Goal: Task Accomplishment & Management: Use online tool/utility

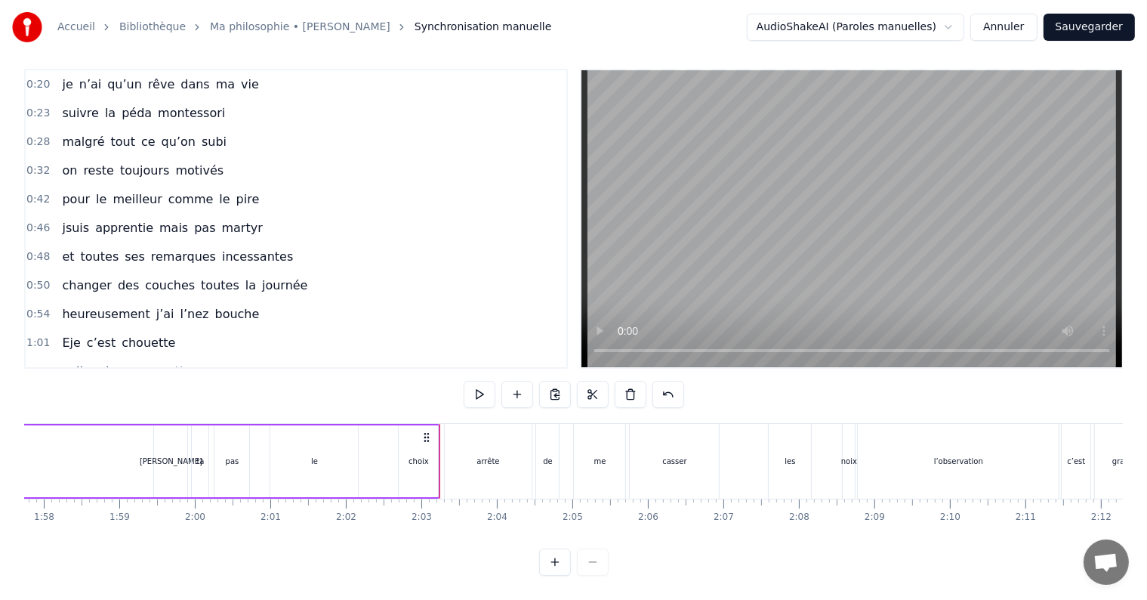
scroll to position [0, 8875]
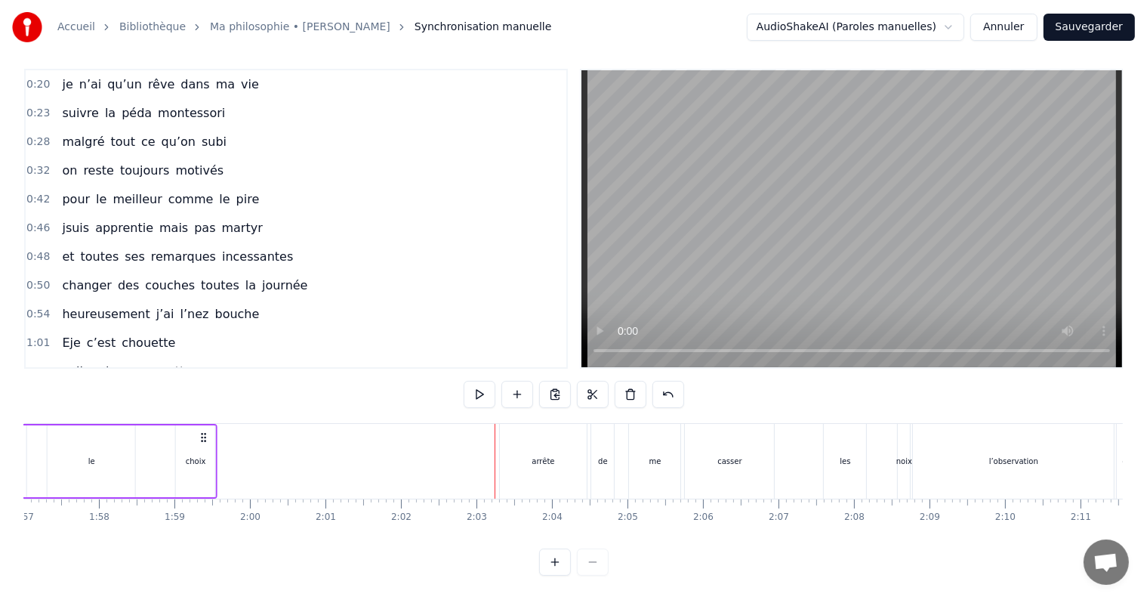
drag, startPoint x: 446, startPoint y: 424, endPoint x: 174, endPoint y: 411, distance: 272.2
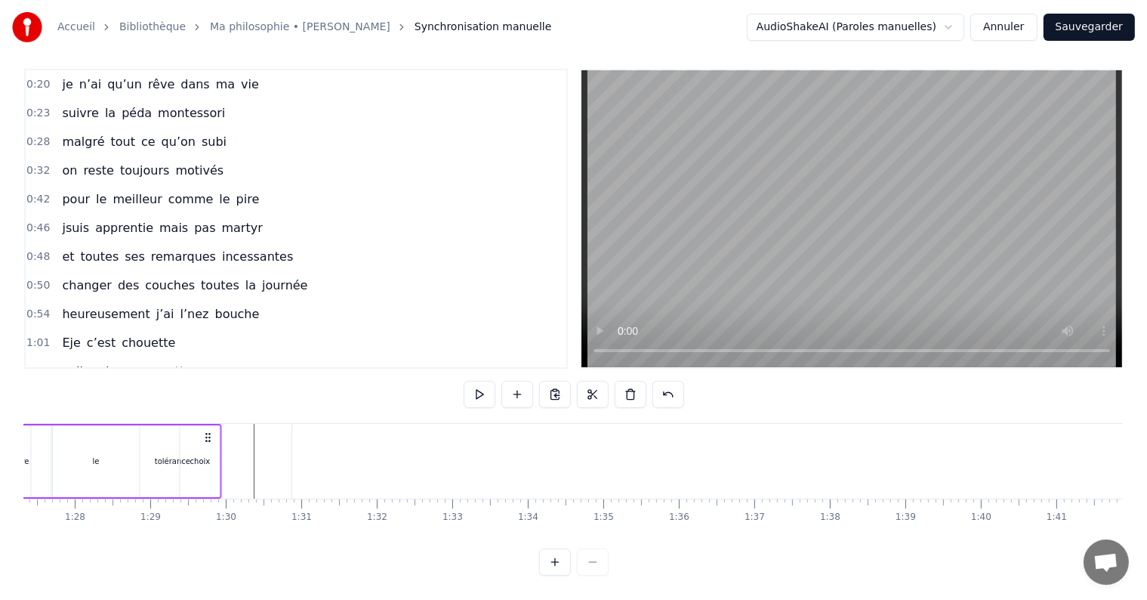
scroll to position [0, 6592]
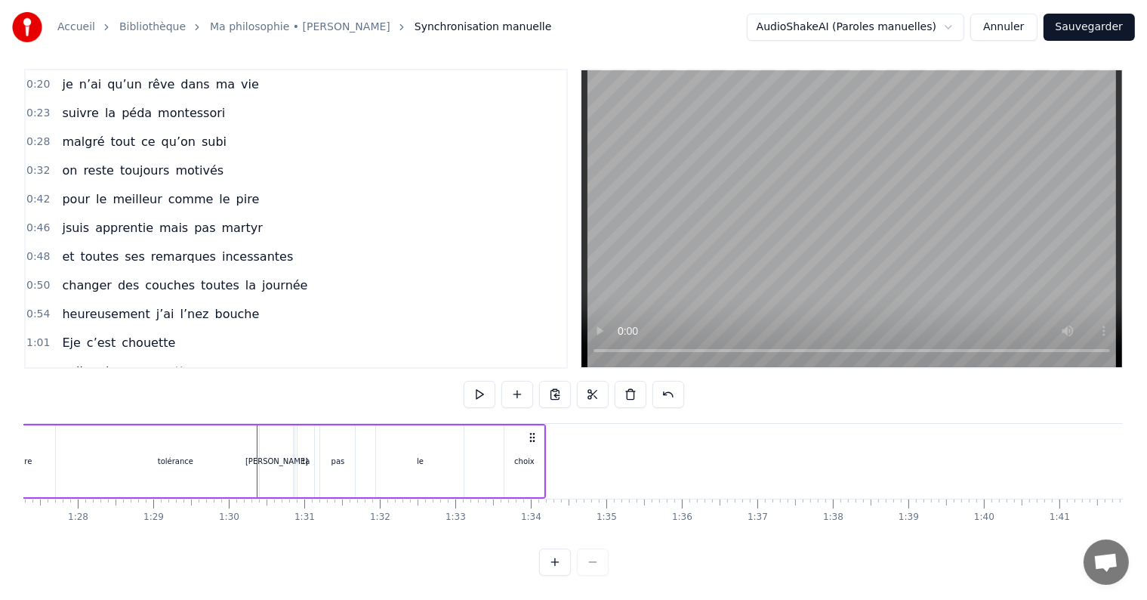
drag, startPoint x: 174, startPoint y: 421, endPoint x: 532, endPoint y: 403, distance: 359.2
click at [532, 403] on div "0:20 je n’ai qu’un rêve dans ma vie 0:23 suivre la péda montessori 0:28 malgré …" at bounding box center [573, 322] width 1099 height 507
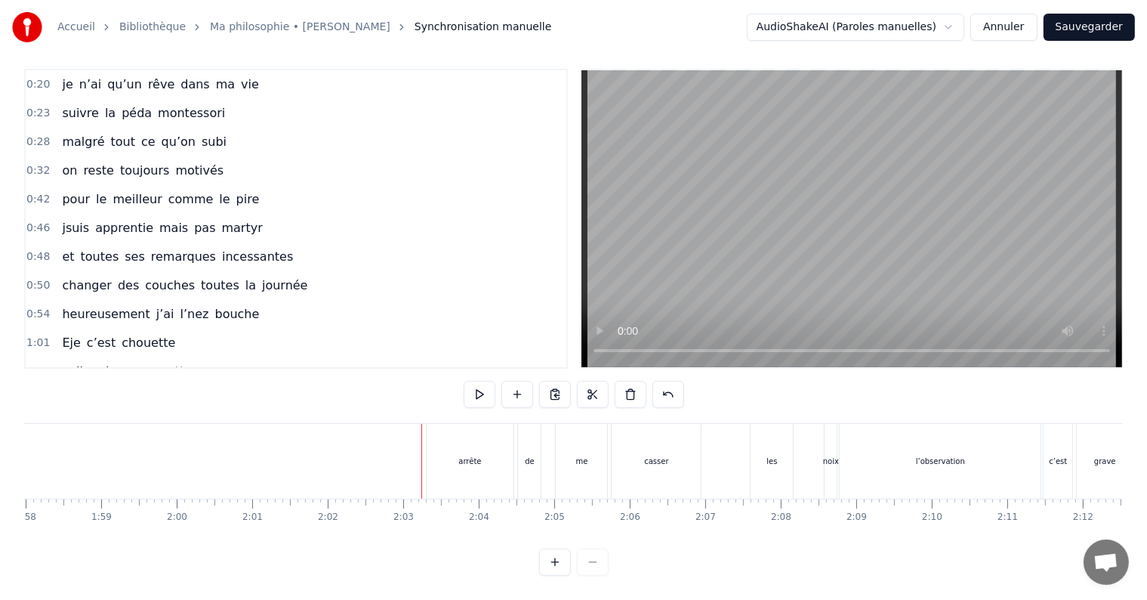
scroll to position [0, 9108]
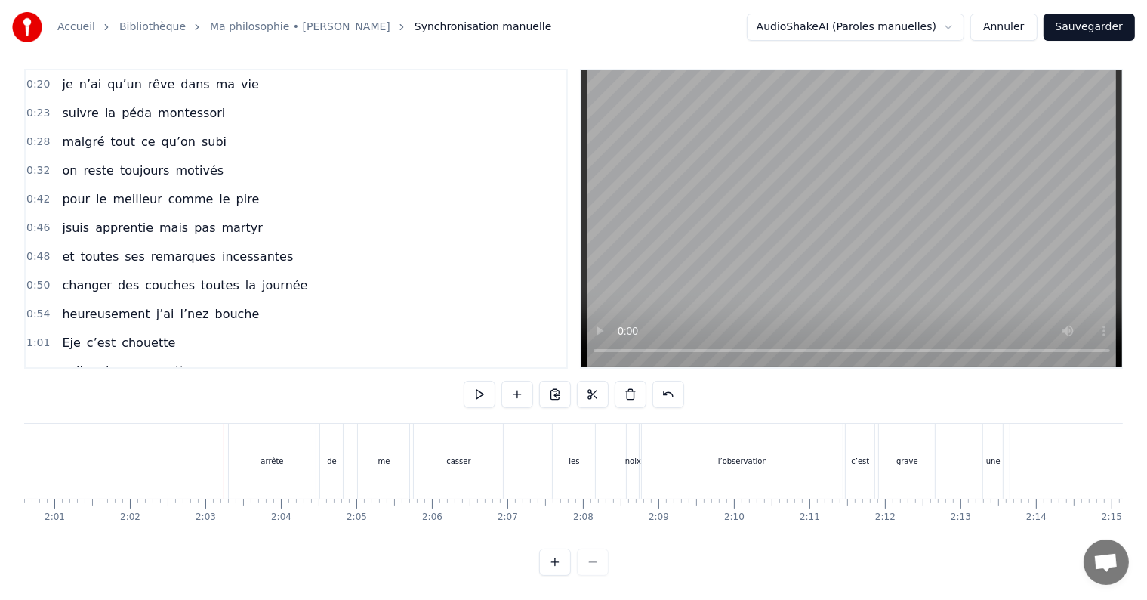
click at [266, 432] on div "arrête" at bounding box center [273, 461] width 88 height 75
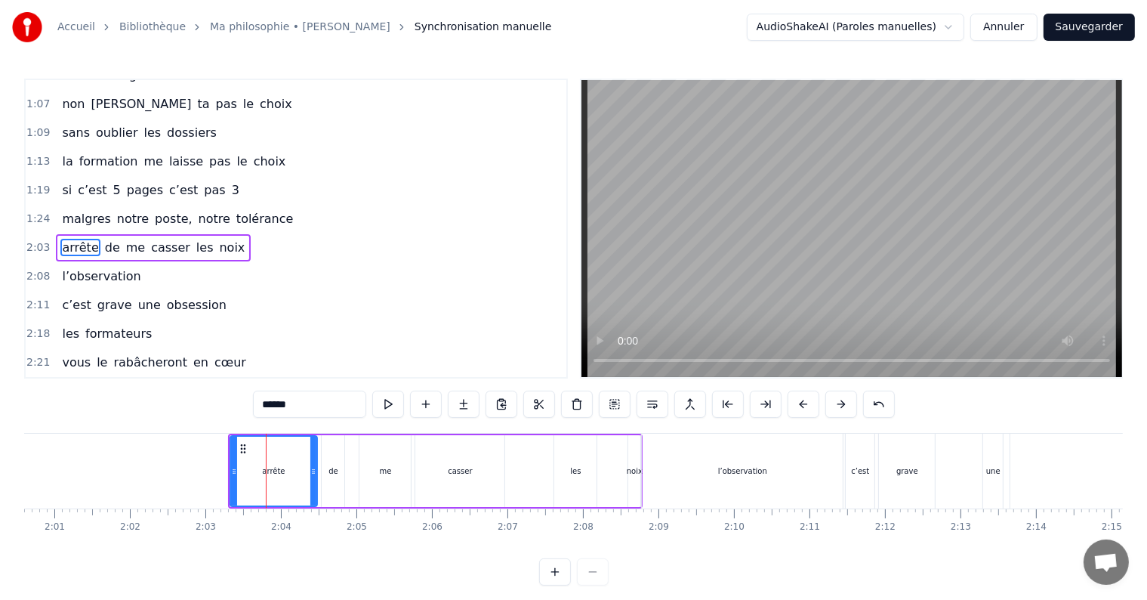
scroll to position [310, 0]
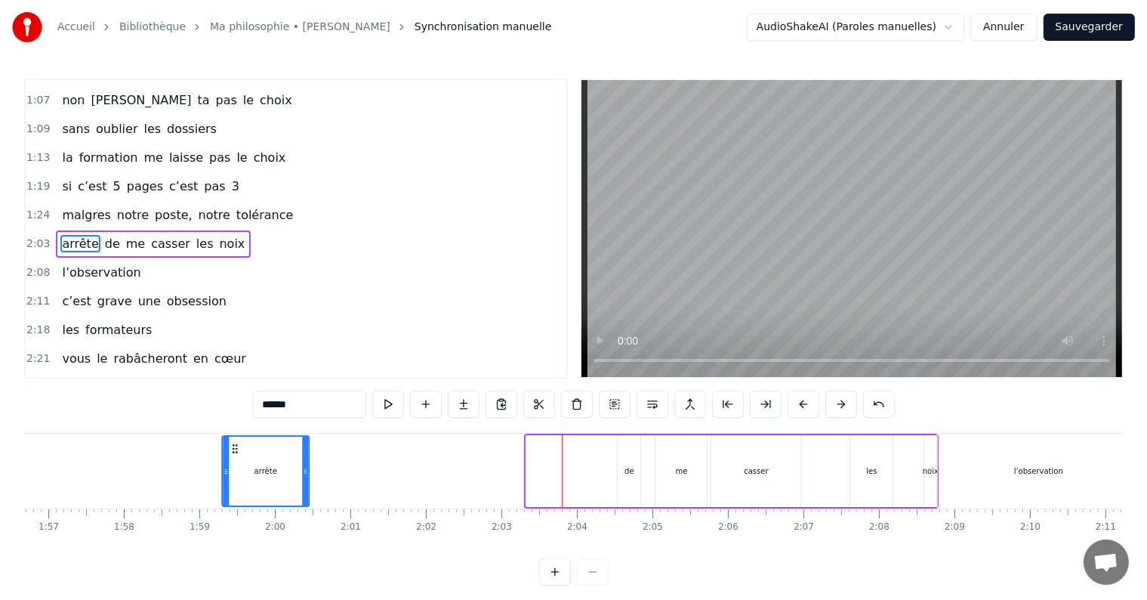
drag, startPoint x: 241, startPoint y: 447, endPoint x: 175, endPoint y: 447, distance: 65.7
click at [233, 448] on circle at bounding box center [233, 448] width 1 height 1
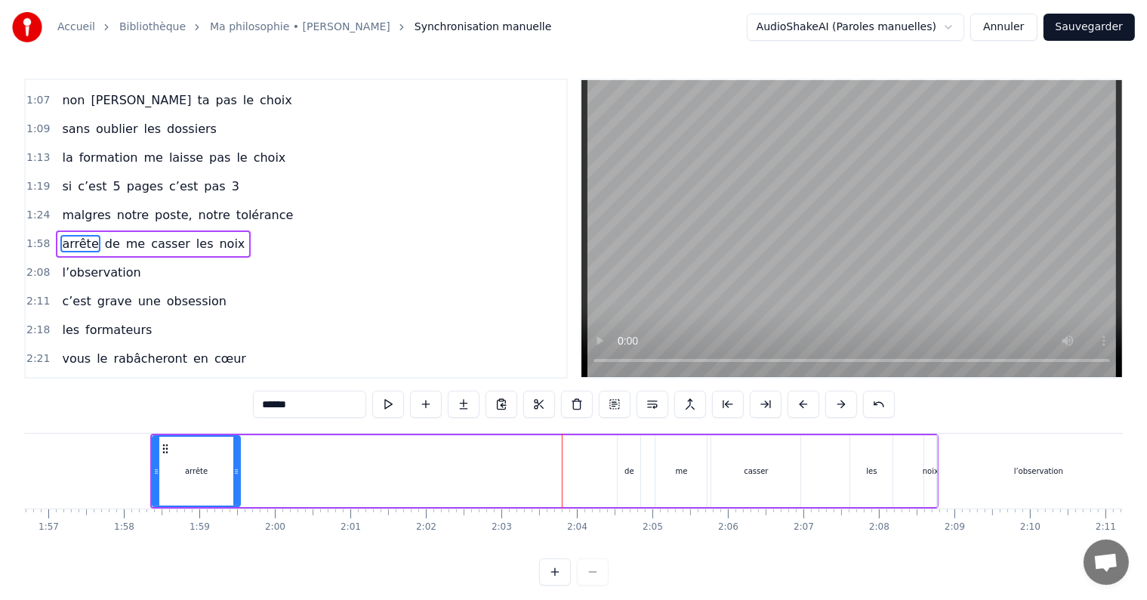
scroll to position [0, 8800]
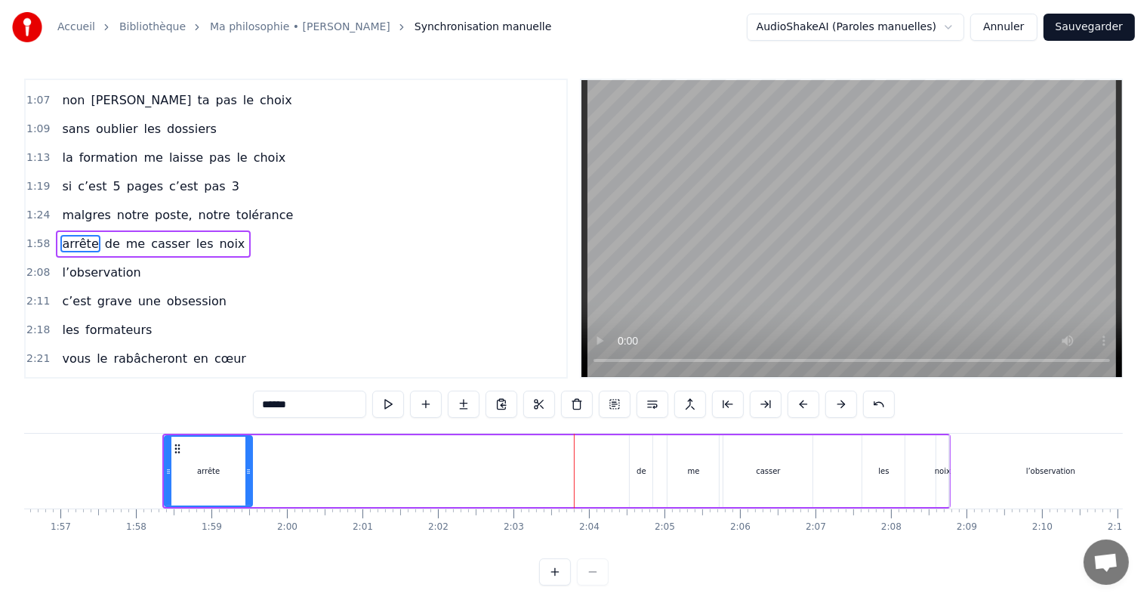
click at [634, 474] on div "de" at bounding box center [641, 471] width 23 height 72
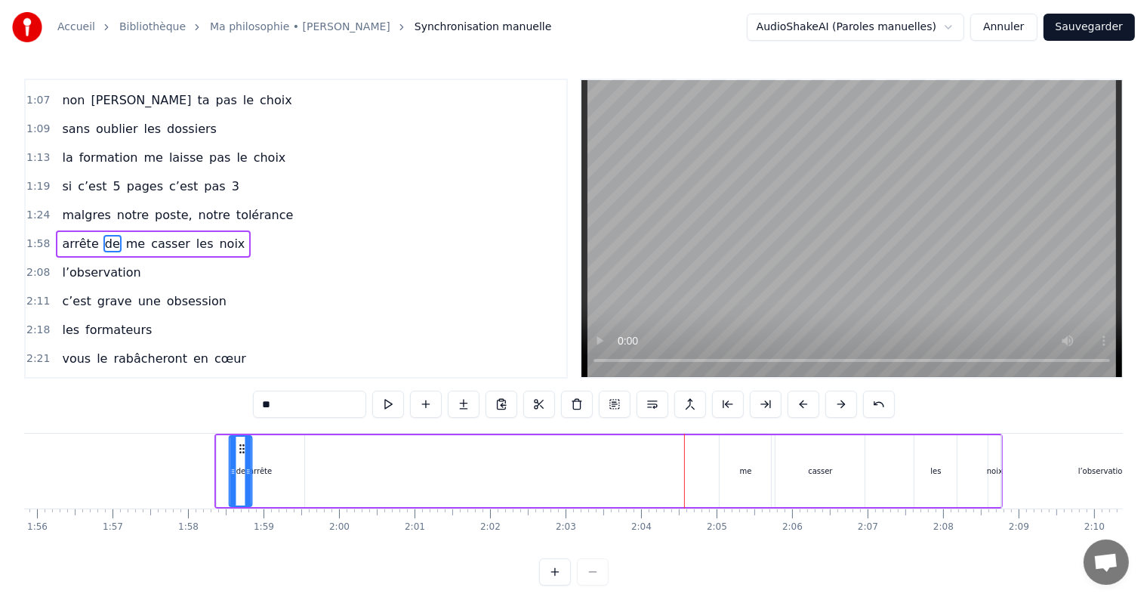
scroll to position [0, 8738]
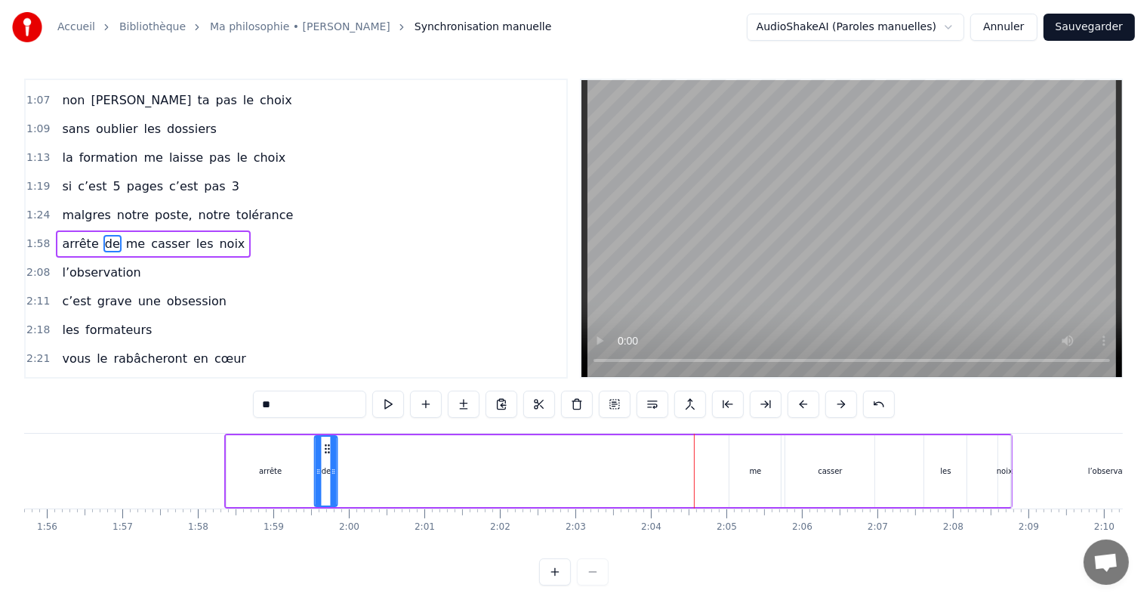
drag, startPoint x: 639, startPoint y: 449, endPoint x: 322, endPoint y: 469, distance: 317.0
click at [322, 469] on div "de" at bounding box center [325, 471] width 21 height 69
click at [743, 457] on div "me" at bounding box center [755, 471] width 51 height 72
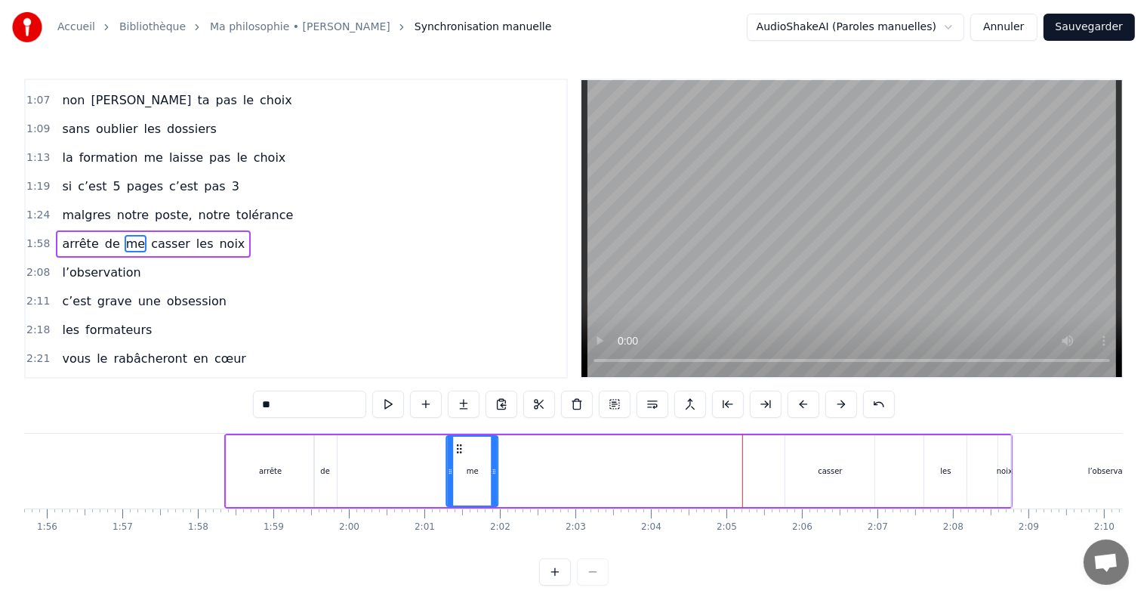
drag, startPoint x: 739, startPoint y: 448, endPoint x: 427, endPoint y: 455, distance: 312.0
click at [447, 455] on div "me" at bounding box center [472, 471] width 50 height 69
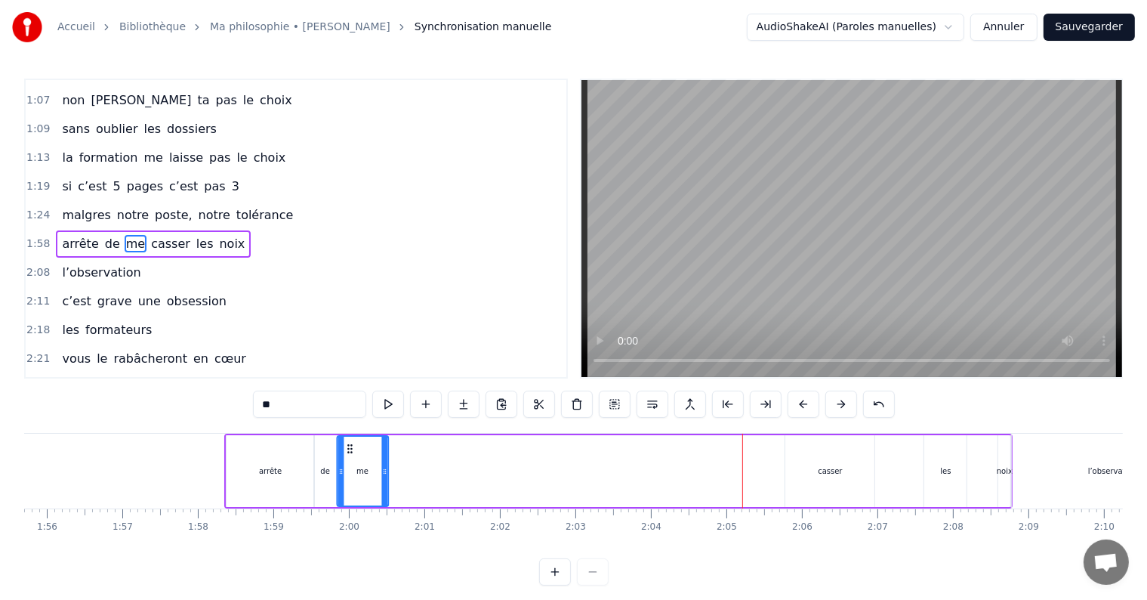
drag, startPoint x: 429, startPoint y: 447, endPoint x: 347, endPoint y: 447, distance: 81.6
click at [347, 447] on icon at bounding box center [350, 449] width 12 height 12
click at [832, 463] on div "casser" at bounding box center [829, 471] width 89 height 72
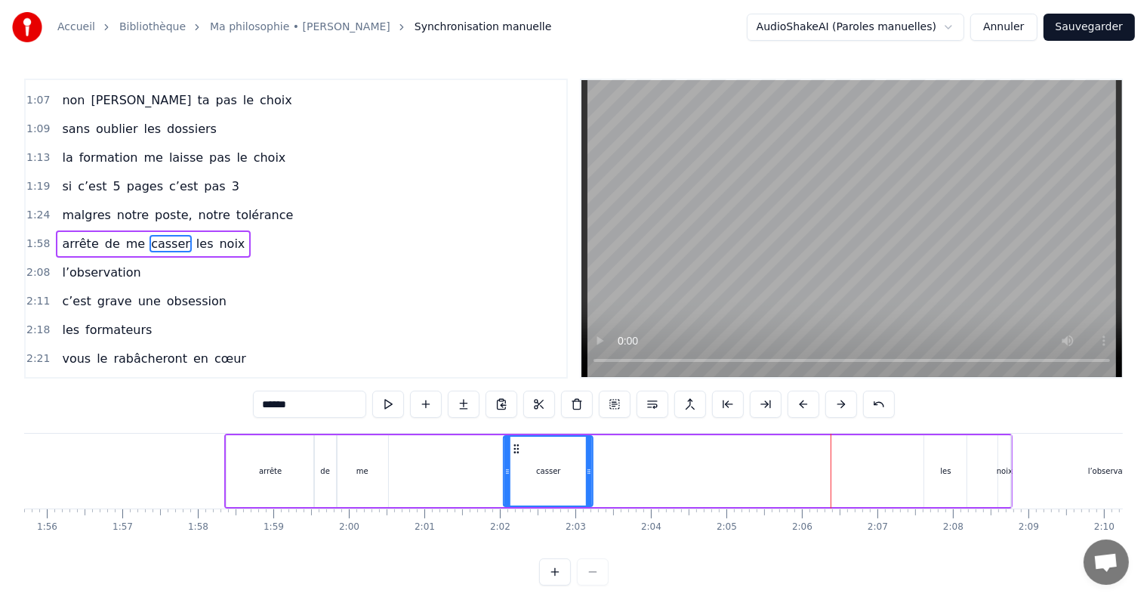
drag, startPoint x: 798, startPoint y: 448, endPoint x: 462, endPoint y: 470, distance: 336.0
click at [504, 470] on div "casser" at bounding box center [548, 471] width 88 height 69
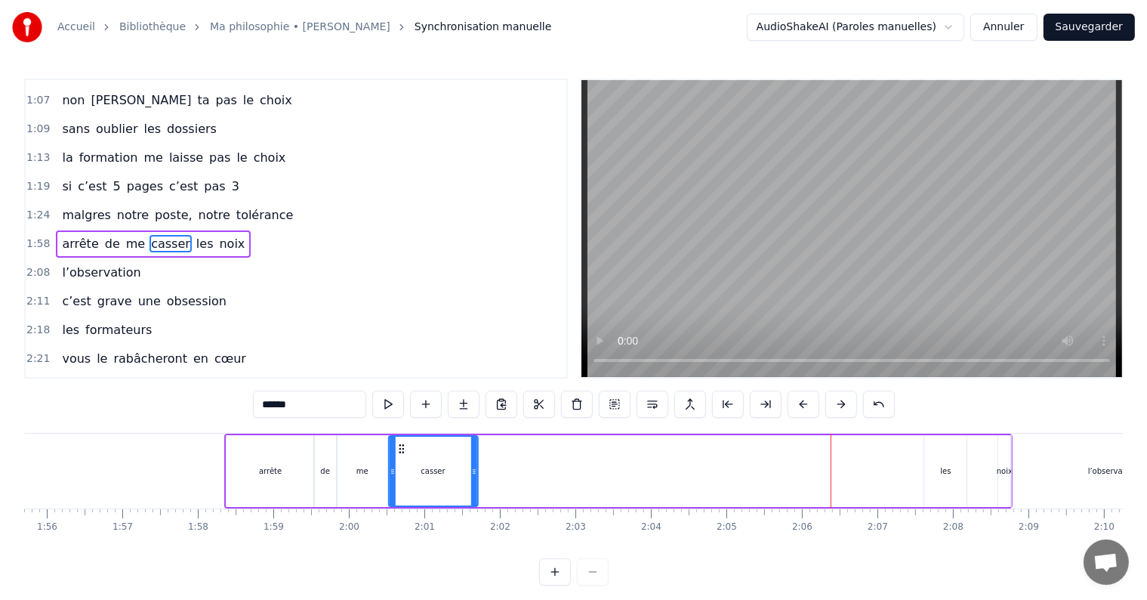
drag, startPoint x: 467, startPoint y: 446, endPoint x: 403, endPoint y: 450, distance: 65.1
click at [403, 450] on icon at bounding box center [401, 449] width 12 height 12
click at [943, 462] on div "les" at bounding box center [945, 471] width 42 height 72
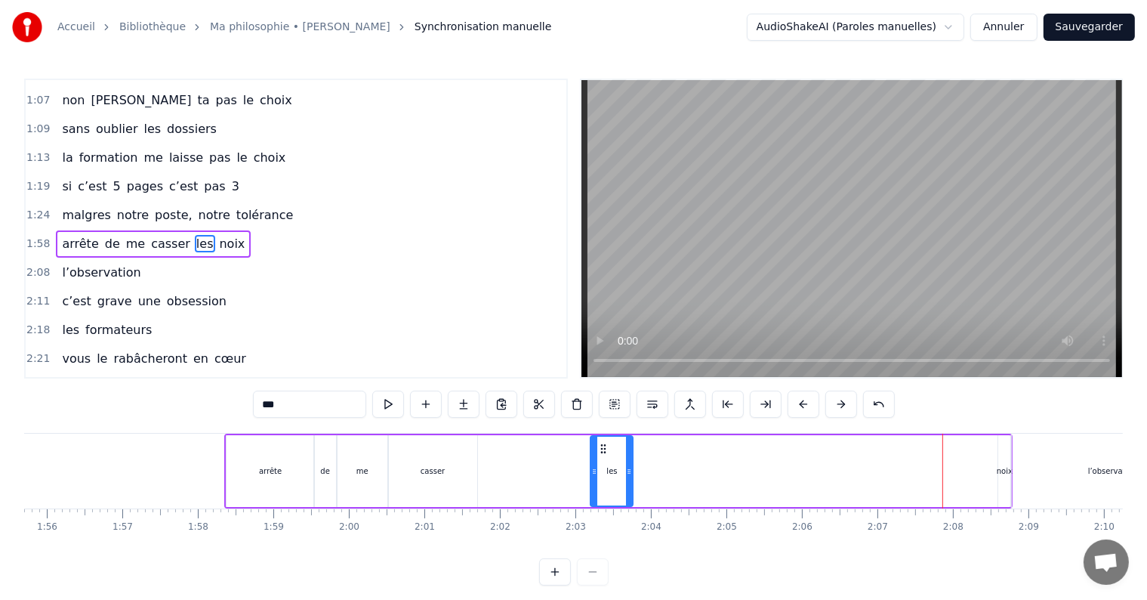
drag, startPoint x: 936, startPoint y: 447, endPoint x: 572, endPoint y: 471, distance: 364.8
click at [591, 471] on div "les" at bounding box center [611, 471] width 41 height 69
drag, startPoint x: 577, startPoint y: 450, endPoint x: 469, endPoint y: 450, distance: 108.0
click at [484, 450] on icon at bounding box center [490, 449] width 12 height 12
click at [1002, 465] on div "noix" at bounding box center [1005, 470] width 16 height 11
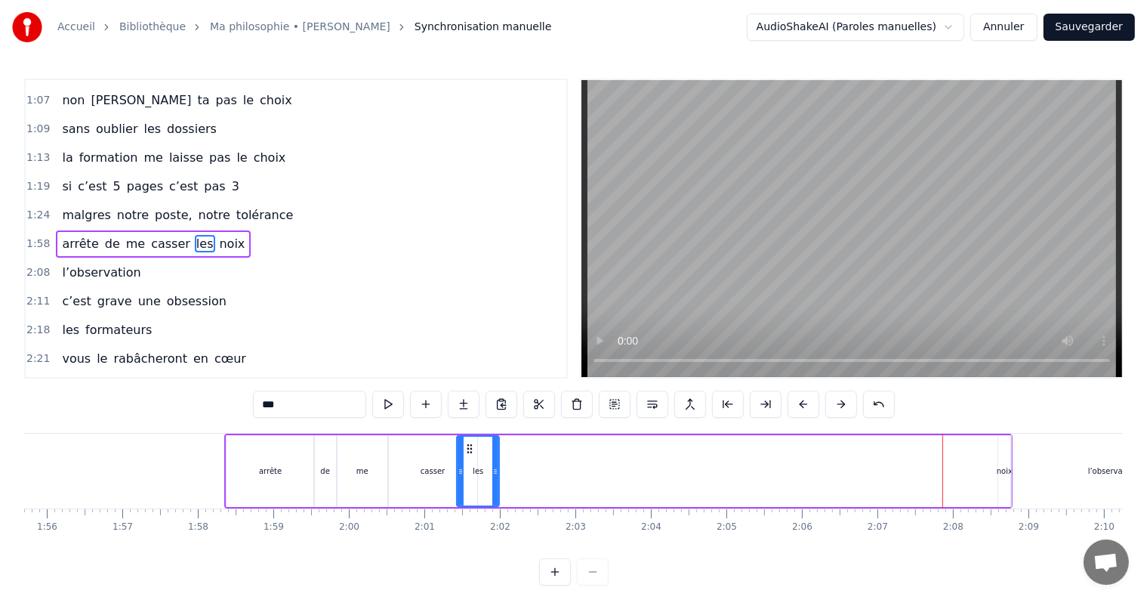
type input "****"
click at [1010, 450] on icon at bounding box center [1011, 449] width 12 height 12
click at [1009, 448] on div at bounding box center [1007, 471] width 6 height 69
drag, startPoint x: 1008, startPoint y: 448, endPoint x: 969, endPoint y: 450, distance: 39.3
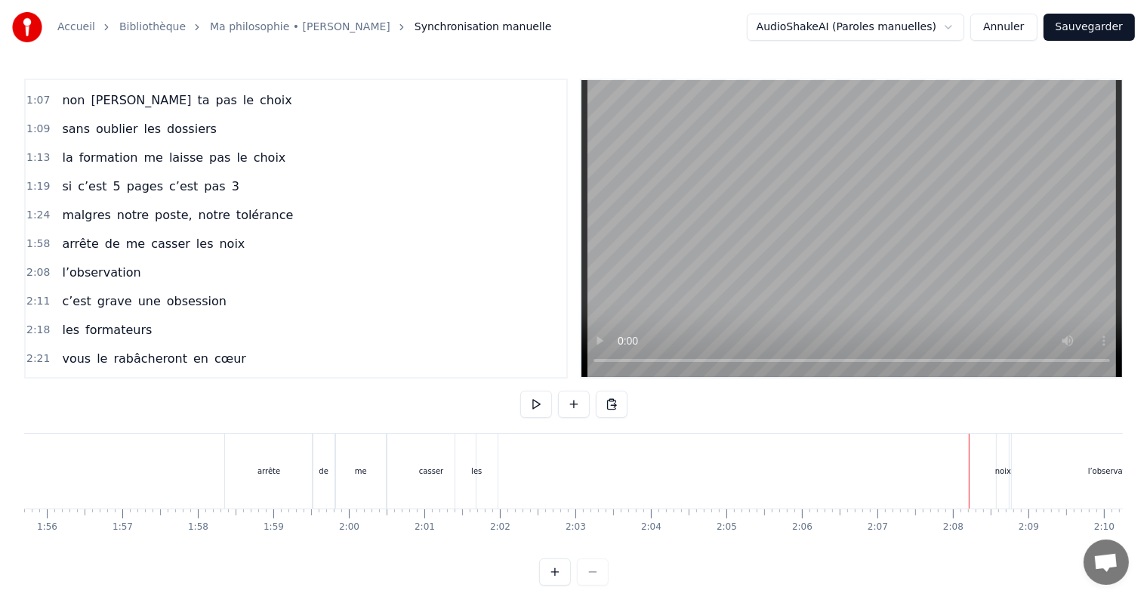
click at [1007, 450] on div "noix" at bounding box center [1003, 470] width 12 height 75
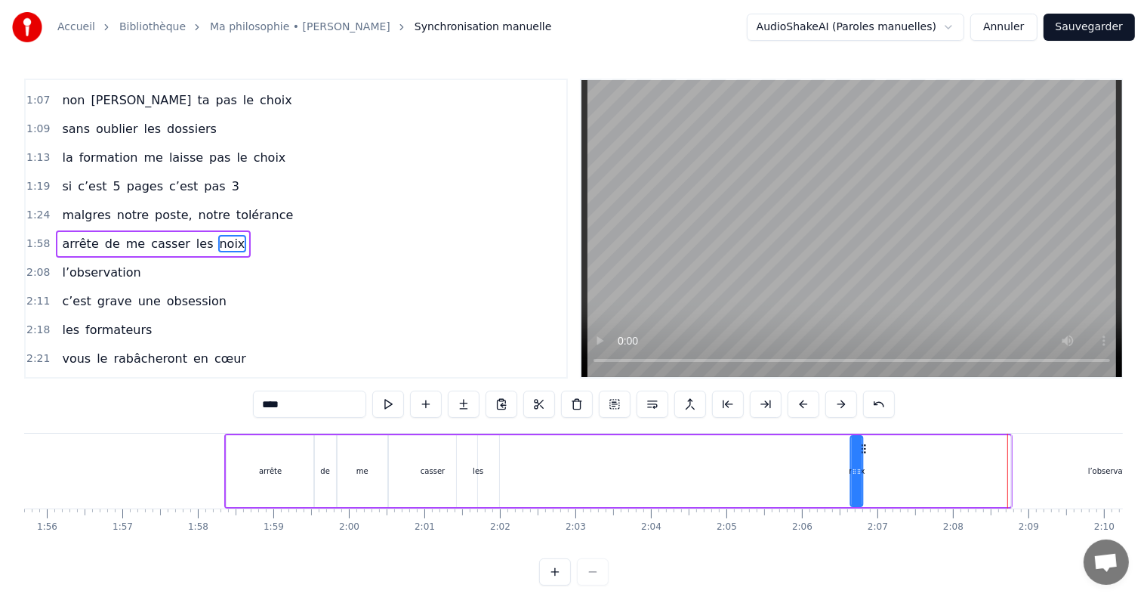
drag, startPoint x: 1010, startPoint y: 446, endPoint x: 782, endPoint y: 433, distance: 227.7
click at [782, 433] on div "arrête de me casser les noix" at bounding box center [618, 470] width 788 height 75
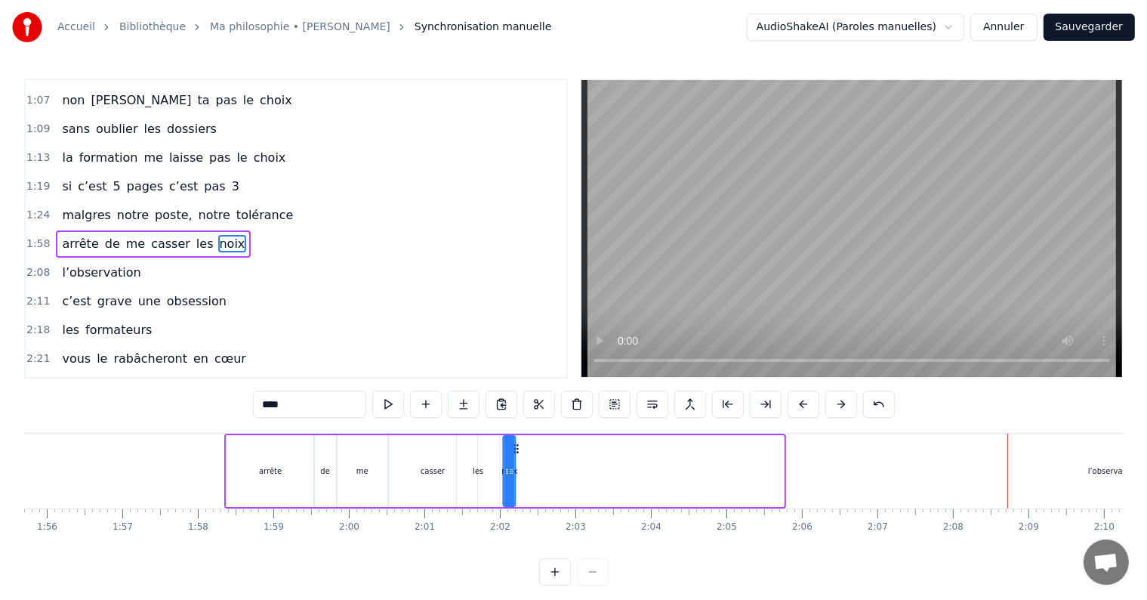
drag, startPoint x: 784, startPoint y: 446, endPoint x: 515, endPoint y: 446, distance: 268.9
click at [515, 446] on icon at bounding box center [516, 449] width 12 height 12
click at [1088, 489] on div "l’observation" at bounding box center [1112, 470] width 201 height 75
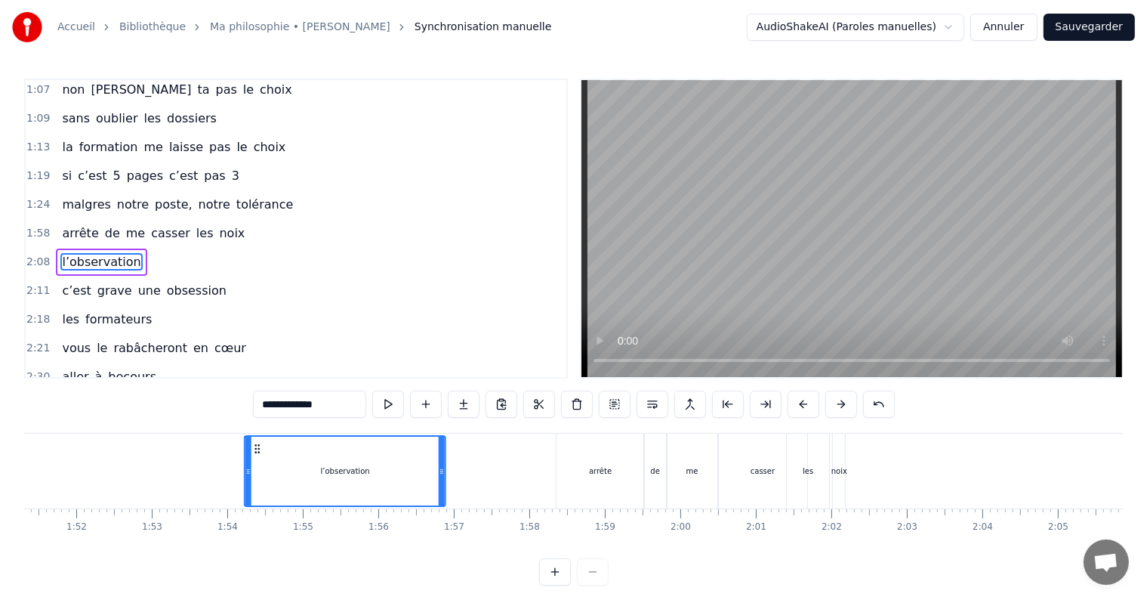
scroll to position [0, 8404]
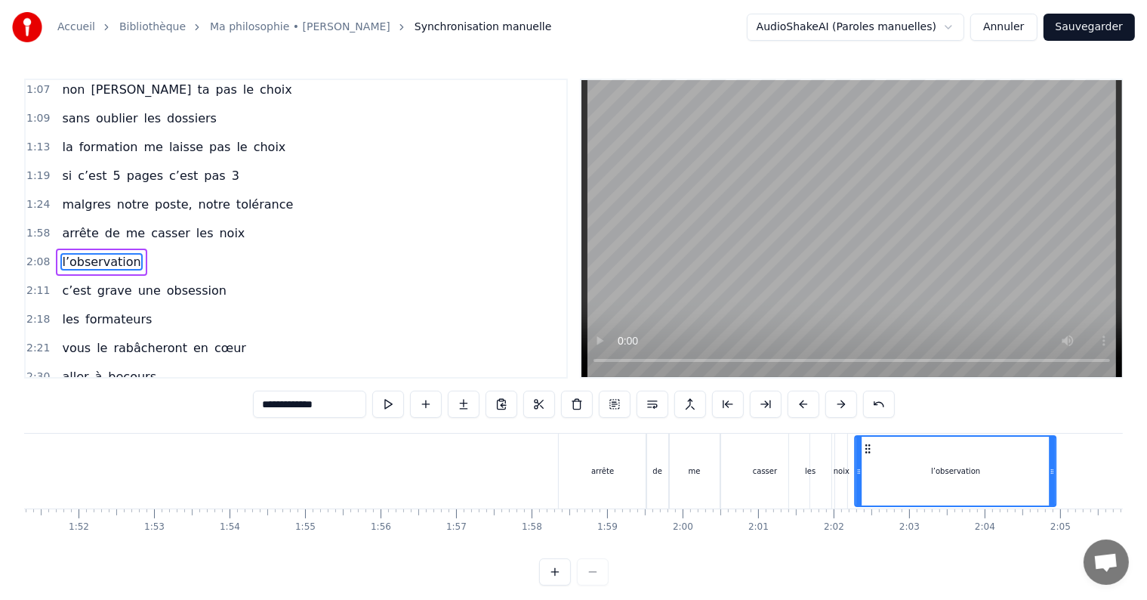
drag, startPoint x: 38, startPoint y: 449, endPoint x: 868, endPoint y: 446, distance: 830.0
click at [868, 446] on icon at bounding box center [868, 449] width 12 height 12
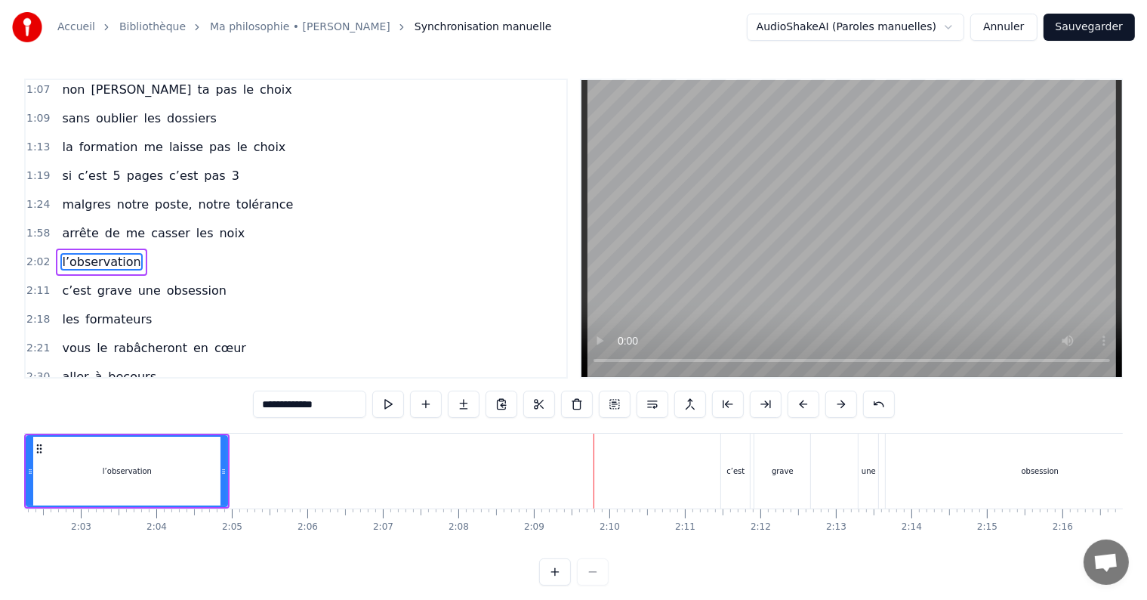
scroll to position [0, 9241]
click at [716, 452] on div "c’est" at bounding box center [727, 470] width 29 height 75
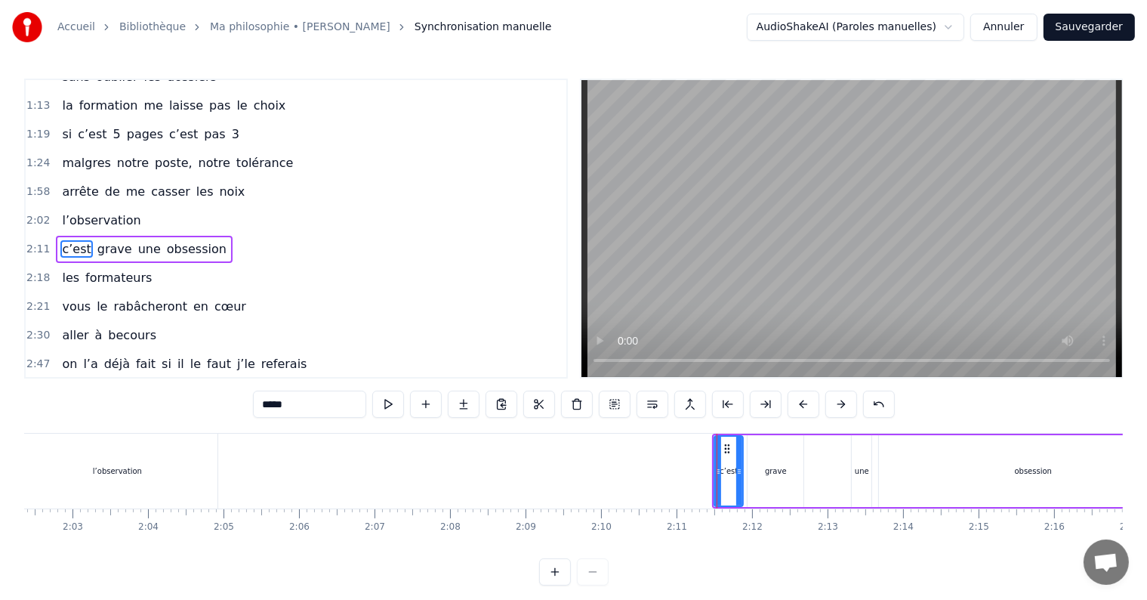
scroll to position [366, 0]
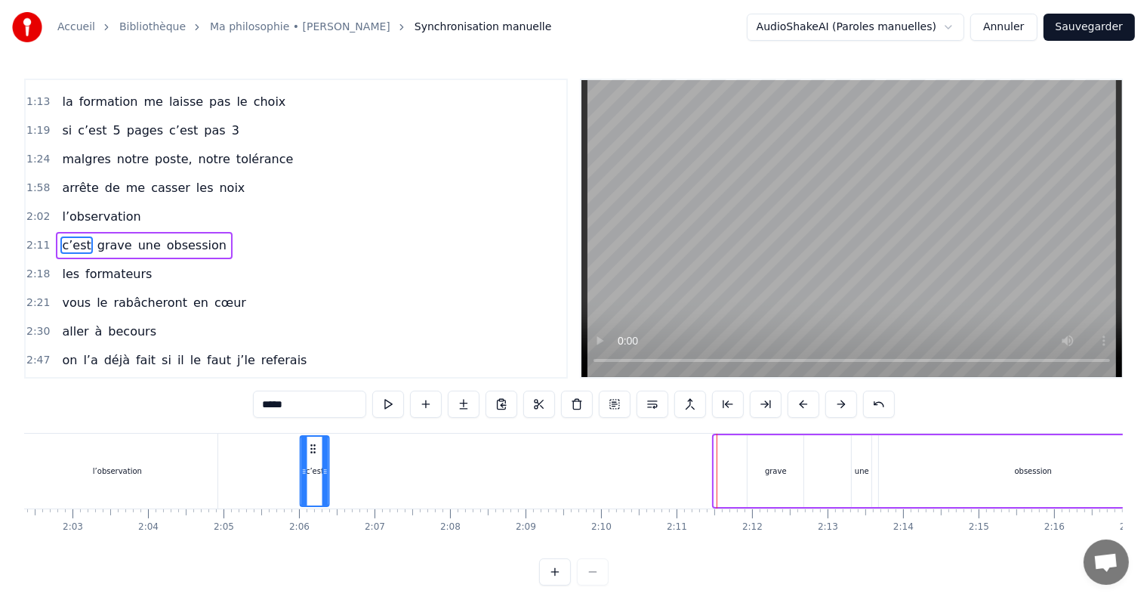
drag, startPoint x: 727, startPoint y: 448, endPoint x: 310, endPoint y: 471, distance: 418.3
click at [310, 471] on div "c’est" at bounding box center [314, 471] width 27 height 69
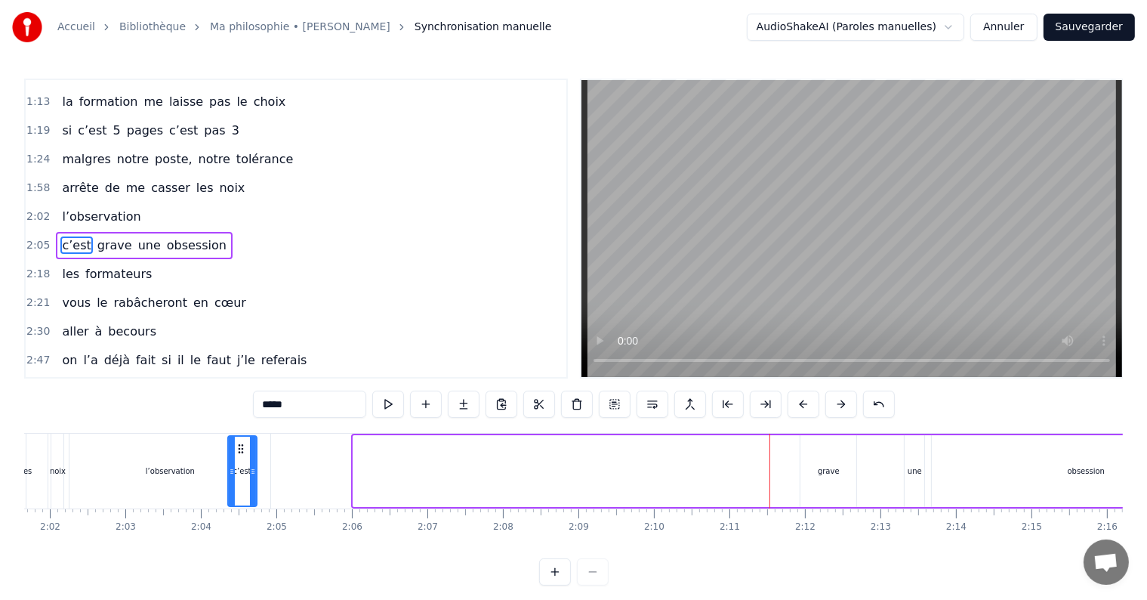
scroll to position [0, 9182]
drag, startPoint x: 314, startPoint y: 448, endPoint x: 287, endPoint y: 449, distance: 27.2
click at [287, 449] on icon at bounding box center [285, 449] width 12 height 12
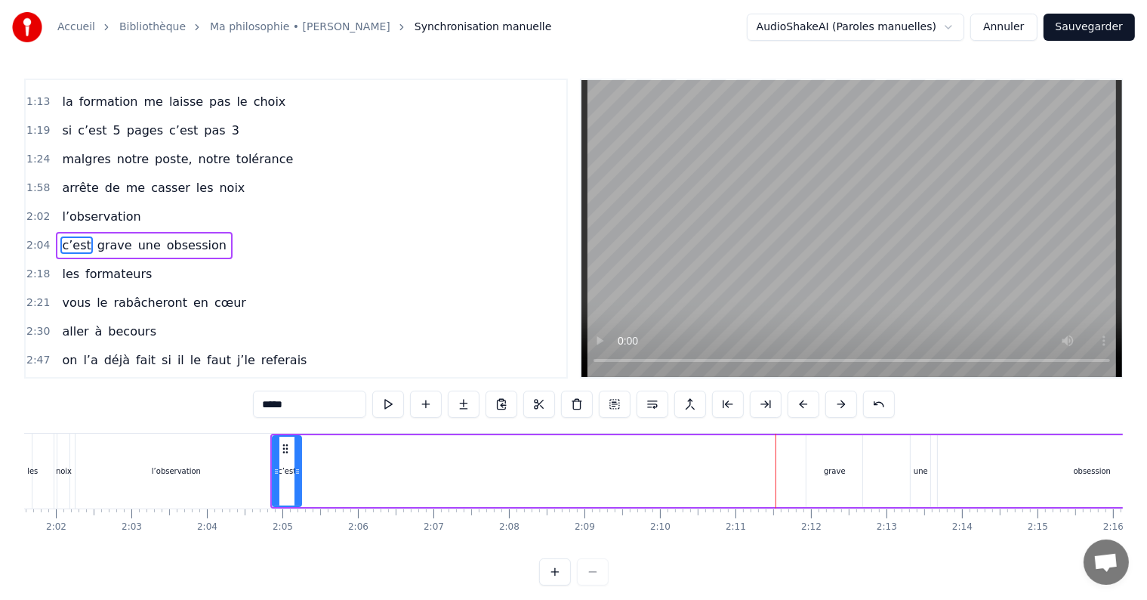
click at [832, 468] on div "grave" at bounding box center [835, 470] width 22 height 11
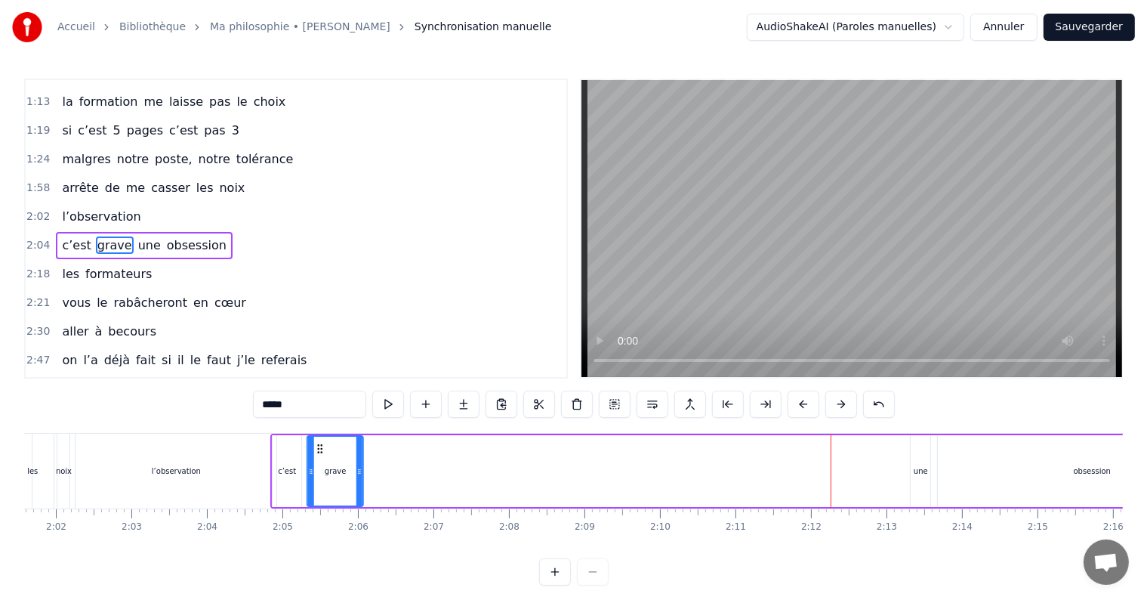
drag, startPoint x: 816, startPoint y: 449, endPoint x: 316, endPoint y: 468, distance: 500.3
click at [316, 468] on div "grave" at bounding box center [335, 471] width 54 height 69
click at [917, 461] on div "une" at bounding box center [921, 471] width 20 height 72
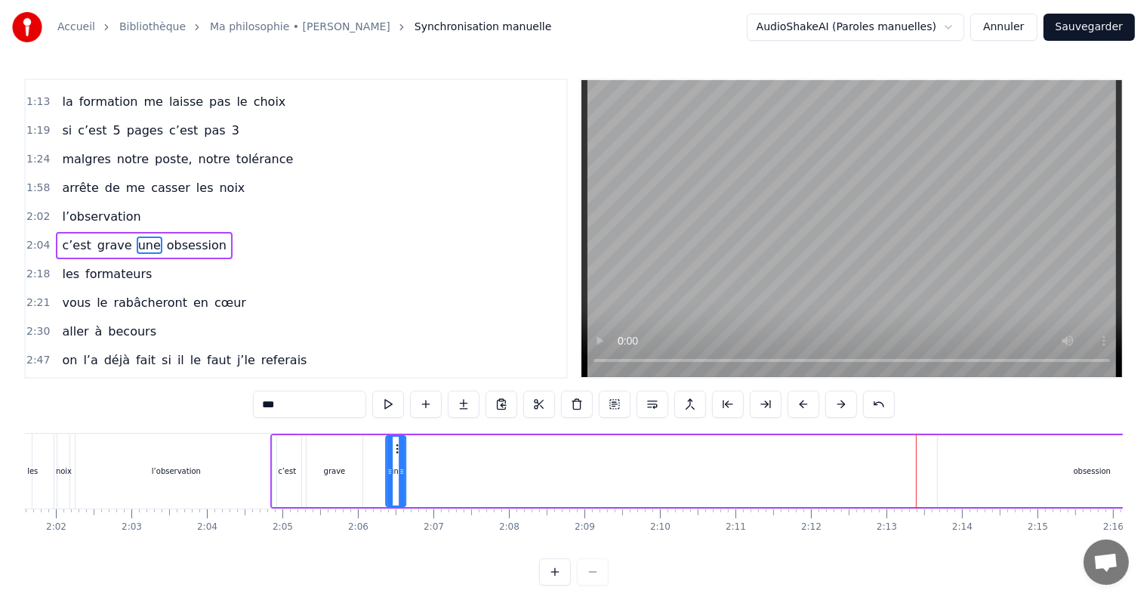
drag, startPoint x: 918, startPoint y: 444, endPoint x: 393, endPoint y: 455, distance: 525.0
click at [393, 455] on div "une" at bounding box center [396, 471] width 18 height 69
drag, startPoint x: 394, startPoint y: 447, endPoint x: 375, endPoint y: 449, distance: 19.7
click at [375, 449] on icon at bounding box center [379, 449] width 12 height 12
click at [1026, 453] on div "obsession" at bounding box center [1092, 471] width 308 height 72
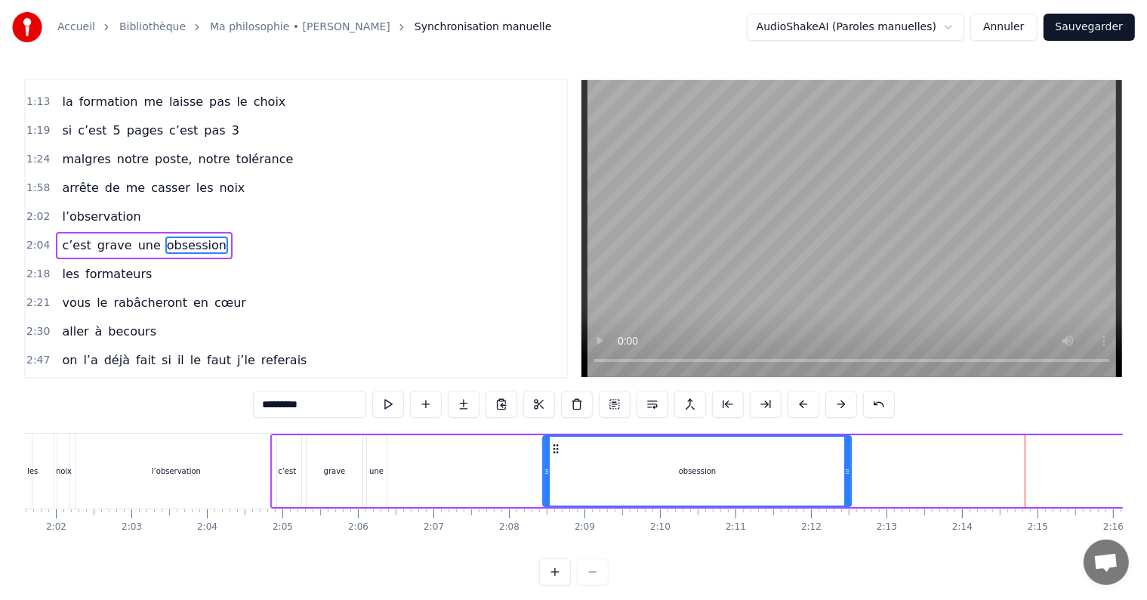
drag, startPoint x: 951, startPoint y: 442, endPoint x: 504, endPoint y: 478, distance: 447.8
click at [544, 478] on div "obsession" at bounding box center [697, 471] width 307 height 69
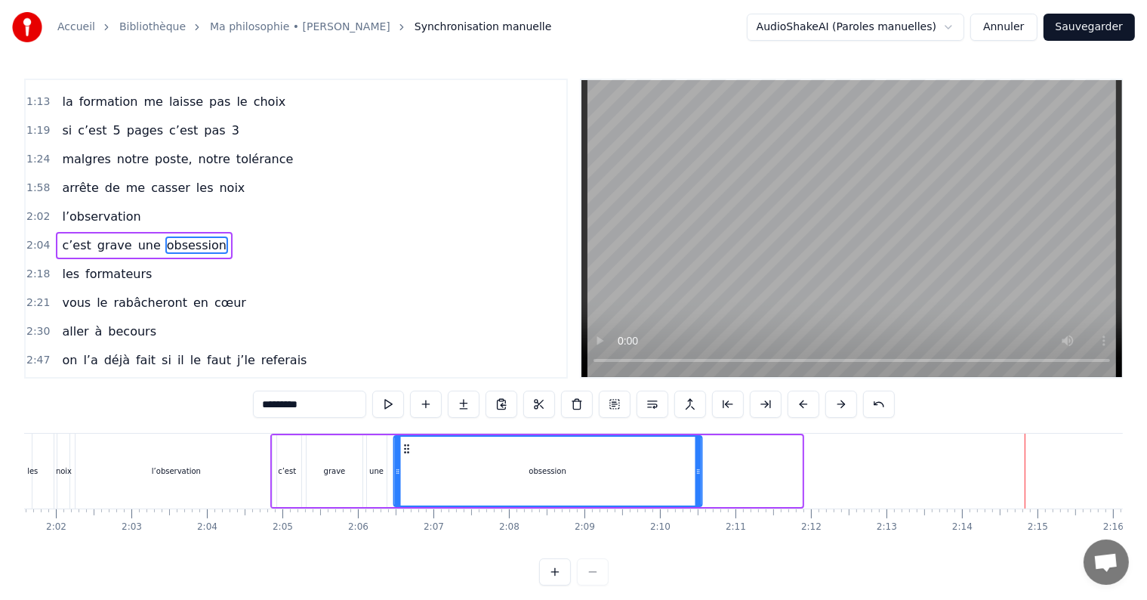
drag, startPoint x: 508, startPoint y: 449, endPoint x: 406, endPoint y: 446, distance: 102.0
click at [406, 446] on icon at bounding box center [406, 449] width 12 height 12
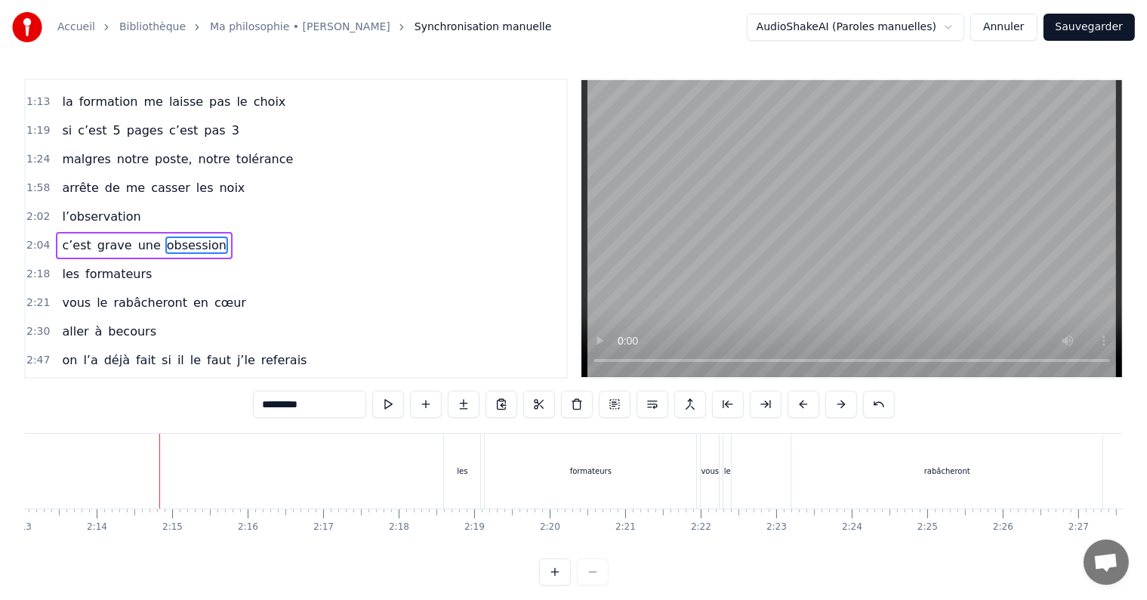
scroll to position [0, 10029]
click at [477, 455] on div "les" at bounding box center [480, 470] width 36 height 75
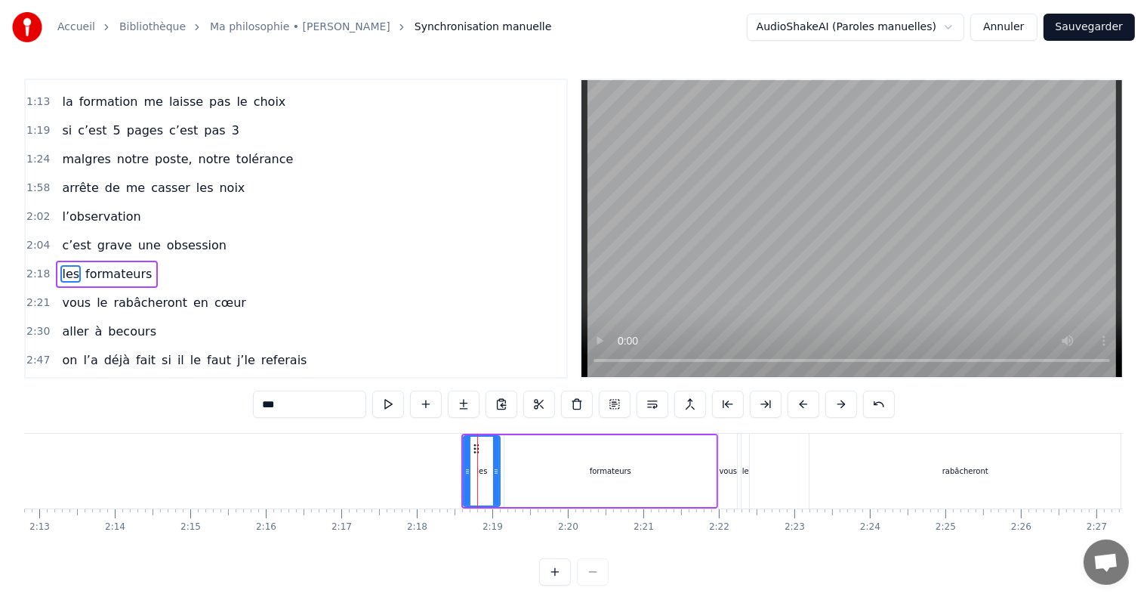
scroll to position [369, 0]
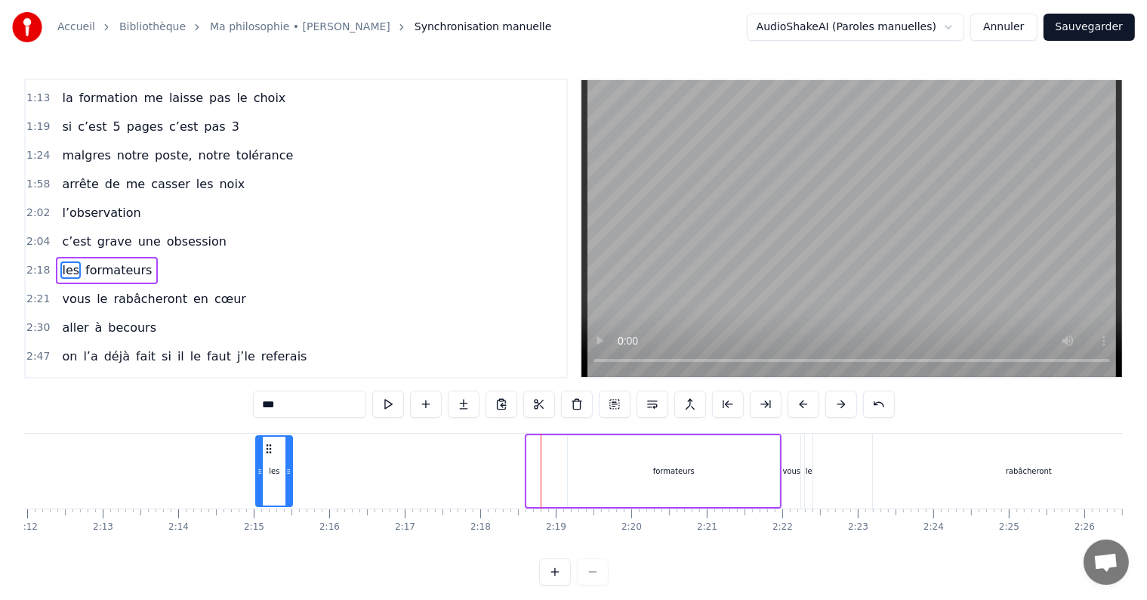
drag, startPoint x: 474, startPoint y: 447, endPoint x: 156, endPoint y: 477, distance: 318.6
click at [257, 477] on div "les" at bounding box center [274, 471] width 35 height 69
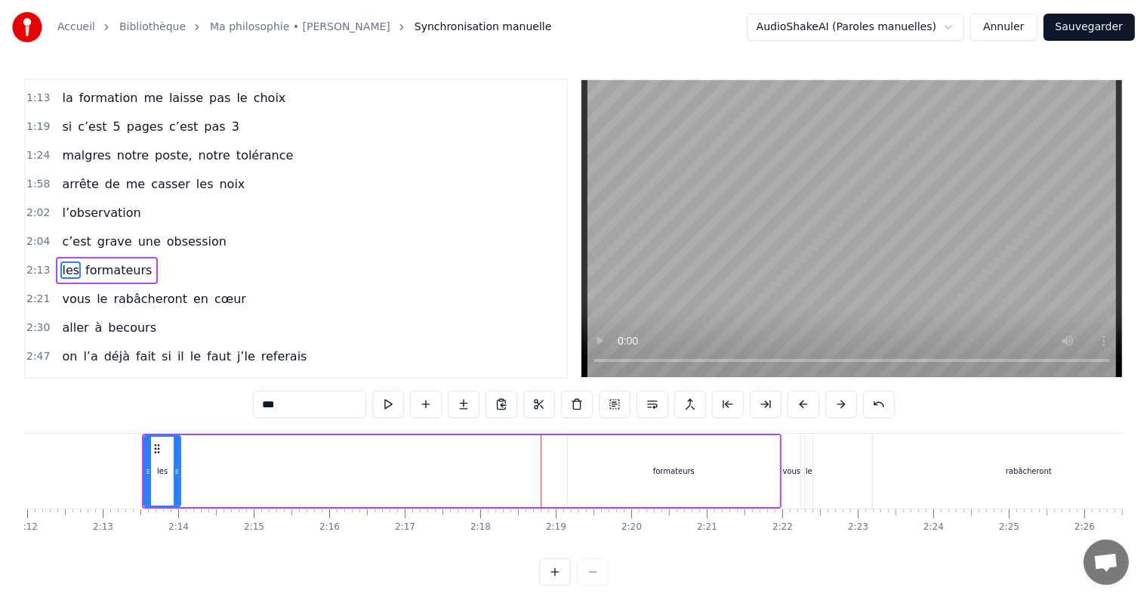
scroll to position [0, 9960]
click at [685, 465] on div "formateurs" at bounding box center [680, 470] width 42 height 11
type input "**********"
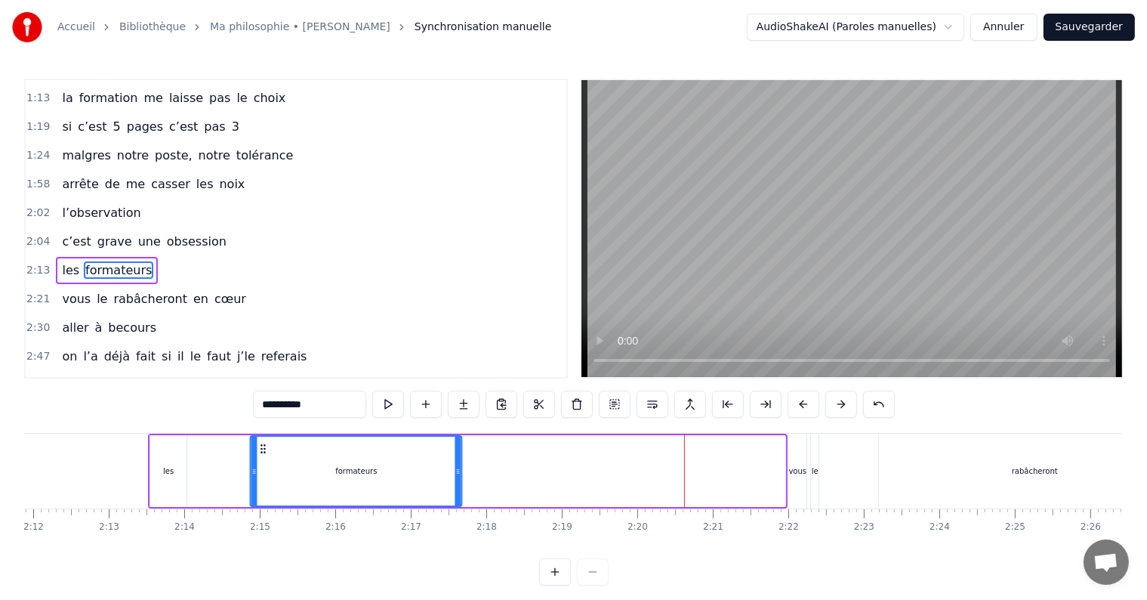
drag, startPoint x: 583, startPoint y: 444, endPoint x: 259, endPoint y: 462, distance: 324.5
click at [259, 462] on div "formateurs" at bounding box center [356, 471] width 210 height 69
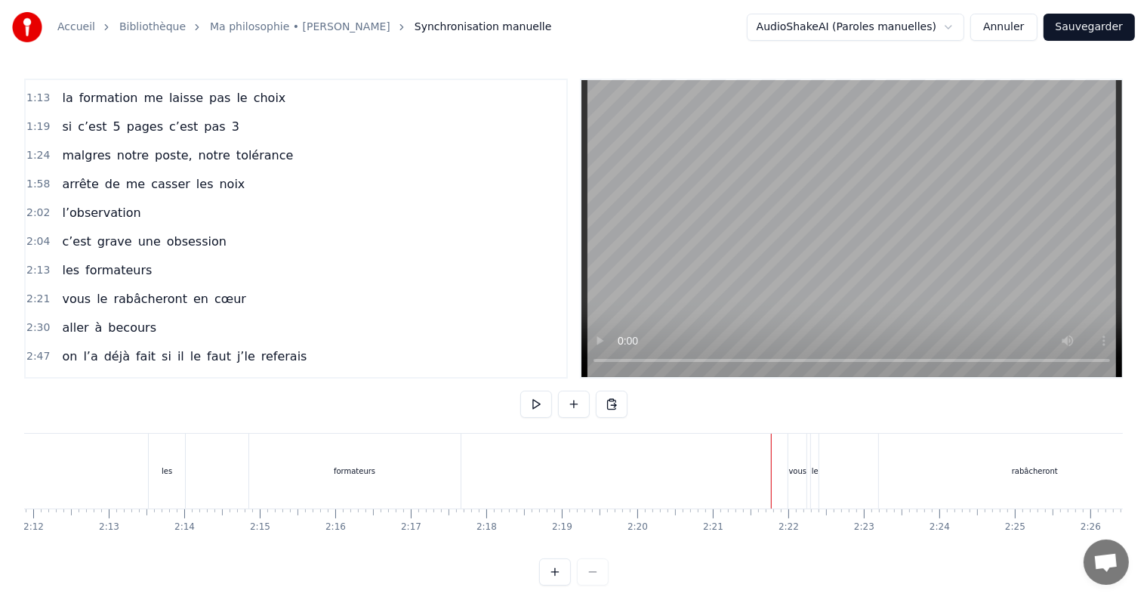
click at [791, 461] on div "vous" at bounding box center [797, 470] width 18 height 75
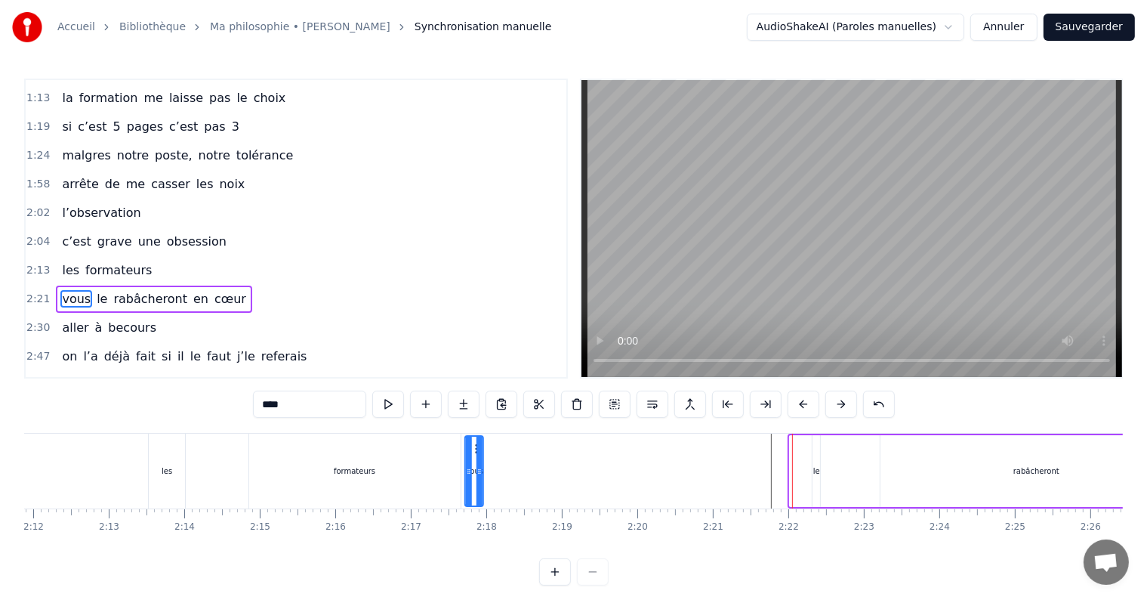
drag, startPoint x: 798, startPoint y: 449, endPoint x: 471, endPoint y: 434, distance: 326.6
click at [471, 435] on div "vous" at bounding box center [474, 471] width 20 height 72
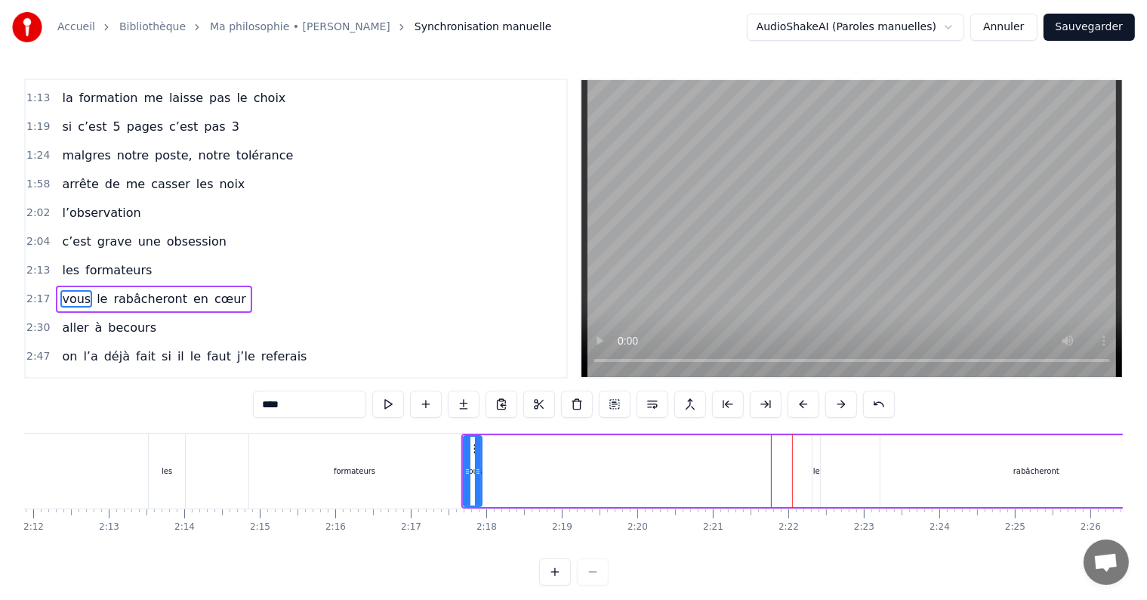
click at [814, 465] on div "le" at bounding box center [816, 470] width 7 height 11
click at [827, 445] on icon at bounding box center [825, 449] width 12 height 12
drag, startPoint x: 822, startPoint y: 448, endPoint x: 498, endPoint y: 430, distance: 324.5
click at [498, 430] on div "0:20 je n’ai qu’un rêve dans ma vie 0:23 suivre la péda montessori 0:28 malgré …" at bounding box center [573, 332] width 1099 height 507
click at [1060, 483] on div "rabâcheront" at bounding box center [1036, 471] width 311 height 72
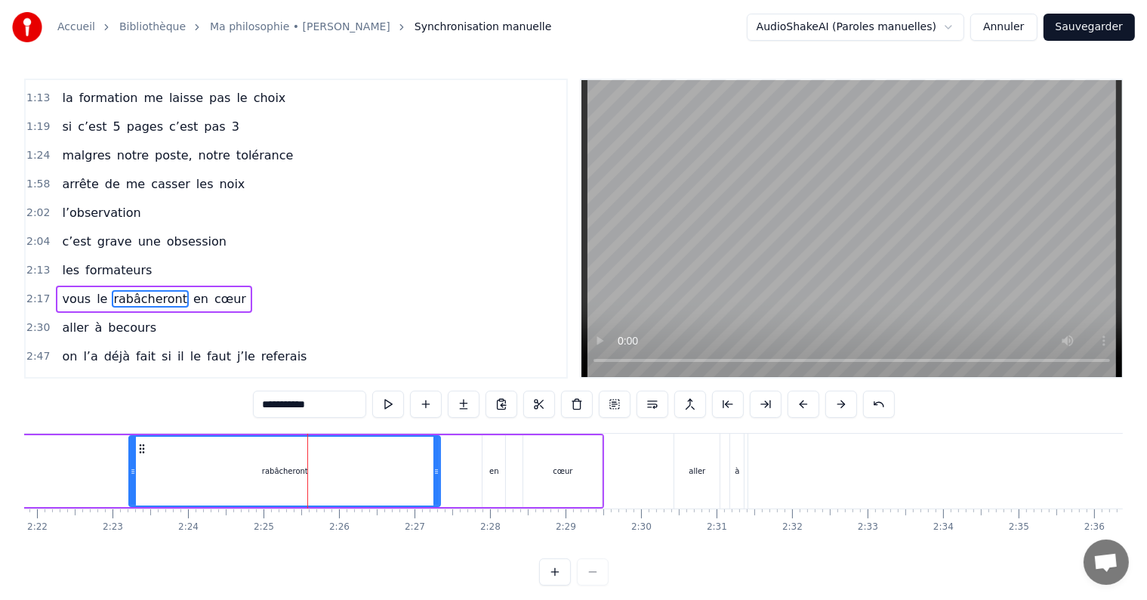
scroll to position [0, 10918]
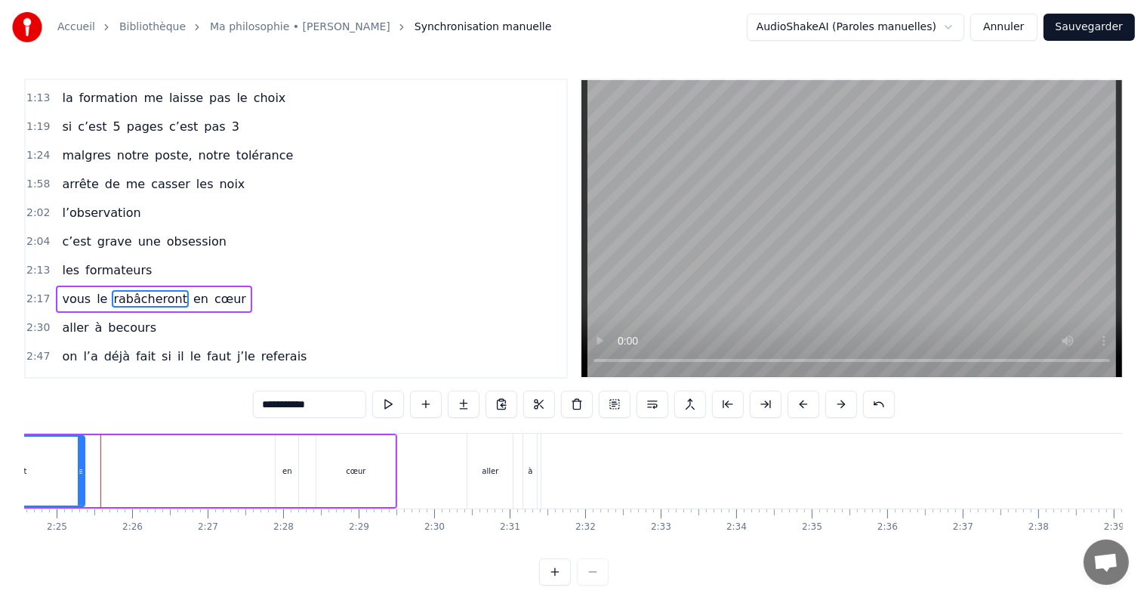
drag, startPoint x: 230, startPoint y: 469, endPoint x: 79, endPoint y: 462, distance: 152.0
click at [79, 462] on div at bounding box center [81, 471] width 6 height 69
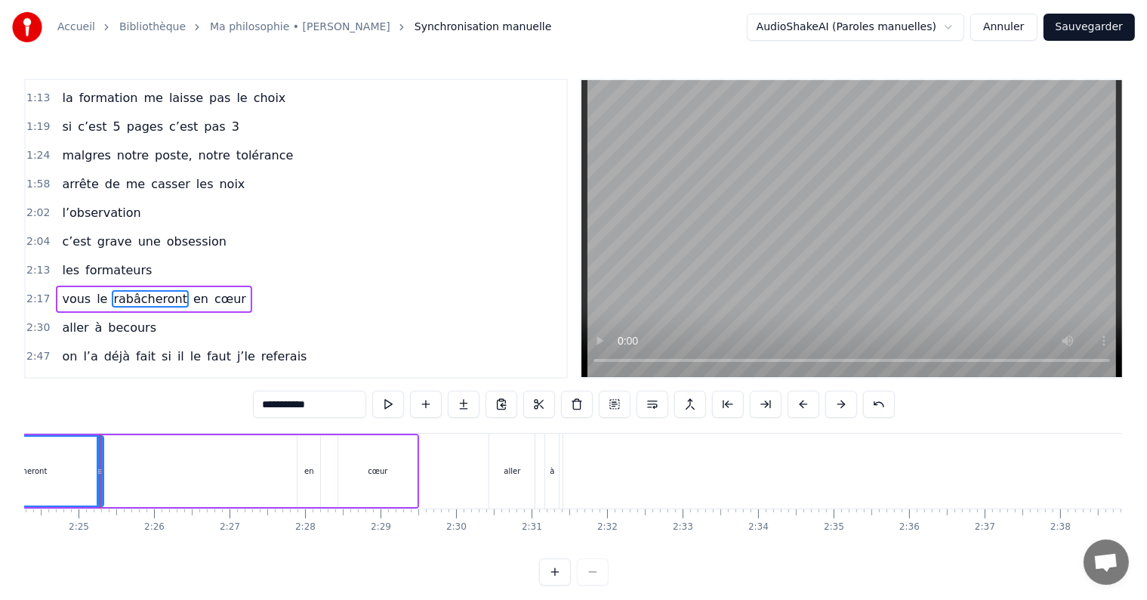
click at [302, 476] on div "en" at bounding box center [309, 471] width 23 height 72
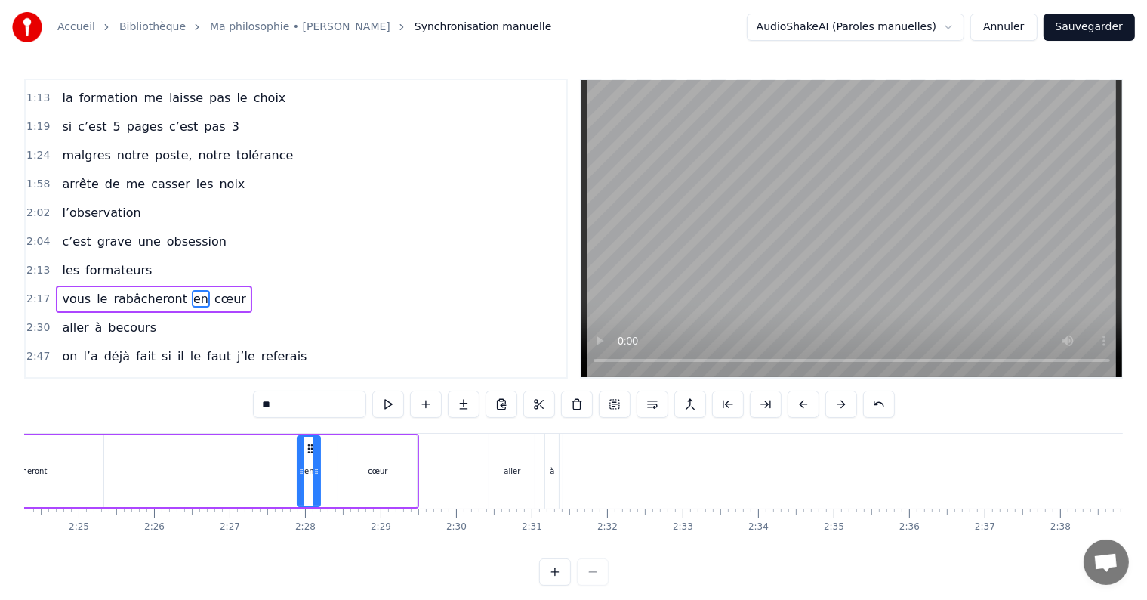
click at [302, 476] on icon at bounding box center [301, 471] width 6 height 12
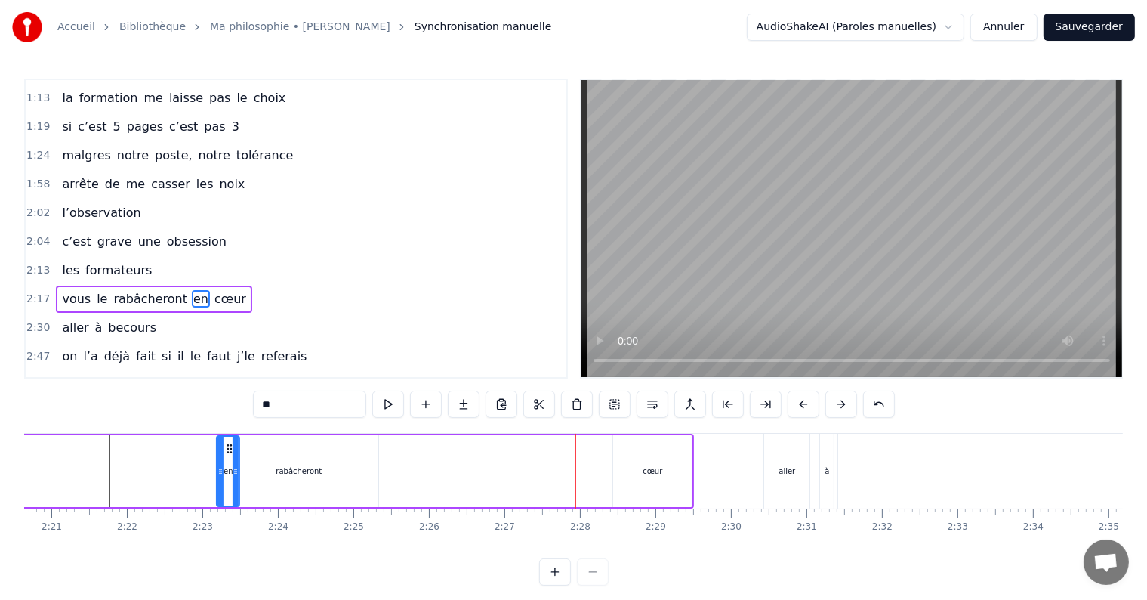
scroll to position [0, 10617]
drag, startPoint x: 308, startPoint y: 449, endPoint x: 347, endPoint y: 449, distance: 38.5
click at [347, 449] on icon at bounding box center [348, 449] width 12 height 12
click at [686, 461] on div "cœur" at bounding box center [657, 471] width 79 height 72
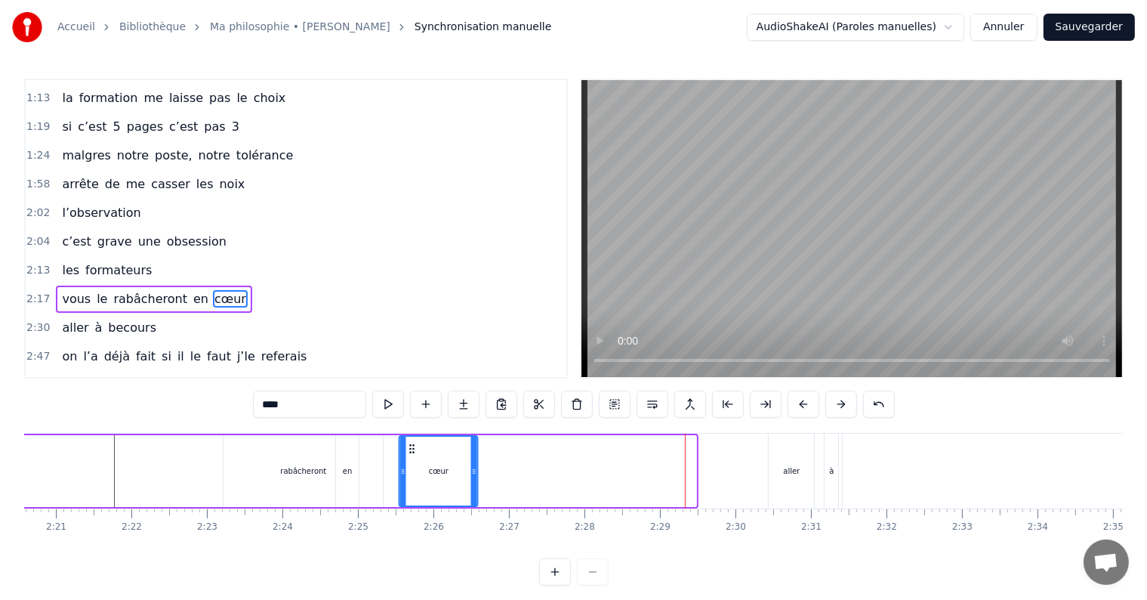
drag, startPoint x: 629, startPoint y: 444, endPoint x: 404, endPoint y: 444, distance: 225.1
click at [406, 444] on icon at bounding box center [412, 449] width 12 height 12
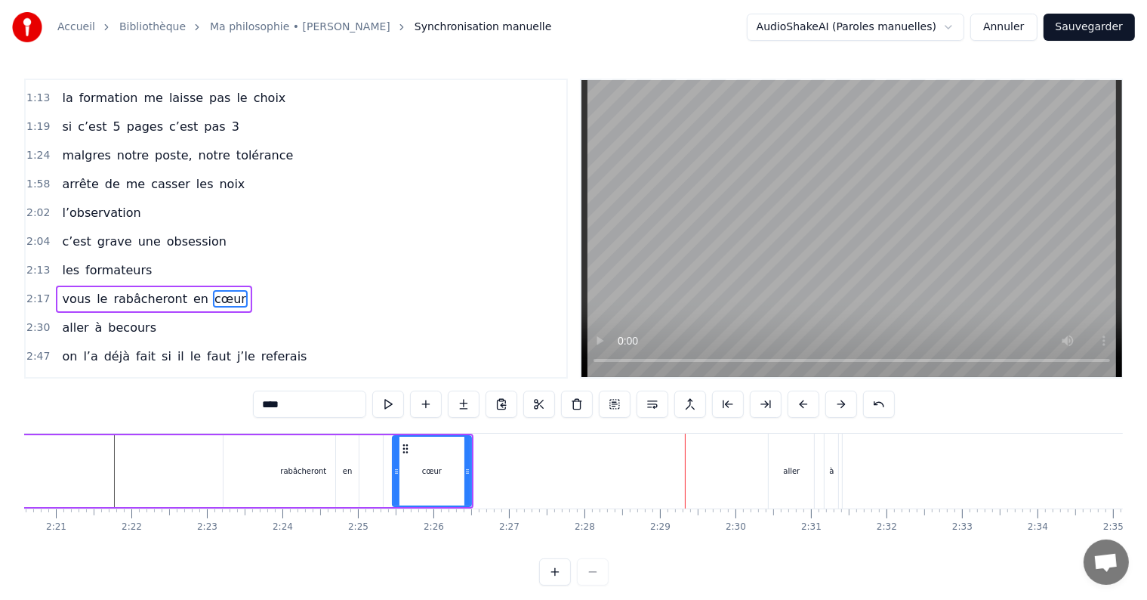
click at [308, 489] on div "rabâcheront" at bounding box center [303, 471] width 159 height 72
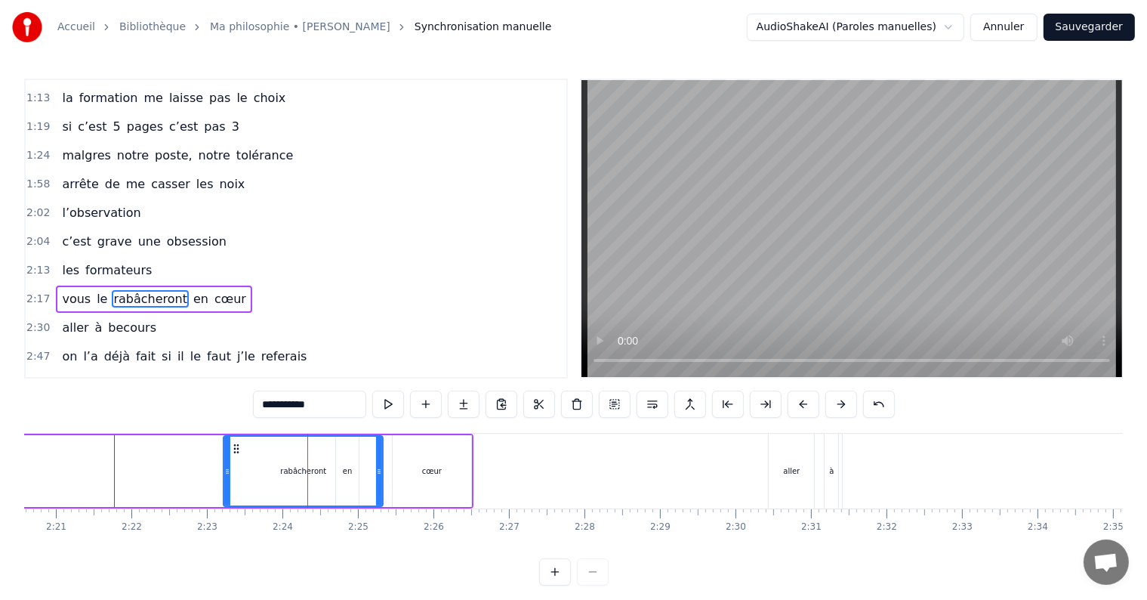
click at [794, 486] on div "aller" at bounding box center [791, 470] width 45 height 75
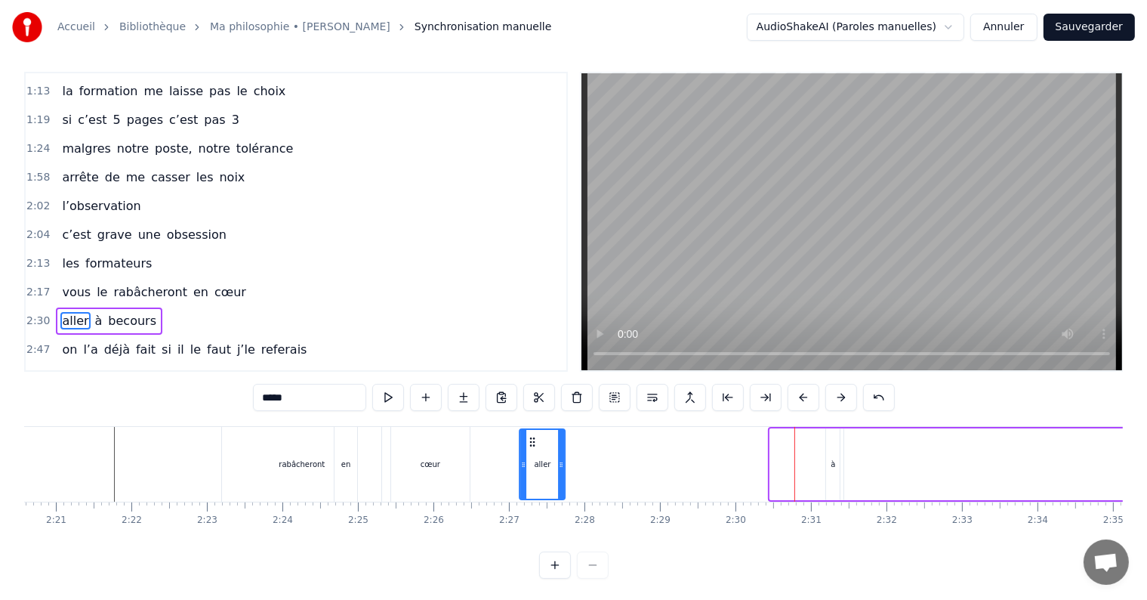
drag, startPoint x: 781, startPoint y: 439, endPoint x: 520, endPoint y: 441, distance: 261.3
click at [526, 441] on icon at bounding box center [532, 442] width 12 height 12
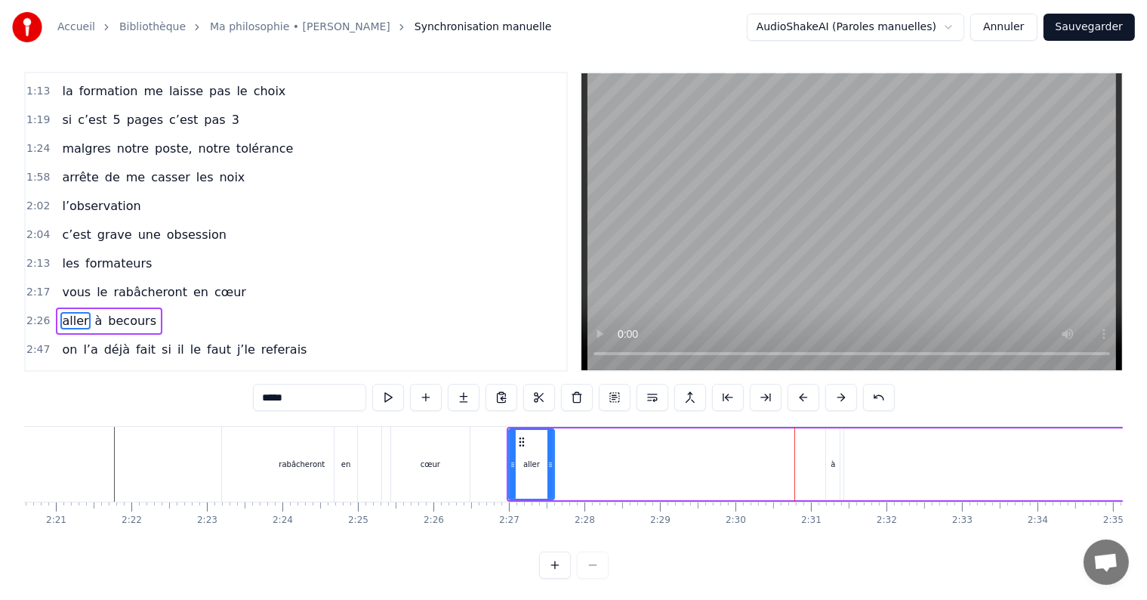
click at [832, 459] on div "à" at bounding box center [833, 463] width 5 height 11
type input "*"
drag, startPoint x: 841, startPoint y: 439, endPoint x: 578, endPoint y: 453, distance: 263.2
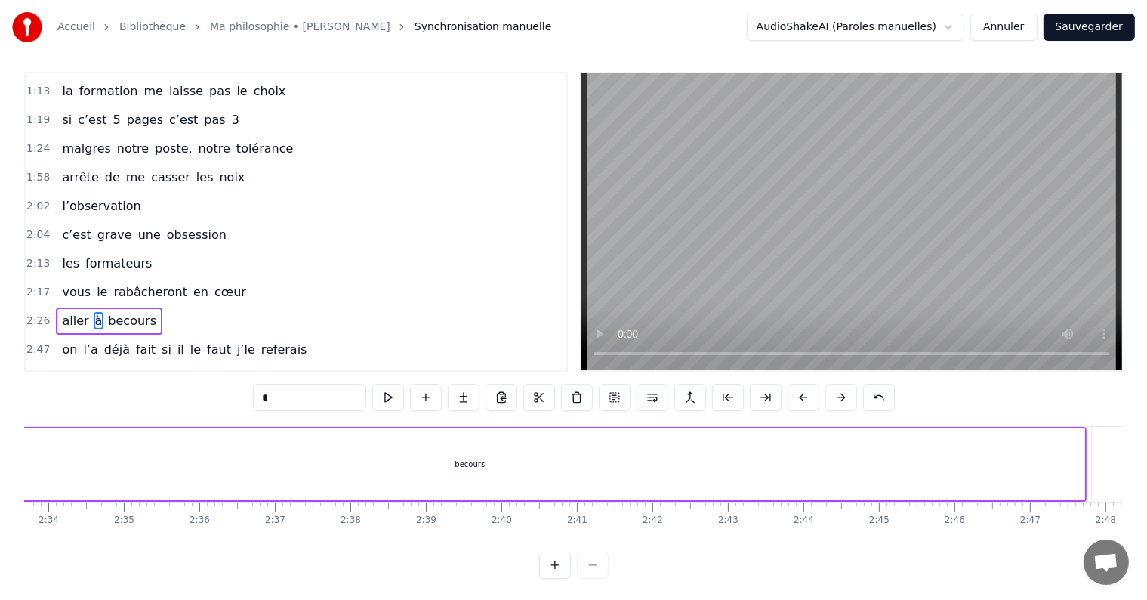
scroll to position [0, 11615]
click at [1077, 460] on div "aller à becours" at bounding box center [293, 464] width 1569 height 75
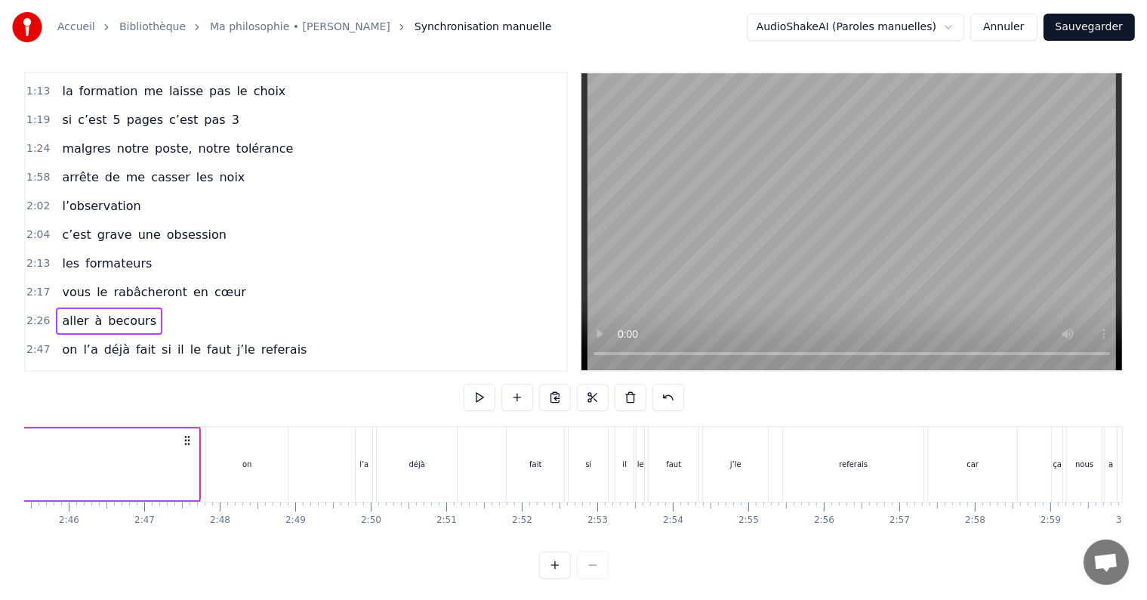
scroll to position [0, 12202]
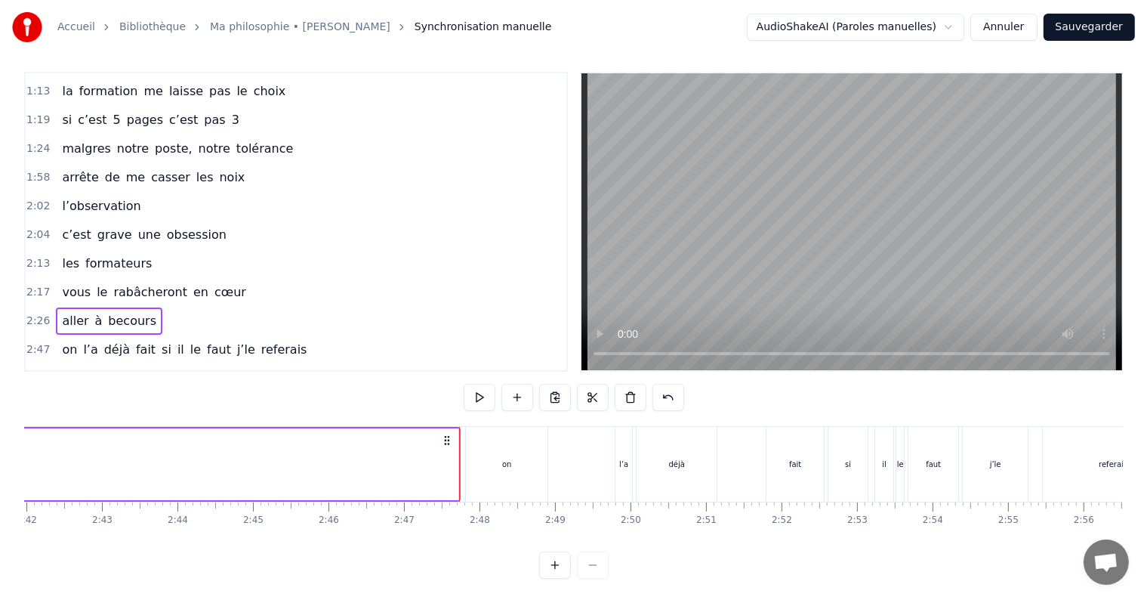
drag, startPoint x: 100, startPoint y: 462, endPoint x: 0, endPoint y: 460, distance: 99.7
click at [0, 460] on div "Accueil Bibliothèque Ma philosophie • Amel Bent Synchronisation manuelle AudioS…" at bounding box center [573, 285] width 1147 height 585
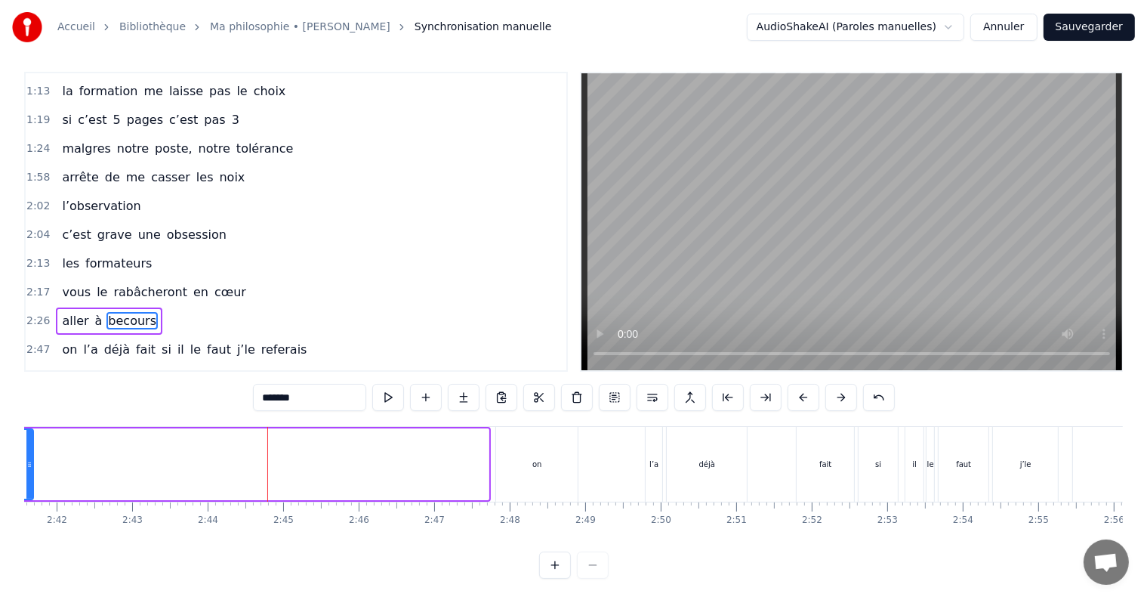
drag, startPoint x: 485, startPoint y: 459, endPoint x: 56, endPoint y: 471, distance: 429.1
click at [32, 471] on div at bounding box center [29, 464] width 6 height 69
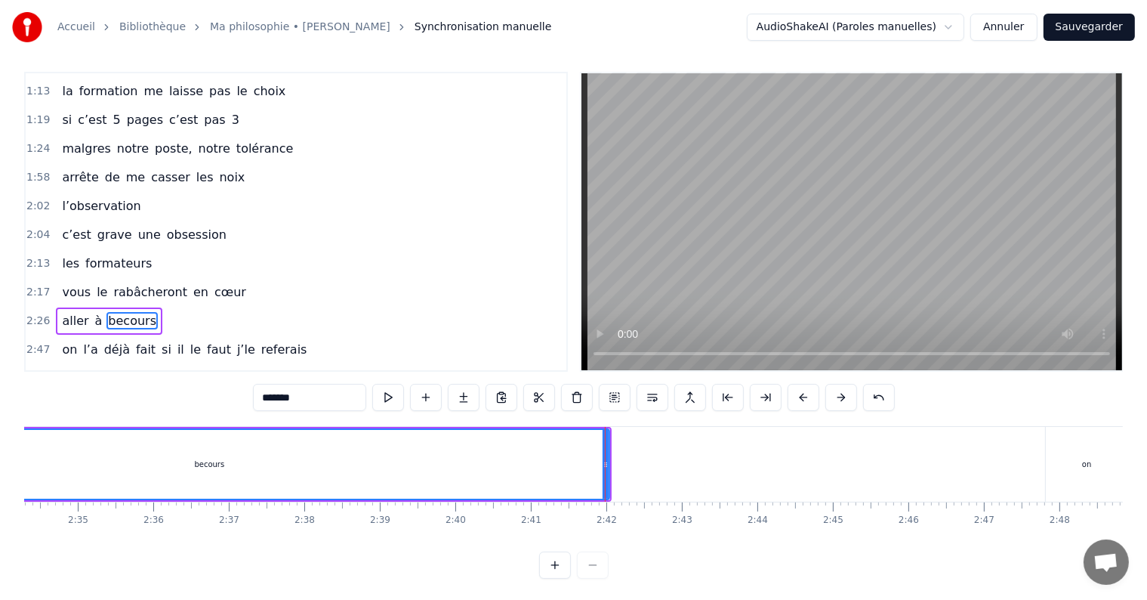
scroll to position [0, 11646]
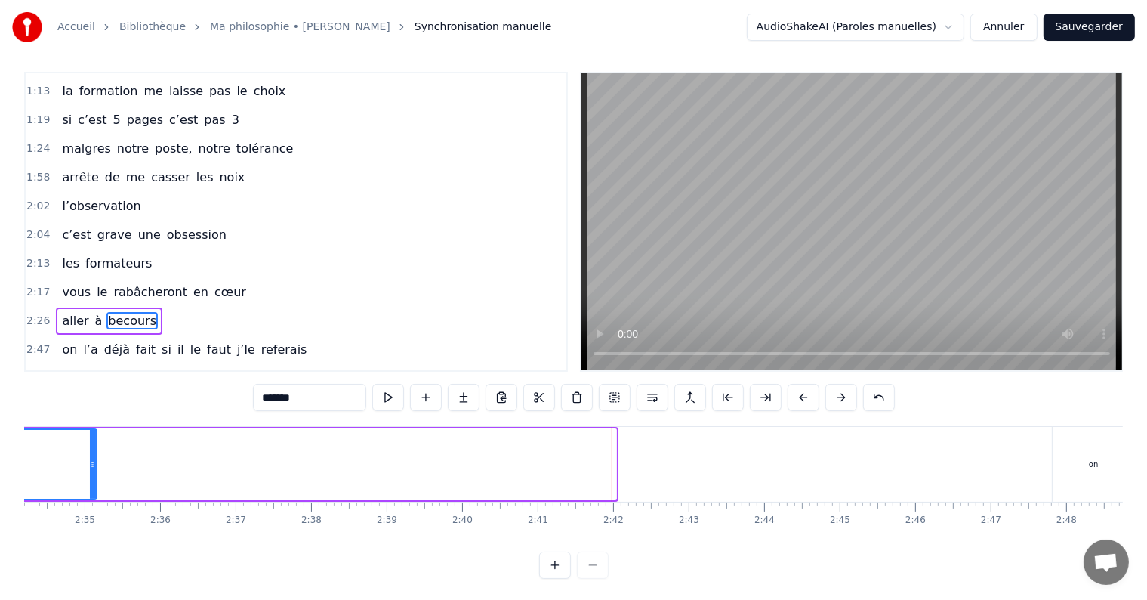
drag, startPoint x: 613, startPoint y: 461, endPoint x: 76, endPoint y: 468, distance: 537.8
click at [90, 468] on icon at bounding box center [93, 464] width 6 height 12
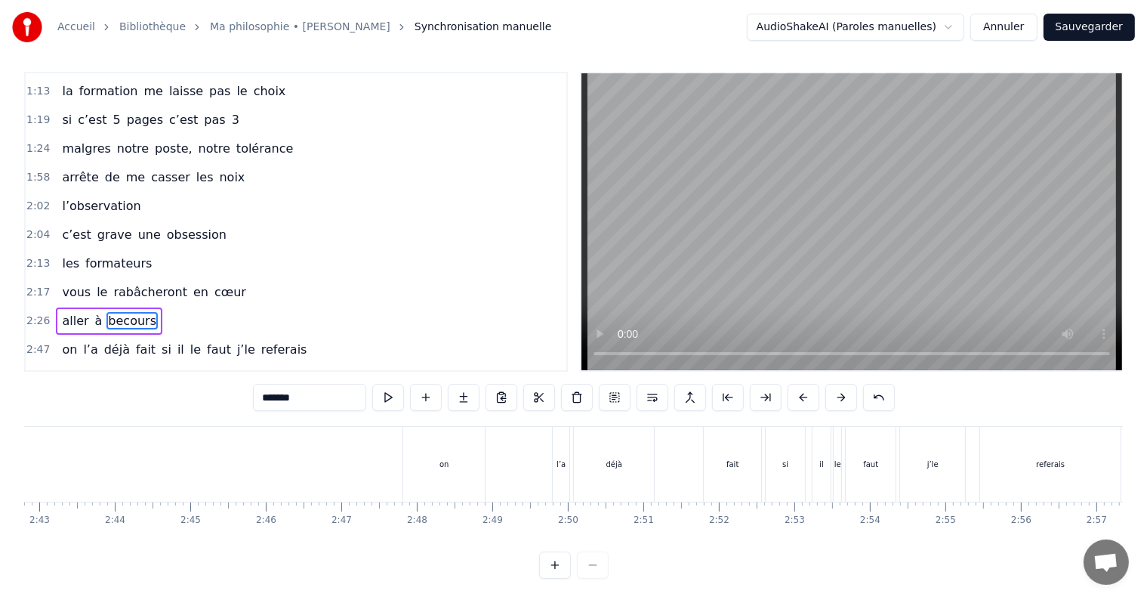
scroll to position [0, 12241]
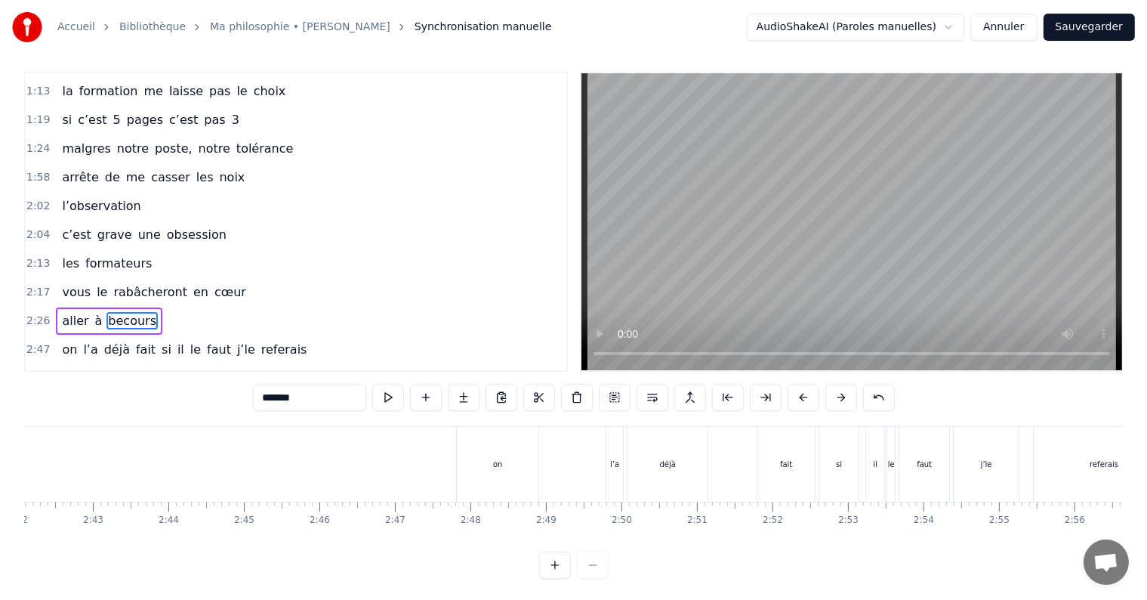
click at [505, 483] on div "on" at bounding box center [498, 464] width 82 height 75
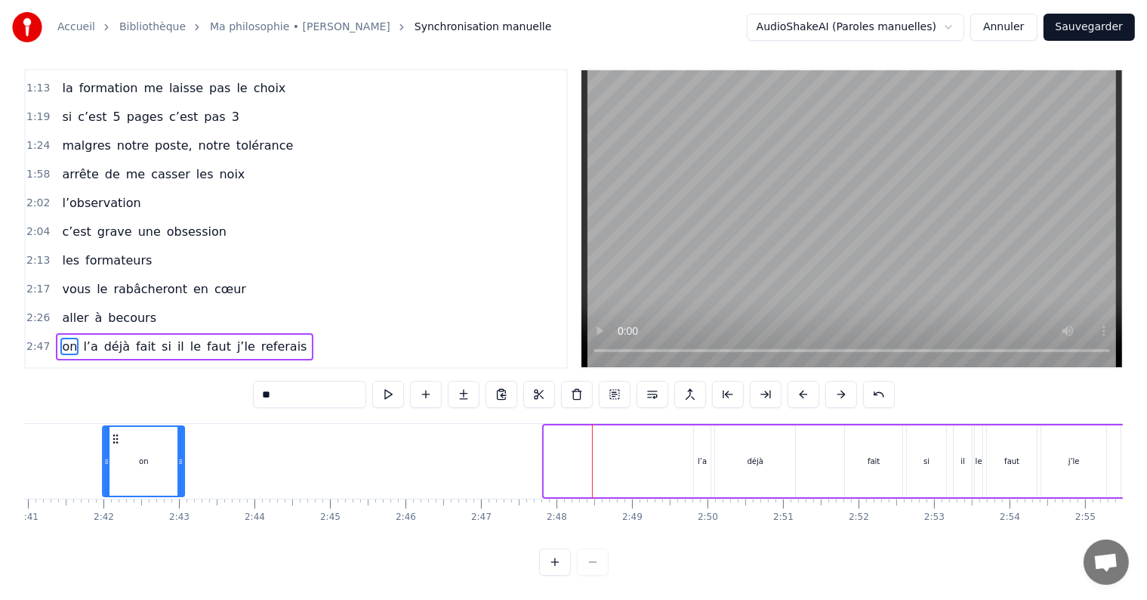
scroll to position [0, 12079]
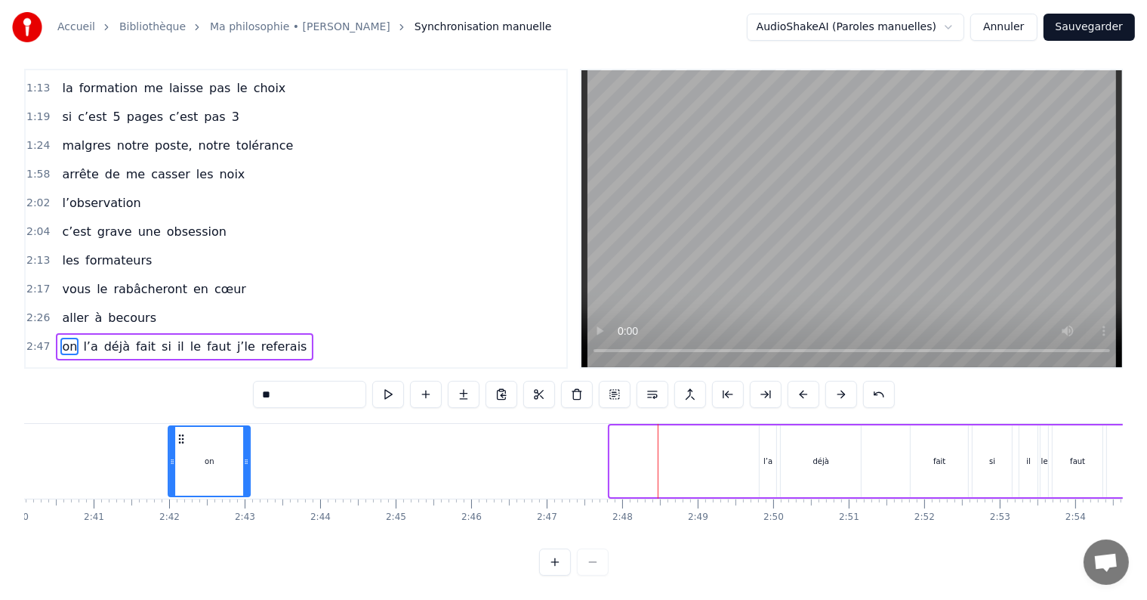
drag, startPoint x: 470, startPoint y: 421, endPoint x: 145, endPoint y: 445, distance: 325.6
click at [169, 445] on div "on" at bounding box center [209, 461] width 80 height 69
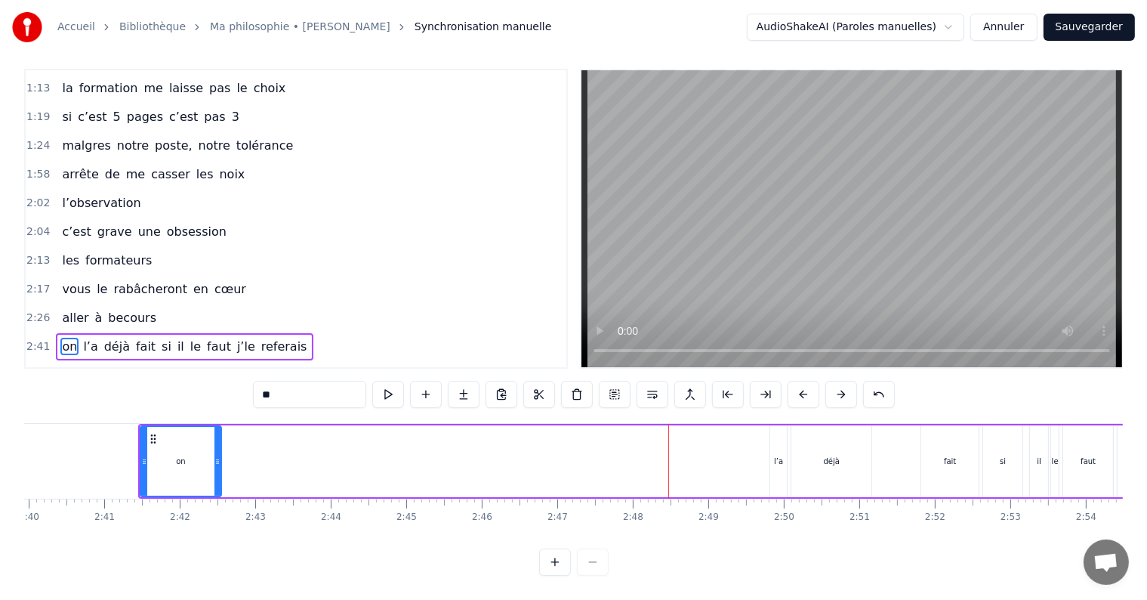
click at [773, 425] on div "l’a" at bounding box center [778, 461] width 17 height 72
type input "***"
drag, startPoint x: 779, startPoint y: 446, endPoint x: 625, endPoint y: 441, distance: 154.9
click at [625, 441] on div "on l’a déjà fait si il le faut j’le referais" at bounding box center [739, 461] width 1203 height 75
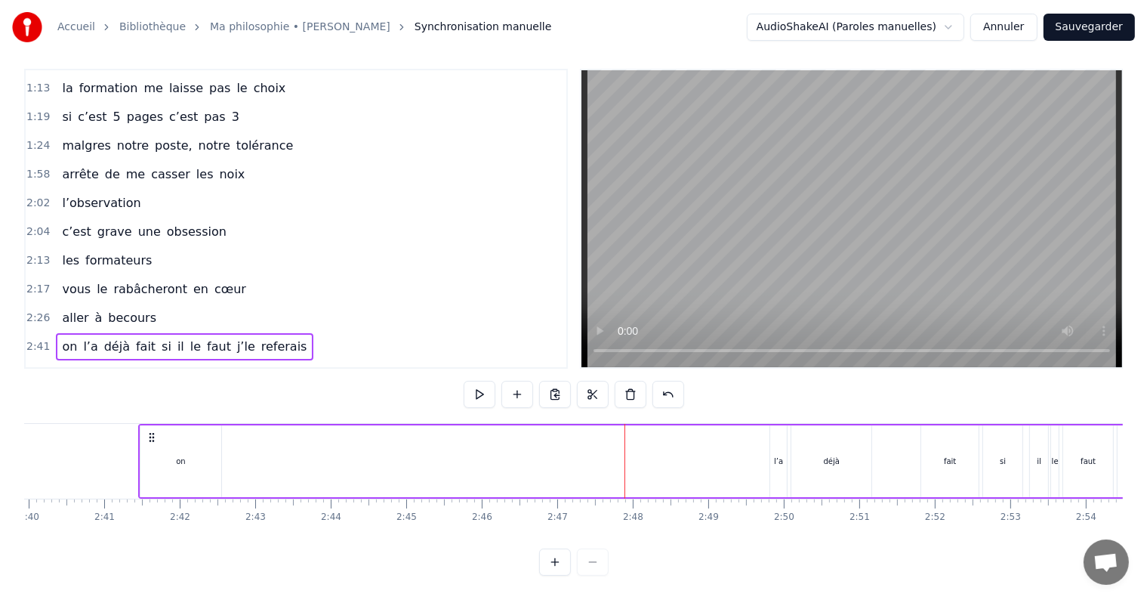
click at [775, 455] on div "l’a" at bounding box center [778, 460] width 9 height 11
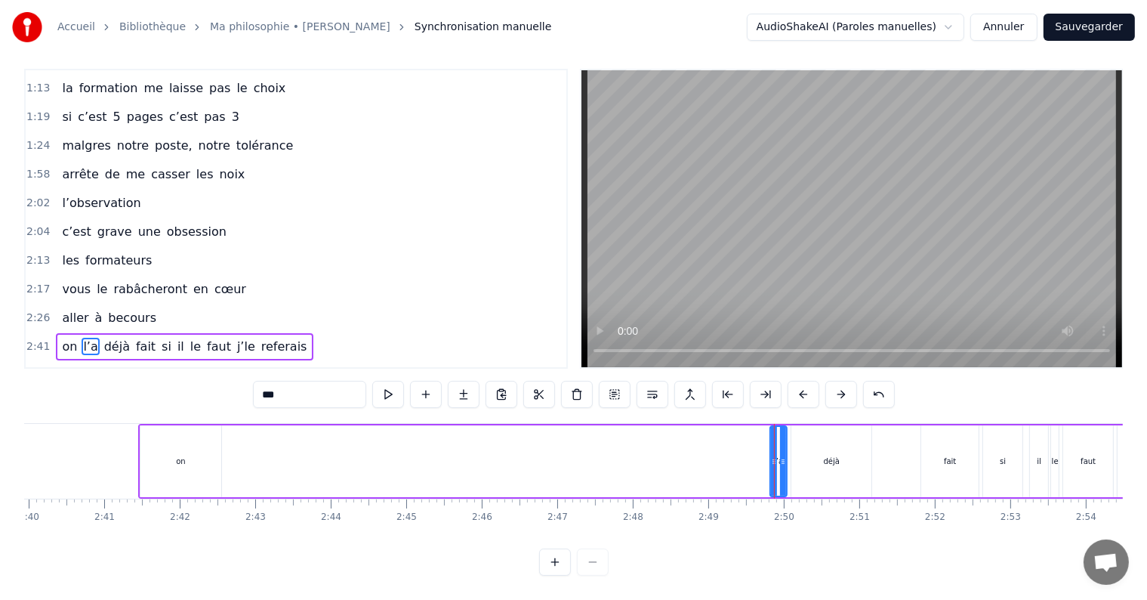
drag, startPoint x: 777, startPoint y: 444, endPoint x: 721, endPoint y: 438, distance: 56.2
click at [721, 438] on div "on l’a déjà fait si il le faut j’le referais" at bounding box center [739, 461] width 1203 height 75
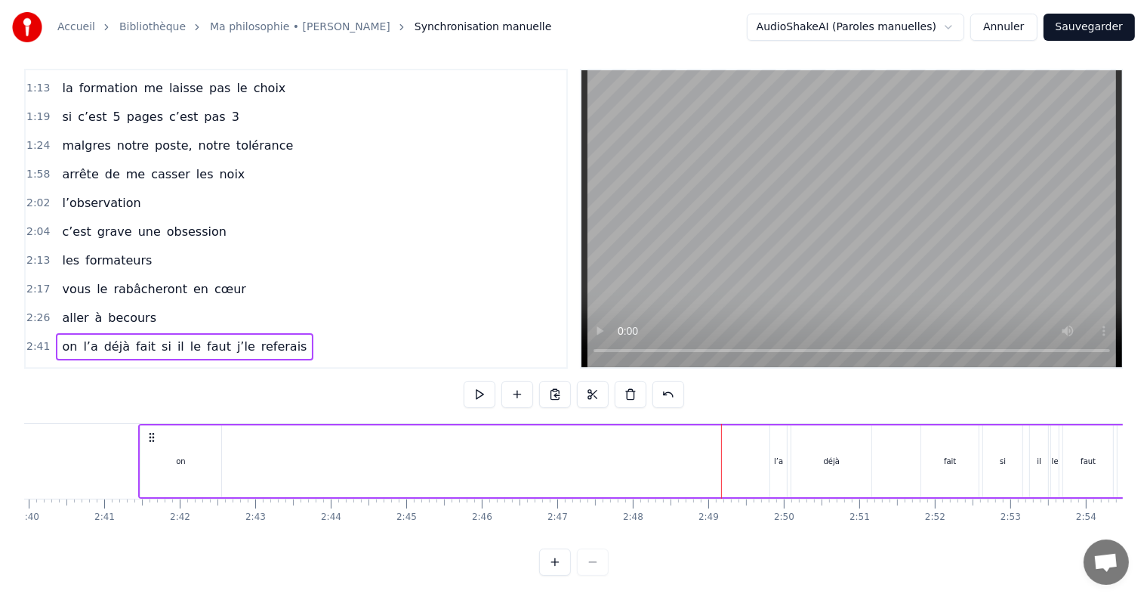
click at [857, 453] on div "déjà" at bounding box center [831, 461] width 80 height 72
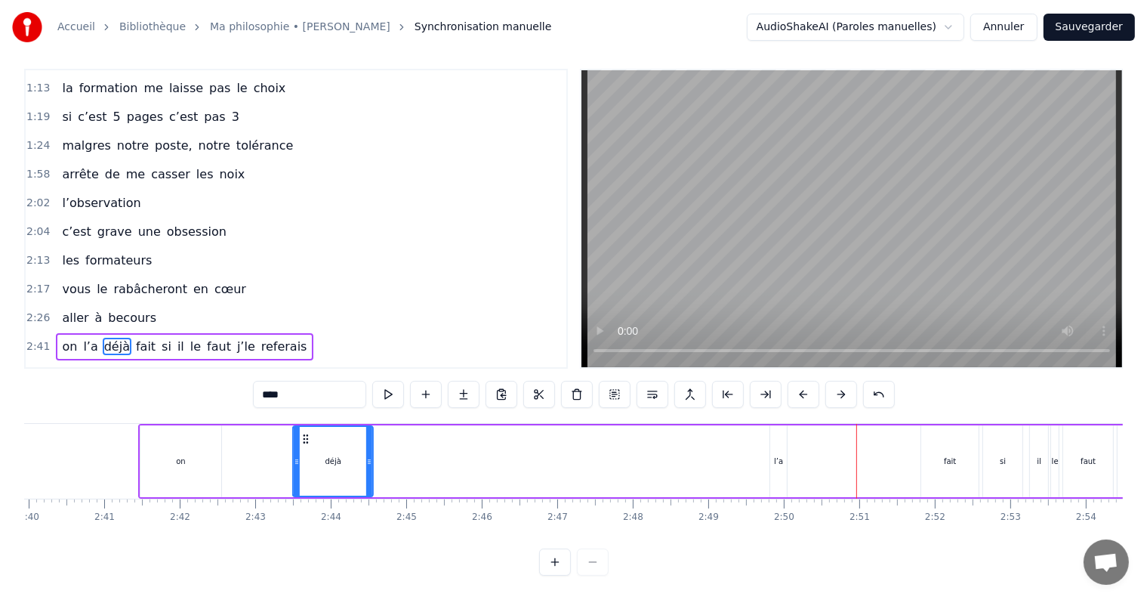
drag, startPoint x: 804, startPoint y: 420, endPoint x: 270, endPoint y: 468, distance: 536.1
click at [294, 468] on div "déjà" at bounding box center [333, 461] width 79 height 69
click at [778, 455] on div "l’a" at bounding box center [778, 460] width 9 height 11
type input "***"
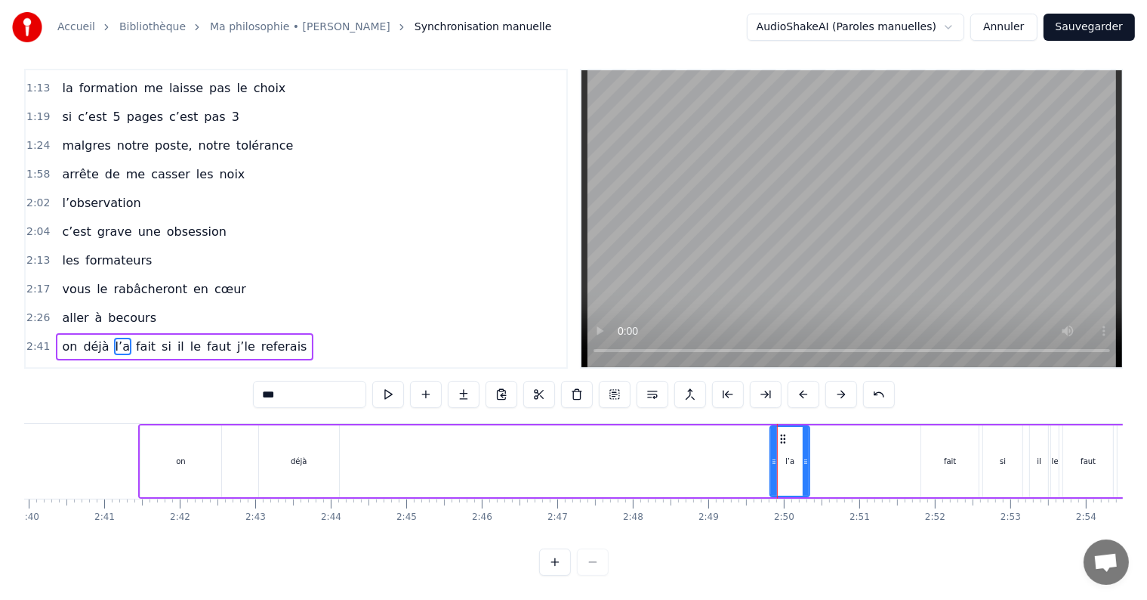
drag, startPoint x: 781, startPoint y: 444, endPoint x: 804, endPoint y: 448, distance: 23.0
click at [804, 455] on icon at bounding box center [806, 461] width 6 height 12
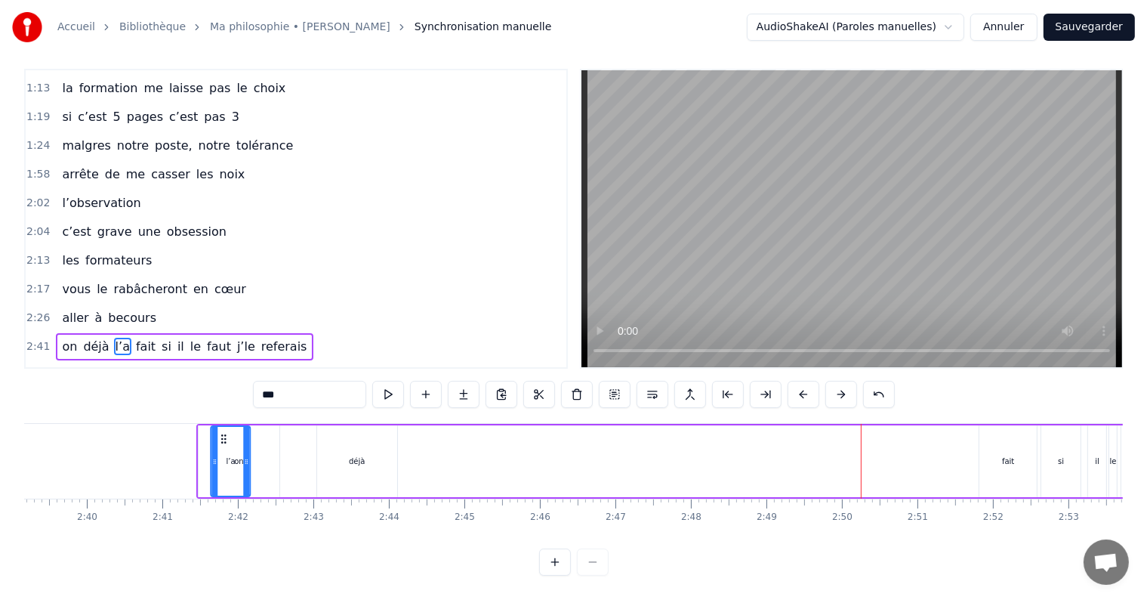
scroll to position [0, 11999]
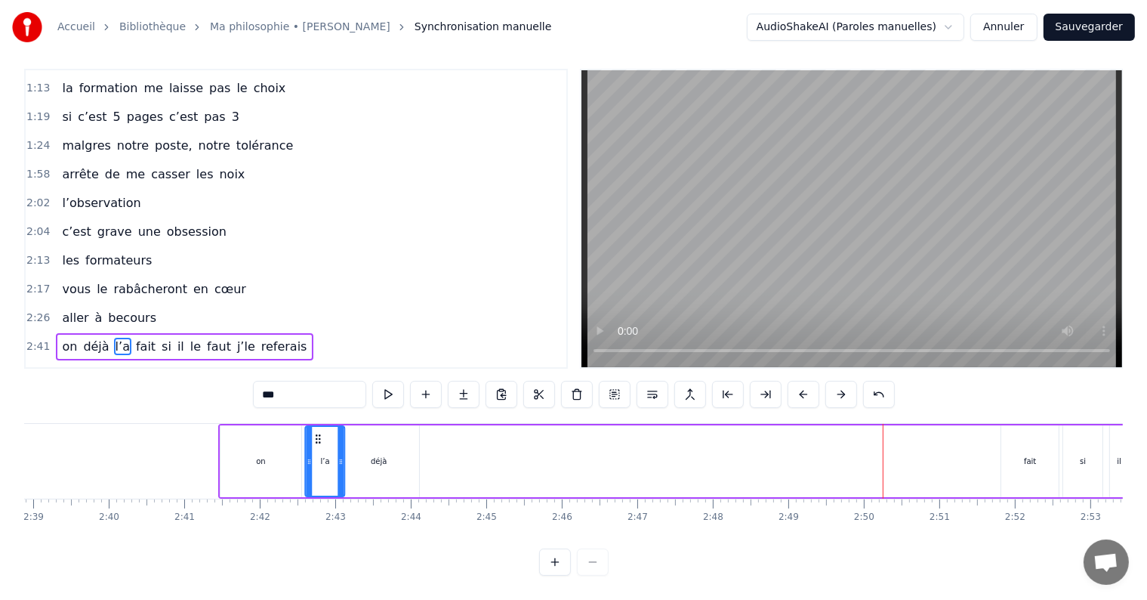
drag, startPoint x: 782, startPoint y: 423, endPoint x: 316, endPoint y: 446, distance: 466.5
click at [316, 446] on div "l’a" at bounding box center [326, 461] width 38 height 69
drag, startPoint x: 1024, startPoint y: 453, endPoint x: 520, endPoint y: 459, distance: 503.8
click at [520, 459] on div "on l’a déjà fait si il le faut j’le referais" at bounding box center [819, 461] width 1203 height 75
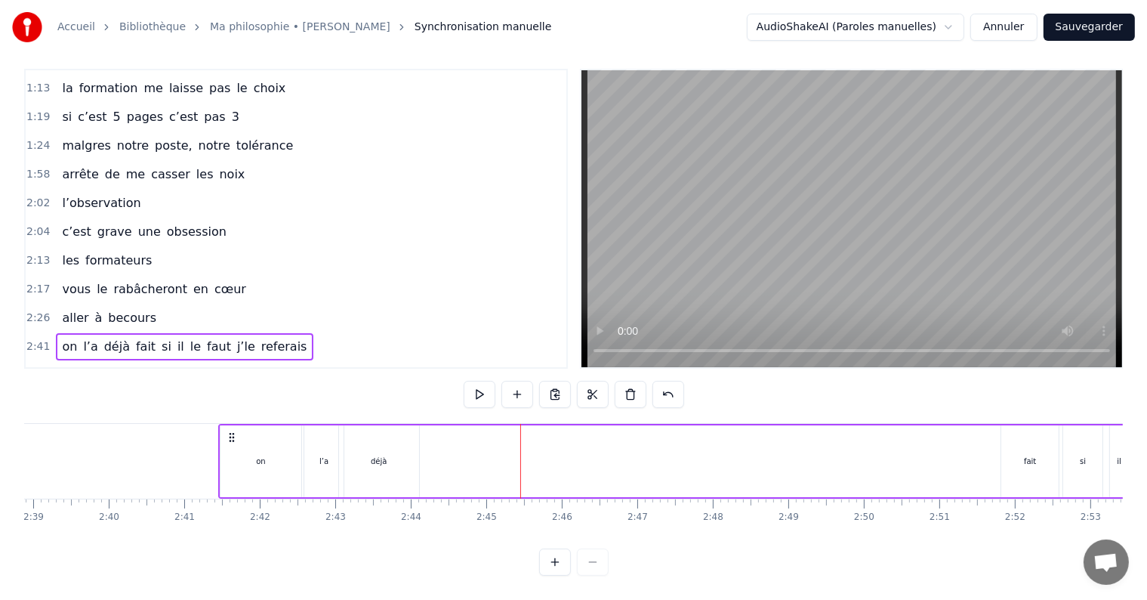
click at [1044, 440] on div "fait" at bounding box center [1029, 461] width 57 height 72
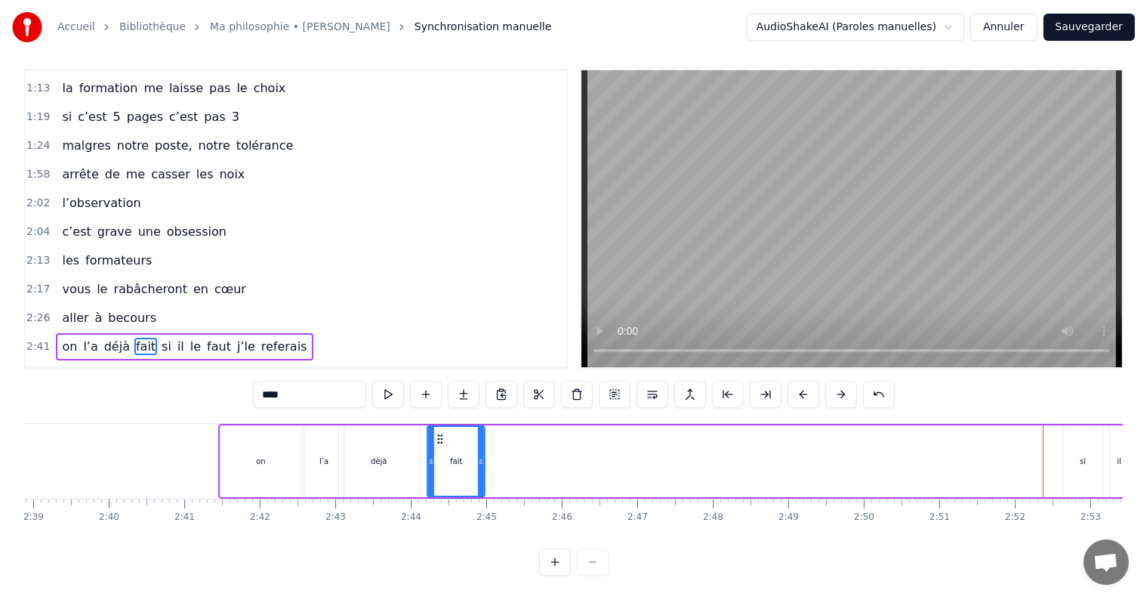
drag, startPoint x: 1014, startPoint y: 422, endPoint x: 440, endPoint y: 449, distance: 574.6
click at [440, 449] on div "fait" at bounding box center [456, 461] width 56 height 69
click at [1091, 441] on div "si" at bounding box center [1082, 461] width 39 height 72
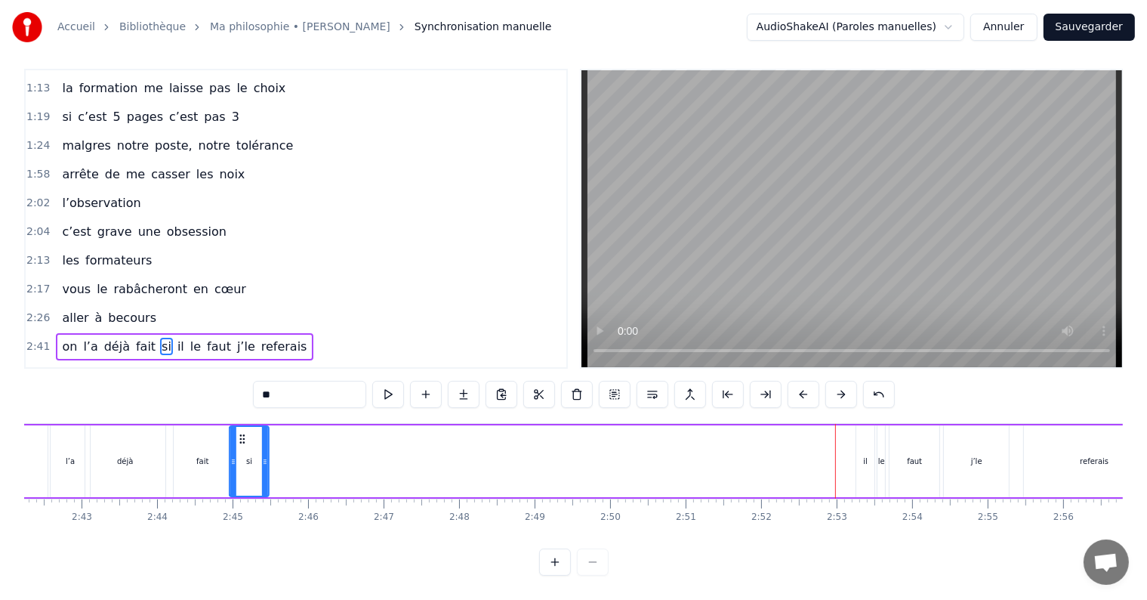
scroll to position [0, 12238]
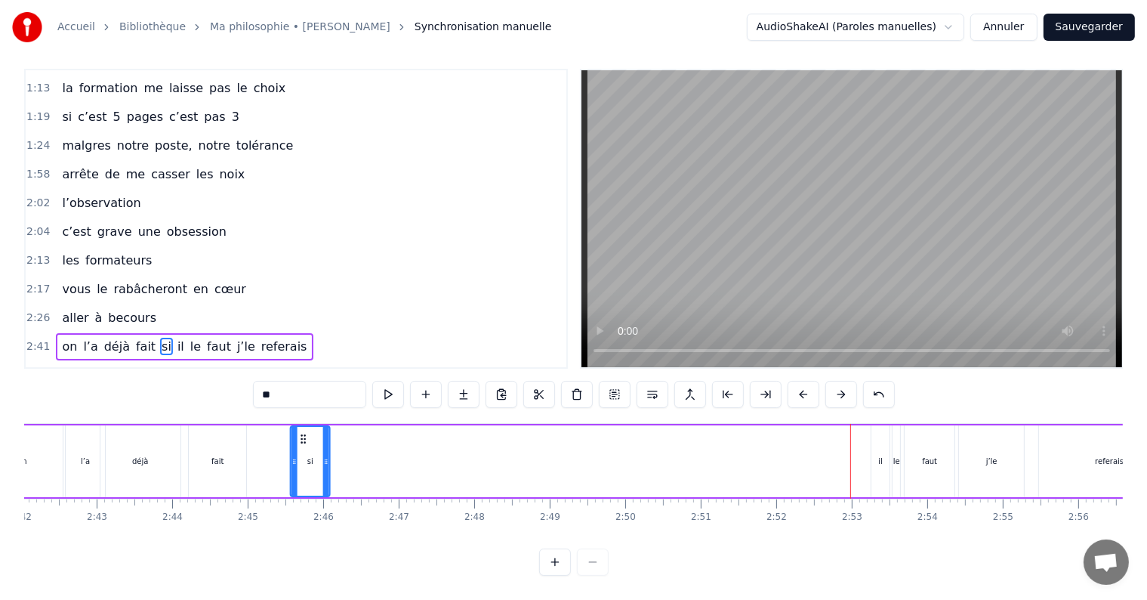
drag, startPoint x: 295, startPoint y: 423, endPoint x: 298, endPoint y: 445, distance: 22.2
click at [298, 445] on div "si" at bounding box center [311, 461] width 38 height 69
click at [887, 425] on div "il" at bounding box center [881, 461] width 18 height 72
click at [890, 427] on div at bounding box center [893, 461] width 6 height 69
drag, startPoint x: 883, startPoint y: 424, endPoint x: 354, endPoint y: 424, distance: 528.7
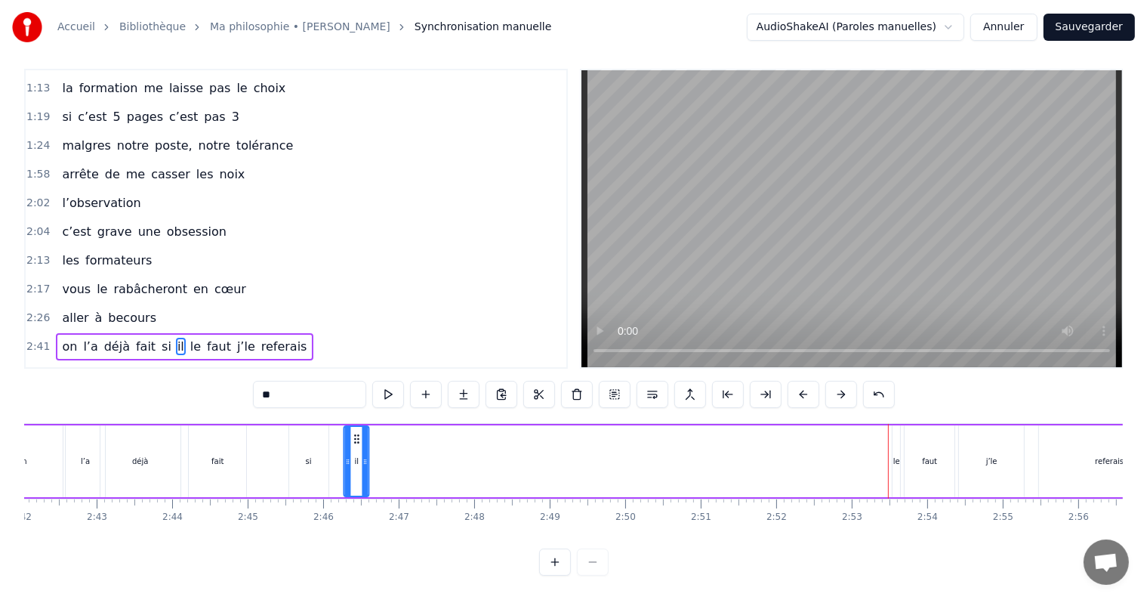
click at [354, 433] on icon at bounding box center [357, 439] width 12 height 12
click at [893, 455] on div "le" at bounding box center [896, 460] width 7 height 11
drag, startPoint x: 903, startPoint y: 423, endPoint x: 387, endPoint y: 424, distance: 516.6
click at [387, 433] on icon at bounding box center [389, 439] width 12 height 12
click at [931, 466] on div "faut" at bounding box center [930, 461] width 50 height 72
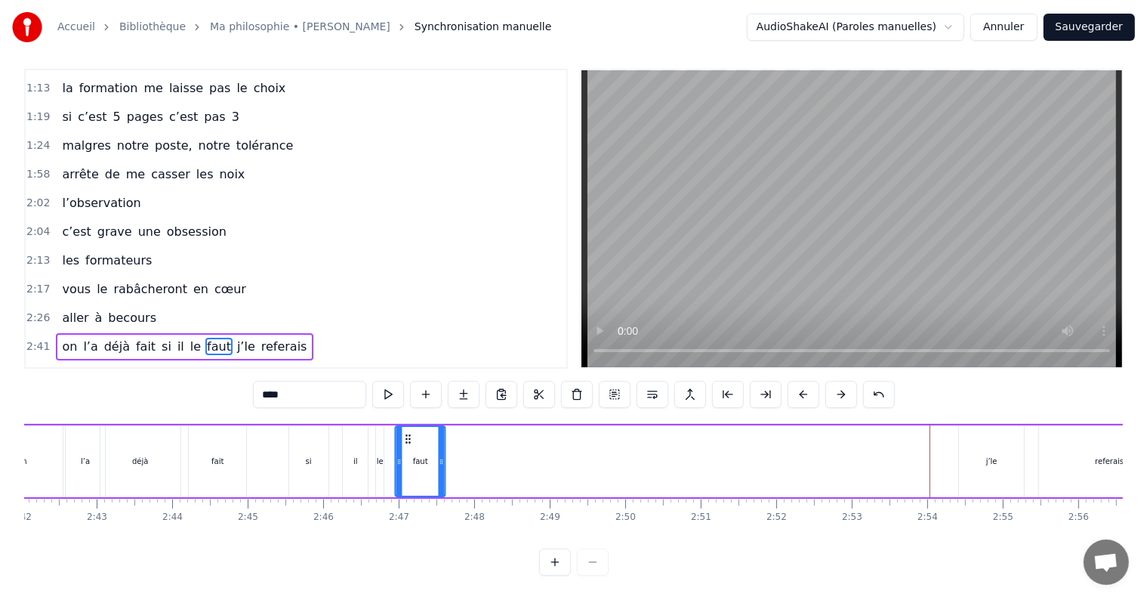
drag, startPoint x: 921, startPoint y: 425, endPoint x: 412, endPoint y: 458, distance: 510.1
click at [412, 458] on div "faut" at bounding box center [420, 461] width 48 height 69
click at [995, 455] on div "j’le" at bounding box center [991, 460] width 11 height 11
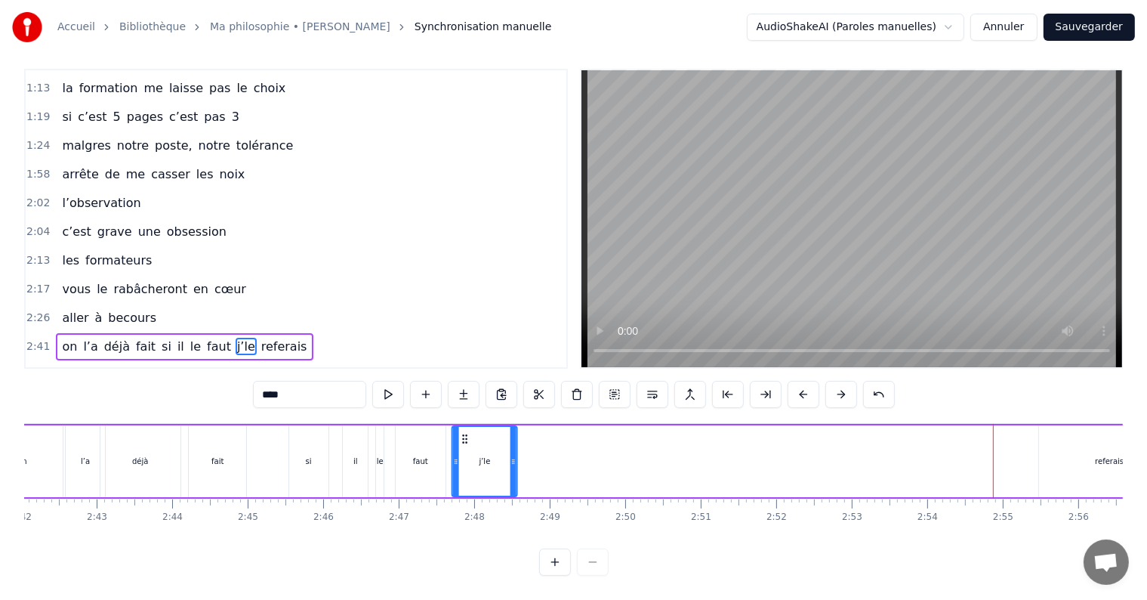
drag, startPoint x: 970, startPoint y: 423, endPoint x: 462, endPoint y: 433, distance: 507.6
click at [462, 433] on div "j’le" at bounding box center [484, 461] width 63 height 69
click at [1115, 455] on div "referais" at bounding box center [1109, 460] width 29 height 11
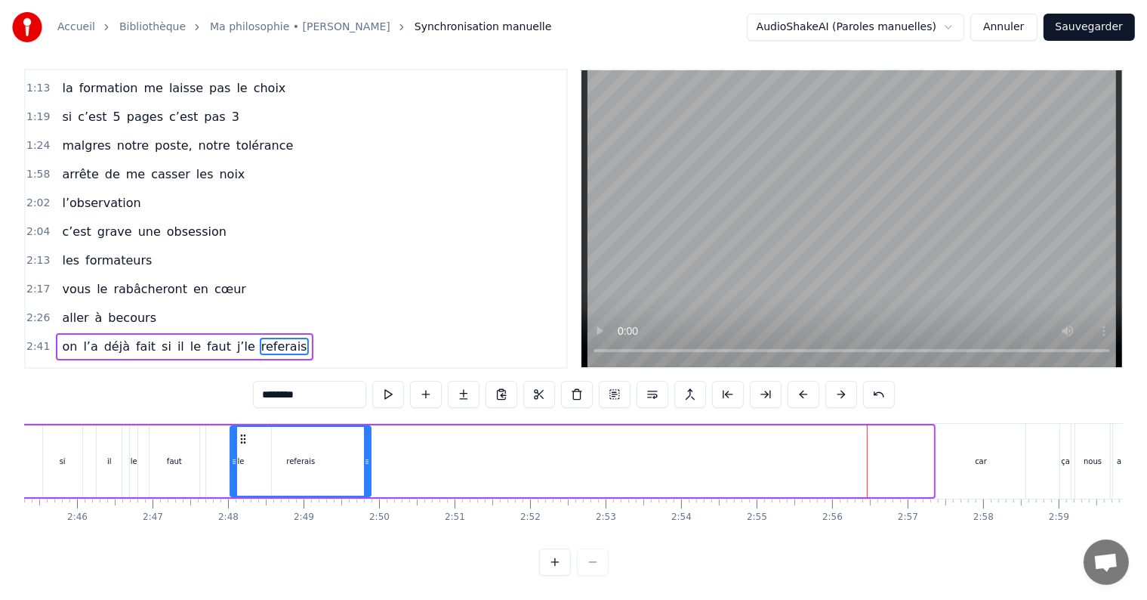
scroll to position [0, 12478]
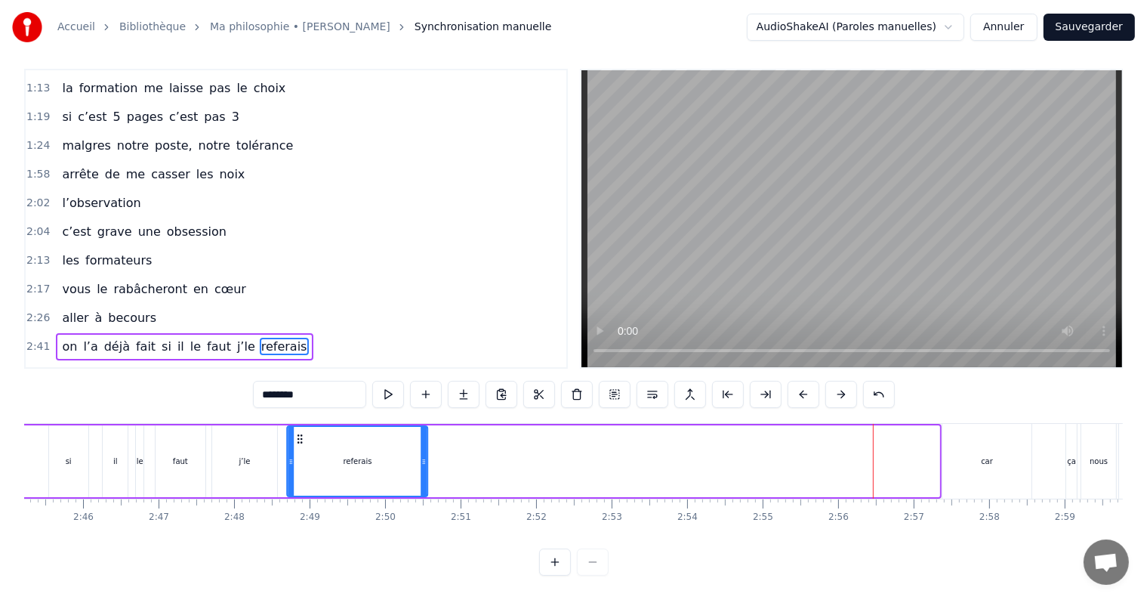
drag, startPoint x: 36, startPoint y: 424, endPoint x: 296, endPoint y: 449, distance: 261.0
click at [296, 449] on div "referais" at bounding box center [357, 461] width 139 height 69
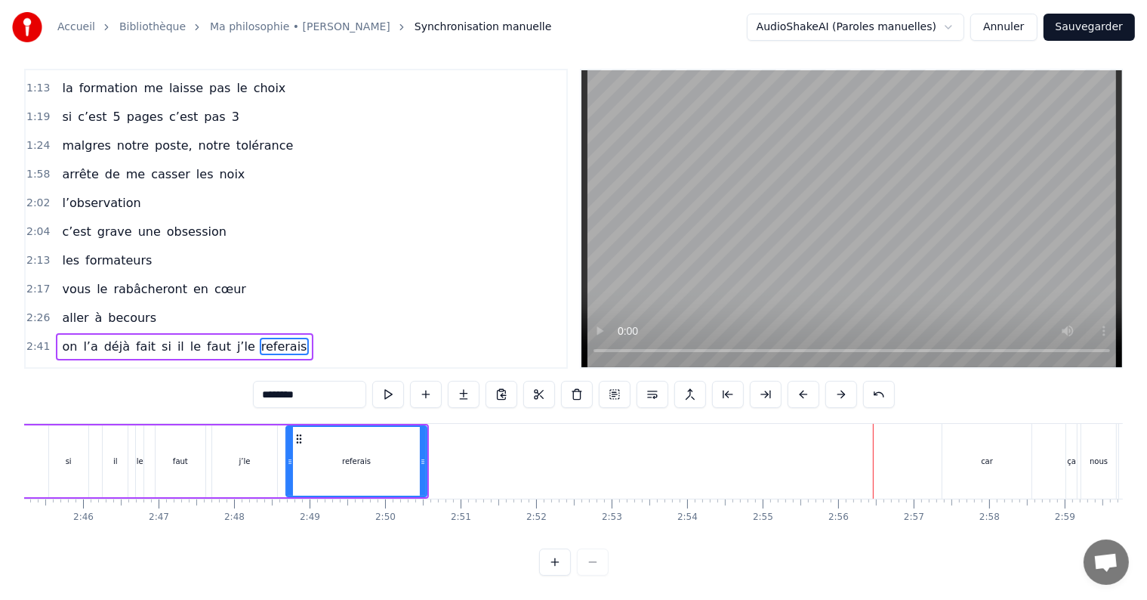
click at [988, 455] on div "car" at bounding box center [987, 461] width 89 height 75
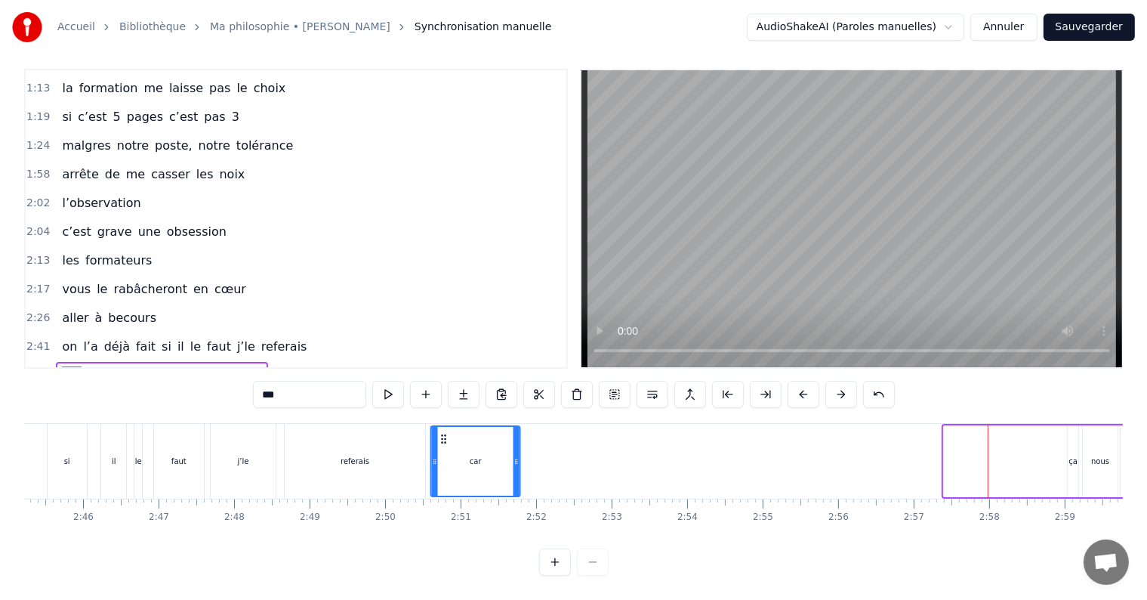
drag, startPoint x: 956, startPoint y: 425, endPoint x: 443, endPoint y: 456, distance: 513.7
click at [443, 456] on div "car" at bounding box center [476, 461] width 88 height 69
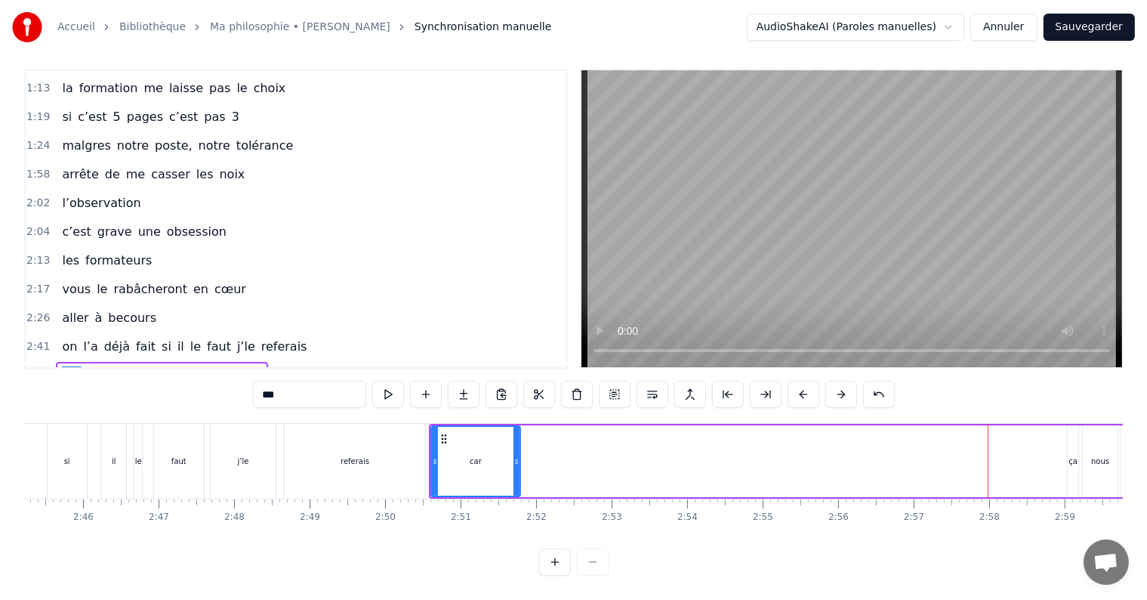
click at [1072, 432] on div "ça" at bounding box center [1073, 461] width 11 height 72
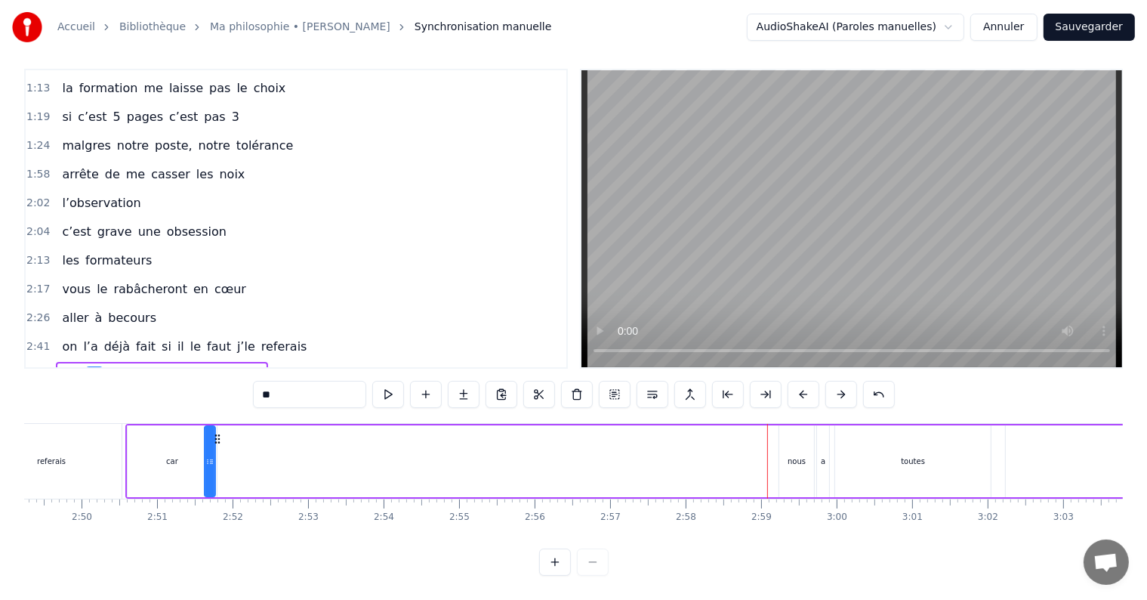
scroll to position [0, 12775]
drag, startPoint x: 111, startPoint y: 421, endPoint x: 255, endPoint y: 439, distance: 145.4
click at [255, 439] on div "car ça nous a toutes rapproché" at bounding box center [717, 461] width 1173 height 75
click at [815, 432] on div "nous" at bounding box center [802, 461] width 35 height 72
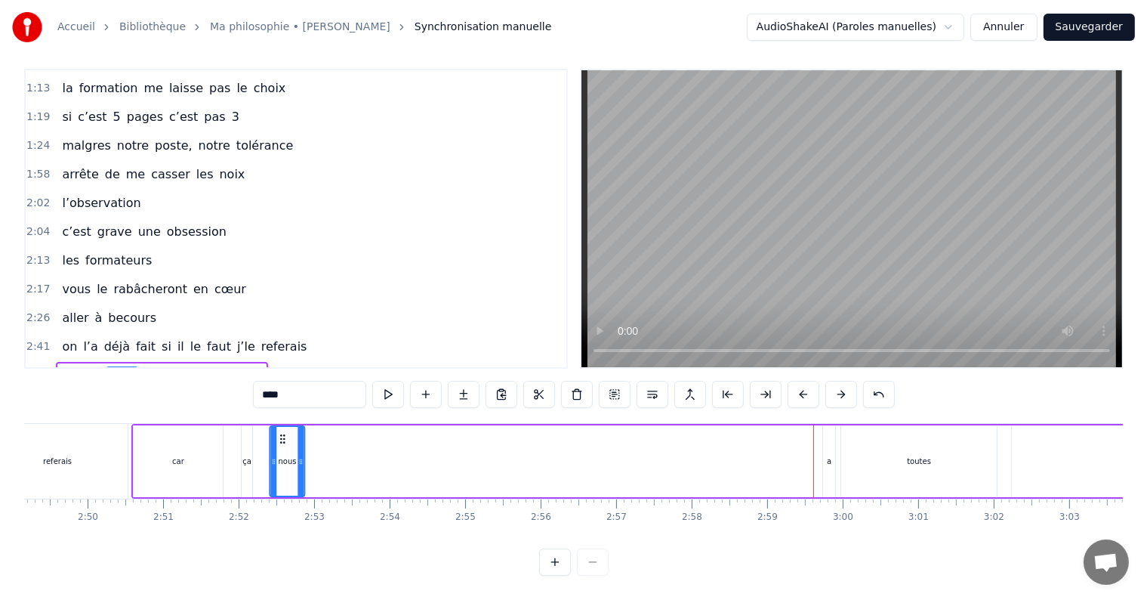
drag, startPoint x: 795, startPoint y: 423, endPoint x: 275, endPoint y: 442, distance: 520.7
click at [275, 442] on div "nous" at bounding box center [287, 461] width 33 height 69
click at [832, 425] on div "a" at bounding box center [829, 461] width 12 height 72
drag, startPoint x: 838, startPoint y: 421, endPoint x: 322, endPoint y: 442, distance: 516.2
click at [322, 442] on div "car ça nous a toutes rapproché" at bounding box center [717, 461] width 1173 height 75
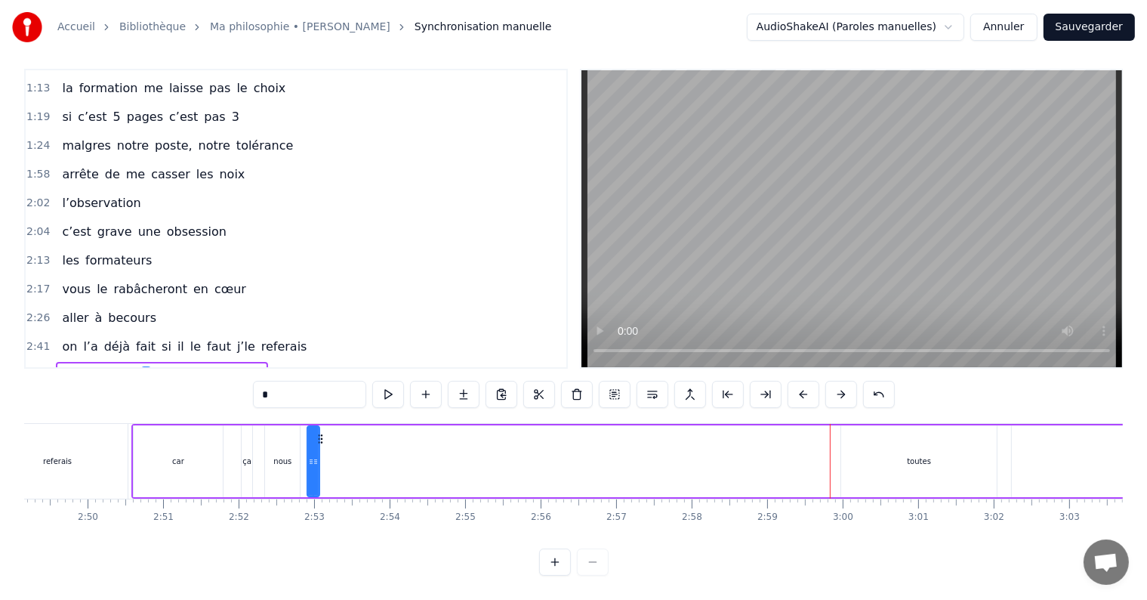
click at [924, 462] on div "toutes" at bounding box center [919, 461] width 156 height 72
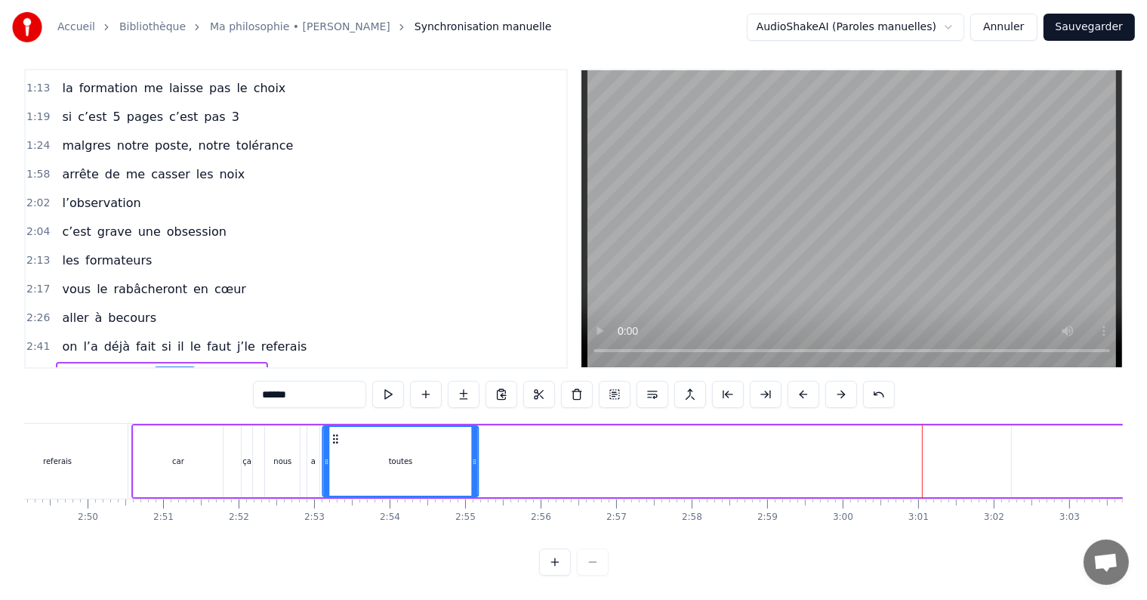
drag, startPoint x: 851, startPoint y: 422, endPoint x: 332, endPoint y: 435, distance: 519.0
click at [332, 435] on div "toutes" at bounding box center [401, 461] width 154 height 69
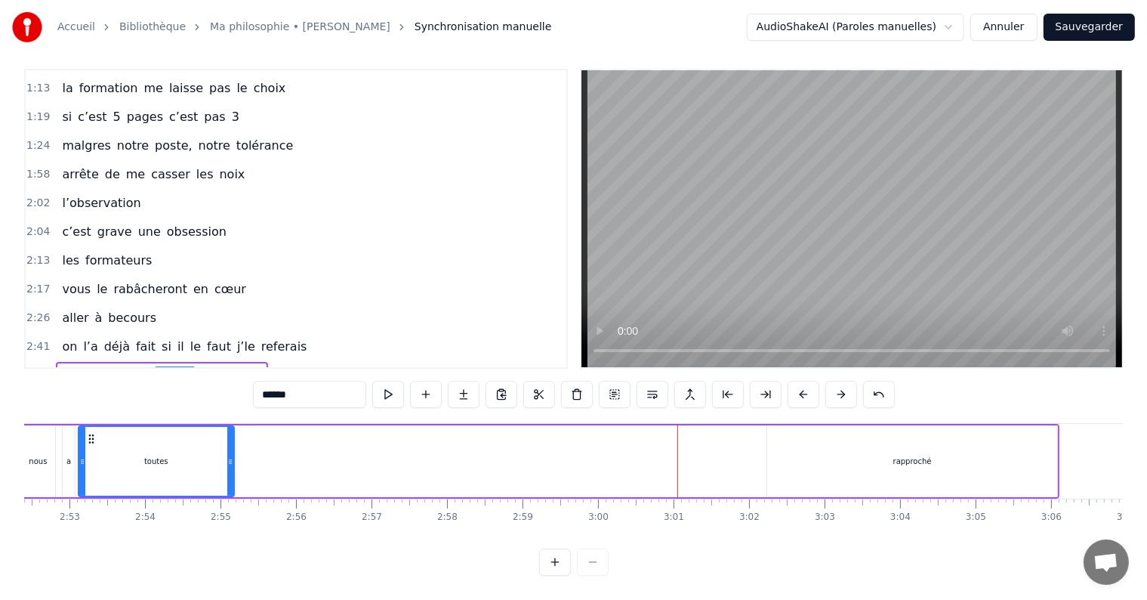
scroll to position [0, 13030]
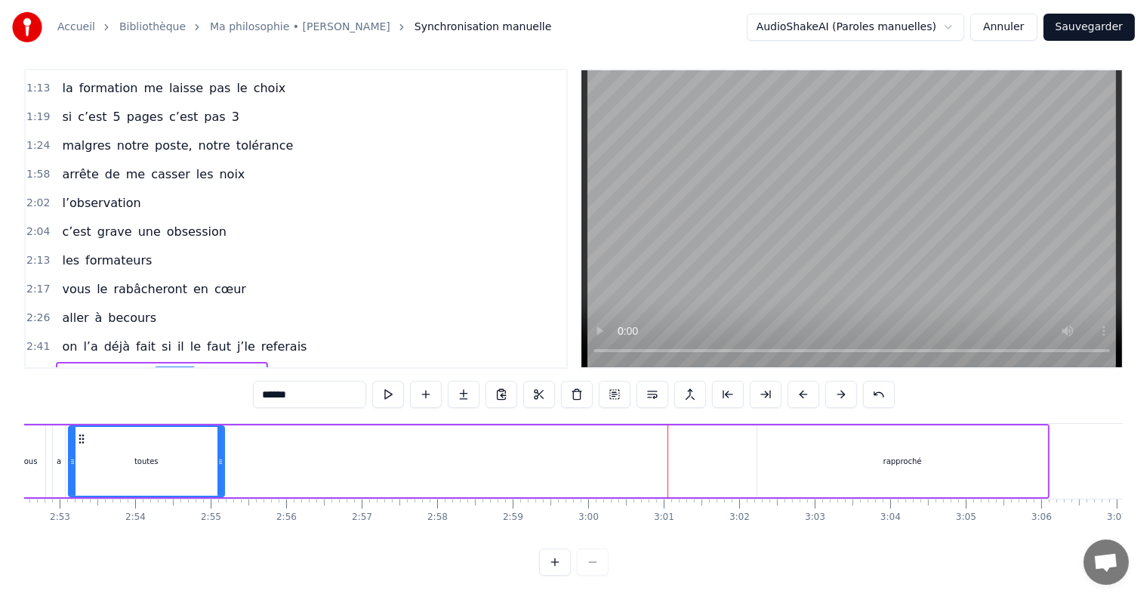
click at [897, 455] on div "rapproché" at bounding box center [903, 460] width 39 height 11
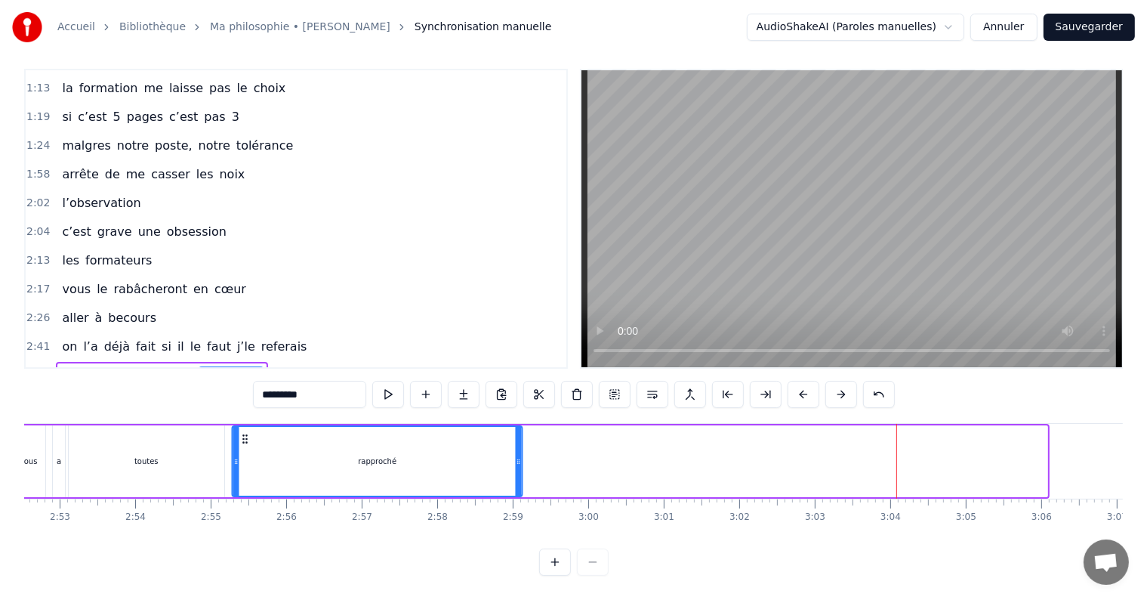
drag, startPoint x: 770, startPoint y: 424, endPoint x: 245, endPoint y: 449, distance: 525.5
click at [245, 449] on div "rapproché" at bounding box center [377, 461] width 288 height 69
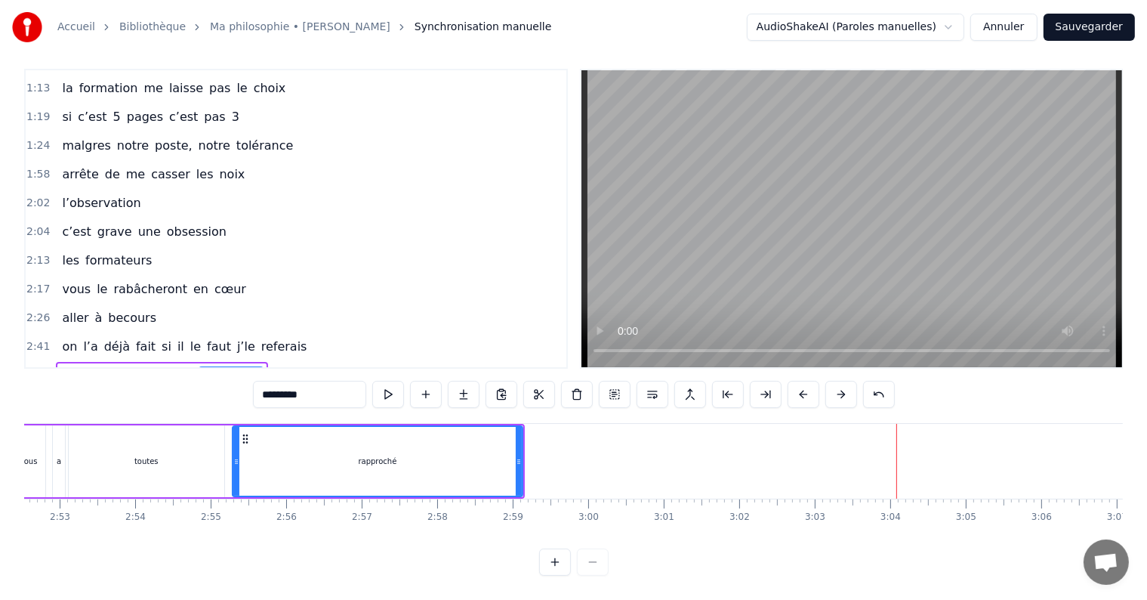
click at [348, 381] on input "*********" at bounding box center [309, 394] width 113 height 27
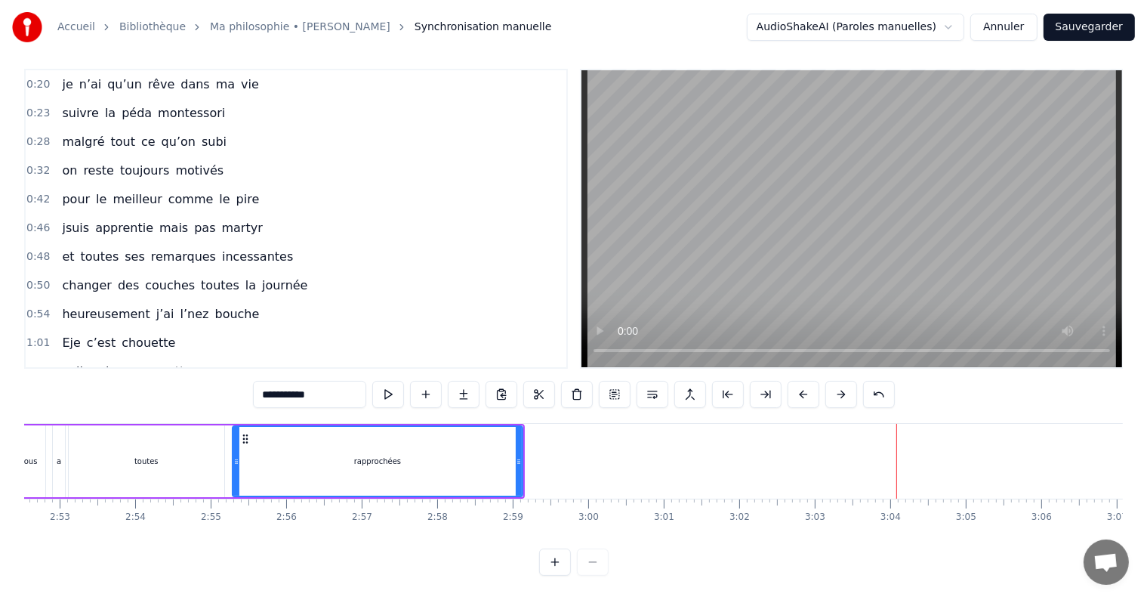
scroll to position [0, 0]
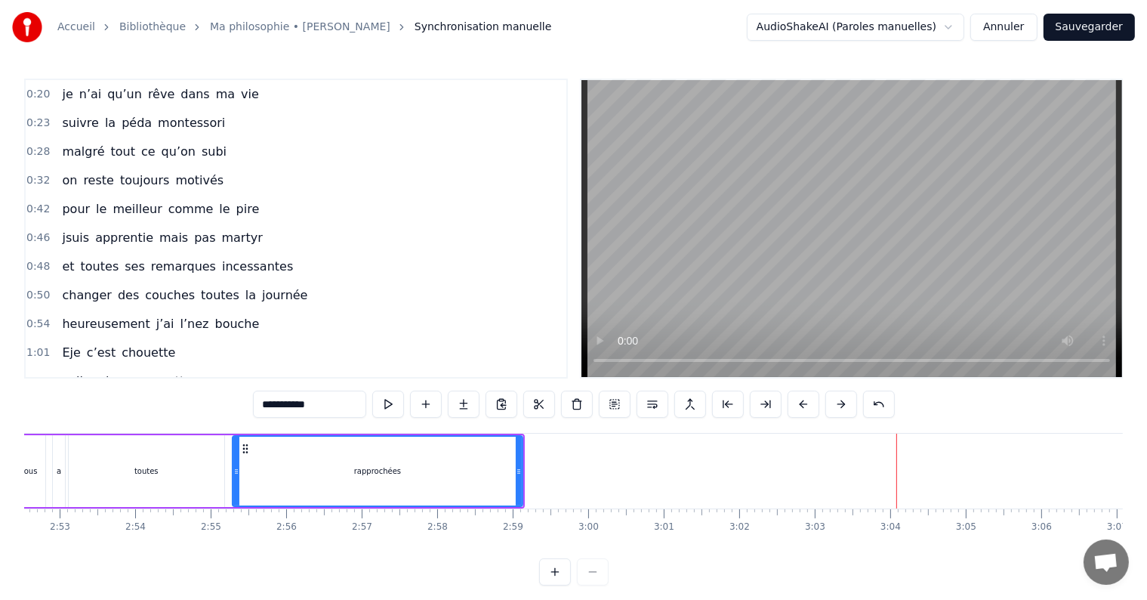
click at [63, 99] on span "je" at bounding box center [67, 93] width 14 height 17
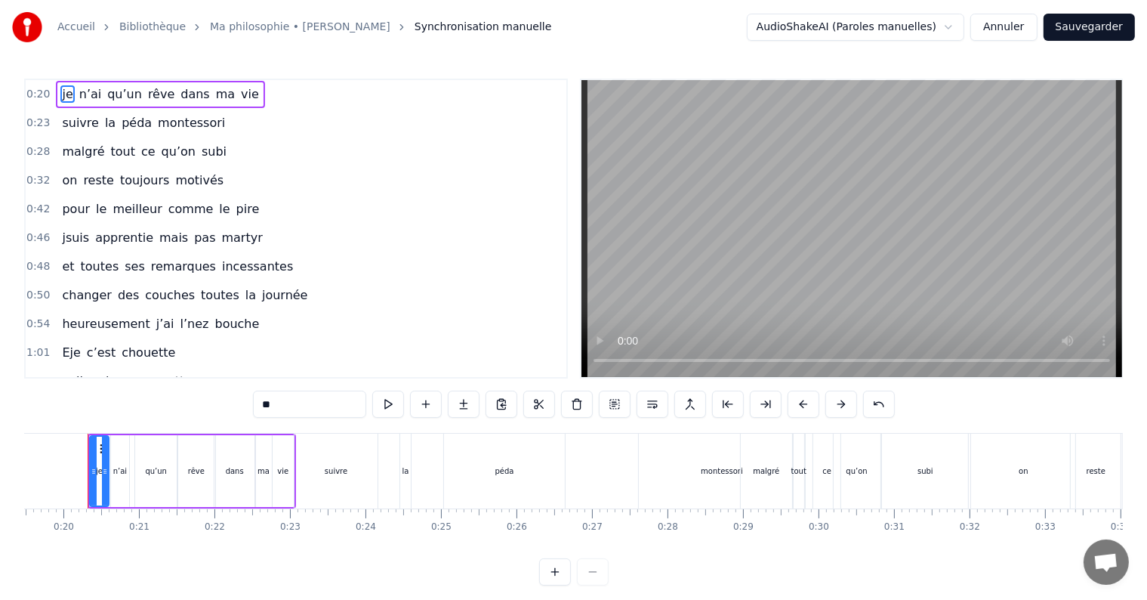
scroll to position [0, 1458]
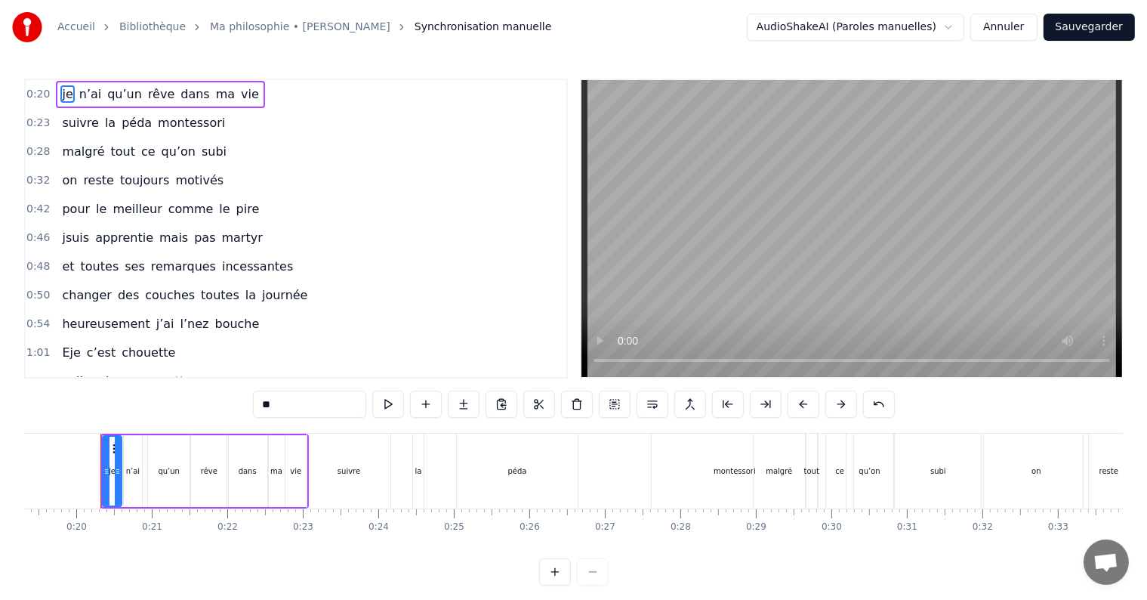
click at [267, 403] on input "**" at bounding box center [309, 403] width 113 height 27
type input "*"
click at [120, 114] on span "péda" at bounding box center [136, 122] width 33 height 17
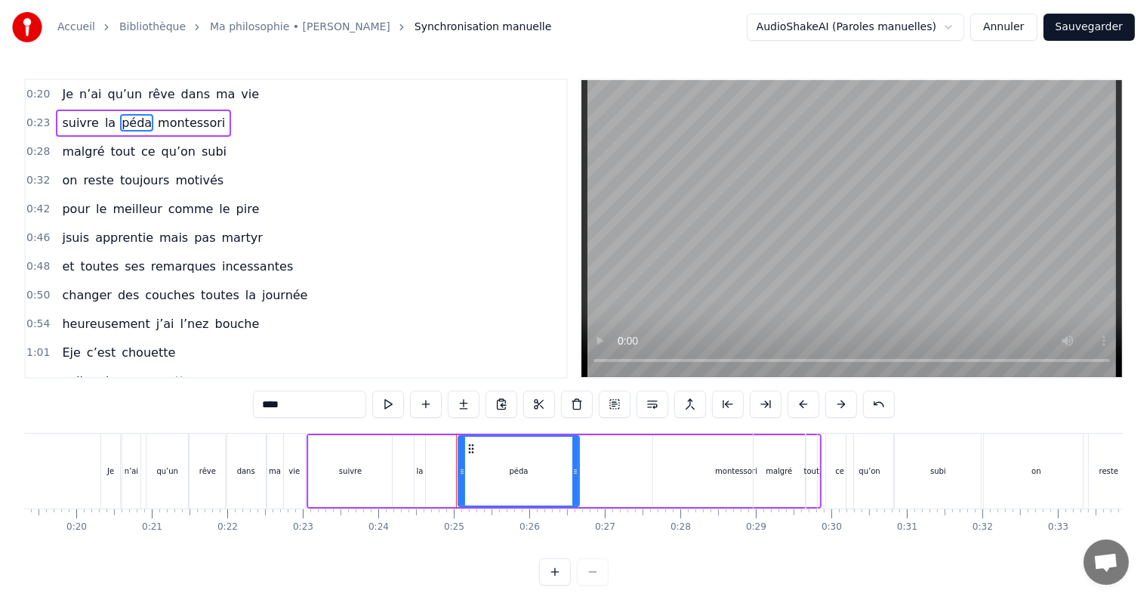
click at [60, 126] on span "suivre" at bounding box center [79, 122] width 39 height 17
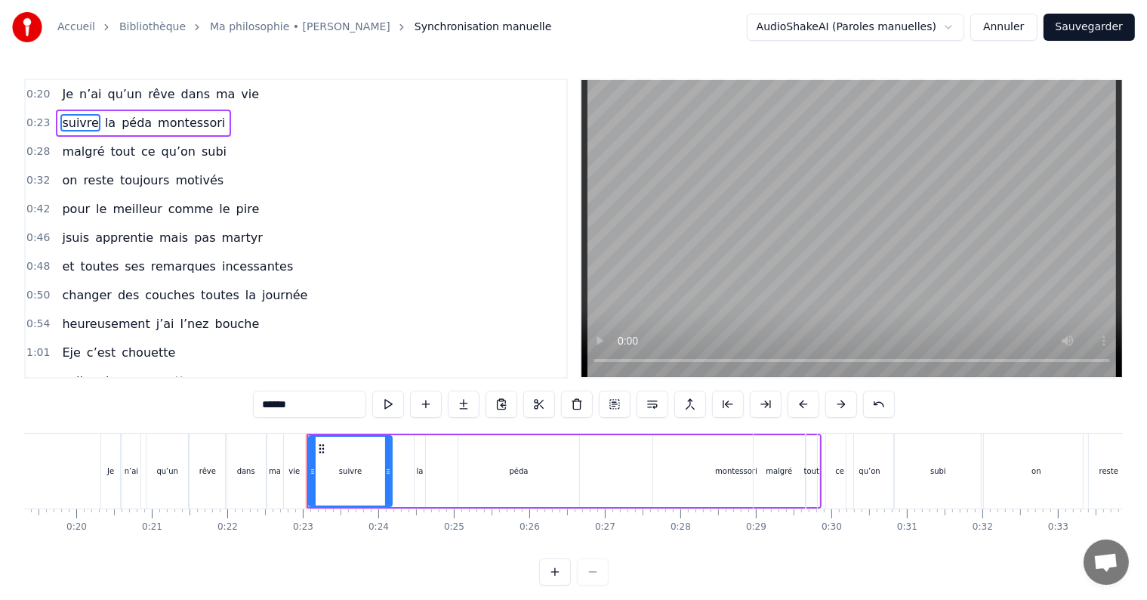
click at [267, 406] on input "******" at bounding box center [309, 403] width 113 height 27
click at [164, 122] on span "montessori" at bounding box center [193, 122] width 70 height 17
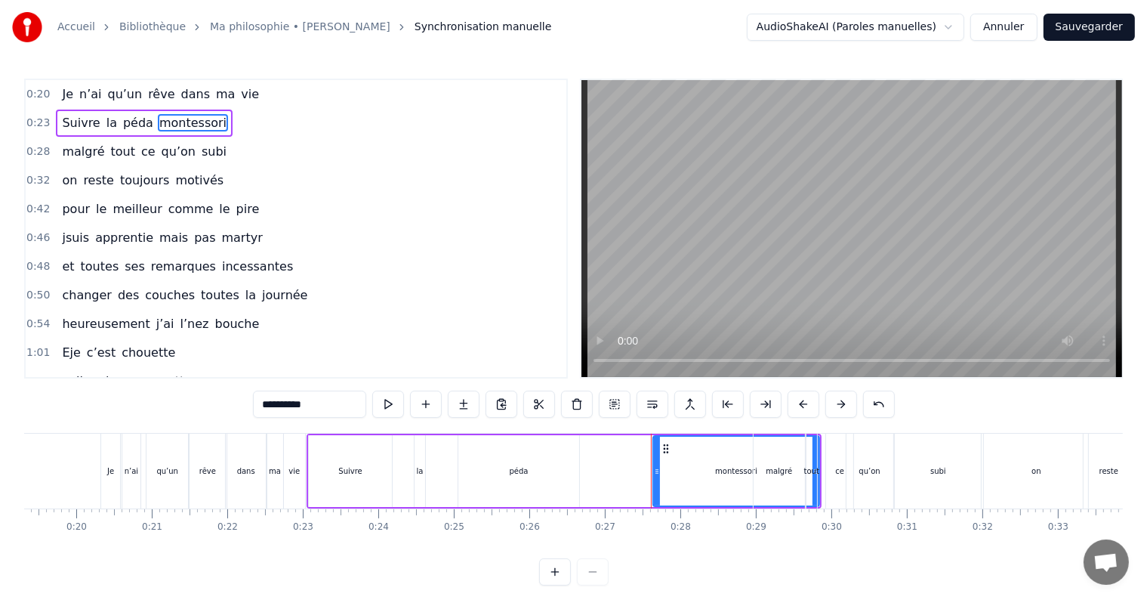
click at [282, 403] on input "**********" at bounding box center [309, 403] width 113 height 27
type input "*"
click at [296, 415] on input "**********" at bounding box center [309, 403] width 113 height 27
click at [82, 152] on span "malgré" at bounding box center [82, 151] width 45 height 17
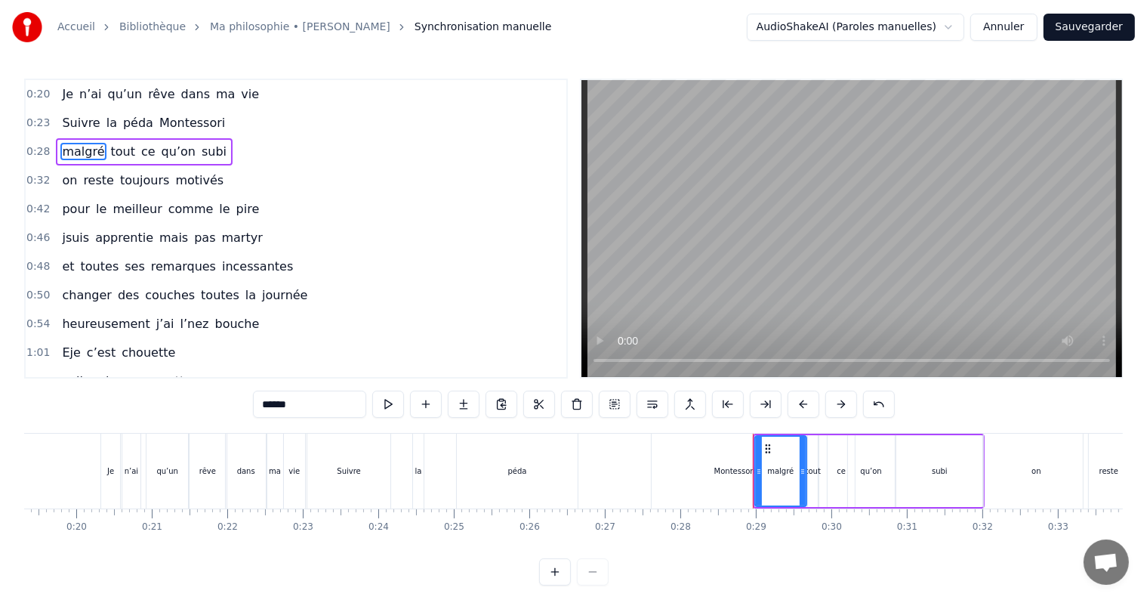
click at [278, 405] on input "******" at bounding box center [309, 403] width 113 height 27
type input "******"
click at [143, 187] on div "on reste toujours motivés" at bounding box center [143, 180] width 174 height 27
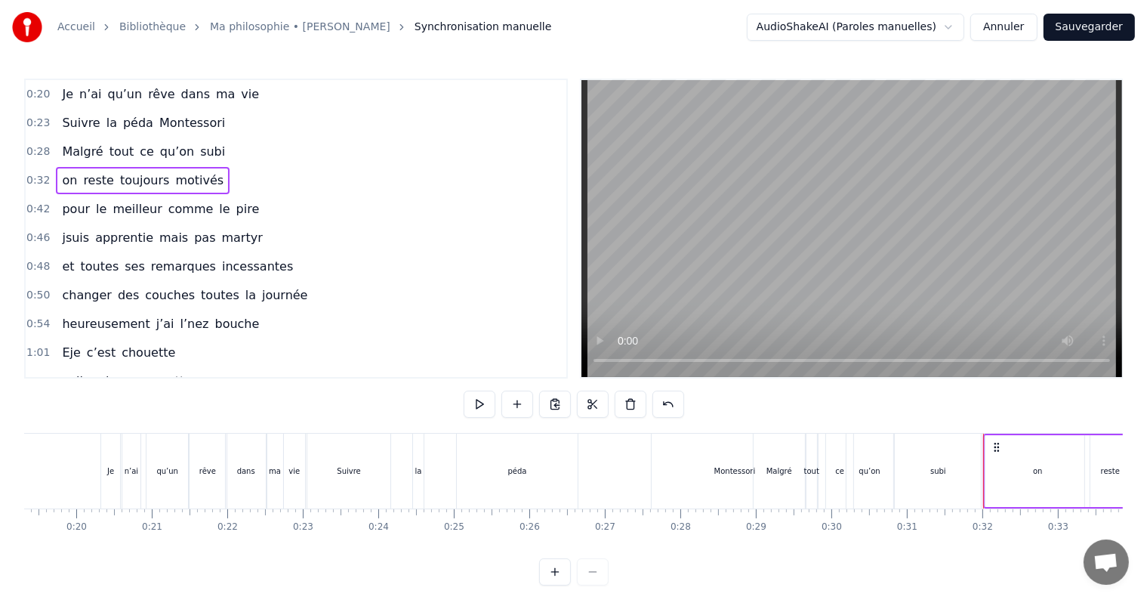
click at [60, 184] on span "on" at bounding box center [69, 179] width 18 height 17
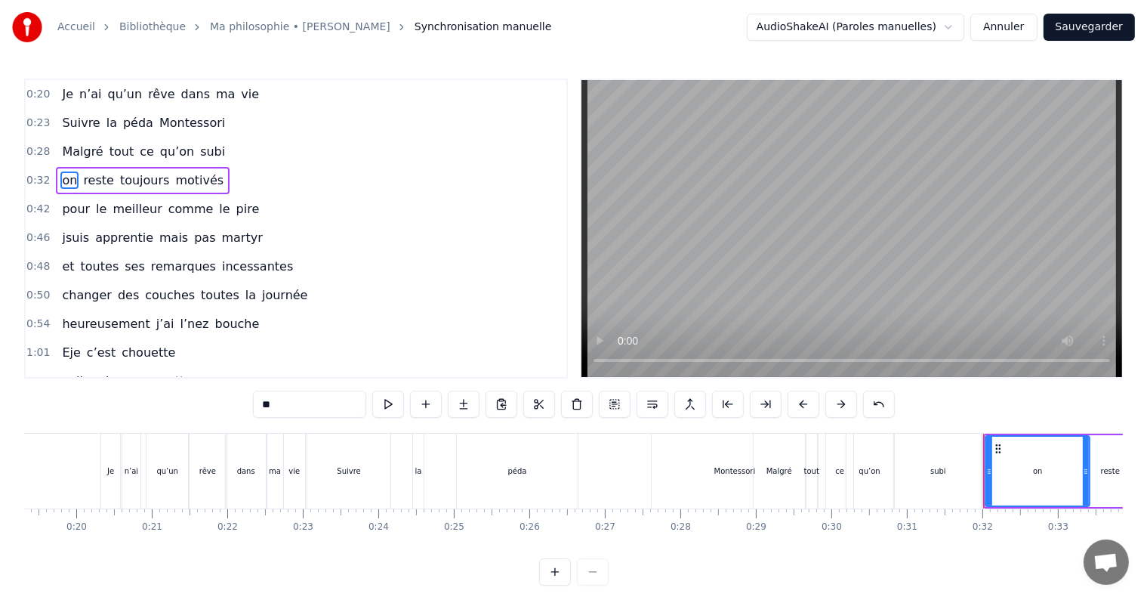
click at [275, 409] on input "**" at bounding box center [309, 403] width 113 height 27
type input "*"
click at [176, 184] on span "motivés" at bounding box center [201, 179] width 51 height 17
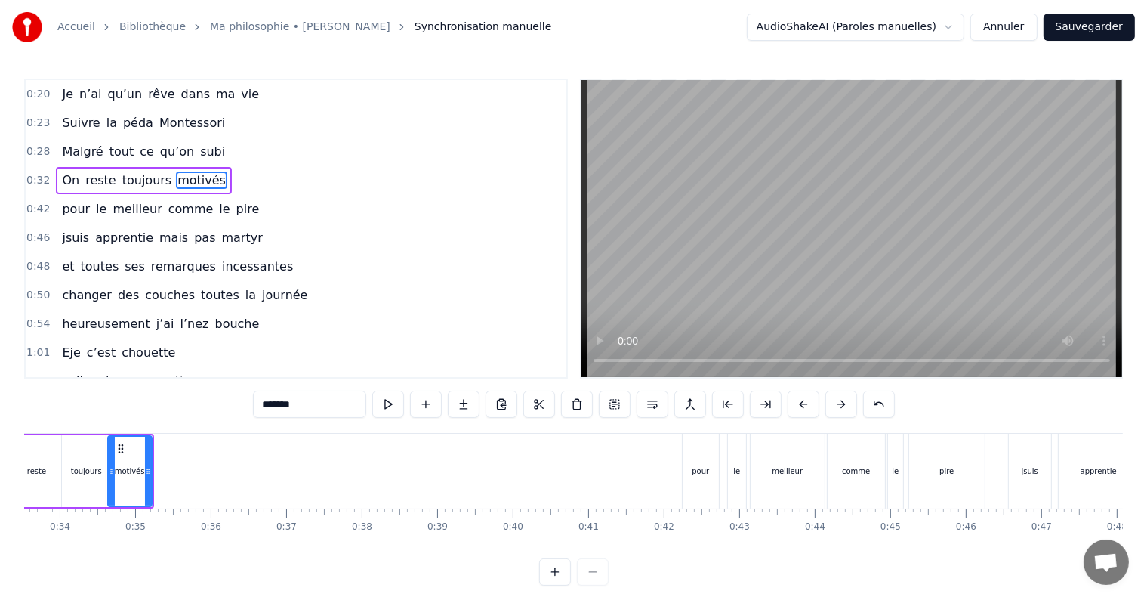
scroll to position [0, 2538]
click at [299, 405] on input "*******" at bounding box center [309, 403] width 113 height 27
click at [72, 208] on span "pour" at bounding box center [75, 208] width 31 height 17
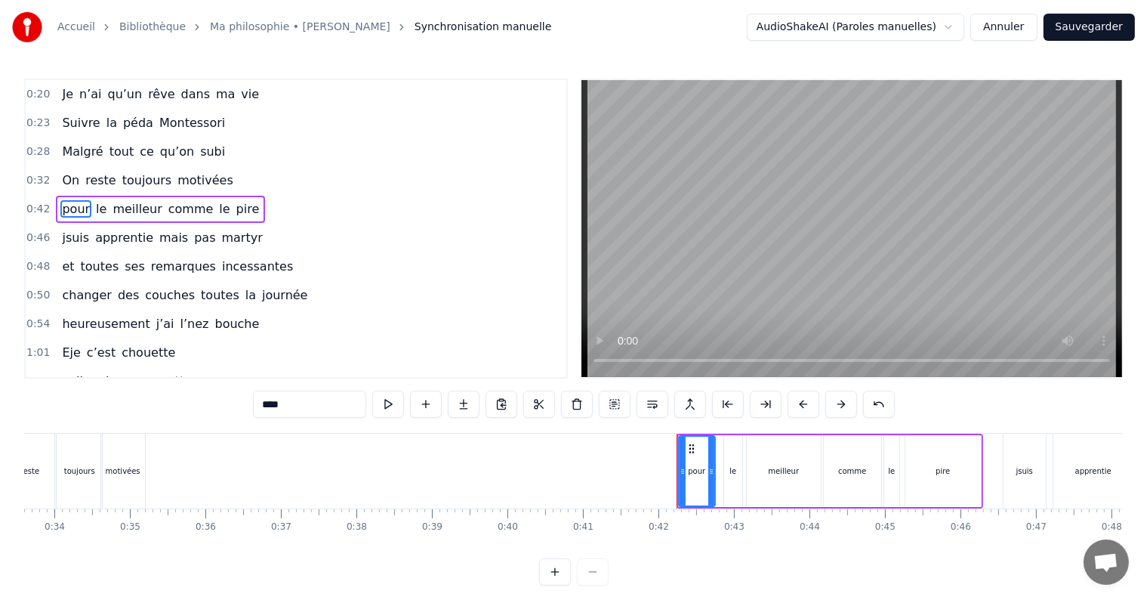
click at [272, 402] on input "****" at bounding box center [309, 403] width 113 height 27
type input "*"
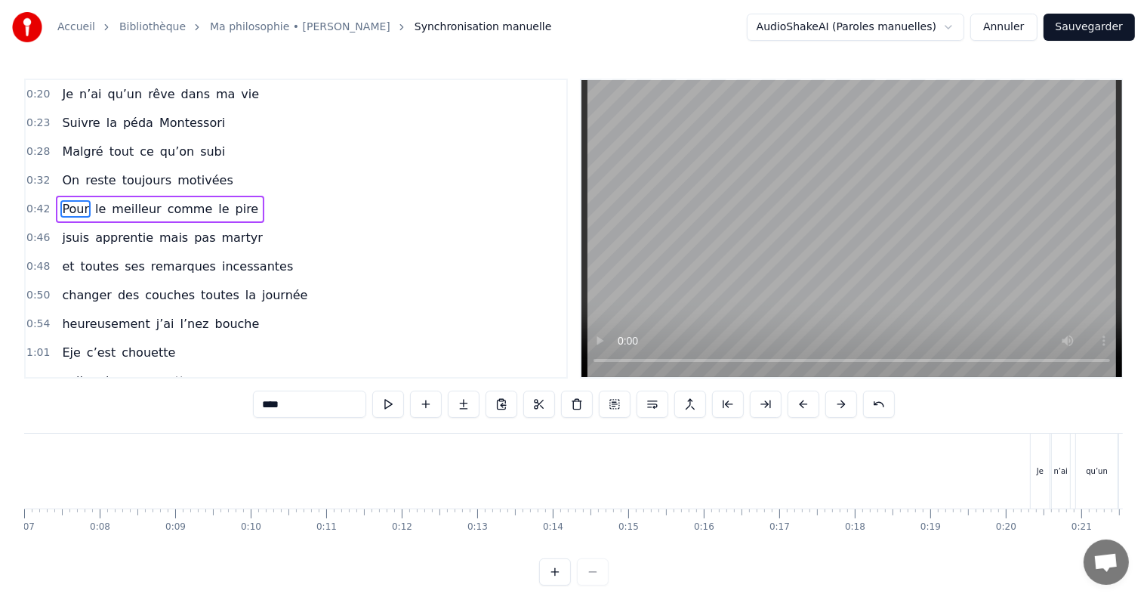
scroll to position [0, 0]
type input "****"
click at [329, 271] on div "0:48 et toutes ses remarques incessantes" at bounding box center [296, 266] width 541 height 29
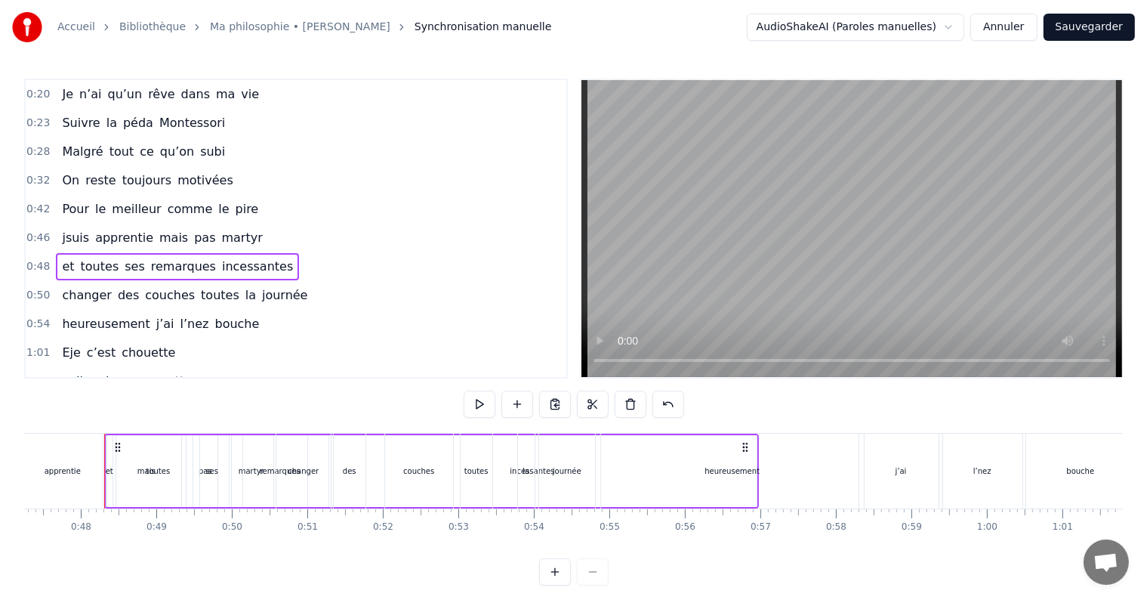
scroll to position [0, 3572]
click at [38, 94] on span "0:20" at bounding box center [37, 94] width 23 height 15
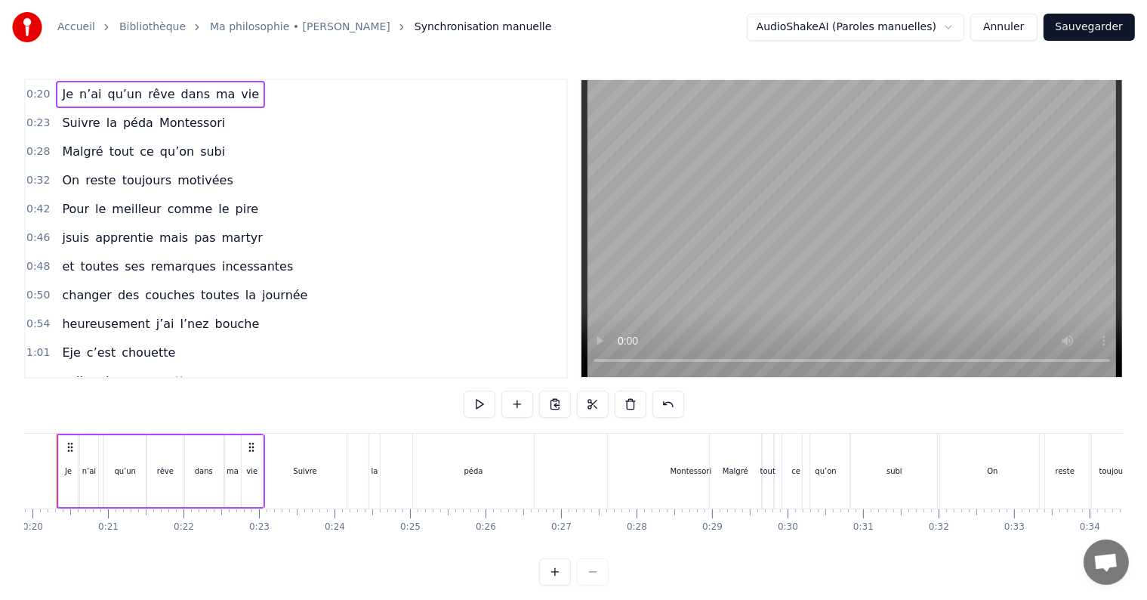
scroll to position [0, 1458]
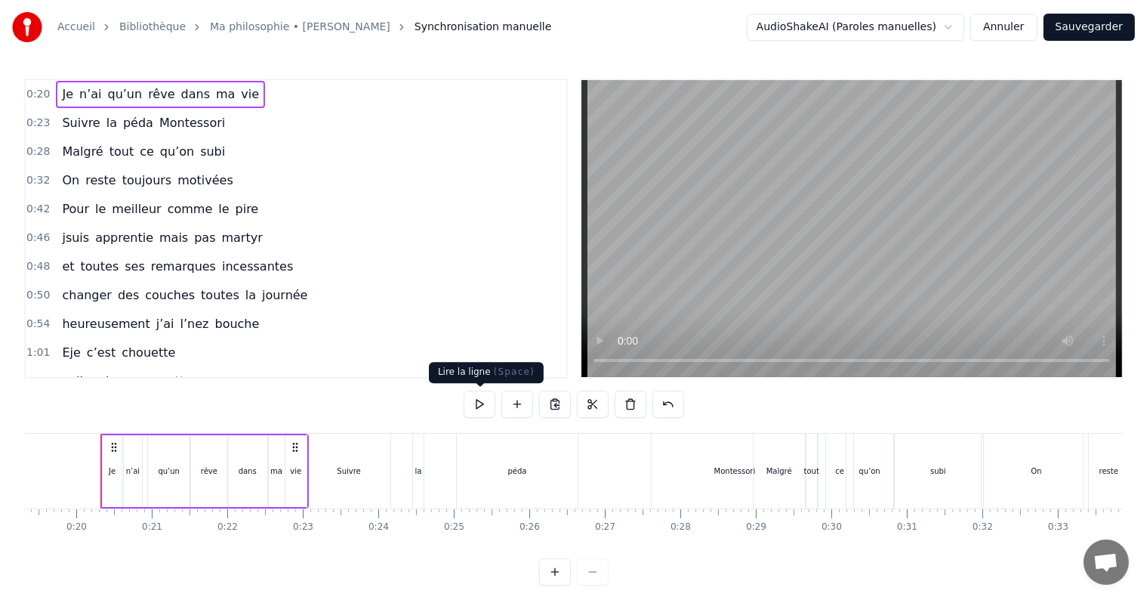
click at [475, 409] on button at bounding box center [480, 403] width 32 height 27
click at [952, 26] on html "Accueil Bibliothèque Ma philosophie • Amel Bent Synchronisation manuelle AudioS…" at bounding box center [573, 304] width 1147 height 609
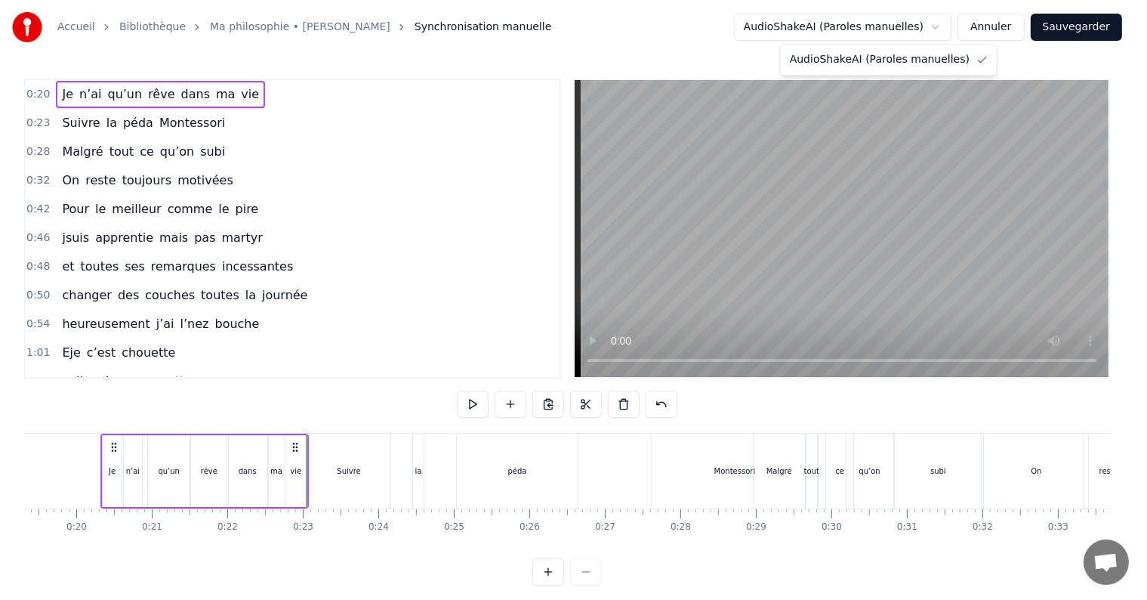
click at [951, 20] on html "Accueil Bibliothèque Ma philosophie • Amel Bent Synchronisation manuelle AudioS…" at bounding box center [573, 304] width 1147 height 609
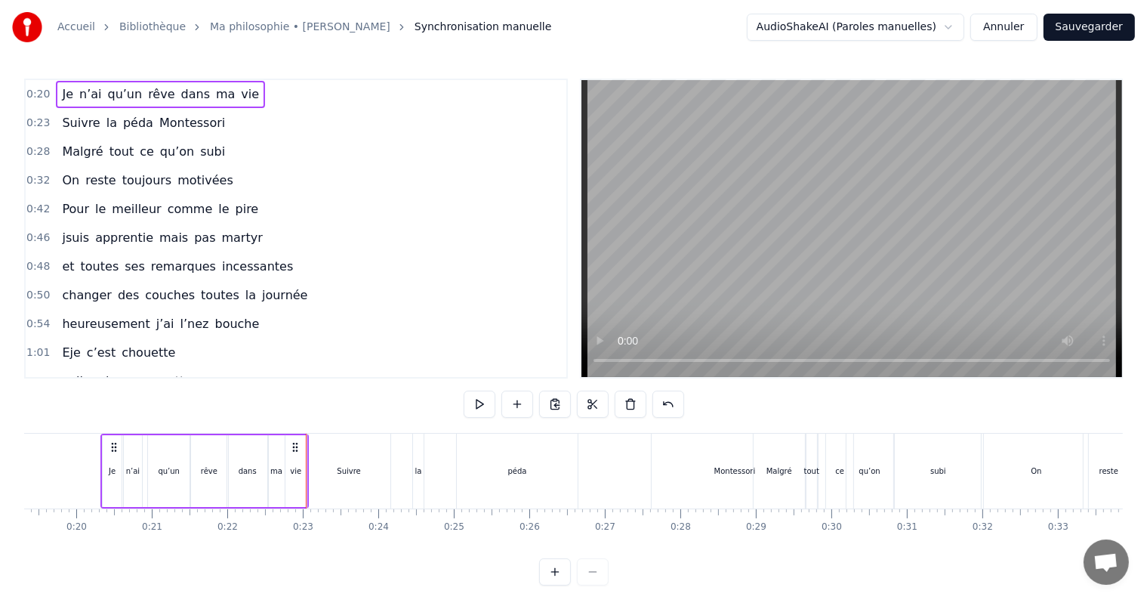
click at [288, 27] on link "Ma philosophie • [PERSON_NAME]" at bounding box center [300, 27] width 180 height 15
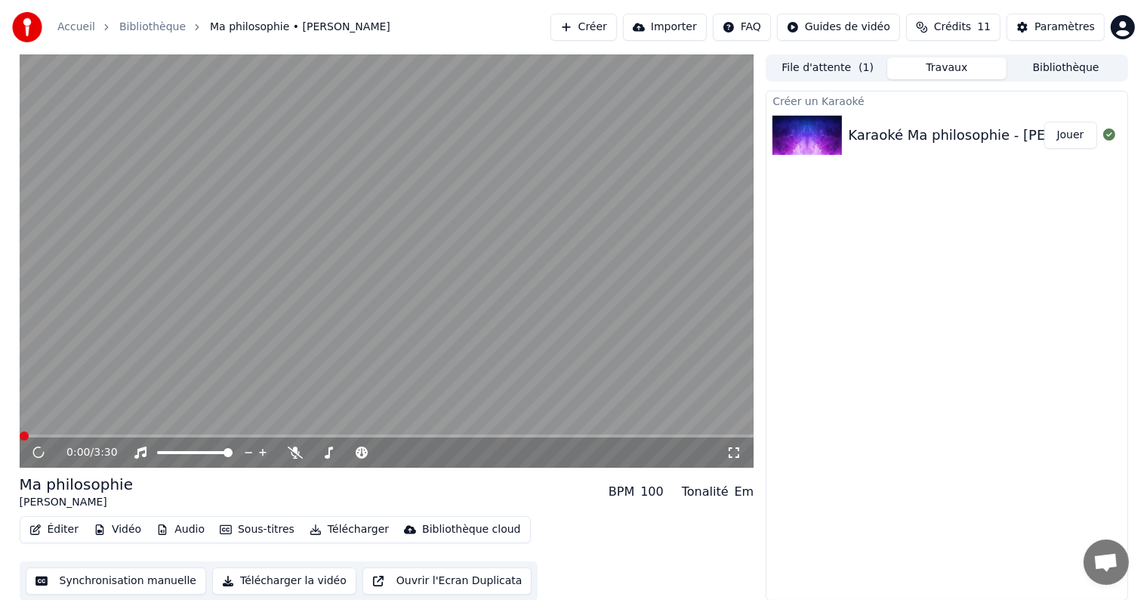
scroll to position [1, 0]
click at [859, 69] on span "( 1 )" at bounding box center [866, 67] width 15 height 15
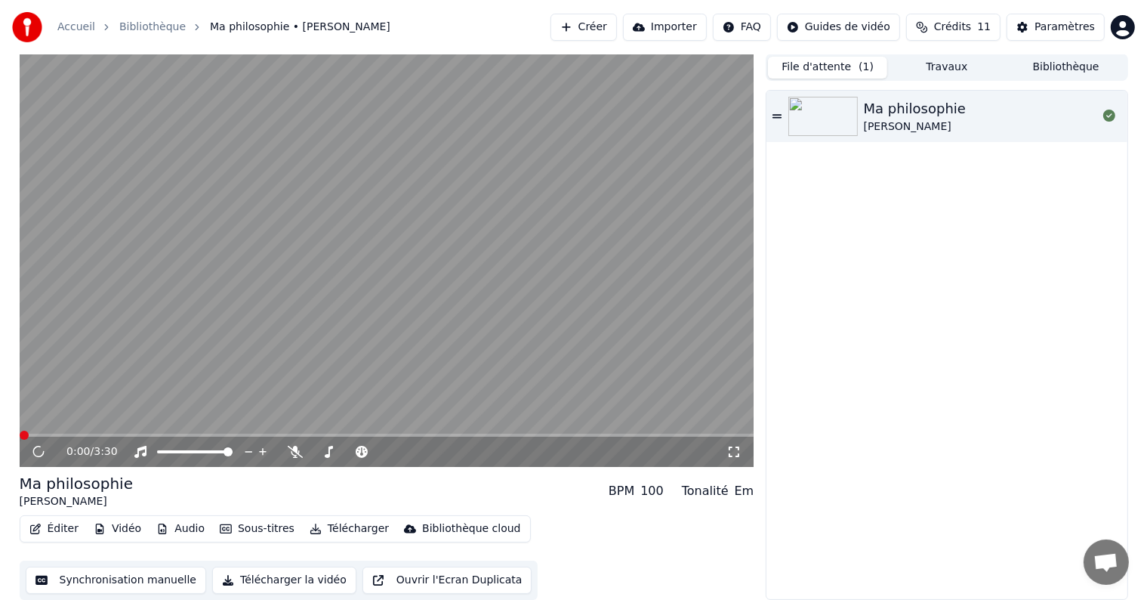
click at [936, 63] on button "Travaux" at bounding box center [946, 68] width 119 height 22
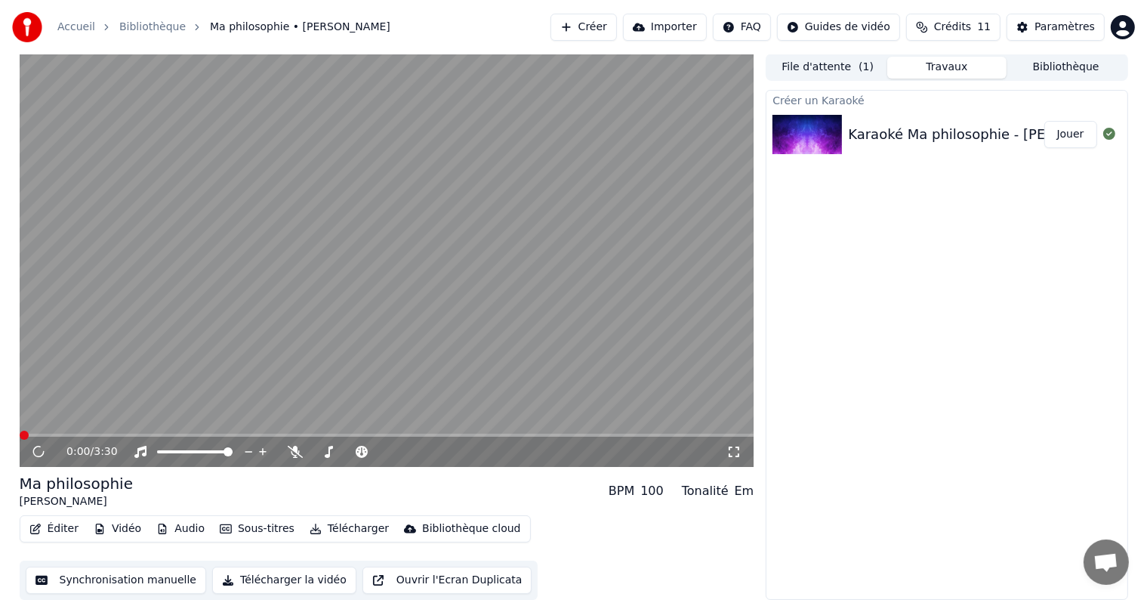
click at [918, 124] on div "Karaoké Ma philosophie - [PERSON_NAME] _" at bounding box center [997, 134] width 299 height 21
click at [893, 126] on div "Karaoké Ma philosophie - [PERSON_NAME] _" at bounding box center [997, 134] width 299 height 21
click at [45, 449] on icon at bounding box center [49, 452] width 35 height 12
click at [819, 69] on button "File d'attente ( 1 )" at bounding box center [827, 68] width 119 height 22
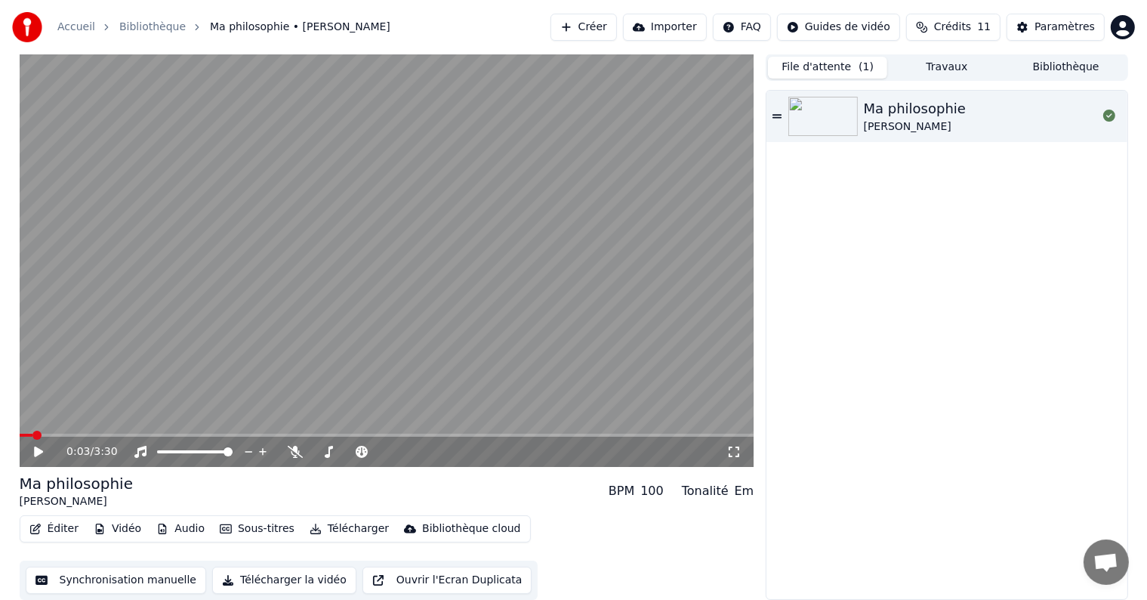
click at [970, 25] on span "Crédits" at bounding box center [952, 27] width 37 height 15
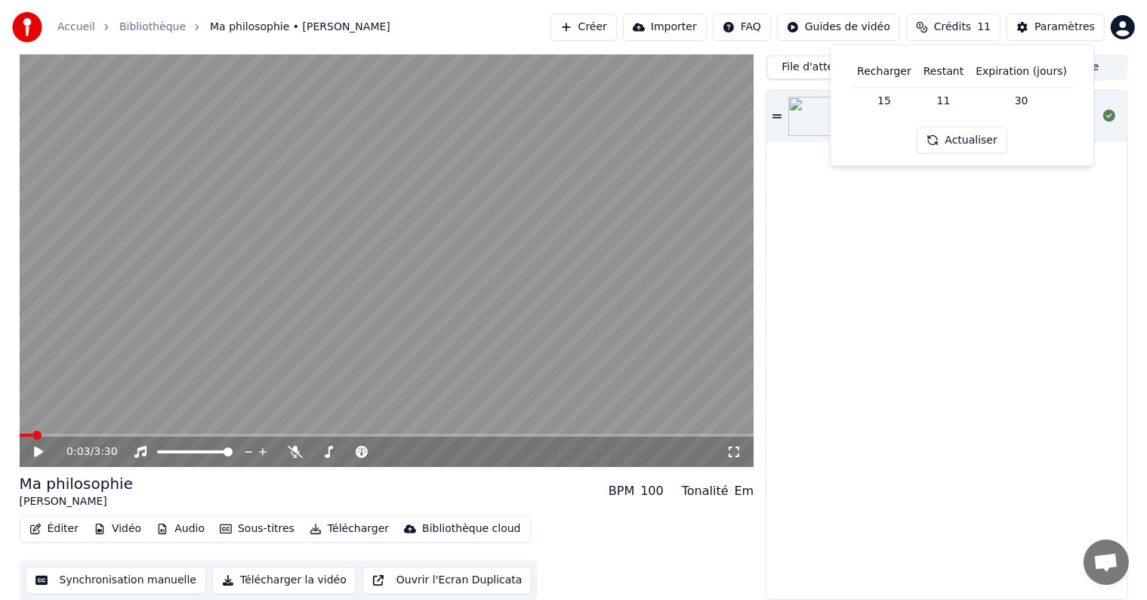
click at [967, 25] on span "Crédits" at bounding box center [952, 27] width 37 height 15
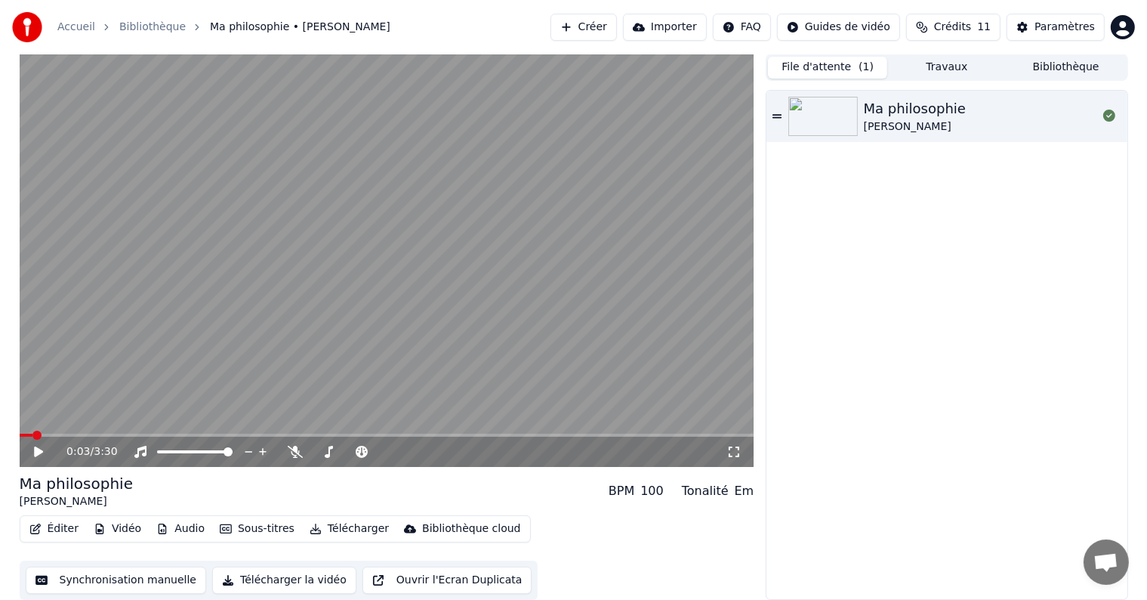
click at [949, 66] on button "Travaux" at bounding box center [946, 68] width 119 height 22
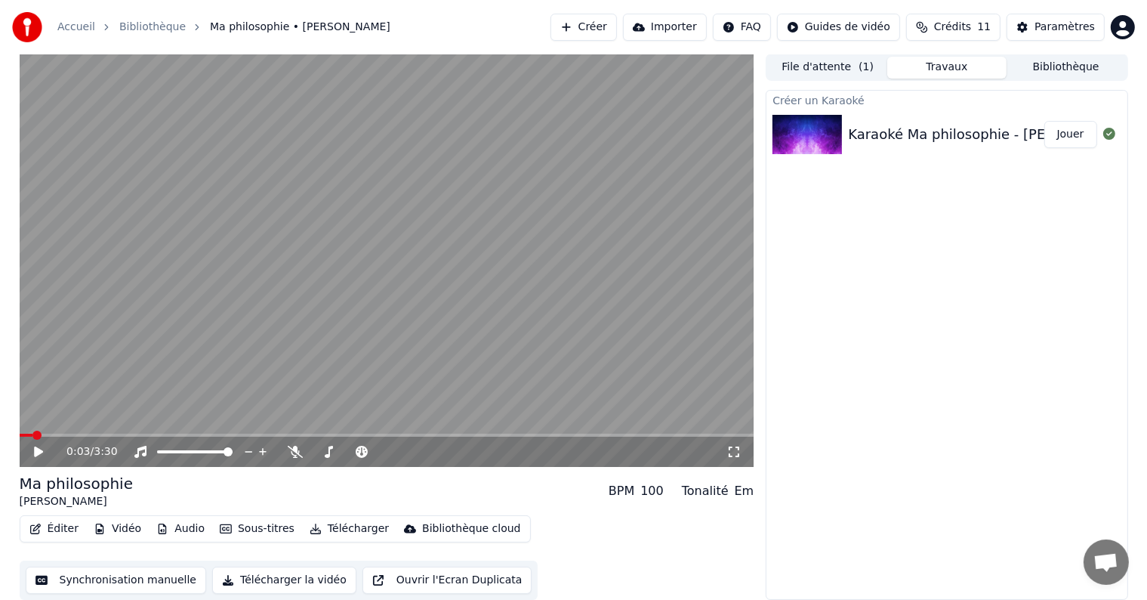
click at [917, 128] on div "Karaoké Ma philosophie - [PERSON_NAME] _" at bounding box center [997, 134] width 299 height 21
click at [115, 437] on div "0:03 / 3:30" at bounding box center [387, 452] width 735 height 30
click at [110, 433] on span at bounding box center [387, 434] width 735 height 3
click at [45, 456] on icon at bounding box center [49, 452] width 35 height 12
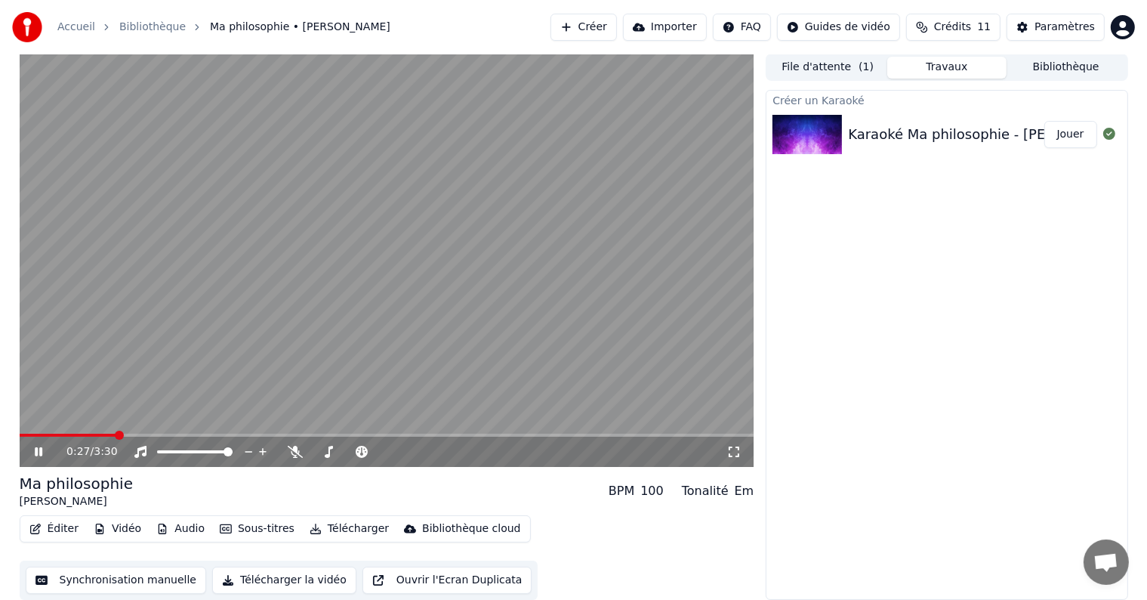
click at [39, 455] on icon at bounding box center [49, 452] width 35 height 12
click at [122, 580] on button "Synchronisation manuelle" at bounding box center [116, 579] width 181 height 27
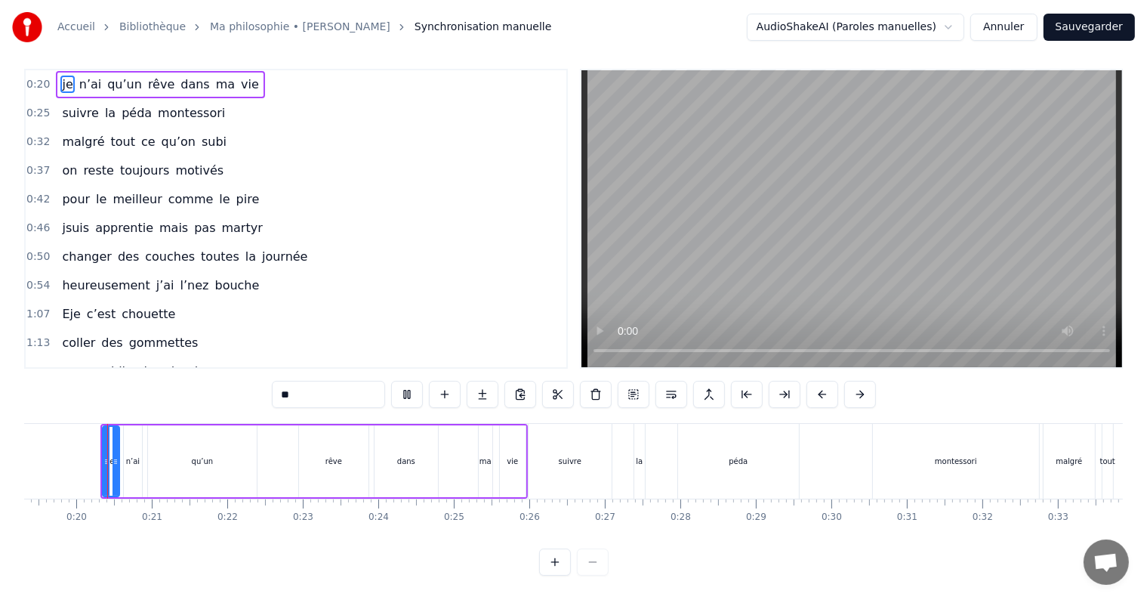
scroll to position [23, 0]
click at [35, 77] on span "0:20" at bounding box center [37, 84] width 23 height 15
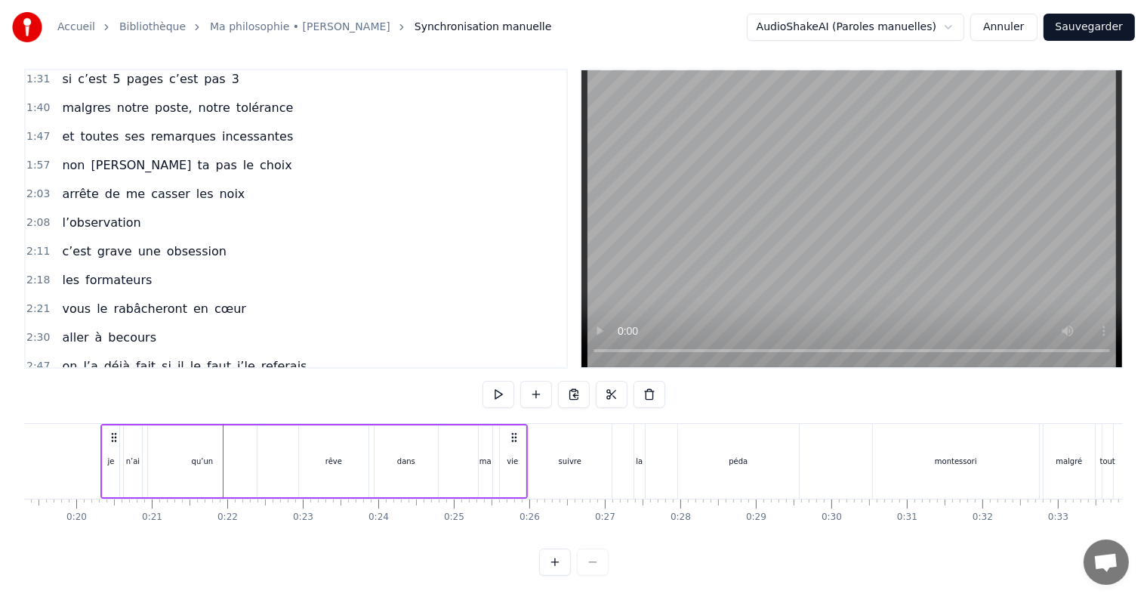
scroll to position [369, 0]
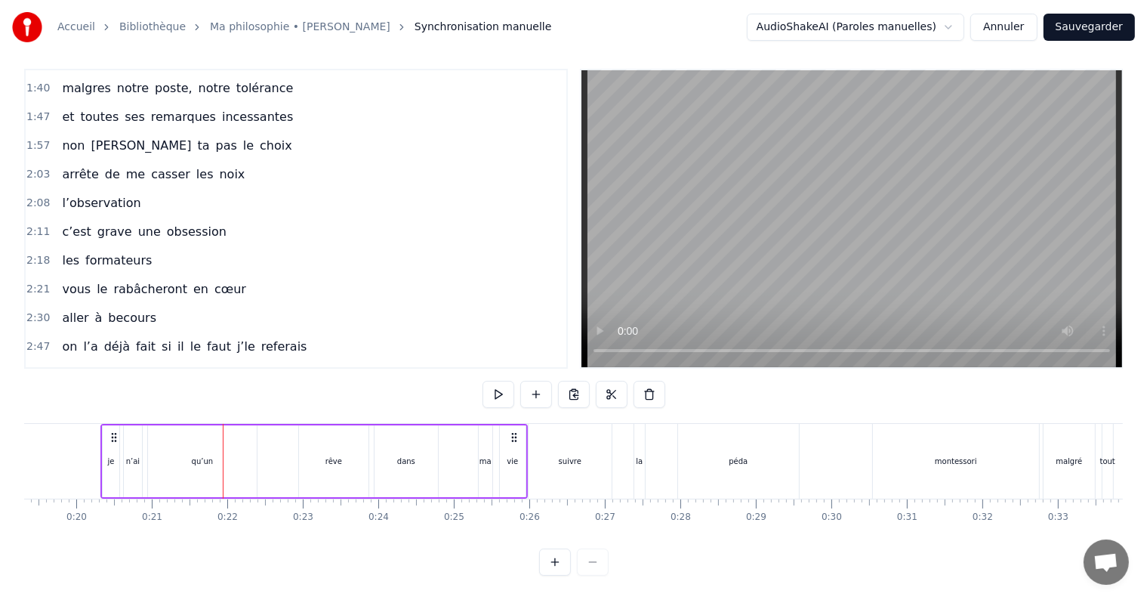
click at [191, 425] on div "qu’un" at bounding box center [202, 461] width 109 height 72
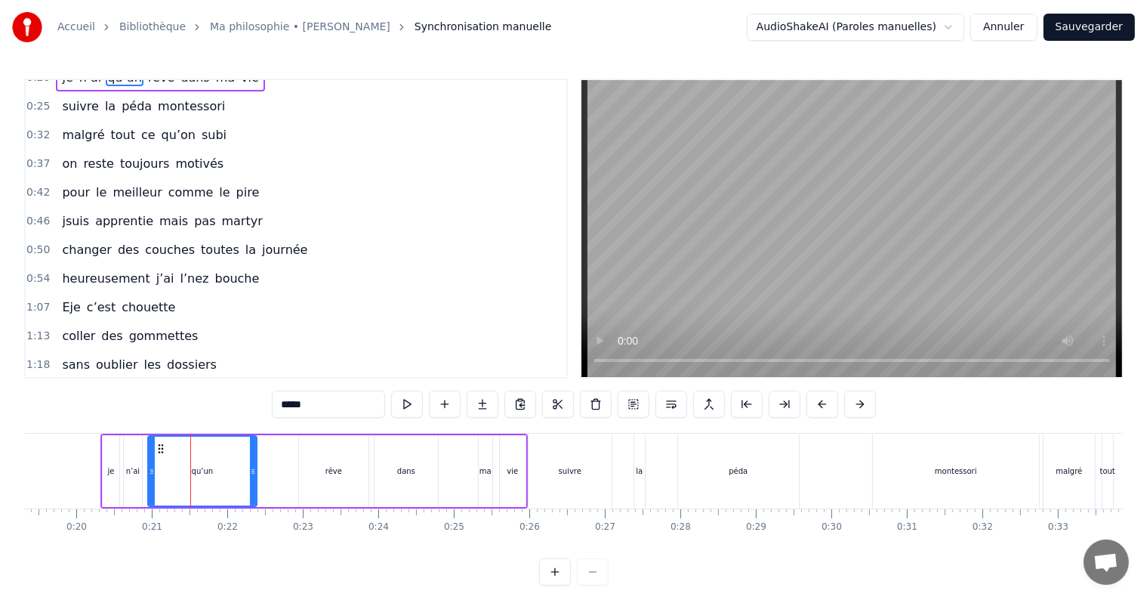
scroll to position [0, 0]
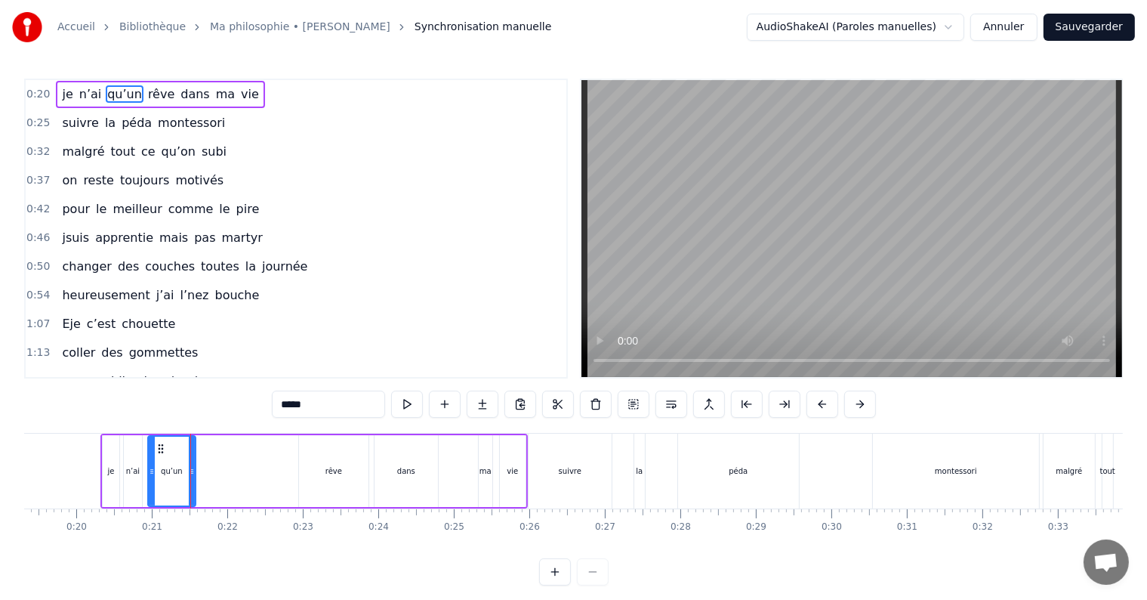
drag, startPoint x: 251, startPoint y: 470, endPoint x: 190, endPoint y: 460, distance: 62.7
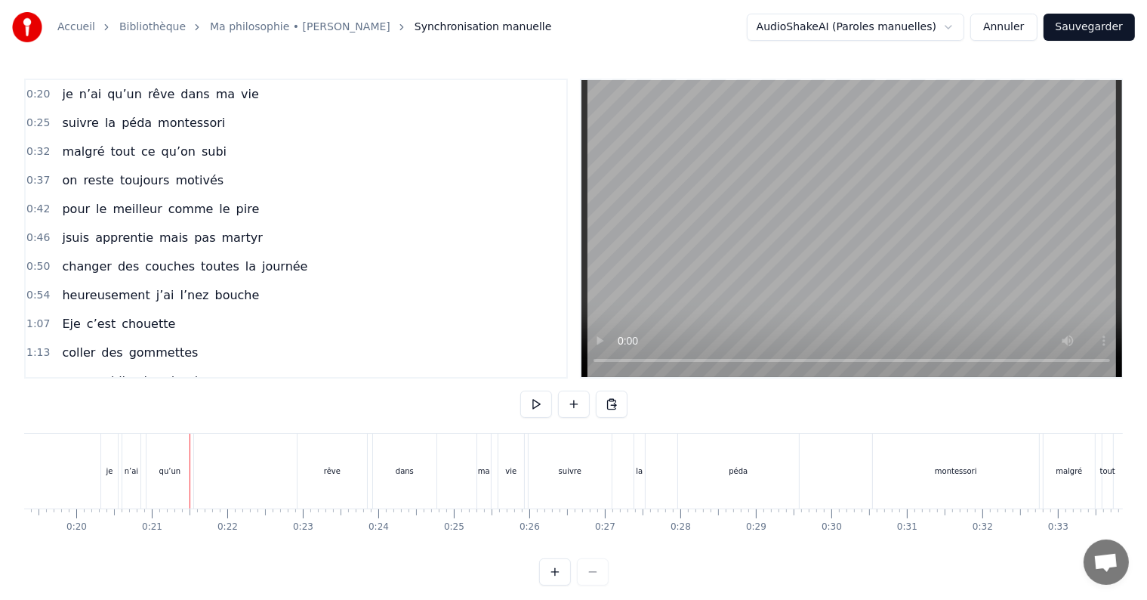
click at [300, 474] on div "rêve" at bounding box center [332, 470] width 69 height 75
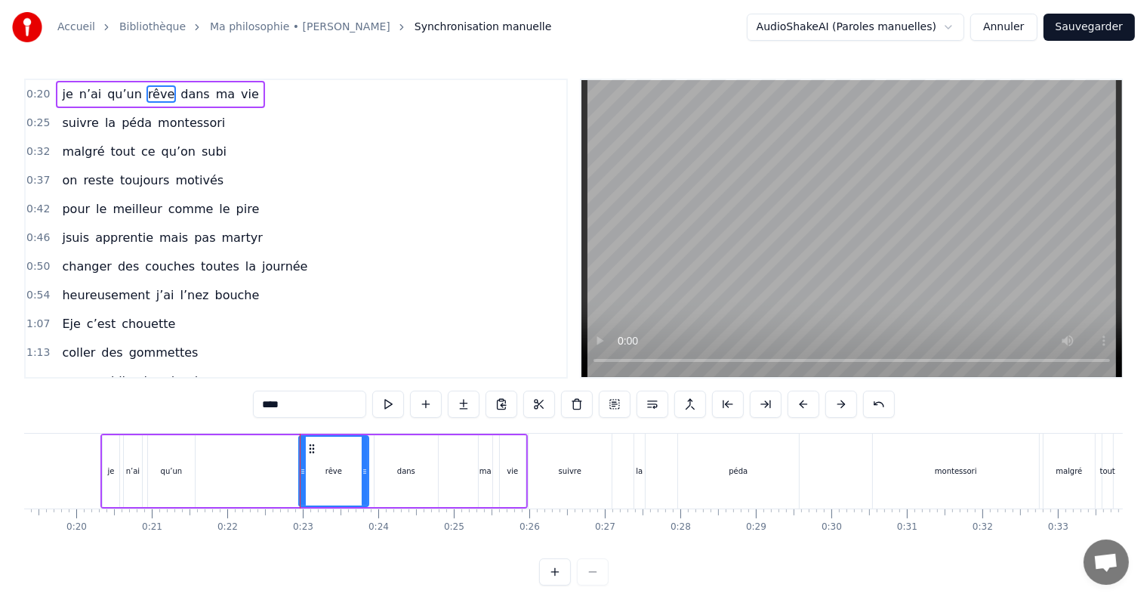
click at [245, 465] on div "je n’ai qu’un rêve dans ma vie" at bounding box center [313, 470] width 427 height 75
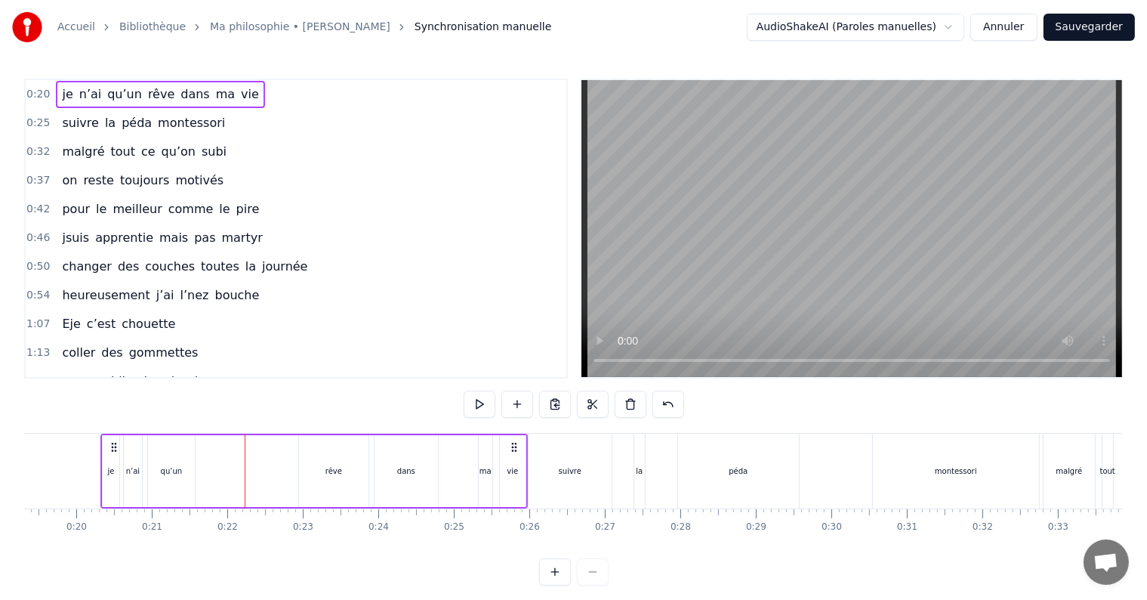
click at [334, 465] on div "rêve" at bounding box center [334, 470] width 17 height 11
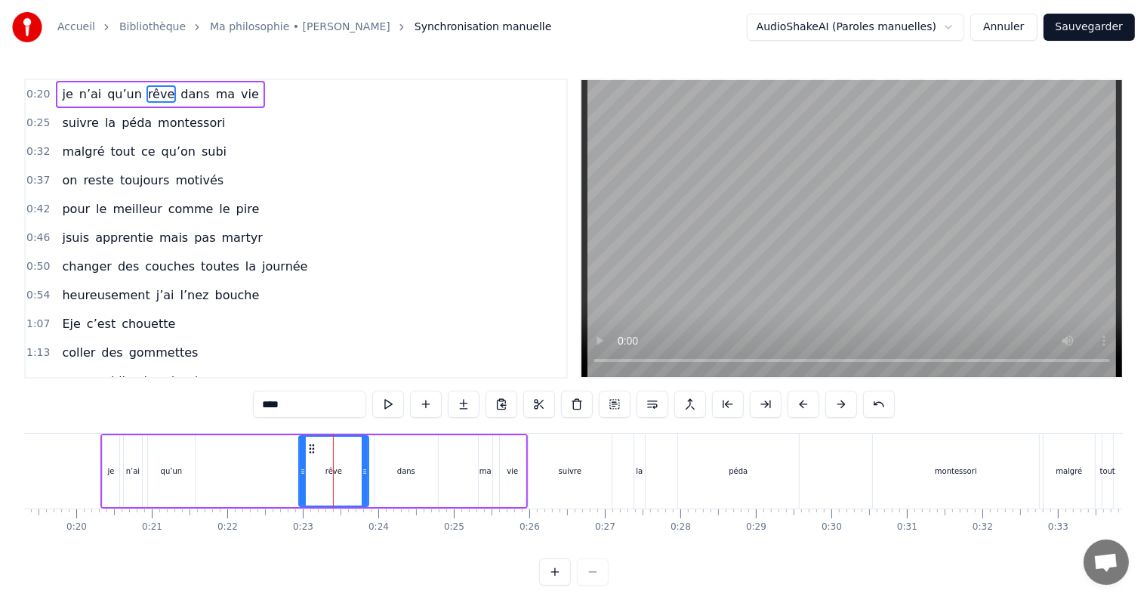
click at [279, 461] on div "je n’ai qu’un rêve dans ma vie" at bounding box center [313, 470] width 427 height 75
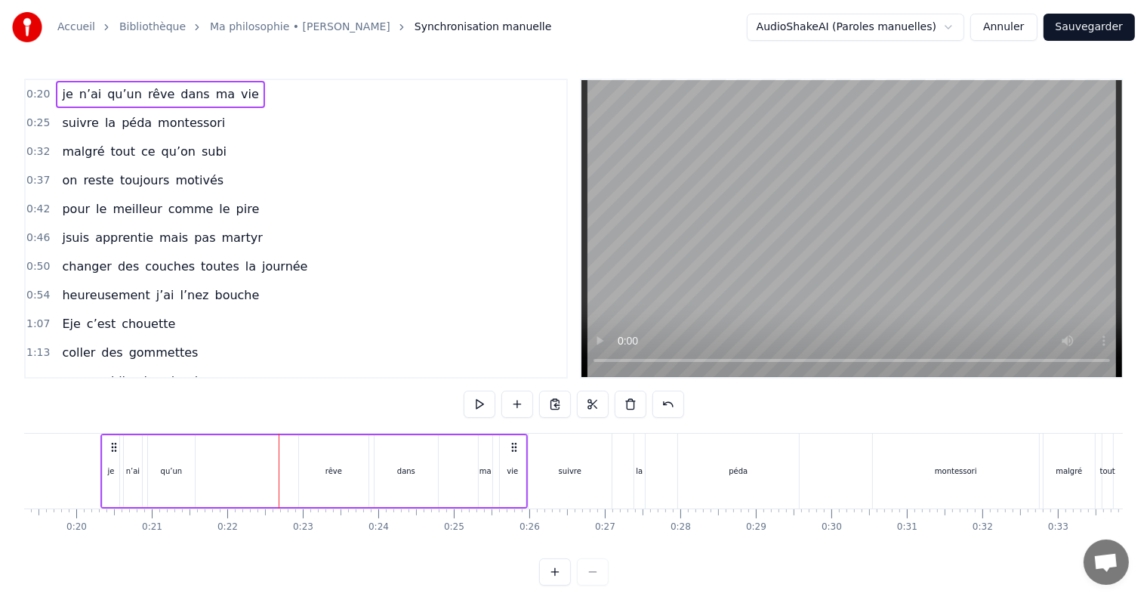
click at [295, 472] on div "je n’ai qu’un rêve dans ma vie" at bounding box center [313, 470] width 427 height 75
click at [276, 466] on div "je n’ai qu’un rêve dans ma vie" at bounding box center [313, 470] width 427 height 75
click at [341, 474] on div "rêve" at bounding box center [333, 471] width 69 height 72
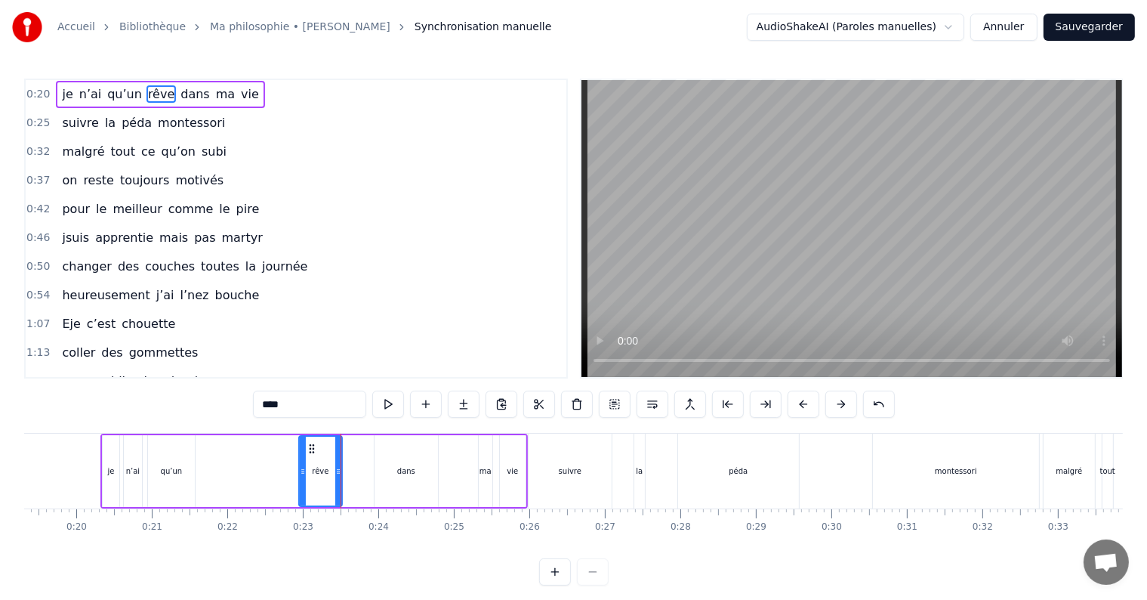
drag, startPoint x: 366, startPoint y: 472, endPoint x: 338, endPoint y: 469, distance: 28.1
click at [338, 469] on icon at bounding box center [338, 471] width 6 height 12
click at [457, 453] on div "je n’ai qu’un rêve dans ma vie" at bounding box center [313, 470] width 427 height 75
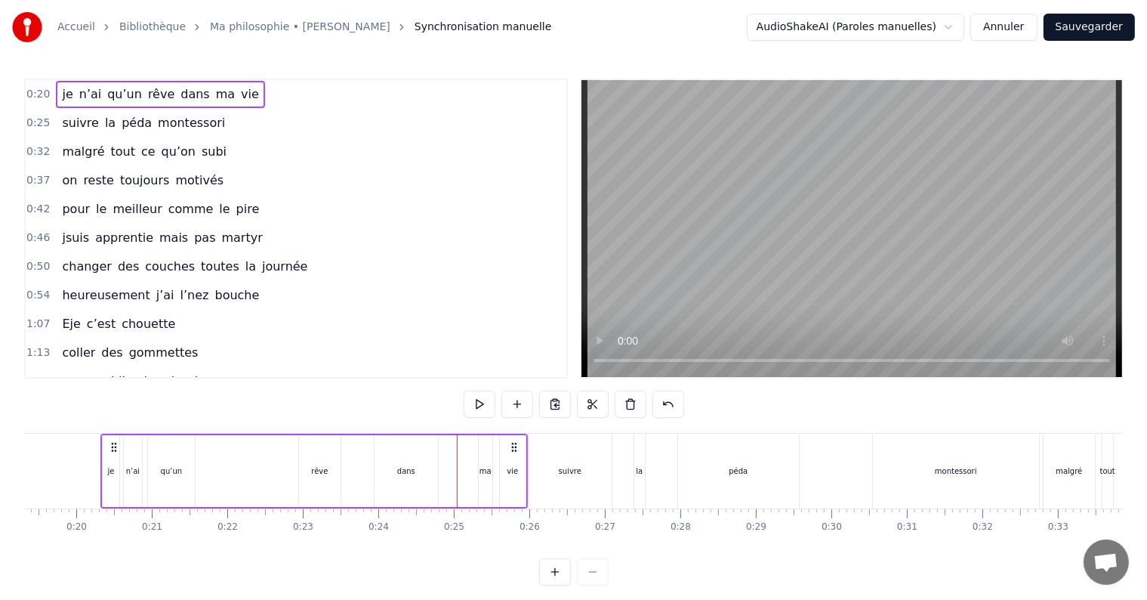
click at [474, 445] on div "je n’ai qu’un rêve dans ma vie" at bounding box center [313, 470] width 427 height 75
click at [516, 452] on div "vie" at bounding box center [513, 471] width 26 height 72
click at [520, 471] on icon at bounding box center [517, 471] width 6 height 12
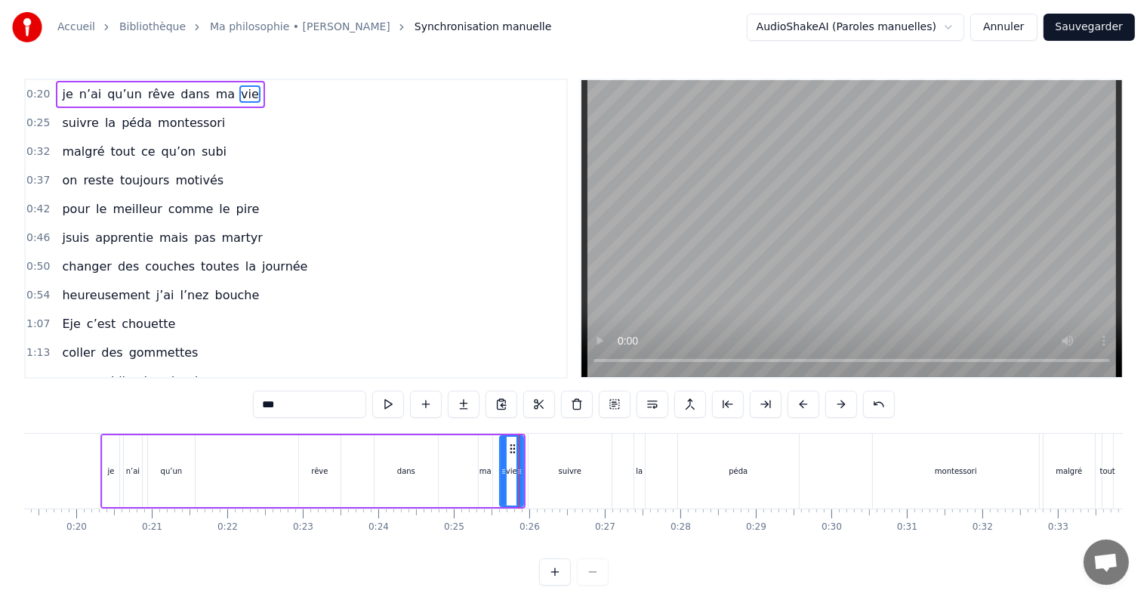
click at [267, 466] on div "je n’ai qu’un rêve dans ma vie" at bounding box center [312, 470] width 425 height 75
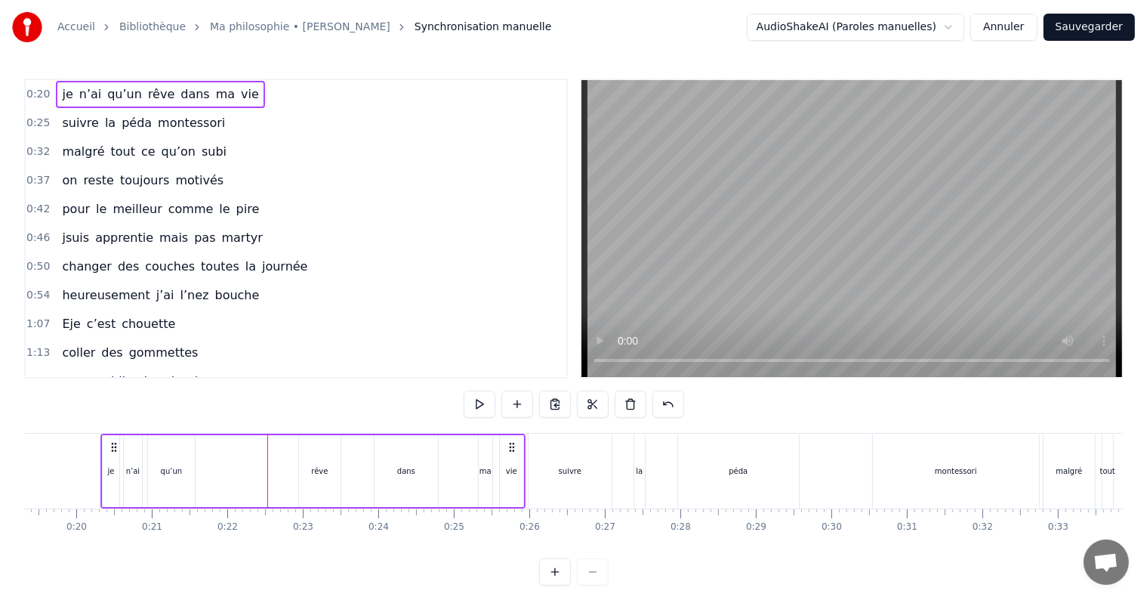
click at [160, 473] on div "qu’un" at bounding box center [171, 471] width 47 height 72
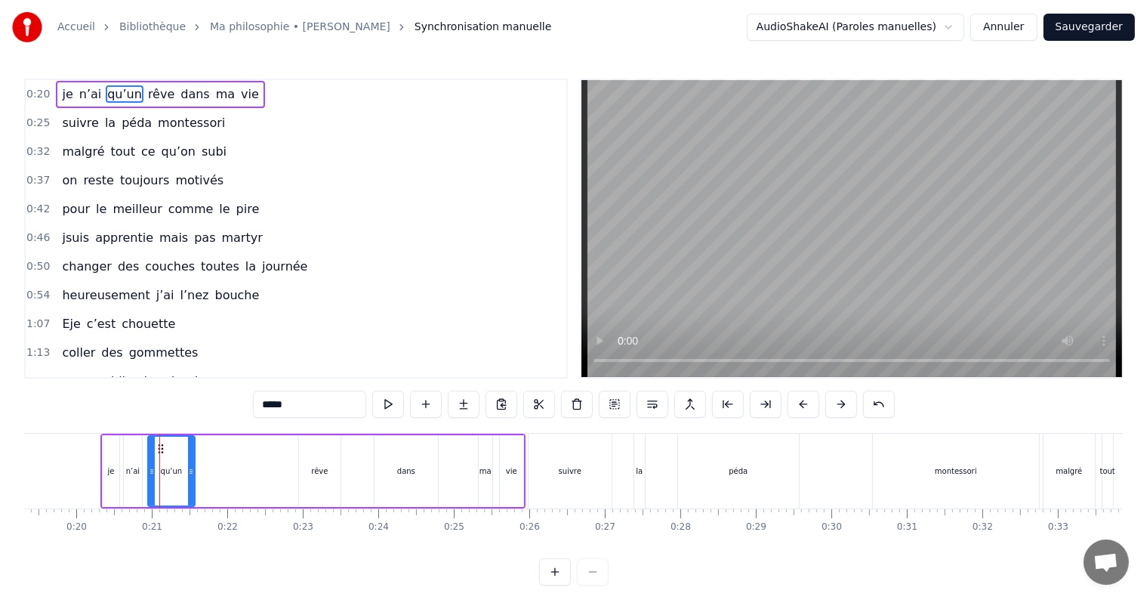
click at [211, 474] on div "je n’ai qu’un rêve dans ma vie" at bounding box center [312, 470] width 425 height 75
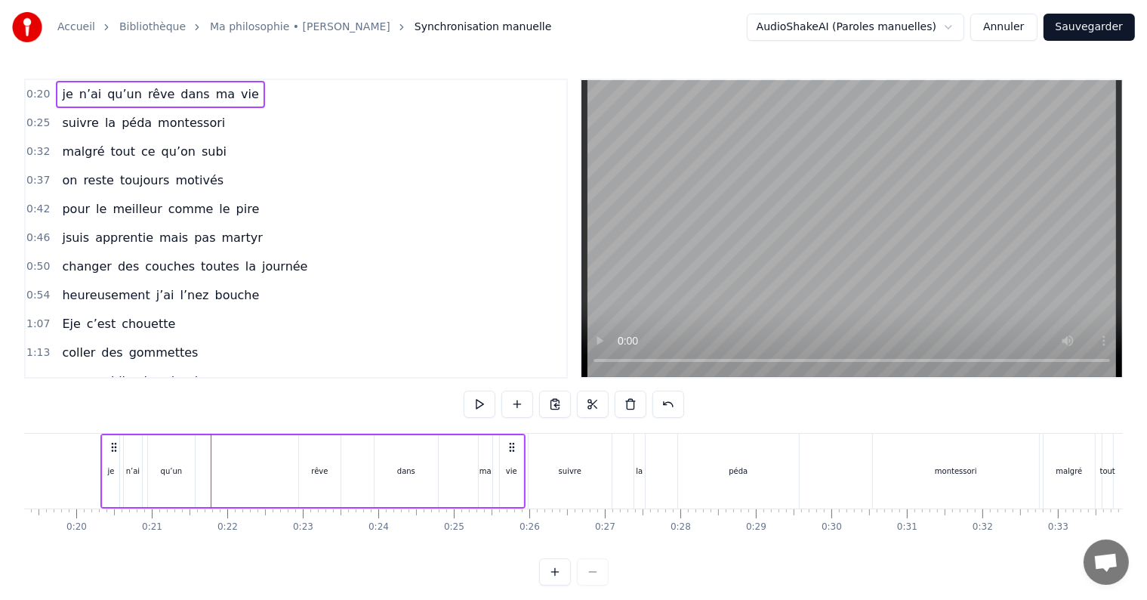
click at [290, 473] on div "je n’ai qu’un rêve dans ma vie" at bounding box center [312, 470] width 425 height 75
click at [314, 477] on div "rêve" at bounding box center [320, 471] width 42 height 72
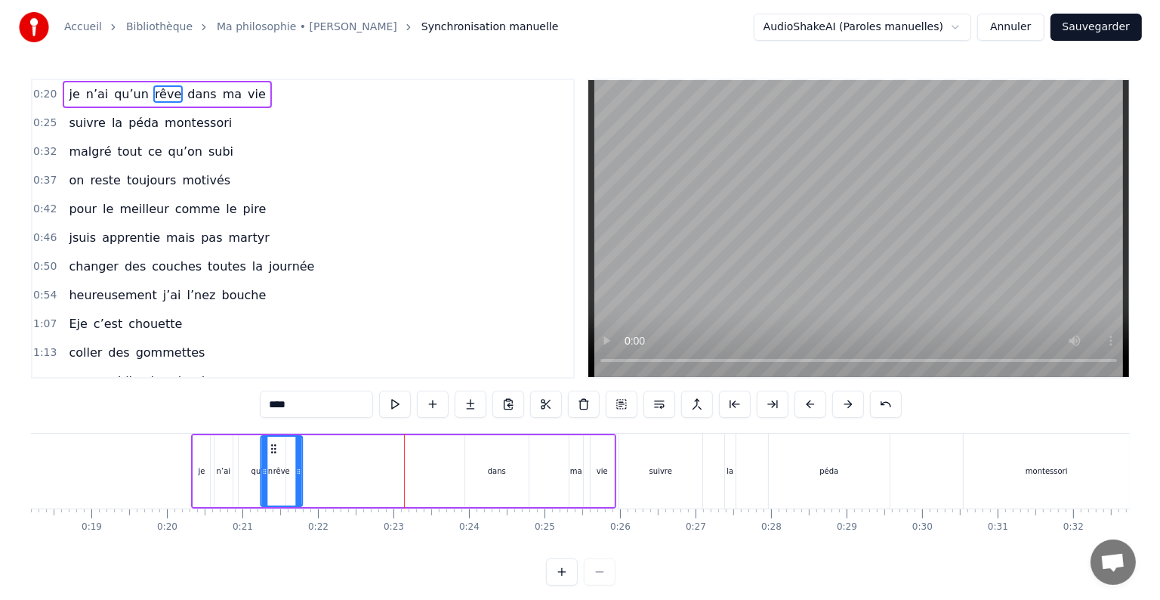
scroll to position [0, 1368]
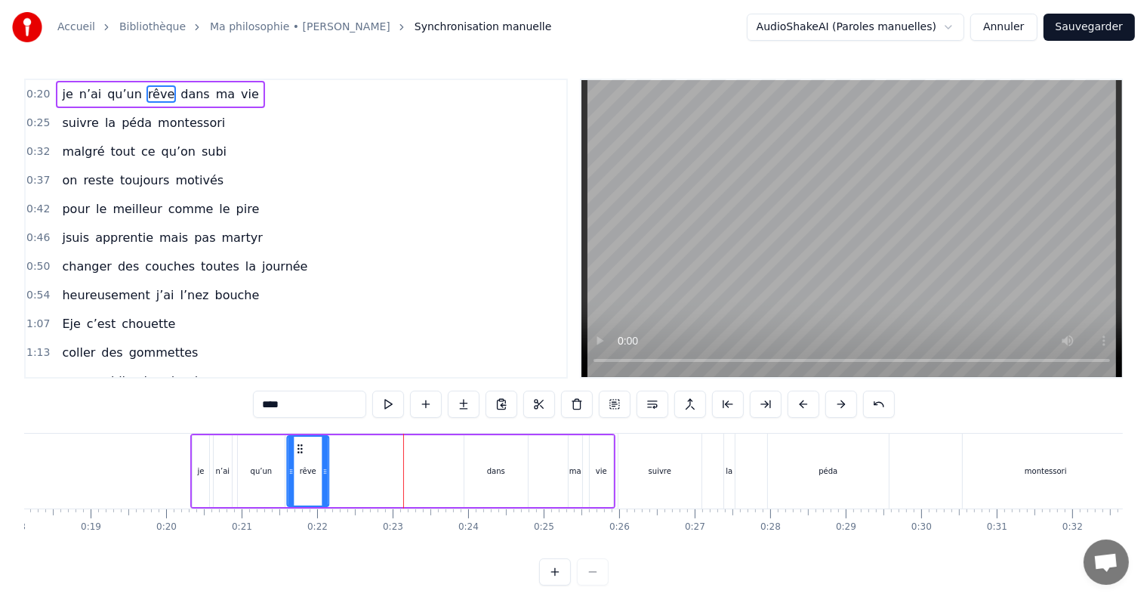
drag, startPoint x: 309, startPoint y: 443, endPoint x: 297, endPoint y: 461, distance: 21.8
click at [297, 461] on div "rêve" at bounding box center [308, 471] width 40 height 69
click at [517, 477] on div "dans" at bounding box center [495, 471] width 63 height 72
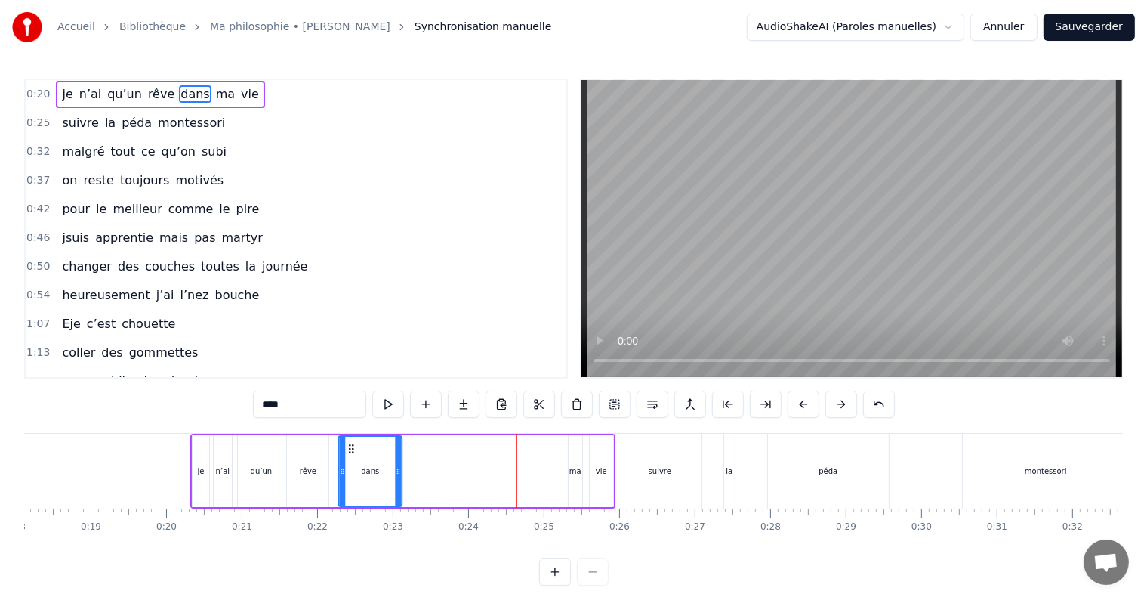
drag, startPoint x: 476, startPoint y: 445, endPoint x: 350, endPoint y: 440, distance: 125.4
click at [350, 440] on div "dans" at bounding box center [370, 471] width 62 height 69
click at [568, 473] on div "ma" at bounding box center [575, 471] width 15 height 72
type input "**"
click at [585, 447] on div at bounding box center [584, 471] width 6 height 69
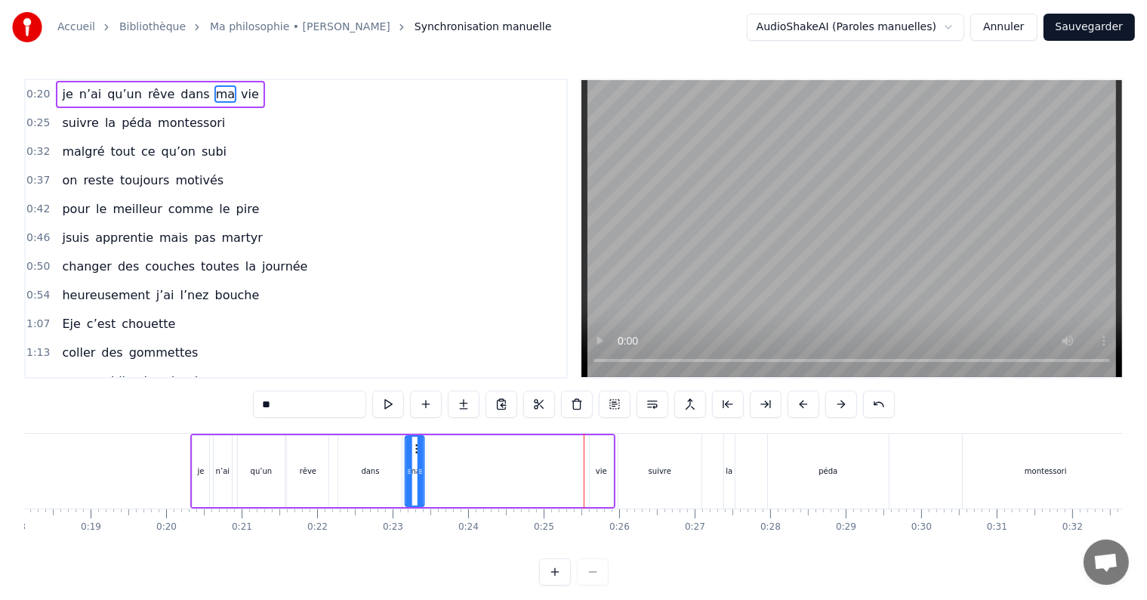
drag, startPoint x: 577, startPoint y: 444, endPoint x: 415, endPoint y: 442, distance: 162.4
click at [415, 443] on icon at bounding box center [418, 449] width 12 height 12
click at [584, 473] on div "je n’ai qu’un rêve dans ma vie" at bounding box center [402, 470] width 425 height 75
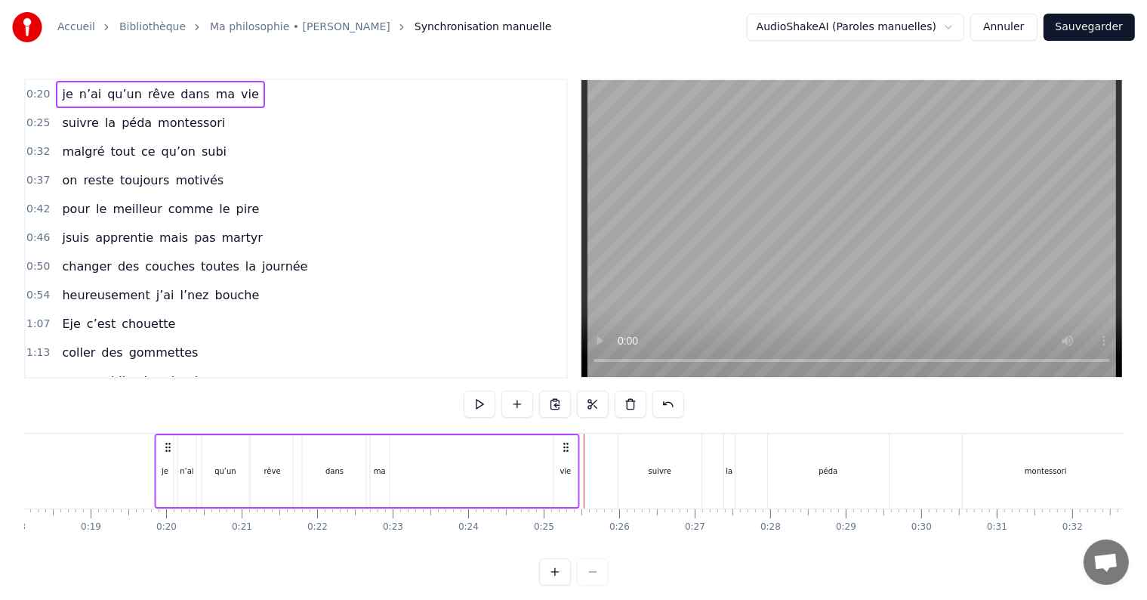
drag, startPoint x: 603, startPoint y: 445, endPoint x: 569, endPoint y: 453, distance: 35.0
click at [569, 453] on div "je n’ai qu’un rêve dans ma vie" at bounding box center [367, 470] width 425 height 75
drag, startPoint x: 568, startPoint y: 445, endPoint x: 574, endPoint y: 454, distance: 10.9
click at [574, 454] on div "je n’ai qu’un rêve dans ma vie" at bounding box center [374, 470] width 425 height 75
click at [575, 446] on circle at bounding box center [575, 446] width 1 height 1
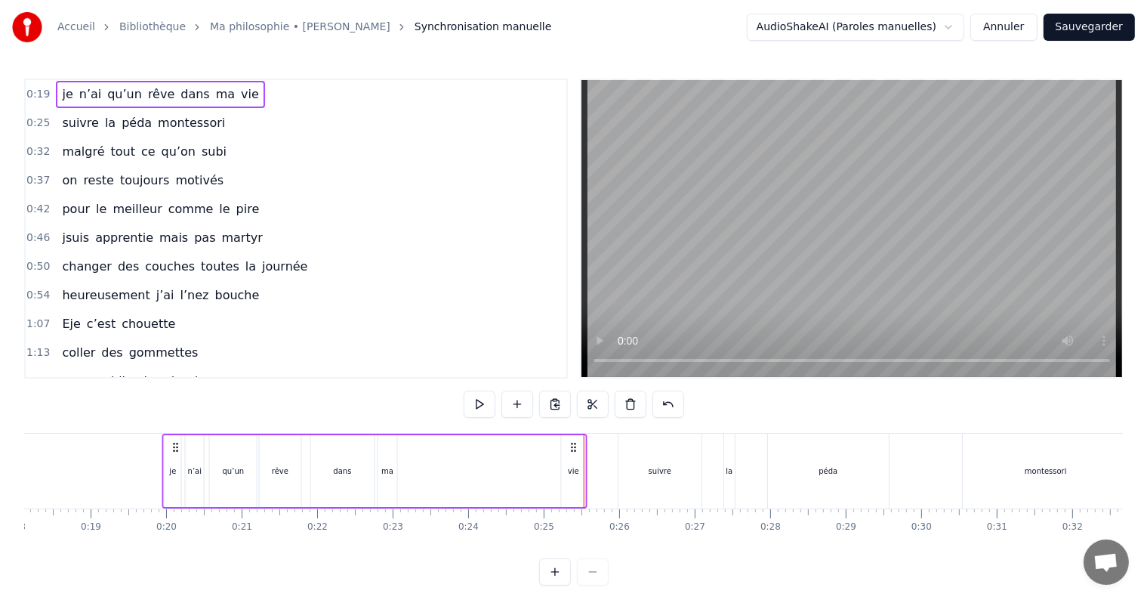
click at [575, 444] on icon at bounding box center [574, 447] width 12 height 12
click at [489, 408] on button at bounding box center [480, 403] width 32 height 27
drag, startPoint x: 172, startPoint y: 443, endPoint x: 205, endPoint y: 445, distance: 33.3
click at [205, 445] on icon at bounding box center [210, 447] width 12 height 12
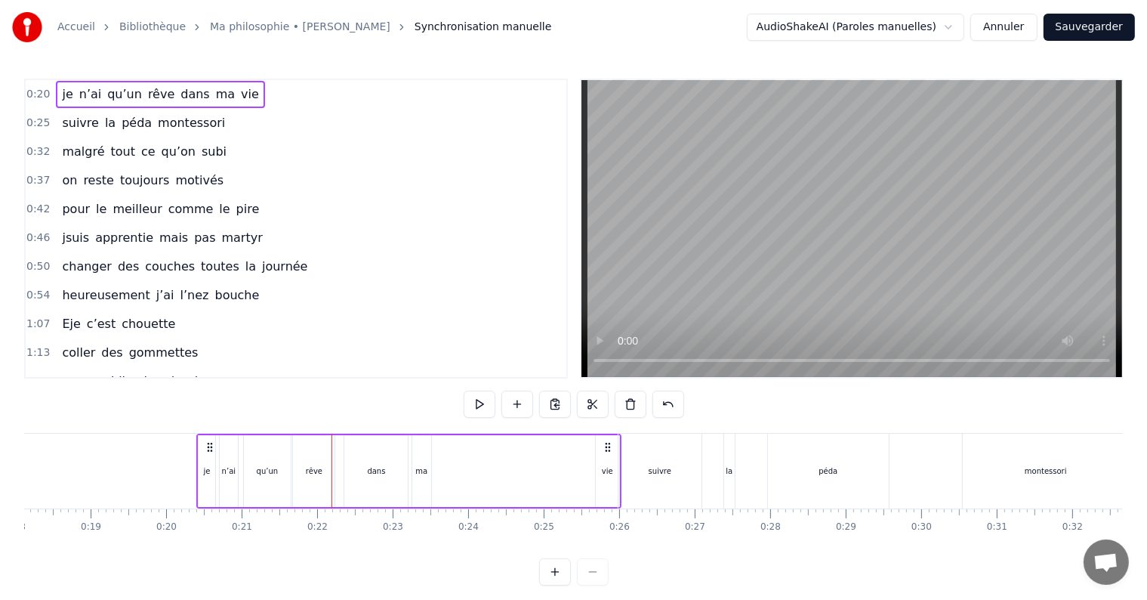
click at [35, 88] on span "0:20" at bounding box center [37, 94] width 23 height 15
click at [476, 407] on button at bounding box center [480, 403] width 32 height 27
click at [549, 482] on div "je n’ai qu’un rêve dans ma vie" at bounding box center [408, 470] width 425 height 75
click at [429, 468] on div "ma" at bounding box center [421, 471] width 19 height 72
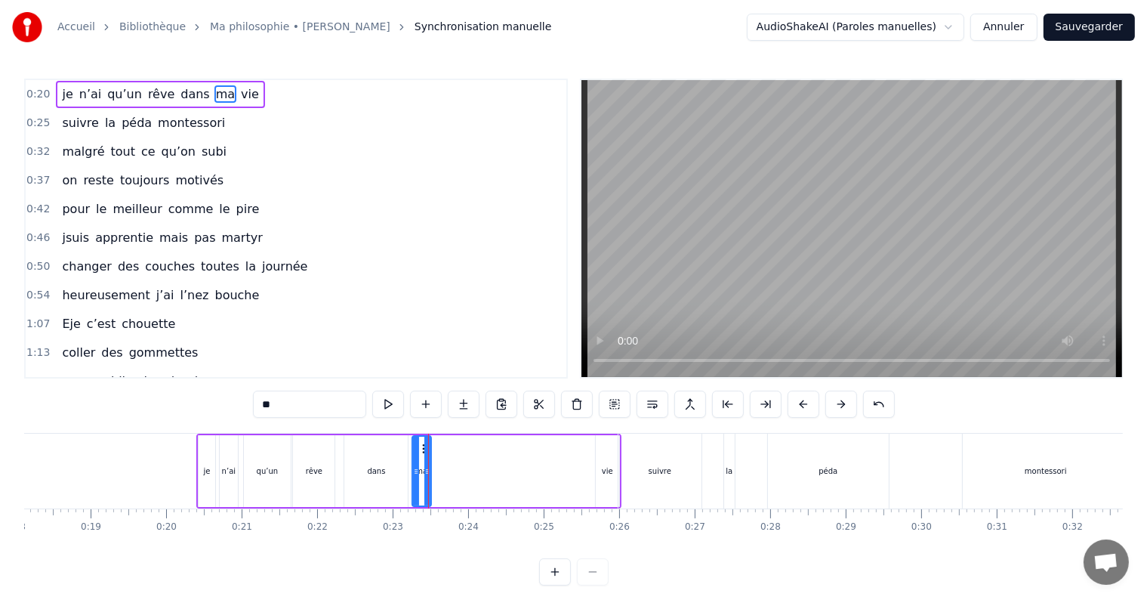
click at [603, 478] on div "vie" at bounding box center [607, 471] width 23 height 72
type input "***"
click at [443, 474] on div "je n’ai qu’un rêve dans ma vie" at bounding box center [408, 470] width 425 height 75
click at [170, 26] on link "Bibliothèque" at bounding box center [152, 27] width 66 height 15
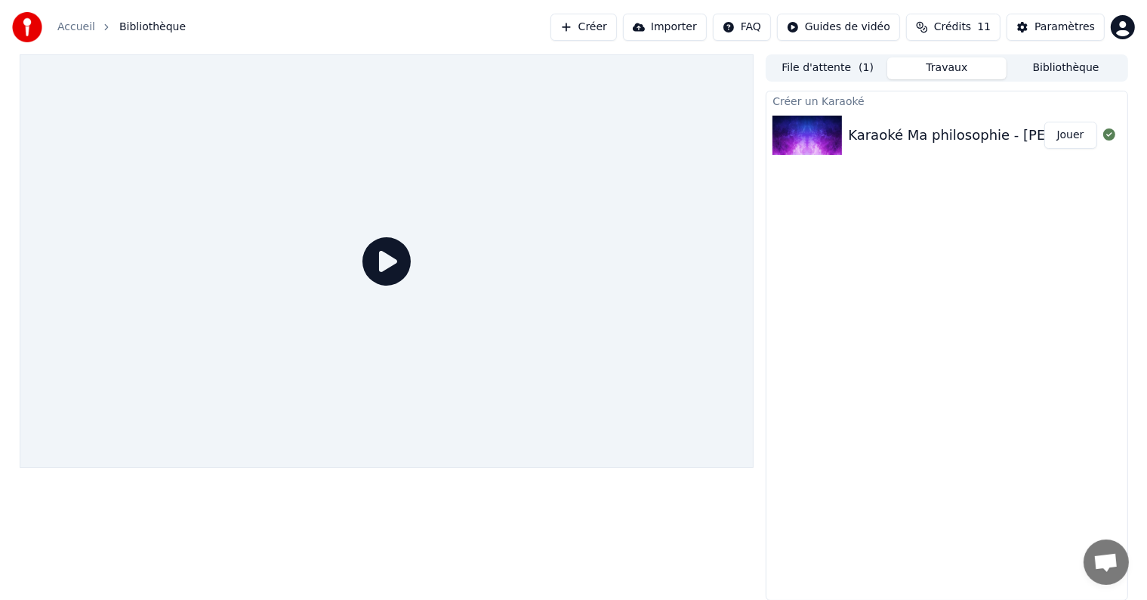
click at [76, 30] on link "Accueil" at bounding box center [76, 27] width 38 height 15
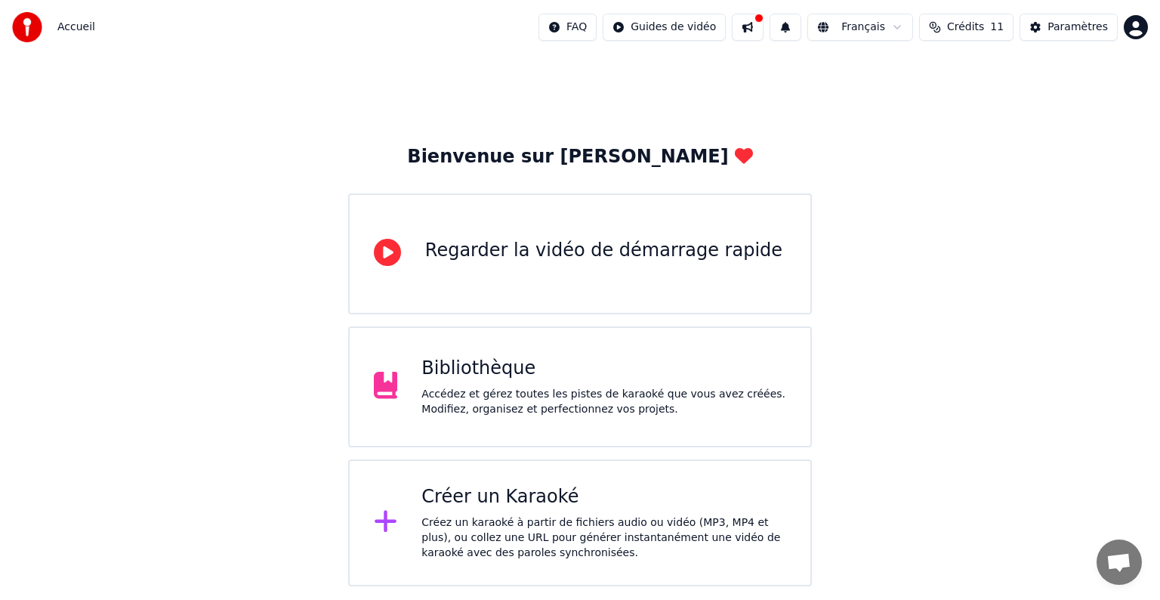
click at [433, 524] on div "Créez un karaoké à partir de fichiers audio ou vidéo (MP3, MP4 et plus), ou col…" at bounding box center [603, 537] width 365 height 45
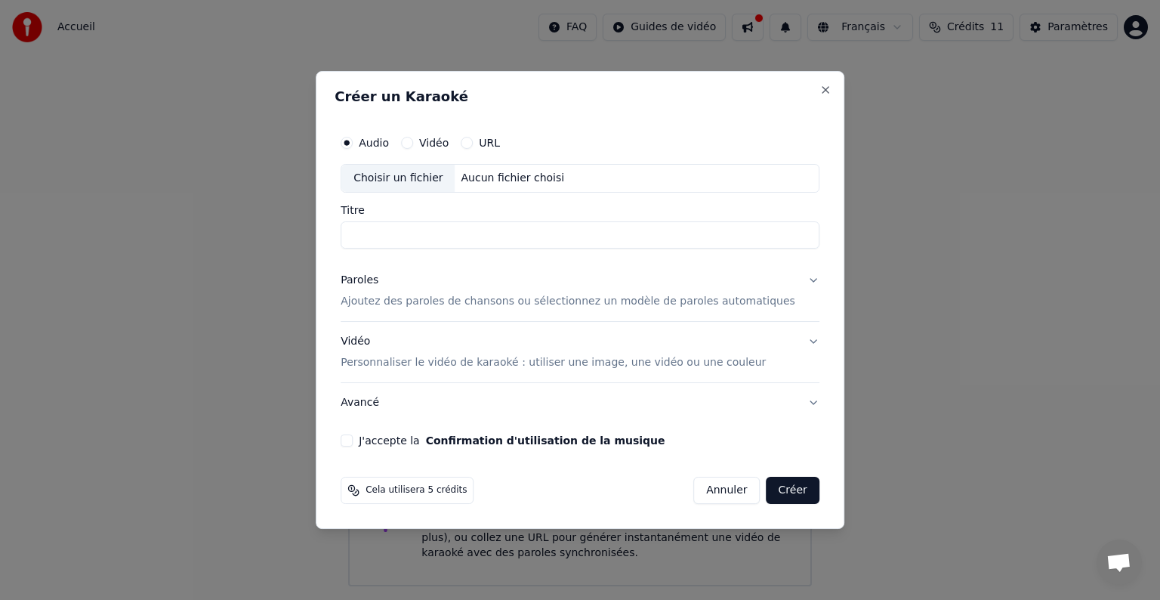
click at [785, 287] on button "Paroles Ajoutez des paroles de chansons ou sélectionnez un modèle de paroles au…" at bounding box center [580, 291] width 479 height 60
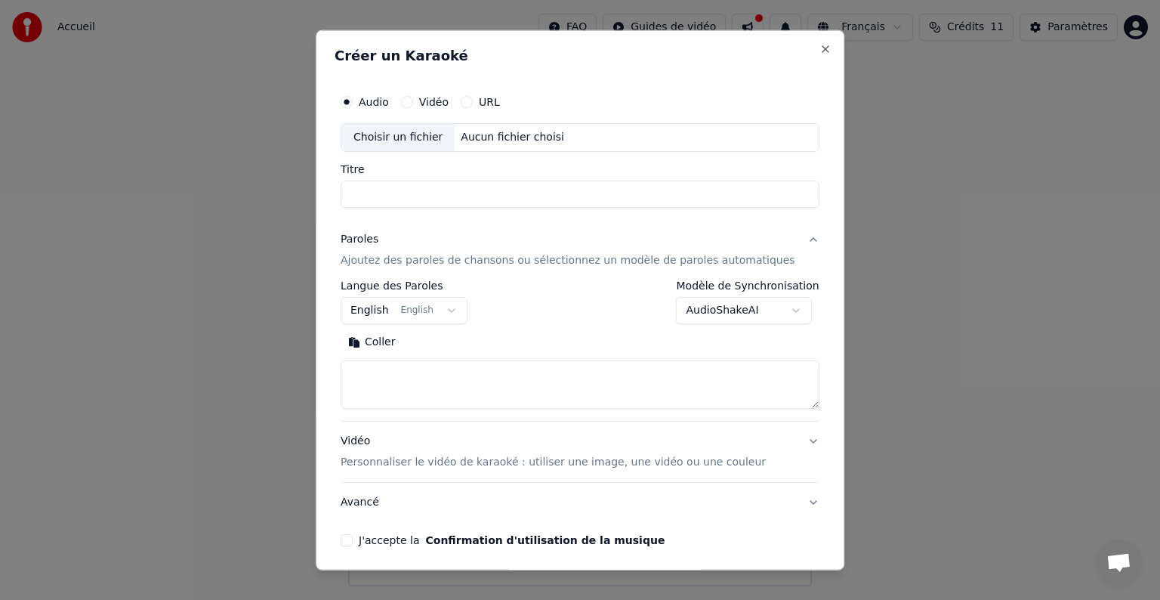
click at [764, 306] on body "**********" at bounding box center [580, 293] width 1160 height 586
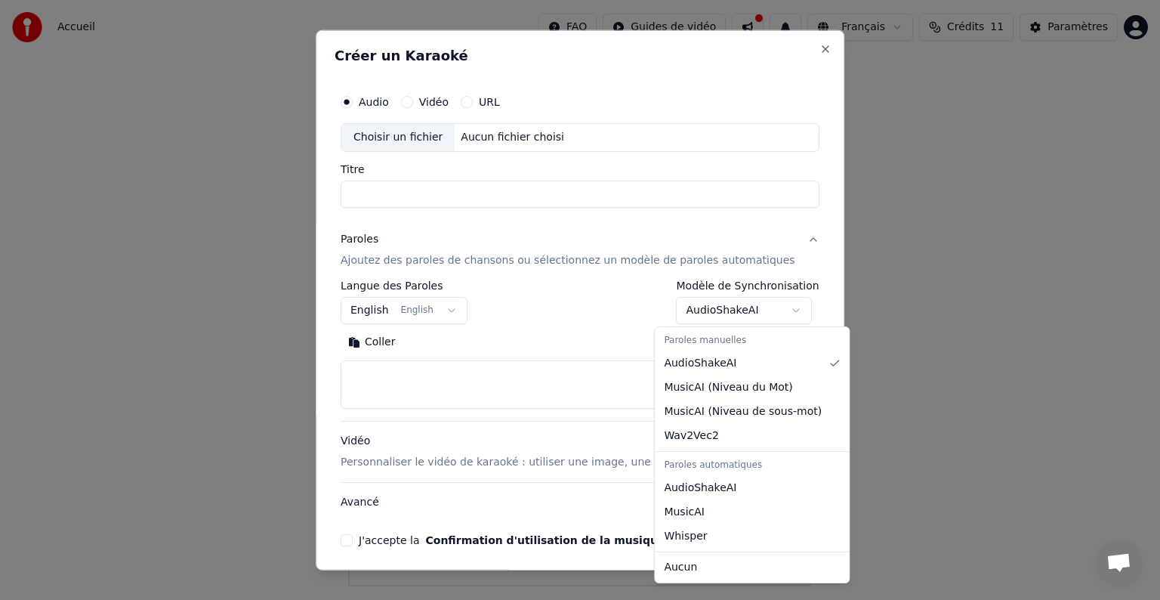
select select "**********"
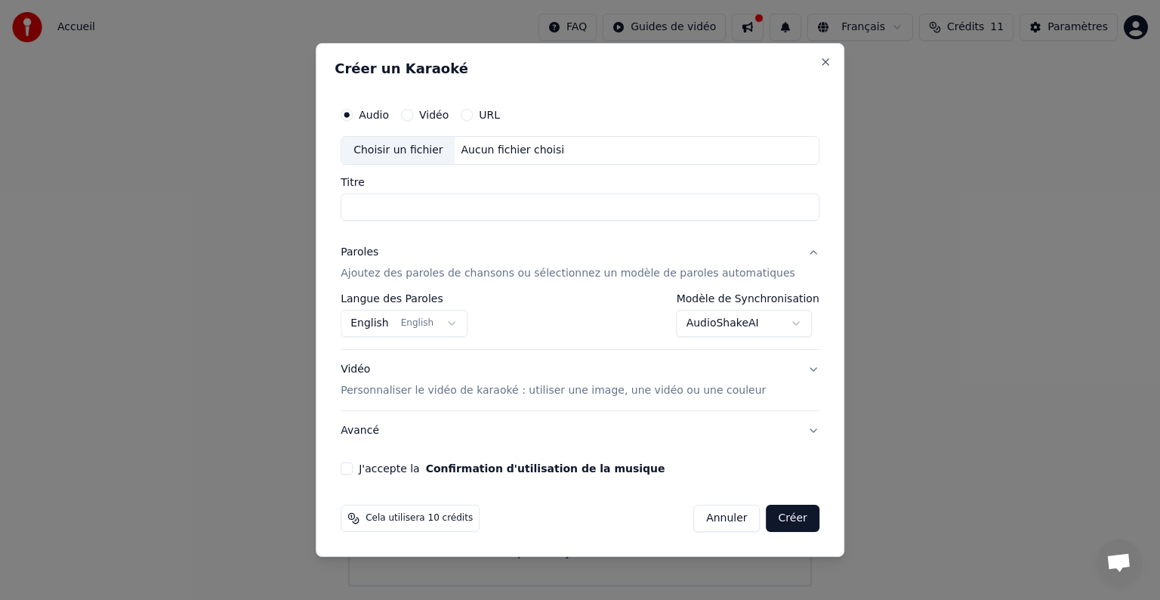
click at [447, 313] on body "**********" at bounding box center [580, 293] width 1160 height 586
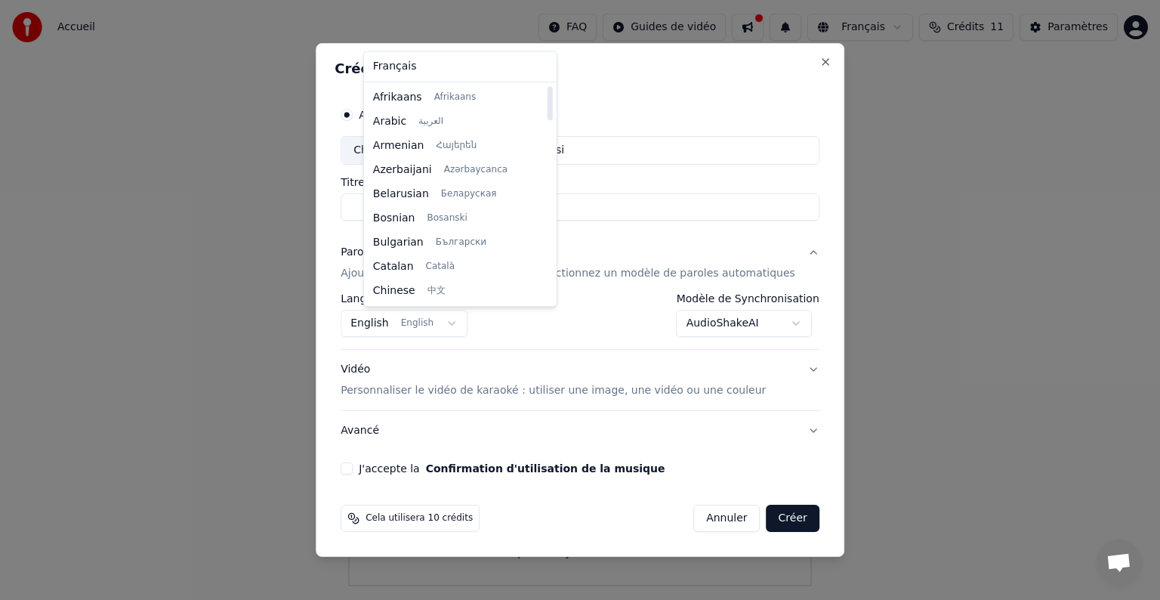
select select "**"
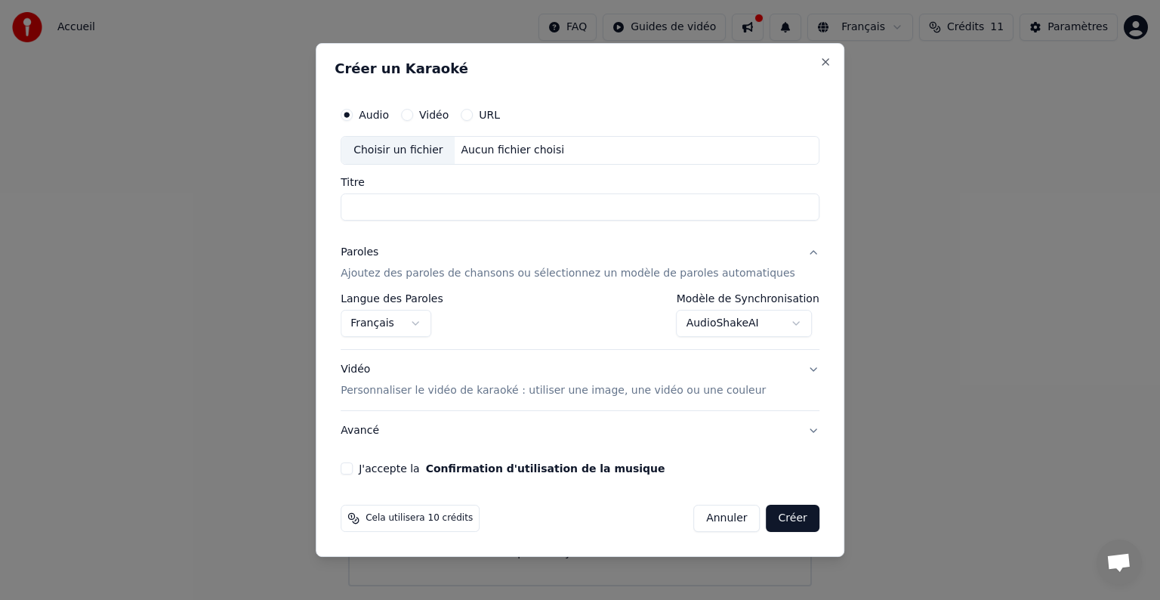
click at [495, 117] on div "URL" at bounding box center [480, 115] width 39 height 12
click at [473, 115] on button "URL" at bounding box center [467, 115] width 12 height 12
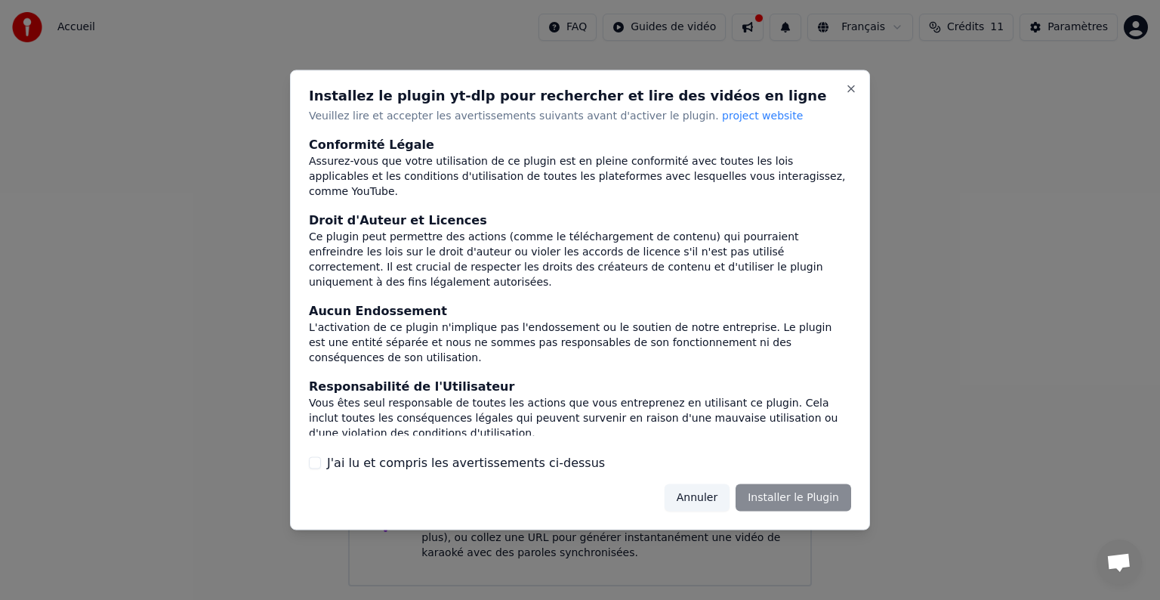
click at [708, 503] on button "Annuler" at bounding box center [697, 496] width 65 height 27
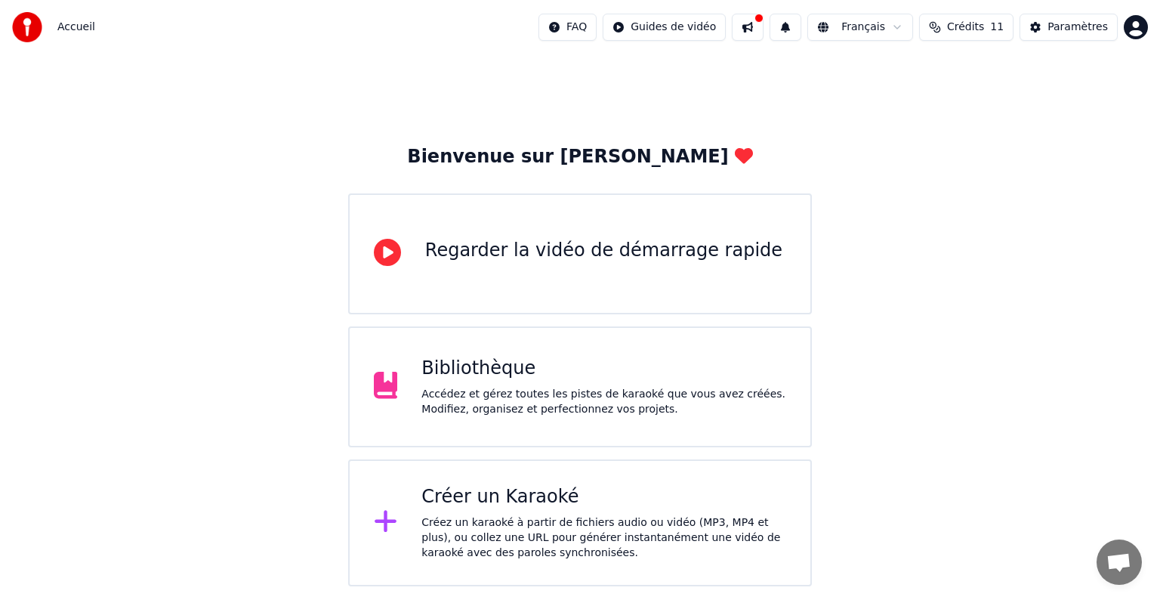
click at [580, 504] on div "Créer un Karaoké" at bounding box center [603, 497] width 365 height 24
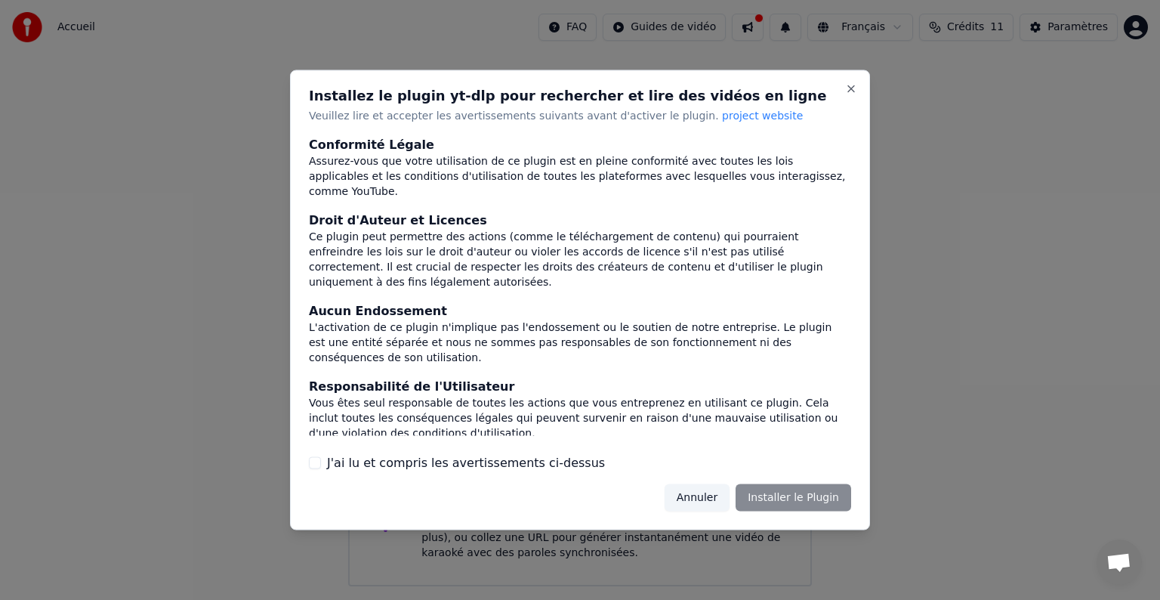
click at [703, 496] on button "Annuler" at bounding box center [697, 496] width 65 height 27
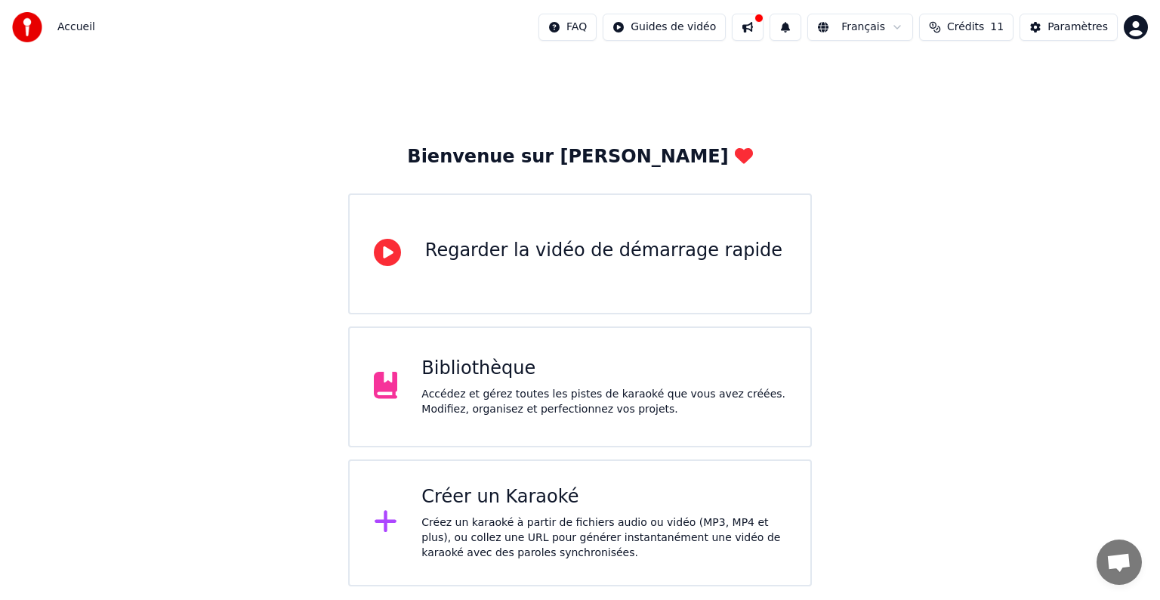
click at [610, 540] on div "Créez un karaoké à partir de fichiers audio ou vidéo (MP3, MP4 et plus), ou col…" at bounding box center [603, 537] width 365 height 45
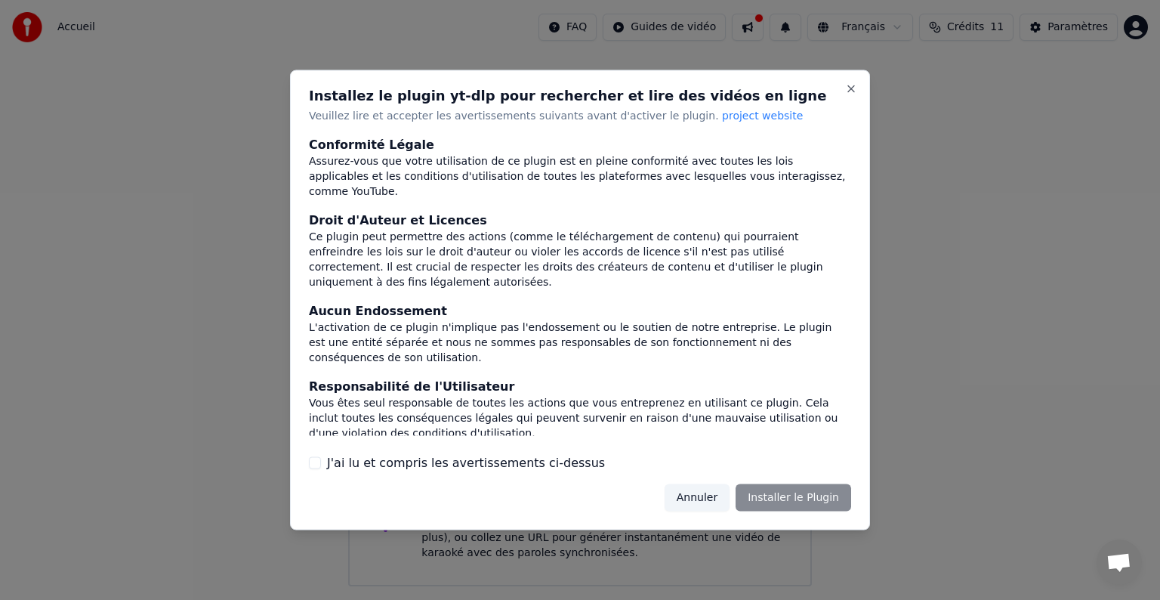
click at [610, 540] on div at bounding box center [580, 300] width 1160 height 600
click at [846, 89] on button "Close" at bounding box center [851, 89] width 12 height 12
click at [855, 92] on button "Close" at bounding box center [851, 89] width 12 height 12
click at [853, 91] on button "Close" at bounding box center [851, 89] width 12 height 12
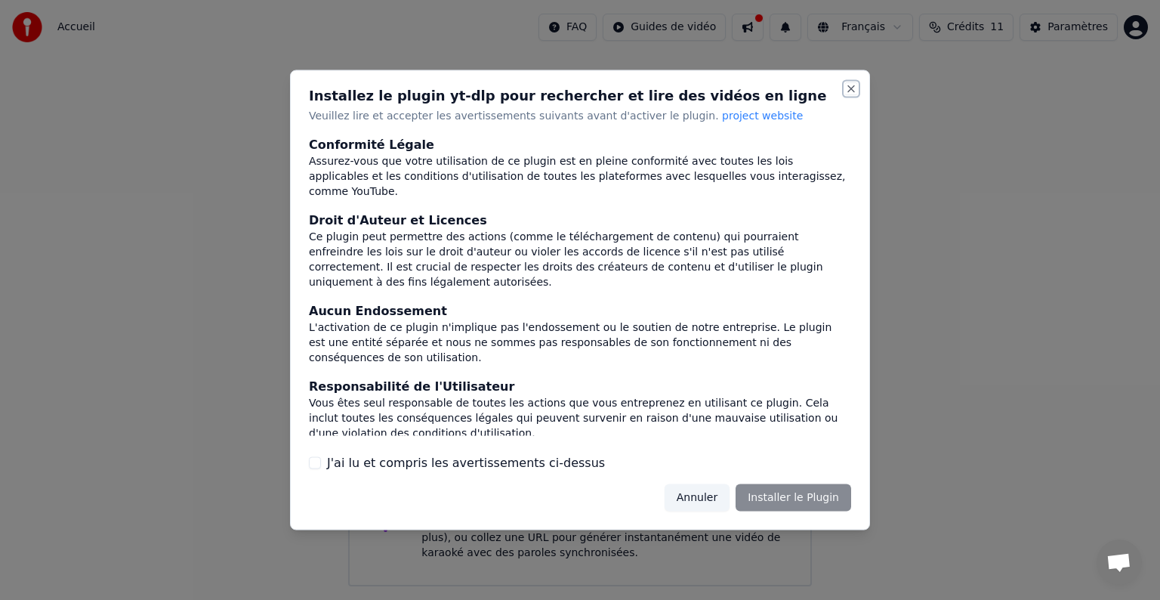
click at [853, 91] on button "Close" at bounding box center [851, 89] width 12 height 12
click at [324, 461] on div "J'ai lu et compris les avertissements ci-dessus" at bounding box center [580, 462] width 542 height 18
click at [319, 461] on button "J'ai lu et compris les avertissements ci-dessus" at bounding box center [315, 462] width 12 height 12
click at [703, 500] on button "Annuler" at bounding box center [697, 496] width 65 height 27
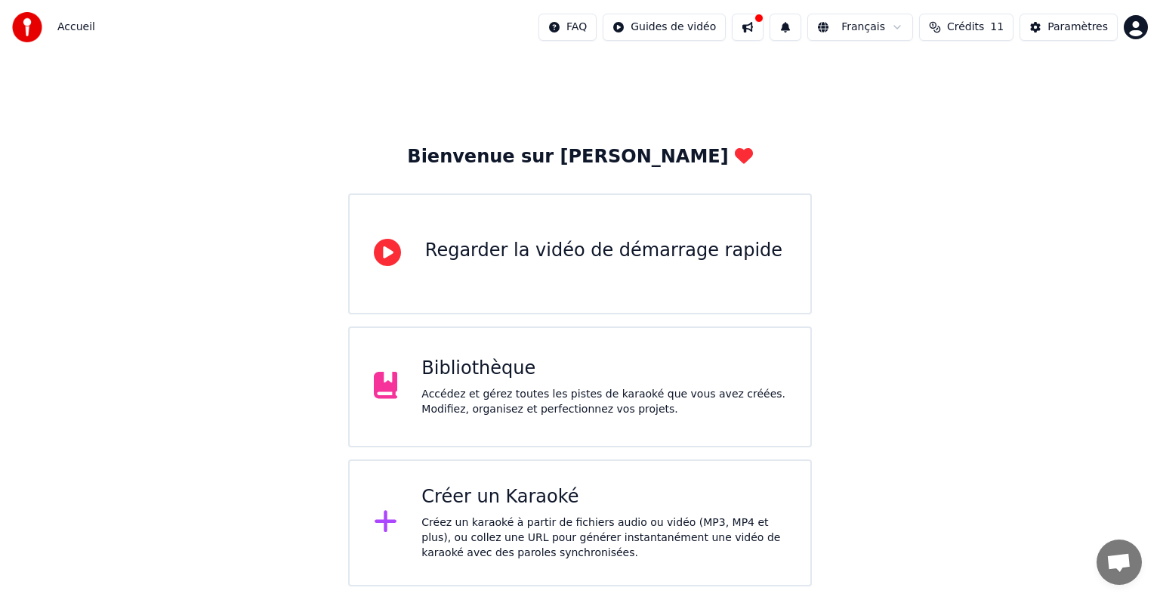
drag, startPoint x: 703, startPoint y: 500, endPoint x: 690, endPoint y: 506, distance: 14.2
click at [690, 506] on div "Créer un Karaoké" at bounding box center [603, 497] width 365 height 24
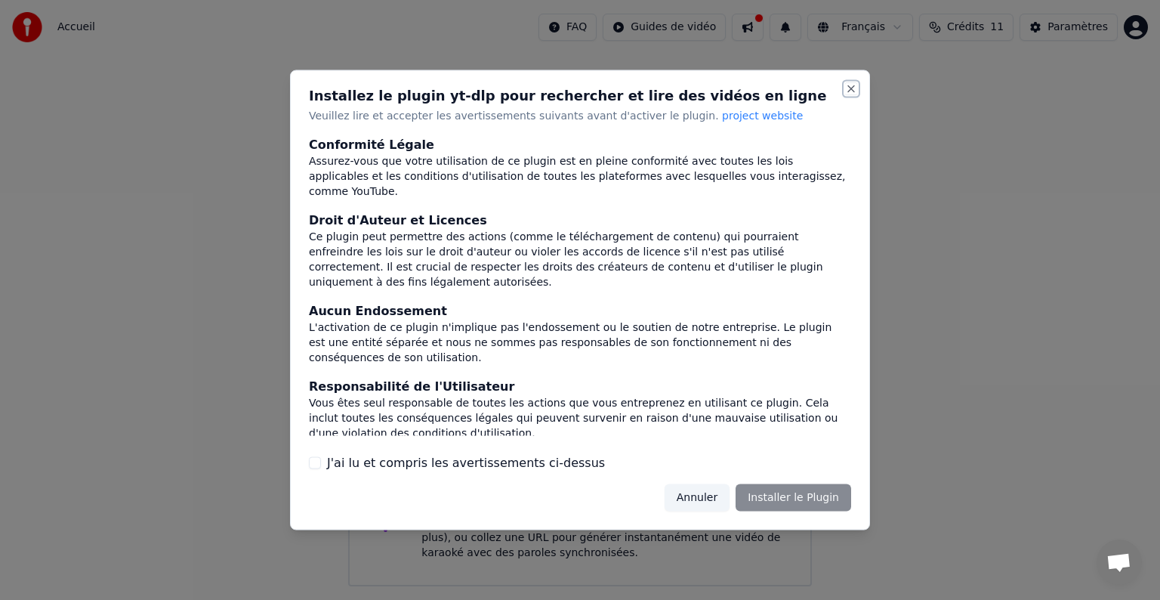
click at [851, 88] on button "Close" at bounding box center [851, 89] width 12 height 12
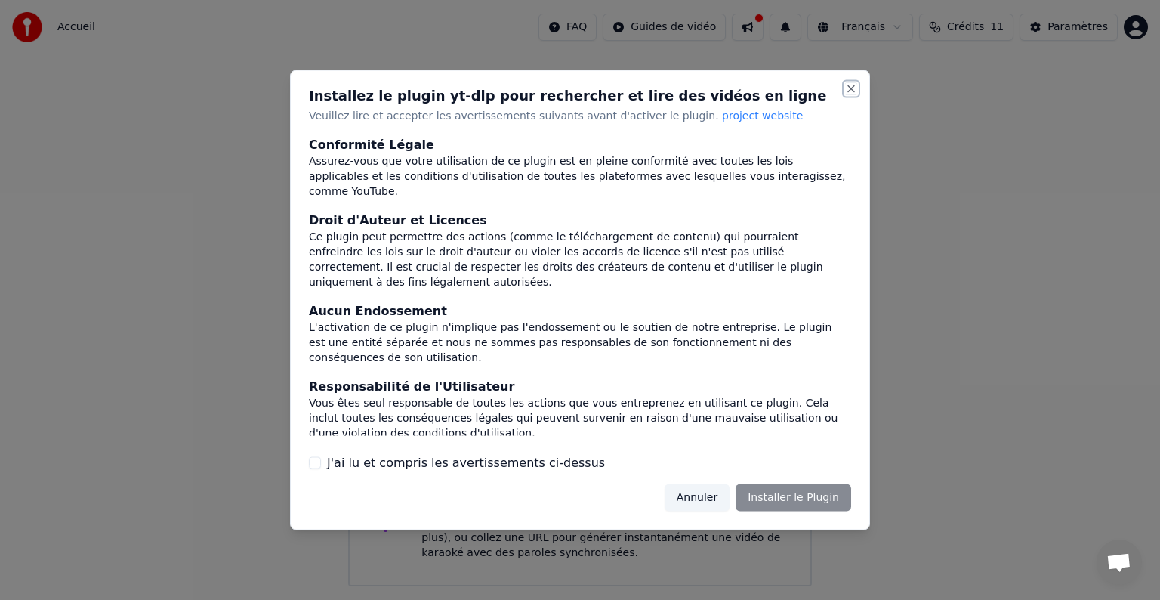
scroll to position [81, 0]
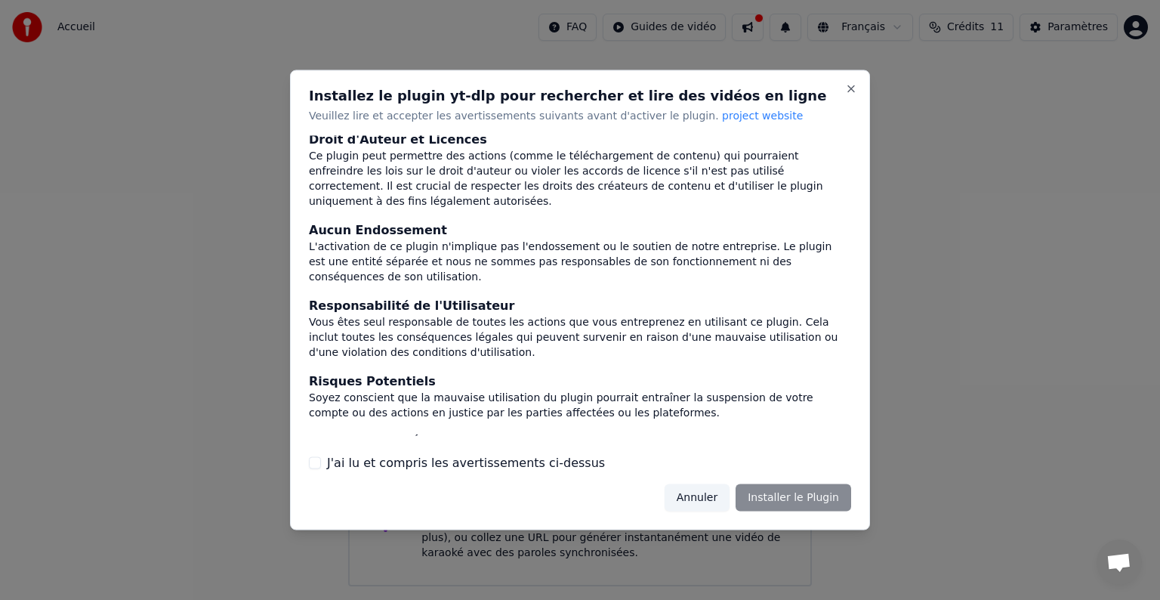
click at [314, 461] on button "J'ai lu et compris les avertissements ci-dessus" at bounding box center [315, 462] width 12 height 12
click at [796, 502] on button "Installer le Plugin" at bounding box center [794, 496] width 116 height 27
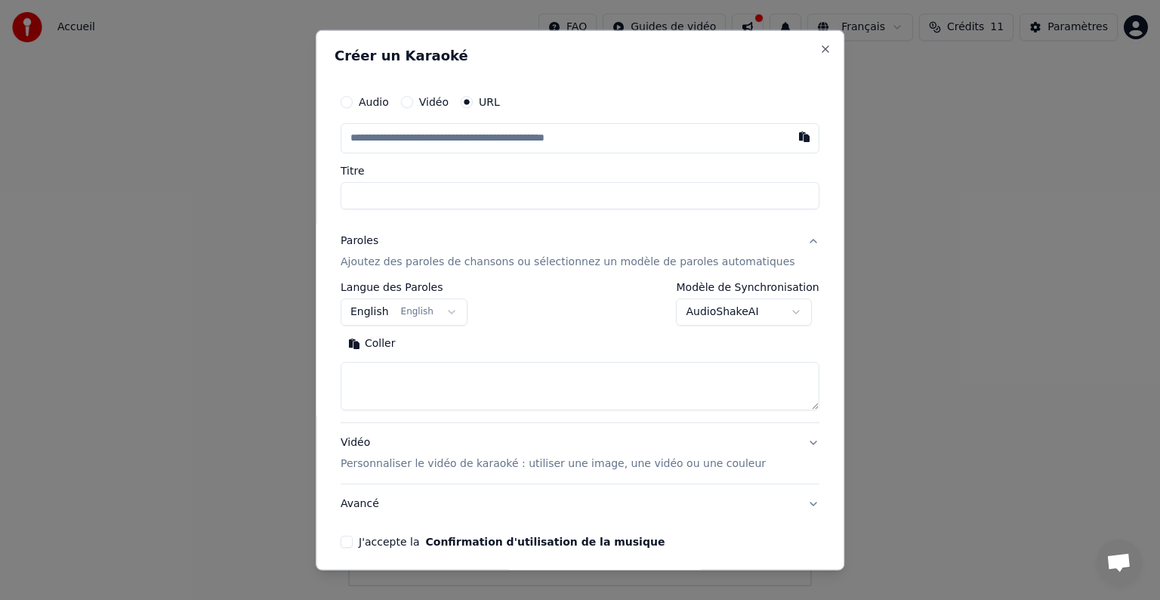
paste input "**********"
type input "**********"
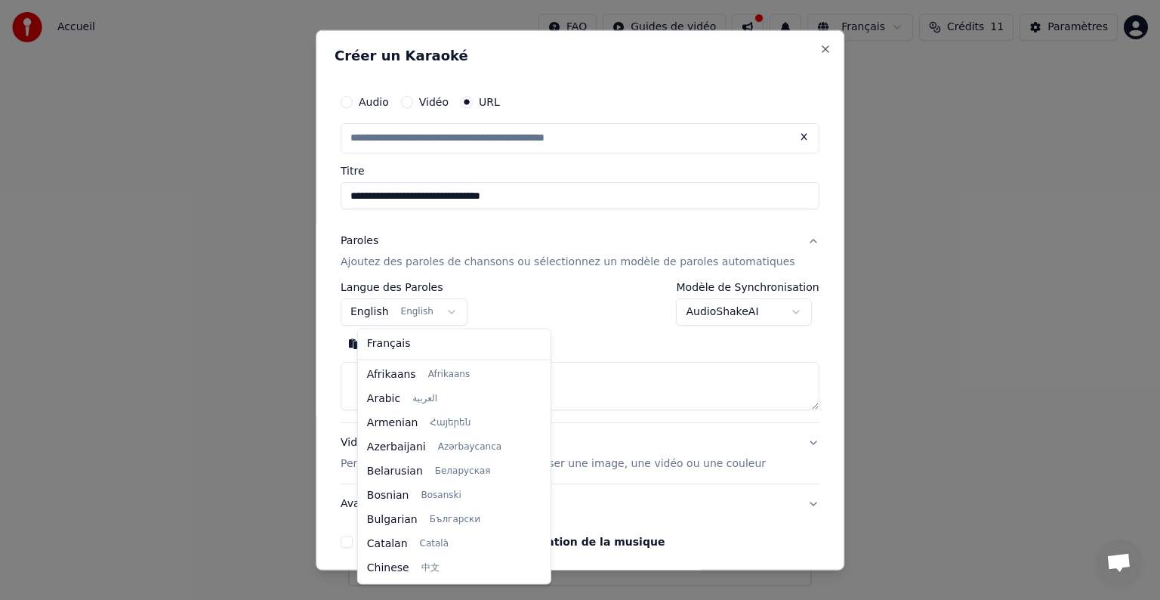
click at [439, 304] on body "**********" at bounding box center [580, 293] width 1160 height 586
select select "**"
type input "**********"
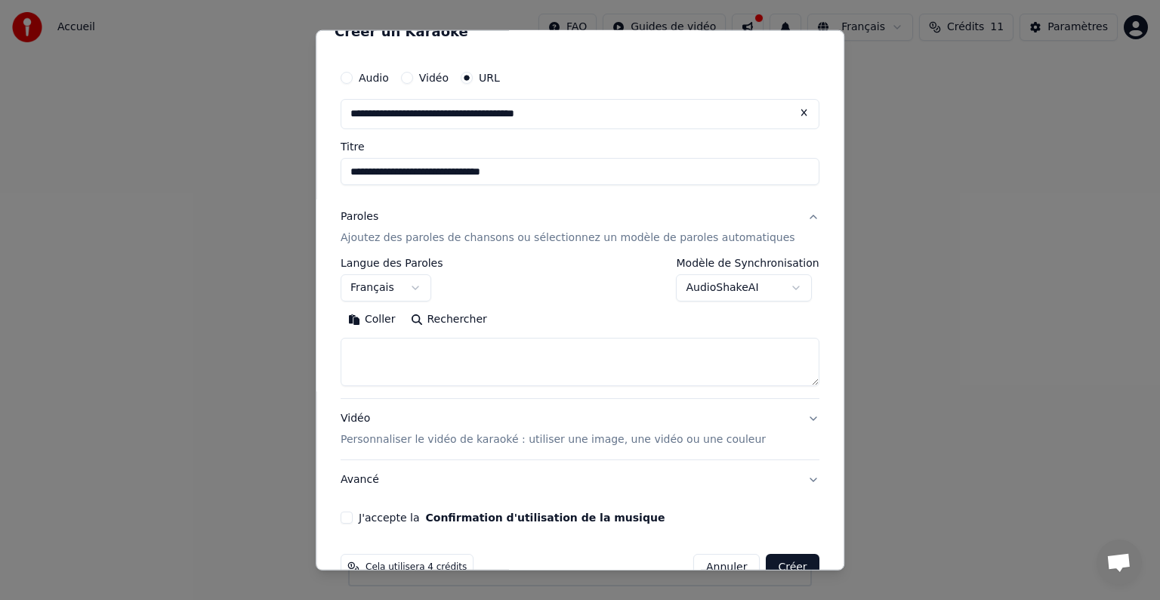
scroll to position [59, 0]
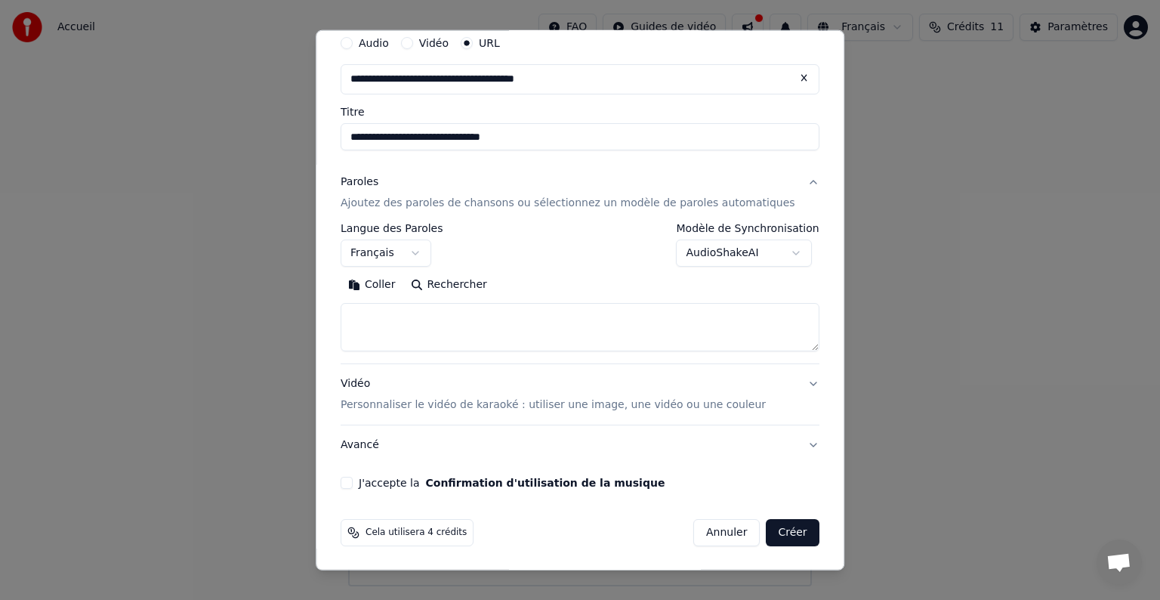
click at [782, 526] on button "Créer" at bounding box center [793, 532] width 53 height 27
select select "**"
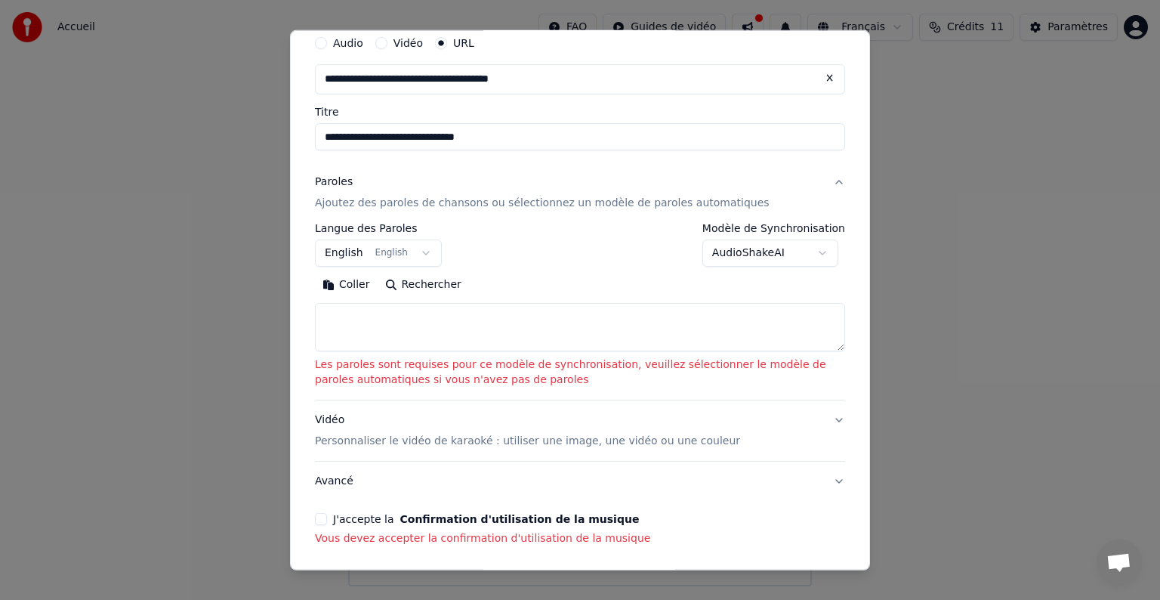
click at [345, 326] on textarea at bounding box center [580, 327] width 530 height 48
paste textarea "**********"
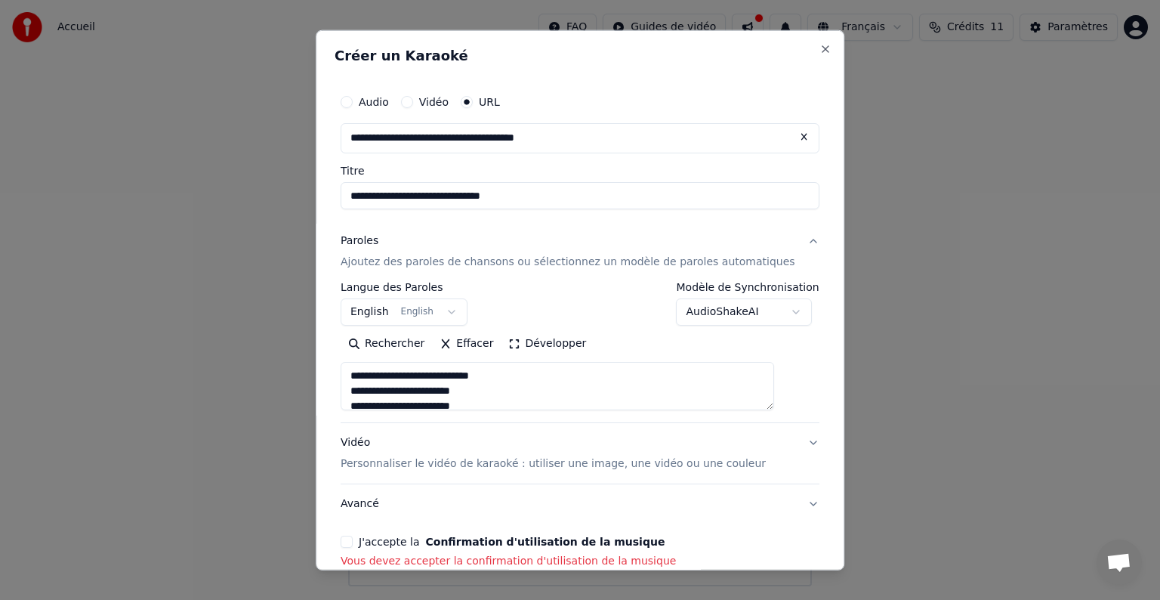
scroll to position [80, 0]
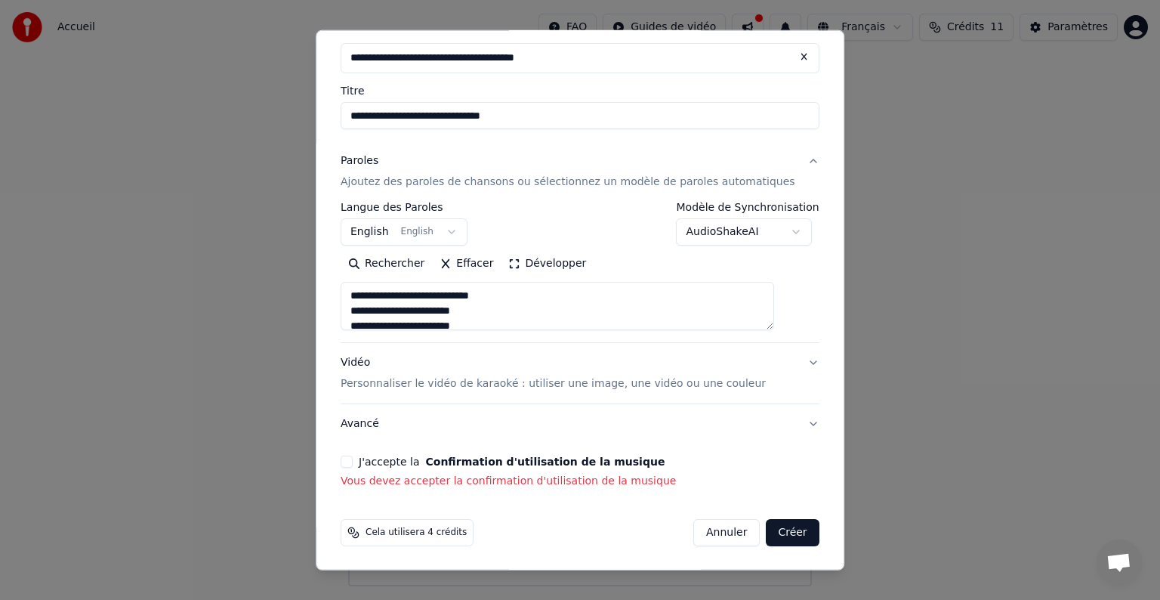
type textarea "**********"
click at [767, 536] on button "Créer" at bounding box center [793, 532] width 53 height 27
select select "**"
click at [353, 464] on button "J'accepte la Confirmation d'utilisation de la musique" at bounding box center [347, 461] width 12 height 12
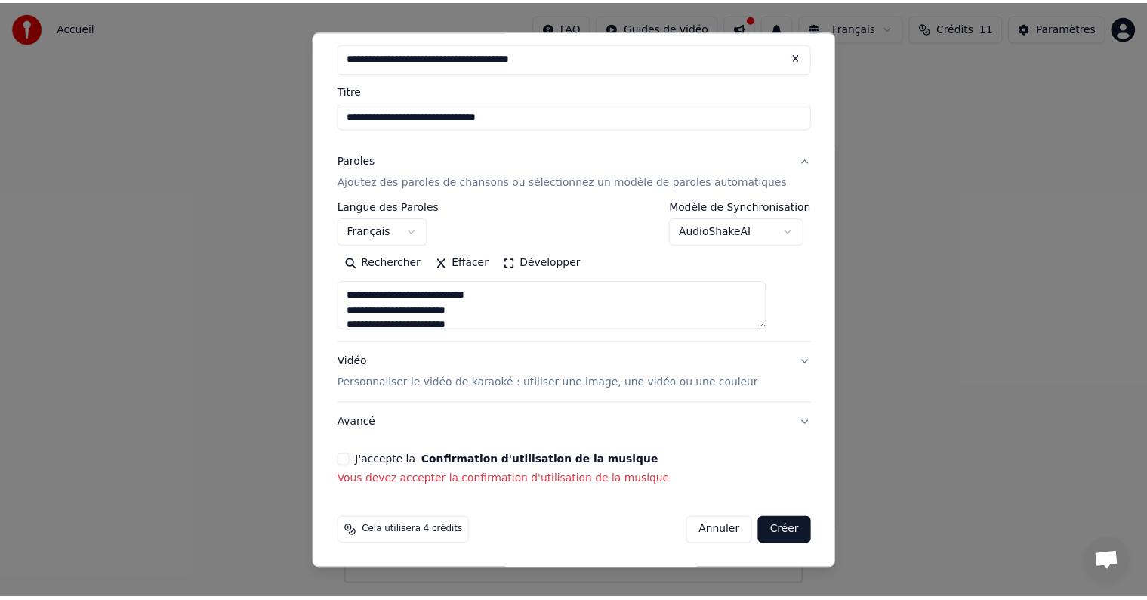
scroll to position [59, 0]
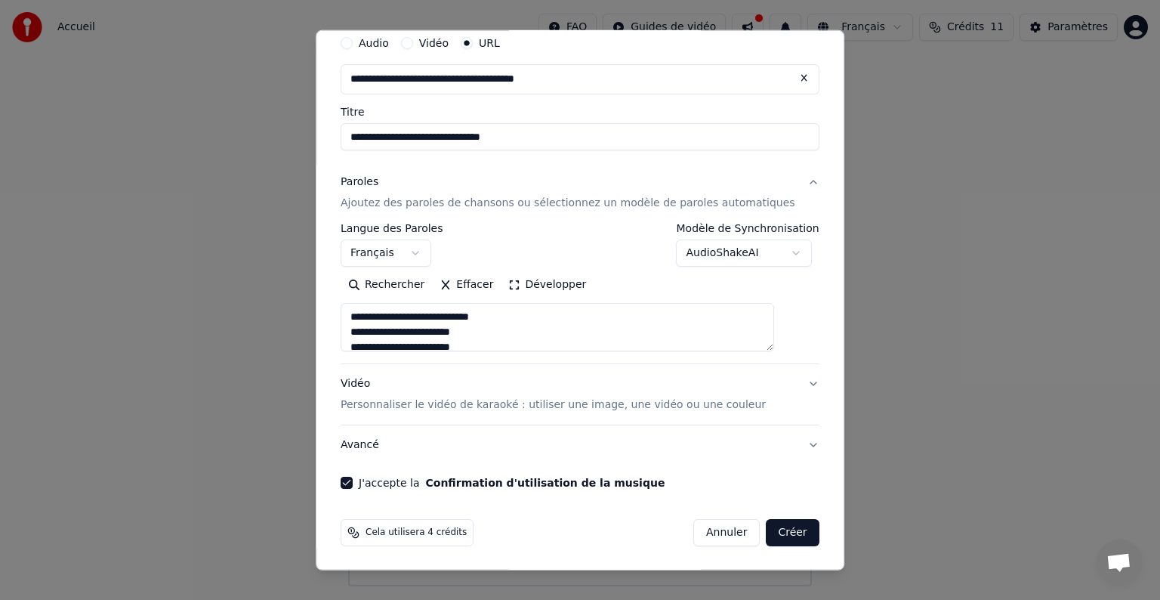
click at [770, 520] on button "Créer" at bounding box center [793, 532] width 53 height 27
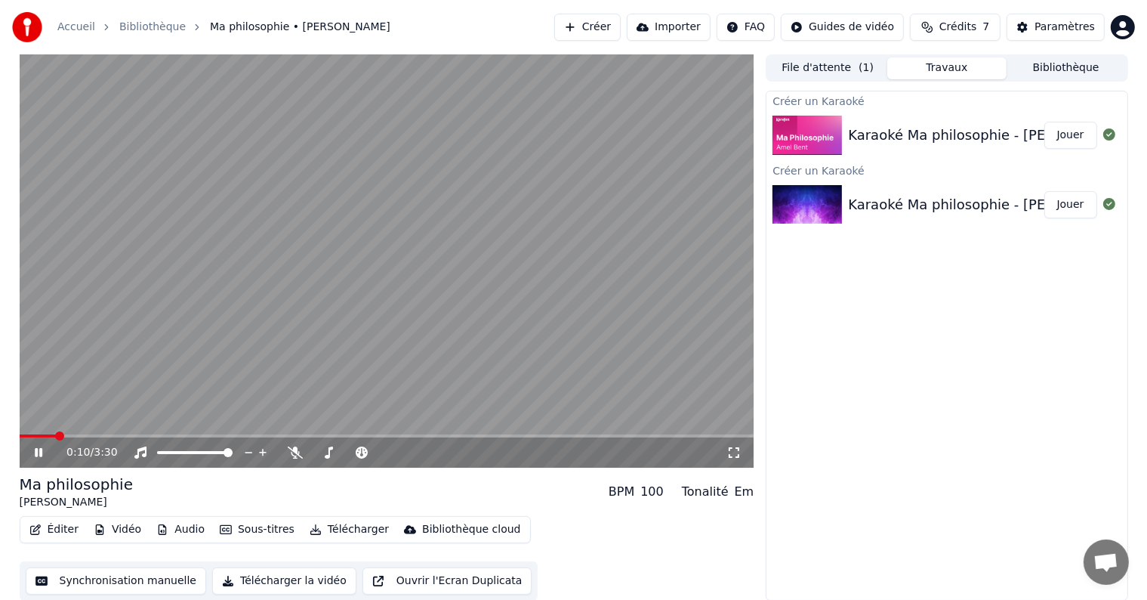
click at [69, 433] on video at bounding box center [387, 260] width 735 height 413
click at [35, 456] on icon at bounding box center [38, 452] width 9 height 11
click at [80, 437] on span at bounding box center [387, 435] width 735 height 3
click at [45, 442] on div "0:32 / 3:30" at bounding box center [387, 452] width 735 height 30
click at [39, 453] on icon at bounding box center [39, 452] width 8 height 9
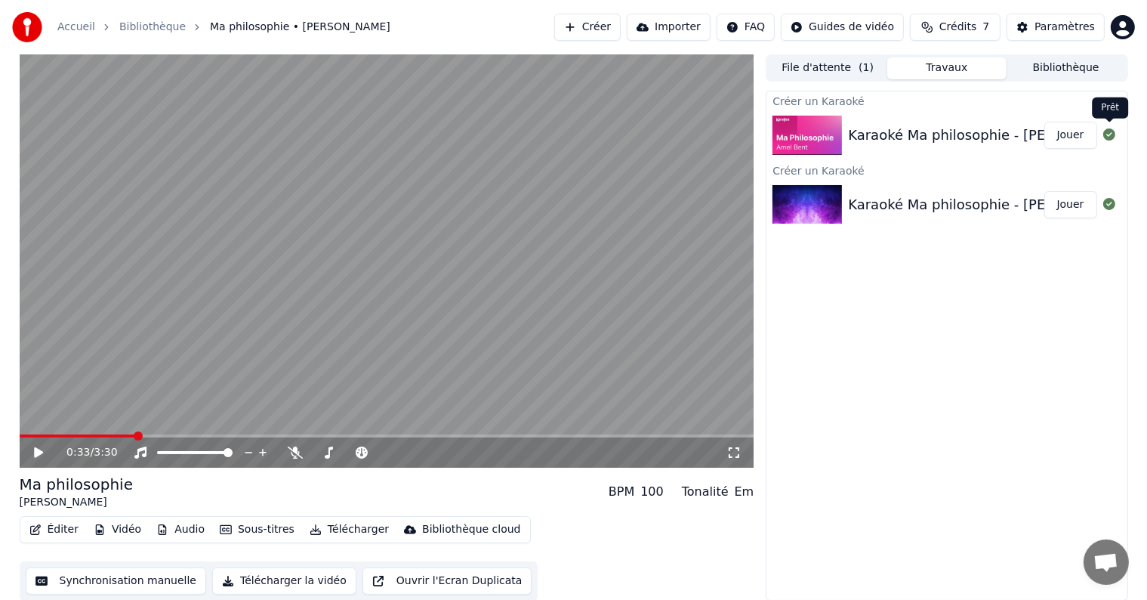
click at [1106, 135] on icon at bounding box center [1109, 134] width 12 height 12
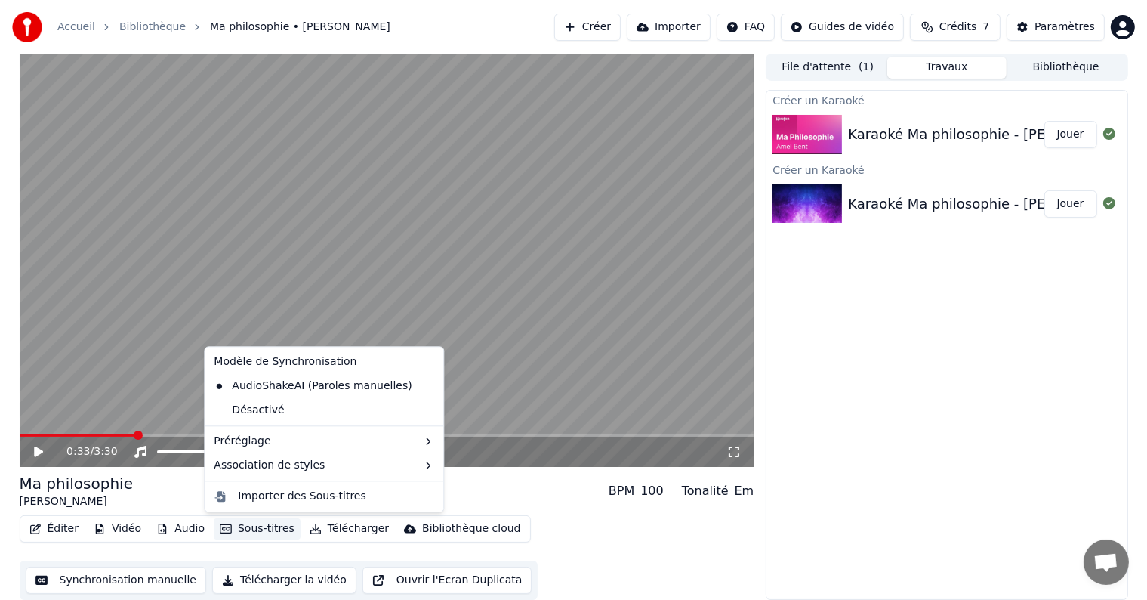
click at [225, 529] on button "Sous-titres" at bounding box center [257, 528] width 87 height 21
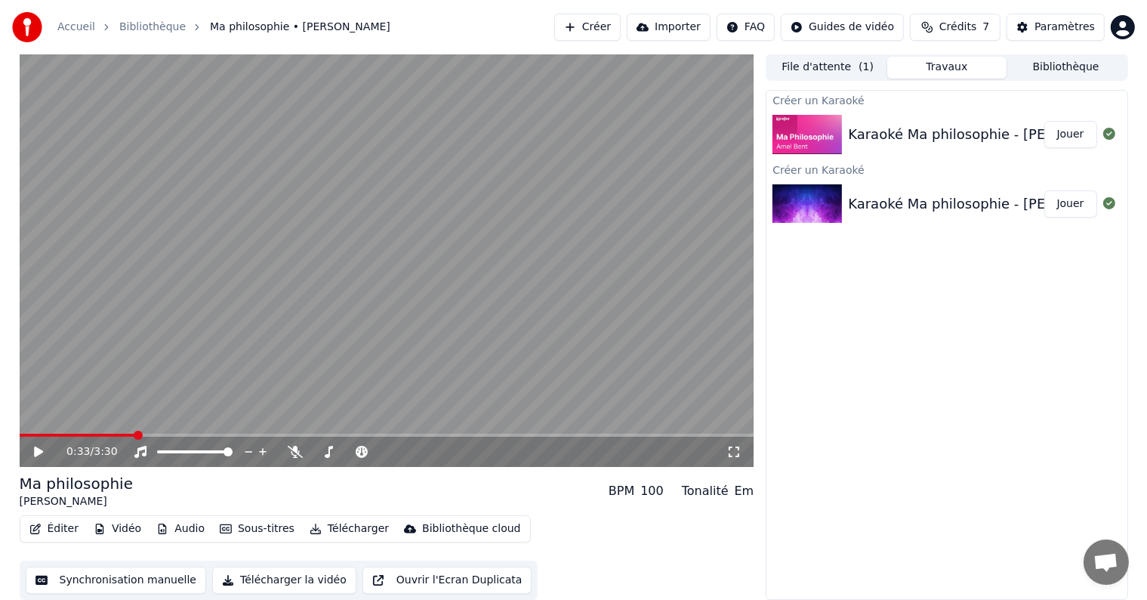
click at [545, 523] on div "Éditer Vidéo Audio Sous-titres Télécharger Bibliothèque cloud Synchronisation m…" at bounding box center [387, 557] width 735 height 85
click at [47, 435] on span at bounding box center [78, 434] width 116 height 3
click at [44, 453] on icon at bounding box center [49, 452] width 35 height 12
click at [335, 452] on span at bounding box center [337, 452] width 9 height 9
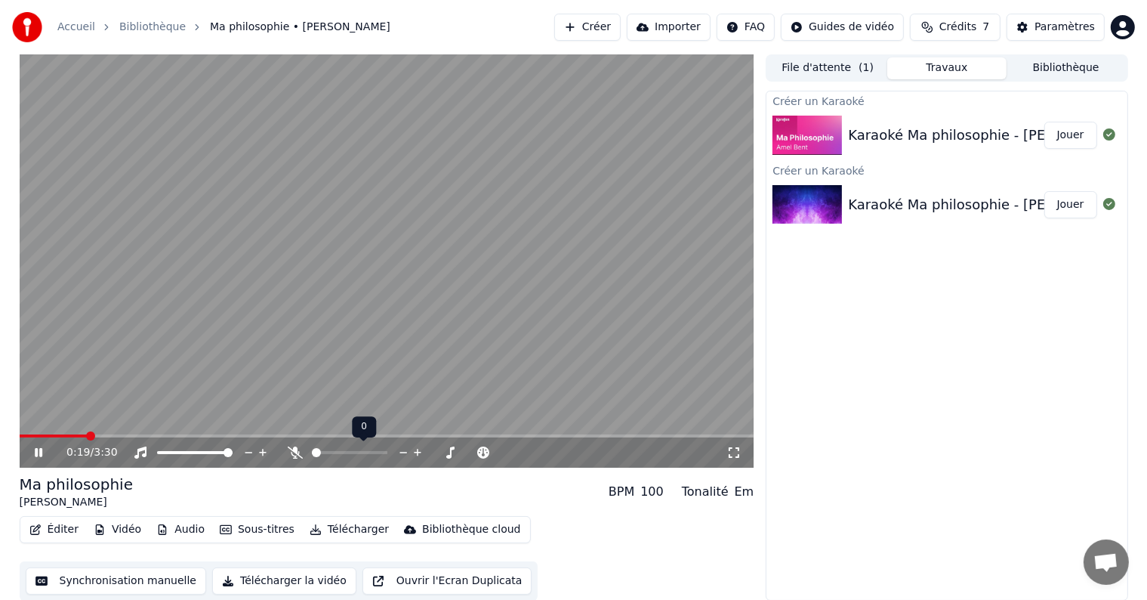
click at [312, 450] on span at bounding box center [316, 452] width 9 height 9
click at [39, 453] on icon at bounding box center [49, 452] width 35 height 12
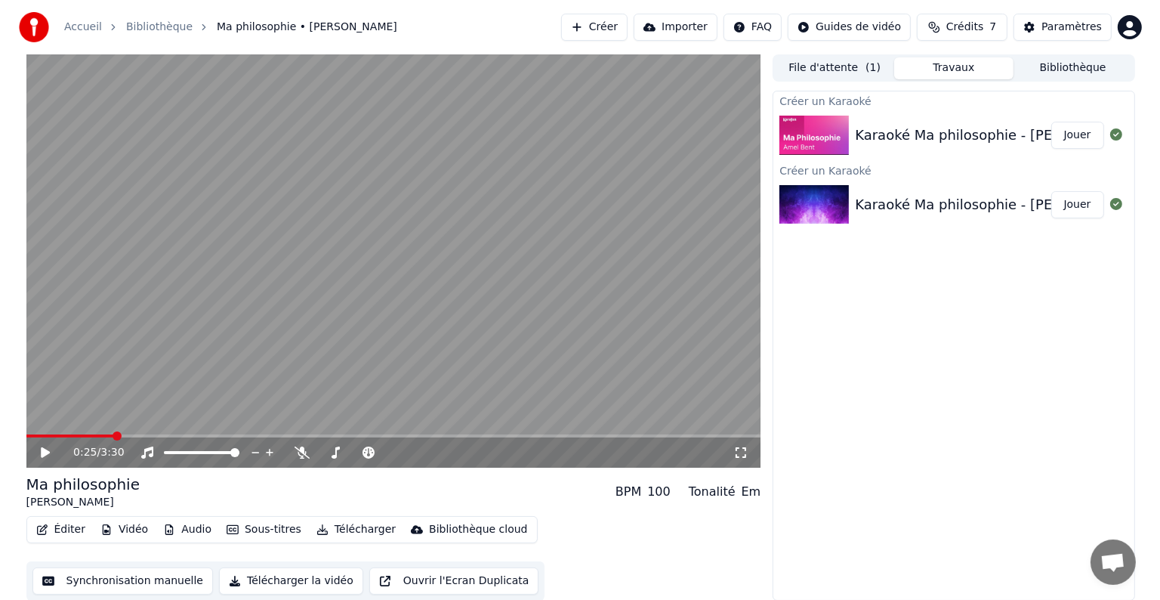
scroll to position [1, 0]
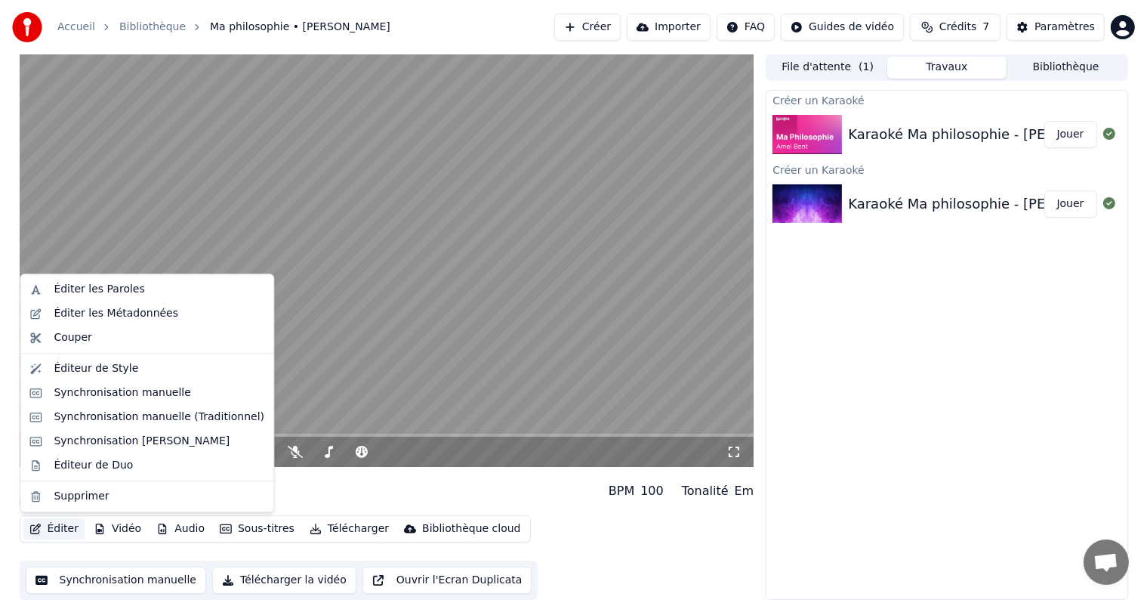
click at [62, 530] on button "Éditer" at bounding box center [53, 528] width 61 height 21
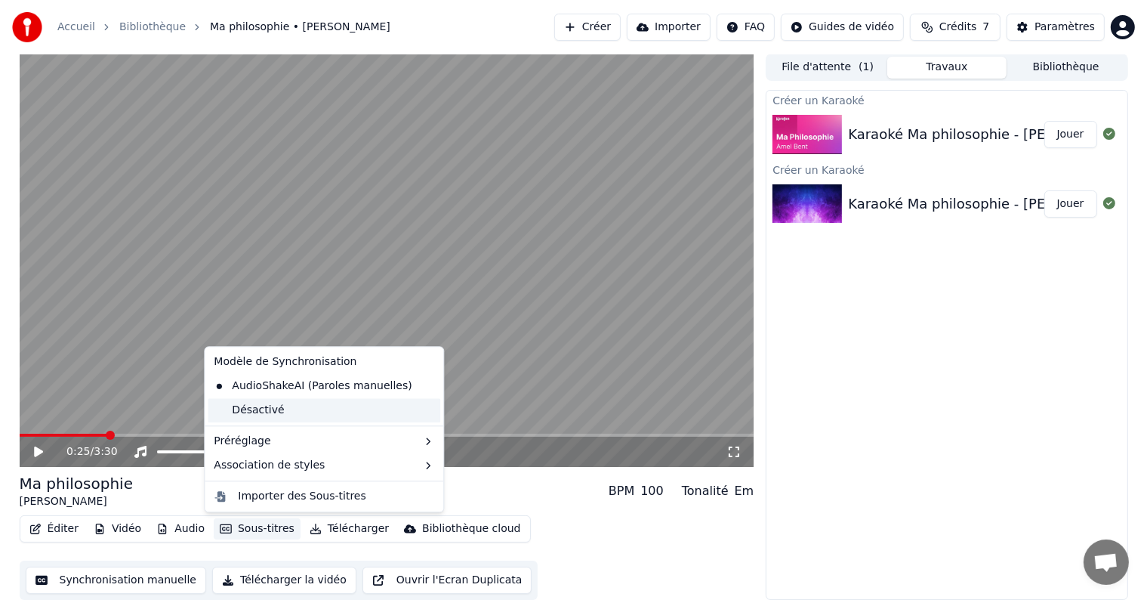
click at [284, 413] on div "Désactivé" at bounding box center [324, 410] width 233 height 24
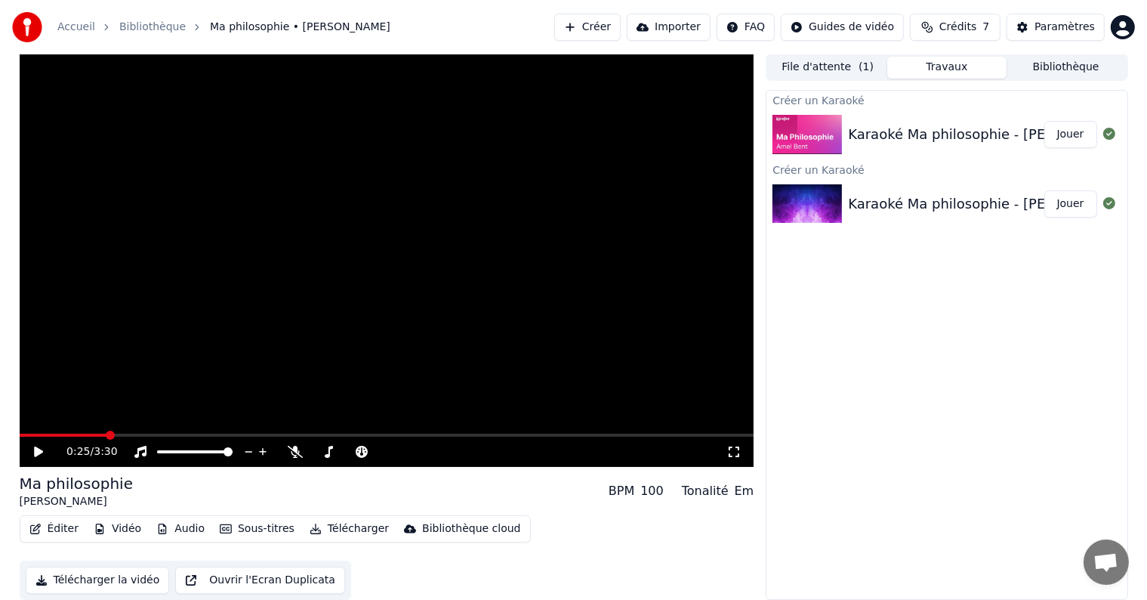
click at [239, 532] on button "Sous-titres" at bounding box center [257, 528] width 87 height 21
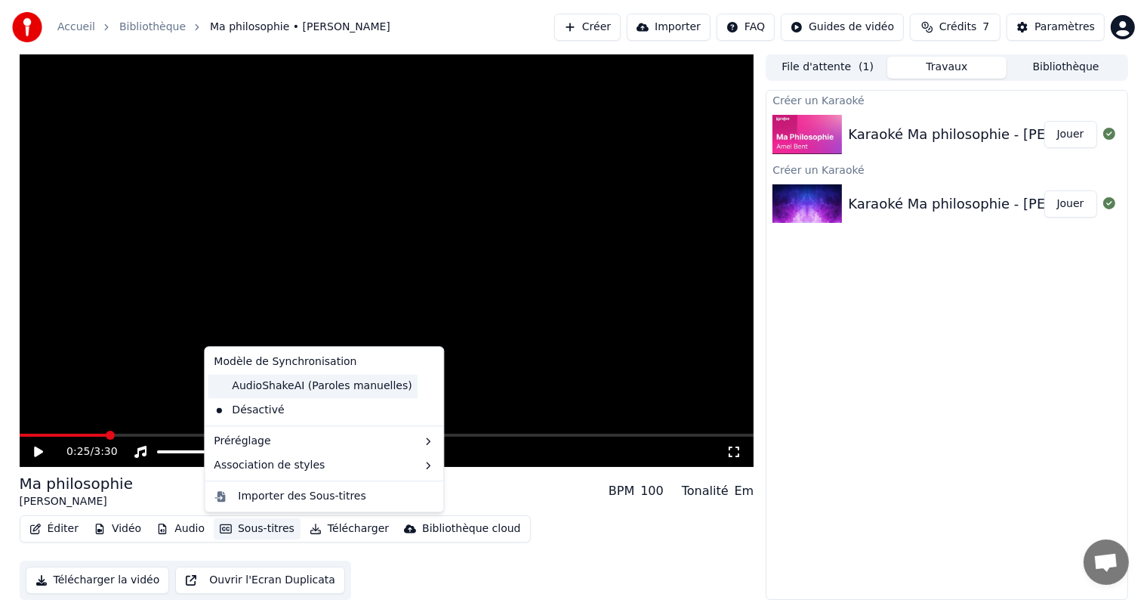
click at [283, 391] on div "AudioShakeAI (Paroles manuelles)" at bounding box center [313, 386] width 210 height 24
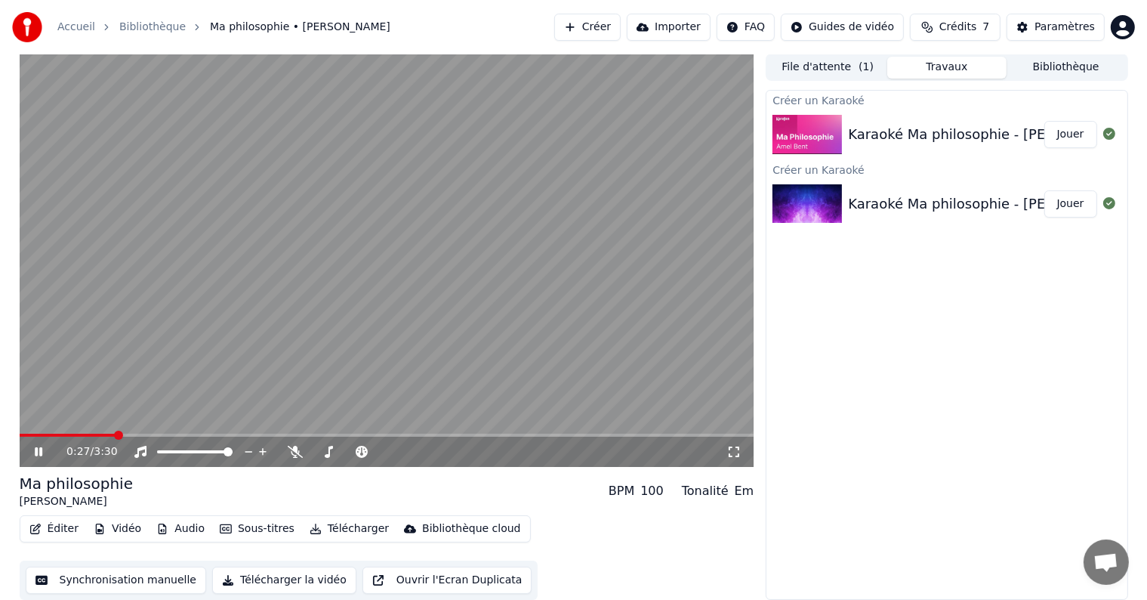
click at [41, 447] on icon at bounding box center [39, 451] width 8 height 9
click at [998, 141] on div "Karaoké Ma philosophie - [PERSON_NAME]" at bounding box center [992, 134] width 288 height 21
click at [925, 116] on div "Karaoké Ma philosophie - [PERSON_NAME]" at bounding box center [947, 134] width 360 height 51
click at [909, 190] on div "Karaoké Ma philosophie - [PERSON_NAME]" at bounding box center [947, 203] width 360 height 51
click at [42, 444] on div "0:27 / 3:30" at bounding box center [387, 451] width 723 height 15
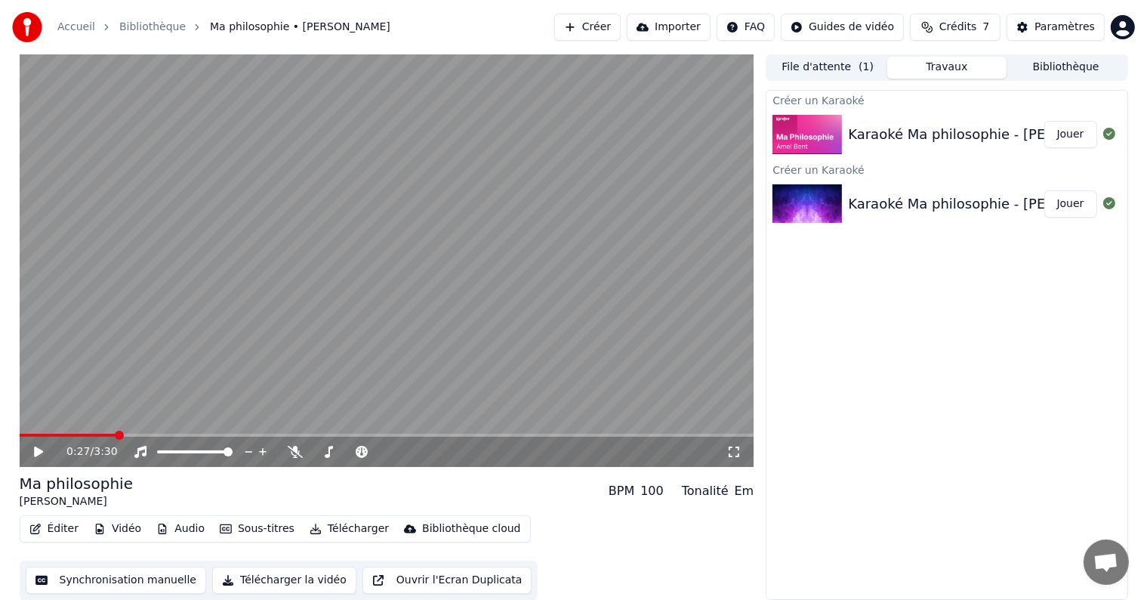
click at [36, 446] on icon at bounding box center [49, 452] width 35 height 12
click at [35, 444] on div "0:34 / 3:30" at bounding box center [387, 451] width 723 height 15
click at [42, 456] on icon at bounding box center [49, 452] width 35 height 12
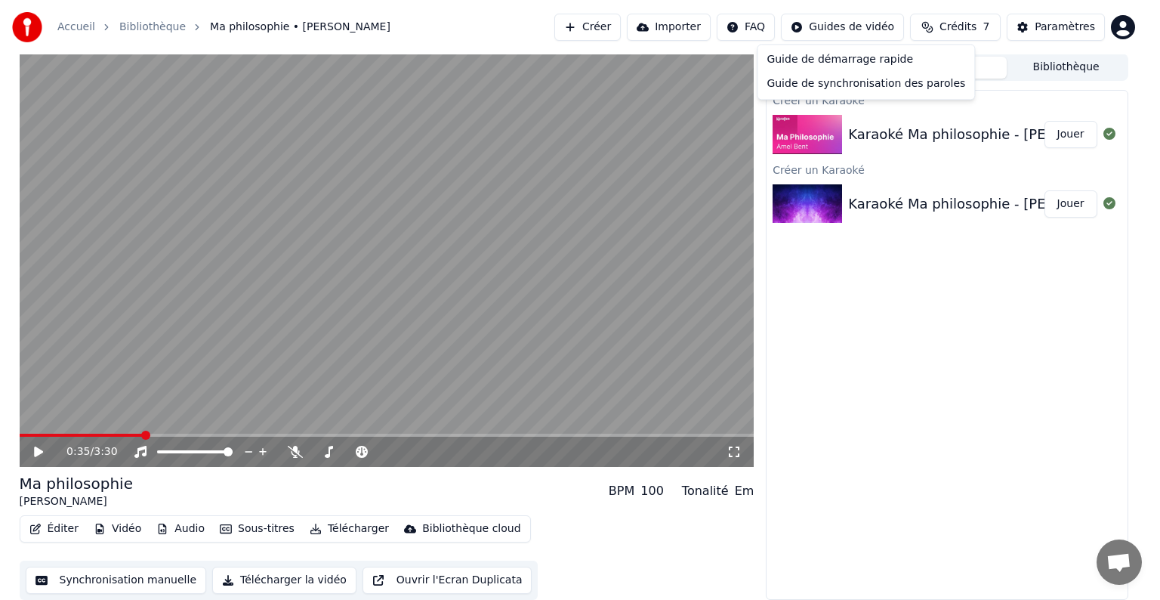
click at [829, 36] on html "Accueil Bibliothèque Ma philosophie • [PERSON_NAME] Importer FAQ Guides de vidé…" at bounding box center [580, 299] width 1160 height 600
click at [822, 85] on div "Guide de synchronisation des paroles" at bounding box center [866, 84] width 211 height 24
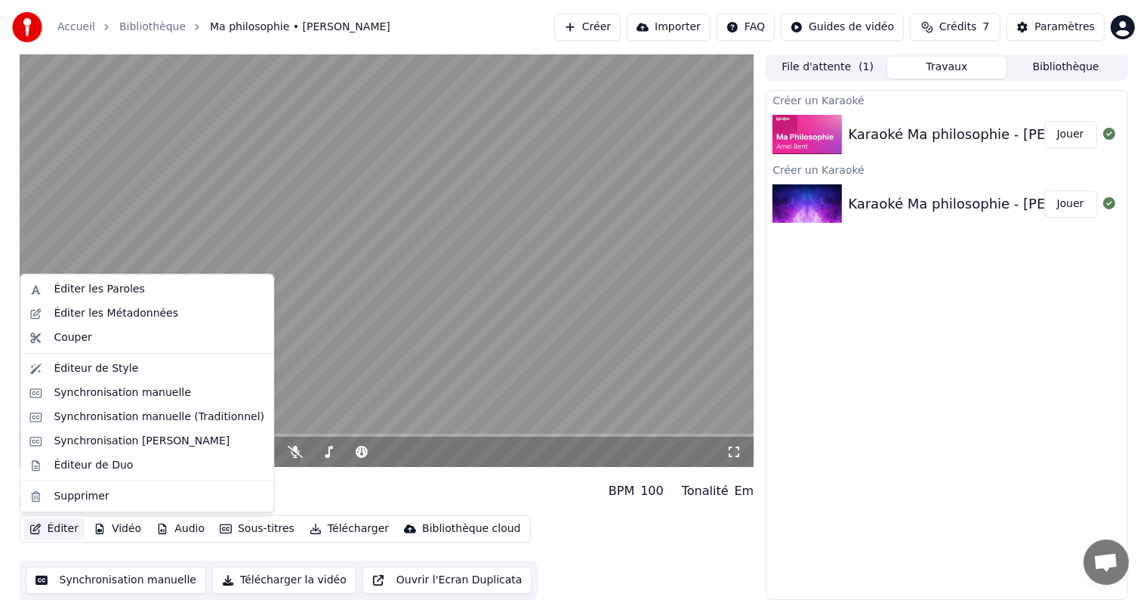
click at [57, 529] on button "Éditer" at bounding box center [53, 528] width 61 height 21
click at [122, 292] on div "Éditer les Paroles" at bounding box center [99, 289] width 91 height 15
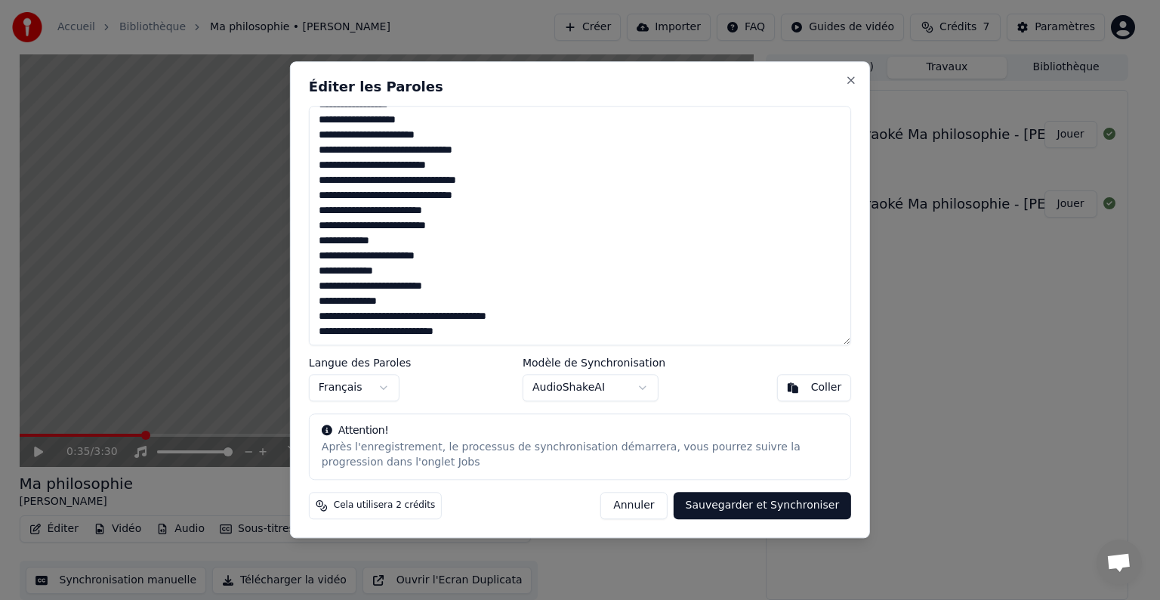
scroll to position [0, 0]
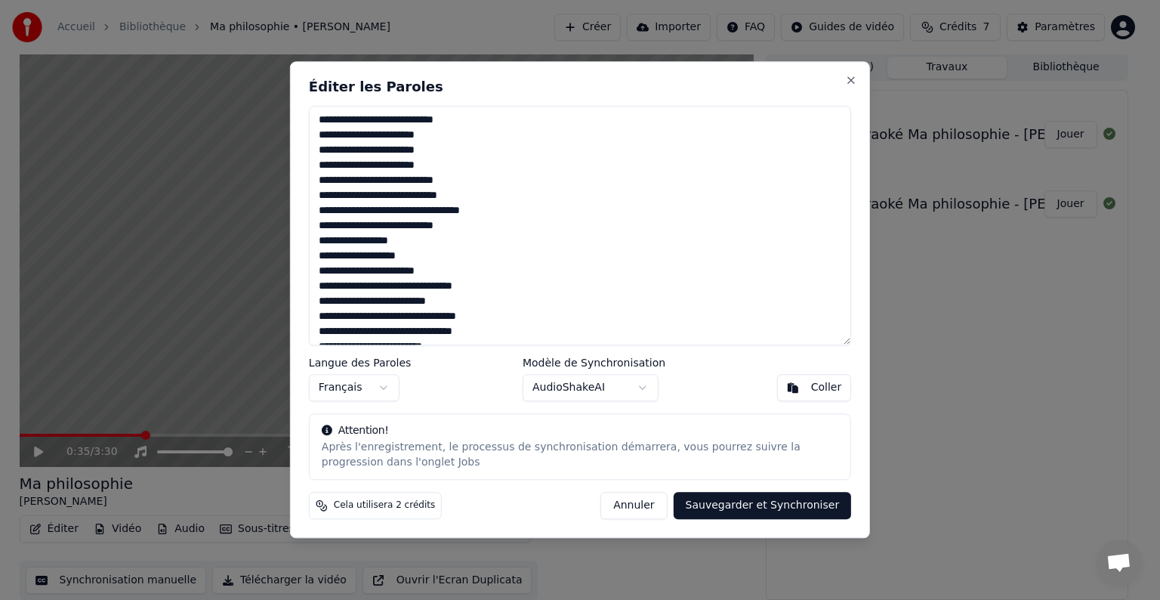
click at [329, 140] on textarea "**********" at bounding box center [580, 225] width 542 height 239
click at [396, 142] on textarea "**********" at bounding box center [580, 225] width 542 height 239
click at [433, 136] on textarea "**********" at bounding box center [580, 225] width 542 height 239
click at [324, 150] on textarea "**********" at bounding box center [580, 225] width 542 height 239
click at [328, 166] on textarea "**********" at bounding box center [580, 225] width 542 height 239
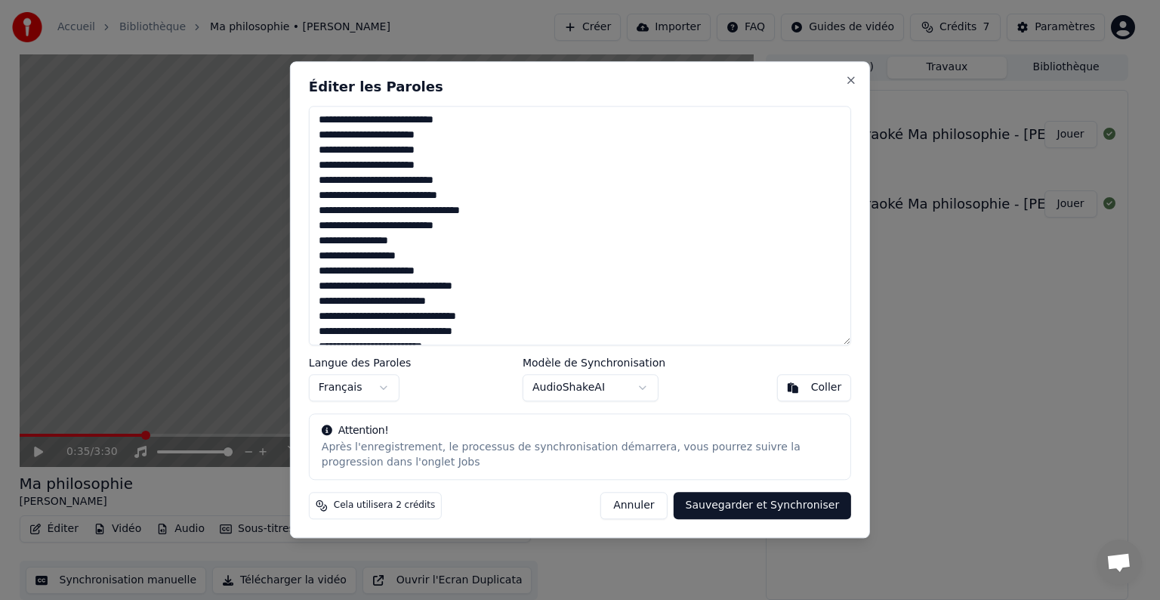
click at [430, 163] on textarea "**********" at bounding box center [580, 225] width 542 height 239
click at [328, 178] on textarea "**********" at bounding box center [580, 225] width 542 height 239
click at [321, 193] on textarea "**********" at bounding box center [580, 225] width 542 height 239
click at [324, 209] on textarea "**********" at bounding box center [580, 225] width 542 height 239
click at [323, 227] on textarea "**********" at bounding box center [580, 225] width 542 height 239
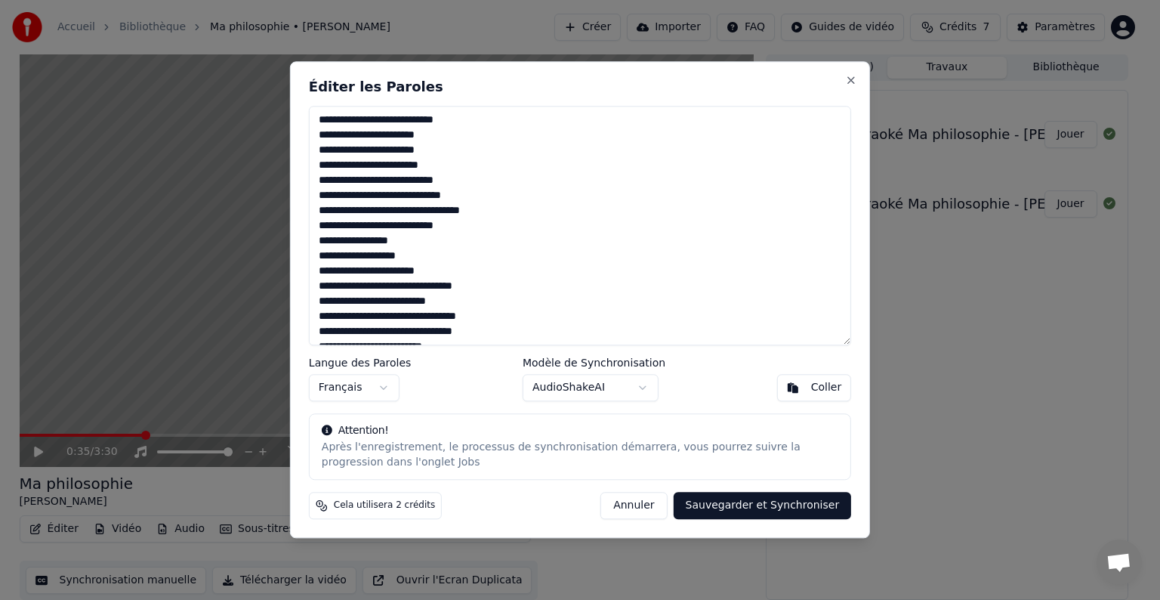
click at [463, 228] on textarea "**********" at bounding box center [580, 225] width 542 height 239
click at [332, 242] on textarea "**********" at bounding box center [580, 225] width 542 height 239
click at [324, 254] on textarea "**********" at bounding box center [580, 225] width 542 height 239
click at [324, 276] on textarea "**********" at bounding box center [580, 225] width 542 height 239
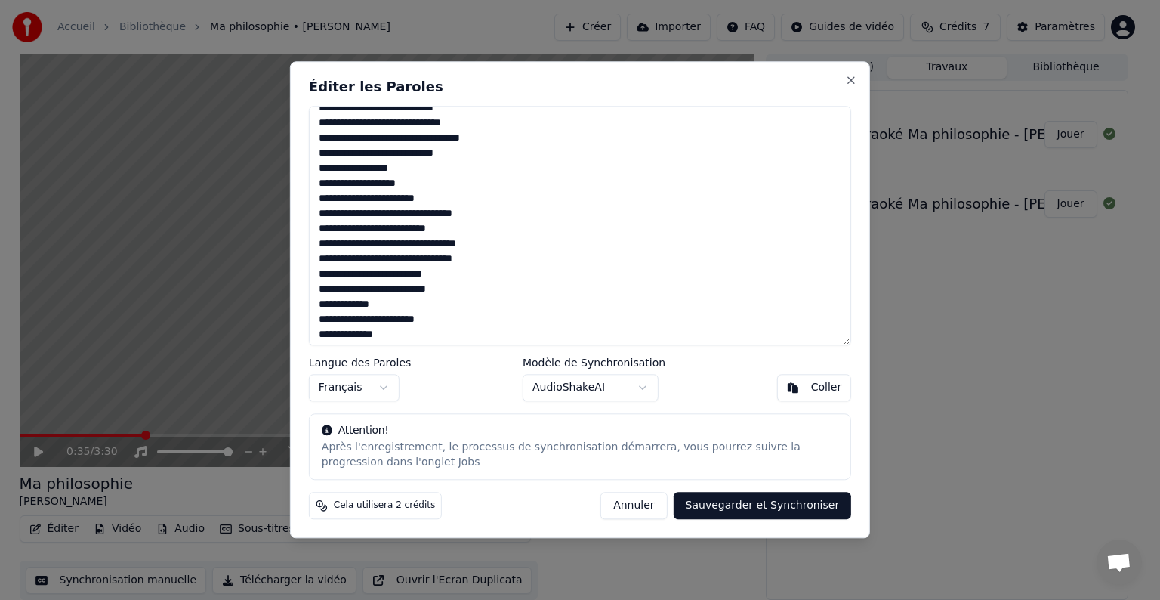
scroll to position [74, 0]
click at [322, 211] on textarea "**********" at bounding box center [580, 225] width 542 height 239
click at [397, 211] on textarea "**********" at bounding box center [580, 225] width 542 height 239
click at [391, 208] on textarea "**********" at bounding box center [580, 225] width 542 height 239
click at [421, 236] on textarea "**********" at bounding box center [580, 225] width 542 height 239
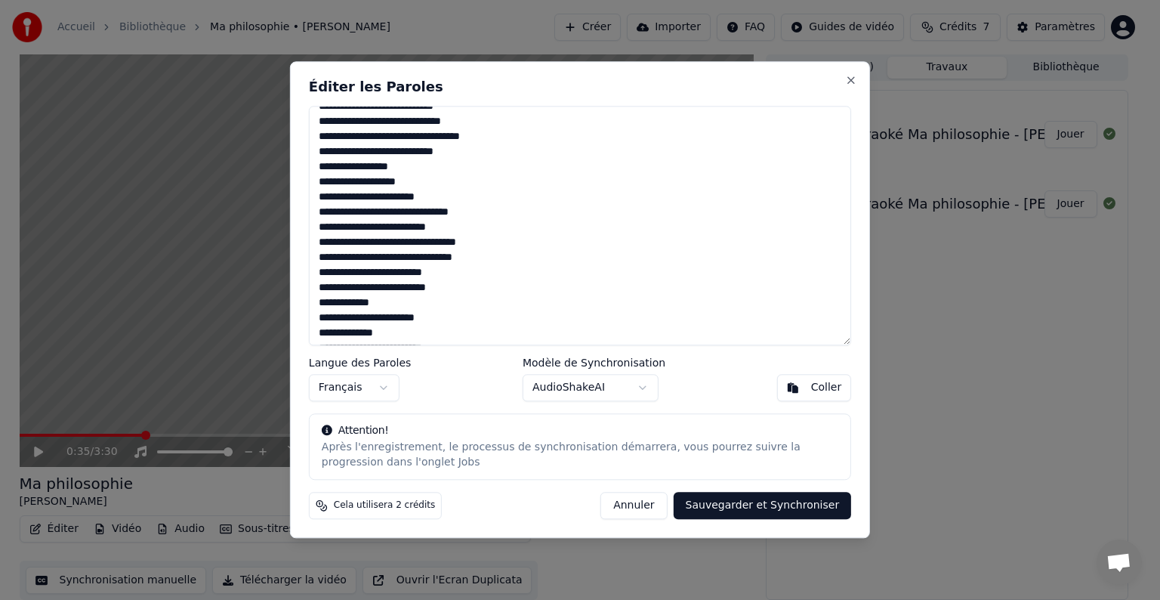
click at [324, 224] on textarea "**********" at bounding box center [580, 225] width 542 height 239
click at [329, 240] on textarea "**********" at bounding box center [580, 225] width 542 height 239
click at [343, 245] on textarea "**********" at bounding box center [580, 225] width 542 height 239
click at [350, 236] on textarea "**********" at bounding box center [580, 225] width 542 height 239
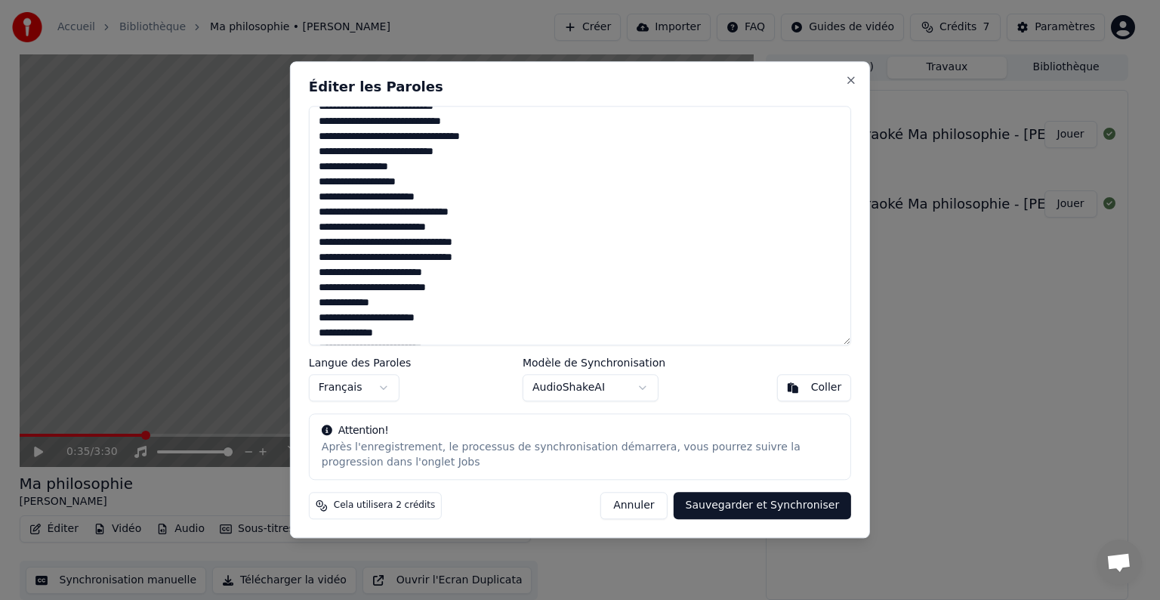
click at [321, 258] on textarea "**********" at bounding box center [580, 225] width 542 height 239
click at [325, 270] on textarea "**********" at bounding box center [580, 225] width 542 height 239
click at [385, 266] on textarea "**********" at bounding box center [580, 225] width 542 height 239
click at [324, 285] on textarea "**********" at bounding box center [580, 225] width 542 height 239
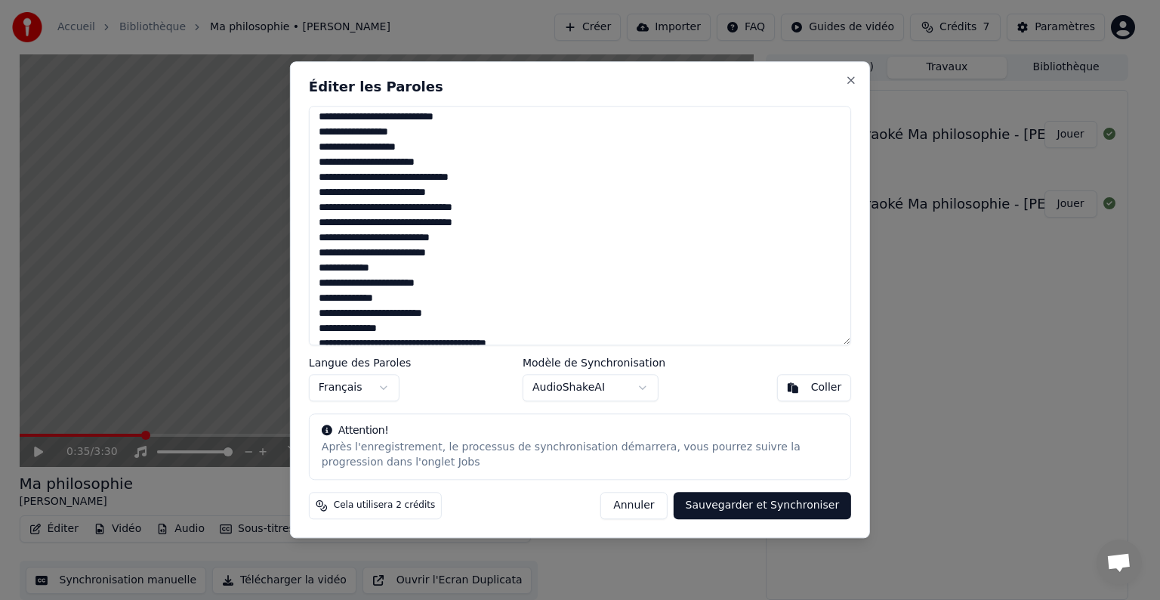
scroll to position [127, 0]
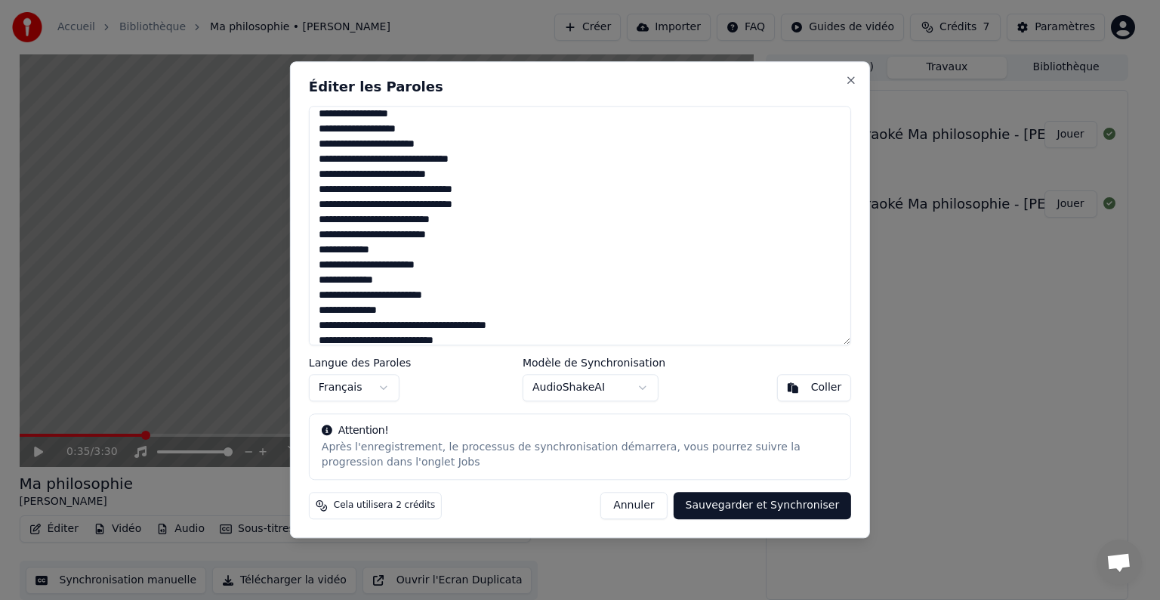
click at [321, 248] on textarea "**********" at bounding box center [580, 225] width 542 height 239
click at [326, 263] on textarea "**********" at bounding box center [580, 225] width 542 height 239
click at [322, 279] on textarea "**********" at bounding box center [580, 225] width 542 height 239
click at [321, 298] on textarea "**********" at bounding box center [580, 225] width 542 height 239
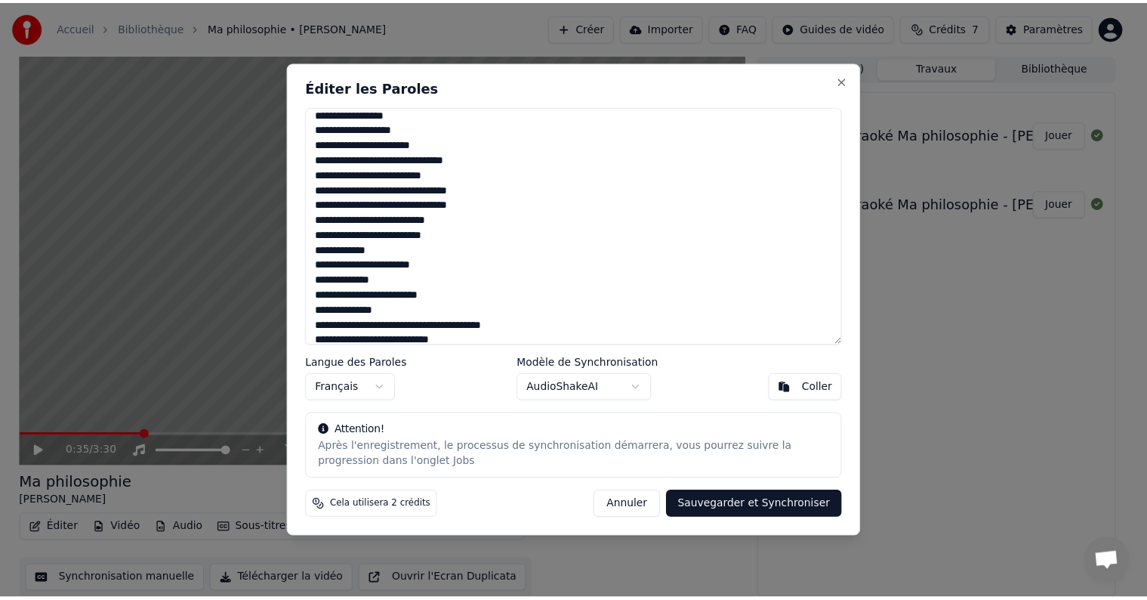
scroll to position [136, 0]
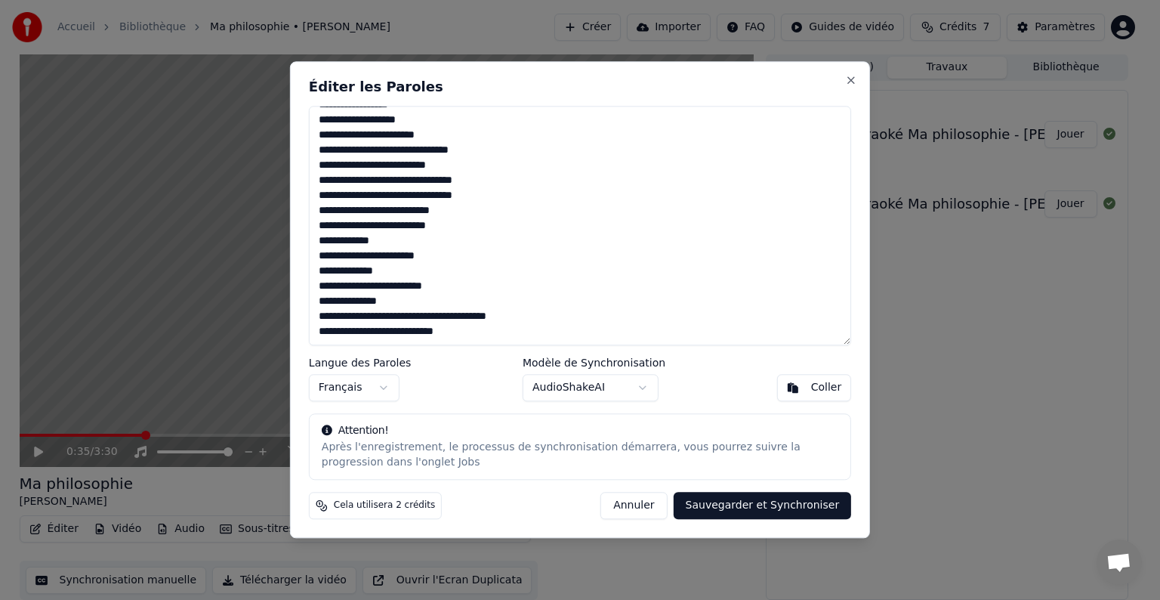
click at [322, 299] on textarea "**********" at bounding box center [580, 225] width 542 height 239
click at [363, 303] on textarea "**********" at bounding box center [580, 225] width 542 height 239
click at [356, 301] on textarea "**********" at bounding box center [580, 225] width 542 height 239
type textarea "**********"
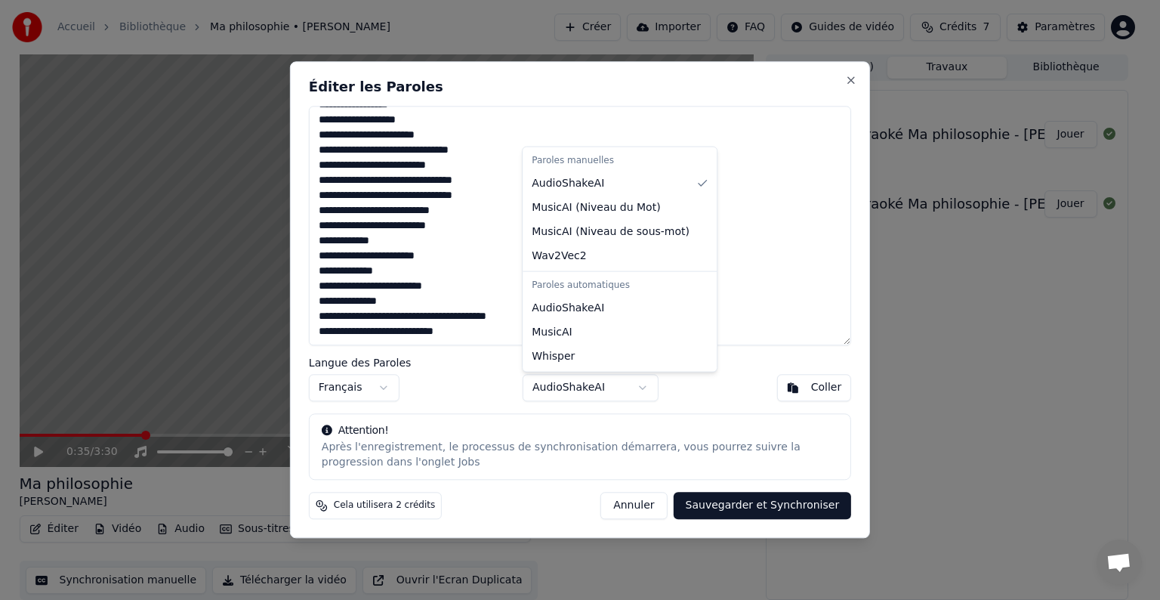
click at [633, 392] on body "Accueil Bibliothèque Ma philosophie • [PERSON_NAME] Importer FAQ Guides de vidé…" at bounding box center [573, 299] width 1147 height 600
click at [632, 392] on body "Accueil Bibliothèque Ma philosophie • [PERSON_NAME] Importer FAQ Guides de vidé…" at bounding box center [573, 299] width 1147 height 600
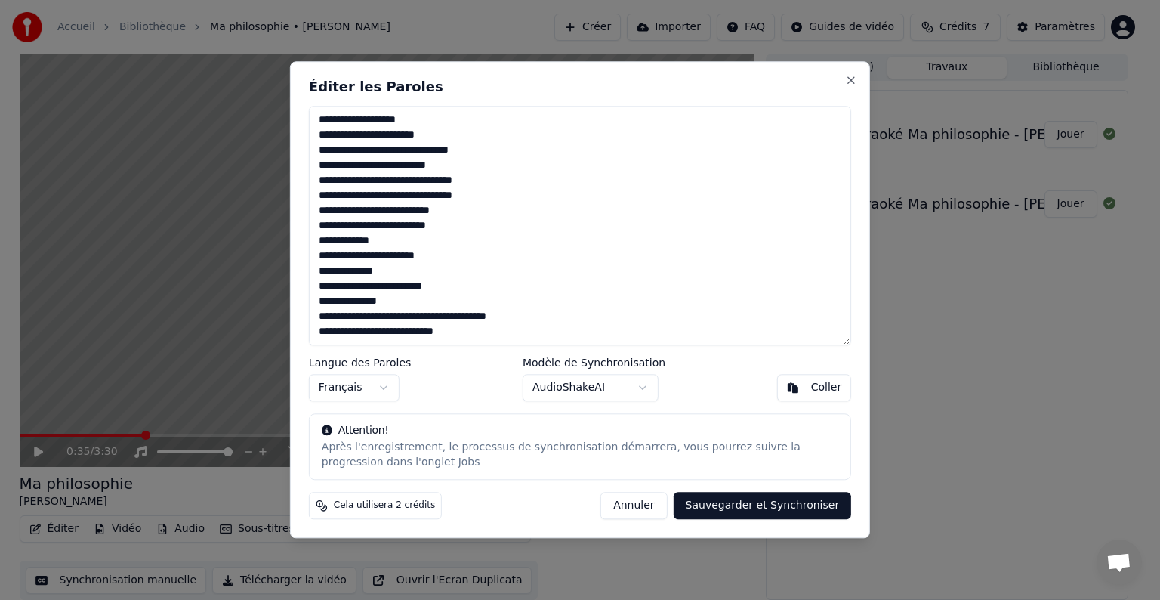
click at [728, 504] on button "Sauvegarder et Synchroniser" at bounding box center [763, 505] width 178 height 27
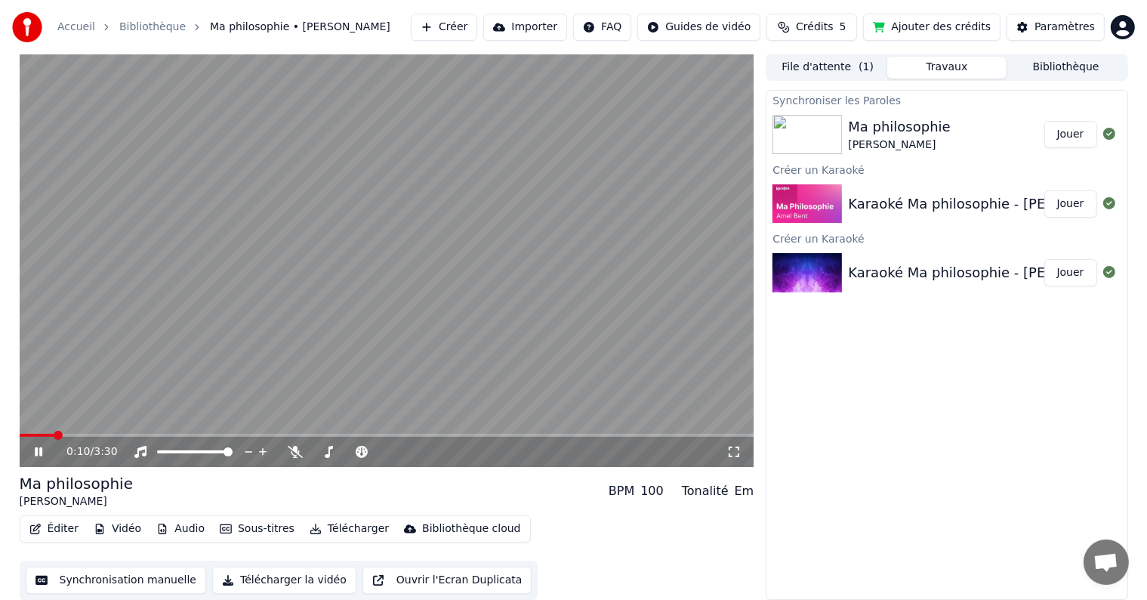
click at [54, 433] on span at bounding box center [37, 434] width 35 height 3
click at [40, 446] on icon at bounding box center [49, 452] width 35 height 12
click at [45, 529] on button "Éditer" at bounding box center [53, 528] width 61 height 21
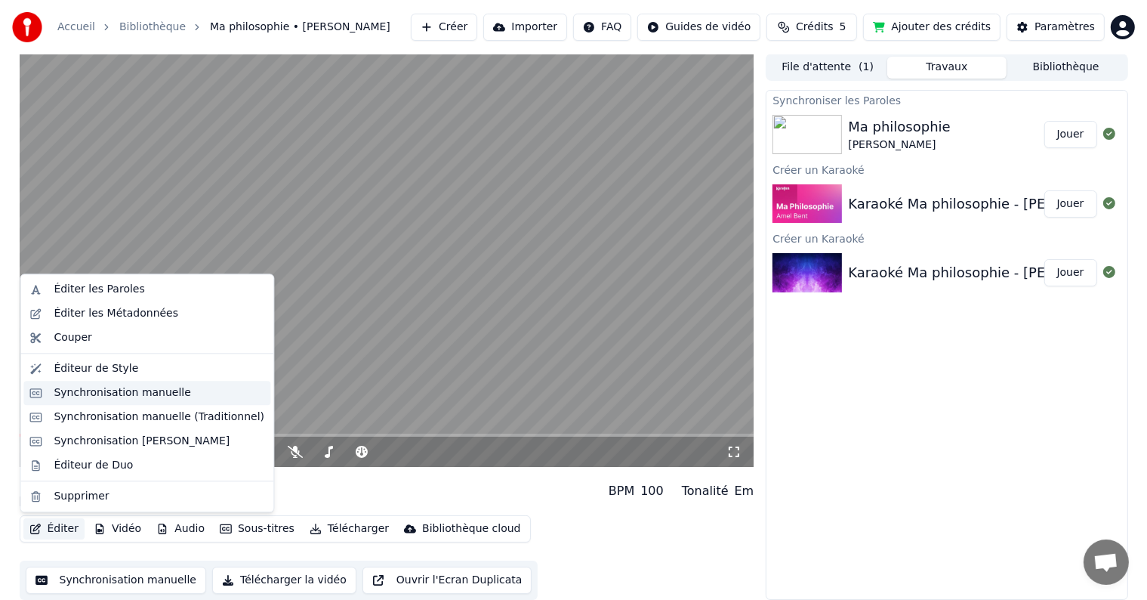
click at [122, 395] on div "Synchronisation manuelle" at bounding box center [122, 392] width 137 height 15
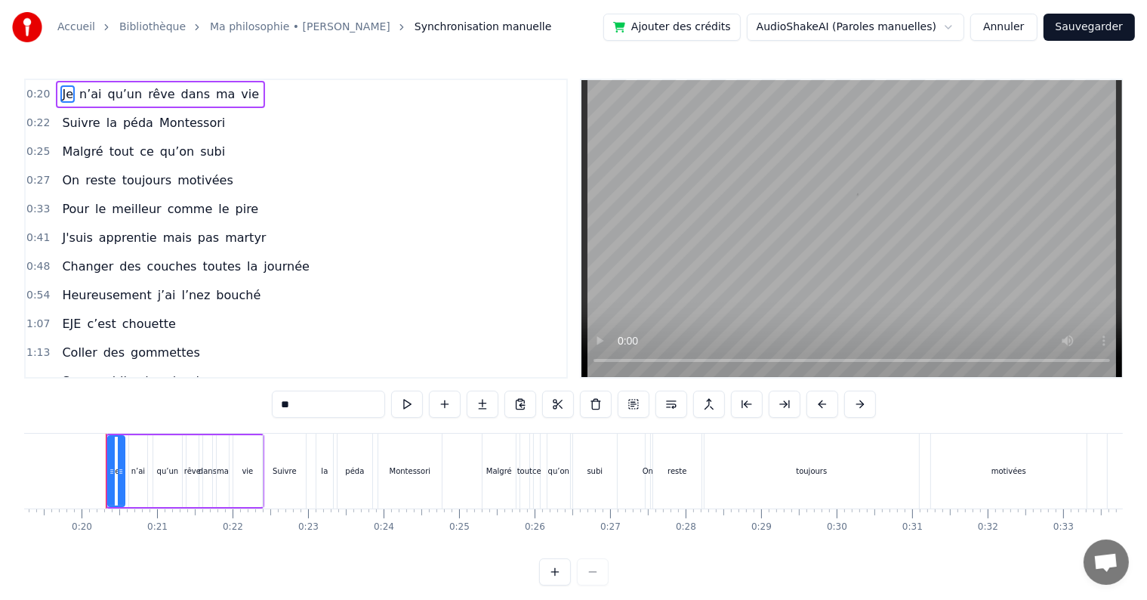
scroll to position [0, 1458]
click at [407, 405] on button at bounding box center [407, 403] width 32 height 27
click at [27, 90] on span "0:20" at bounding box center [37, 94] width 23 height 15
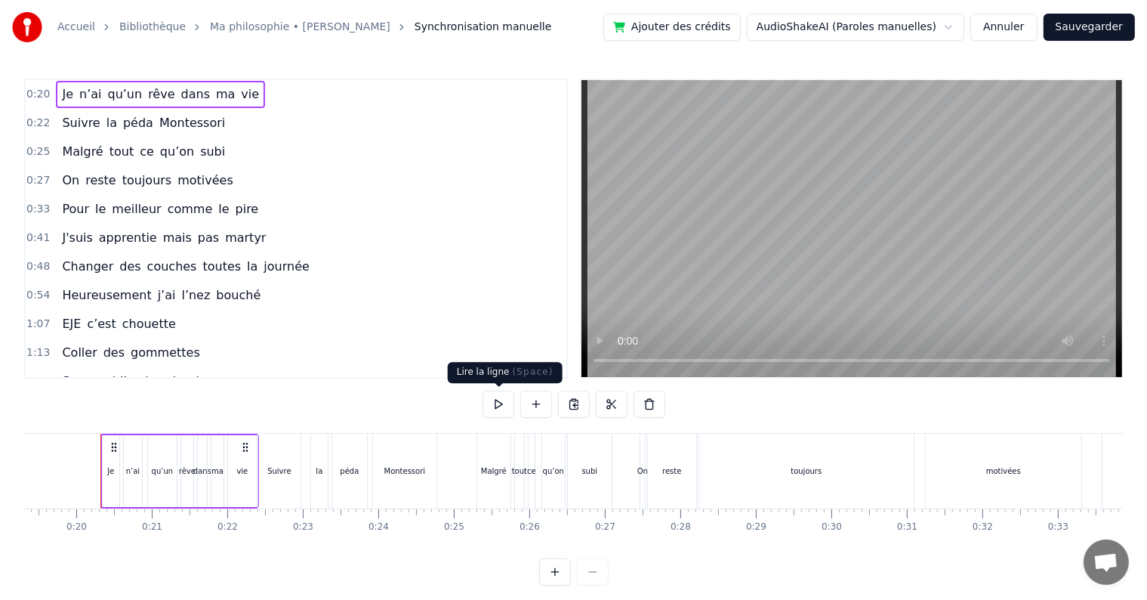
click at [503, 406] on button at bounding box center [499, 403] width 32 height 27
click at [36, 116] on span "0:22" at bounding box center [37, 123] width 23 height 15
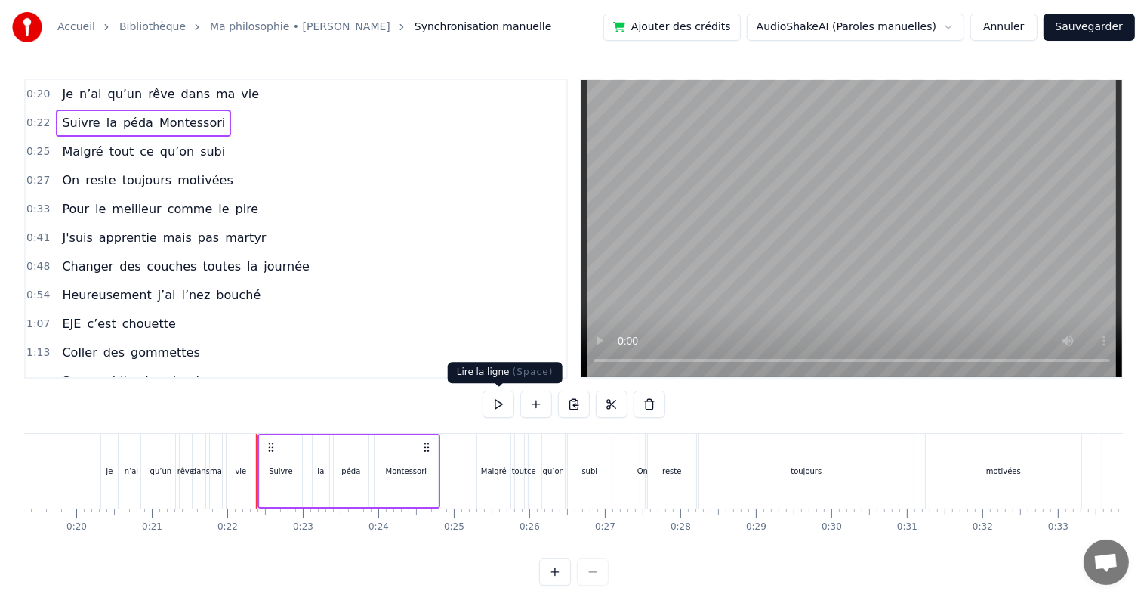
click at [483, 408] on button at bounding box center [499, 403] width 32 height 27
click at [39, 147] on span "0:25" at bounding box center [37, 151] width 23 height 15
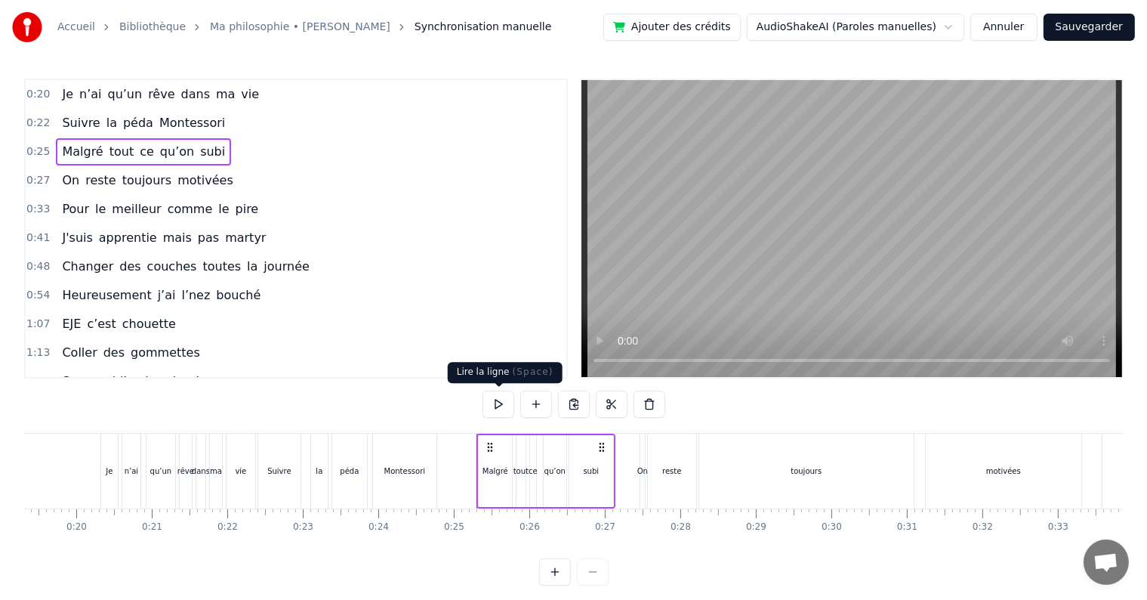
click at [495, 402] on button at bounding box center [499, 403] width 32 height 27
click at [600, 460] on div "subi" at bounding box center [591, 471] width 44 height 72
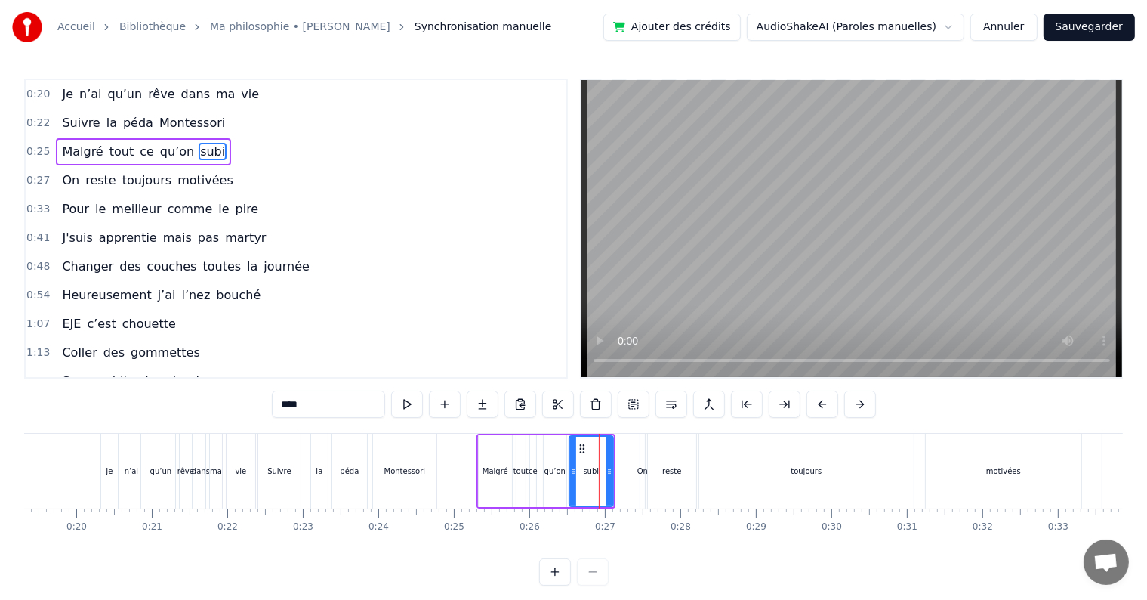
click at [529, 455] on div "ce" at bounding box center [533, 471] width 8 height 72
click at [495, 451] on div "Malgré" at bounding box center [495, 471] width 33 height 72
type input "******"
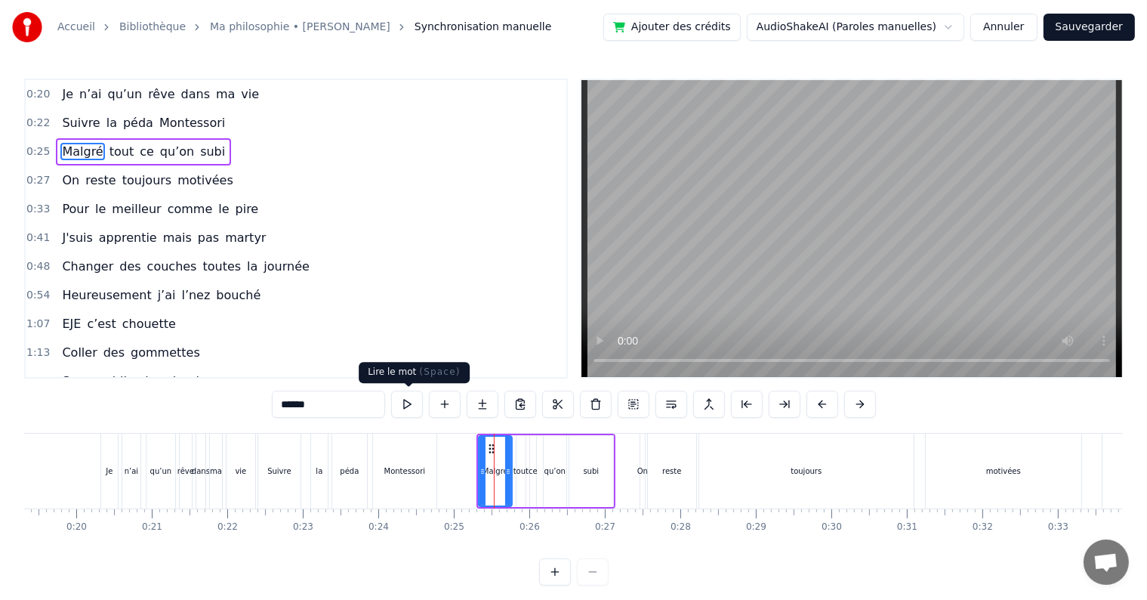
click at [415, 402] on button at bounding box center [407, 403] width 32 height 27
click at [33, 151] on span "0:25" at bounding box center [37, 151] width 23 height 15
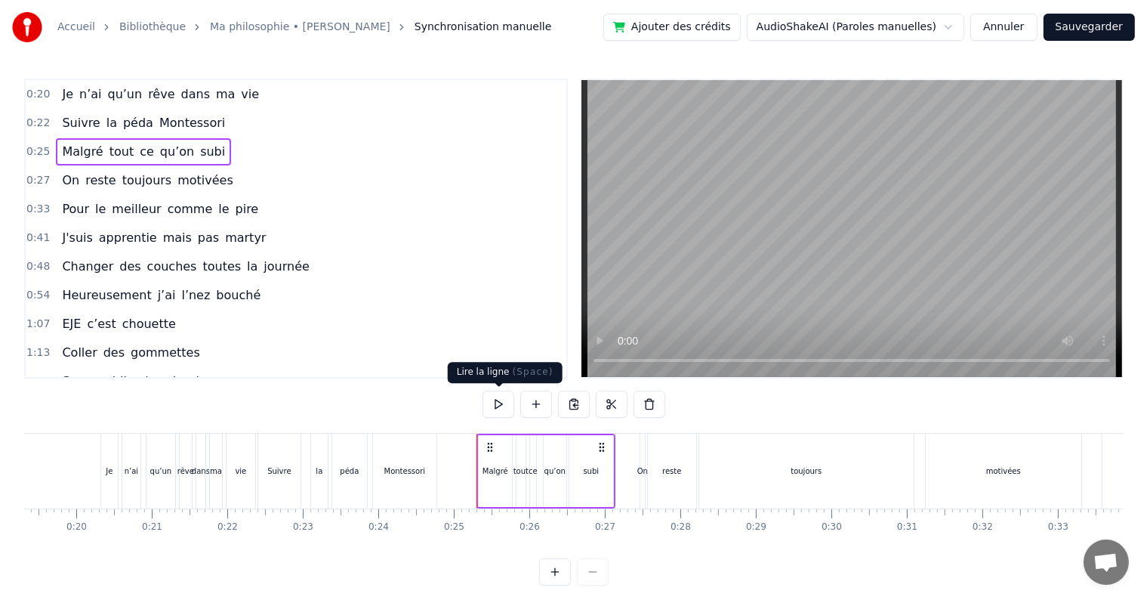
click at [492, 405] on button at bounding box center [499, 403] width 32 height 27
click at [35, 176] on span "0:27" at bounding box center [37, 180] width 23 height 15
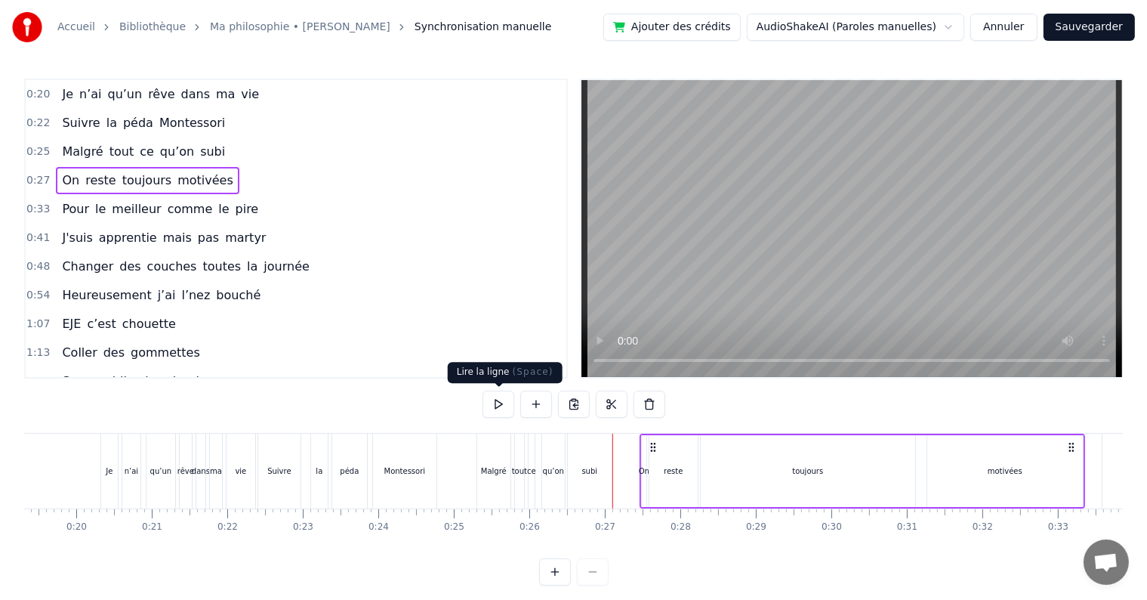
click at [489, 409] on button at bounding box center [499, 403] width 32 height 27
click at [498, 400] on button at bounding box center [499, 403] width 32 height 27
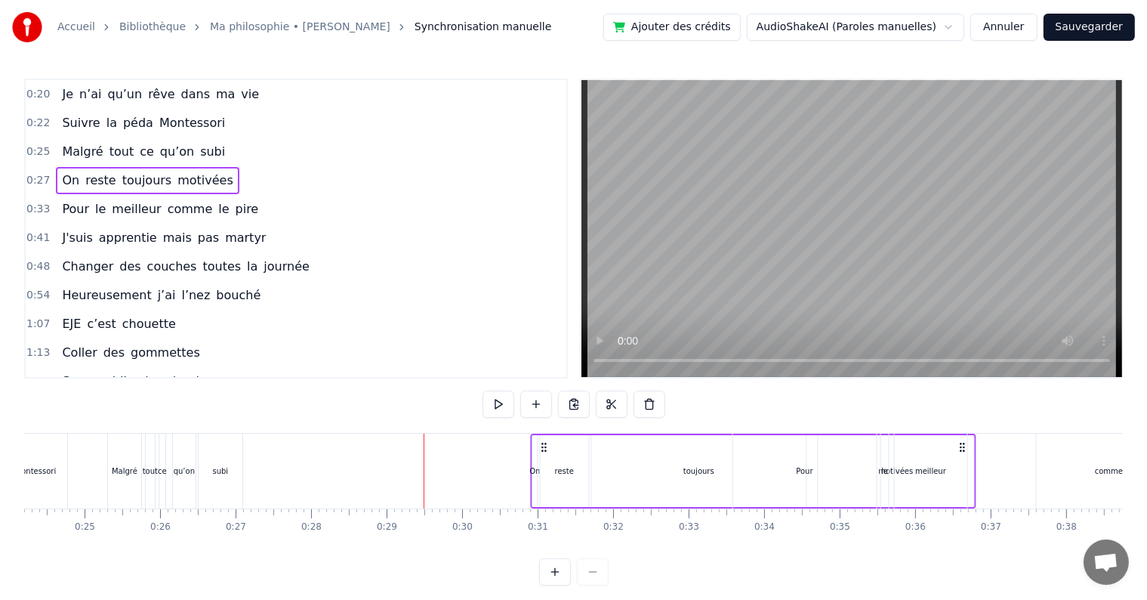
drag, startPoint x: 1070, startPoint y: 446, endPoint x: 872, endPoint y: 448, distance: 198.6
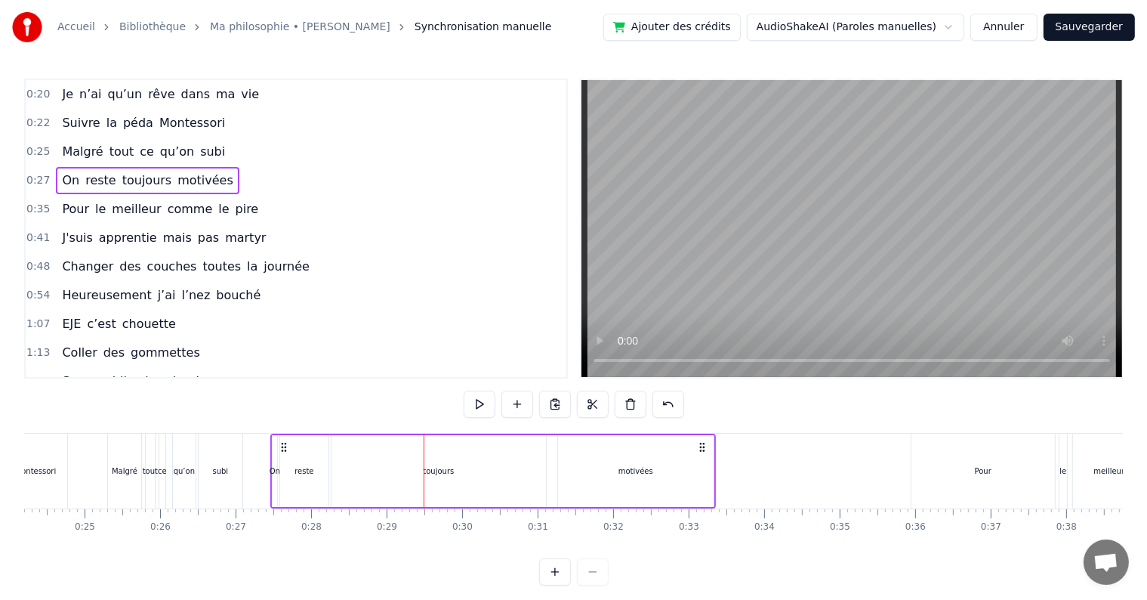
scroll to position [0, 1831]
click at [668, 399] on button at bounding box center [669, 403] width 32 height 27
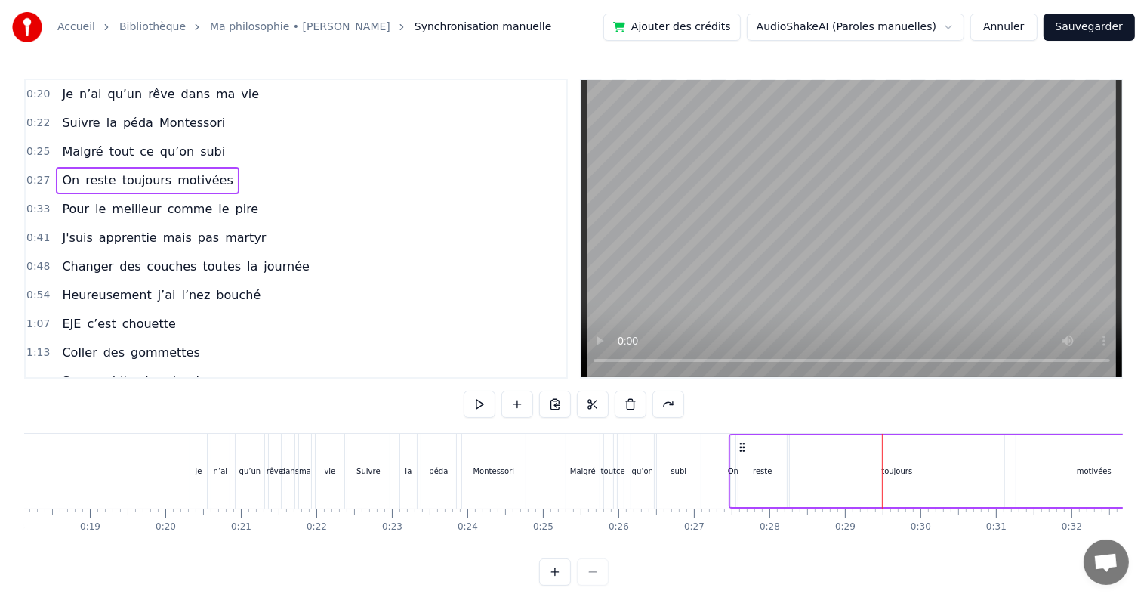
scroll to position [0, 1352]
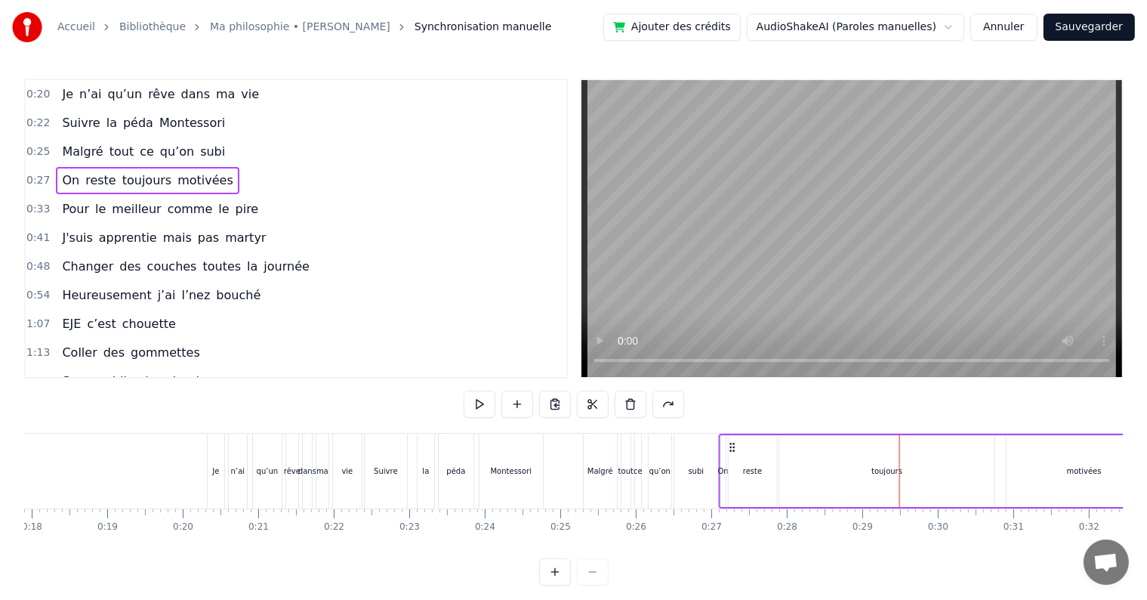
drag, startPoint x: 758, startPoint y: 446, endPoint x: 731, endPoint y: 443, distance: 27.4
click at [731, 443] on icon at bounding box center [733, 447] width 12 height 12
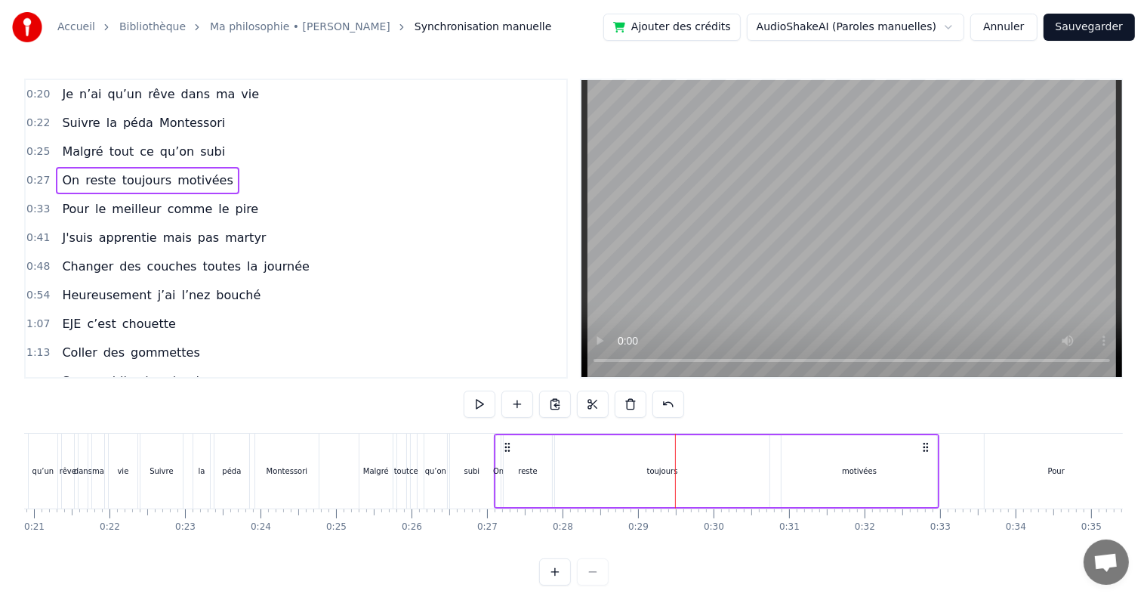
scroll to position [0, 1638]
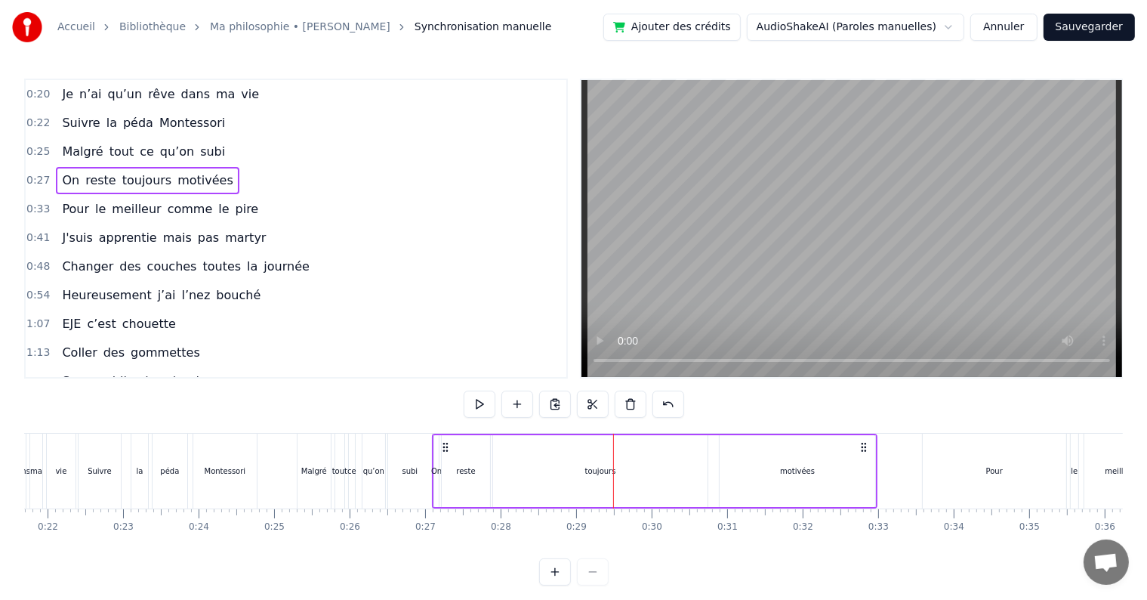
click at [851, 464] on div "motivées" at bounding box center [798, 471] width 156 height 72
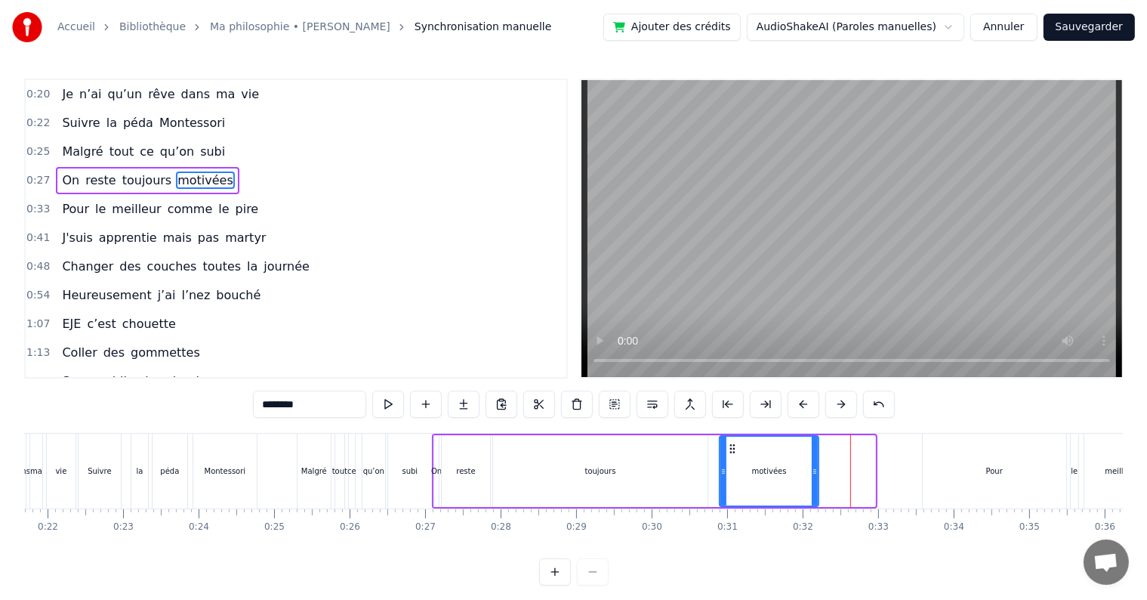
drag, startPoint x: 872, startPoint y: 465, endPoint x: 814, endPoint y: 465, distance: 58.2
click at [814, 465] on icon at bounding box center [815, 471] width 6 height 12
click at [697, 469] on div "toujours" at bounding box center [600, 471] width 214 height 72
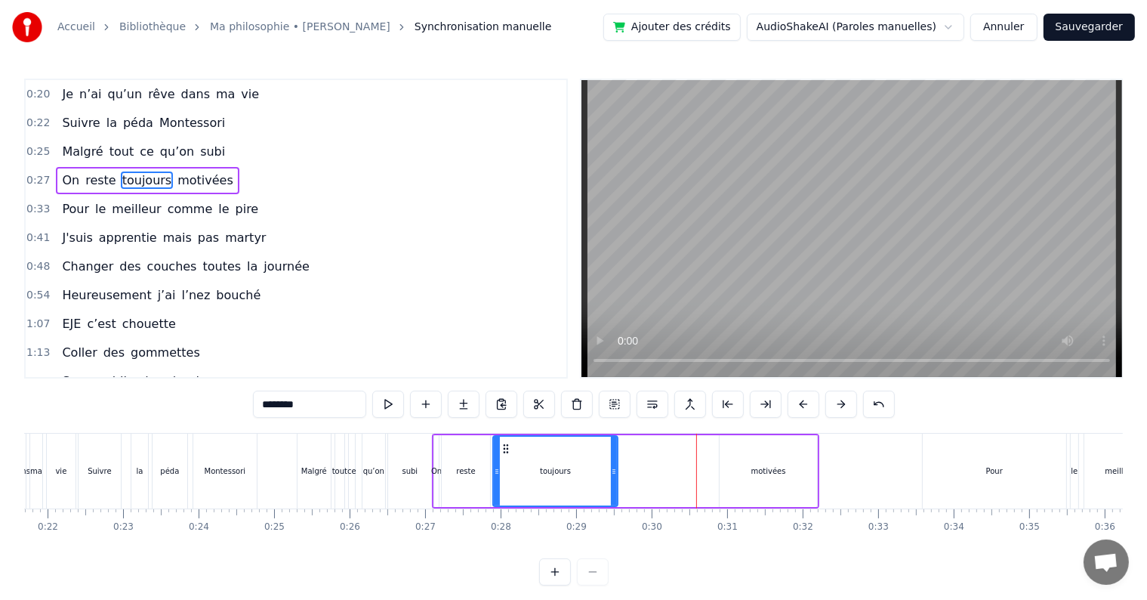
drag, startPoint x: 706, startPoint y: 469, endPoint x: 612, endPoint y: 465, distance: 93.7
click at [612, 465] on icon at bounding box center [614, 471] width 6 height 12
click at [746, 486] on div "motivées" at bounding box center [768, 471] width 97 height 72
type input "********"
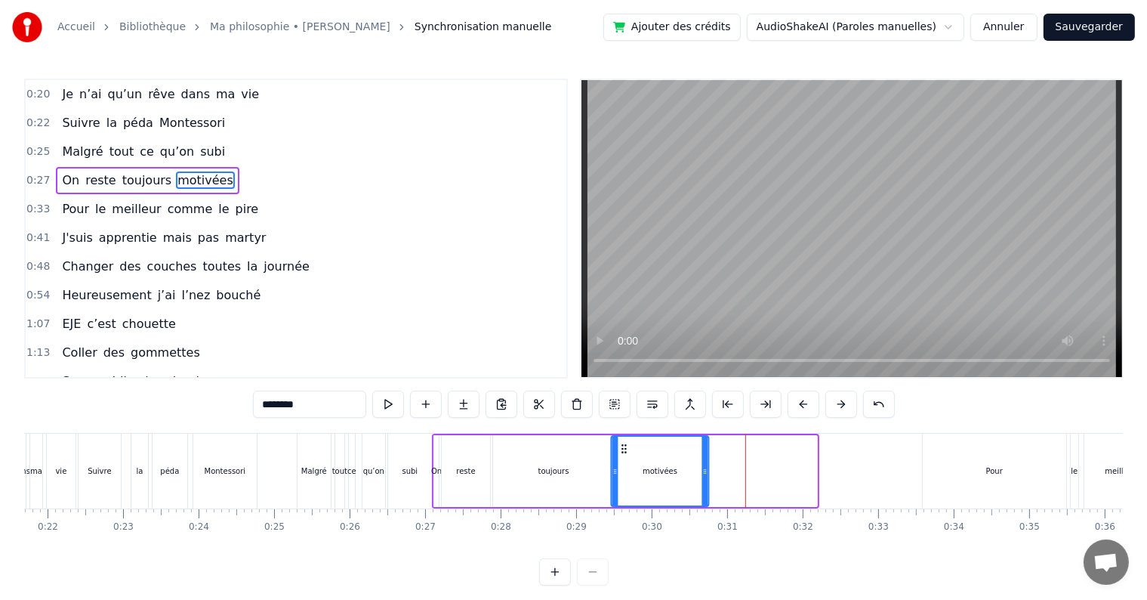
drag, startPoint x: 731, startPoint y: 449, endPoint x: 624, endPoint y: 449, distance: 107.2
click at [624, 449] on icon at bounding box center [625, 449] width 12 height 12
click at [35, 173] on span "0:27" at bounding box center [37, 180] width 23 height 15
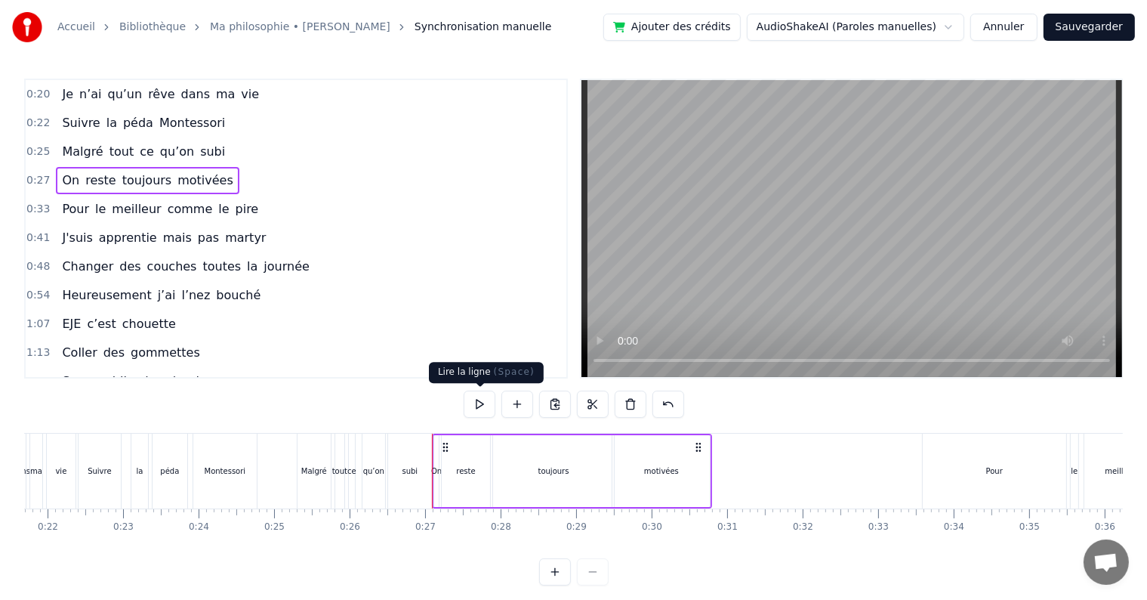
click at [477, 405] on button at bounding box center [480, 403] width 32 height 27
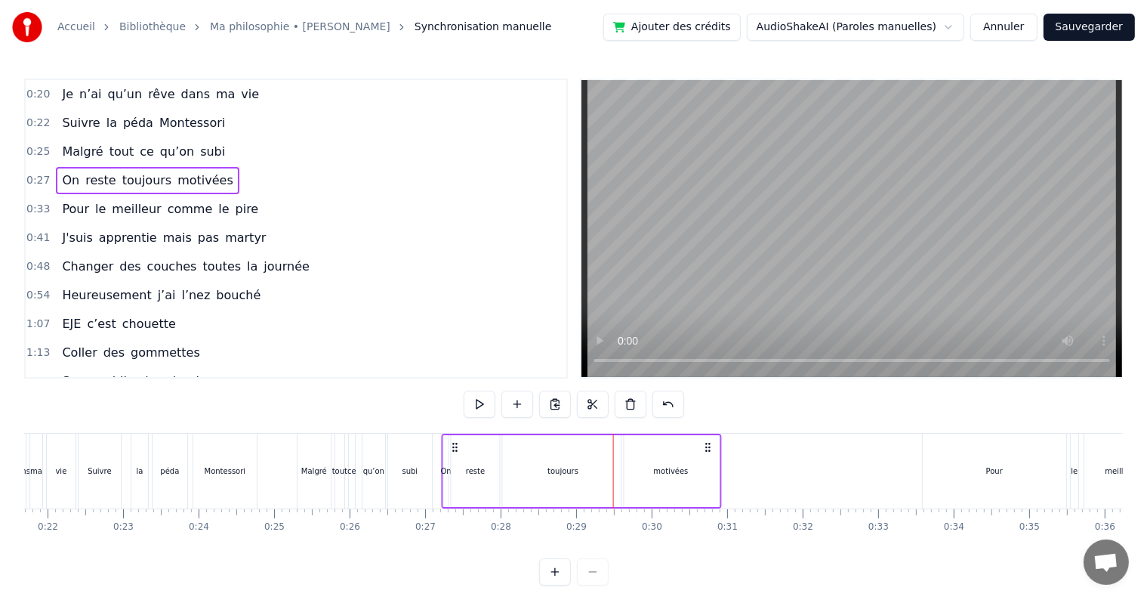
drag, startPoint x: 444, startPoint y: 446, endPoint x: 455, endPoint y: 446, distance: 10.6
click at [455, 446] on icon at bounding box center [455, 447] width 12 height 12
click at [538, 477] on div "toujours" at bounding box center [564, 471] width 121 height 72
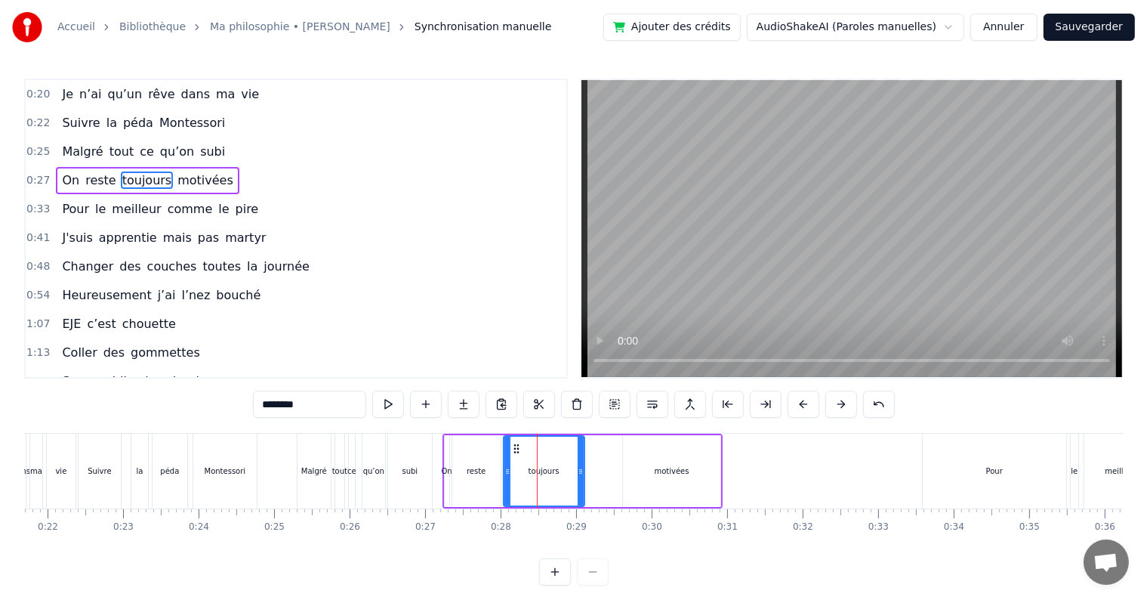
drag, startPoint x: 619, startPoint y: 465, endPoint x: 576, endPoint y: 464, distance: 43.1
click at [578, 464] on div at bounding box center [581, 471] width 6 height 69
click at [665, 488] on div "motivées" at bounding box center [671, 471] width 97 height 72
type input "********"
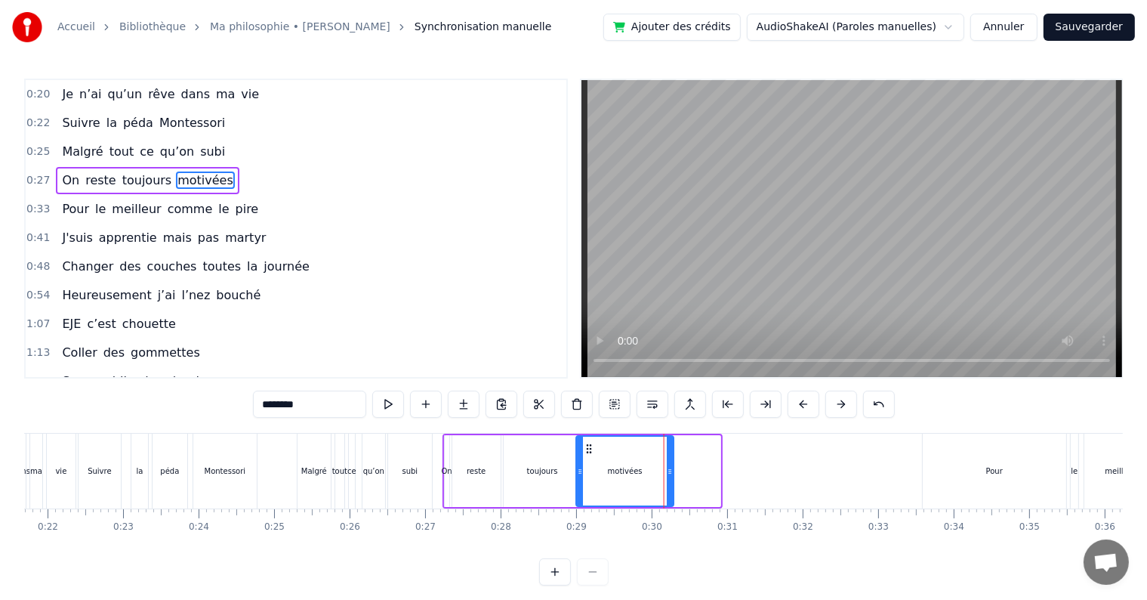
drag, startPoint x: 635, startPoint y: 449, endPoint x: 589, endPoint y: 446, distance: 46.2
click at [589, 446] on icon at bounding box center [589, 449] width 12 height 12
drag, startPoint x: 669, startPoint y: 471, endPoint x: 634, endPoint y: 474, distance: 35.6
click at [634, 474] on icon at bounding box center [637, 471] width 6 height 12
click at [39, 174] on span "0:27" at bounding box center [37, 180] width 23 height 15
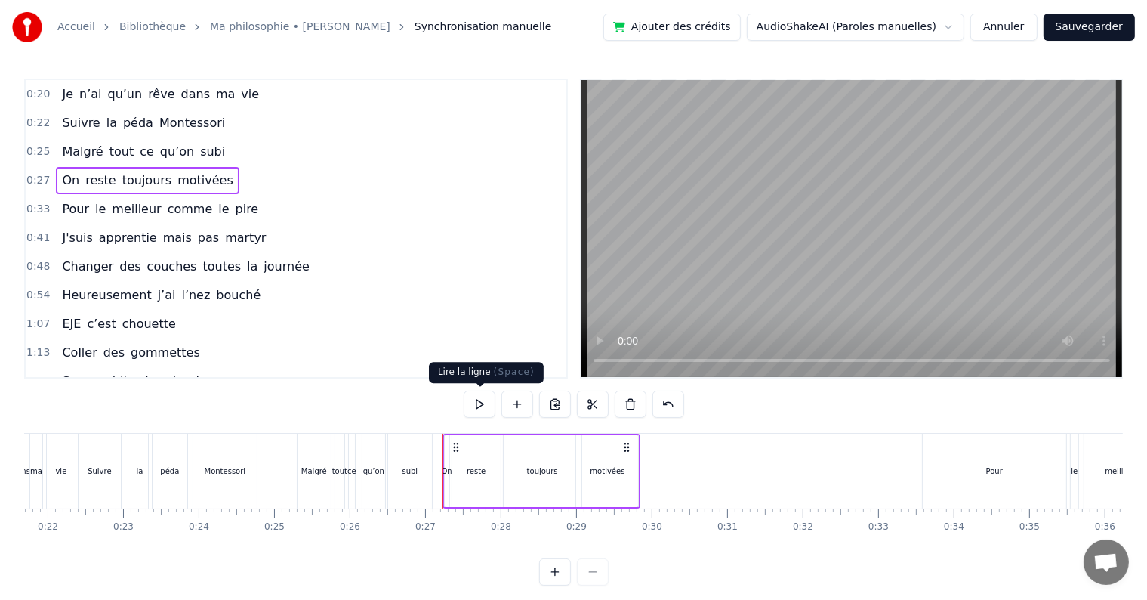
click at [491, 405] on button at bounding box center [480, 403] width 32 height 27
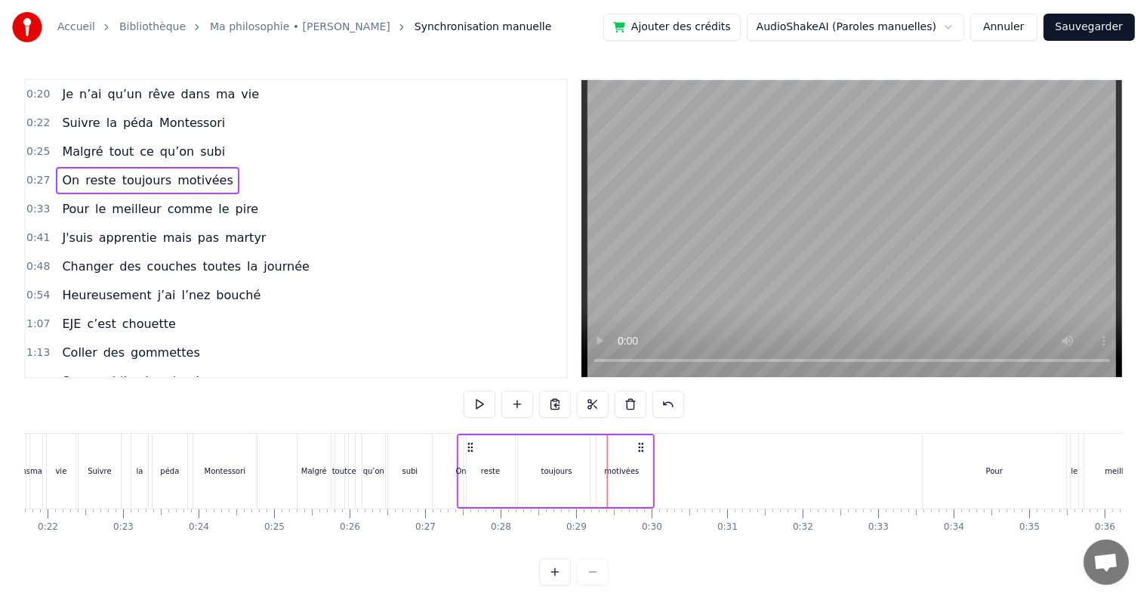
drag, startPoint x: 455, startPoint y: 444, endPoint x: 471, endPoint y: 447, distance: 16.1
click at [471, 447] on icon at bounding box center [470, 447] width 12 height 12
click at [32, 174] on span "0:27" at bounding box center [37, 180] width 23 height 15
click at [477, 405] on button at bounding box center [480, 403] width 32 height 27
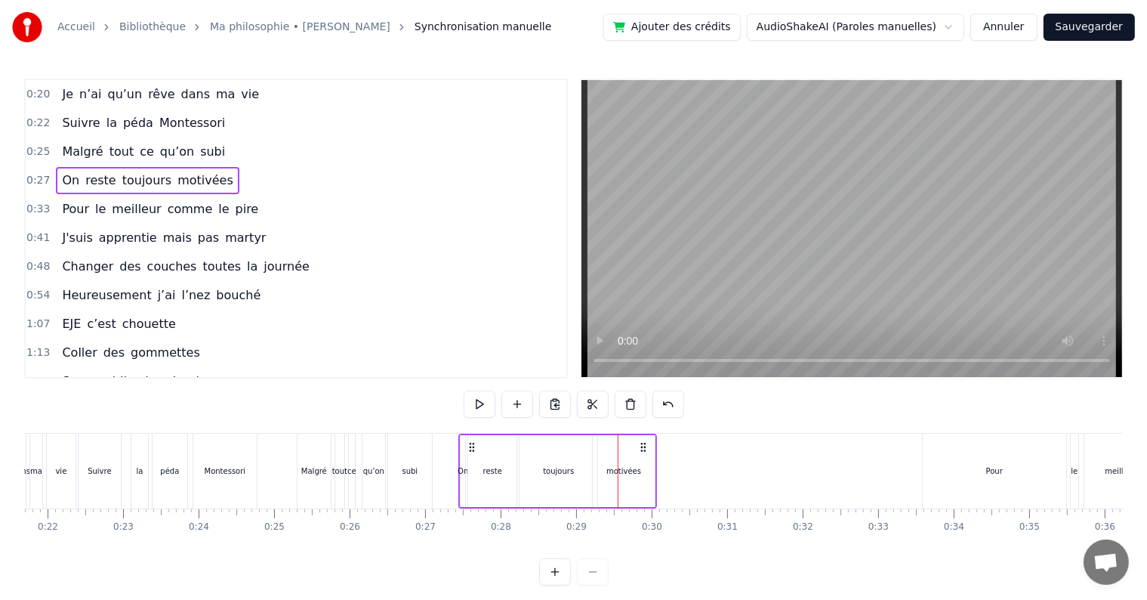
click at [625, 468] on div "motivées" at bounding box center [623, 470] width 35 height 11
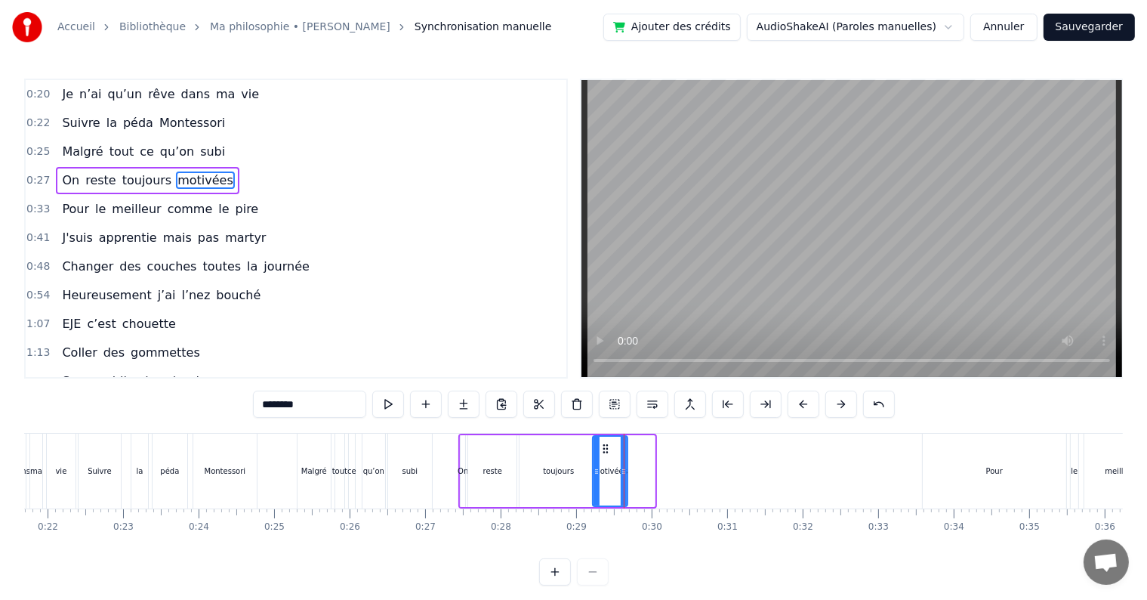
drag, startPoint x: 651, startPoint y: 474, endPoint x: 622, endPoint y: 471, distance: 28.9
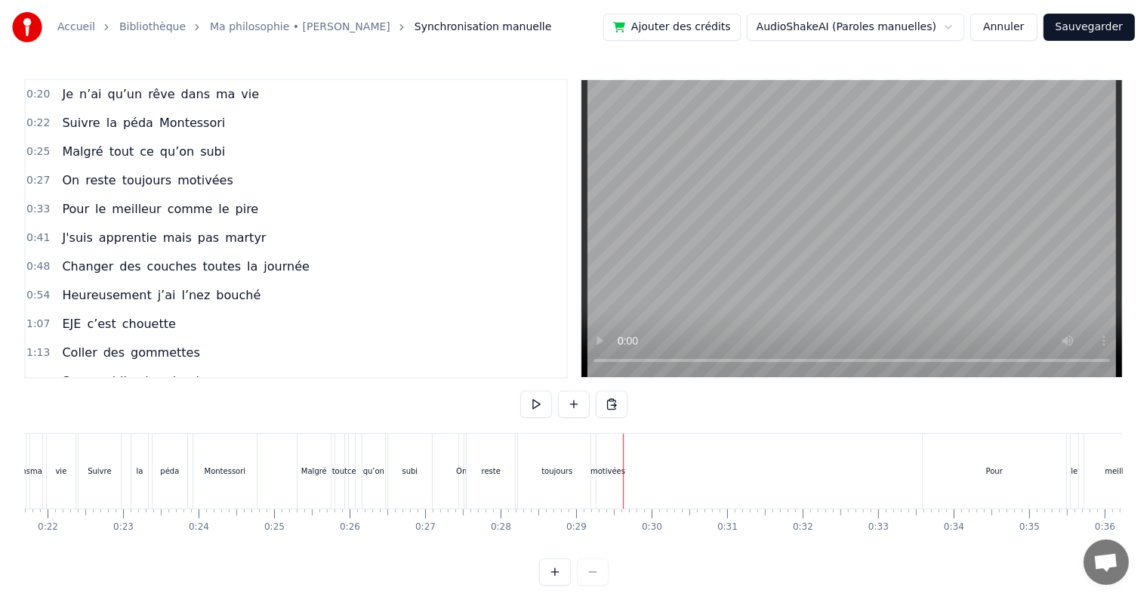
click at [568, 474] on div "toujours" at bounding box center [556, 470] width 31 height 11
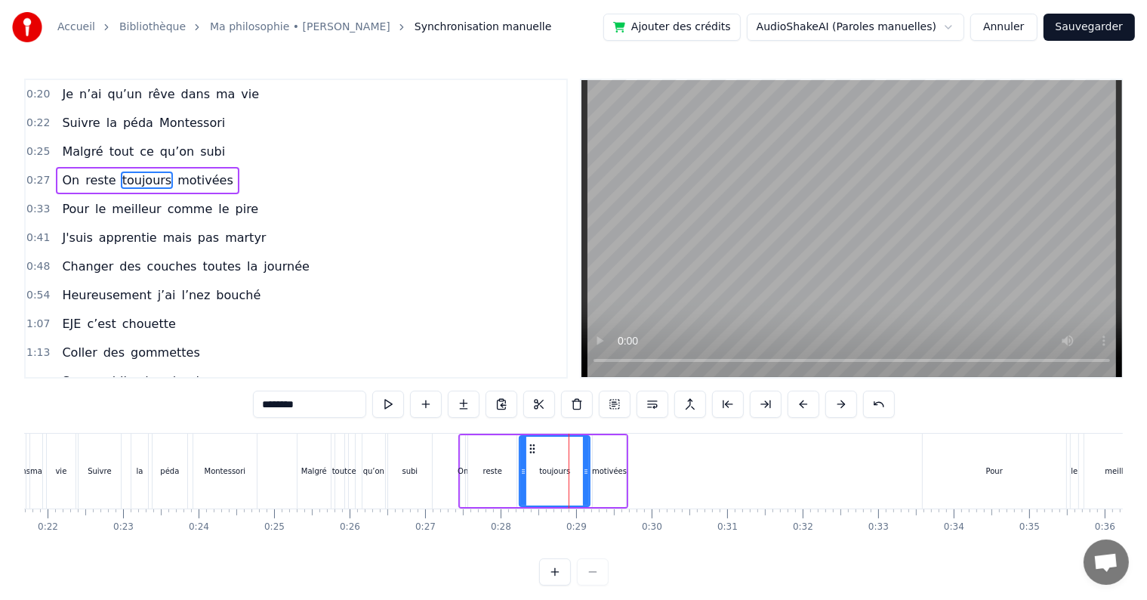
drag, startPoint x: 596, startPoint y: 475, endPoint x: 588, endPoint y: 472, distance: 8.1
click at [588, 472] on icon at bounding box center [586, 471] width 6 height 12
click at [42, 173] on span "0:27" at bounding box center [37, 180] width 23 height 15
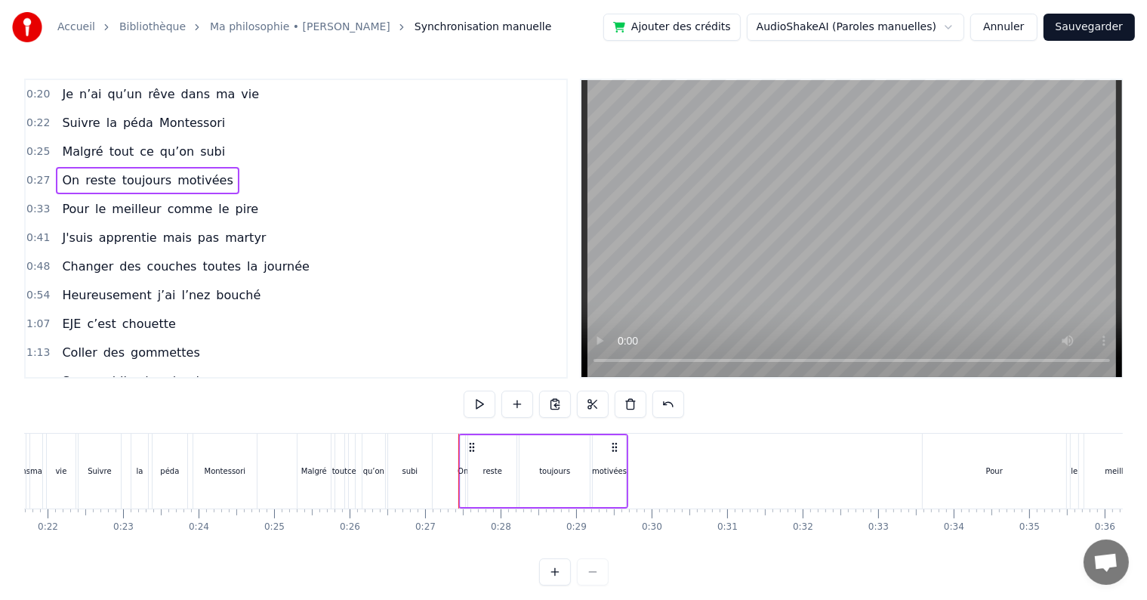
click at [35, 174] on span "0:27" at bounding box center [37, 180] width 23 height 15
click at [484, 410] on button at bounding box center [480, 403] width 32 height 27
click at [479, 402] on button at bounding box center [480, 403] width 32 height 27
click at [471, 444] on icon at bounding box center [472, 447] width 12 height 12
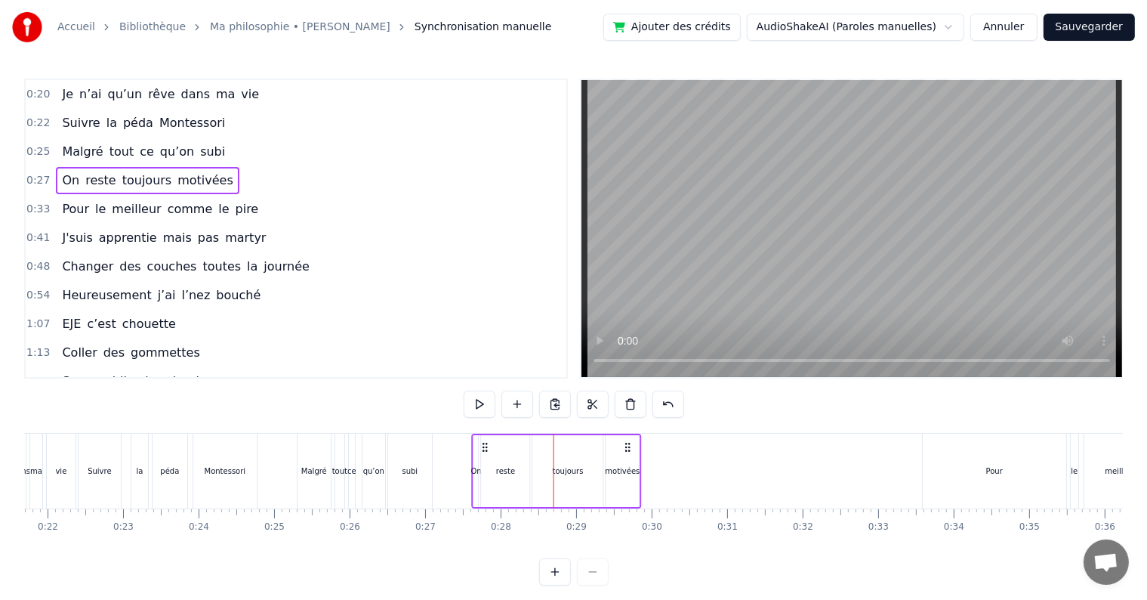
drag, startPoint x: 469, startPoint y: 444, endPoint x: 483, endPoint y: 444, distance: 14.3
click at [483, 444] on icon at bounding box center [486, 447] width 12 height 12
click at [30, 144] on span "0:25" at bounding box center [37, 151] width 23 height 15
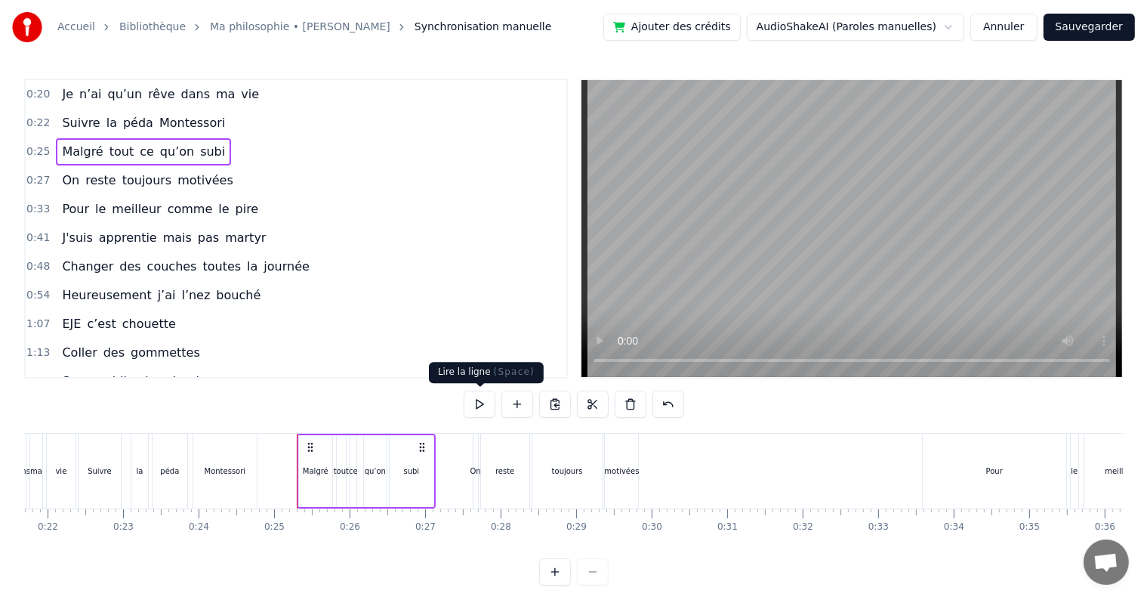
click at [477, 413] on button at bounding box center [480, 403] width 32 height 27
click at [39, 183] on span "0:27" at bounding box center [37, 180] width 23 height 15
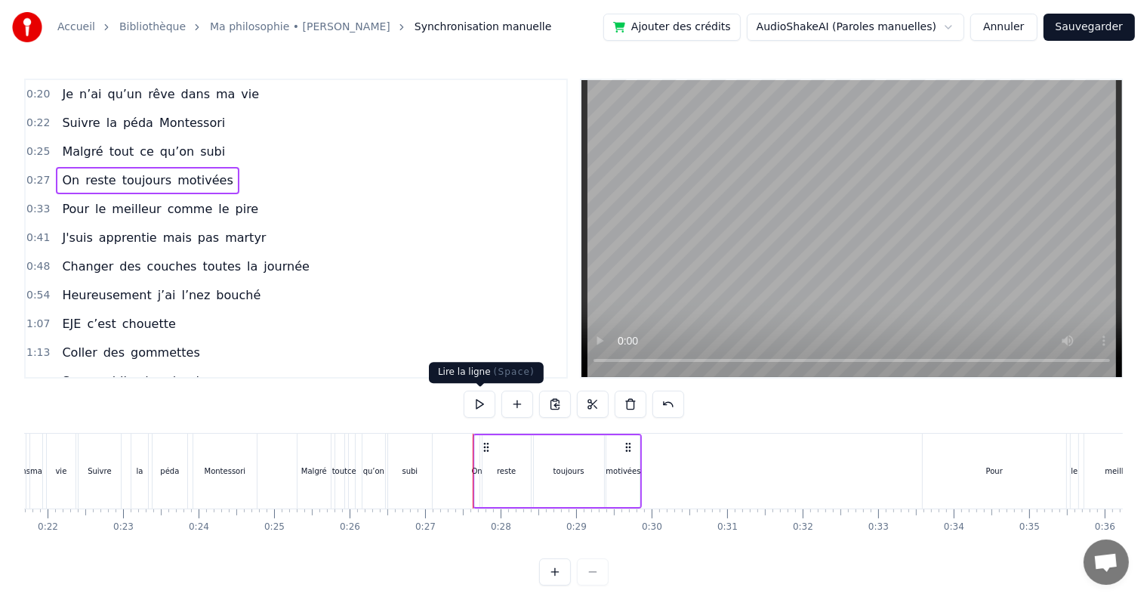
click at [469, 398] on button at bounding box center [480, 403] width 32 height 27
click at [575, 477] on div "toujours" at bounding box center [569, 471] width 70 height 72
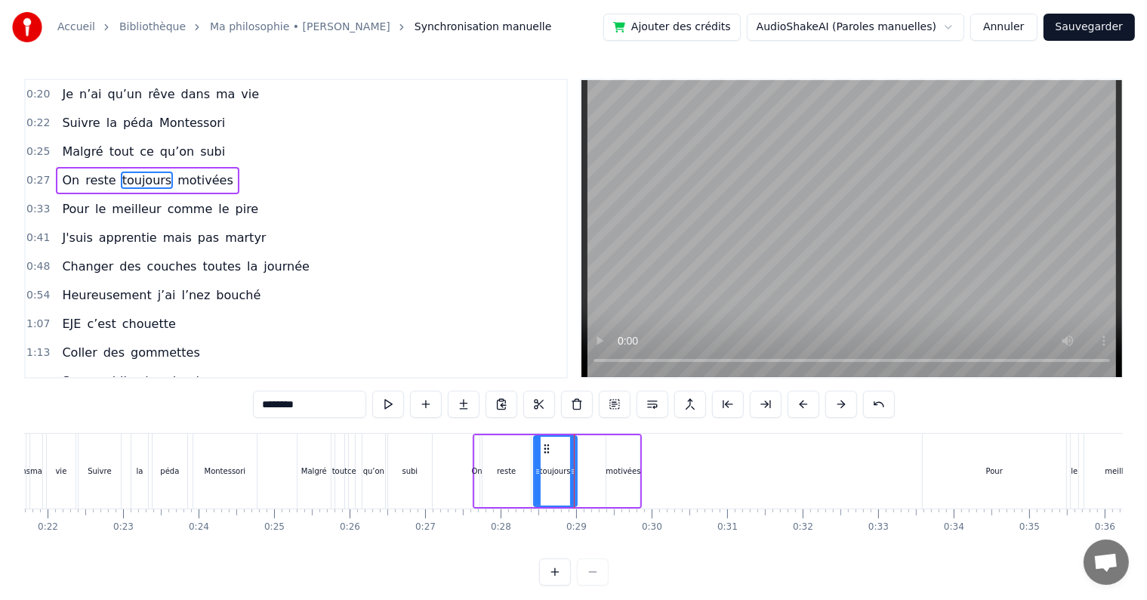
drag, startPoint x: 598, startPoint y: 480, endPoint x: 569, endPoint y: 471, distance: 29.9
click at [570, 471] on div at bounding box center [573, 471] width 6 height 69
click at [631, 482] on div "motivées" at bounding box center [622, 471] width 33 height 72
type input "********"
drag, startPoint x: 617, startPoint y: 444, endPoint x: 583, endPoint y: 441, distance: 34.1
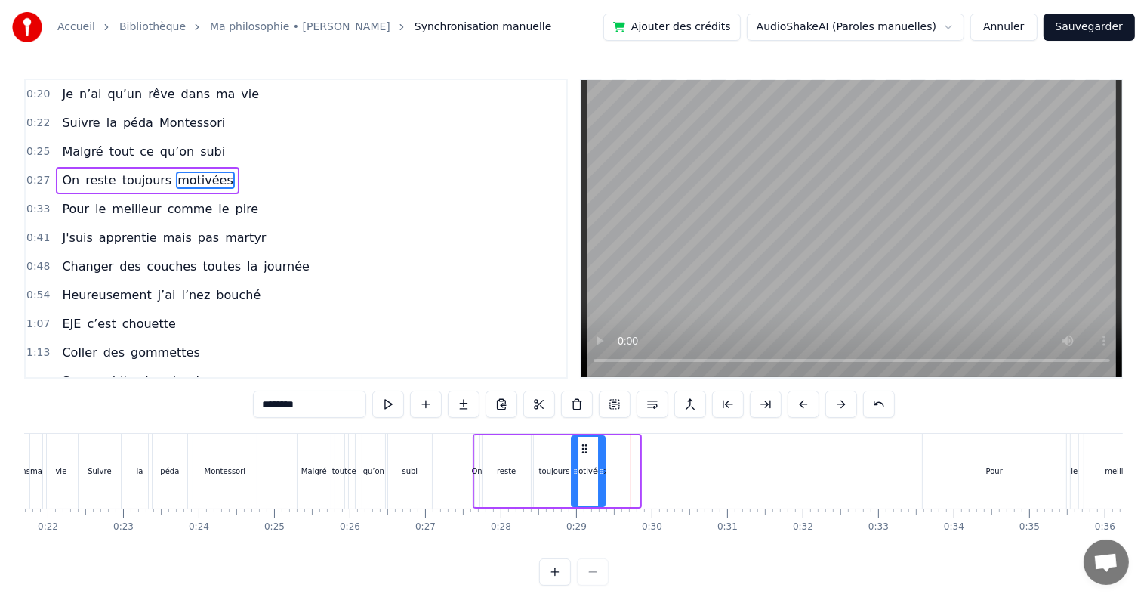
click at [583, 441] on div "motivées" at bounding box center [589, 471] width 32 height 69
click at [38, 173] on span "0:27" at bounding box center [37, 180] width 23 height 15
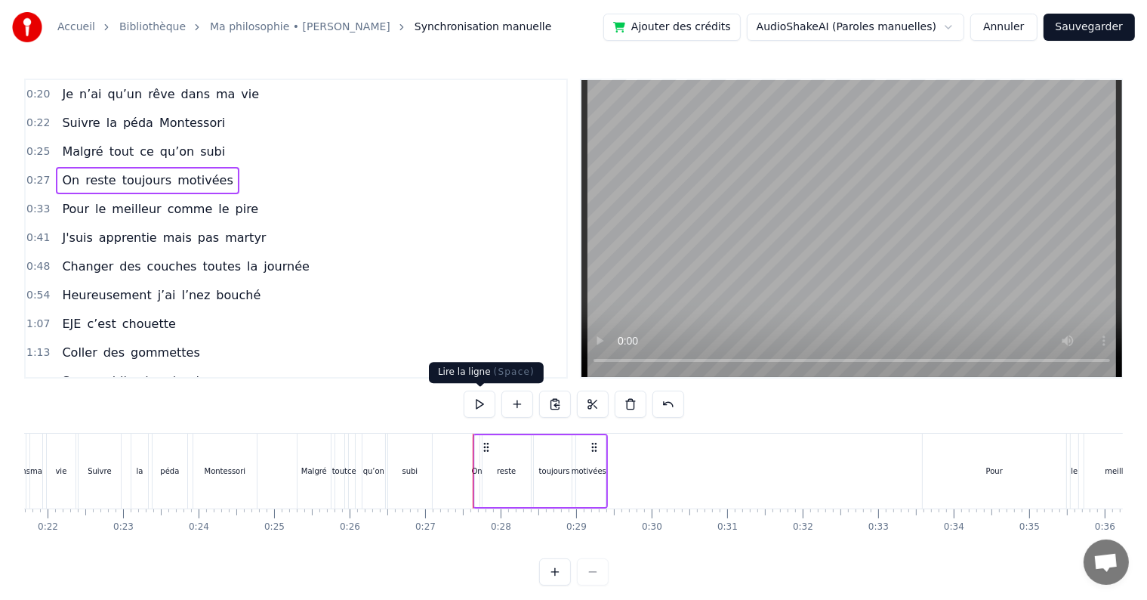
click at [473, 405] on button at bounding box center [480, 403] width 32 height 27
click at [520, 470] on div "reste" at bounding box center [507, 471] width 48 height 72
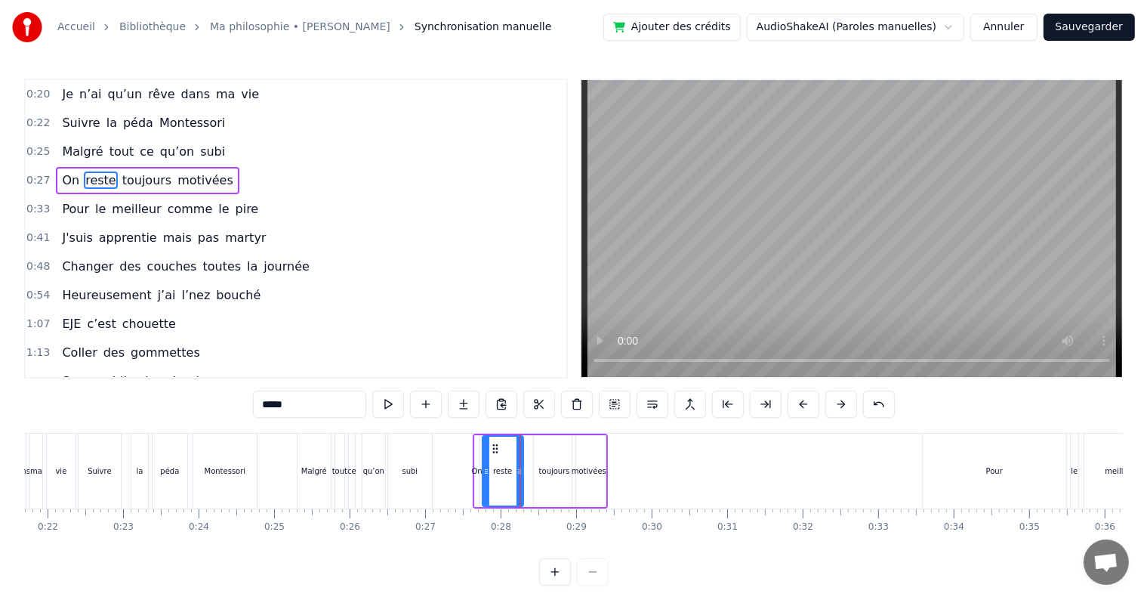
drag, startPoint x: 527, startPoint y: 471, endPoint x: 520, endPoint y: 467, distance: 8.4
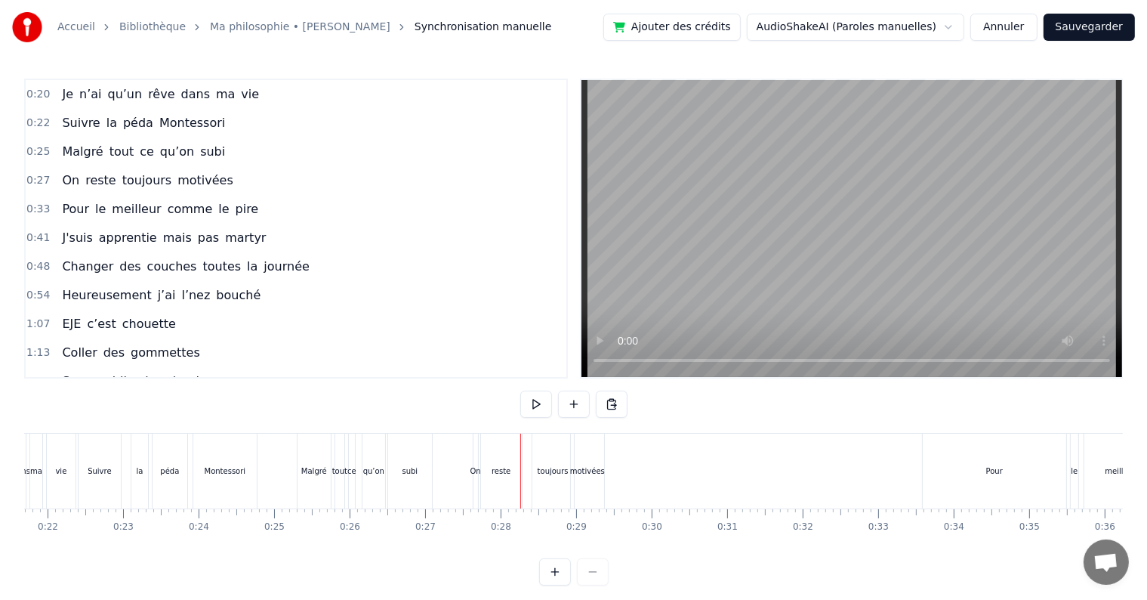
click at [542, 471] on div "toujours" at bounding box center [553, 470] width 31 height 11
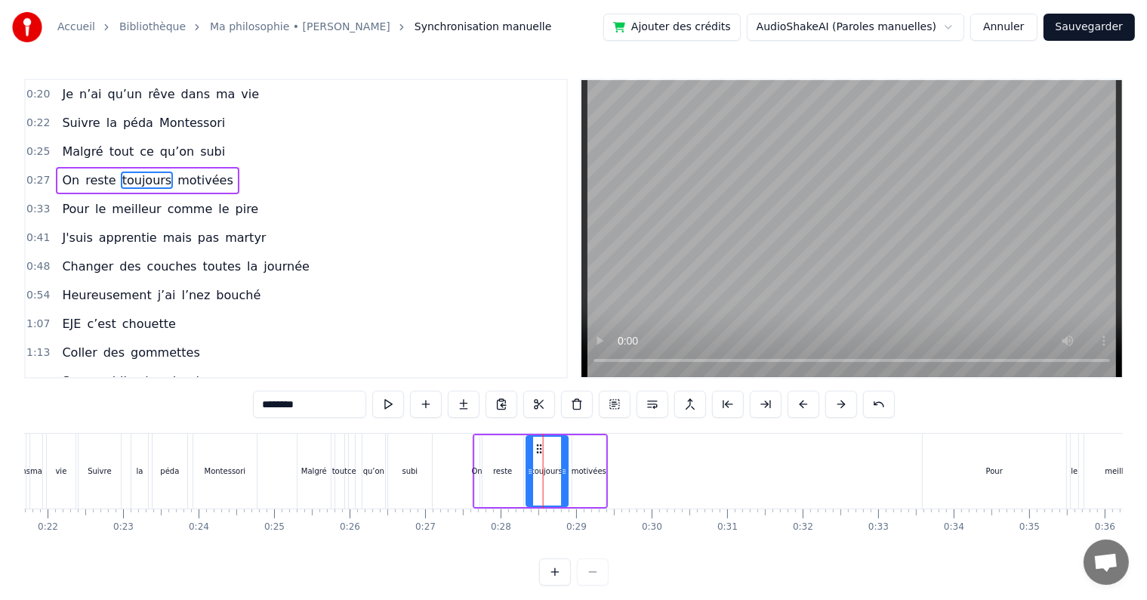
drag, startPoint x: 545, startPoint y: 447, endPoint x: 535, endPoint y: 443, distance: 10.1
click at [535, 443] on icon at bounding box center [539, 449] width 12 height 12
click at [585, 459] on div "motivées" at bounding box center [588, 471] width 33 height 72
type input "********"
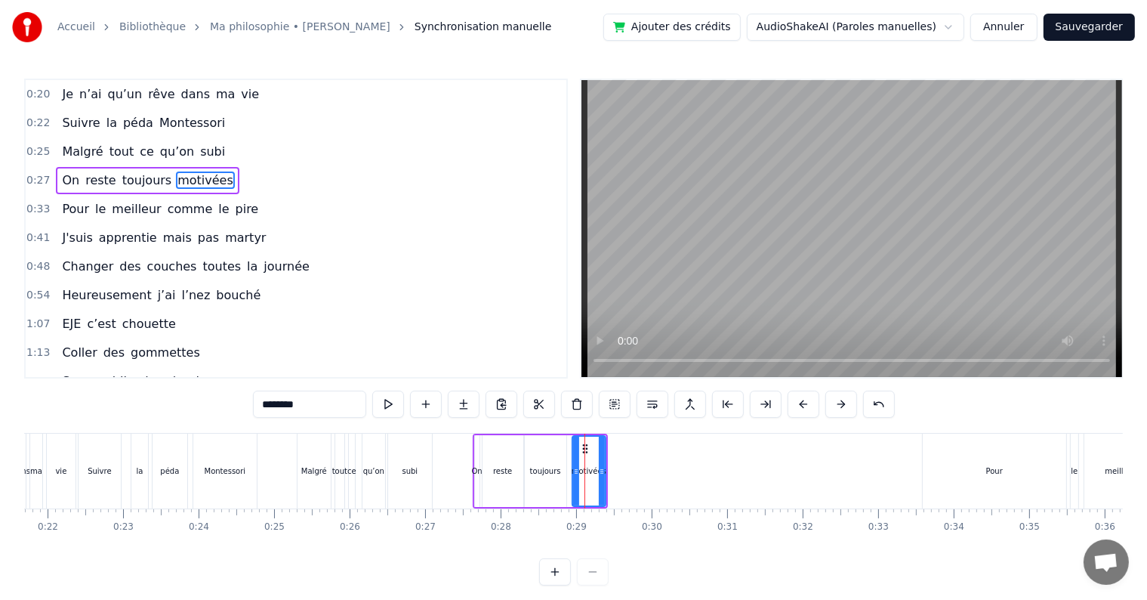
drag, startPoint x: 583, startPoint y: 446, endPoint x: 574, endPoint y: 444, distance: 9.3
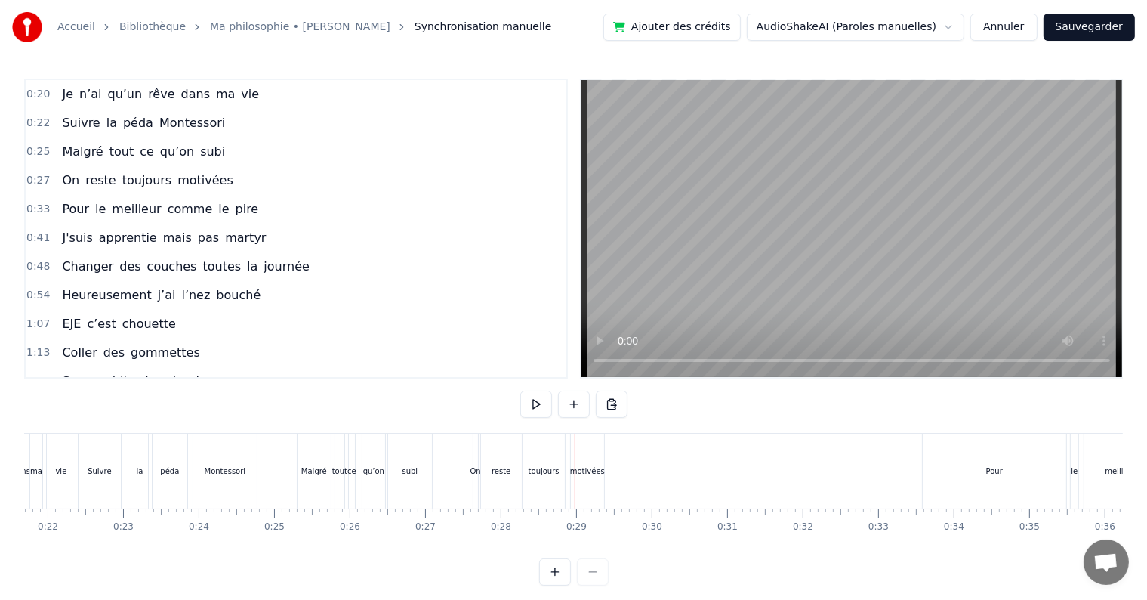
click at [577, 447] on div "motivées" at bounding box center [587, 470] width 33 height 75
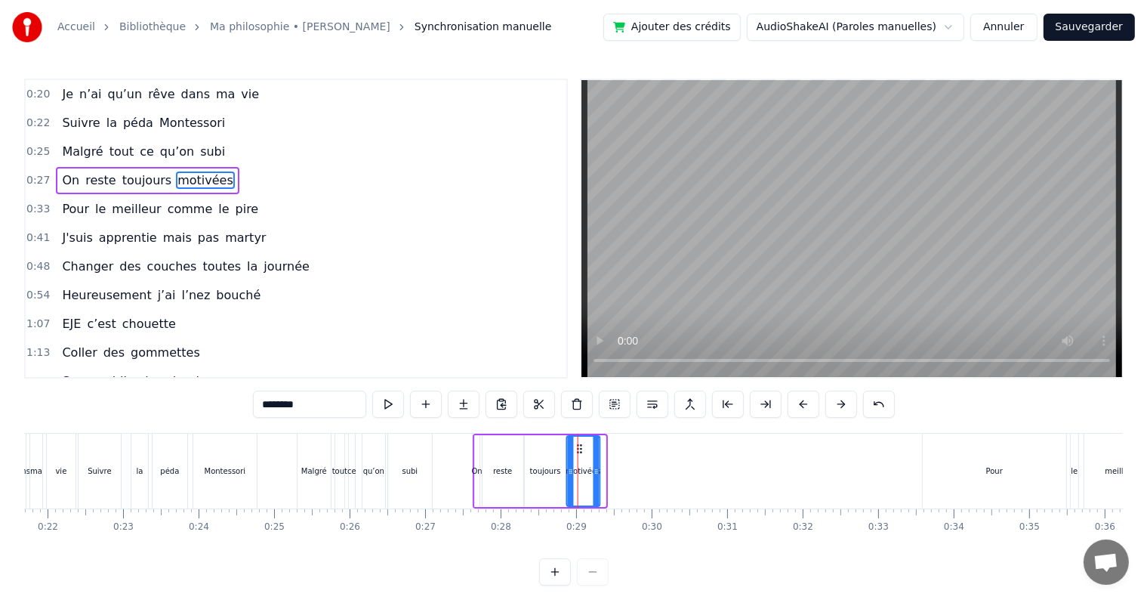
click at [578, 446] on icon at bounding box center [580, 449] width 12 height 12
click at [38, 174] on span "0:27" at bounding box center [37, 180] width 23 height 15
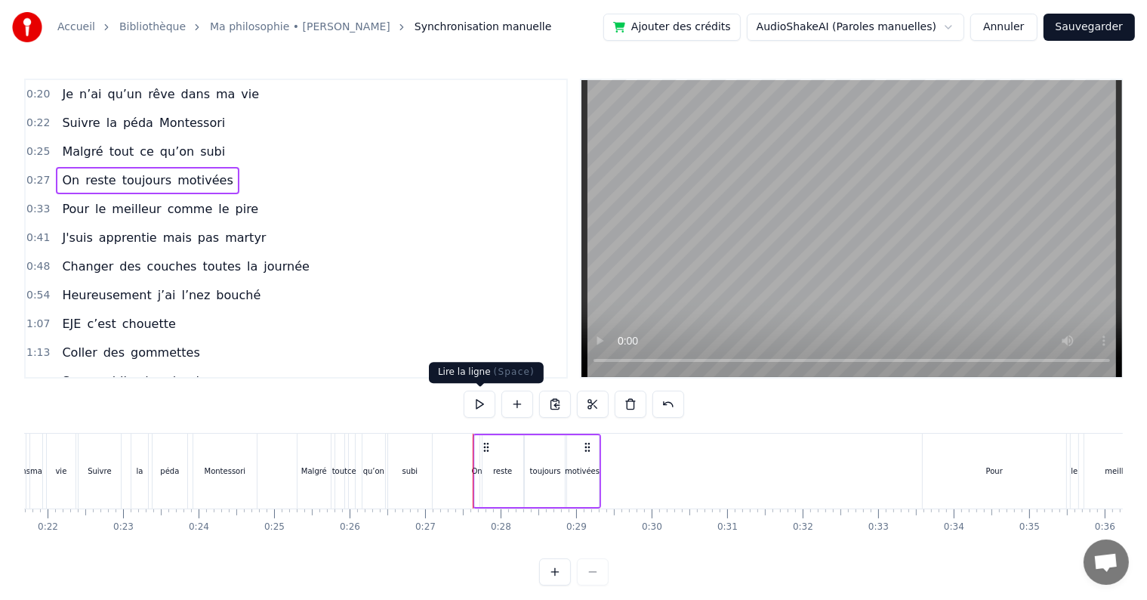
click at [474, 401] on button at bounding box center [480, 403] width 32 height 27
click at [36, 205] on span "0:33" at bounding box center [37, 209] width 23 height 15
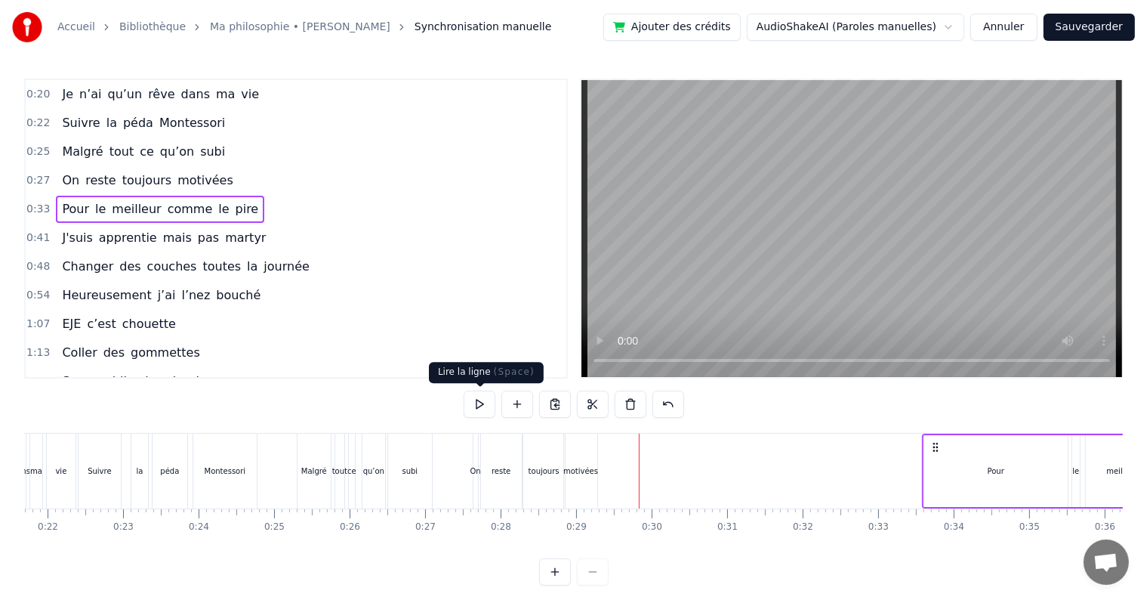
click at [482, 405] on button at bounding box center [480, 403] width 32 height 27
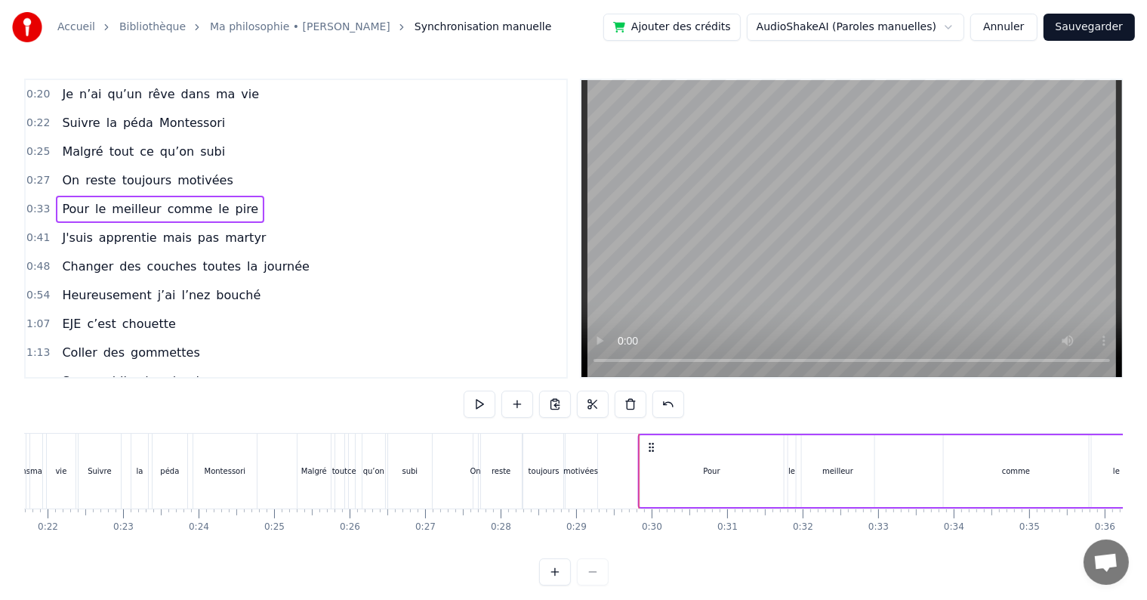
drag, startPoint x: 933, startPoint y: 446, endPoint x: 649, endPoint y: 456, distance: 284.9
click at [649, 456] on div "Pour le meilleur comme le pire" at bounding box center [918, 470] width 560 height 75
click at [39, 205] on span "0:29" at bounding box center [37, 209] width 23 height 15
click at [480, 411] on button at bounding box center [480, 403] width 32 height 27
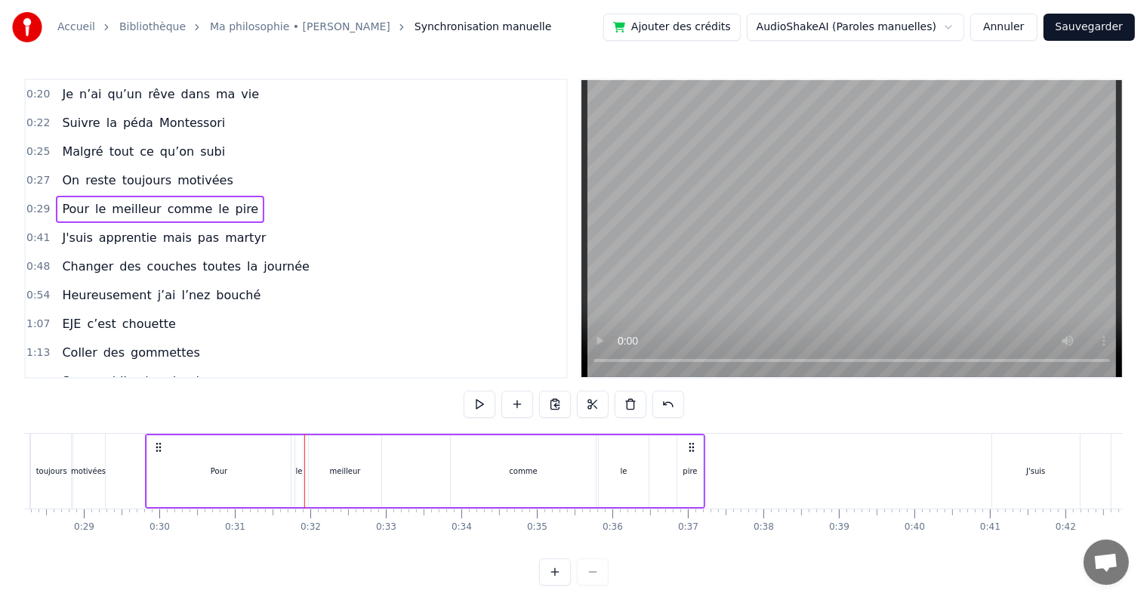
scroll to position [0, 2140]
click at [648, 434] on div "Pour le meilleur comme le pire" at bounding box center [416, 470] width 560 height 75
click at [227, 474] on div "Pour" at bounding box center [209, 471] width 143 height 72
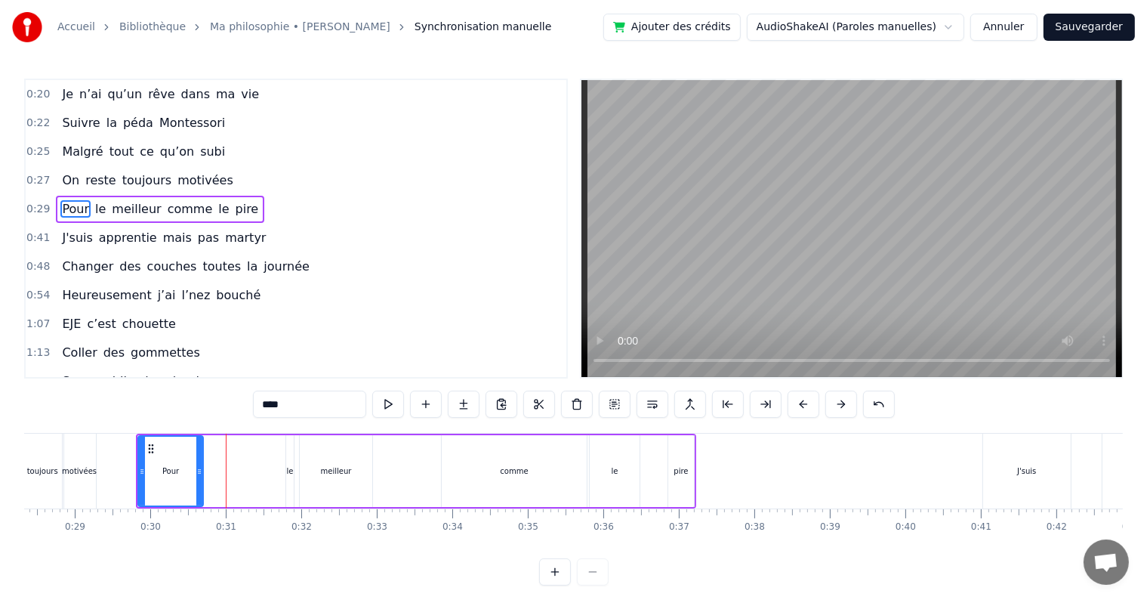
drag, startPoint x: 278, startPoint y: 468, endPoint x: 196, endPoint y: 464, distance: 81.7
click at [196, 464] on div at bounding box center [199, 471] width 6 height 69
drag, startPoint x: 292, startPoint y: 477, endPoint x: 233, endPoint y: 476, distance: 59.7
click at [233, 476] on div "Pour le meilleur comme le pire" at bounding box center [416, 470] width 560 height 75
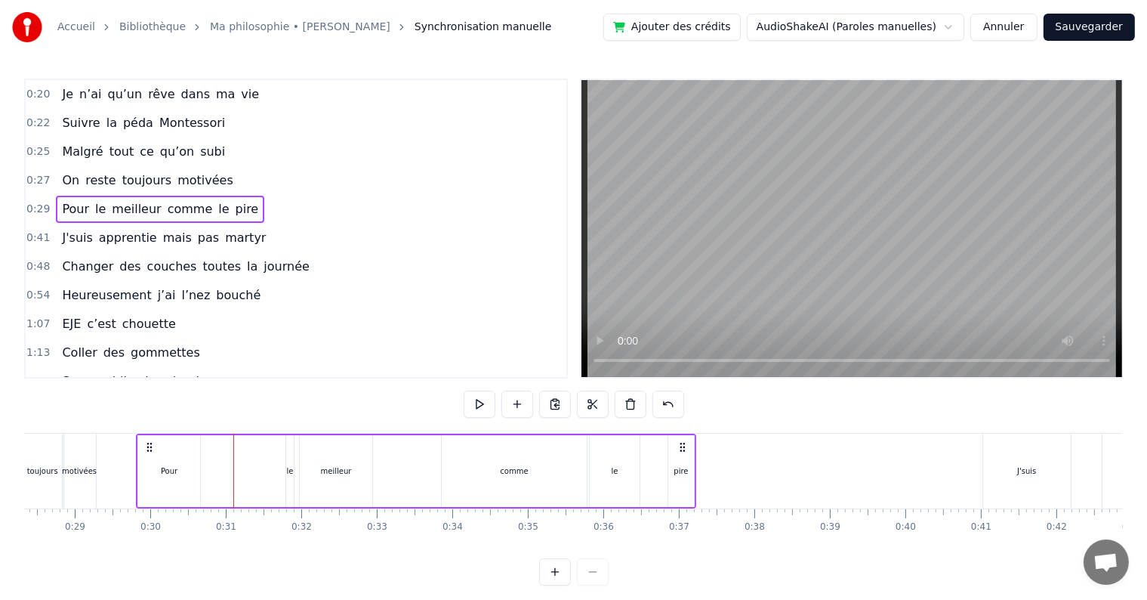
click at [288, 480] on div "le" at bounding box center [290, 471] width 8 height 72
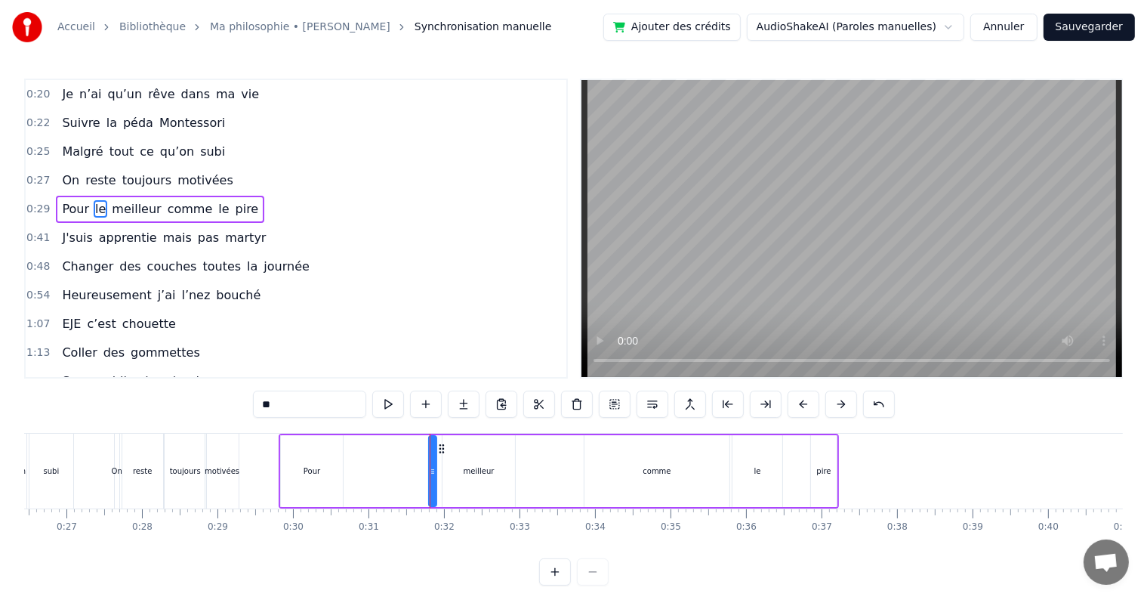
scroll to position [0, 2023]
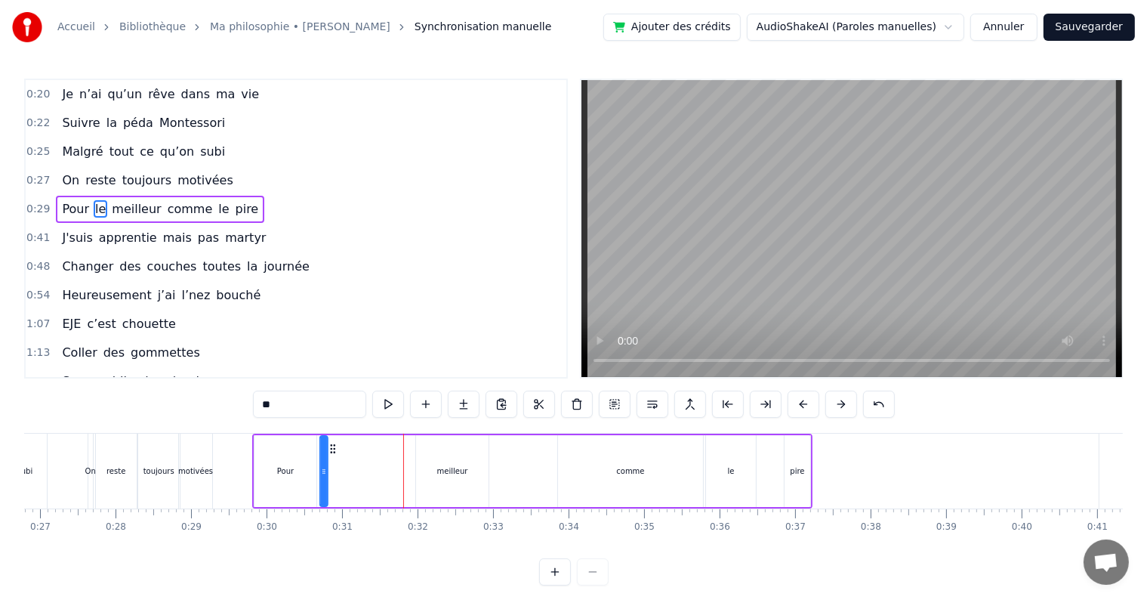
drag, startPoint x: 414, startPoint y: 449, endPoint x: 332, endPoint y: 449, distance: 82.3
click at [332, 449] on icon at bounding box center [333, 449] width 12 height 12
click at [459, 471] on div "meilleur" at bounding box center [452, 470] width 31 height 11
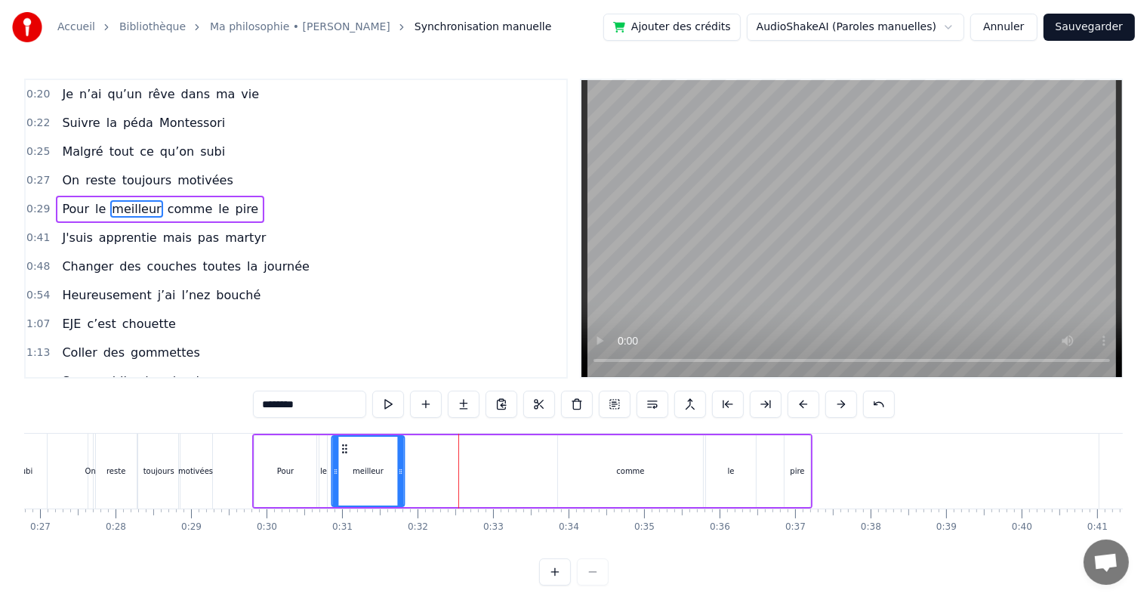
drag, startPoint x: 427, startPoint y: 447, endPoint x: 342, endPoint y: 452, distance: 85.5
click at [342, 452] on icon at bounding box center [345, 449] width 12 height 12
click at [583, 483] on div "comme" at bounding box center [630, 471] width 145 height 72
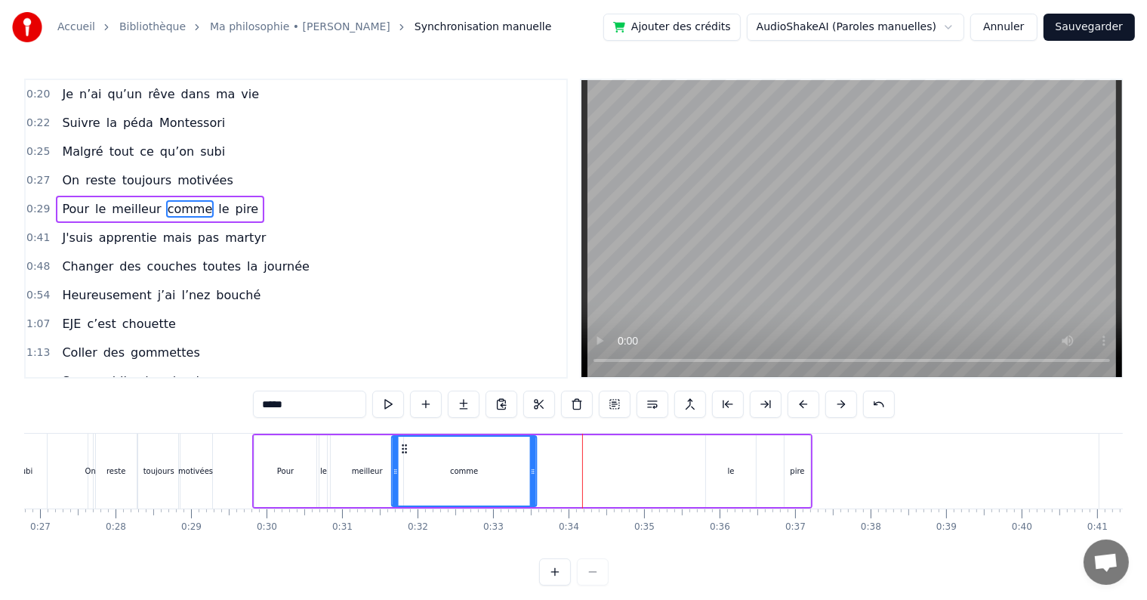
drag, startPoint x: 566, startPoint y: 445, endPoint x: 399, endPoint y: 452, distance: 167.8
click at [399, 452] on icon at bounding box center [405, 449] width 12 height 12
drag, startPoint x: 529, startPoint y: 469, endPoint x: 461, endPoint y: 471, distance: 68.0
click at [461, 471] on icon at bounding box center [464, 471] width 6 height 12
click at [731, 479] on div "le" at bounding box center [731, 471] width 50 height 72
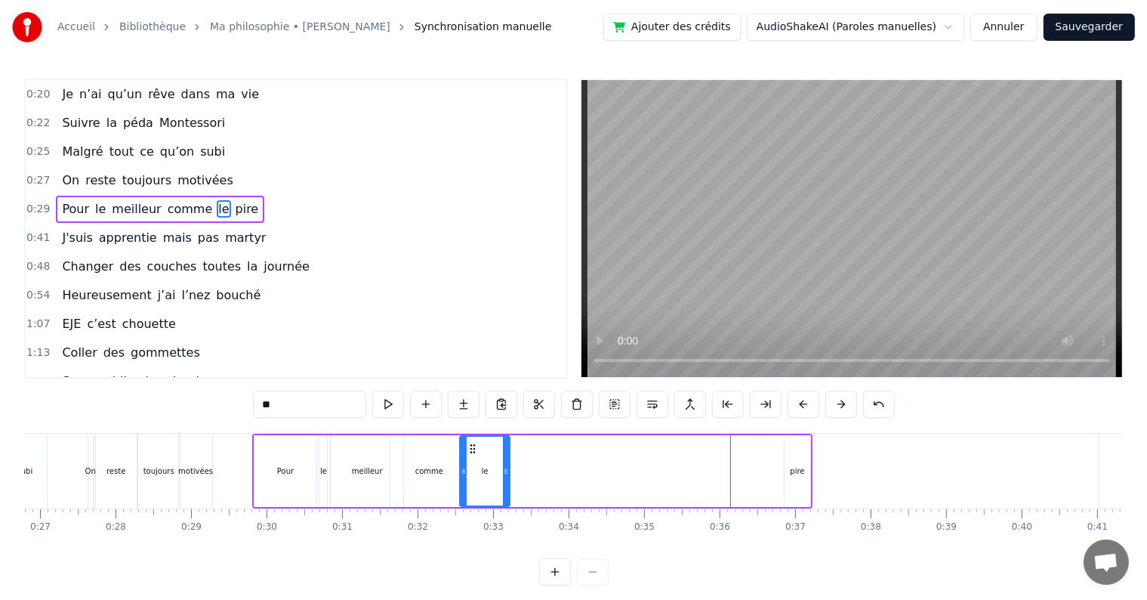
drag, startPoint x: 716, startPoint y: 447, endPoint x: 468, endPoint y: 447, distance: 247.7
click at [471, 448] on circle at bounding box center [471, 448] width 1 height 1
click at [807, 463] on div "pire" at bounding box center [798, 471] width 26 height 72
type input "****"
drag, startPoint x: 796, startPoint y: 443, endPoint x: 514, endPoint y: 455, distance: 282.7
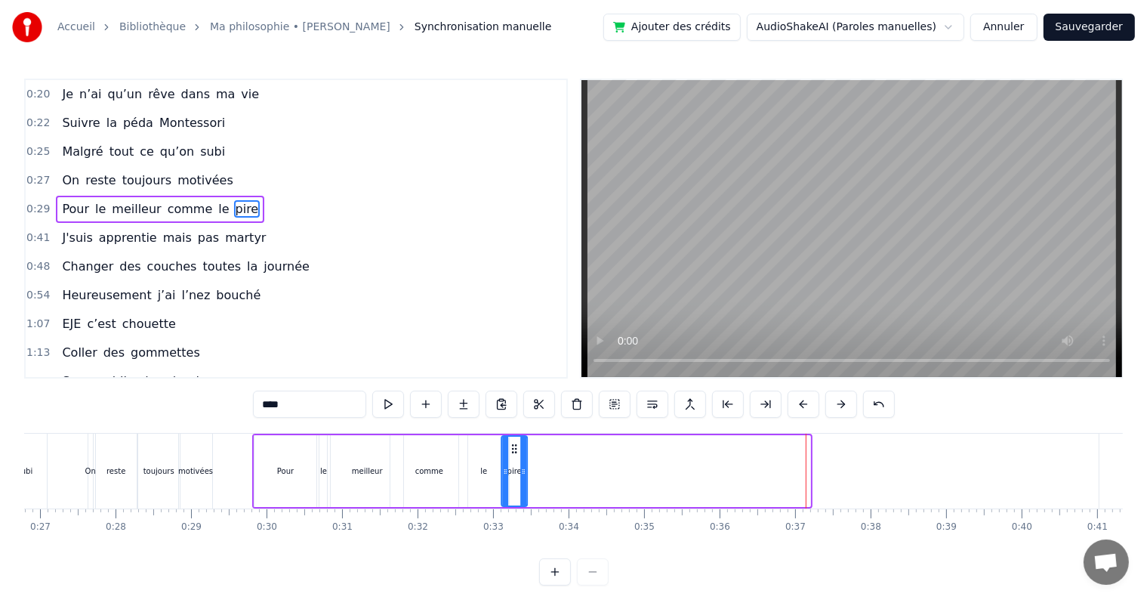
click at [514, 455] on div "pire" at bounding box center [515, 471] width 24 height 69
click at [32, 208] on span "0:29" at bounding box center [37, 209] width 23 height 15
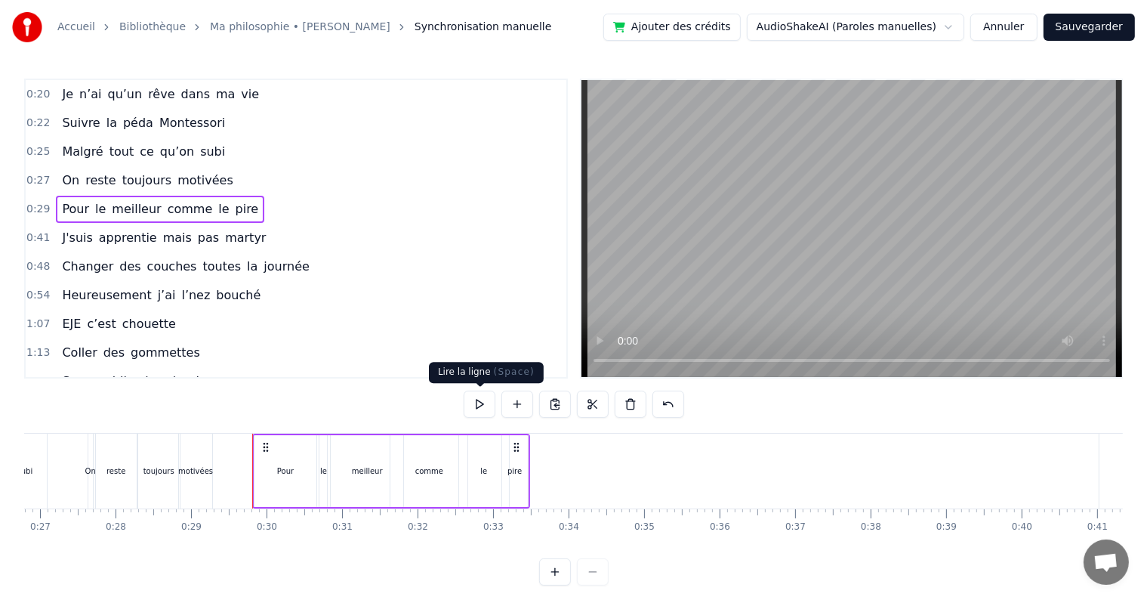
click at [484, 406] on button at bounding box center [480, 403] width 32 height 27
click at [275, 465] on div "Pour" at bounding box center [286, 471] width 62 height 72
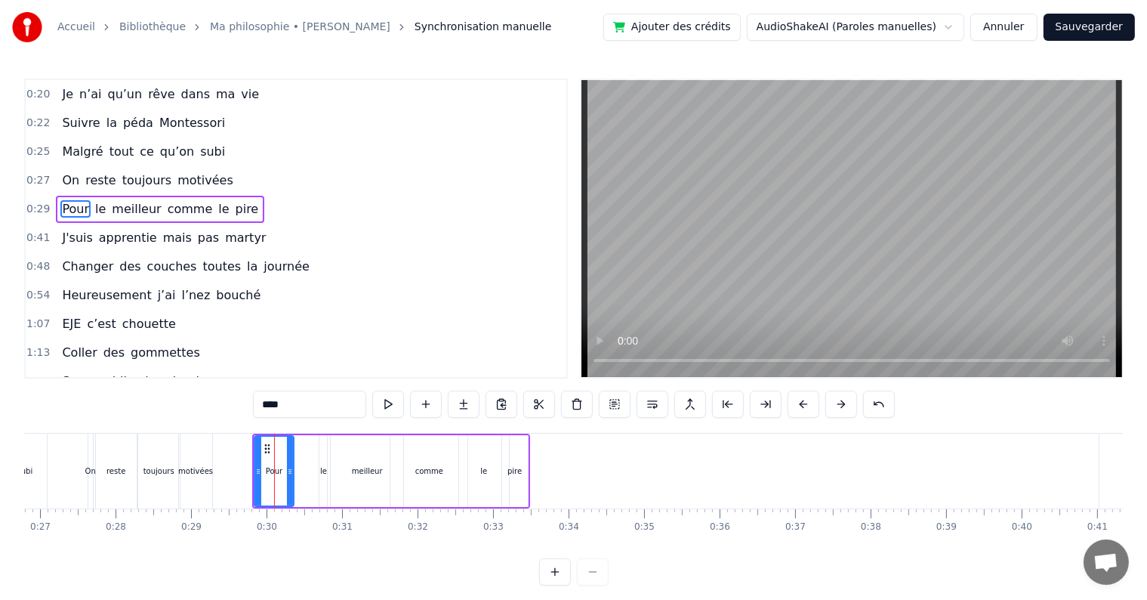
drag, startPoint x: 313, startPoint y: 480, endPoint x: 290, endPoint y: 478, distance: 22.8
click at [290, 478] on div at bounding box center [290, 471] width 6 height 69
click at [321, 478] on div "le" at bounding box center [323, 471] width 8 height 72
drag, startPoint x: 329, startPoint y: 447, endPoint x: 305, endPoint y: 447, distance: 24.2
click at [305, 447] on icon at bounding box center [310, 449] width 12 height 12
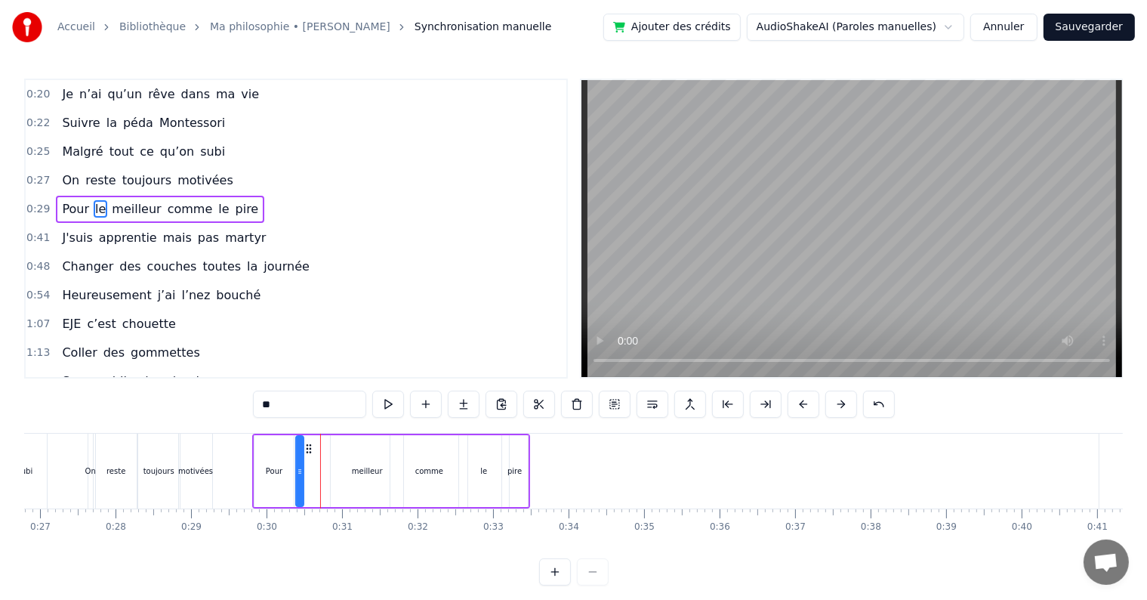
click at [363, 467] on div "meilleur" at bounding box center [367, 470] width 31 height 11
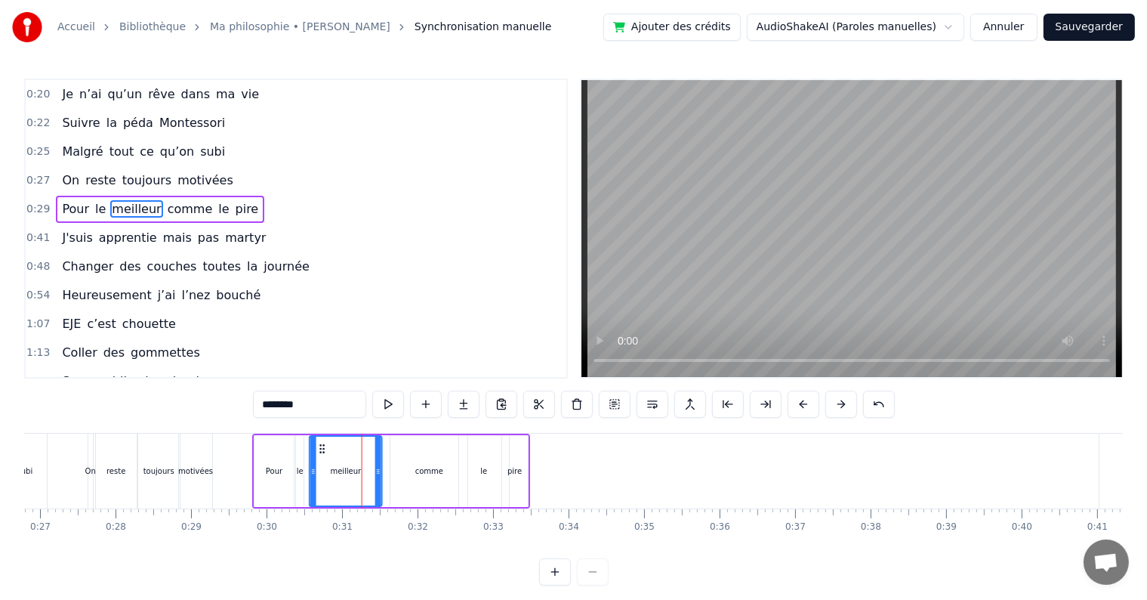
drag, startPoint x: 341, startPoint y: 443, endPoint x: 319, endPoint y: 444, distance: 21.9
click at [321, 445] on circle at bounding box center [321, 445] width 1 height 1
drag, startPoint x: 378, startPoint y: 476, endPoint x: 347, endPoint y: 469, distance: 31.7
click at [347, 469] on icon at bounding box center [348, 471] width 6 height 12
click at [432, 480] on div "comme" at bounding box center [428, 471] width 77 height 72
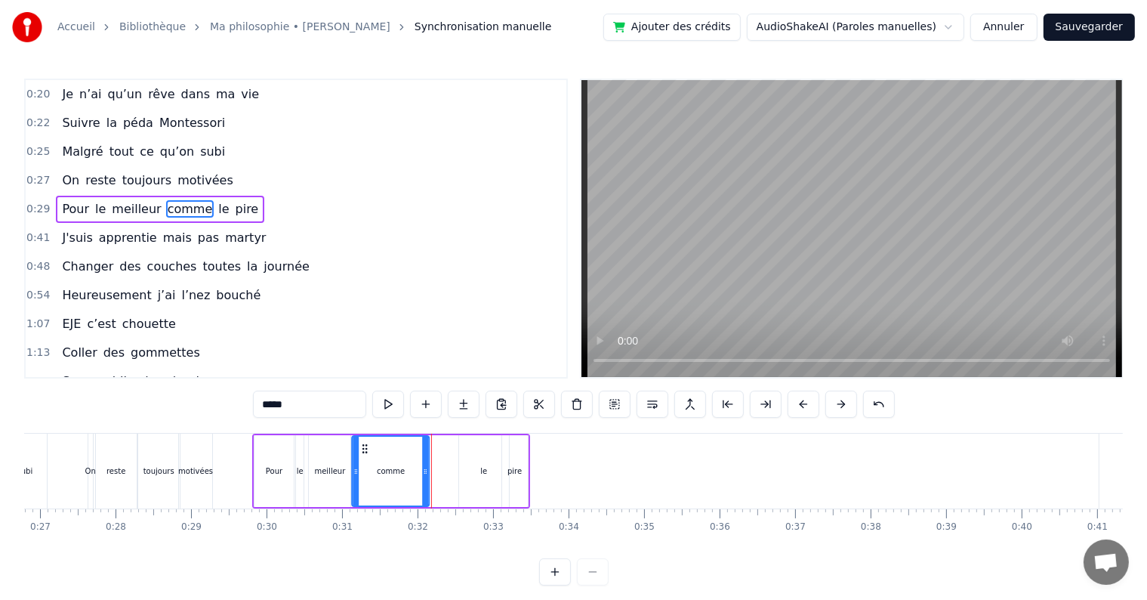
drag, startPoint x: 402, startPoint y: 443, endPoint x: 363, endPoint y: 446, distance: 38.6
click at [363, 446] on icon at bounding box center [365, 449] width 12 height 12
drag, startPoint x: 425, startPoint y: 470, endPoint x: 402, endPoint y: 470, distance: 23.4
click at [403, 470] on icon at bounding box center [406, 471] width 6 height 12
click at [458, 476] on div "le" at bounding box center [483, 471] width 51 height 72
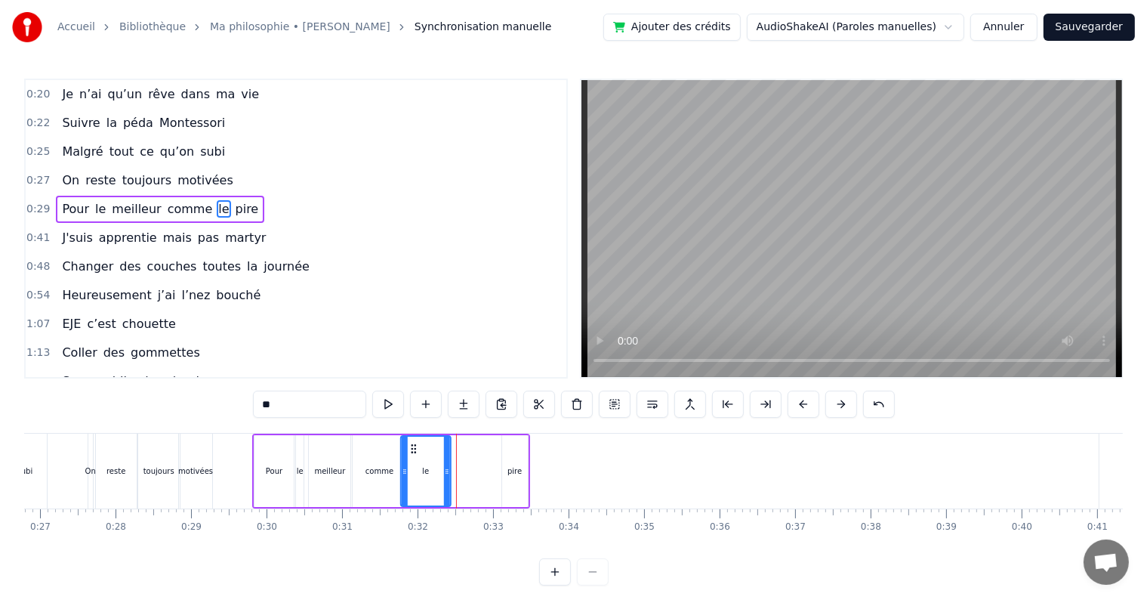
drag, startPoint x: 468, startPoint y: 447, endPoint x: 406, endPoint y: 447, distance: 61.9
click at [408, 447] on icon at bounding box center [414, 449] width 12 height 12
click at [506, 474] on div "pire" at bounding box center [515, 471] width 26 height 72
drag, startPoint x: 514, startPoint y: 449, endPoint x: 447, endPoint y: 452, distance: 66.5
click at [447, 452] on icon at bounding box center [449, 449] width 12 height 12
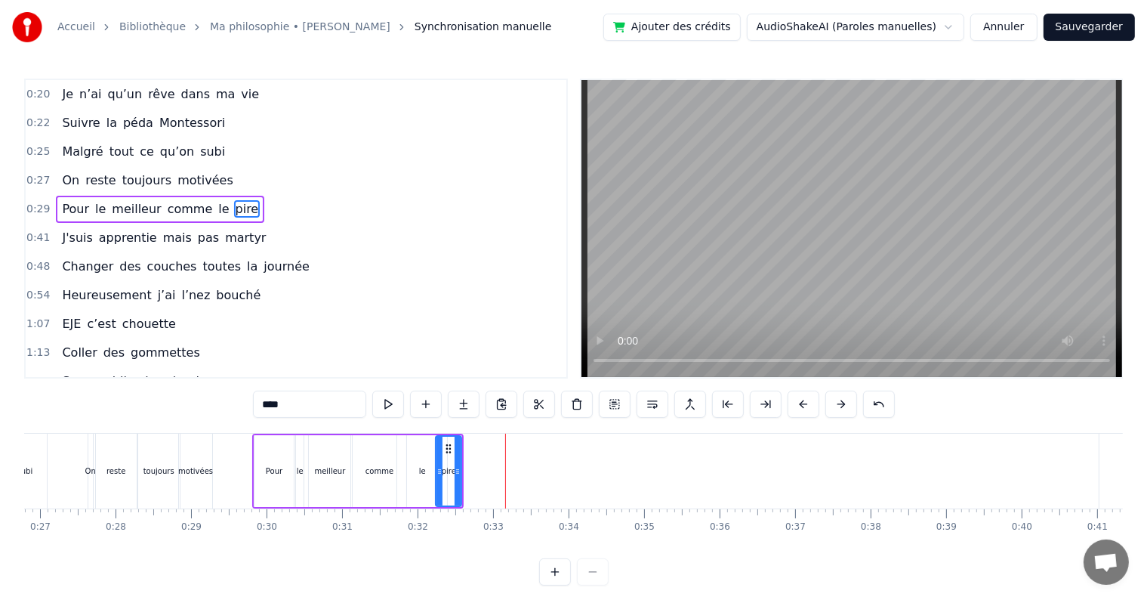
click at [381, 462] on div "comme" at bounding box center [380, 471] width 54 height 72
type input "*****"
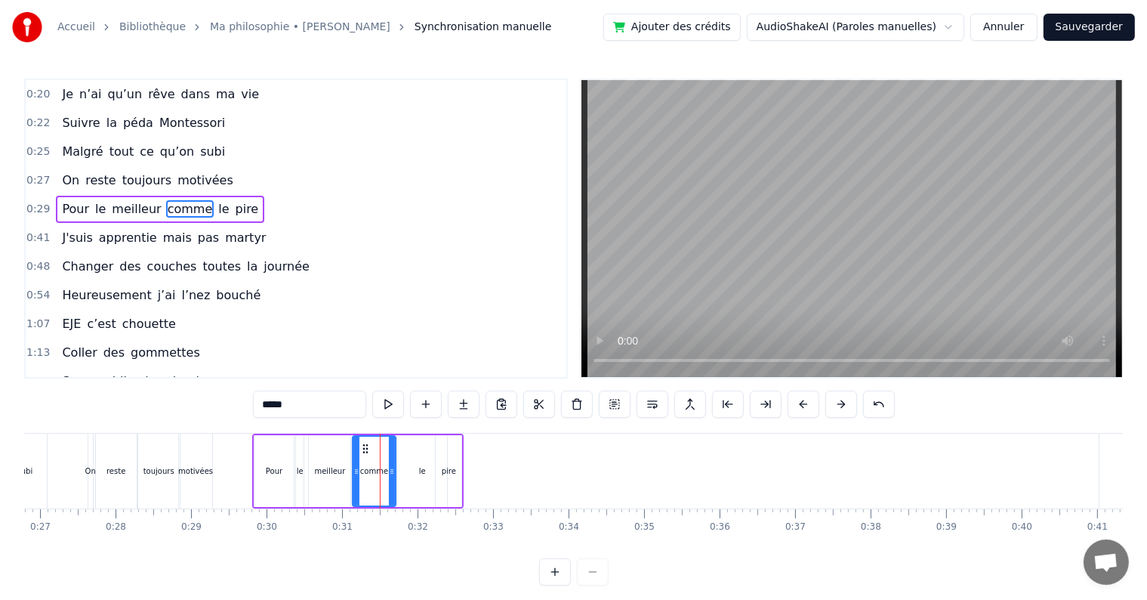
drag, startPoint x: 400, startPoint y: 468, endPoint x: 388, endPoint y: 466, distance: 12.3
click at [389, 466] on icon at bounding box center [392, 471] width 6 height 12
click at [35, 208] on span "0:29" at bounding box center [37, 209] width 23 height 15
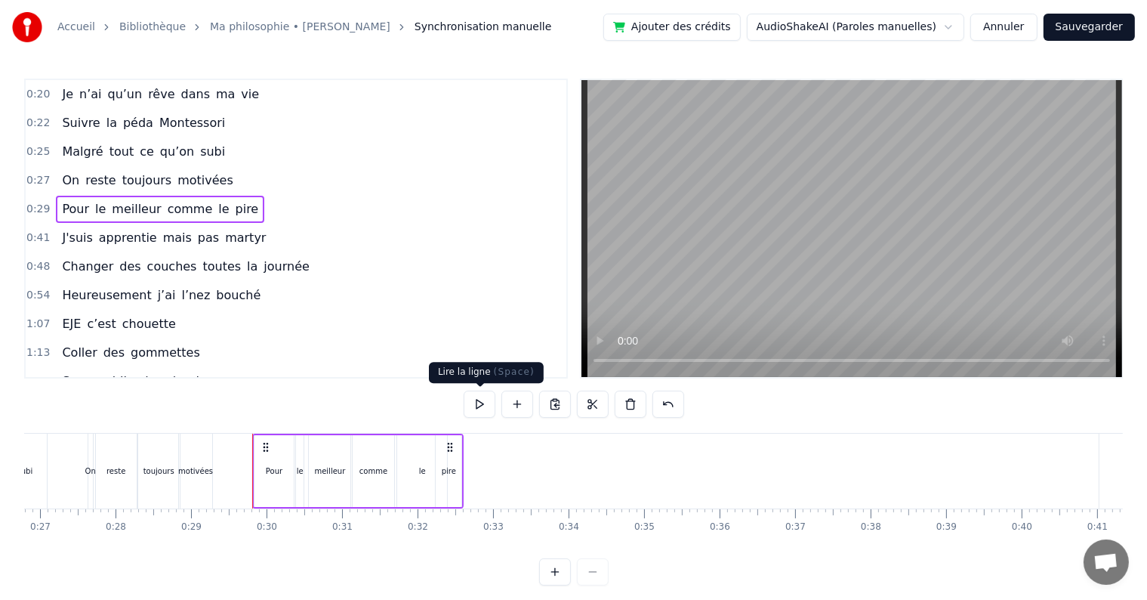
click at [480, 408] on button at bounding box center [480, 403] width 32 height 27
click at [418, 464] on div "le" at bounding box center [422, 471] width 50 height 72
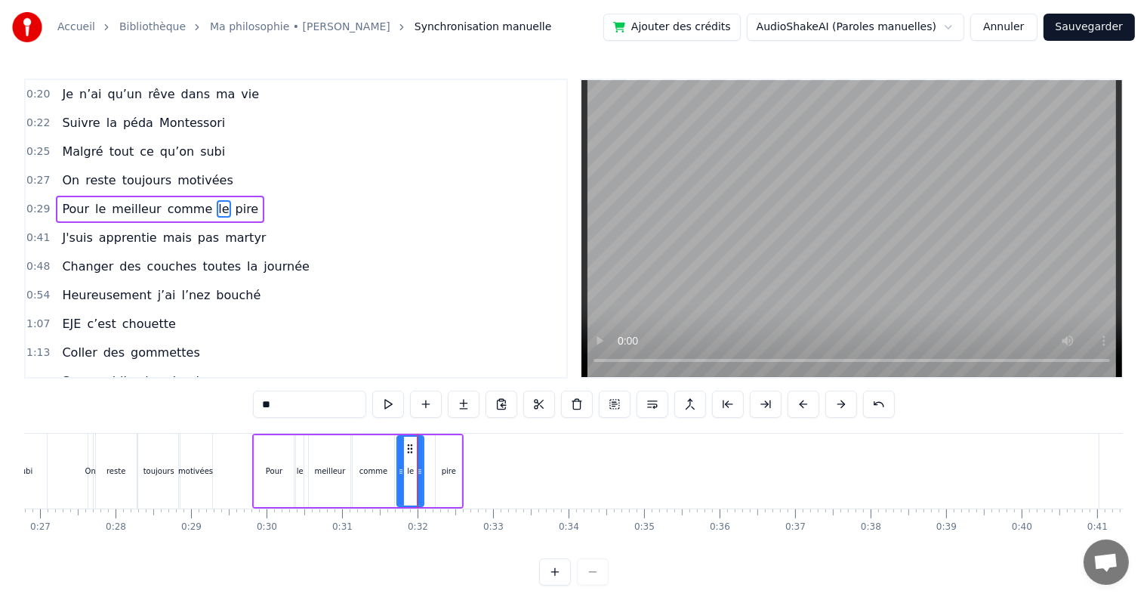
drag, startPoint x: 444, startPoint y: 471, endPoint x: 421, endPoint y: 467, distance: 23.7
click at [421, 467] on icon at bounding box center [420, 471] width 6 height 12
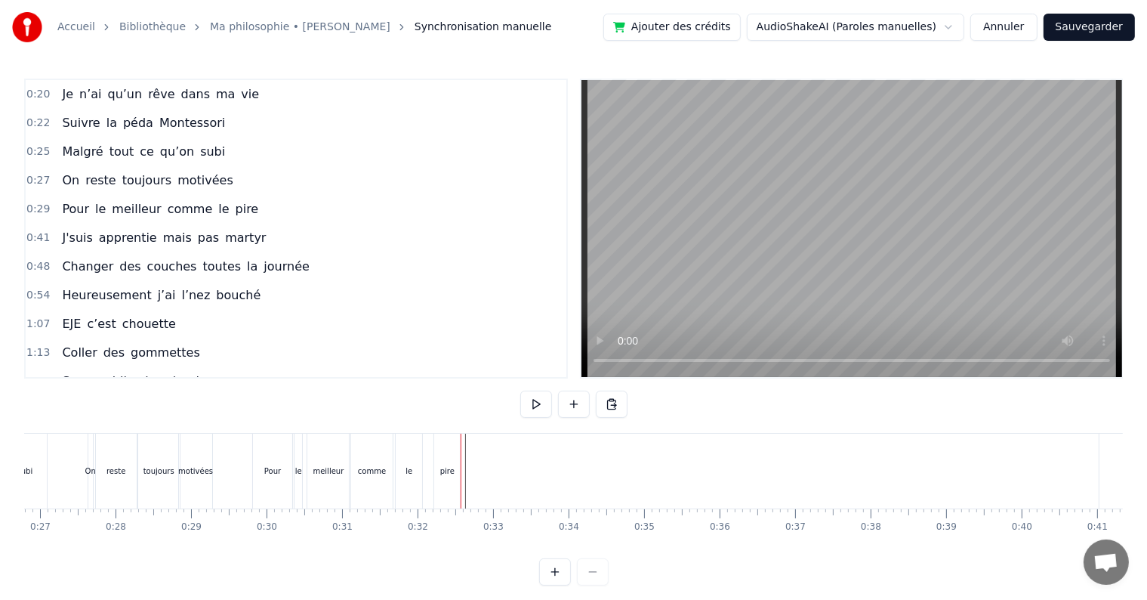
click at [447, 462] on div "pire" at bounding box center [447, 470] width 26 height 75
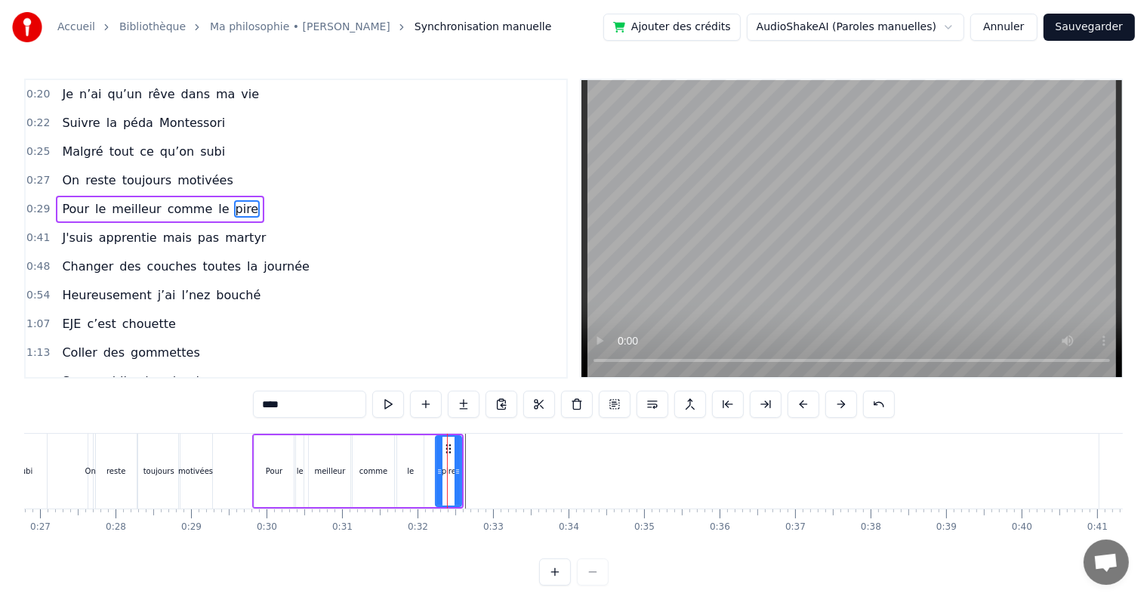
drag, startPoint x: 447, startPoint y: 449, endPoint x: 435, endPoint y: 443, distance: 13.2
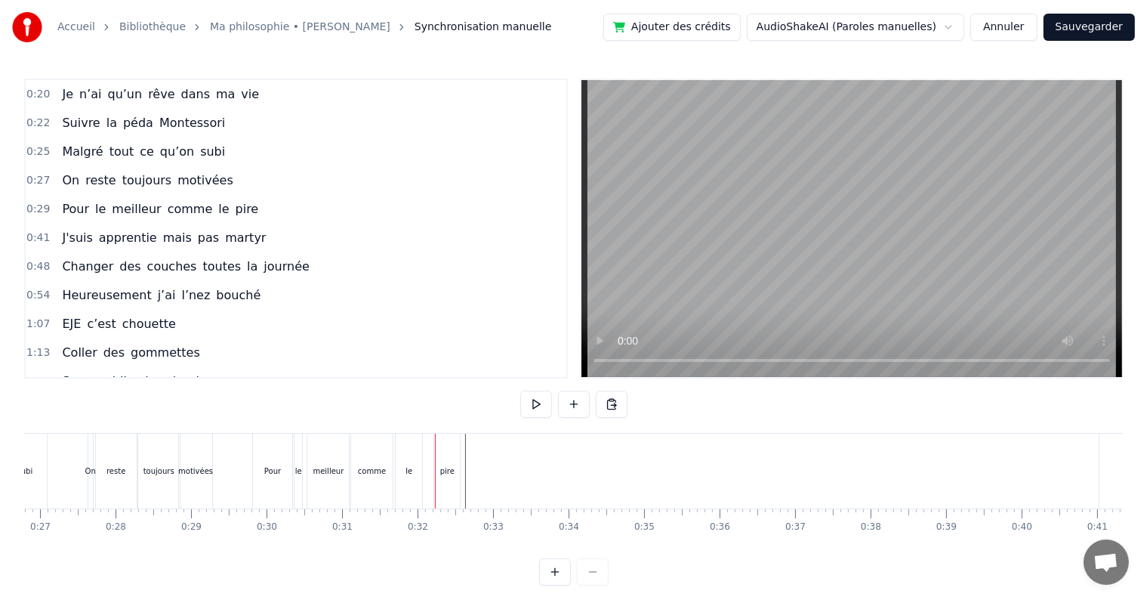
click at [443, 445] on div "pire" at bounding box center [447, 470] width 26 height 75
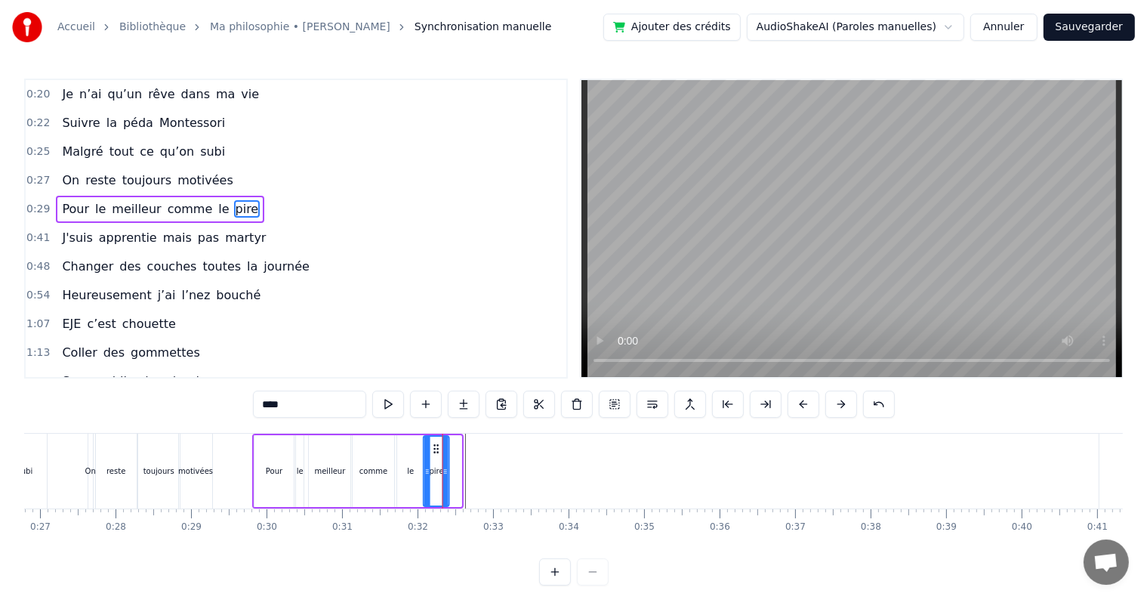
drag, startPoint x: 448, startPoint y: 447, endPoint x: 435, endPoint y: 443, distance: 13.4
click at [435, 443] on icon at bounding box center [436, 449] width 12 height 12
click at [375, 457] on div "comme" at bounding box center [374, 471] width 42 height 72
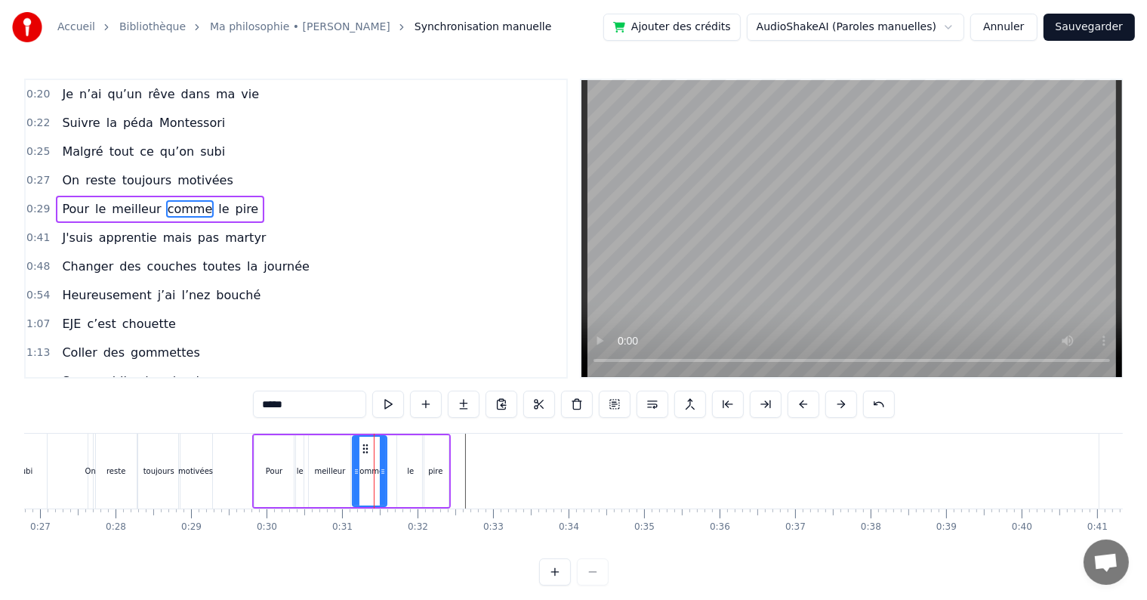
drag, startPoint x: 390, startPoint y: 471, endPoint x: 381, endPoint y: 468, distance: 9.3
click at [381, 468] on icon at bounding box center [383, 471] width 6 height 12
click at [405, 466] on div "le" at bounding box center [410, 471] width 26 height 72
drag, startPoint x: 406, startPoint y: 446, endPoint x: 396, endPoint y: 444, distance: 10.7
click at [396, 444] on icon at bounding box center [400, 449] width 12 height 12
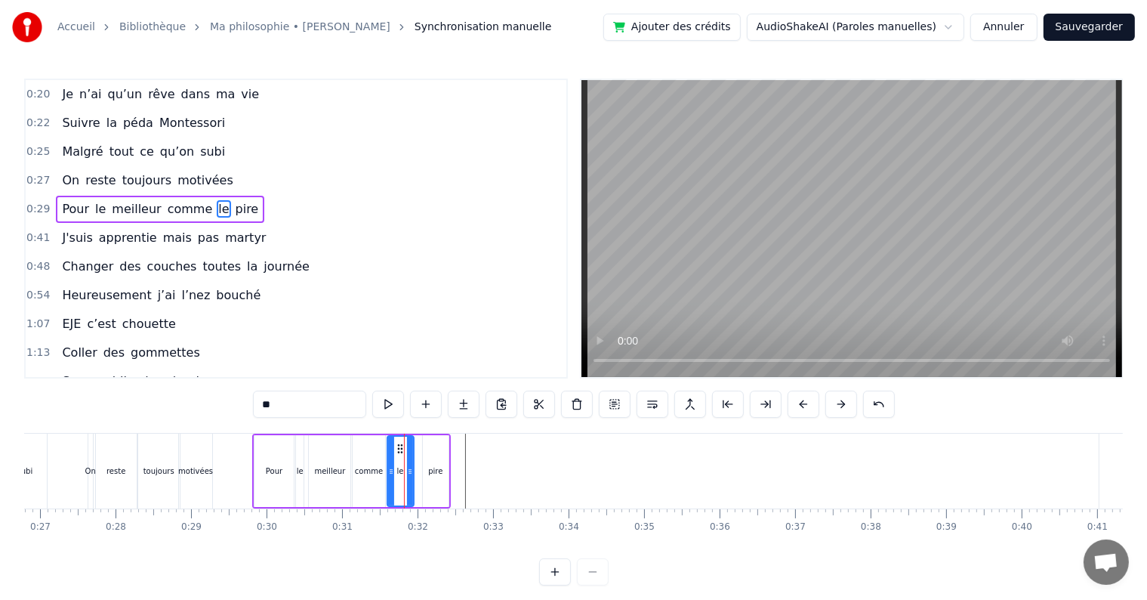
click at [434, 449] on div "pire" at bounding box center [436, 471] width 26 height 72
type input "****"
drag, startPoint x: 434, startPoint y: 445, endPoint x: 427, endPoint y: 444, distance: 7.6
click at [427, 444] on icon at bounding box center [428, 449] width 12 height 12
click at [36, 202] on span "0:29" at bounding box center [37, 209] width 23 height 15
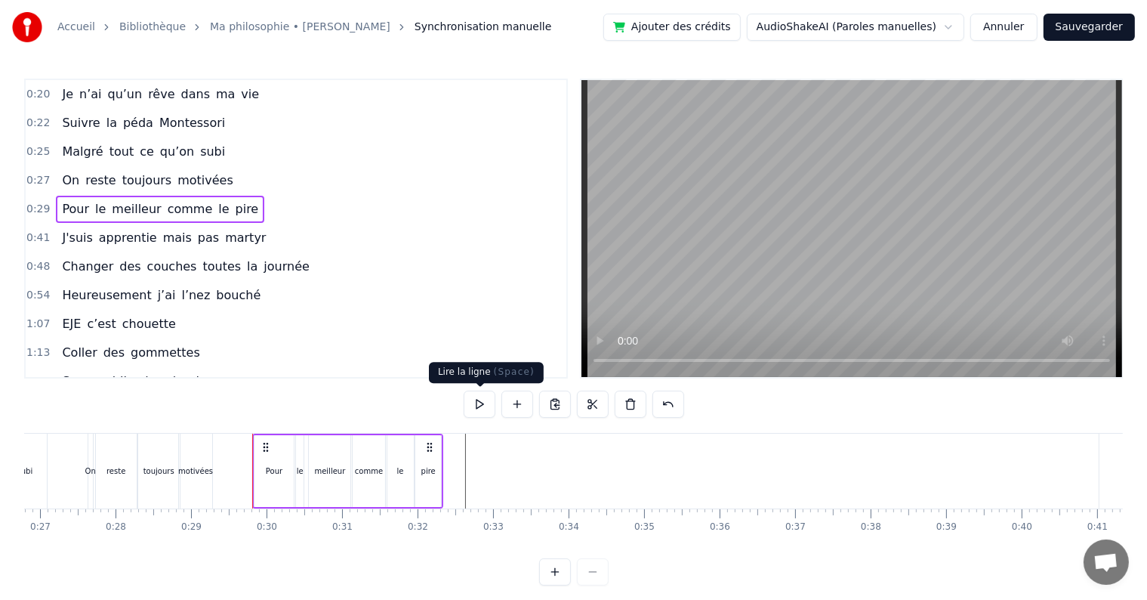
click at [480, 414] on button at bounding box center [480, 403] width 32 height 27
click at [30, 196] on div "0:29 Pour le meilleur comme le pire" at bounding box center [296, 209] width 541 height 29
click at [32, 196] on div "0:29 Pour le meilleur comme le pire" at bounding box center [296, 209] width 541 height 29
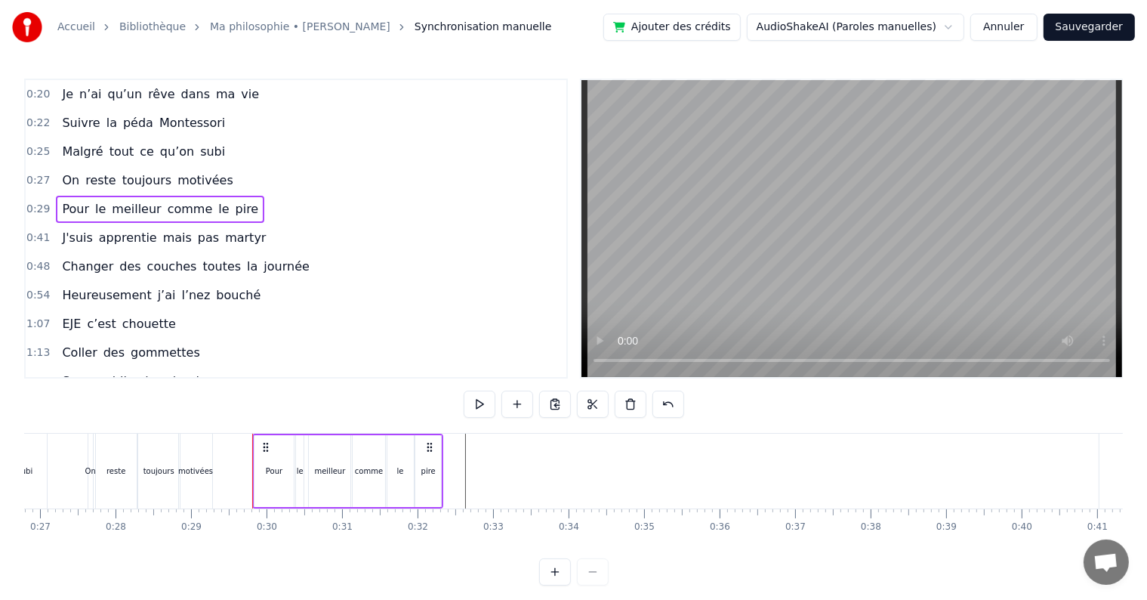
scroll to position [23, 0]
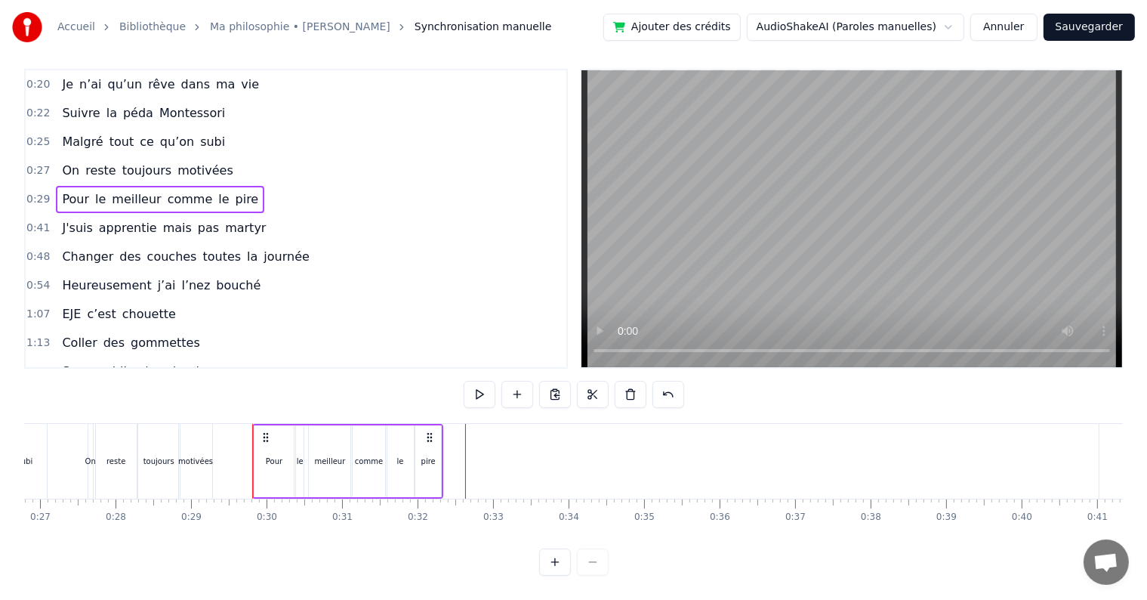
click at [550, 560] on button at bounding box center [555, 561] width 32 height 27
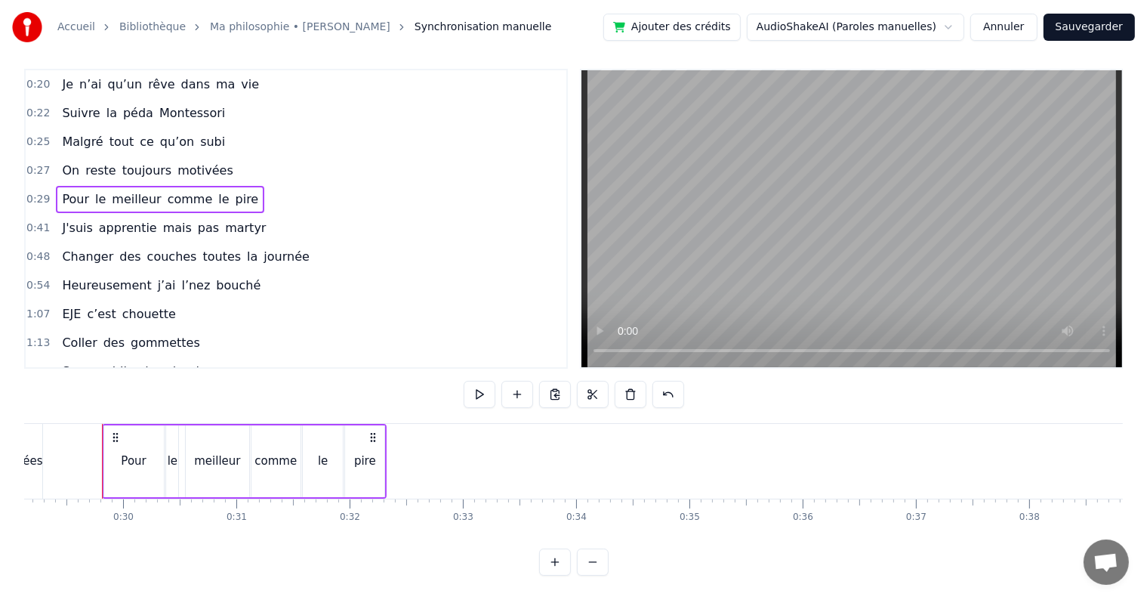
scroll to position [0, 3301]
click at [550, 560] on button at bounding box center [555, 561] width 32 height 27
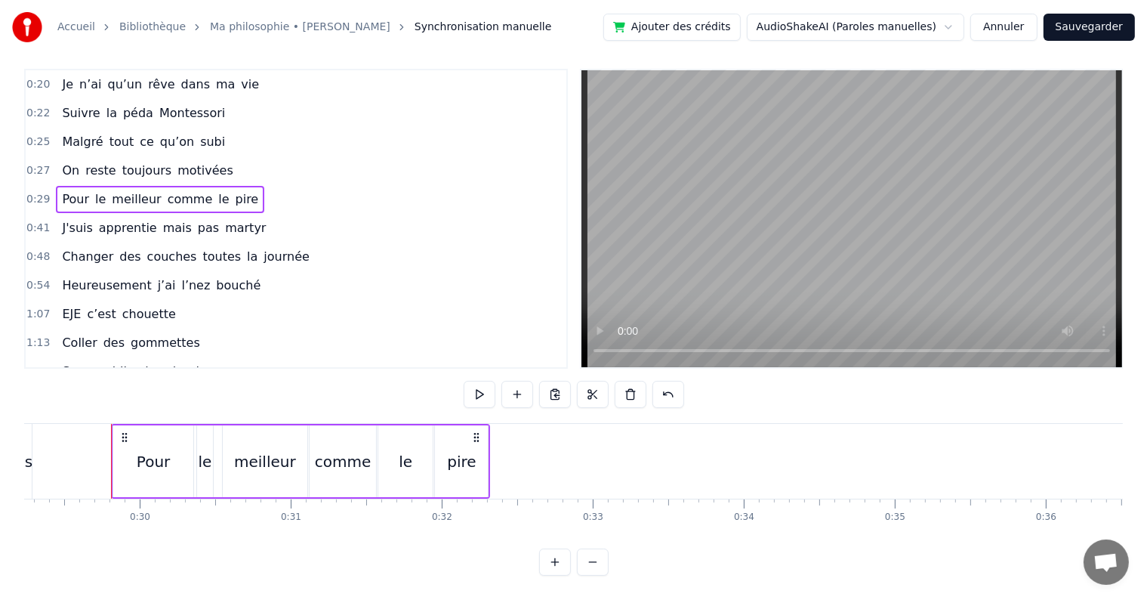
scroll to position [0, 4426]
click at [586, 561] on button at bounding box center [593, 561] width 32 height 27
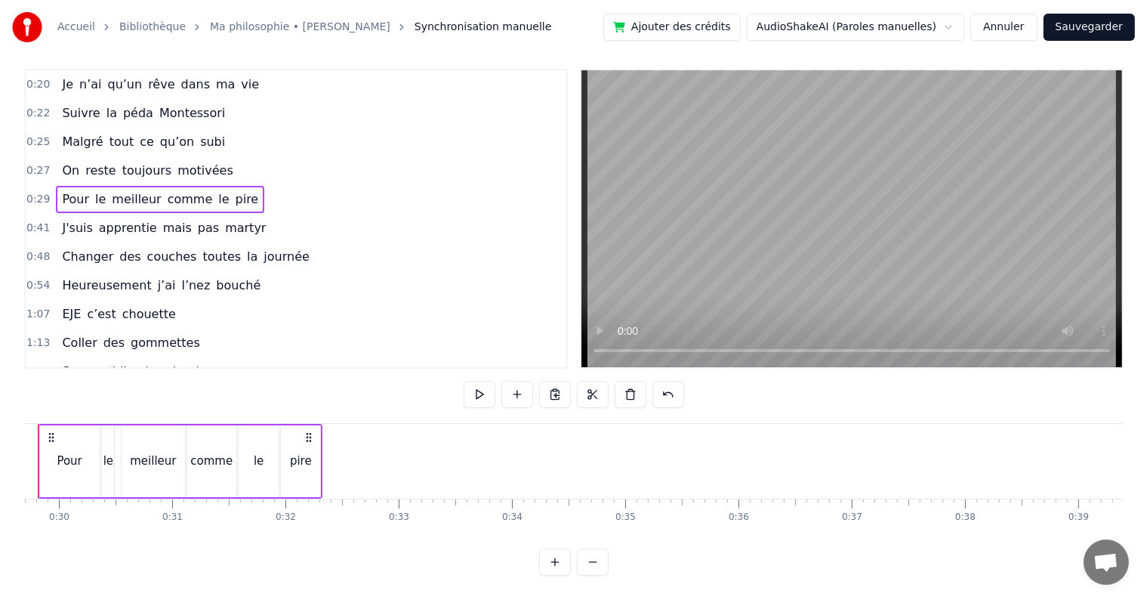
scroll to position [0, 3301]
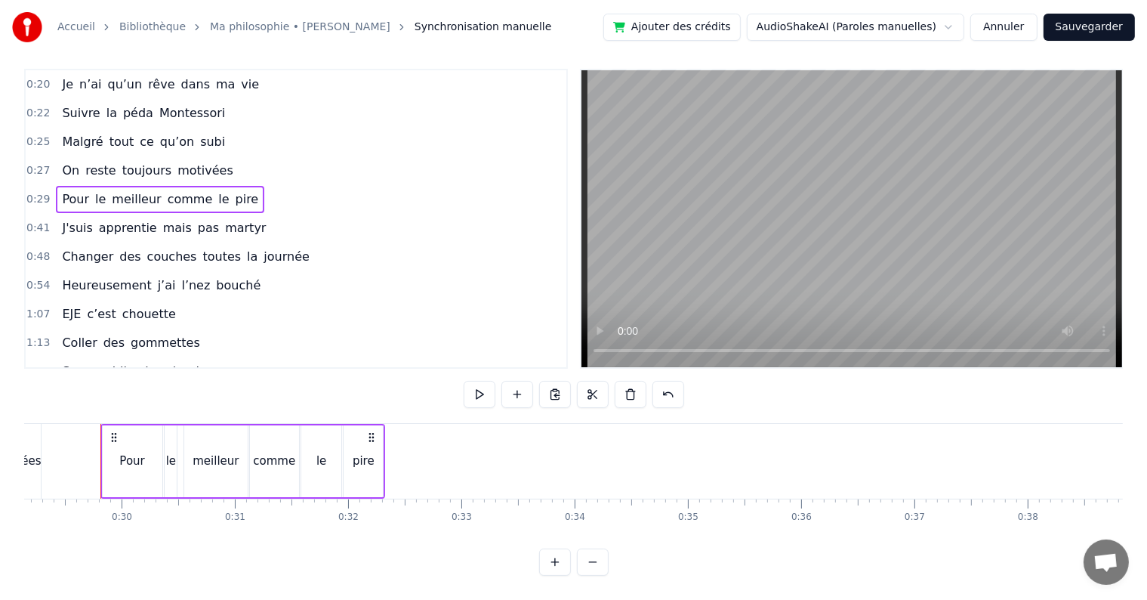
click at [293, 24] on link "Ma philosophie • [PERSON_NAME]" at bounding box center [300, 27] width 180 height 15
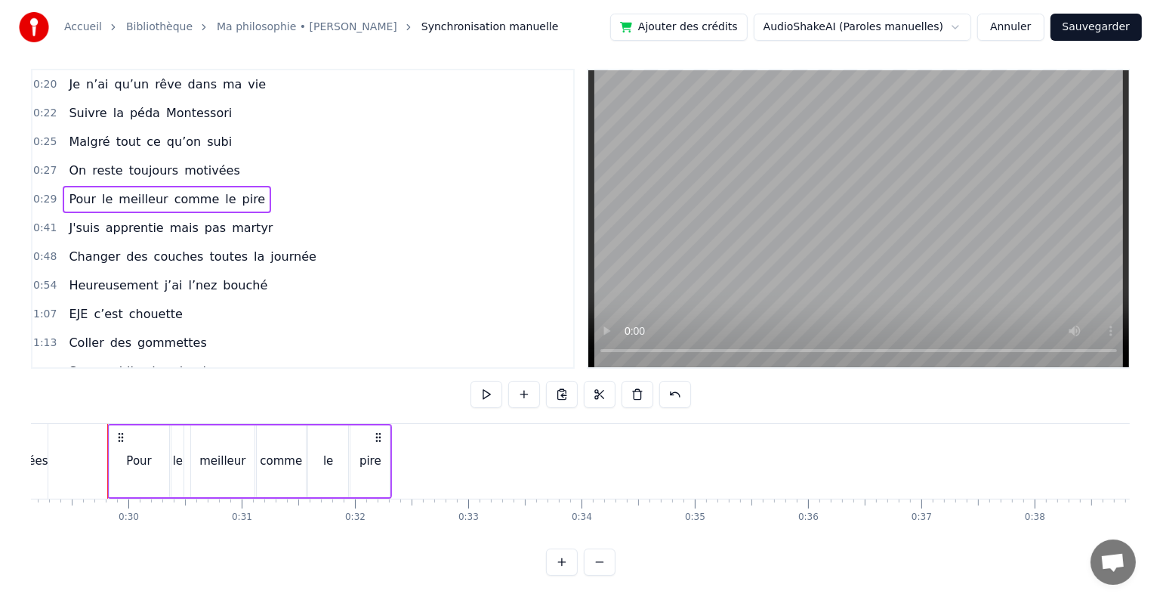
scroll to position [1, 0]
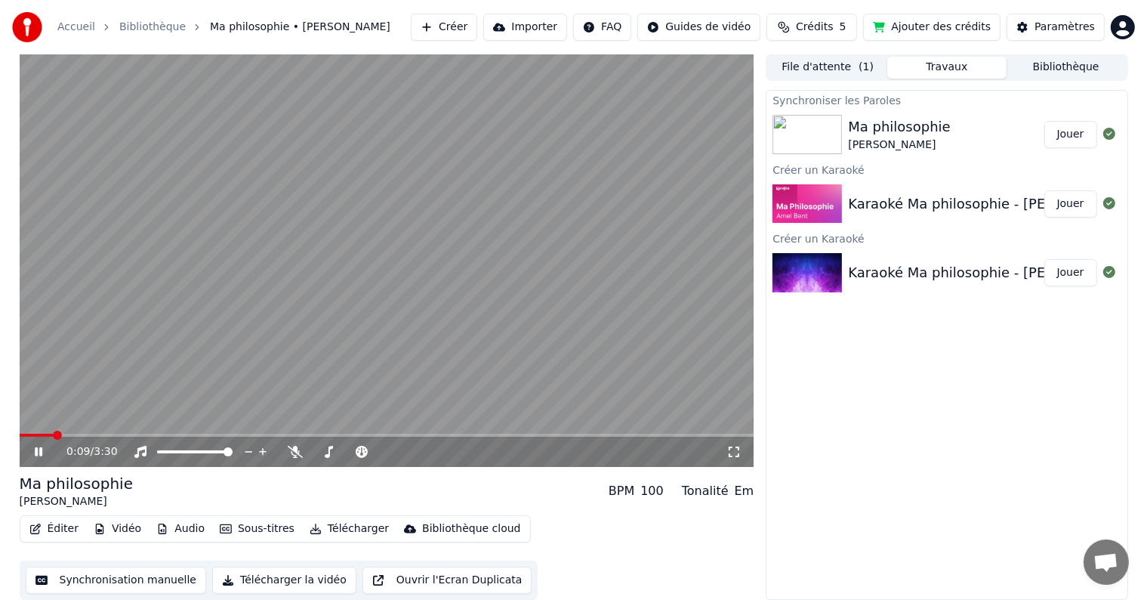
click at [117, 437] on div "0:09 / 3:30" at bounding box center [387, 452] width 735 height 30
click at [115, 432] on video at bounding box center [387, 260] width 735 height 413
click at [122, 435] on span at bounding box center [387, 434] width 735 height 3
click at [35, 457] on icon at bounding box center [49, 452] width 35 height 12
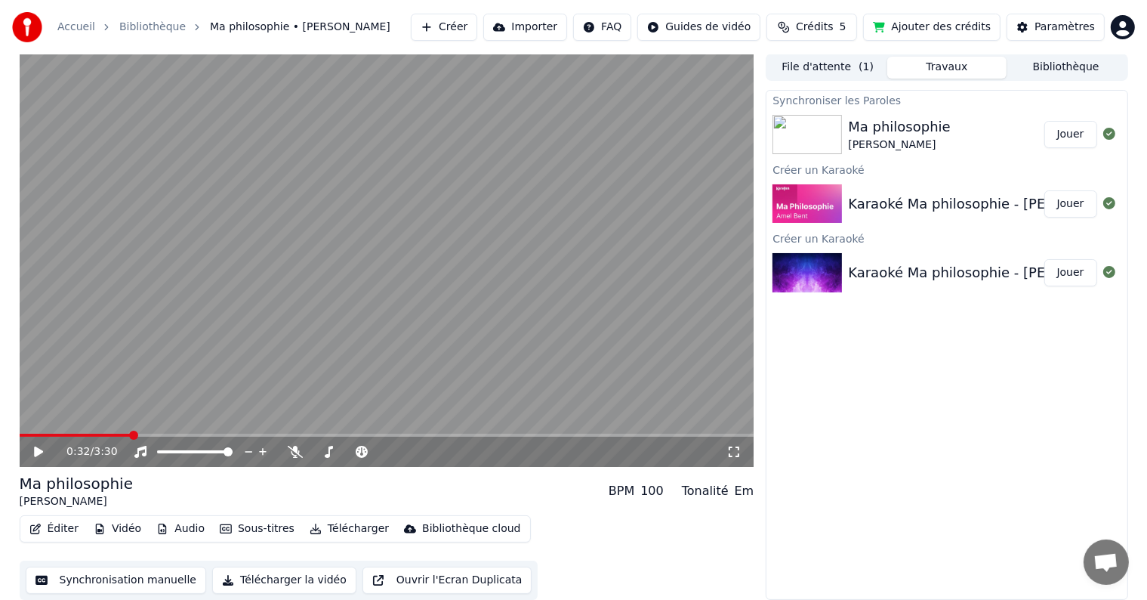
click at [474, 27] on button "Créer" at bounding box center [444, 27] width 66 height 27
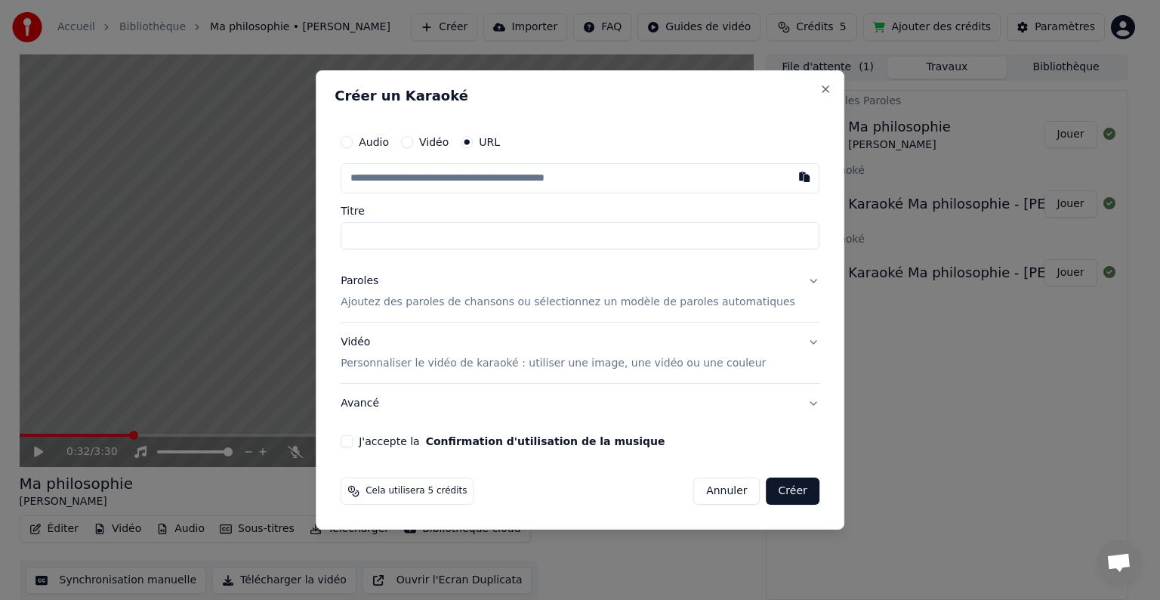
click at [378, 138] on div "Audio" at bounding box center [365, 142] width 48 height 12
click at [353, 143] on button "Audio" at bounding box center [347, 142] width 12 height 12
click at [517, 180] on div "Aucun fichier choisi" at bounding box center [513, 178] width 116 height 15
type input "**********"
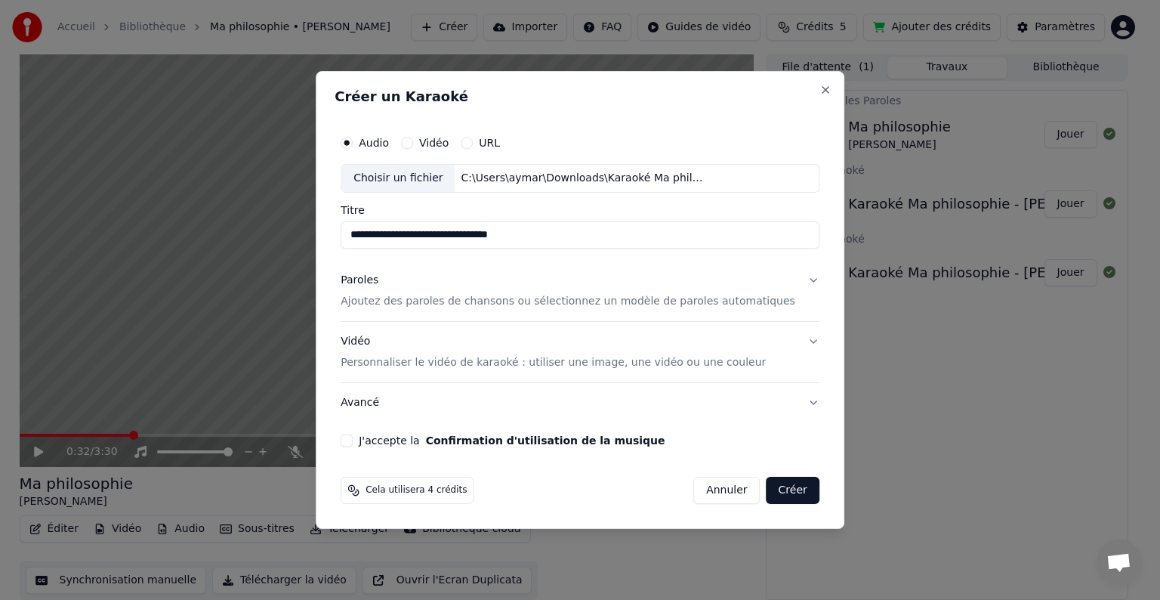
click at [785, 276] on button "Paroles Ajoutez des paroles de chansons ou sélectionnez un modèle de paroles au…" at bounding box center [580, 291] width 479 height 60
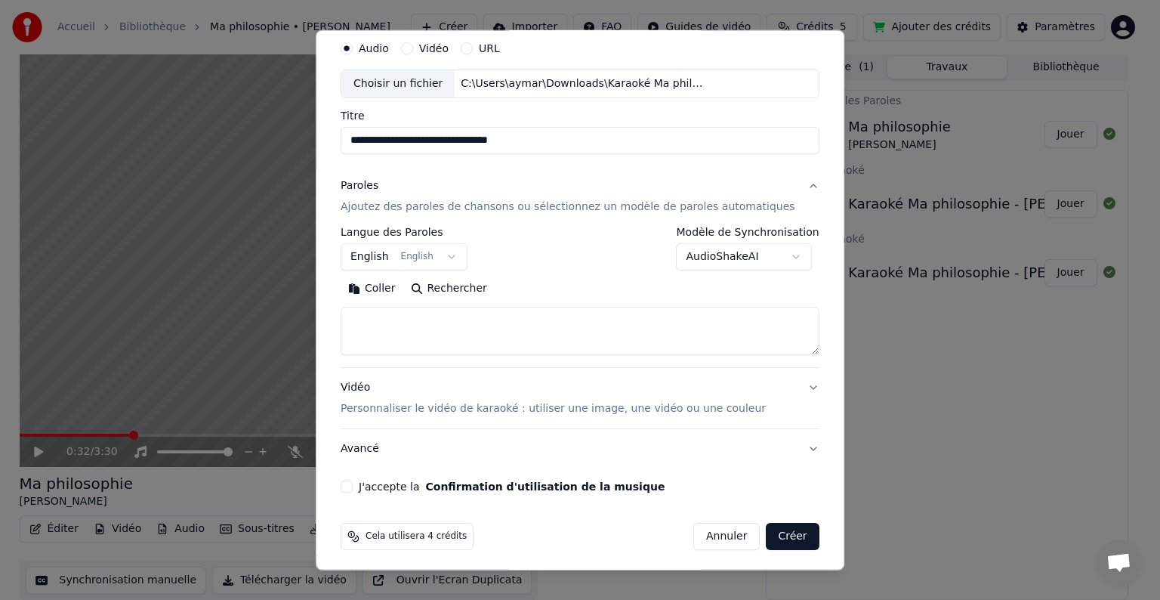
scroll to position [57, 0]
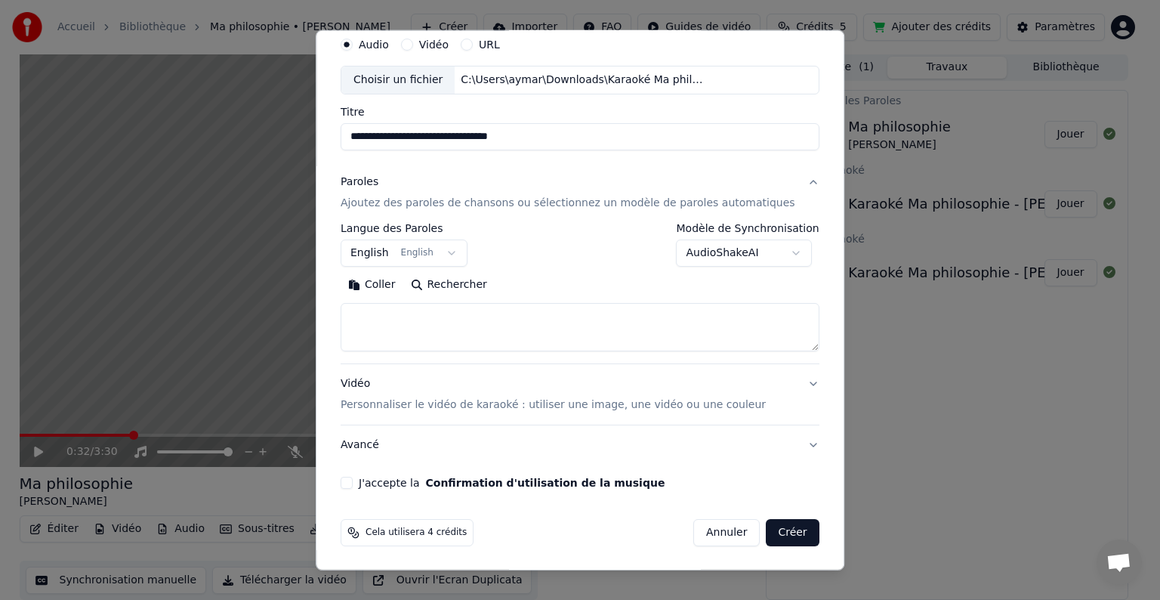
click at [442, 248] on body "**********" at bounding box center [573, 299] width 1147 height 600
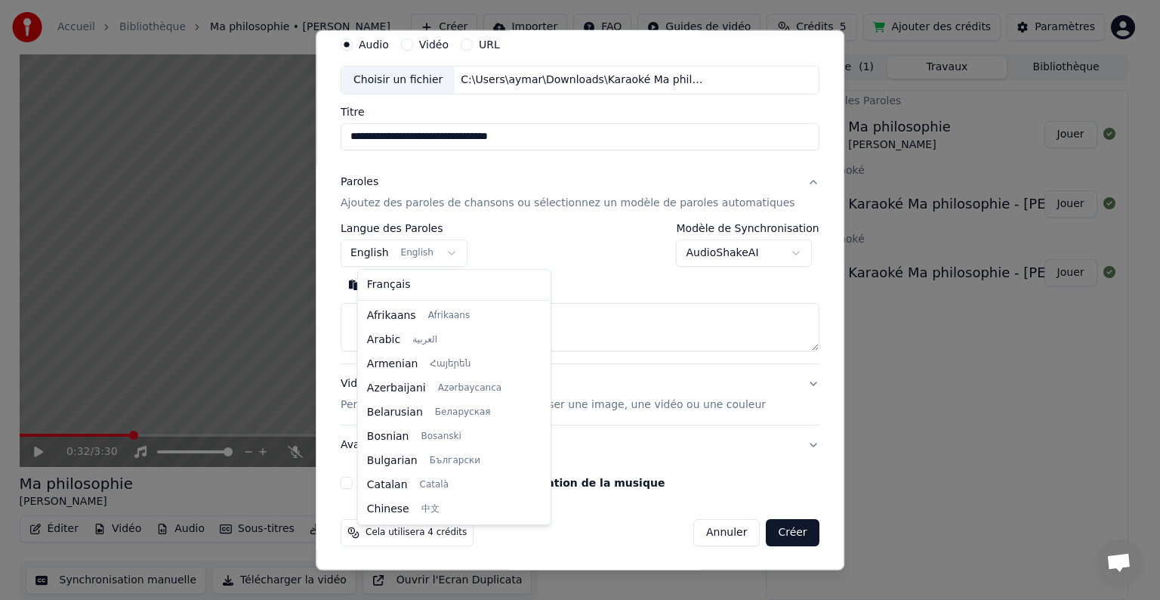
scroll to position [121, 0]
select select "**"
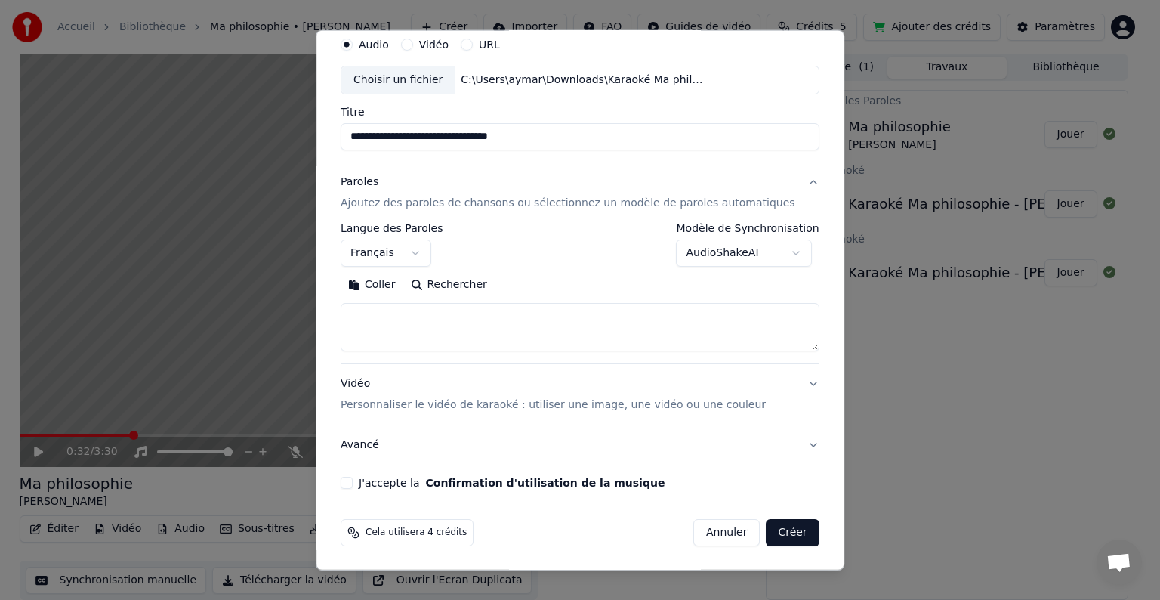
click at [443, 329] on textarea at bounding box center [580, 327] width 479 height 48
paste textarea "**********"
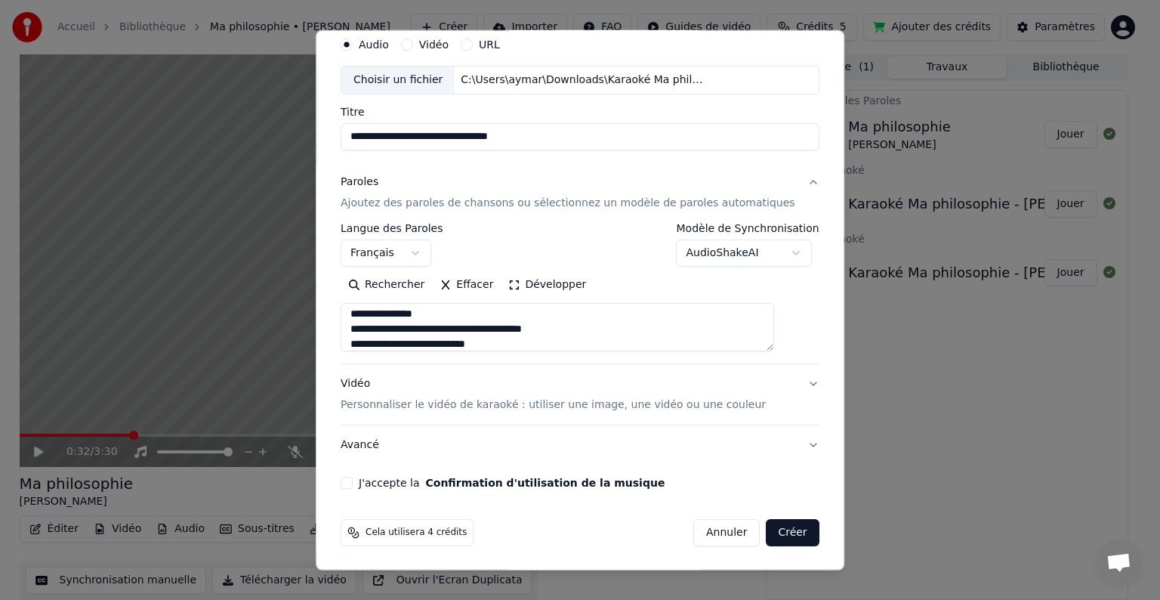
scroll to position [387, 0]
type textarea "**********"
click at [353, 486] on button "J'accepte la Confirmation d'utilisation de la musique" at bounding box center [347, 483] width 12 height 12
click at [772, 255] on body "**********" at bounding box center [573, 299] width 1147 height 600
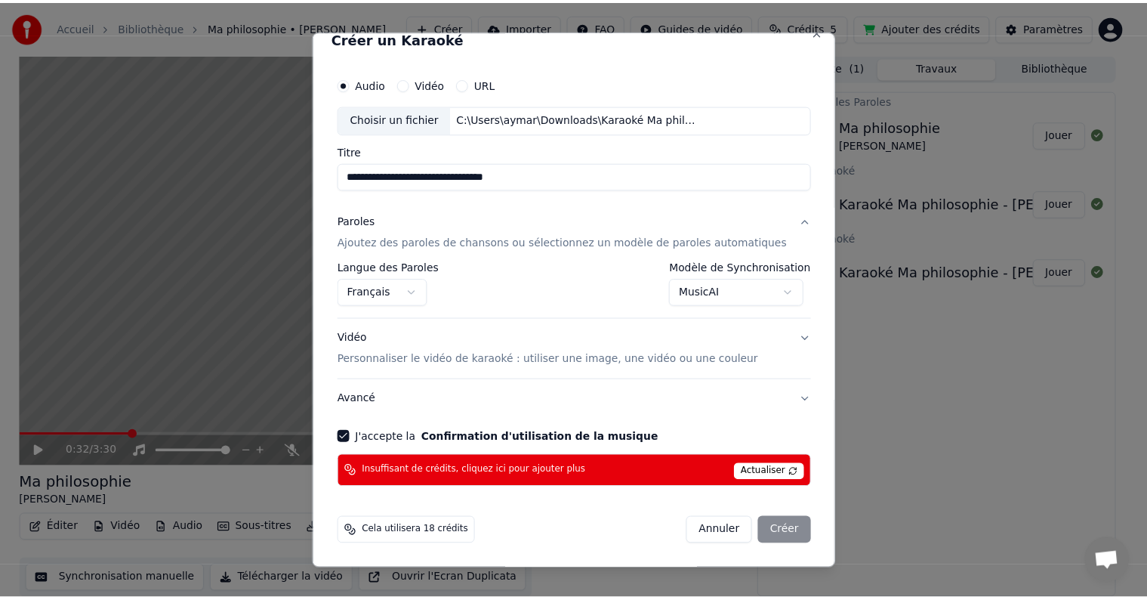
scroll to position [0, 0]
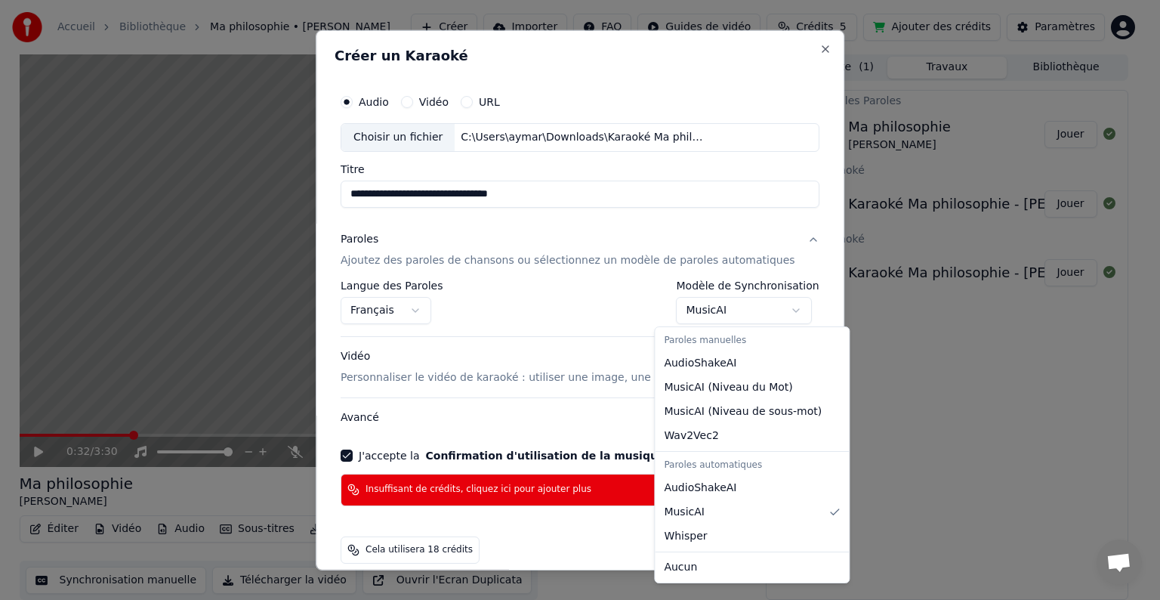
click at [745, 317] on body "**********" at bounding box center [573, 299] width 1147 height 600
click at [723, 312] on body "**********" at bounding box center [573, 299] width 1147 height 600
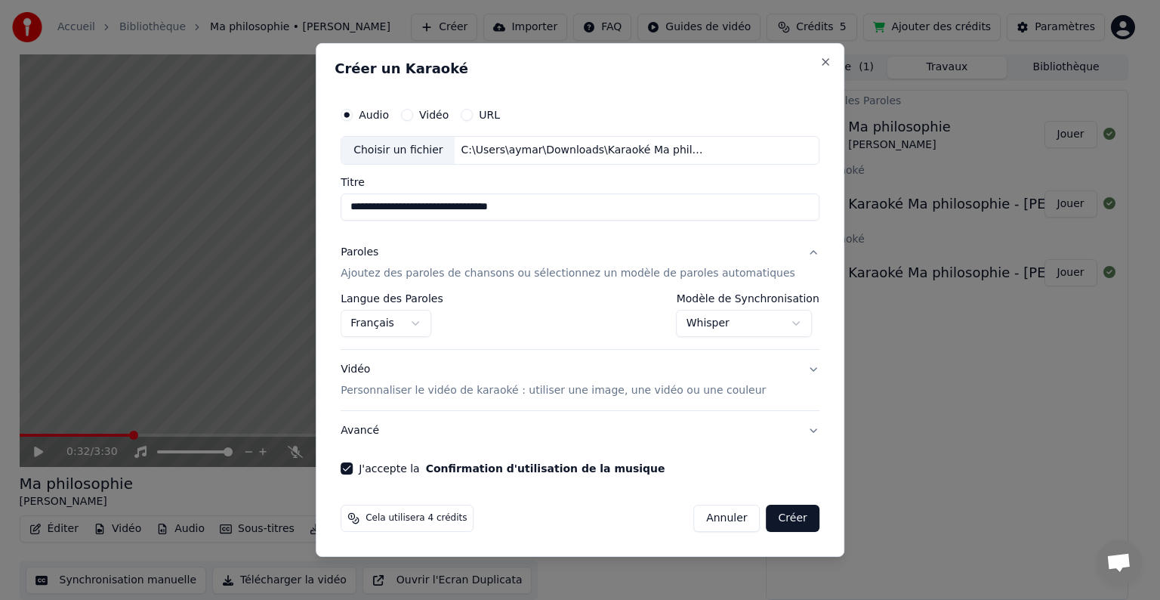
click at [780, 517] on button "Créer" at bounding box center [793, 517] width 53 height 27
select select "**********"
select select
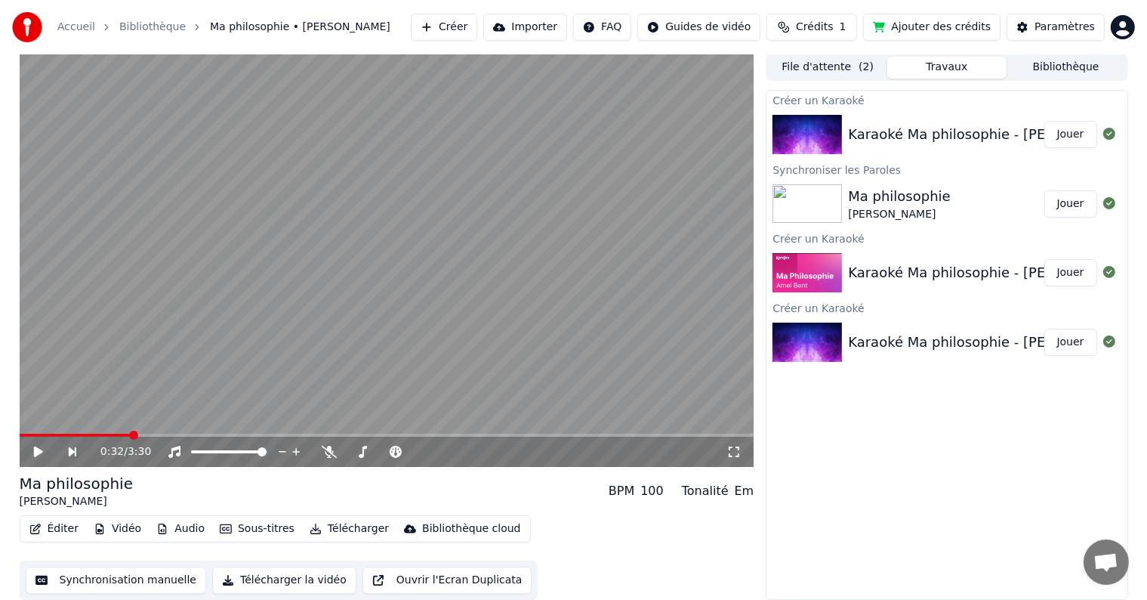
click at [892, 134] on div "Karaoké Ma philosophie - [PERSON_NAME] _" at bounding box center [997, 134] width 299 height 21
click at [1100, 135] on div at bounding box center [1109, 134] width 24 height 18
click at [1057, 133] on button "Jouer" at bounding box center [1070, 134] width 53 height 27
click at [54, 434] on span at bounding box center [387, 434] width 735 height 3
click at [85, 435] on span at bounding box center [387, 434] width 735 height 3
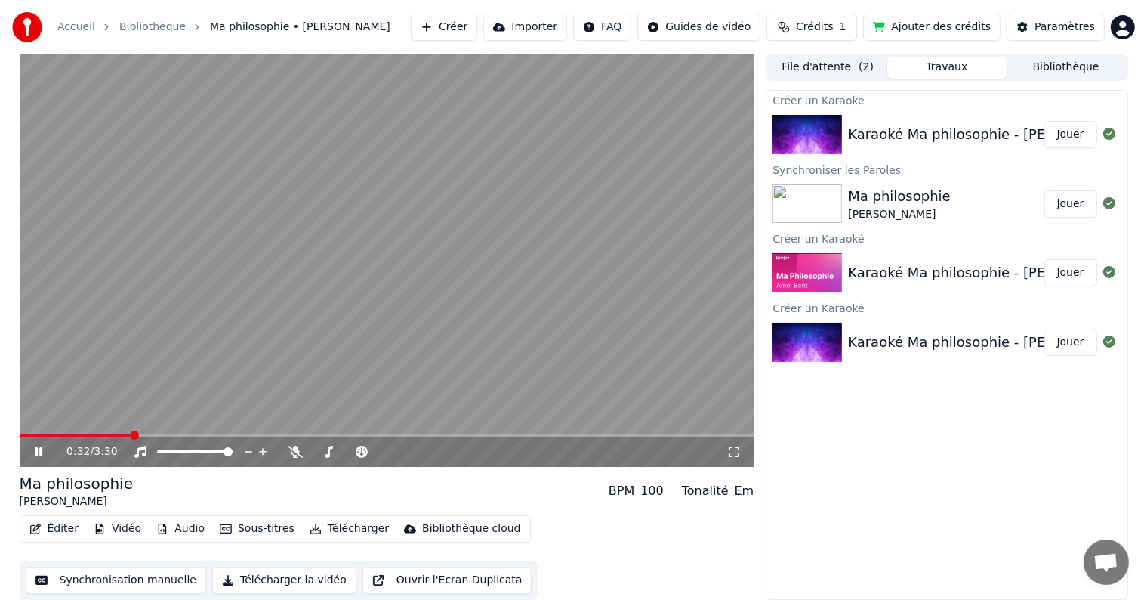
click at [36, 453] on icon at bounding box center [39, 451] width 8 height 9
click at [51, 585] on button "Synchronisation manuelle" at bounding box center [116, 579] width 181 height 27
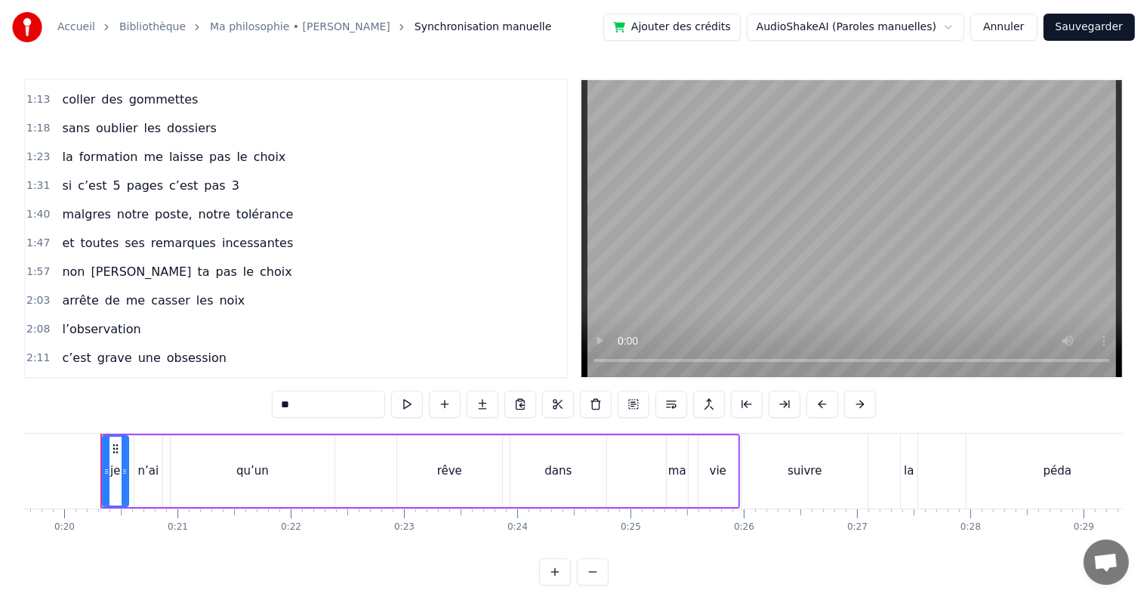
scroll to position [254, 0]
click at [287, 314] on div "2:08 l’observation" at bounding box center [296, 328] width 541 height 29
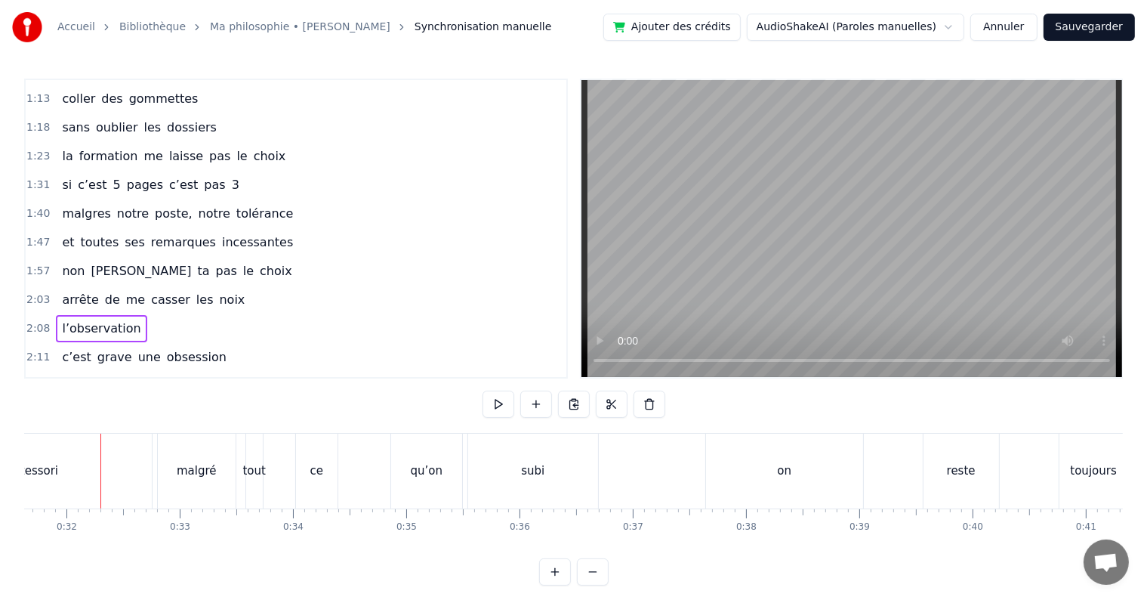
scroll to position [0, 0]
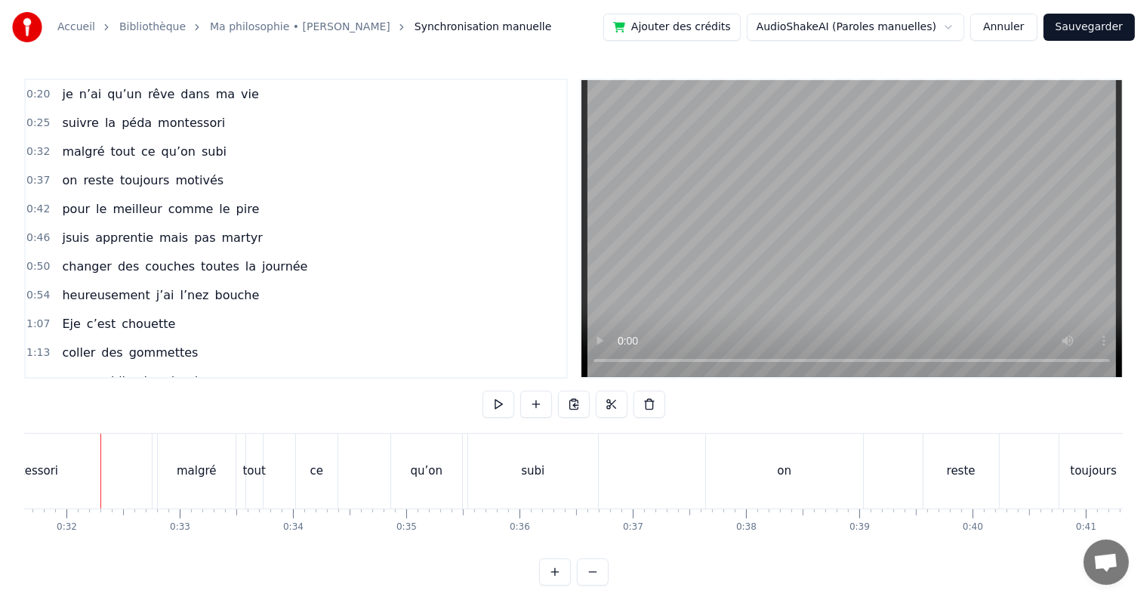
click at [1034, 30] on button "Annuler" at bounding box center [1003, 27] width 66 height 27
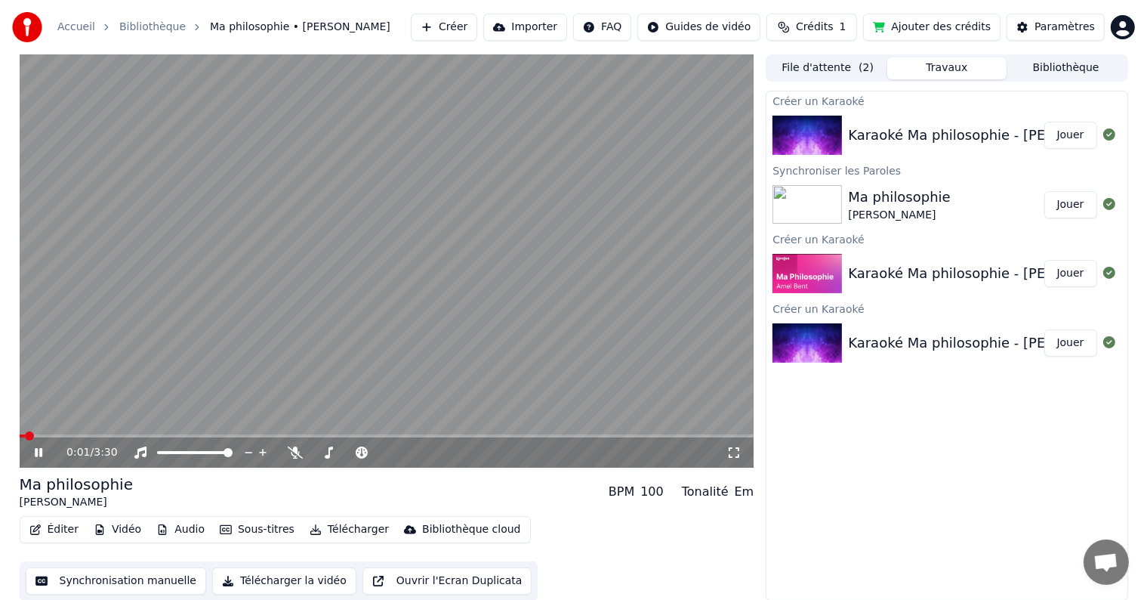
click at [39, 453] on icon at bounding box center [49, 452] width 35 height 12
click at [42, 453] on icon at bounding box center [49, 452] width 35 height 12
click at [66, 432] on video at bounding box center [387, 260] width 735 height 413
click at [65, 434] on span at bounding box center [387, 435] width 735 height 3
click at [40, 447] on icon at bounding box center [49, 452] width 35 height 12
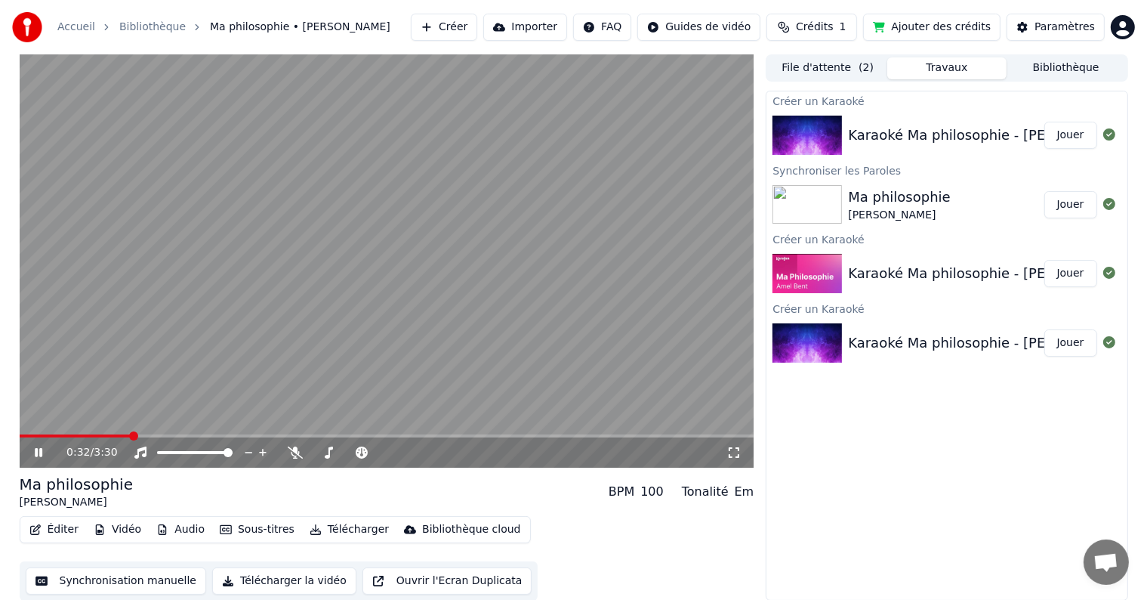
click at [129, 434] on span at bounding box center [387, 435] width 735 height 3
click at [154, 434] on span at bounding box center [387, 435] width 735 height 3
click at [34, 447] on icon at bounding box center [49, 452] width 35 height 12
click at [48, 523] on button "Éditer" at bounding box center [53, 529] width 61 height 21
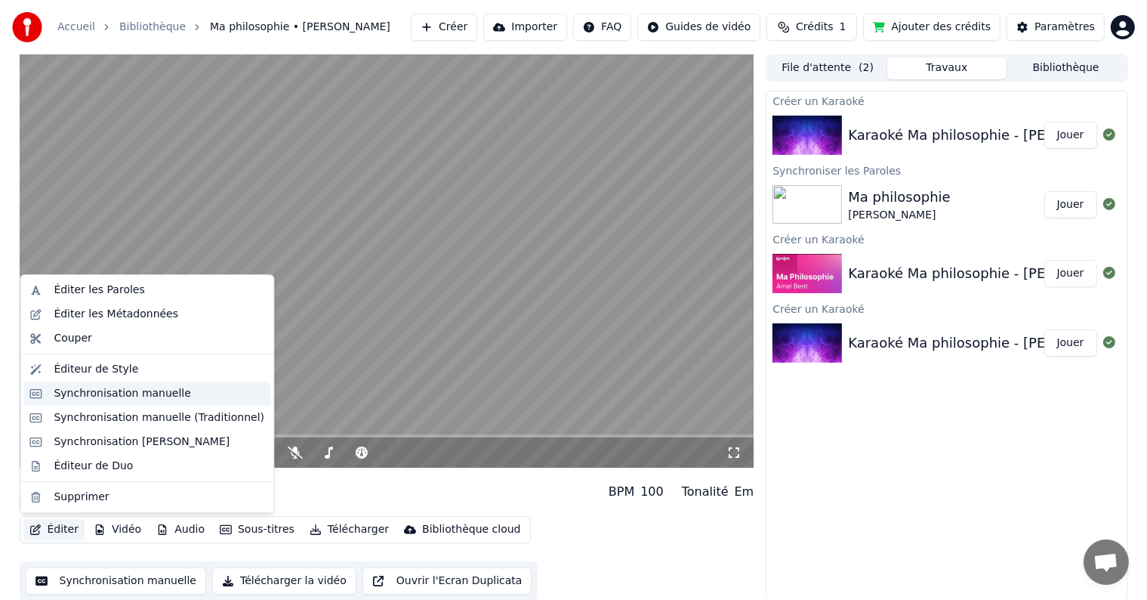
click at [161, 396] on div "Synchronisation manuelle" at bounding box center [122, 393] width 137 height 15
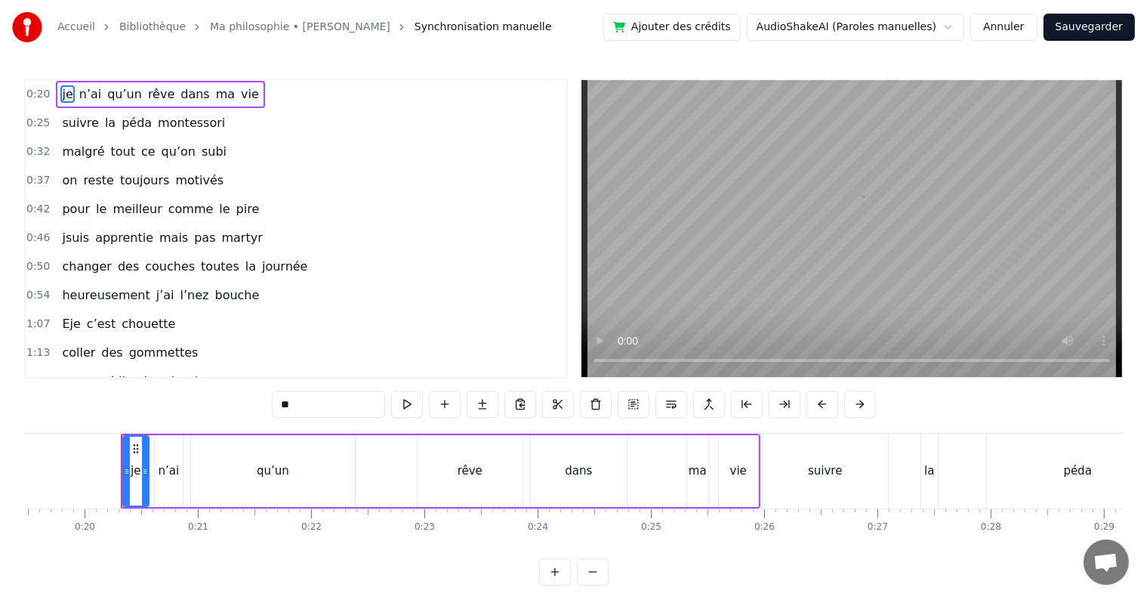
scroll to position [0, 2226]
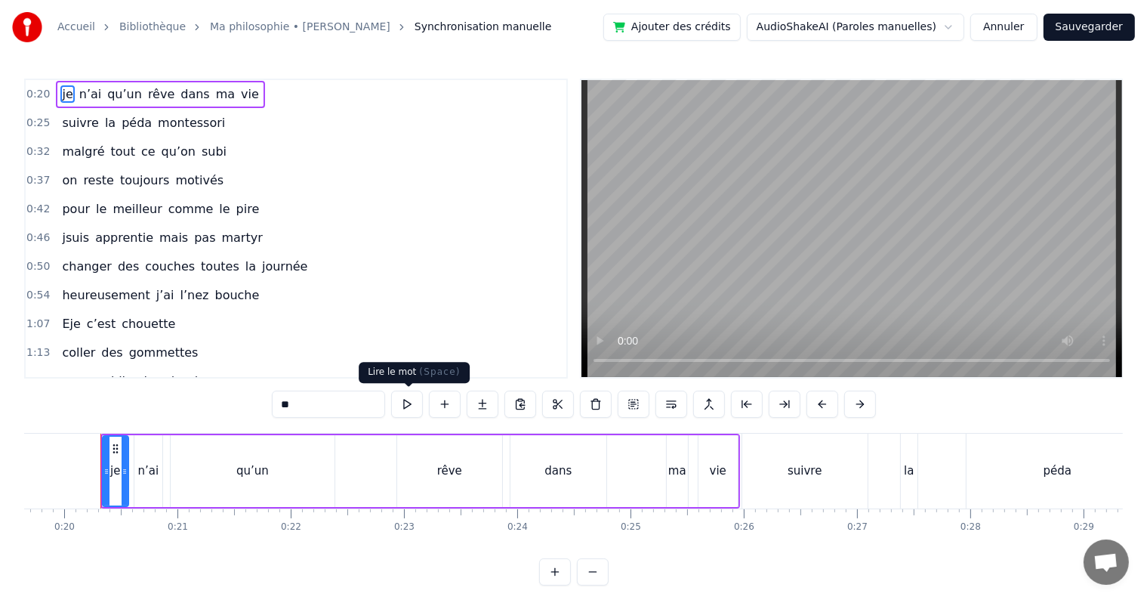
click at [400, 404] on button at bounding box center [407, 403] width 32 height 27
click at [30, 93] on span "0:20" at bounding box center [37, 94] width 23 height 15
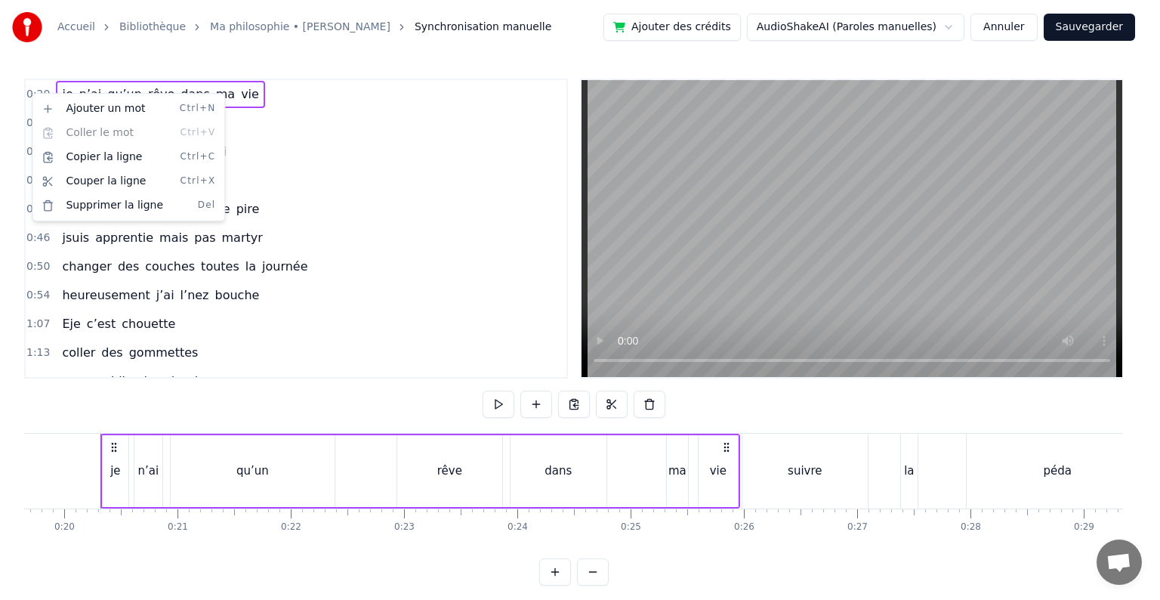
click at [498, 408] on html "Accueil Bibliothèque Ma philosophie • Amel Bent Synchronisation manuelle Ajoute…" at bounding box center [580, 304] width 1160 height 609
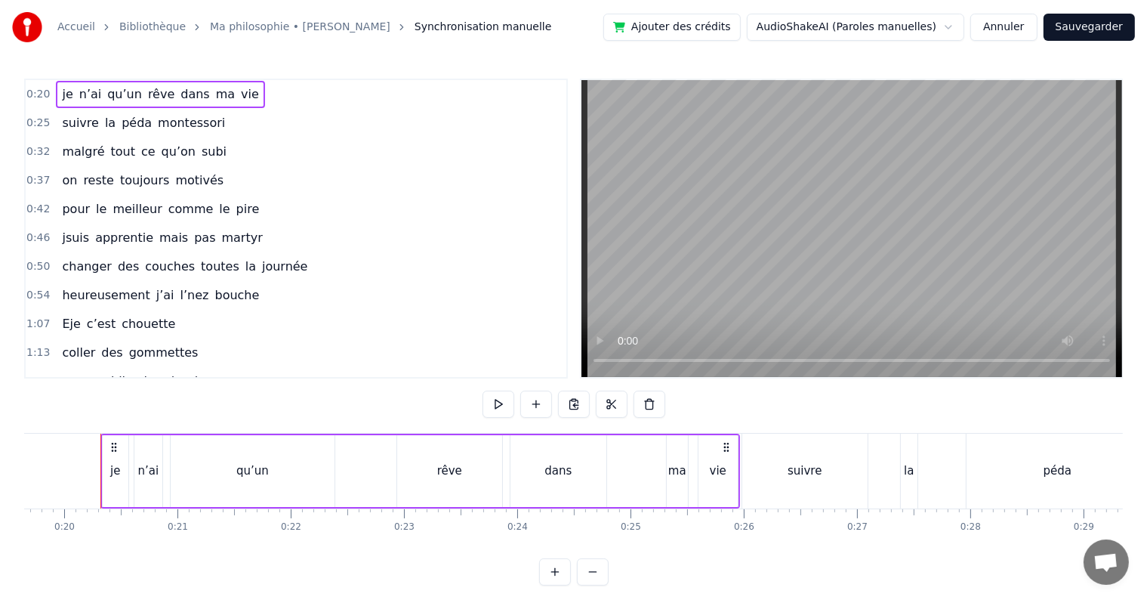
click at [498, 408] on button at bounding box center [499, 403] width 32 height 27
click at [156, 97] on div "je n’ai qu’un rêve dans ma vie" at bounding box center [160, 94] width 208 height 27
drag, startPoint x: 726, startPoint y: 441, endPoint x: 705, endPoint y: 476, distance: 40.3
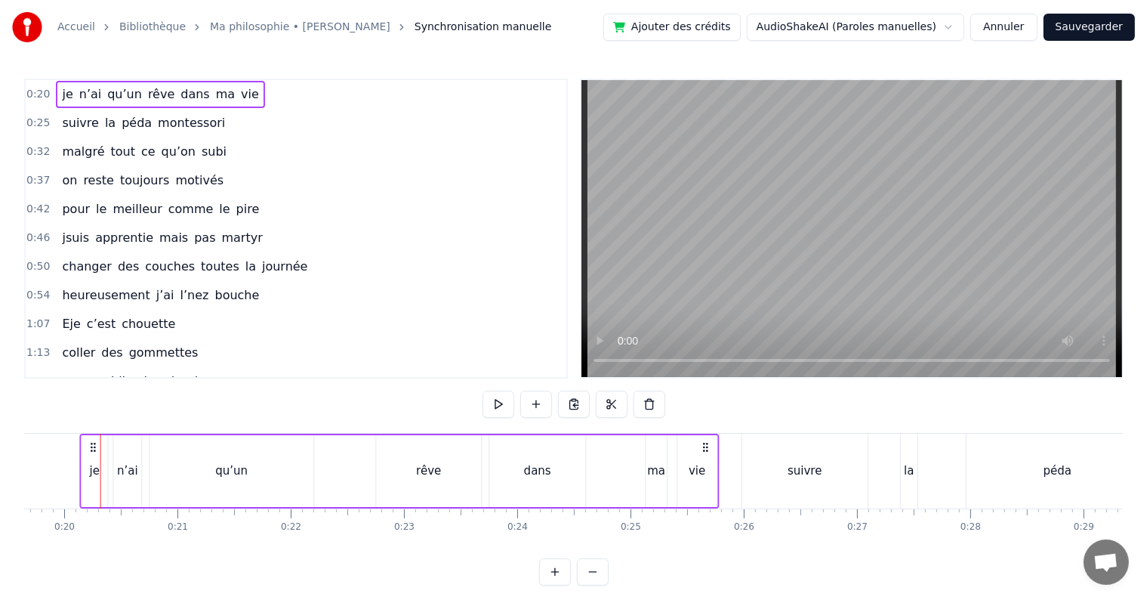
click at [705, 476] on div "je n’ai qu’un rêve dans ma vie" at bounding box center [400, 470] width 640 height 75
click at [587, 403] on button at bounding box center [593, 403] width 32 height 27
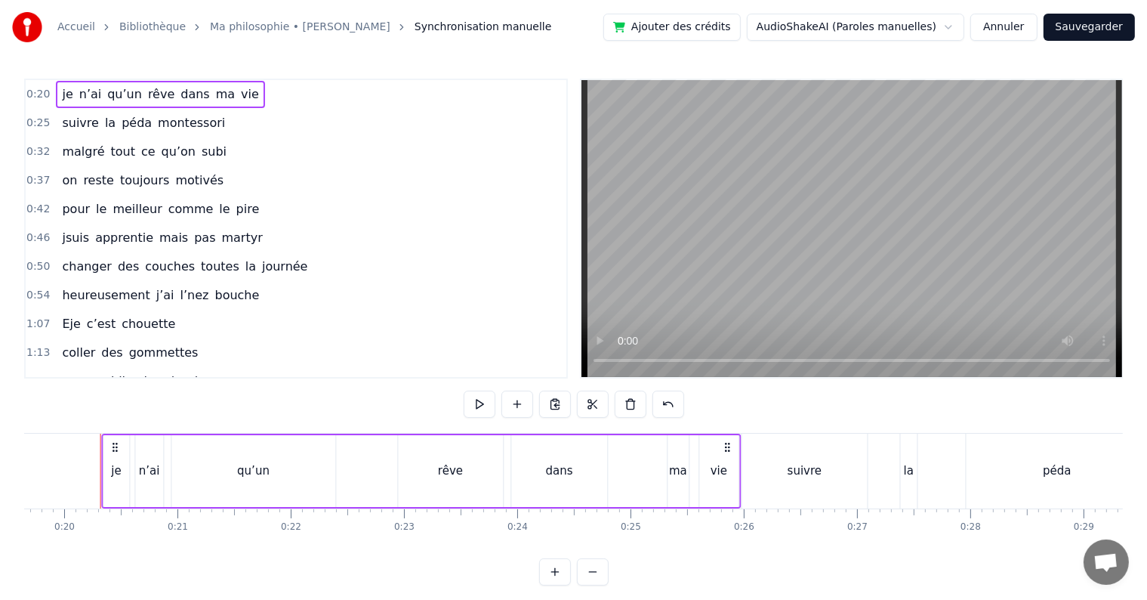
drag, startPoint x: 708, startPoint y: 447, endPoint x: 729, endPoint y: 445, distance: 20.5
click at [729, 445] on icon at bounding box center [727, 447] width 12 height 12
click at [27, 119] on span "0:25" at bounding box center [37, 123] width 23 height 15
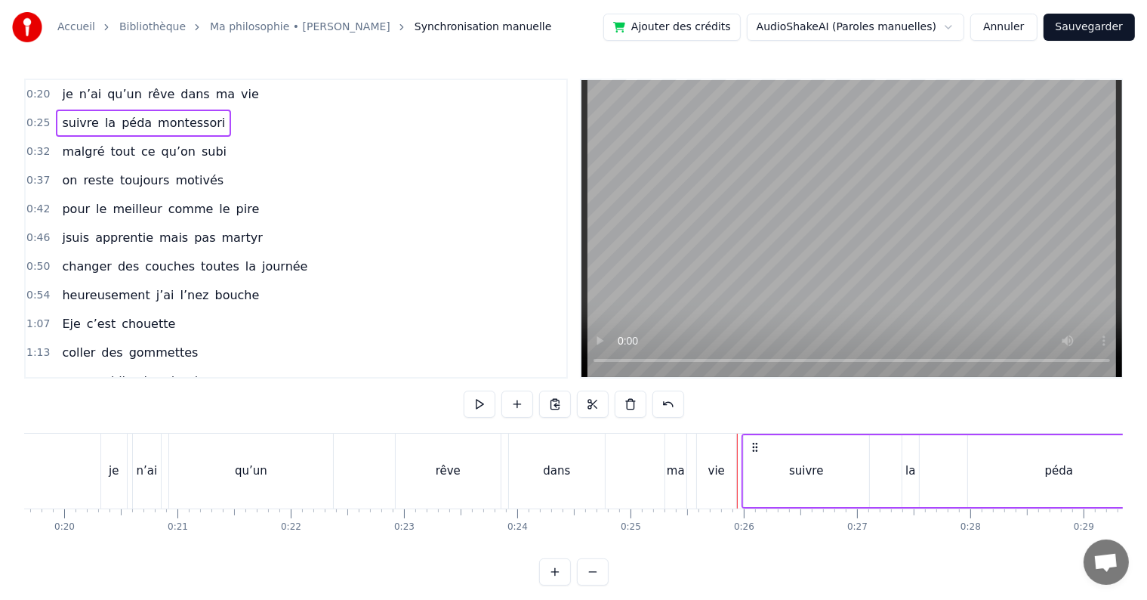
click at [39, 119] on span "0:25" at bounding box center [37, 123] width 23 height 15
click at [32, 91] on span "0:20" at bounding box center [37, 94] width 23 height 15
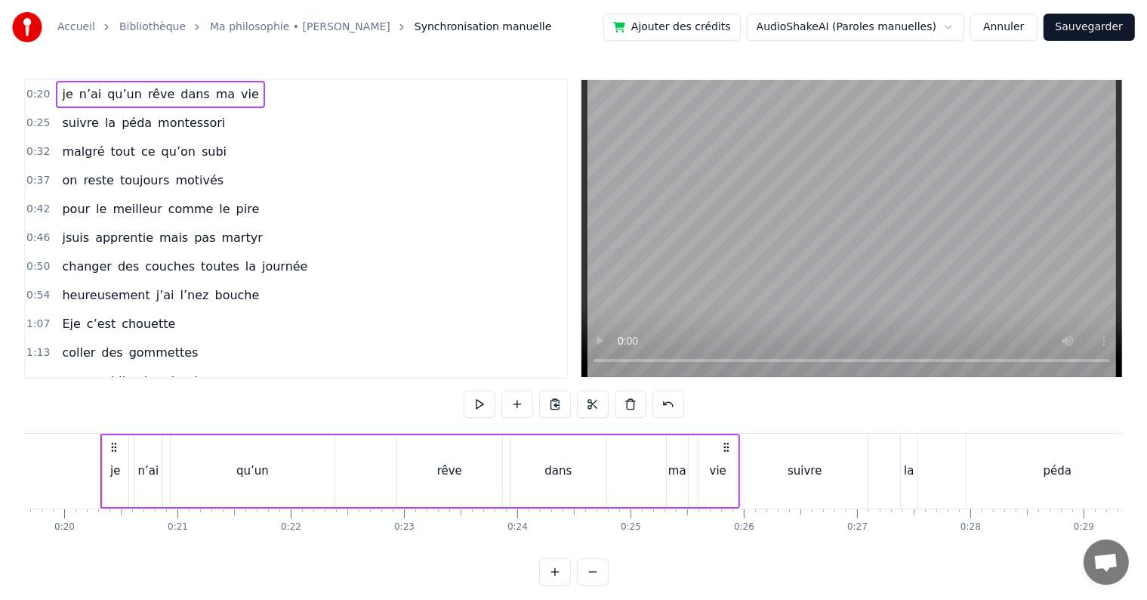
click at [32, 91] on span "0:20" at bounding box center [37, 94] width 23 height 15
click at [311, 472] on div "qu’un" at bounding box center [253, 471] width 164 height 72
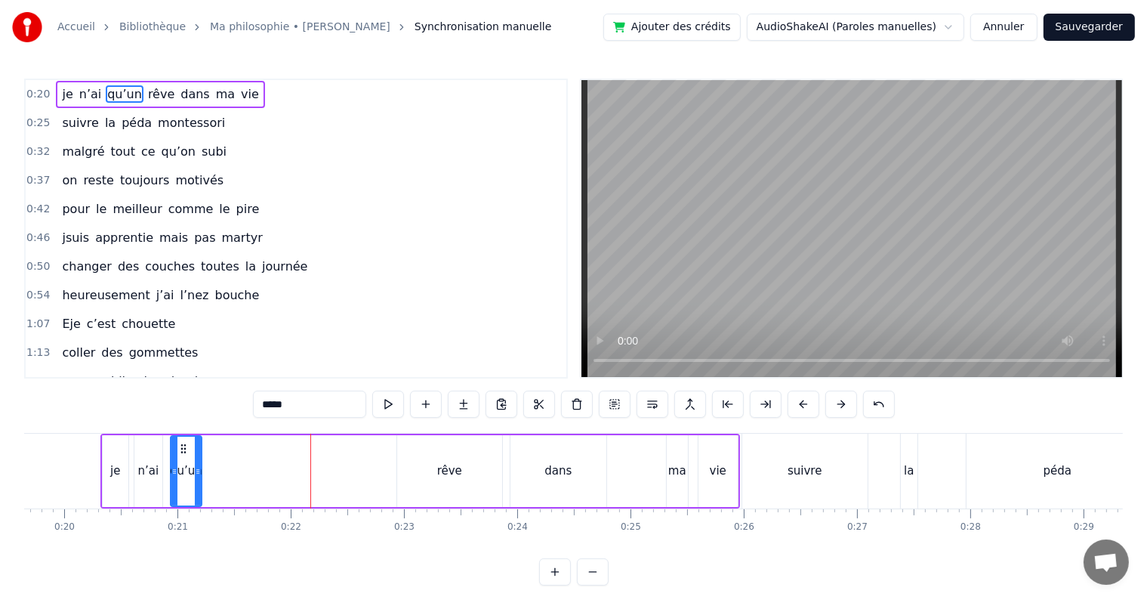
drag, startPoint x: 332, startPoint y: 462, endPoint x: 194, endPoint y: 464, distance: 137.5
click at [195, 464] on div at bounding box center [198, 471] width 6 height 69
click at [428, 467] on div "rêve" at bounding box center [449, 471] width 105 height 72
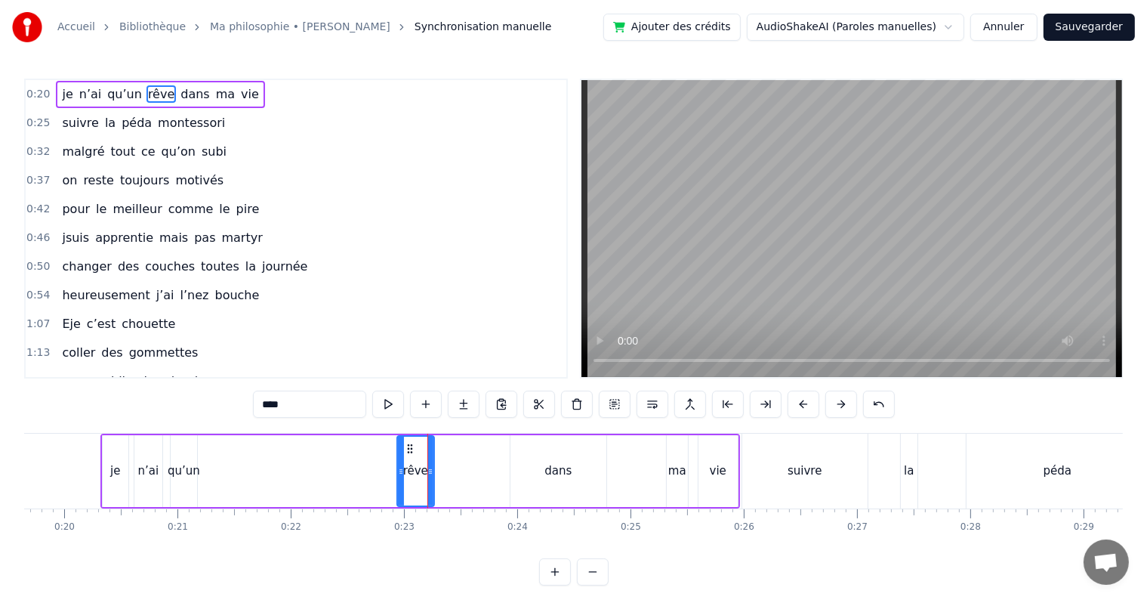
drag, startPoint x: 499, startPoint y: 468, endPoint x: 430, endPoint y: 468, distance: 69.5
click at [430, 468] on icon at bounding box center [430, 471] width 6 height 12
click at [562, 476] on div "dans" at bounding box center [558, 470] width 27 height 17
type input "****"
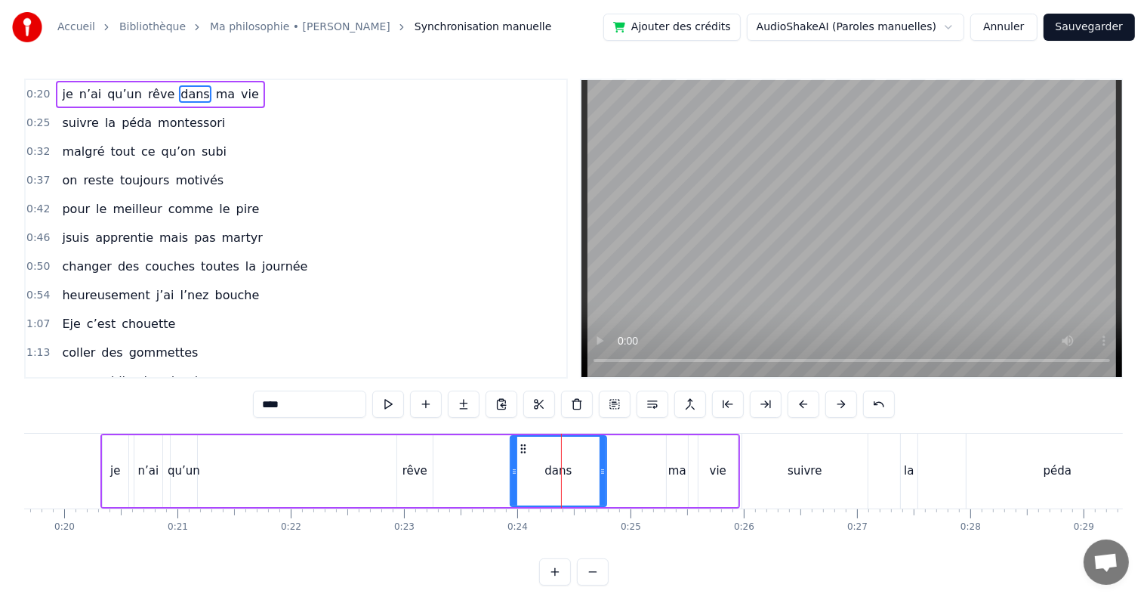
click at [606, 469] on div "dans" at bounding box center [558, 471] width 97 height 72
drag, startPoint x: 601, startPoint y: 467, endPoint x: 548, endPoint y: 460, distance: 54.2
click at [551, 460] on div at bounding box center [554, 471] width 6 height 69
click at [38, 92] on span "0:20" at bounding box center [37, 94] width 23 height 15
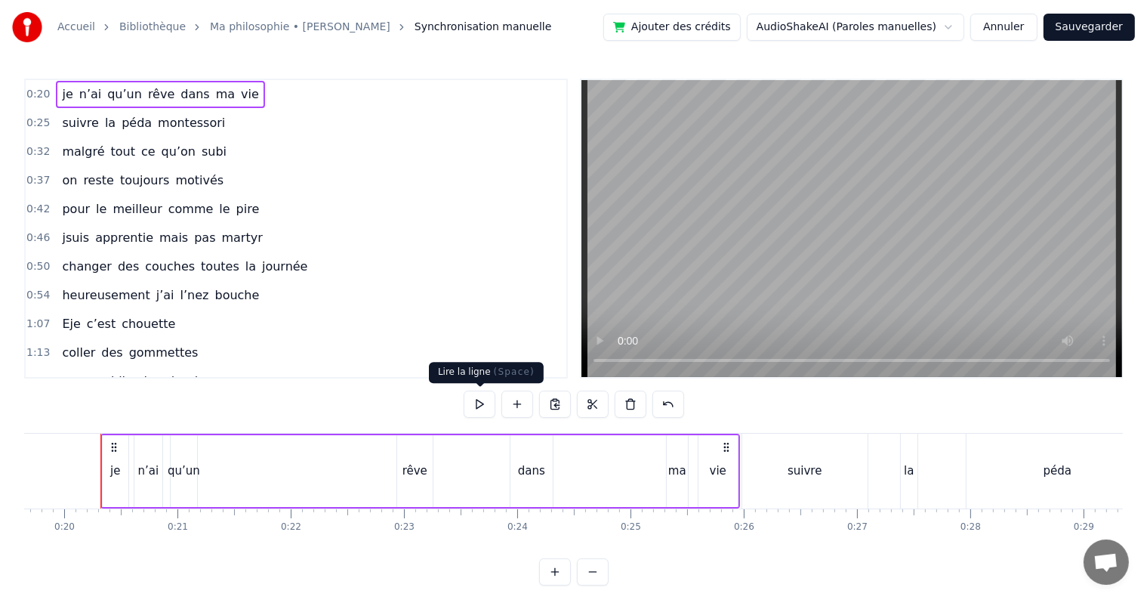
click at [483, 401] on button at bounding box center [480, 403] width 32 height 27
click at [375, 471] on div "je n’ai qu’un rêve dans ma vie" at bounding box center [420, 470] width 640 height 75
click at [418, 466] on div "rêve" at bounding box center [415, 470] width 25 height 17
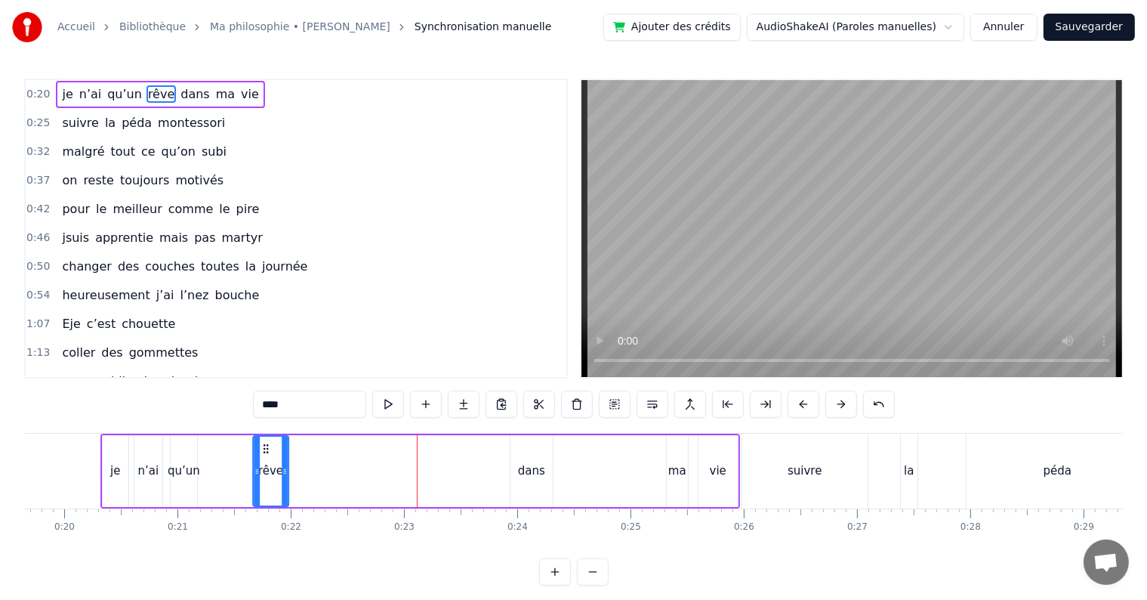
drag, startPoint x: 409, startPoint y: 446, endPoint x: 264, endPoint y: 443, distance: 145.0
click at [264, 443] on icon at bounding box center [266, 449] width 12 height 12
click at [614, 400] on button at bounding box center [615, 403] width 32 height 27
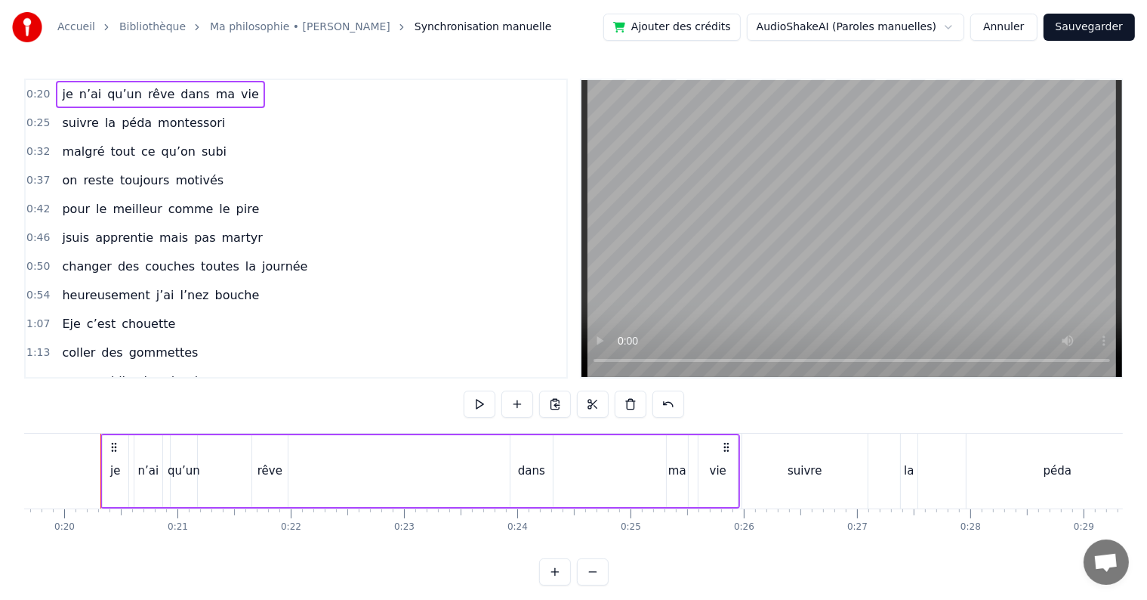
click at [317, 495] on div "je n’ai qu’un rêve dans ma vie" at bounding box center [420, 470] width 640 height 75
click at [261, 467] on div "rêve" at bounding box center [270, 470] width 25 height 17
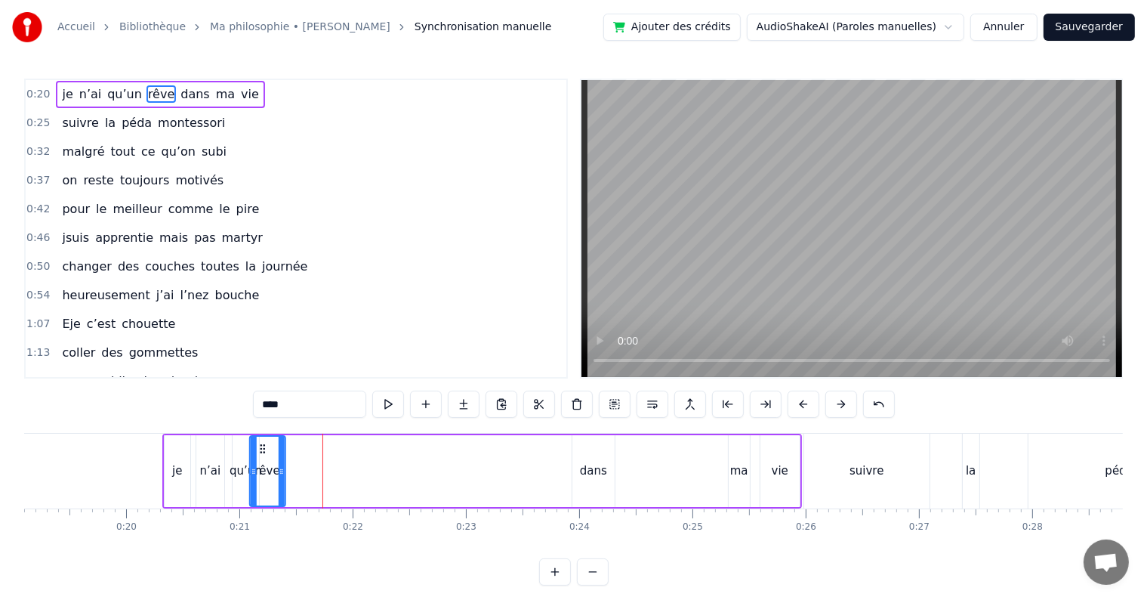
scroll to position [0, 2163]
drag, startPoint x: 264, startPoint y: 450, endPoint x: 273, endPoint y: 446, distance: 10.5
click at [273, 446] on icon at bounding box center [273, 449] width 12 height 12
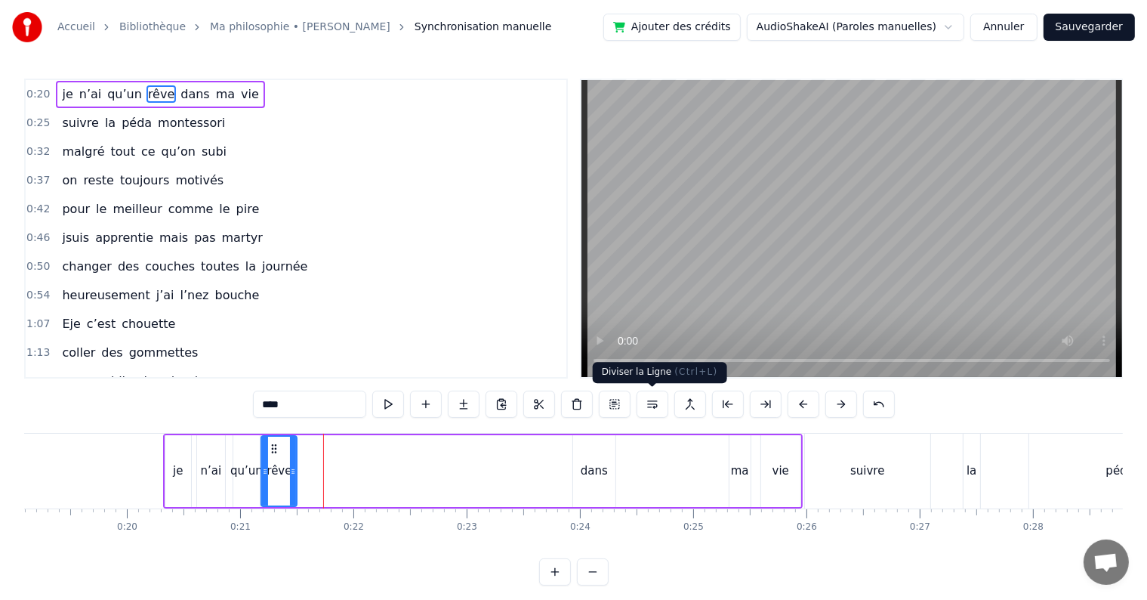
click at [649, 400] on button at bounding box center [653, 403] width 32 height 27
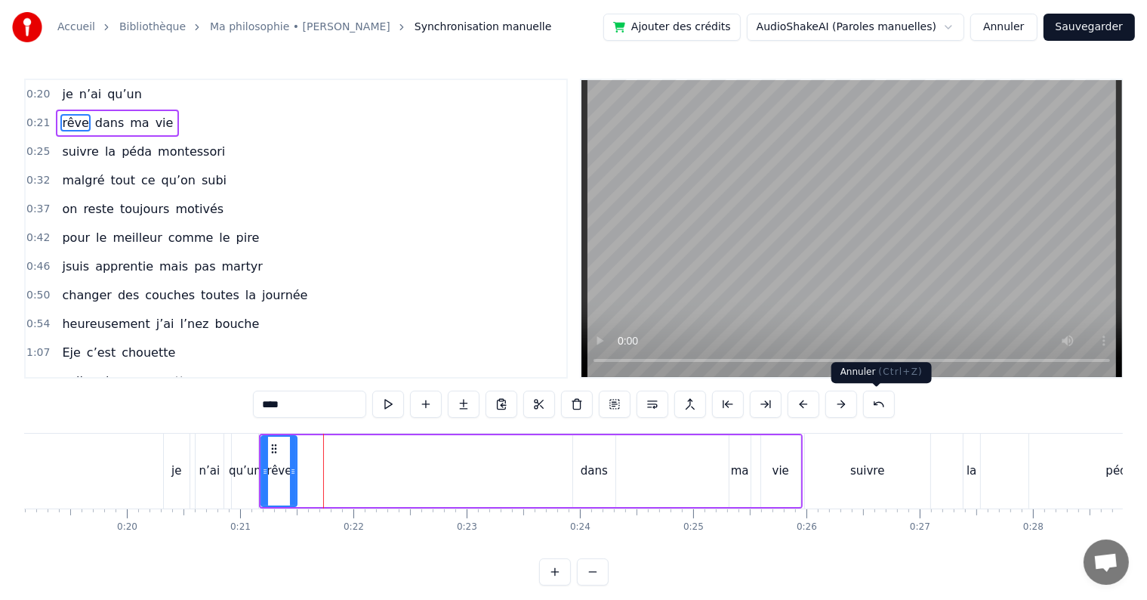
click at [878, 405] on button at bounding box center [879, 403] width 32 height 27
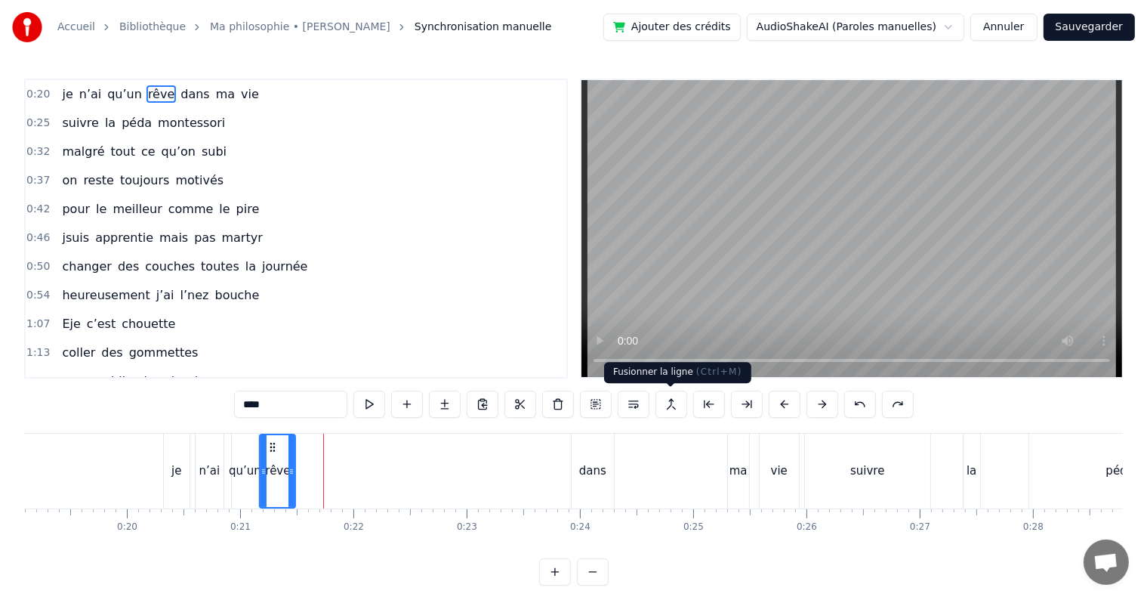
click at [662, 402] on button at bounding box center [672, 403] width 32 height 27
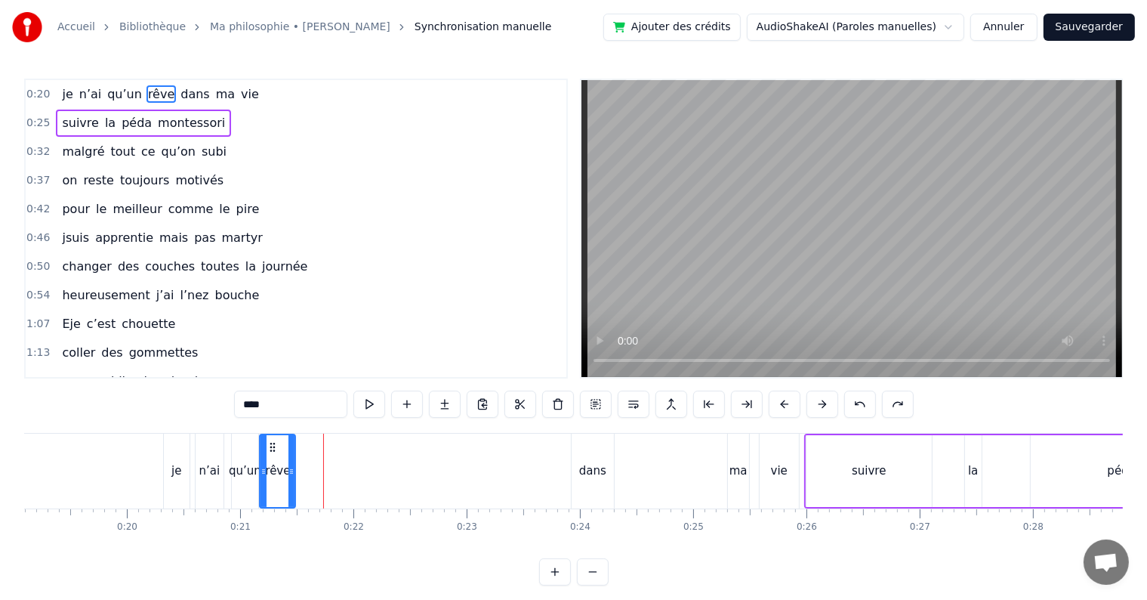
click at [32, 93] on span "0:20" at bounding box center [37, 94] width 23 height 15
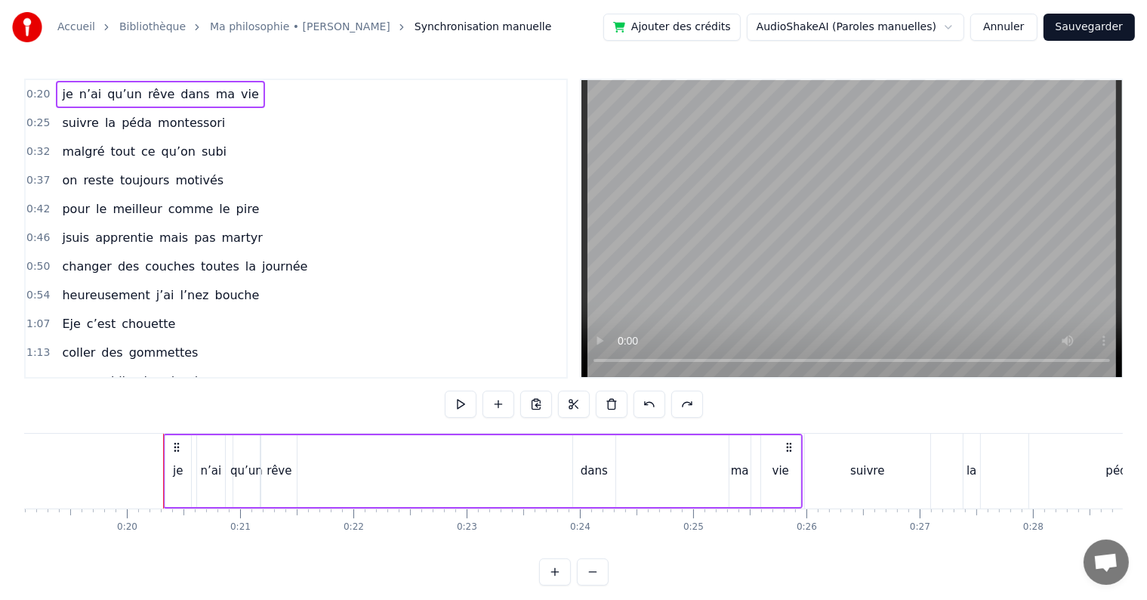
click at [603, 471] on div "dans" at bounding box center [594, 470] width 27 height 17
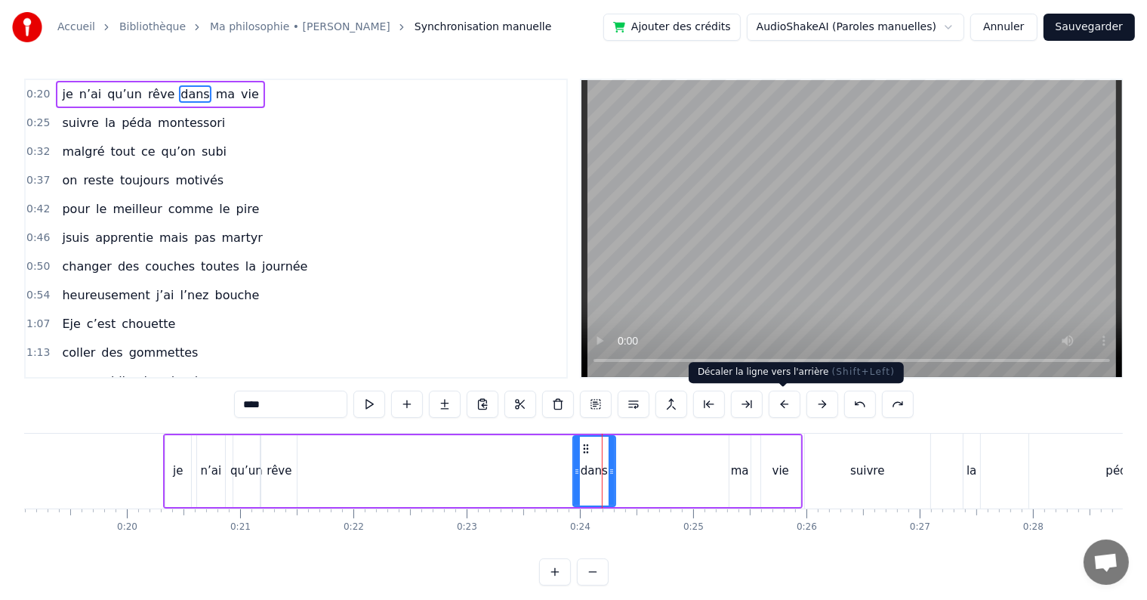
click at [781, 405] on button at bounding box center [785, 403] width 32 height 27
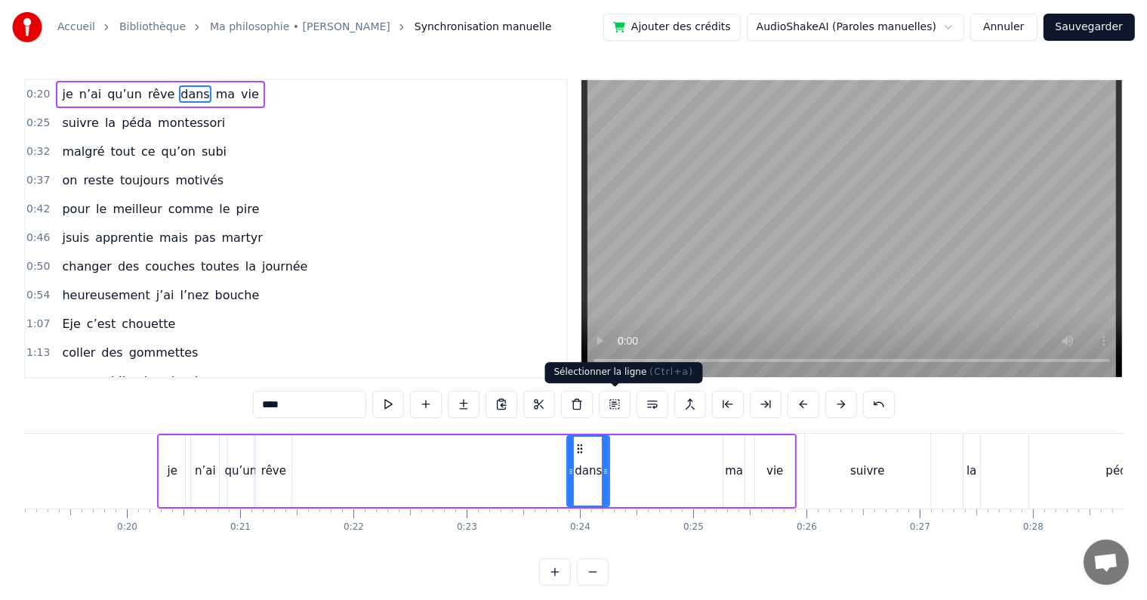
click at [612, 404] on button at bounding box center [615, 403] width 32 height 27
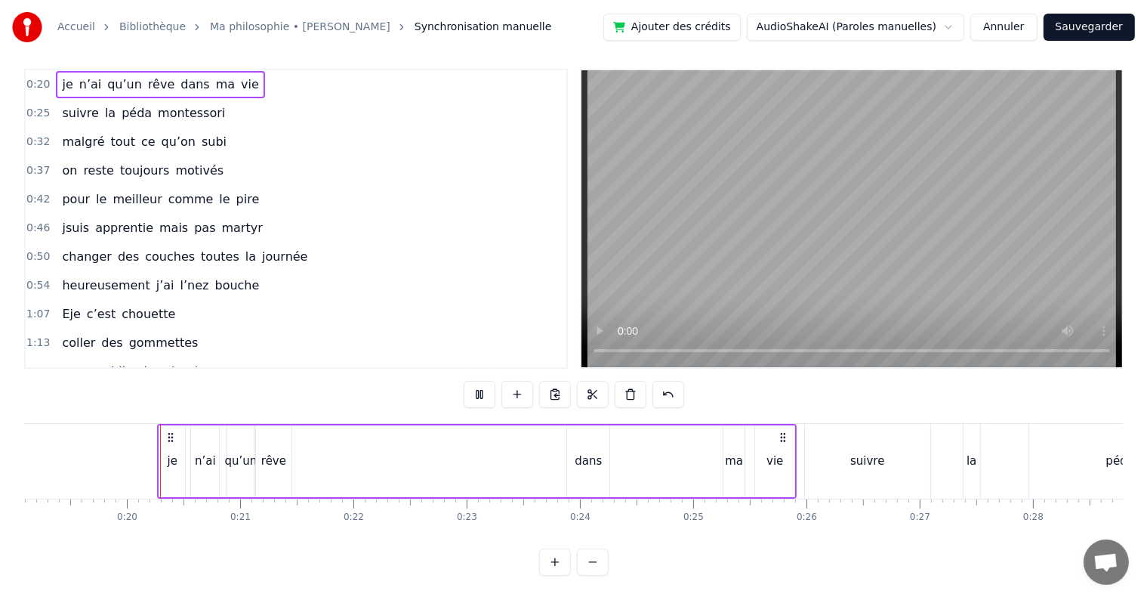
scroll to position [23, 0]
click at [577, 435] on div "dans" at bounding box center [588, 461] width 42 height 72
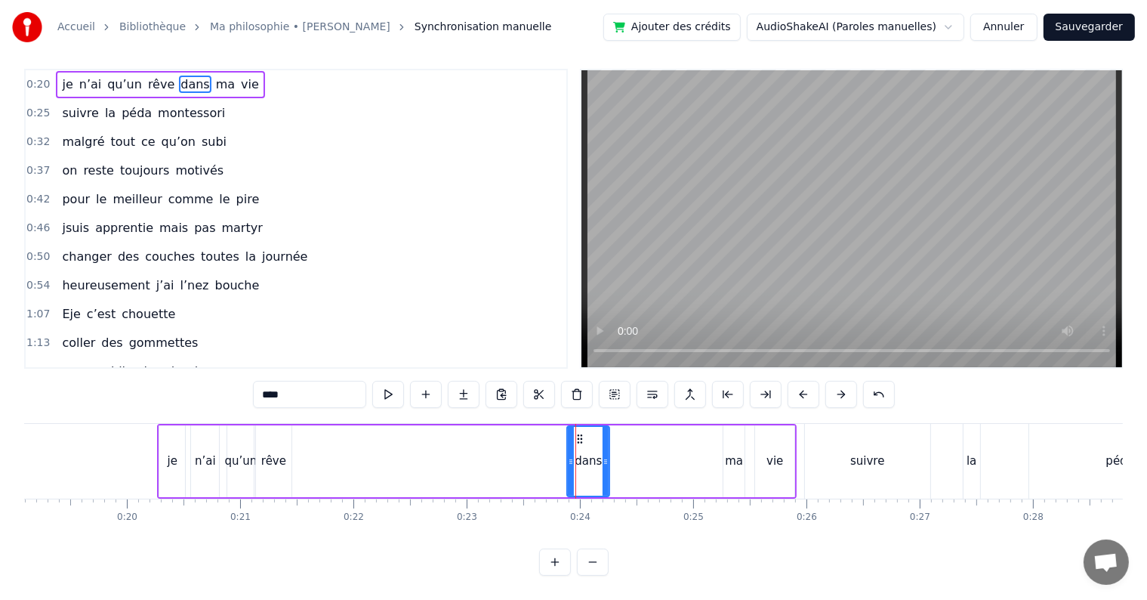
scroll to position [0, 0]
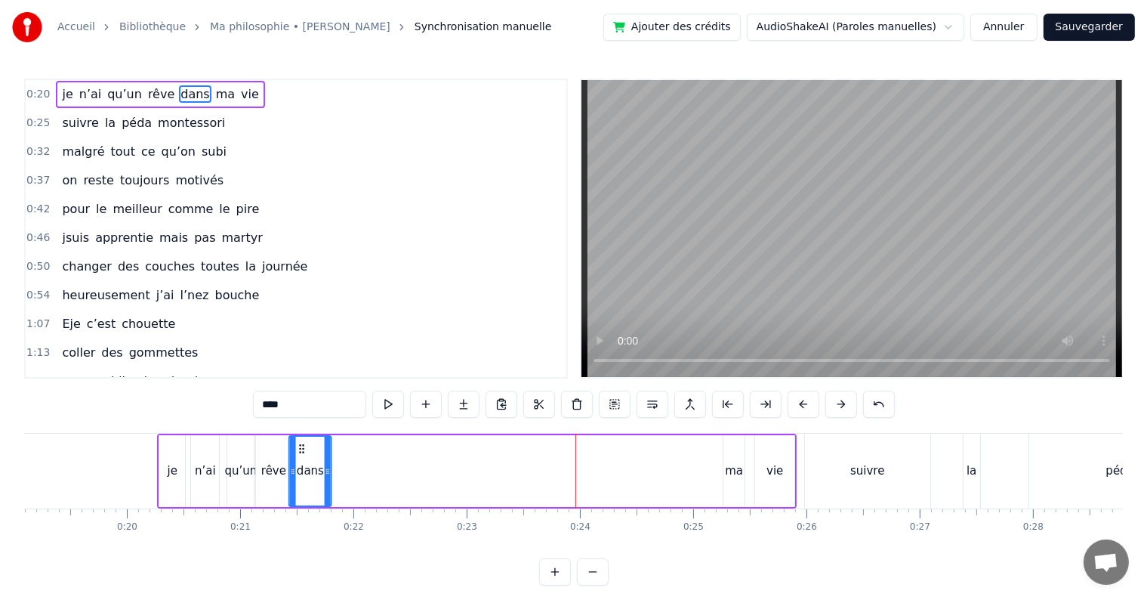
drag, startPoint x: 578, startPoint y: 444, endPoint x: 300, endPoint y: 457, distance: 278.2
click at [300, 457] on div "dans" at bounding box center [310, 471] width 41 height 69
click at [729, 463] on div "ma" at bounding box center [734, 470] width 18 height 17
drag, startPoint x: 733, startPoint y: 446, endPoint x: 341, endPoint y: 466, distance: 391.7
click at [341, 466] on div "ma" at bounding box center [345, 471] width 20 height 69
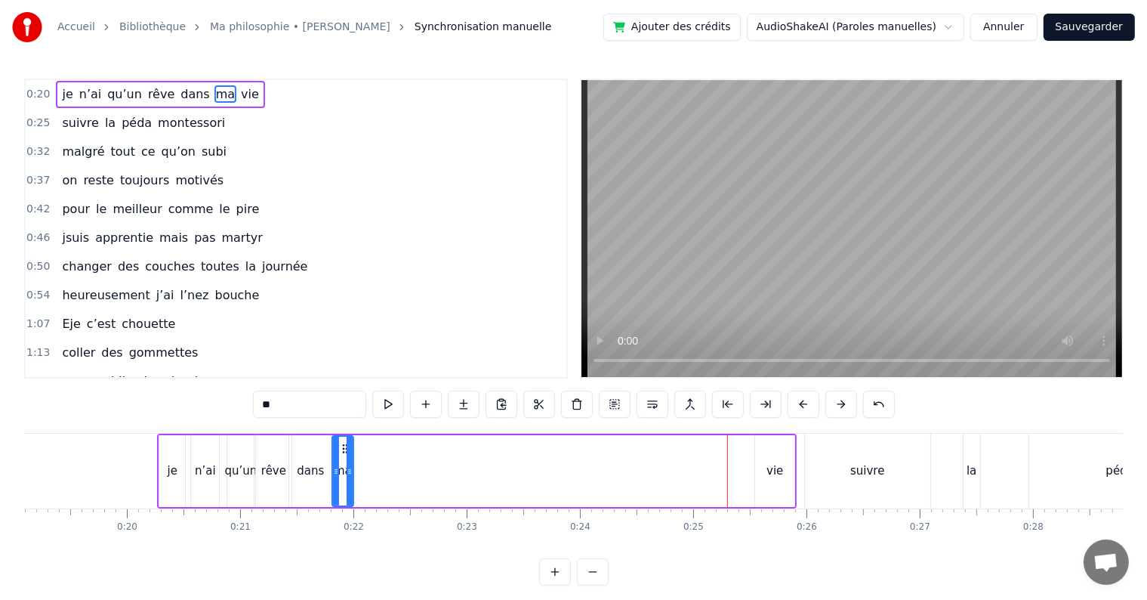
click at [782, 471] on div "vie" at bounding box center [774, 471] width 39 height 72
drag, startPoint x: 766, startPoint y: 443, endPoint x: 368, endPoint y: 458, distance: 398.3
click at [368, 458] on div "vie" at bounding box center [378, 471] width 38 height 69
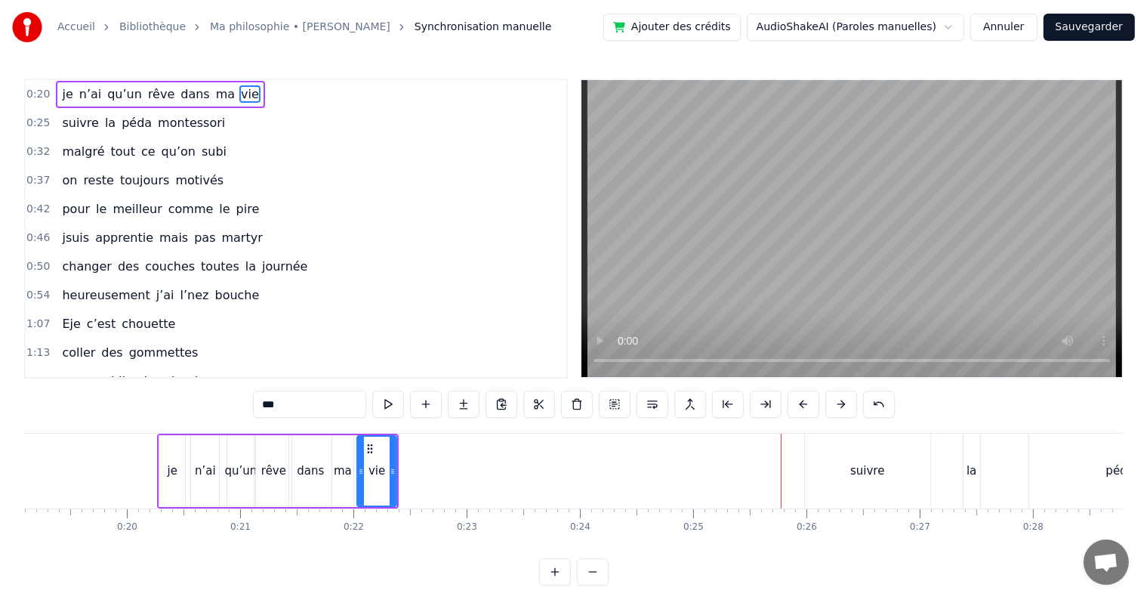
click at [856, 468] on div "suivre" at bounding box center [867, 470] width 34 height 17
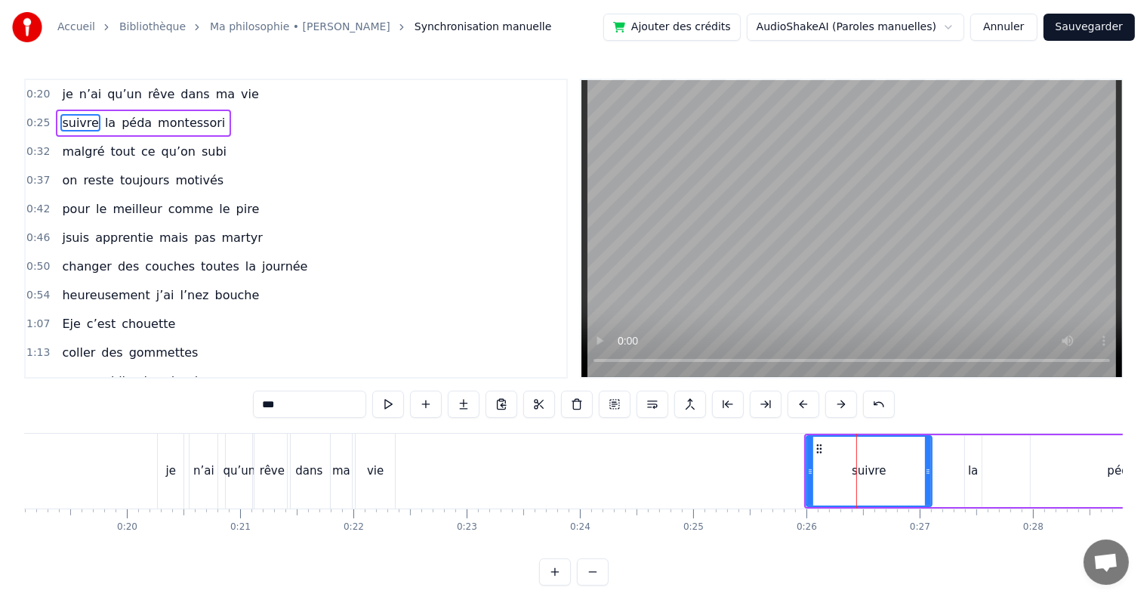
type input "******"
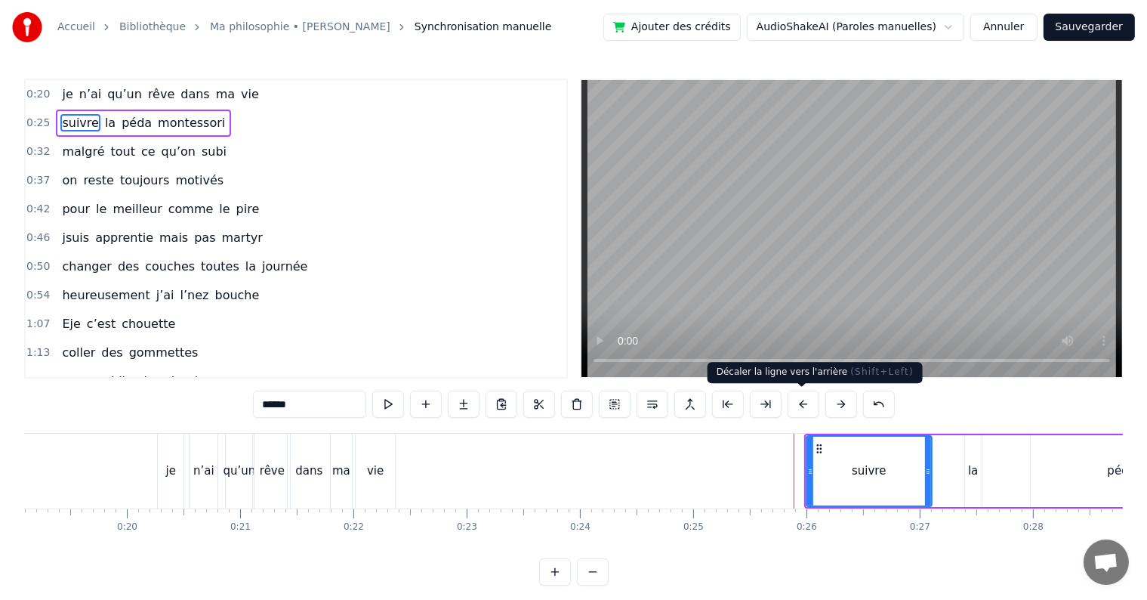
click at [808, 403] on button at bounding box center [804, 403] width 32 height 27
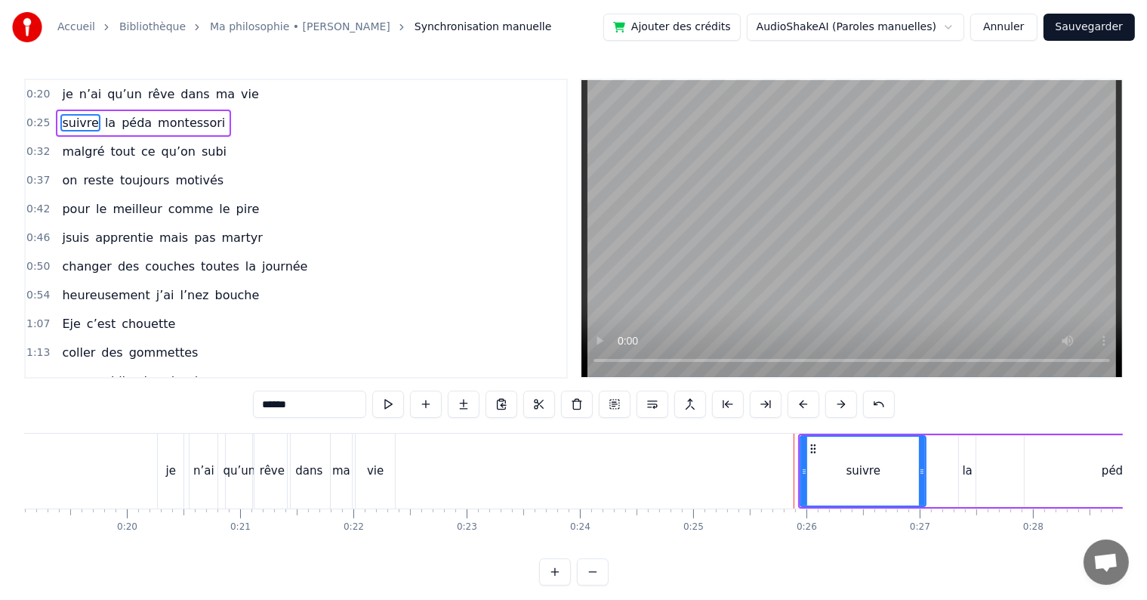
click at [808, 403] on button at bounding box center [804, 403] width 32 height 27
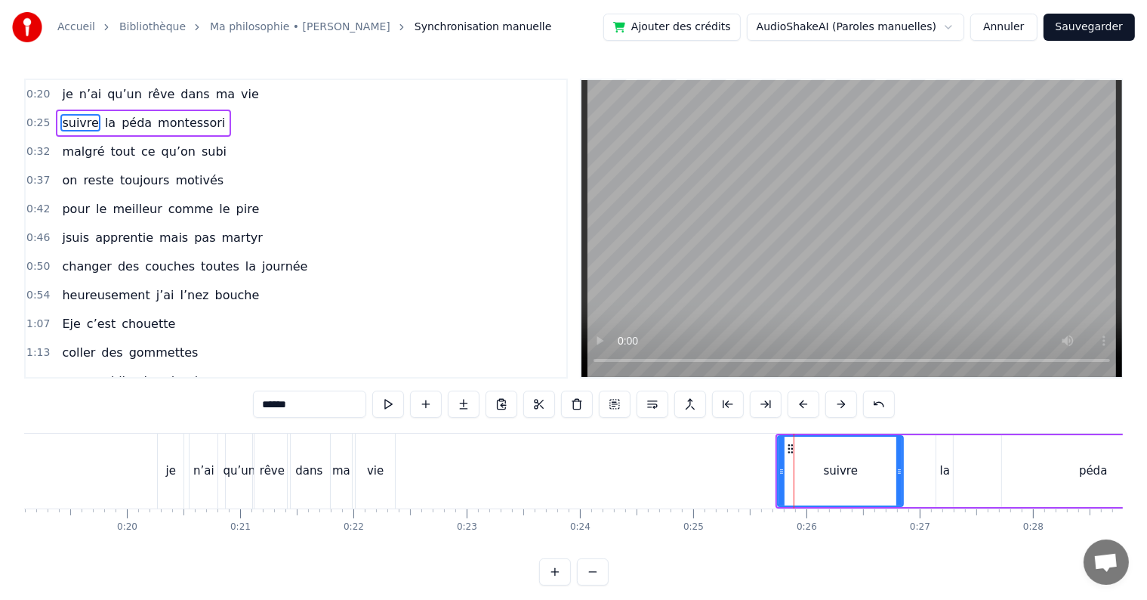
click at [808, 403] on button at bounding box center [804, 403] width 32 height 27
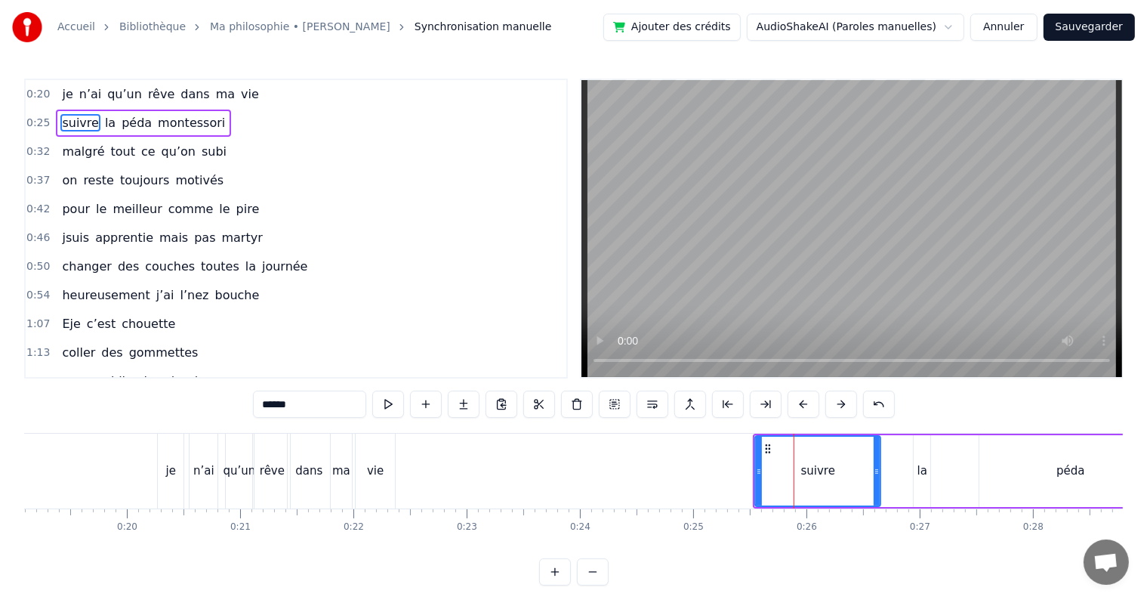
click at [808, 403] on button at bounding box center [804, 403] width 32 height 27
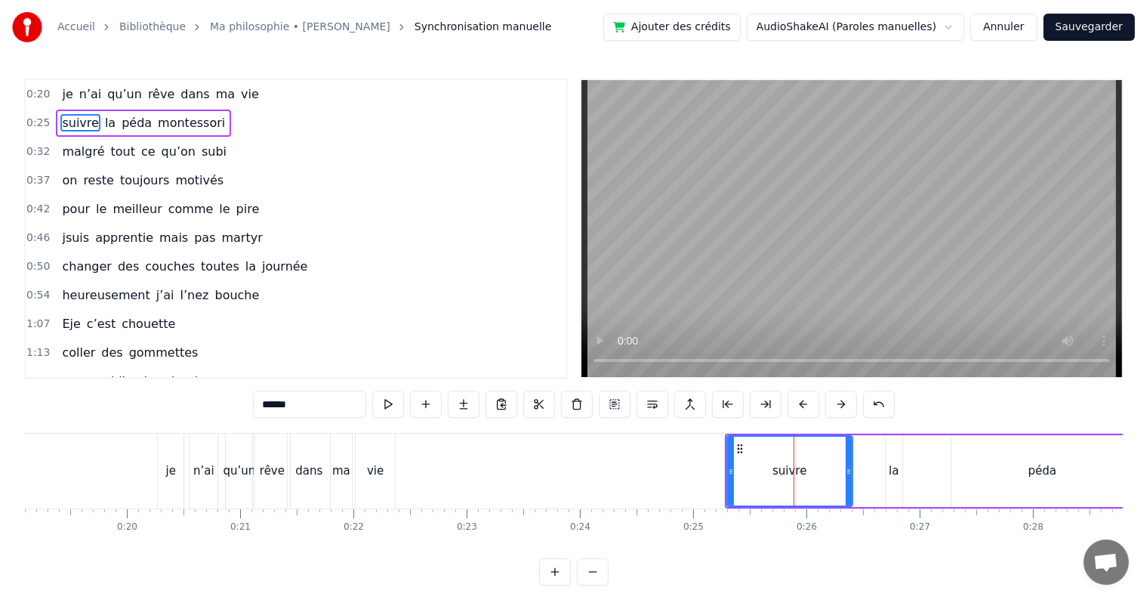
click at [808, 403] on button at bounding box center [804, 403] width 32 height 27
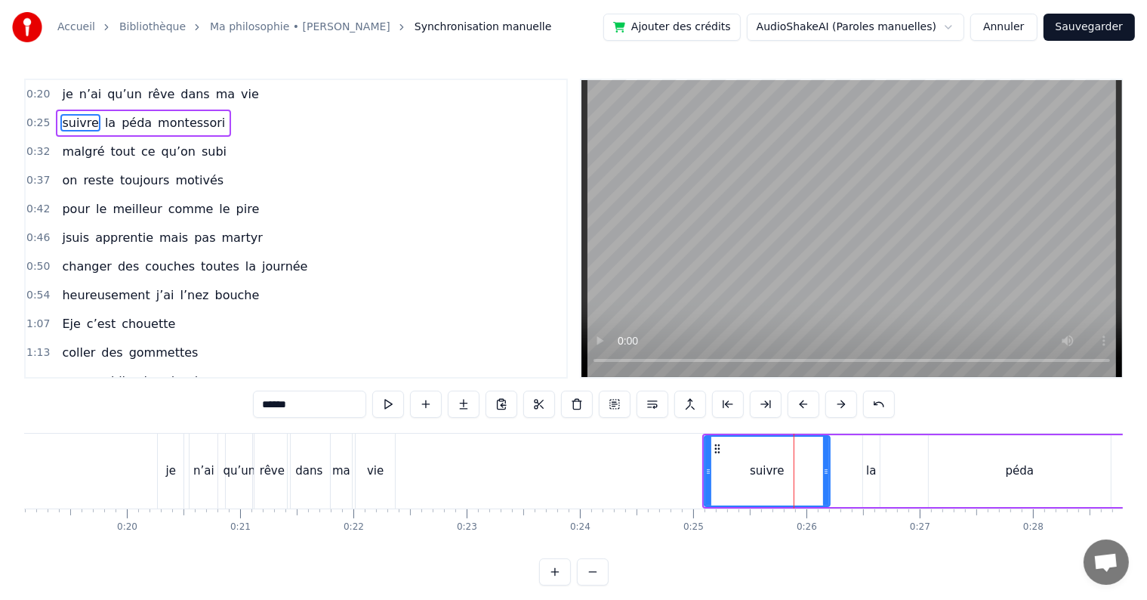
click at [808, 403] on button at bounding box center [804, 403] width 32 height 27
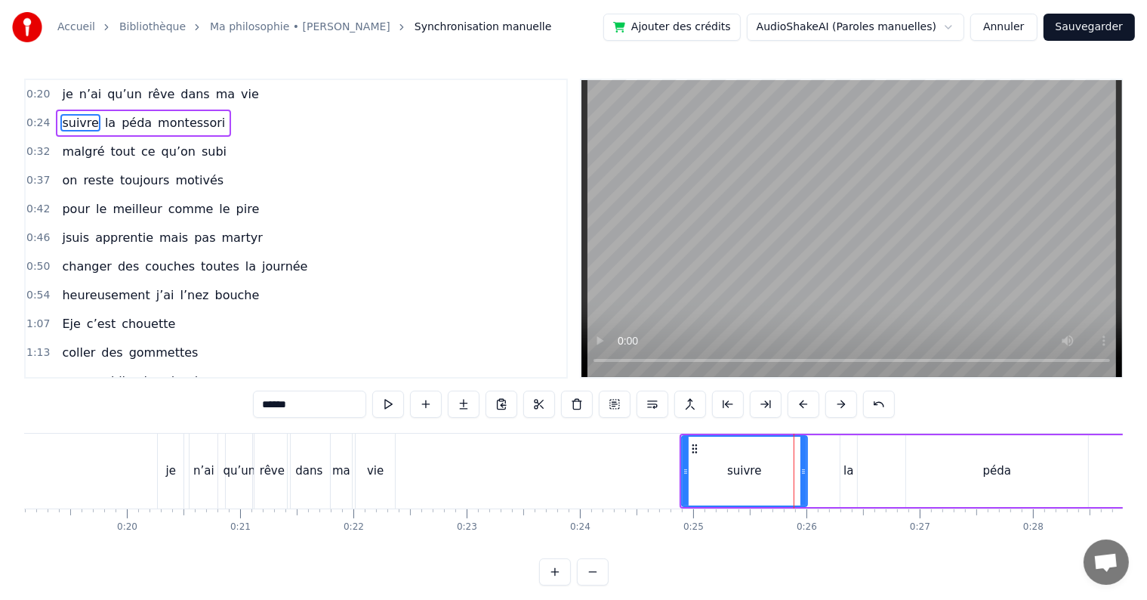
click at [808, 403] on button at bounding box center [804, 403] width 32 height 27
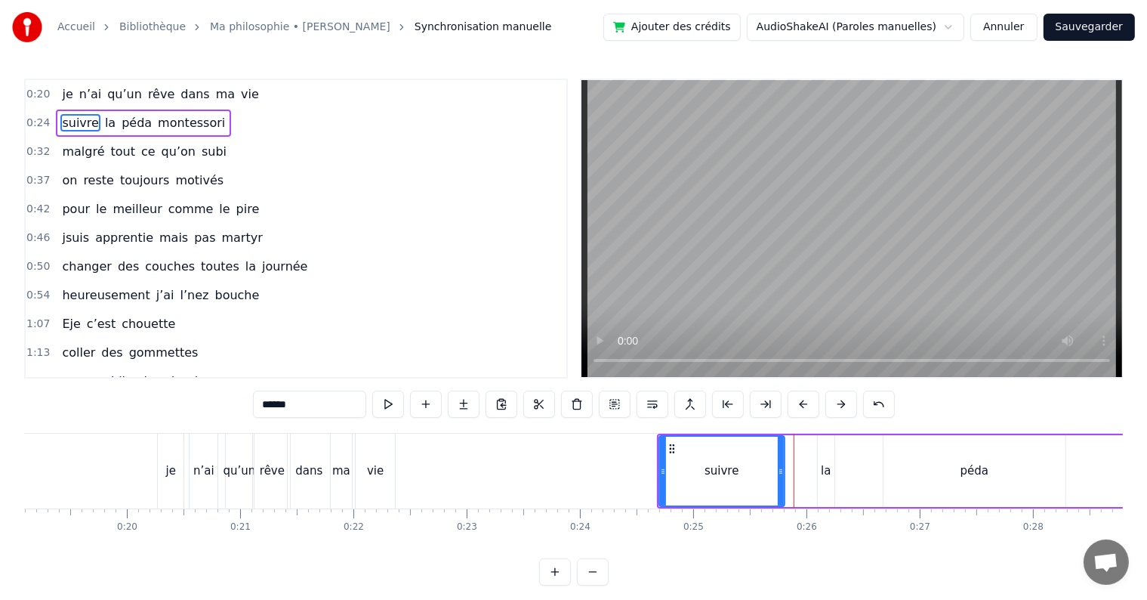
click at [808, 403] on button at bounding box center [804, 403] width 32 height 27
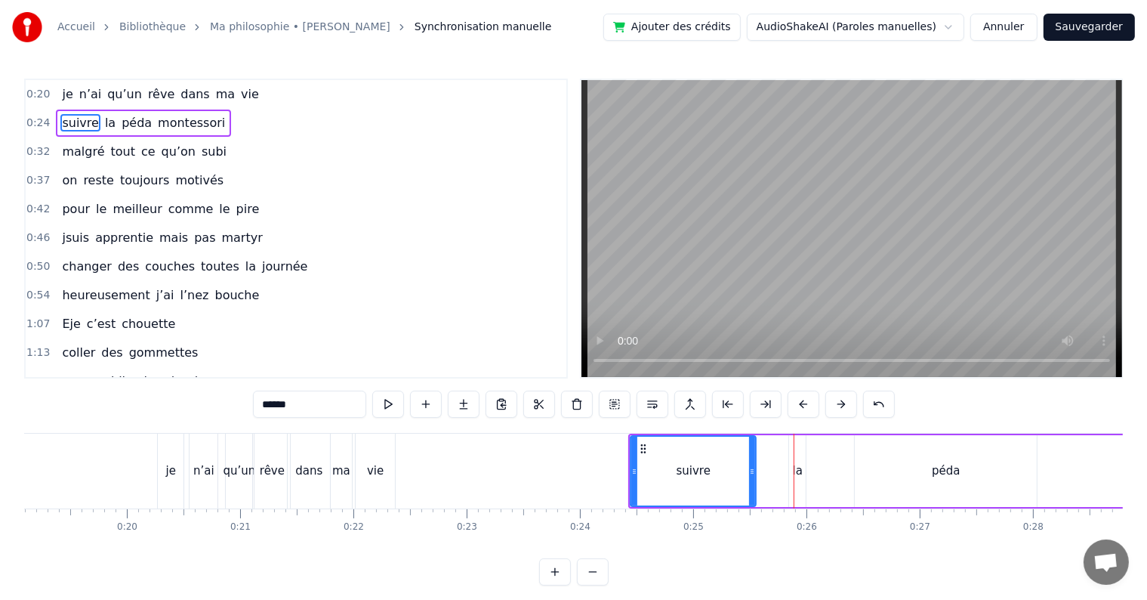
click at [808, 403] on button at bounding box center [804, 403] width 32 height 27
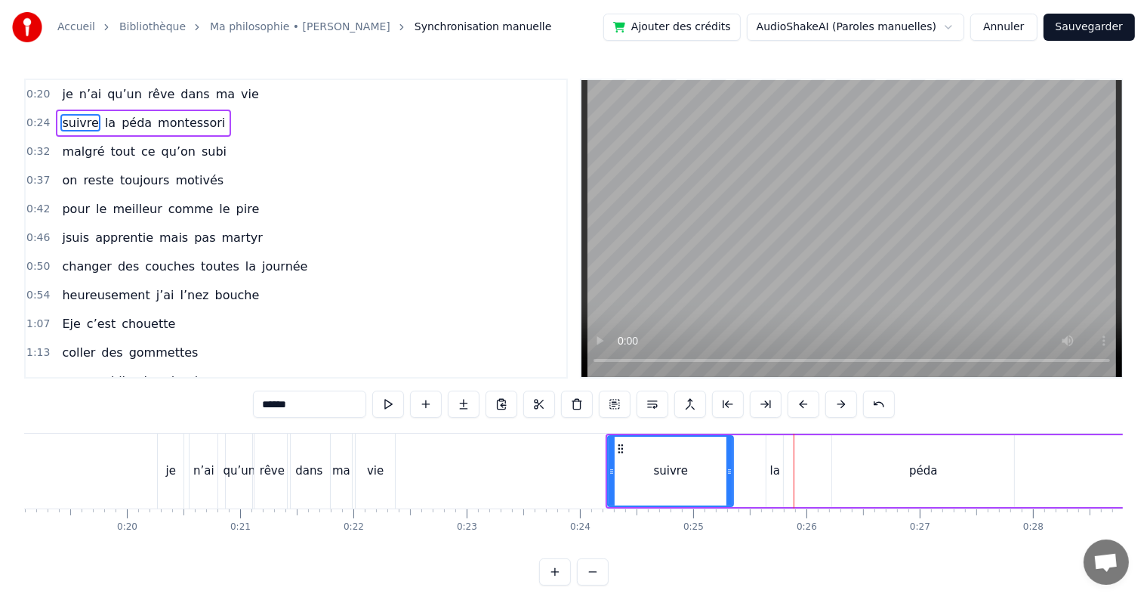
click at [808, 403] on button at bounding box center [804, 403] width 32 height 27
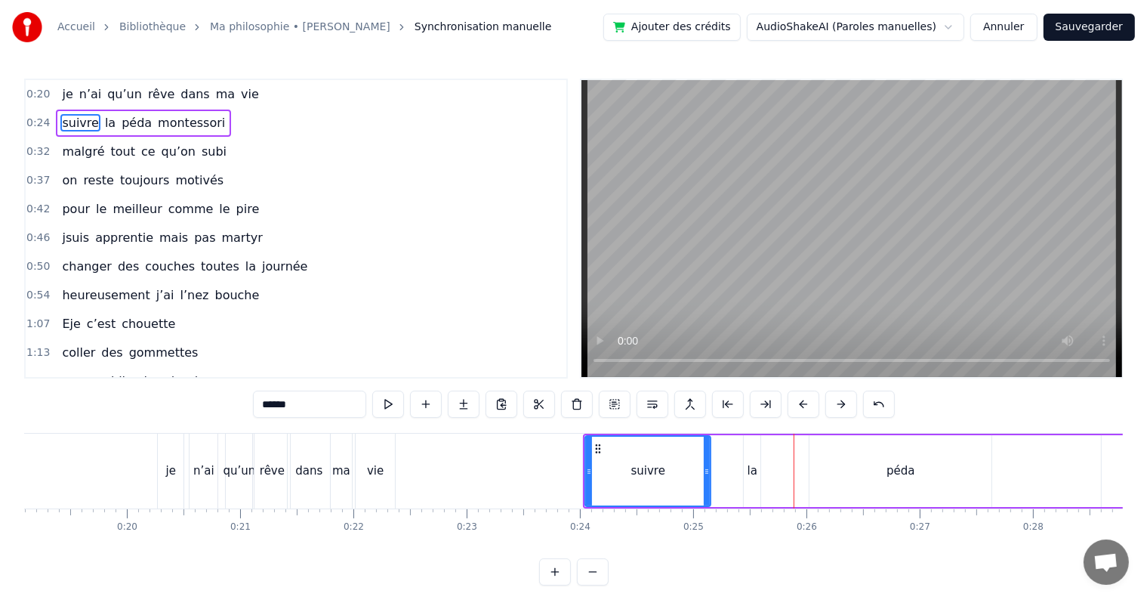
click at [808, 403] on button at bounding box center [804, 403] width 32 height 27
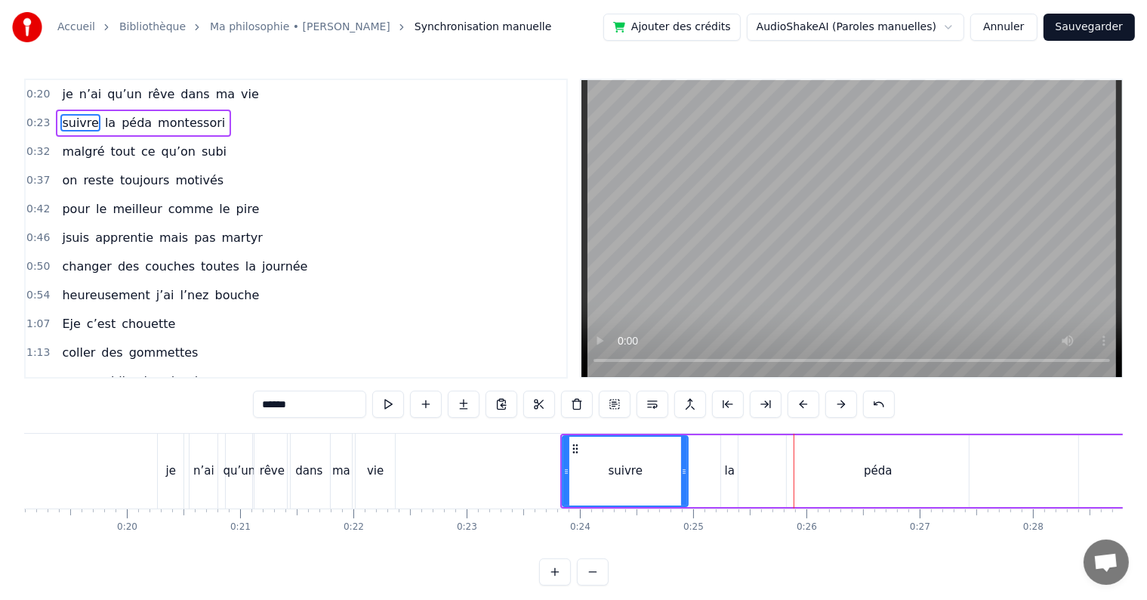
click at [808, 403] on button at bounding box center [804, 403] width 32 height 27
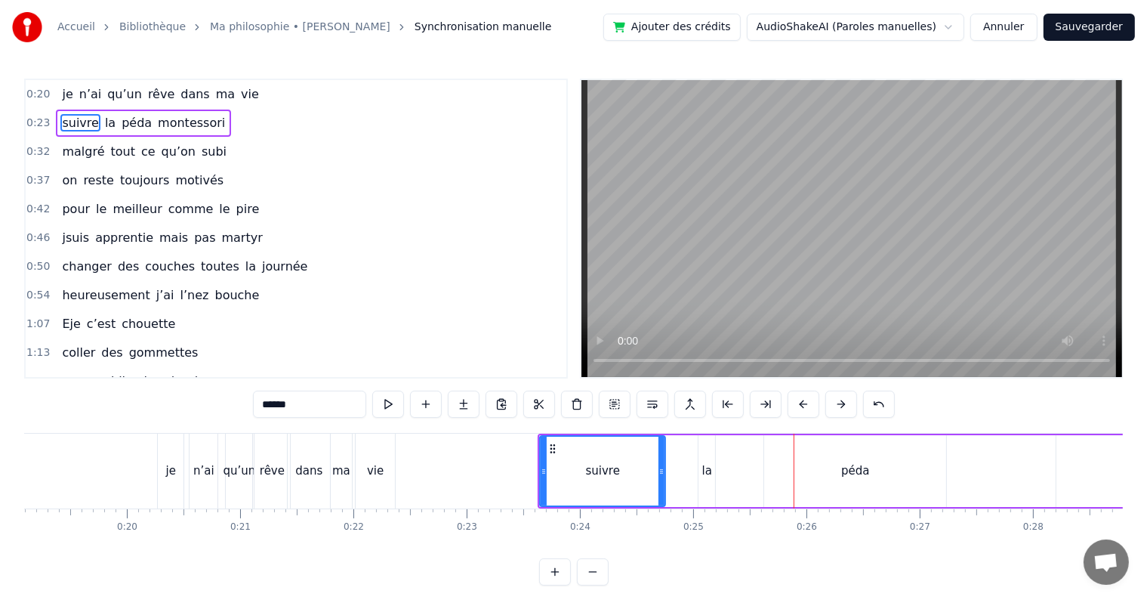
click at [808, 403] on button at bounding box center [804, 403] width 32 height 27
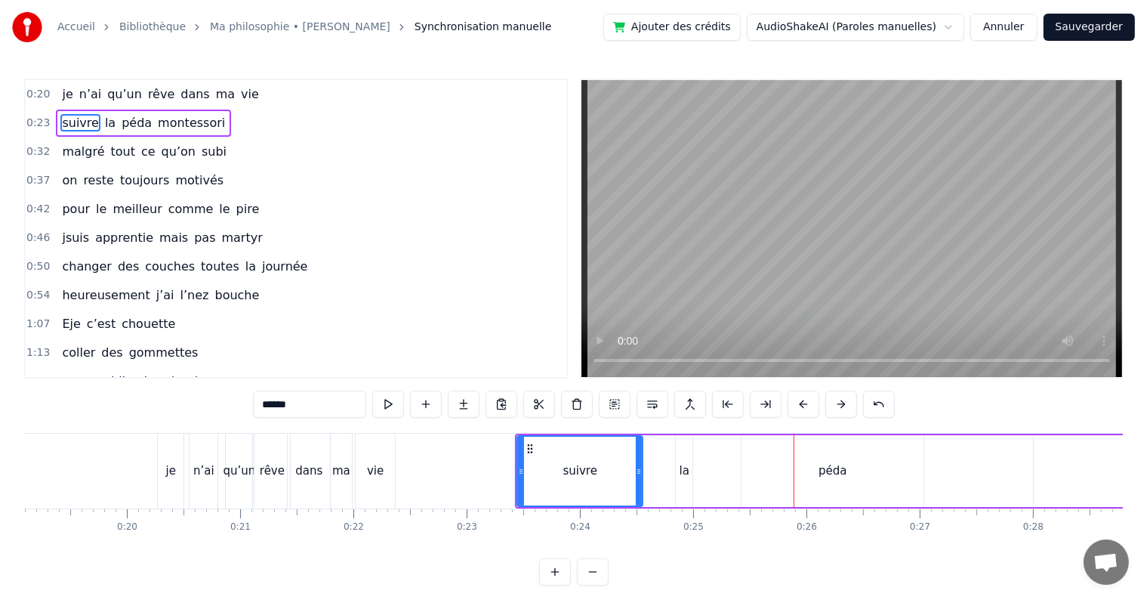
click at [808, 403] on button at bounding box center [804, 403] width 32 height 27
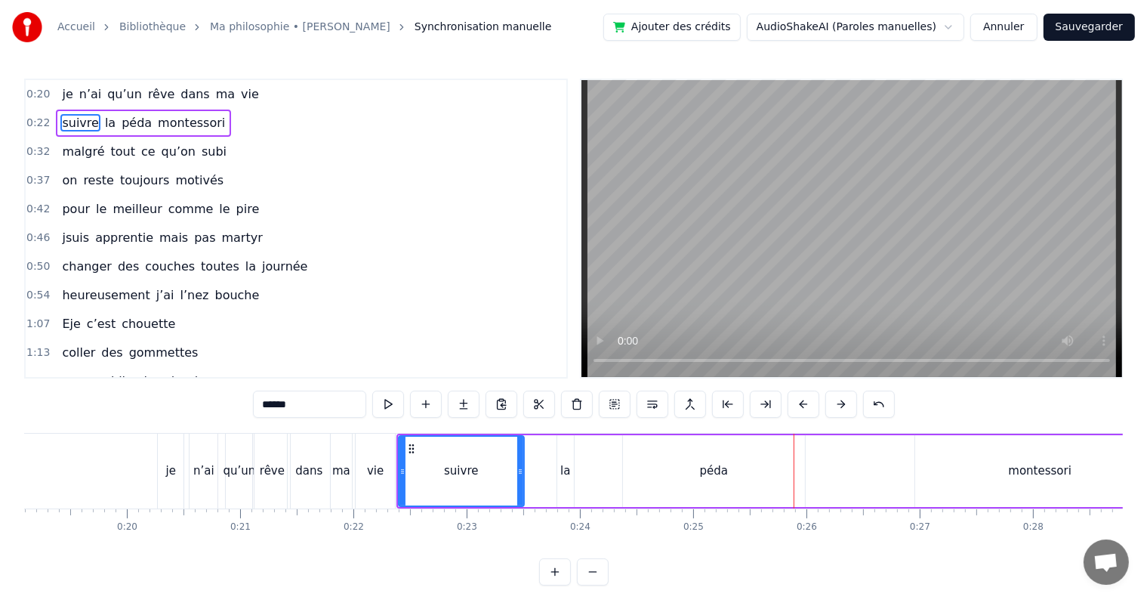
click at [734, 471] on div "péda" at bounding box center [714, 471] width 182 height 72
type input "****"
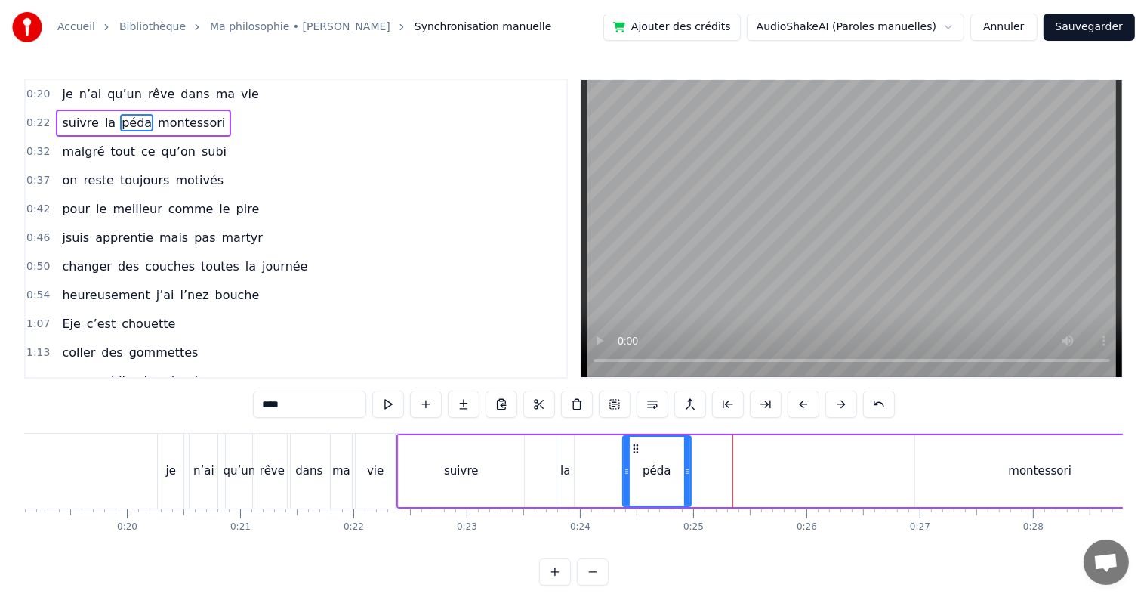
drag, startPoint x: 802, startPoint y: 467, endPoint x: 688, endPoint y: 474, distance: 114.2
click at [688, 474] on icon at bounding box center [687, 471] width 6 height 12
click at [897, 474] on div "suivre la péda montessori" at bounding box center [781, 470] width 771 height 75
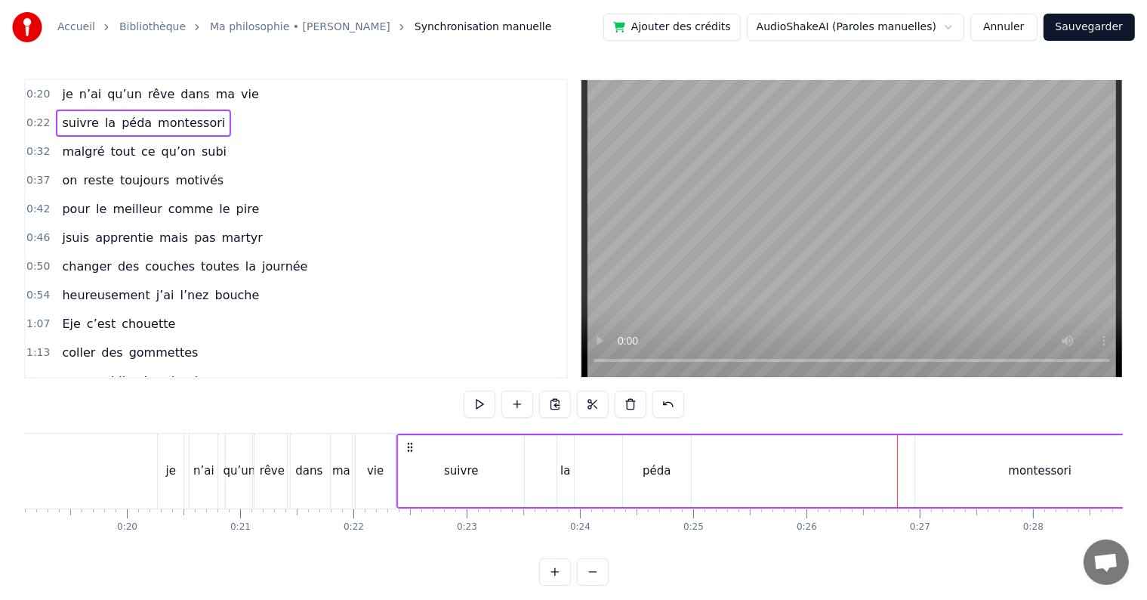
click at [983, 469] on div "montessori" at bounding box center [1040, 471] width 250 height 72
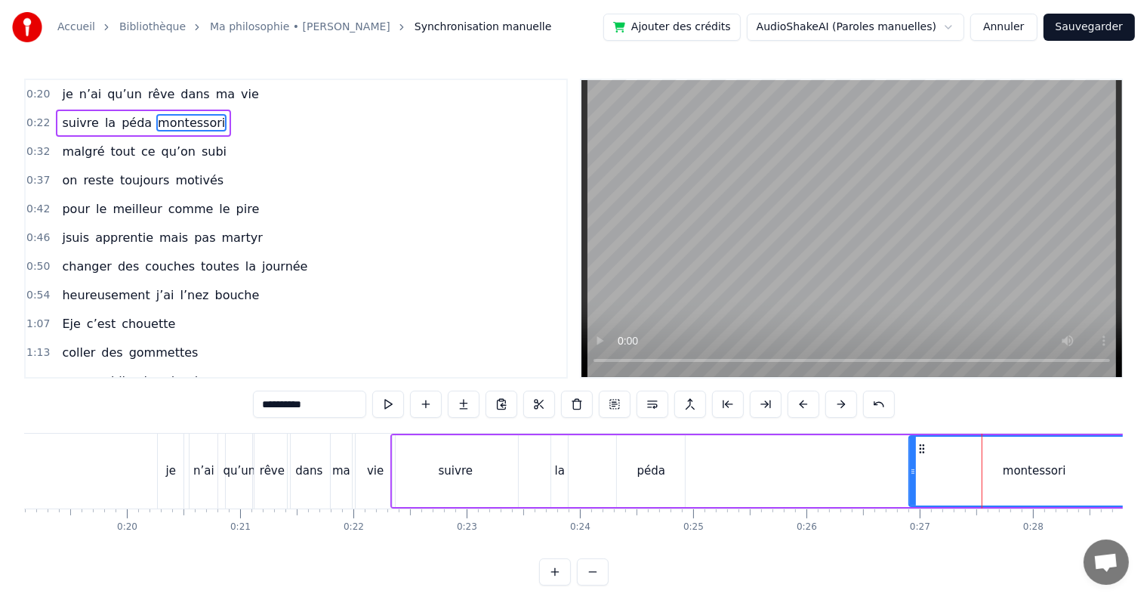
click at [836, 465] on div "suivre la péda montessori" at bounding box center [775, 470] width 771 height 75
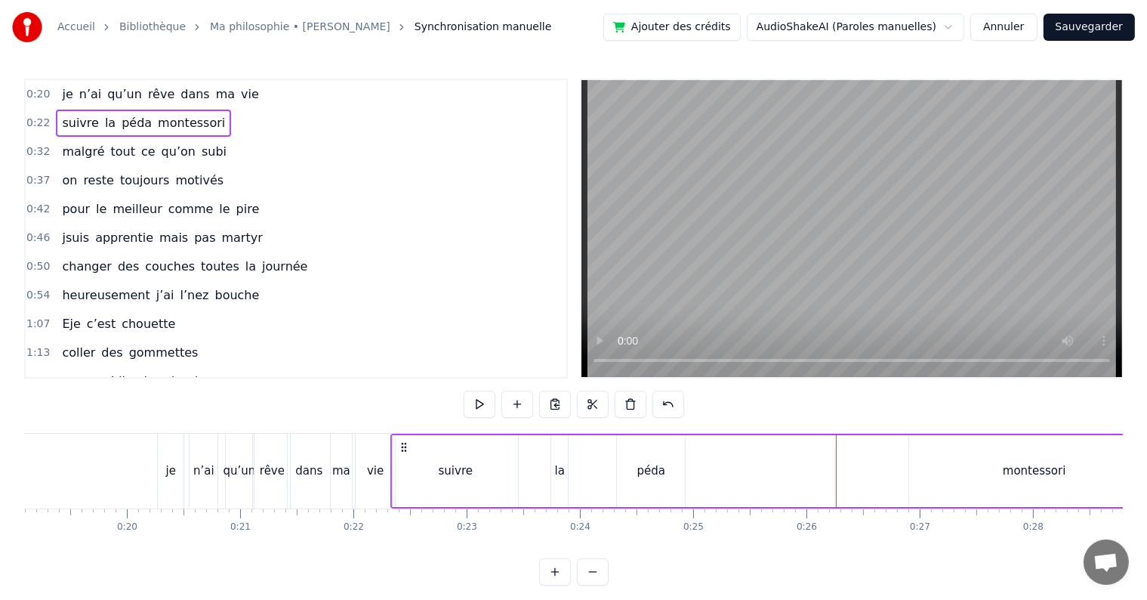
click at [1009, 474] on div "montessori" at bounding box center [1034, 470] width 63 height 17
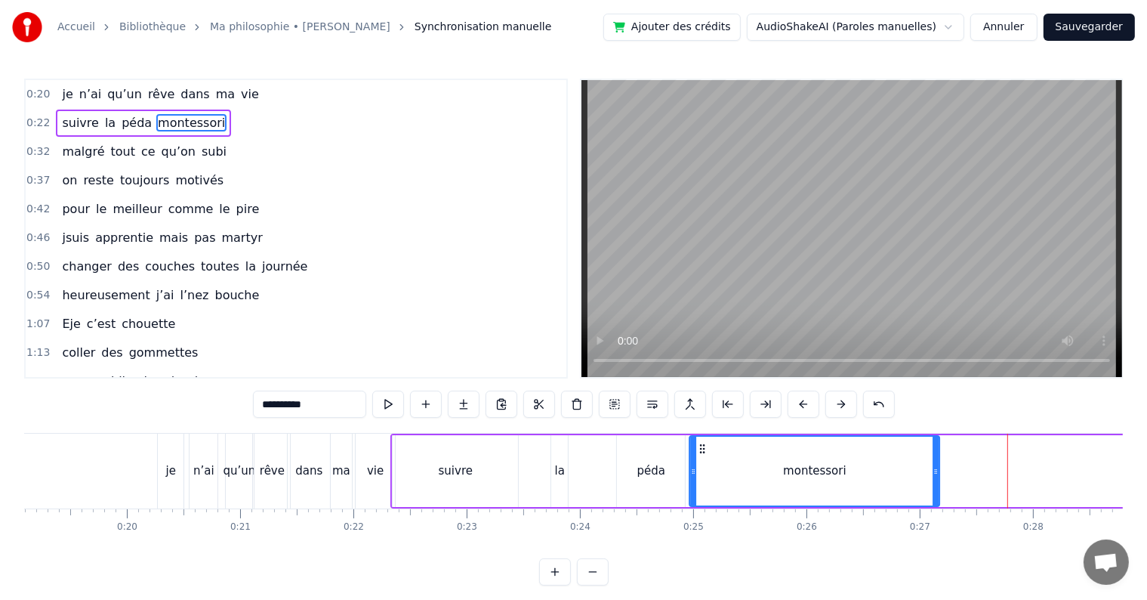
drag, startPoint x: 924, startPoint y: 447, endPoint x: 705, endPoint y: 461, distance: 219.5
click at [705, 461] on div "montessori" at bounding box center [815, 471] width 248 height 69
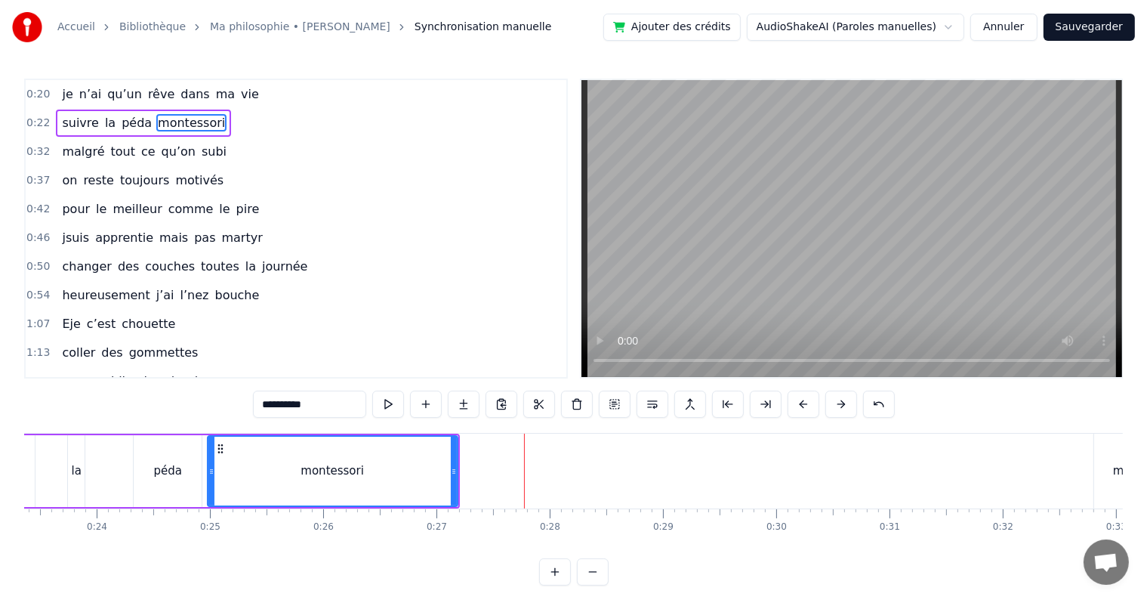
scroll to position [0, 2780]
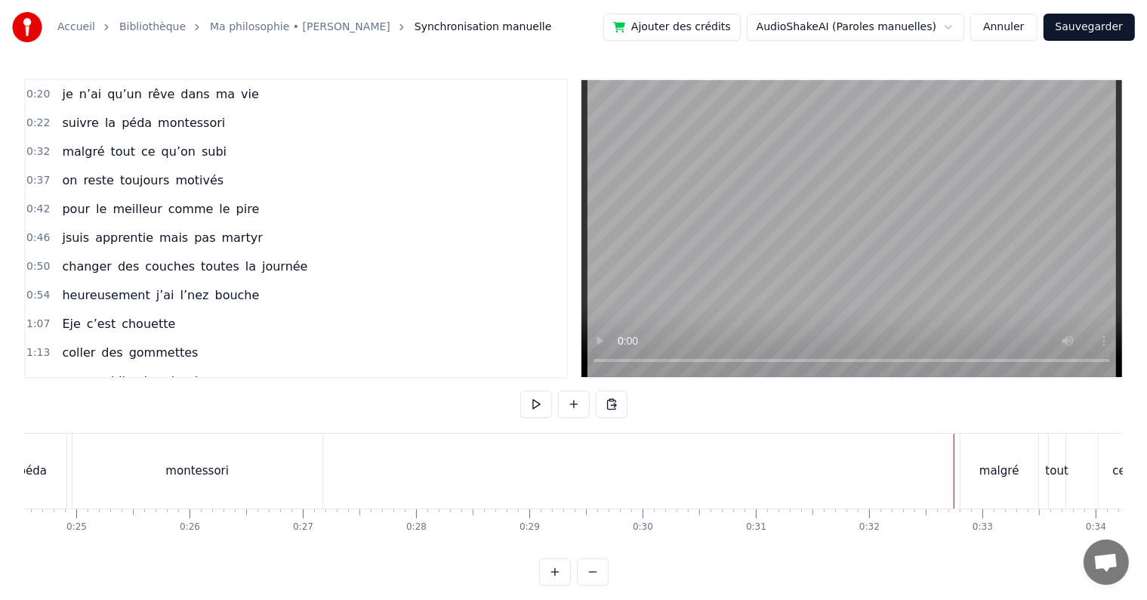
click at [1015, 461] on div "malgré" at bounding box center [1000, 470] width 78 height 75
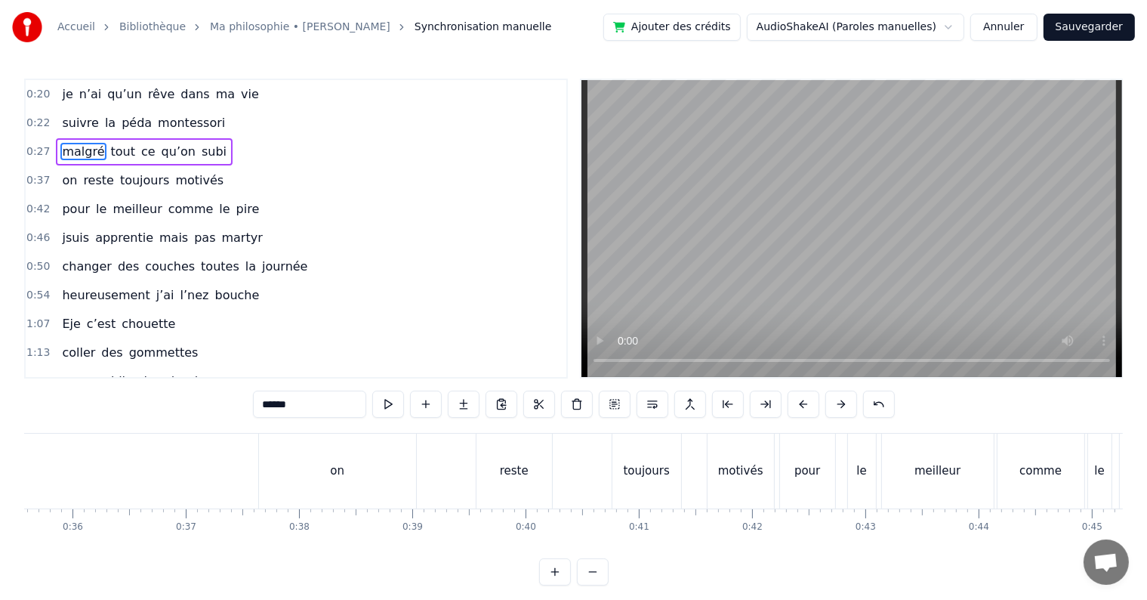
scroll to position [0, 4110]
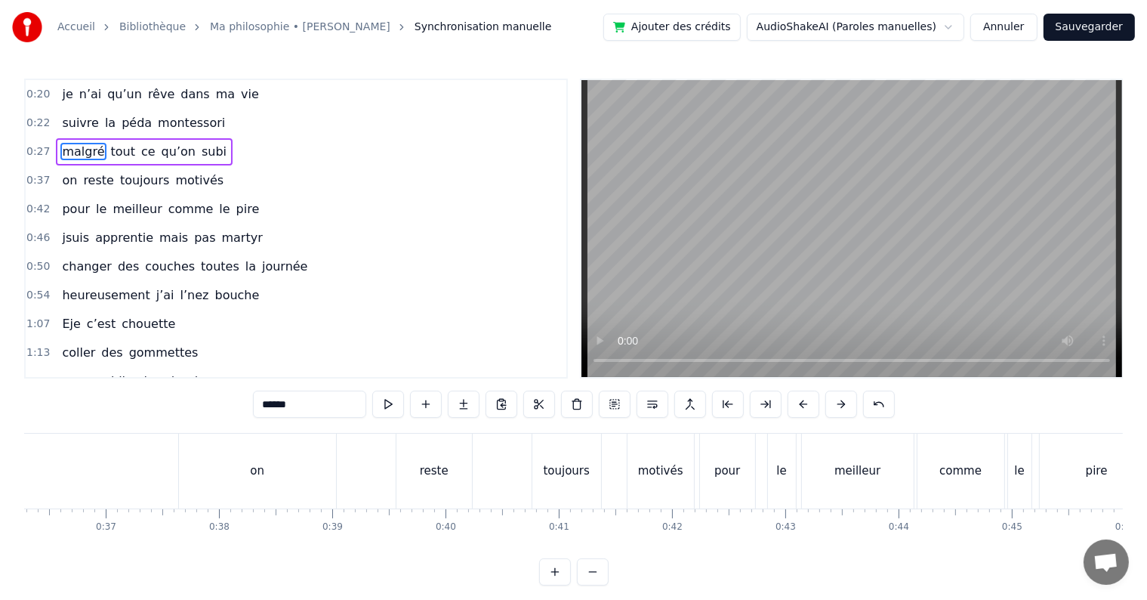
click at [233, 458] on div "on" at bounding box center [257, 470] width 157 height 75
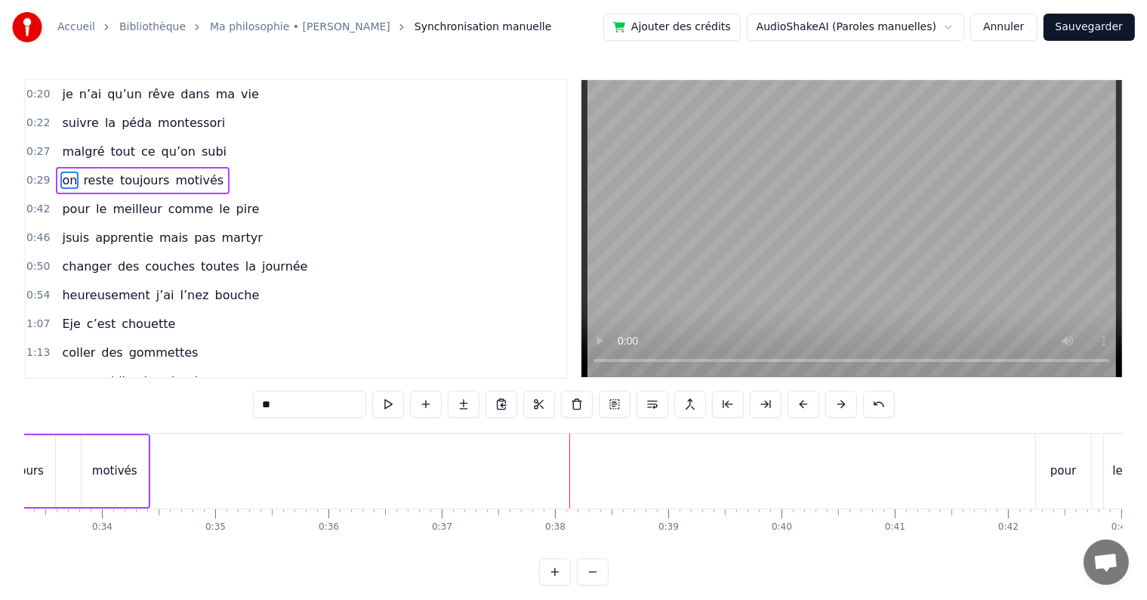
scroll to position [0, 3868]
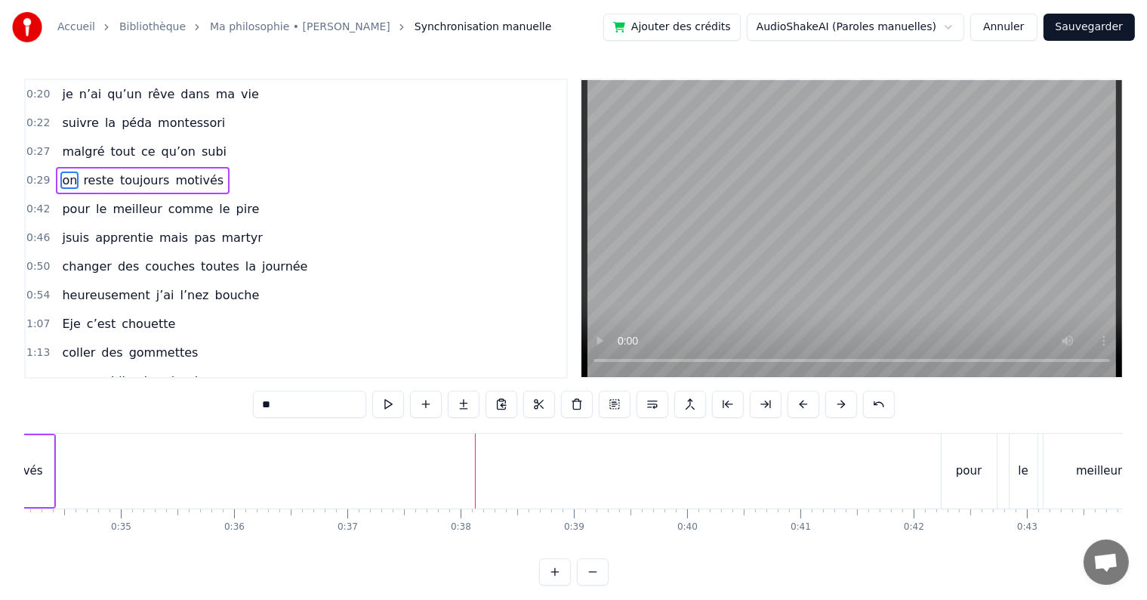
click at [967, 469] on div "pour" at bounding box center [969, 470] width 26 height 17
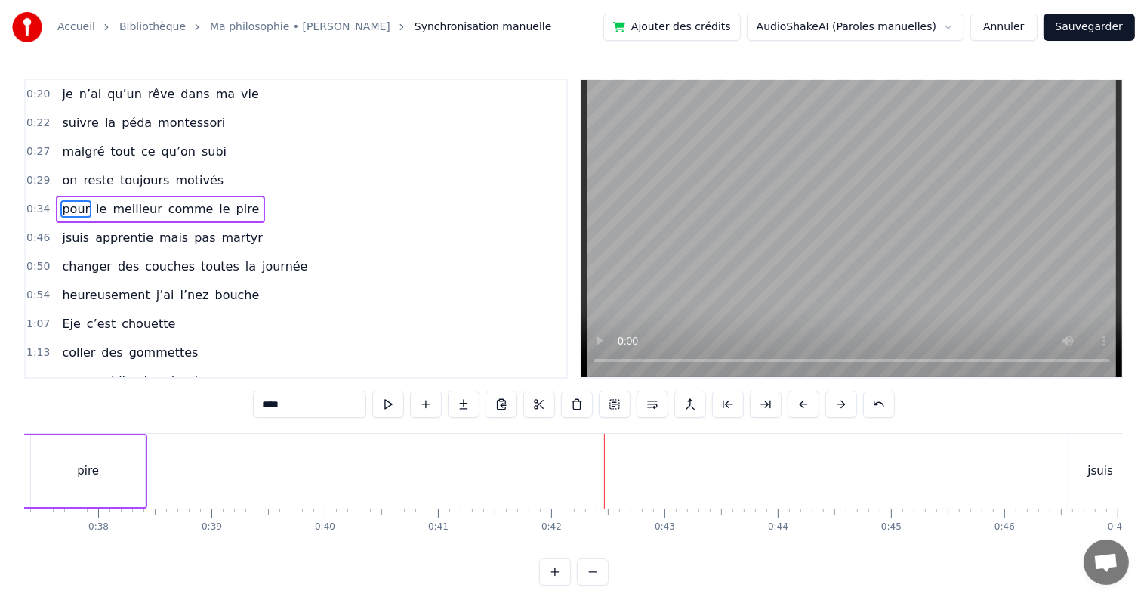
scroll to position [0, 4272]
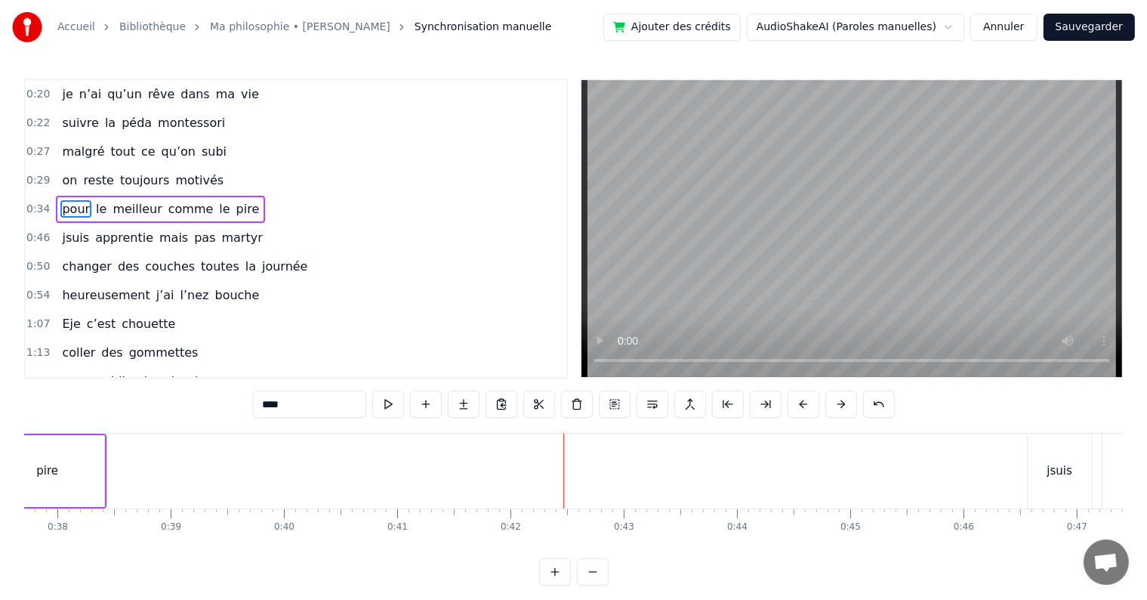
click at [1028, 458] on div "jsuis" at bounding box center [1060, 470] width 64 height 75
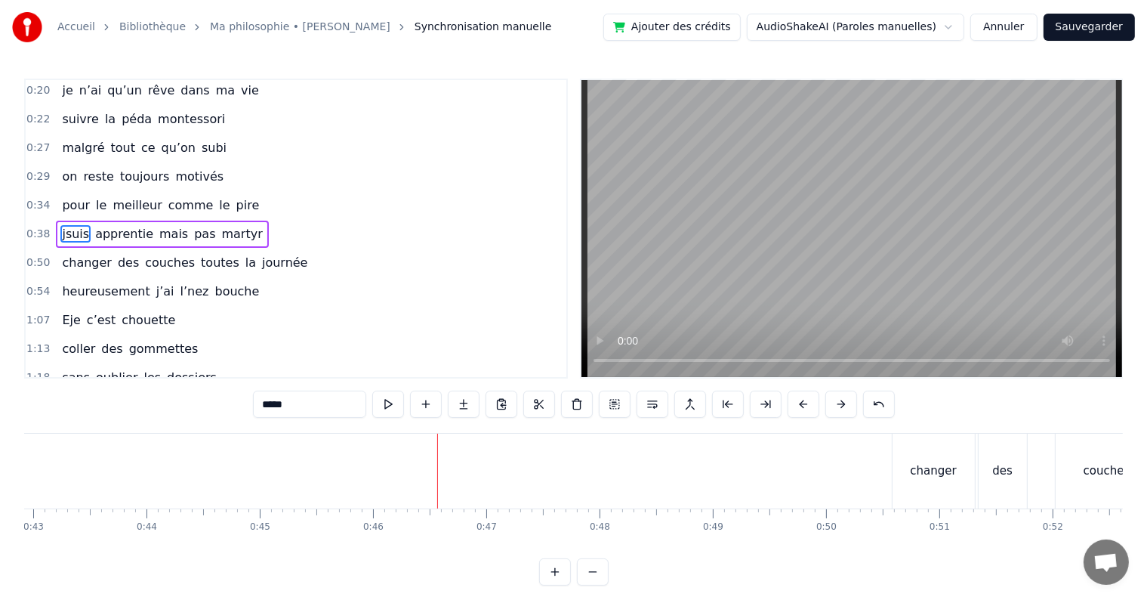
scroll to position [0, 4876]
click at [897, 461] on div "changer" at bounding box center [920, 470] width 82 height 75
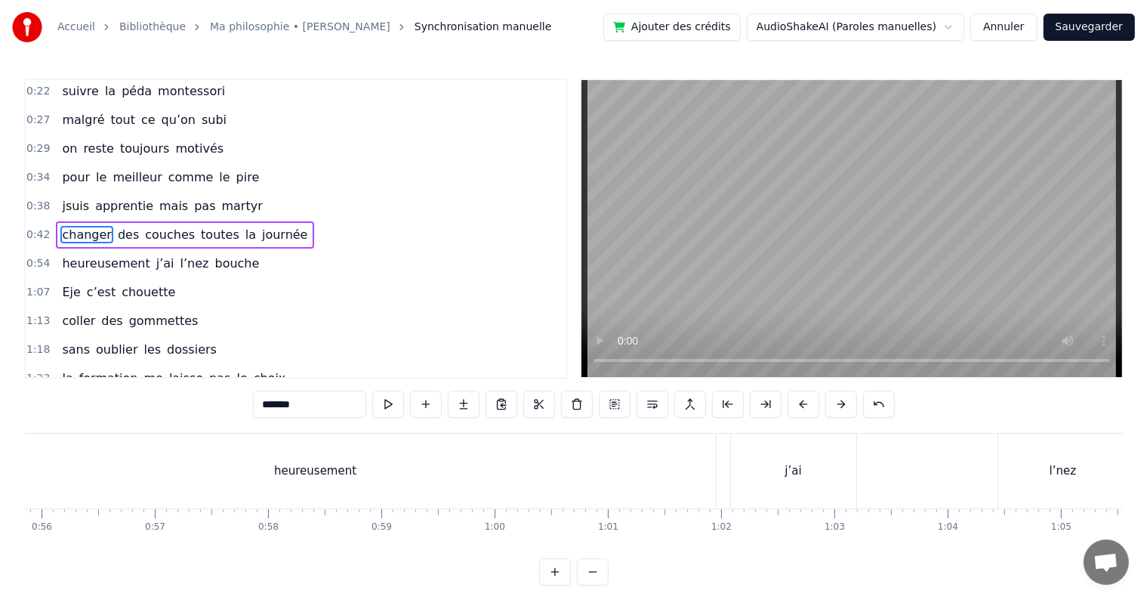
scroll to position [0, 6313]
click at [412, 467] on div "heureusement" at bounding box center [329, 470] width 801 height 75
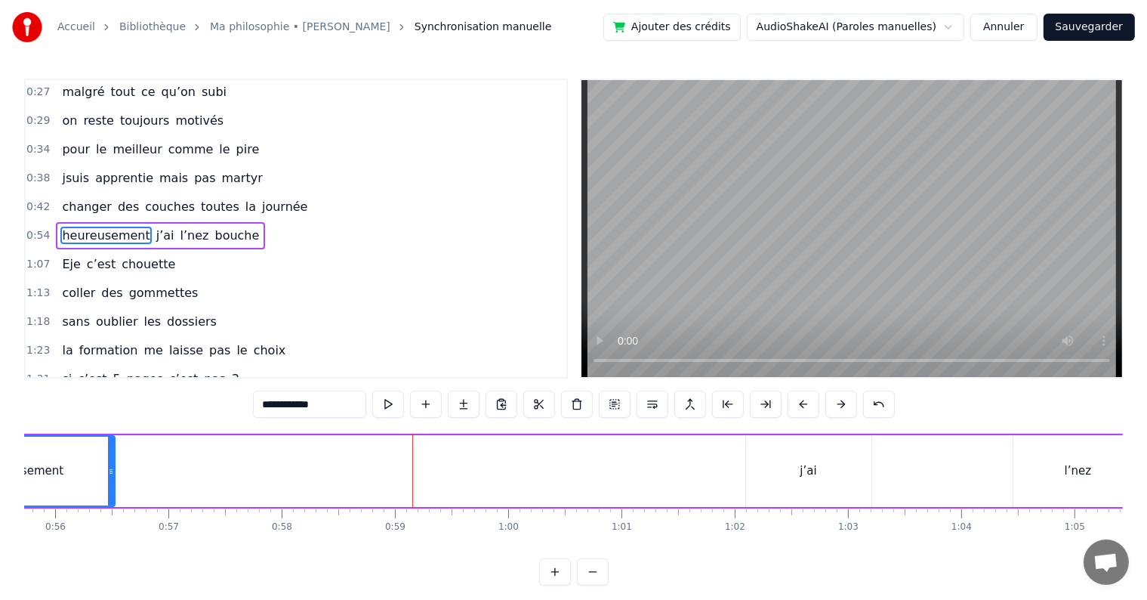
drag, startPoint x: 725, startPoint y: 465, endPoint x: 109, endPoint y: 495, distance: 617.0
click at [109, 495] on div at bounding box center [111, 471] width 6 height 69
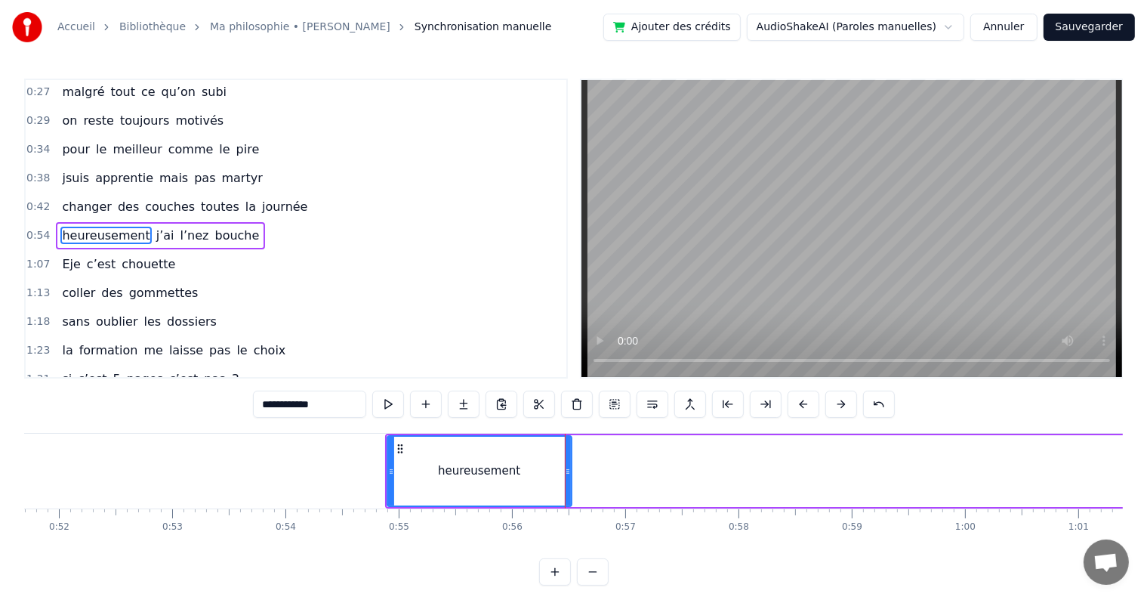
scroll to position [0, 6152]
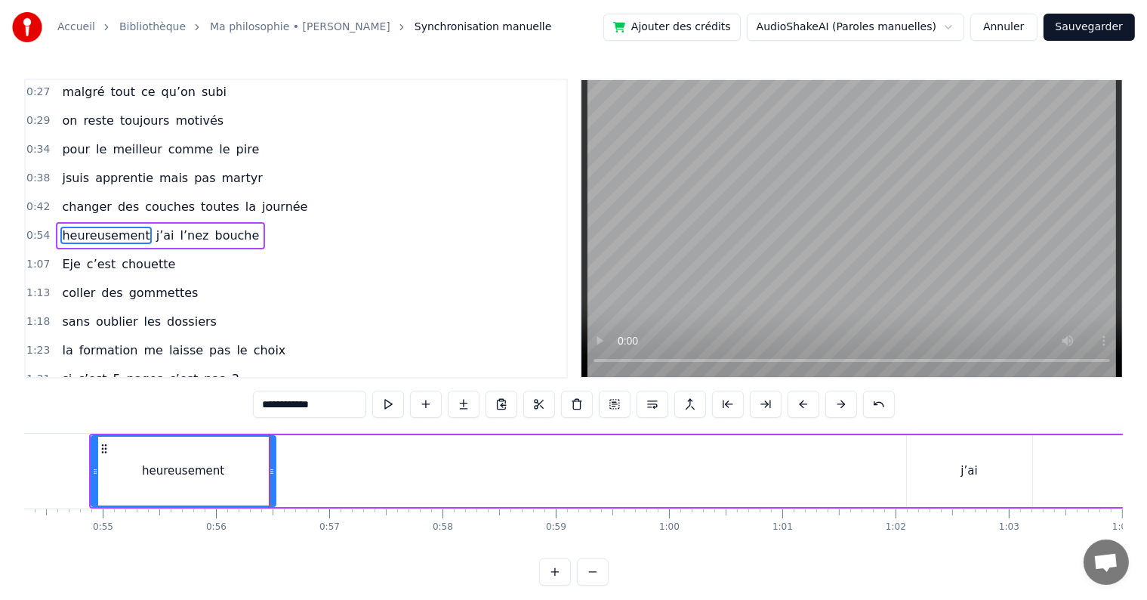
click at [106, 448] on icon at bounding box center [104, 449] width 12 height 12
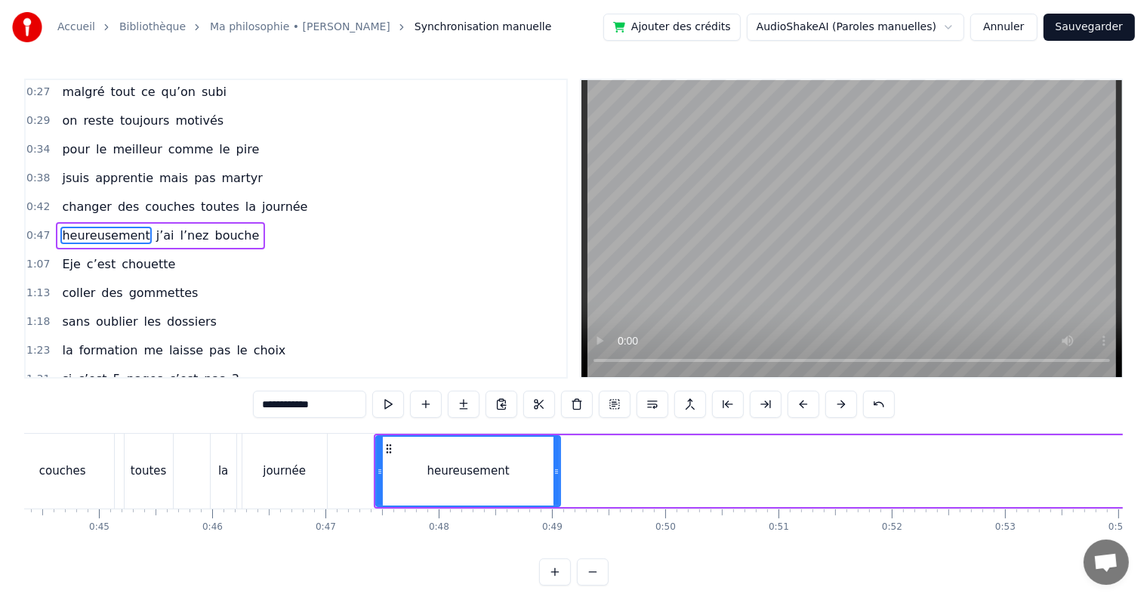
scroll to position [0, 4997]
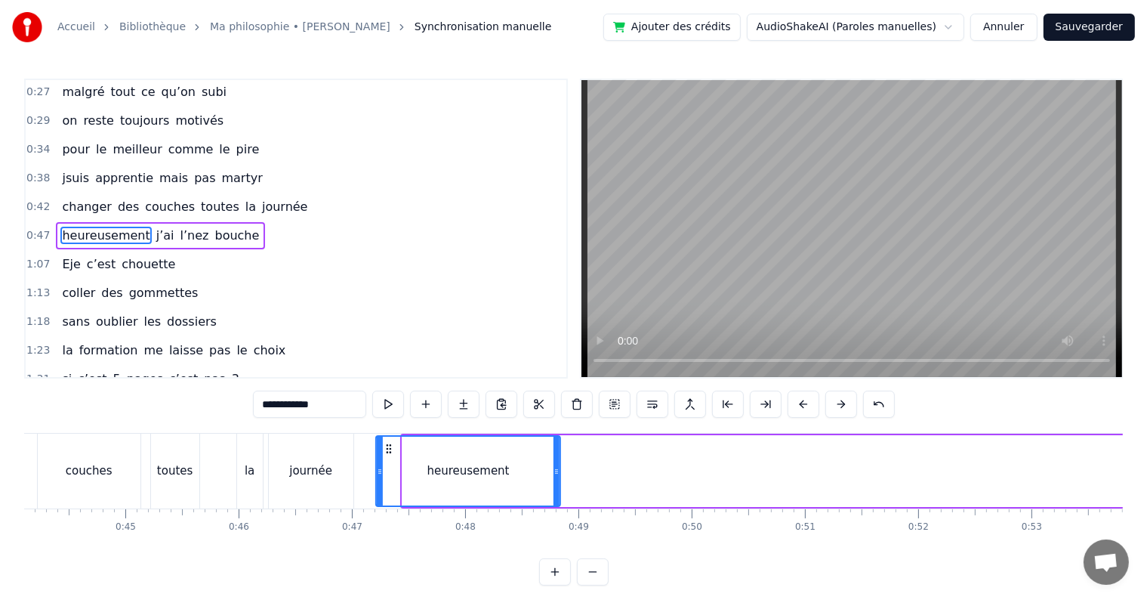
drag, startPoint x: 415, startPoint y: 446, endPoint x: 387, endPoint y: 443, distance: 27.3
click at [387, 443] on icon at bounding box center [389, 449] width 12 height 12
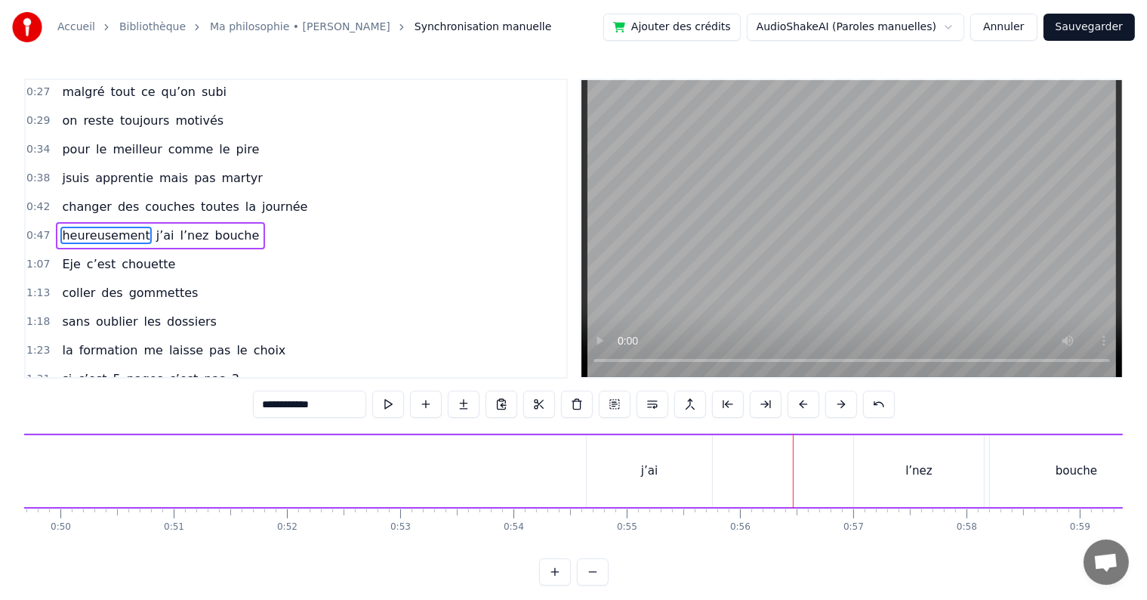
scroll to position [0, 5655]
click at [619, 471] on div "j’ai" at bounding box center [622, 470] width 17 height 17
type input "****"
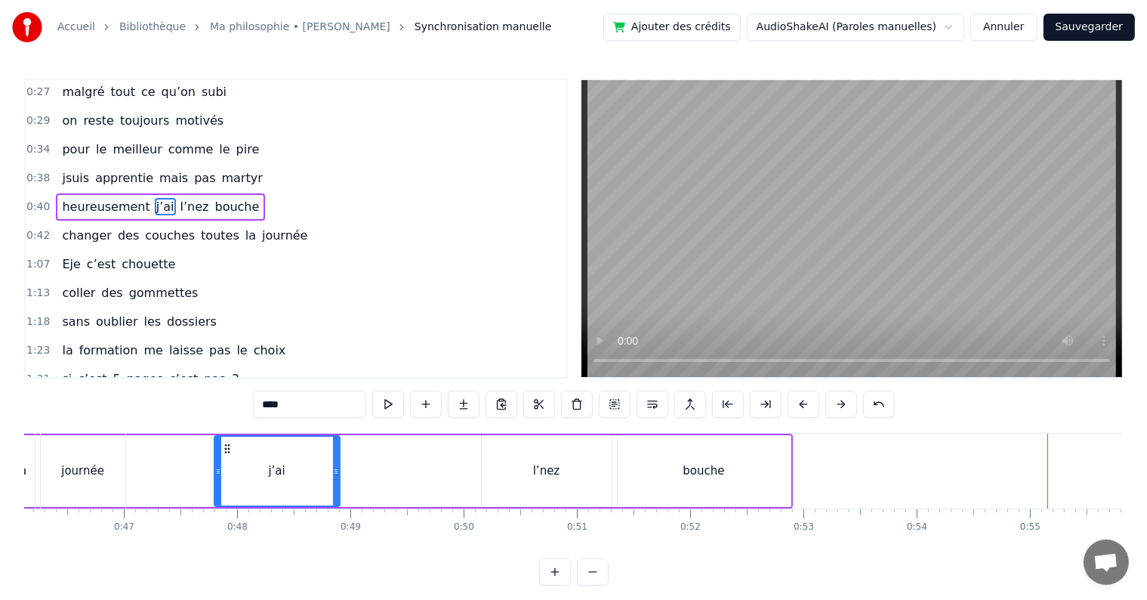
scroll to position [0, 5171]
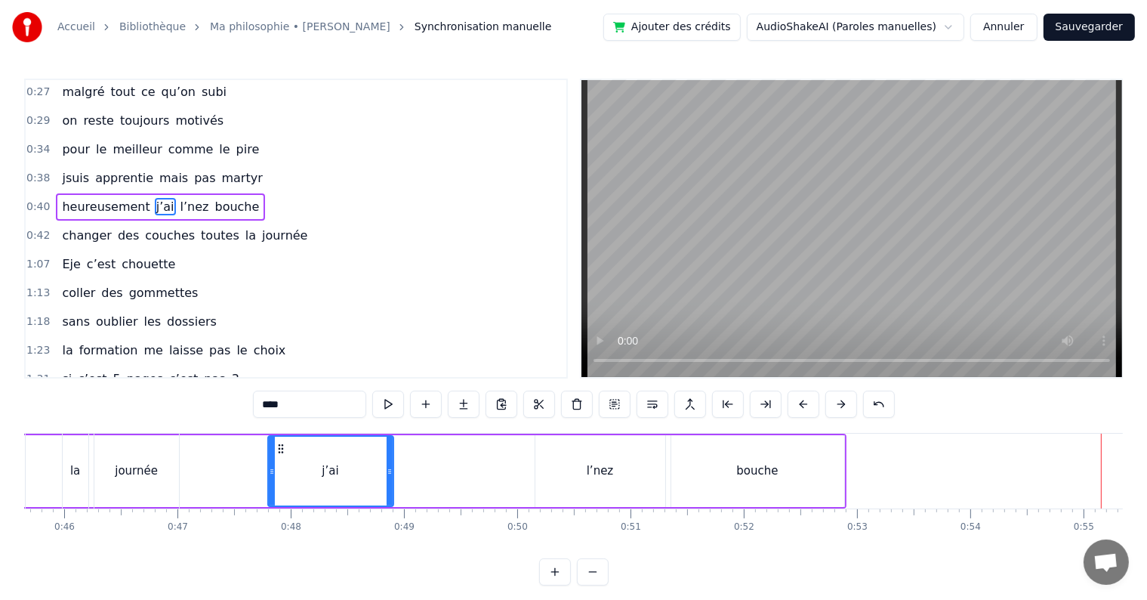
click at [484, 475] on div "heureusement j’ai l’nez bouche" at bounding box center [135, 470] width 1424 height 75
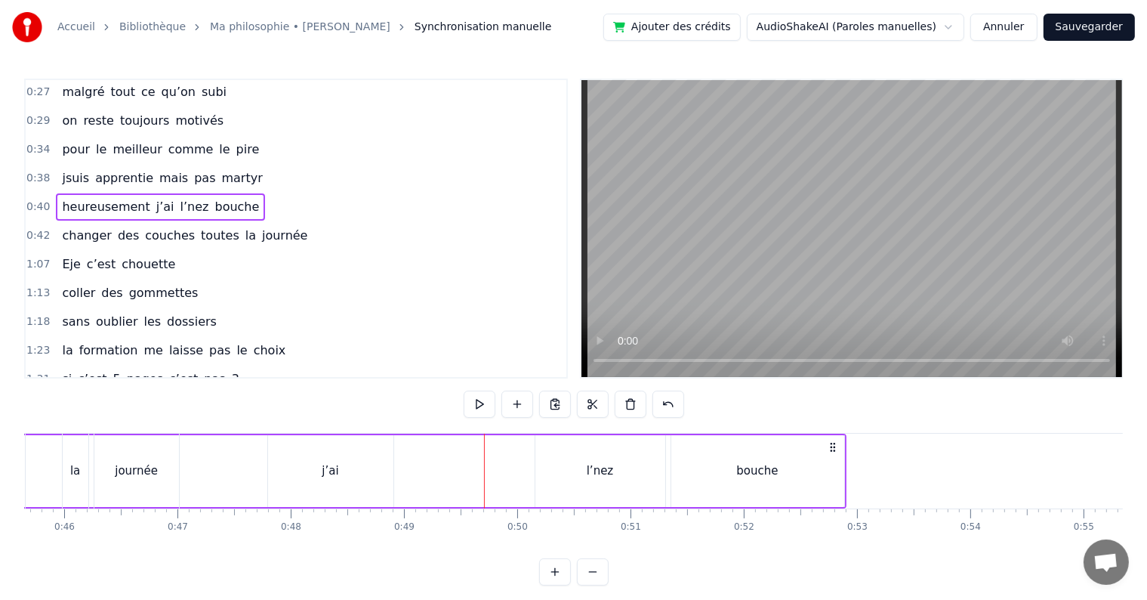
click at [585, 467] on div "l’nez" at bounding box center [600, 471] width 130 height 72
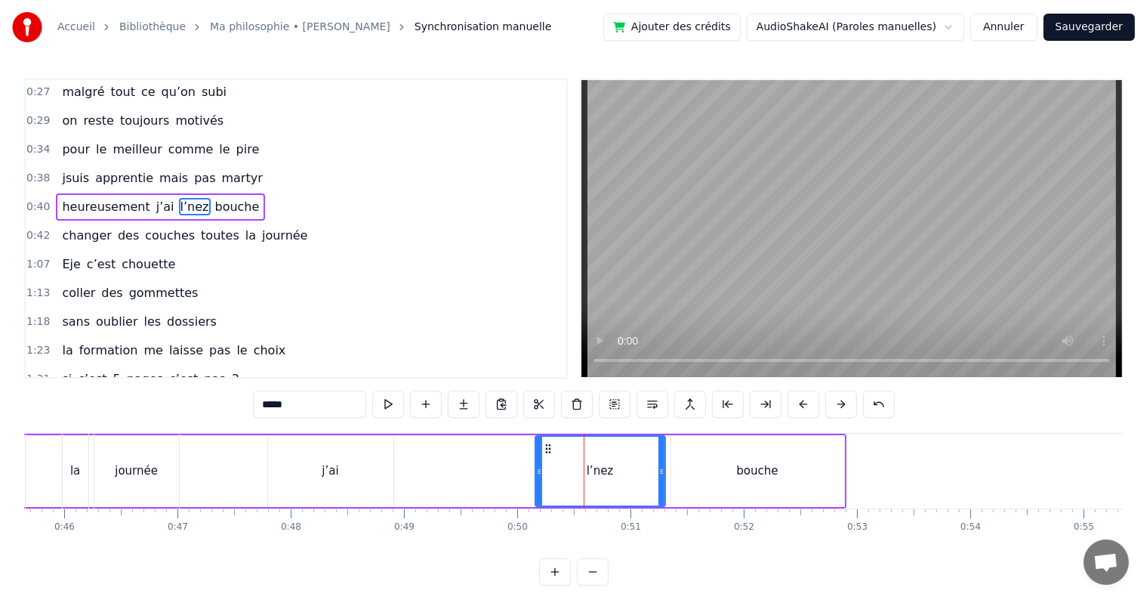
scroll to position [32, 0]
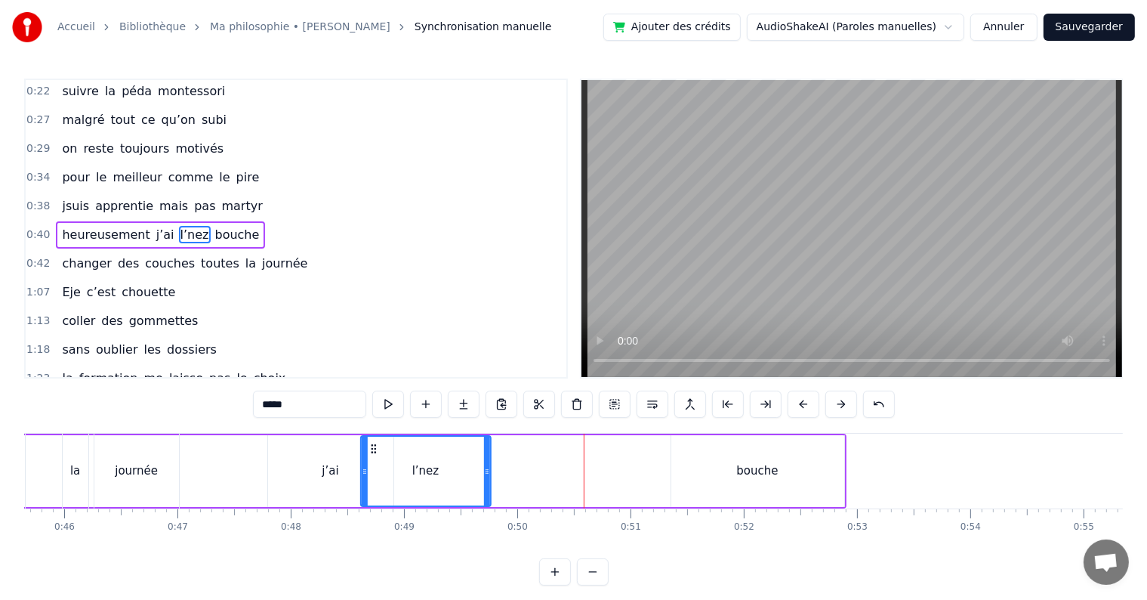
drag, startPoint x: 545, startPoint y: 444, endPoint x: 369, endPoint y: 454, distance: 175.5
click at [369, 454] on div "l’nez" at bounding box center [425, 471] width 128 height 69
click at [701, 459] on div "bouche" at bounding box center [757, 471] width 173 height 72
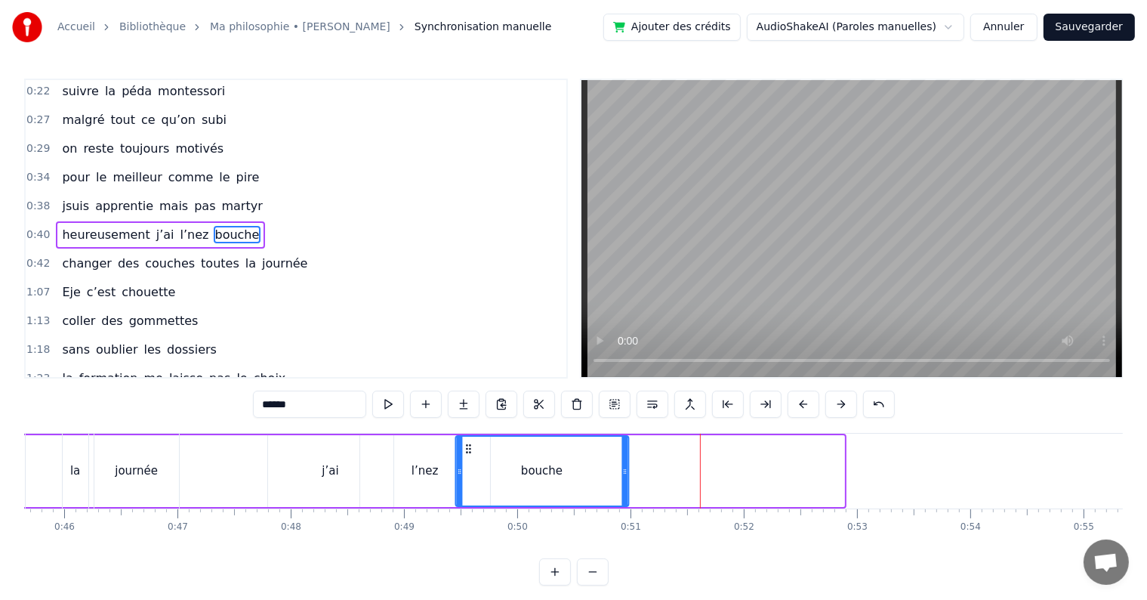
drag, startPoint x: 683, startPoint y: 446, endPoint x: 466, endPoint y: 453, distance: 217.6
click at [466, 453] on icon at bounding box center [468, 449] width 12 height 12
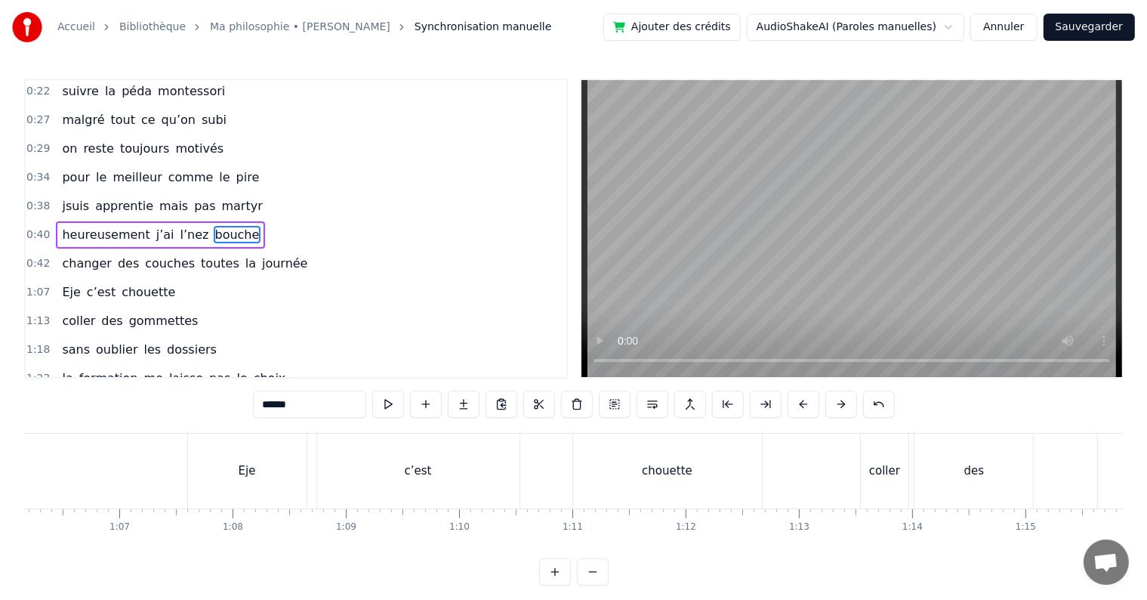
scroll to position [0, 7508]
click at [233, 483] on div "Eje" at bounding box center [233, 470] width 119 height 75
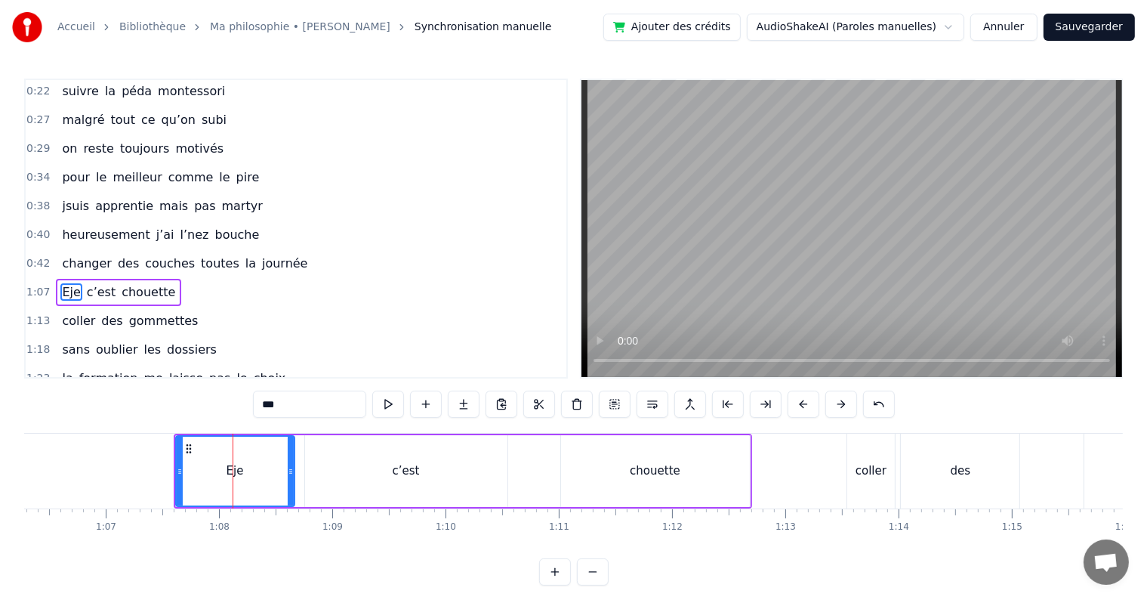
scroll to position [88, 0]
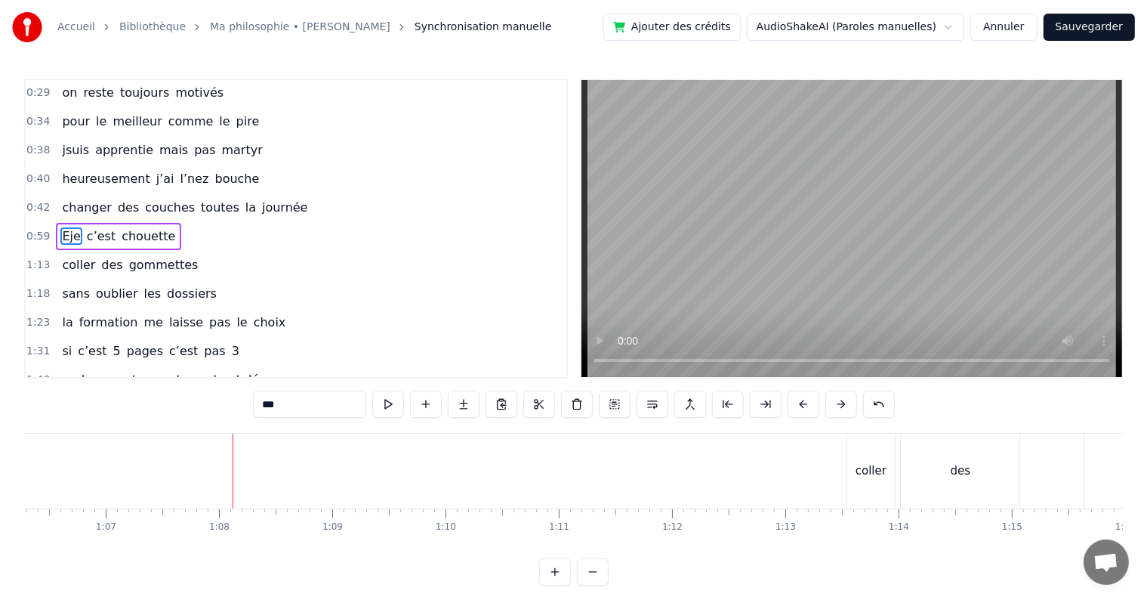
click at [868, 504] on div "coller" at bounding box center [871, 470] width 48 height 75
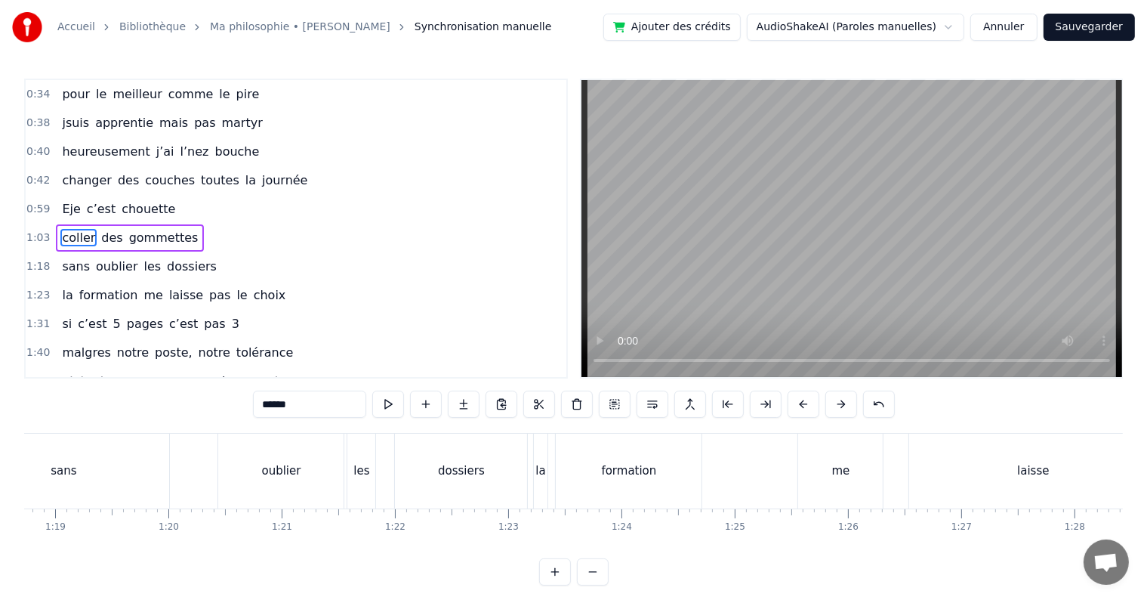
scroll to position [0, 8933]
click at [110, 461] on div "sans" at bounding box center [49, 470] width 211 height 75
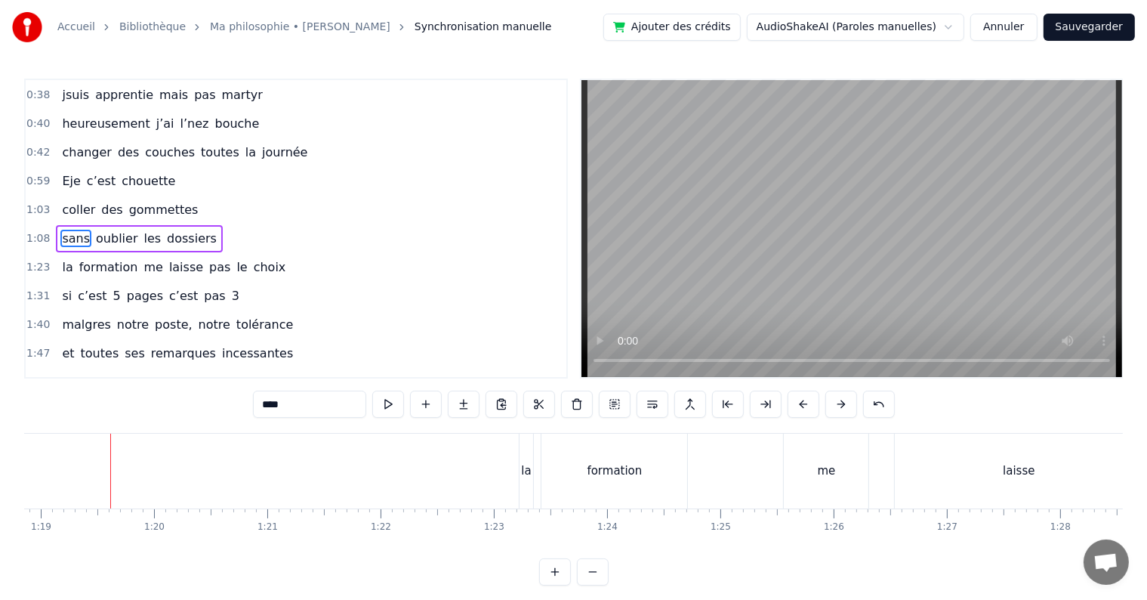
click at [529, 455] on div "la" at bounding box center [527, 470] width 14 height 75
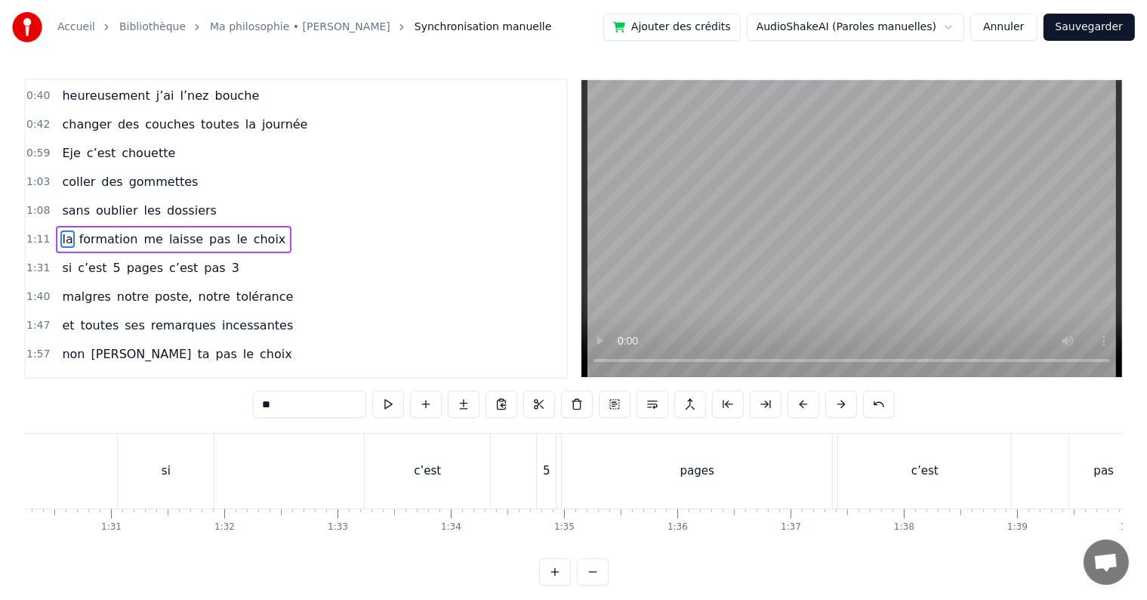
scroll to position [0, 10168]
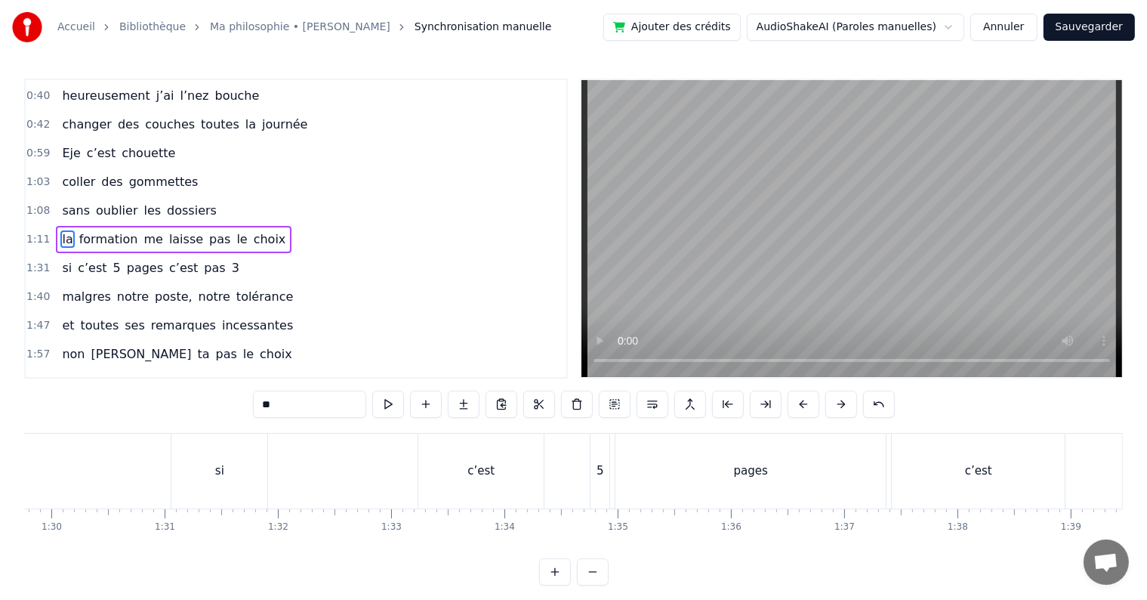
click at [208, 459] on div "si" at bounding box center [219, 470] width 96 height 75
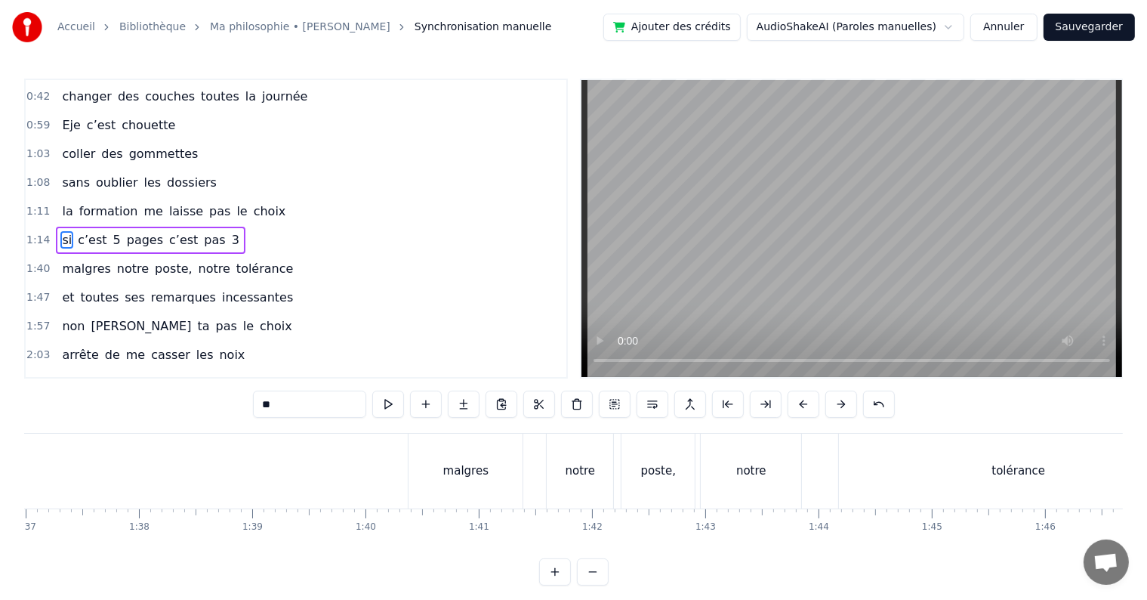
scroll to position [0, 11041]
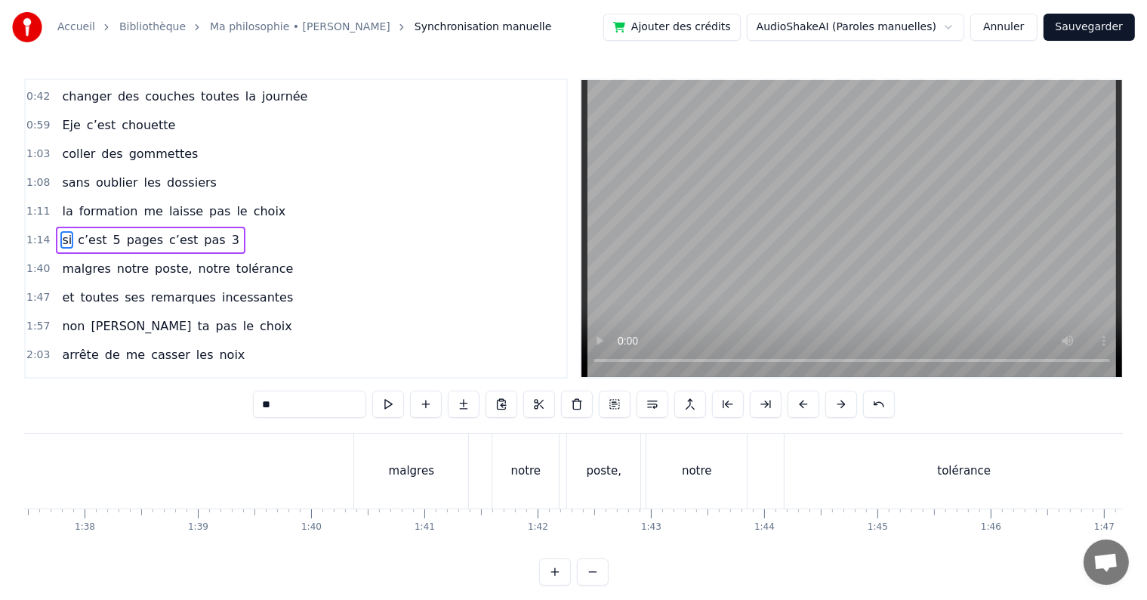
click at [426, 472] on div "malgres" at bounding box center [411, 470] width 45 height 17
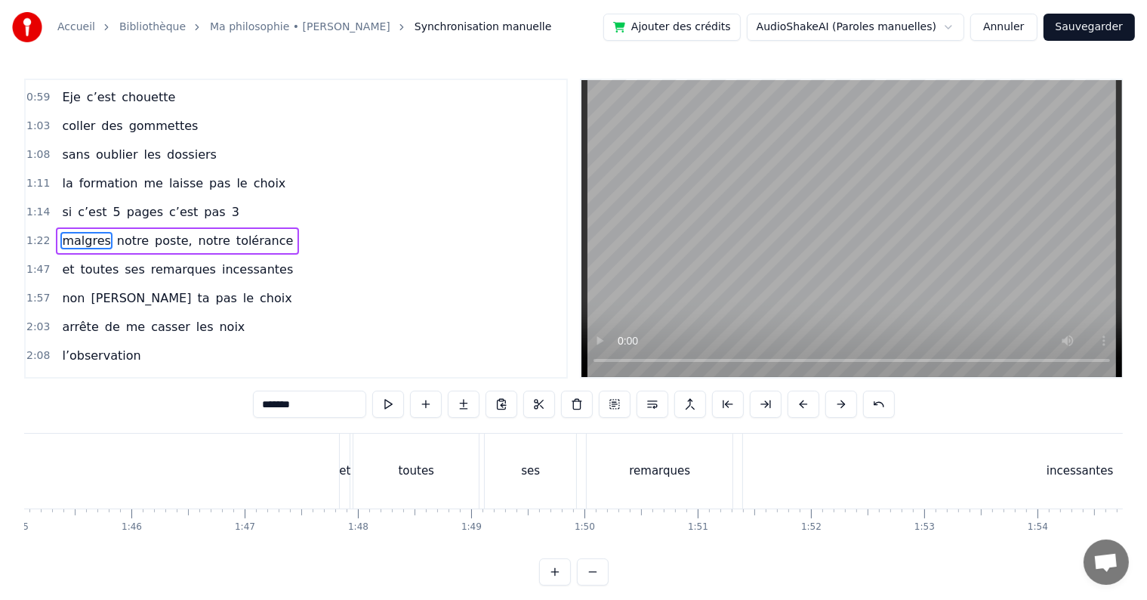
scroll to position [0, 11914]
click at [335, 471] on div "et" at bounding box center [331, 470] width 11 height 17
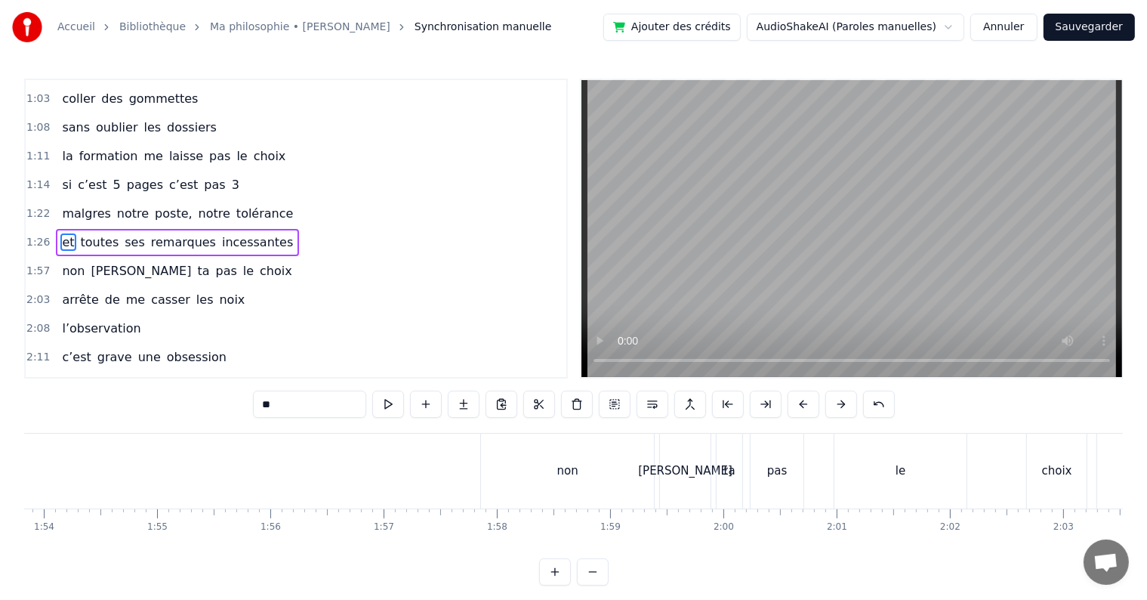
scroll to position [0, 13002]
click at [480, 464] on div "non" at bounding box center [460, 470] width 173 height 75
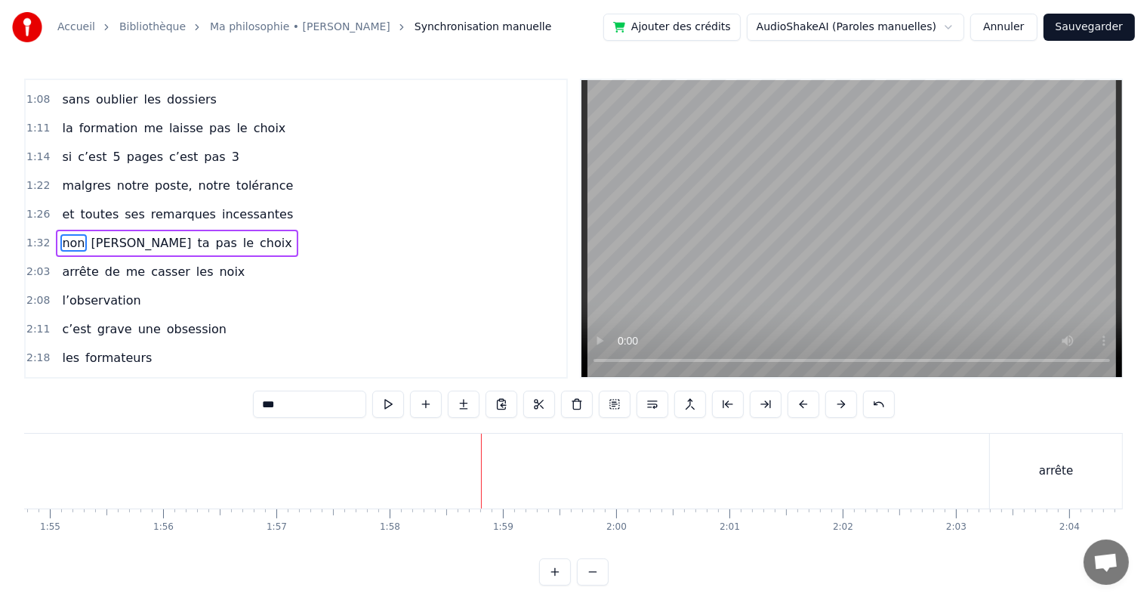
click at [1100, 480] on div "arrête" at bounding box center [1056, 470] width 132 height 75
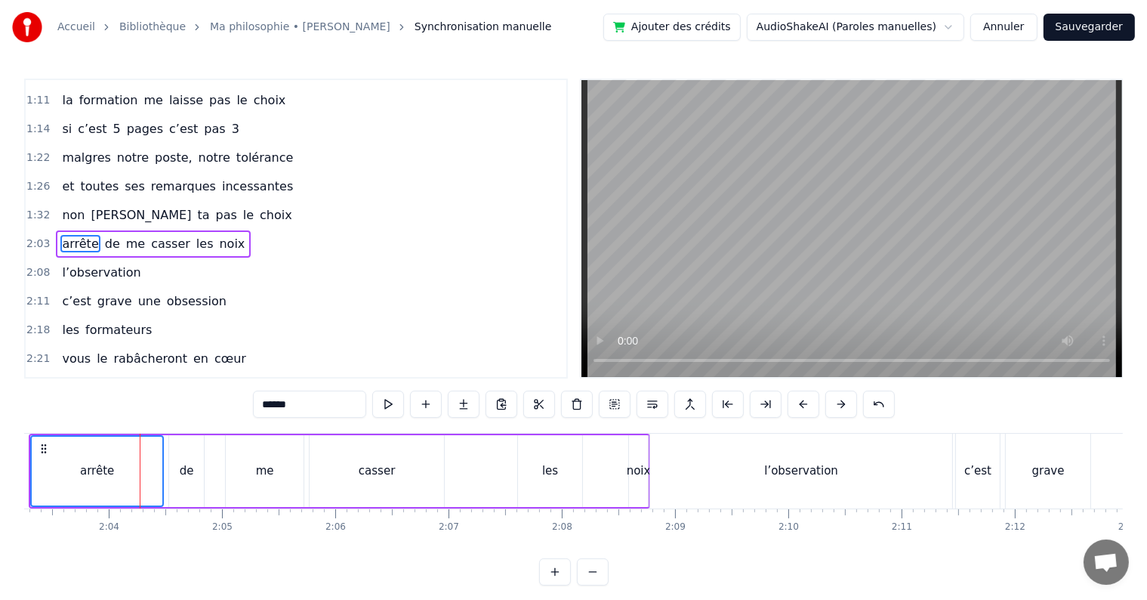
scroll to position [0, 14002]
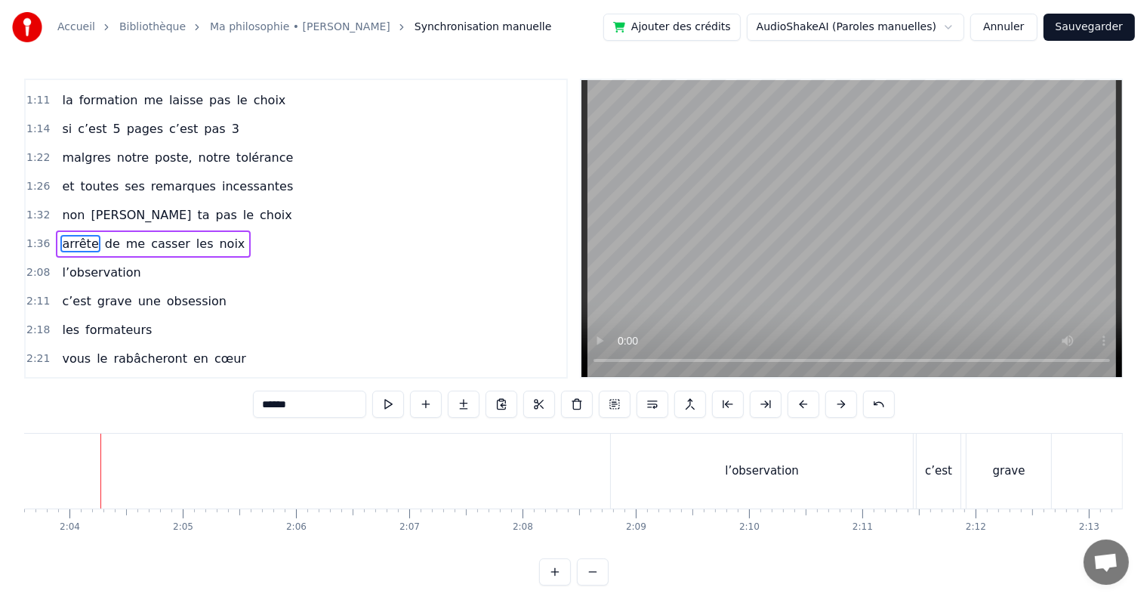
click at [824, 473] on div "l’observation" at bounding box center [762, 470] width 302 height 75
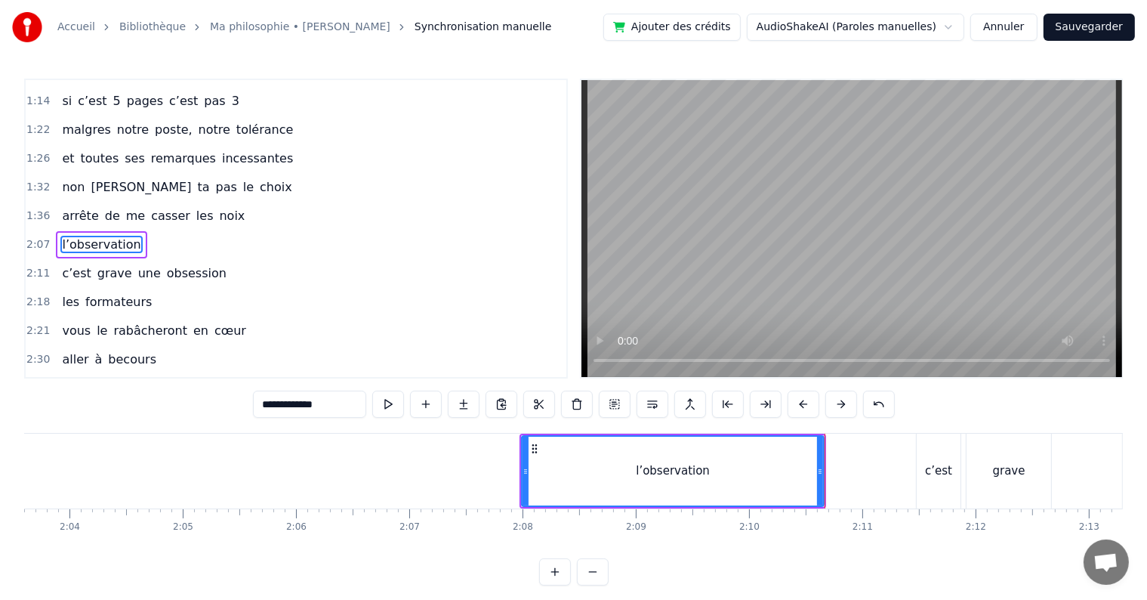
click at [540, 447] on div "l’observation" at bounding box center [673, 471] width 301 height 69
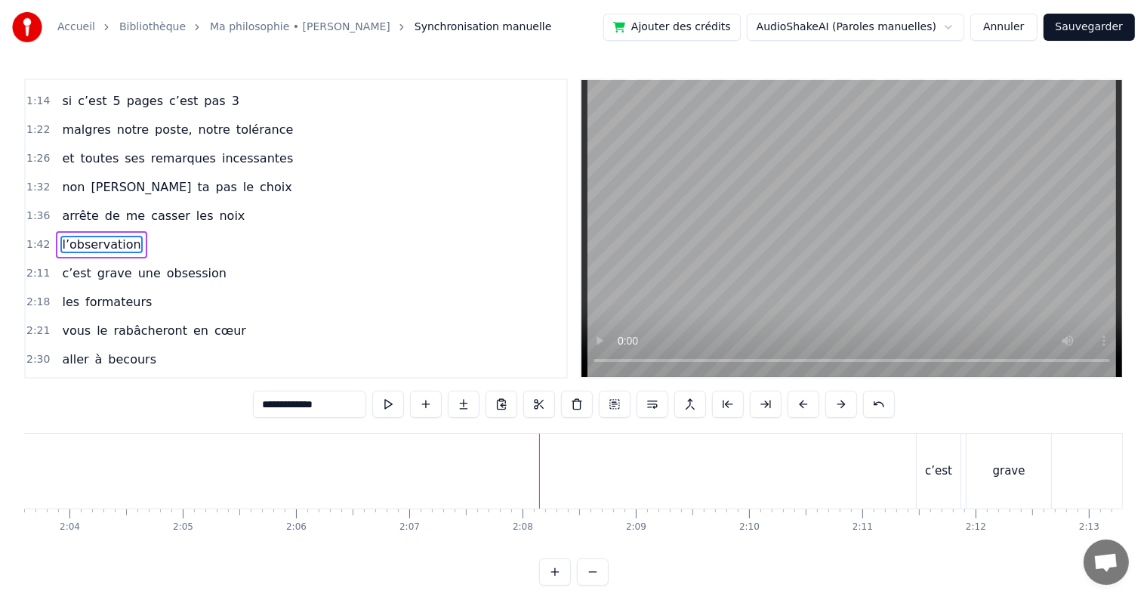
click at [955, 477] on div "c’est" at bounding box center [939, 470] width 44 height 75
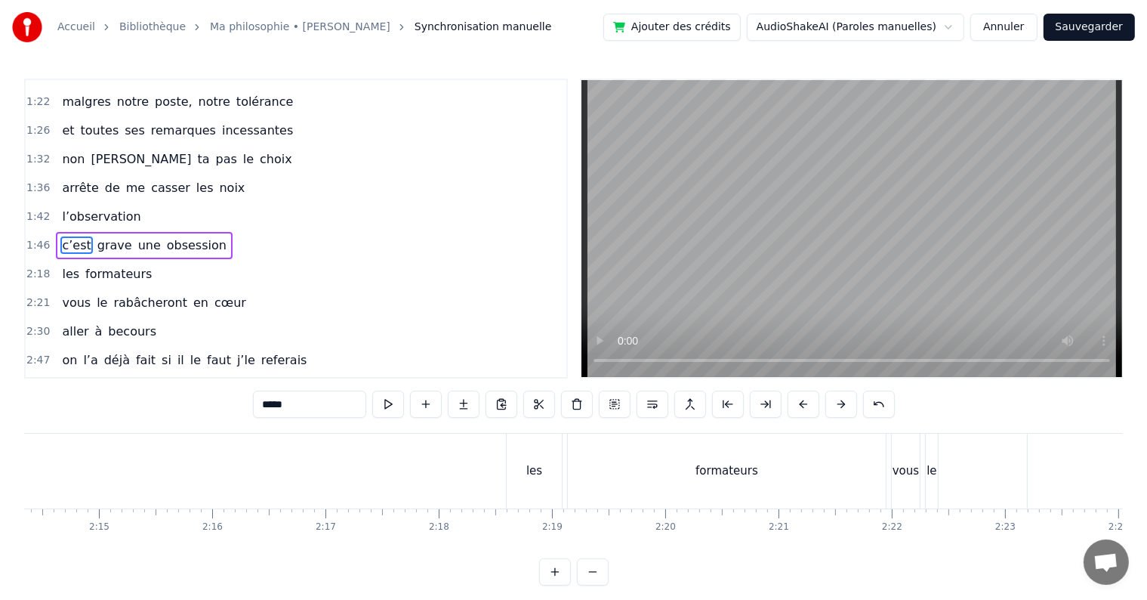
scroll to position [0, 15246]
click at [498, 459] on div "les" at bounding box center [507, 470] width 55 height 75
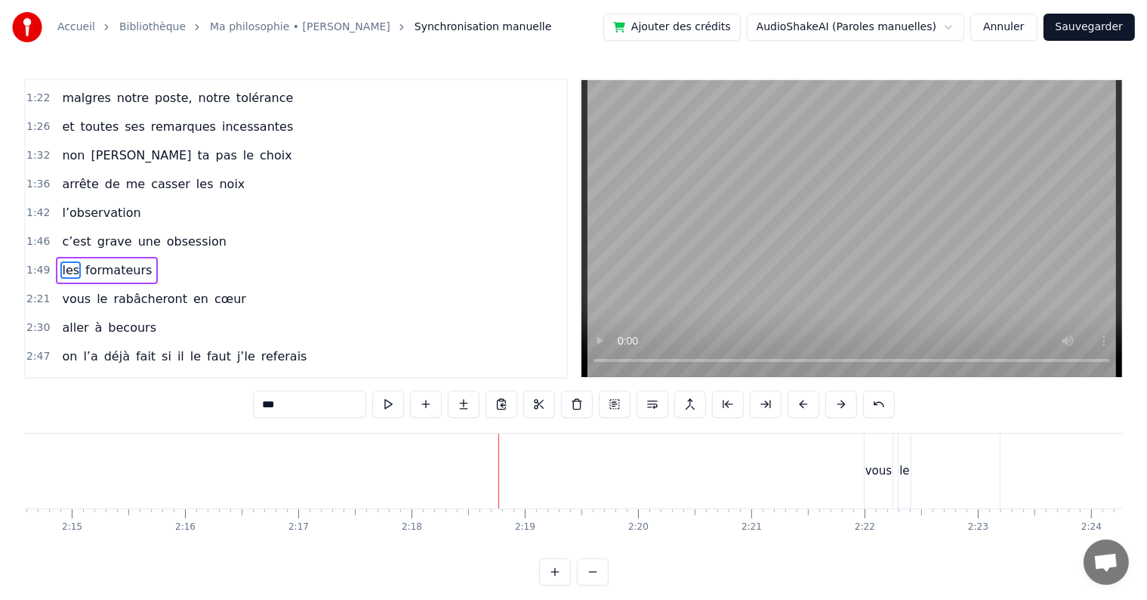
click at [877, 459] on div "vous" at bounding box center [879, 470] width 28 height 75
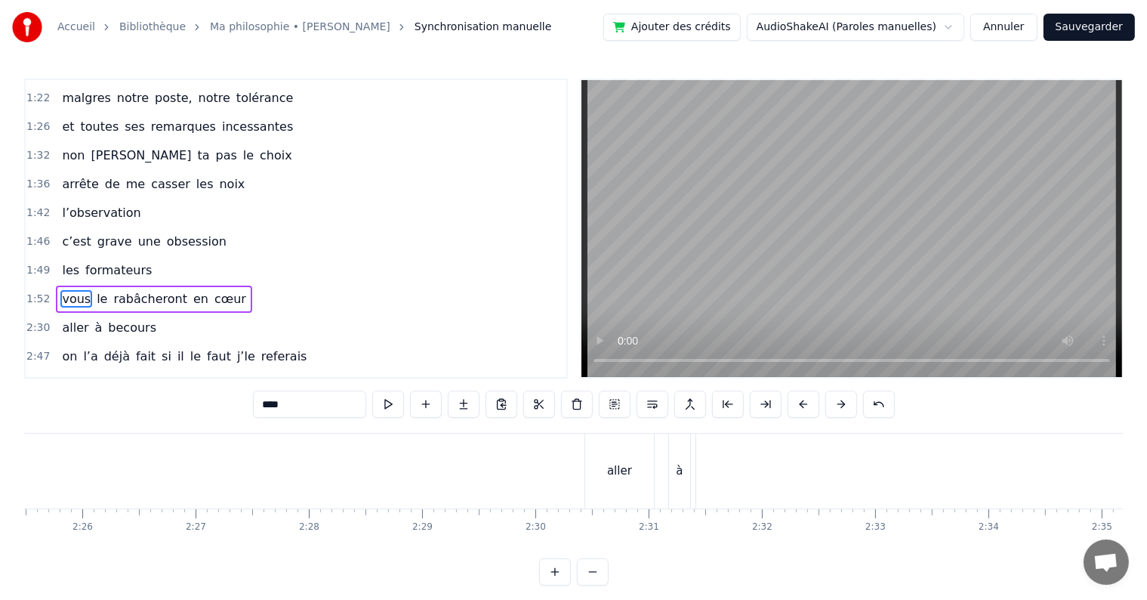
scroll to position [0, 16495]
click at [591, 485] on div "aller" at bounding box center [606, 470] width 69 height 75
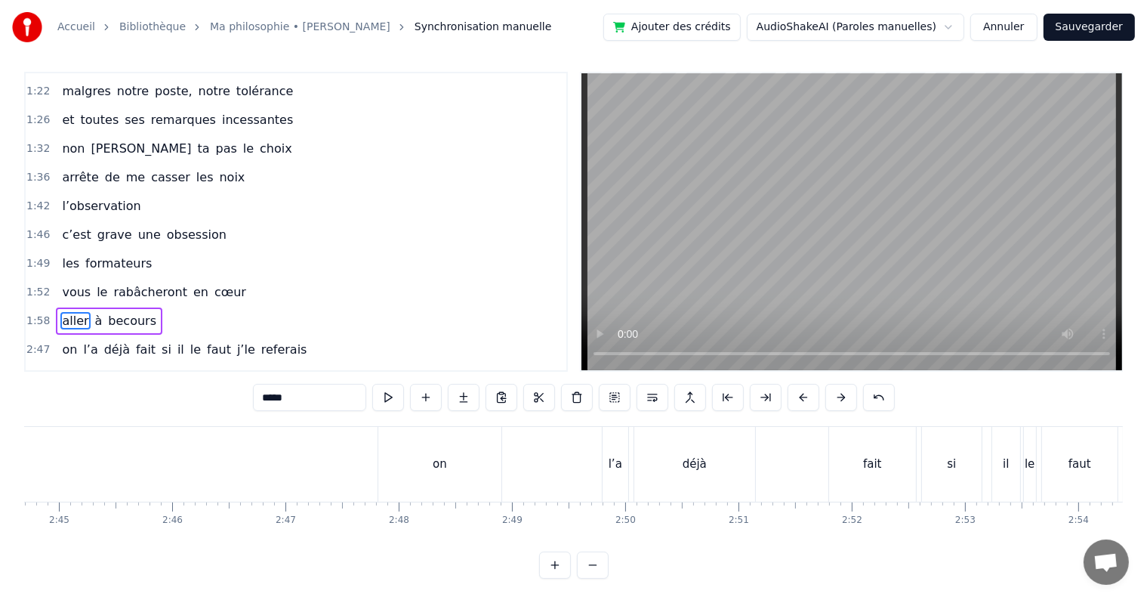
scroll to position [0, 18671]
click at [393, 452] on div "on" at bounding box center [425, 464] width 123 height 75
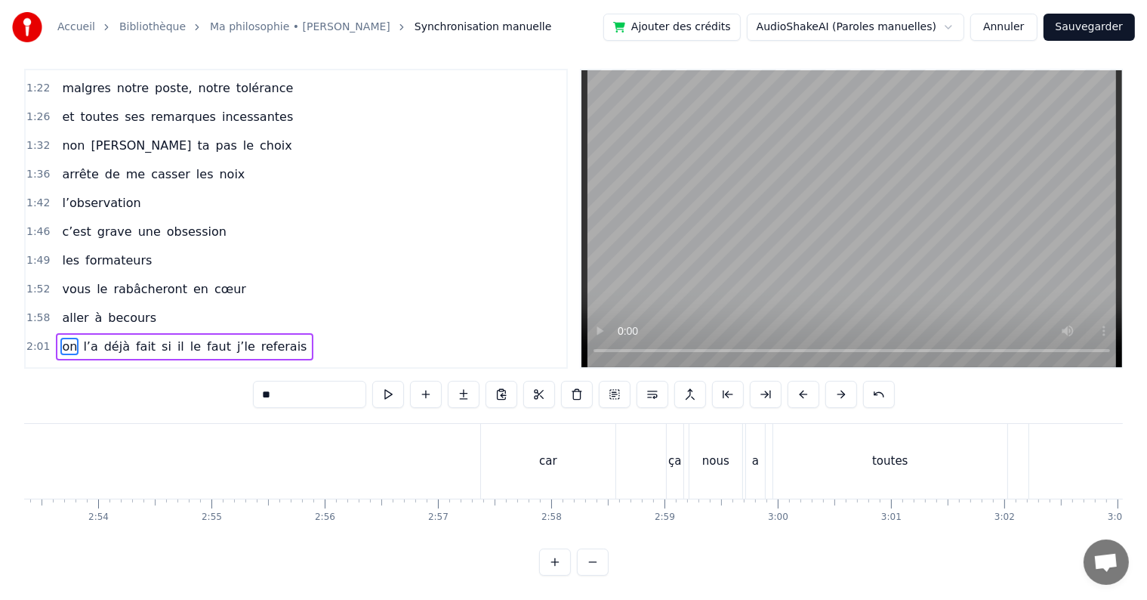
scroll to position [0, 19652]
click at [477, 424] on div "car" at bounding box center [534, 461] width 134 height 75
type input "***"
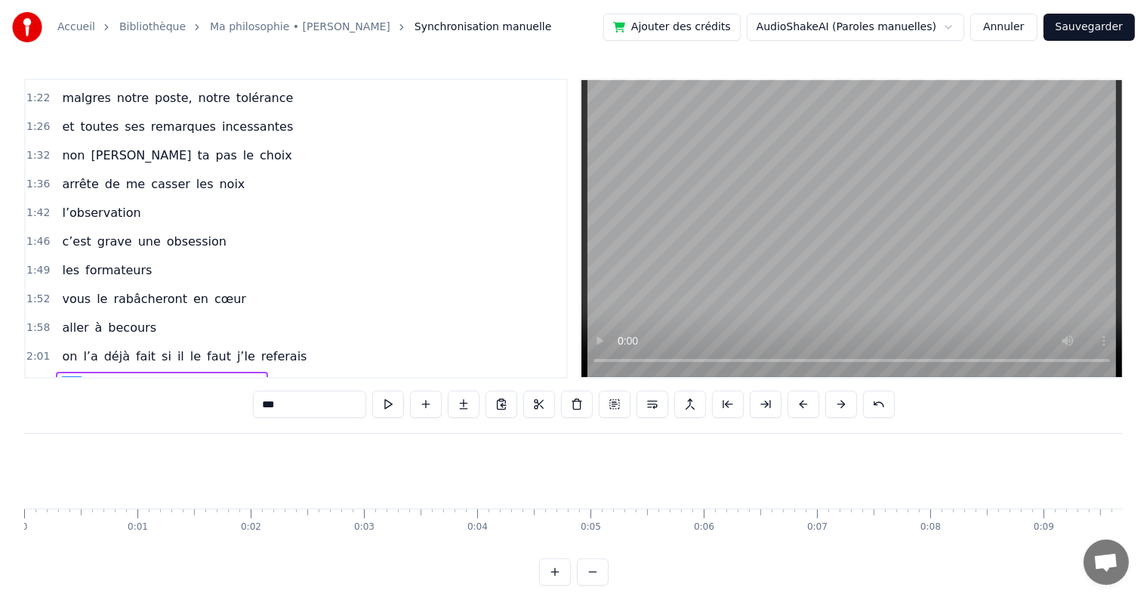
scroll to position [0, 0]
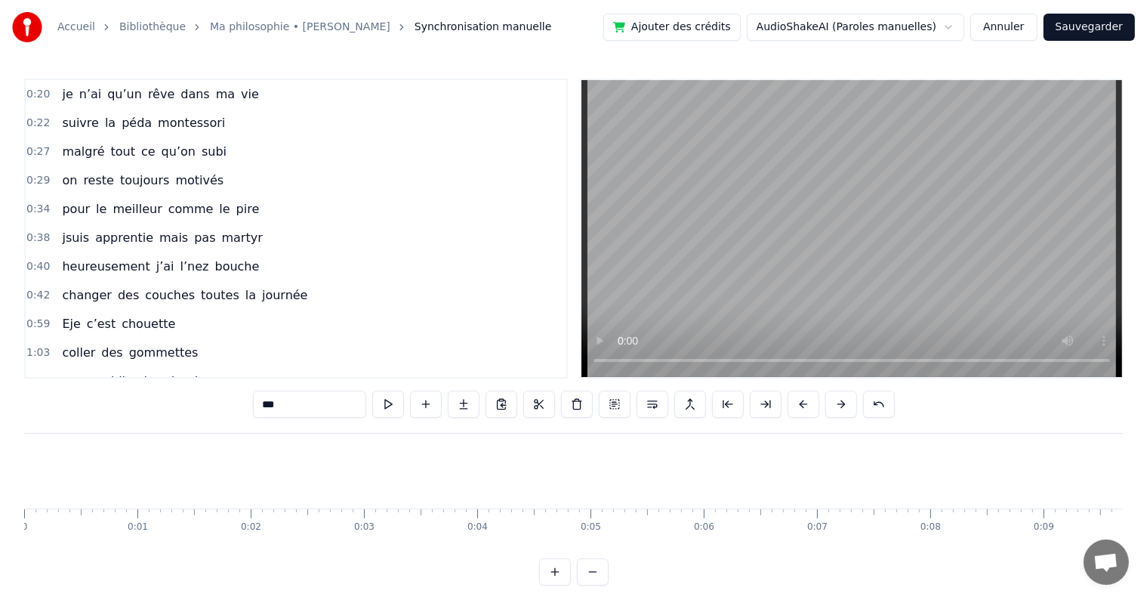
click at [39, 100] on span "0:20" at bounding box center [37, 94] width 23 height 15
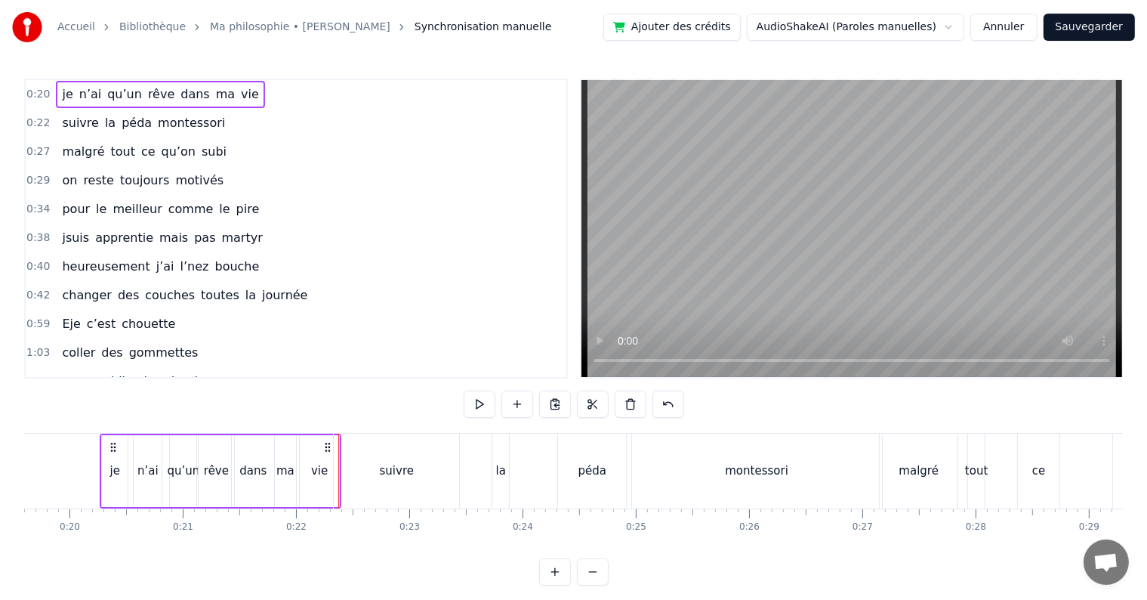
click at [32, 116] on span "0:22" at bounding box center [37, 123] width 23 height 15
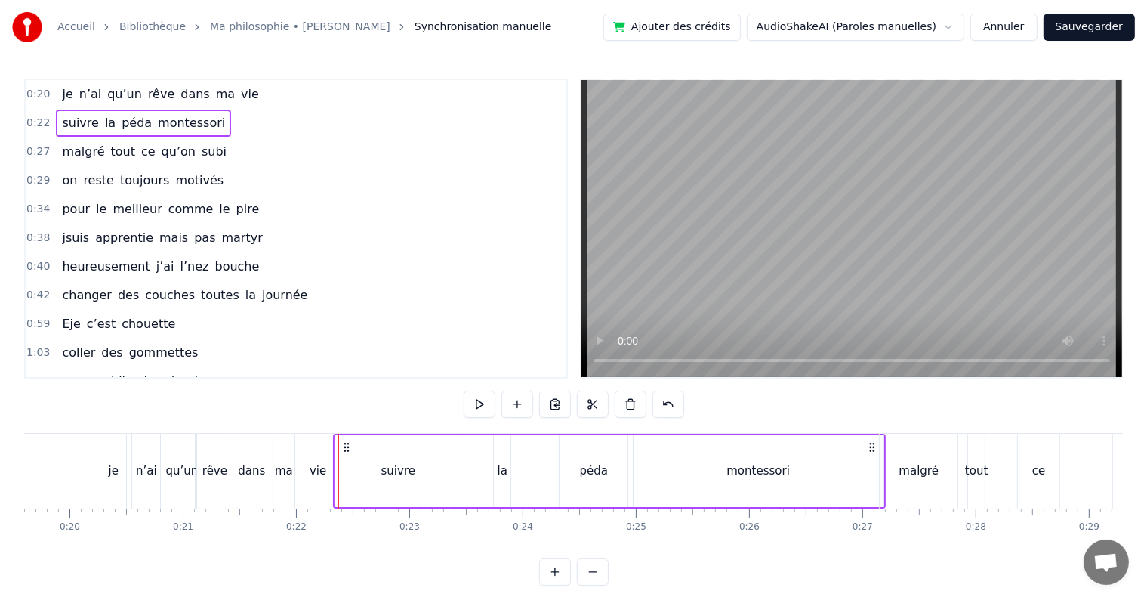
click at [366, 311] on div "0:59 Eje c’est chouette" at bounding box center [296, 324] width 541 height 29
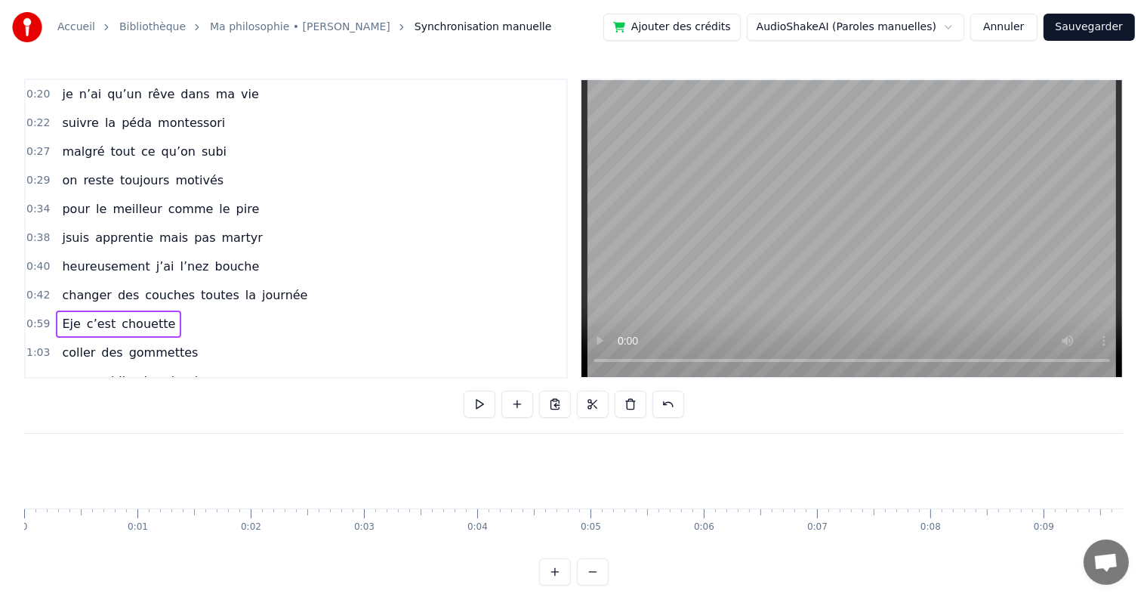
click at [591, 161] on video at bounding box center [852, 228] width 541 height 297
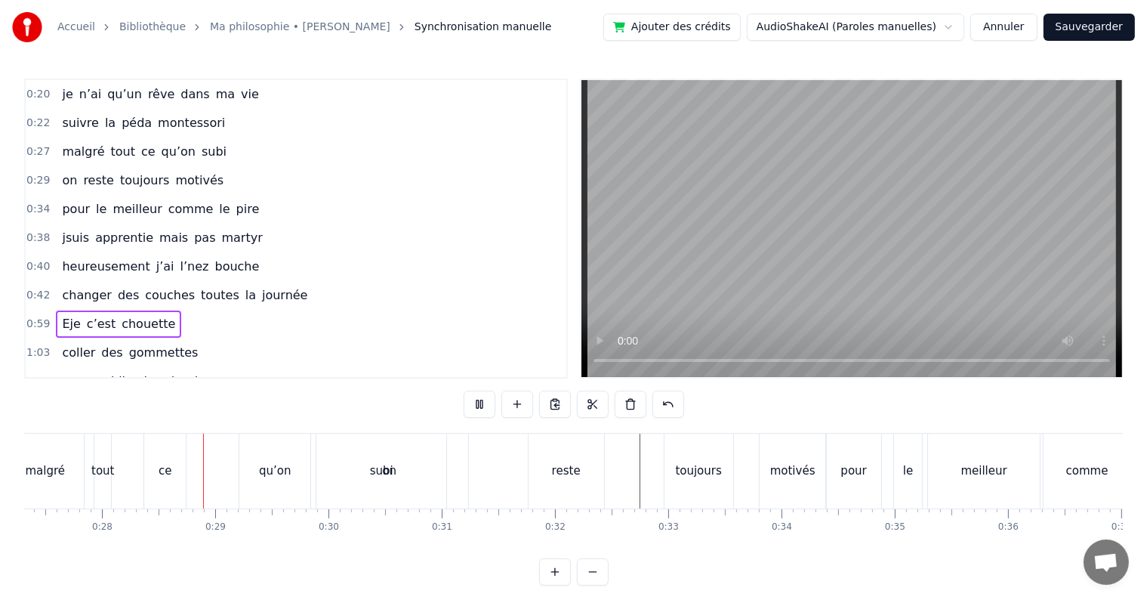
scroll to position [0, 3150]
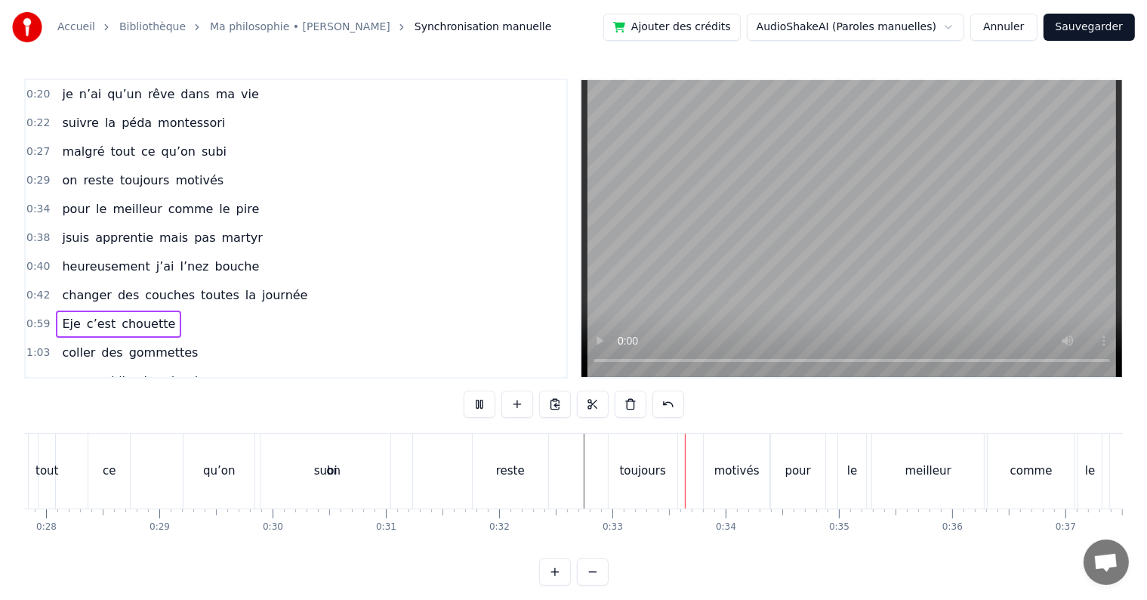
click at [26, 91] on span "0:20" at bounding box center [37, 94] width 23 height 15
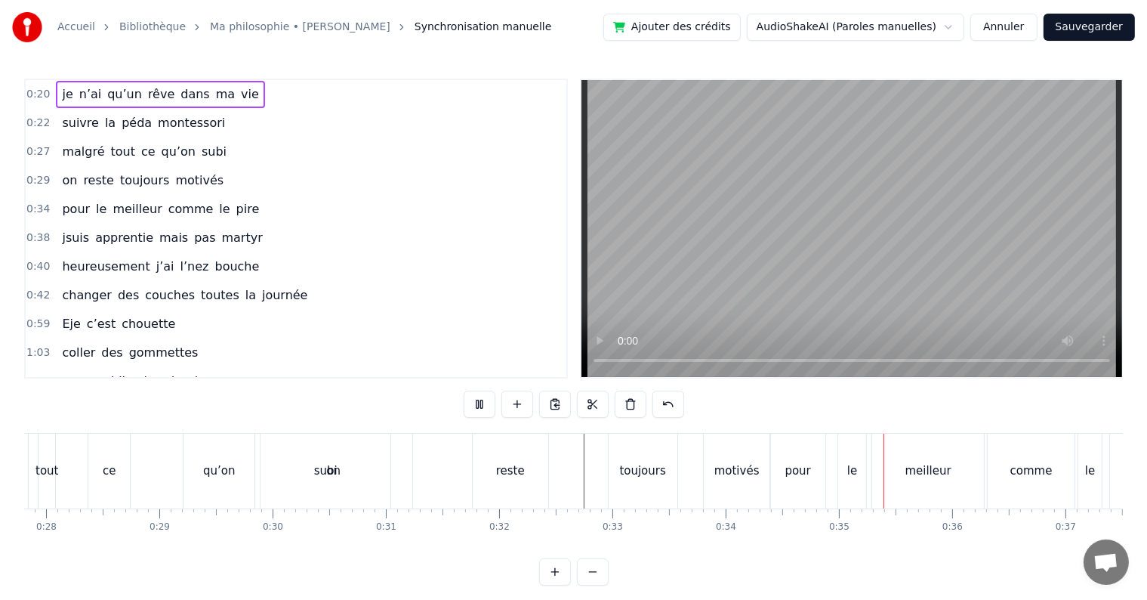
click at [35, 91] on span "0:20" at bounding box center [37, 94] width 23 height 15
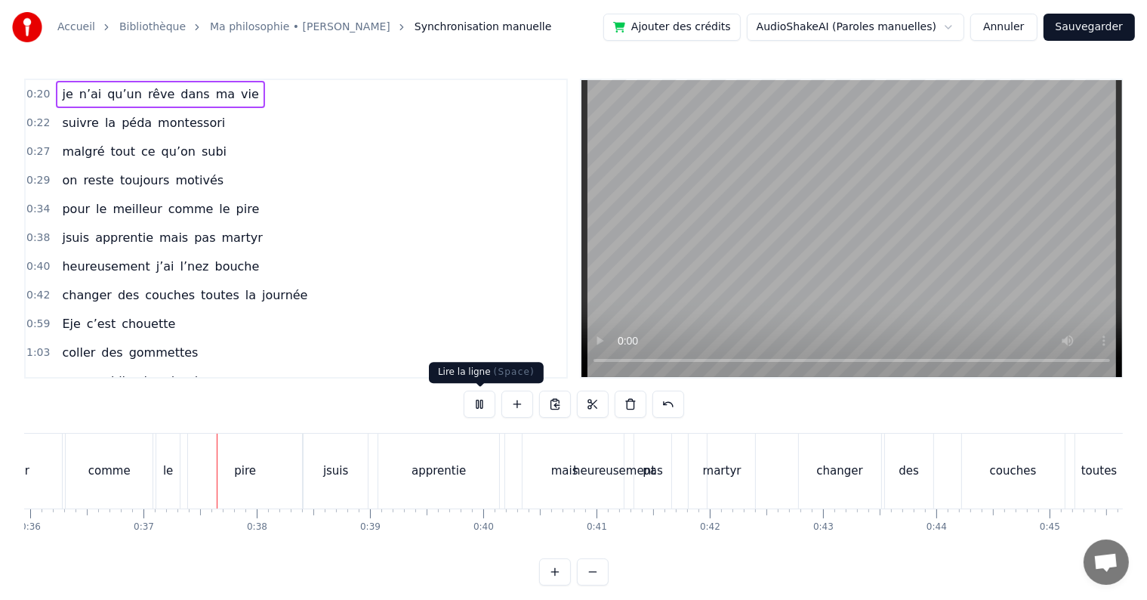
scroll to position [0, 4115]
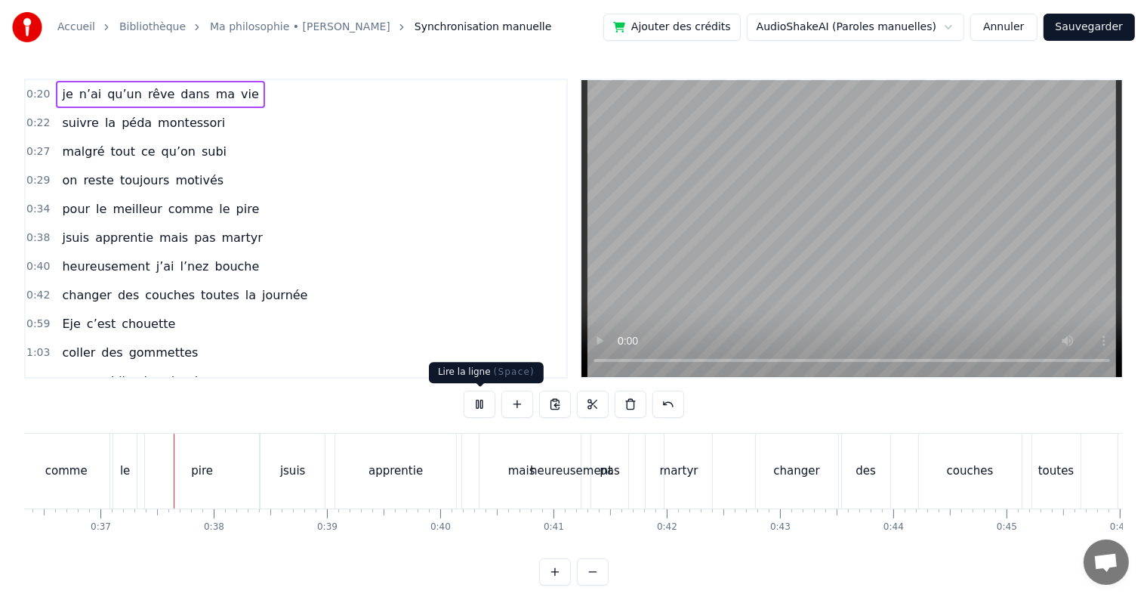
click at [479, 401] on button at bounding box center [480, 403] width 32 height 27
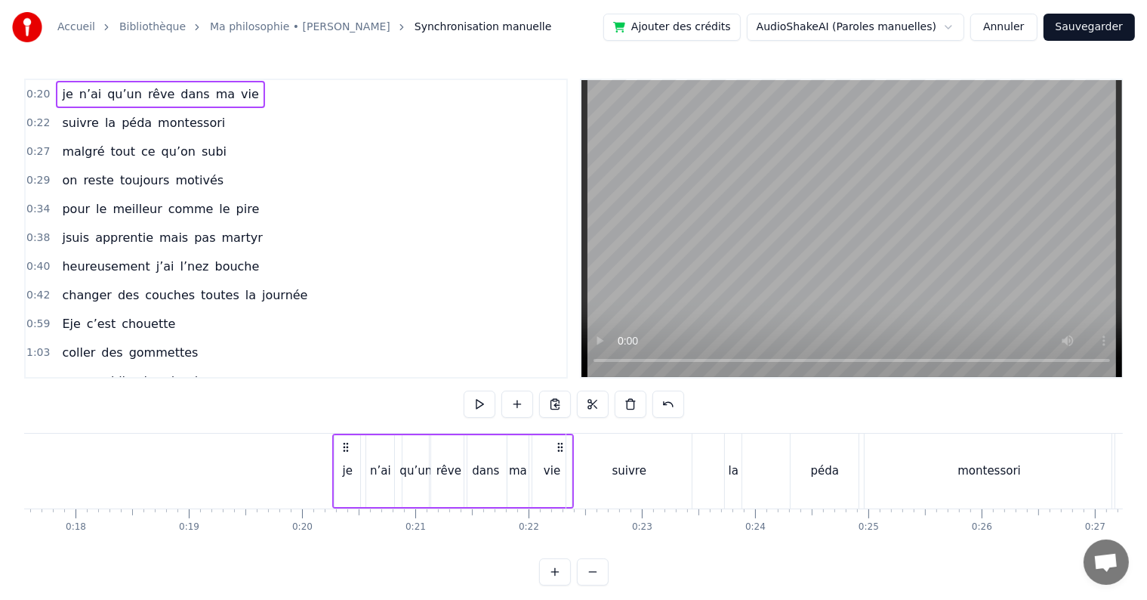
scroll to position [0, 2015]
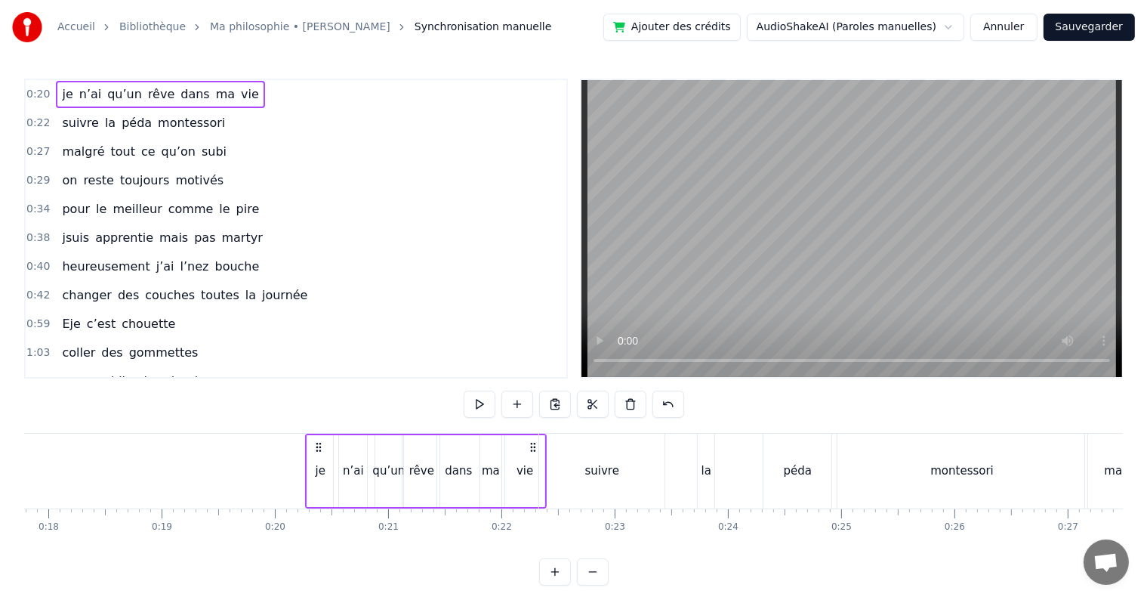
click at [464, 390] on button at bounding box center [480, 403] width 32 height 27
click at [28, 119] on span "0:22" at bounding box center [37, 123] width 23 height 15
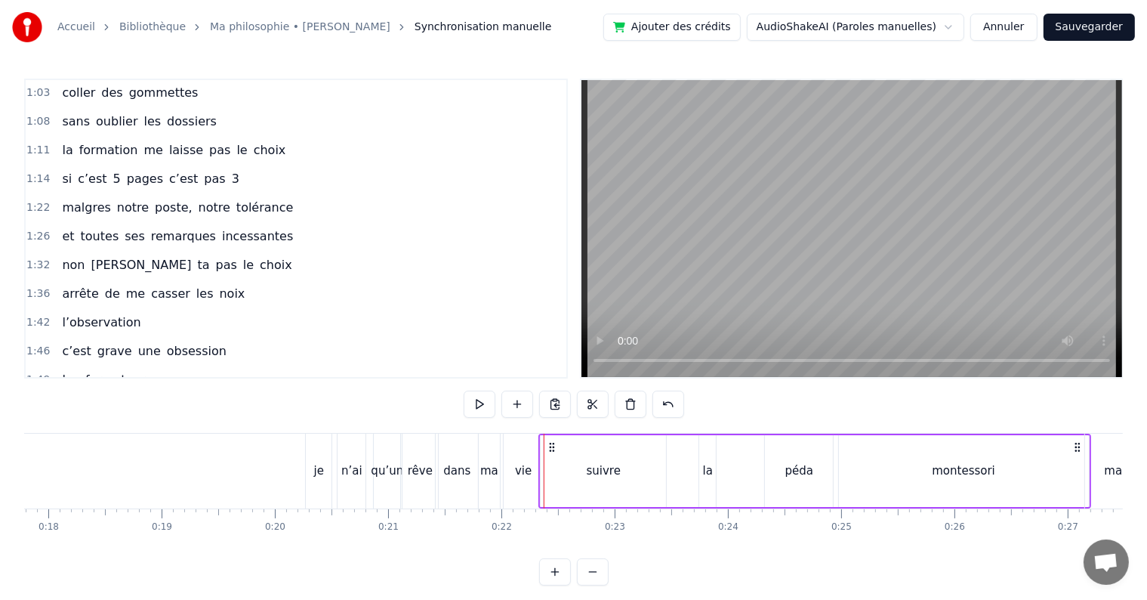
scroll to position [0, 0]
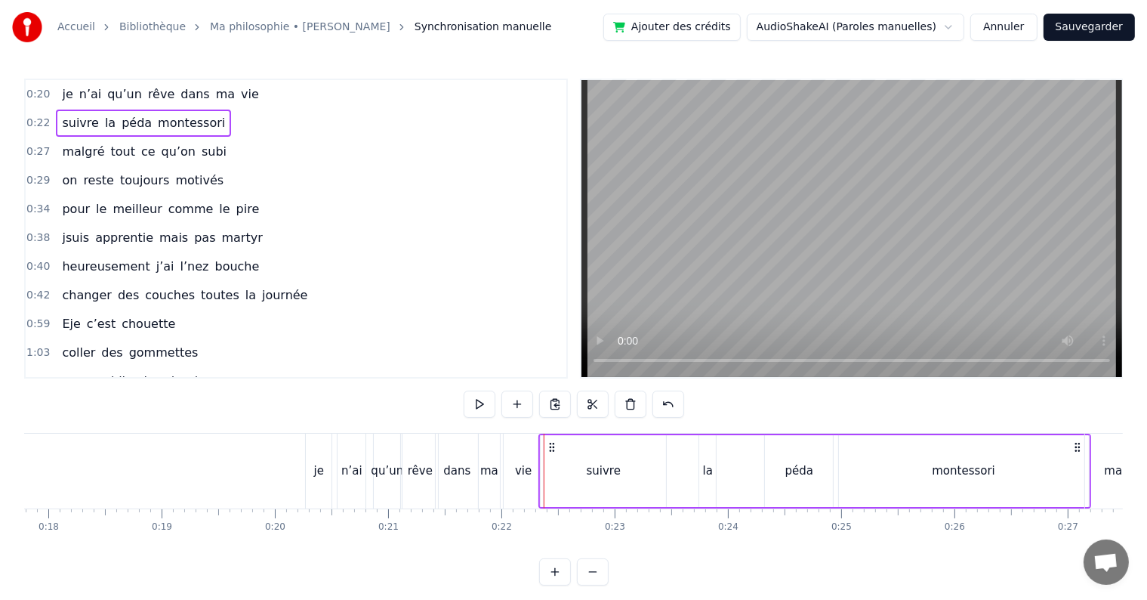
click at [28, 117] on span "0:22" at bounding box center [37, 123] width 23 height 15
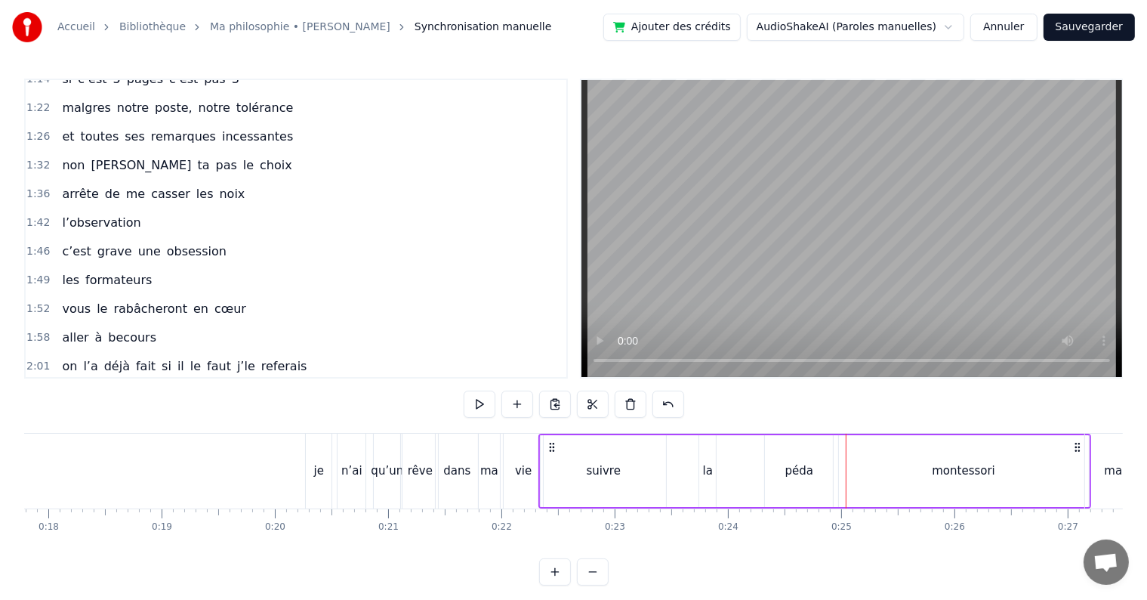
scroll to position [369, 0]
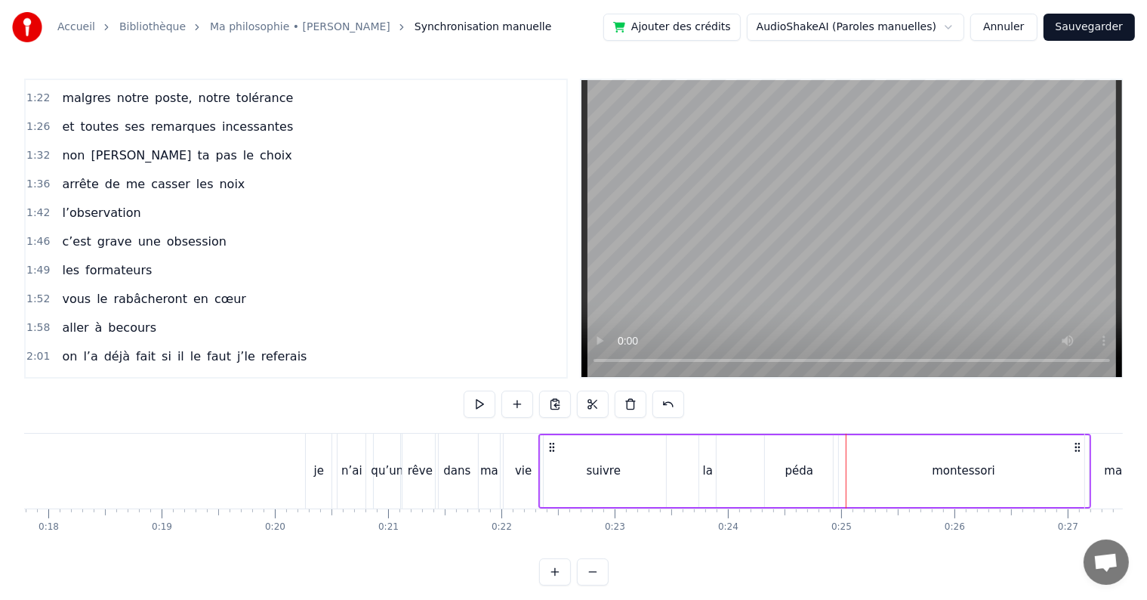
click at [631, 489] on div "suivre" at bounding box center [603, 471] width 125 height 72
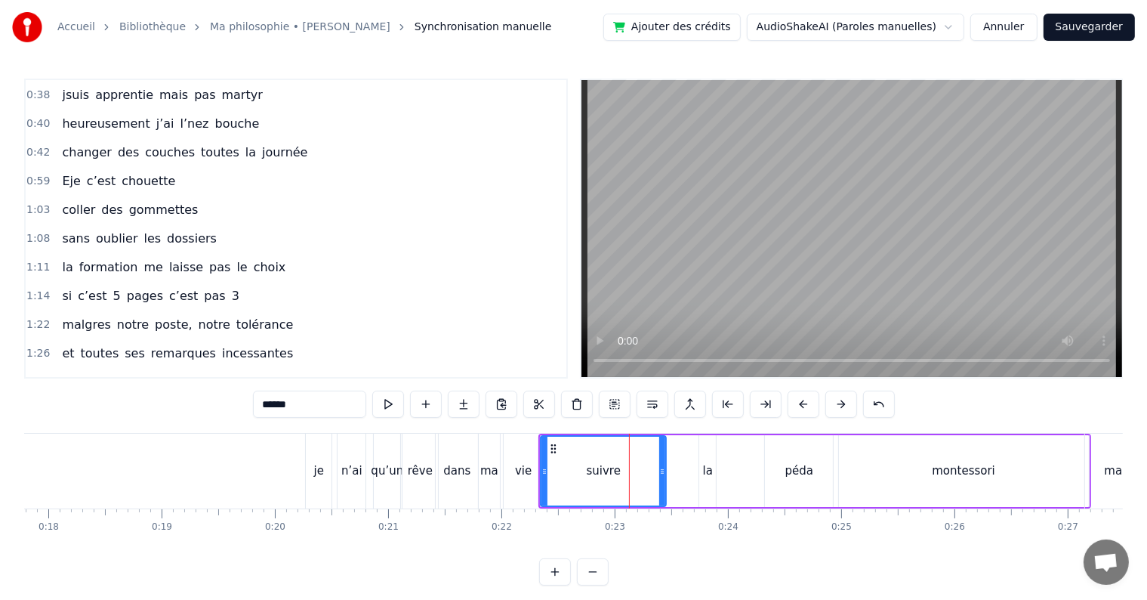
scroll to position [0, 0]
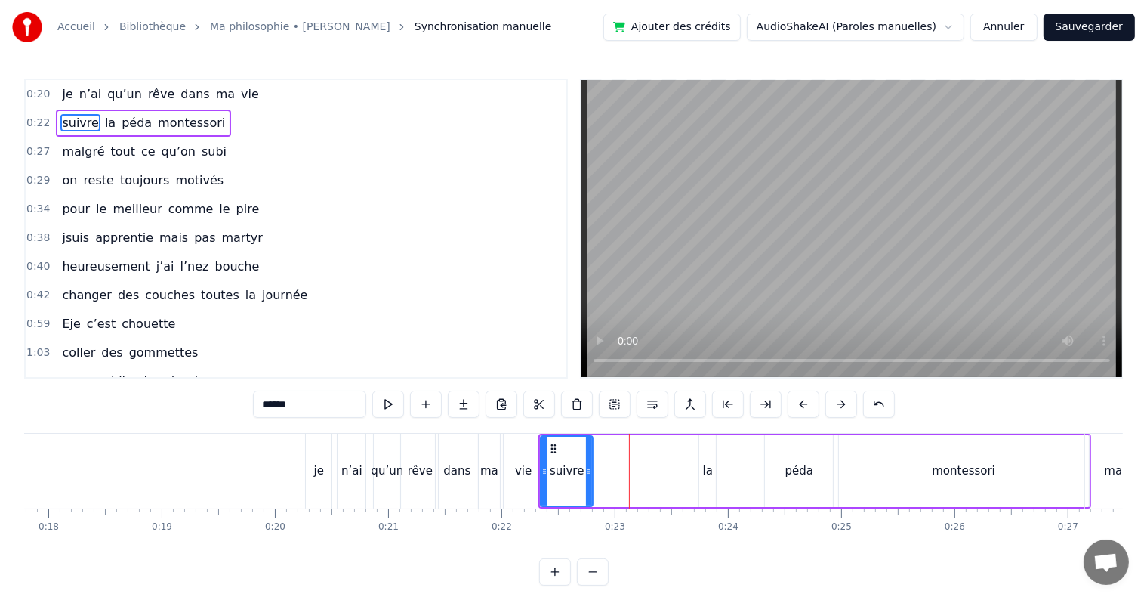
drag, startPoint x: 662, startPoint y: 469, endPoint x: 588, endPoint y: 470, distance: 74.8
click at [588, 470] on icon at bounding box center [589, 471] width 6 height 12
click at [707, 474] on div "la" at bounding box center [708, 470] width 10 height 17
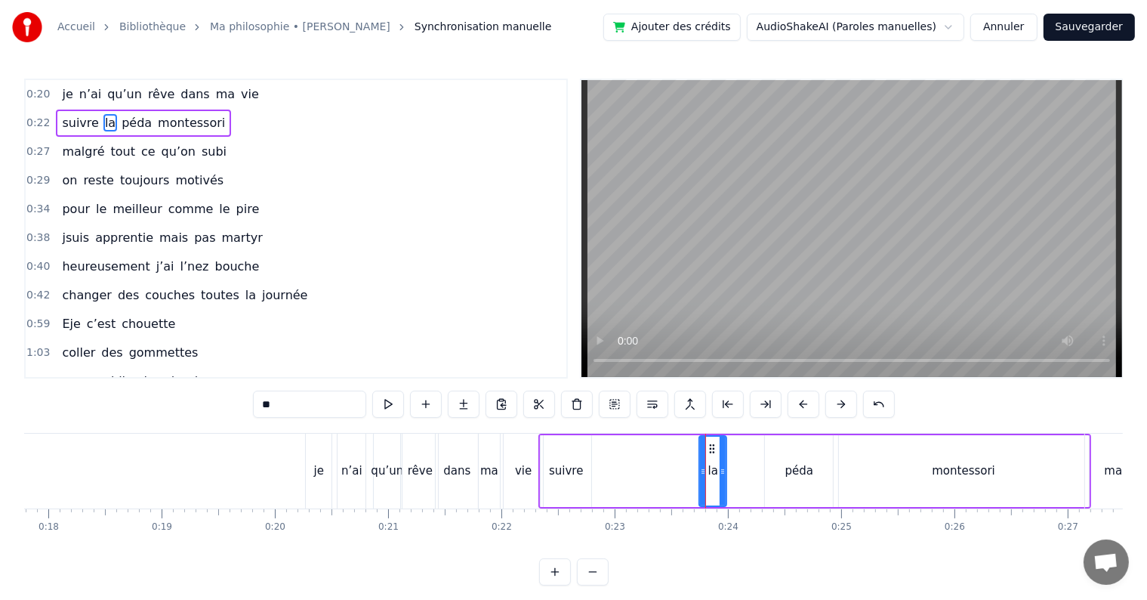
drag, startPoint x: 710, startPoint y: 447, endPoint x: 721, endPoint y: 449, distance: 11.4
click at [721, 449] on div at bounding box center [723, 471] width 6 height 69
drag, startPoint x: 711, startPoint y: 446, endPoint x: 592, endPoint y: 450, distance: 118.6
click at [592, 450] on icon at bounding box center [595, 449] width 12 height 12
click at [804, 482] on div "péda" at bounding box center [799, 471] width 68 height 72
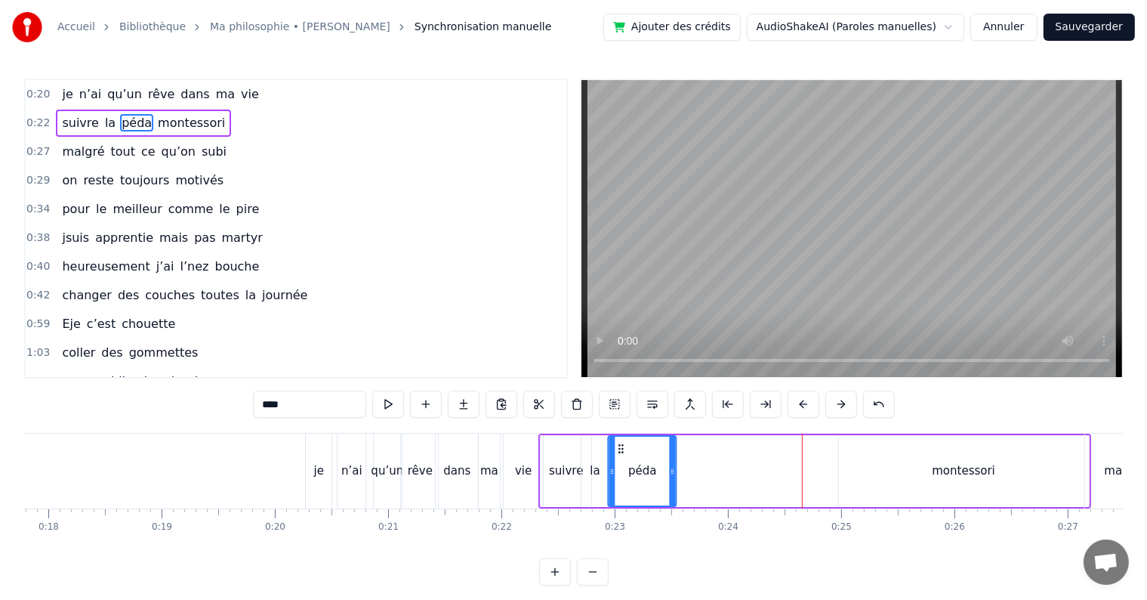
drag, startPoint x: 776, startPoint y: 442, endPoint x: 619, endPoint y: 458, distance: 158.6
click at [619, 458] on div "péda" at bounding box center [642, 471] width 66 height 69
drag, startPoint x: 671, startPoint y: 471, endPoint x: 649, endPoint y: 471, distance: 21.2
click at [649, 471] on icon at bounding box center [651, 471] width 6 height 12
click at [900, 468] on div "montessori" at bounding box center [964, 471] width 250 height 72
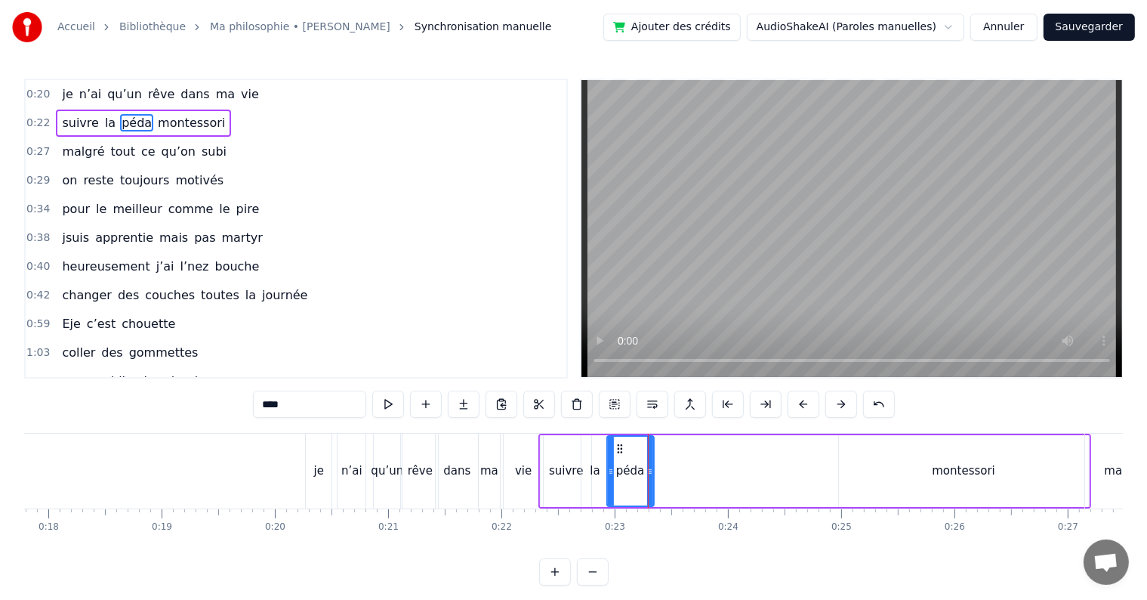
type input "**********"
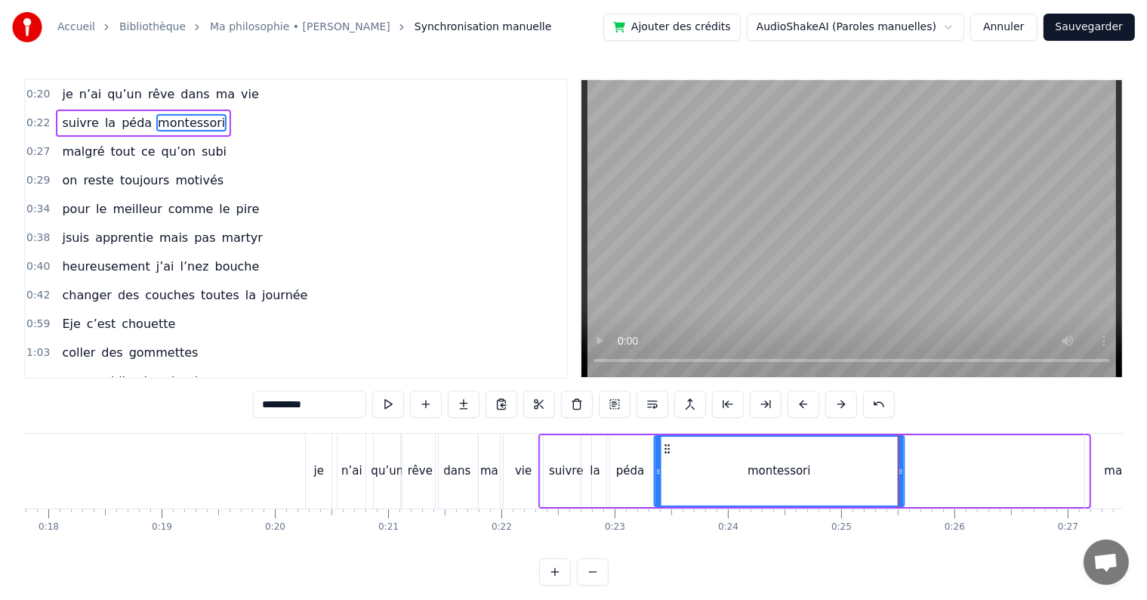
drag, startPoint x: 850, startPoint y: 444, endPoint x: 664, endPoint y: 451, distance: 185.9
click at [664, 451] on icon at bounding box center [668, 449] width 12 height 12
drag, startPoint x: 899, startPoint y: 474, endPoint x: 748, endPoint y: 471, distance: 150.3
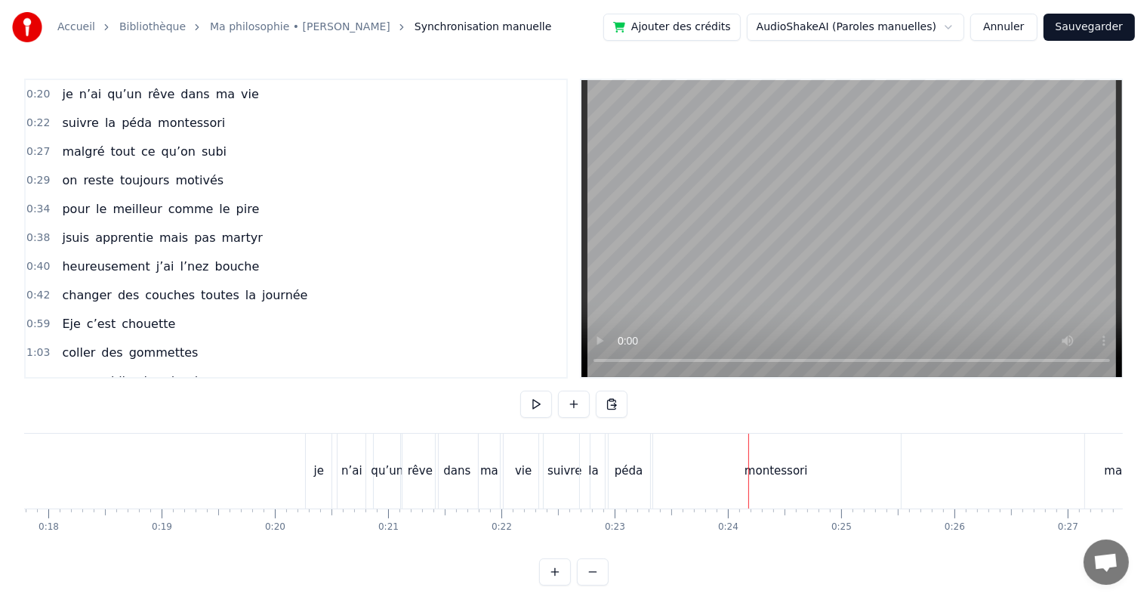
click at [893, 471] on div "montessori" at bounding box center [776, 470] width 250 height 75
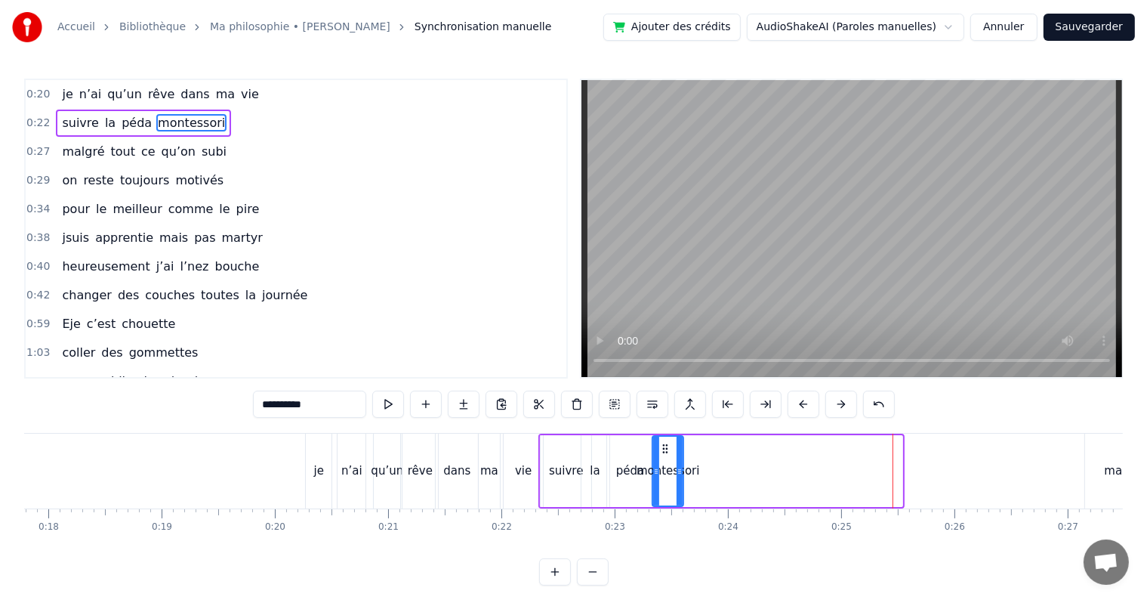
drag, startPoint x: 898, startPoint y: 470, endPoint x: 678, endPoint y: 471, distance: 219.8
click at [678, 471] on icon at bounding box center [680, 471] width 6 height 12
click at [56, 113] on div "suivre la péda montessori" at bounding box center [143, 123] width 175 height 27
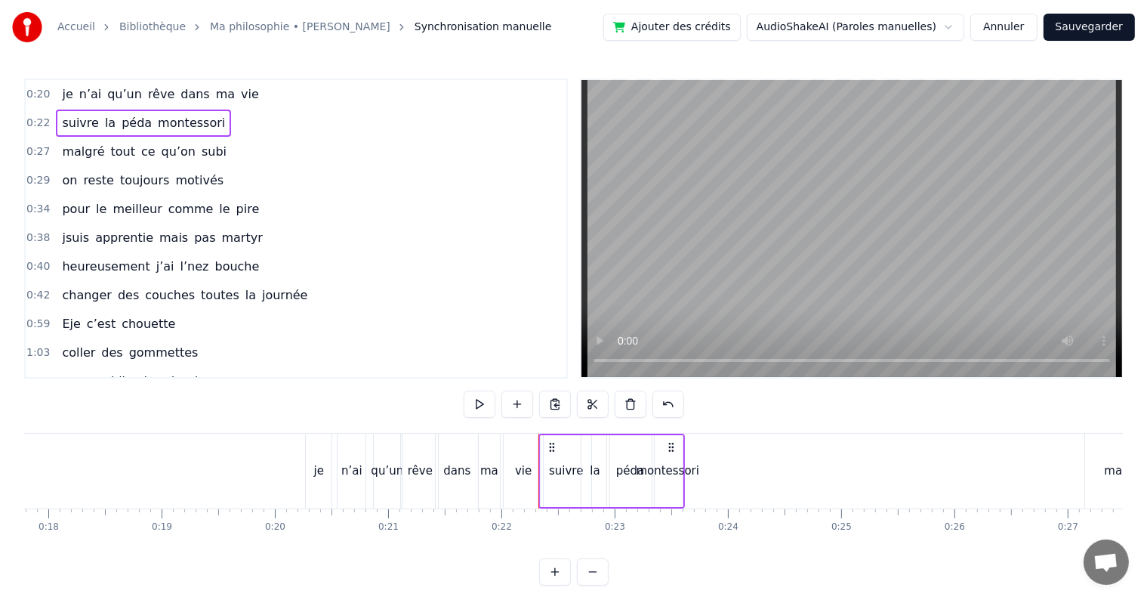
click at [39, 118] on span "0:22" at bounding box center [37, 123] width 23 height 15
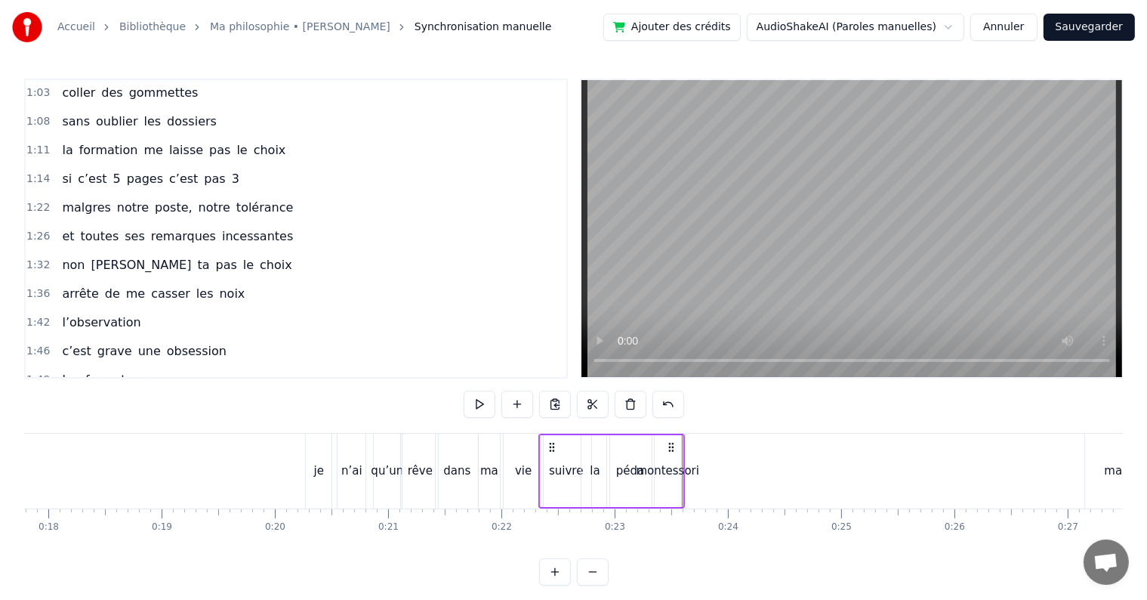
click at [673, 454] on div "montessori" at bounding box center [668, 471] width 30 height 72
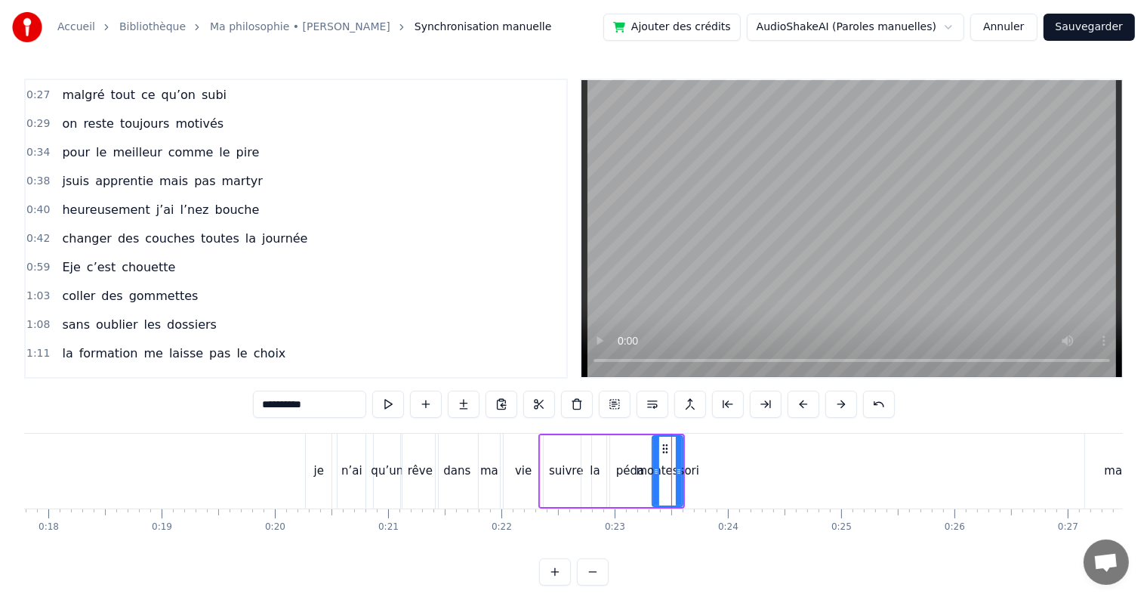
scroll to position [0, 0]
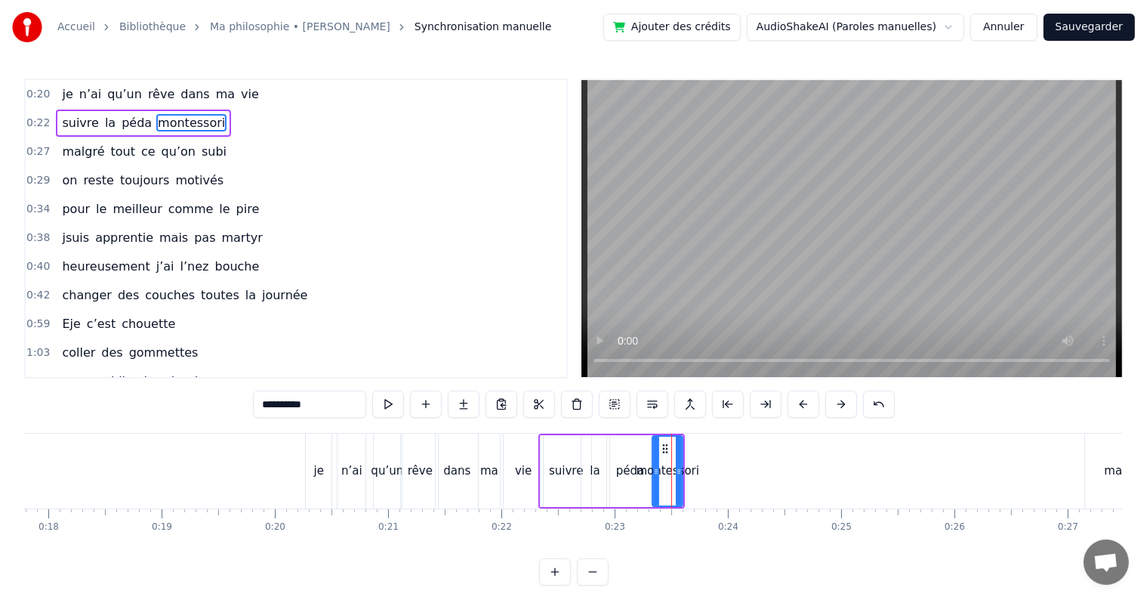
click at [683, 456] on div "montessori" at bounding box center [668, 471] width 32 height 72
drag, startPoint x: 678, startPoint y: 451, endPoint x: 710, endPoint y: 451, distance: 31.7
click at [710, 451] on div at bounding box center [711, 471] width 6 height 69
click at [29, 123] on span "0:22" at bounding box center [37, 123] width 23 height 15
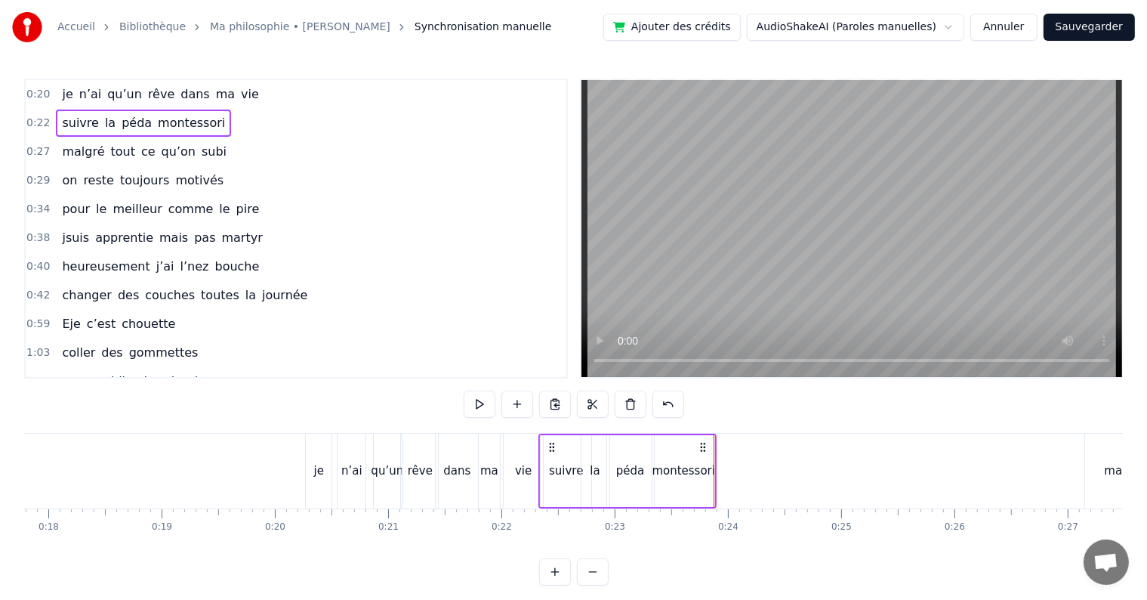
click at [33, 148] on span "0:27" at bounding box center [37, 151] width 23 height 15
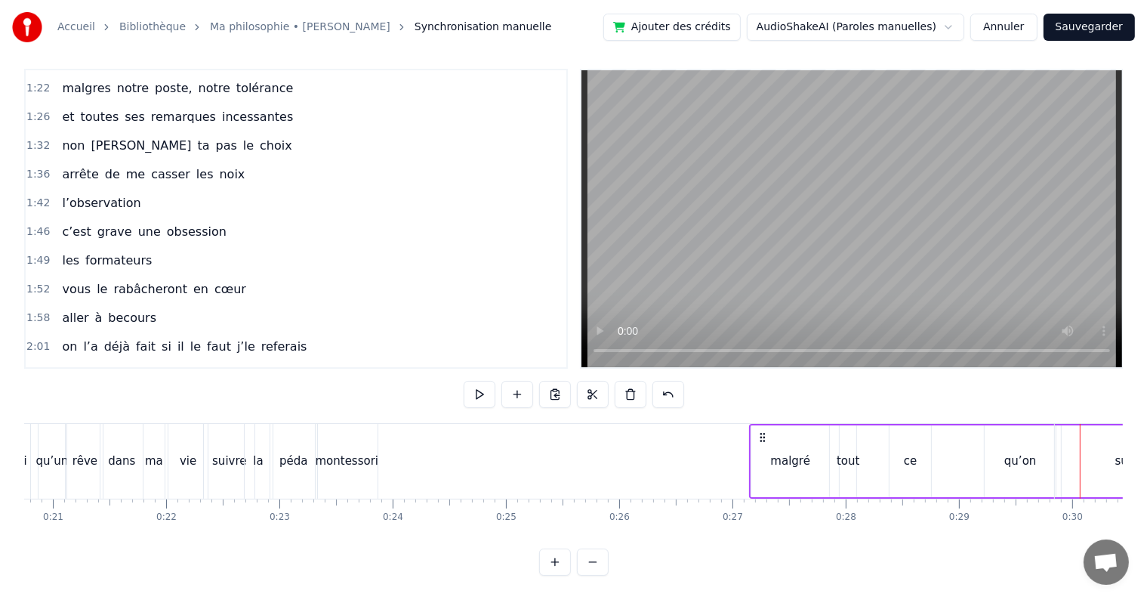
scroll to position [0, 2323]
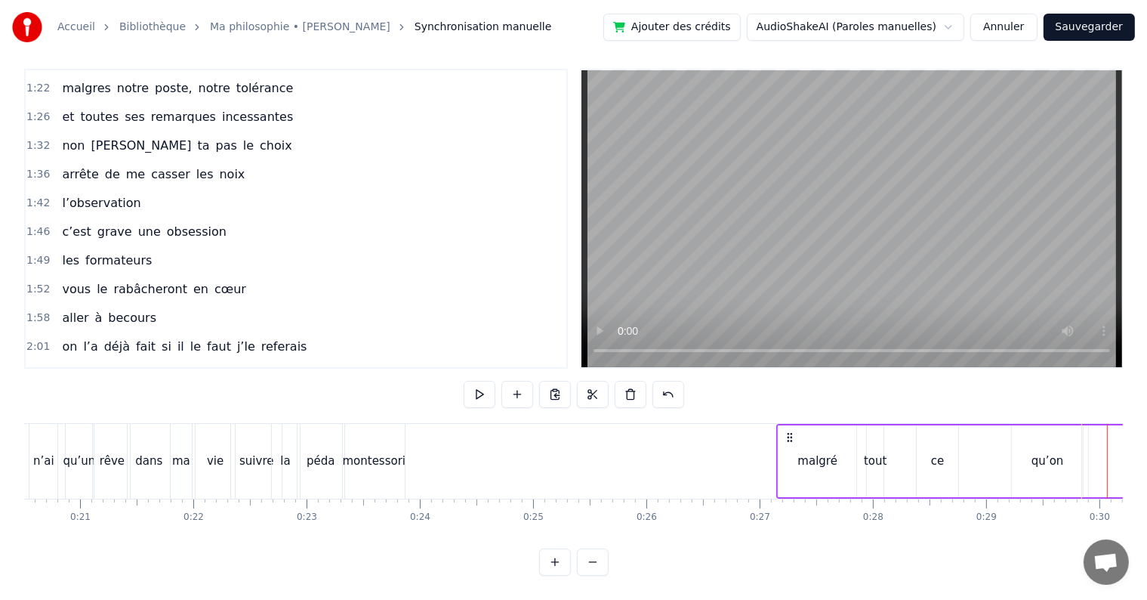
click at [793, 431] on icon at bounding box center [790, 437] width 12 height 12
click at [788, 431] on icon at bounding box center [790, 437] width 12 height 12
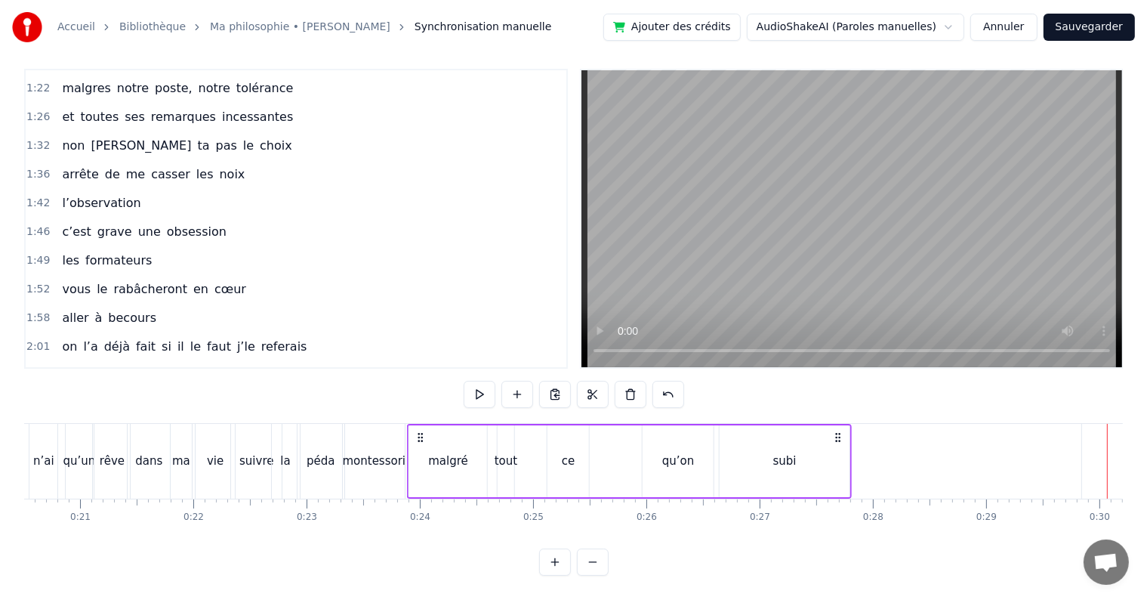
drag, startPoint x: 788, startPoint y: 421, endPoint x: 418, endPoint y: 419, distance: 370.8
click at [418, 431] on icon at bounding box center [421, 437] width 12 height 12
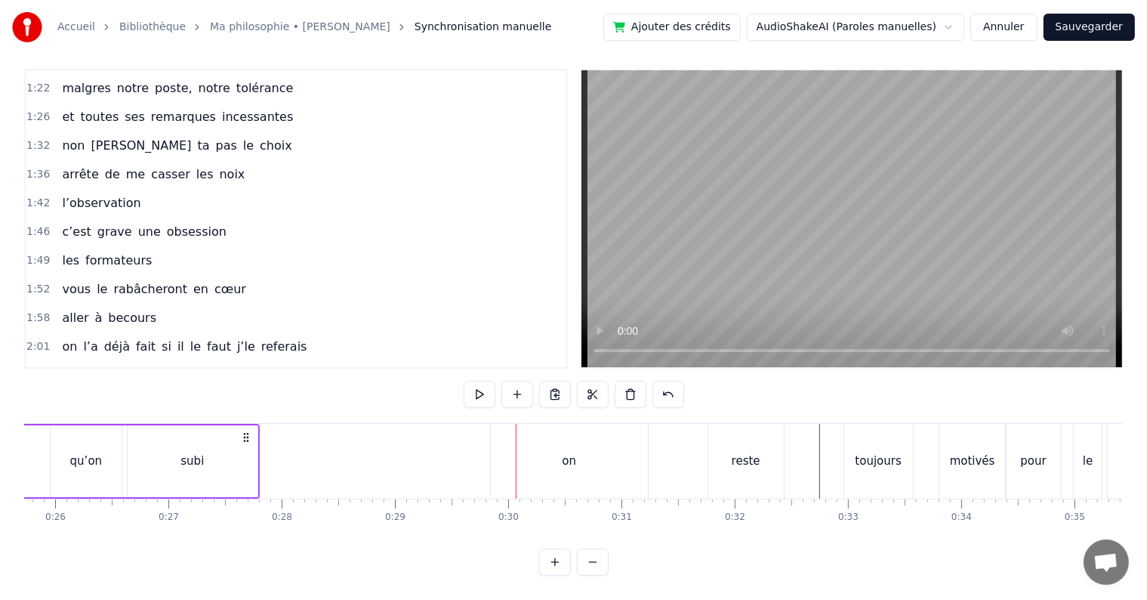
click at [547, 433] on div "on" at bounding box center [569, 461] width 157 height 75
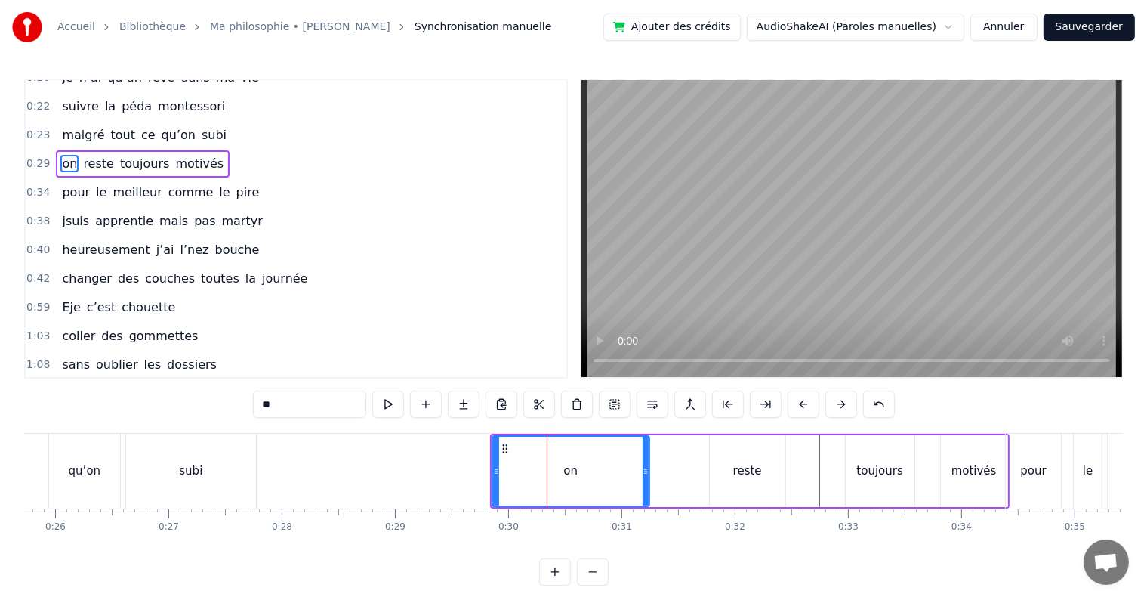
scroll to position [0, 0]
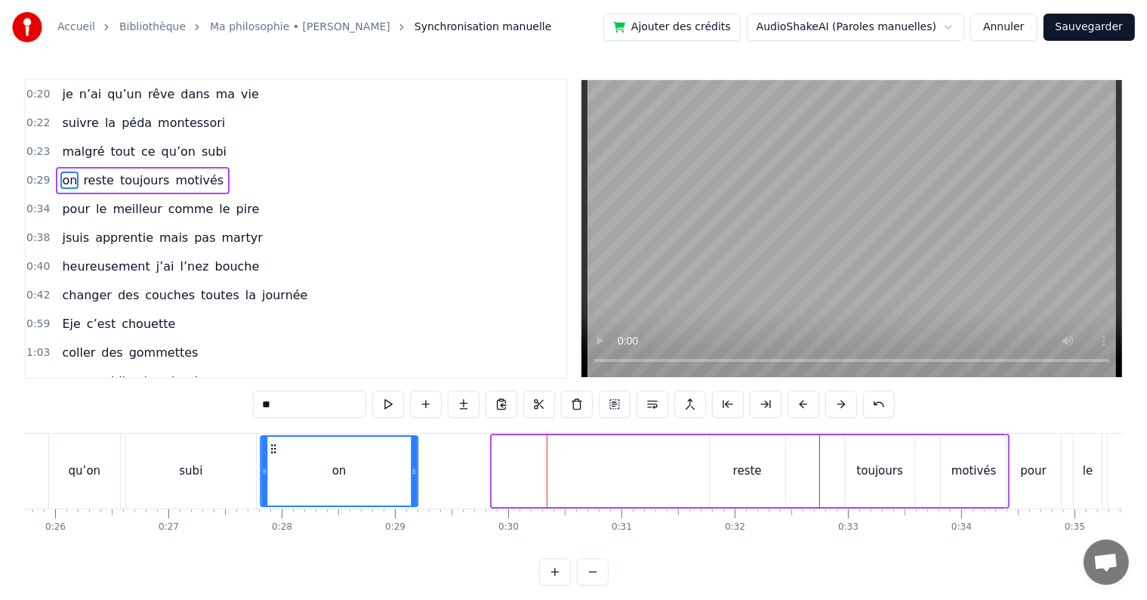
drag, startPoint x: 501, startPoint y: 444, endPoint x: 269, endPoint y: 444, distance: 231.9
click at [269, 444] on icon at bounding box center [273, 449] width 12 height 12
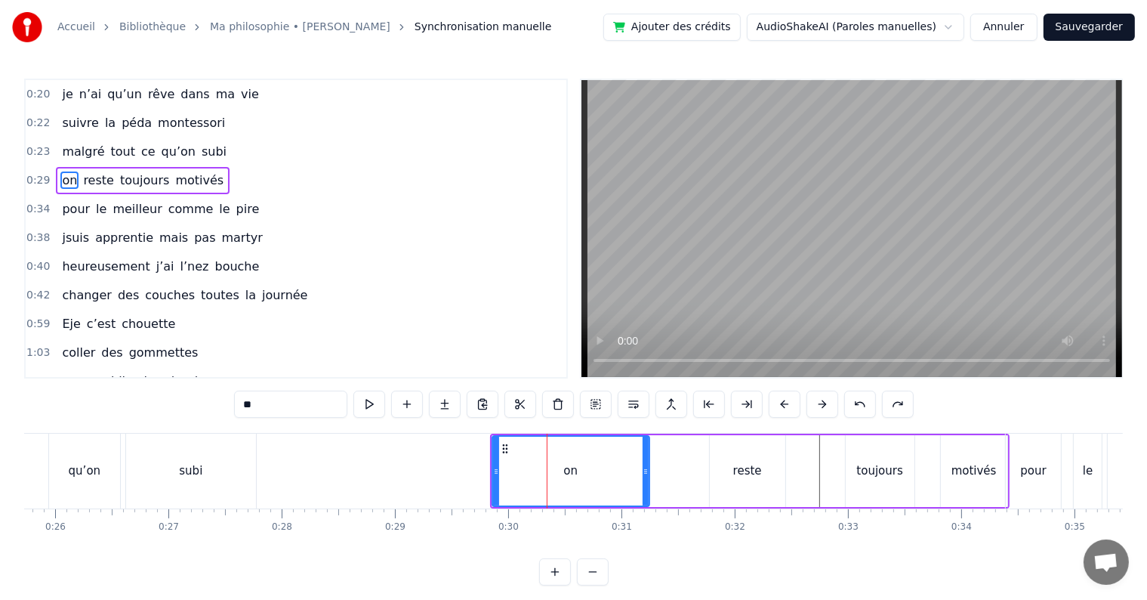
click at [517, 438] on div "on" at bounding box center [571, 471] width 156 height 69
click at [504, 441] on div "on" at bounding box center [571, 471] width 156 height 69
click at [36, 173] on span "0:29" at bounding box center [37, 180] width 23 height 15
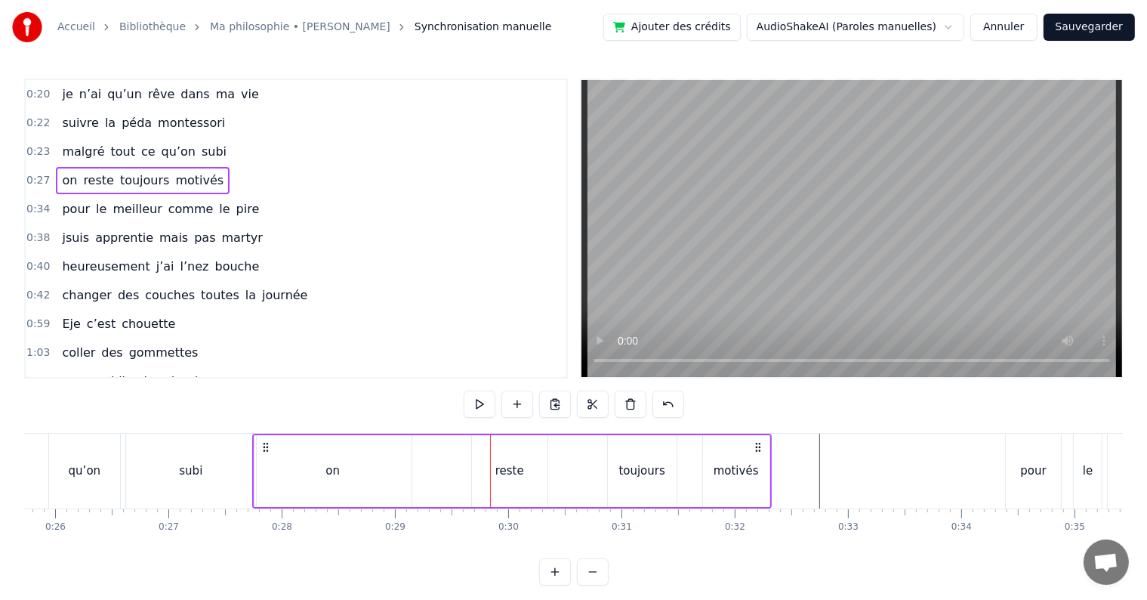
click at [1028, 483] on div "pour" at bounding box center [1033, 470] width 55 height 75
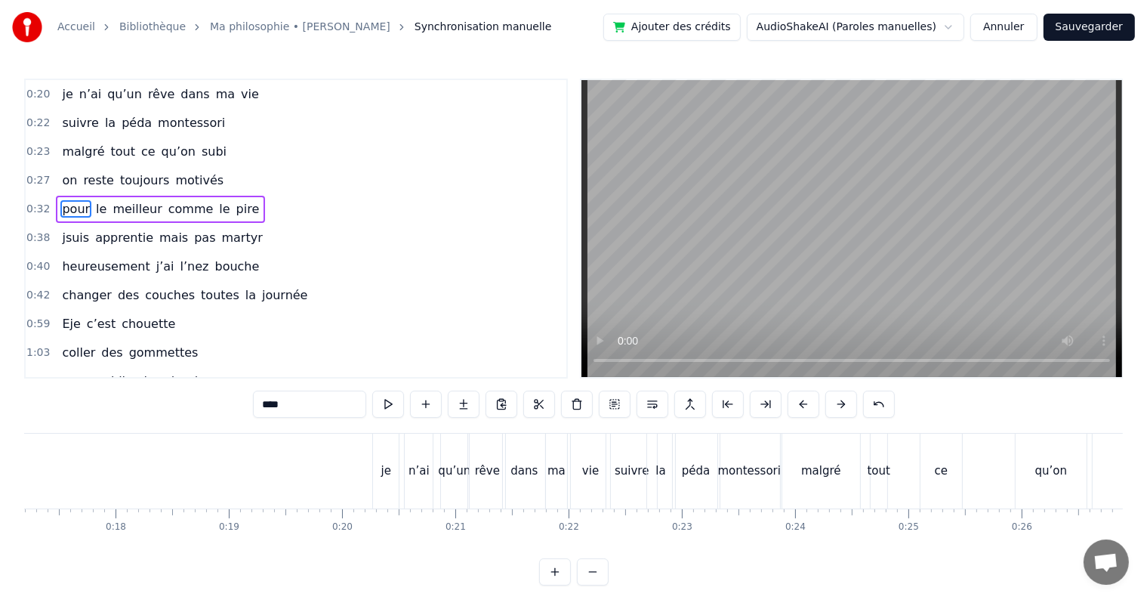
scroll to position [0, 2310]
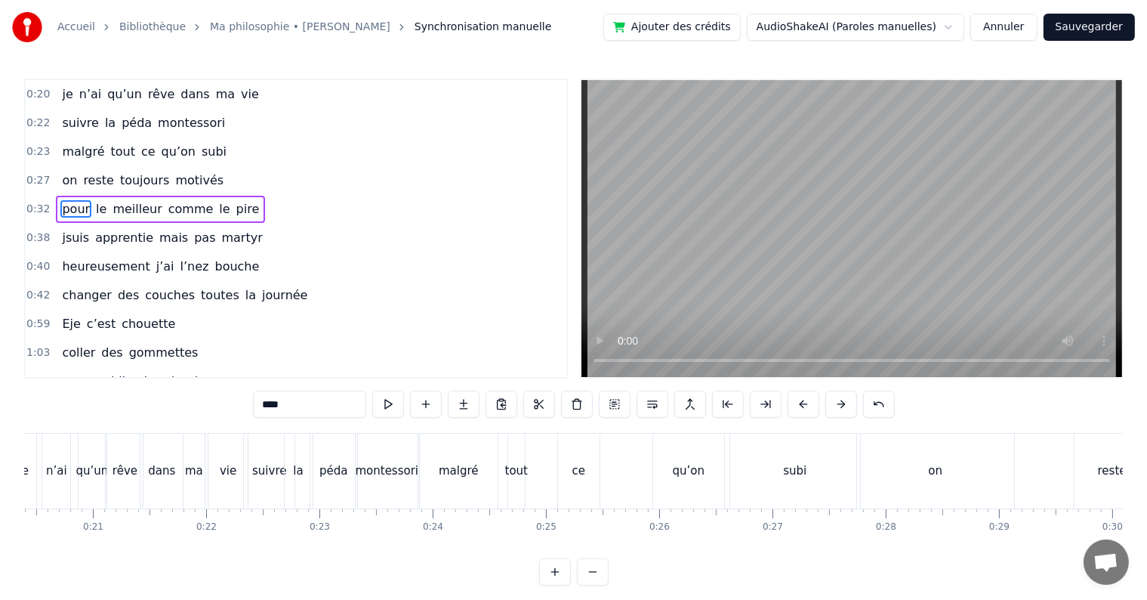
click at [31, 89] on span "0:20" at bounding box center [37, 94] width 23 height 15
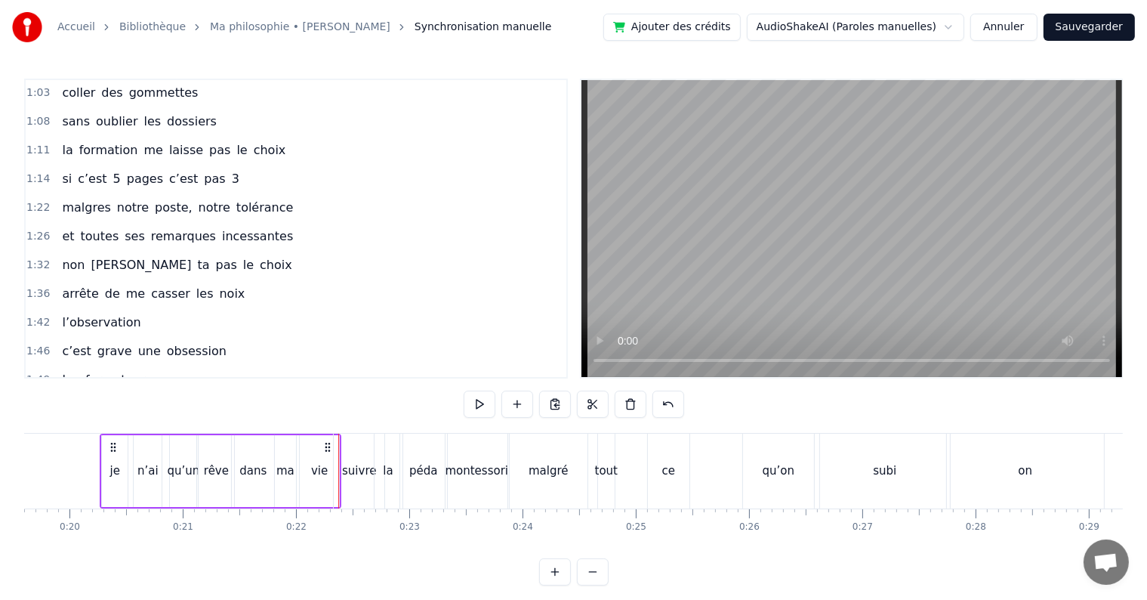
scroll to position [0, 0]
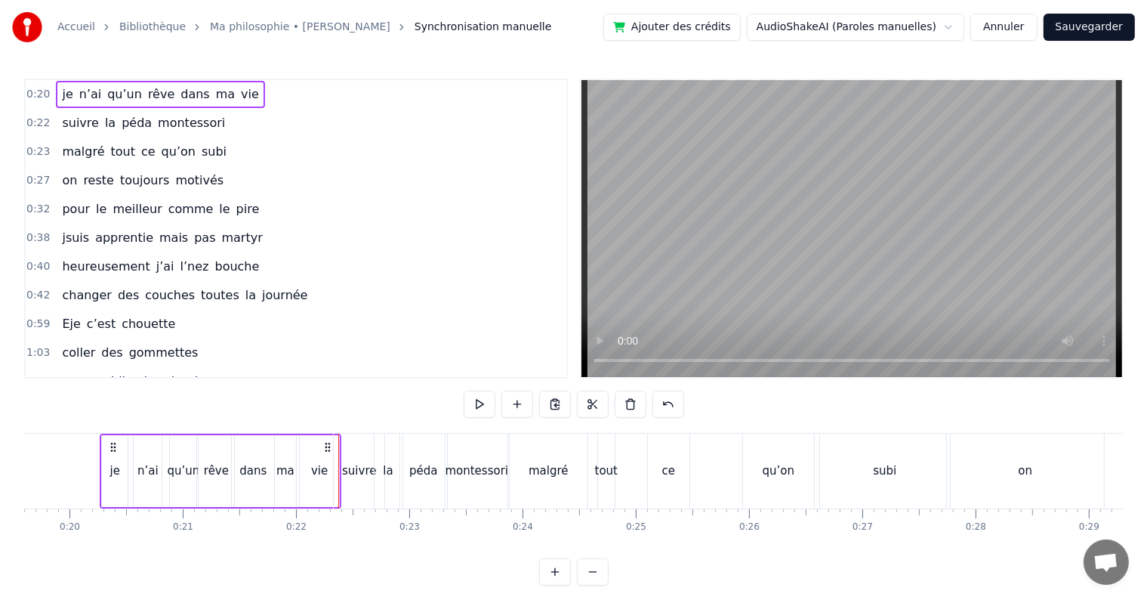
click at [40, 122] on span "0:22" at bounding box center [37, 123] width 23 height 15
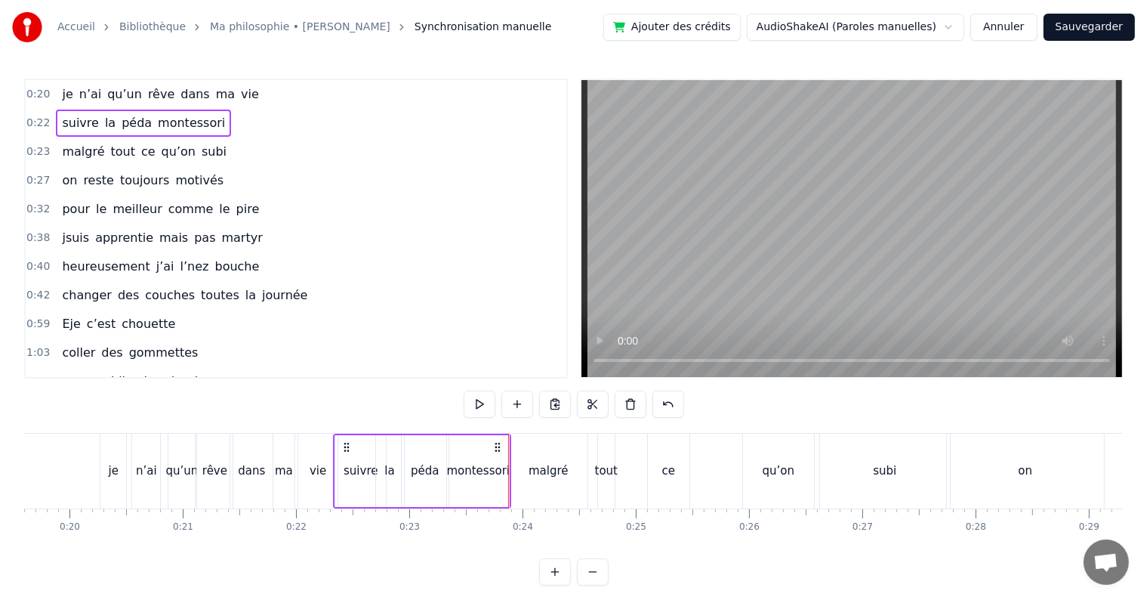
click at [36, 149] on span "0:23" at bounding box center [37, 151] width 23 height 15
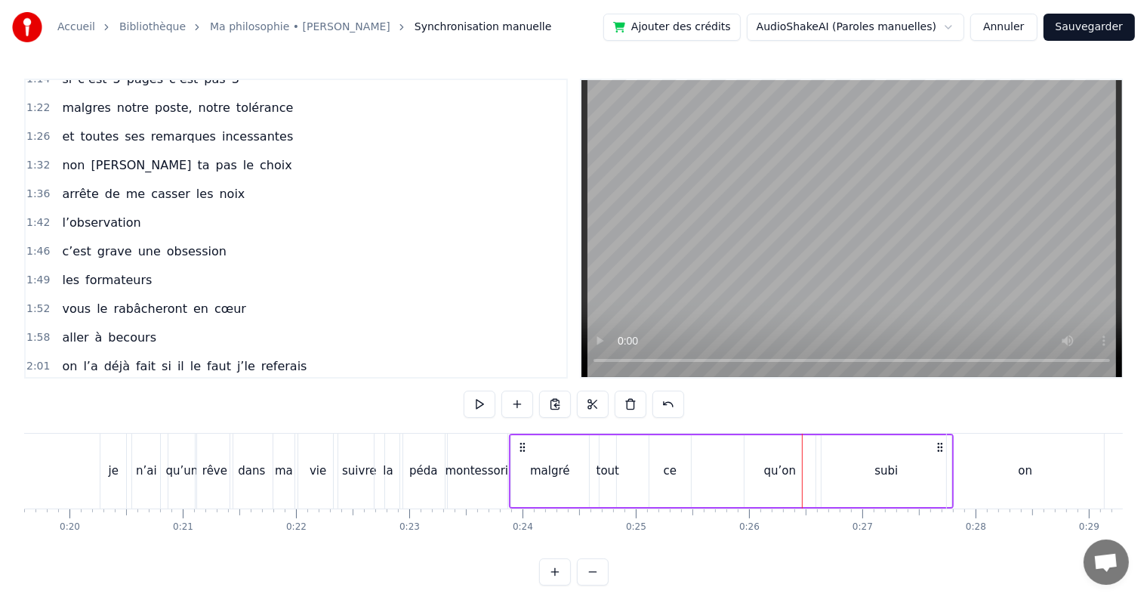
scroll to position [369, 0]
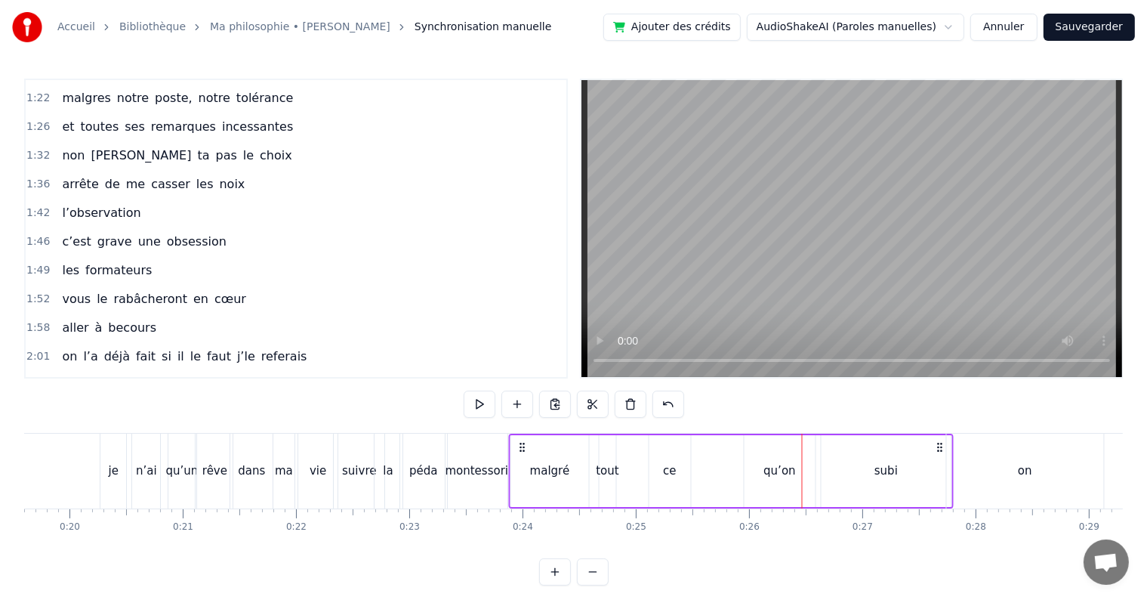
click at [526, 451] on icon at bounding box center [523, 447] width 12 height 12
click at [520, 444] on icon at bounding box center [523, 447] width 12 height 12
click at [554, 447] on div "malgré" at bounding box center [550, 471] width 78 height 72
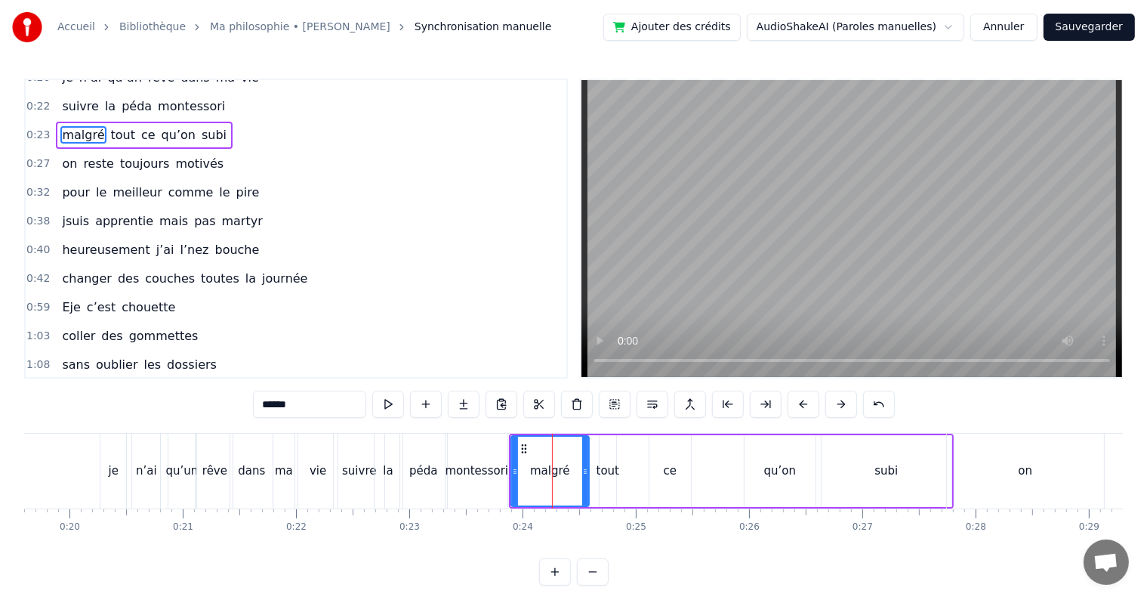
scroll to position [0, 0]
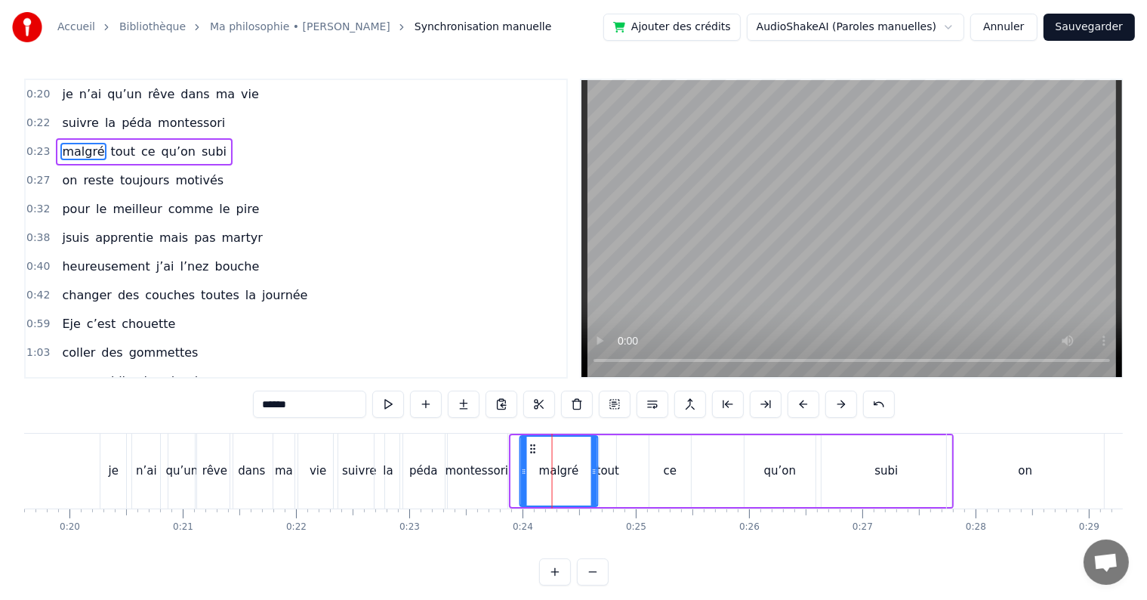
drag, startPoint x: 522, startPoint y: 443, endPoint x: 531, endPoint y: 443, distance: 9.1
click at [531, 443] on icon at bounding box center [533, 449] width 12 height 12
click at [42, 121] on span "0:22" at bounding box center [37, 123] width 23 height 15
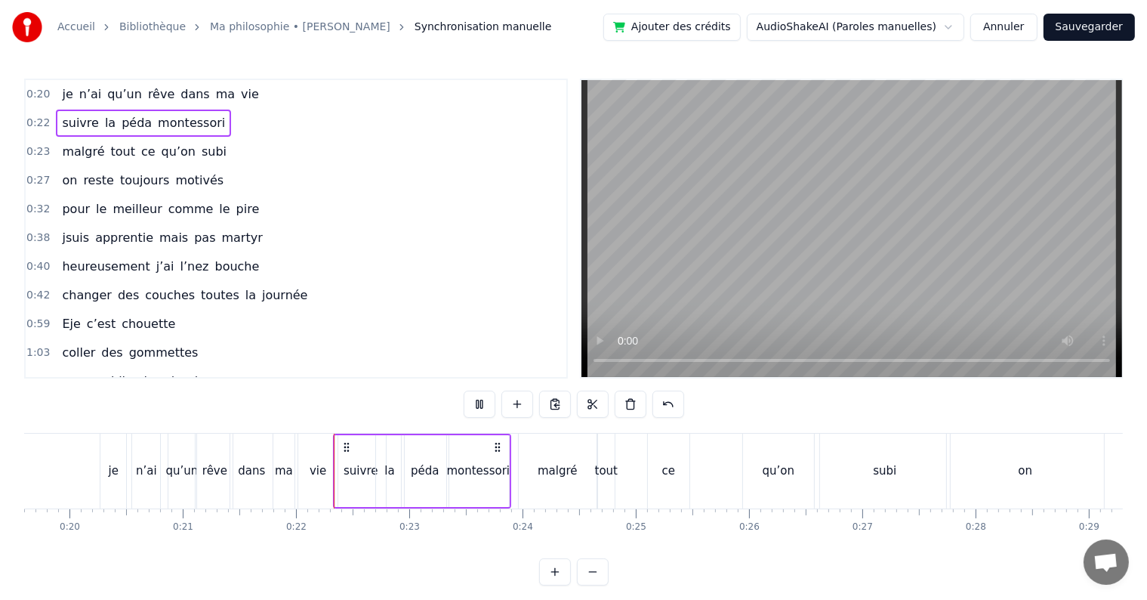
scroll to position [260, 0]
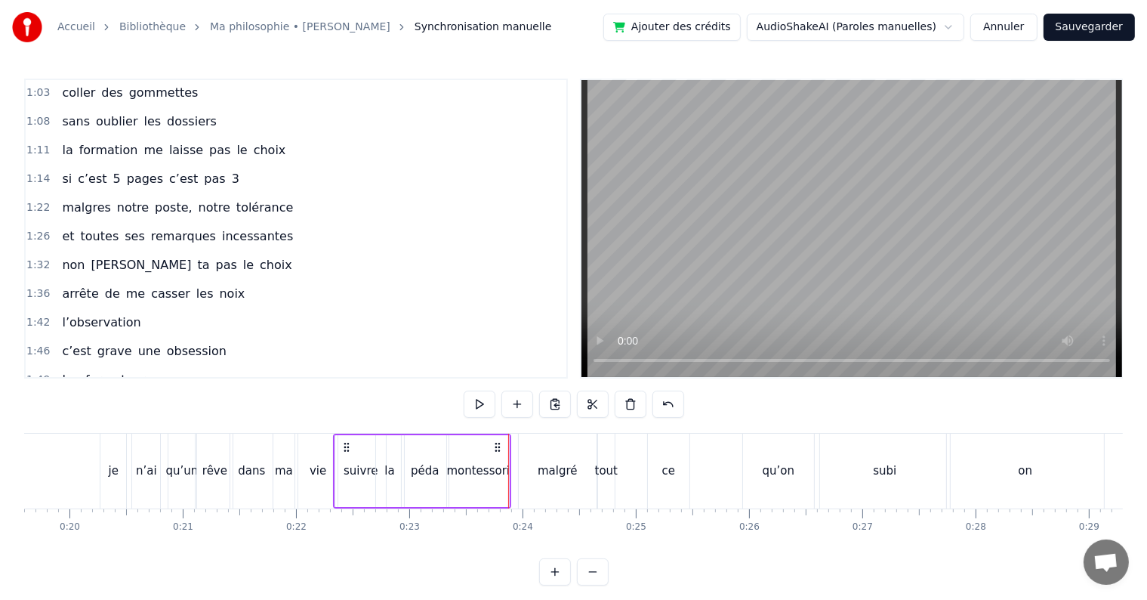
click at [543, 471] on div "malgré" at bounding box center [558, 470] width 40 height 17
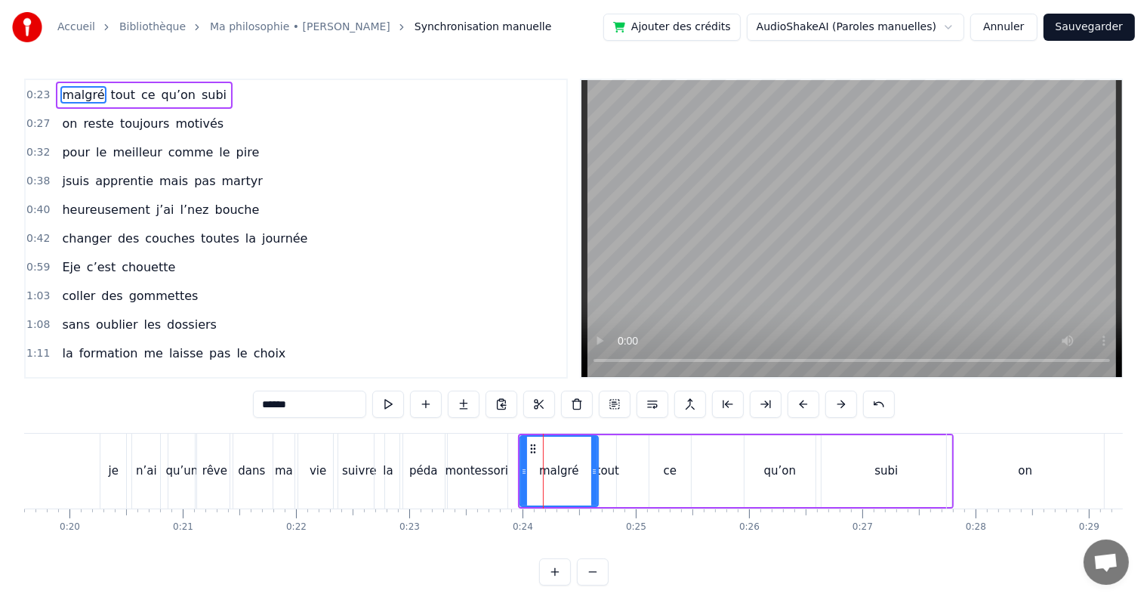
scroll to position [0, 0]
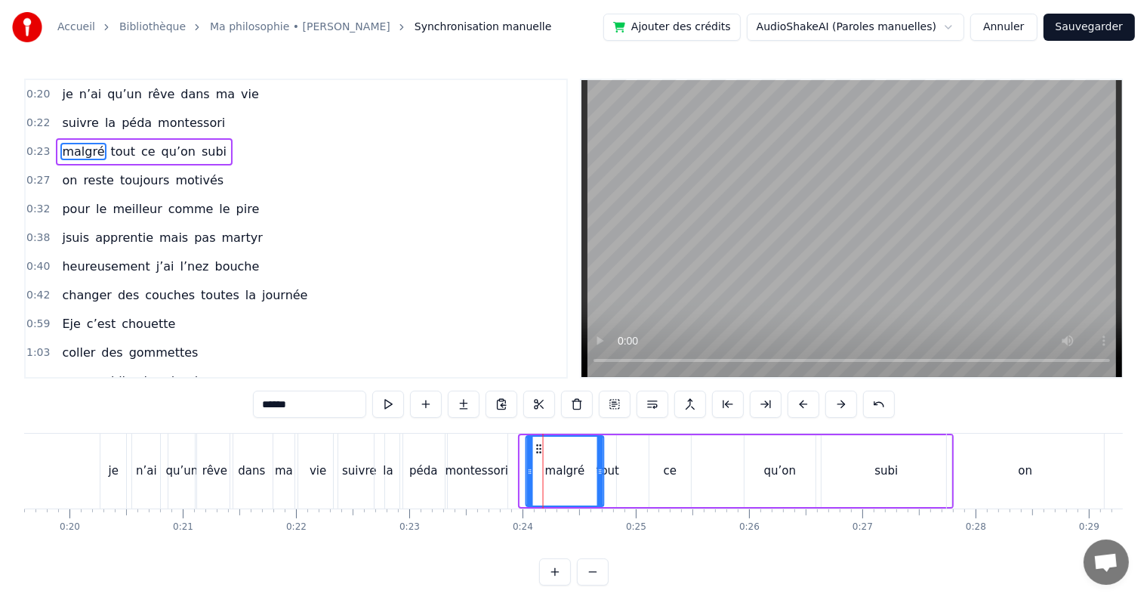
drag, startPoint x: 532, startPoint y: 444, endPoint x: 542, endPoint y: 445, distance: 9.8
click at [471, 467] on div "montessori" at bounding box center [477, 470] width 63 height 17
type input "**********"
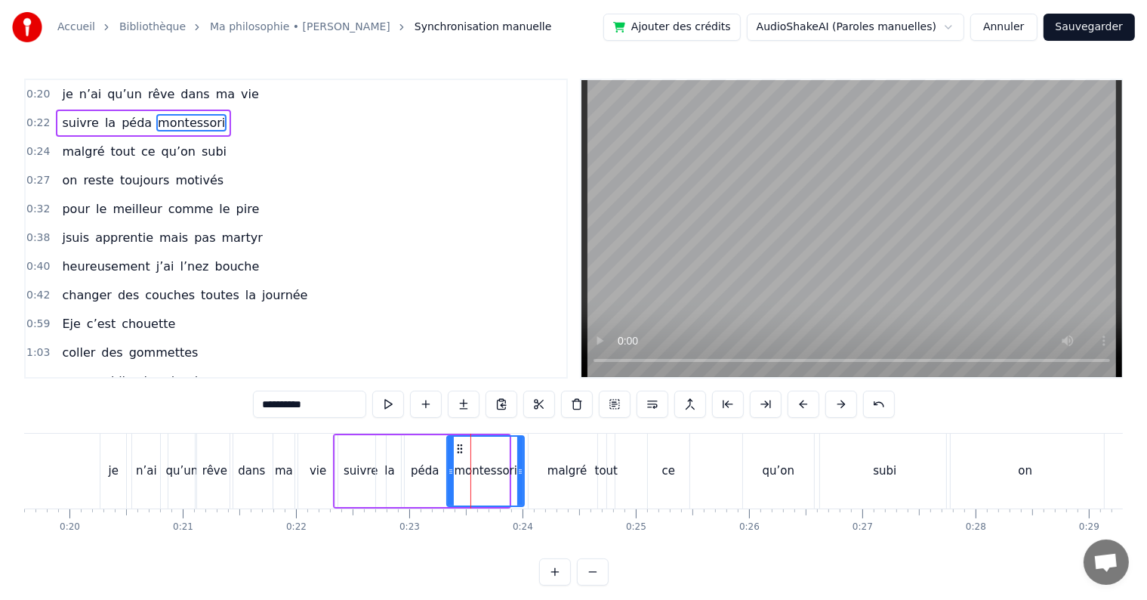
drag, startPoint x: 504, startPoint y: 467, endPoint x: 520, endPoint y: 467, distance: 15.1
click at [520, 467] on icon at bounding box center [520, 471] width 6 height 12
click at [39, 121] on span "0:22" at bounding box center [37, 123] width 23 height 15
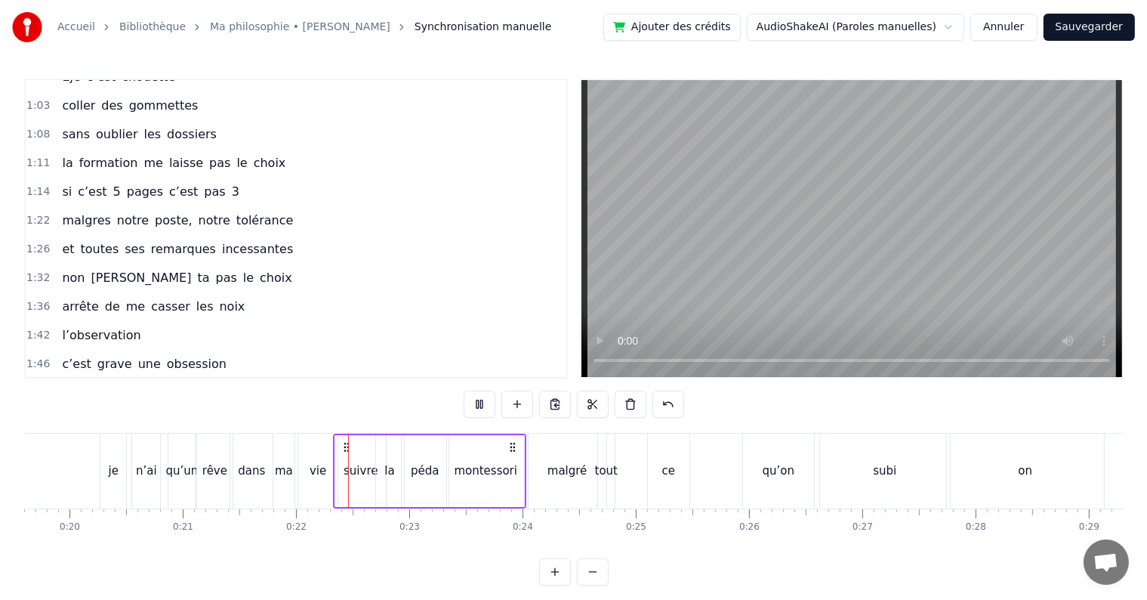
scroll to position [260, 0]
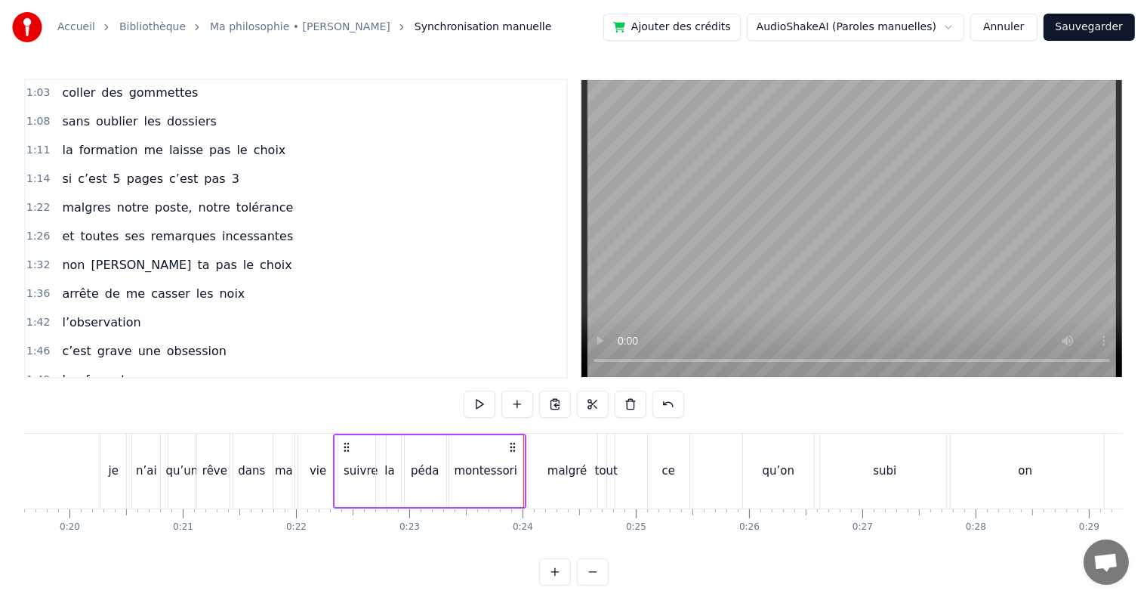
click at [524, 473] on div "montessori" at bounding box center [485, 471] width 79 height 72
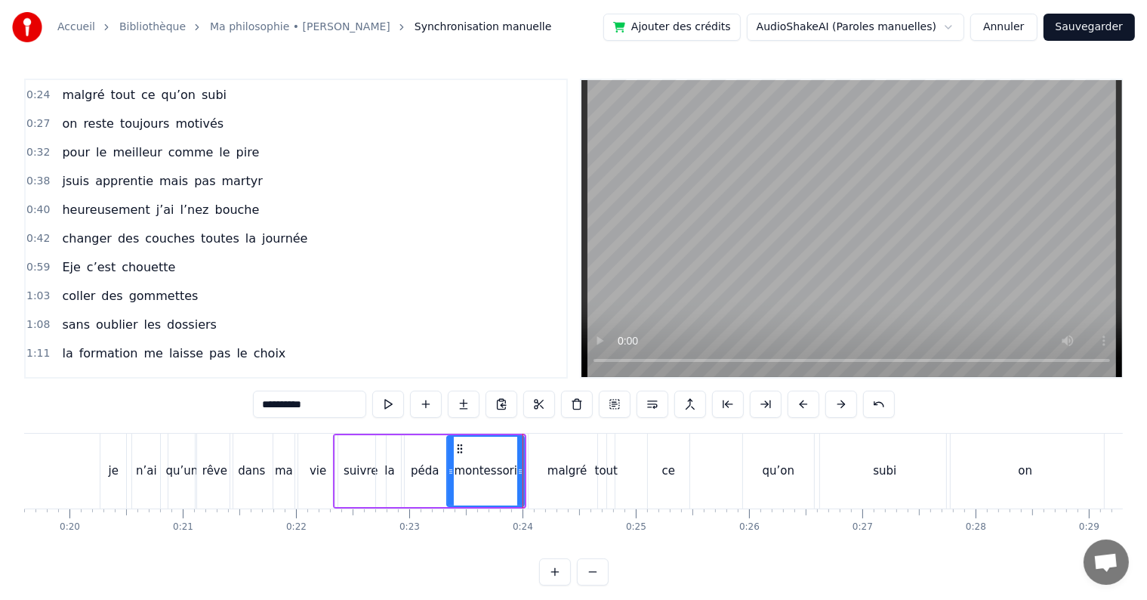
scroll to position [0, 0]
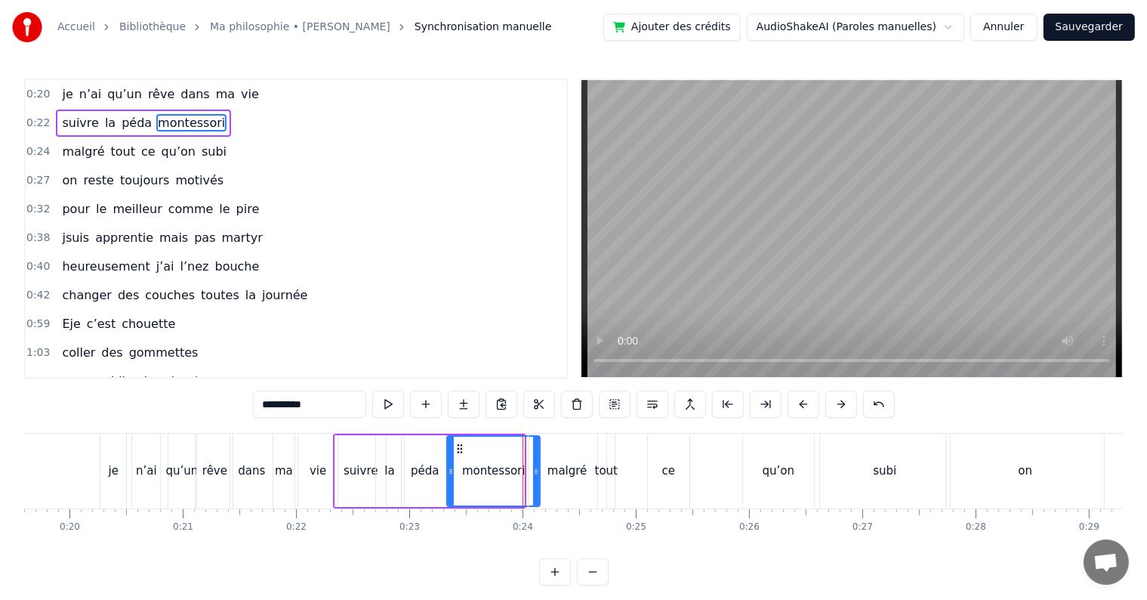
drag, startPoint x: 520, startPoint y: 465, endPoint x: 535, endPoint y: 463, distance: 16.0
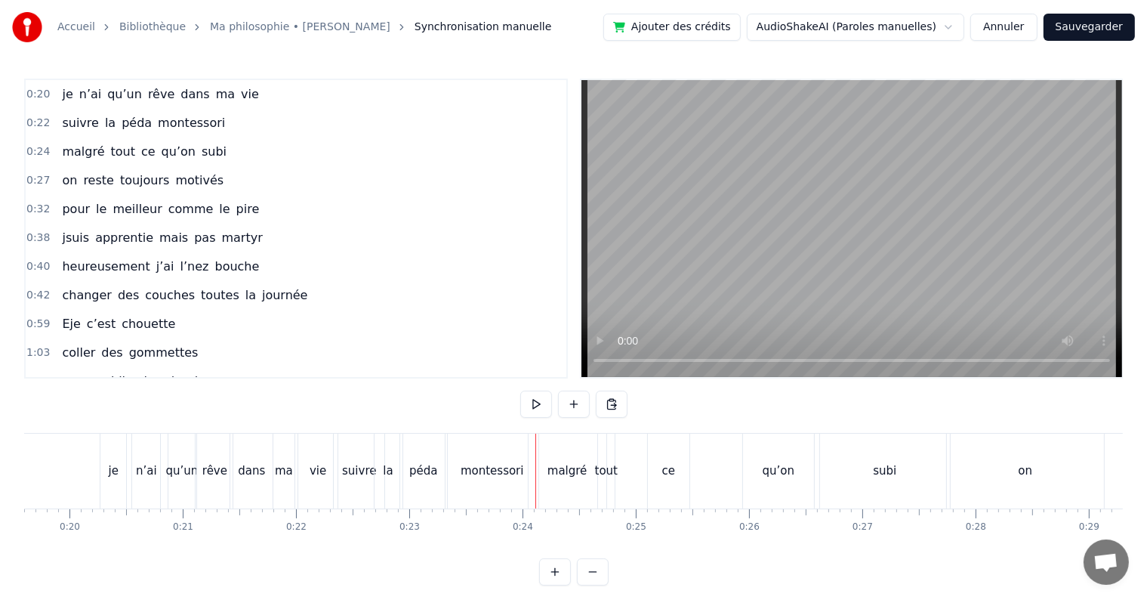
click at [577, 470] on div "malgré" at bounding box center [568, 470] width 40 height 17
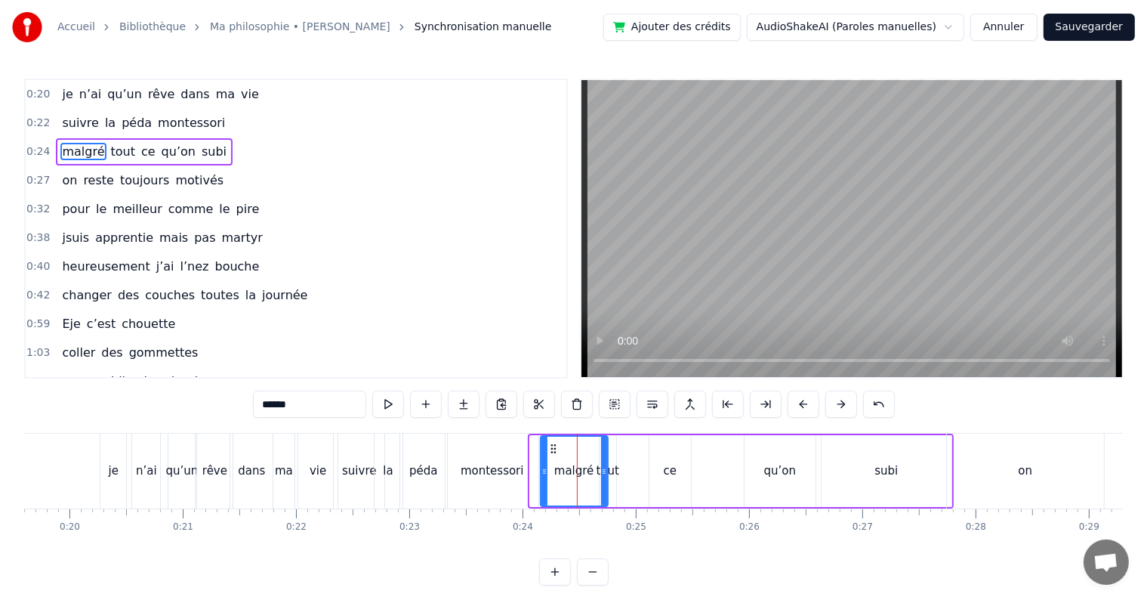
drag, startPoint x: 533, startPoint y: 470, endPoint x: 544, endPoint y: 470, distance: 10.6
click at [544, 470] on icon at bounding box center [544, 471] width 6 height 12
click at [33, 124] on span "0:22" at bounding box center [37, 123] width 23 height 15
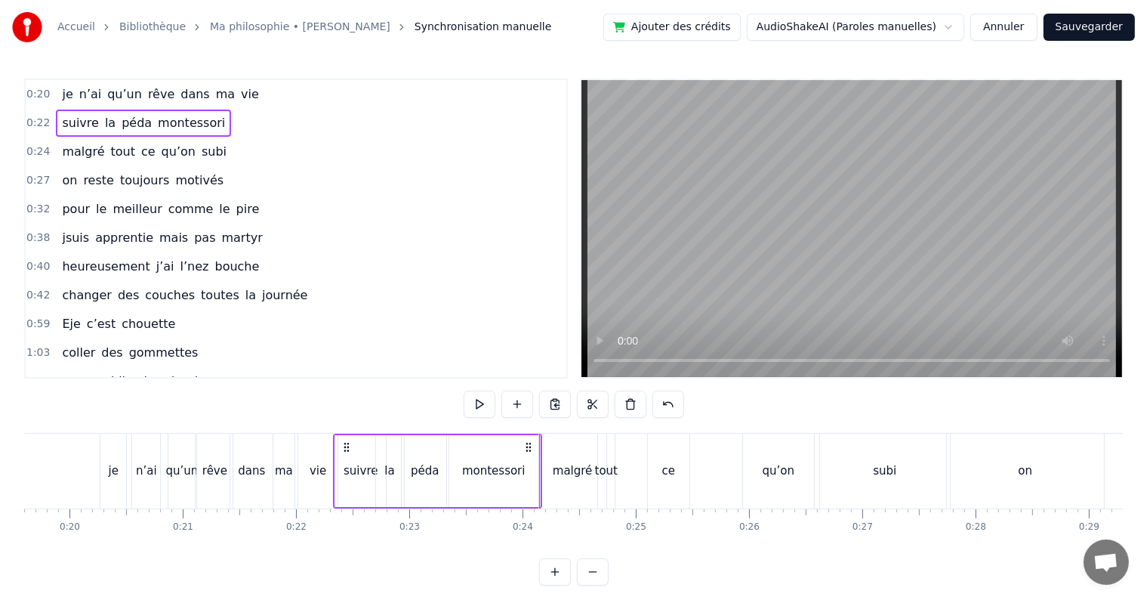
click at [42, 151] on span "0:24" at bounding box center [37, 151] width 23 height 15
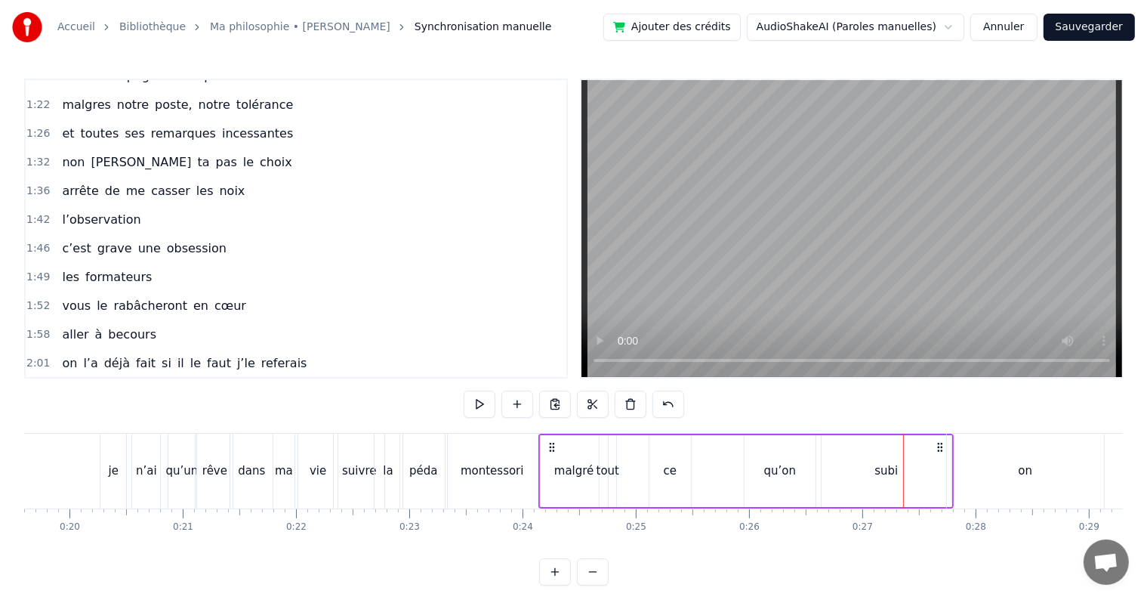
scroll to position [369, 0]
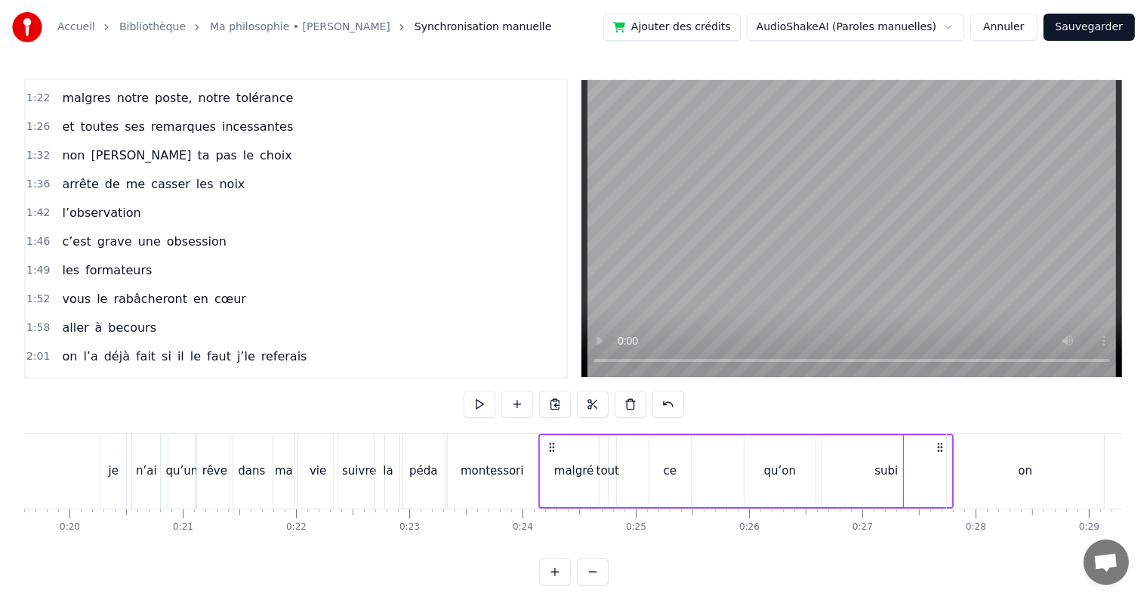
click at [572, 497] on div "malgré" at bounding box center [574, 471] width 67 height 72
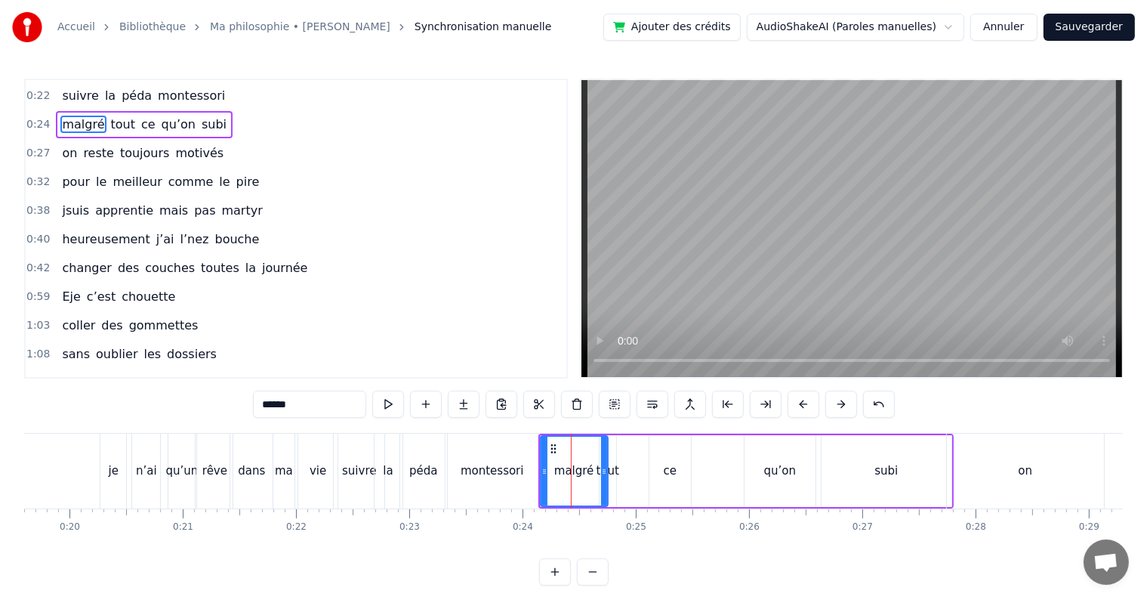
scroll to position [0, 0]
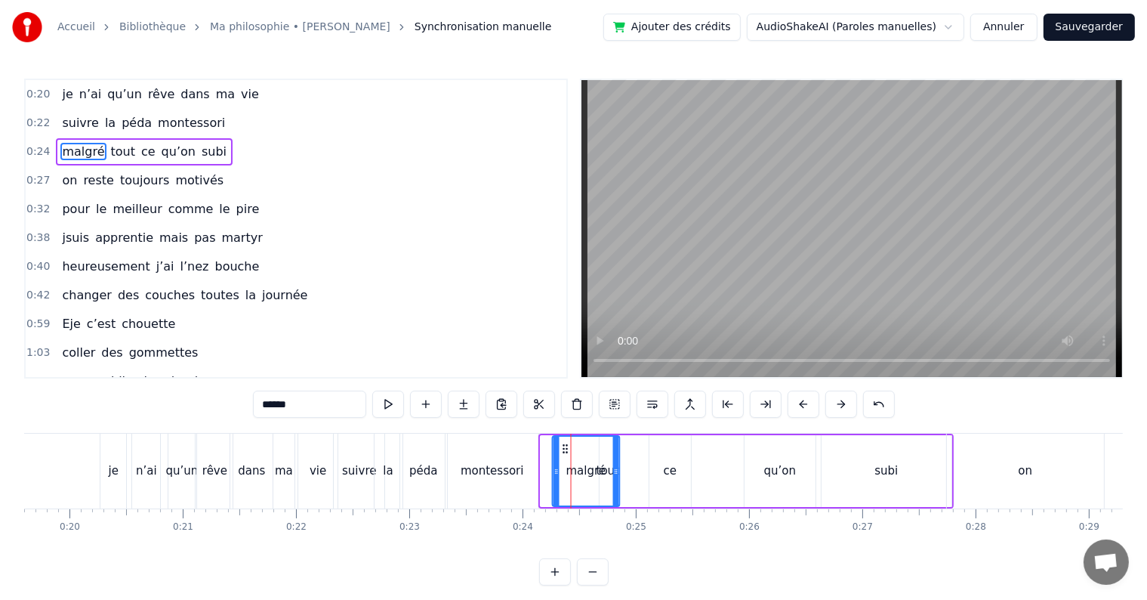
drag, startPoint x: 553, startPoint y: 444, endPoint x: 565, endPoint y: 443, distance: 12.1
click at [565, 443] on icon at bounding box center [566, 449] width 12 height 12
click at [639, 468] on div "malgré tout ce qu’on subi" at bounding box center [752, 470] width 403 height 75
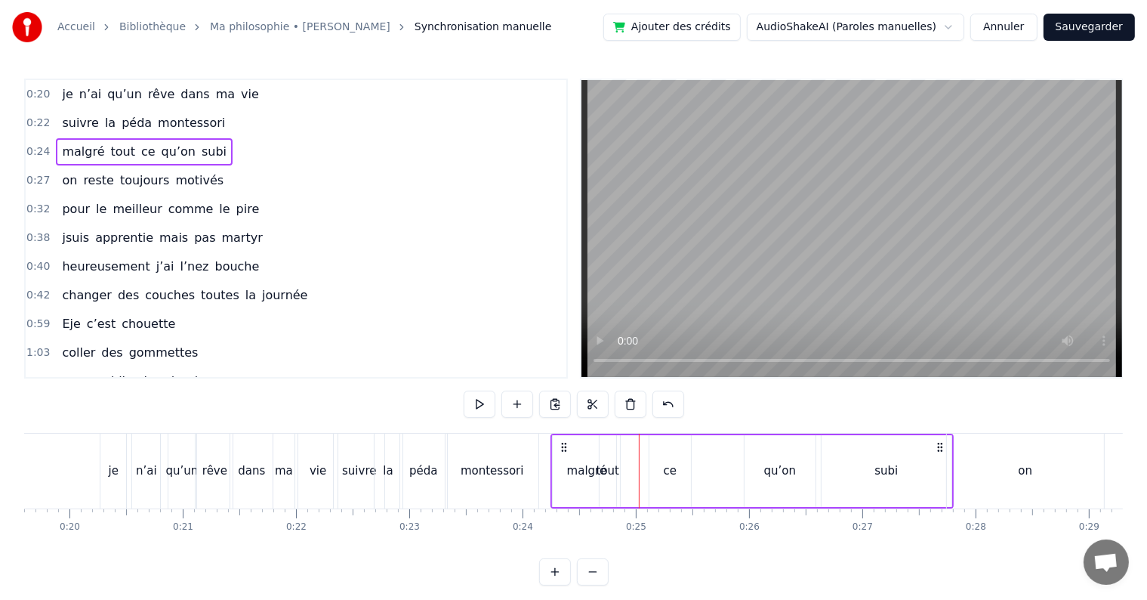
click at [609, 453] on div "tout" at bounding box center [608, 471] width 17 height 72
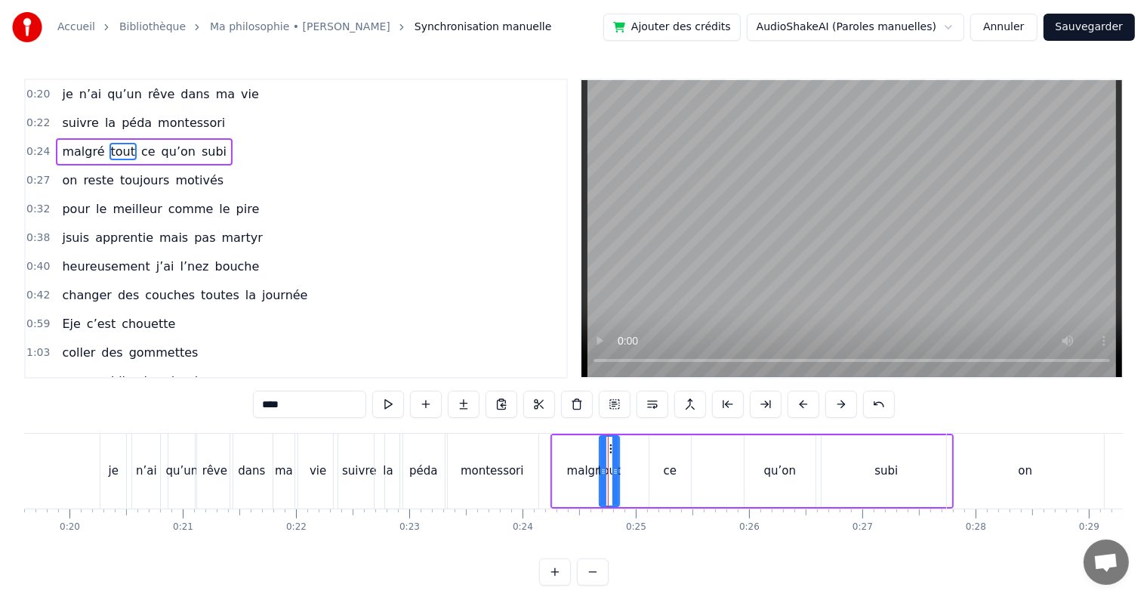
drag, startPoint x: 611, startPoint y: 454, endPoint x: 622, endPoint y: 455, distance: 10.6
click at [619, 455] on div at bounding box center [615, 471] width 6 height 69
drag, startPoint x: 613, startPoint y: 446, endPoint x: 624, endPoint y: 450, distance: 11.2
click at [624, 450] on icon at bounding box center [623, 449] width 12 height 12
click at [677, 464] on div "ce" at bounding box center [670, 471] width 42 height 72
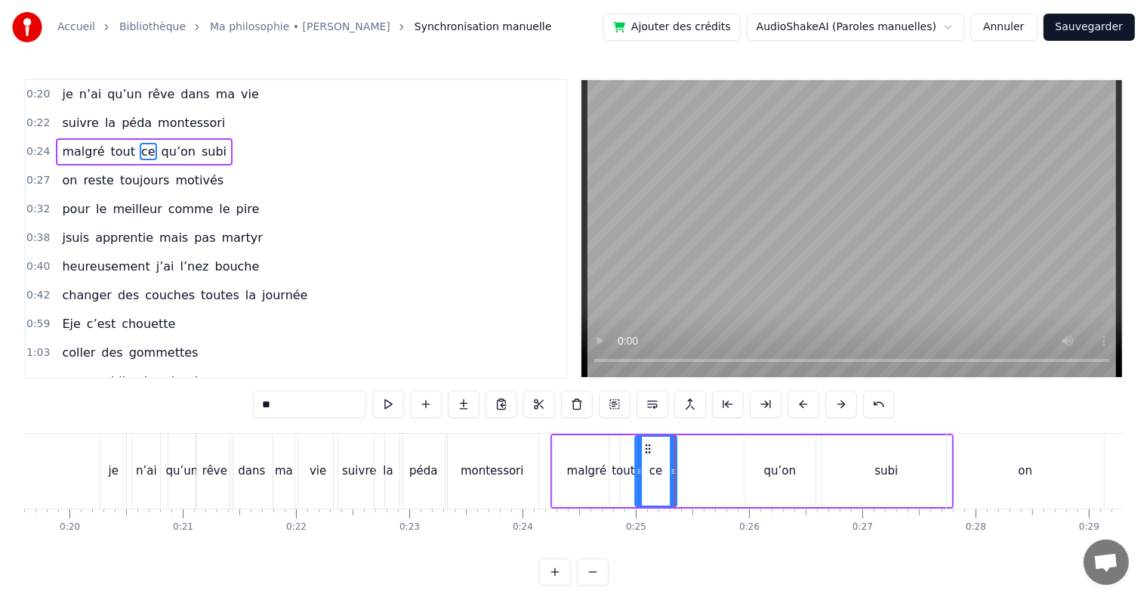
drag, startPoint x: 662, startPoint y: 445, endPoint x: 647, endPoint y: 444, distance: 14.4
click at [647, 444] on icon at bounding box center [648, 449] width 12 height 12
click at [775, 468] on div "qu’on" at bounding box center [780, 470] width 32 height 17
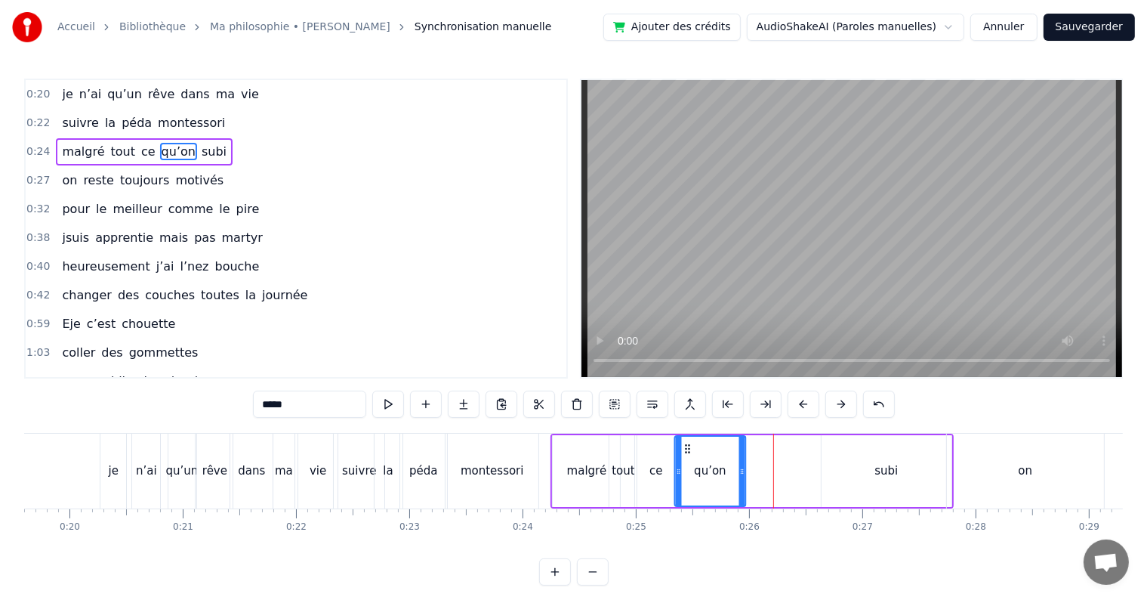
drag, startPoint x: 757, startPoint y: 443, endPoint x: 687, endPoint y: 443, distance: 70.2
click at [687, 443] on icon at bounding box center [688, 449] width 12 height 12
click at [841, 474] on div "subi" at bounding box center [887, 471] width 130 height 72
type input "****"
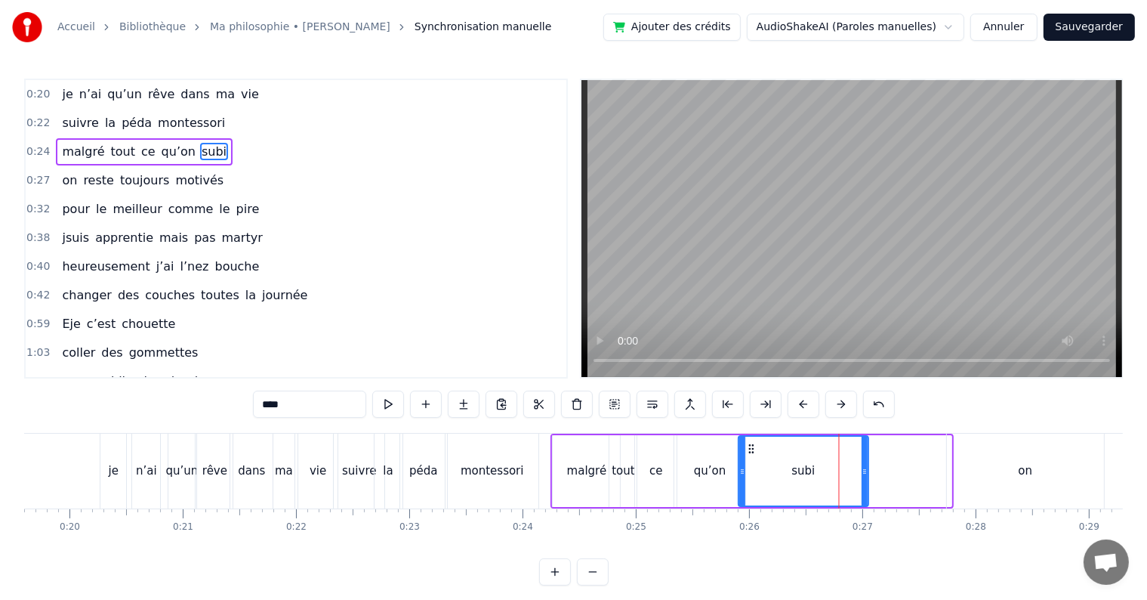
drag, startPoint x: 833, startPoint y: 443, endPoint x: 749, endPoint y: 445, distance: 83.9
click at [749, 445] on icon at bounding box center [751, 449] width 12 height 12
drag, startPoint x: 867, startPoint y: 471, endPoint x: 810, endPoint y: 467, distance: 57.5
click at [810, 467] on icon at bounding box center [808, 471] width 6 height 12
click at [33, 150] on span "0:24" at bounding box center [37, 151] width 23 height 15
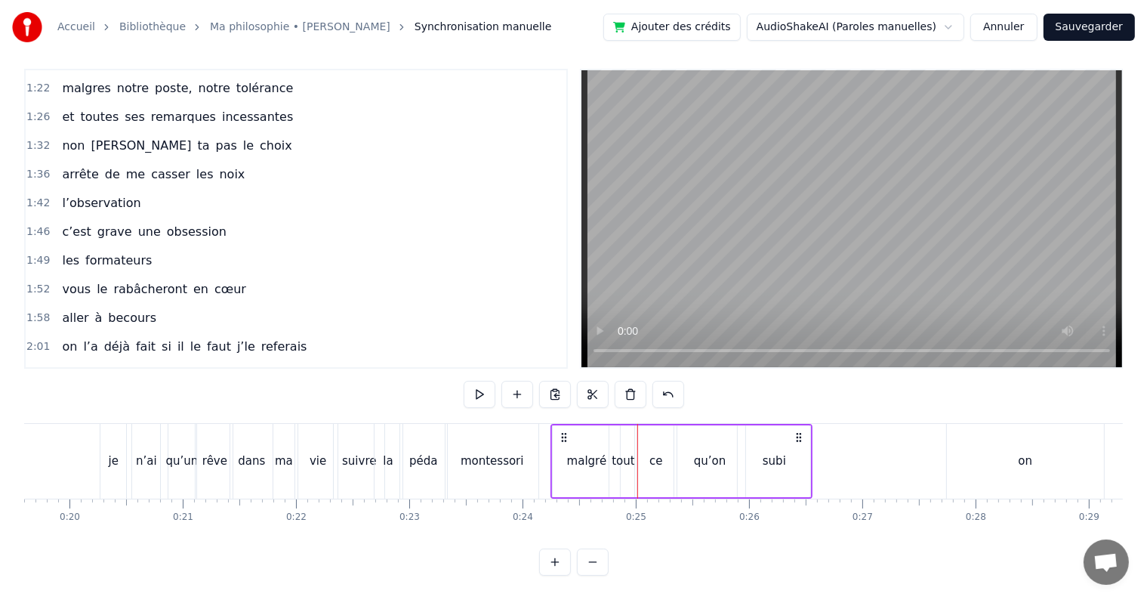
scroll to position [23, 0]
click at [618, 452] on div "tout" at bounding box center [623, 460] width 23 height 17
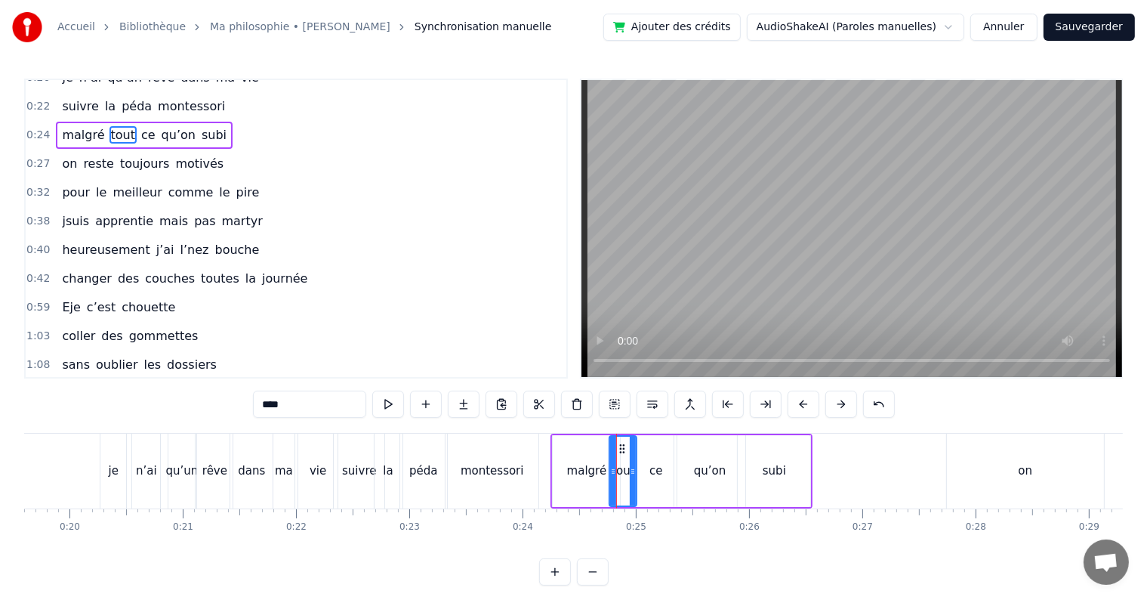
scroll to position [0, 0]
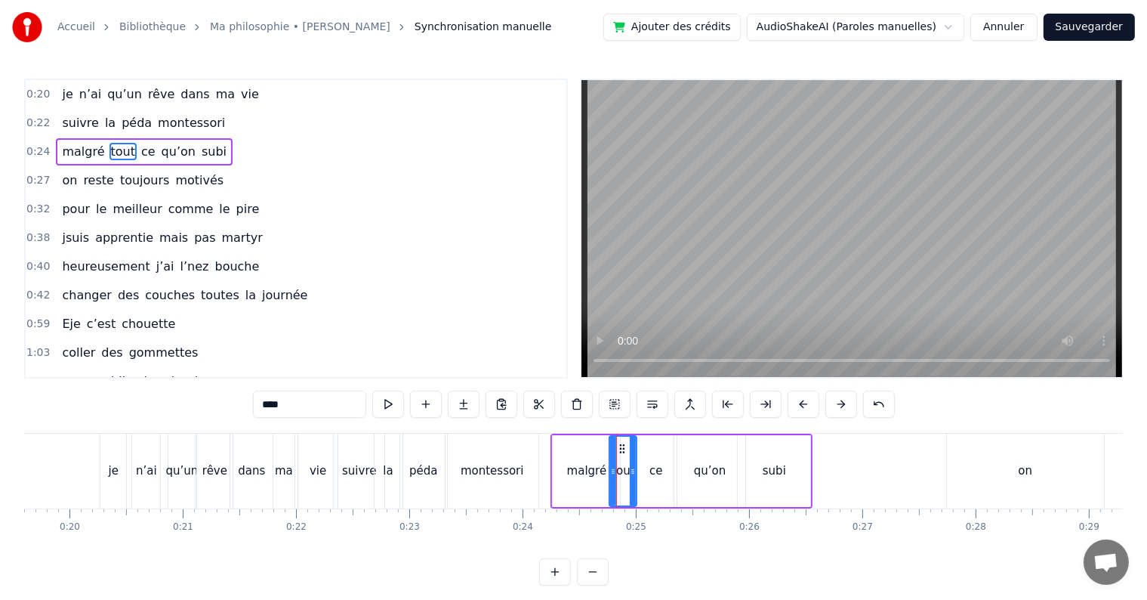
click at [578, 439] on div "malgré" at bounding box center [586, 471] width 67 height 72
type input "******"
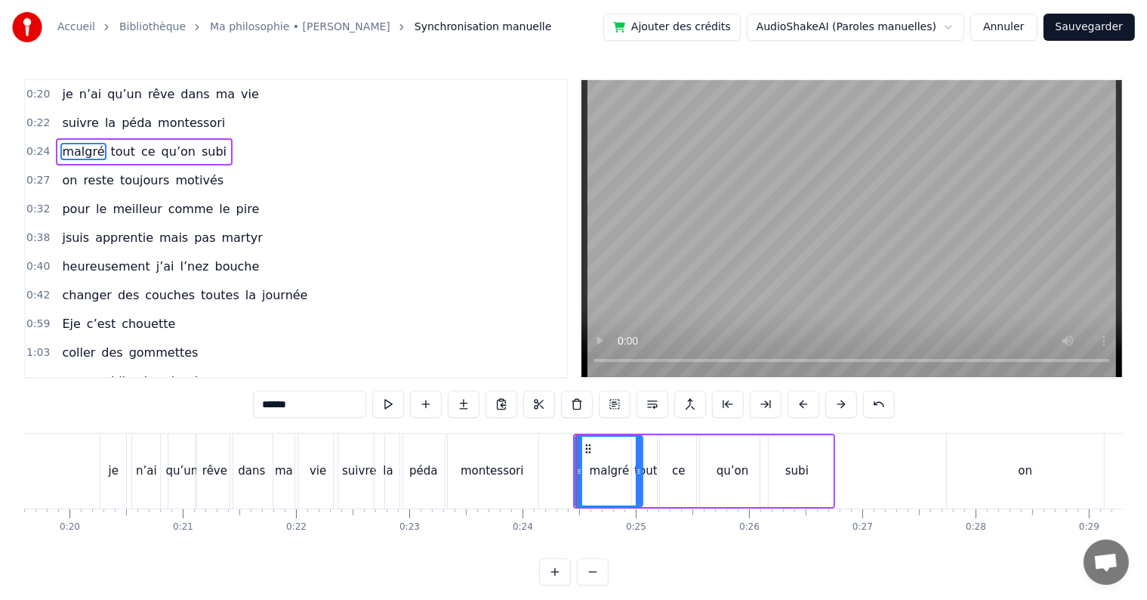
click at [36, 153] on span "0:24" at bounding box center [37, 151] width 23 height 15
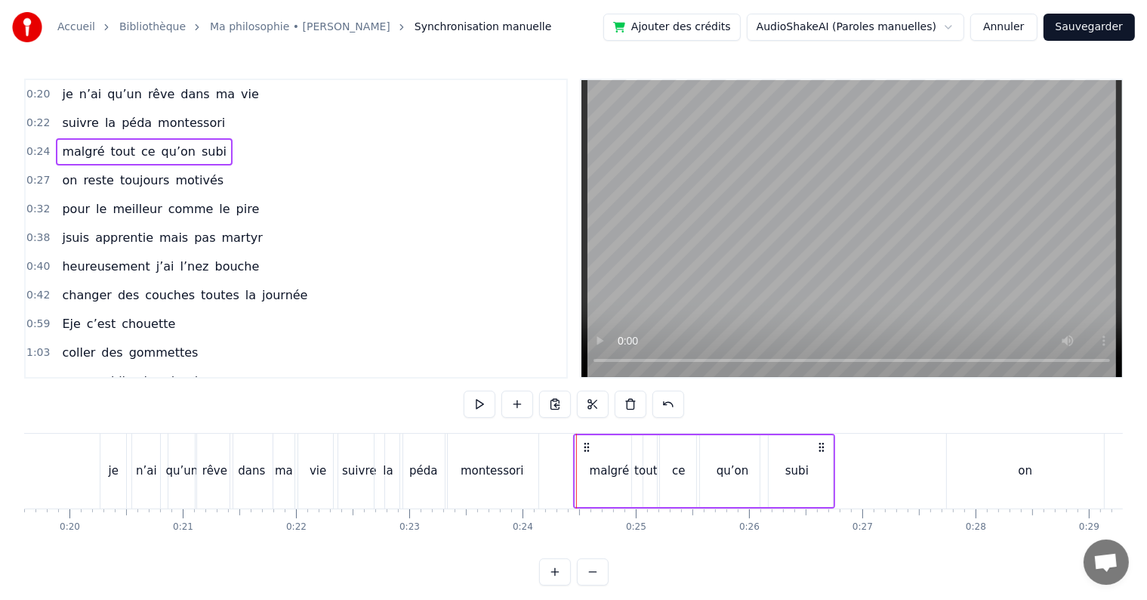
scroll to position [260, 0]
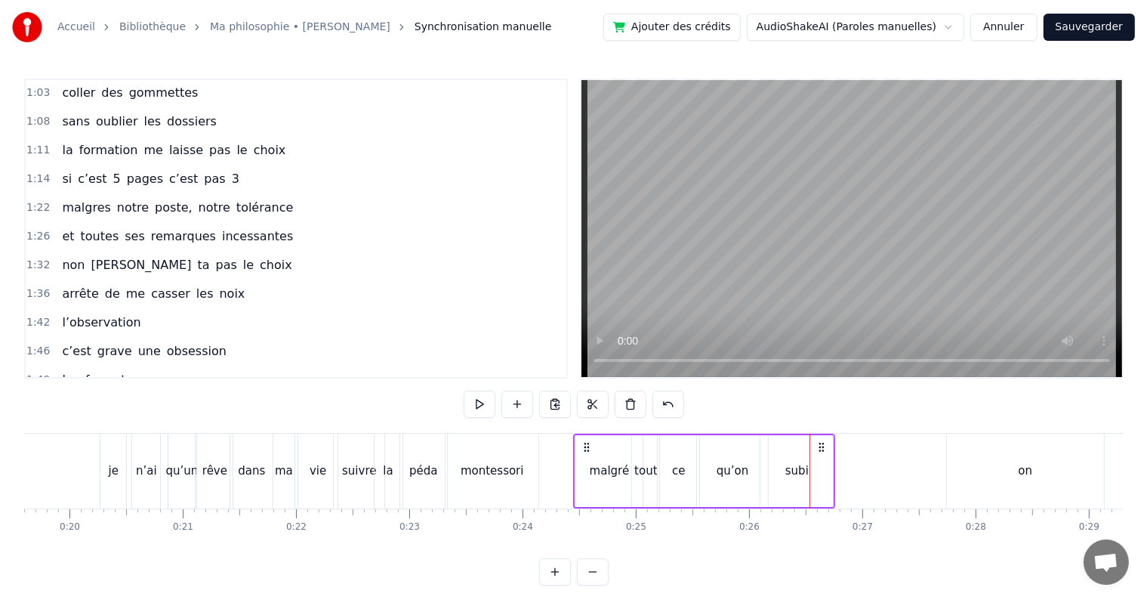
click at [588, 450] on circle at bounding box center [588, 450] width 1 height 1
click at [585, 446] on circle at bounding box center [585, 446] width 1 height 1
click at [625, 464] on div "malgré" at bounding box center [610, 470] width 40 height 17
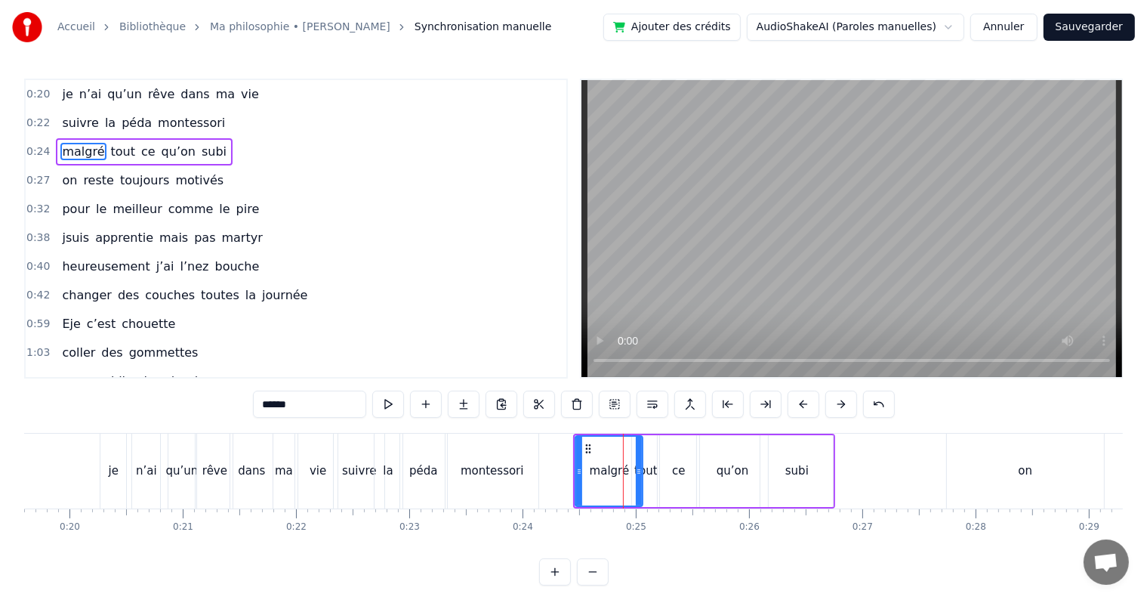
scroll to position [0, 0]
click at [27, 147] on span "0:24" at bounding box center [37, 151] width 23 height 15
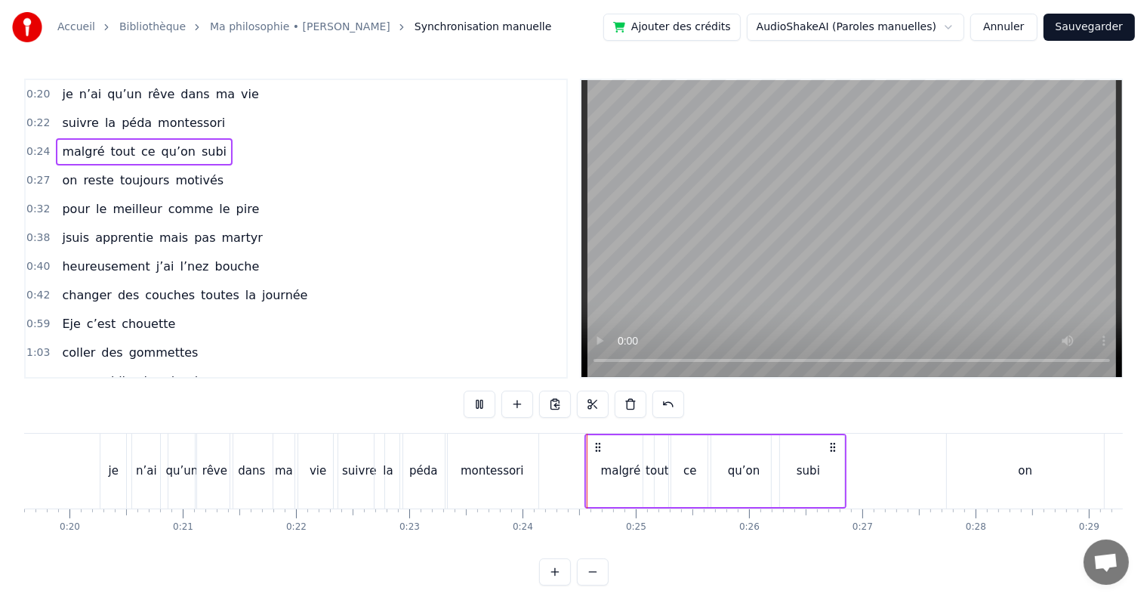
scroll to position [260, 0]
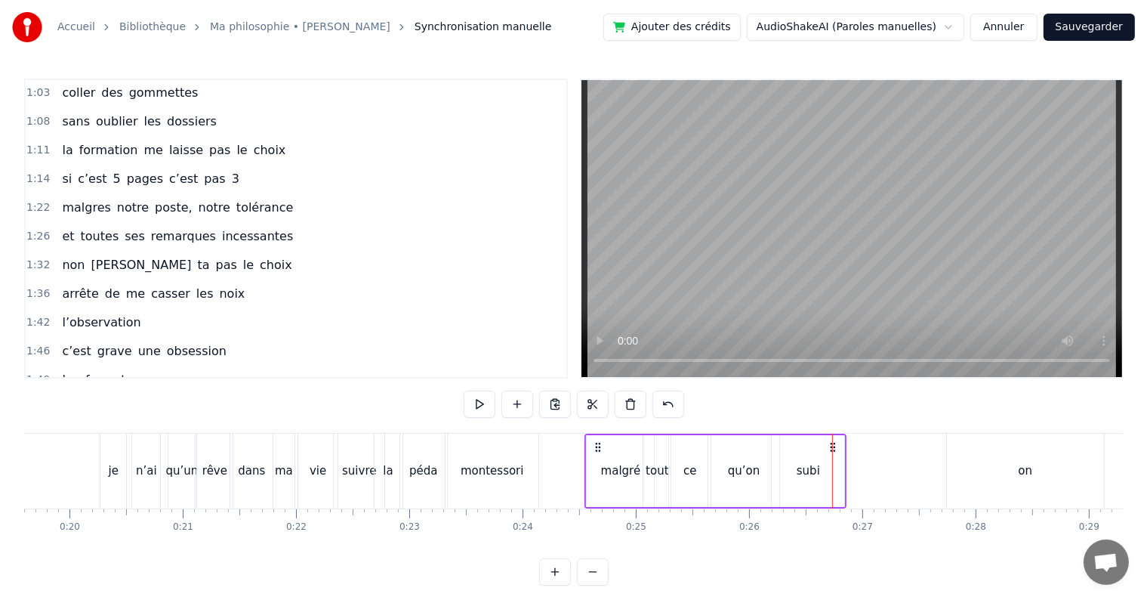
click at [810, 465] on div "subi" at bounding box center [808, 470] width 23 height 17
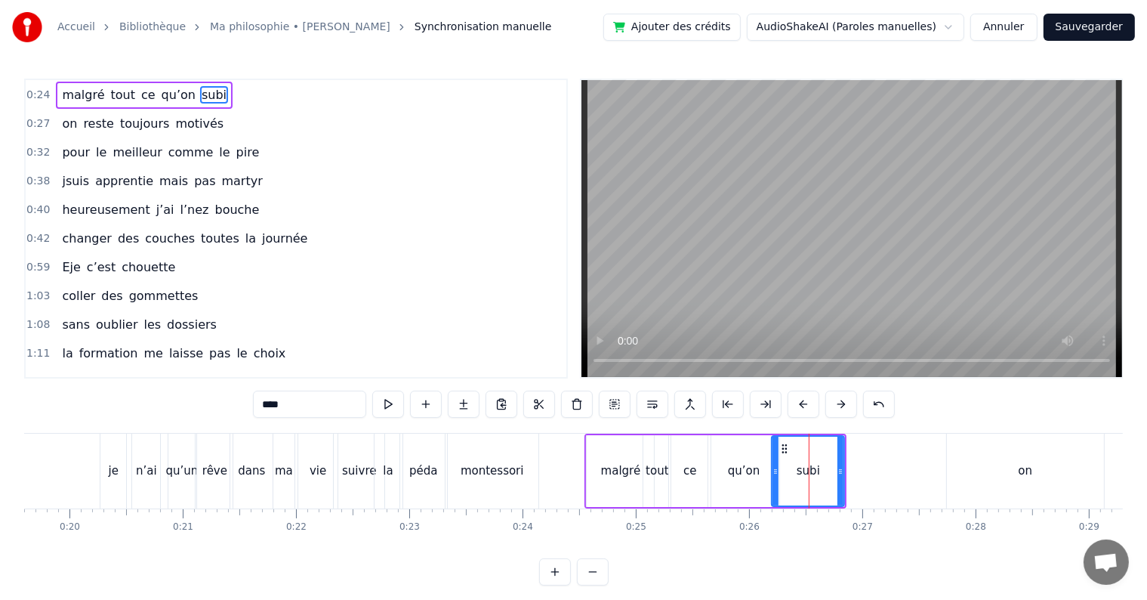
scroll to position [0, 0]
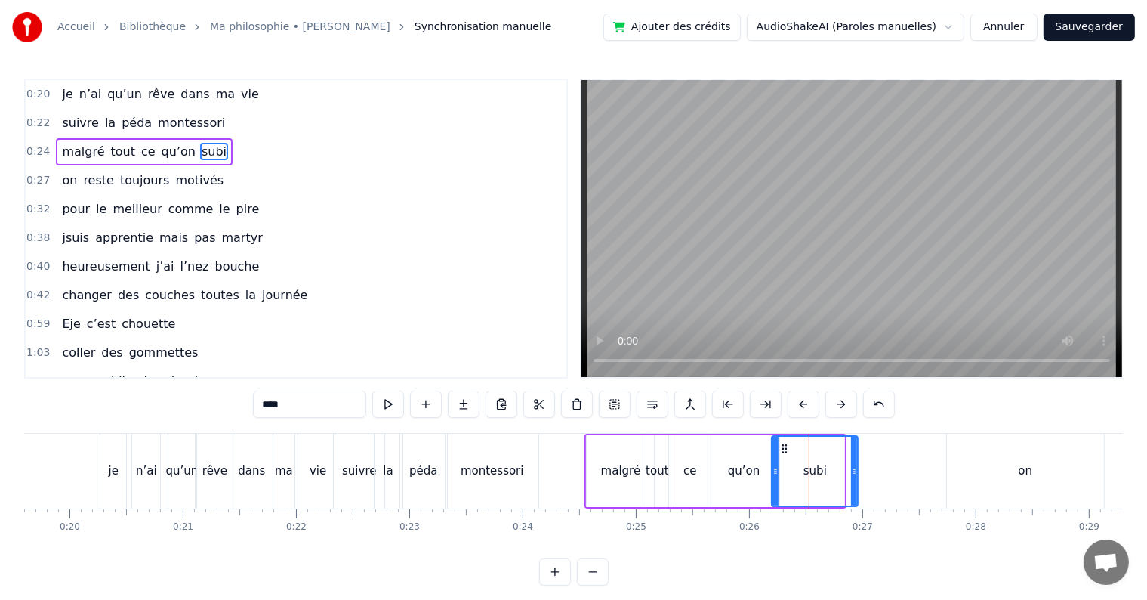
drag, startPoint x: 841, startPoint y: 467, endPoint x: 855, endPoint y: 466, distance: 13.6
click at [855, 466] on icon at bounding box center [854, 471] width 6 height 12
click at [1012, 489] on div "on" at bounding box center [1025, 470] width 157 height 75
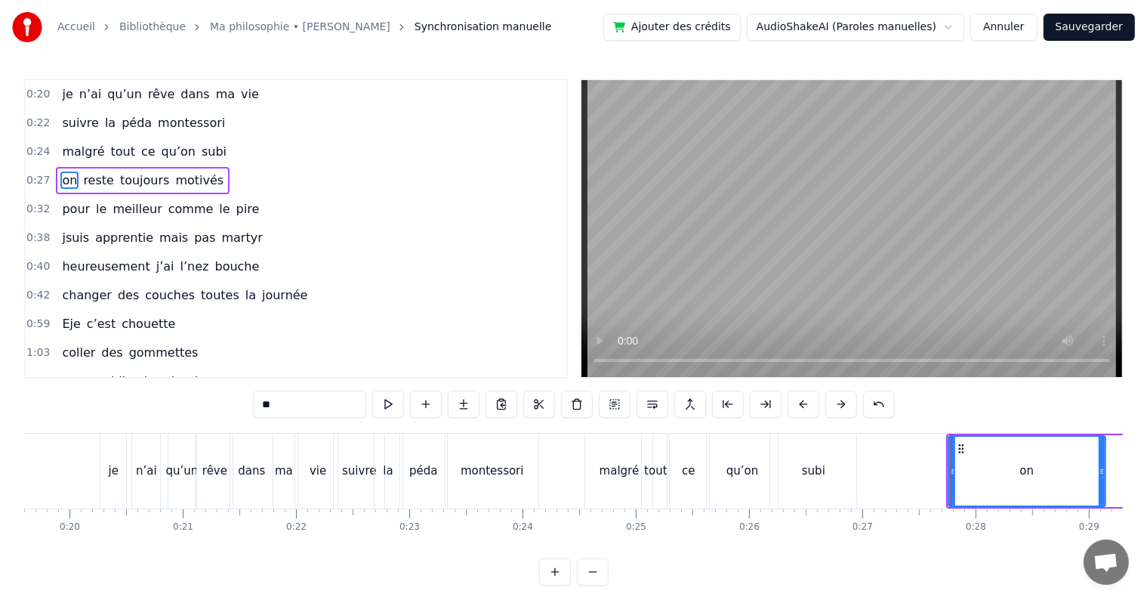
drag, startPoint x: 989, startPoint y: 461, endPoint x: 967, endPoint y: 464, distance: 22.2
click at [967, 464] on div "on" at bounding box center [1027, 471] width 156 height 69
click at [959, 453] on div "on" at bounding box center [1027, 471] width 156 height 69
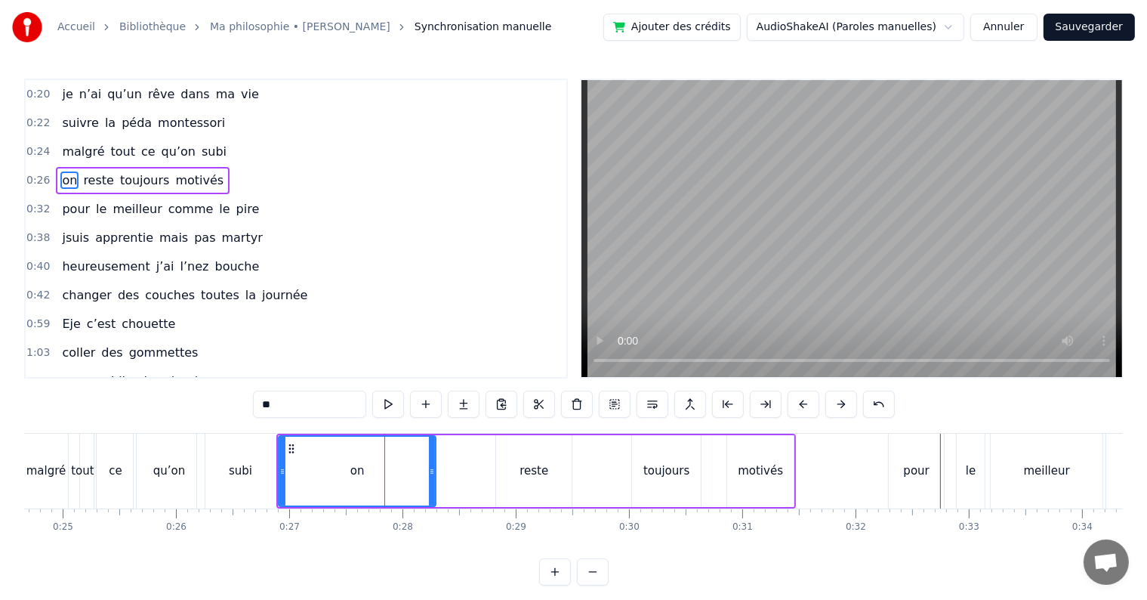
scroll to position [0, 2807]
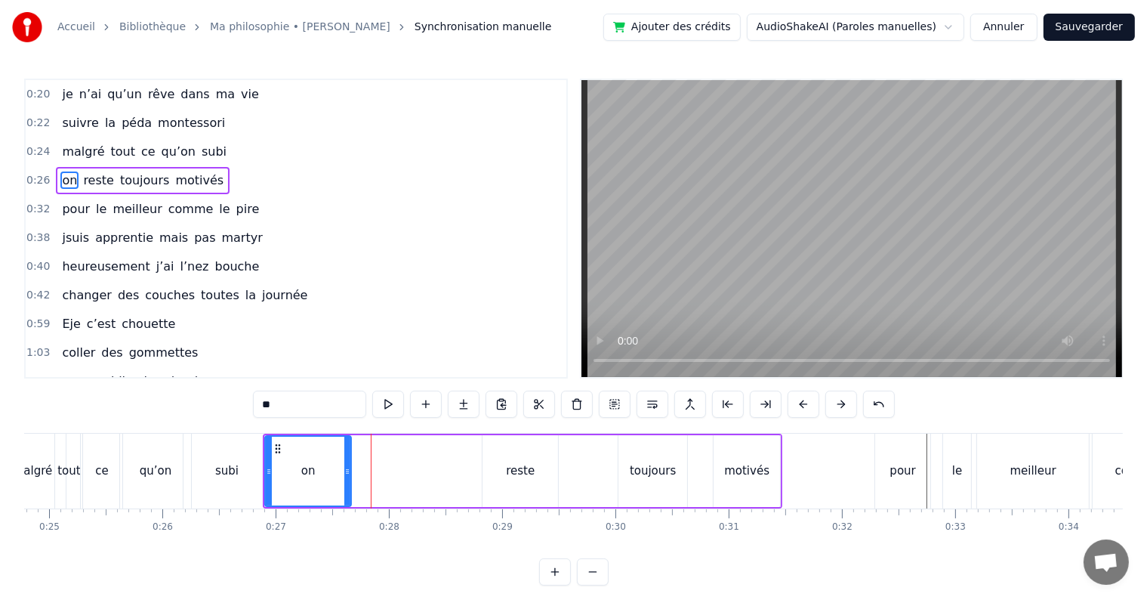
drag, startPoint x: 418, startPoint y: 471, endPoint x: 346, endPoint y: 457, distance: 73.0
click at [346, 457] on div at bounding box center [347, 471] width 6 height 69
click at [501, 480] on div "reste" at bounding box center [521, 471] width 76 height 72
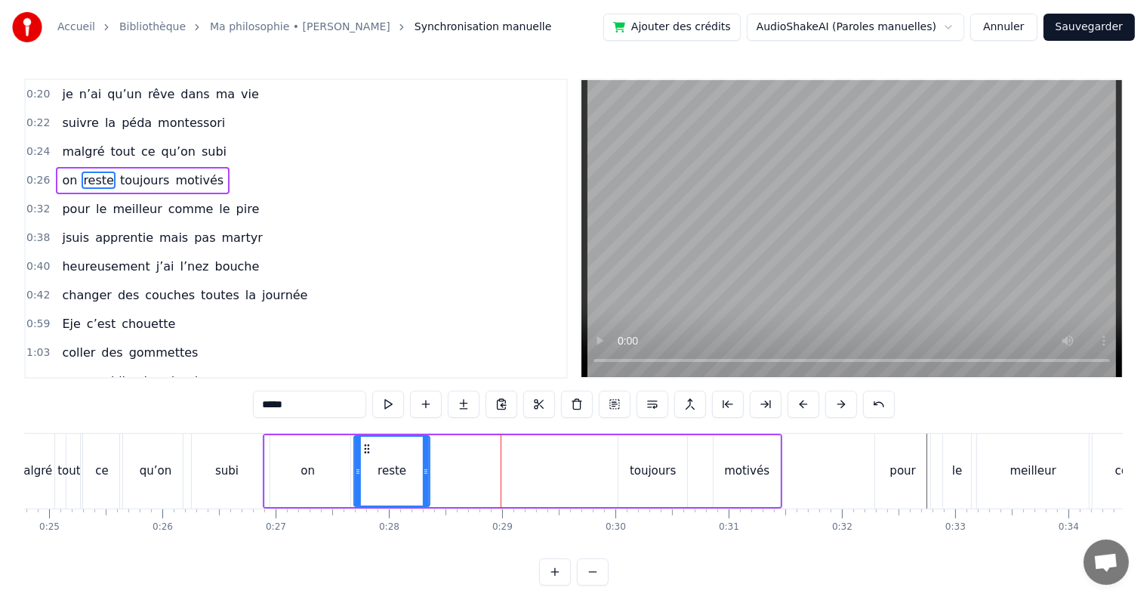
drag, startPoint x: 493, startPoint y: 446, endPoint x: 363, endPoint y: 441, distance: 130.8
click at [363, 443] on icon at bounding box center [368, 449] width 12 height 12
click at [665, 482] on div "toujours" at bounding box center [653, 471] width 69 height 72
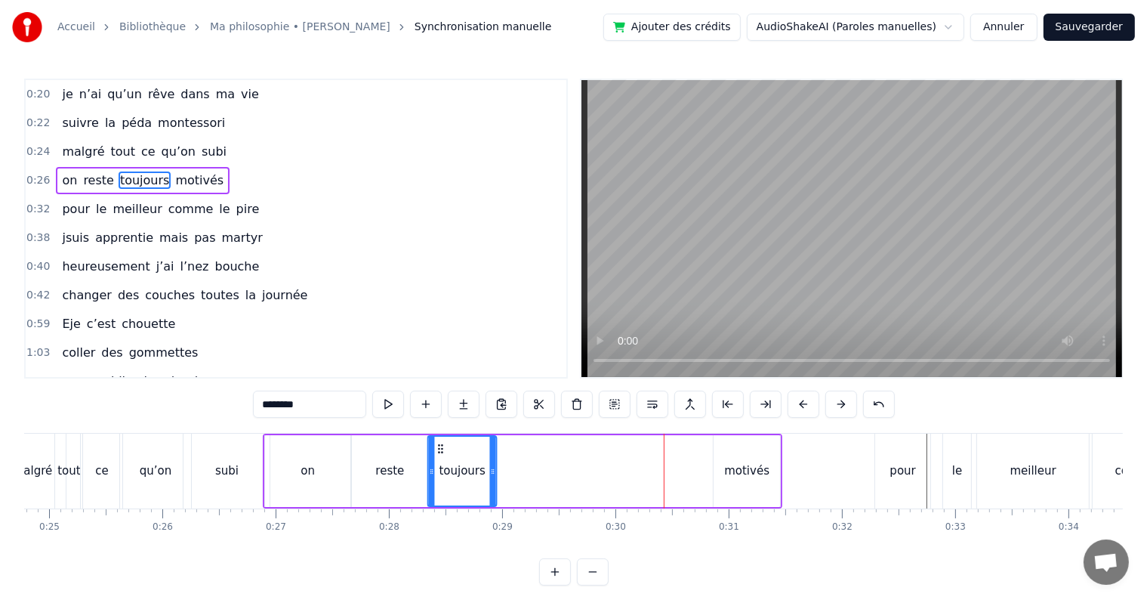
drag, startPoint x: 626, startPoint y: 443, endPoint x: 434, endPoint y: 440, distance: 191.9
click at [434, 440] on div "toujours" at bounding box center [462, 471] width 67 height 69
click at [743, 471] on div "motivés" at bounding box center [746, 470] width 45 height 17
type input "*******"
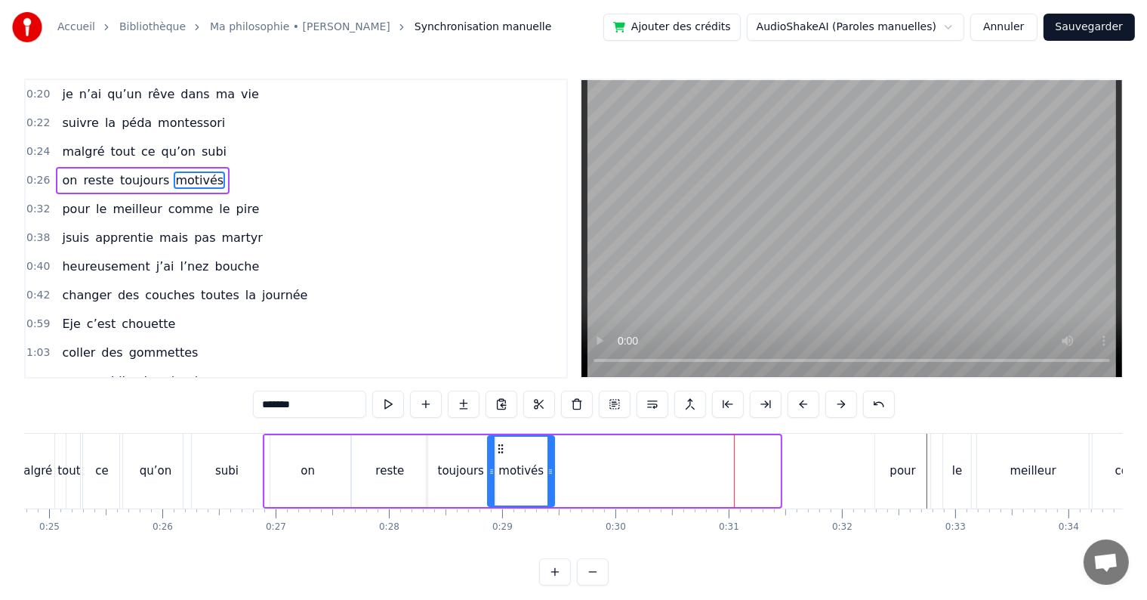
drag, startPoint x: 724, startPoint y: 448, endPoint x: 498, endPoint y: 430, distance: 225.8
click at [498, 430] on div "0:20 je n’ai qu’un rêve dans ma vie 0:22 suivre la péda montessori 0:24 malgré …" at bounding box center [573, 332] width 1099 height 507
click at [24, 173] on div "0:20 je n’ai qu’un rêve dans ma vie 0:22 suivre la péda montessori 0:24 malgré …" at bounding box center [296, 229] width 544 height 300
click at [35, 174] on span "0:26" at bounding box center [37, 180] width 23 height 15
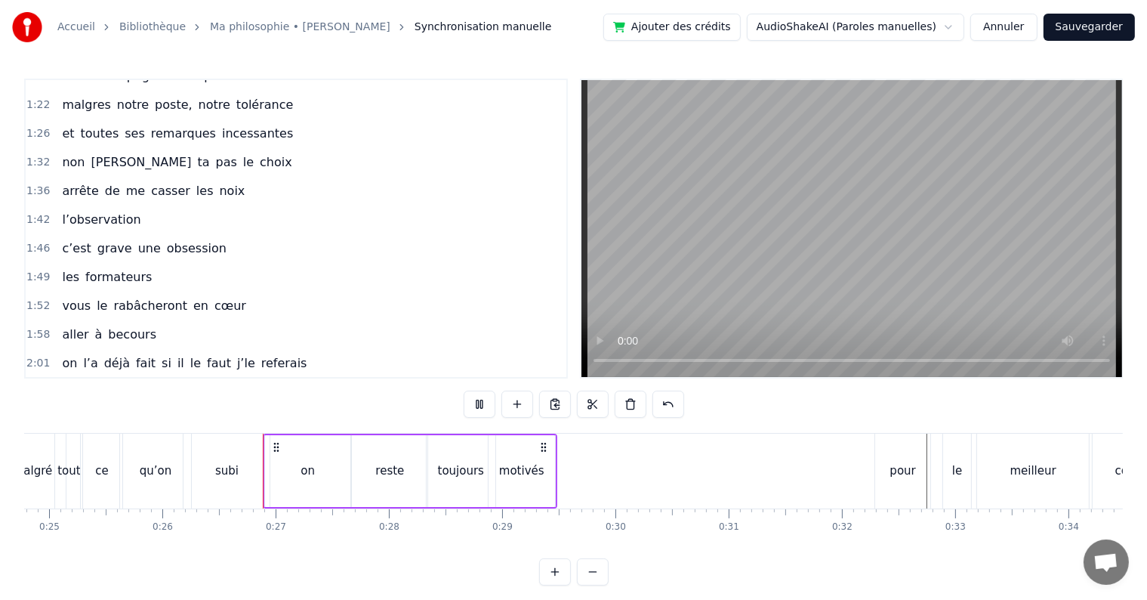
scroll to position [369, 0]
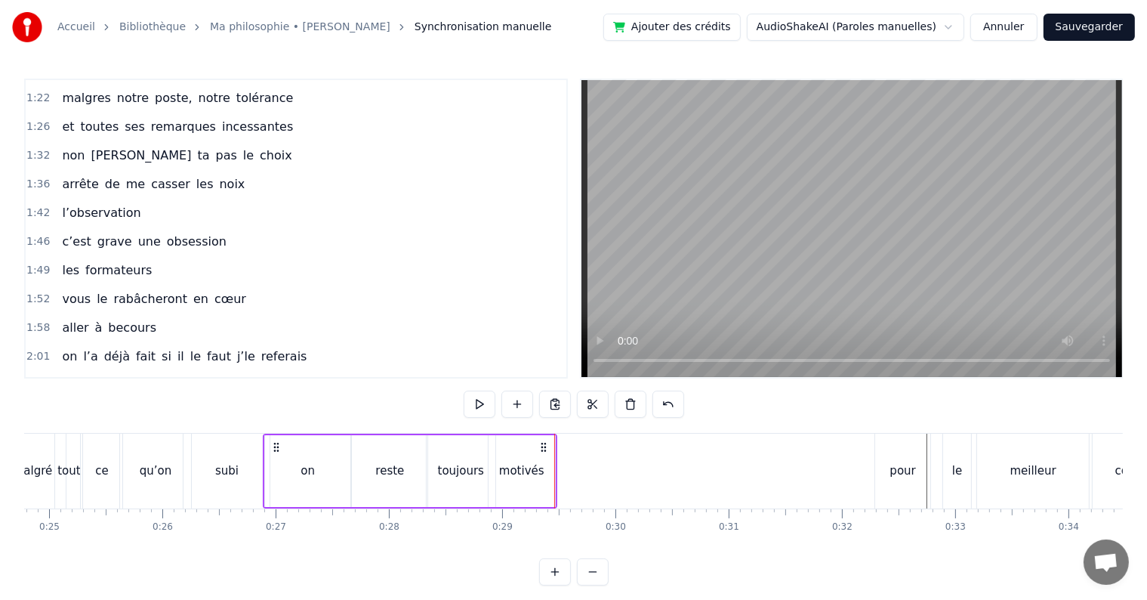
click at [915, 495] on div "pour" at bounding box center [902, 470] width 55 height 75
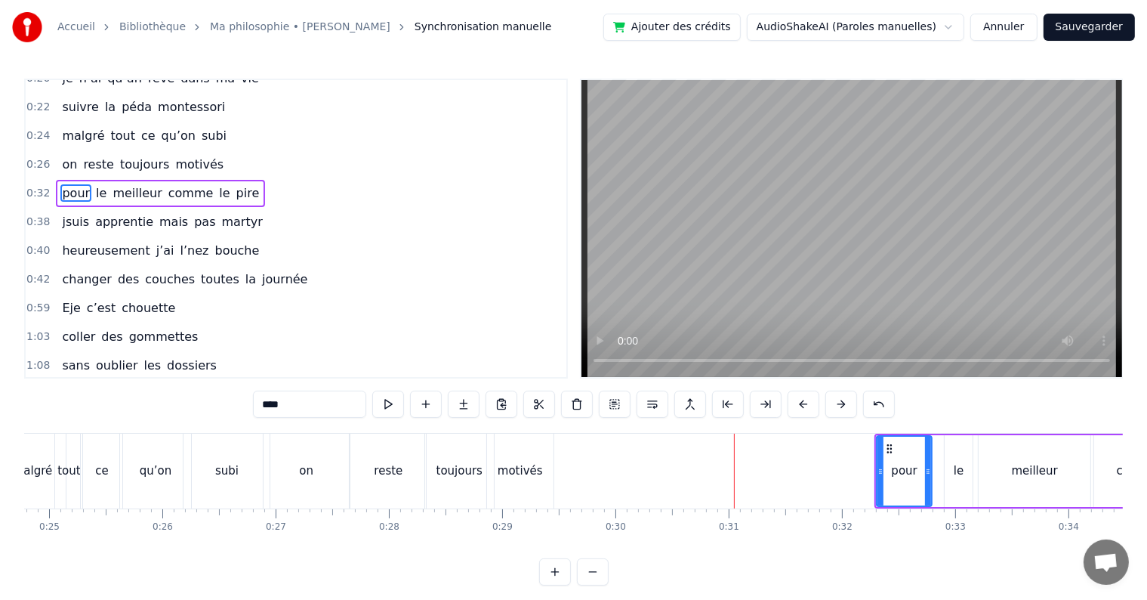
scroll to position [0, 0]
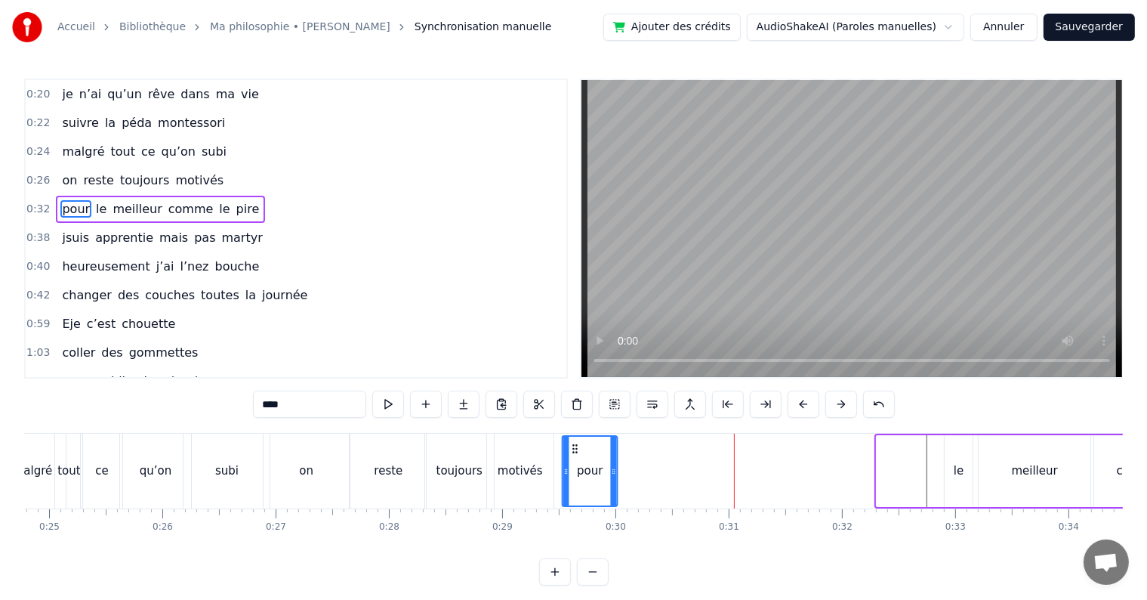
drag, startPoint x: 885, startPoint y: 446, endPoint x: 571, endPoint y: 455, distance: 314.3
click at [571, 455] on div "pour" at bounding box center [590, 471] width 54 height 69
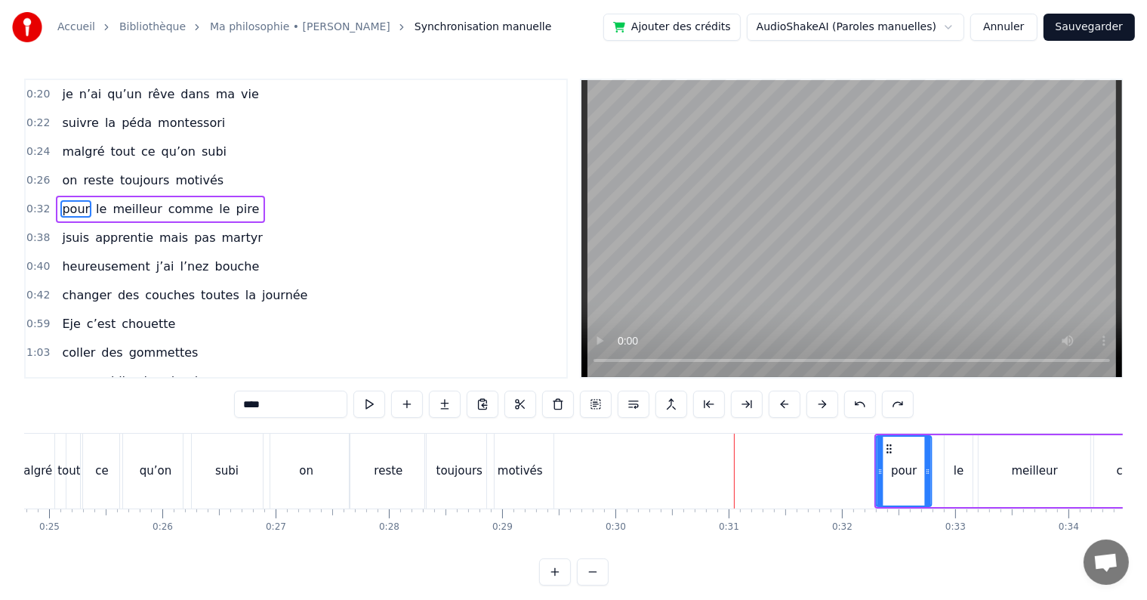
click at [887, 449] on icon at bounding box center [890, 449] width 12 height 12
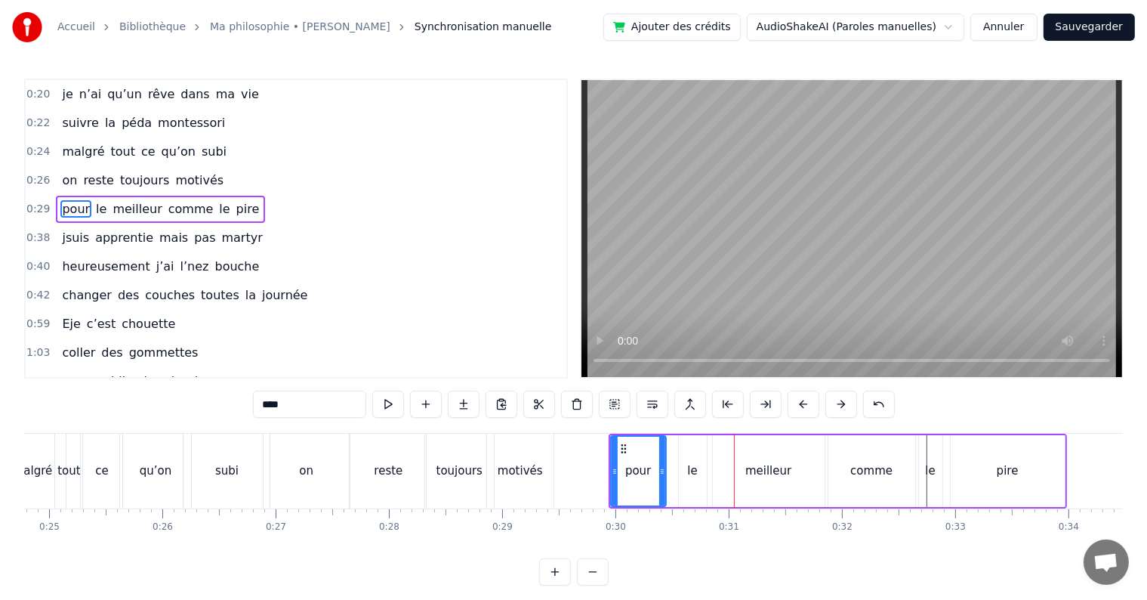
click at [797, 474] on div "meilleur" at bounding box center [769, 471] width 112 height 72
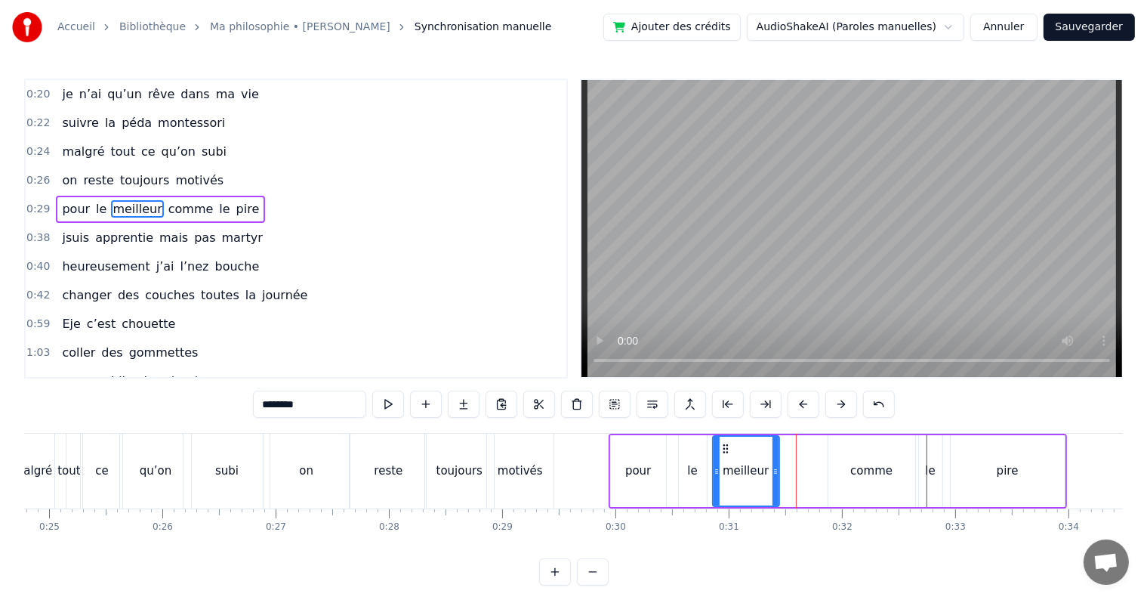
drag, startPoint x: 819, startPoint y: 471, endPoint x: 770, endPoint y: 466, distance: 49.3
click at [773, 466] on icon at bounding box center [776, 471] width 6 height 12
click at [855, 477] on div "comme" at bounding box center [871, 470] width 42 height 17
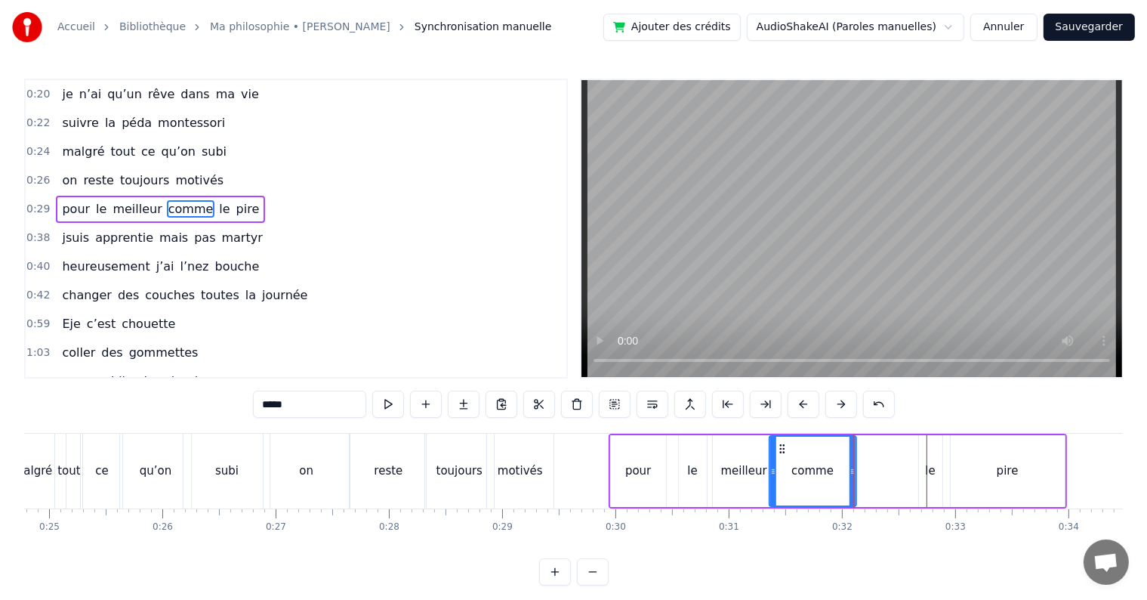
drag, startPoint x: 839, startPoint y: 447, endPoint x: 779, endPoint y: 446, distance: 60.4
click at [779, 446] on icon at bounding box center [782, 449] width 12 height 12
drag, startPoint x: 848, startPoint y: 472, endPoint x: 811, endPoint y: 469, distance: 37.1
click at [813, 469] on icon at bounding box center [816, 471] width 6 height 12
click at [960, 473] on div "pire" at bounding box center [1008, 471] width 114 height 72
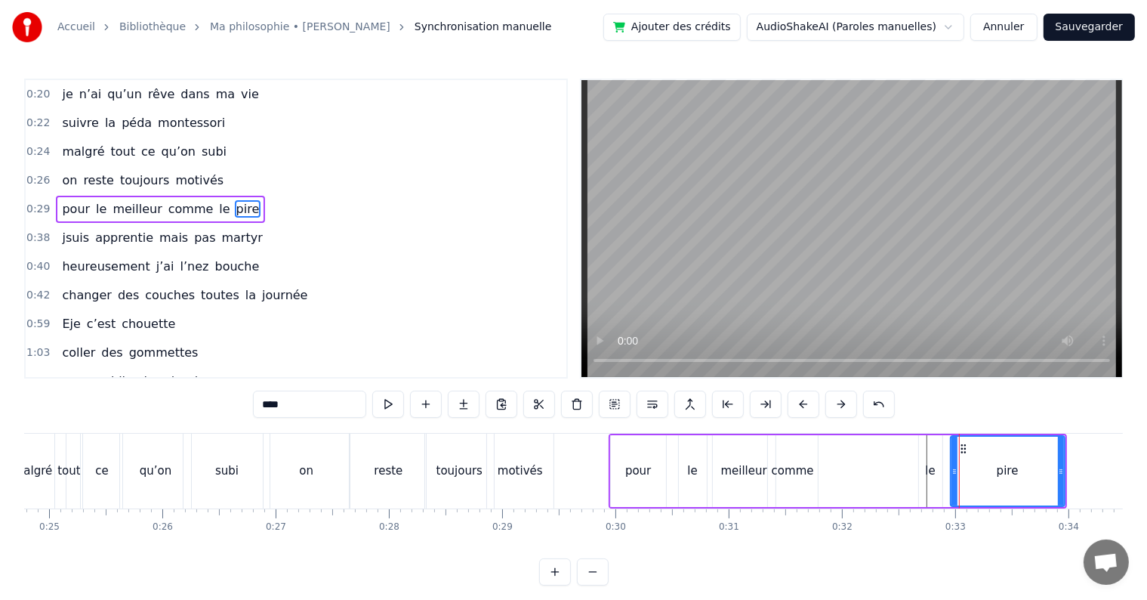
click at [934, 467] on div "le" at bounding box center [930, 471] width 23 height 72
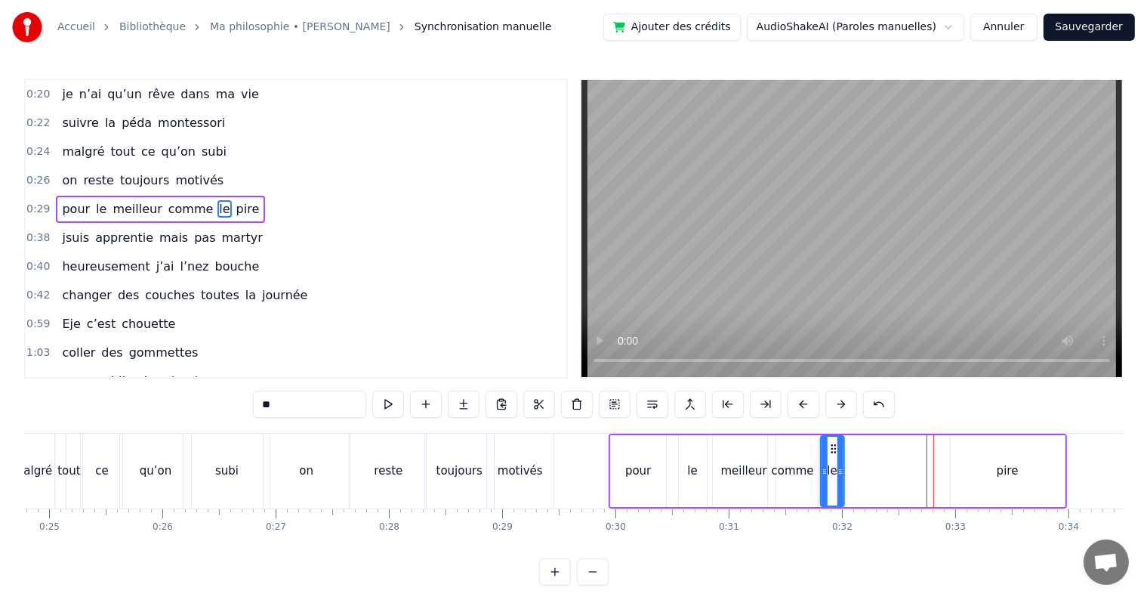
drag, startPoint x: 930, startPoint y: 447, endPoint x: 831, endPoint y: 453, distance: 99.9
click at [831, 453] on div "le" at bounding box center [833, 471] width 22 height 69
click at [967, 471] on div "pire" at bounding box center [1008, 471] width 114 height 72
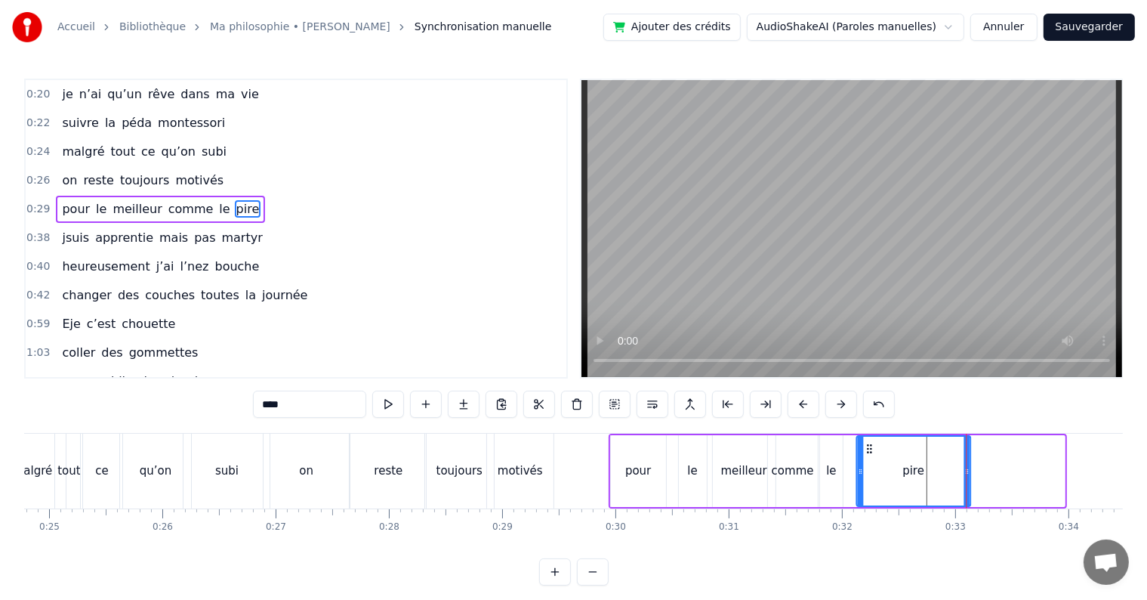
drag, startPoint x: 960, startPoint y: 444, endPoint x: 864, endPoint y: 447, distance: 96.0
click at [864, 447] on icon at bounding box center [870, 449] width 12 height 12
click at [619, 494] on div "pour" at bounding box center [638, 471] width 55 height 72
type input "****"
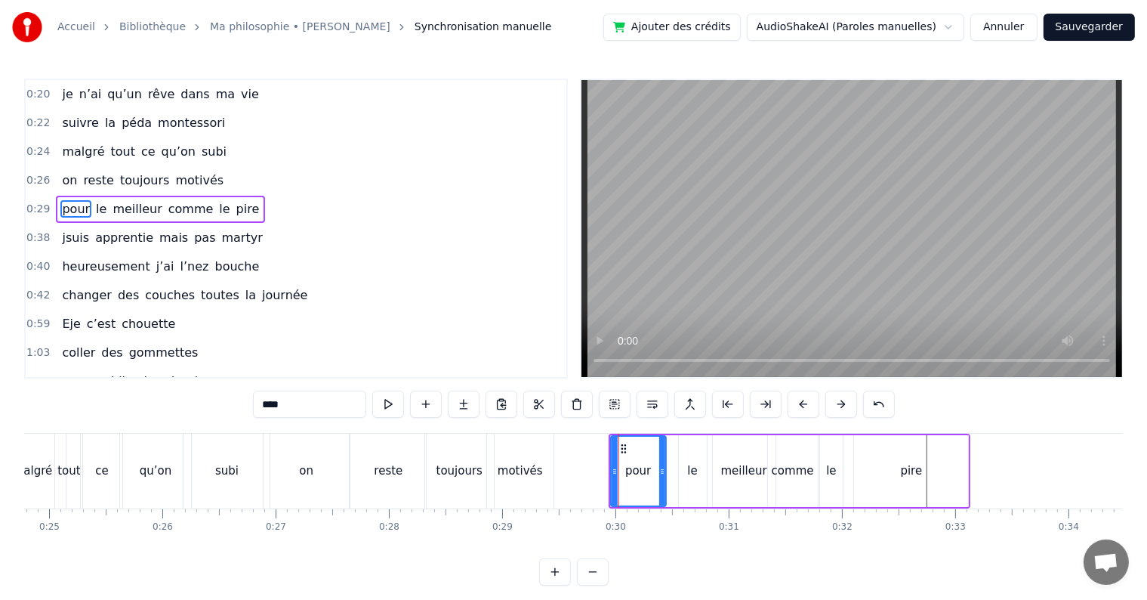
drag, startPoint x: 658, startPoint y: 468, endPoint x: 649, endPoint y: 465, distance: 9.6
click at [649, 465] on div "pour" at bounding box center [639, 471] width 54 height 69
drag, startPoint x: 661, startPoint y: 473, endPoint x: 646, endPoint y: 470, distance: 14.7
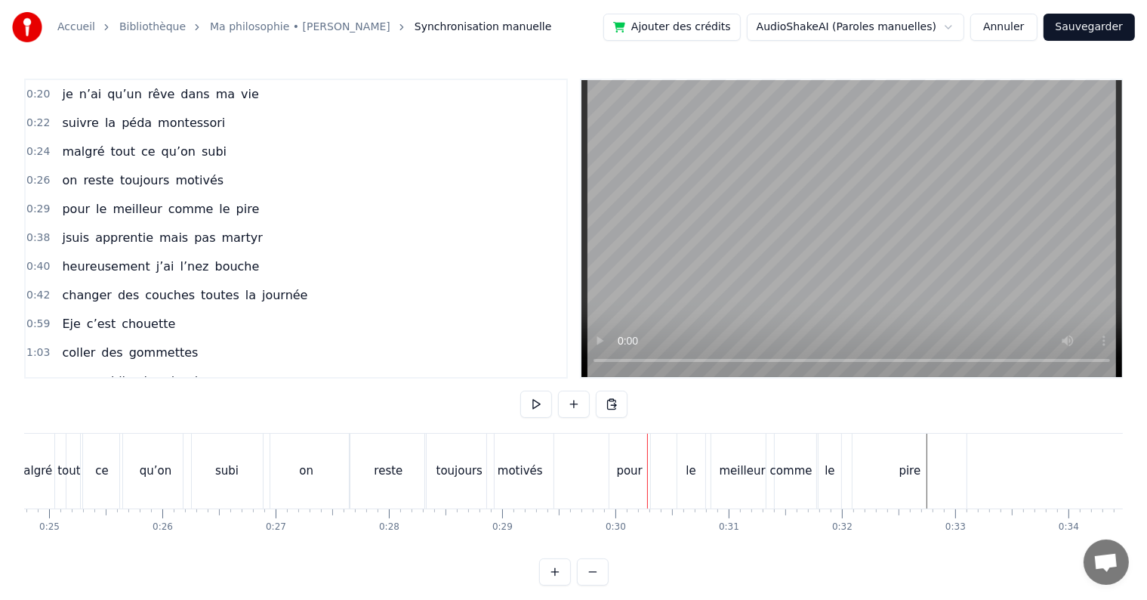
click at [686, 464] on div "le" at bounding box center [691, 470] width 28 height 75
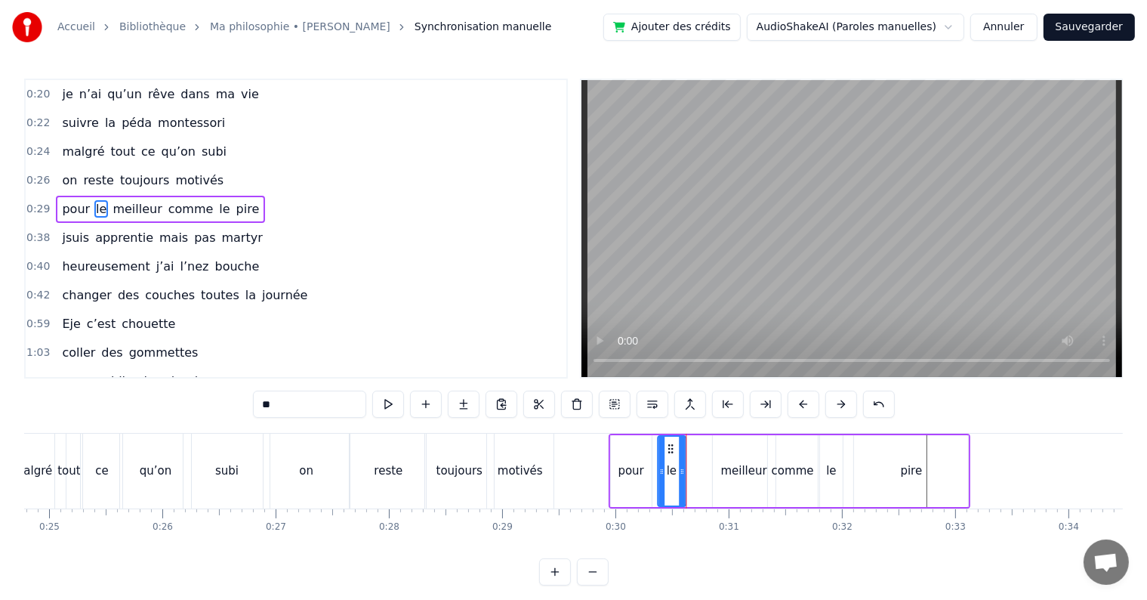
drag, startPoint x: 690, startPoint y: 446, endPoint x: 667, endPoint y: 444, distance: 22.8
click at [667, 444] on icon at bounding box center [671, 449] width 12 height 12
click at [706, 449] on div "pour le meilleur comme le pire" at bounding box center [790, 470] width 363 height 75
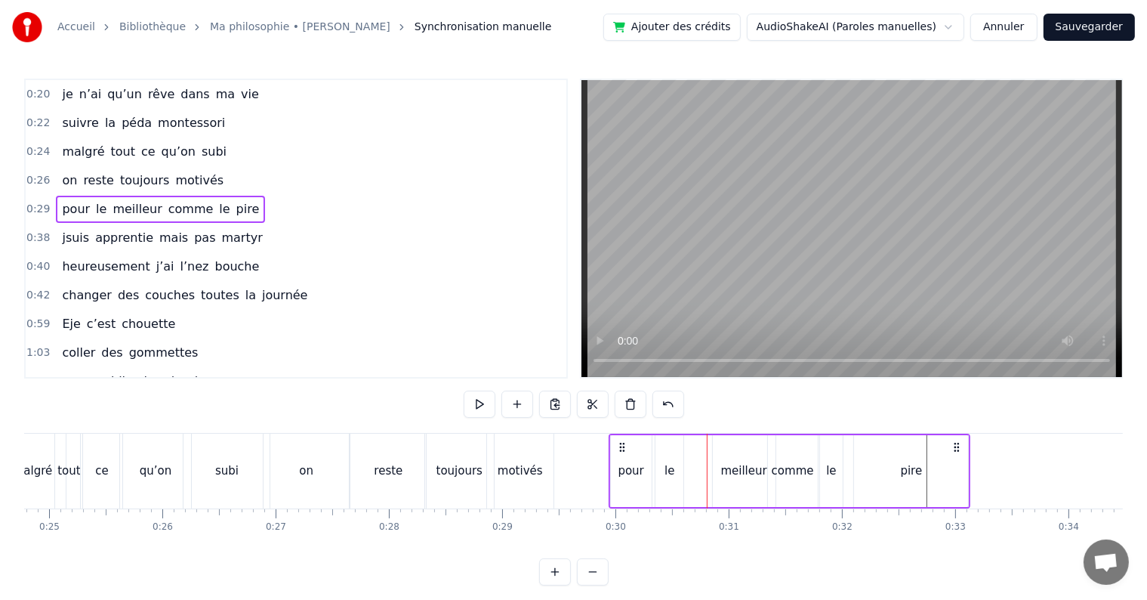
click at [728, 449] on div "meilleur" at bounding box center [744, 471] width 63 height 72
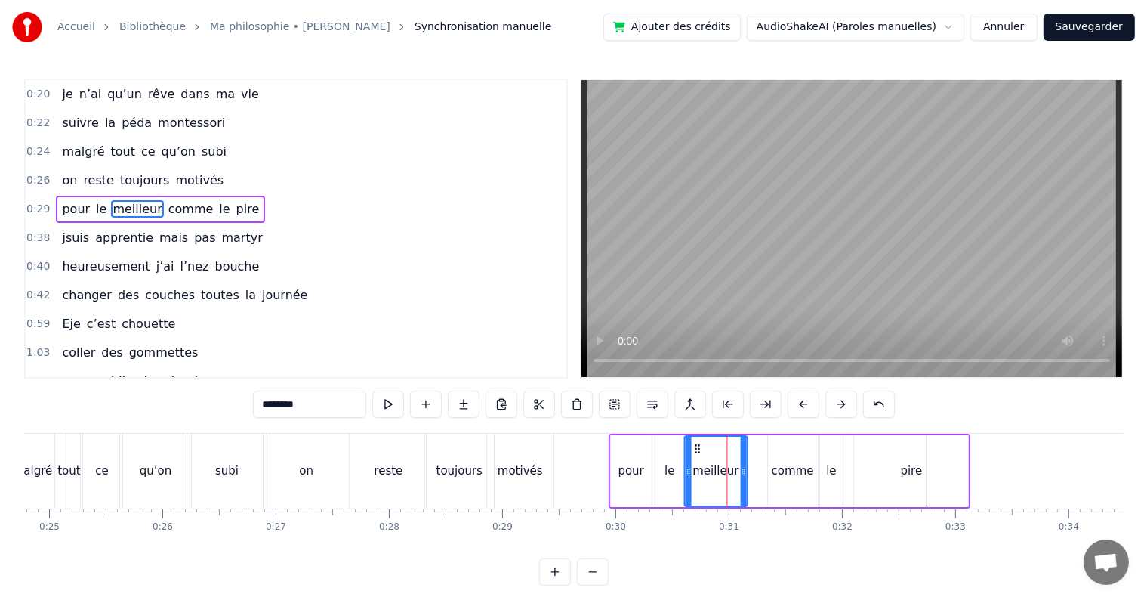
drag, startPoint x: 721, startPoint y: 441, endPoint x: 693, endPoint y: 443, distance: 28.7
click at [693, 443] on icon at bounding box center [698, 449] width 12 height 12
click at [761, 449] on div "pour le meilleur comme le pire" at bounding box center [790, 470] width 363 height 75
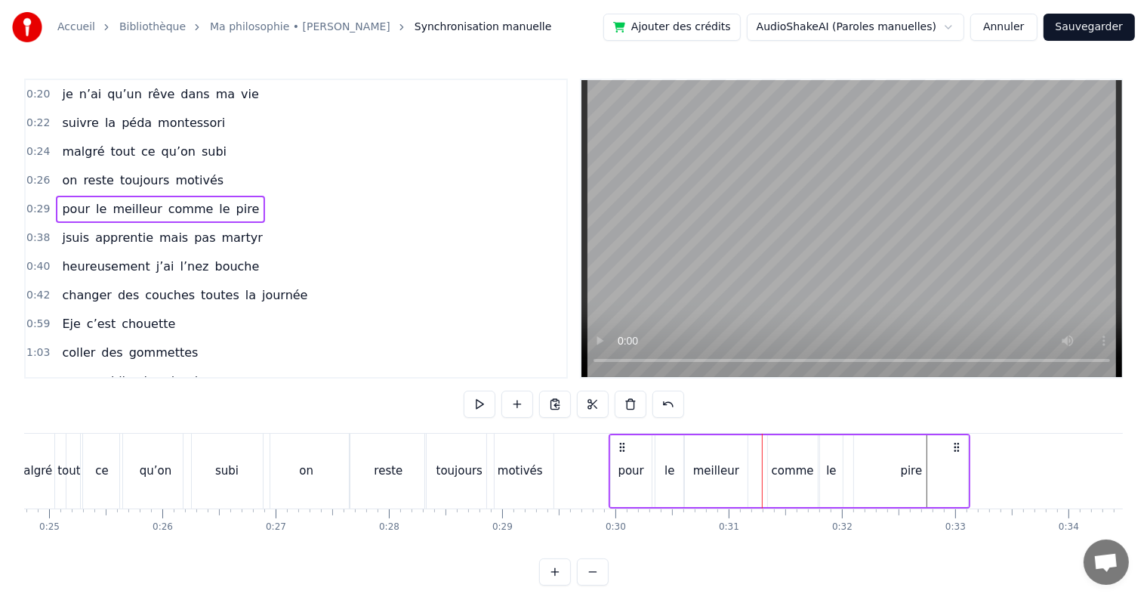
click at [787, 450] on div "comme" at bounding box center [793, 471] width 50 height 72
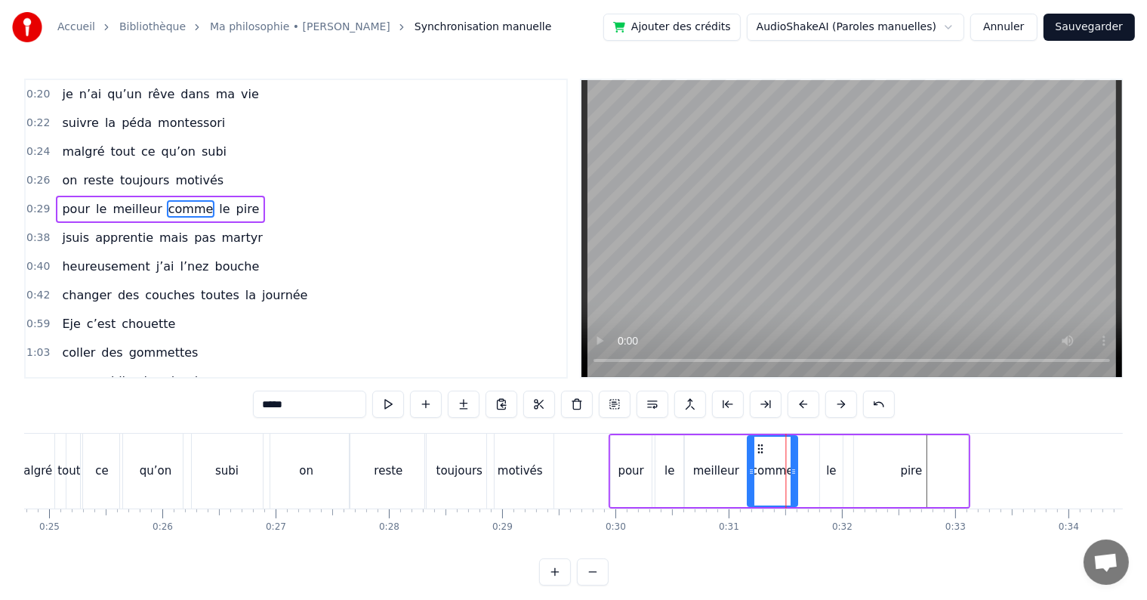
drag, startPoint x: 779, startPoint y: 445, endPoint x: 758, endPoint y: 434, distance: 23.0
click at [758, 435] on div "comme" at bounding box center [772, 471] width 51 height 72
click at [825, 444] on div "le" at bounding box center [831, 471] width 23 height 72
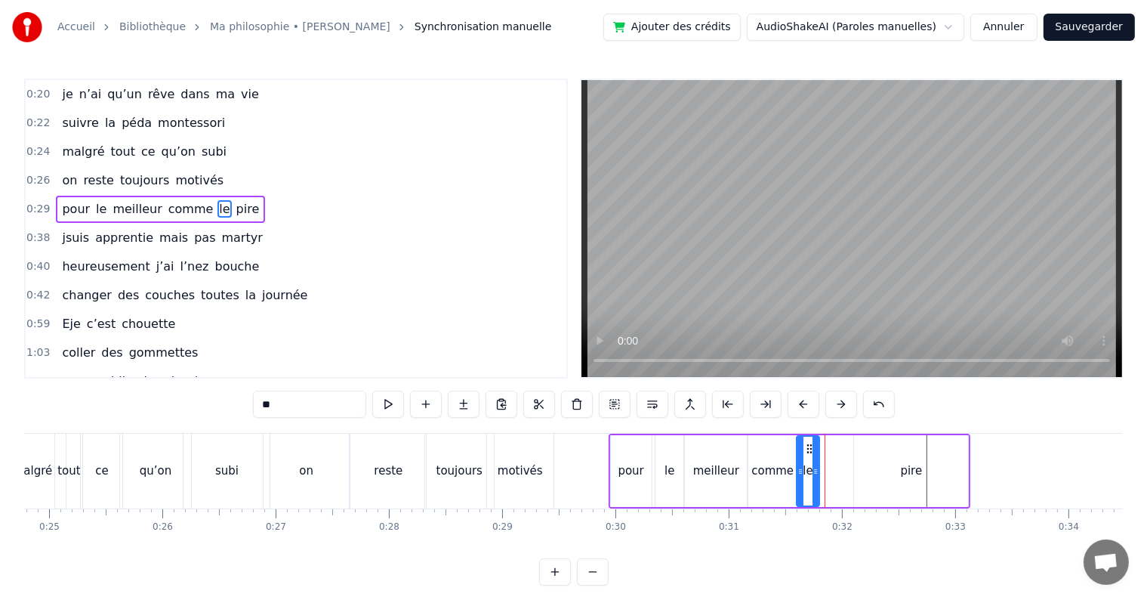
drag, startPoint x: 833, startPoint y: 445, endPoint x: 810, endPoint y: 444, distance: 23.4
click at [810, 444] on icon at bounding box center [810, 449] width 12 height 12
click at [899, 463] on div "pire" at bounding box center [911, 471] width 114 height 72
type input "****"
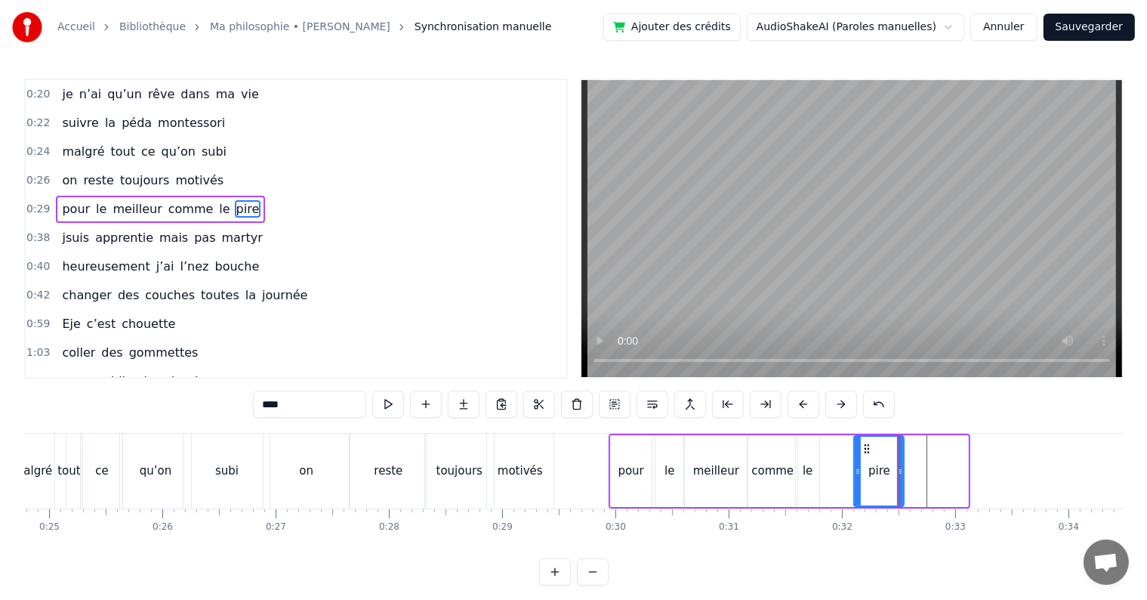
drag, startPoint x: 964, startPoint y: 474, endPoint x: 893, endPoint y: 464, distance: 70.8
click at [897, 465] on icon at bounding box center [900, 471] width 6 height 12
drag, startPoint x: 863, startPoint y: 447, endPoint x: 825, endPoint y: 446, distance: 38.5
click at [825, 446] on icon at bounding box center [831, 449] width 12 height 12
click at [34, 203] on span "0:29" at bounding box center [37, 209] width 23 height 15
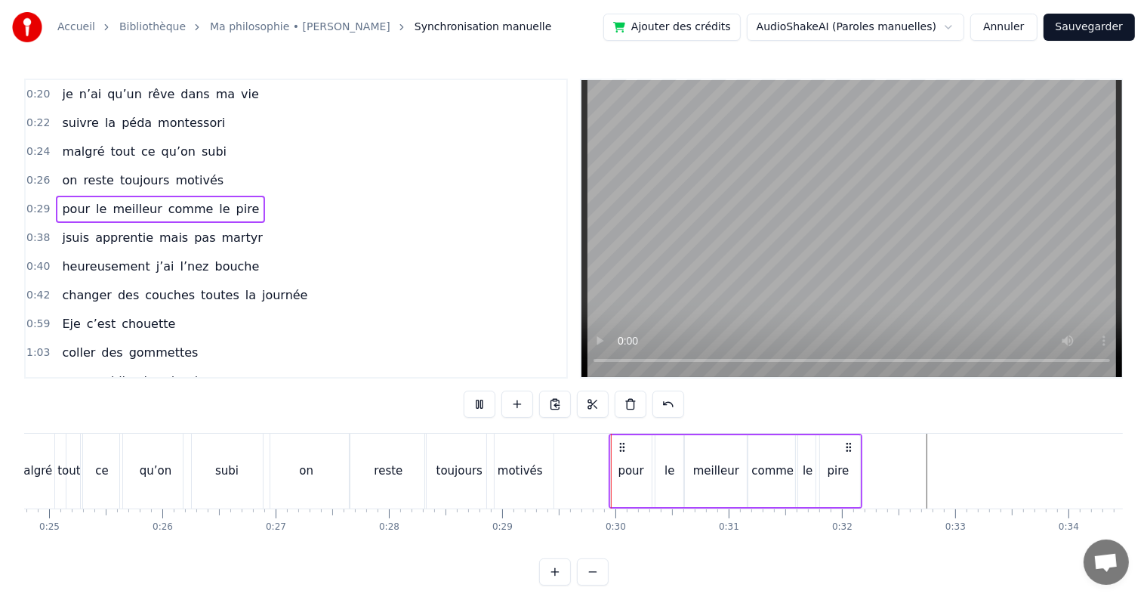
scroll to position [260, 0]
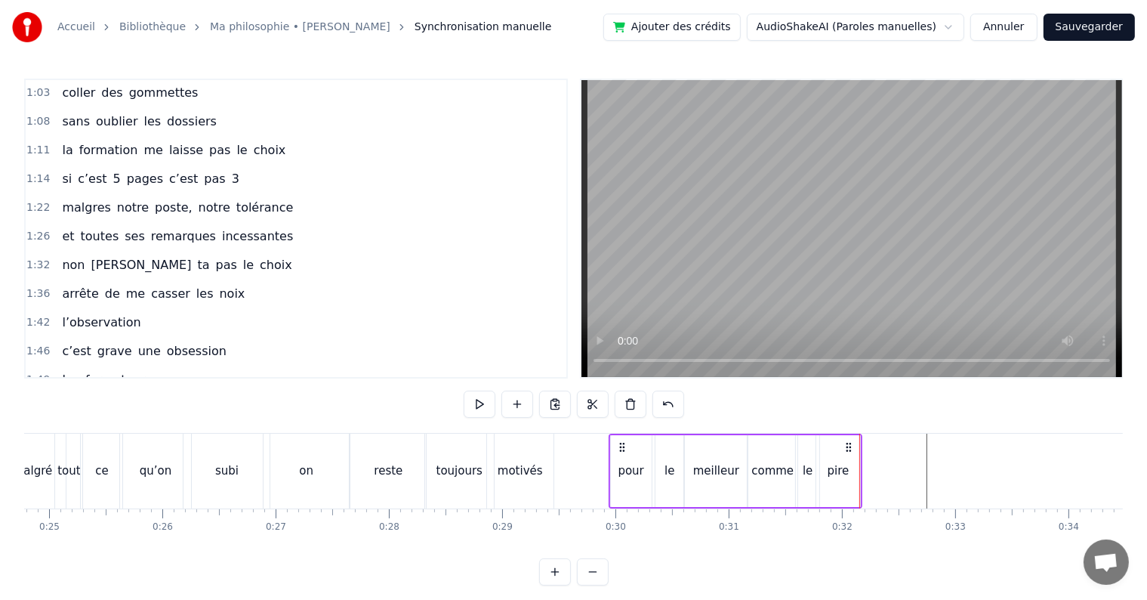
click at [777, 488] on div "comme" at bounding box center [773, 471] width 50 height 72
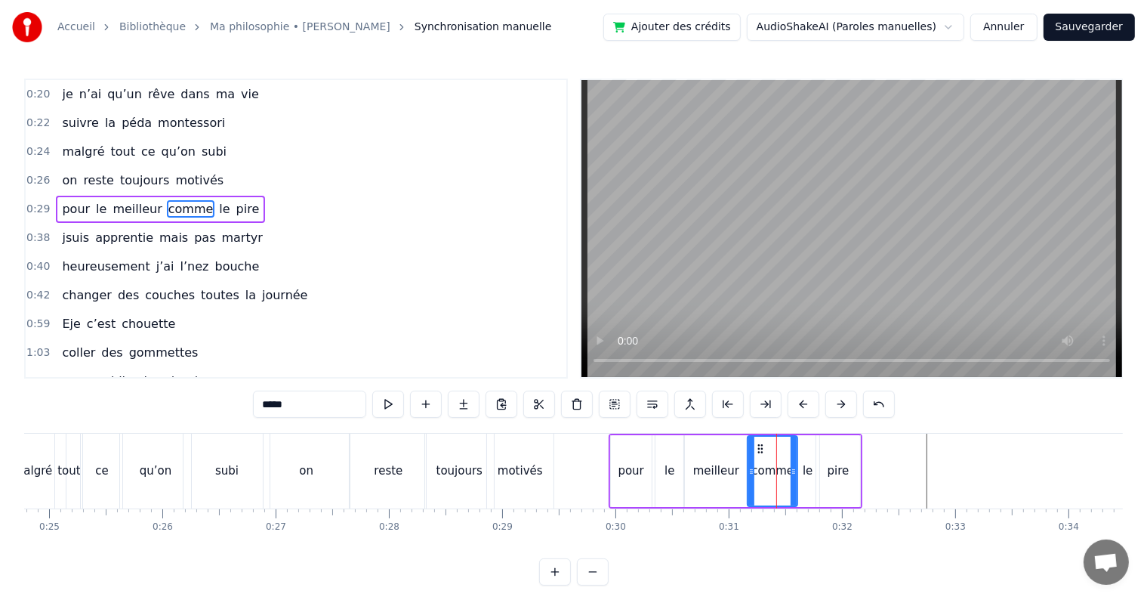
scroll to position [0, 0]
drag, startPoint x: 796, startPoint y: 467, endPoint x: 786, endPoint y: 466, distance: 9.9
click at [786, 466] on icon at bounding box center [785, 471] width 6 height 12
click at [808, 462] on div "le" at bounding box center [808, 470] width 10 height 17
click at [798, 449] on icon at bounding box center [802, 449] width 12 height 12
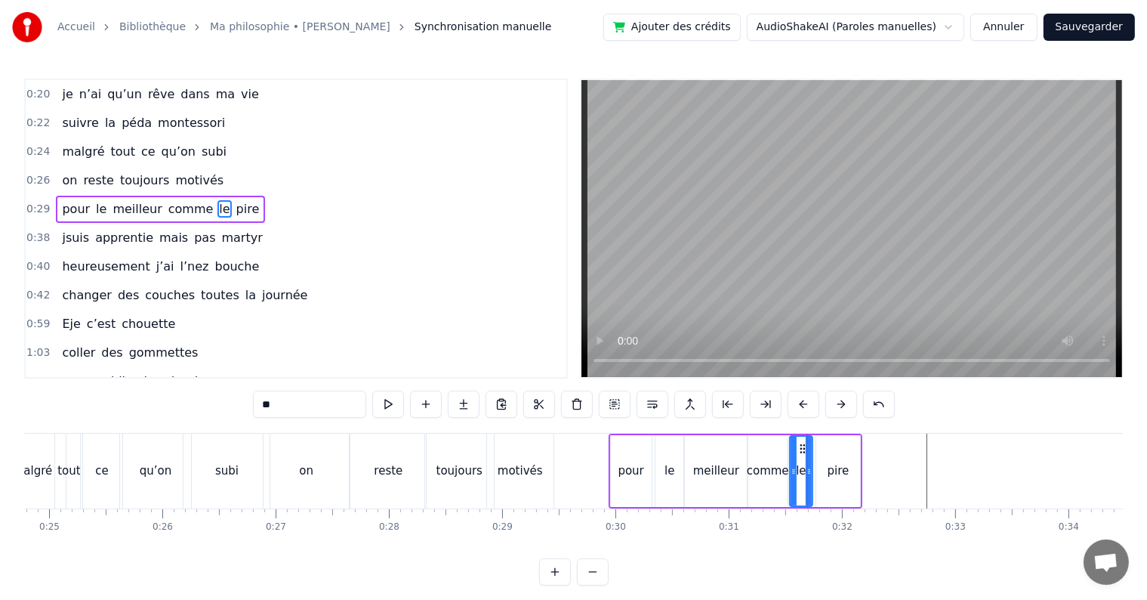
click at [825, 450] on div "pire" at bounding box center [838, 471] width 44 height 72
type input "****"
click at [828, 446] on icon at bounding box center [828, 449] width 12 height 12
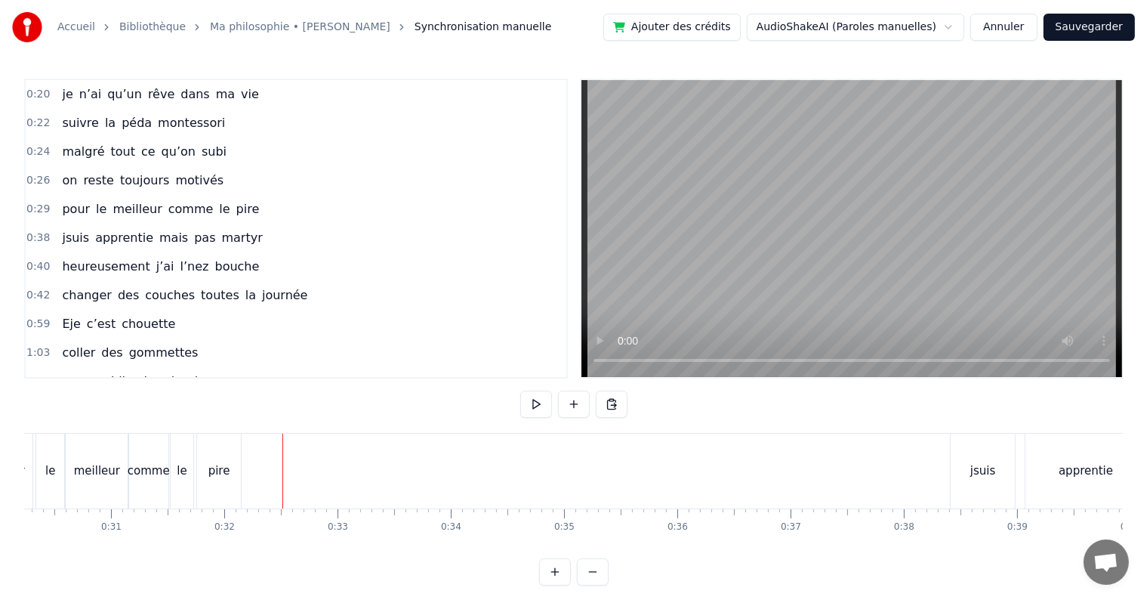
scroll to position [0, 3465]
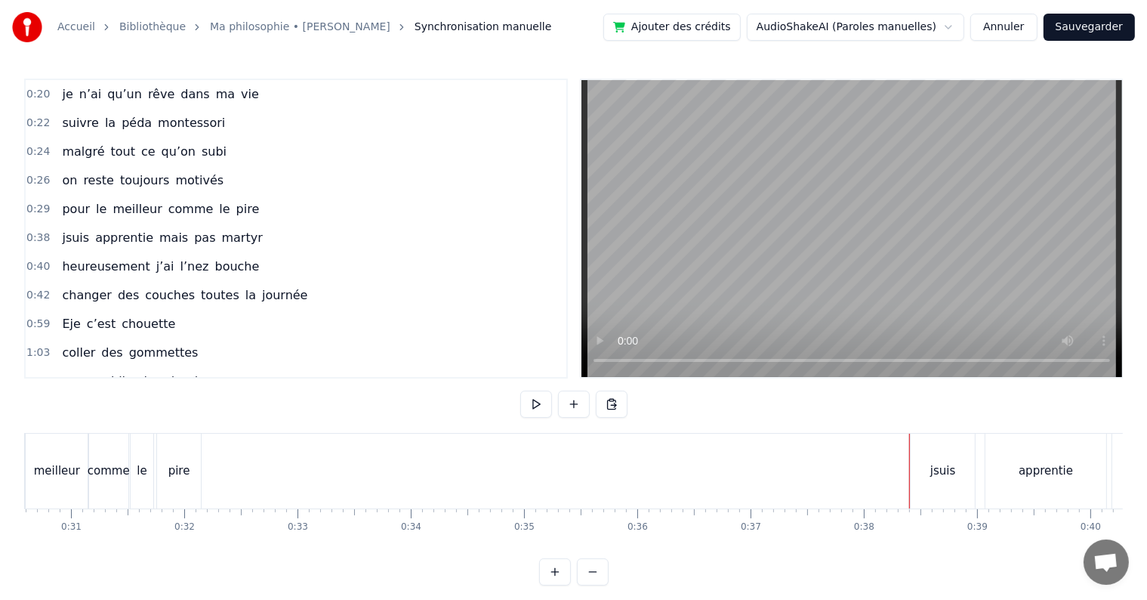
click at [924, 466] on div "jsuis" at bounding box center [943, 470] width 64 height 75
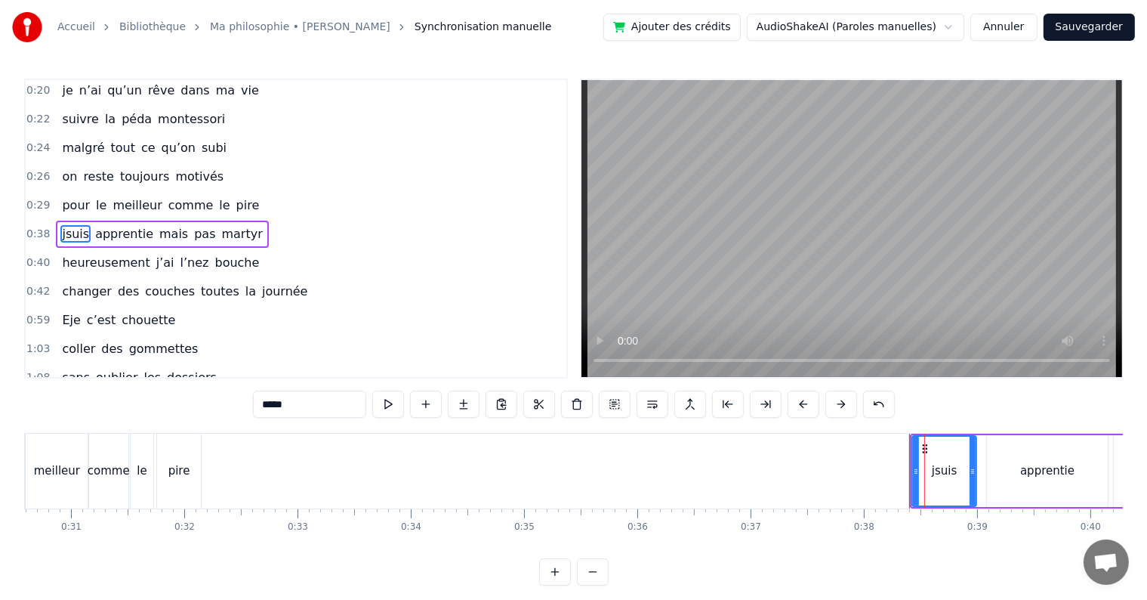
click at [924, 438] on div "jsuis" at bounding box center [944, 471] width 63 height 69
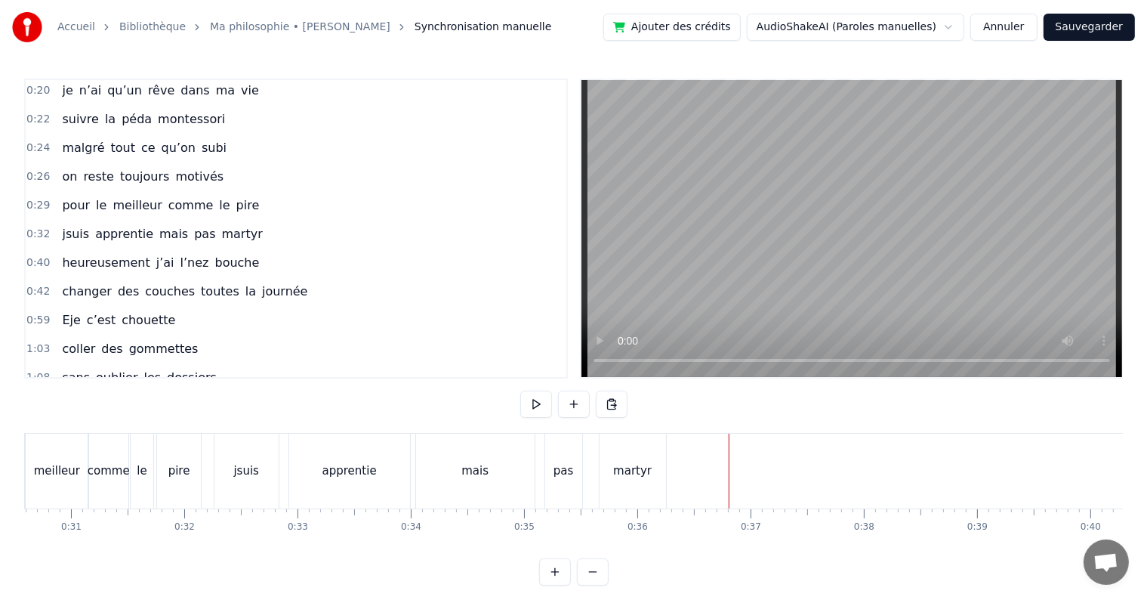
click at [559, 585] on button at bounding box center [555, 571] width 32 height 27
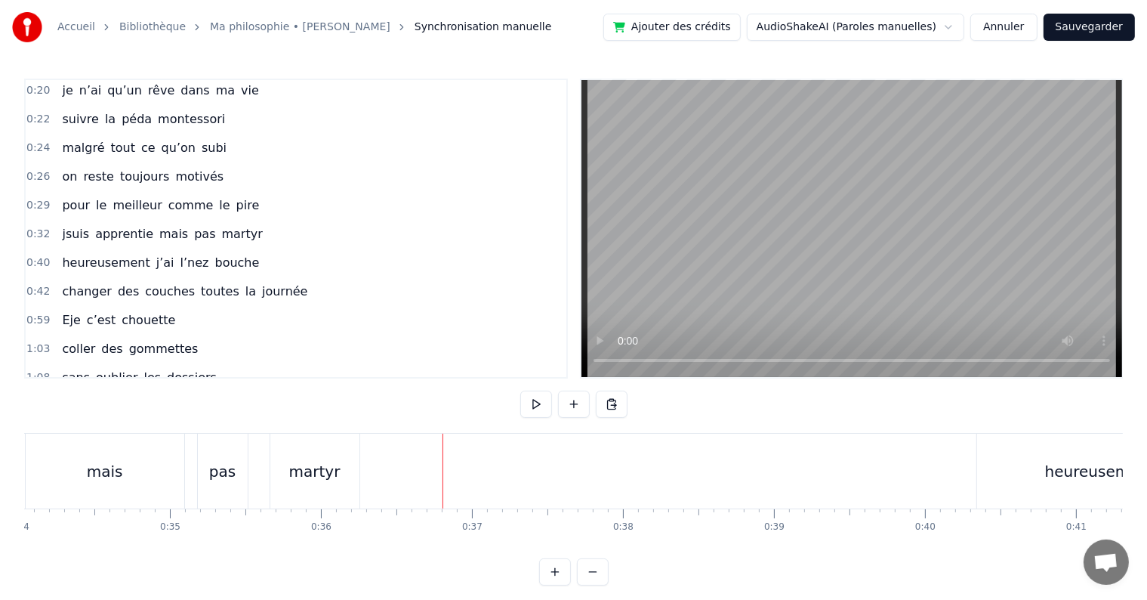
scroll to position [0, 5483]
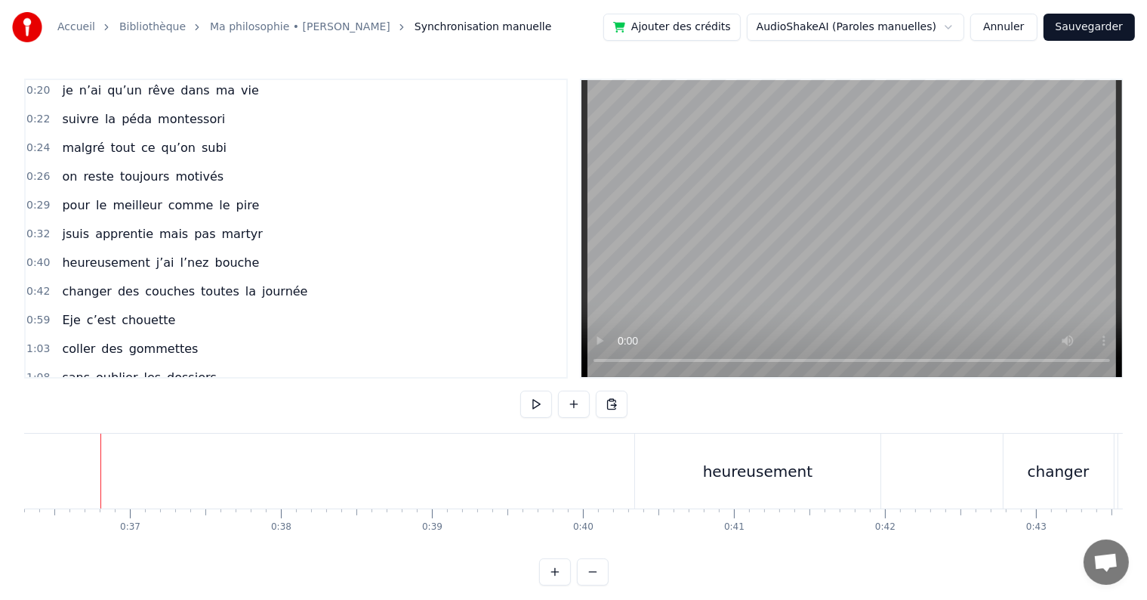
click at [592, 583] on button at bounding box center [593, 571] width 32 height 27
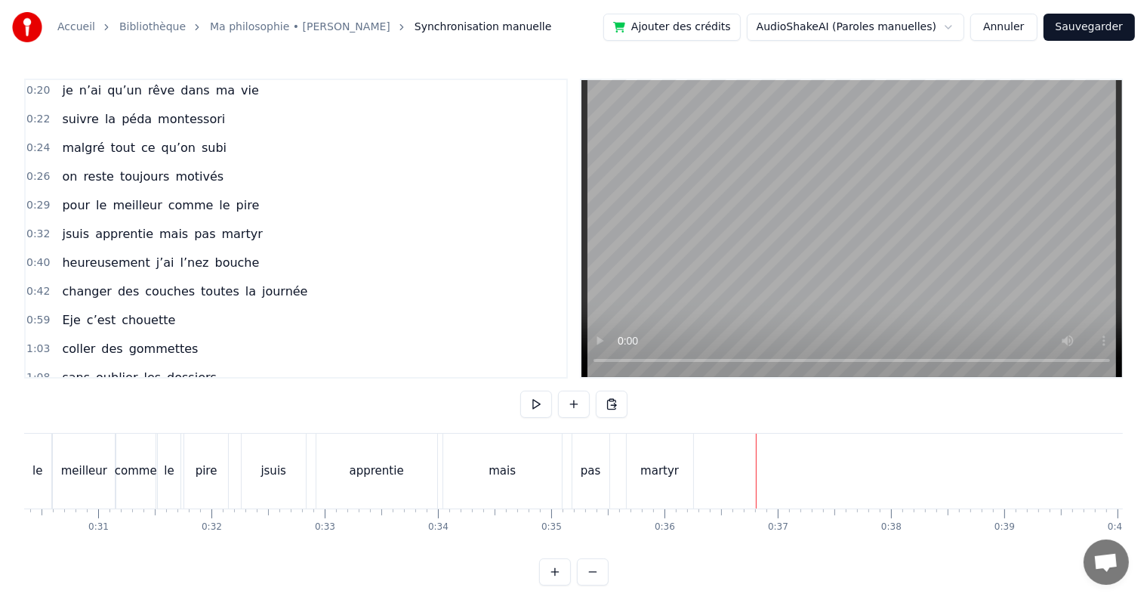
scroll to position [0, 3411]
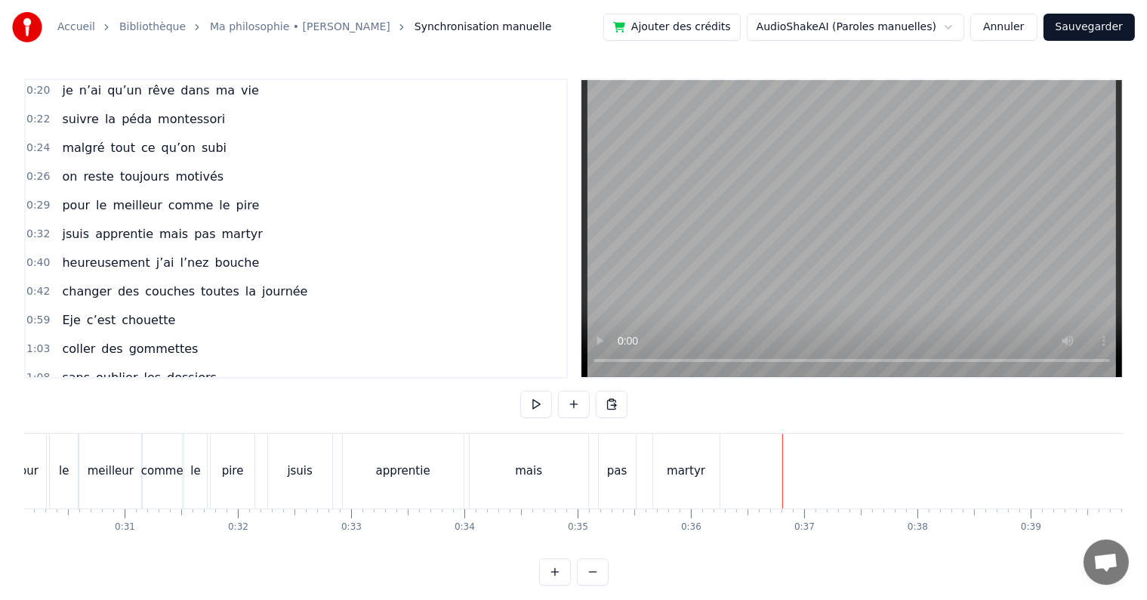
click at [422, 473] on div "apprentie" at bounding box center [403, 470] width 54 height 17
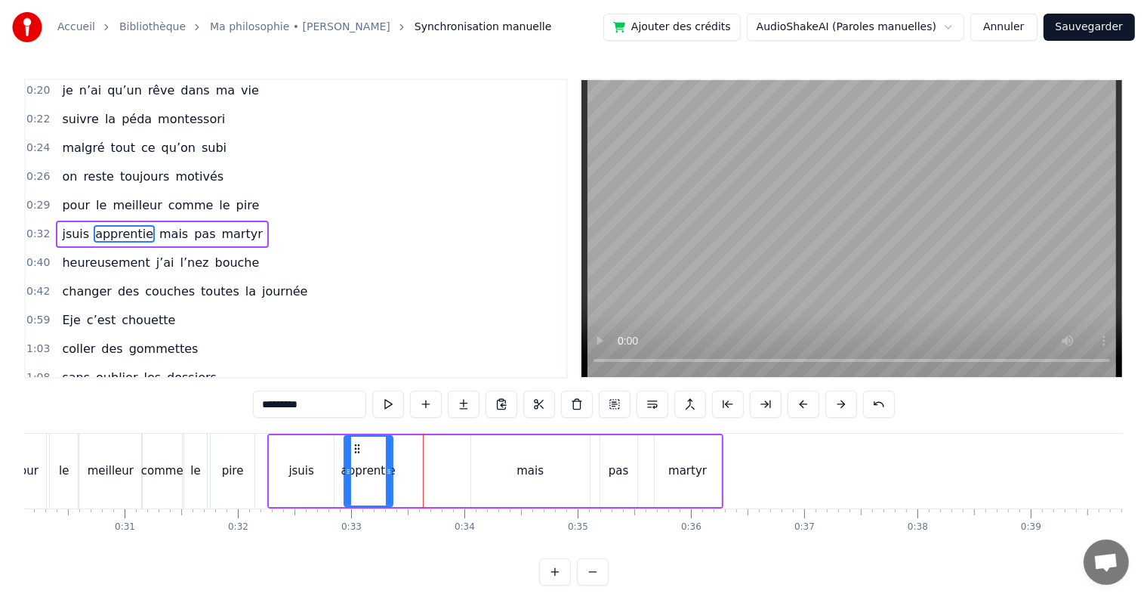
drag, startPoint x: 461, startPoint y: 468, endPoint x: 384, endPoint y: 462, distance: 77.3
click at [386, 462] on div at bounding box center [389, 471] width 6 height 69
click at [316, 467] on div "jsuis" at bounding box center [302, 471] width 64 height 72
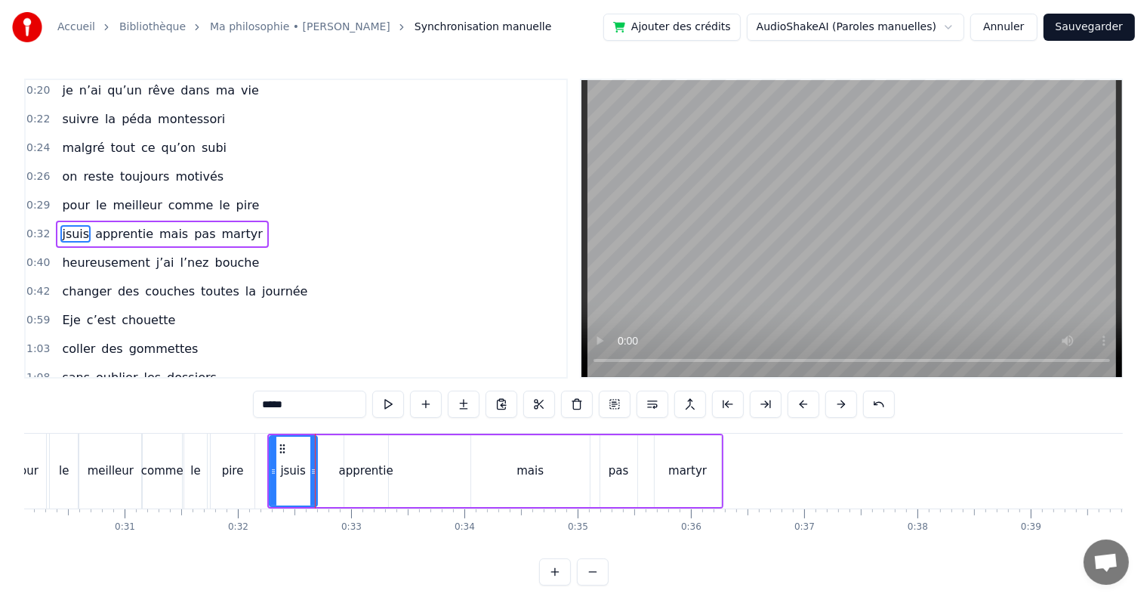
drag, startPoint x: 329, startPoint y: 471, endPoint x: 313, endPoint y: 467, distance: 16.9
click at [313, 467] on icon at bounding box center [313, 471] width 6 height 12
click at [353, 468] on div "apprentie" at bounding box center [366, 470] width 54 height 17
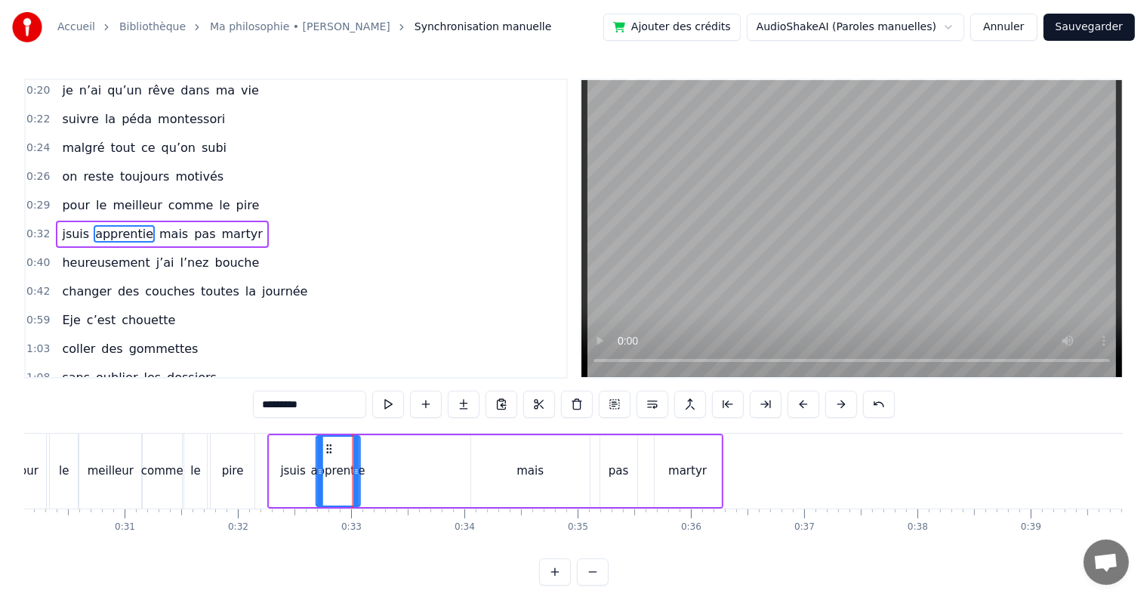
drag, startPoint x: 357, startPoint y: 443, endPoint x: 329, endPoint y: 441, distance: 28.0
click at [329, 441] on div "apprentie" at bounding box center [337, 471] width 42 height 69
click at [510, 485] on div "mais" at bounding box center [530, 471] width 119 height 72
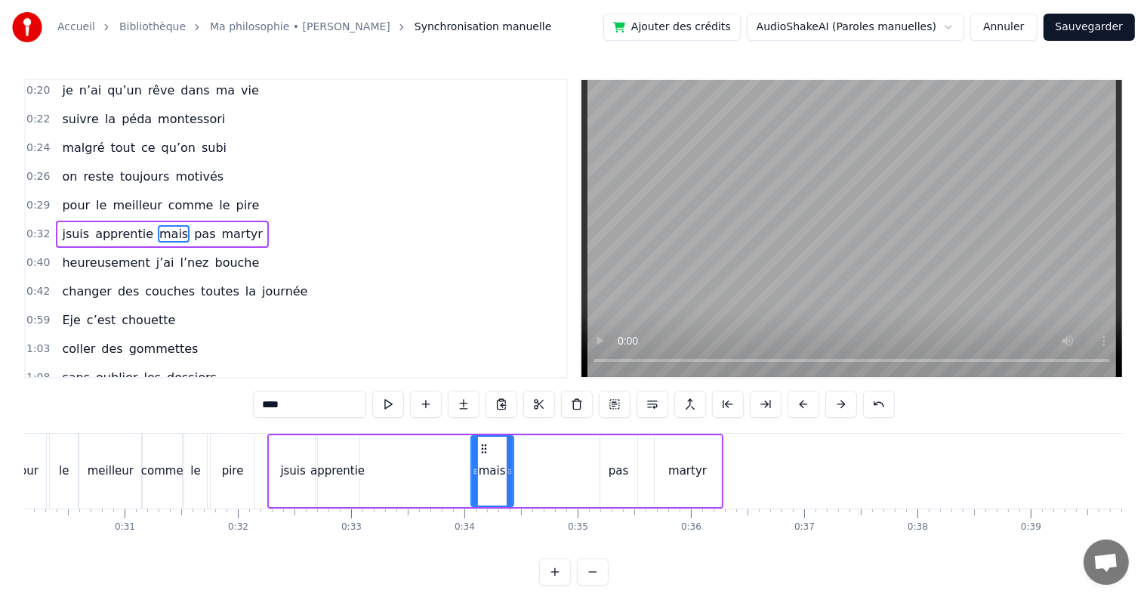
drag, startPoint x: 583, startPoint y: 468, endPoint x: 504, endPoint y: 466, distance: 78.6
click at [507, 466] on icon at bounding box center [510, 471] width 6 height 12
drag, startPoint x: 480, startPoint y: 446, endPoint x: 370, endPoint y: 447, distance: 109.5
click at [370, 447] on icon at bounding box center [376, 449] width 12 height 12
click at [612, 477] on div "pas" at bounding box center [619, 470] width 20 height 17
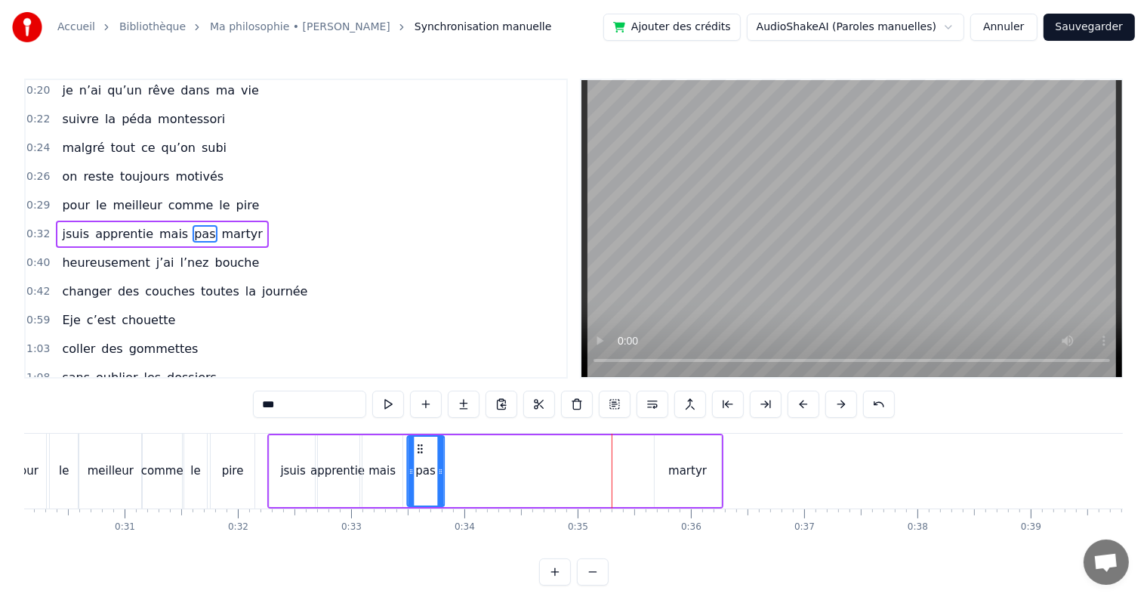
drag, startPoint x: 612, startPoint y: 445, endPoint x: 418, endPoint y: 441, distance: 194.1
click at [418, 441] on div "pas" at bounding box center [425, 471] width 35 height 69
click at [677, 474] on div "martyr" at bounding box center [687, 470] width 39 height 17
type input "******"
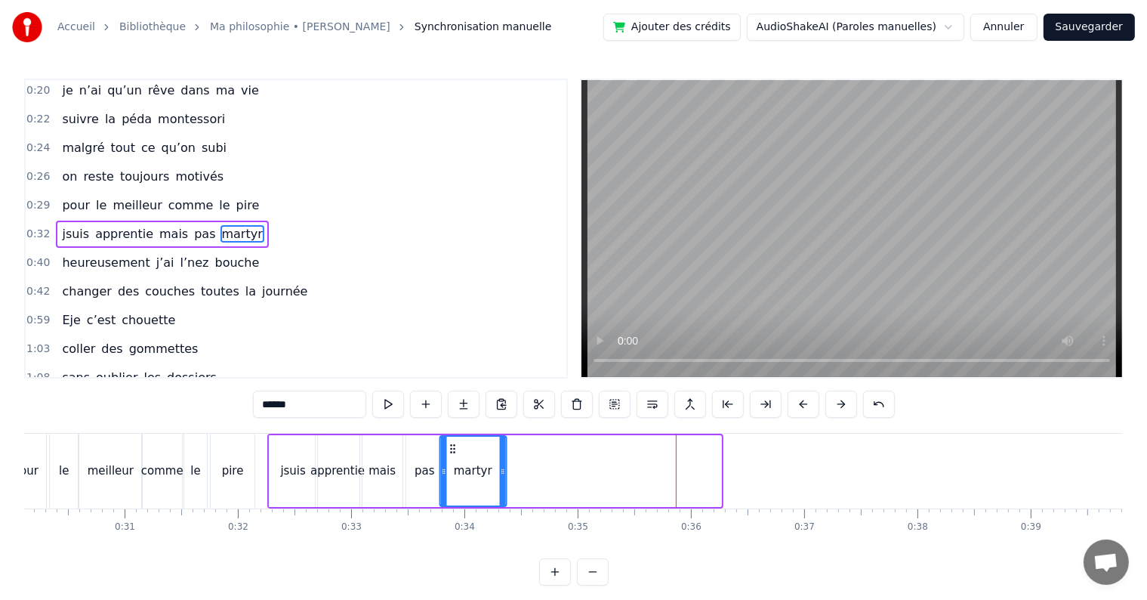
drag, startPoint x: 662, startPoint y: 445, endPoint x: 449, endPoint y: 442, distance: 213.8
click at [449, 443] on icon at bounding box center [452, 449] width 12 height 12
click at [35, 227] on span "0:32" at bounding box center [37, 234] width 23 height 15
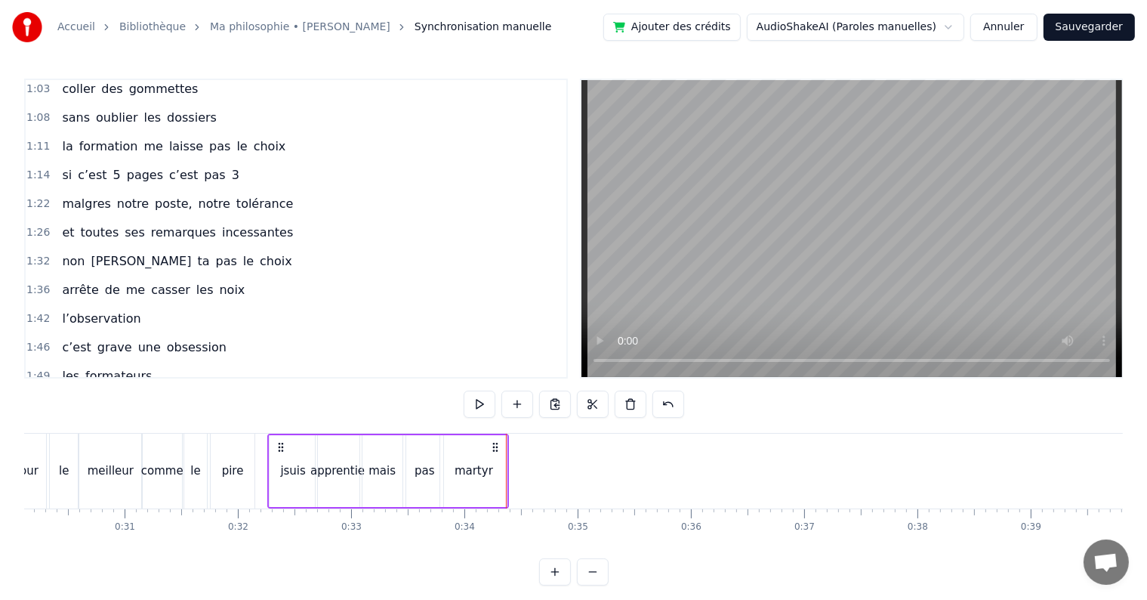
scroll to position [369, 0]
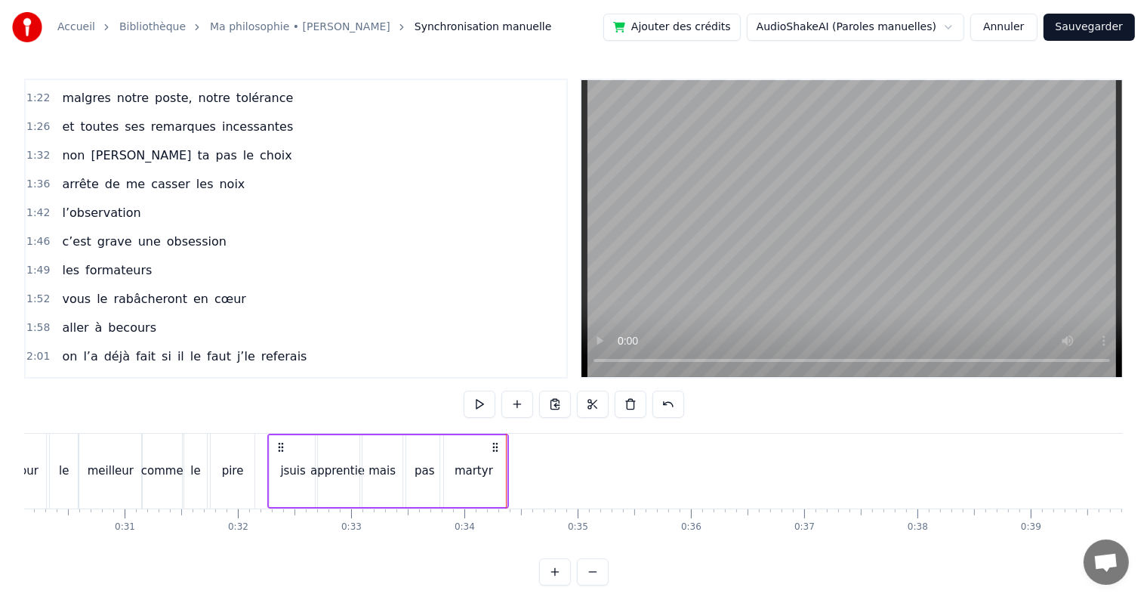
click at [494, 467] on div "martyr" at bounding box center [473, 471] width 66 height 72
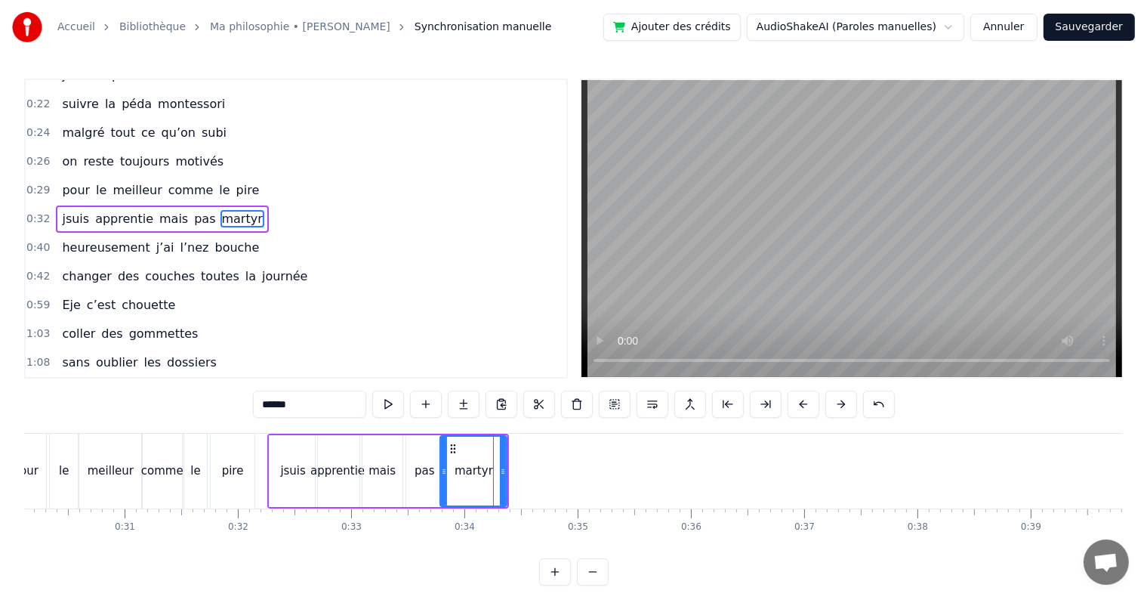
scroll to position [4, 0]
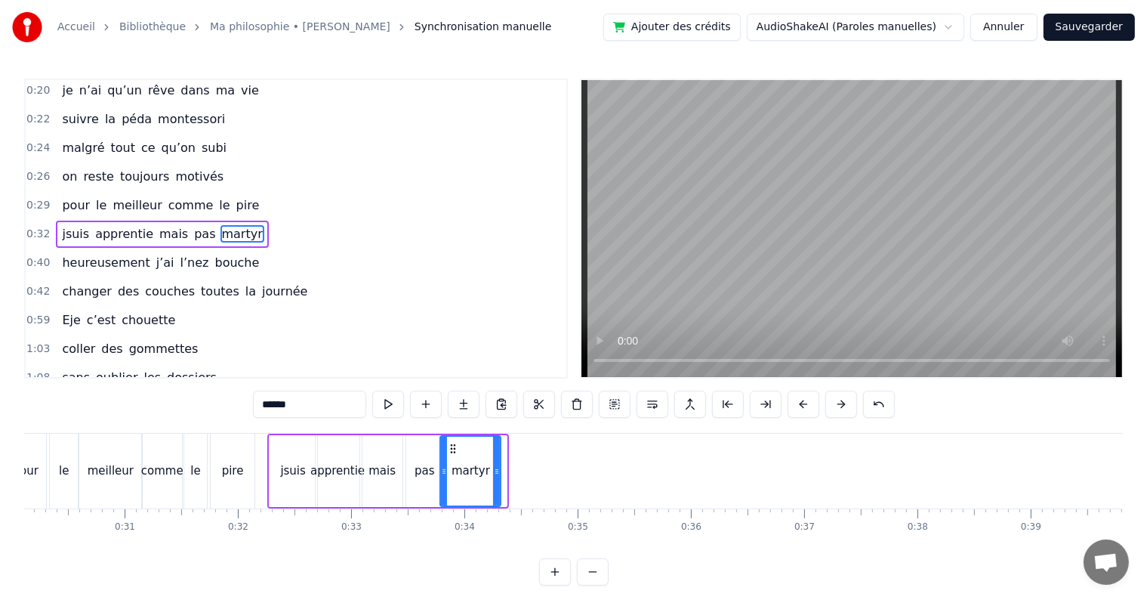
drag, startPoint x: 504, startPoint y: 468, endPoint x: 497, endPoint y: 466, distance: 7.9
click at [497, 466] on icon at bounding box center [497, 471] width 6 height 12
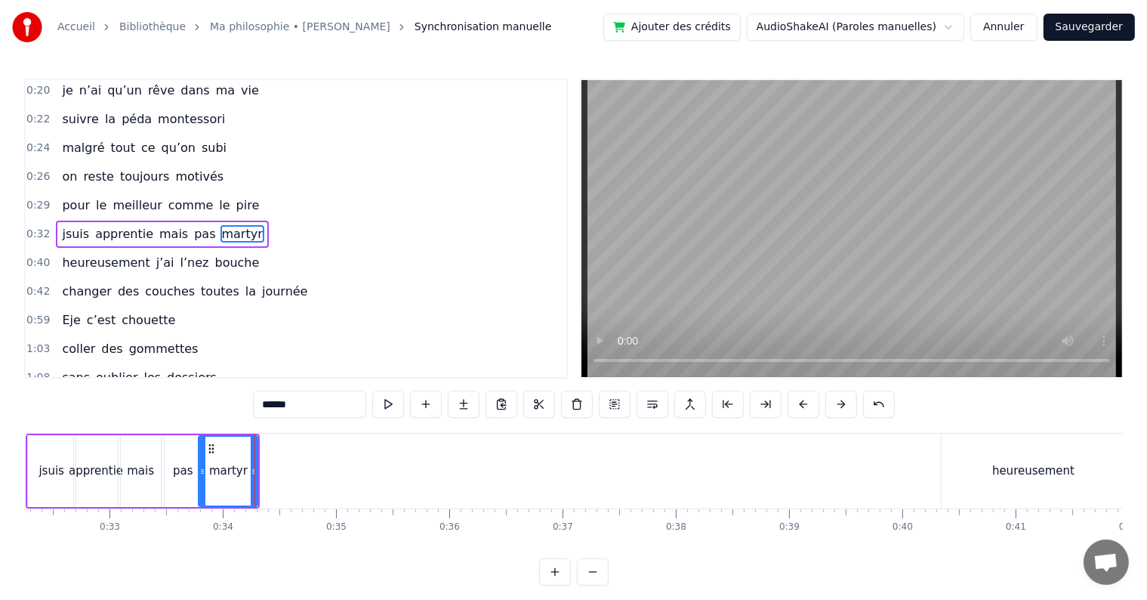
scroll to position [0, 3680]
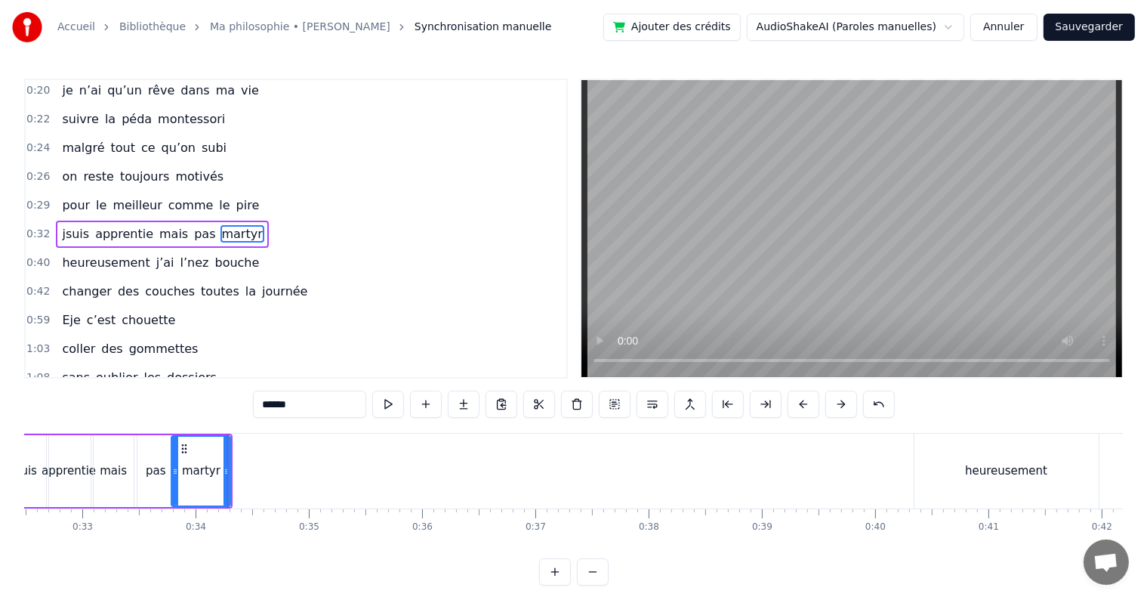
click at [919, 438] on div "heureusement" at bounding box center [1007, 470] width 184 height 75
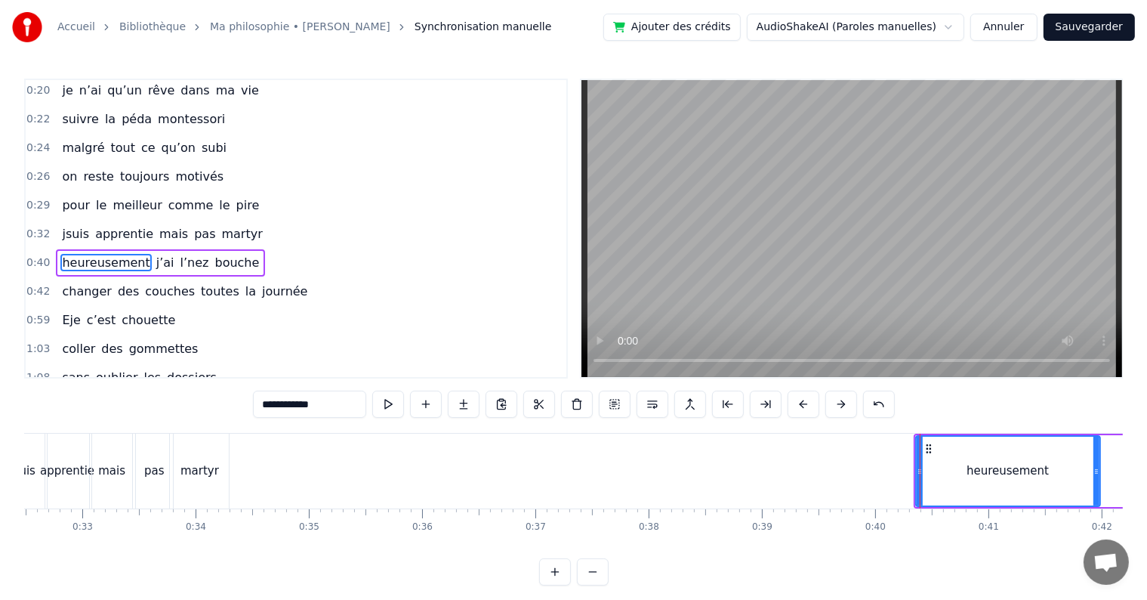
scroll to position [32, 0]
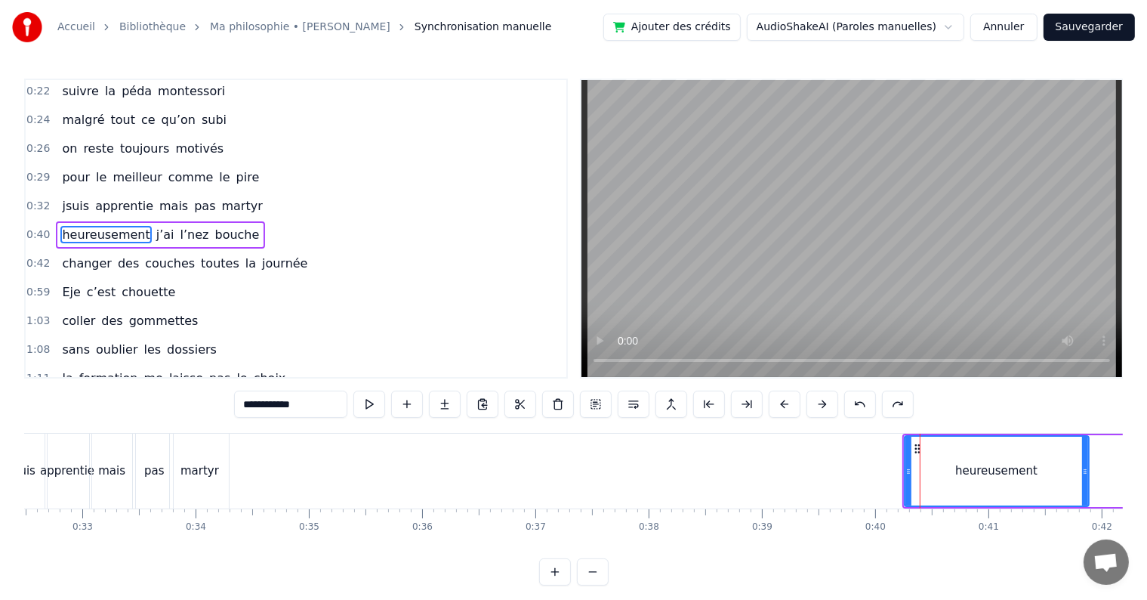
click at [909, 447] on div at bounding box center [909, 471] width 6 height 69
click at [918, 447] on icon at bounding box center [918, 449] width 12 height 12
click at [918, 446] on icon at bounding box center [918, 449] width 12 height 12
click at [915, 441] on div "heureusement" at bounding box center [997, 471] width 183 height 69
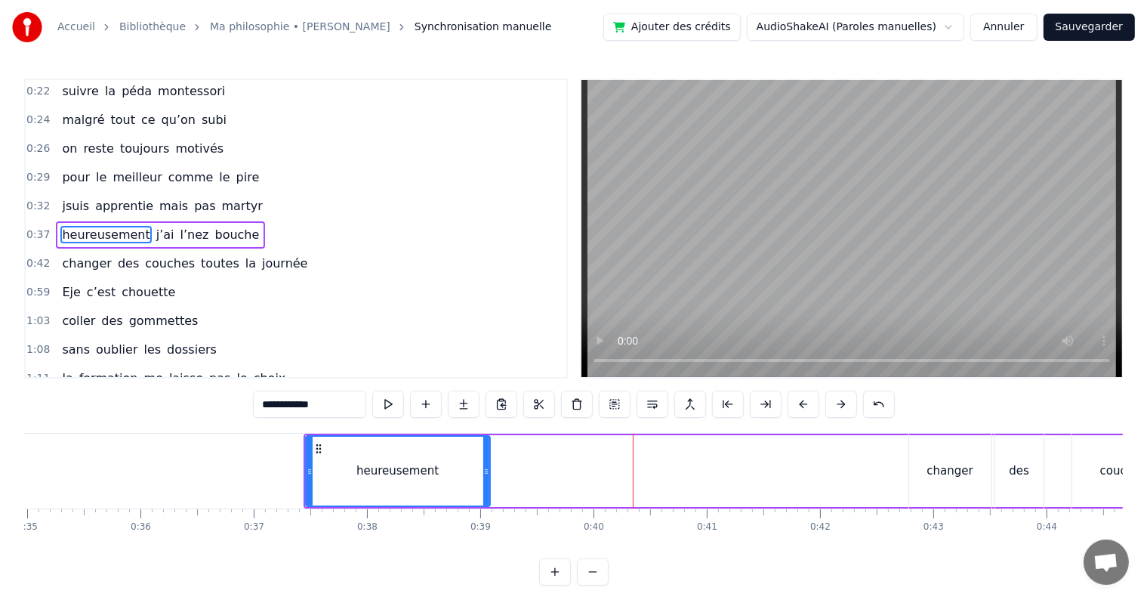
scroll to position [0, 3989]
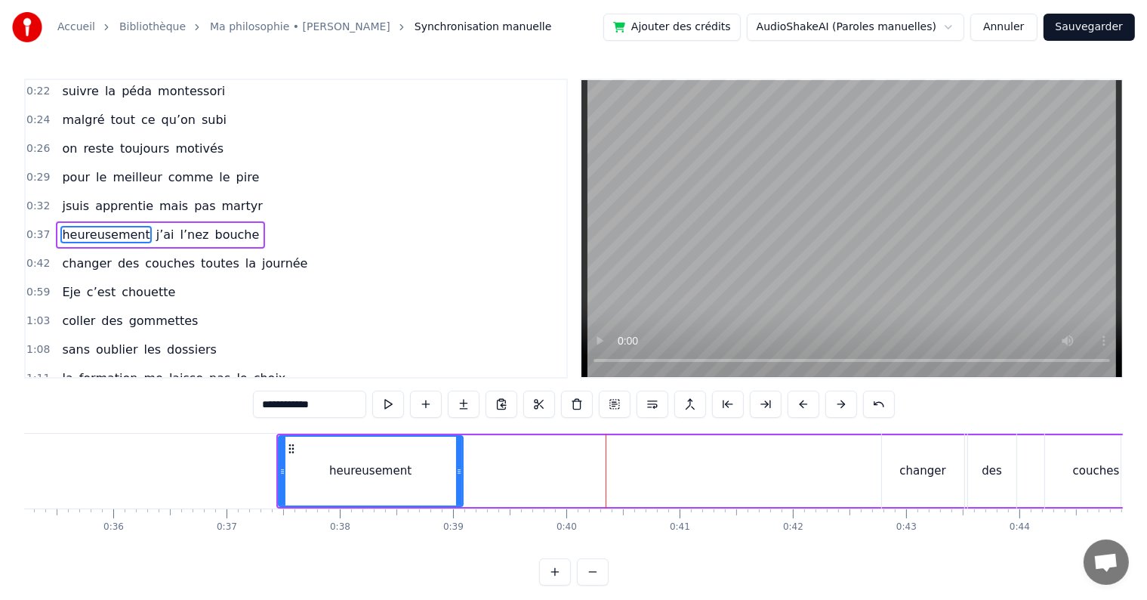
click at [214, 230] on span "bouche" at bounding box center [238, 234] width 48 height 17
type input "******"
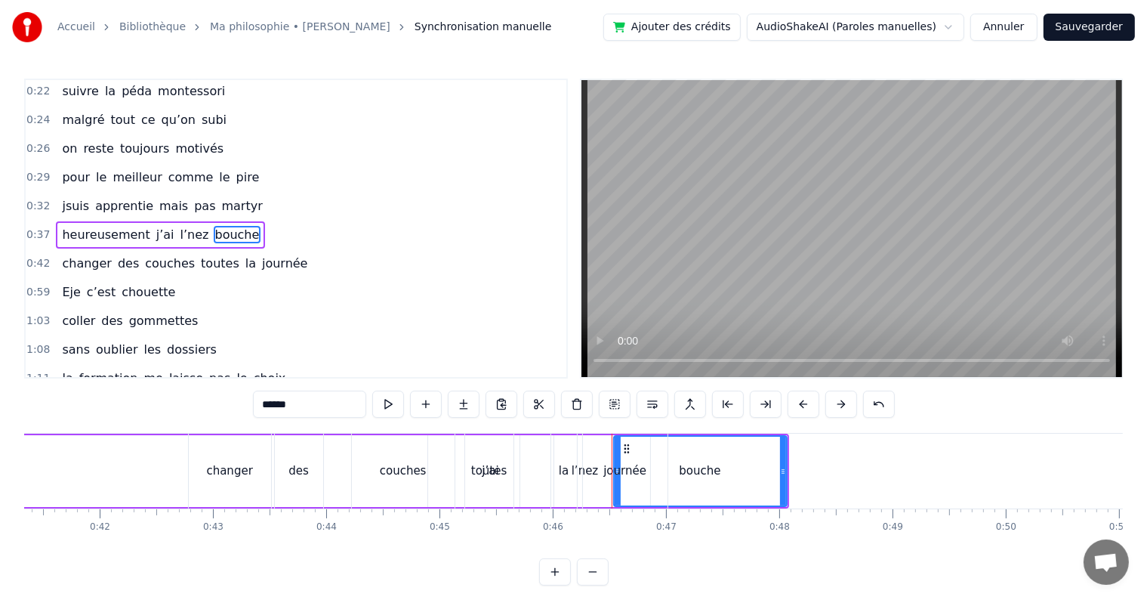
scroll to position [0, 4679]
drag, startPoint x: 114, startPoint y: 446, endPoint x: 284, endPoint y: 475, distance: 172.5
click at [284, 475] on div "changer des couches toutes la journée" at bounding box center [432, 470] width 483 height 75
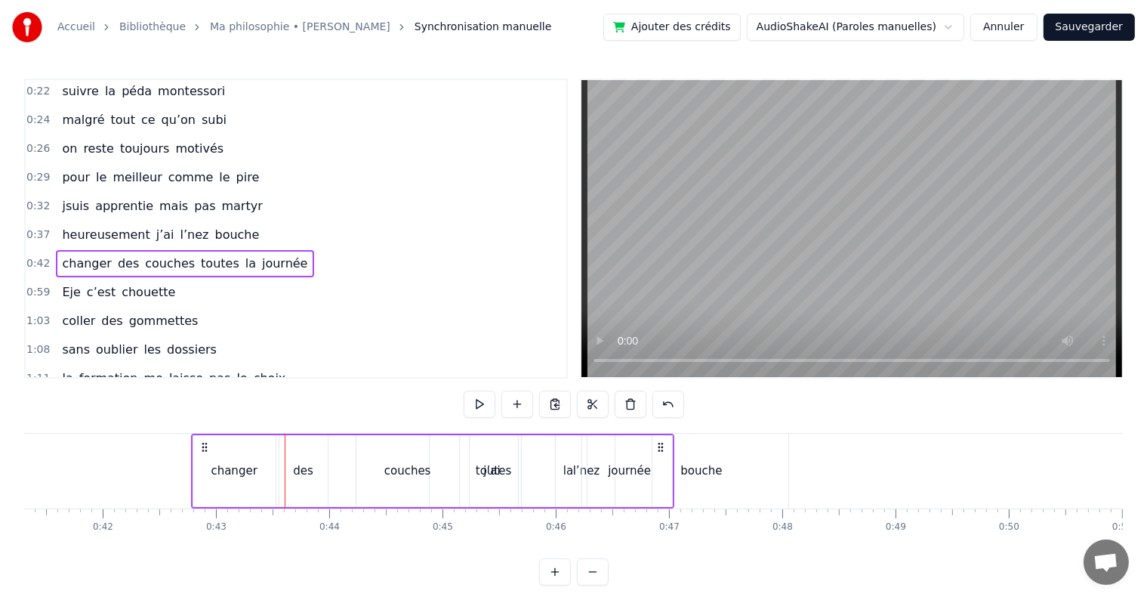
click at [499, 477] on div "toutes" at bounding box center [494, 470] width 36 height 17
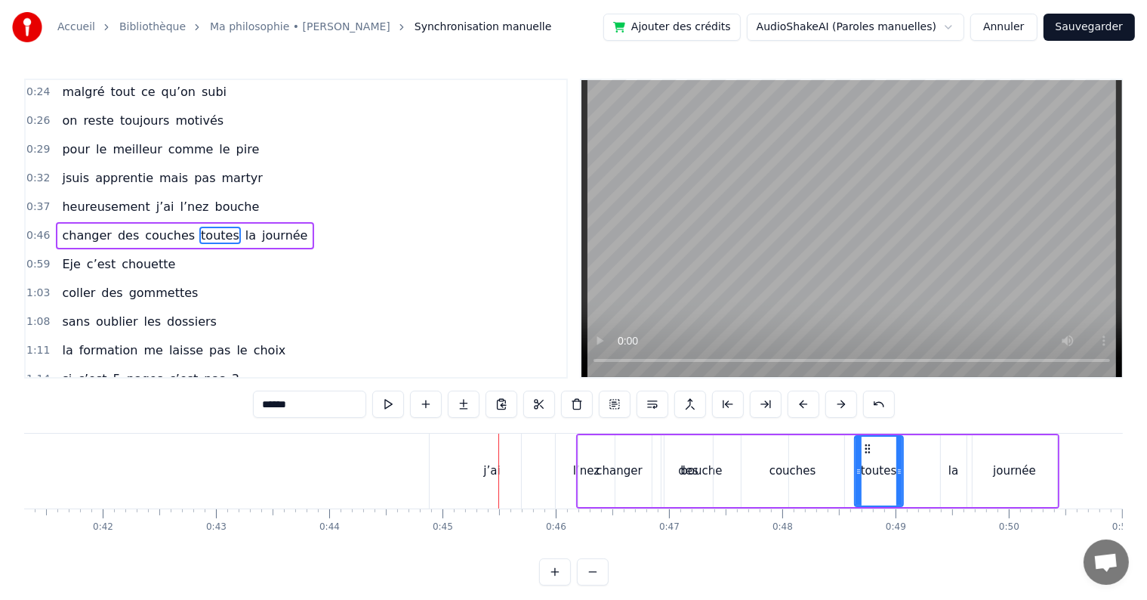
click at [471, 487] on div "j’ai" at bounding box center [492, 470] width 125 height 75
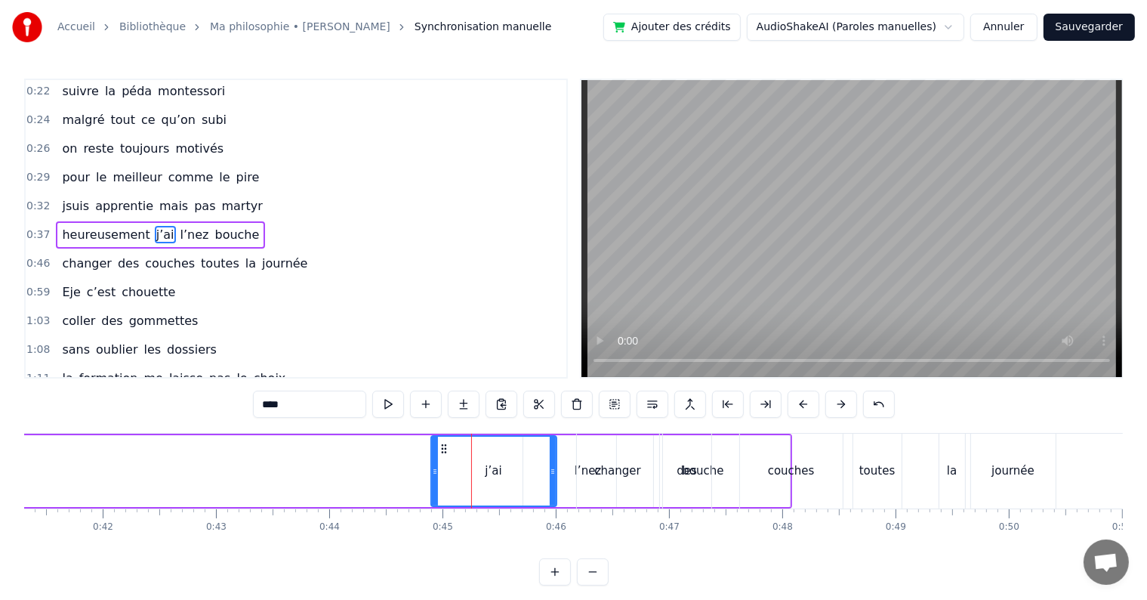
click at [440, 443] on icon at bounding box center [444, 449] width 12 height 12
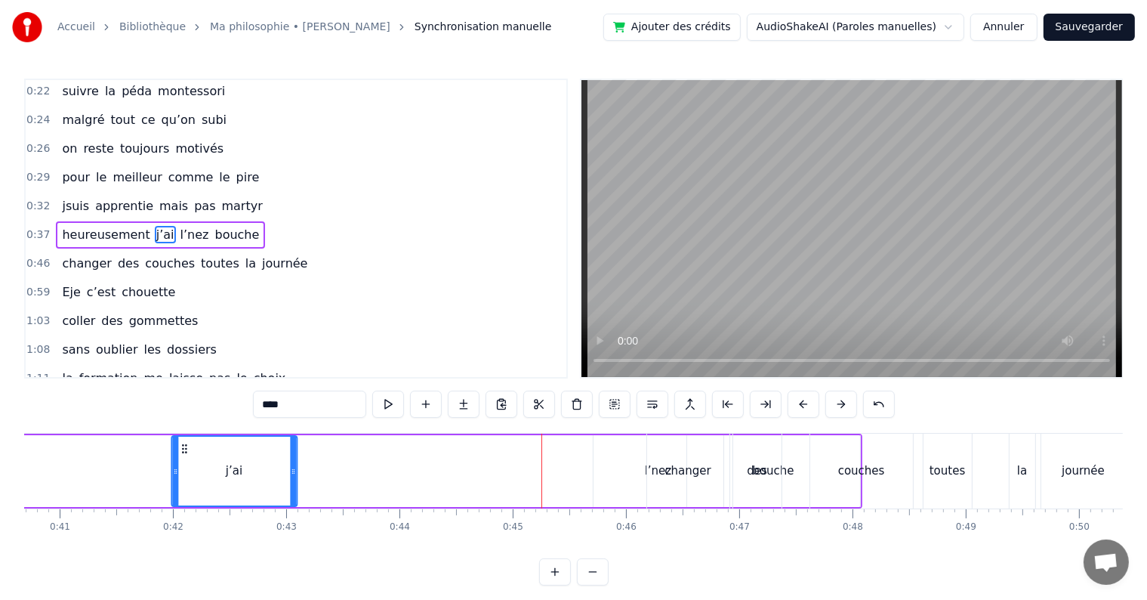
drag, startPoint x: 440, startPoint y: 443, endPoint x: 98, endPoint y: 456, distance: 341.6
click at [172, 456] on div "j’ai" at bounding box center [234, 471] width 124 height 69
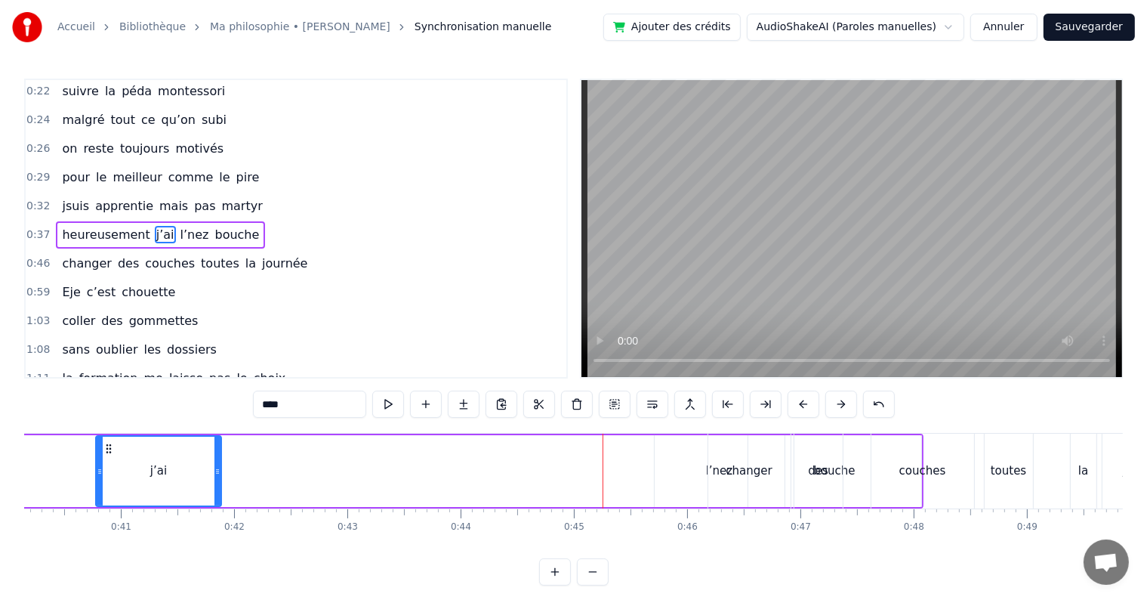
click at [728, 487] on div "changer" at bounding box center [749, 470] width 82 height 75
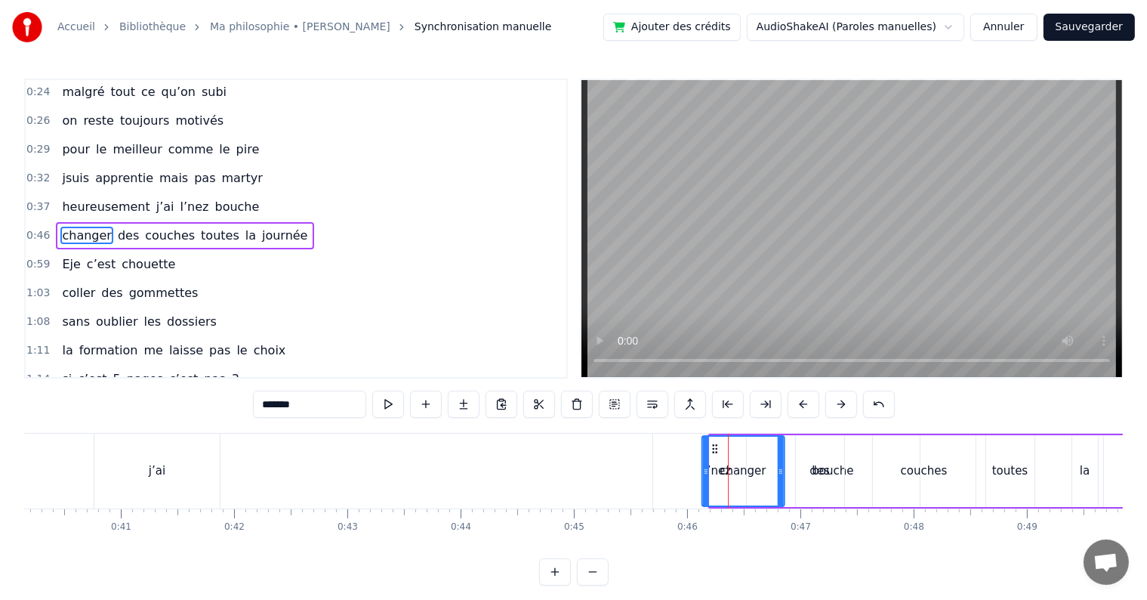
drag, startPoint x: 721, startPoint y: 444, endPoint x: 713, endPoint y: 444, distance: 8.3
click at [713, 444] on icon at bounding box center [714, 449] width 12 height 12
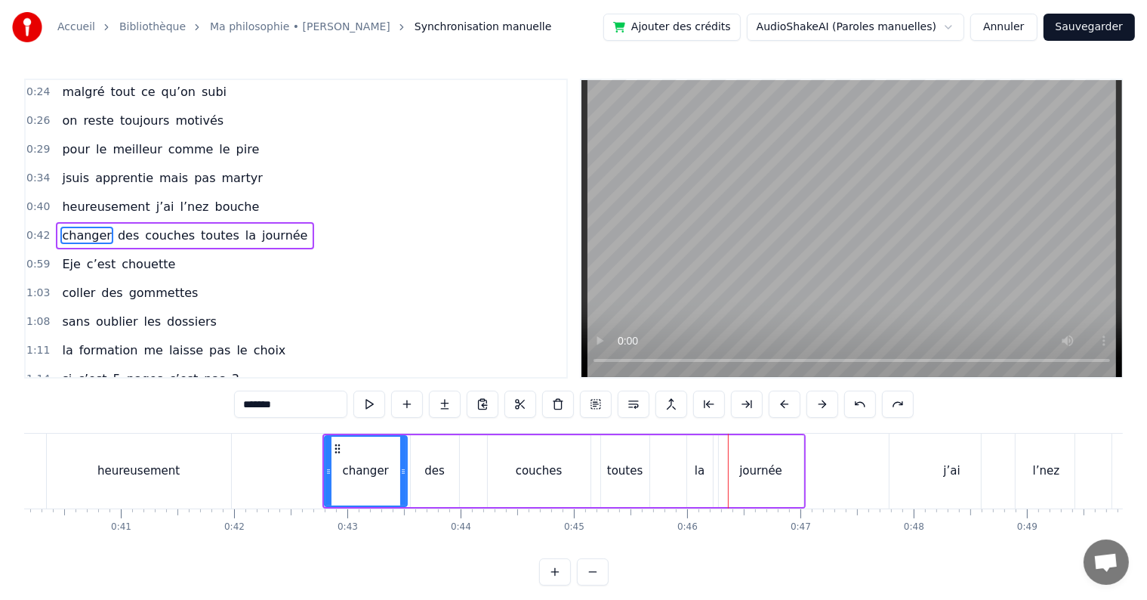
click at [362, 477] on div "changer" at bounding box center [365, 470] width 46 height 17
click at [341, 450] on icon at bounding box center [338, 449] width 12 height 12
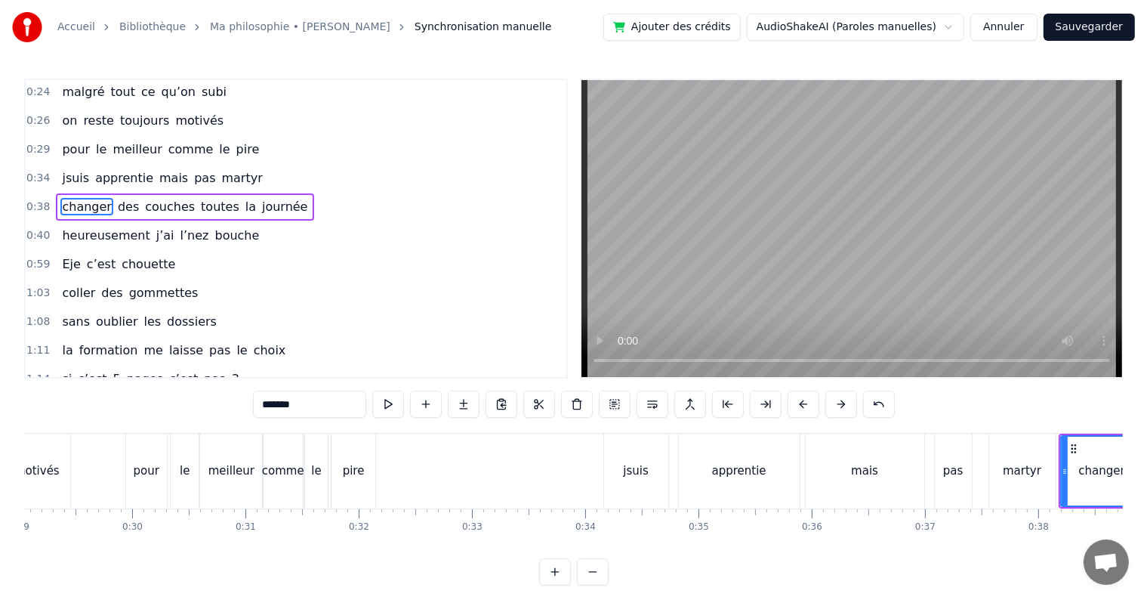
scroll to position [0, 3263]
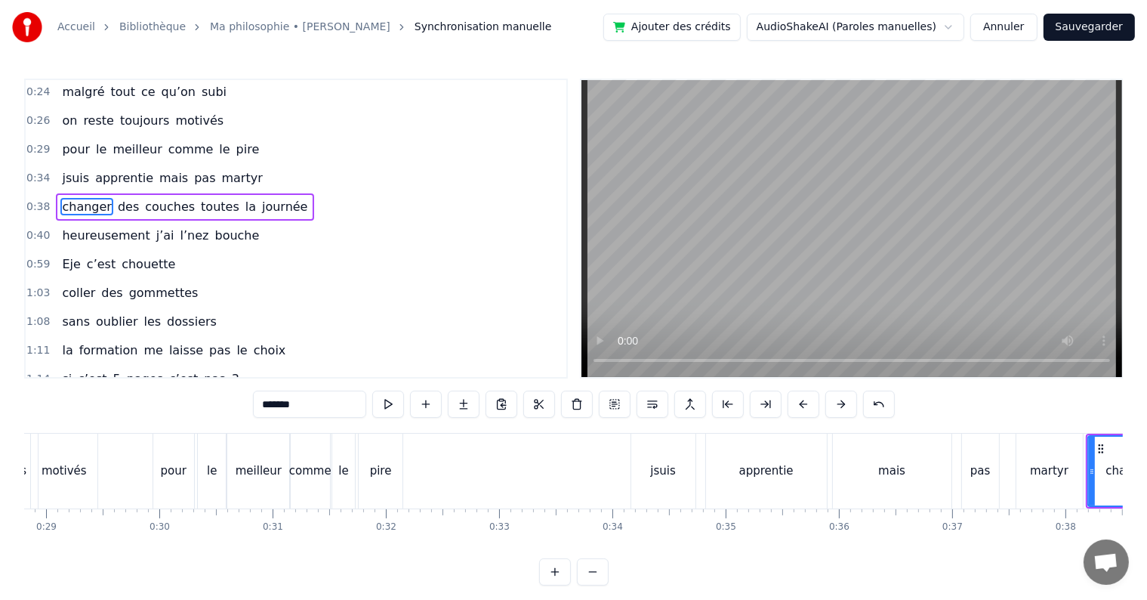
click at [655, 470] on div "jsuis" at bounding box center [662, 470] width 25 height 17
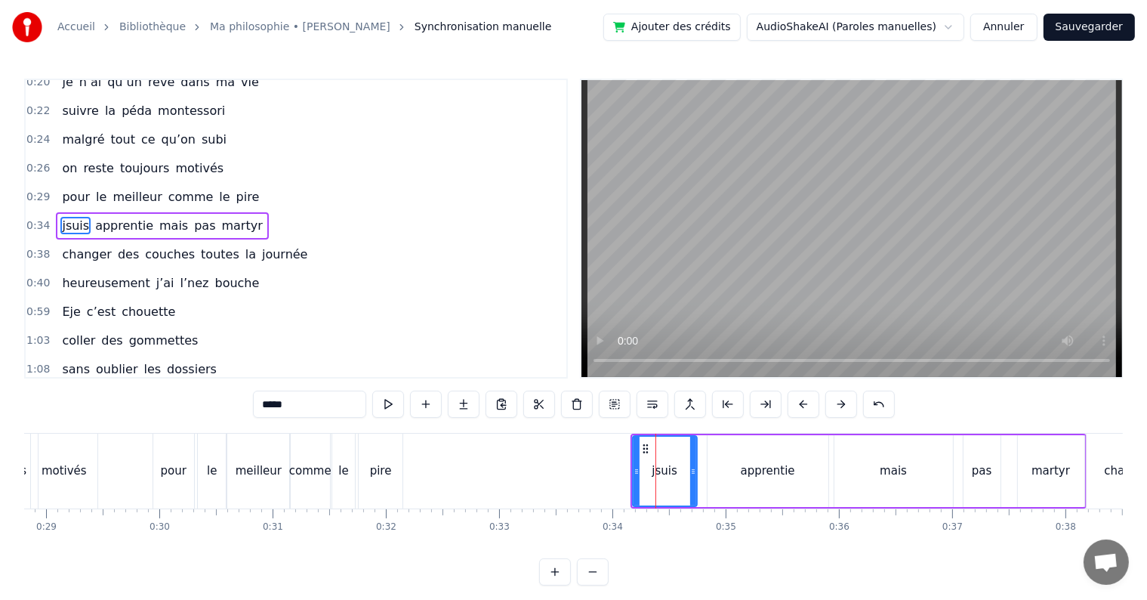
scroll to position [4, 0]
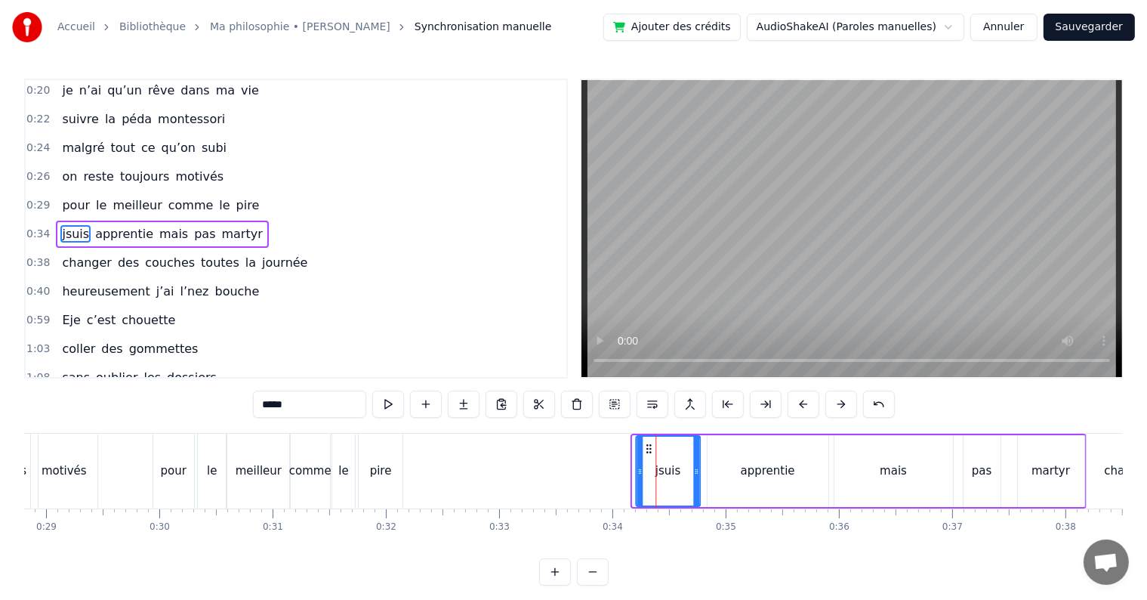
click at [646, 446] on icon at bounding box center [649, 449] width 12 height 12
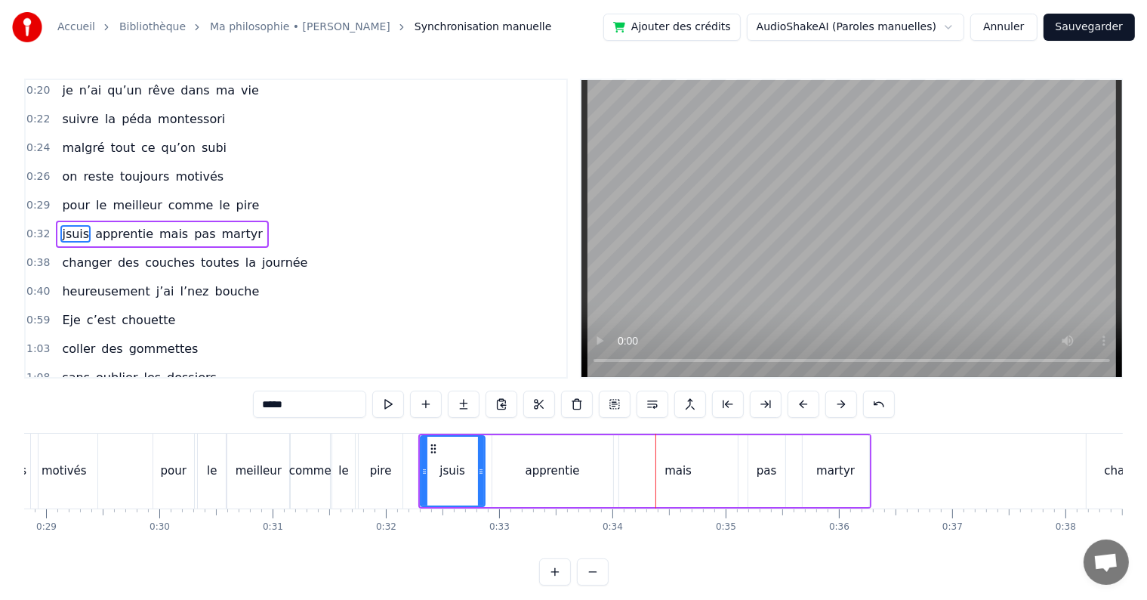
click at [575, 453] on div "apprentie" at bounding box center [552, 471] width 121 height 72
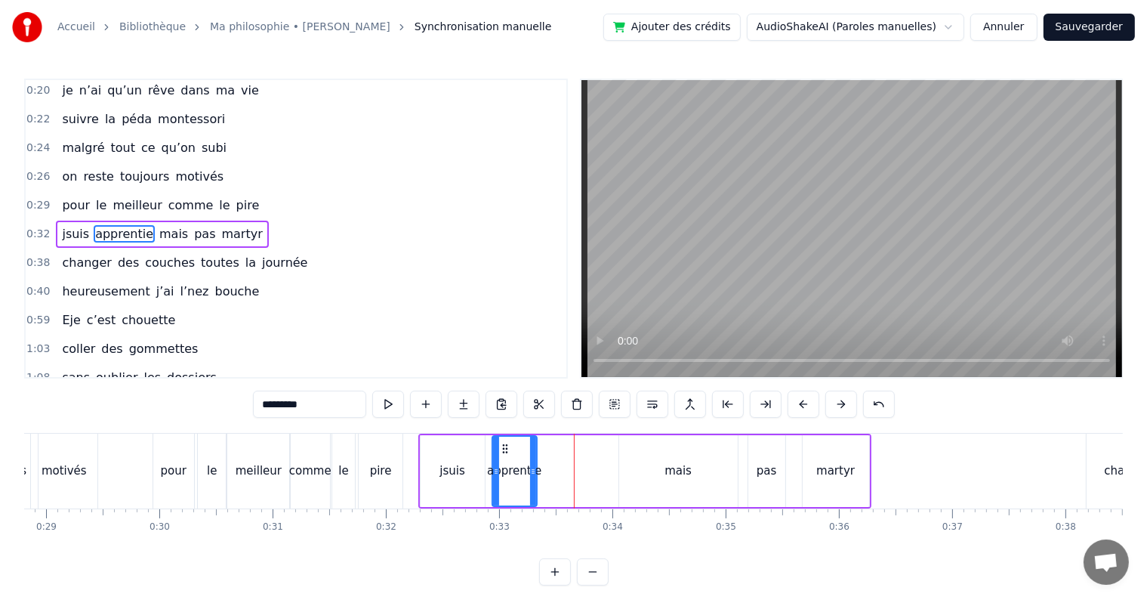
drag, startPoint x: 609, startPoint y: 480, endPoint x: 533, endPoint y: 476, distance: 76.4
click at [533, 476] on div at bounding box center [533, 471] width 6 height 69
click at [466, 474] on div "jsuis" at bounding box center [453, 471] width 64 height 72
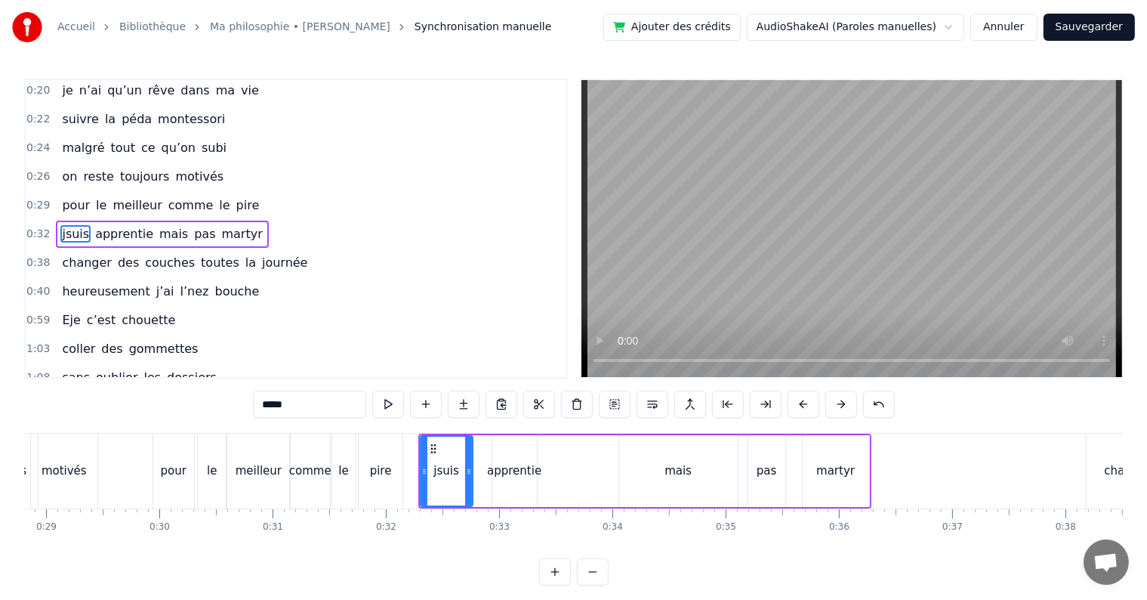
drag, startPoint x: 480, startPoint y: 469, endPoint x: 468, endPoint y: 468, distance: 12.1
click at [468, 468] on icon at bounding box center [469, 471] width 6 height 12
click at [511, 448] on div "apprentie" at bounding box center [514, 471] width 45 height 72
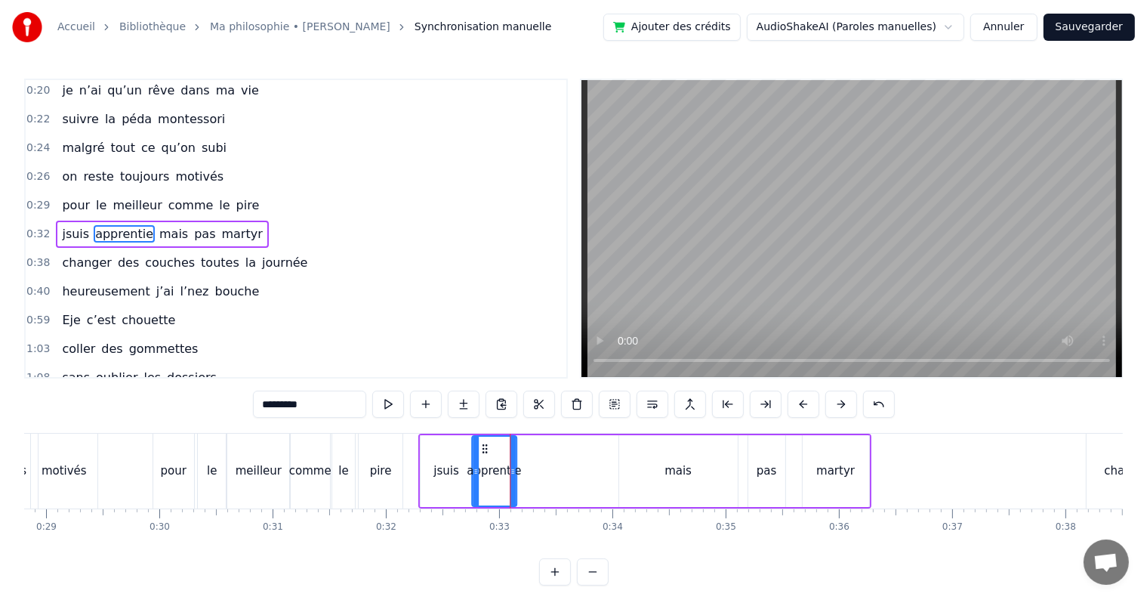
drag, startPoint x: 501, startPoint y: 443, endPoint x: 481, endPoint y: 436, distance: 21.7
click at [481, 437] on div "apprentie" at bounding box center [493, 471] width 43 height 69
click at [619, 468] on div "mais" at bounding box center [678, 471] width 119 height 72
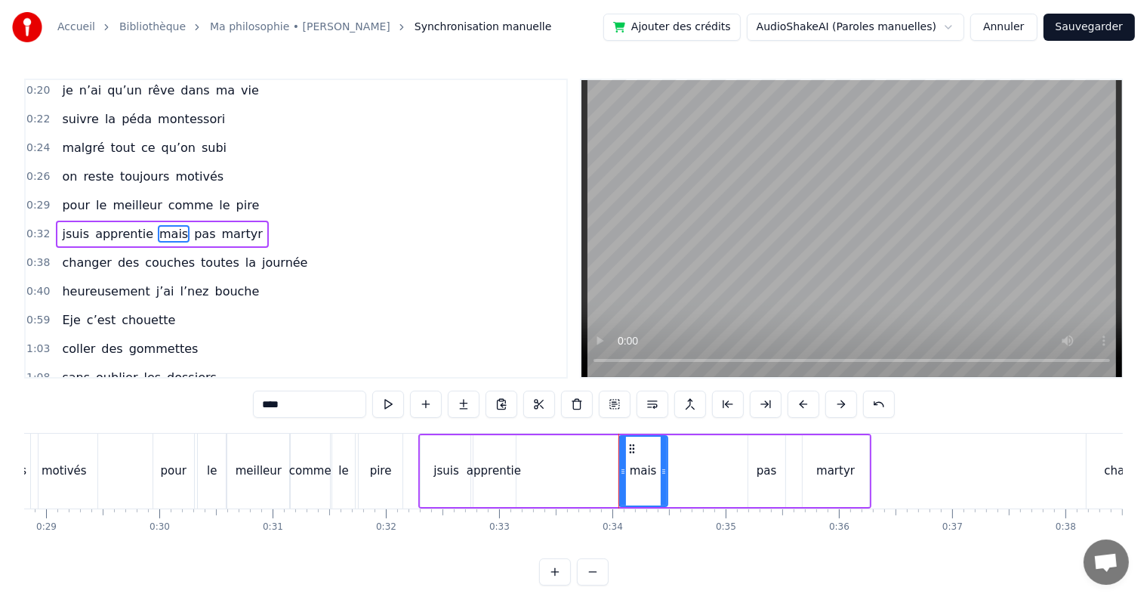
drag, startPoint x: 730, startPoint y: 468, endPoint x: 655, endPoint y: 464, distance: 74.9
click at [655, 464] on div "mais" at bounding box center [643, 471] width 47 height 69
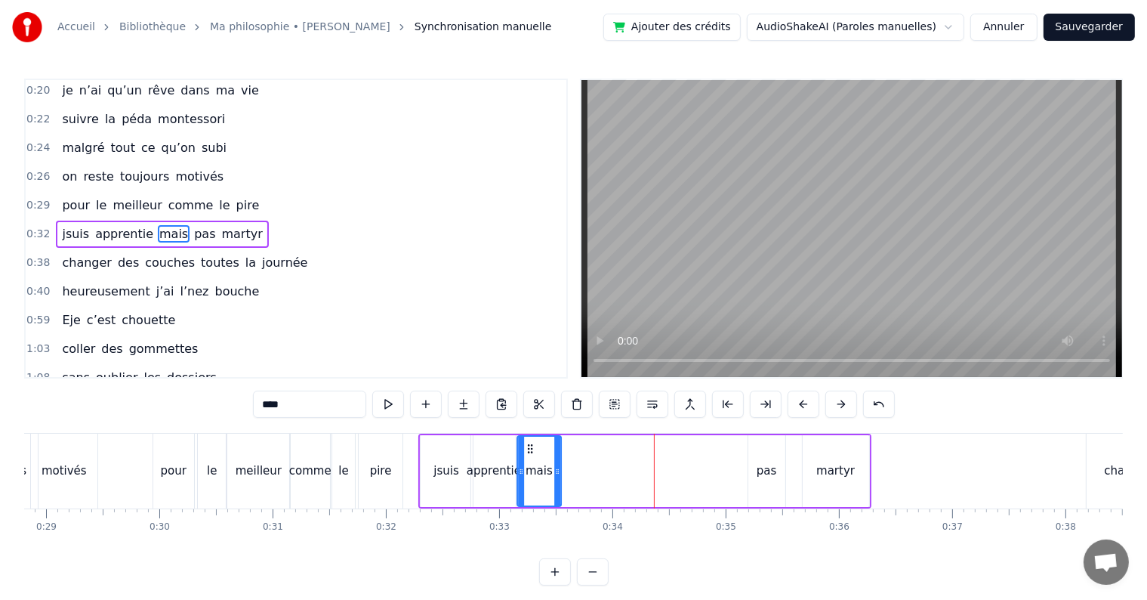
drag, startPoint x: 629, startPoint y: 446, endPoint x: 526, endPoint y: 446, distance: 102.7
click at [526, 446] on icon at bounding box center [529, 449] width 12 height 12
click at [773, 458] on div "pas" at bounding box center [766, 471] width 37 height 72
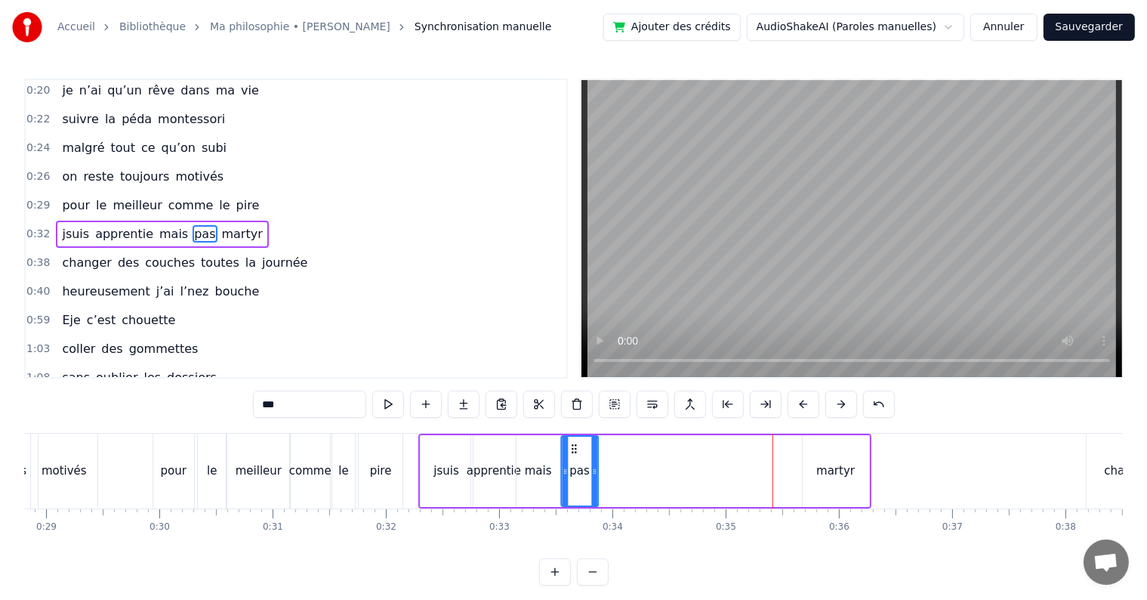
drag, startPoint x: 759, startPoint y: 447, endPoint x: 571, endPoint y: 437, distance: 188.3
click at [571, 437] on div "pas" at bounding box center [579, 471] width 35 height 69
click at [846, 489] on div "martyr" at bounding box center [836, 471] width 66 height 72
type input "******"
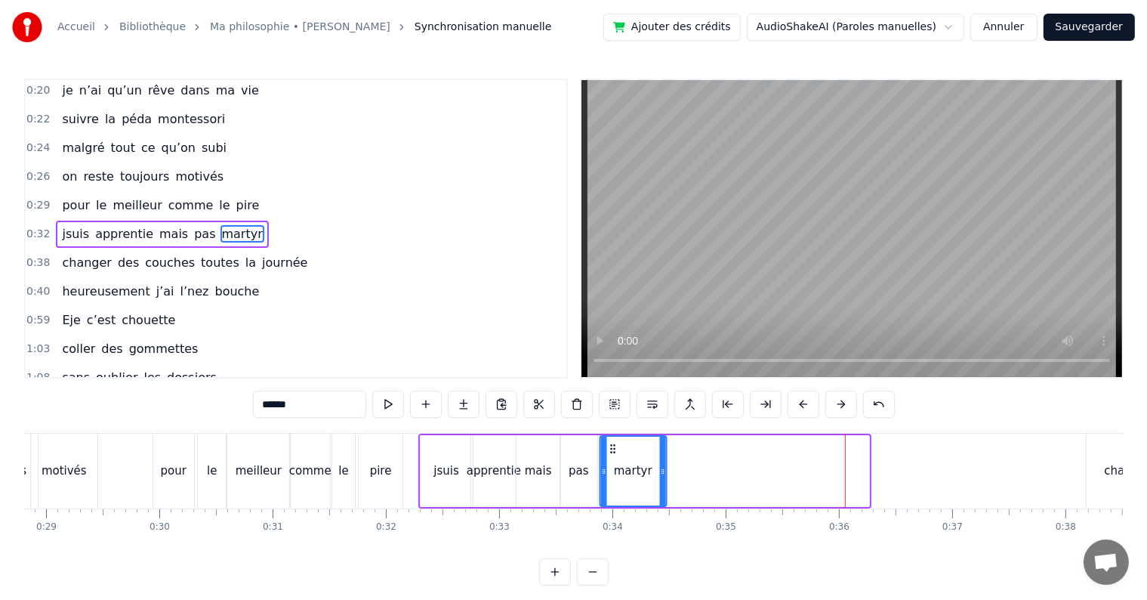
drag, startPoint x: 813, startPoint y: 443, endPoint x: 609, endPoint y: 431, distance: 203.5
click at [609, 431] on div "0:20 je n’ai qu’un rêve dans ma vie 0:22 suivre la péda montessori 0:24 malgré …" at bounding box center [573, 332] width 1099 height 507
drag, startPoint x: 662, startPoint y: 469, endPoint x: 635, endPoint y: 467, distance: 26.5
click at [638, 467] on icon at bounding box center [641, 471] width 6 height 12
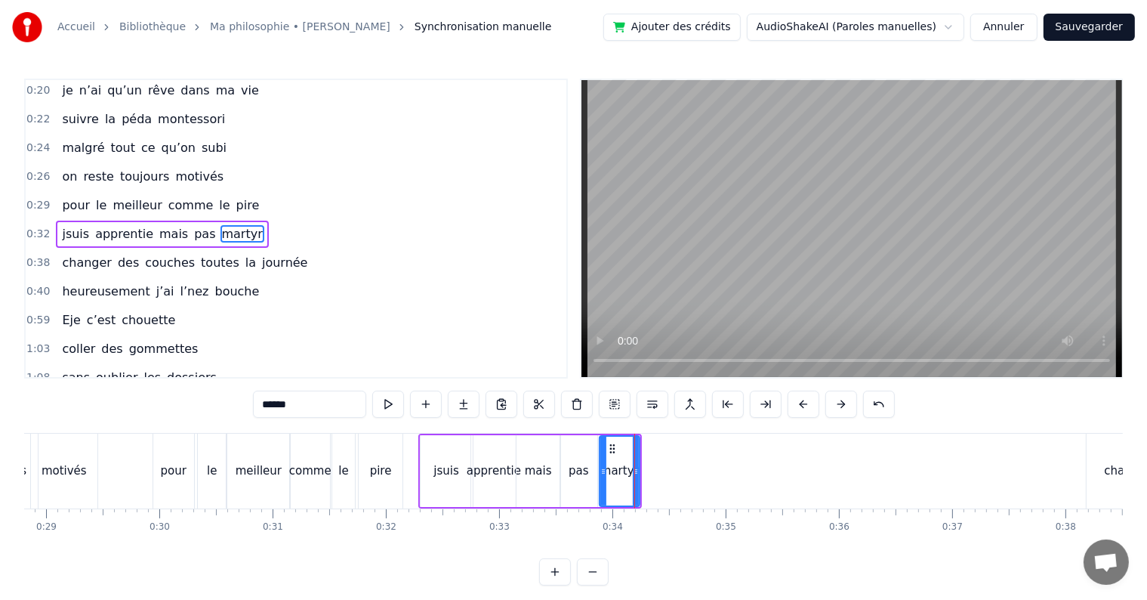
click at [33, 227] on span "0:32" at bounding box center [37, 234] width 23 height 15
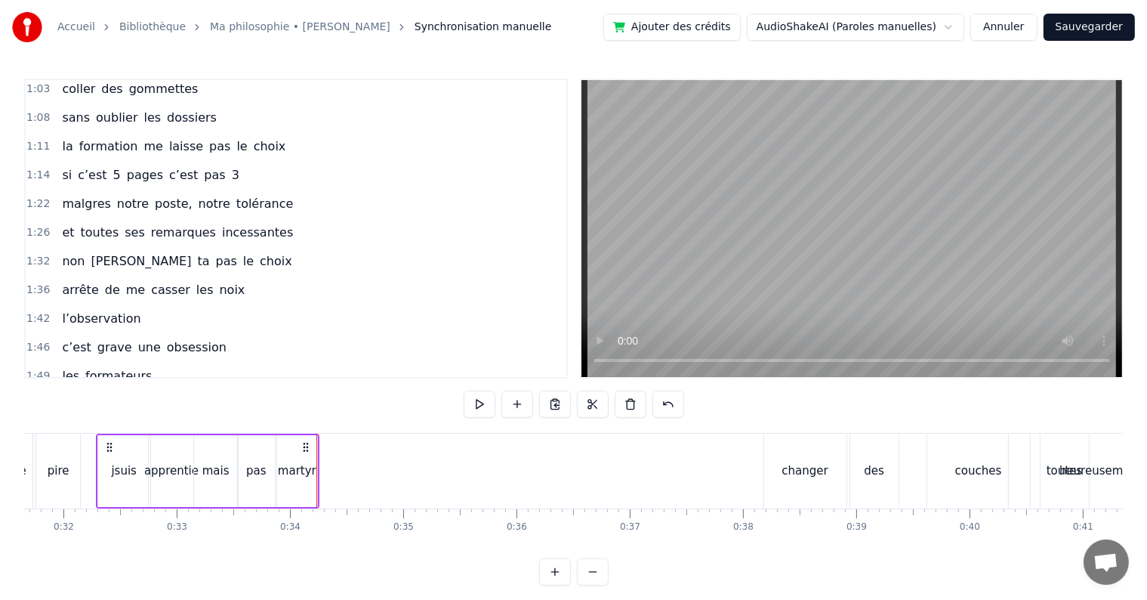
scroll to position [0, 3627]
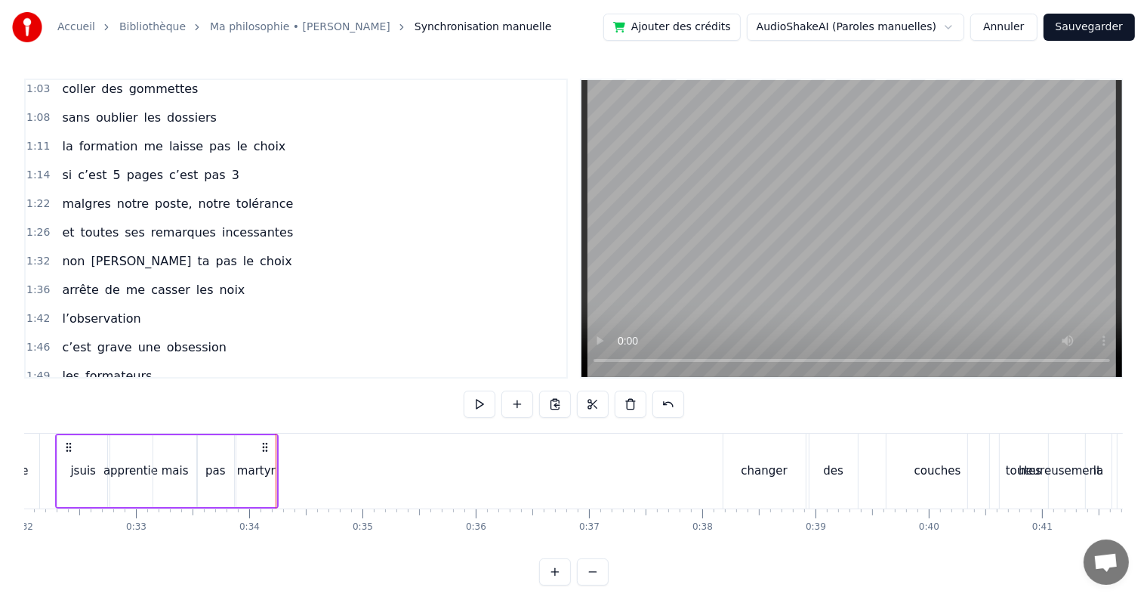
click at [749, 453] on div "changer" at bounding box center [765, 470] width 82 height 75
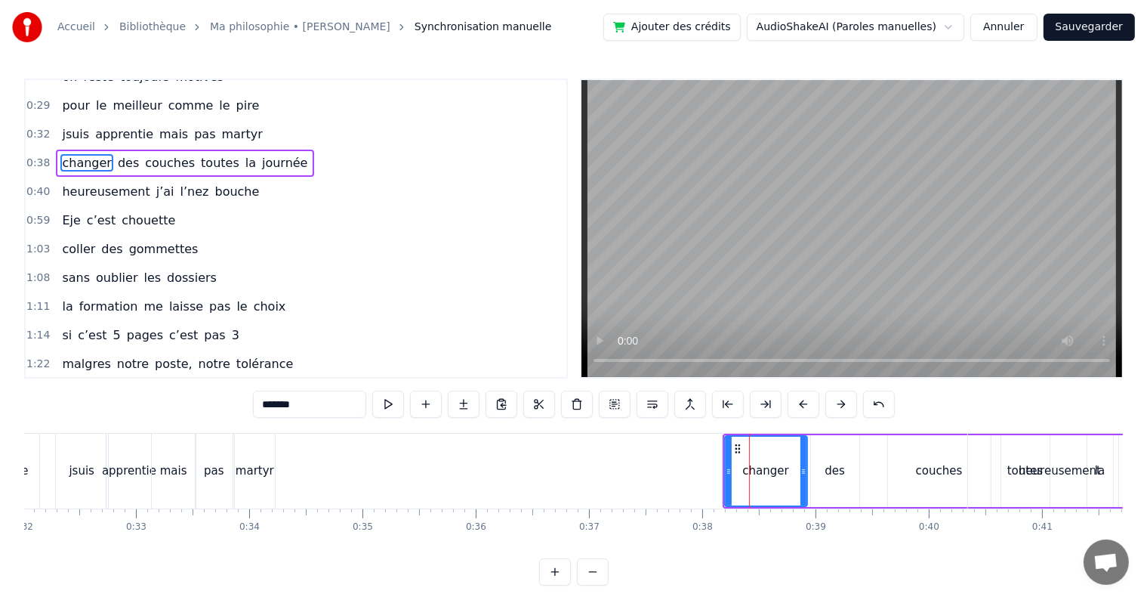
scroll to position [32, 0]
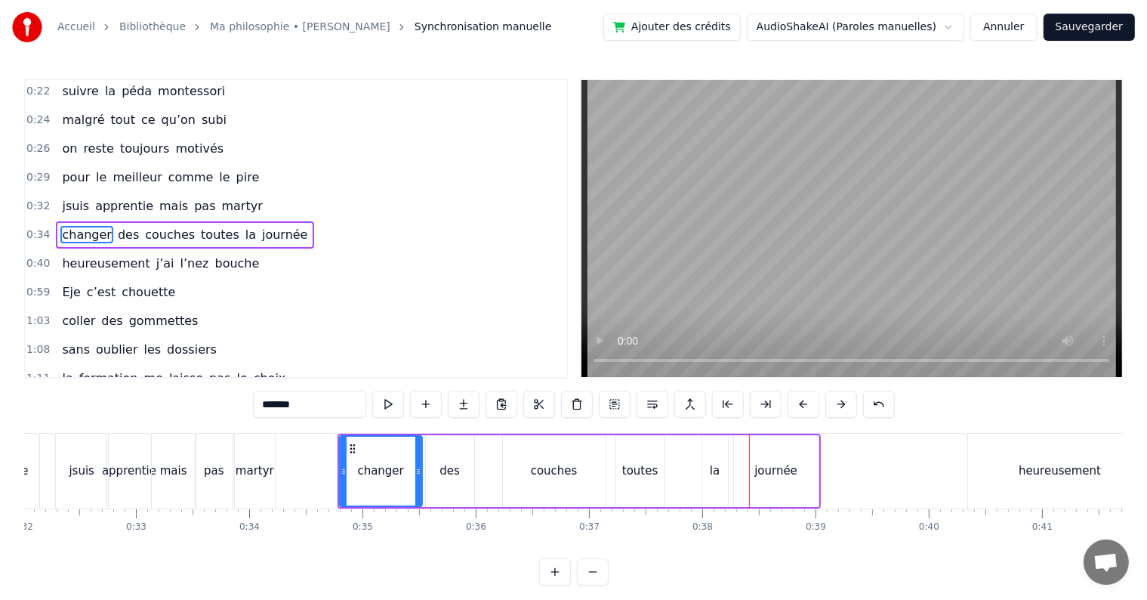
click at [396, 469] on div "changer" at bounding box center [380, 470] width 46 height 17
drag, startPoint x: 418, startPoint y: 468, endPoint x: 369, endPoint y: 461, distance: 49.6
click at [369, 461] on div at bounding box center [369, 471] width 6 height 69
click at [451, 480] on div "des" at bounding box center [450, 471] width 48 height 72
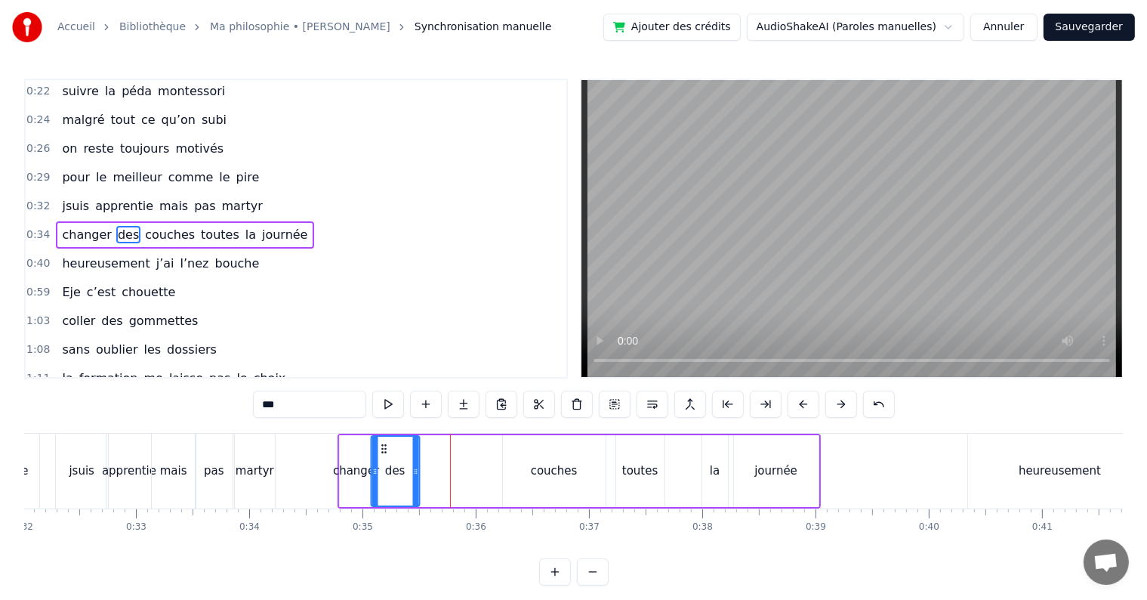
drag, startPoint x: 436, startPoint y: 445, endPoint x: 381, endPoint y: 439, distance: 55.5
click at [381, 439] on div "des" at bounding box center [395, 471] width 47 height 69
click at [529, 473] on div "couches" at bounding box center [554, 471] width 103 height 72
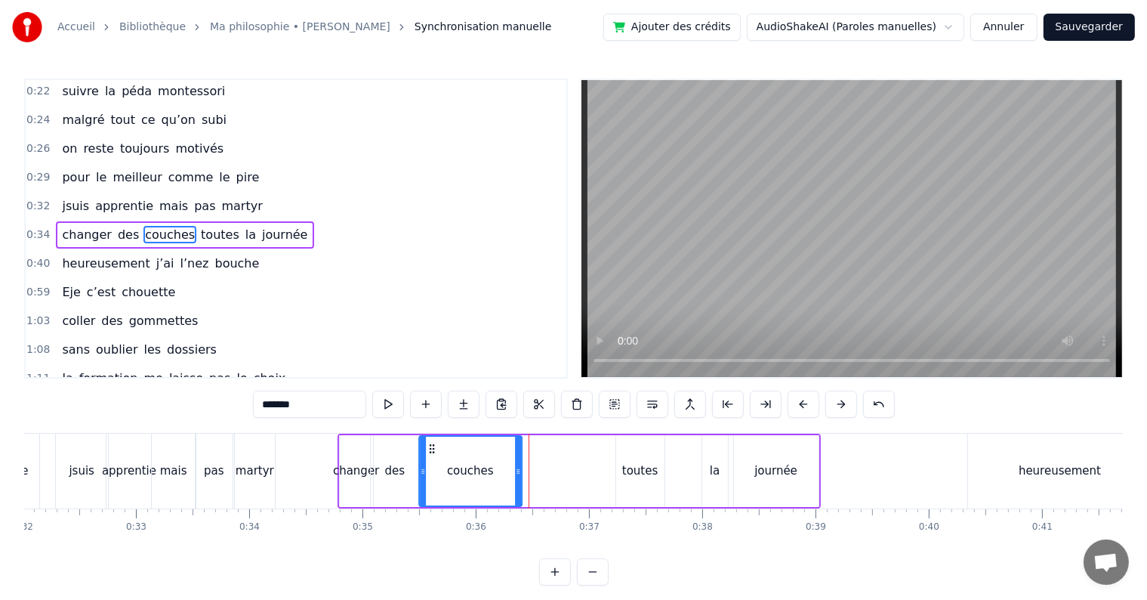
drag, startPoint x: 511, startPoint y: 444, endPoint x: 426, endPoint y: 442, distance: 84.6
click at [426, 443] on icon at bounding box center [431, 449] width 12 height 12
drag, startPoint x: 516, startPoint y: 471, endPoint x: 459, endPoint y: 465, distance: 57.0
click at [459, 465] on icon at bounding box center [460, 471] width 6 height 12
click at [637, 474] on div "toutes" at bounding box center [640, 470] width 36 height 17
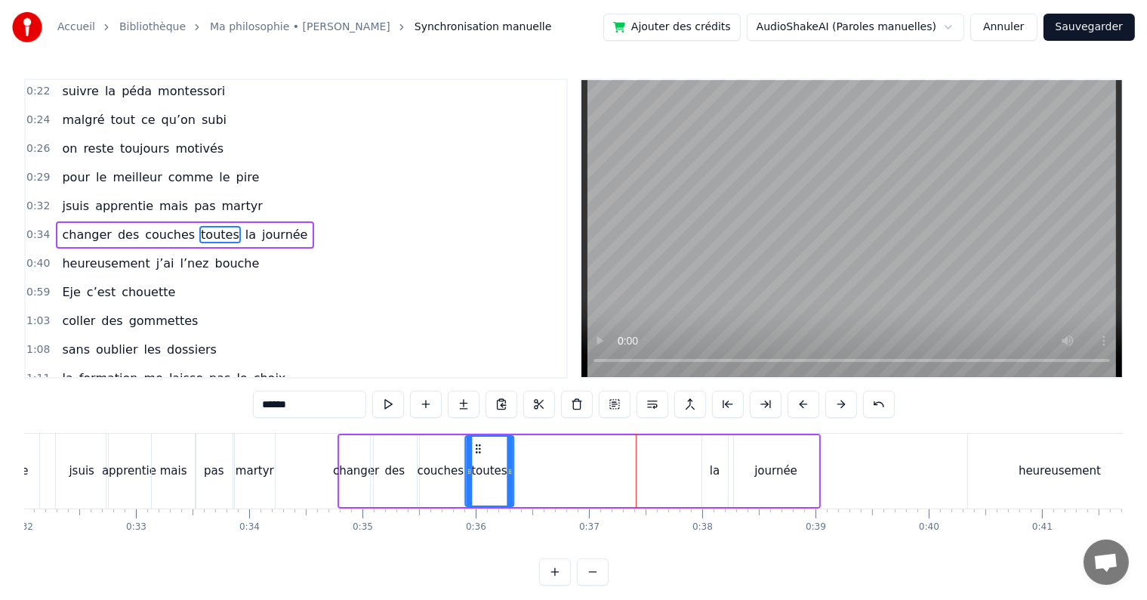
drag, startPoint x: 628, startPoint y: 448, endPoint x: 477, endPoint y: 447, distance: 151.0
click at [479, 448] on circle at bounding box center [479, 448] width 1 height 1
click at [719, 477] on div "la" at bounding box center [715, 471] width 26 height 72
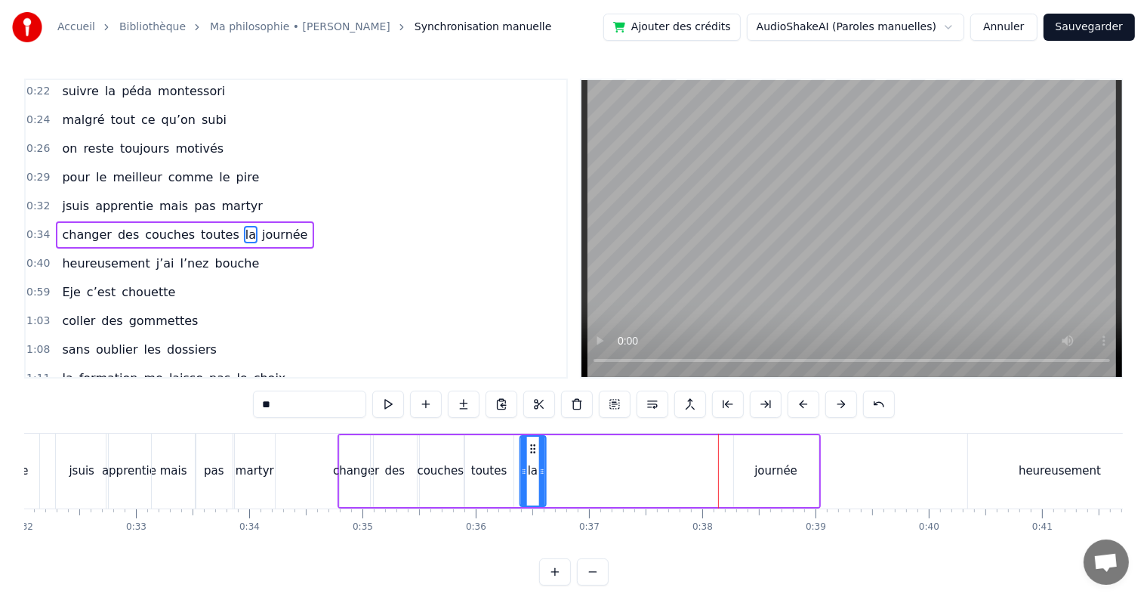
drag, startPoint x: 711, startPoint y: 447, endPoint x: 527, endPoint y: 444, distance: 183.5
click at [527, 444] on icon at bounding box center [532, 449] width 12 height 12
click at [502, 464] on div "toutes" at bounding box center [489, 470] width 36 height 17
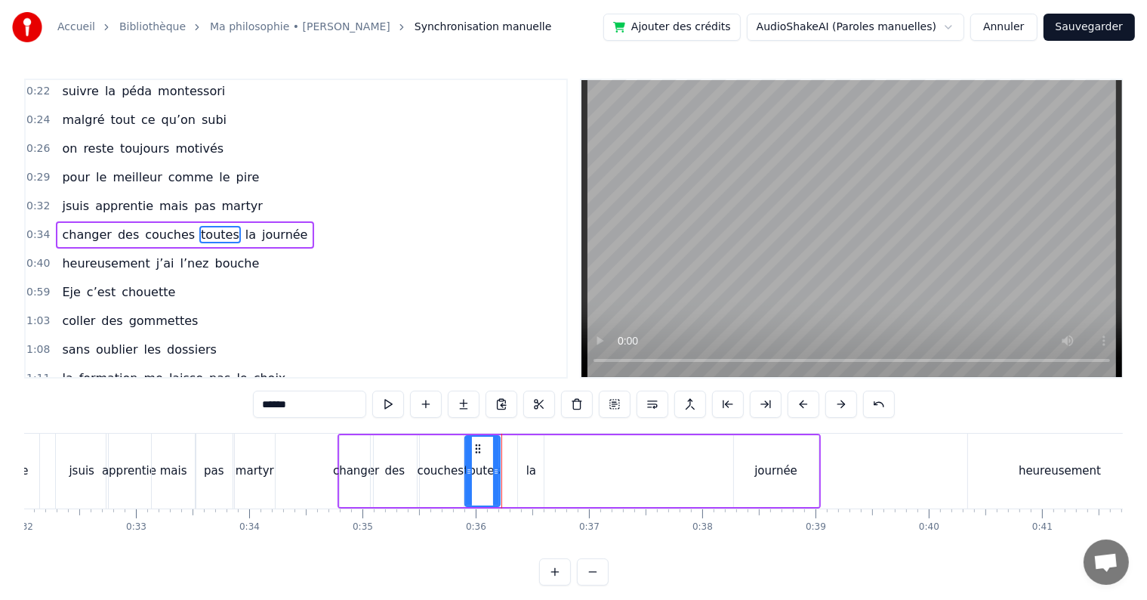
drag, startPoint x: 509, startPoint y: 469, endPoint x: 495, endPoint y: 469, distance: 13.6
click at [495, 469] on icon at bounding box center [496, 471] width 6 height 12
click at [529, 460] on div "la" at bounding box center [531, 471] width 26 height 72
type input "**"
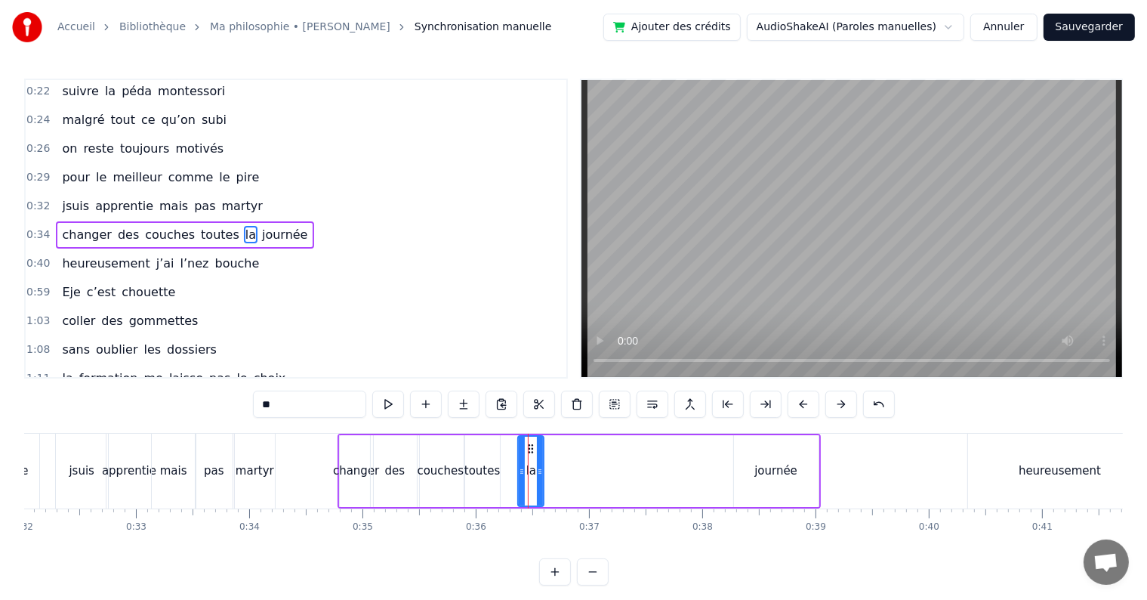
drag, startPoint x: 528, startPoint y: 447, endPoint x: 518, endPoint y: 447, distance: 9.8
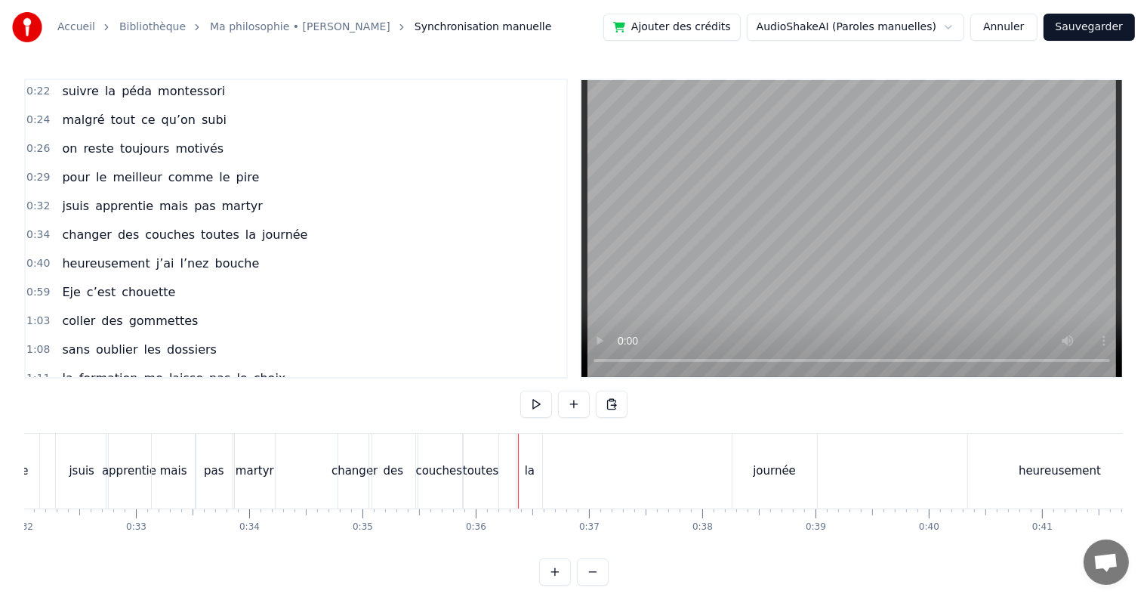
click at [529, 446] on div "la" at bounding box center [530, 470] width 26 height 75
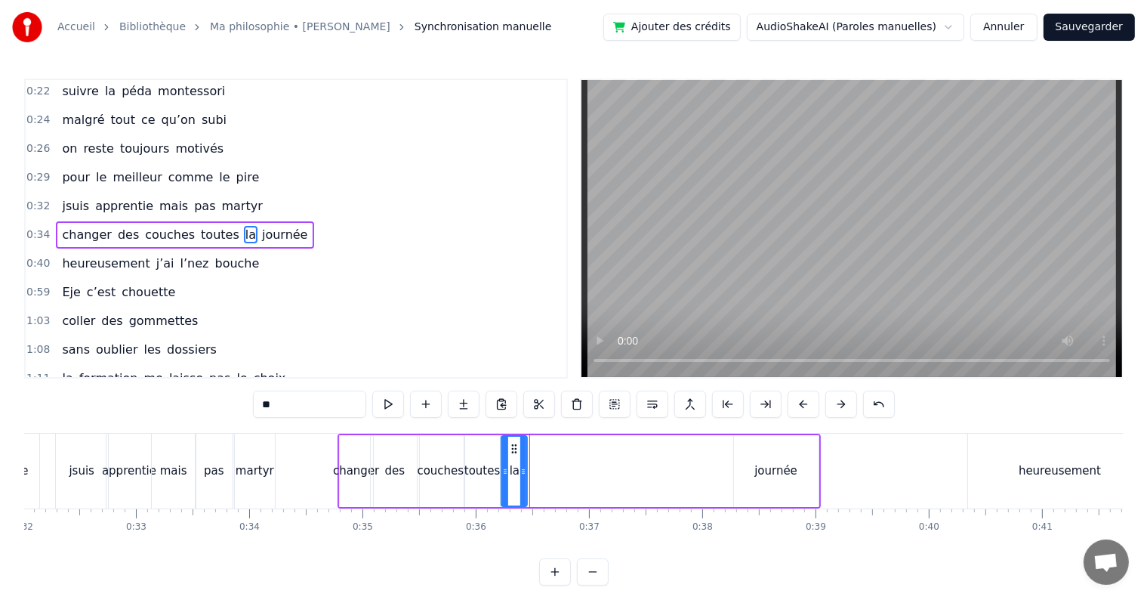
drag, startPoint x: 530, startPoint y: 442, endPoint x: 514, endPoint y: 443, distance: 16.7
click at [514, 443] on icon at bounding box center [514, 449] width 12 height 12
click at [791, 464] on div "journée" at bounding box center [775, 470] width 43 height 17
type input "*******"
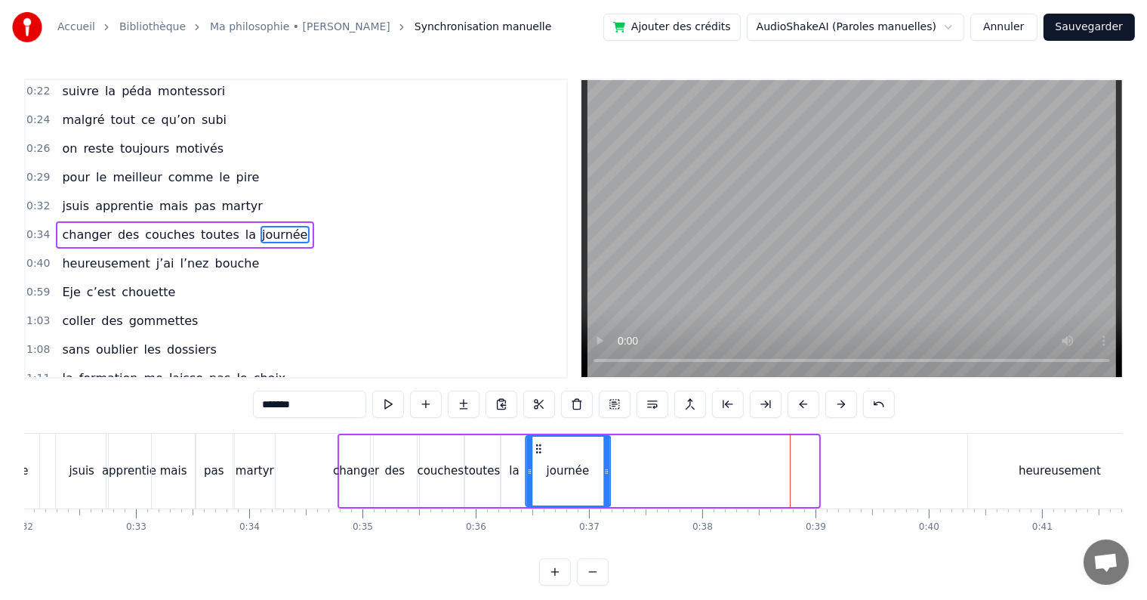
drag, startPoint x: 742, startPoint y: 444, endPoint x: 535, endPoint y: 450, distance: 207.0
click at [535, 450] on icon at bounding box center [538, 449] width 12 height 12
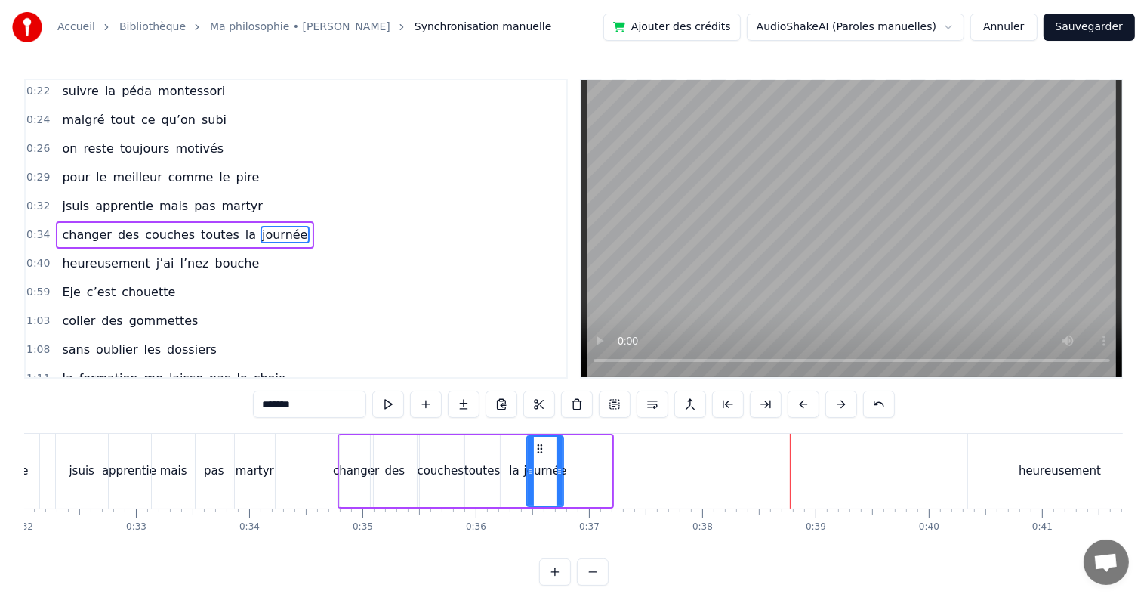
drag, startPoint x: 606, startPoint y: 471, endPoint x: 555, endPoint y: 467, distance: 51.5
click at [557, 467] on icon at bounding box center [560, 471] width 6 height 12
click at [32, 227] on span "0:34" at bounding box center [37, 234] width 23 height 15
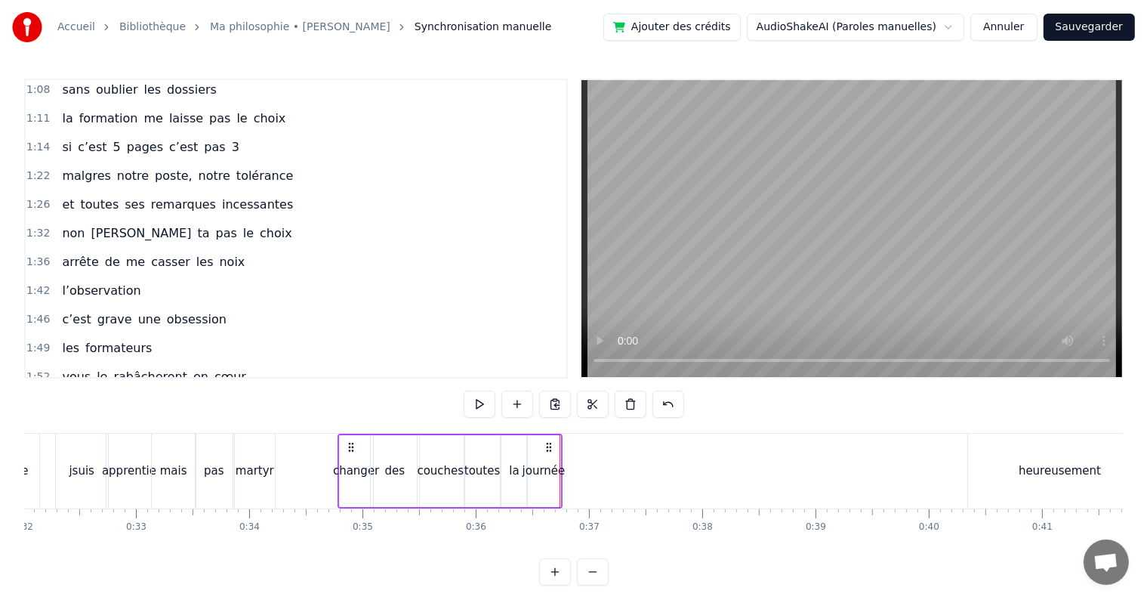
scroll to position [0, 0]
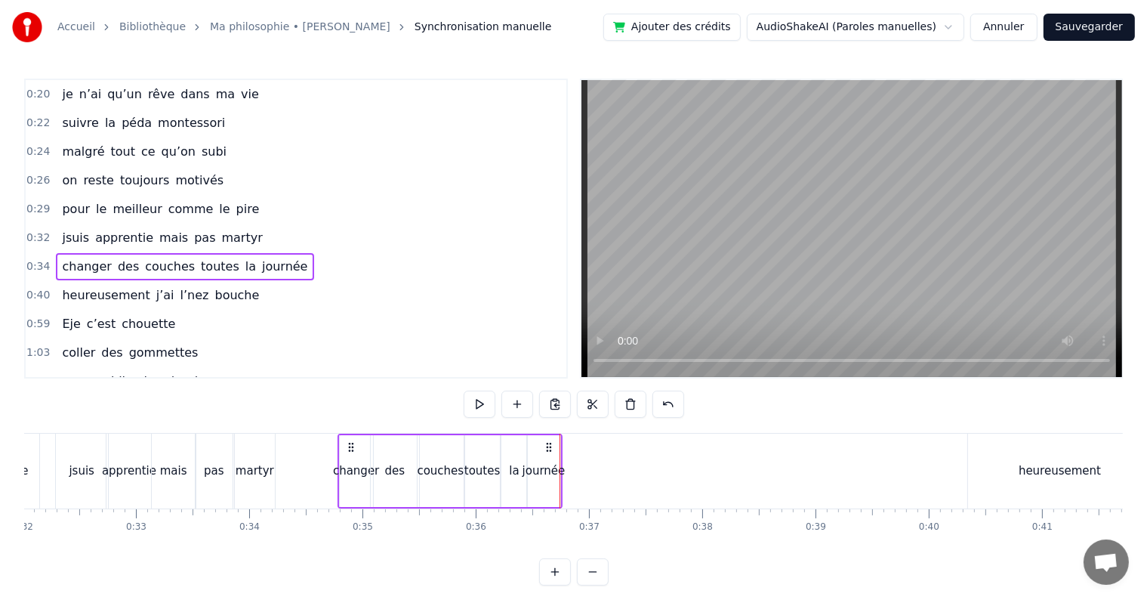
click at [39, 259] on span "0:34" at bounding box center [37, 266] width 23 height 15
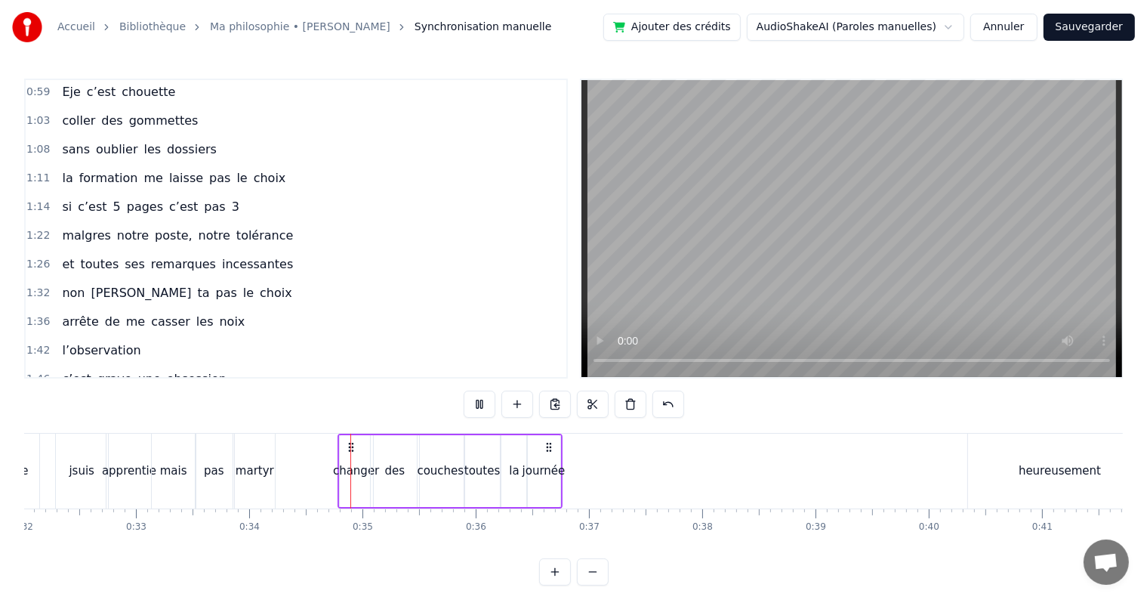
scroll to position [260, 0]
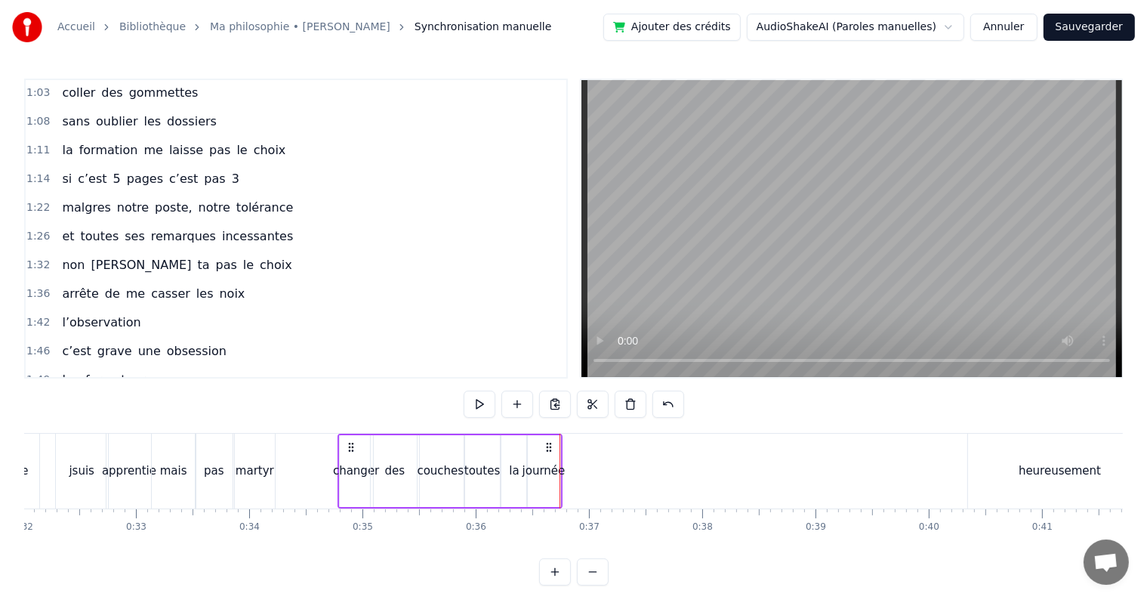
click at [432, 466] on div "couches" at bounding box center [440, 470] width 47 height 17
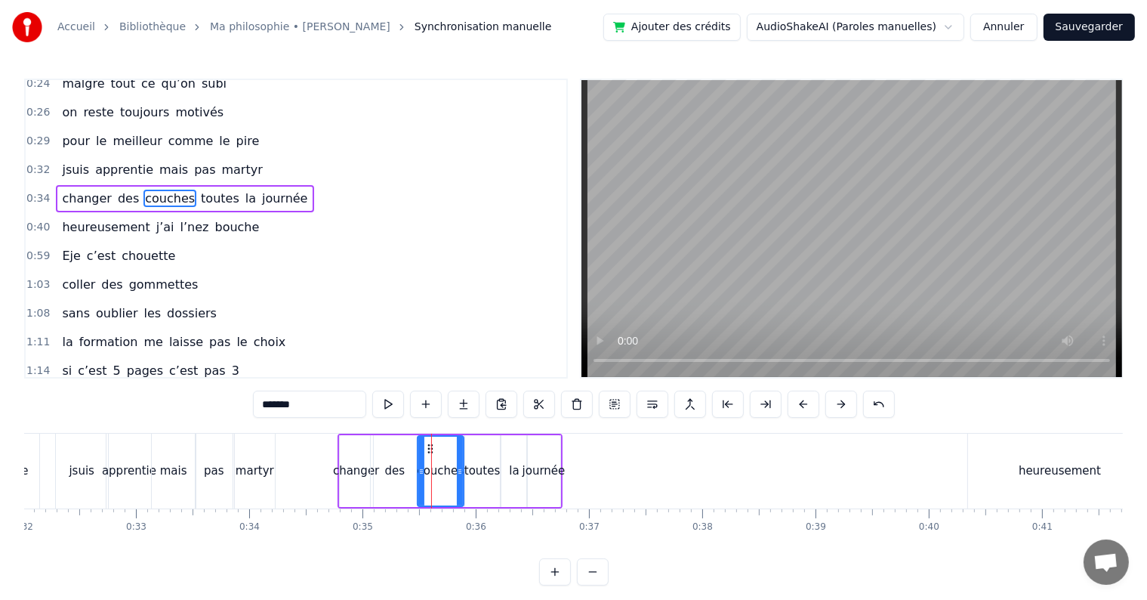
scroll to position [32, 0]
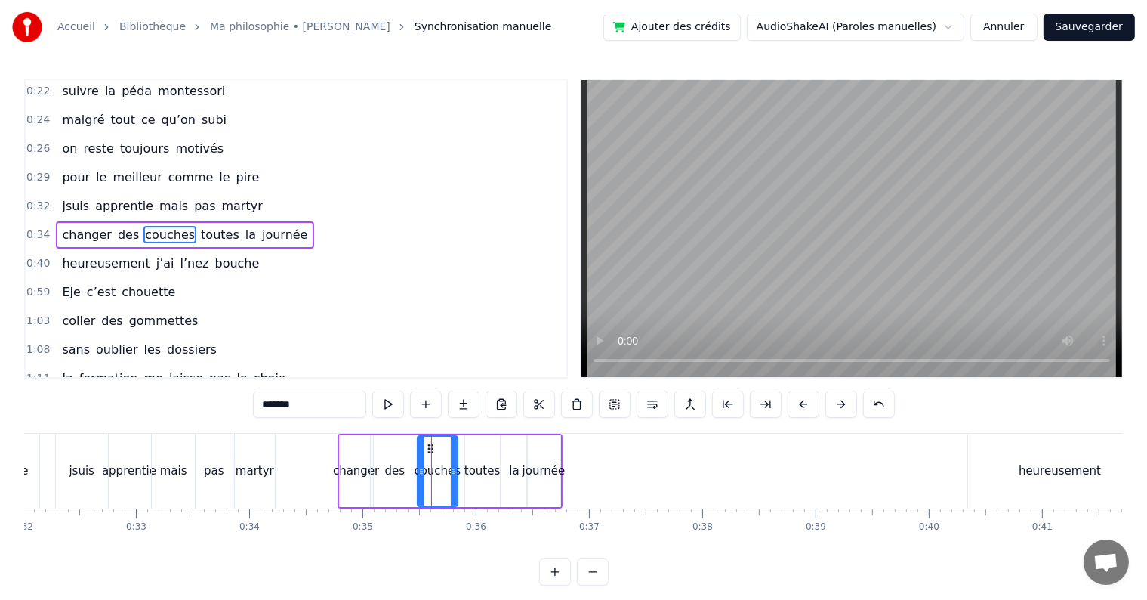
click at [451, 468] on icon at bounding box center [454, 471] width 6 height 12
click at [497, 466] on div "toutes" at bounding box center [482, 470] width 36 height 17
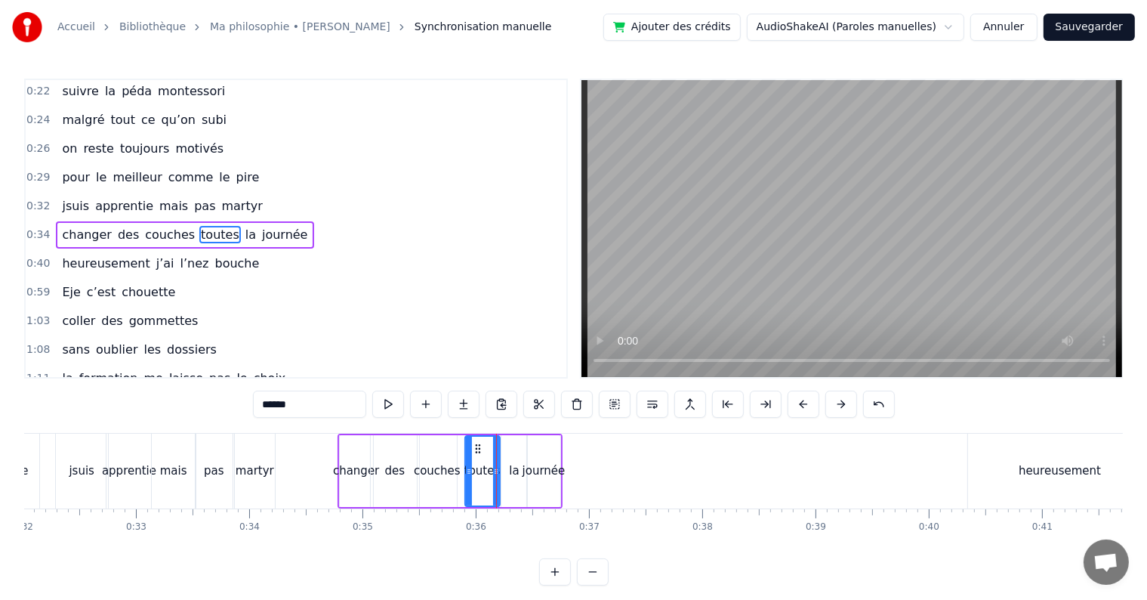
click at [384, 456] on div "des" at bounding box center [395, 471] width 48 height 72
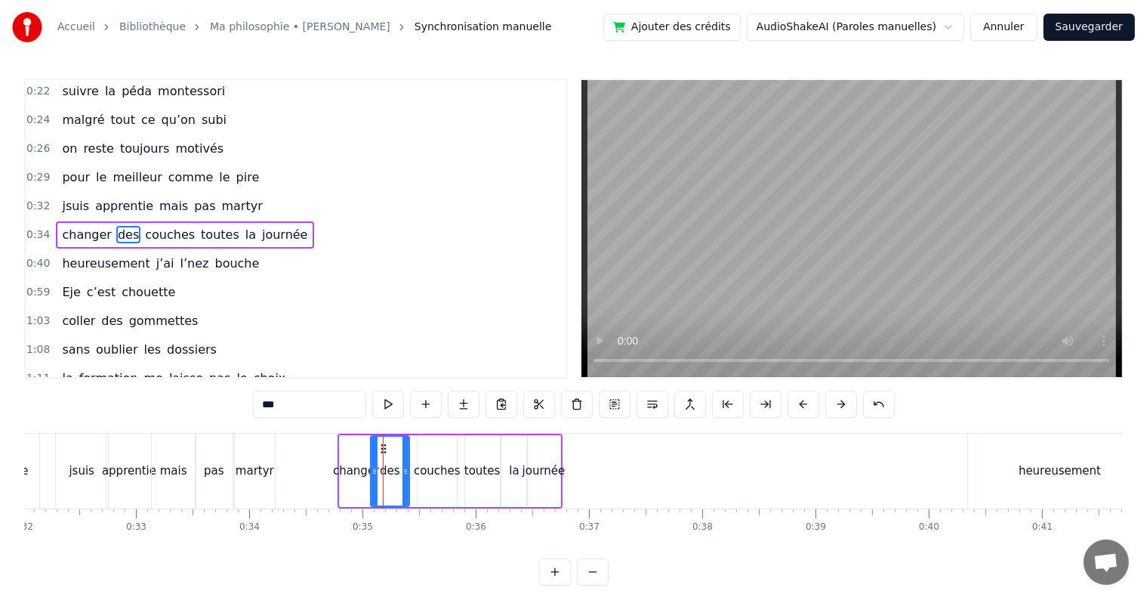
drag, startPoint x: 413, startPoint y: 465, endPoint x: 403, endPoint y: 464, distance: 10.6
click at [403, 465] on icon at bounding box center [406, 471] width 6 height 12
click at [443, 454] on div "couches" at bounding box center [437, 471] width 39 height 72
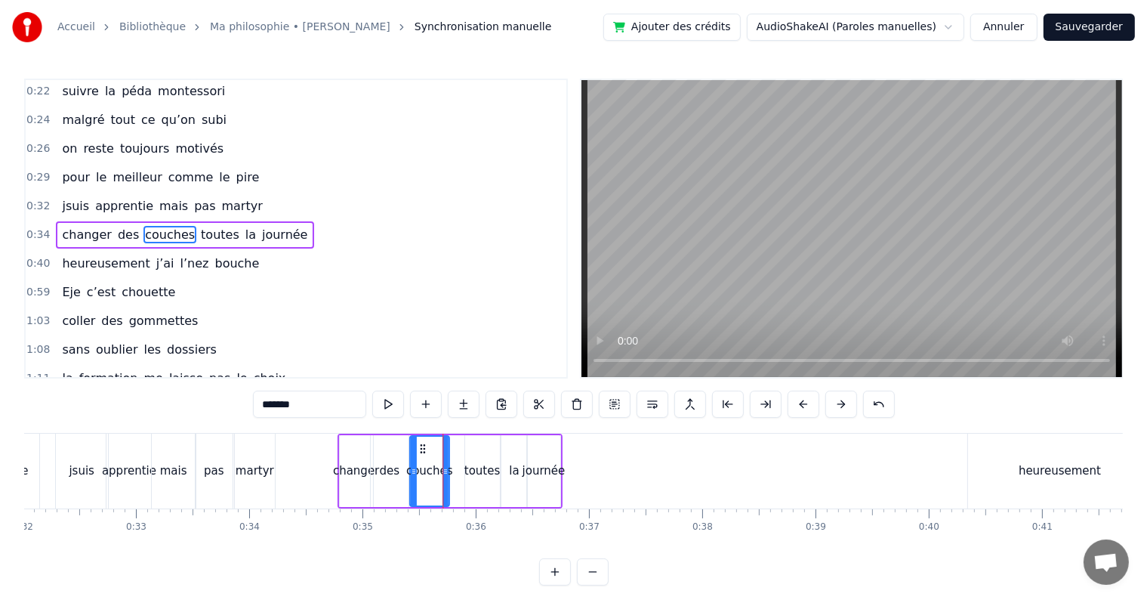
drag, startPoint x: 427, startPoint y: 444, endPoint x: 419, endPoint y: 444, distance: 8.3
click at [421, 445] on circle at bounding box center [421, 445] width 1 height 1
click at [467, 451] on div "toutes" at bounding box center [482, 471] width 35 height 72
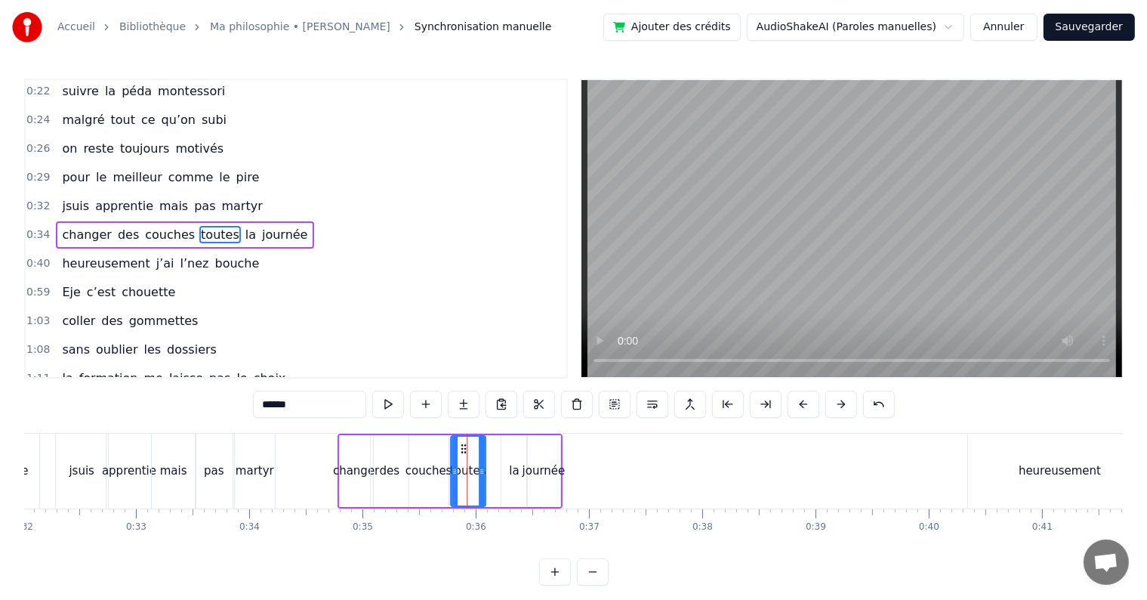
drag, startPoint x: 480, startPoint y: 447, endPoint x: 465, endPoint y: 447, distance: 15.1
click at [465, 447] on icon at bounding box center [463, 449] width 12 height 12
click at [515, 456] on div "la" at bounding box center [514, 471] width 26 height 72
drag, startPoint x: 511, startPoint y: 446, endPoint x: 495, endPoint y: 445, distance: 16.6
click at [495, 445] on icon at bounding box center [496, 449] width 12 height 12
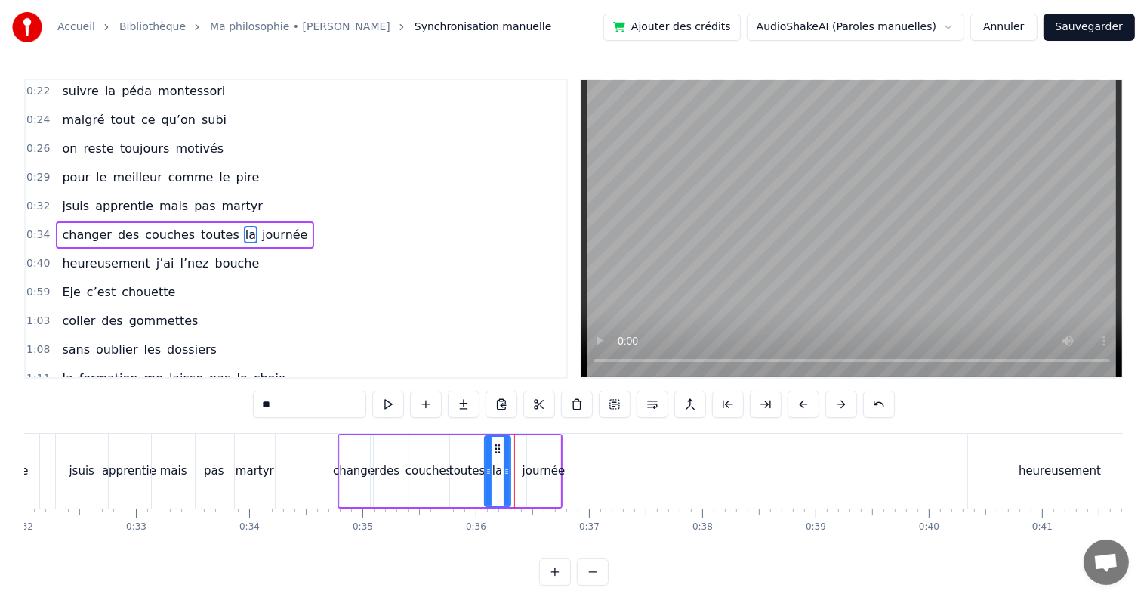
click at [543, 447] on div "journée" at bounding box center [543, 471] width 33 height 72
type input "*******"
drag, startPoint x: 535, startPoint y: 442, endPoint x: 514, endPoint y: 443, distance: 20.4
click at [514, 443] on icon at bounding box center [520, 449] width 12 height 12
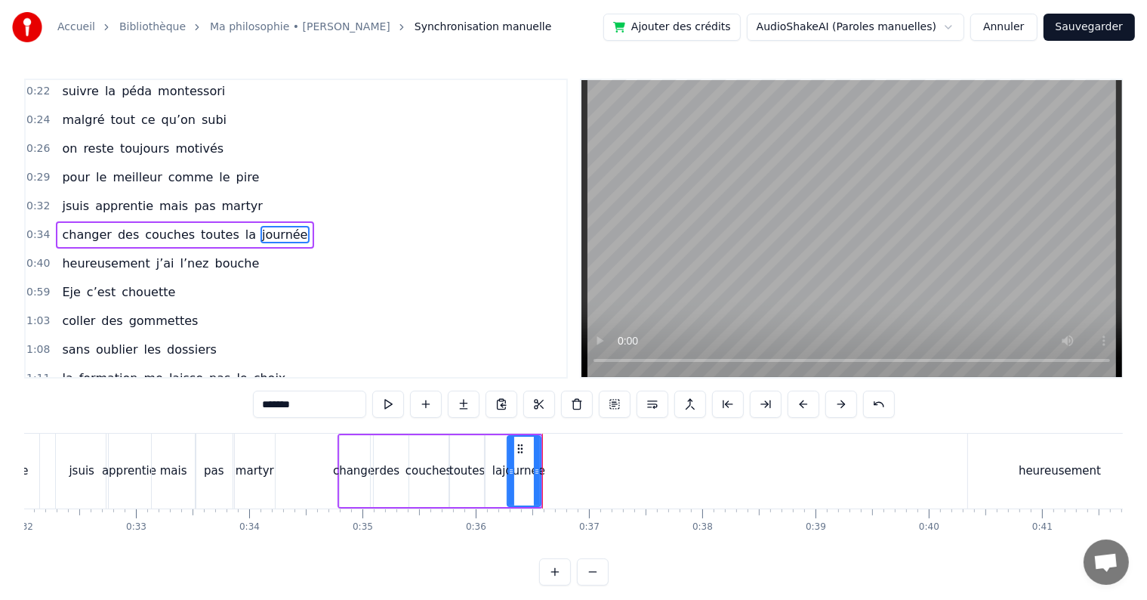
click at [31, 230] on span "0:34" at bounding box center [37, 234] width 23 height 15
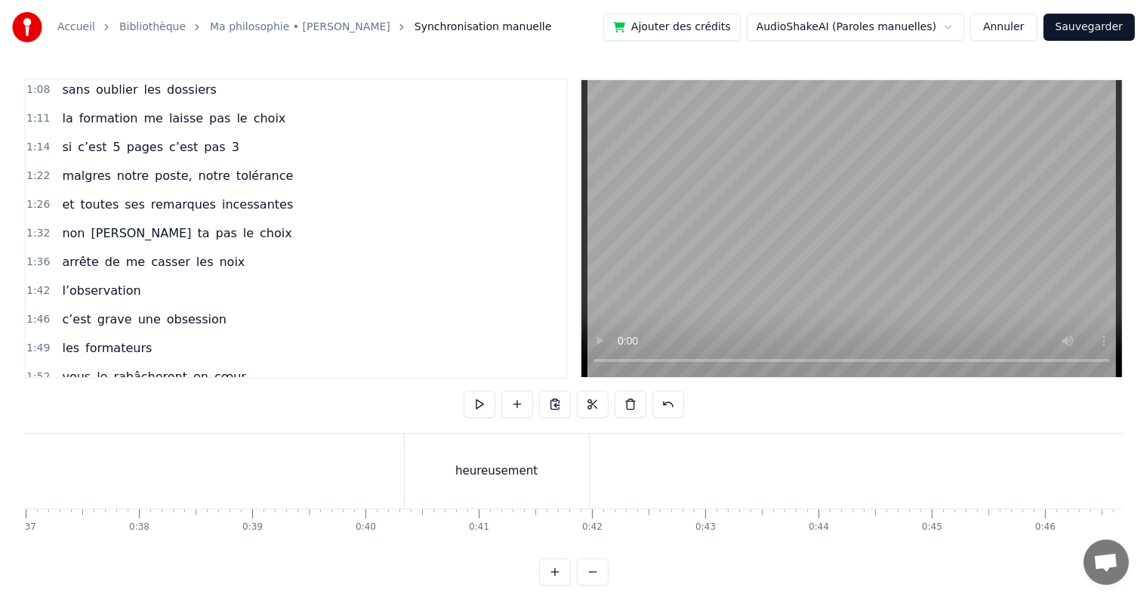
scroll to position [0, 4217]
click at [422, 487] on div "heureusement" at bounding box center [470, 470] width 184 height 75
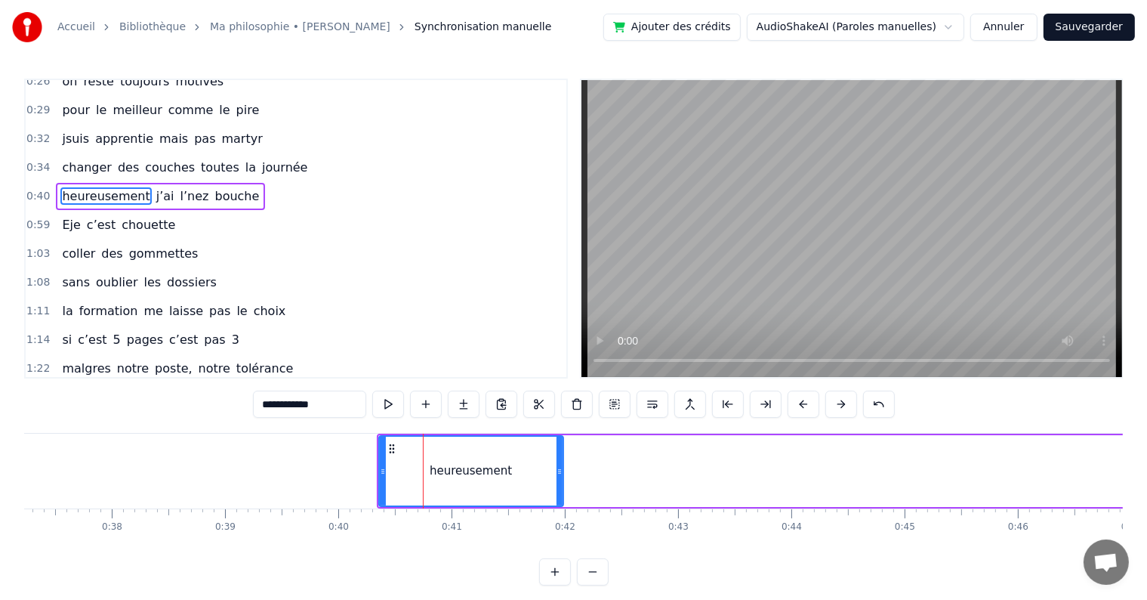
scroll to position [60, 0]
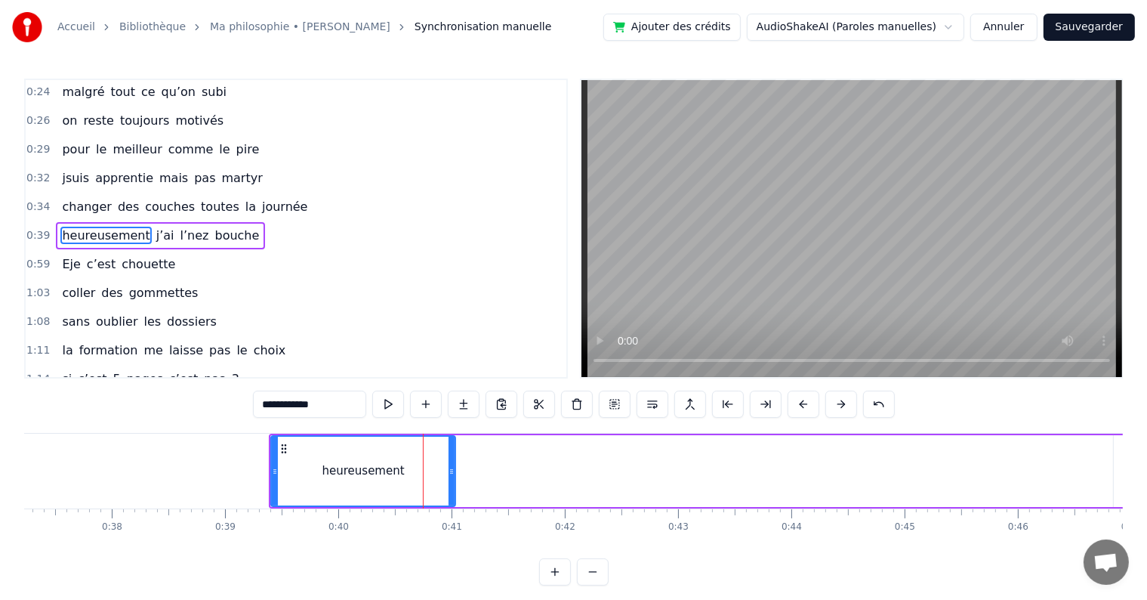
click at [32, 231] on span "0:39" at bounding box center [37, 235] width 23 height 15
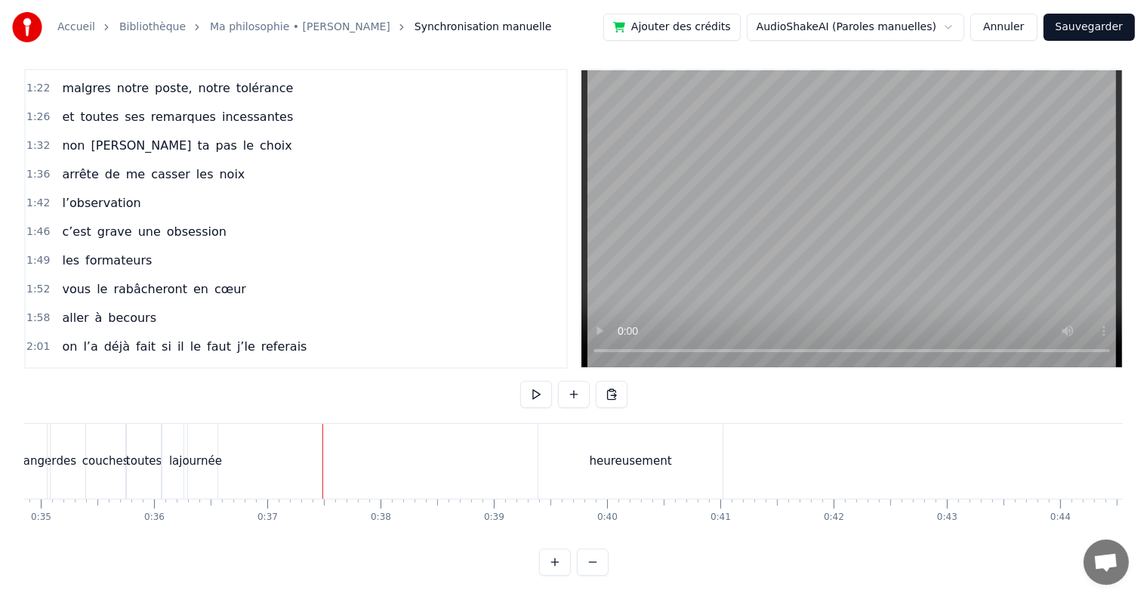
scroll to position [23, 0]
click at [571, 467] on div "heureusement" at bounding box center [630, 461] width 184 height 75
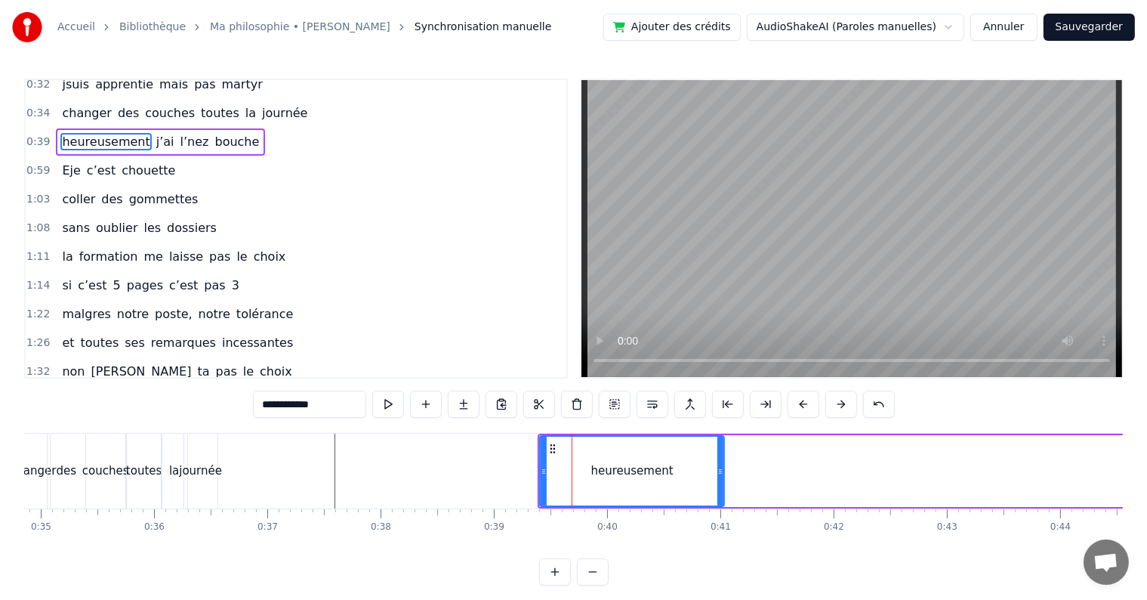
scroll to position [60, 0]
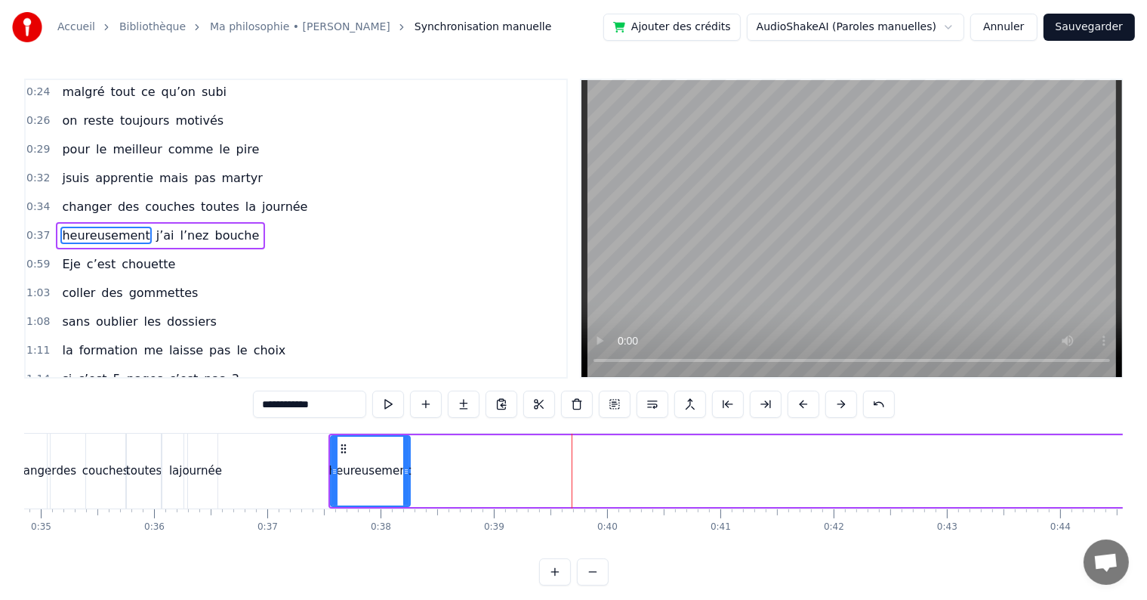
drag, startPoint x: 511, startPoint y: 468, endPoint x: 405, endPoint y: 465, distance: 105.8
click at [405, 465] on icon at bounding box center [406, 471] width 6 height 12
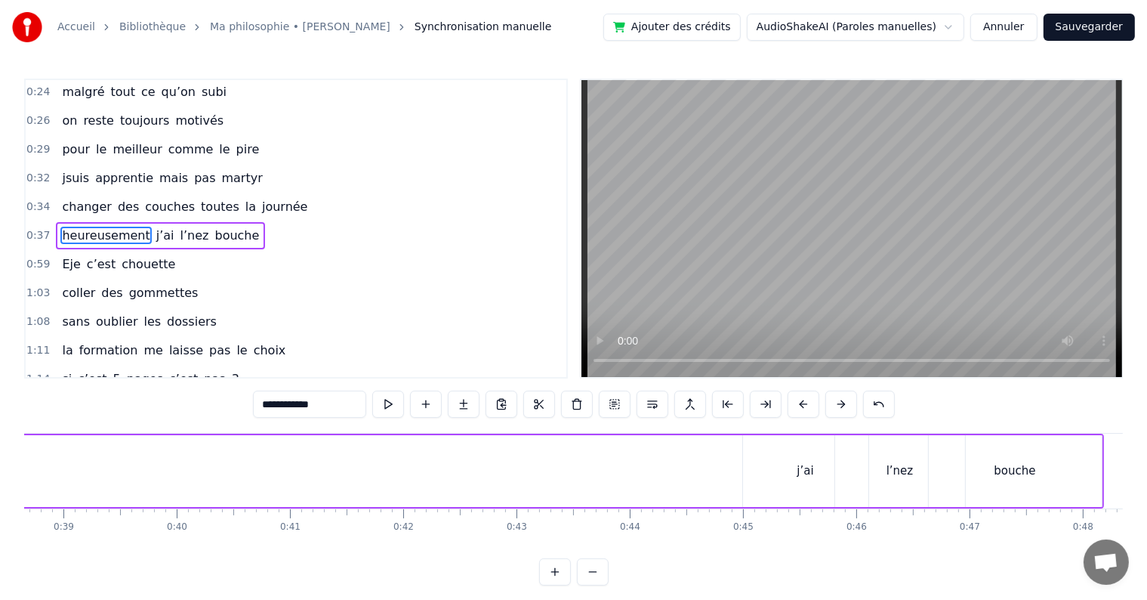
scroll to position [0, 4392]
click at [764, 463] on div "j’ai" at bounding box center [792, 471] width 125 height 72
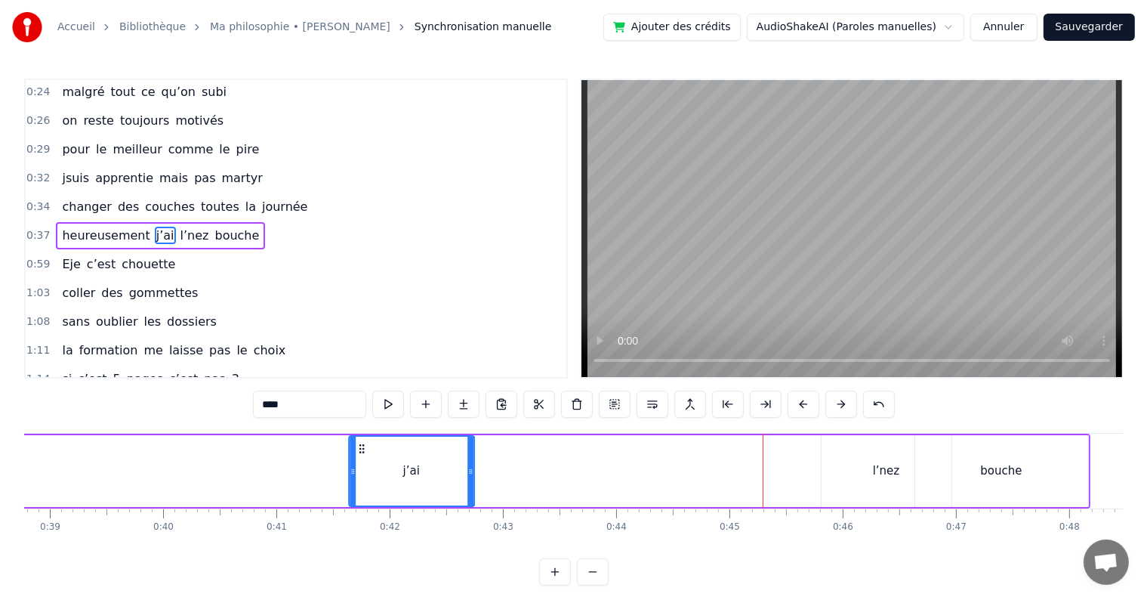
drag, startPoint x: 745, startPoint y: 450, endPoint x: 365, endPoint y: 457, distance: 380.7
click at [365, 457] on div "j’ai" at bounding box center [412, 471] width 124 height 69
click at [882, 484] on div "l’nez" at bounding box center [887, 471] width 130 height 72
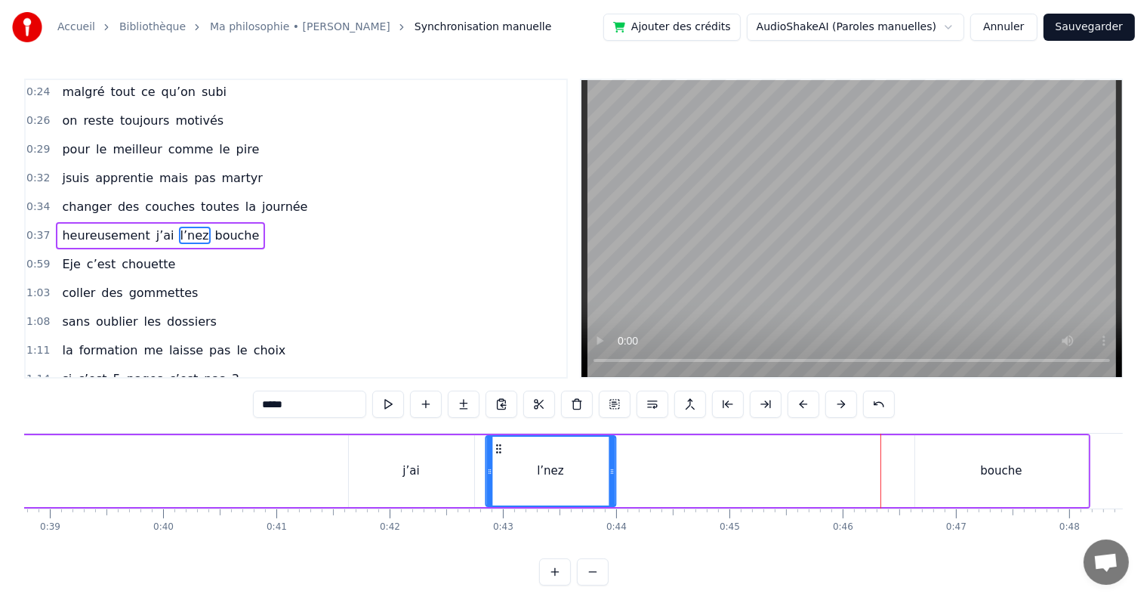
drag, startPoint x: 834, startPoint y: 447, endPoint x: 498, endPoint y: 440, distance: 335.4
click at [498, 440] on div "l’nez" at bounding box center [550, 471] width 128 height 69
click at [992, 483] on div "bouche" at bounding box center [1001, 471] width 173 height 72
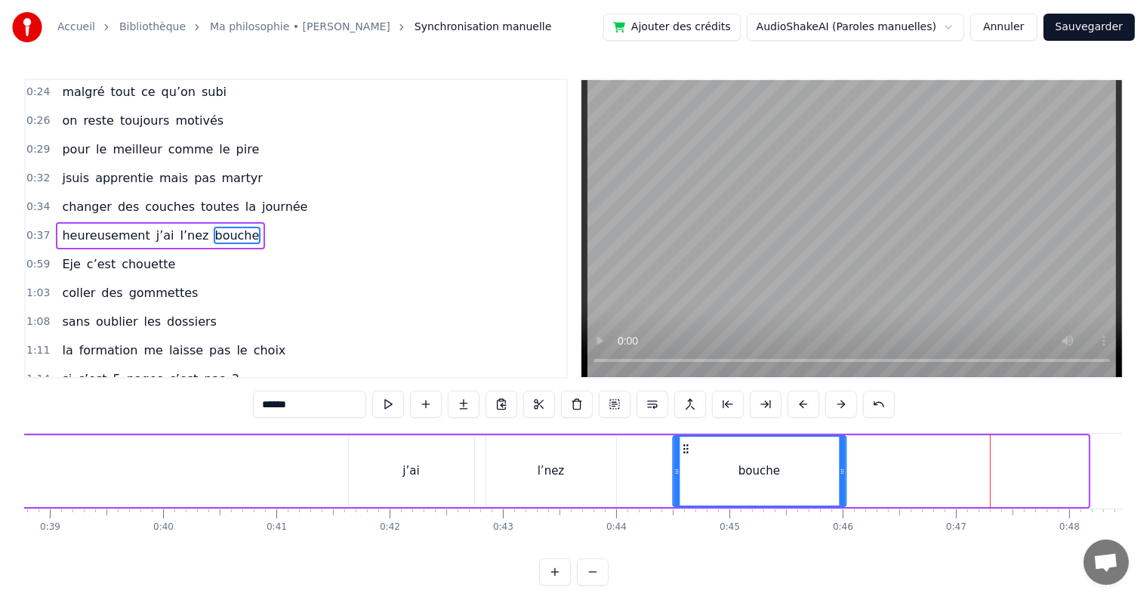
drag, startPoint x: 924, startPoint y: 448, endPoint x: 683, endPoint y: 458, distance: 241.9
click at [683, 458] on div "bouche" at bounding box center [759, 471] width 171 height 69
click at [453, 484] on div "j’ai" at bounding box center [411, 471] width 125 height 72
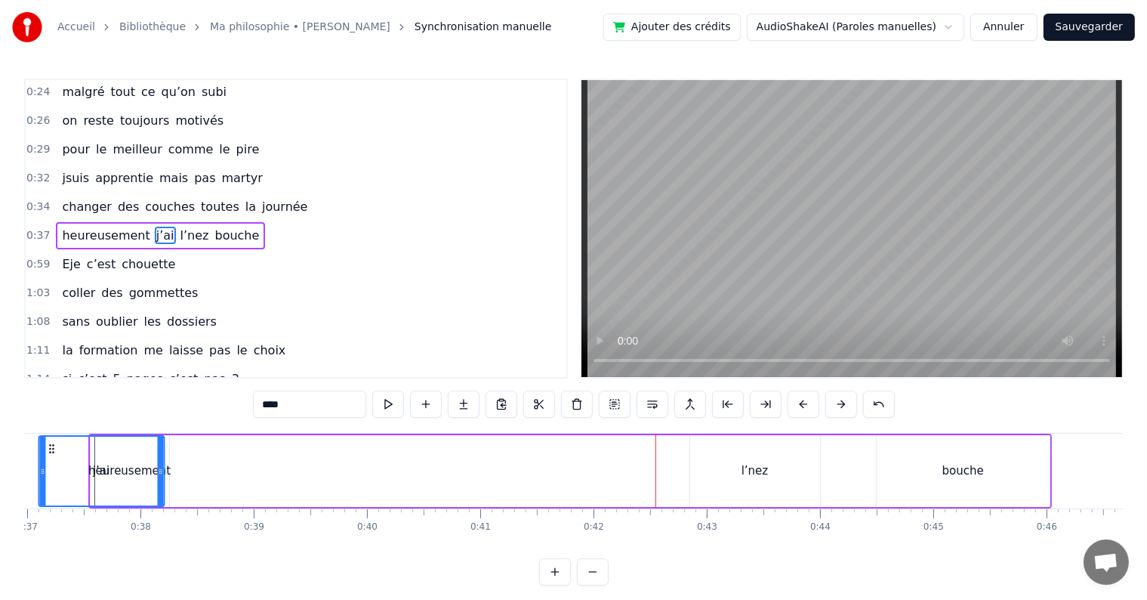
scroll to position [0, 4078]
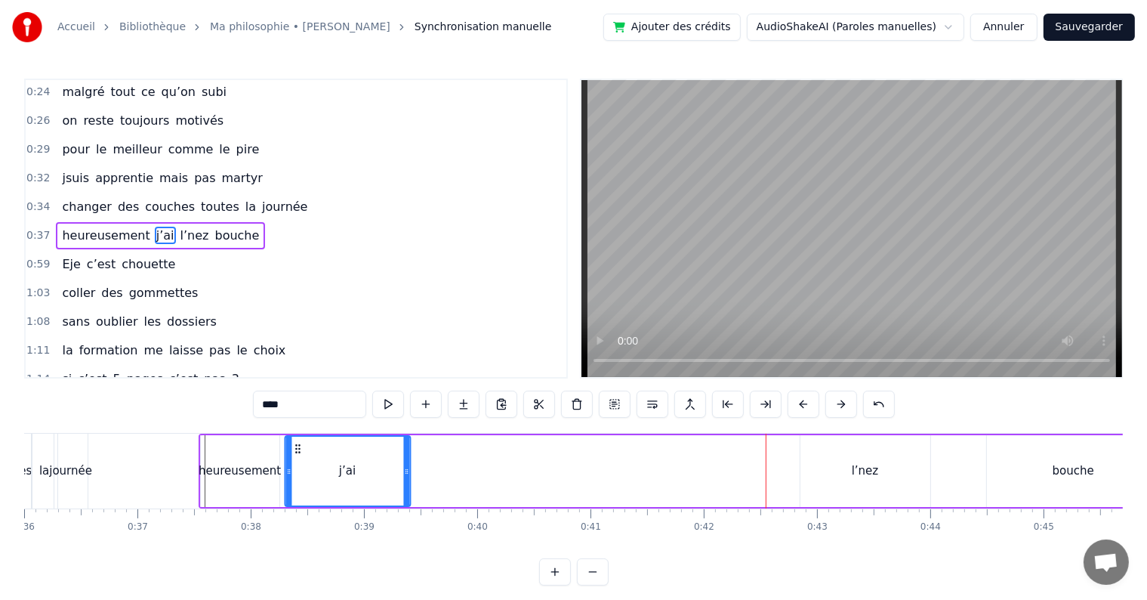
drag, startPoint x: 356, startPoint y: 446, endPoint x: 292, endPoint y: 458, distance: 66.1
click at [292, 458] on div "j’ai" at bounding box center [347, 471] width 124 height 69
click at [859, 477] on div "l’nez" at bounding box center [865, 470] width 27 height 17
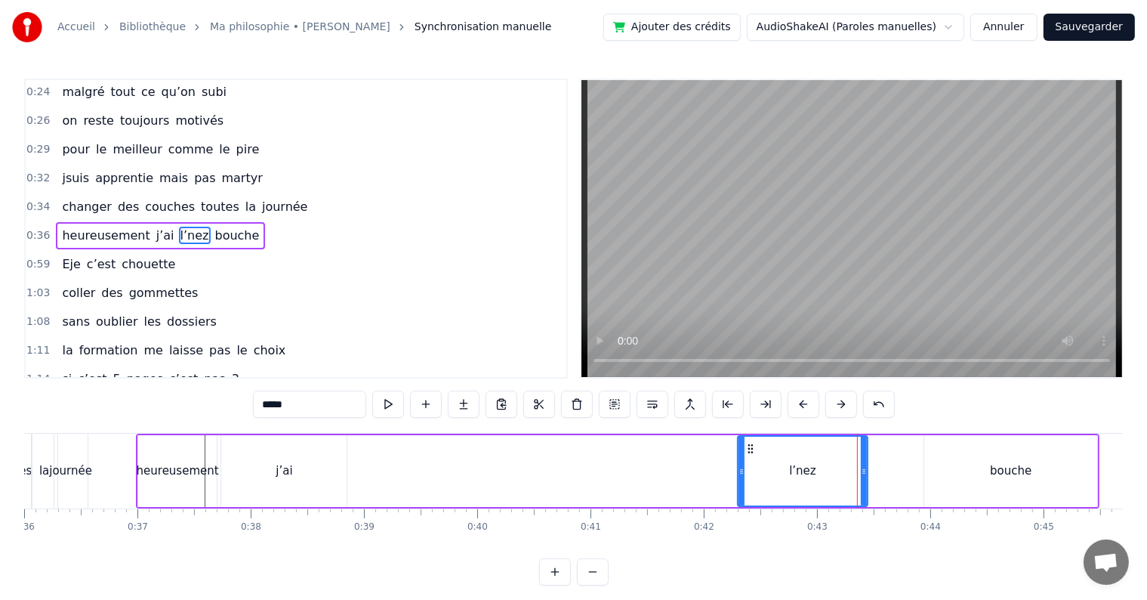
click at [819, 473] on div "l’nez" at bounding box center [803, 471] width 128 height 69
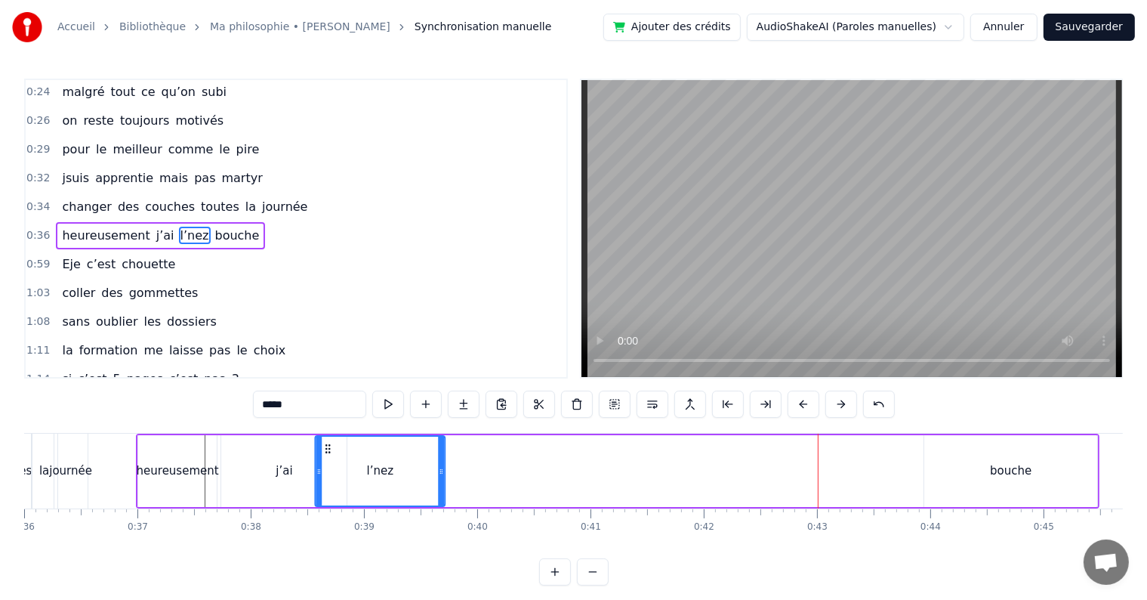
drag, startPoint x: 751, startPoint y: 447, endPoint x: 326, endPoint y: 458, distance: 425.3
click at [326, 458] on div "l’nez" at bounding box center [380, 471] width 128 height 69
click at [944, 467] on div "bouche" at bounding box center [1010, 471] width 173 height 72
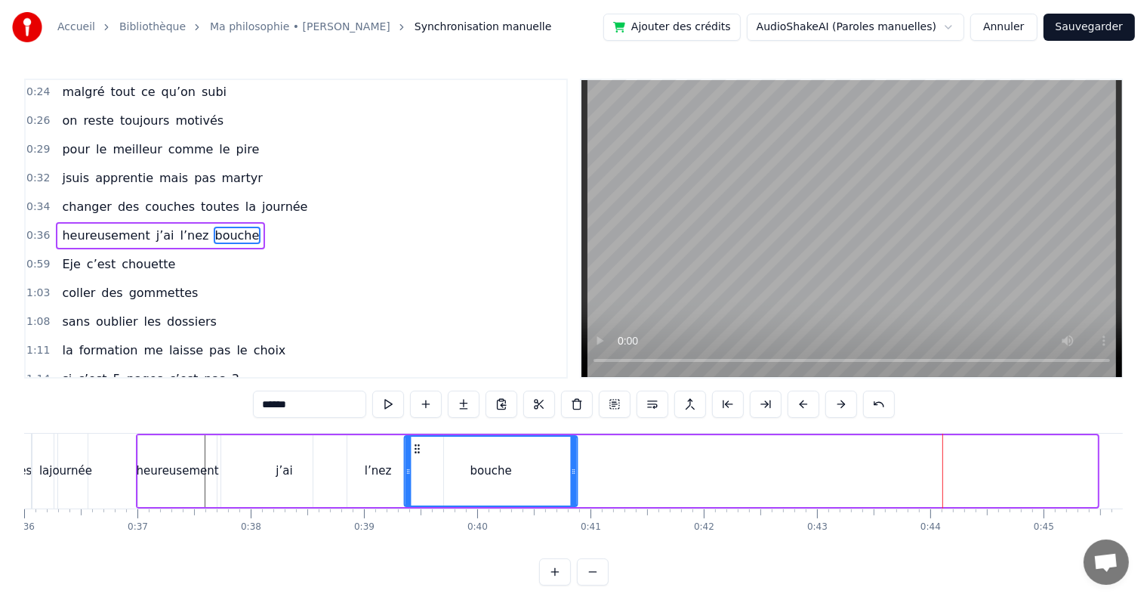
drag, startPoint x: 936, startPoint y: 442, endPoint x: 417, endPoint y: 438, distance: 519.6
click at [417, 438] on div "bouche" at bounding box center [490, 471] width 171 height 69
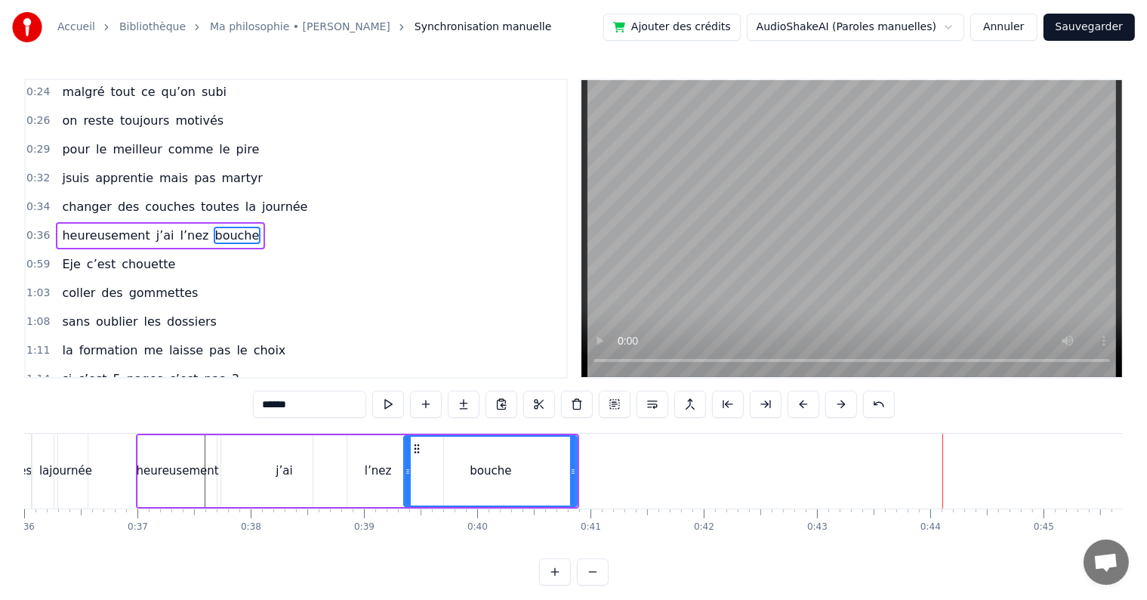
click at [295, 464] on div "j’ai" at bounding box center [283, 471] width 125 height 72
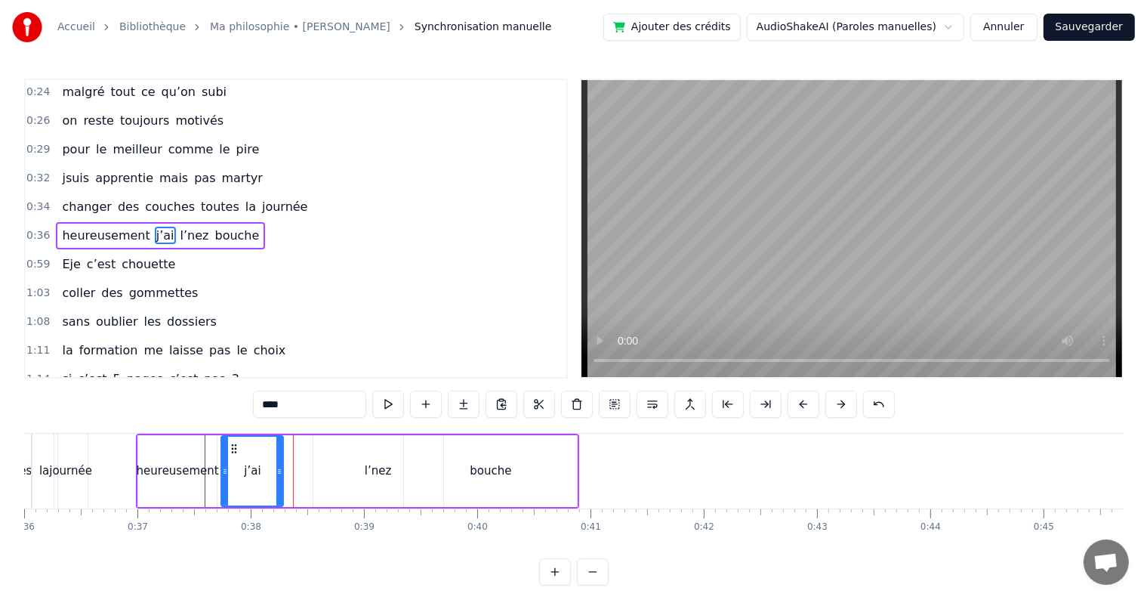
drag, startPoint x: 341, startPoint y: 467, endPoint x: 275, endPoint y: 462, distance: 66.6
click at [276, 462] on div at bounding box center [279, 471] width 6 height 69
click at [365, 471] on div "l’nez" at bounding box center [378, 471] width 130 height 72
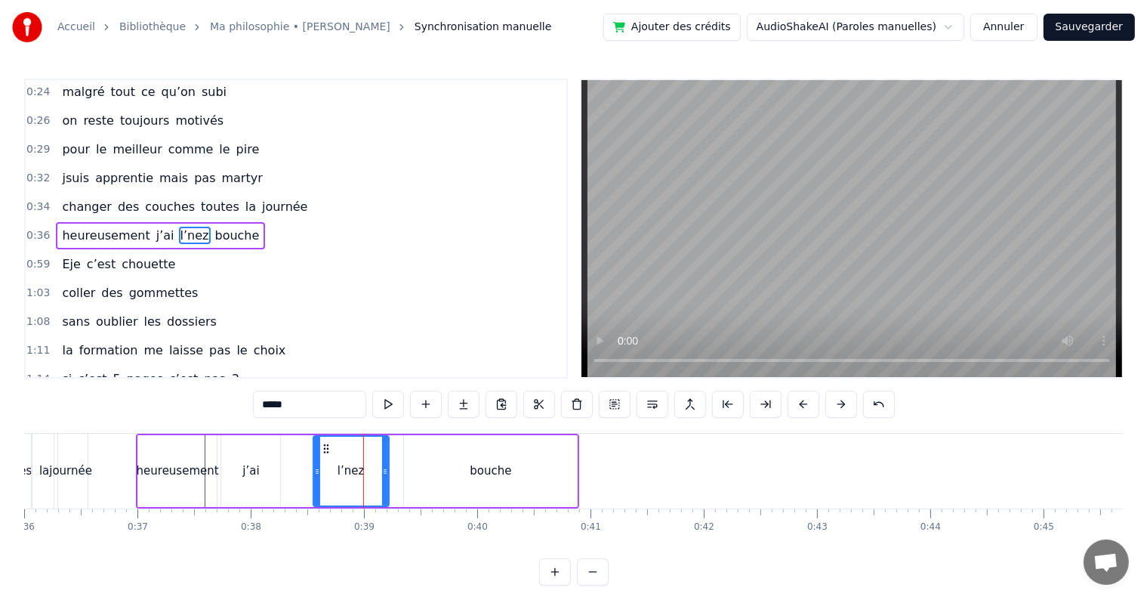
drag, startPoint x: 440, startPoint y: 469, endPoint x: 384, endPoint y: 467, distance: 56.7
click at [384, 467] on icon at bounding box center [385, 471] width 6 height 12
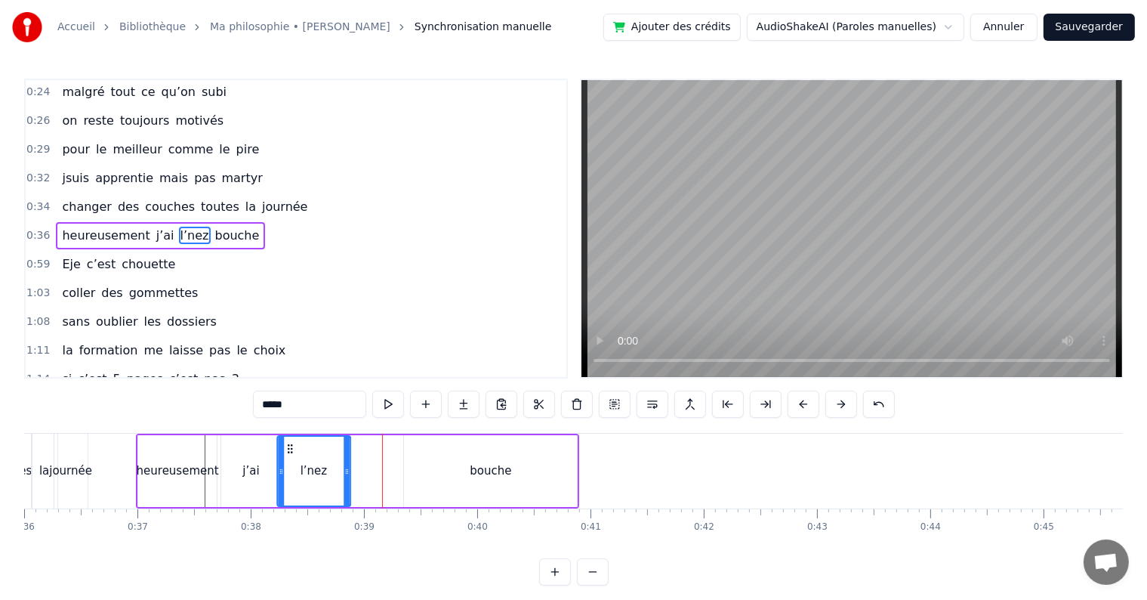
drag, startPoint x: 324, startPoint y: 446, endPoint x: 288, endPoint y: 444, distance: 36.3
click at [288, 444] on icon at bounding box center [290, 449] width 12 height 12
click at [487, 489] on div "bouche" at bounding box center [490, 471] width 173 height 72
type input "******"
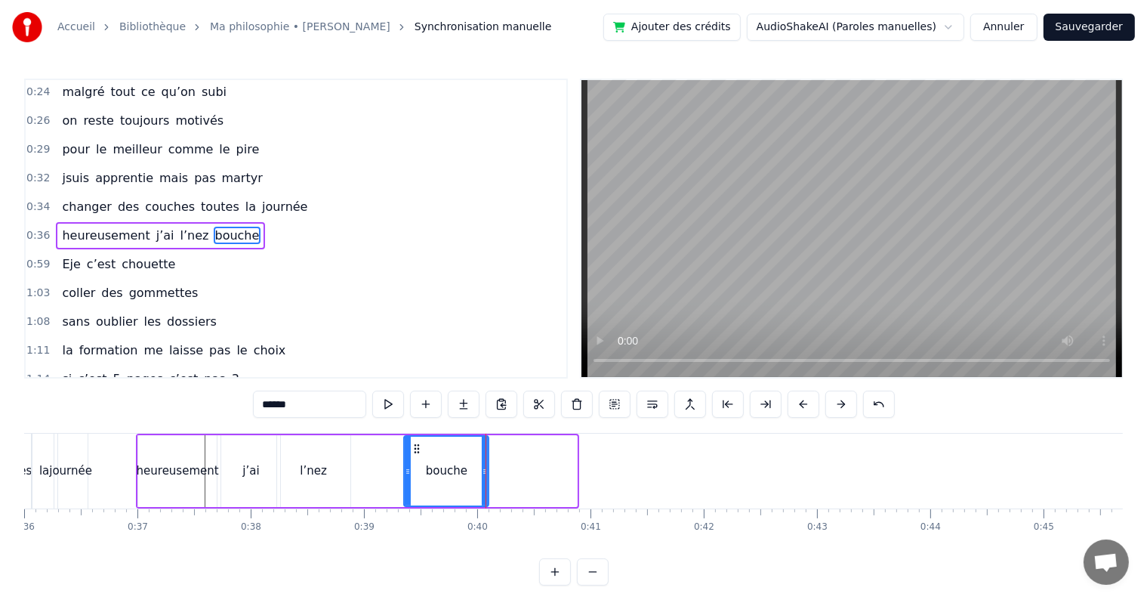
drag, startPoint x: 574, startPoint y: 474, endPoint x: 482, endPoint y: 457, distance: 93.8
click at [482, 457] on div at bounding box center [485, 471] width 6 height 69
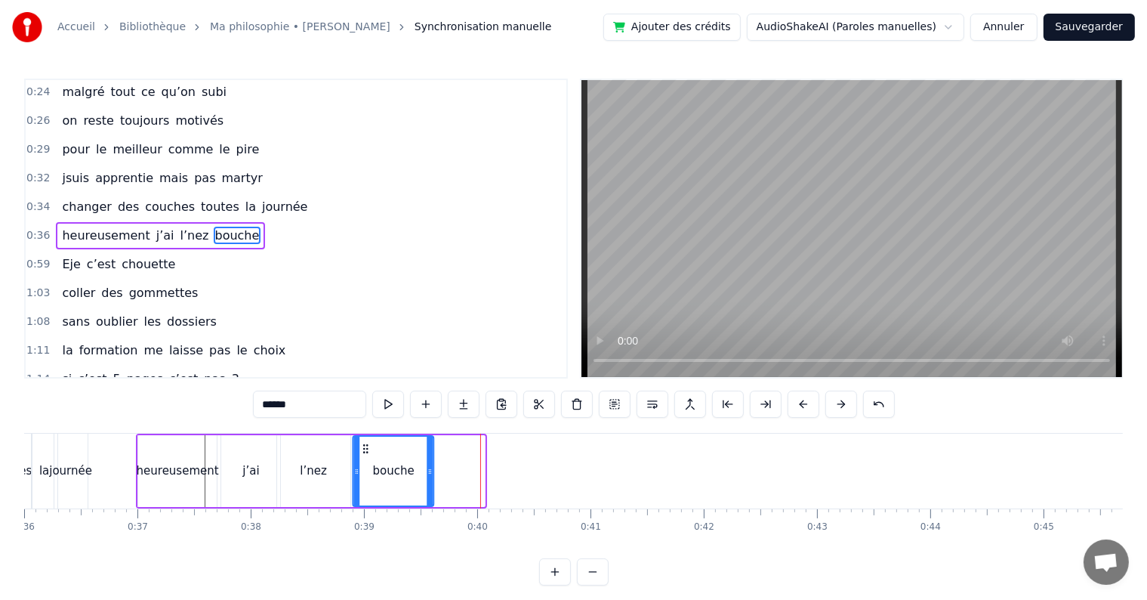
drag, startPoint x: 418, startPoint y: 446, endPoint x: 366, endPoint y: 447, distance: 52.9
click at [366, 447] on icon at bounding box center [365, 449] width 12 height 12
click at [27, 228] on span "0:36" at bounding box center [37, 235] width 23 height 15
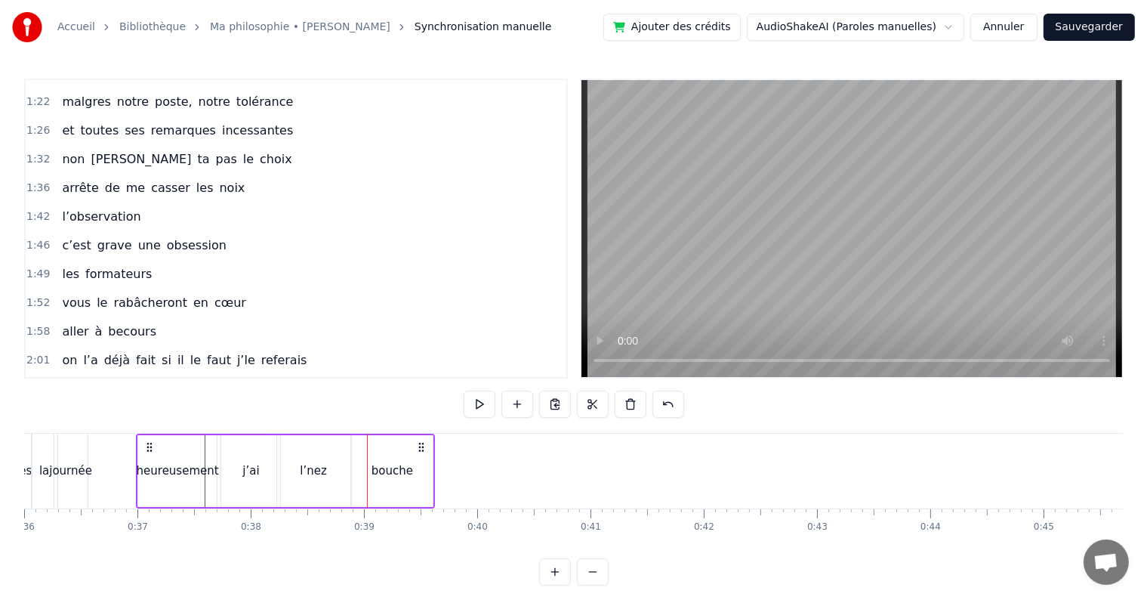
scroll to position [369, 0]
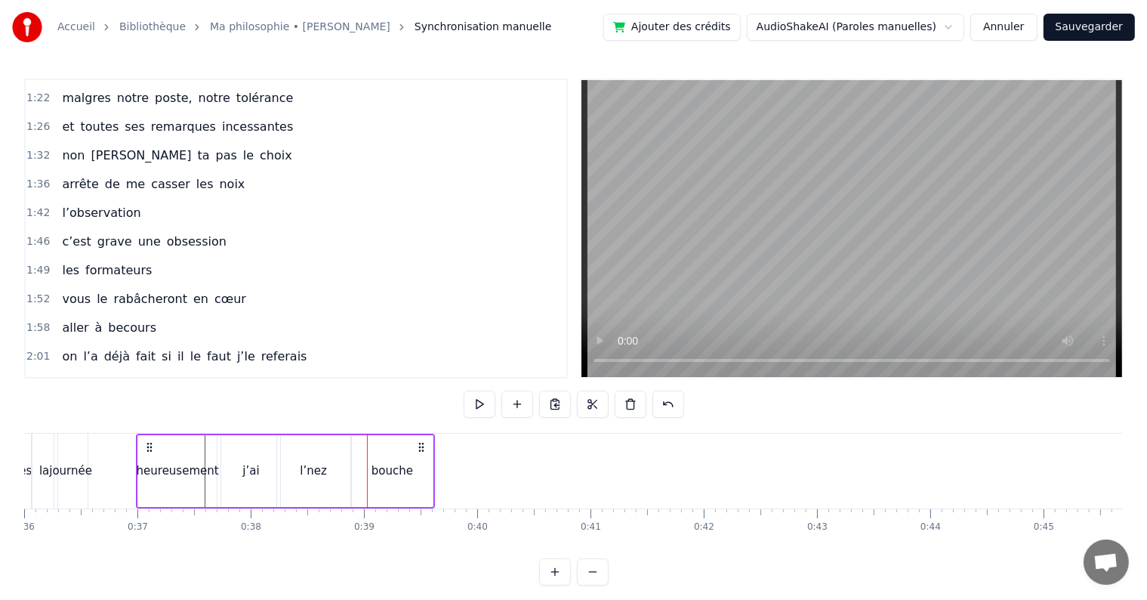
click at [329, 473] on div "l’nez" at bounding box center [313, 471] width 73 height 72
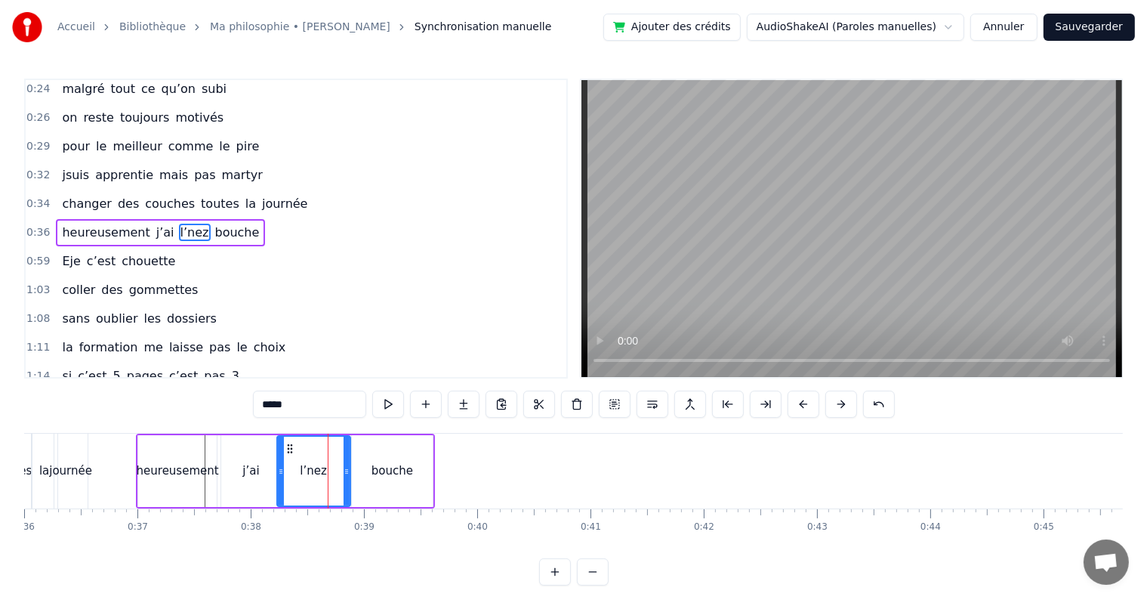
scroll to position [60, 0]
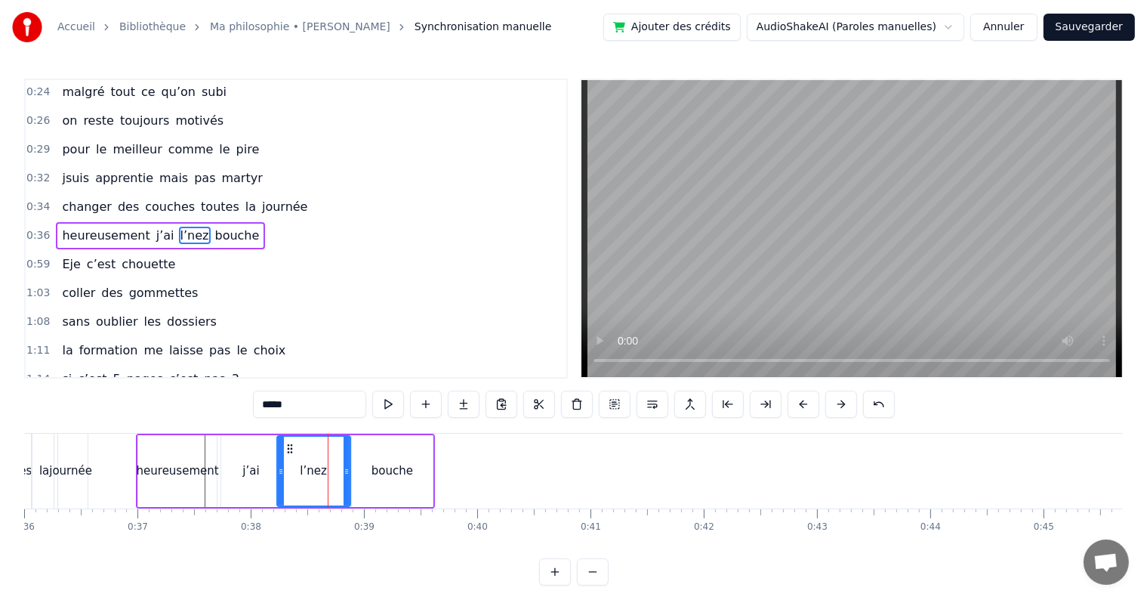
drag, startPoint x: 350, startPoint y: 471, endPoint x: 335, endPoint y: 468, distance: 15.4
click at [335, 468] on div "l’nez" at bounding box center [313, 471] width 75 height 72
drag, startPoint x: 347, startPoint y: 468, endPoint x: 325, endPoint y: 468, distance: 22.7
click at [325, 468] on icon at bounding box center [324, 471] width 6 height 12
click at [390, 480] on div "bouche" at bounding box center [392, 471] width 81 height 72
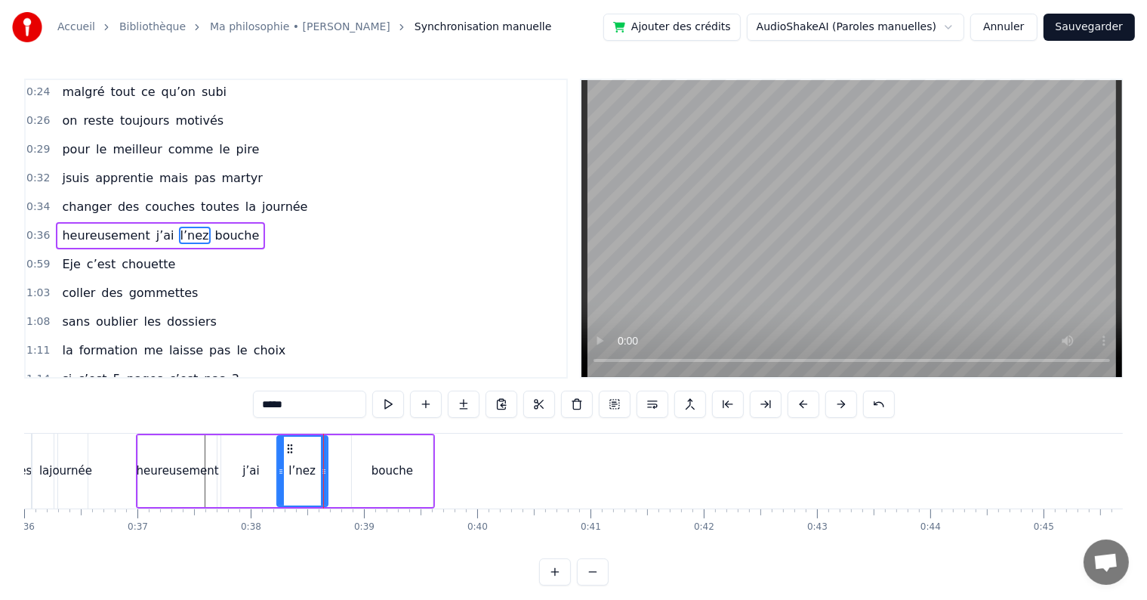
type input "******"
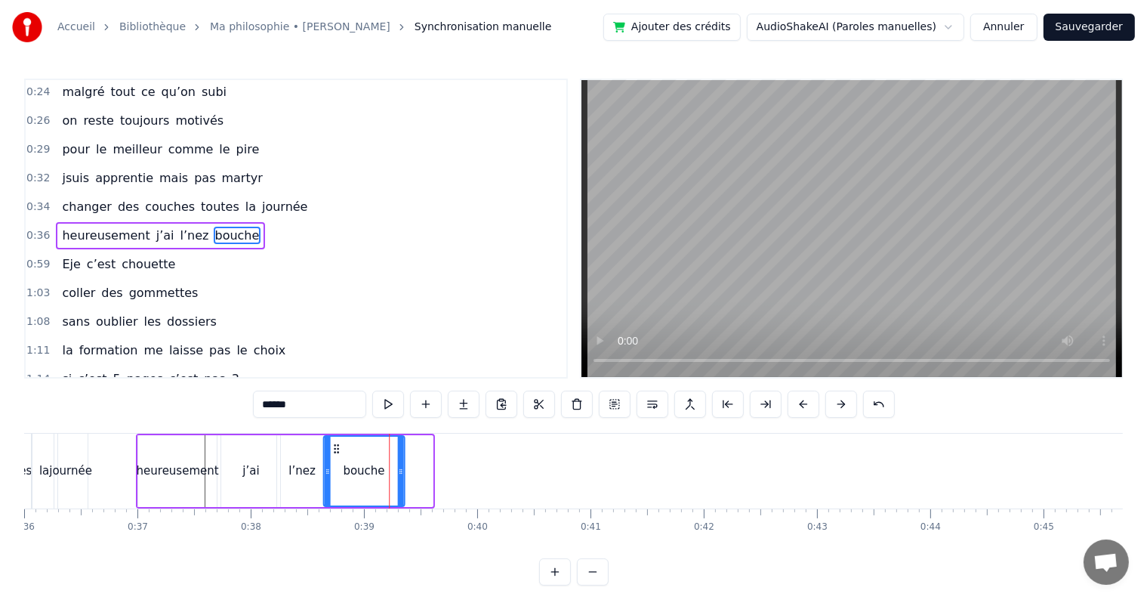
drag, startPoint x: 358, startPoint y: 444, endPoint x: 329, endPoint y: 444, distance: 28.7
click at [330, 444] on icon at bounding box center [336, 449] width 12 height 12
drag, startPoint x: 401, startPoint y: 470, endPoint x: 367, endPoint y: 470, distance: 34.0
click at [367, 470] on icon at bounding box center [367, 471] width 6 height 12
click at [30, 228] on span "0:36" at bounding box center [37, 235] width 23 height 15
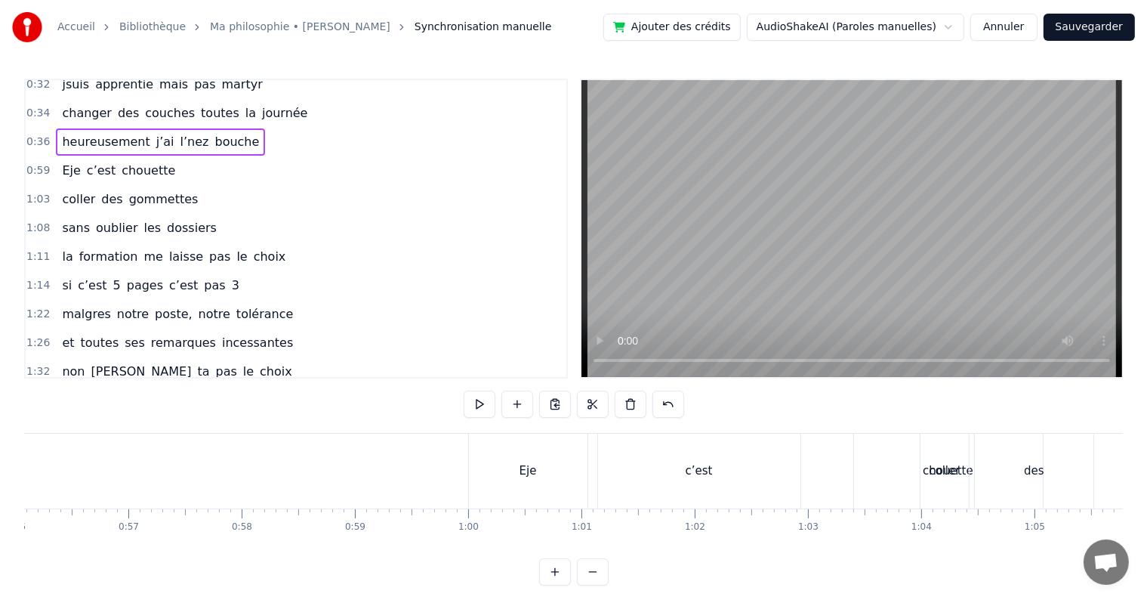
scroll to position [0, 0]
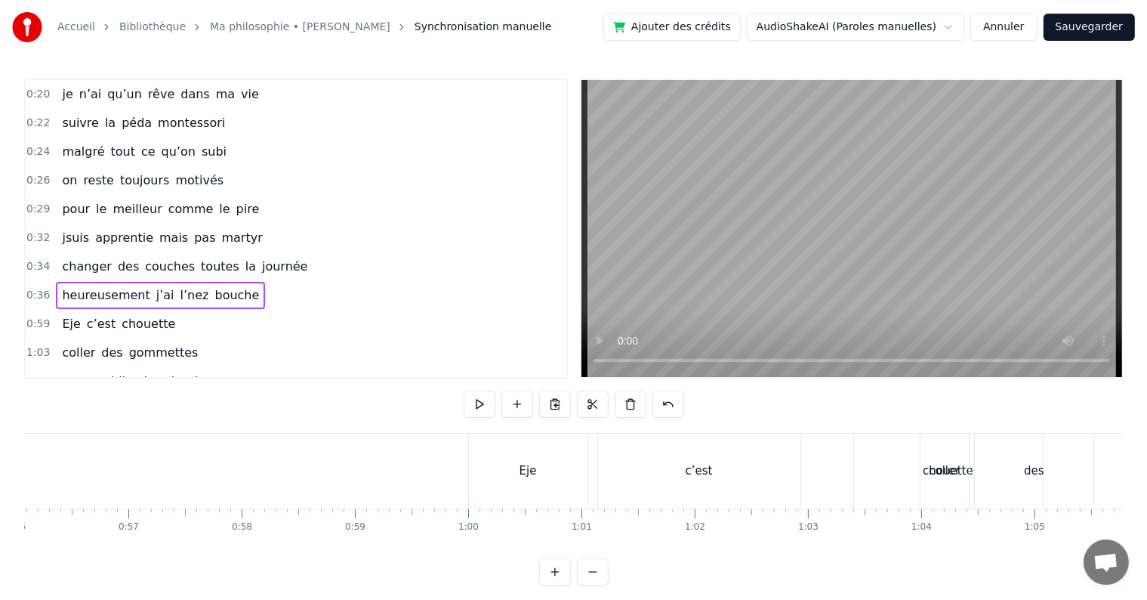
click at [489, 481] on div "Eje" at bounding box center [528, 470] width 119 height 75
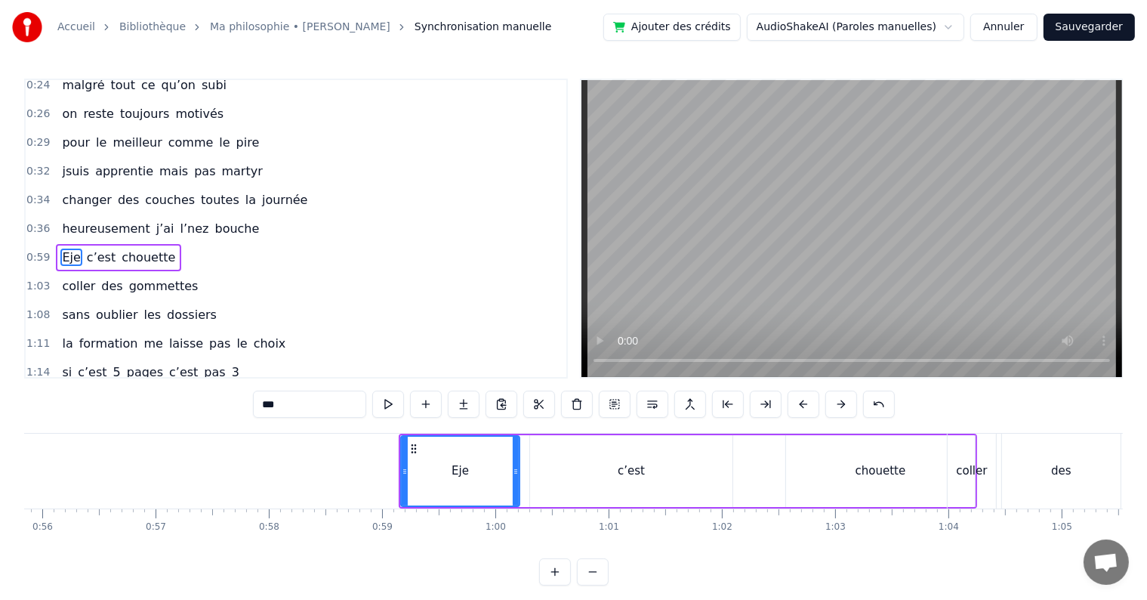
scroll to position [0, 6299]
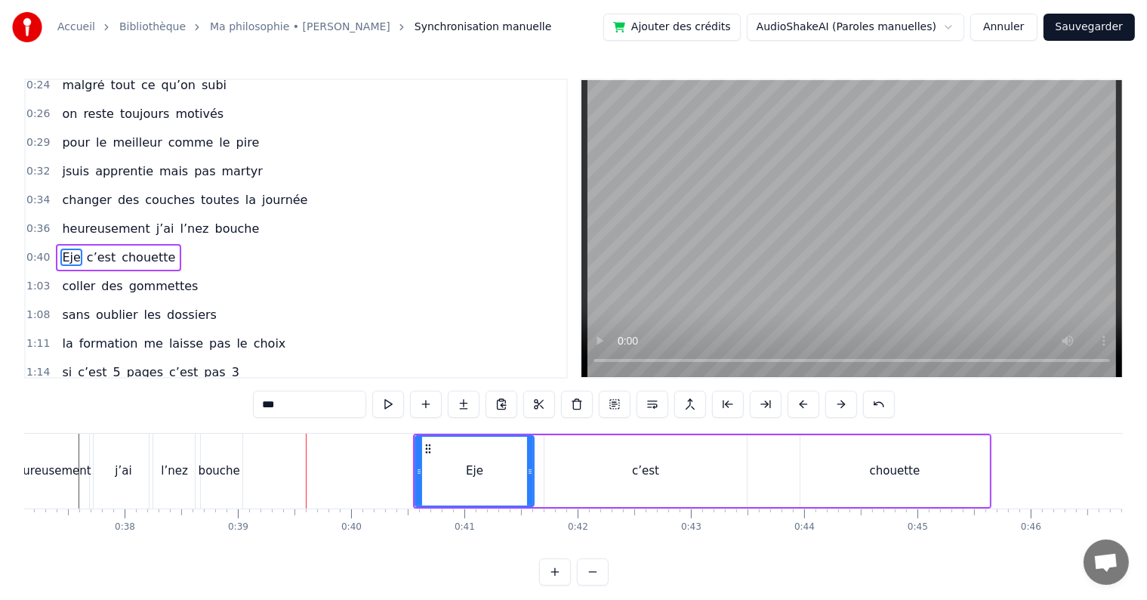
scroll to position [0, 4190]
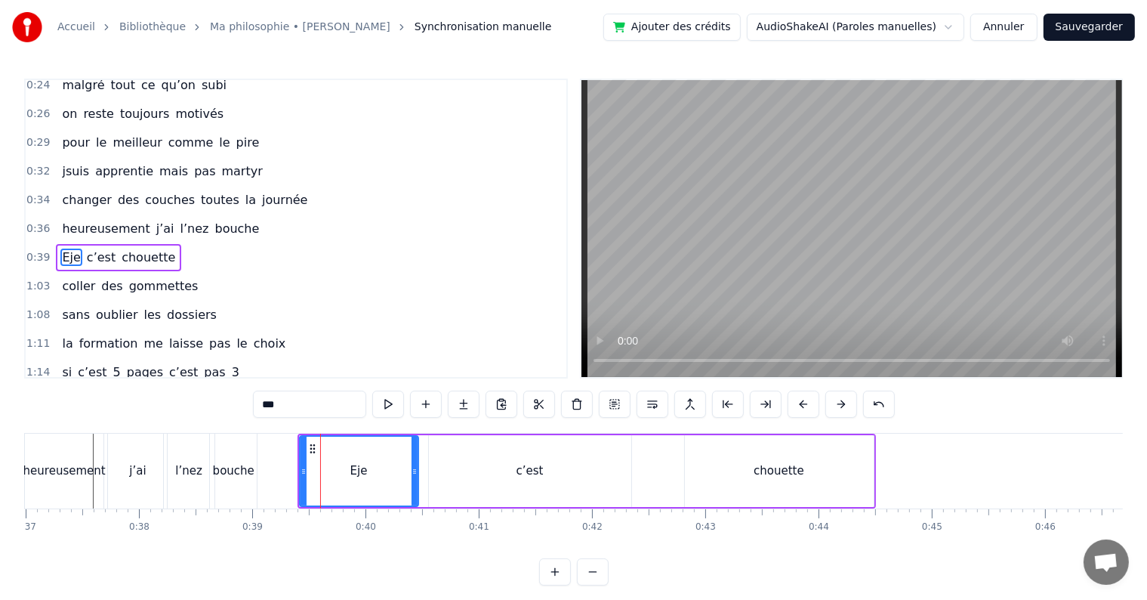
click at [378, 474] on div "Eje" at bounding box center [359, 471] width 117 height 69
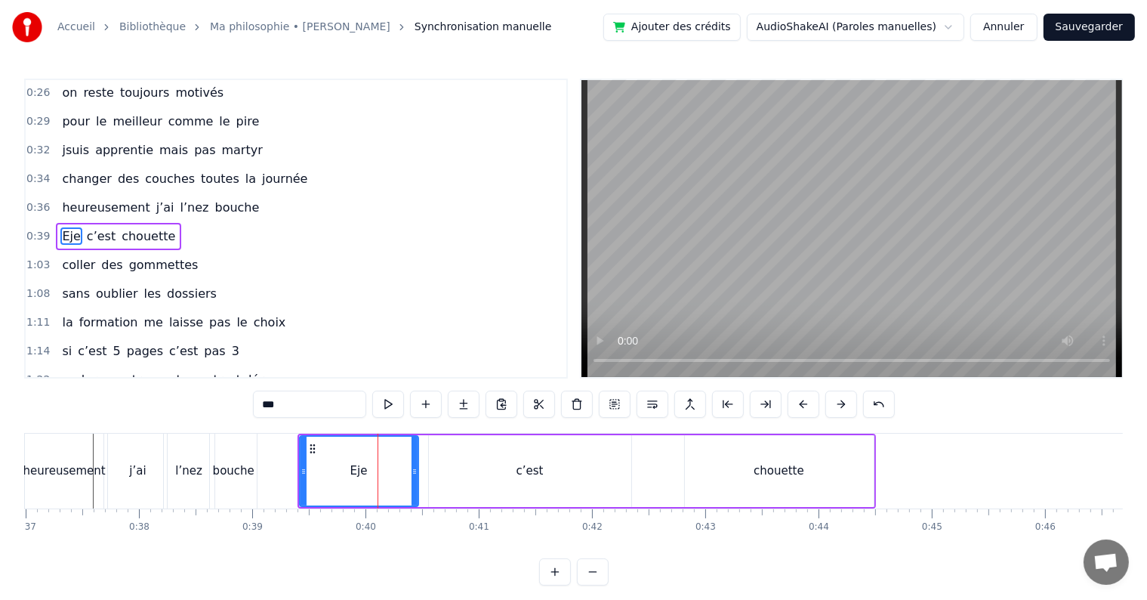
drag, startPoint x: 409, startPoint y: 469, endPoint x: 360, endPoint y: 466, distance: 49.2
click at [360, 466] on div "Eje" at bounding box center [359, 471] width 117 height 69
drag, startPoint x: 414, startPoint y: 471, endPoint x: 321, endPoint y: 468, distance: 92.9
click at [321, 468] on icon at bounding box center [322, 471] width 6 height 12
click at [513, 480] on div "c’est" at bounding box center [530, 471] width 202 height 72
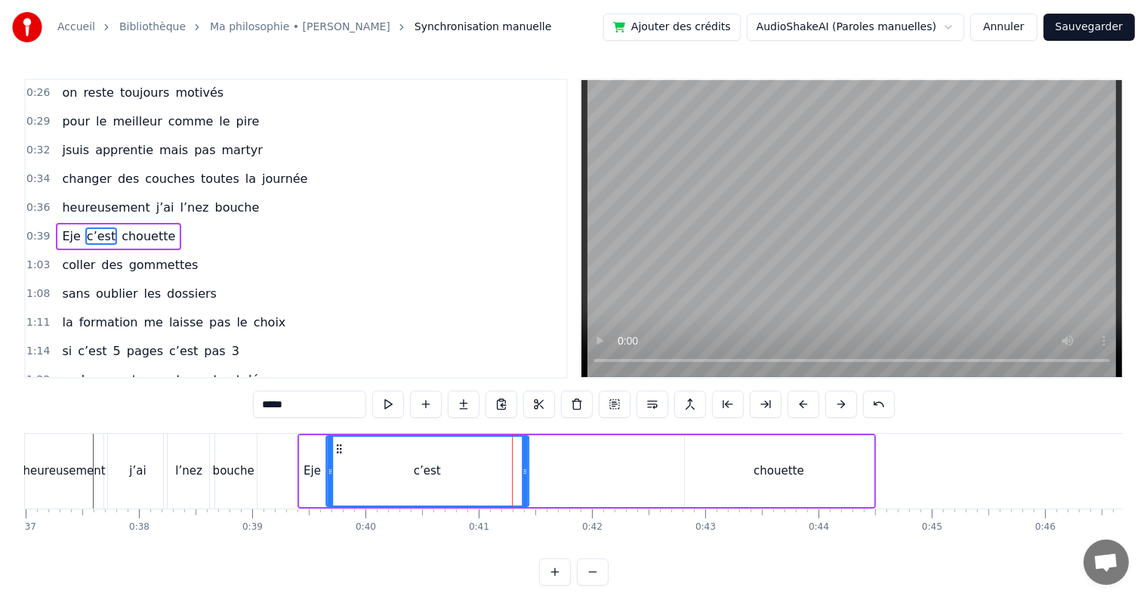
drag, startPoint x: 440, startPoint y: 448, endPoint x: 336, endPoint y: 447, distance: 103.5
click at [336, 447] on icon at bounding box center [339, 449] width 12 height 12
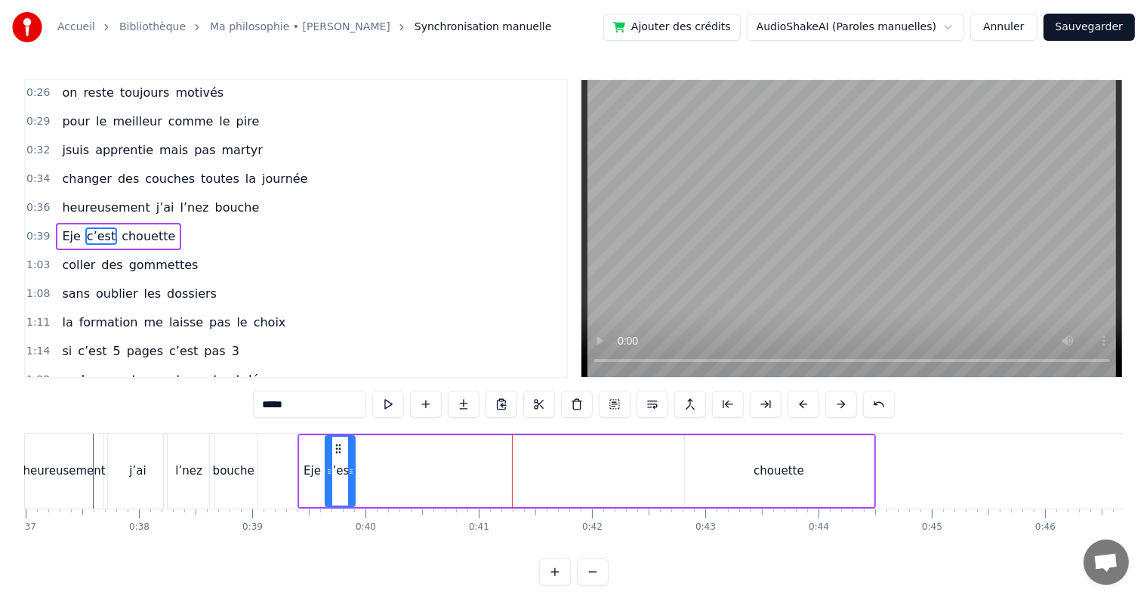
drag, startPoint x: 523, startPoint y: 470, endPoint x: 350, endPoint y: 462, distance: 173.1
click at [350, 462] on div at bounding box center [351, 471] width 6 height 69
click at [704, 481] on div "chouette" at bounding box center [779, 471] width 189 height 72
type input "********"
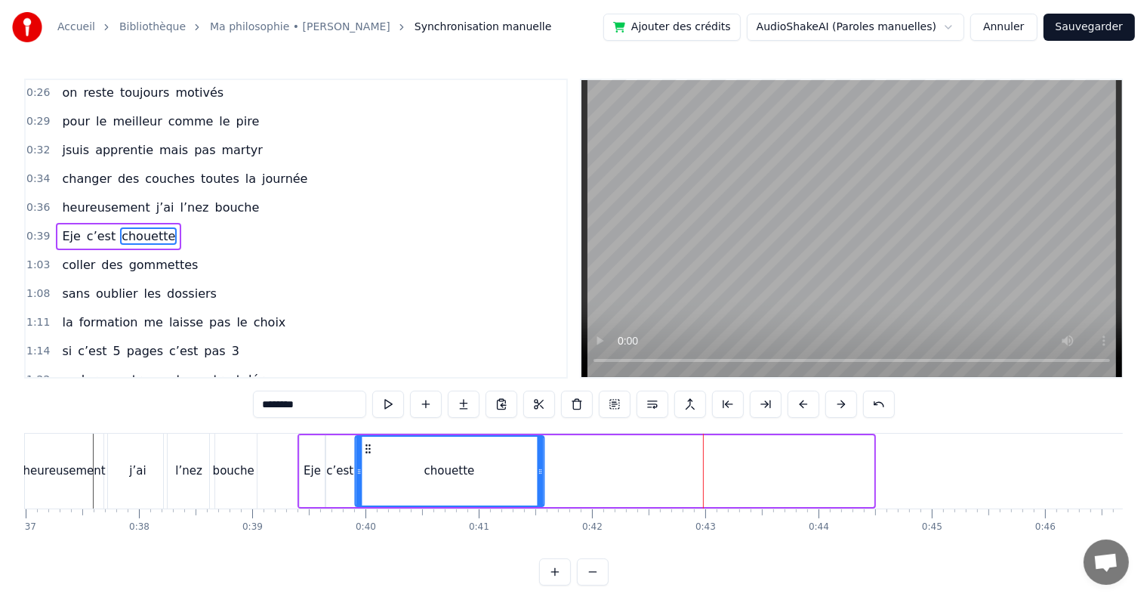
drag, startPoint x: 693, startPoint y: 446, endPoint x: 363, endPoint y: 443, distance: 330.0
click at [363, 443] on icon at bounding box center [368, 449] width 12 height 12
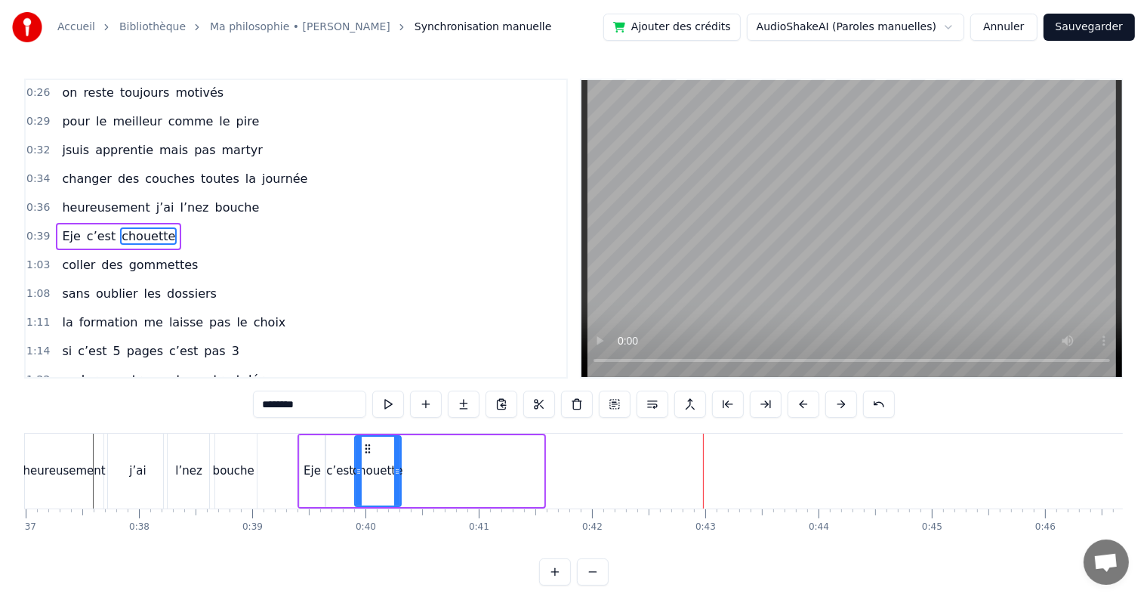
drag, startPoint x: 540, startPoint y: 470, endPoint x: 394, endPoint y: 458, distance: 146.2
click at [394, 458] on div at bounding box center [397, 471] width 6 height 69
click at [33, 236] on div "0:39 Eje c’est chouette" at bounding box center [296, 236] width 541 height 29
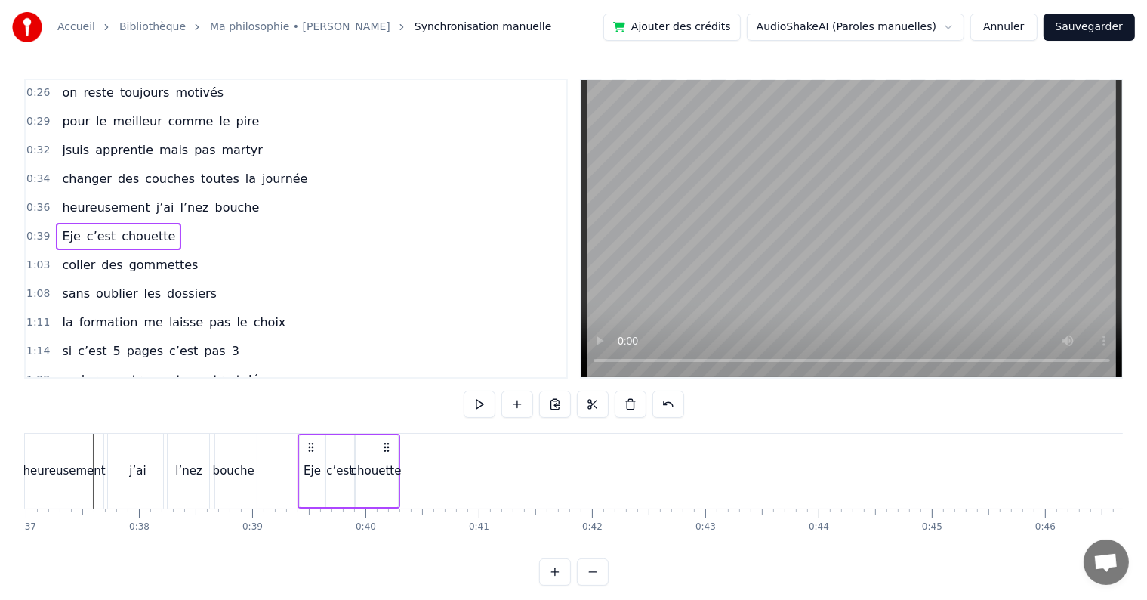
click at [33, 230] on span "0:39" at bounding box center [37, 236] width 23 height 15
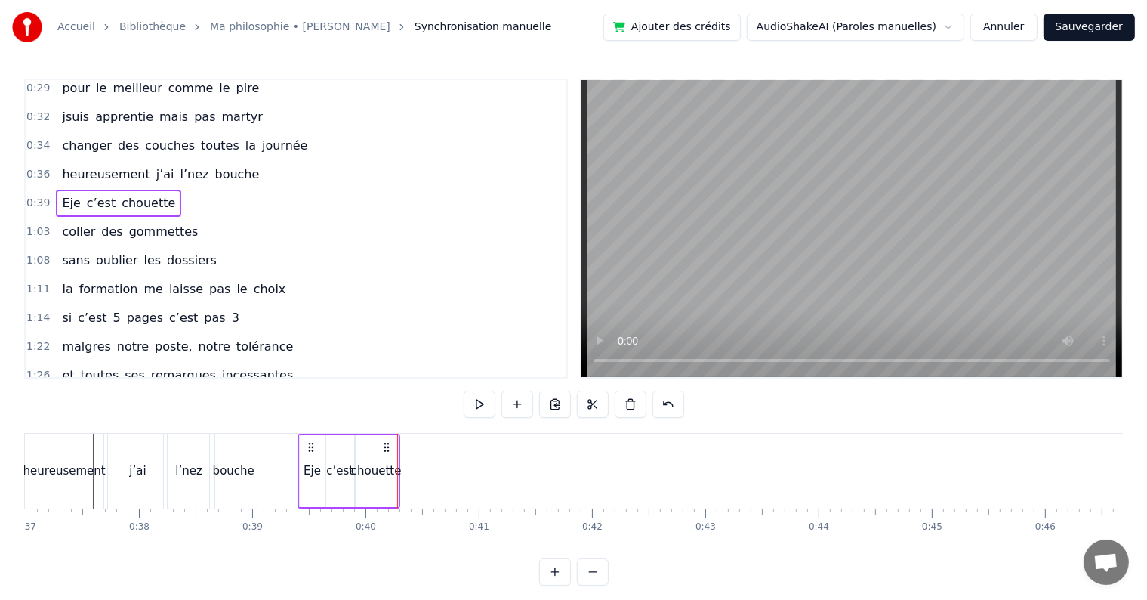
scroll to position [0, 0]
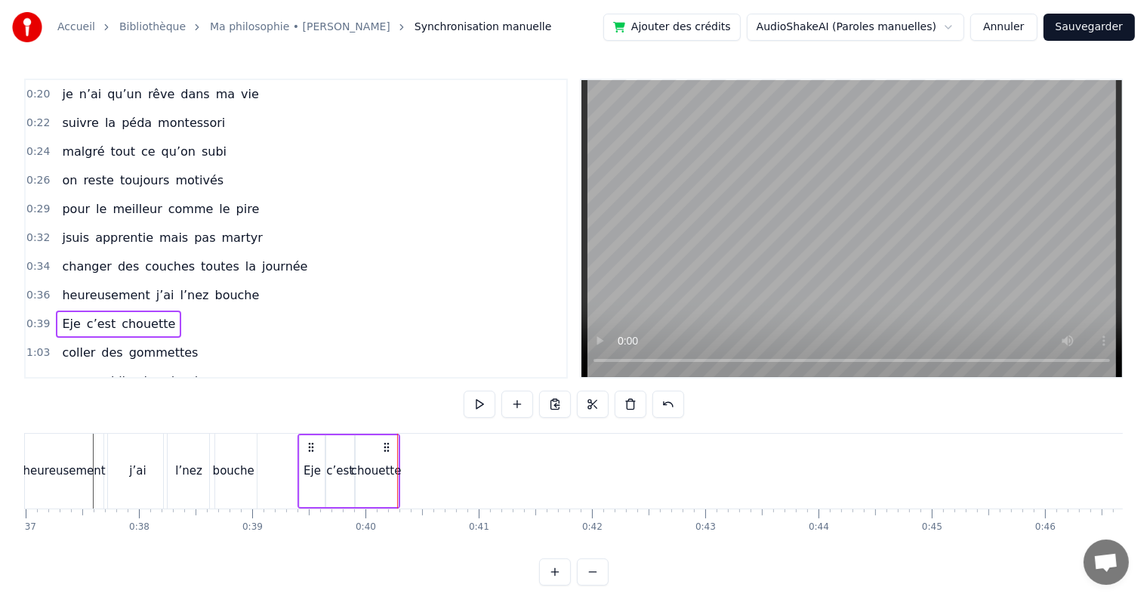
click at [33, 317] on span "0:39" at bounding box center [37, 323] width 23 height 15
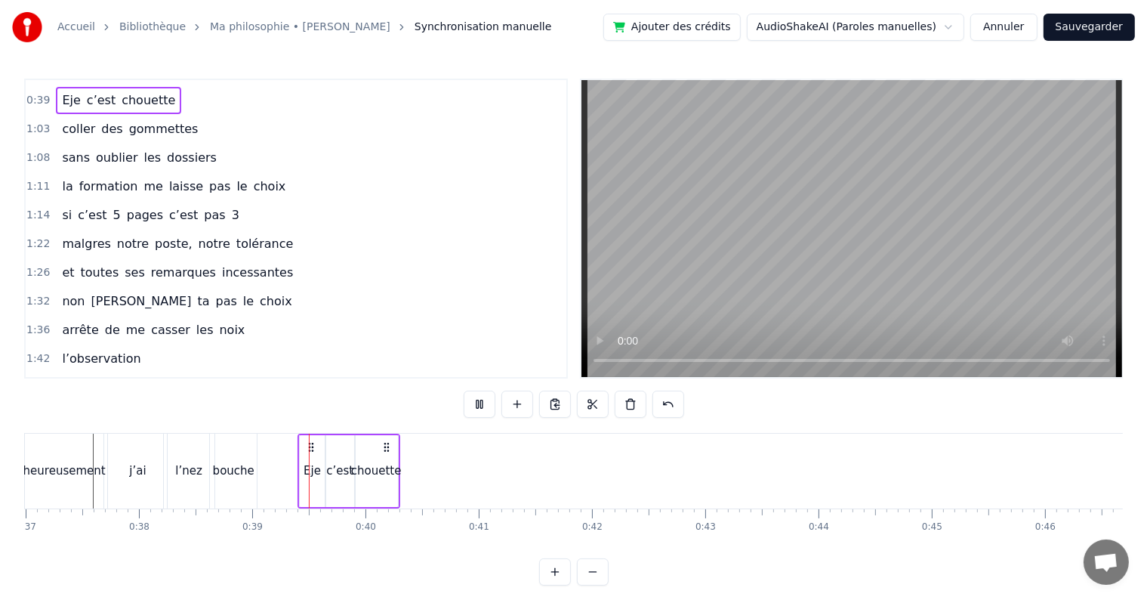
scroll to position [260, 0]
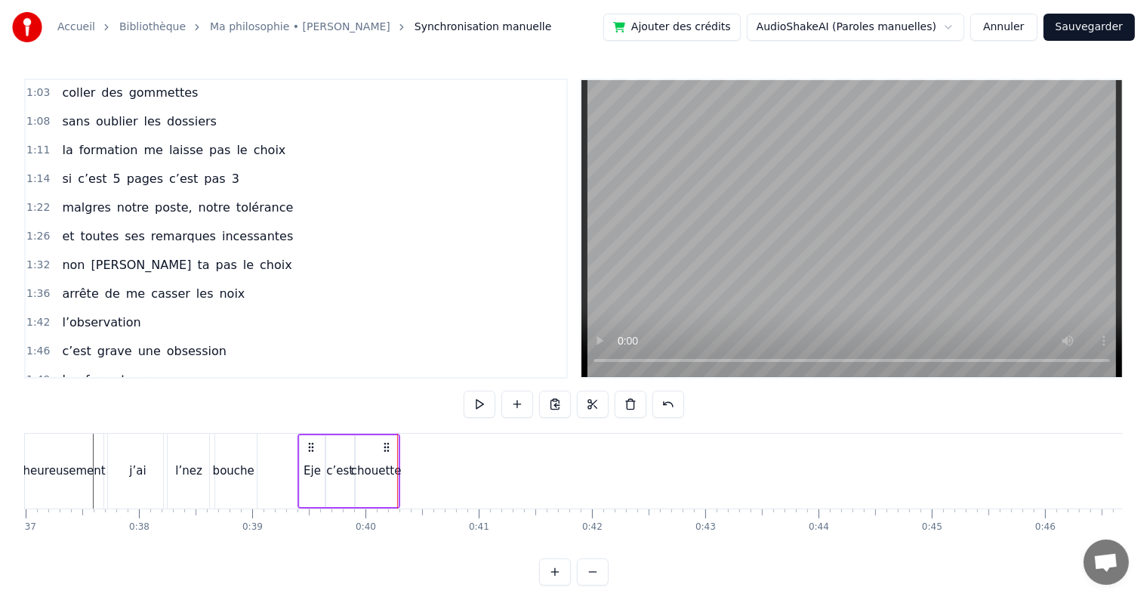
click at [377, 471] on div "chouette" at bounding box center [376, 470] width 51 height 17
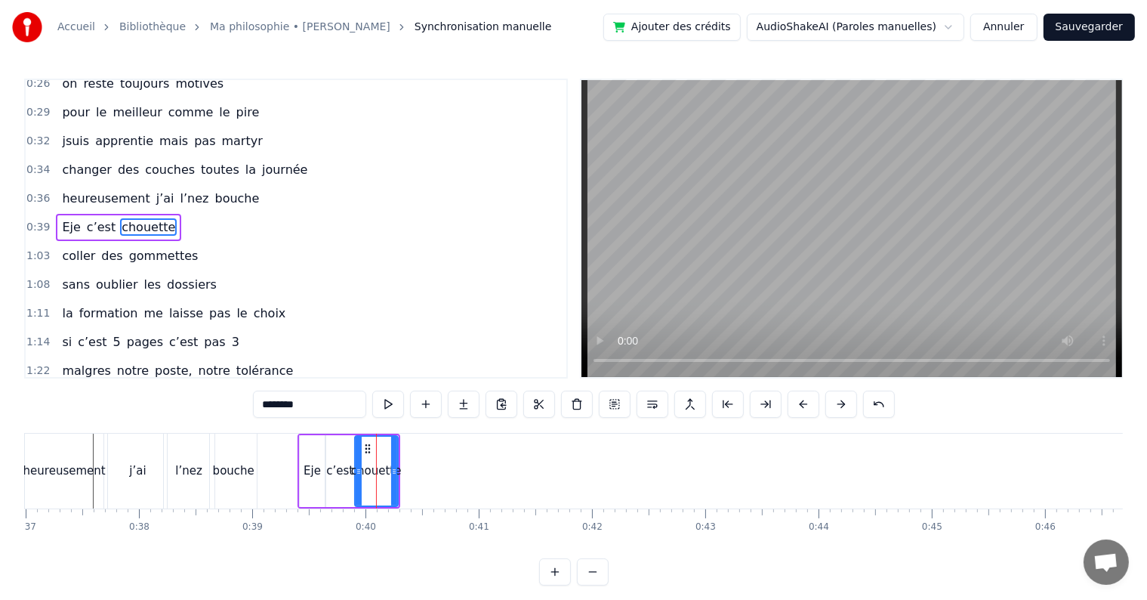
scroll to position [88, 0]
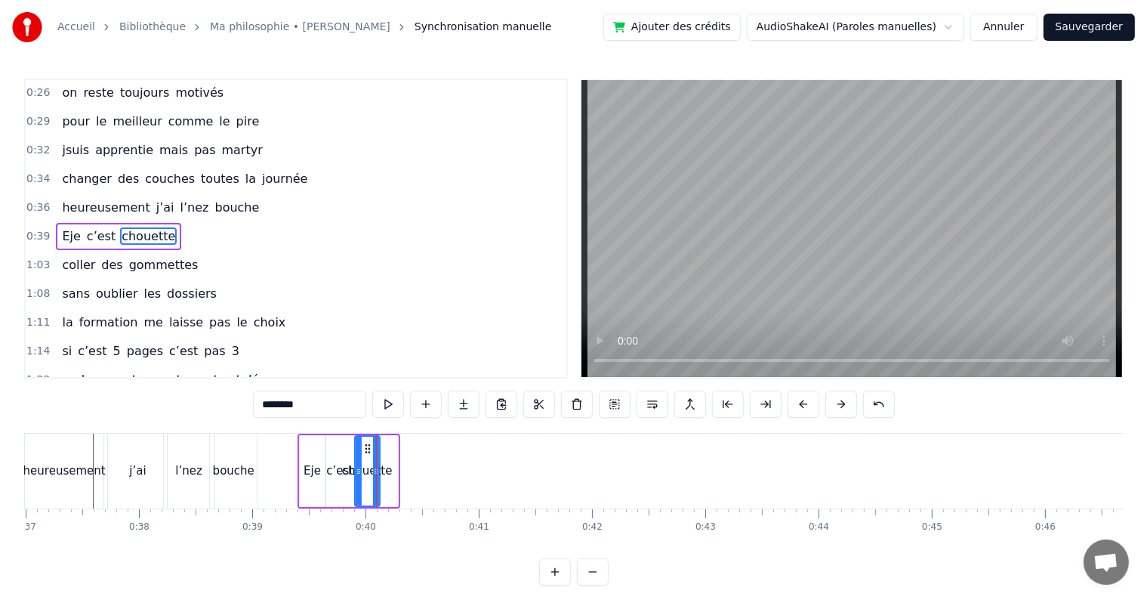
drag, startPoint x: 393, startPoint y: 468, endPoint x: 375, endPoint y: 467, distance: 18.2
click at [375, 467] on icon at bounding box center [376, 471] width 6 height 12
click at [33, 229] on span "0:39" at bounding box center [37, 236] width 23 height 15
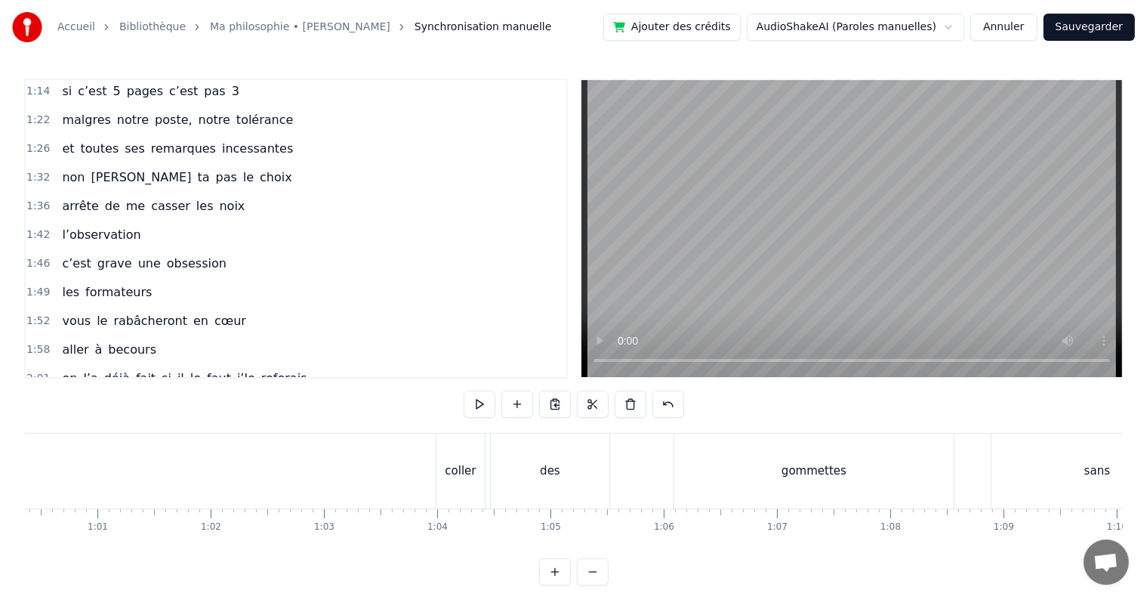
scroll to position [0, 6931]
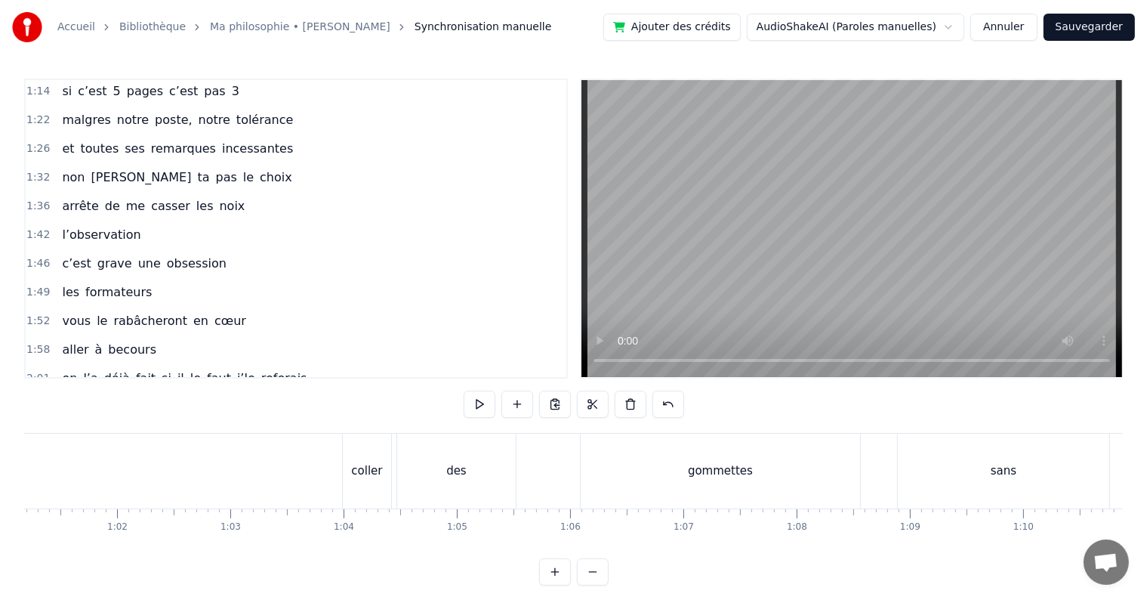
click at [366, 477] on div "coller" at bounding box center [366, 470] width 31 height 17
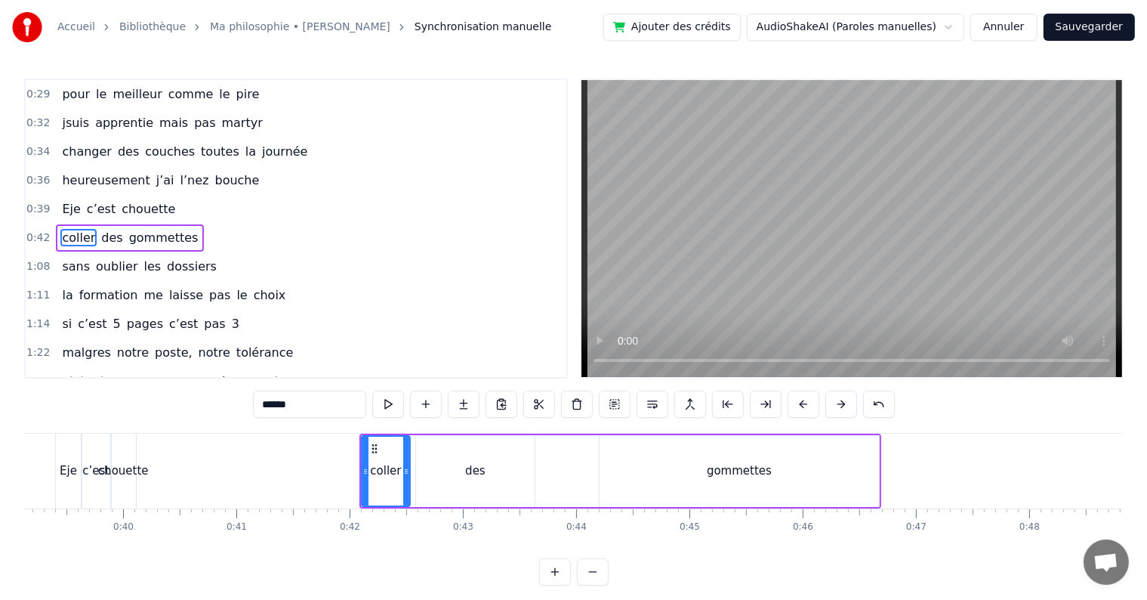
scroll to position [0, 4419]
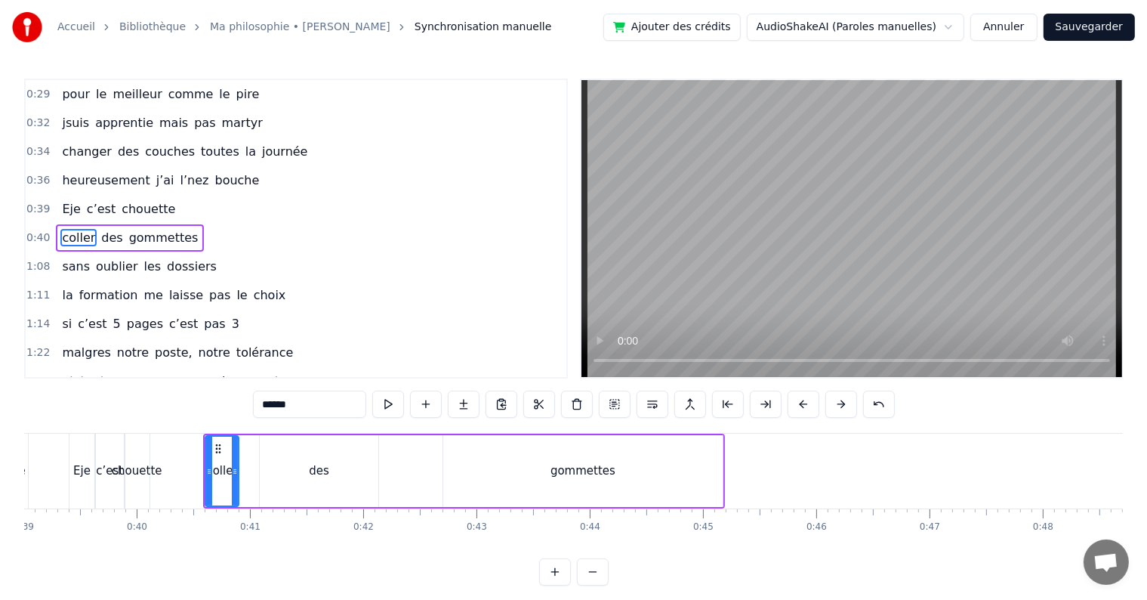
drag, startPoint x: 249, startPoint y: 465, endPoint x: 233, endPoint y: 465, distance: 16.6
click at [233, 465] on icon at bounding box center [235, 471] width 6 height 12
click at [305, 467] on div "des" at bounding box center [319, 471] width 119 height 72
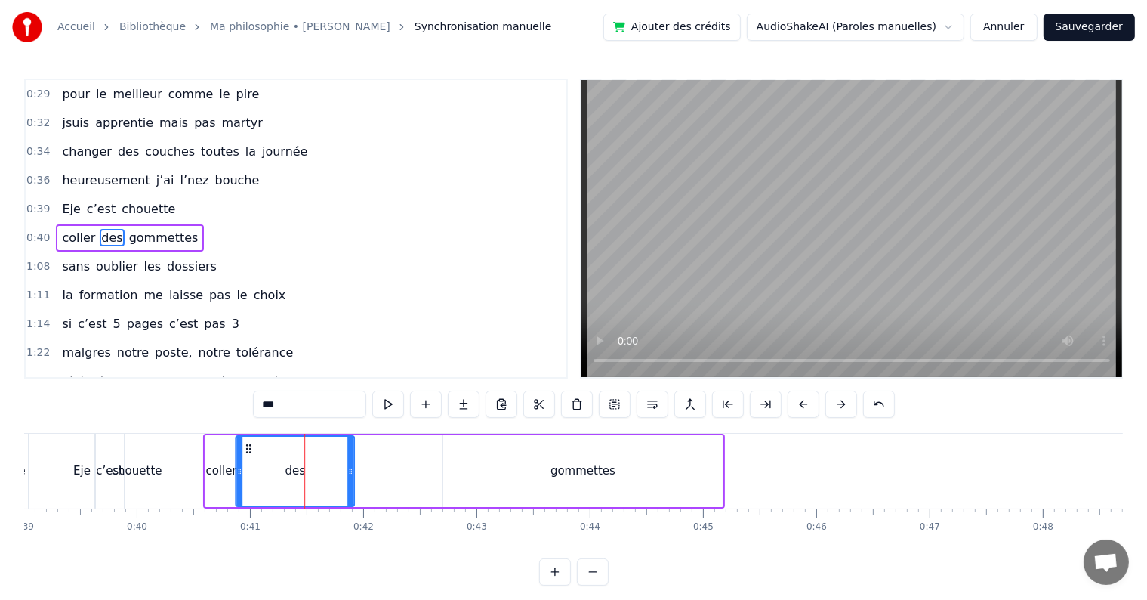
drag, startPoint x: 270, startPoint y: 446, endPoint x: 246, endPoint y: 441, distance: 24.6
click at [246, 441] on div "des" at bounding box center [294, 471] width 117 height 69
drag, startPoint x: 350, startPoint y: 466, endPoint x: 255, endPoint y: 465, distance: 94.4
click at [255, 465] on icon at bounding box center [256, 471] width 6 height 12
click at [465, 468] on div "gommettes" at bounding box center [582, 471] width 279 height 72
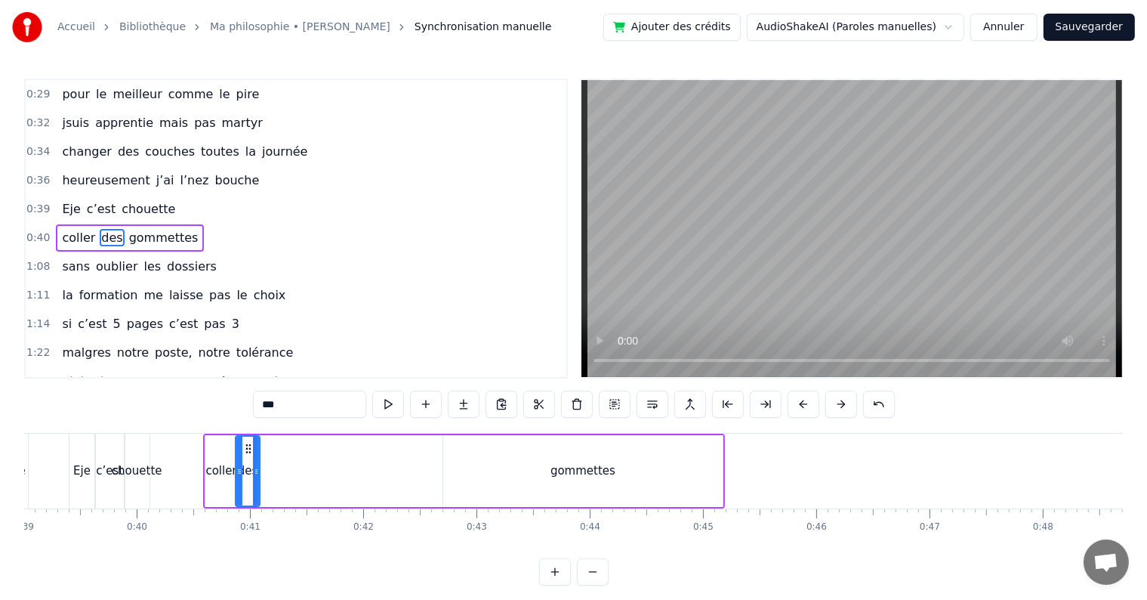
type input "*********"
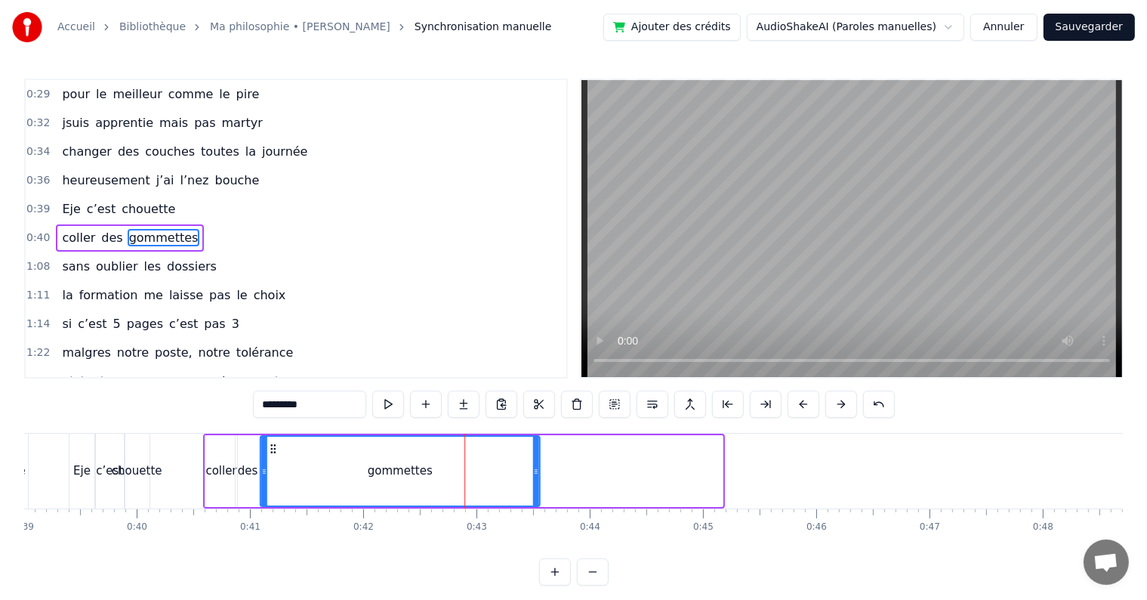
drag, startPoint x: 455, startPoint y: 446, endPoint x: 270, endPoint y: 449, distance: 184.3
click at [270, 449] on icon at bounding box center [273, 449] width 12 height 12
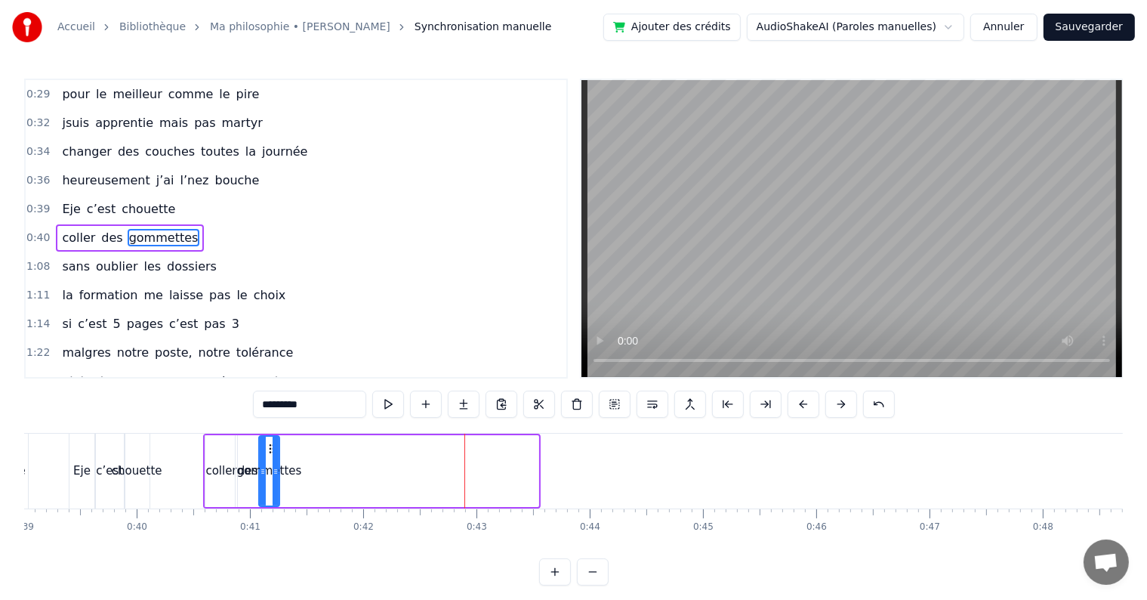
drag, startPoint x: 534, startPoint y: 472, endPoint x: 274, endPoint y: 464, distance: 259.9
click at [274, 465] on icon at bounding box center [276, 471] width 6 height 12
click at [33, 230] on span "0:40" at bounding box center [37, 237] width 23 height 15
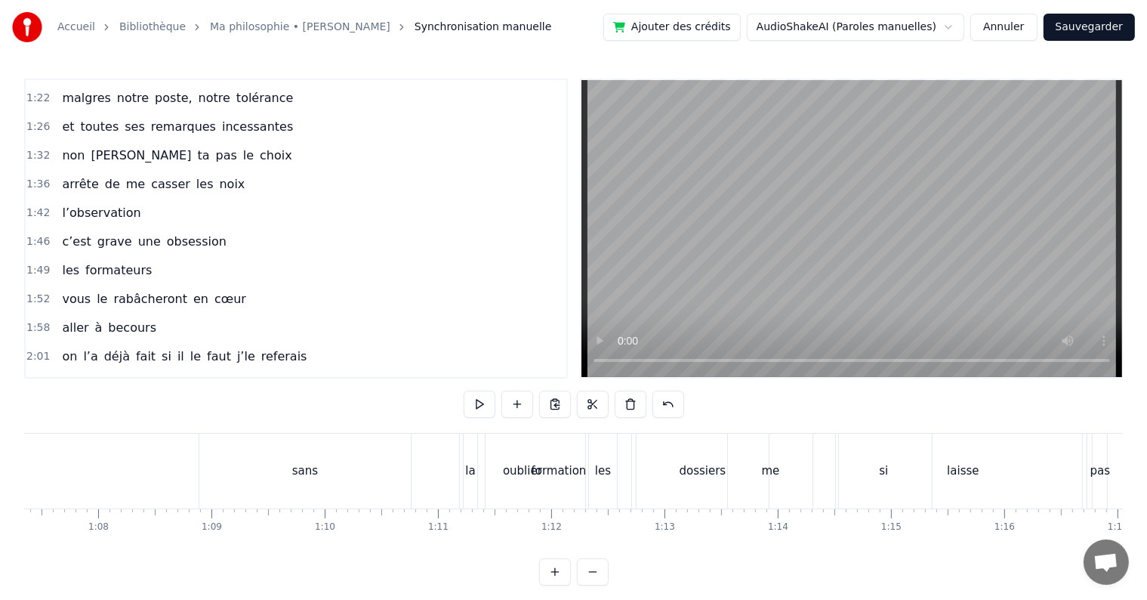
scroll to position [0, 7603]
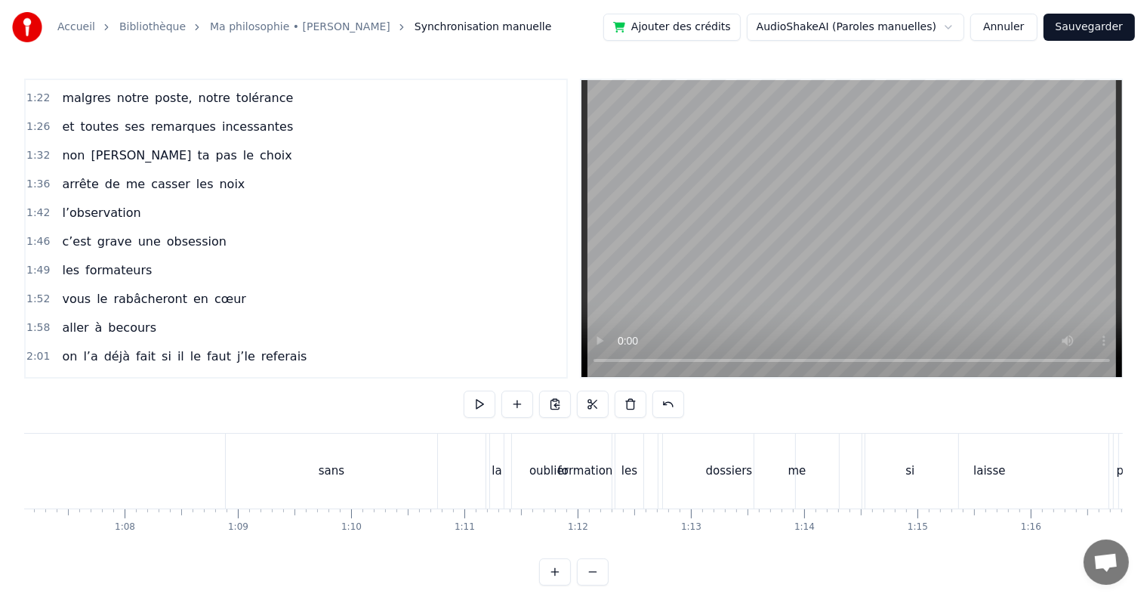
click at [257, 448] on div "sans" at bounding box center [331, 470] width 211 height 75
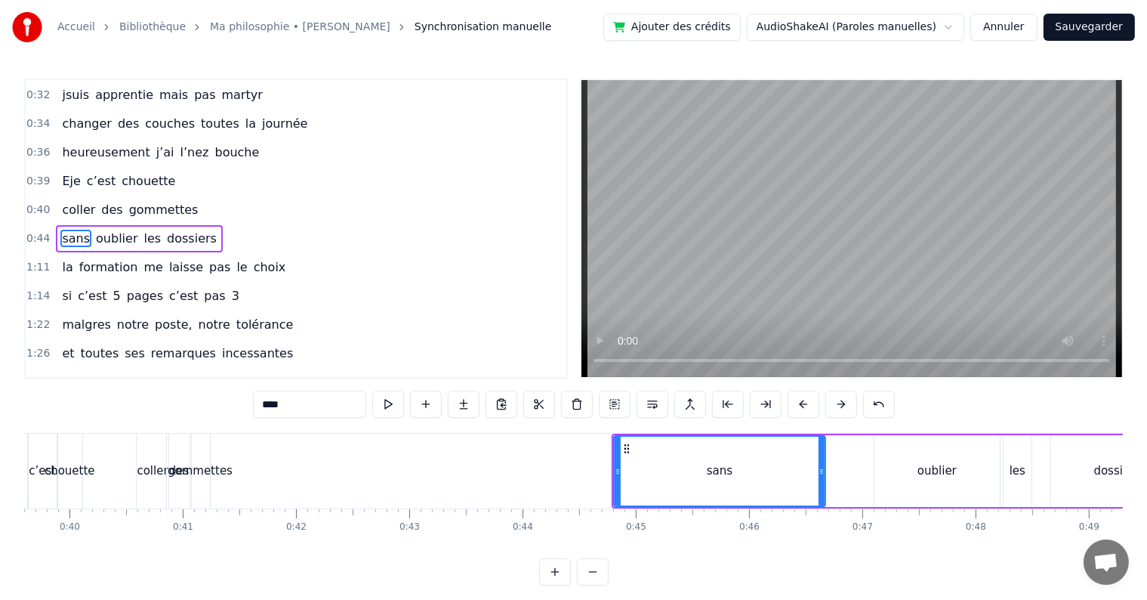
scroll to position [0, 4446]
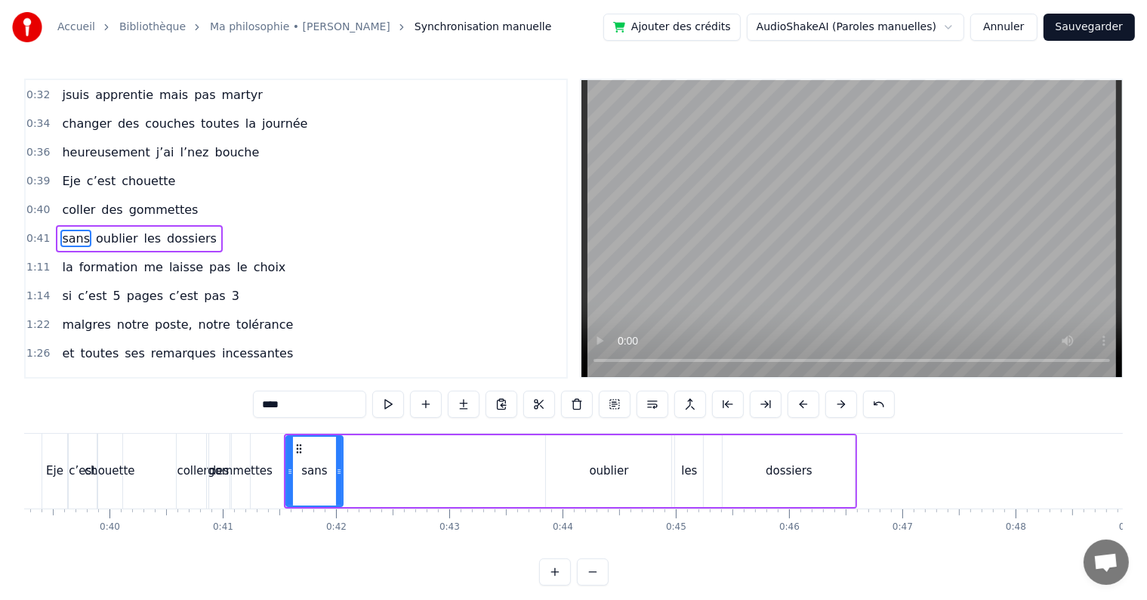
drag, startPoint x: 494, startPoint y: 471, endPoint x: 340, endPoint y: 470, distance: 154.1
click at [340, 470] on icon at bounding box center [339, 471] width 6 height 12
click at [574, 474] on div "oublier" at bounding box center [608, 471] width 125 height 72
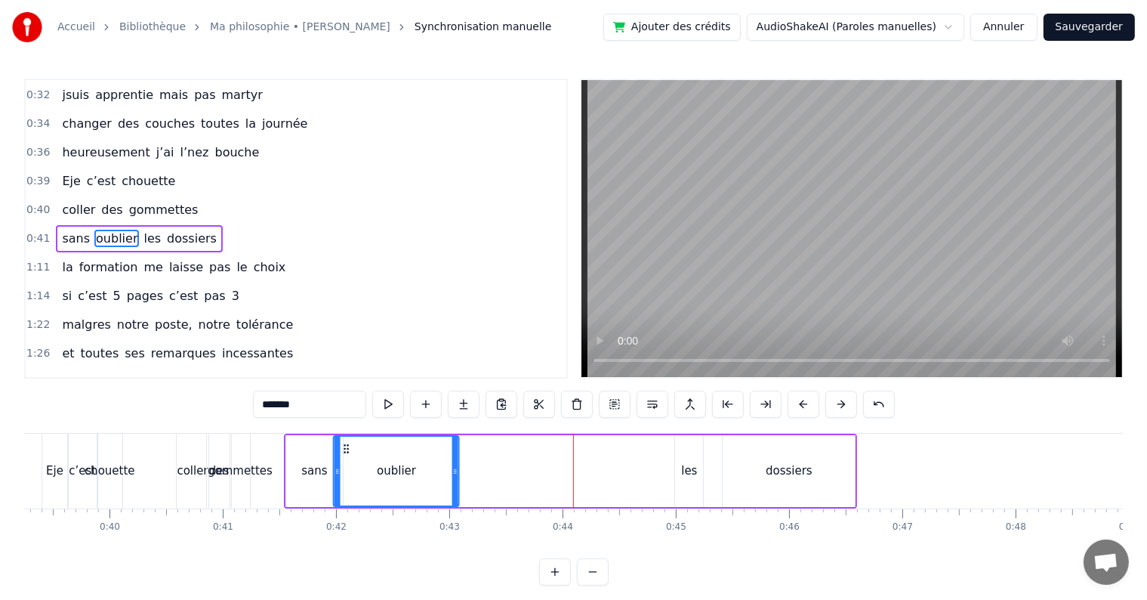
drag, startPoint x: 557, startPoint y: 442, endPoint x: 344, endPoint y: 449, distance: 213.1
click at [344, 449] on icon at bounding box center [347, 449] width 12 height 12
drag, startPoint x: 457, startPoint y: 473, endPoint x: 383, endPoint y: 467, distance: 74.3
click at [383, 467] on icon at bounding box center [382, 471] width 6 height 12
click at [677, 471] on div "les" at bounding box center [689, 471] width 28 height 72
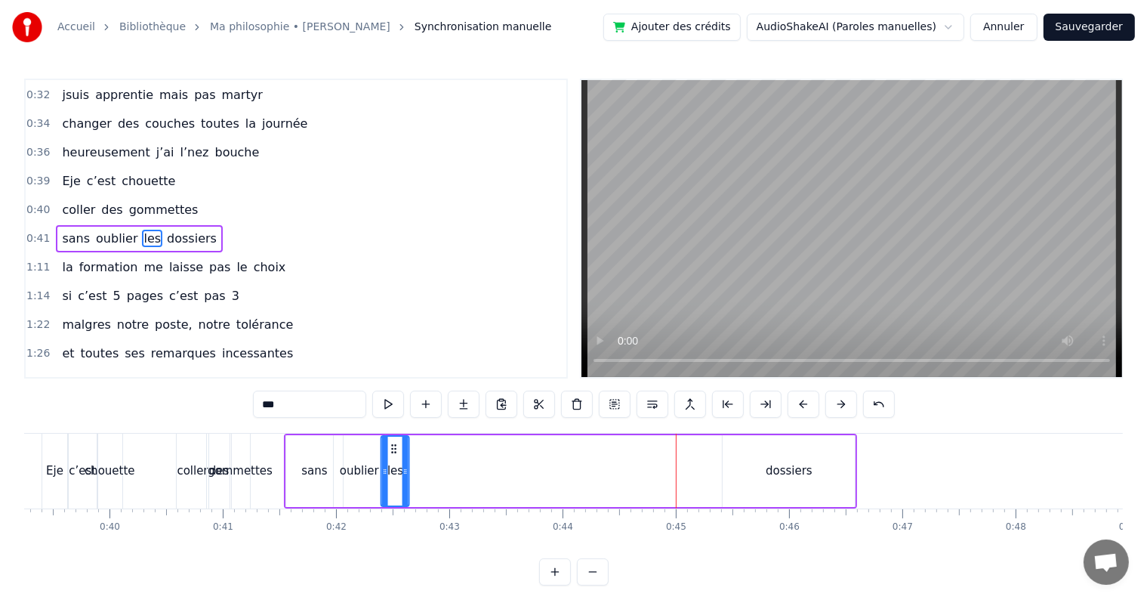
drag, startPoint x: 684, startPoint y: 447, endPoint x: 389, endPoint y: 456, distance: 295.4
click at [389, 456] on div "les" at bounding box center [395, 471] width 26 height 69
click at [773, 487] on div "dossiers" at bounding box center [789, 471] width 132 height 72
type input "********"
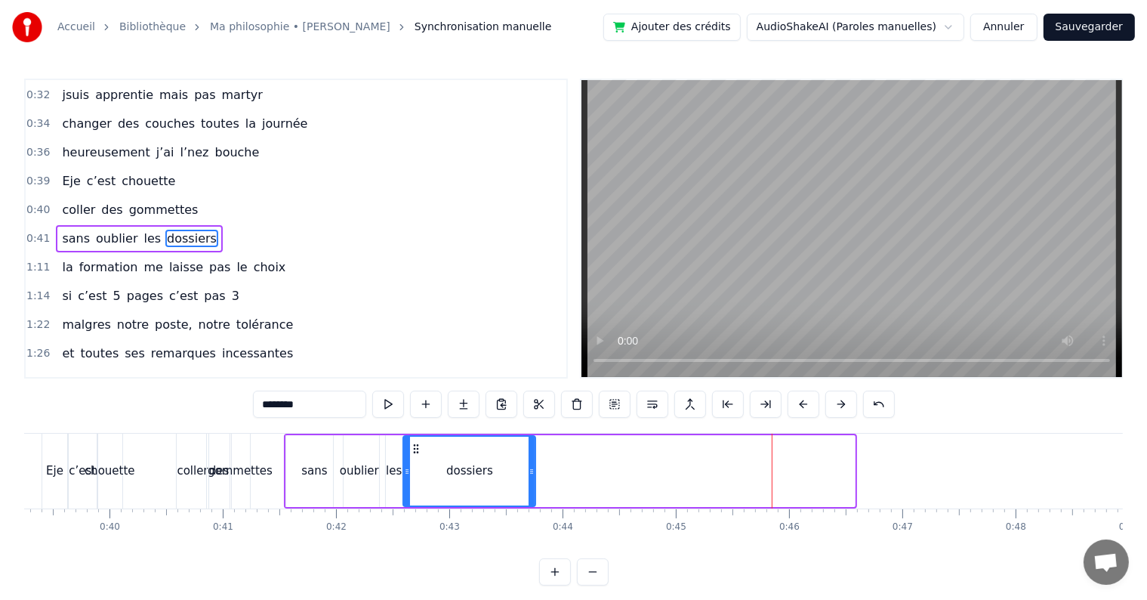
drag, startPoint x: 732, startPoint y: 447, endPoint x: 412, endPoint y: 447, distance: 319.5
click at [412, 447] on icon at bounding box center [416, 449] width 12 height 12
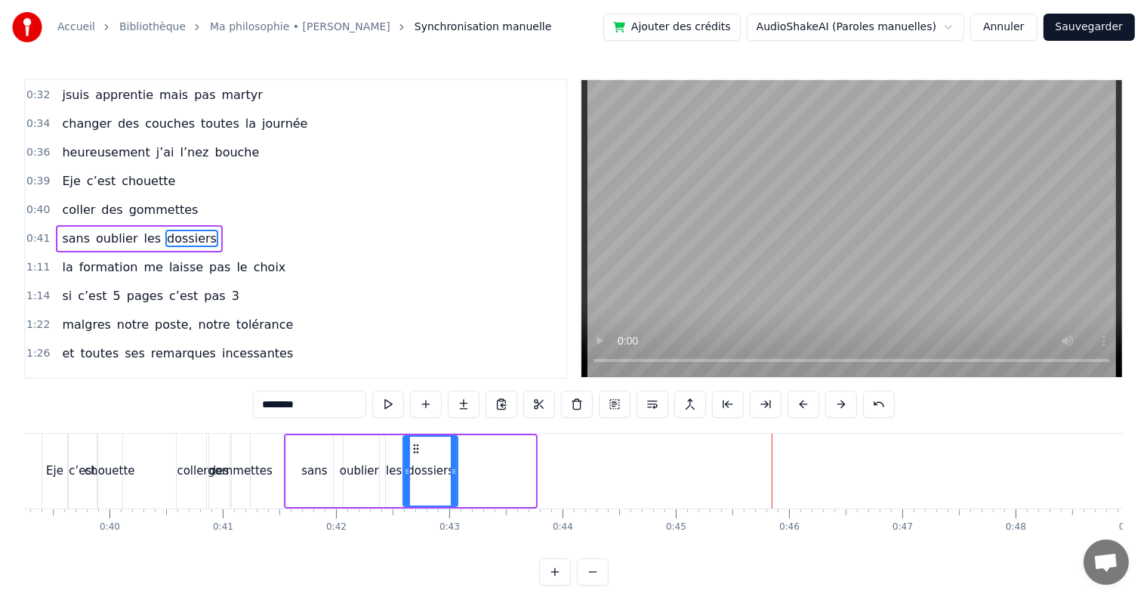
drag, startPoint x: 529, startPoint y: 468, endPoint x: 450, endPoint y: 468, distance: 78.5
click at [451, 468] on icon at bounding box center [454, 471] width 6 height 12
click at [35, 231] on span "0:41" at bounding box center [37, 238] width 23 height 15
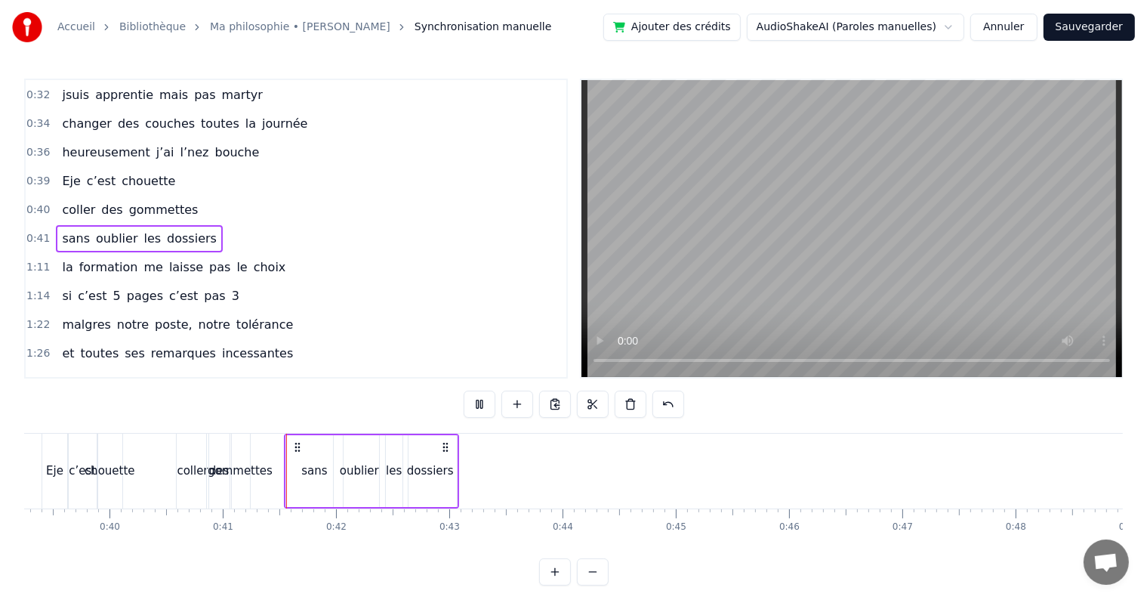
scroll to position [369, 0]
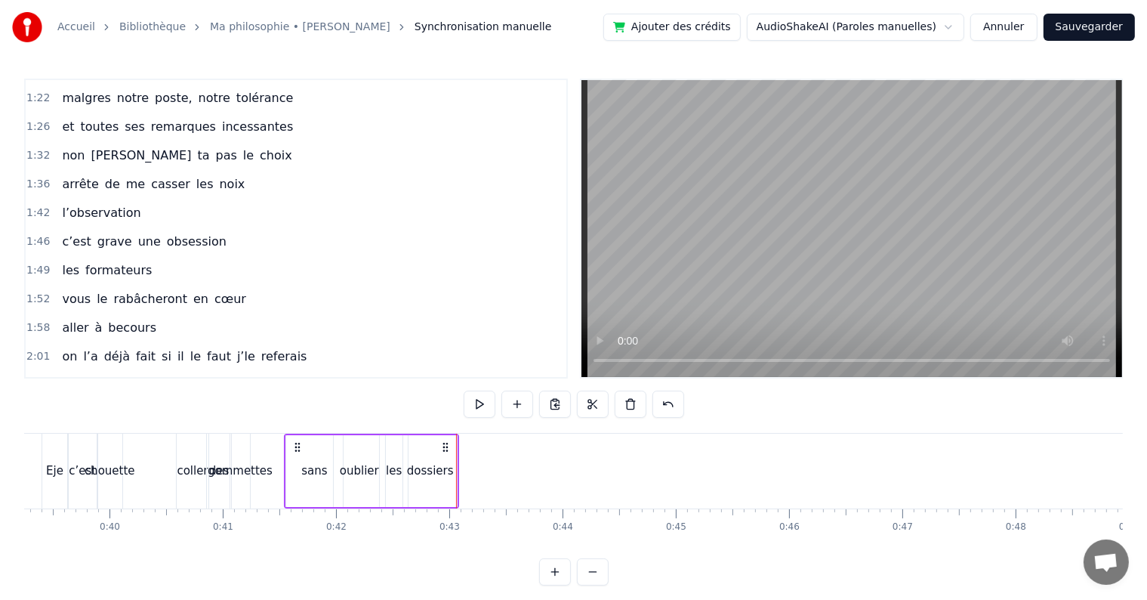
click at [452, 467] on div "dossiers" at bounding box center [430, 471] width 54 height 72
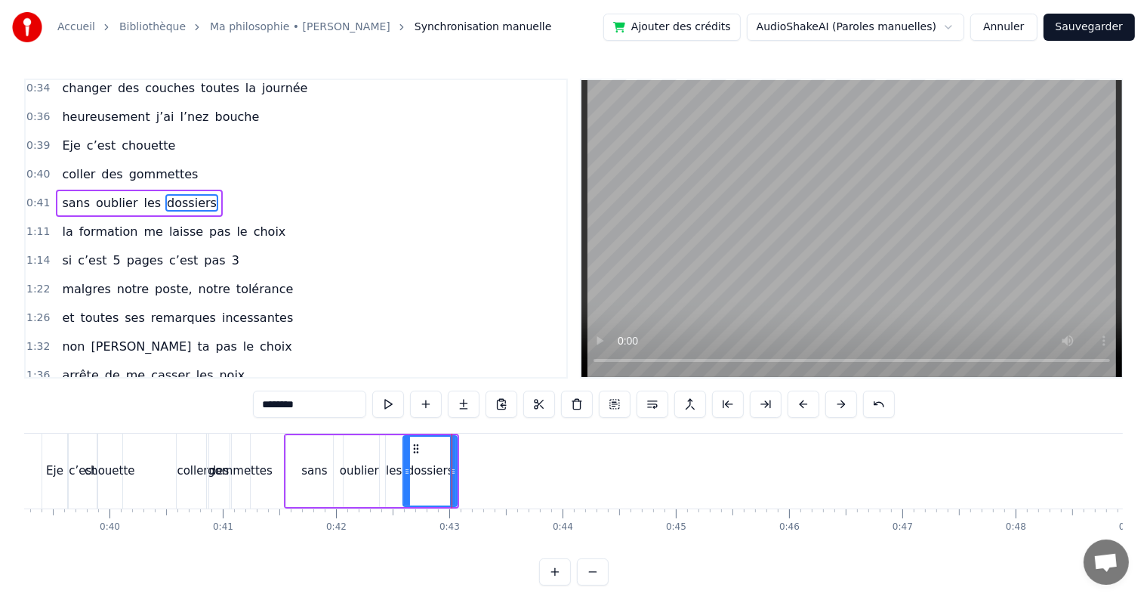
scroll to position [143, 0]
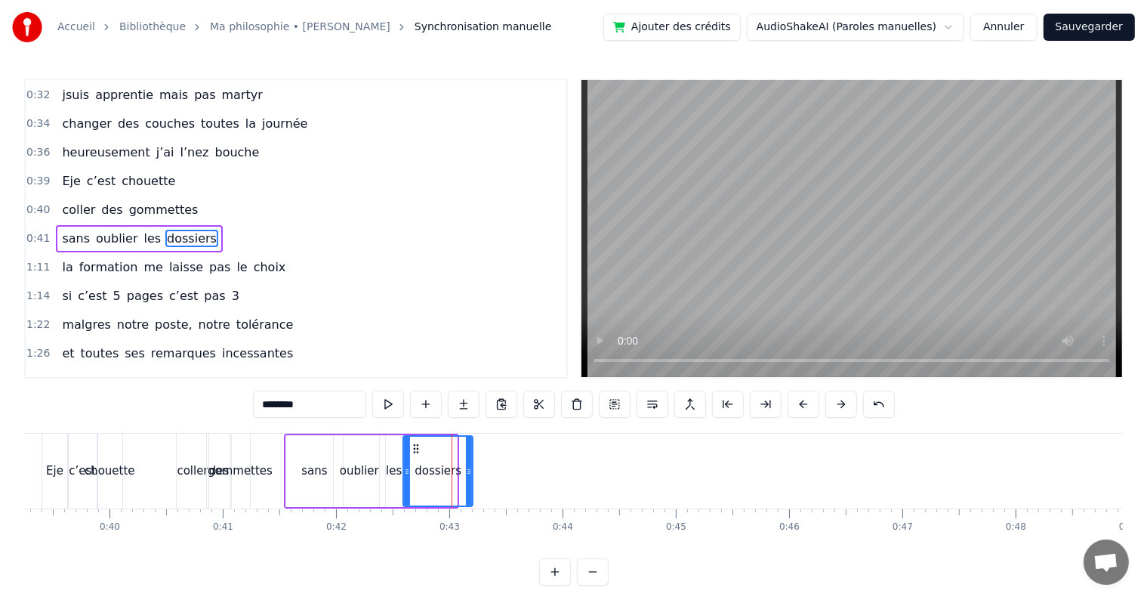
drag, startPoint x: 453, startPoint y: 466, endPoint x: 470, endPoint y: 466, distance: 16.6
click at [470, 466] on icon at bounding box center [469, 471] width 6 height 12
click at [35, 231] on span "0:41" at bounding box center [37, 238] width 23 height 15
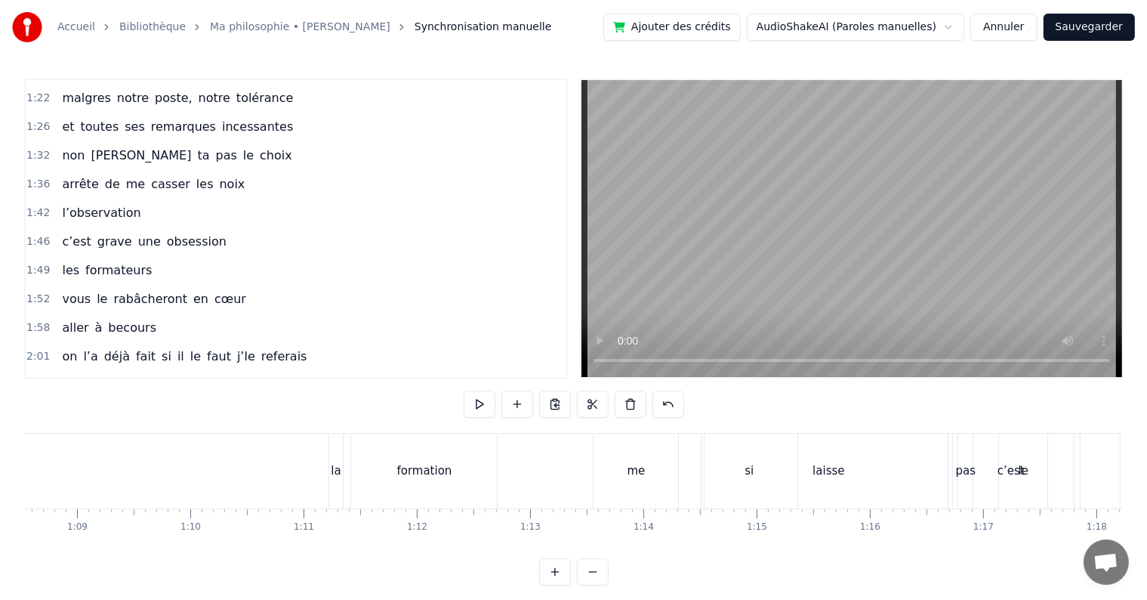
scroll to position [0, 7777]
click at [318, 469] on div "la" at bounding box center [322, 470] width 10 height 17
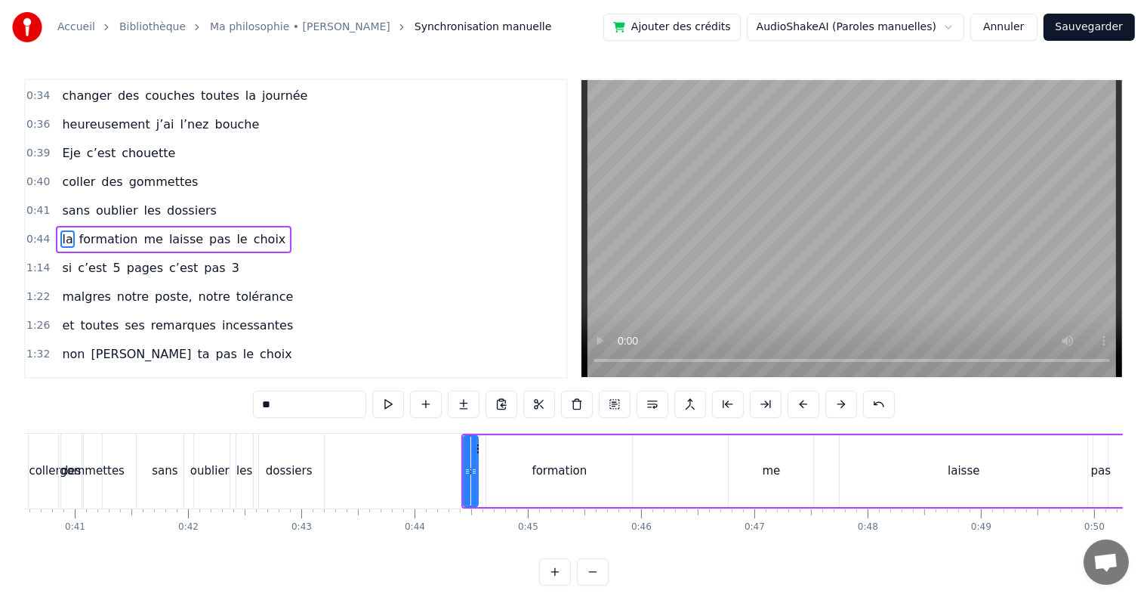
scroll to position [0, 4580]
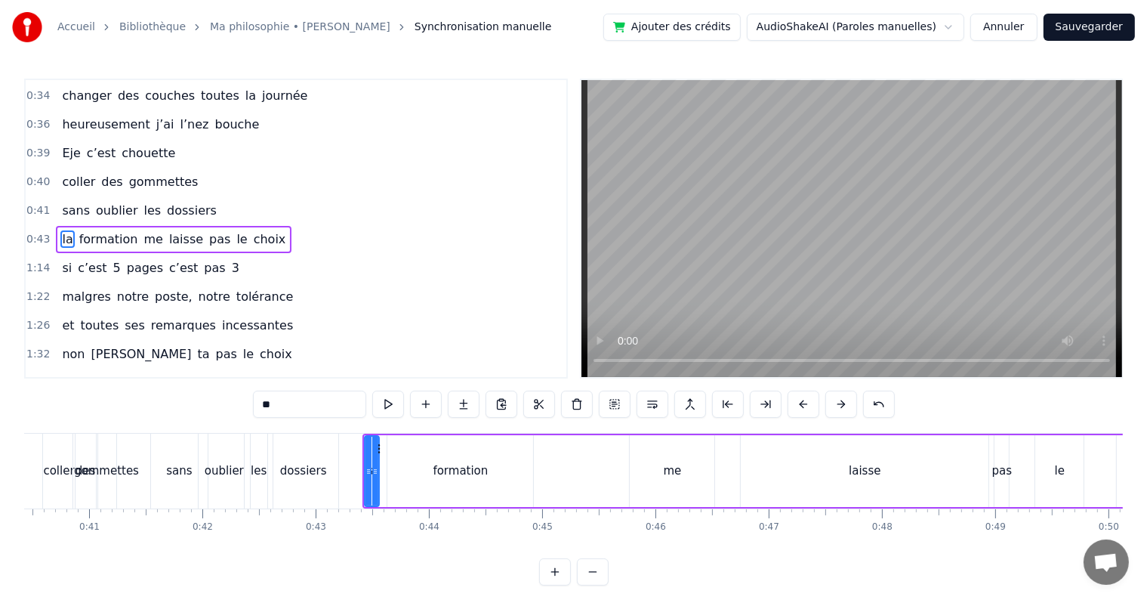
click at [516, 458] on div "formation" at bounding box center [460, 471] width 146 height 72
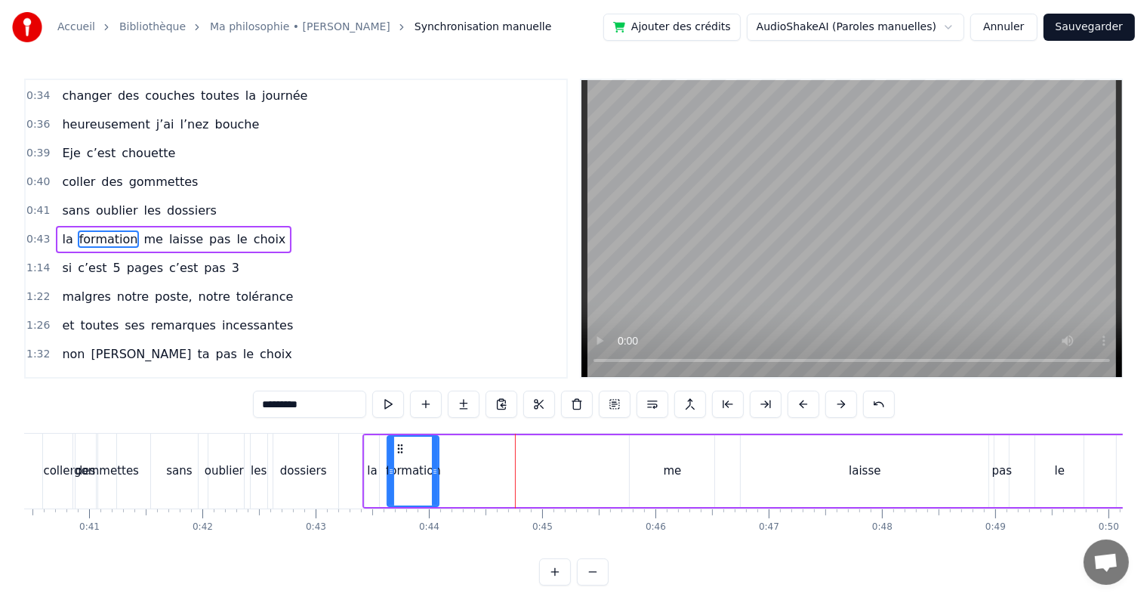
drag, startPoint x: 529, startPoint y: 471, endPoint x: 429, endPoint y: 469, distance: 100.5
click at [432, 469] on icon at bounding box center [435, 471] width 6 height 12
click at [671, 462] on div "me" at bounding box center [673, 470] width 18 height 17
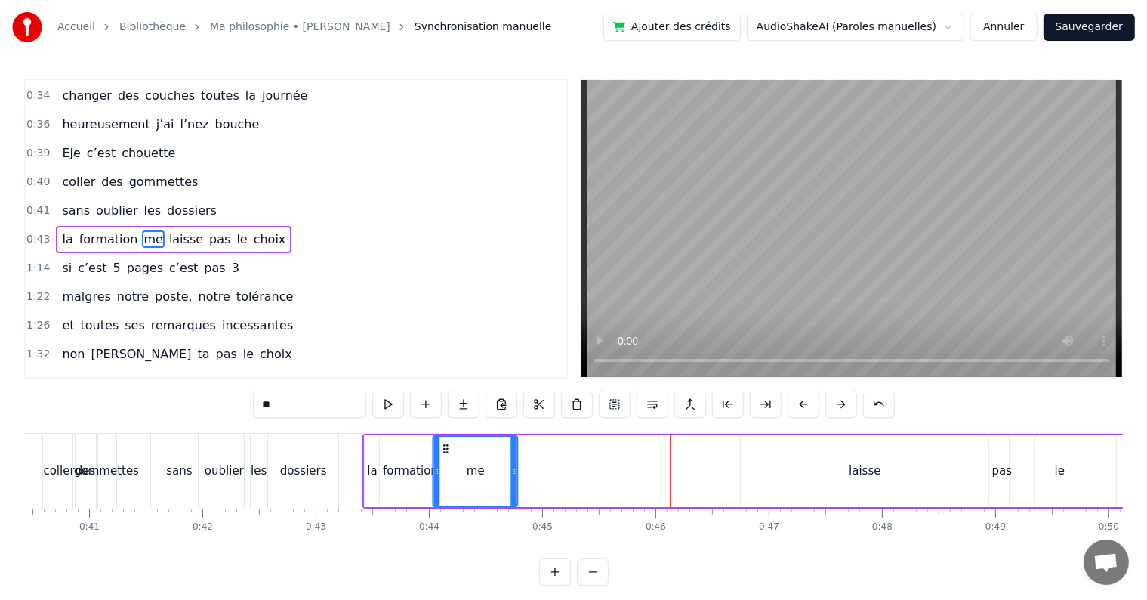
drag, startPoint x: 640, startPoint y: 446, endPoint x: 443, endPoint y: 456, distance: 197.4
click at [443, 456] on div "me" at bounding box center [475, 471] width 83 height 69
drag, startPoint x: 516, startPoint y: 471, endPoint x: 468, endPoint y: 466, distance: 47.8
click at [468, 466] on icon at bounding box center [467, 471] width 6 height 12
click at [878, 482] on div "laisse" at bounding box center [865, 471] width 248 height 72
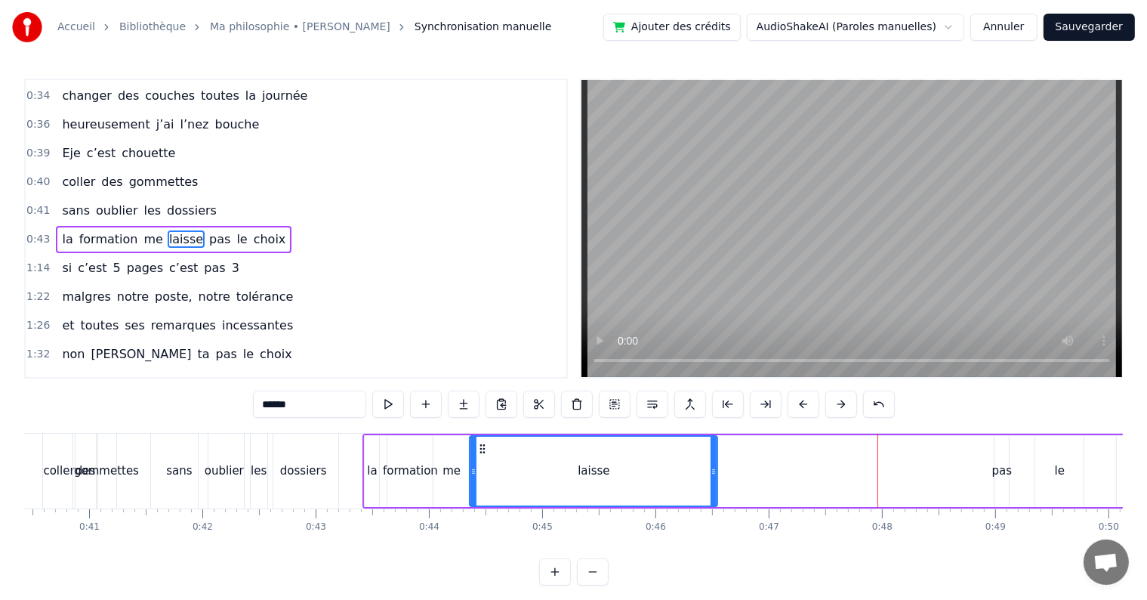
drag, startPoint x: 748, startPoint y: 446, endPoint x: 477, endPoint y: 447, distance: 271.1
click at [477, 447] on icon at bounding box center [483, 449] width 12 height 12
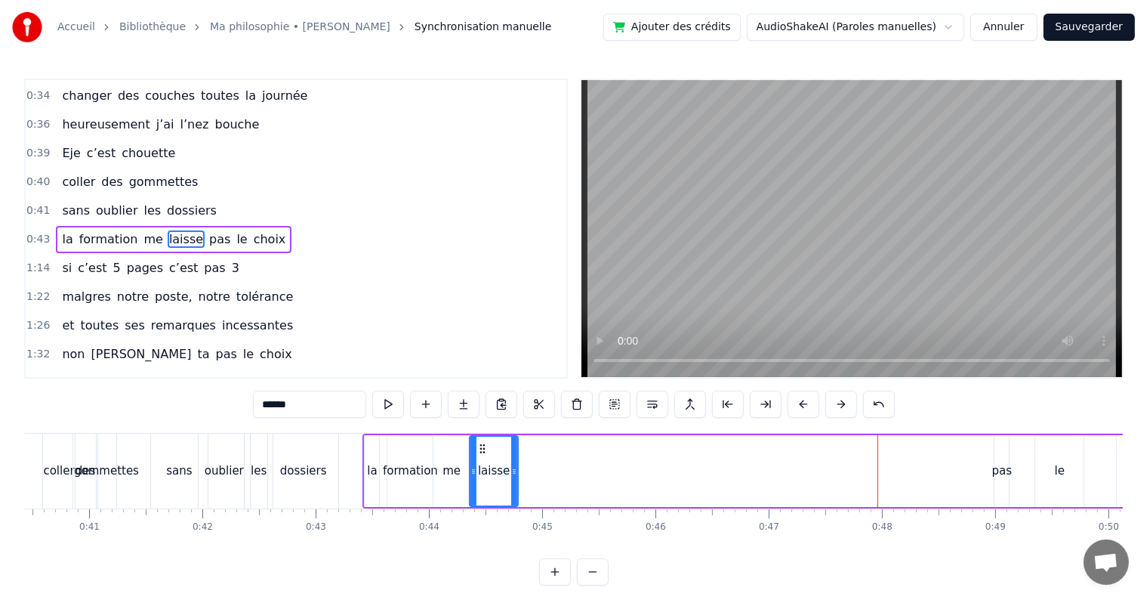
drag, startPoint x: 713, startPoint y: 473, endPoint x: 514, endPoint y: 467, distance: 199.4
click at [514, 467] on icon at bounding box center [514, 471] width 6 height 12
click at [1002, 478] on div "pas" at bounding box center [1002, 470] width 20 height 17
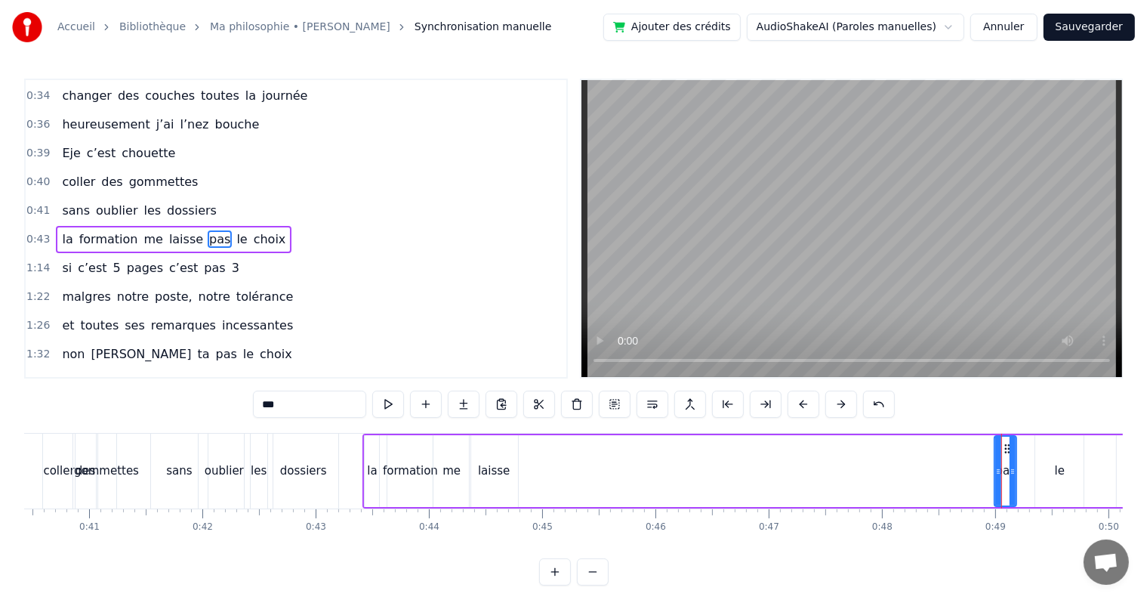
click at [1014, 447] on div at bounding box center [1013, 471] width 6 height 69
drag, startPoint x: 1006, startPoint y: 445, endPoint x: 532, endPoint y: 456, distance: 474.4
click at [532, 456] on div "pas" at bounding box center [533, 471] width 20 height 69
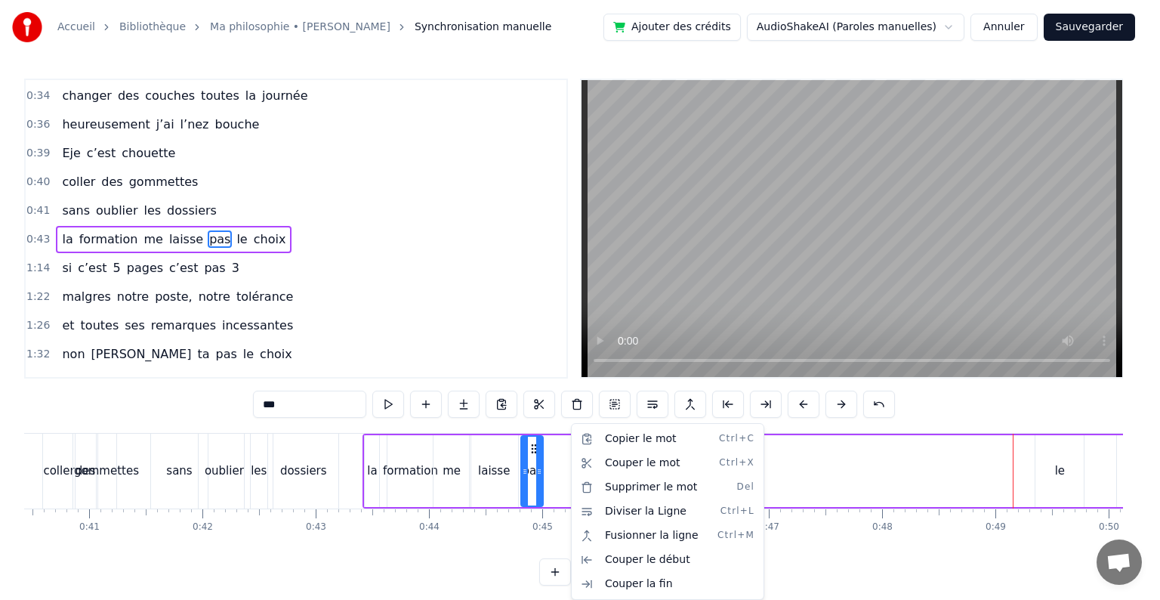
click at [1056, 474] on html "Accueil Bibliothèque Ma philosophie • Amel Bent Synchronisation manuelle Ajoute…" at bounding box center [580, 304] width 1160 height 609
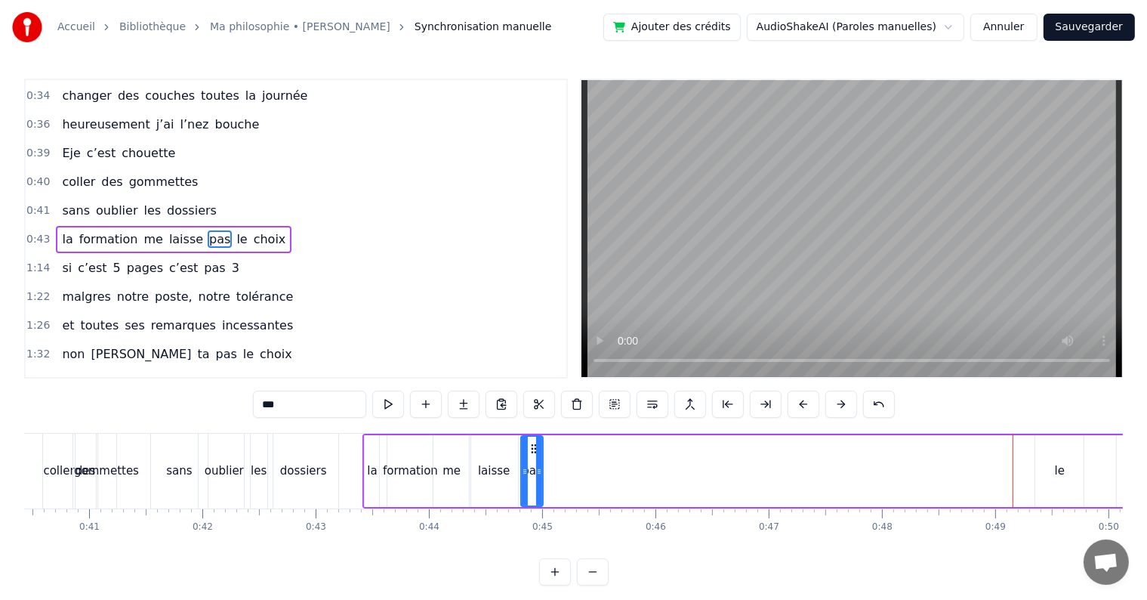
click at [1045, 456] on div "le" at bounding box center [1059, 471] width 48 height 72
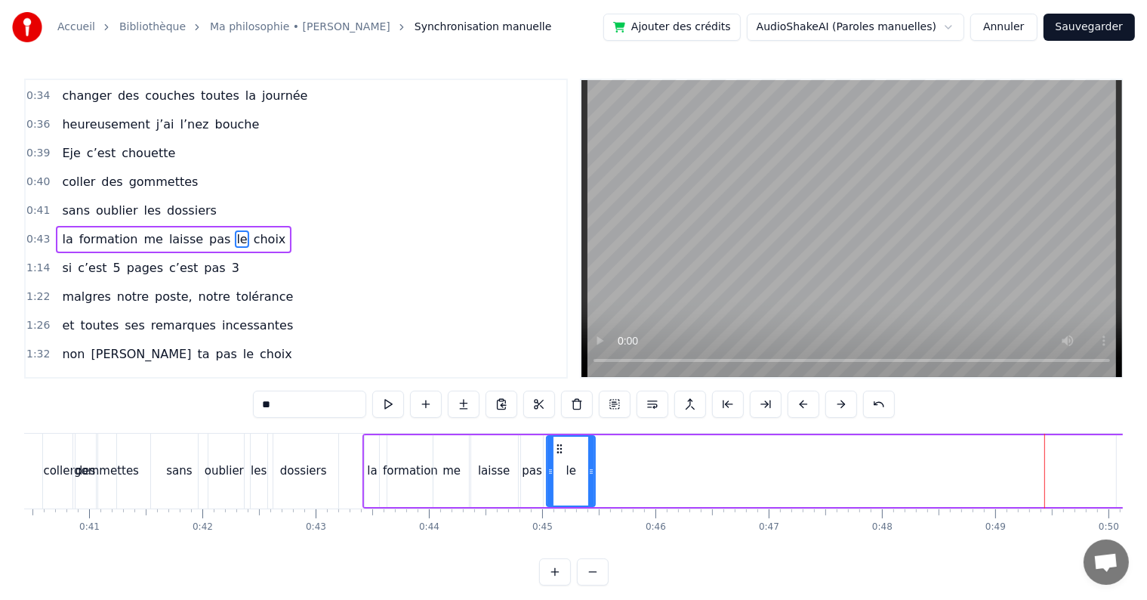
drag, startPoint x: 1047, startPoint y: 448, endPoint x: 557, endPoint y: 447, distance: 490.1
click at [557, 447] on icon at bounding box center [560, 449] width 12 height 12
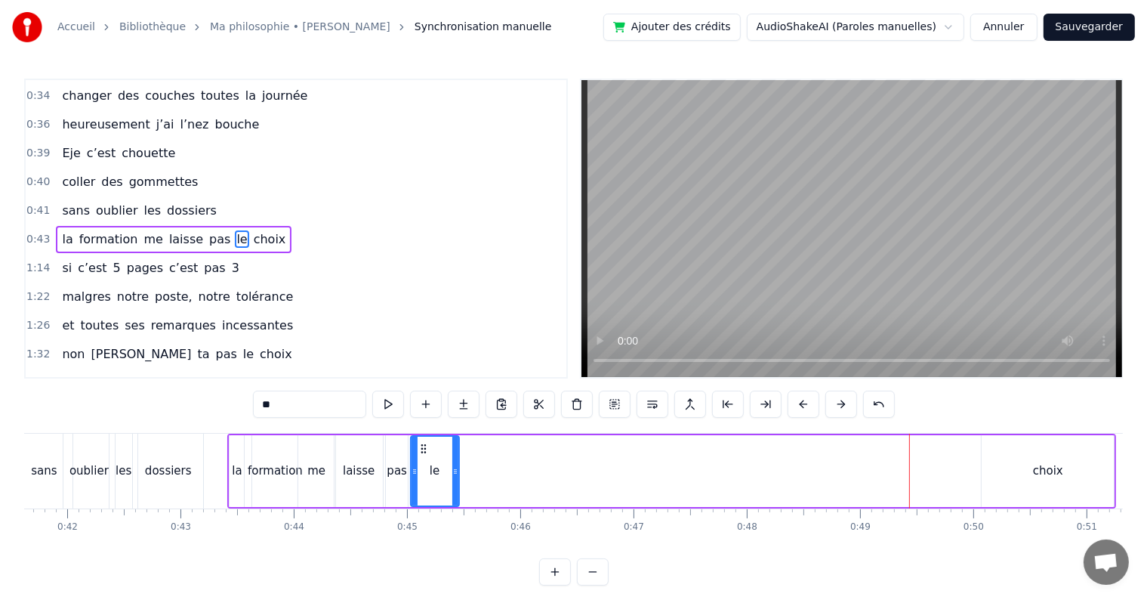
scroll to position [0, 4728]
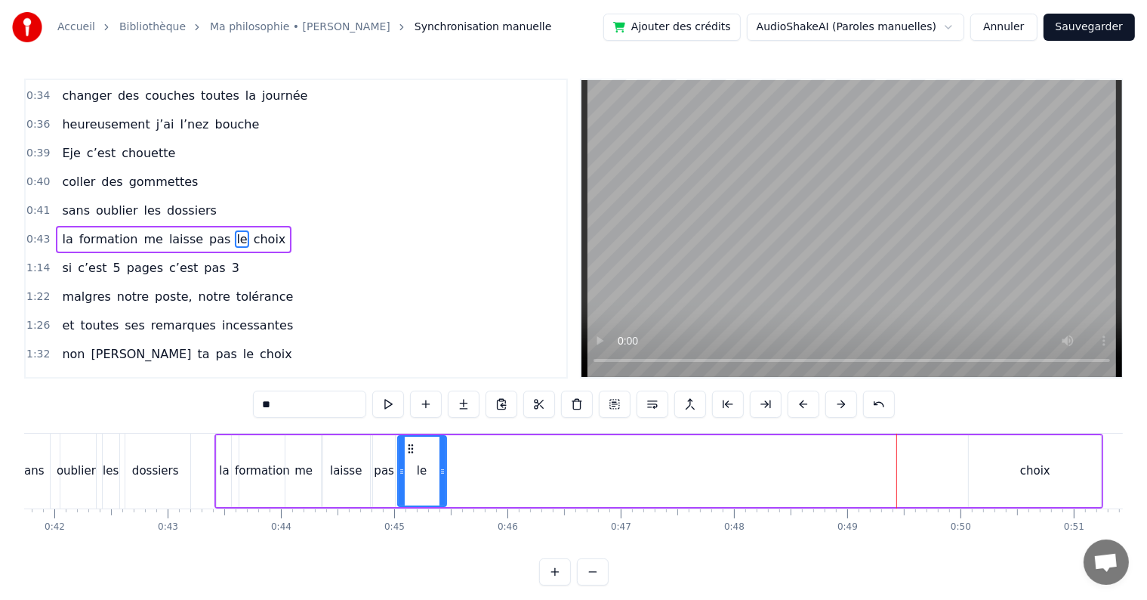
click at [1001, 477] on div "choix" at bounding box center [1035, 471] width 132 height 72
type input "*****"
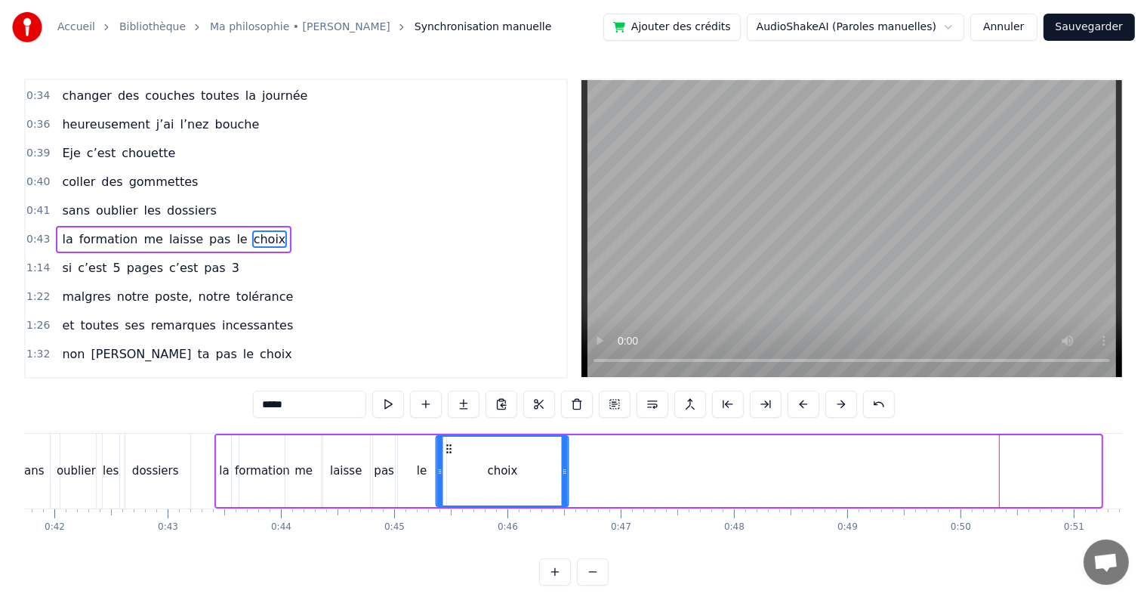
drag, startPoint x: 982, startPoint y: 447, endPoint x: 449, endPoint y: 444, distance: 532.4
click at [449, 444] on icon at bounding box center [449, 449] width 12 height 12
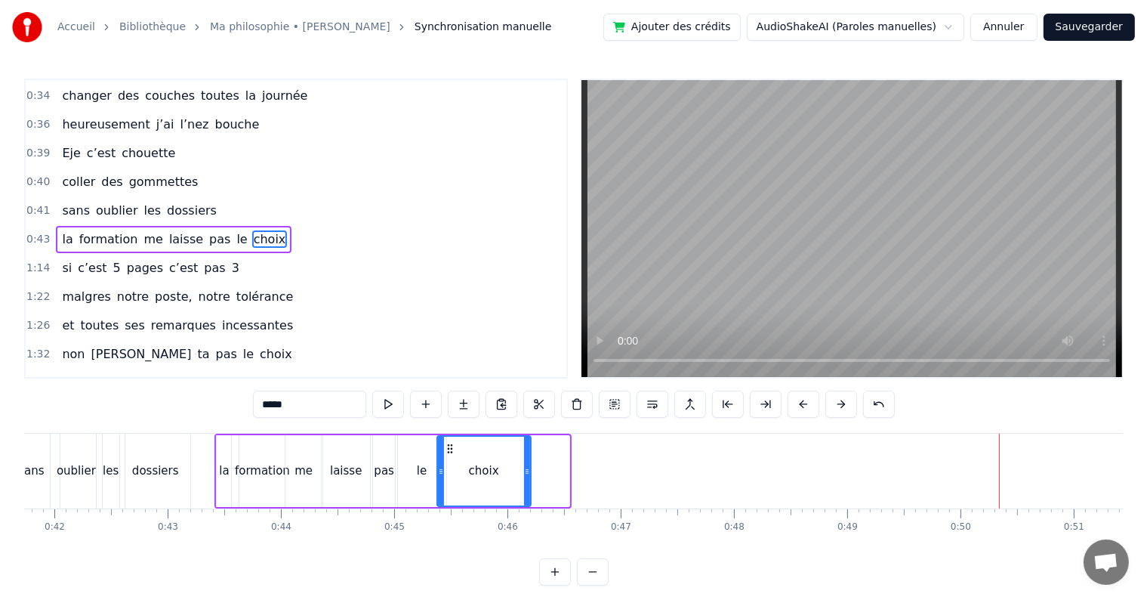
drag, startPoint x: 566, startPoint y: 471, endPoint x: 526, endPoint y: 468, distance: 40.1
click at [526, 468] on icon at bounding box center [527, 471] width 6 height 12
click at [38, 232] on span "0:43" at bounding box center [37, 239] width 23 height 15
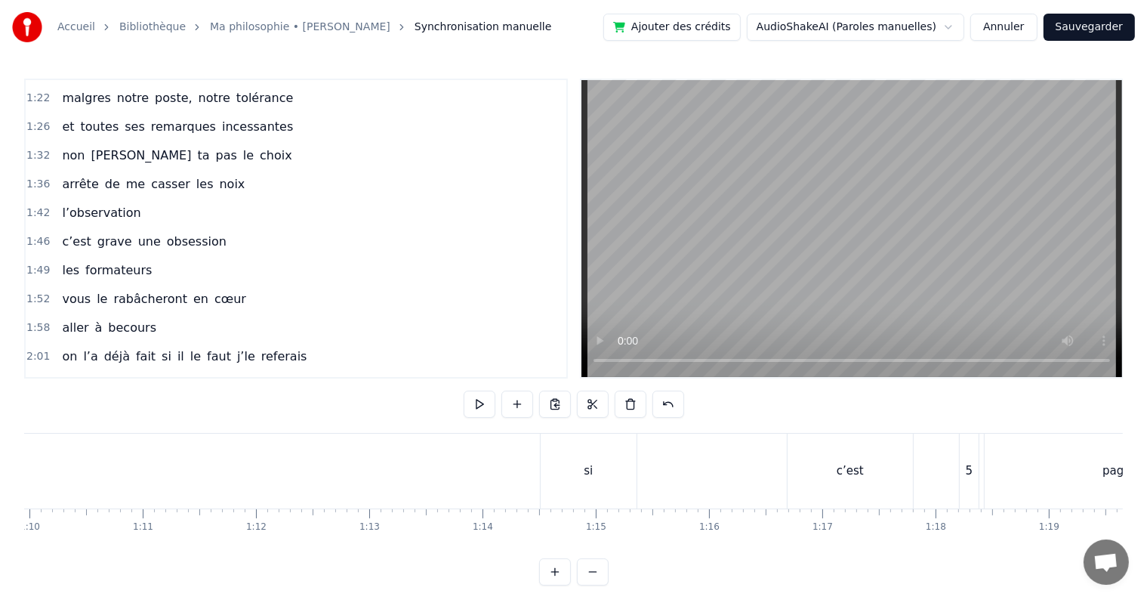
scroll to position [0, 7978]
click at [496, 467] on div "si" at bounding box center [535, 470] width 96 height 75
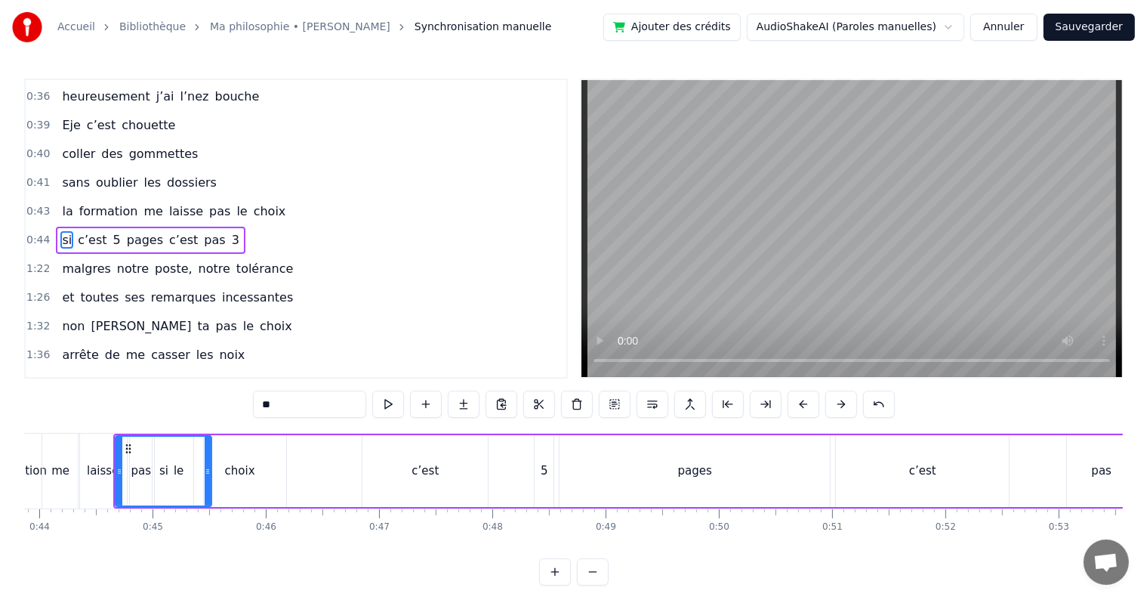
scroll to position [0, 4929]
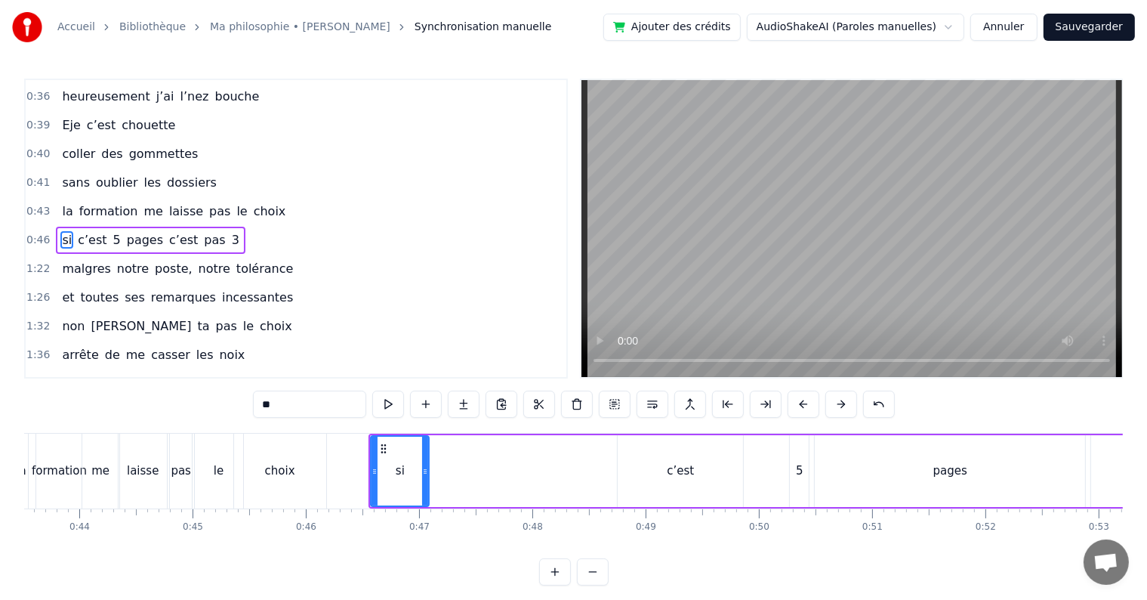
drag, startPoint x: 464, startPoint y: 468, endPoint x: 424, endPoint y: 468, distance: 40.0
click at [424, 468] on icon at bounding box center [425, 471] width 6 height 12
click at [662, 469] on div "c’est" at bounding box center [680, 471] width 125 height 72
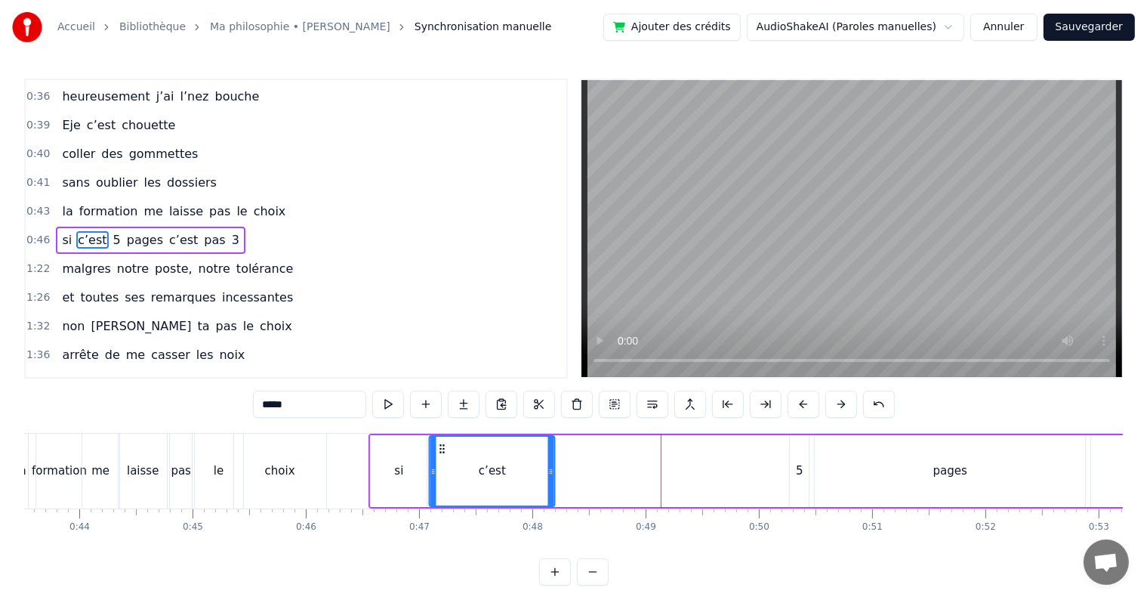
drag, startPoint x: 631, startPoint y: 443, endPoint x: 443, endPoint y: 452, distance: 189.0
click at [443, 452] on icon at bounding box center [443, 449] width 12 height 12
drag, startPoint x: 553, startPoint y: 474, endPoint x: 464, endPoint y: 466, distance: 88.8
click at [464, 466] on icon at bounding box center [463, 471] width 6 height 12
click at [789, 472] on div "5" at bounding box center [799, 471] width 20 height 72
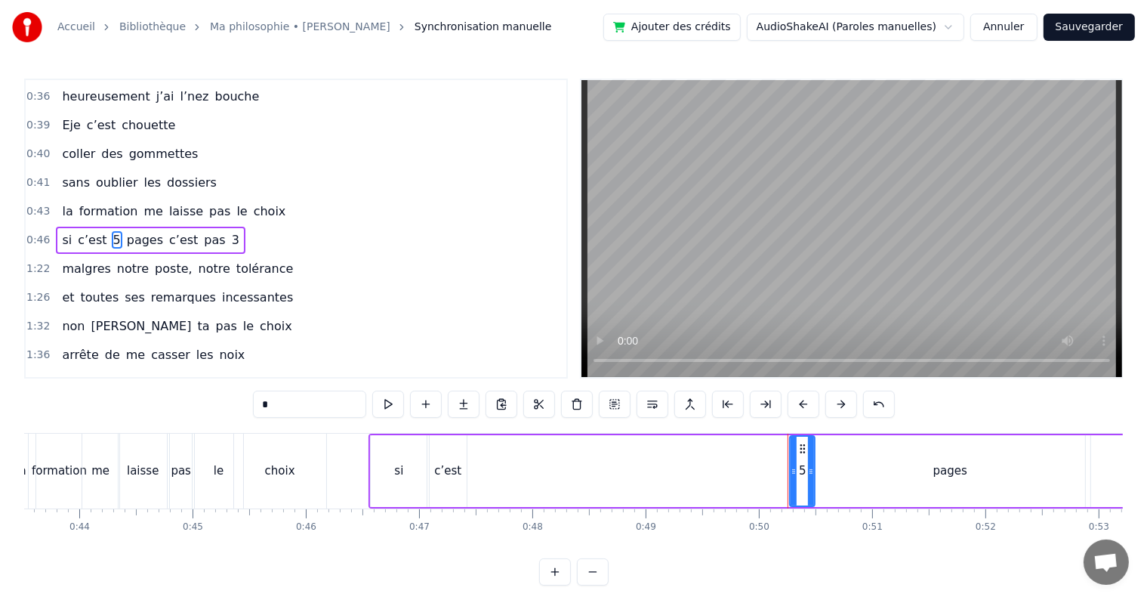
click at [810, 447] on div at bounding box center [811, 471] width 6 height 69
drag, startPoint x: 800, startPoint y: 448, endPoint x: 477, endPoint y: 435, distance: 322.7
click at [477, 437] on div "5" at bounding box center [479, 471] width 23 height 69
click at [921, 481] on div "pages" at bounding box center [950, 471] width 270 height 72
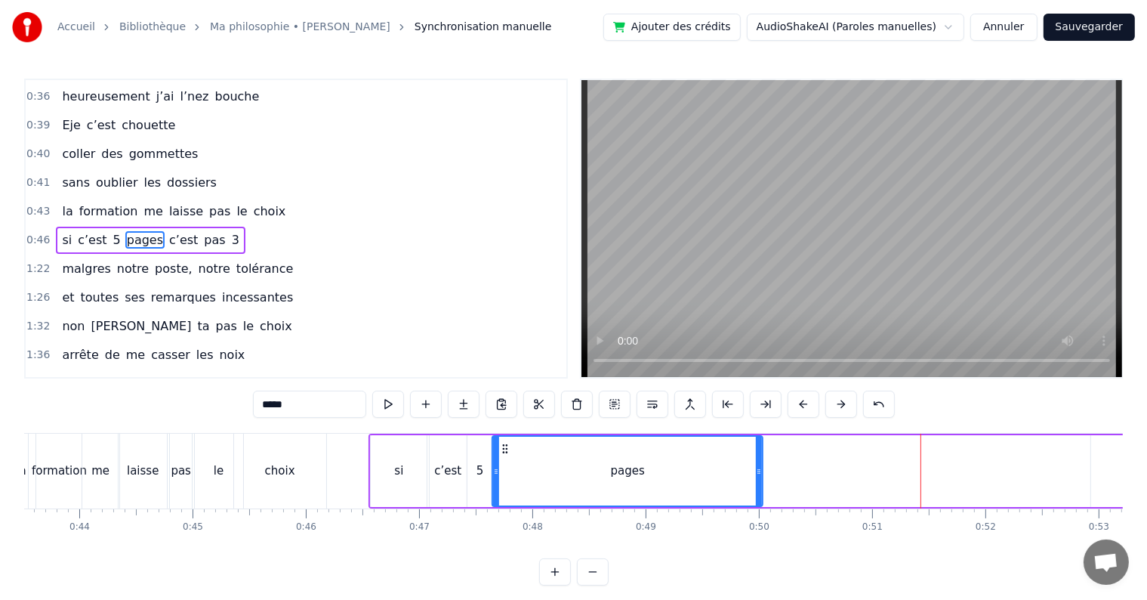
drag, startPoint x: 831, startPoint y: 448, endPoint x: 508, endPoint y: 460, distance: 323.5
click at [508, 460] on div "pages" at bounding box center [627, 471] width 269 height 69
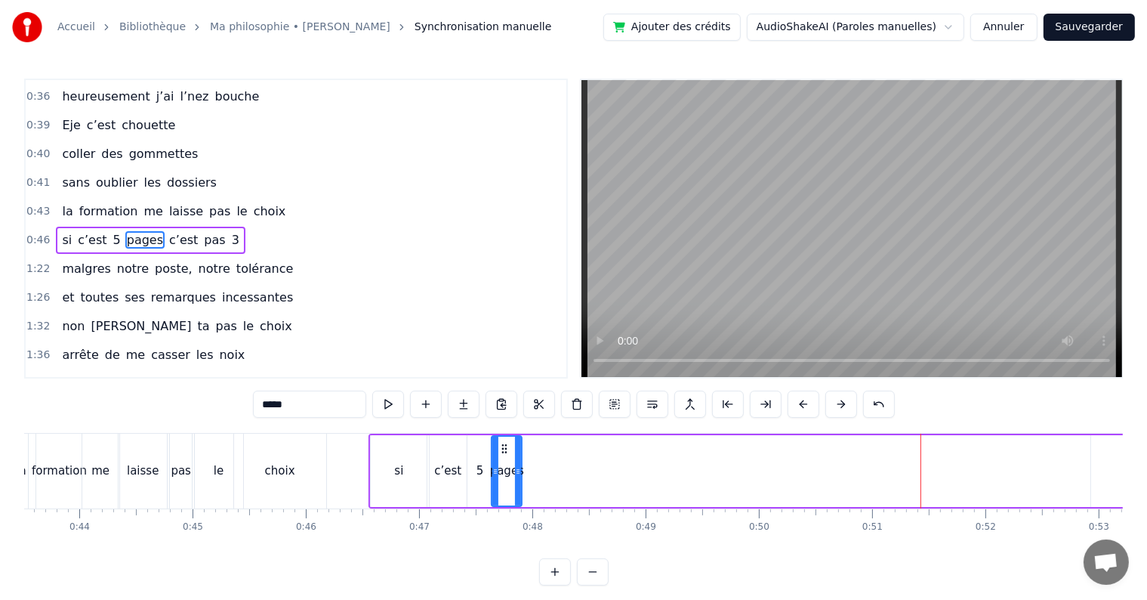
drag, startPoint x: 758, startPoint y: 472, endPoint x: 517, endPoint y: 464, distance: 241.1
click at [517, 464] on div at bounding box center [518, 471] width 6 height 69
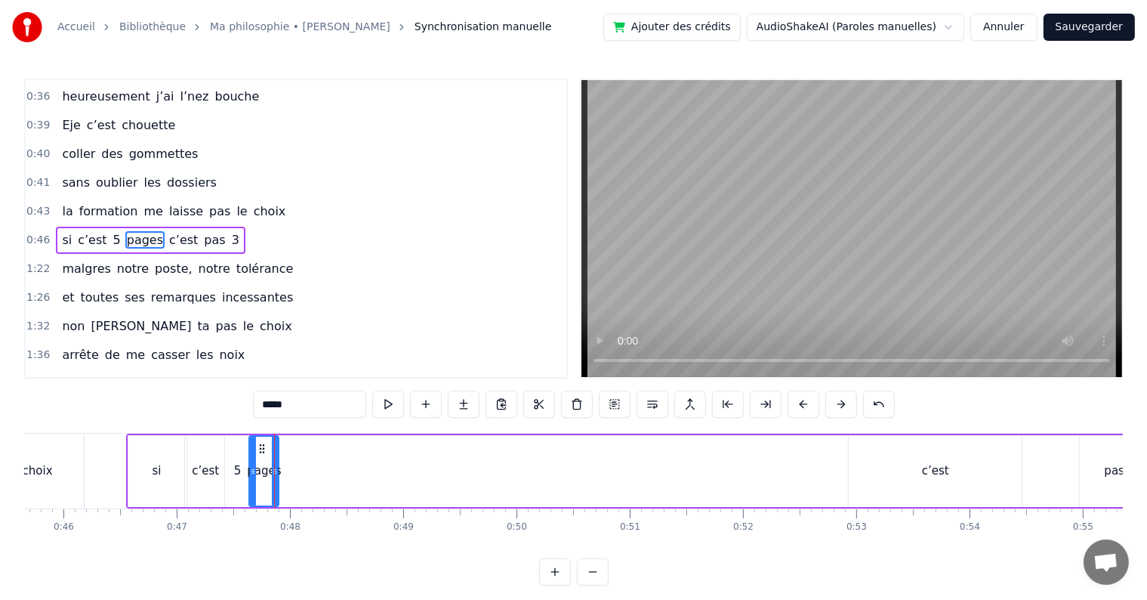
scroll to position [0, 5184]
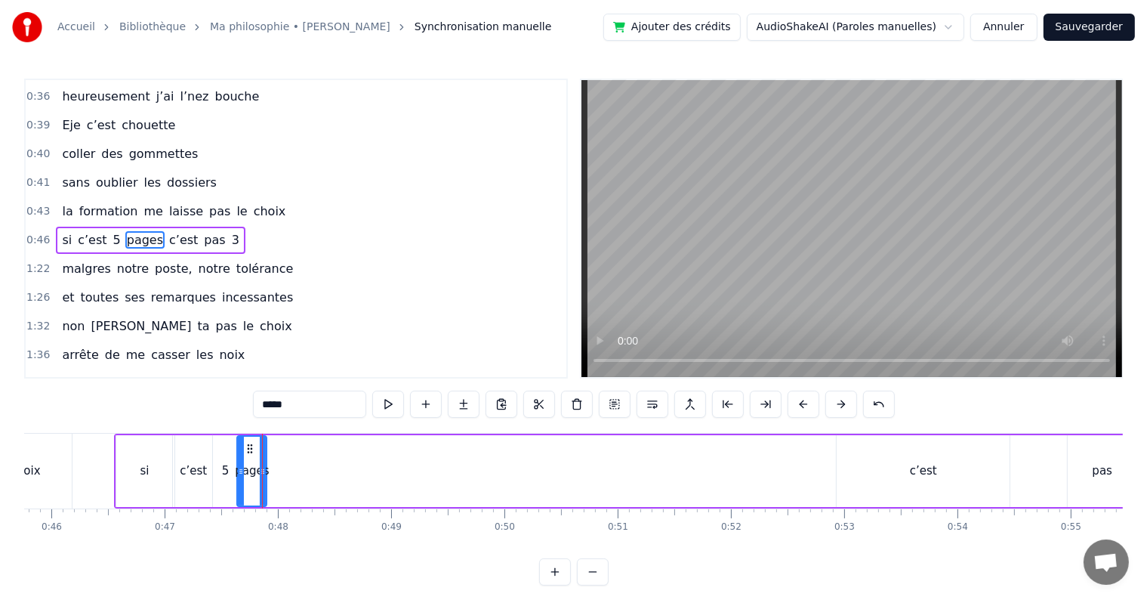
click at [882, 490] on div "c’est" at bounding box center [923, 471] width 173 height 72
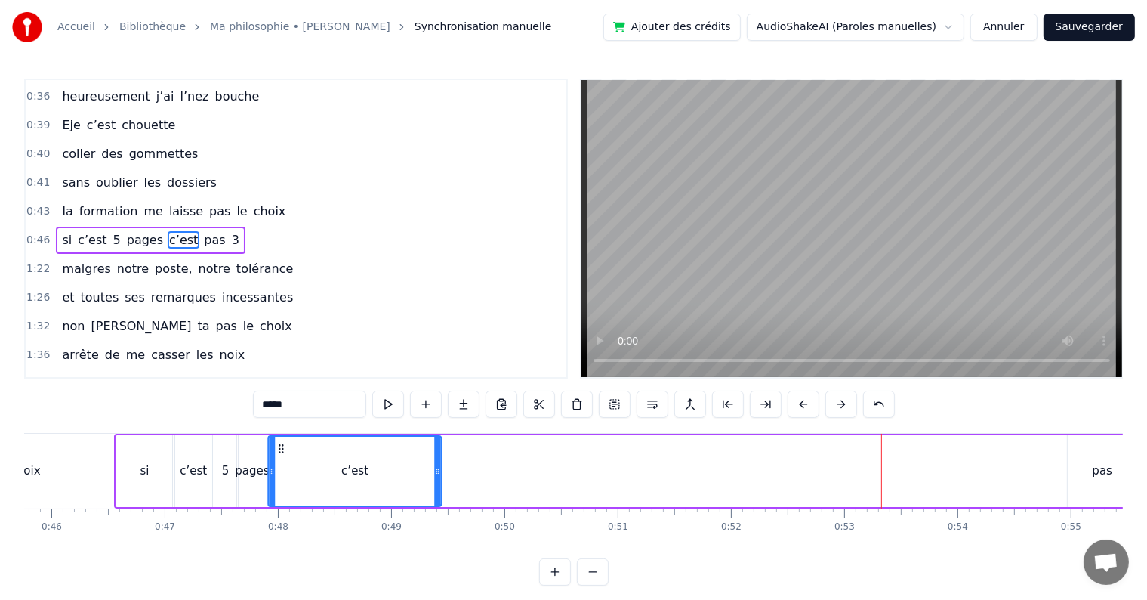
drag, startPoint x: 847, startPoint y: 448, endPoint x: 280, endPoint y: 460, distance: 566.5
click at [280, 460] on div "c’est" at bounding box center [355, 471] width 171 height 69
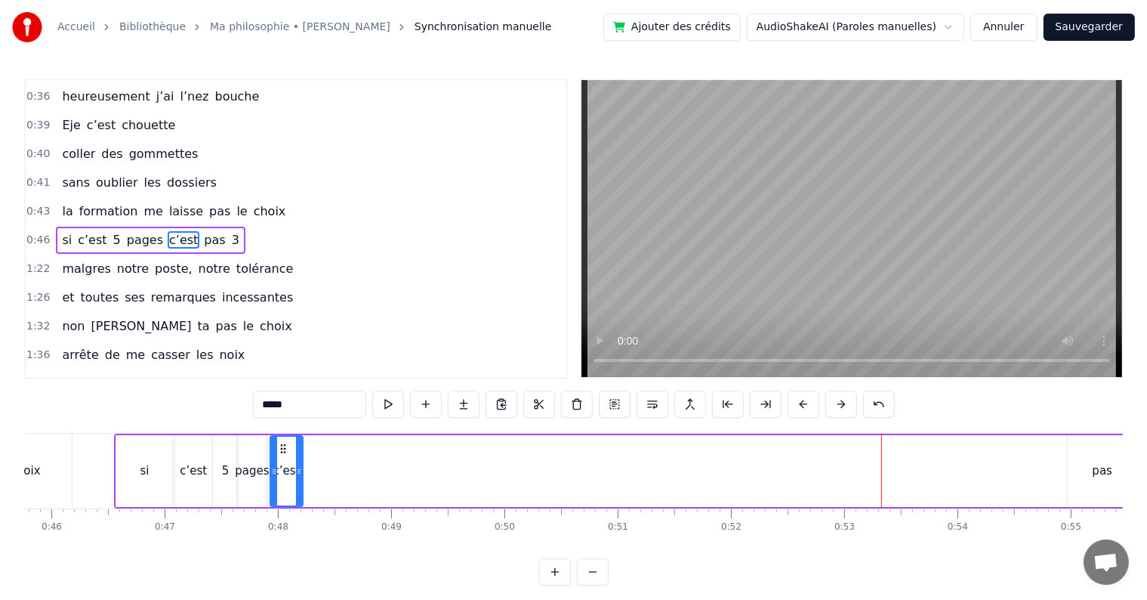
drag, startPoint x: 440, startPoint y: 470, endPoint x: 299, endPoint y: 459, distance: 140.9
click at [299, 459] on div at bounding box center [299, 471] width 6 height 69
click at [1083, 476] on div "pas" at bounding box center [1102, 471] width 69 height 72
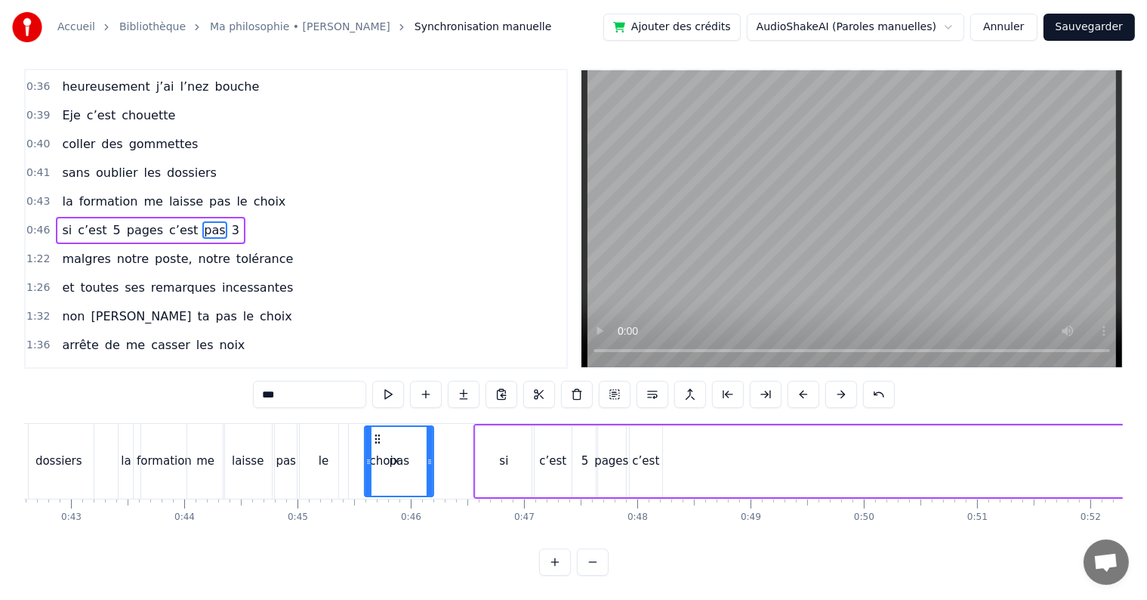
scroll to position [23, 0]
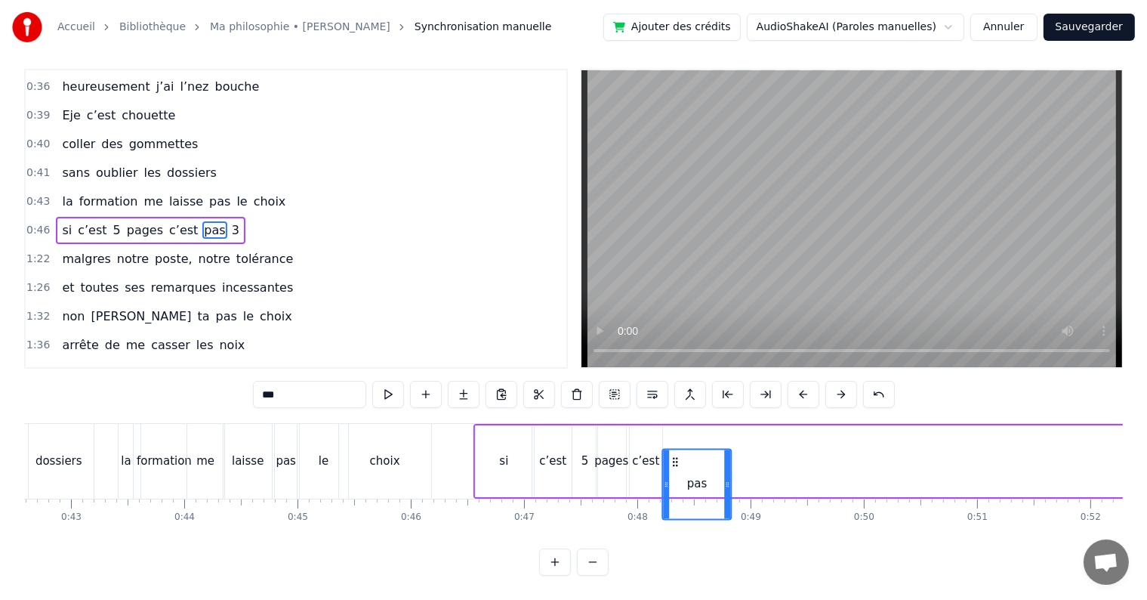
drag, startPoint x: 96, startPoint y: 445, endPoint x: 673, endPoint y: 406, distance: 578.3
click at [673, 406] on div "0:20 je n’ai qu’un rêve dans ma vie 0:22 suivre la péda montessori 0:24 malgré …" at bounding box center [573, 322] width 1099 height 507
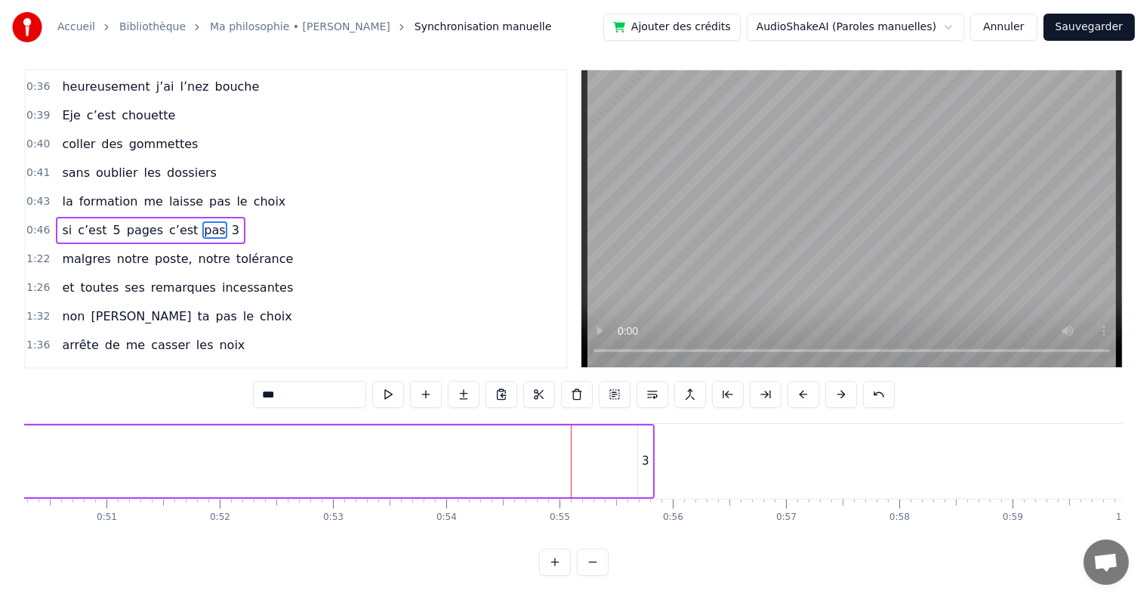
scroll to position [0, 5708]
click at [637, 439] on div "3" at bounding box center [632, 461] width 14 height 72
type input "*"
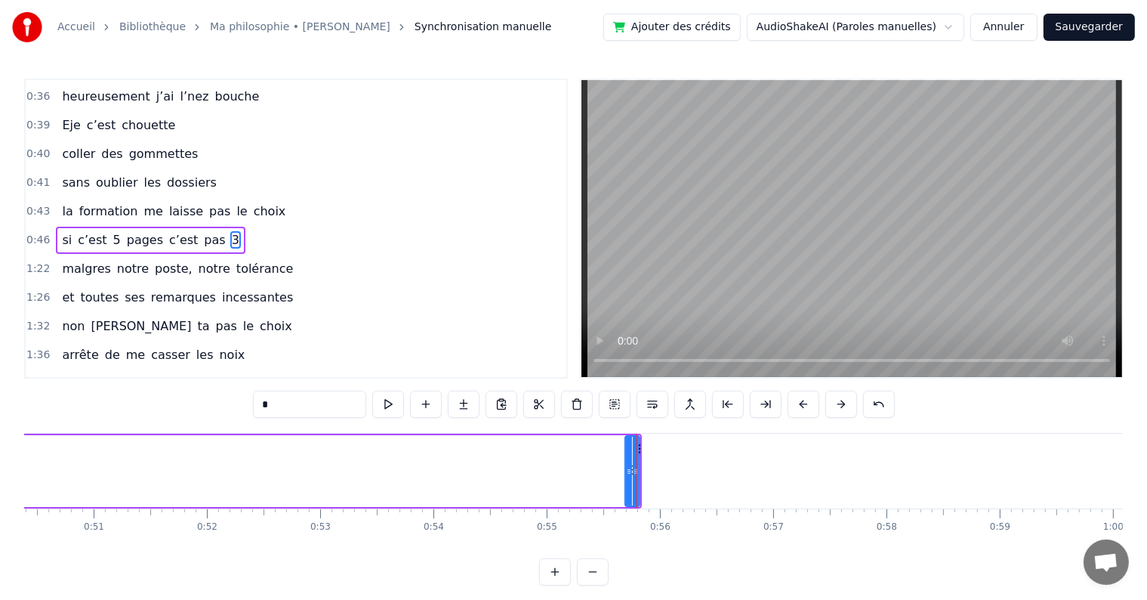
click at [636, 447] on div at bounding box center [636, 470] width 1 height 75
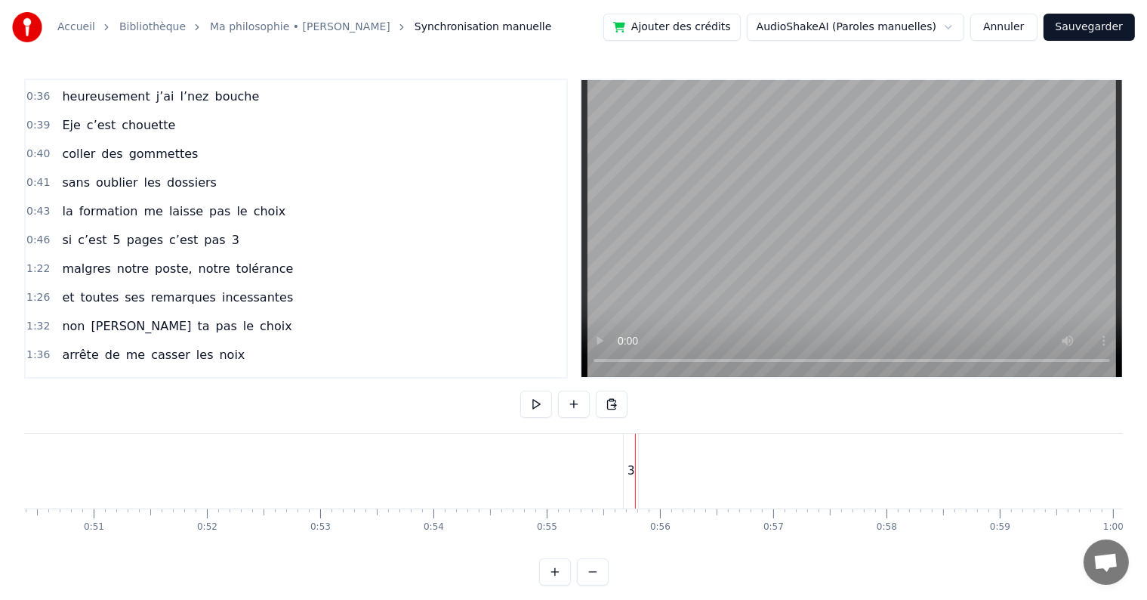
click at [637, 447] on div "3" at bounding box center [631, 470] width 14 height 75
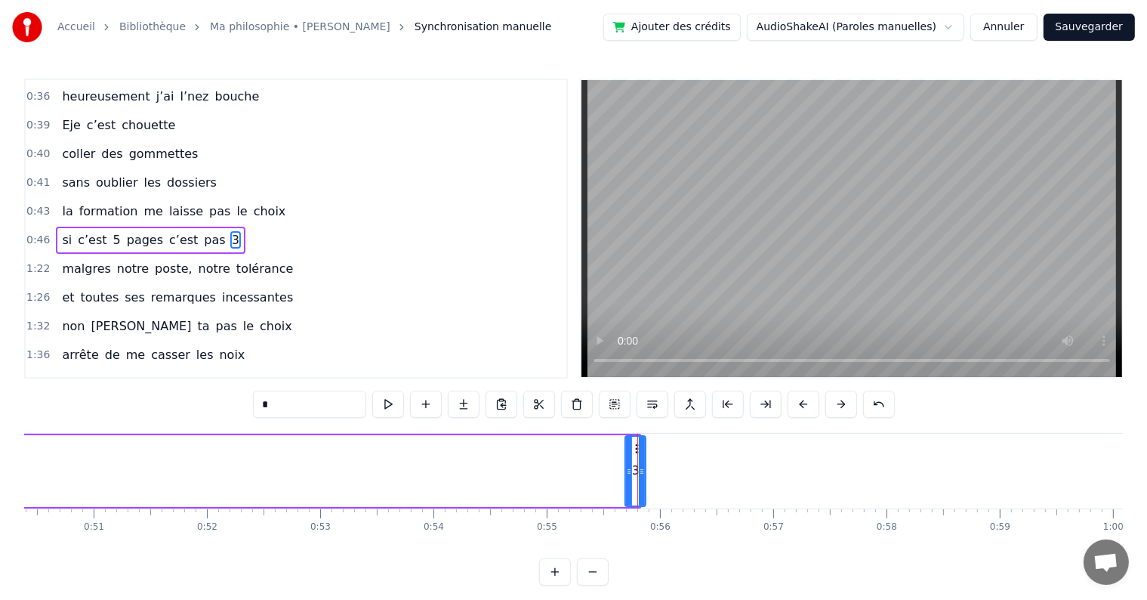
drag, startPoint x: 634, startPoint y: 446, endPoint x: 643, endPoint y: 446, distance: 8.3
click at [643, 446] on div at bounding box center [642, 471] width 6 height 69
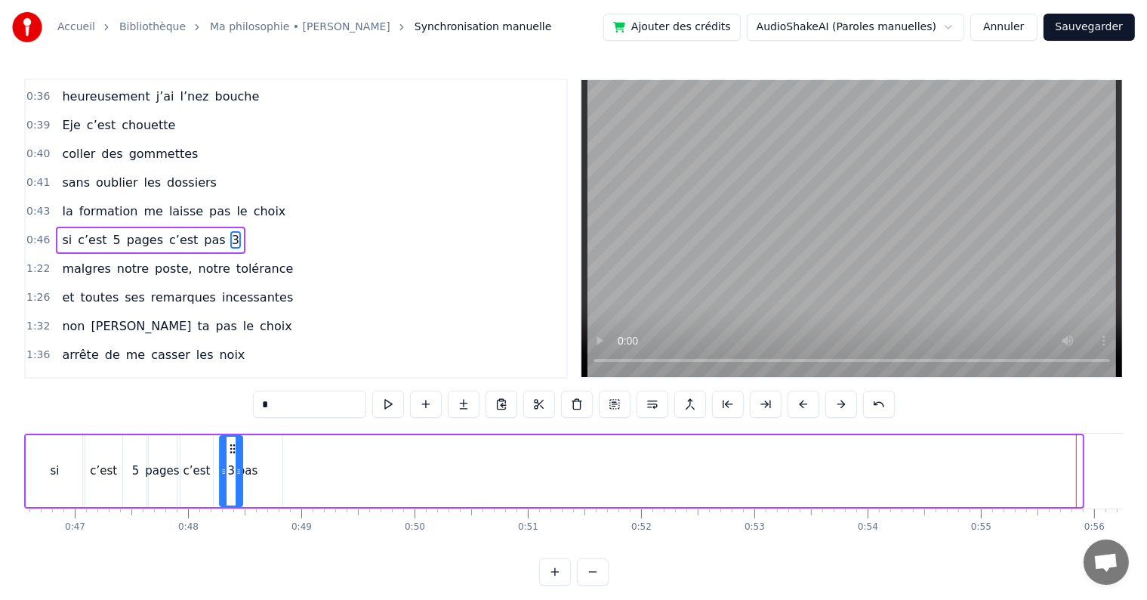
scroll to position [0, 5271]
drag, startPoint x: 636, startPoint y: 446, endPoint x: 314, endPoint y: 475, distance: 323.1
click at [313, 475] on div "3" at bounding box center [302, 471] width 21 height 69
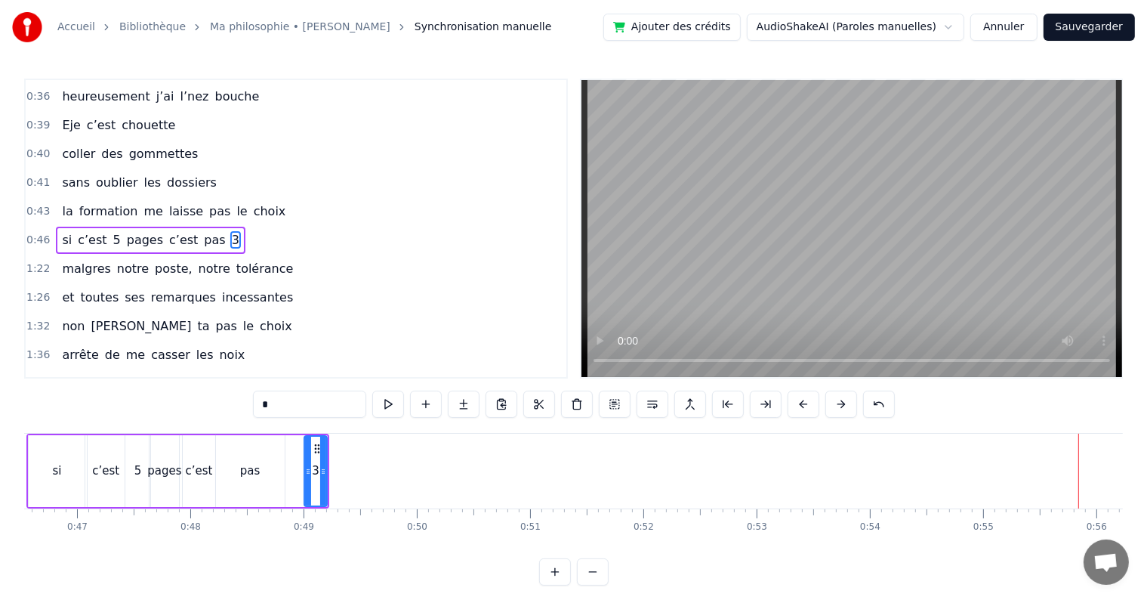
click at [282, 474] on div "pas" at bounding box center [250, 471] width 69 height 72
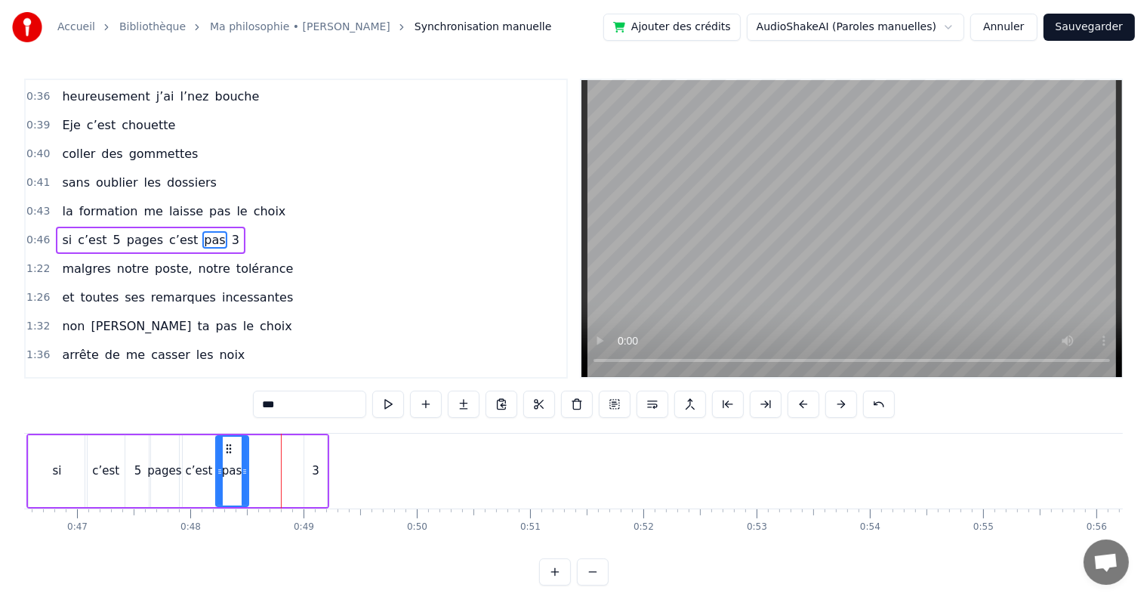
drag, startPoint x: 278, startPoint y: 471, endPoint x: 238, endPoint y: 468, distance: 40.1
click at [242, 468] on icon at bounding box center [245, 471] width 6 height 12
click at [320, 457] on div "3" at bounding box center [315, 471] width 23 height 72
type input "*"
drag, startPoint x: 314, startPoint y: 445, endPoint x: 253, endPoint y: 443, distance: 61.2
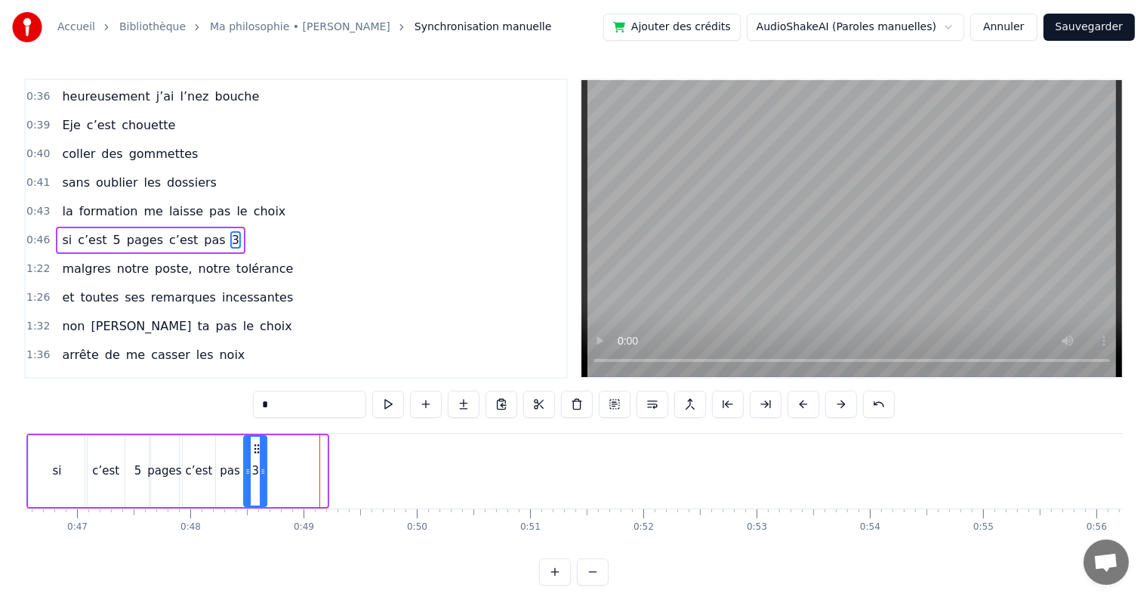
click at [253, 443] on icon at bounding box center [257, 449] width 12 height 12
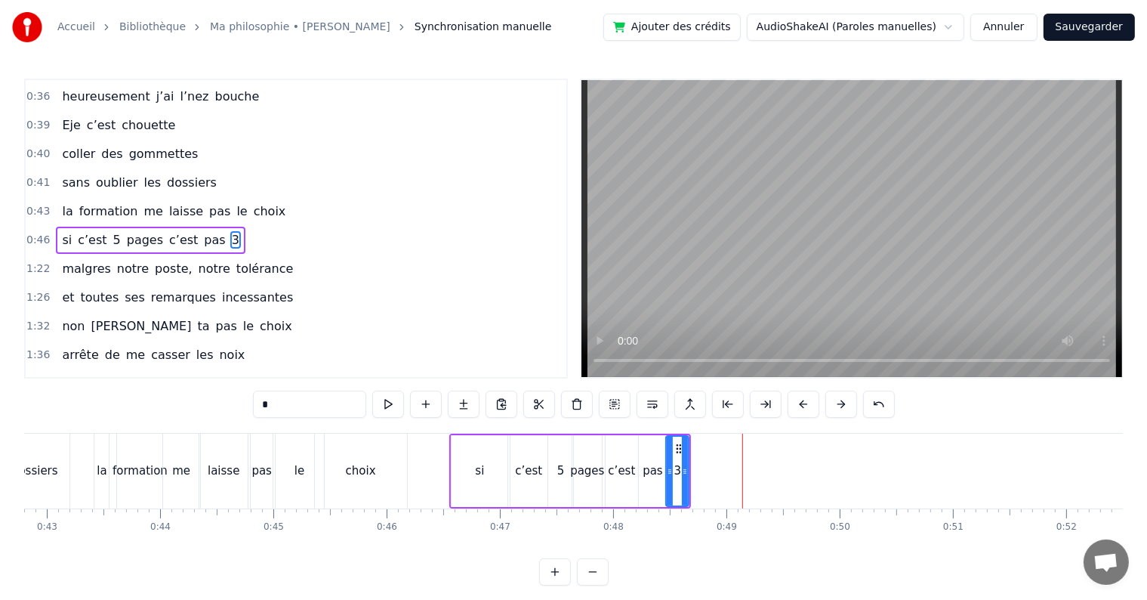
scroll to position [0, 4835]
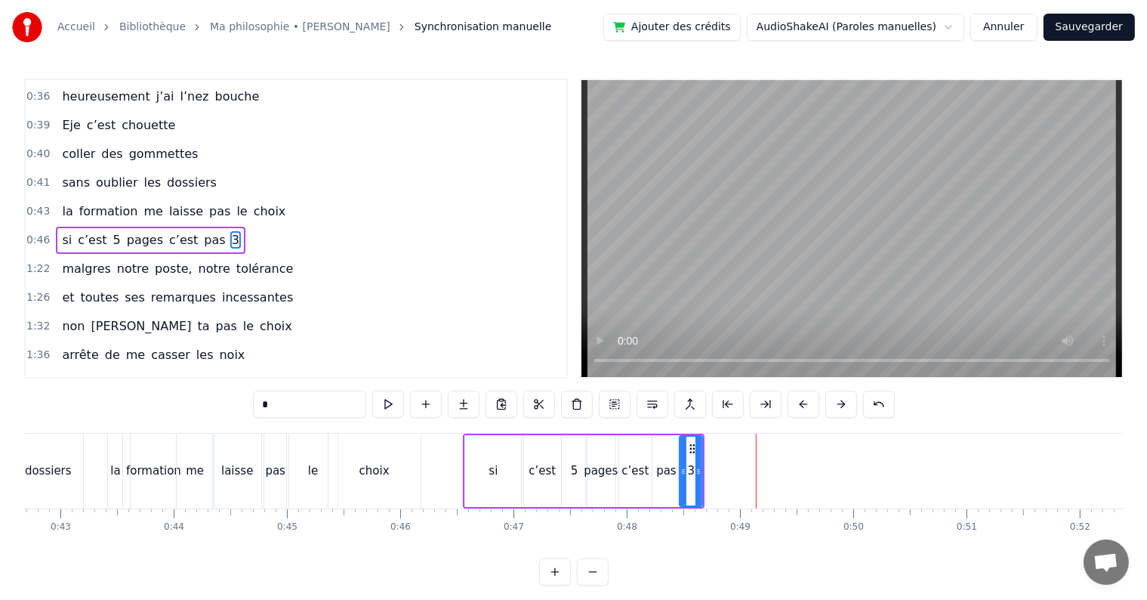
click at [33, 226] on div "0:46 si c’est 5 pages c’est pas 3" at bounding box center [296, 240] width 541 height 29
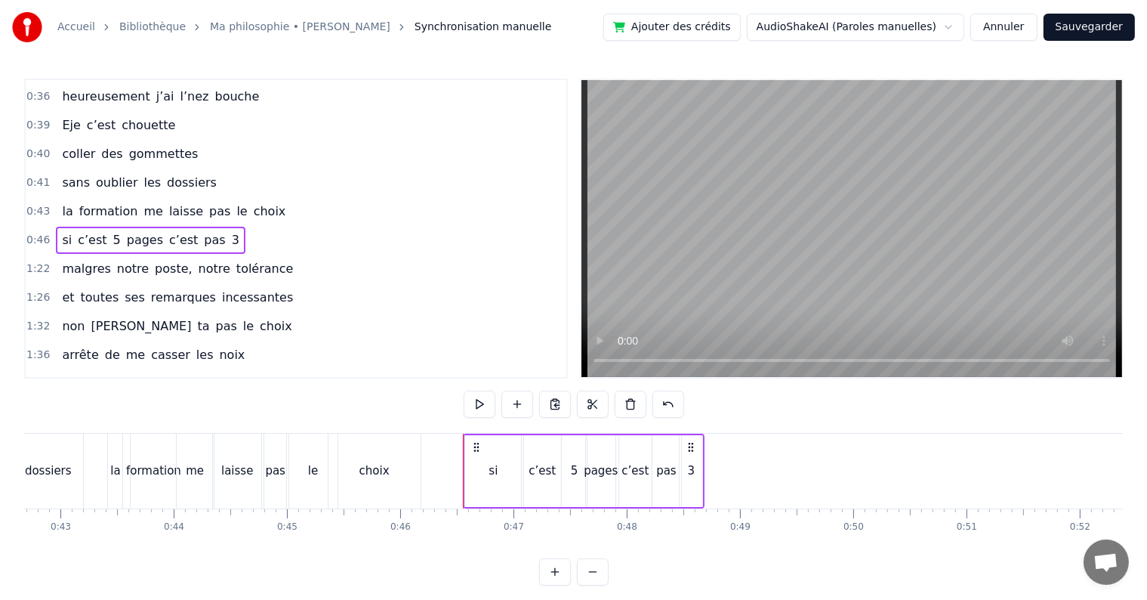
click at [32, 233] on span "0:46" at bounding box center [37, 240] width 23 height 15
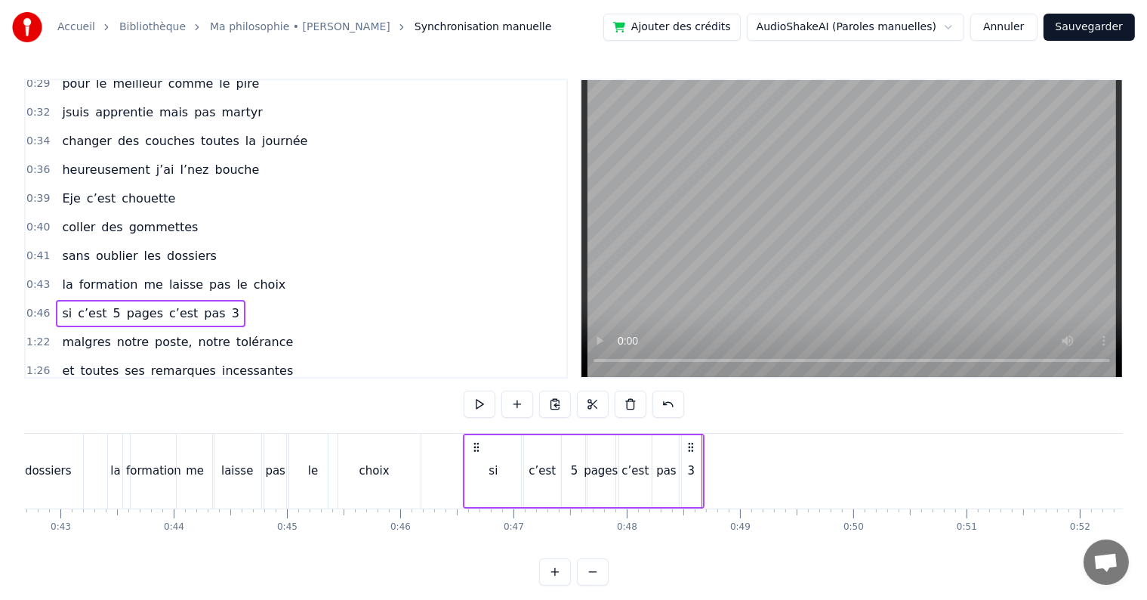
scroll to position [125, 0]
click at [29, 307] on span "0:46" at bounding box center [37, 314] width 23 height 15
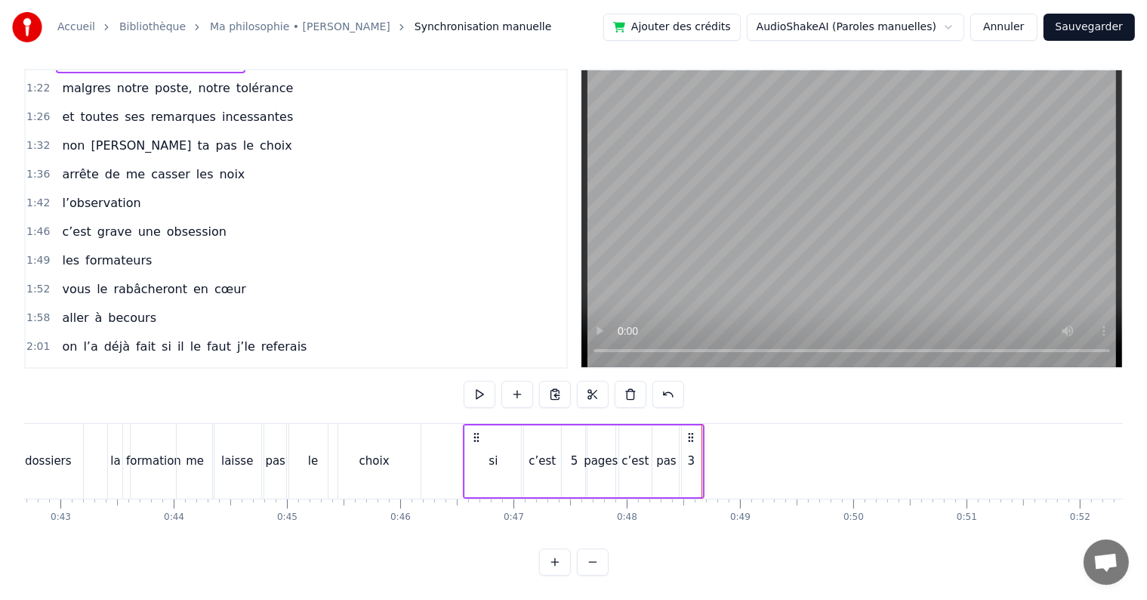
scroll to position [23, 0]
click at [518, 448] on div "si" at bounding box center [493, 461] width 56 height 72
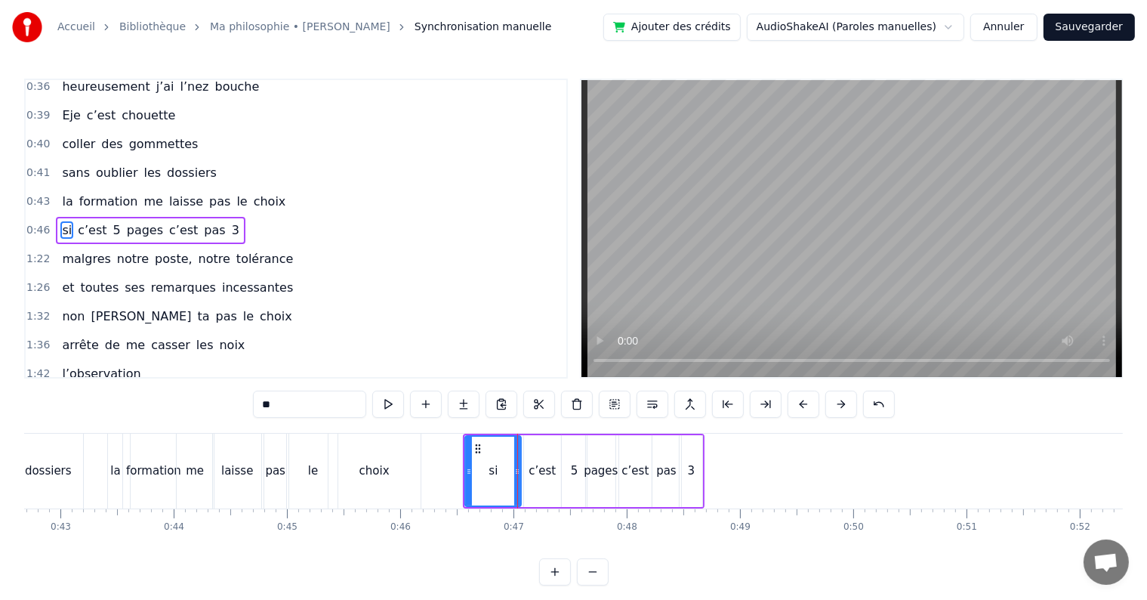
scroll to position [199, 0]
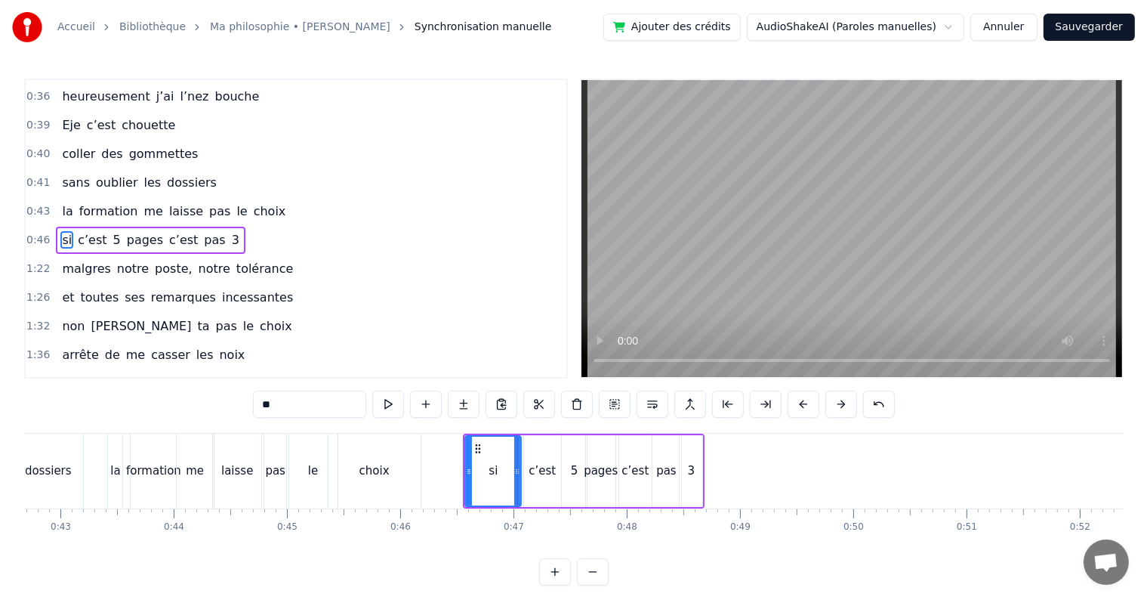
drag, startPoint x: 517, startPoint y: 471, endPoint x: 508, endPoint y: 470, distance: 9.1
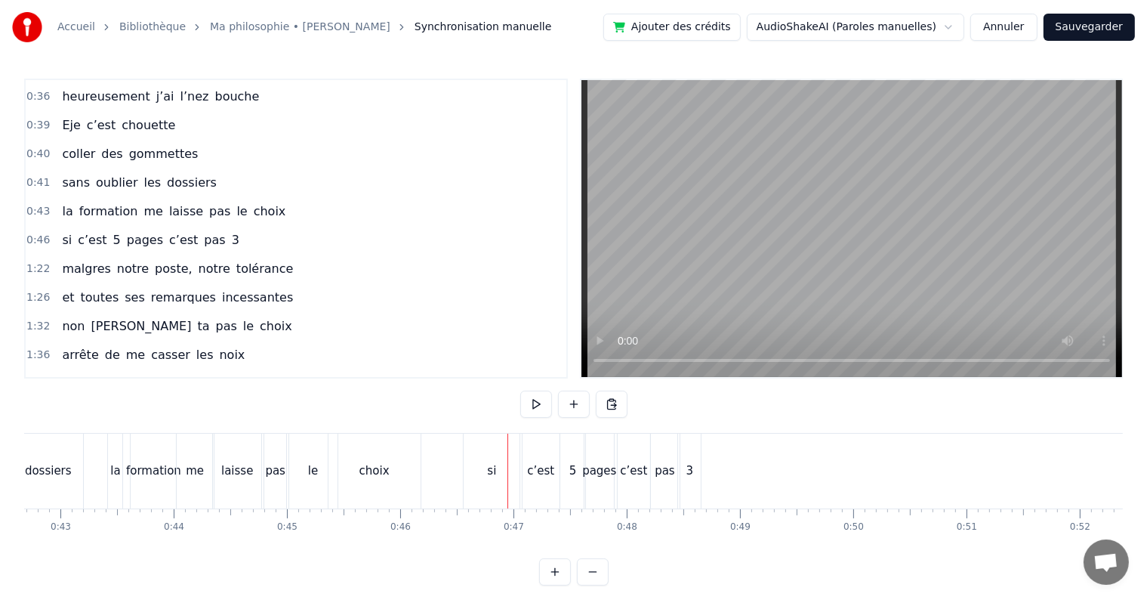
click at [494, 472] on div "si" at bounding box center [491, 470] width 9 height 17
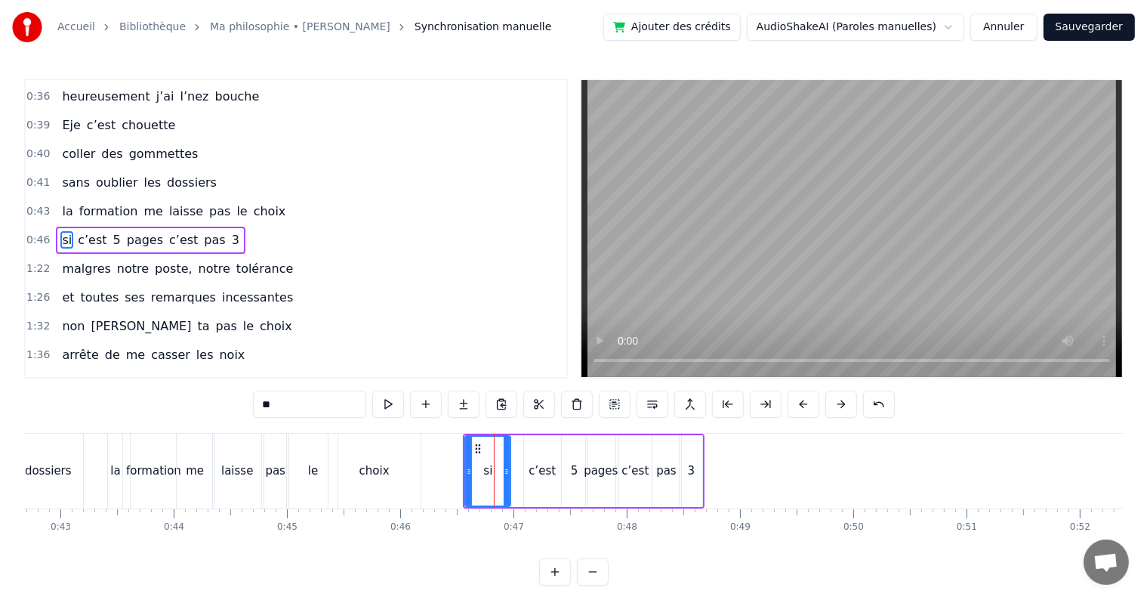
drag, startPoint x: 514, startPoint y: 468, endPoint x: 501, endPoint y: 468, distance: 12.1
click at [504, 468] on icon at bounding box center [507, 471] width 6 height 12
click at [538, 462] on div "c’est" at bounding box center [542, 470] width 27 height 17
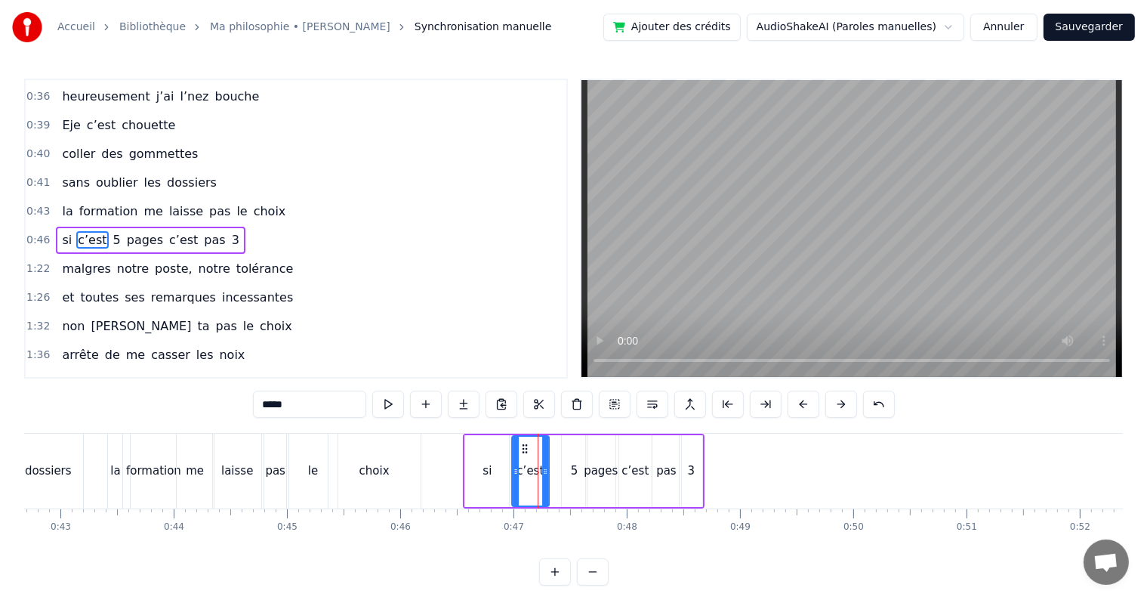
drag, startPoint x: 533, startPoint y: 447, endPoint x: 520, endPoint y: 446, distance: 13.6
click at [520, 446] on icon at bounding box center [525, 449] width 12 height 12
click at [562, 441] on div "5" at bounding box center [574, 471] width 25 height 72
drag, startPoint x: 577, startPoint y: 450, endPoint x: 563, endPoint y: 444, distance: 15.6
click at [563, 444] on icon at bounding box center [562, 449] width 12 height 12
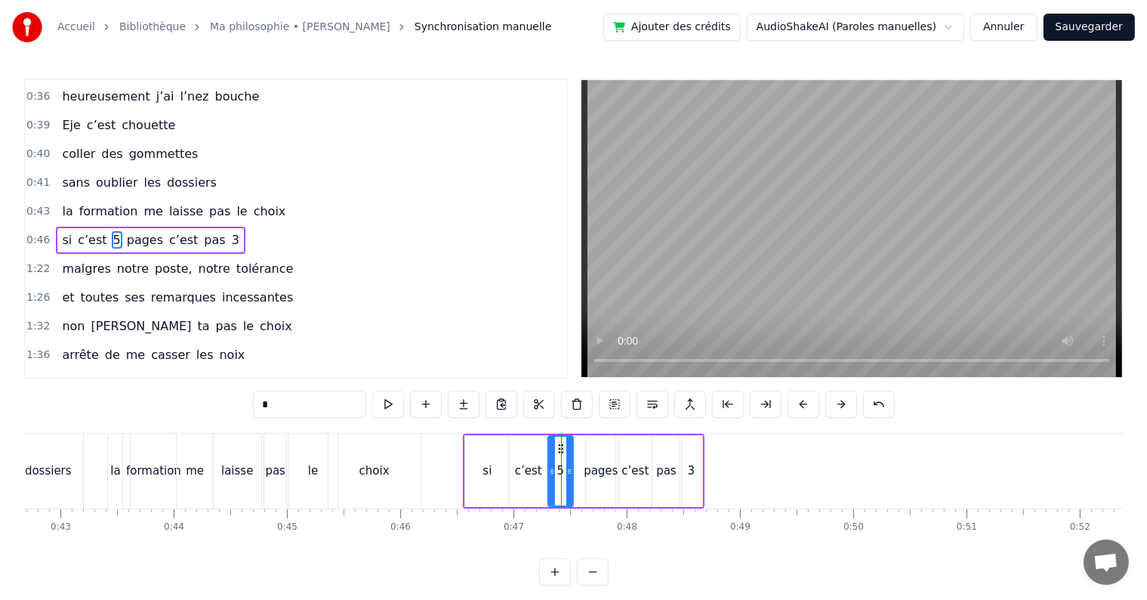
click at [597, 447] on div "pages" at bounding box center [600, 471] width 29 height 72
type input "*****"
drag, startPoint x: 597, startPoint y: 446, endPoint x: 584, endPoint y: 446, distance: 12.8
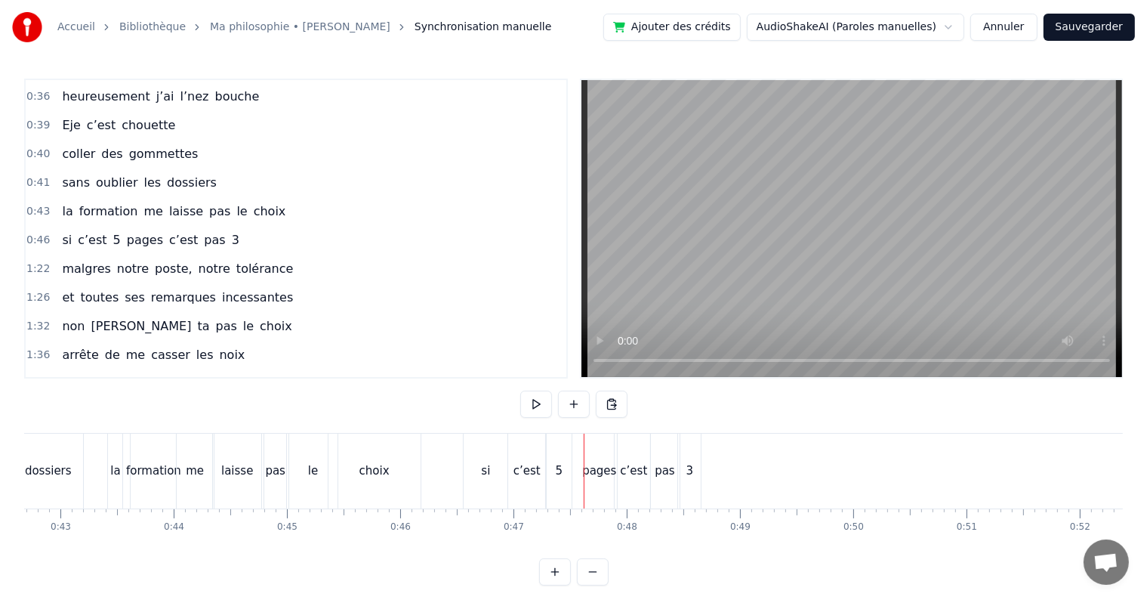
click at [588, 447] on div "pages" at bounding box center [599, 470] width 29 height 75
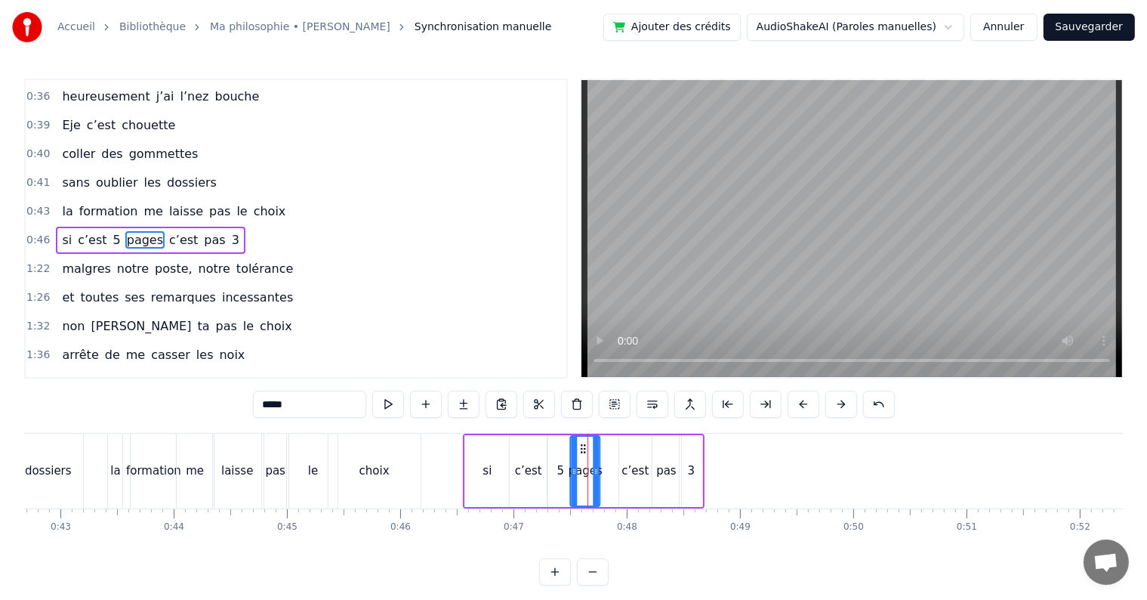
drag, startPoint x: 599, startPoint y: 446, endPoint x: 583, endPoint y: 446, distance: 15.9
click at [583, 446] on icon at bounding box center [584, 449] width 12 height 12
click at [638, 453] on div "c’est" at bounding box center [635, 471] width 32 height 72
drag, startPoint x: 631, startPoint y: 445, endPoint x: 612, endPoint y: 445, distance: 18.9
click at [612, 445] on icon at bounding box center [615, 449] width 12 height 12
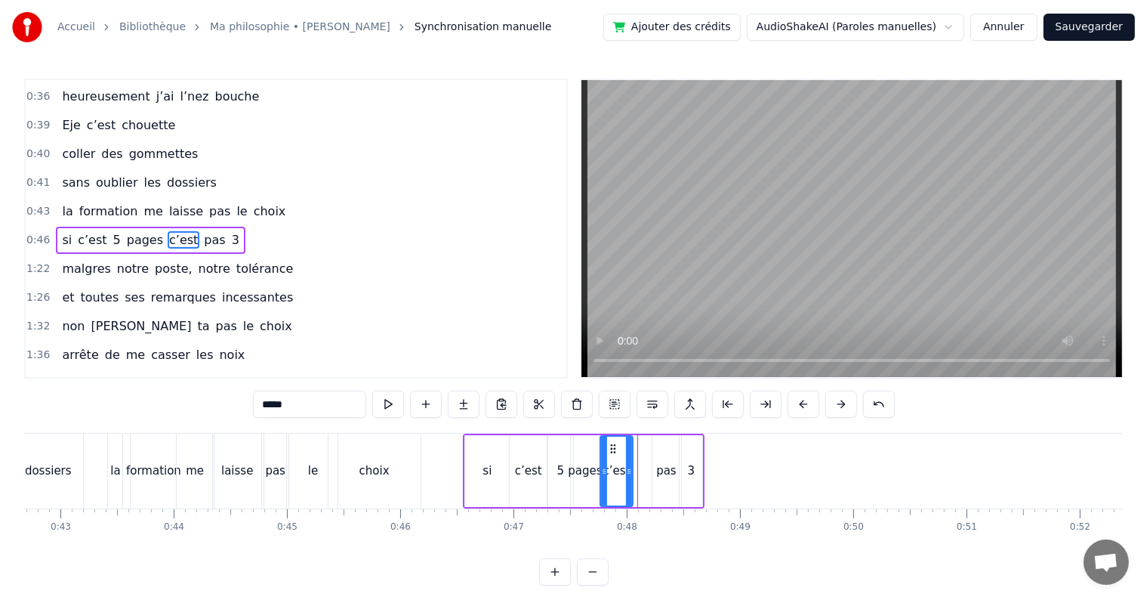
click at [653, 448] on div "pas" at bounding box center [667, 471] width 29 height 72
drag, startPoint x: 665, startPoint y: 449, endPoint x: 646, endPoint y: 449, distance: 18.1
click at [646, 449] on icon at bounding box center [647, 449] width 12 height 12
click at [687, 453] on div "3" at bounding box center [691, 471] width 23 height 72
type input "*"
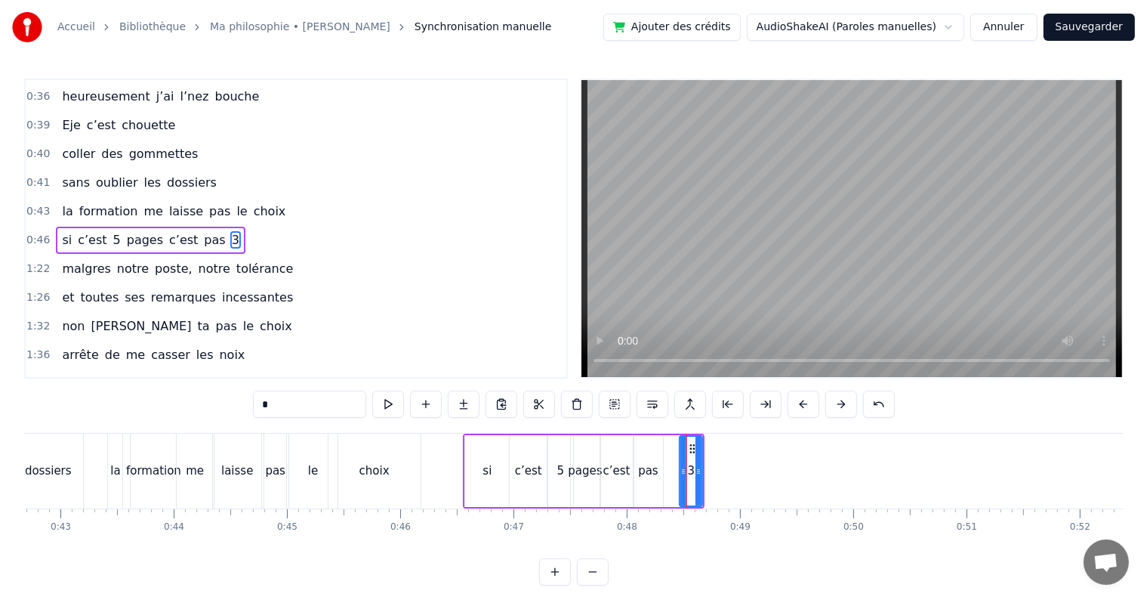
drag, startPoint x: 691, startPoint y: 441, endPoint x: 678, endPoint y: 443, distance: 13.0
click at [679, 443] on div "3" at bounding box center [691, 471] width 24 height 72
drag, startPoint x: 690, startPoint y: 446, endPoint x: 675, endPoint y: 448, distance: 14.5
click at [675, 448] on icon at bounding box center [680, 449] width 12 height 12
click at [35, 233] on span "0:46" at bounding box center [37, 240] width 23 height 15
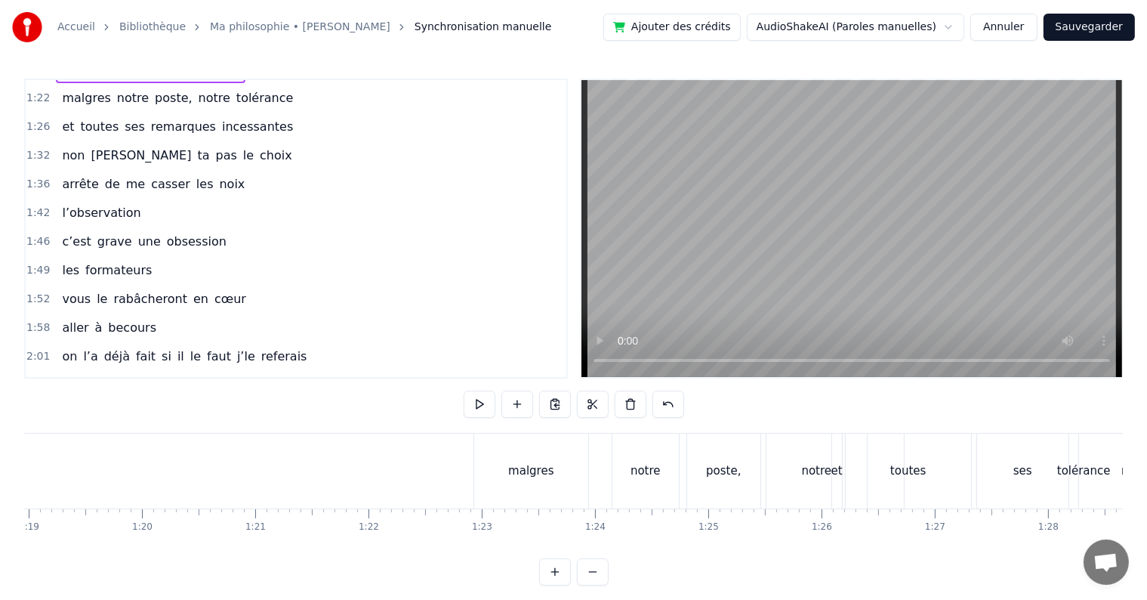
scroll to position [0, 8972]
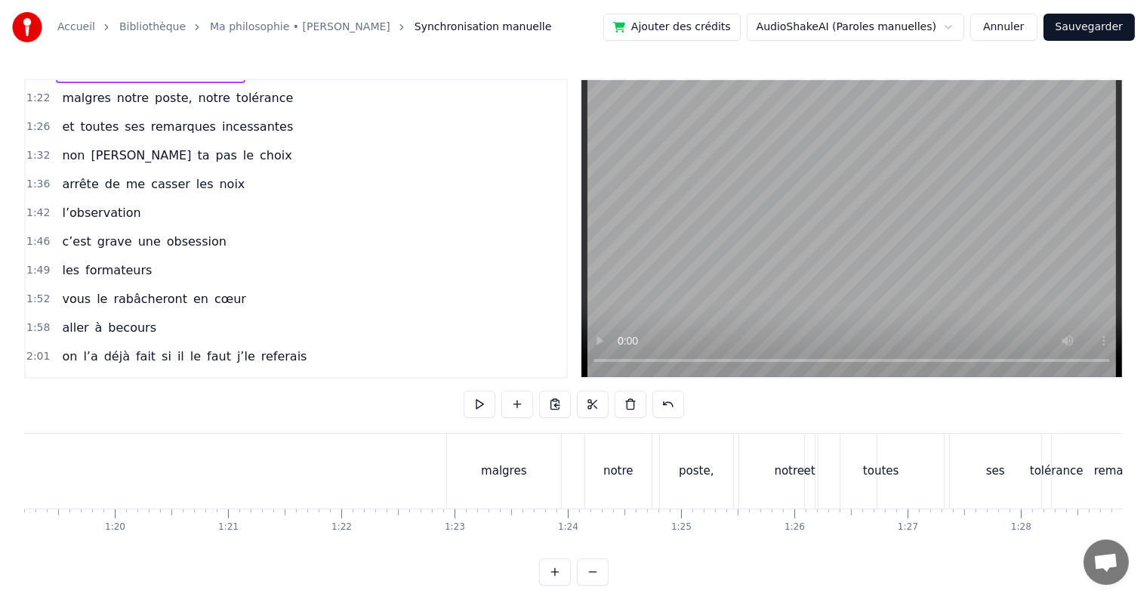
click at [461, 456] on div "malgres" at bounding box center [504, 470] width 114 height 75
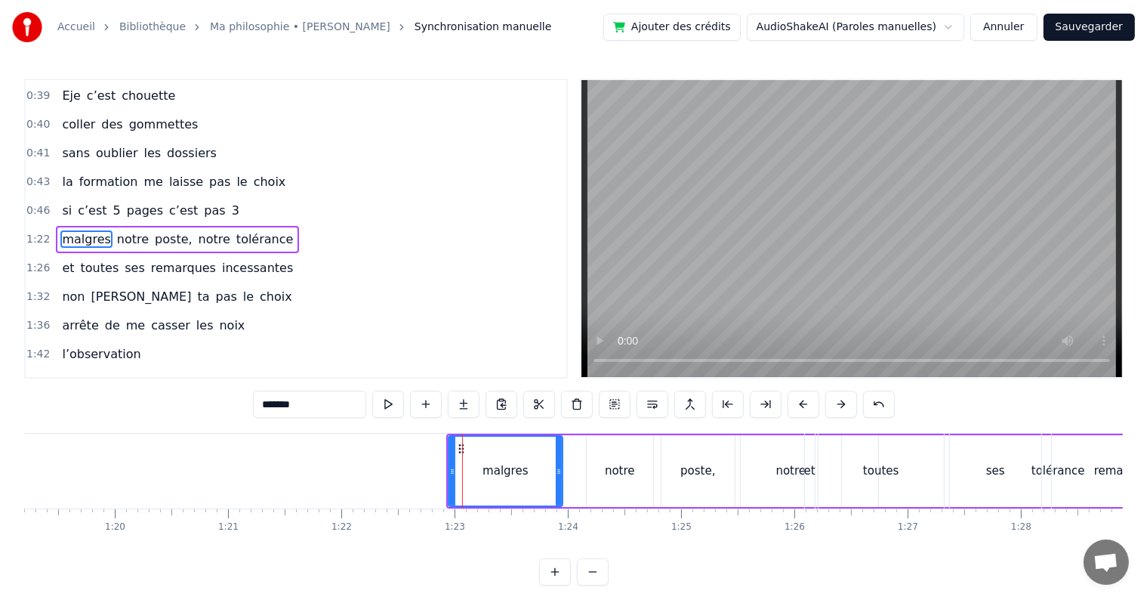
scroll to position [227, 0]
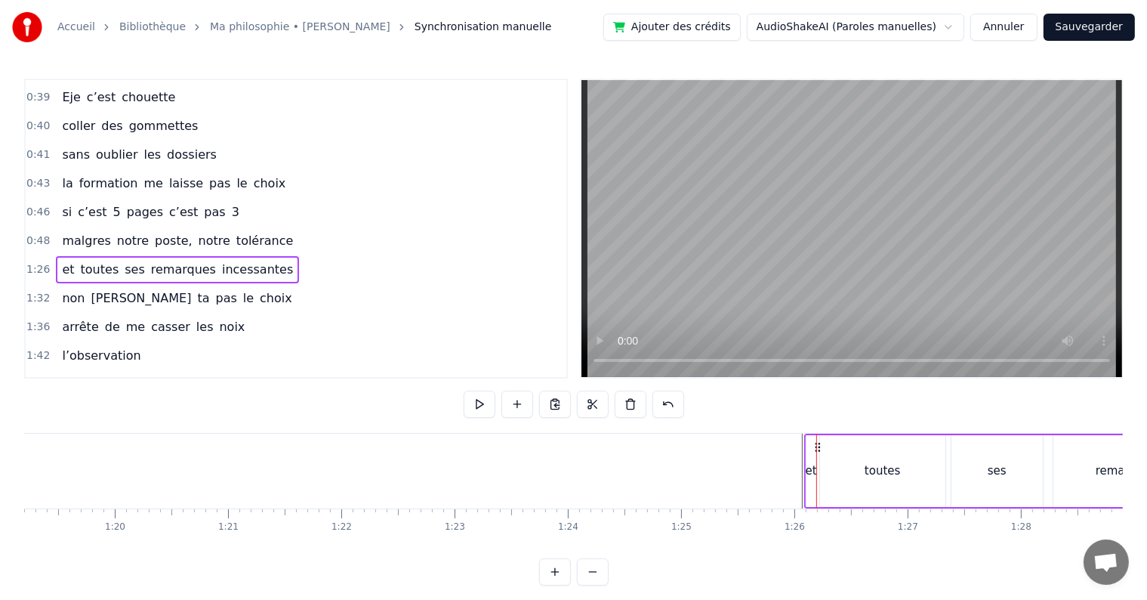
click at [807, 471] on div "et" at bounding box center [811, 470] width 11 height 17
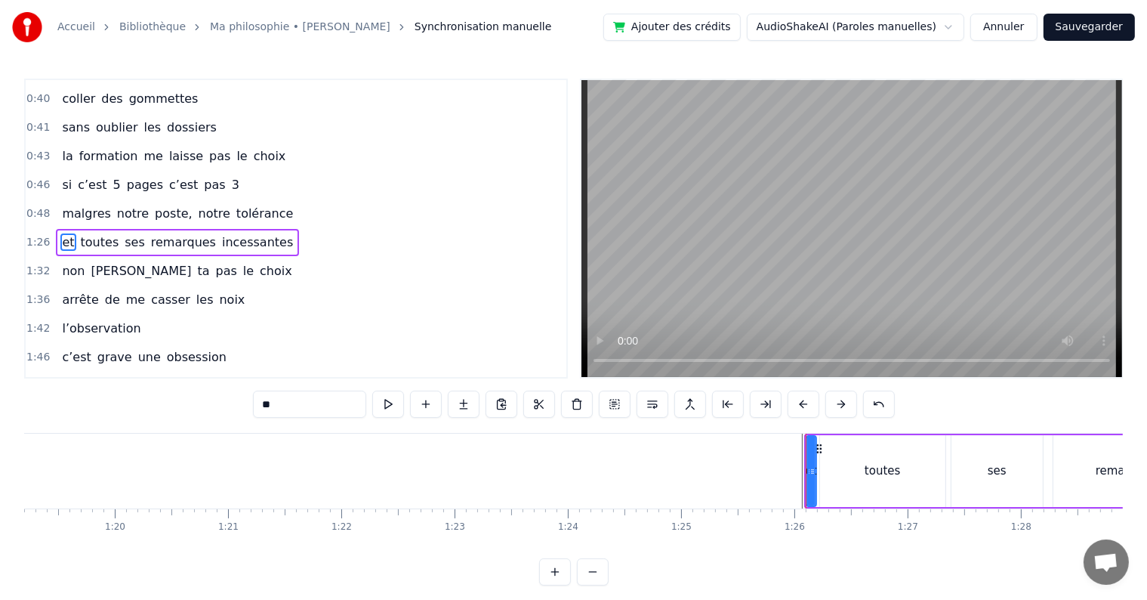
click at [840, 459] on div "toutes" at bounding box center [882, 471] width 125 height 72
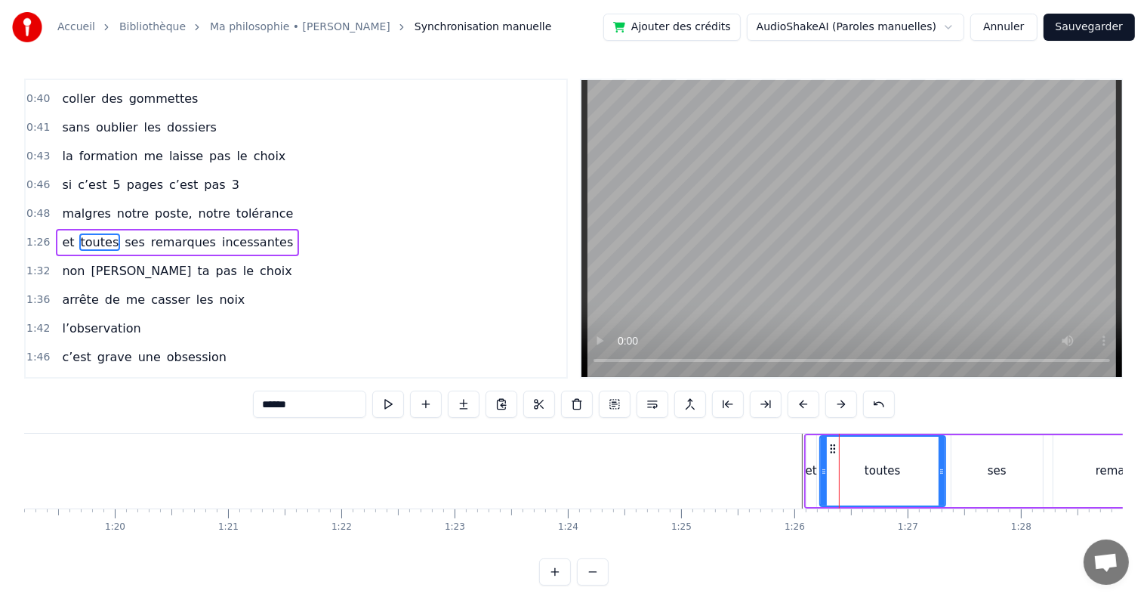
click at [806, 441] on div "et" at bounding box center [811, 471] width 11 height 72
type input "**"
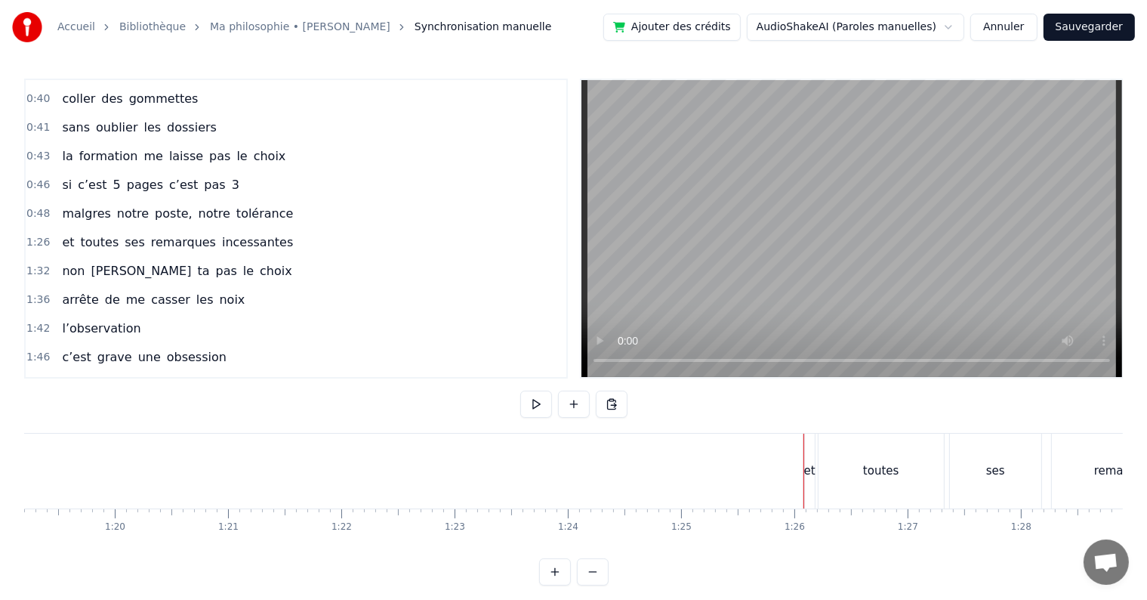
click at [811, 459] on div "et" at bounding box center [810, 470] width 10 height 75
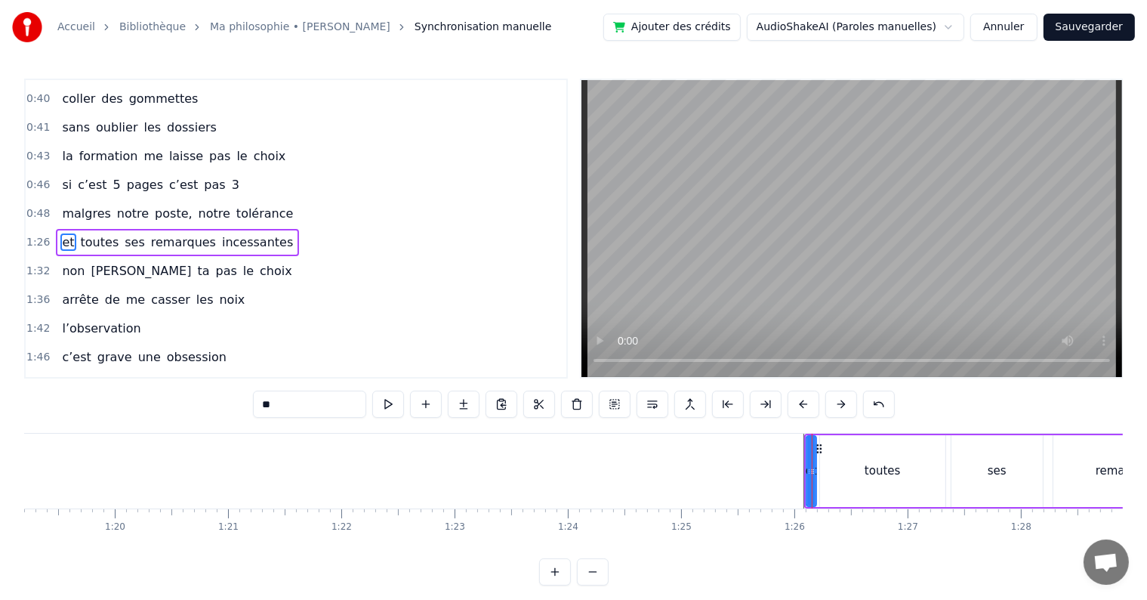
click at [813, 447] on icon at bounding box center [818, 447] width 12 height 12
click at [816, 446] on circle at bounding box center [816, 446] width 1 height 1
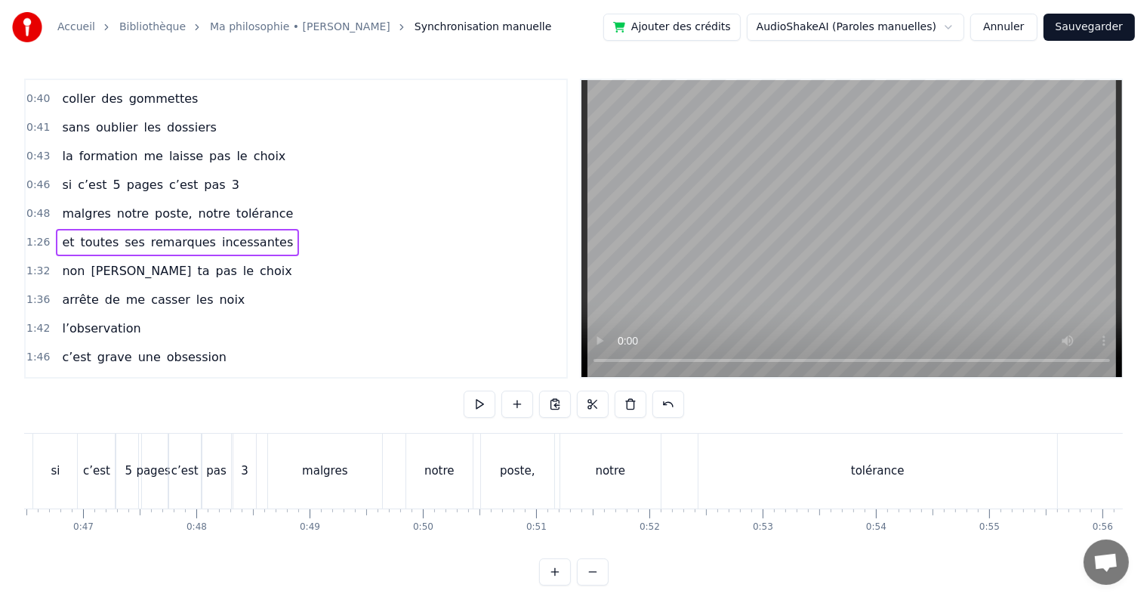
scroll to position [0, 5225]
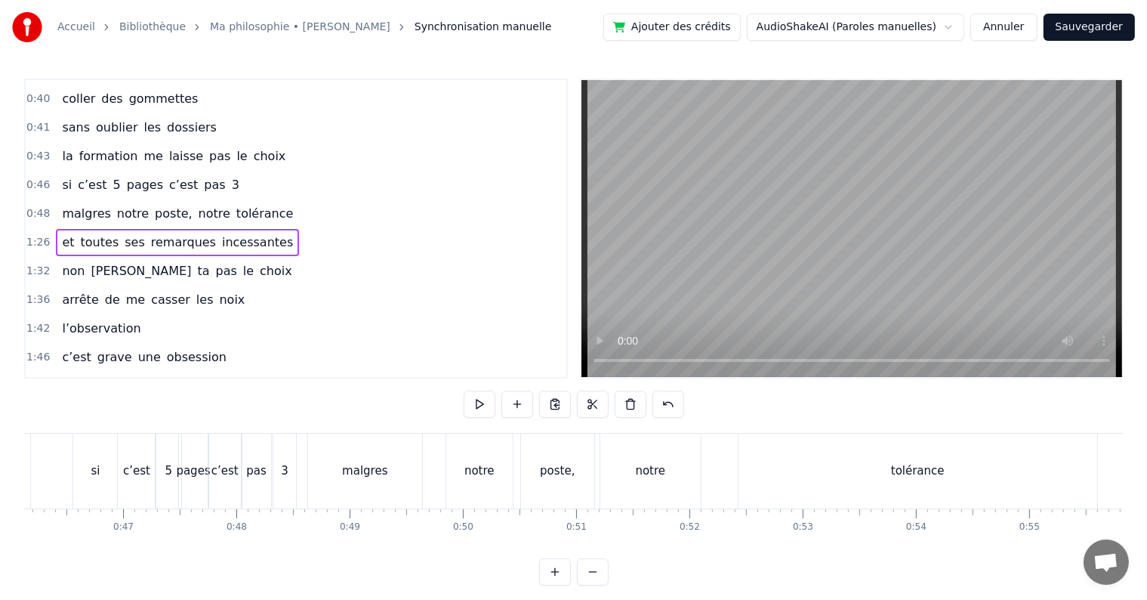
click at [337, 453] on div "malgres" at bounding box center [365, 470] width 114 height 75
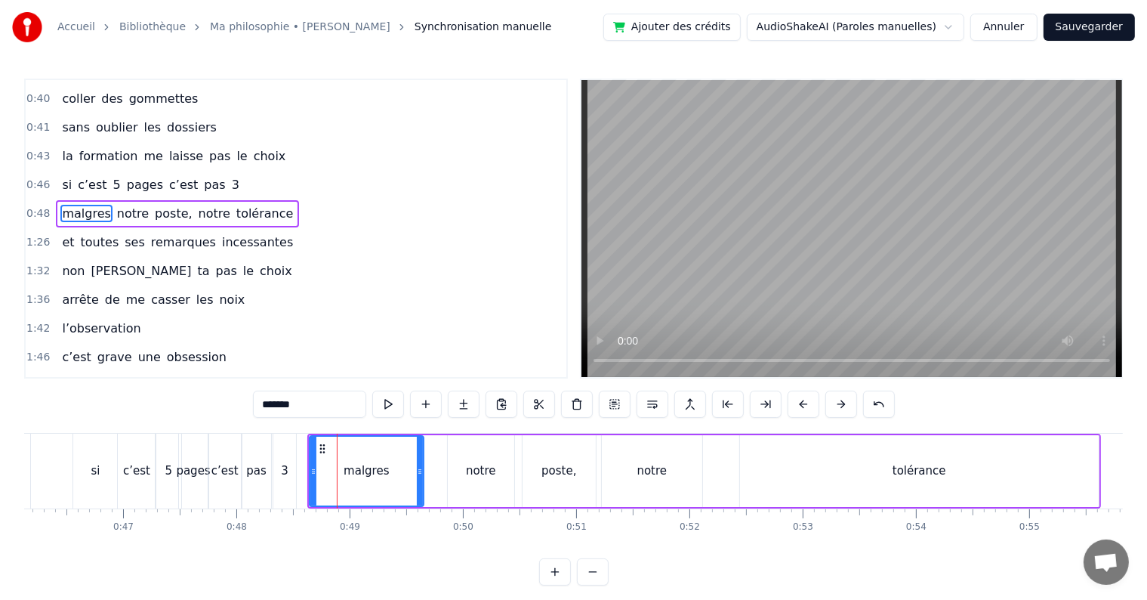
scroll to position [227, 0]
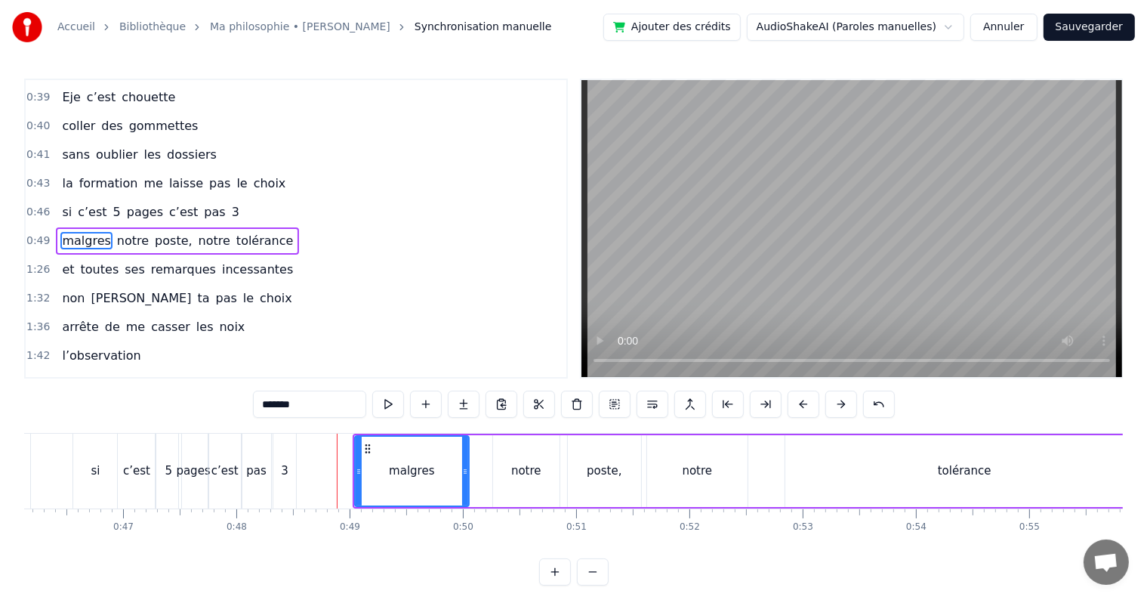
click at [441, 447] on div "malgres" at bounding box center [412, 471] width 113 height 69
drag, startPoint x: 465, startPoint y: 471, endPoint x: 401, endPoint y: 465, distance: 64.5
click at [401, 465] on icon at bounding box center [403, 471] width 6 height 12
click at [535, 474] on div "notre" at bounding box center [526, 470] width 30 height 17
drag, startPoint x: 505, startPoint y: 447, endPoint x: 415, endPoint y: 446, distance: 90.6
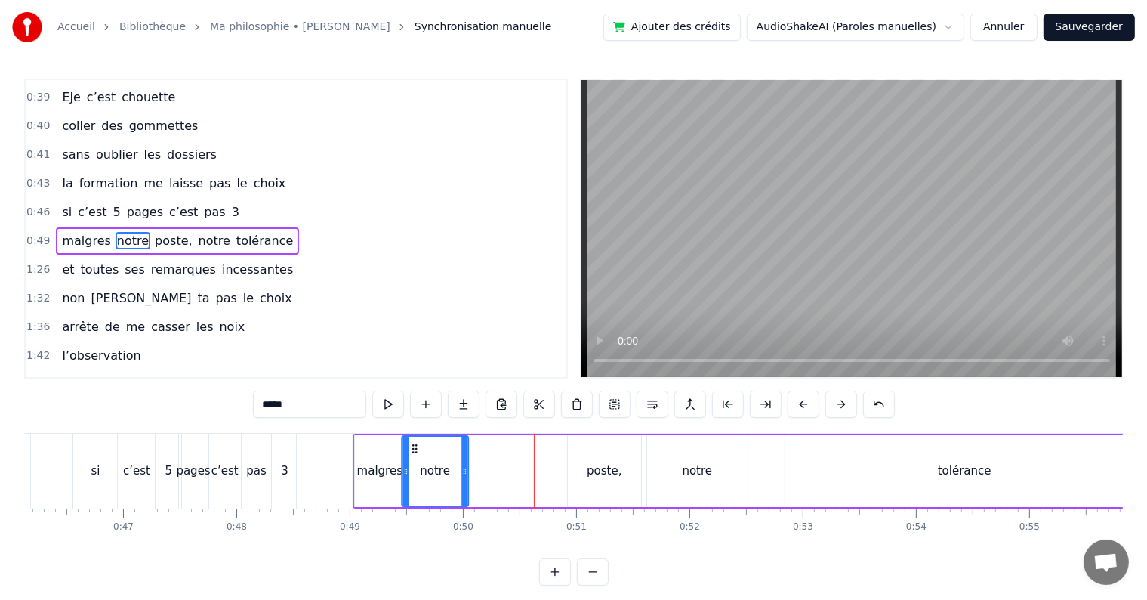
click at [415, 446] on icon at bounding box center [415, 449] width 12 height 12
drag, startPoint x: 465, startPoint y: 471, endPoint x: 433, endPoint y: 464, distance: 33.2
click at [433, 465] on icon at bounding box center [434, 471] width 6 height 12
click at [591, 470] on div "poste," at bounding box center [604, 470] width 35 height 17
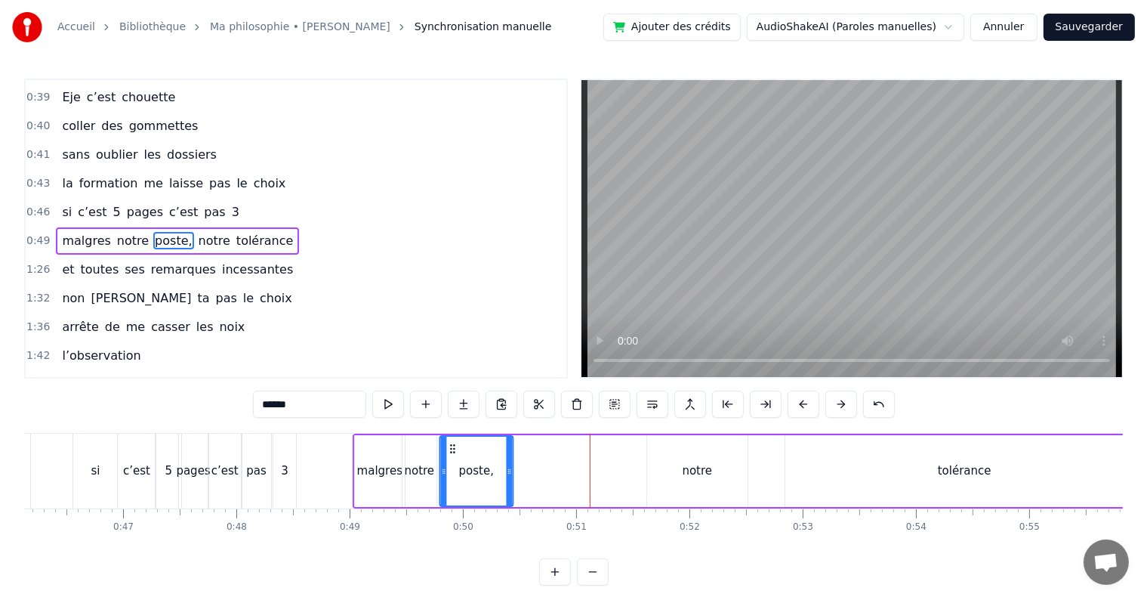
drag, startPoint x: 578, startPoint y: 443, endPoint x: 449, endPoint y: 446, distance: 128.4
click at [449, 446] on icon at bounding box center [452, 449] width 12 height 12
click at [363, 466] on div "malgres" at bounding box center [379, 470] width 45 height 17
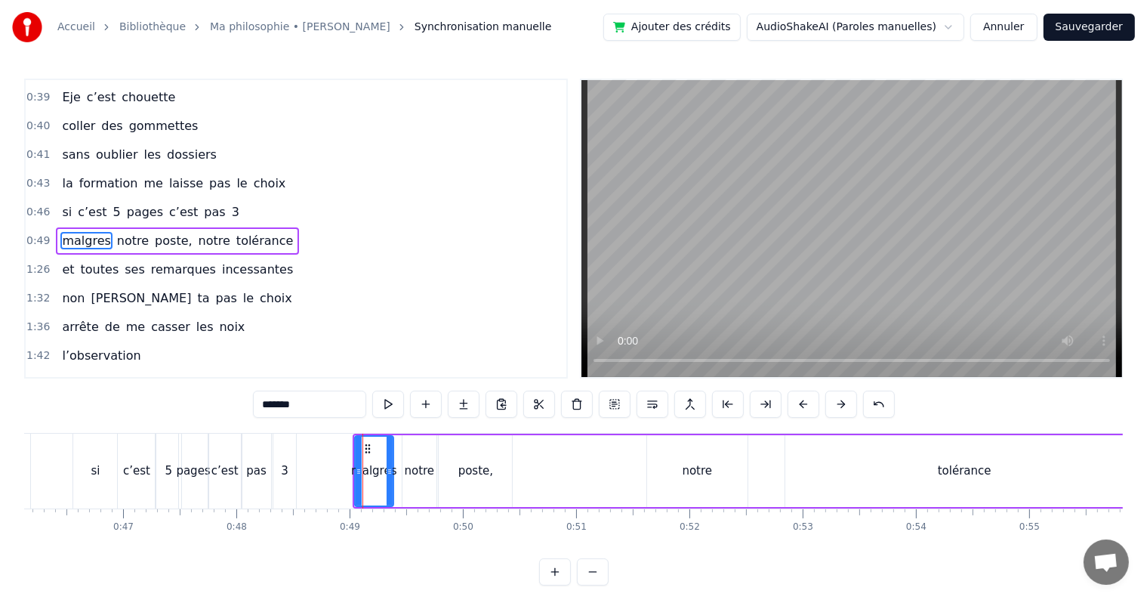
drag, startPoint x: 401, startPoint y: 470, endPoint x: 389, endPoint y: 470, distance: 12.1
click at [389, 470] on icon at bounding box center [390, 471] width 6 height 12
click at [423, 464] on div "notre" at bounding box center [420, 470] width 30 height 17
drag, startPoint x: 412, startPoint y: 445, endPoint x: 403, endPoint y: 444, distance: 9.1
click at [403, 444] on icon at bounding box center [407, 449] width 12 height 12
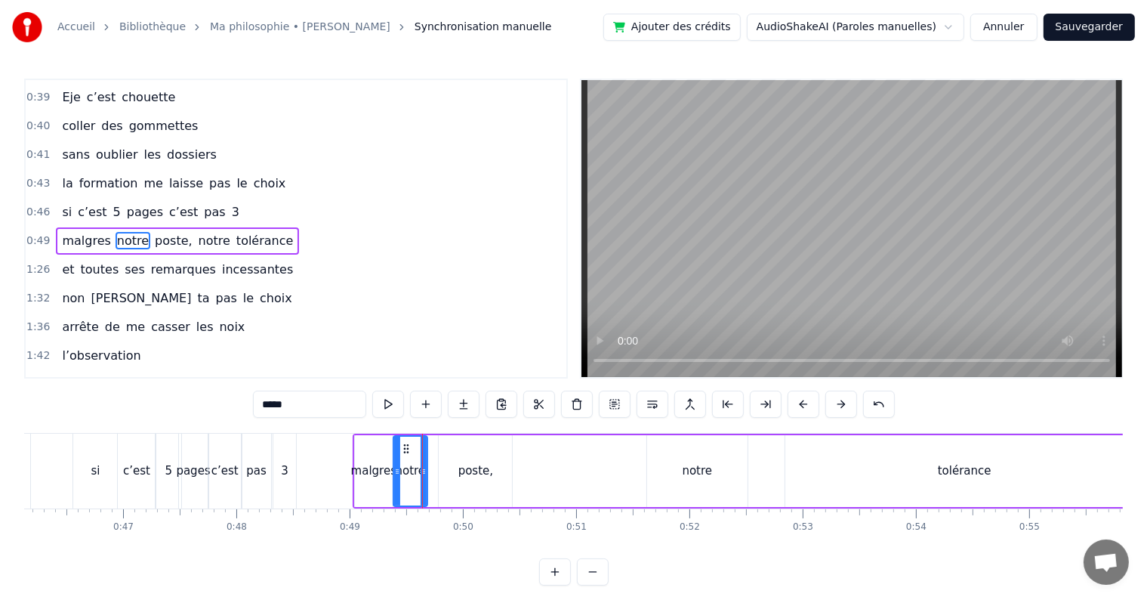
click at [470, 453] on div "poste," at bounding box center [475, 471] width 73 height 72
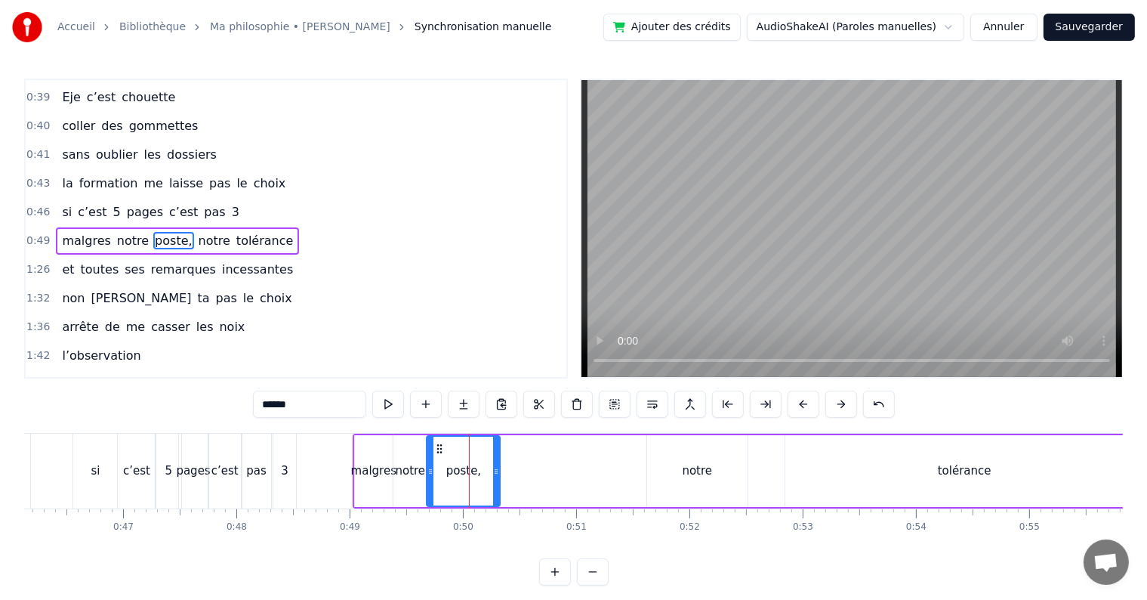
drag, startPoint x: 452, startPoint y: 446, endPoint x: 440, endPoint y: 445, distance: 12.9
click at [440, 445] on icon at bounding box center [439, 449] width 12 height 12
drag, startPoint x: 495, startPoint y: 468, endPoint x: 470, endPoint y: 467, distance: 25.7
click at [470, 467] on icon at bounding box center [471, 471] width 6 height 12
click at [747, 495] on div "notre" at bounding box center [697, 471] width 102 height 72
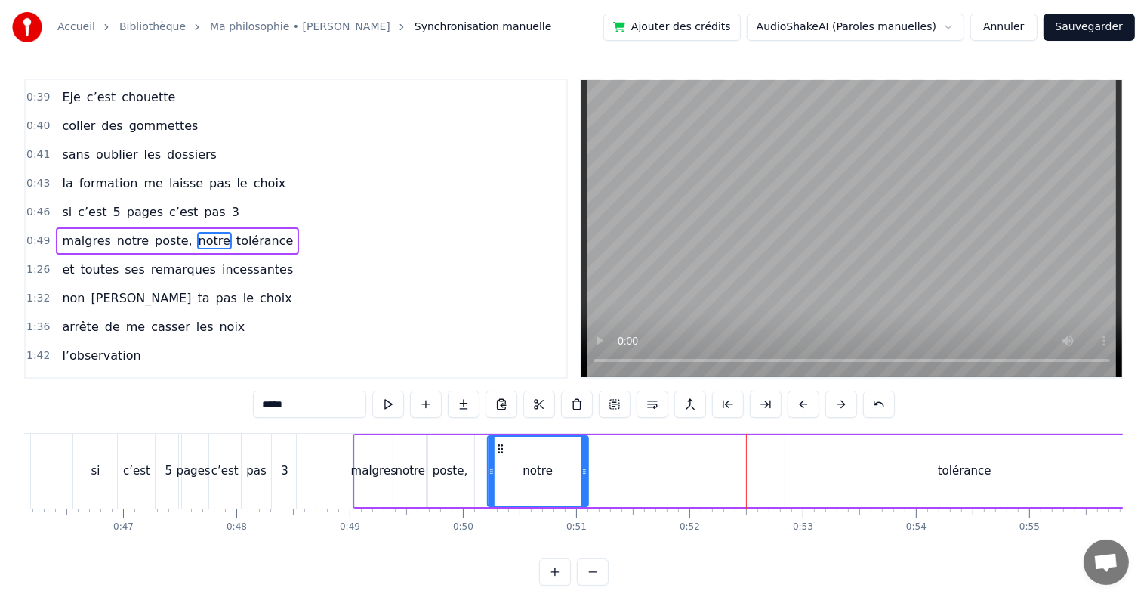
drag, startPoint x: 656, startPoint y: 444, endPoint x: 495, endPoint y: 450, distance: 160.2
click at [495, 450] on icon at bounding box center [501, 449] width 12 height 12
click at [861, 465] on div "tolérance" at bounding box center [964, 471] width 359 height 72
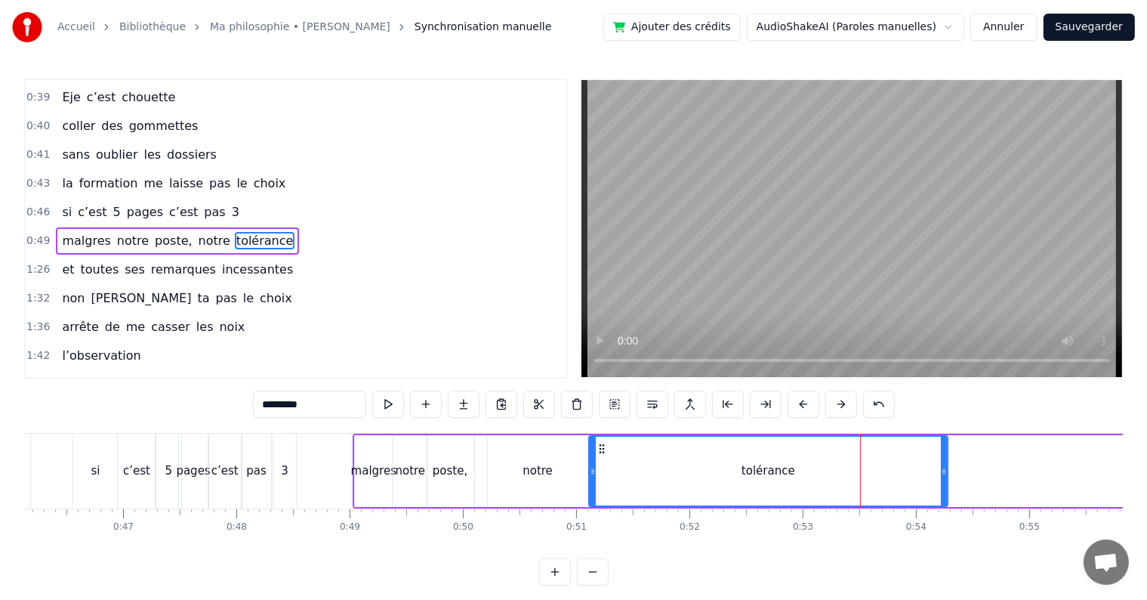
drag, startPoint x: 793, startPoint y: 444, endPoint x: 596, endPoint y: 461, distance: 197.9
click at [596, 461] on div "tolérance" at bounding box center [768, 471] width 357 height 69
click at [560, 466] on div "notre" at bounding box center [538, 471] width 100 height 72
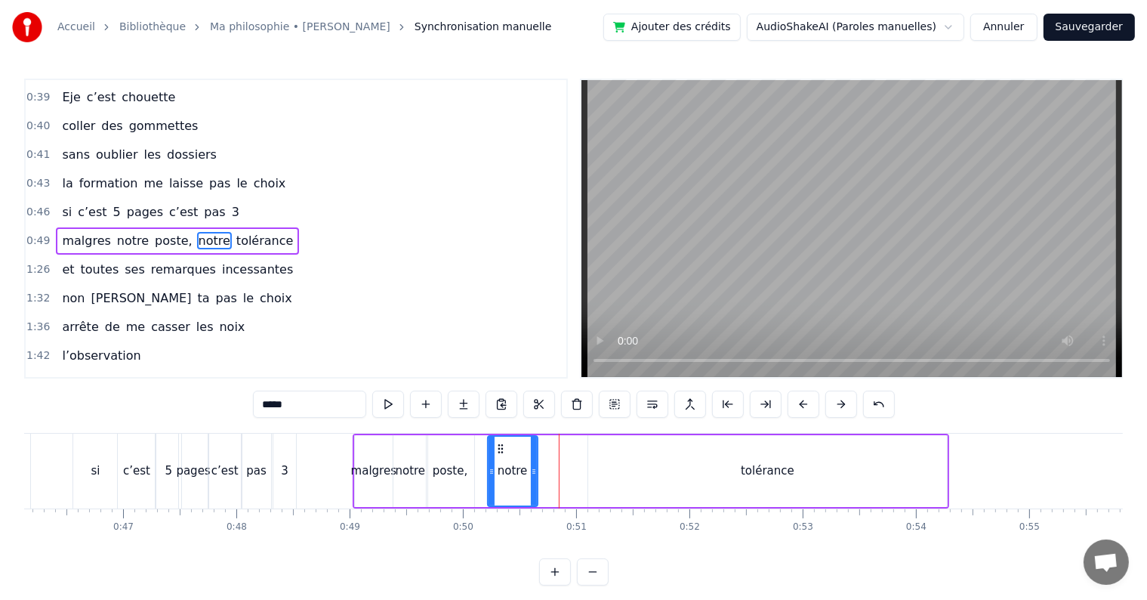
drag, startPoint x: 585, startPoint y: 470, endPoint x: 531, endPoint y: 464, distance: 54.6
click at [531, 465] on icon at bounding box center [534, 471] width 6 height 12
click at [614, 468] on div "tolérance" at bounding box center [767, 471] width 359 height 72
type input "*********"
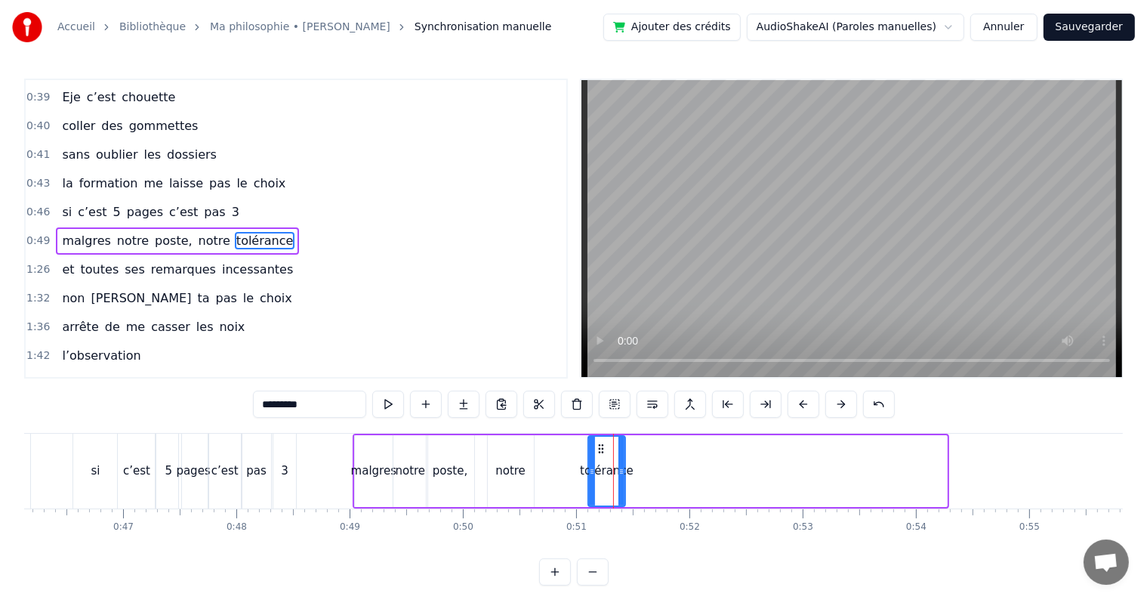
drag, startPoint x: 941, startPoint y: 467, endPoint x: 618, endPoint y: 462, distance: 323.3
click at [619, 462] on div at bounding box center [622, 471] width 6 height 69
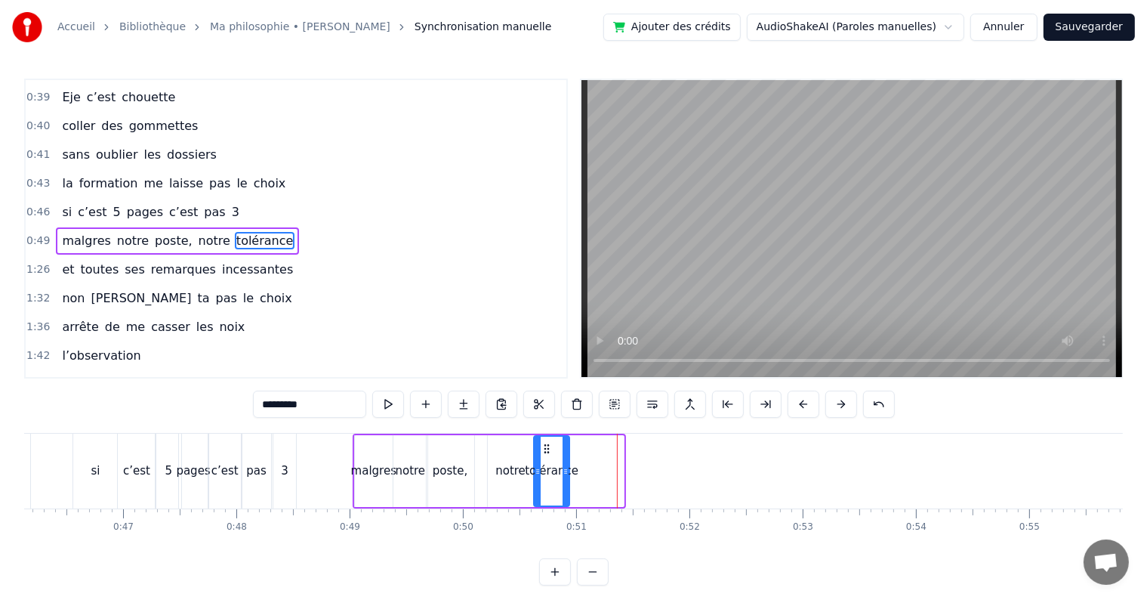
drag, startPoint x: 600, startPoint y: 446, endPoint x: 543, endPoint y: 441, distance: 57.6
click at [543, 441] on div "tolérance" at bounding box center [552, 471] width 34 height 69
click at [32, 233] on span "0:49" at bounding box center [37, 240] width 23 height 15
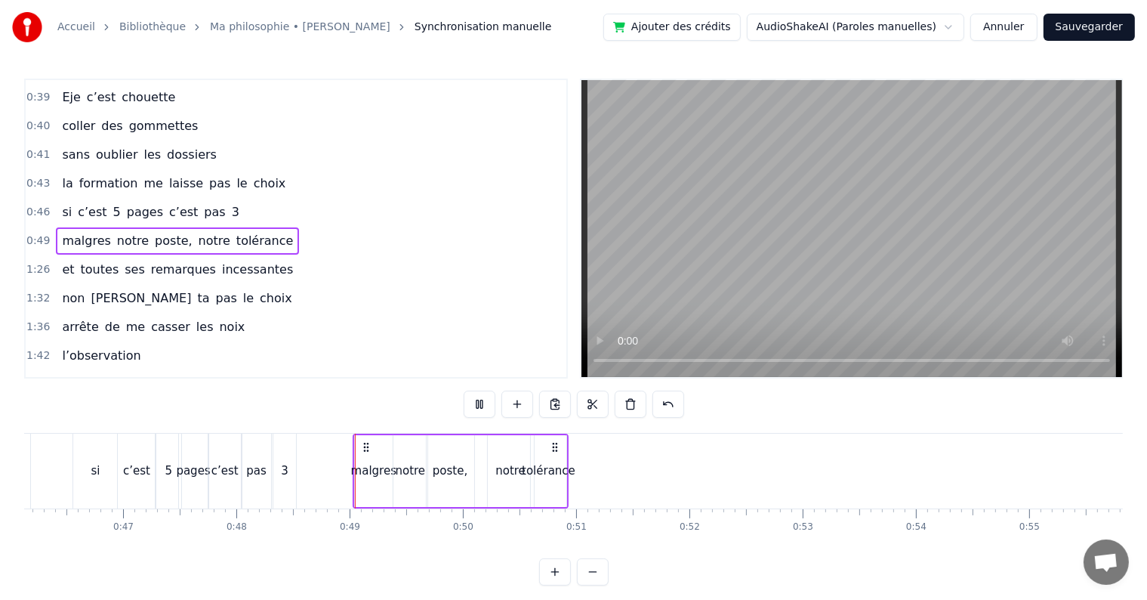
scroll to position [369, 0]
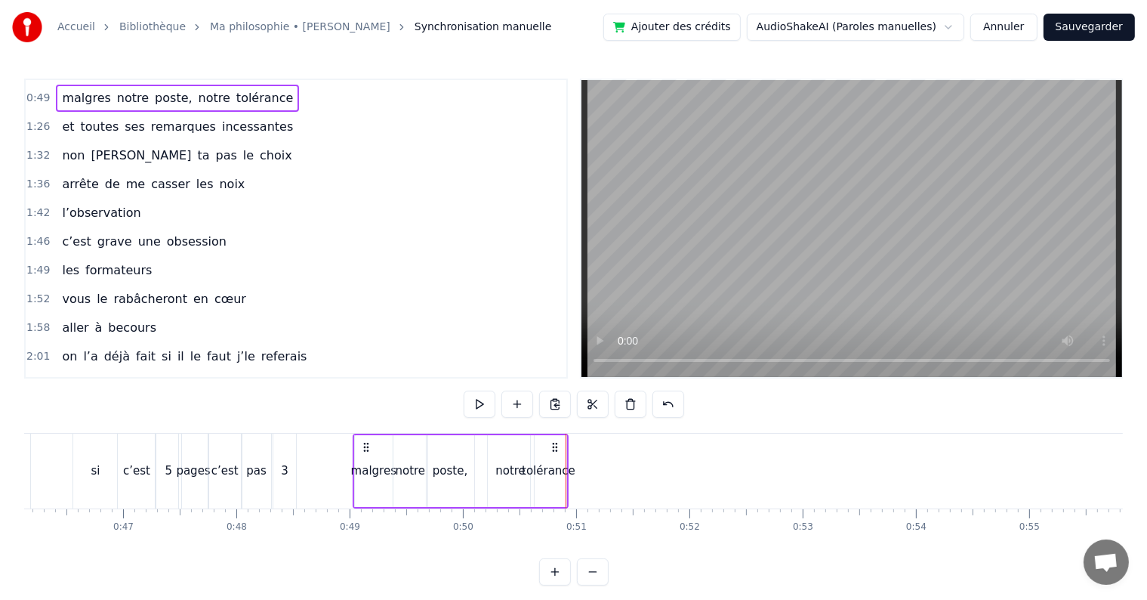
click at [453, 474] on div "poste," at bounding box center [450, 470] width 35 height 17
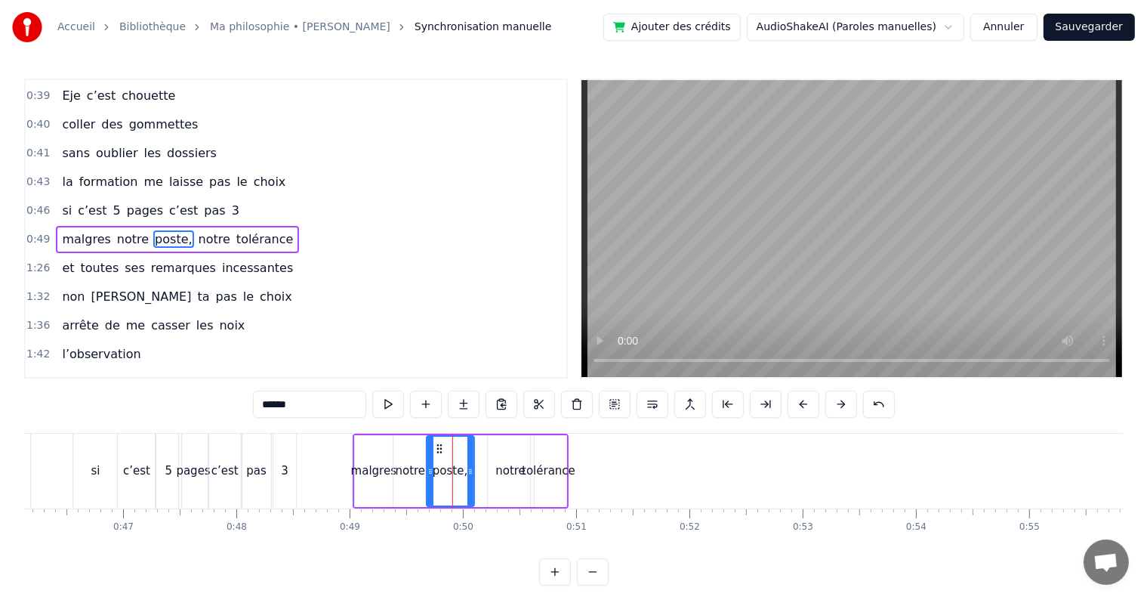
scroll to position [227, 0]
drag, startPoint x: 470, startPoint y: 469, endPoint x: 461, endPoint y: 467, distance: 8.6
click at [461, 467] on icon at bounding box center [463, 471] width 6 height 12
click at [511, 468] on div "notre" at bounding box center [510, 470] width 30 height 17
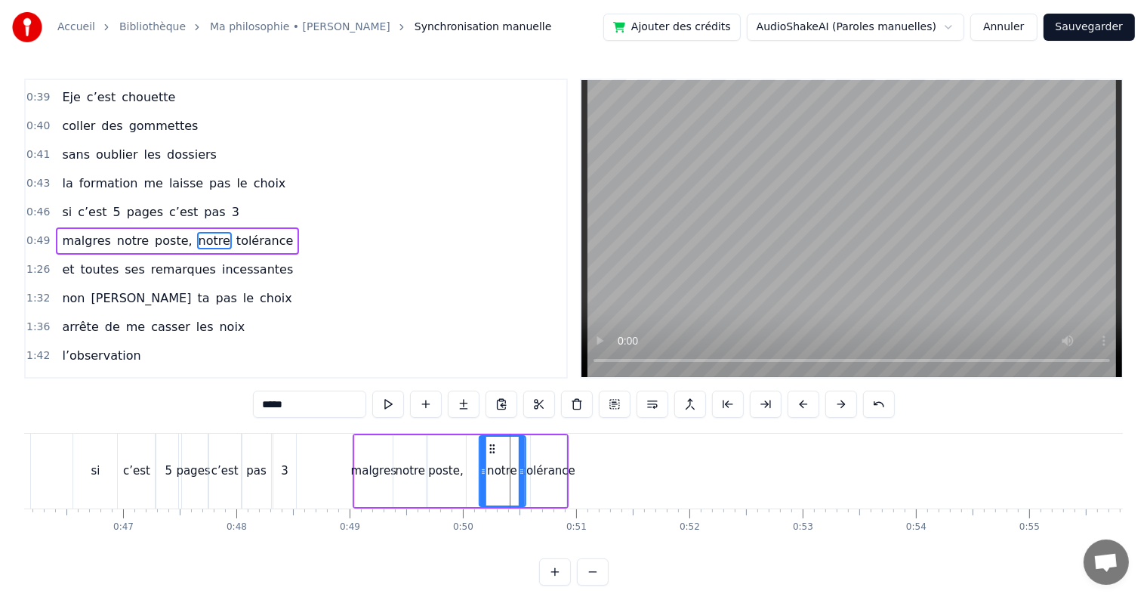
drag, startPoint x: 497, startPoint y: 446, endPoint x: 486, endPoint y: 446, distance: 10.6
click at [486, 446] on icon at bounding box center [492, 449] width 12 height 12
click at [550, 458] on div "tolérance" at bounding box center [548, 471] width 35 height 72
type input "*********"
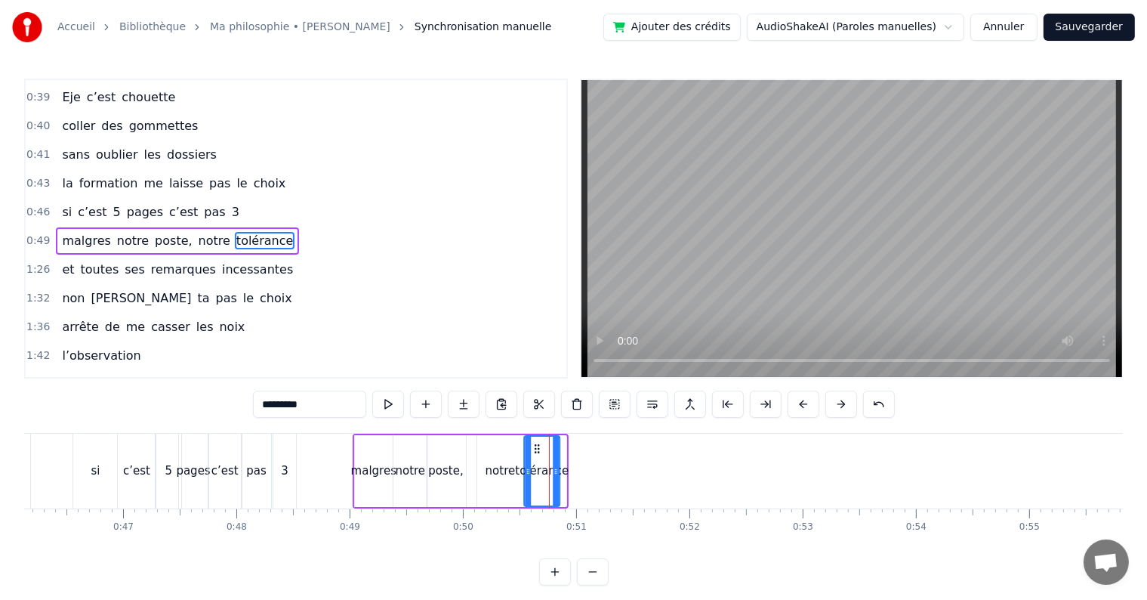
click at [535, 445] on circle at bounding box center [535, 445] width 1 height 1
click at [39, 233] on span "0:49" at bounding box center [37, 240] width 23 height 15
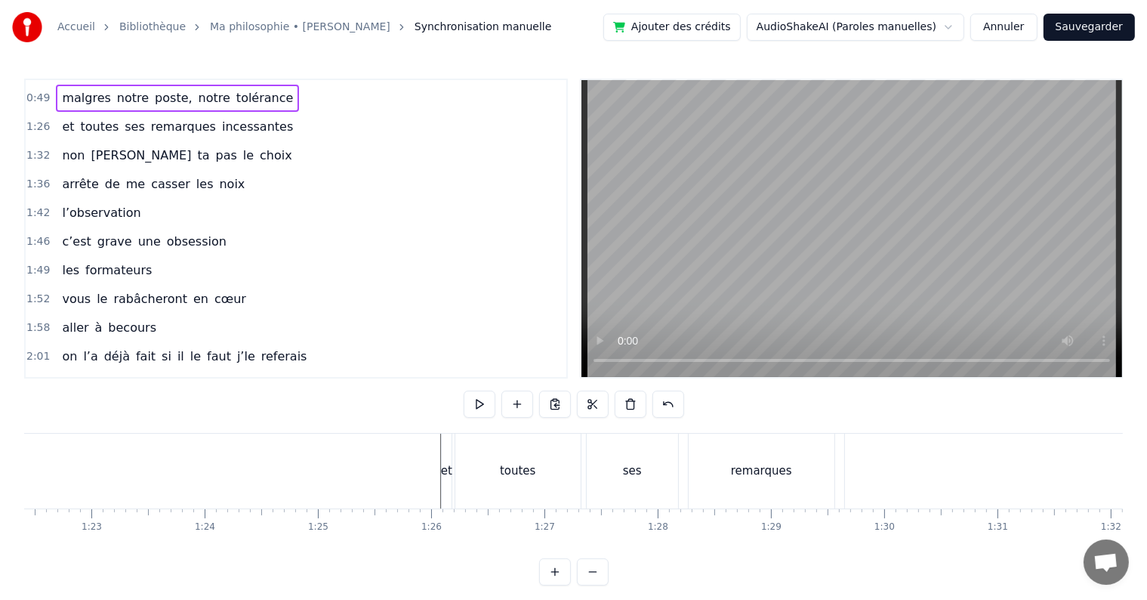
scroll to position [0, 9362]
click at [417, 462] on div "et" at bounding box center [420, 470] width 11 height 17
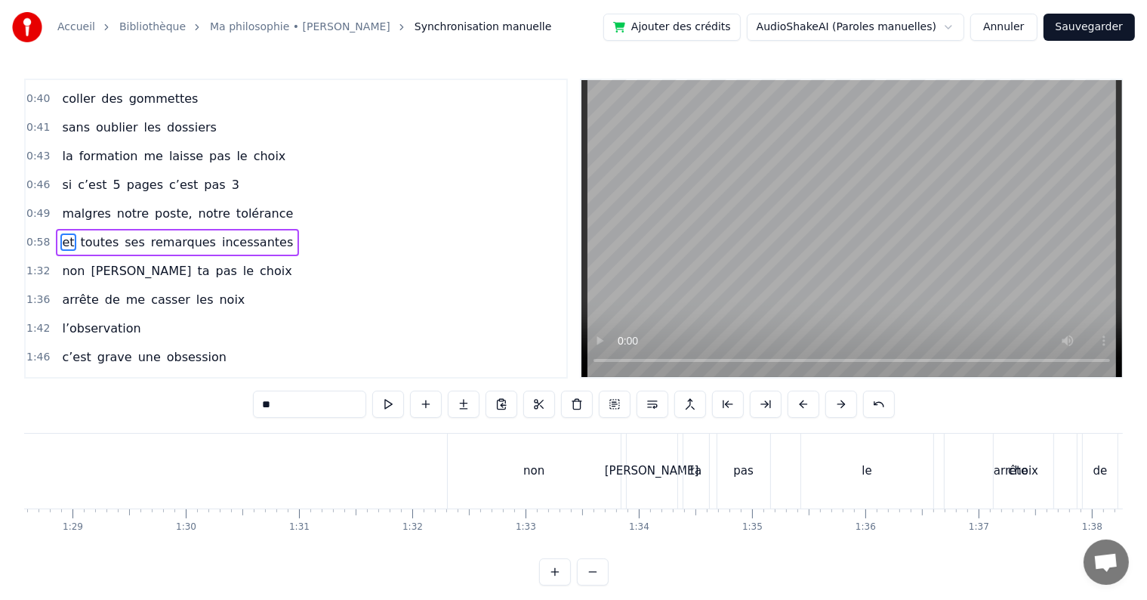
scroll to position [0, 10060]
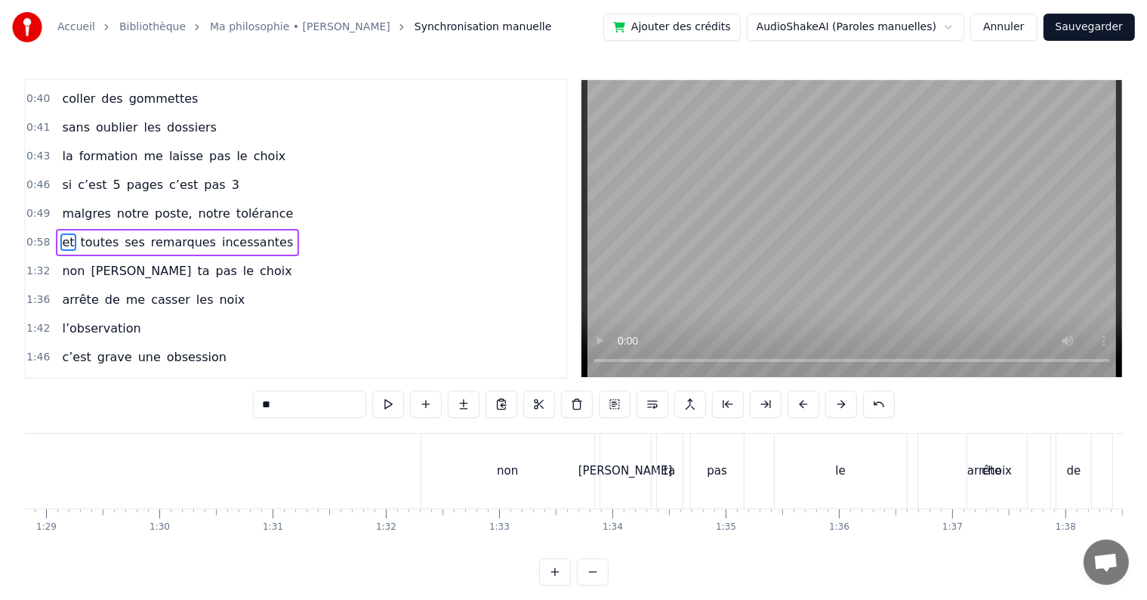
click at [432, 446] on div "non" at bounding box center [507, 470] width 173 height 75
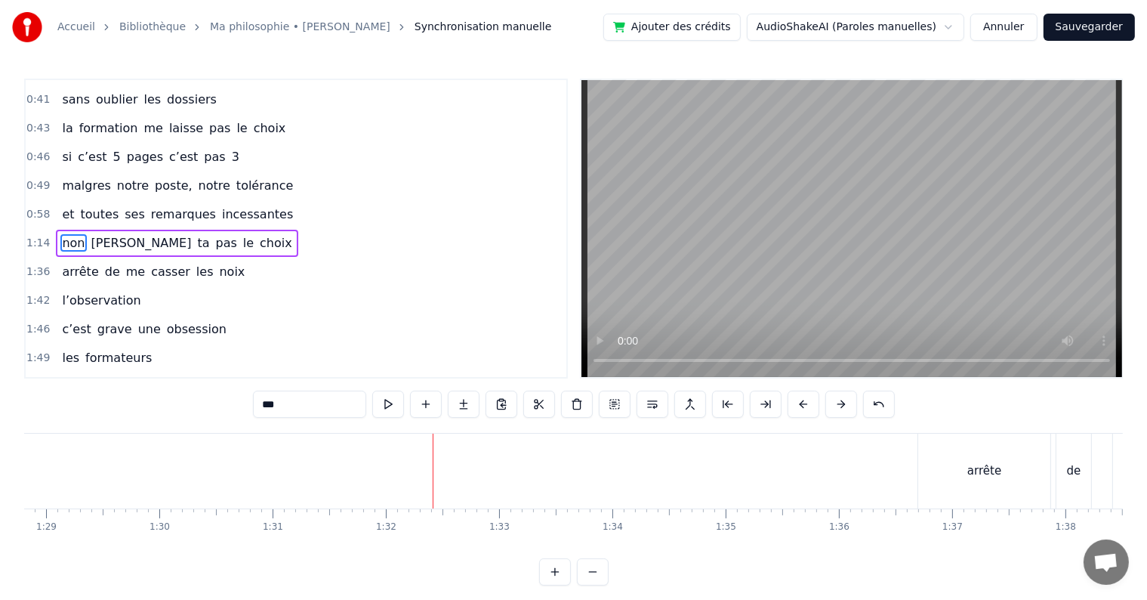
click at [927, 435] on div "arrête" at bounding box center [984, 470] width 132 height 75
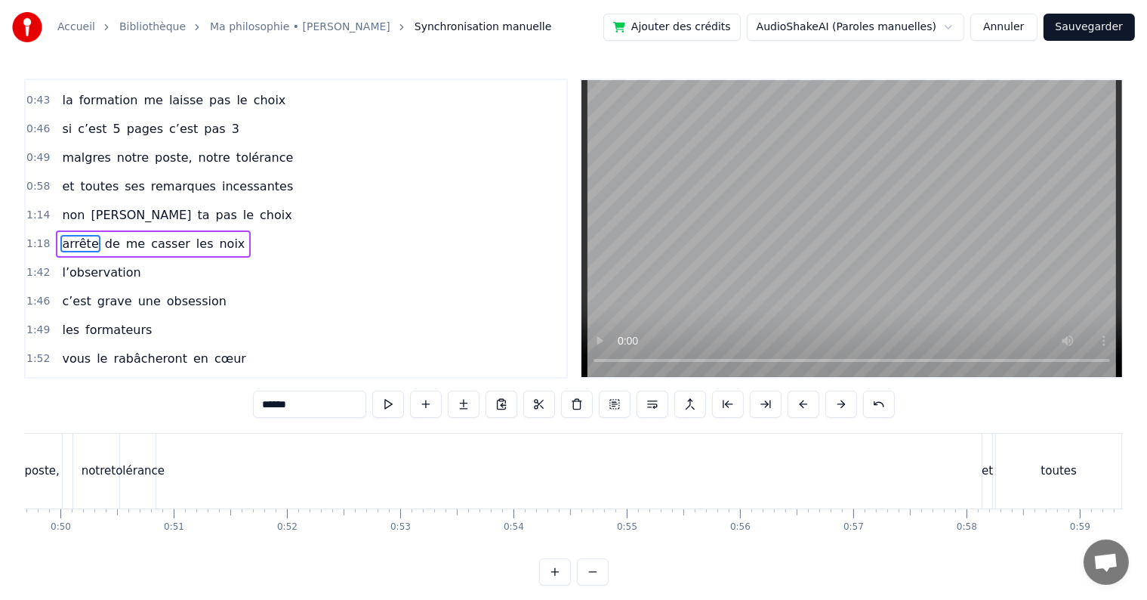
scroll to position [0, 5682]
click at [930, 453] on div "et" at bounding box center [934, 470] width 10 height 75
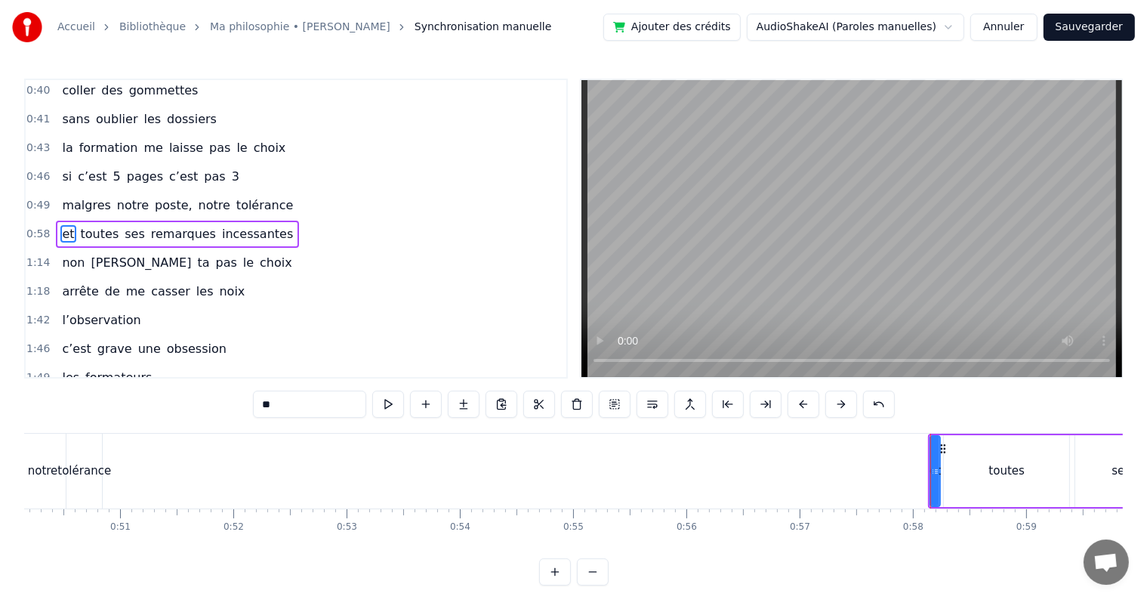
scroll to position [254, 0]
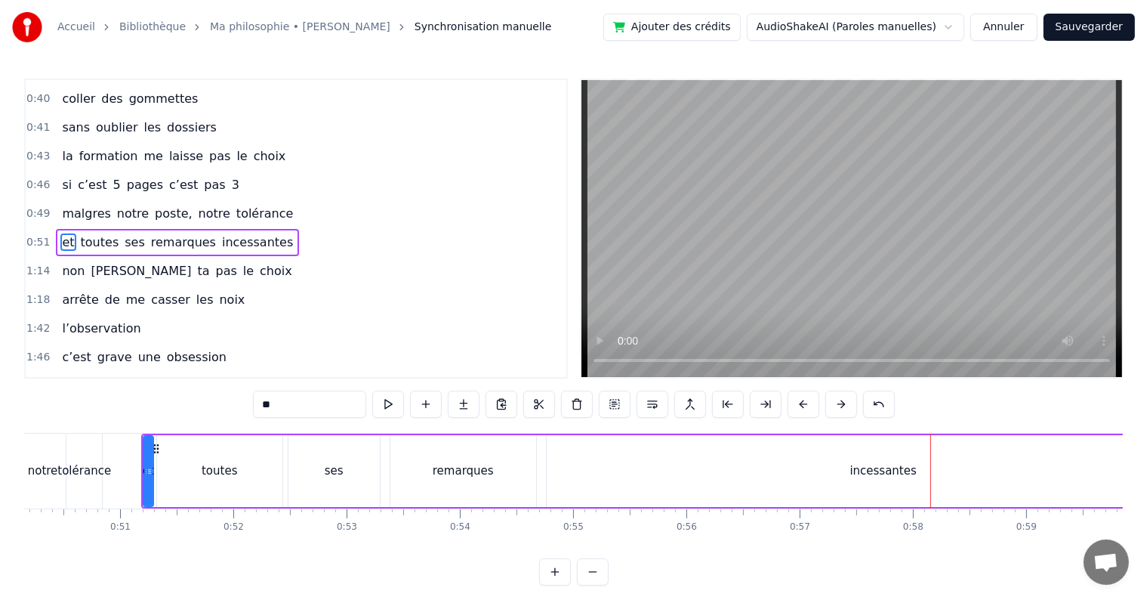
click at [244, 477] on div "toutes" at bounding box center [219, 471] width 125 height 72
drag, startPoint x: 279, startPoint y: 471, endPoint x: 184, endPoint y: 468, distance: 94.4
click at [184, 468] on icon at bounding box center [184, 471] width 6 height 12
click at [304, 469] on div "ses" at bounding box center [333, 471] width 91 height 72
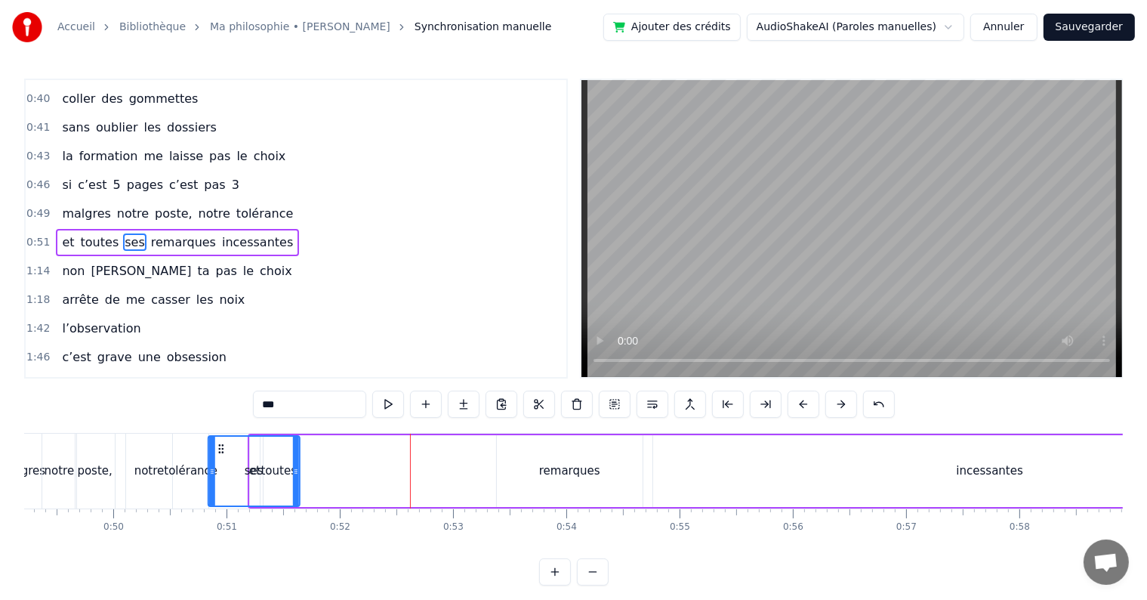
scroll to position [0, 5571]
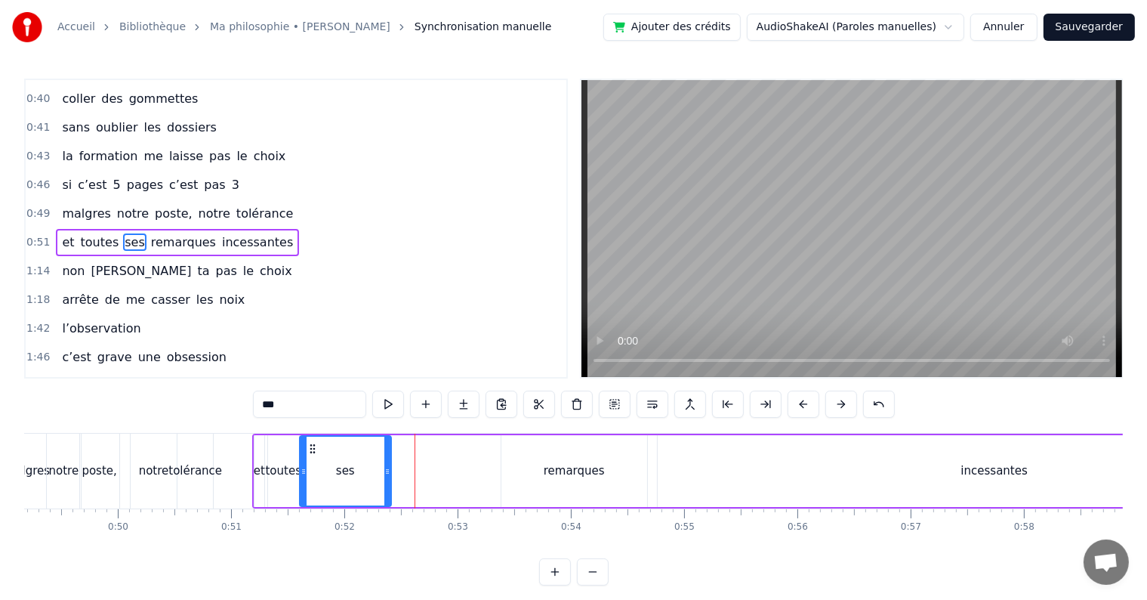
drag, startPoint x: 299, startPoint y: 442, endPoint x: 310, endPoint y: 456, distance: 18.3
click at [310, 456] on div "ses" at bounding box center [346, 471] width 90 height 69
drag, startPoint x: 386, startPoint y: 469, endPoint x: 344, endPoint y: 464, distance: 42.5
click at [344, 465] on icon at bounding box center [346, 471] width 6 height 12
click at [520, 480] on div "remarques" at bounding box center [574, 471] width 146 height 72
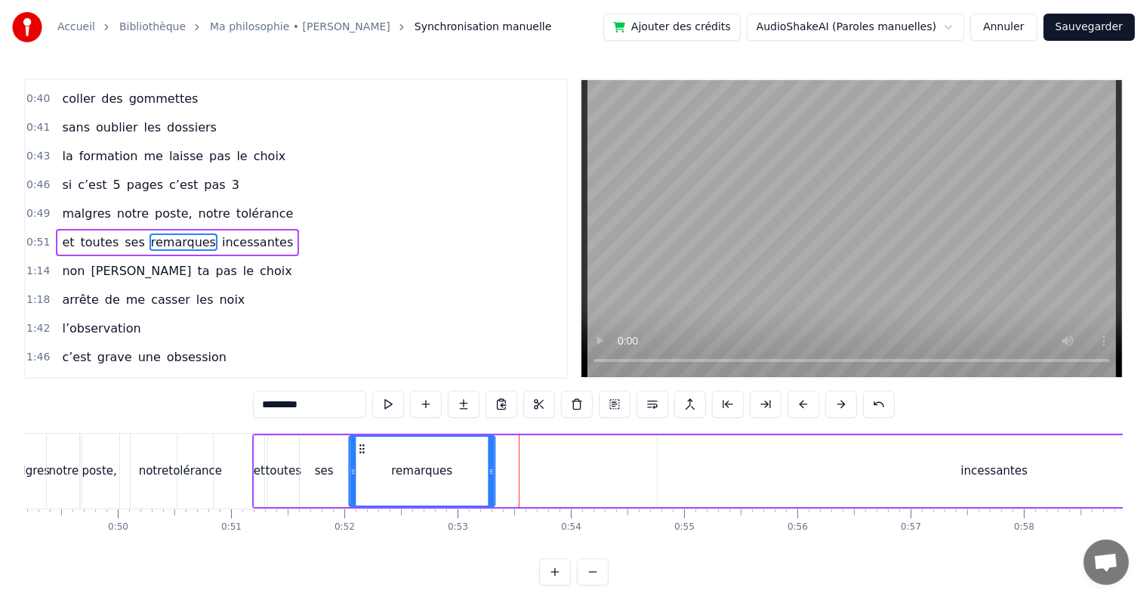
drag, startPoint x: 512, startPoint y: 448, endPoint x: 359, endPoint y: 447, distance: 152.6
click at [359, 447] on icon at bounding box center [362, 449] width 12 height 12
drag, startPoint x: 489, startPoint y: 467, endPoint x: 377, endPoint y: 462, distance: 111.9
click at [377, 462] on div at bounding box center [378, 471] width 6 height 69
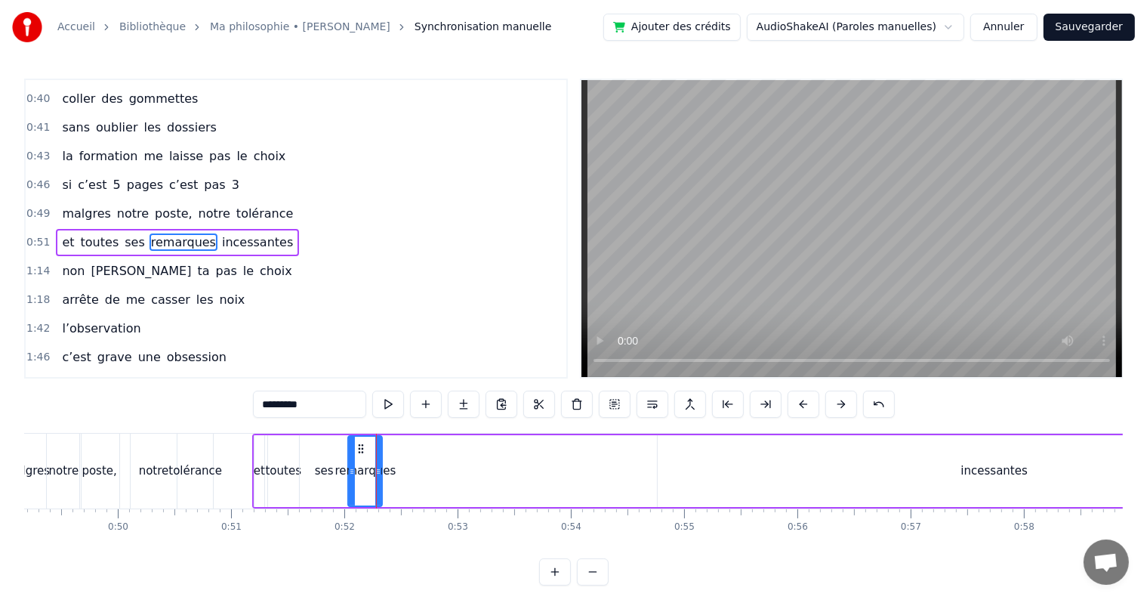
click at [323, 464] on div "ses" at bounding box center [324, 470] width 19 height 17
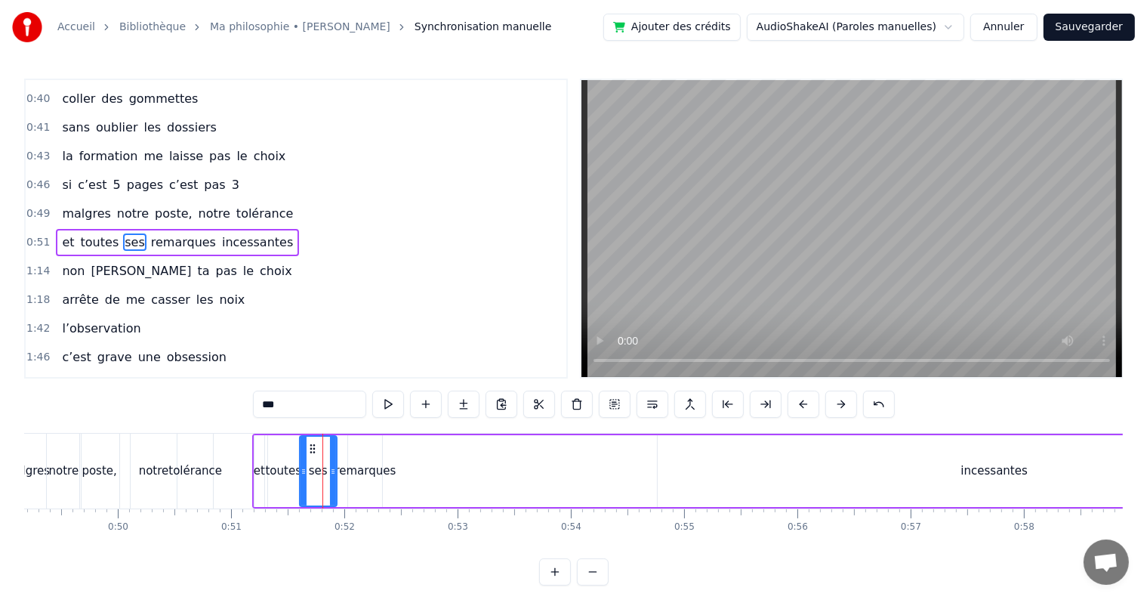
drag, startPoint x: 344, startPoint y: 468, endPoint x: 332, endPoint y: 468, distance: 12.1
click at [332, 468] on icon at bounding box center [333, 471] width 6 height 12
click at [371, 463] on div "remarques" at bounding box center [365, 470] width 61 height 17
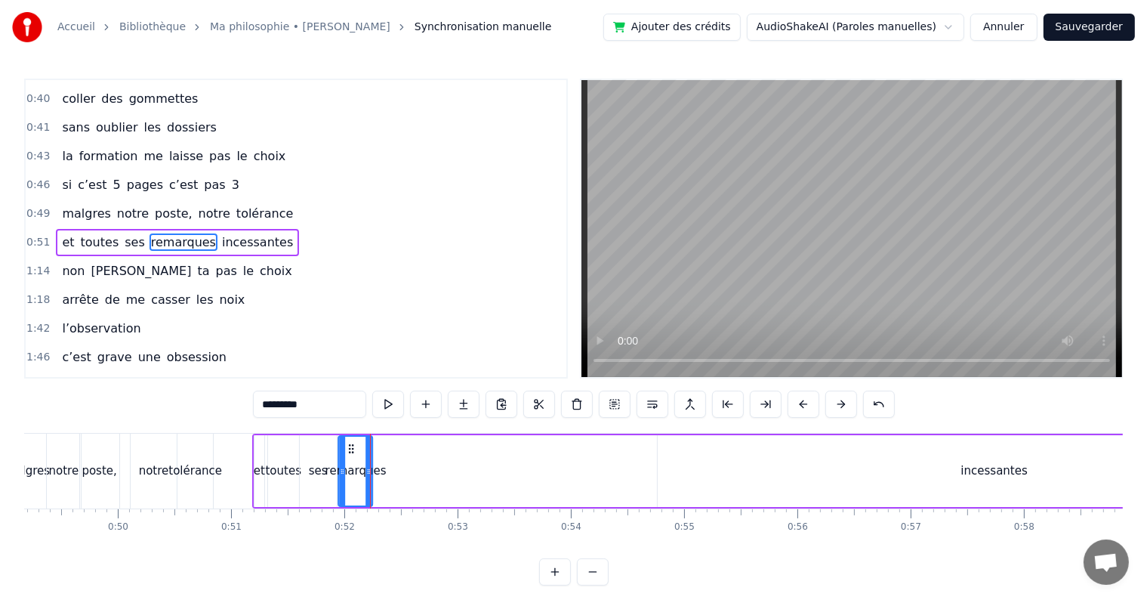
drag, startPoint x: 359, startPoint y: 445, endPoint x: 348, endPoint y: 444, distance: 10.6
click at [348, 444] on icon at bounding box center [352, 449] width 12 height 12
click at [958, 450] on div "incessantes" at bounding box center [995, 471] width 674 height 72
type input "**********"
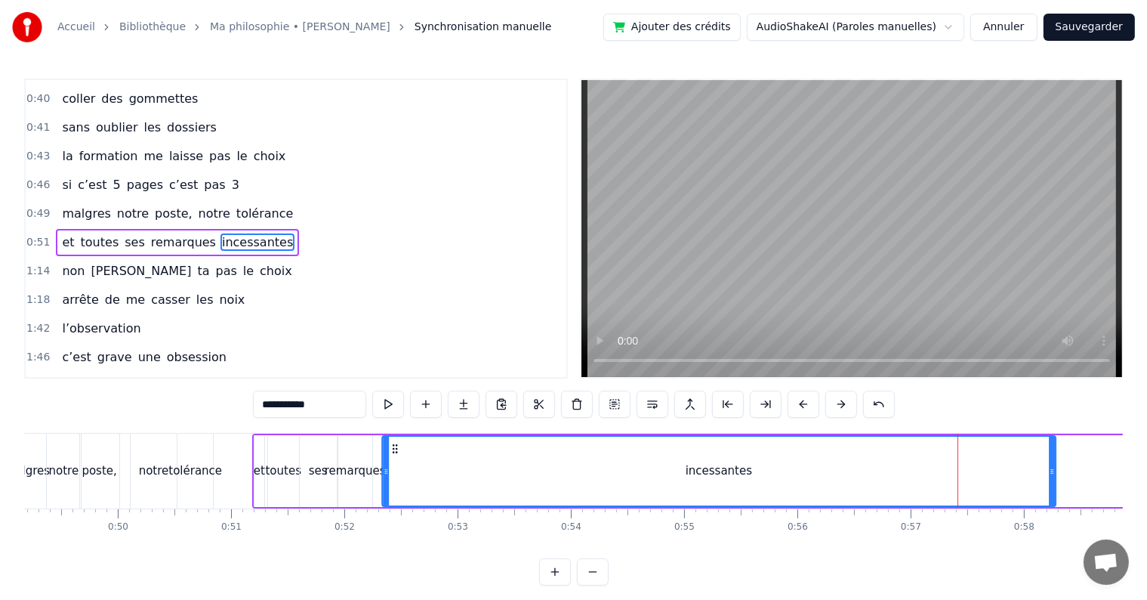
drag, startPoint x: 668, startPoint y: 446, endPoint x: 391, endPoint y: 445, distance: 276.4
click at [391, 445] on icon at bounding box center [395, 449] width 12 height 12
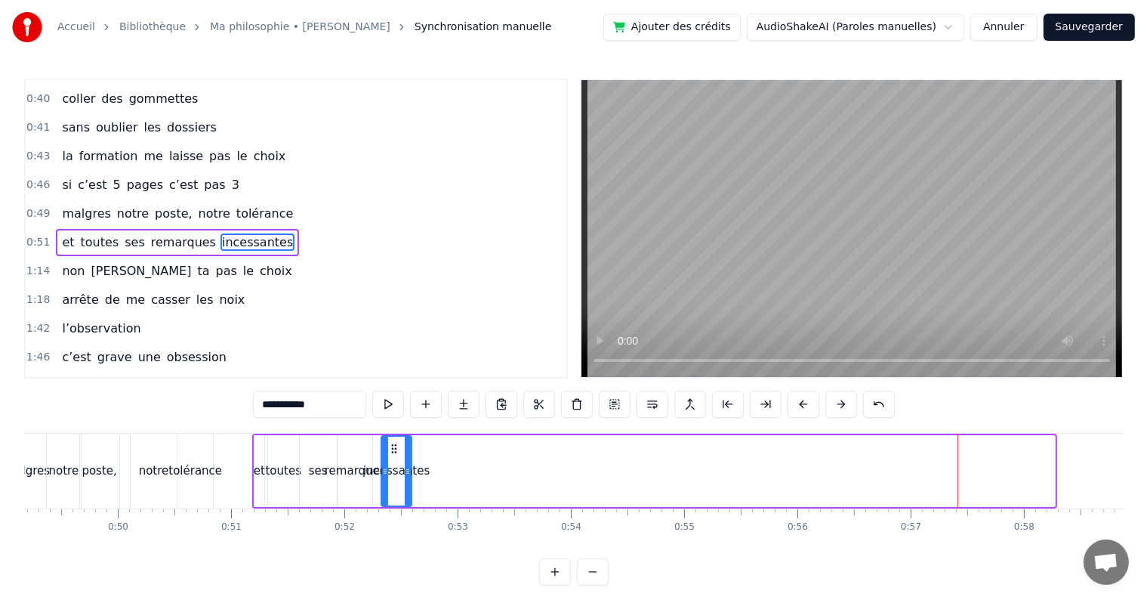
drag, startPoint x: 1051, startPoint y: 468, endPoint x: 408, endPoint y: 439, distance: 644.1
click at [408, 439] on div at bounding box center [408, 471] width 6 height 69
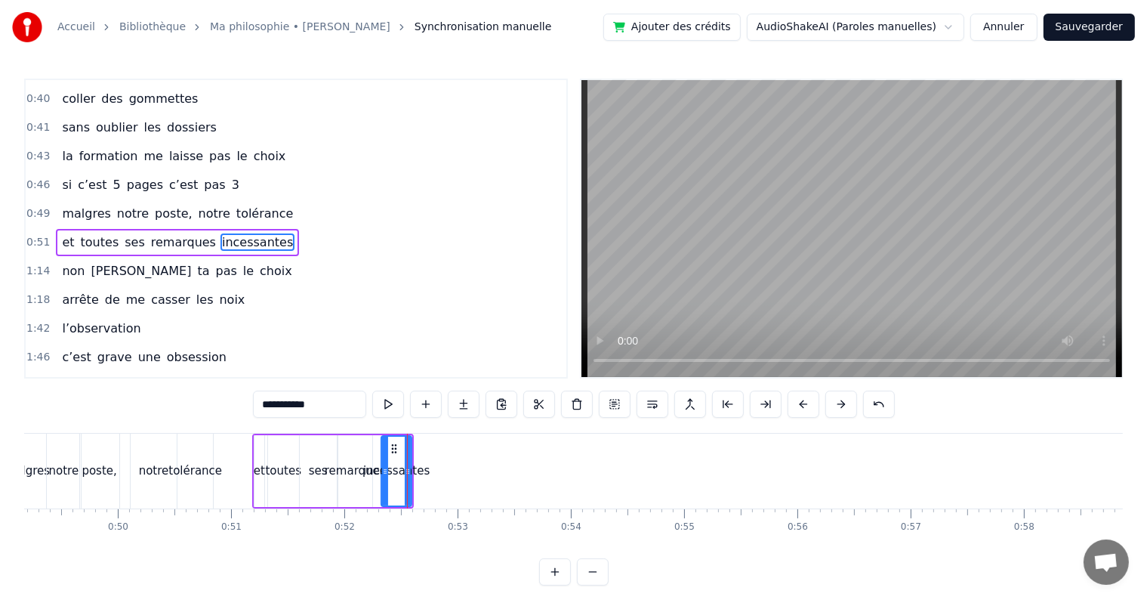
click at [30, 235] on span "0:51" at bounding box center [37, 242] width 23 height 15
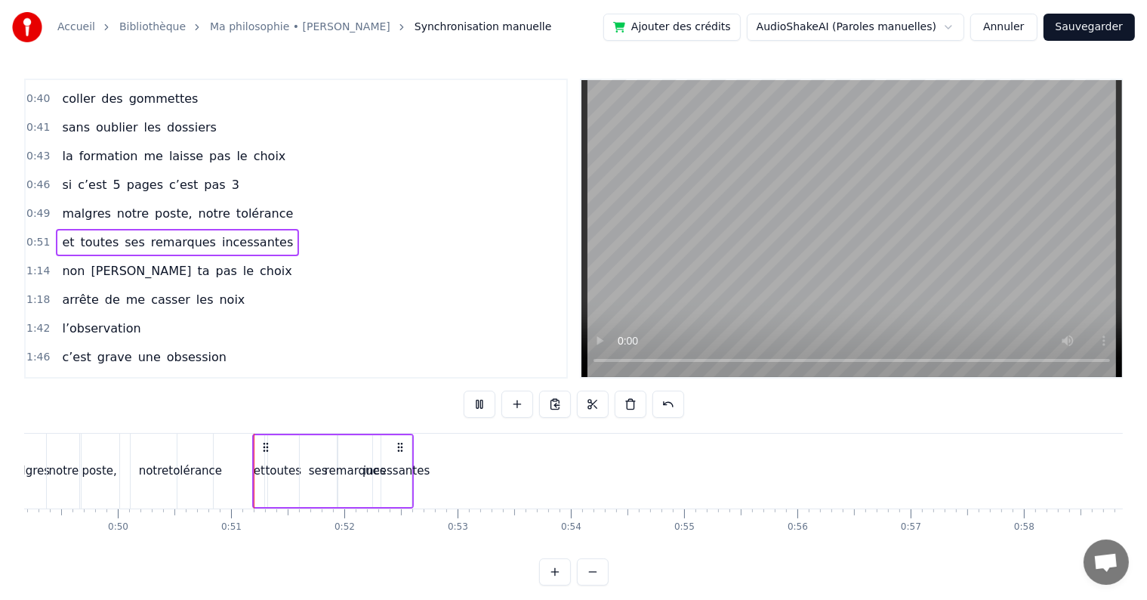
scroll to position [369, 0]
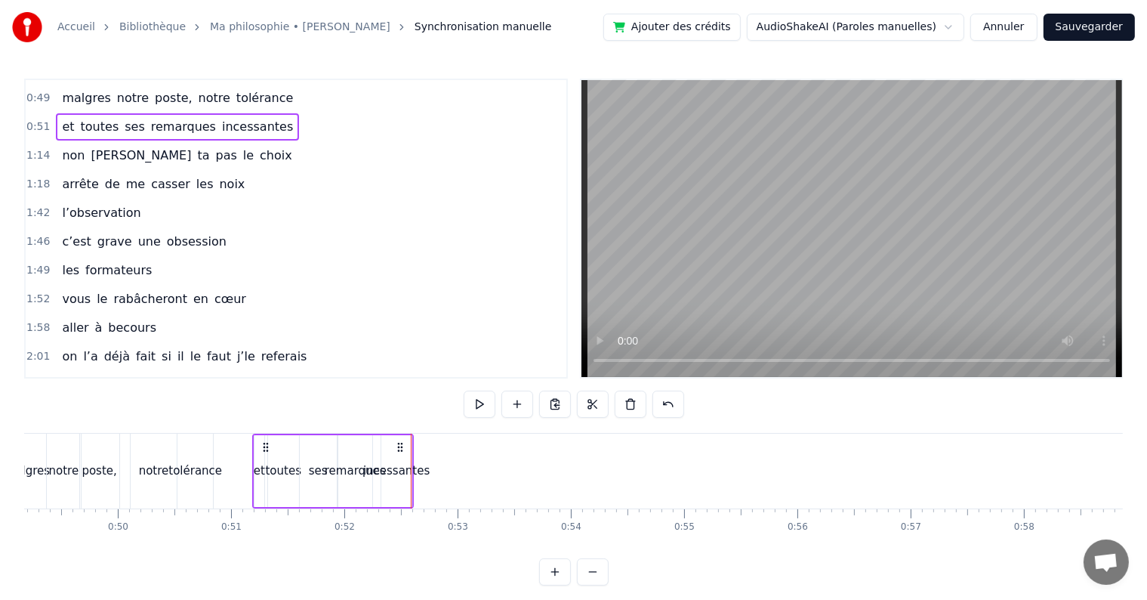
click at [401, 489] on div "incessantes" at bounding box center [396, 471] width 30 height 72
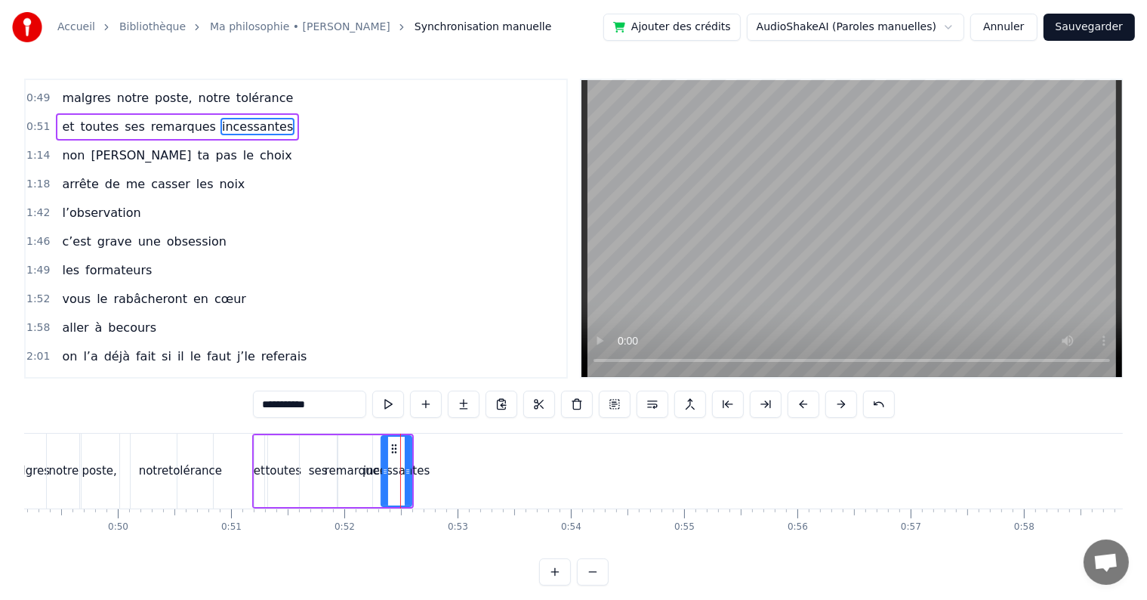
scroll to position [254, 0]
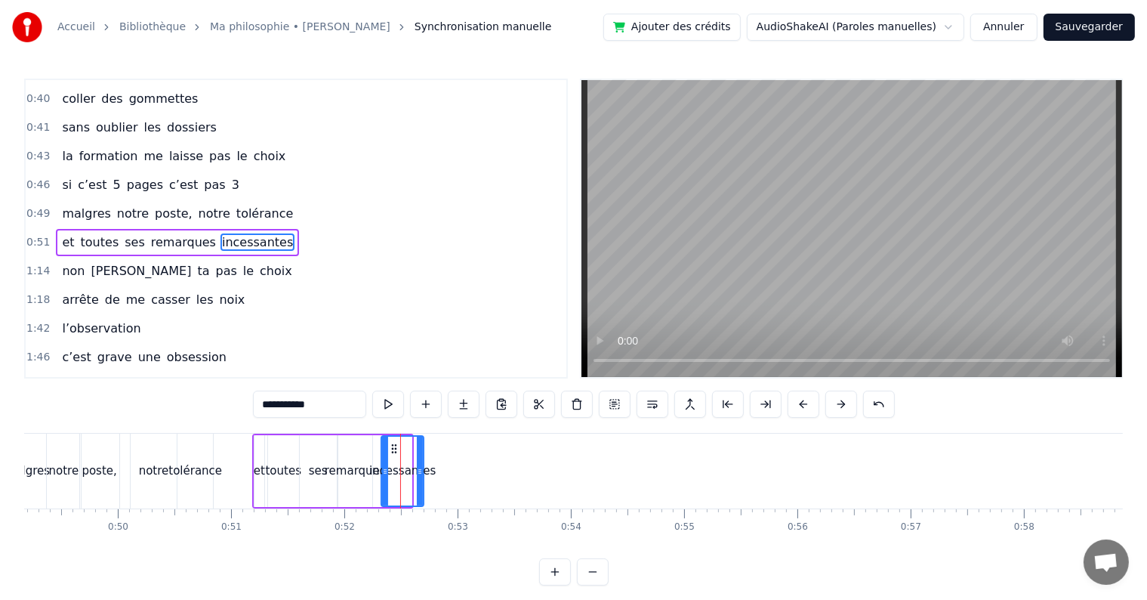
drag, startPoint x: 407, startPoint y: 468, endPoint x: 419, endPoint y: 468, distance: 12.1
click at [419, 468] on icon at bounding box center [420, 471] width 6 height 12
click at [39, 235] on span "0:51" at bounding box center [37, 242] width 23 height 15
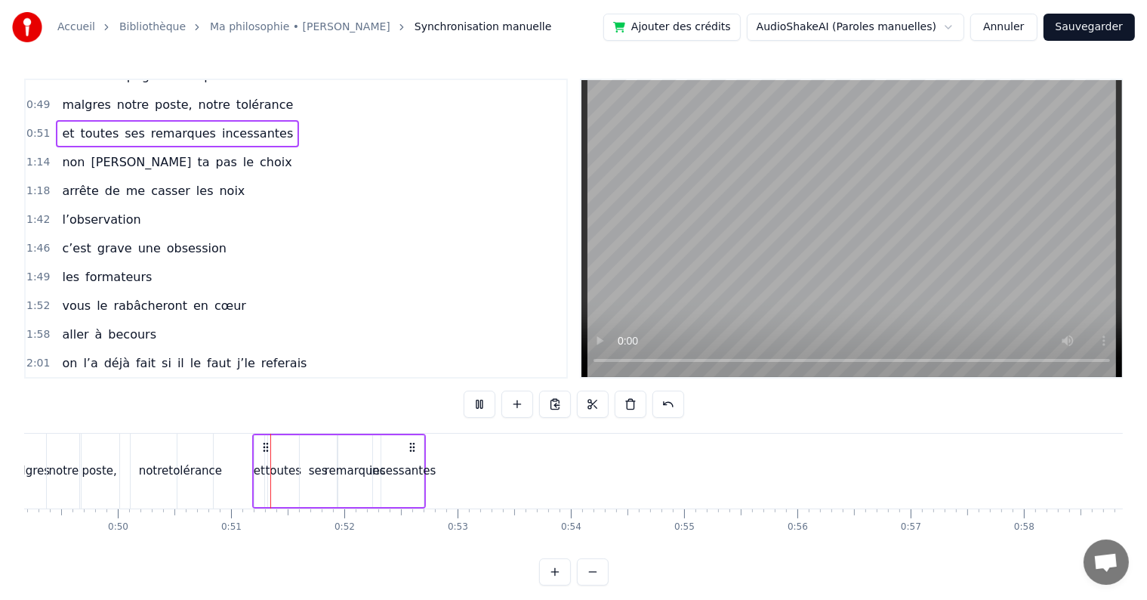
scroll to position [369, 0]
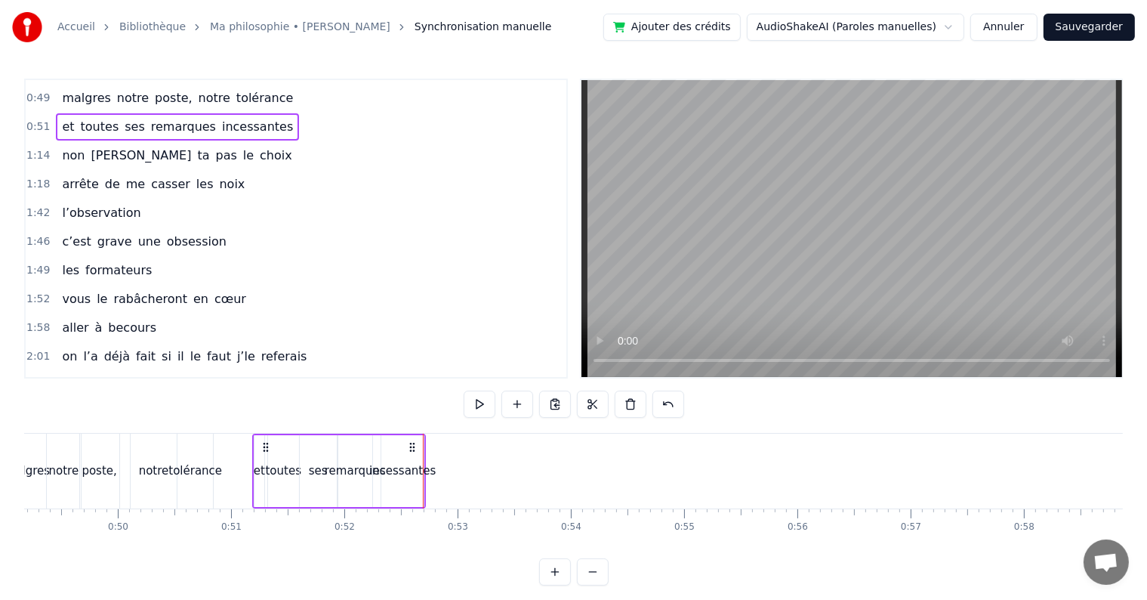
click at [415, 462] on div "incessantes" at bounding box center [402, 470] width 66 height 17
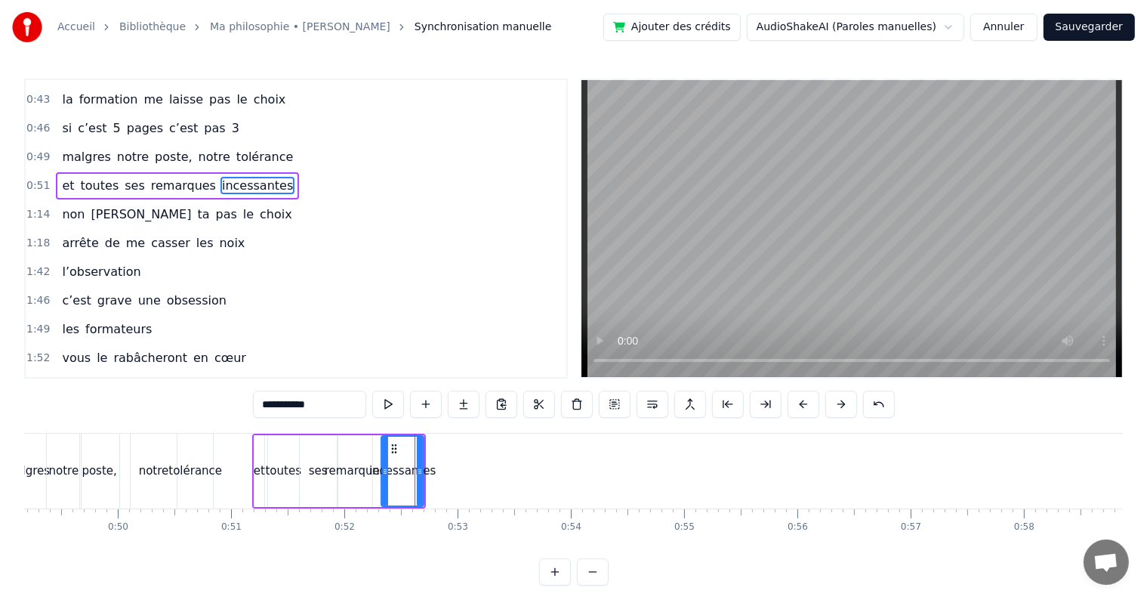
scroll to position [254, 0]
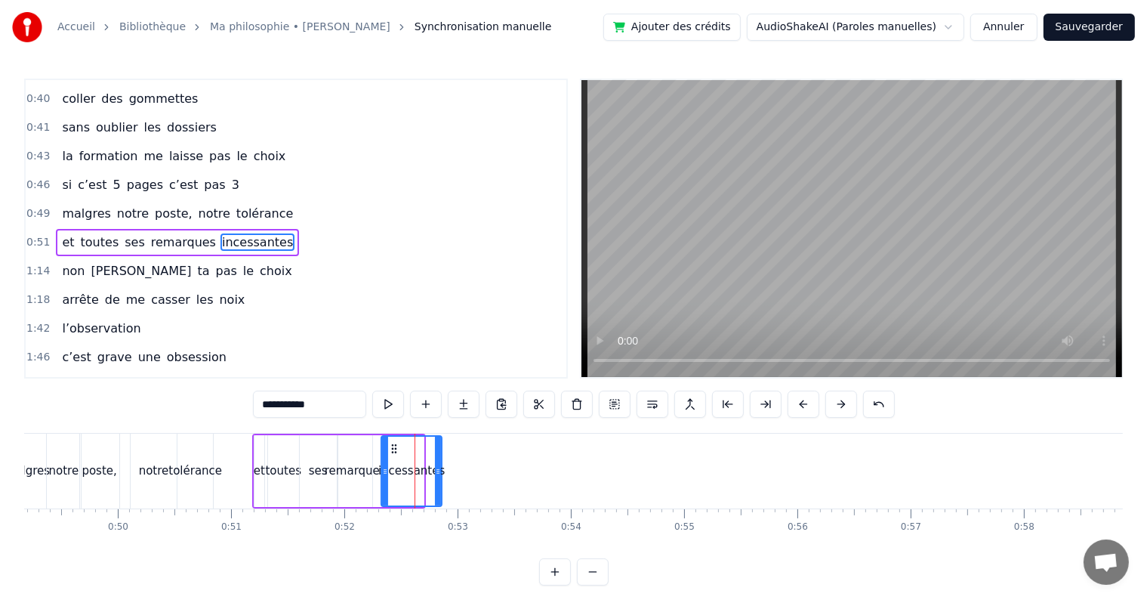
drag, startPoint x: 420, startPoint y: 459, endPoint x: 439, endPoint y: 459, distance: 18.9
click at [439, 459] on div at bounding box center [438, 471] width 6 height 69
click at [30, 235] on span "0:51" at bounding box center [37, 242] width 23 height 15
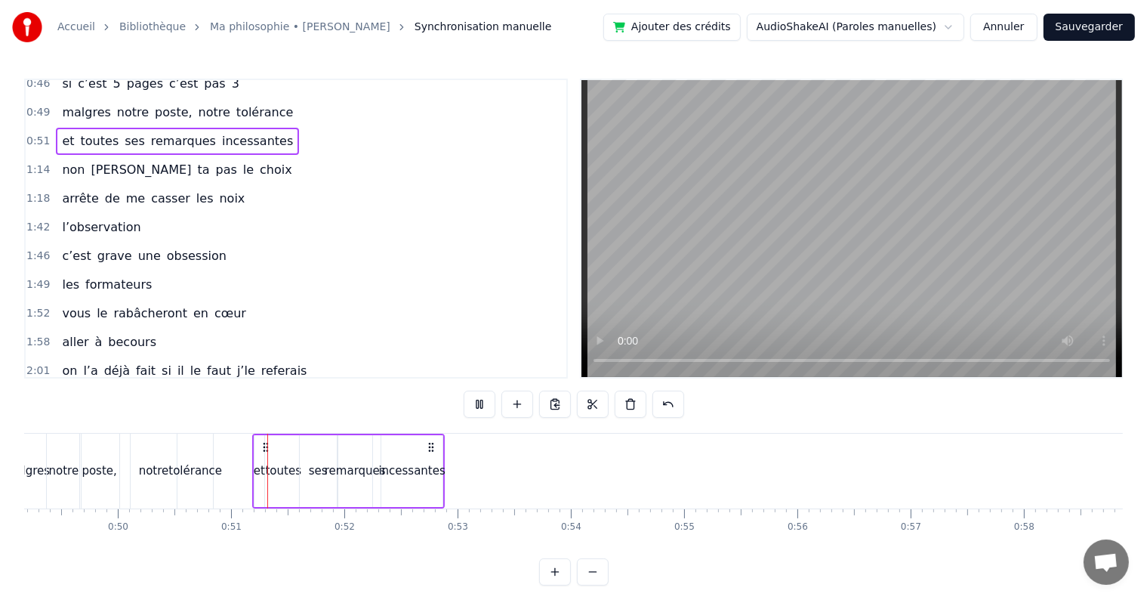
scroll to position [369, 0]
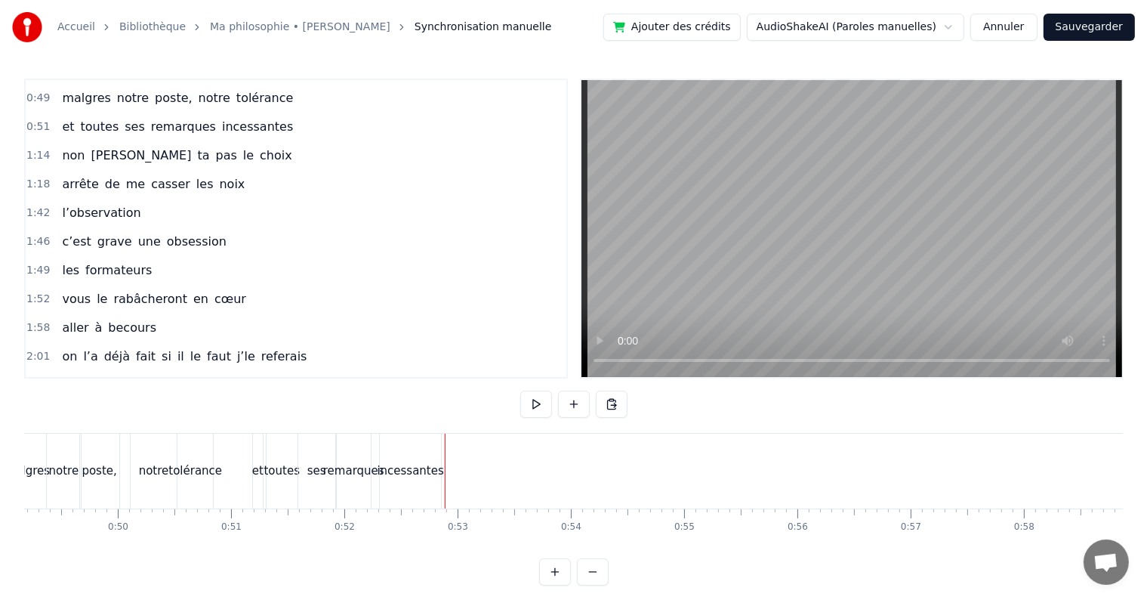
click at [427, 457] on div "incessantes" at bounding box center [410, 470] width 61 height 75
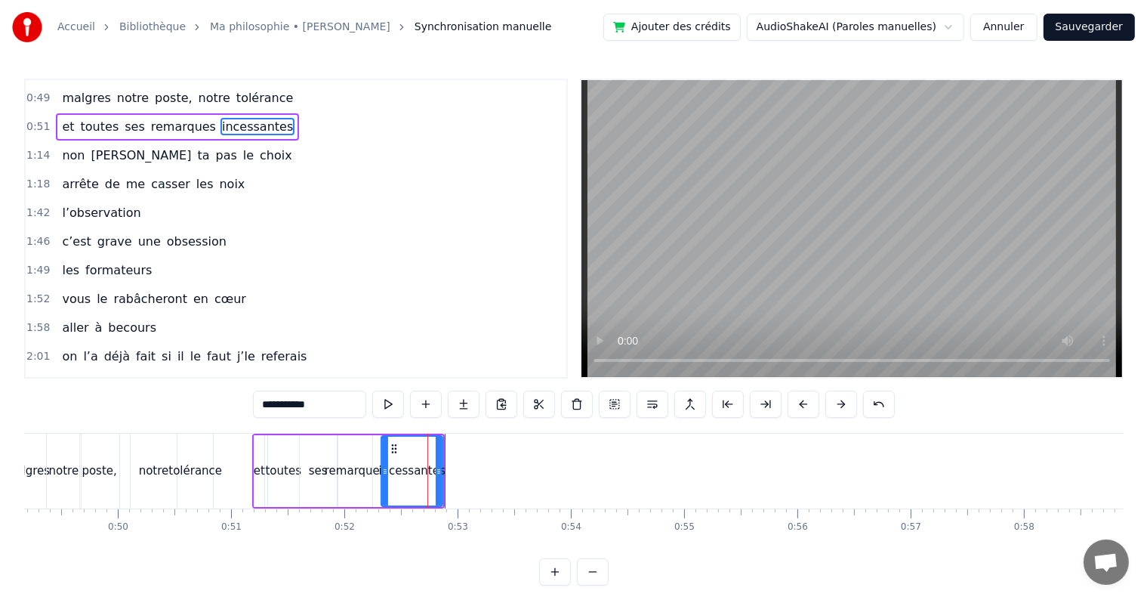
scroll to position [254, 0]
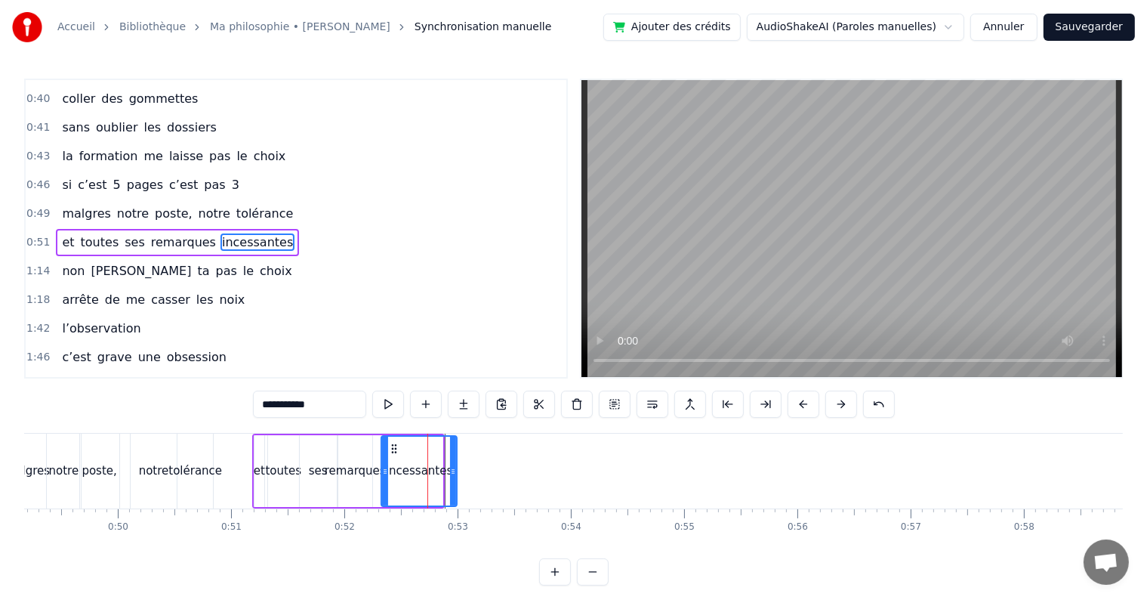
drag, startPoint x: 438, startPoint y: 461, endPoint x: 453, endPoint y: 461, distance: 15.1
click at [453, 461] on div at bounding box center [453, 471] width 6 height 69
click at [39, 235] on span "0:51" at bounding box center [37, 242] width 23 height 15
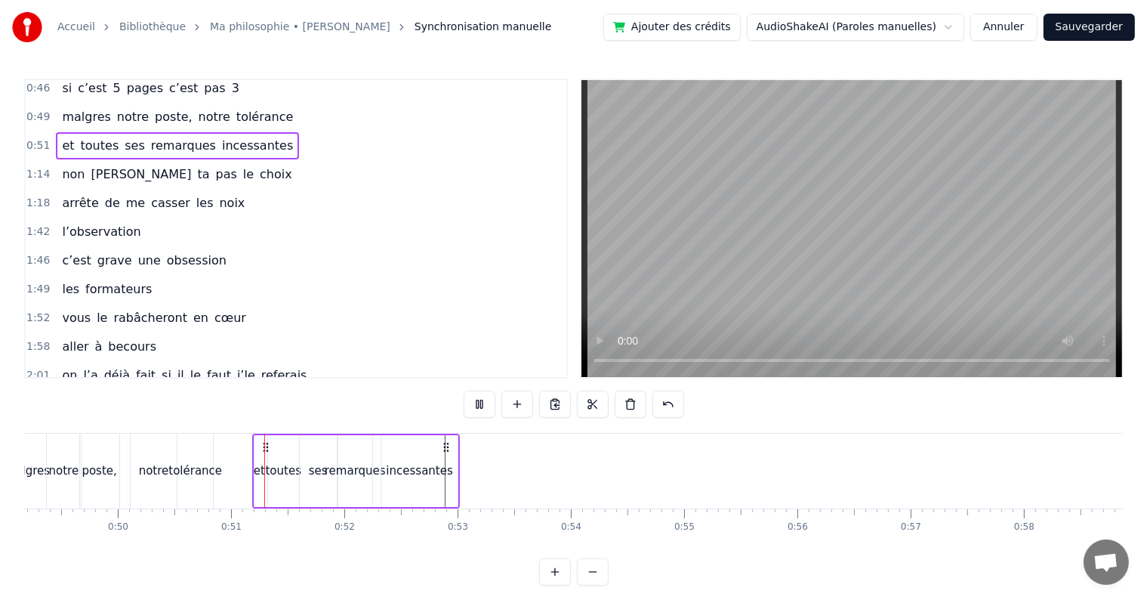
scroll to position [369, 0]
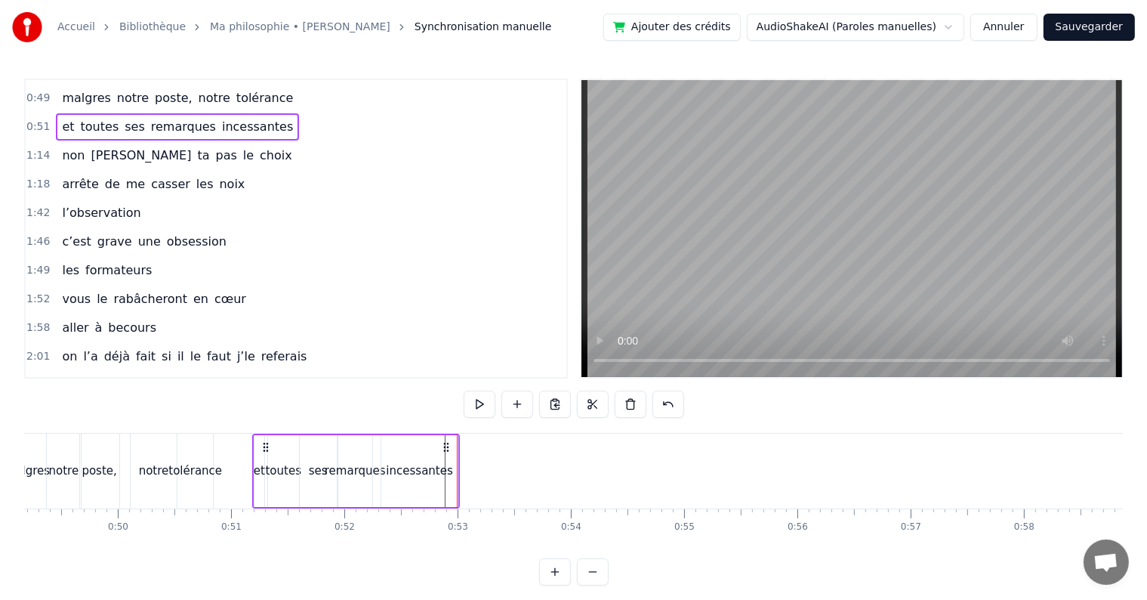
click at [425, 459] on div "incessantes" at bounding box center [419, 471] width 76 height 72
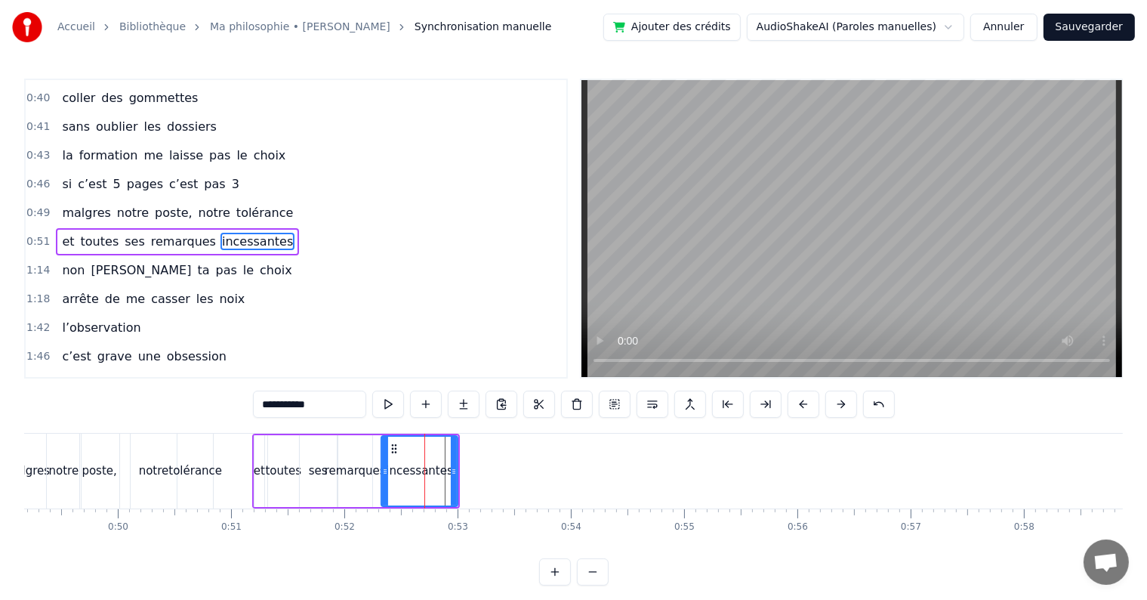
scroll to position [254, 0]
drag, startPoint x: 455, startPoint y: 459, endPoint x: 465, endPoint y: 458, distance: 9.9
click at [465, 458] on div at bounding box center [464, 471] width 6 height 69
click at [34, 235] on span "0:51" at bounding box center [37, 242] width 23 height 15
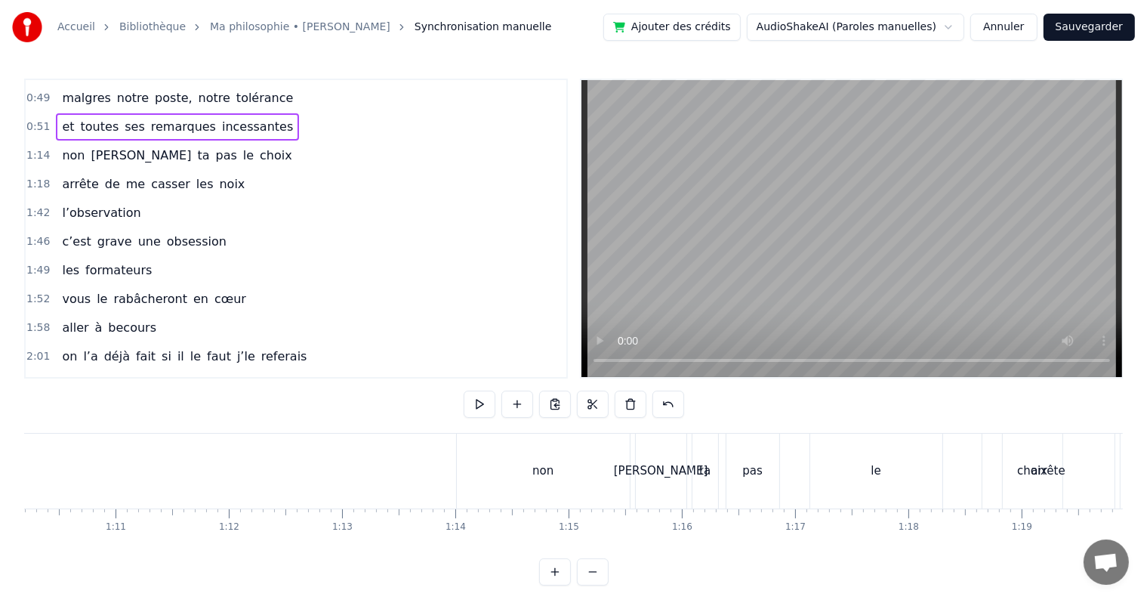
scroll to position [0, 7965]
click at [464, 480] on div "non" at bounding box center [529, 470] width 173 height 75
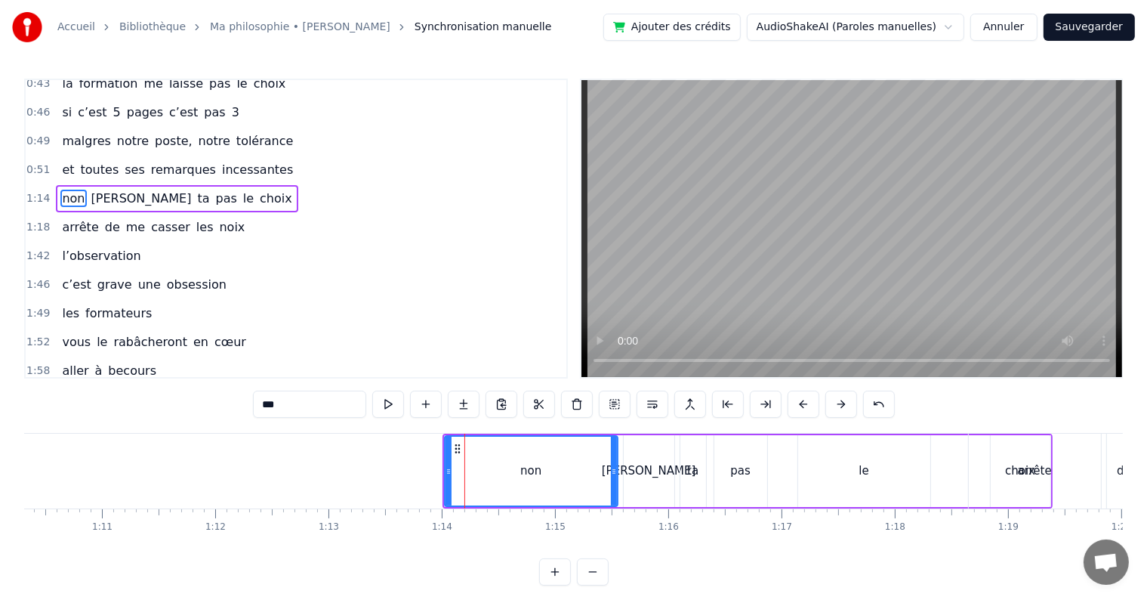
scroll to position [282, 0]
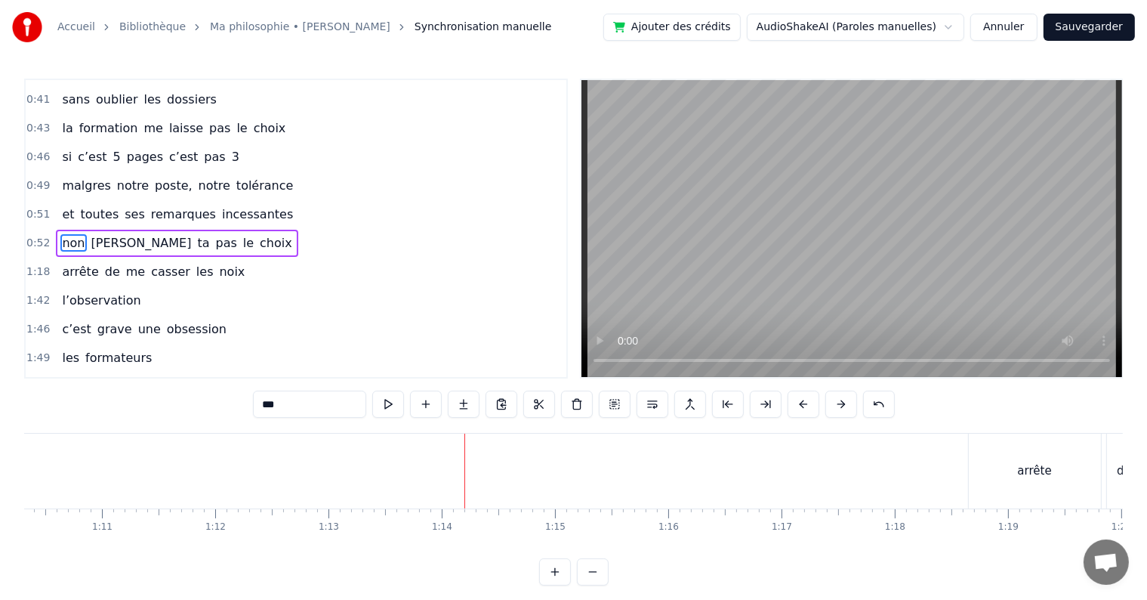
click at [972, 450] on div "arrête" at bounding box center [1035, 470] width 132 height 75
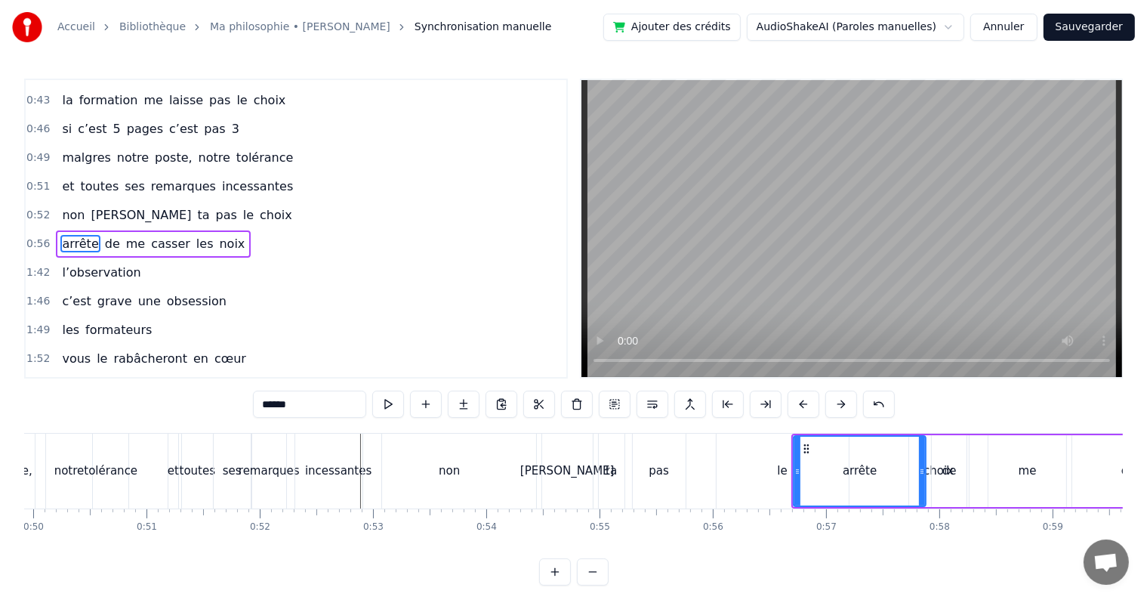
scroll to position [0, 5682]
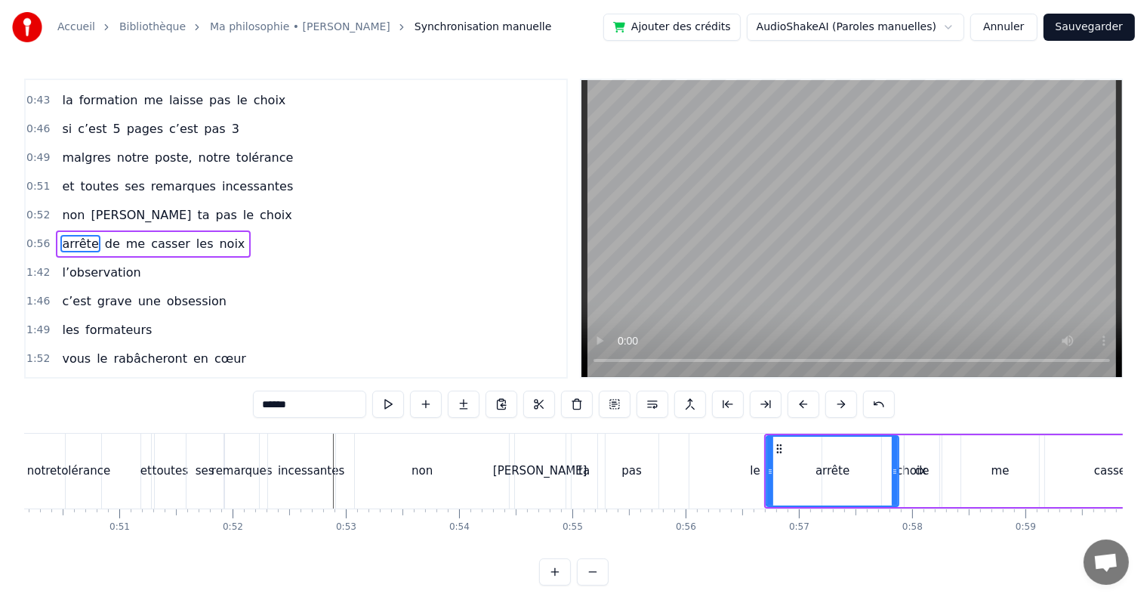
click at [438, 483] on div "non" at bounding box center [422, 470] width 173 height 75
type input "***"
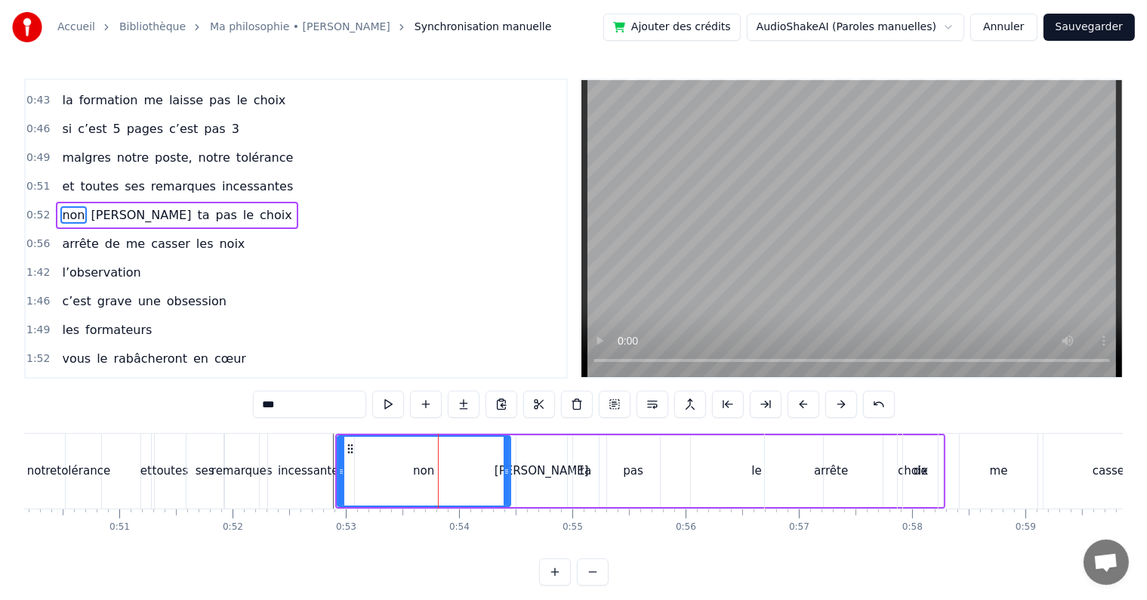
scroll to position [282, 0]
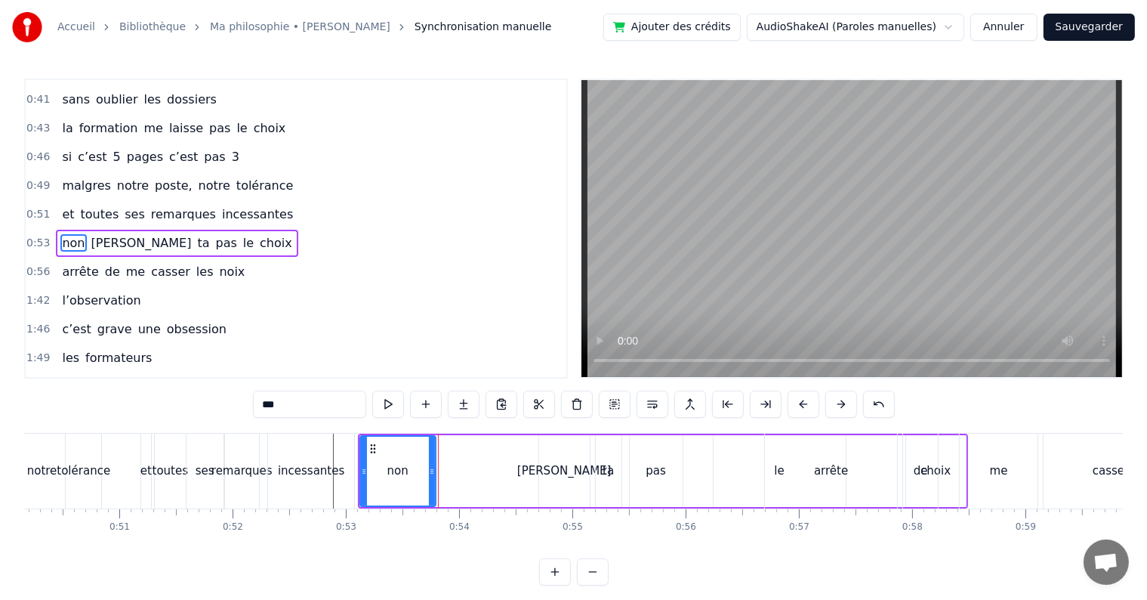
drag, startPoint x: 526, startPoint y: 471, endPoint x: 426, endPoint y: 462, distance: 100.9
click at [429, 462] on div at bounding box center [432, 471] width 6 height 69
click at [526, 465] on div "non [PERSON_NAME] ta pas le choix" at bounding box center [663, 470] width 610 height 75
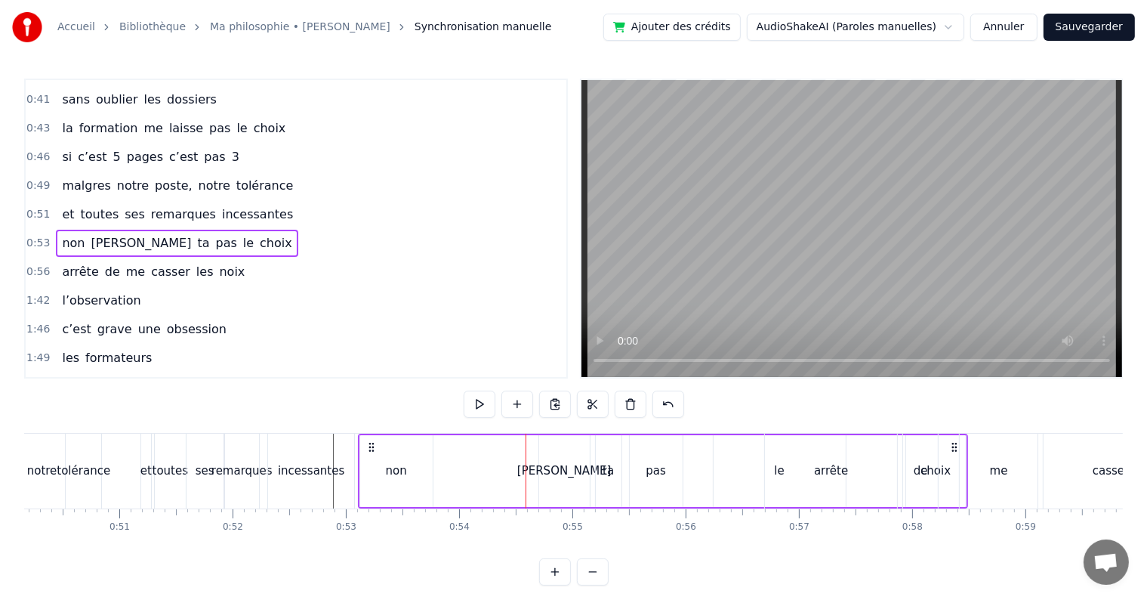
click at [566, 460] on div "[PERSON_NAME]" at bounding box center [564, 471] width 51 height 72
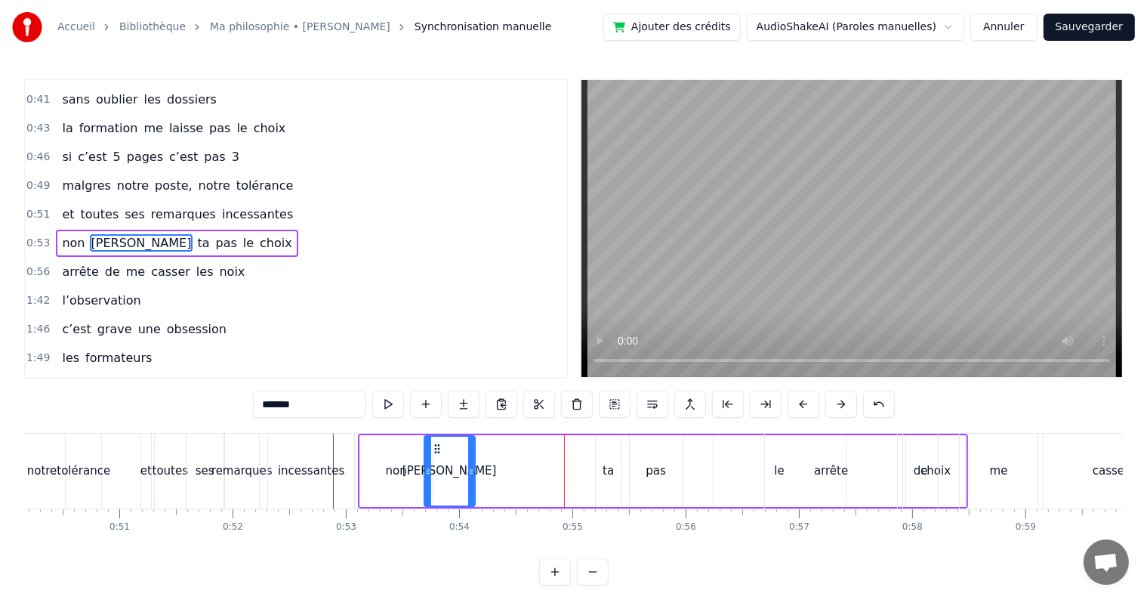
drag, startPoint x: 551, startPoint y: 448, endPoint x: 436, endPoint y: 448, distance: 115.5
click at [436, 448] on icon at bounding box center [437, 449] width 12 height 12
click at [609, 470] on div "ta" at bounding box center [608, 470] width 11 height 17
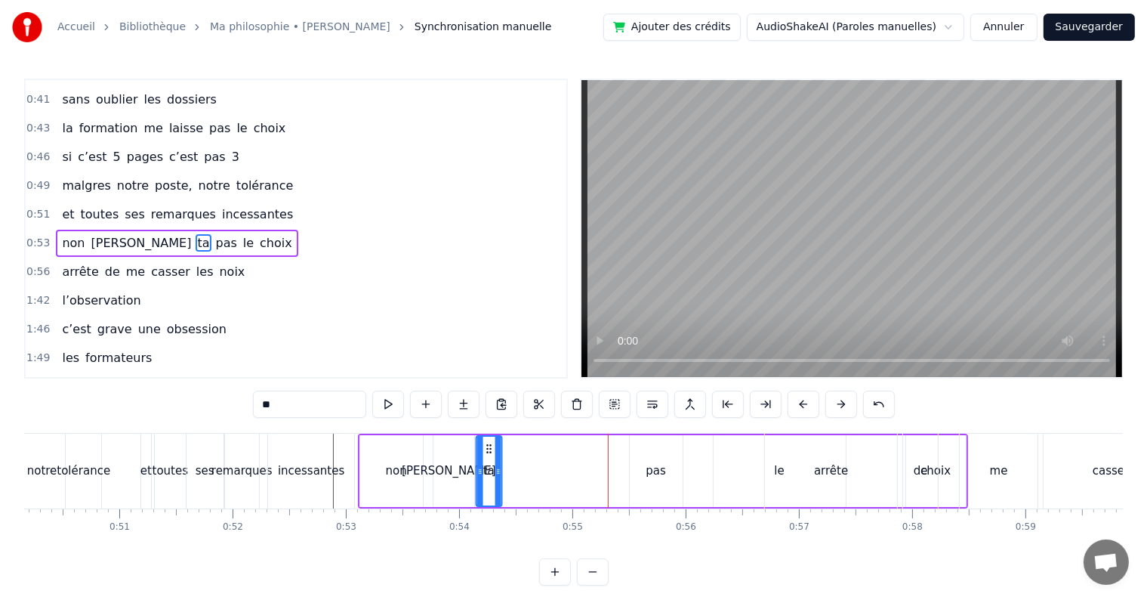
drag, startPoint x: 604, startPoint y: 444, endPoint x: 484, endPoint y: 441, distance: 120.1
click at [484, 443] on icon at bounding box center [489, 449] width 12 height 12
click at [676, 471] on div "pas" at bounding box center [656, 471] width 53 height 72
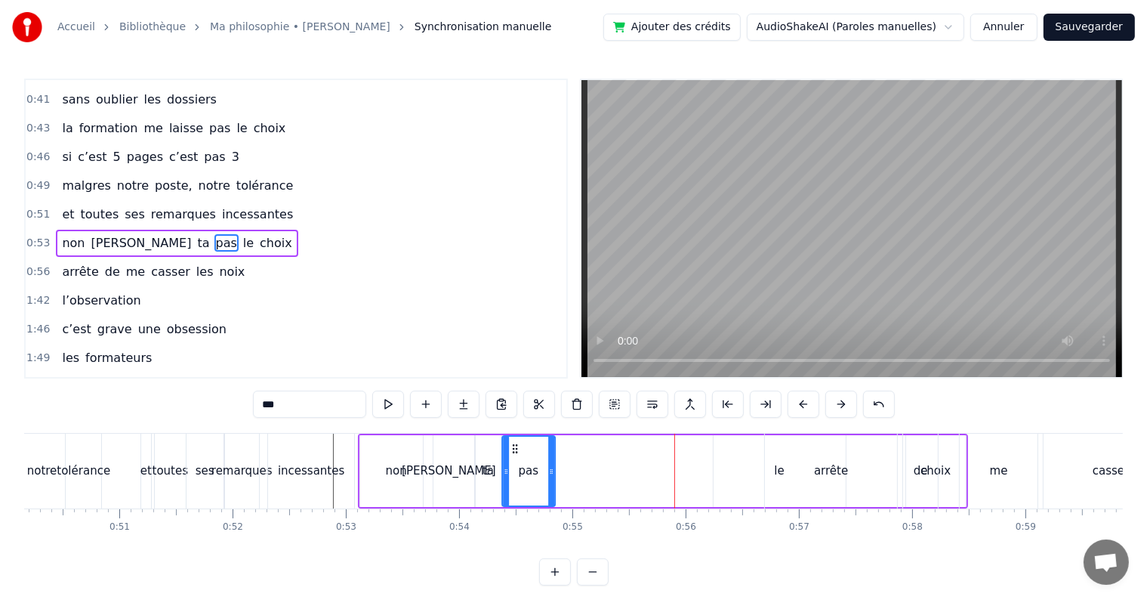
drag, startPoint x: 641, startPoint y: 445, endPoint x: 511, endPoint y: 446, distance: 130.7
click at [511, 446] on icon at bounding box center [515, 449] width 12 height 12
click at [819, 477] on div "arrête" at bounding box center [831, 470] width 34 height 17
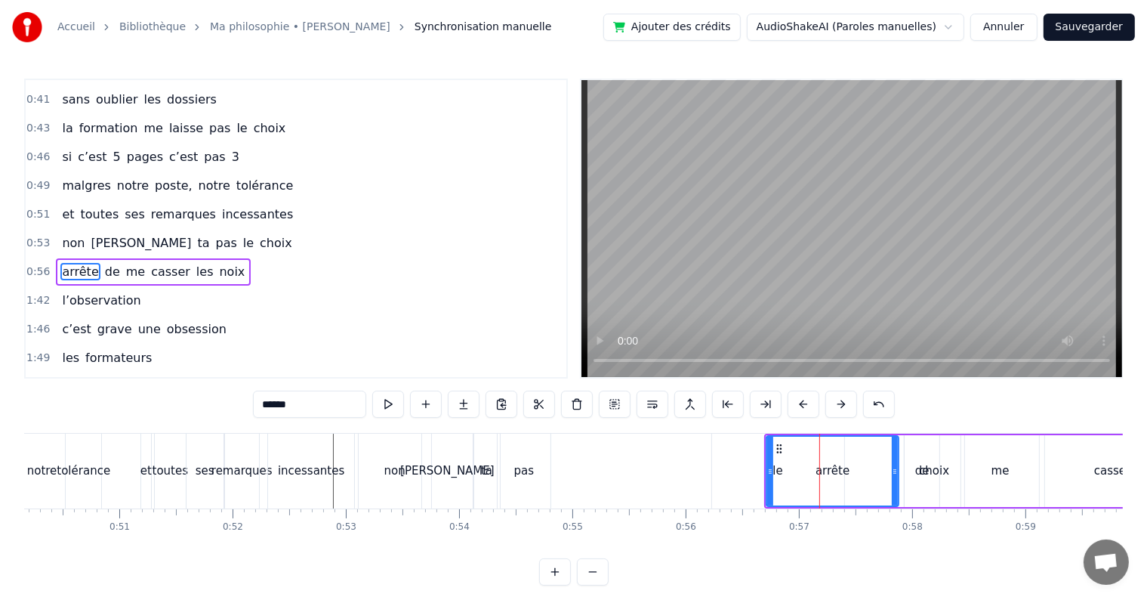
scroll to position [310, 0]
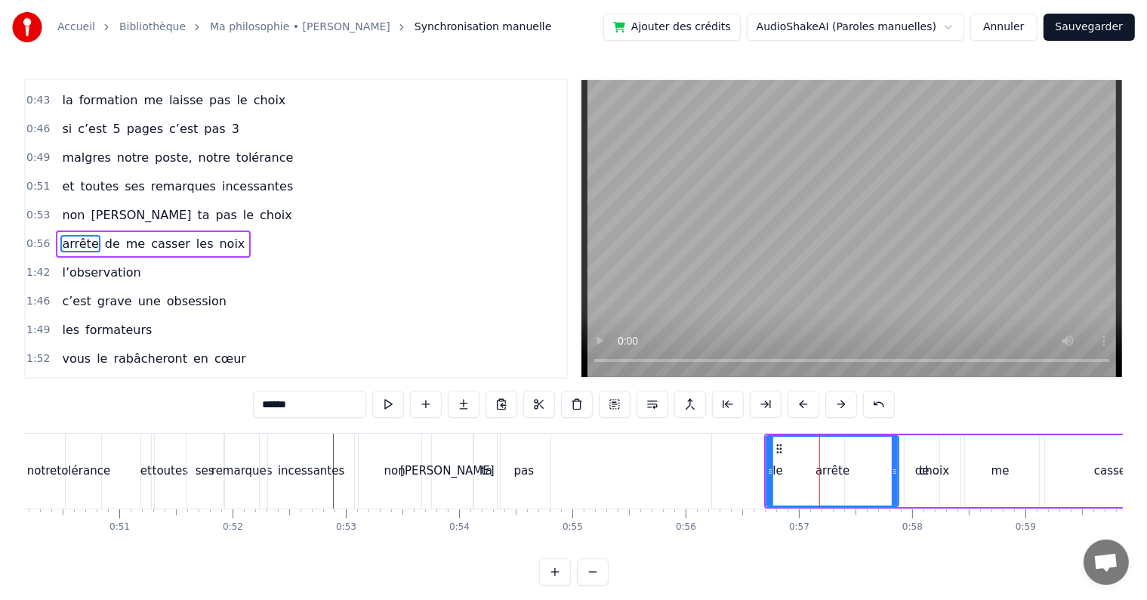
click at [773, 440] on div at bounding box center [770, 471] width 6 height 69
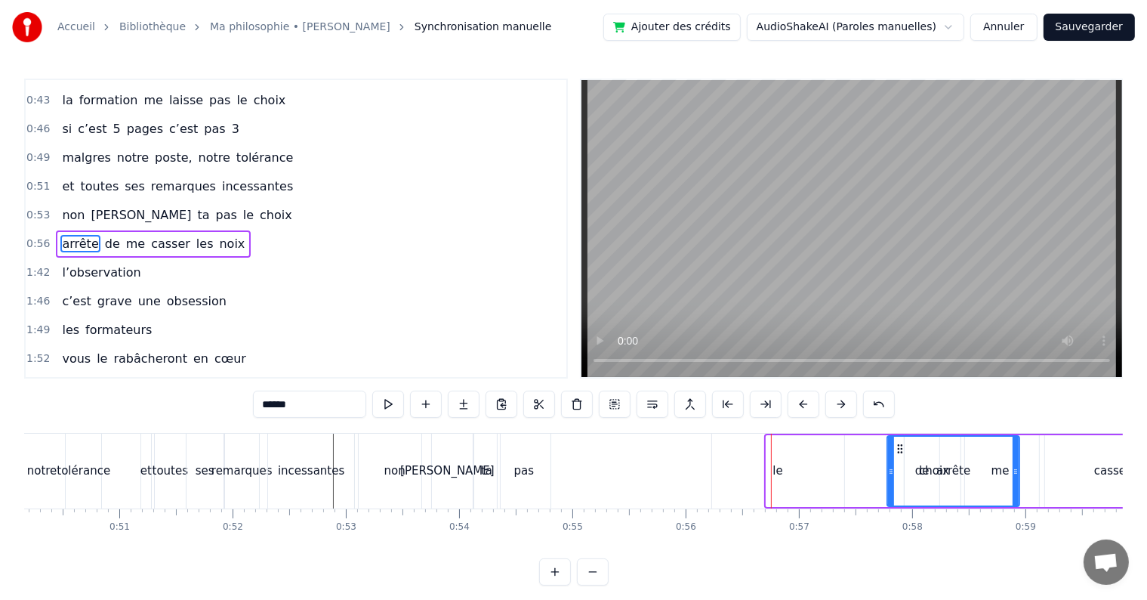
scroll to position [0, 5687]
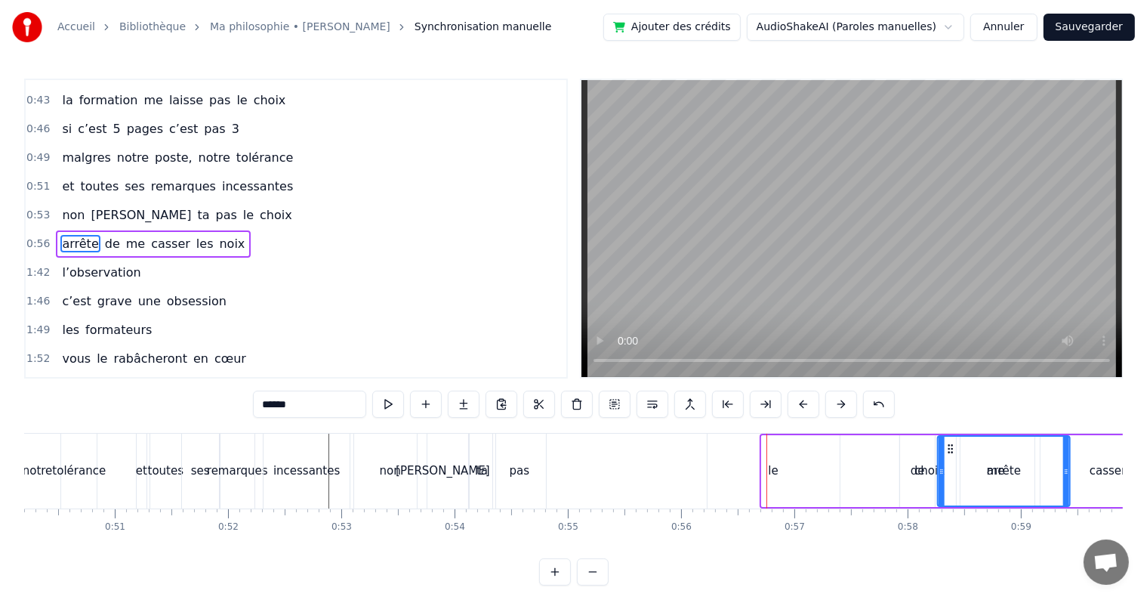
drag, startPoint x: 774, startPoint y: 445, endPoint x: 946, endPoint y: 480, distance: 175.1
click at [822, 468] on div "le" at bounding box center [774, 470] width 132 height 75
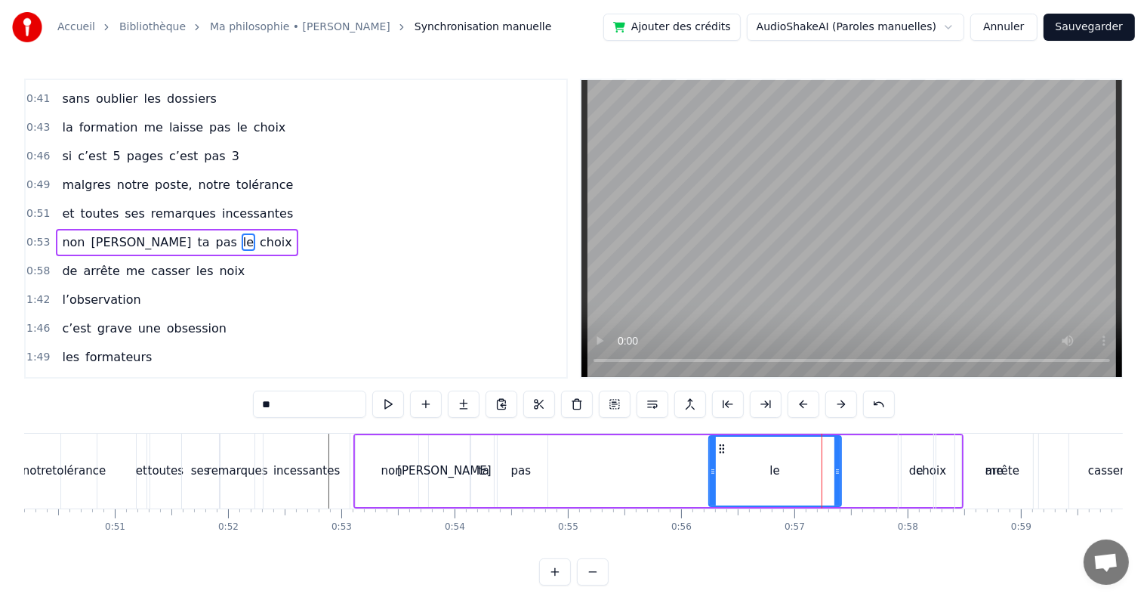
scroll to position [282, 0]
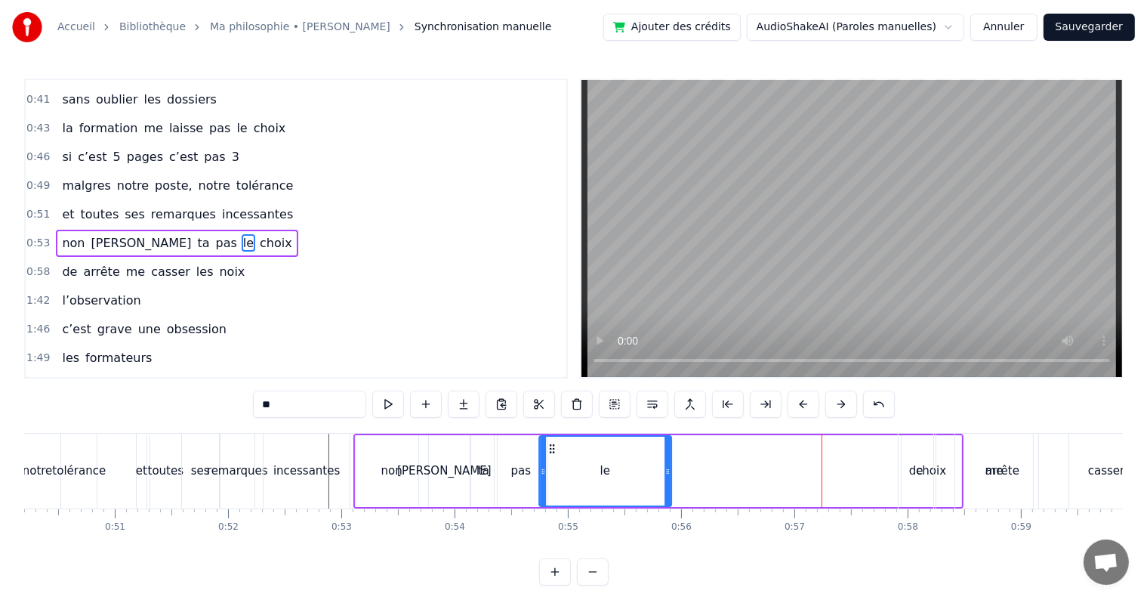
drag, startPoint x: 722, startPoint y: 445, endPoint x: 553, endPoint y: 447, distance: 169.2
click at [553, 447] on icon at bounding box center [552, 449] width 12 height 12
drag, startPoint x: 668, startPoint y: 471, endPoint x: 579, endPoint y: 464, distance: 89.4
click at [579, 464] on div at bounding box center [582, 471] width 6 height 69
click at [945, 481] on div "arrête" at bounding box center [1002, 470] width 132 height 75
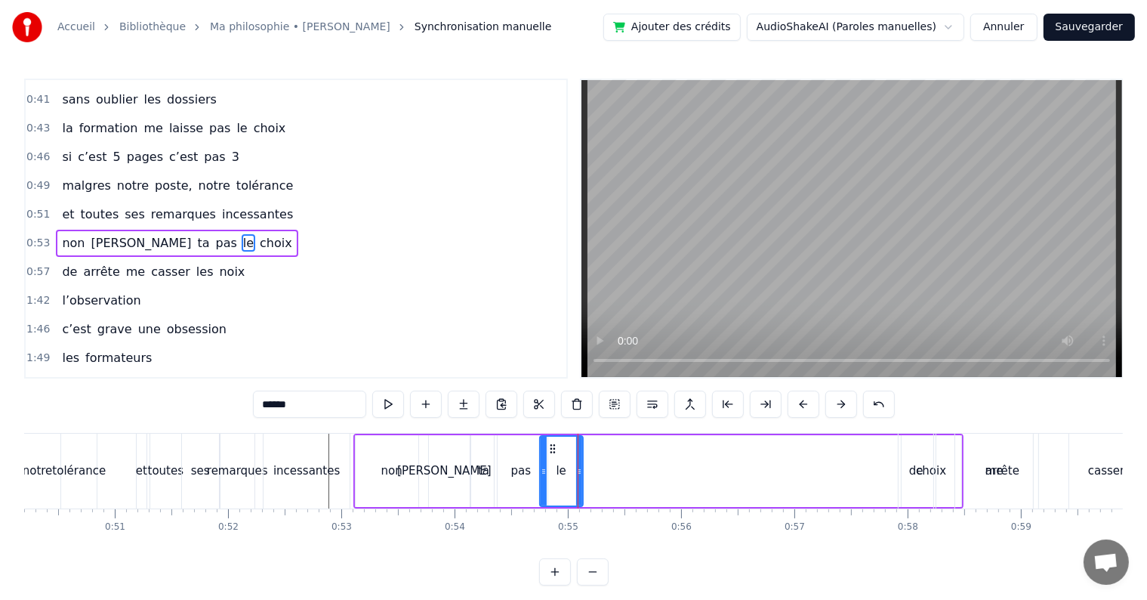
scroll to position [310, 0]
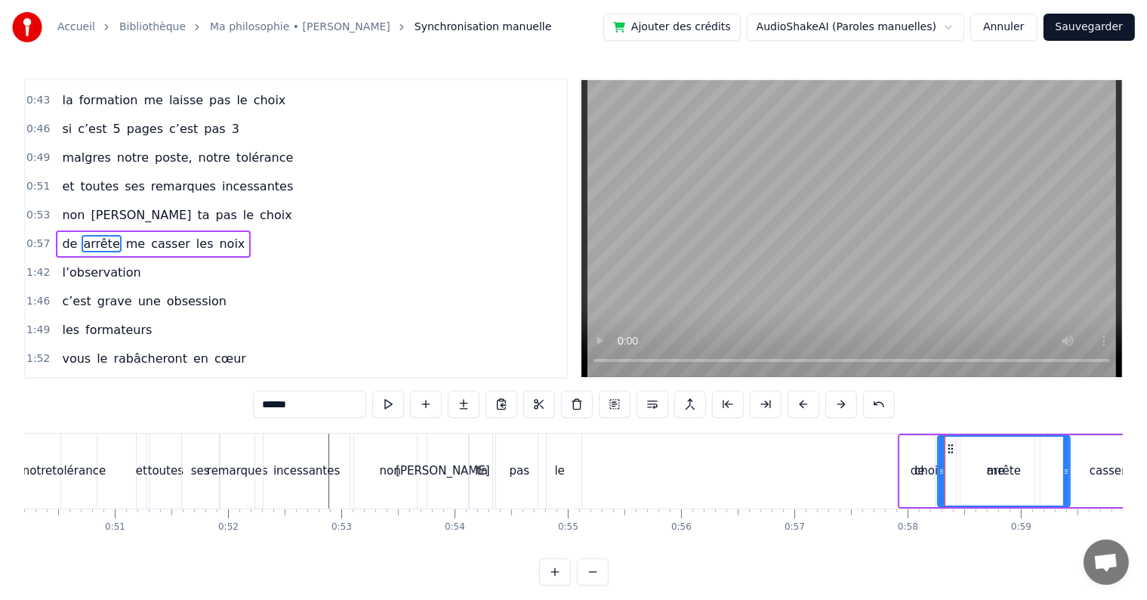
click at [927, 468] on div "de" at bounding box center [917, 471] width 35 height 72
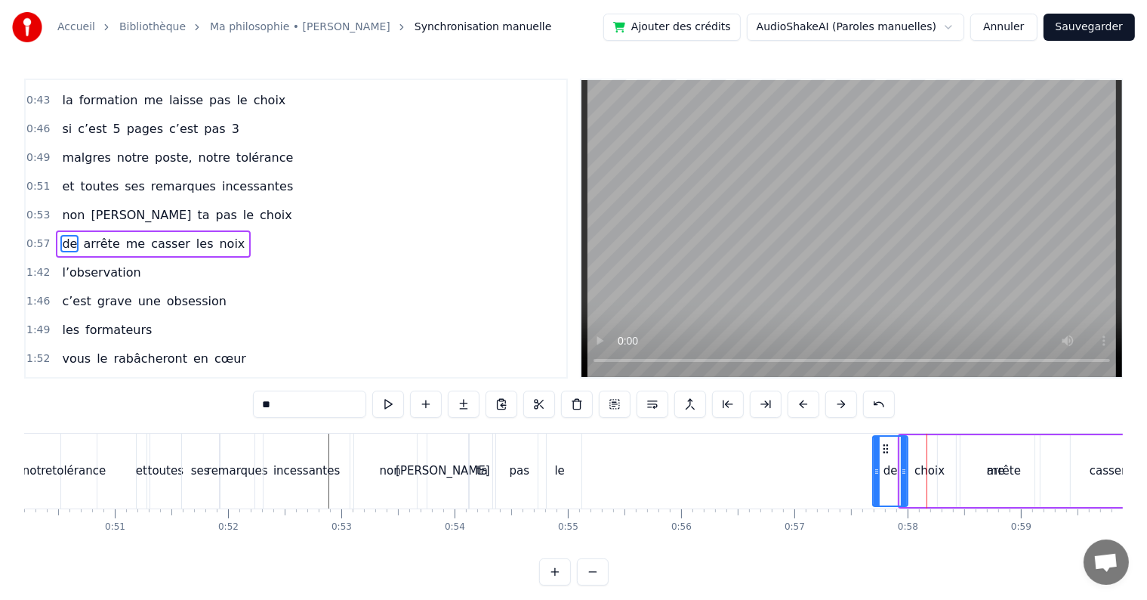
drag, startPoint x: 912, startPoint y: 447, endPoint x: 876, endPoint y: 442, distance: 36.6
click at [880, 443] on icon at bounding box center [886, 449] width 12 height 12
click at [943, 465] on div "arrête" at bounding box center [1004, 471] width 132 height 72
type input "******"
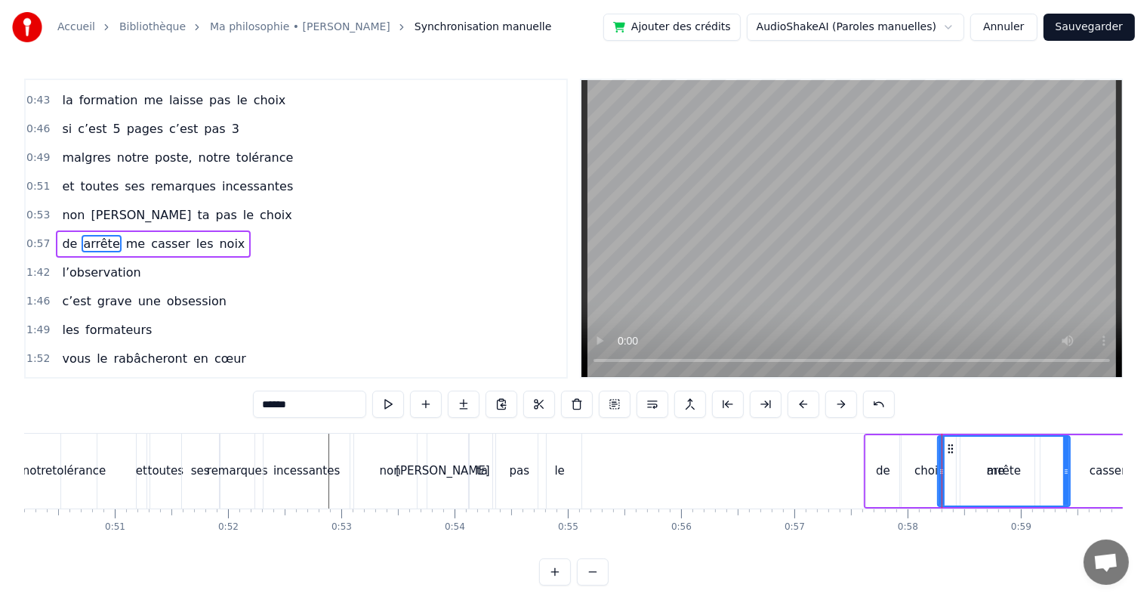
click at [924, 460] on div "de arrête me casser les noix" at bounding box center [1123, 470] width 518 height 75
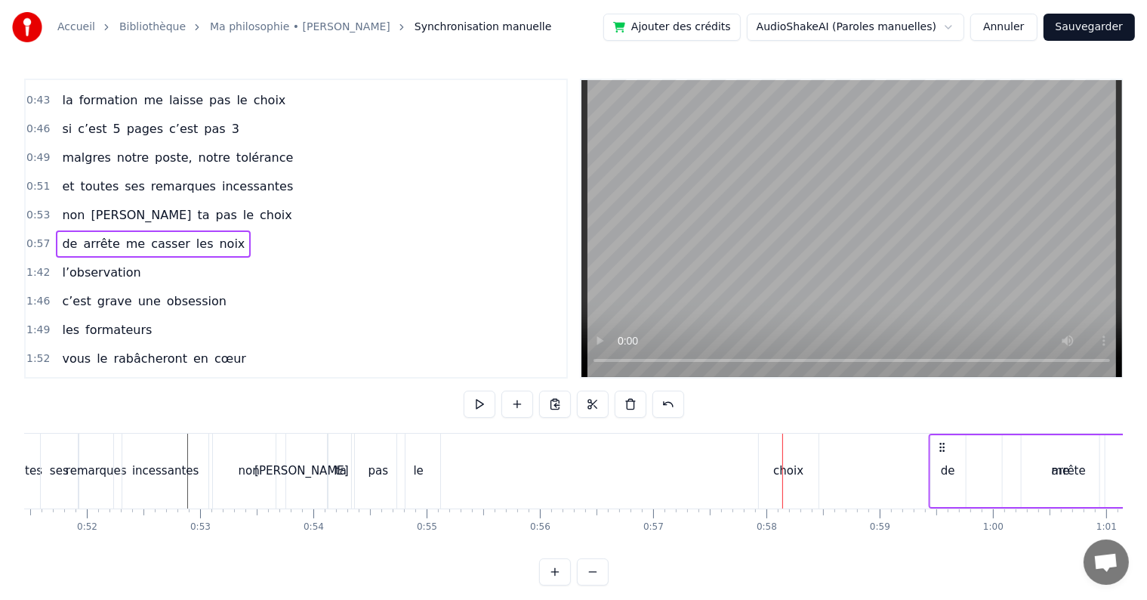
scroll to position [0, 5828]
drag, startPoint x: 878, startPoint y: 446, endPoint x: 840, endPoint y: 459, distance: 40.6
click at [840, 459] on div "de arrête me casser les noix" at bounding box center [1086, 470] width 518 height 75
click at [773, 463] on div "choix" at bounding box center [789, 470] width 60 height 75
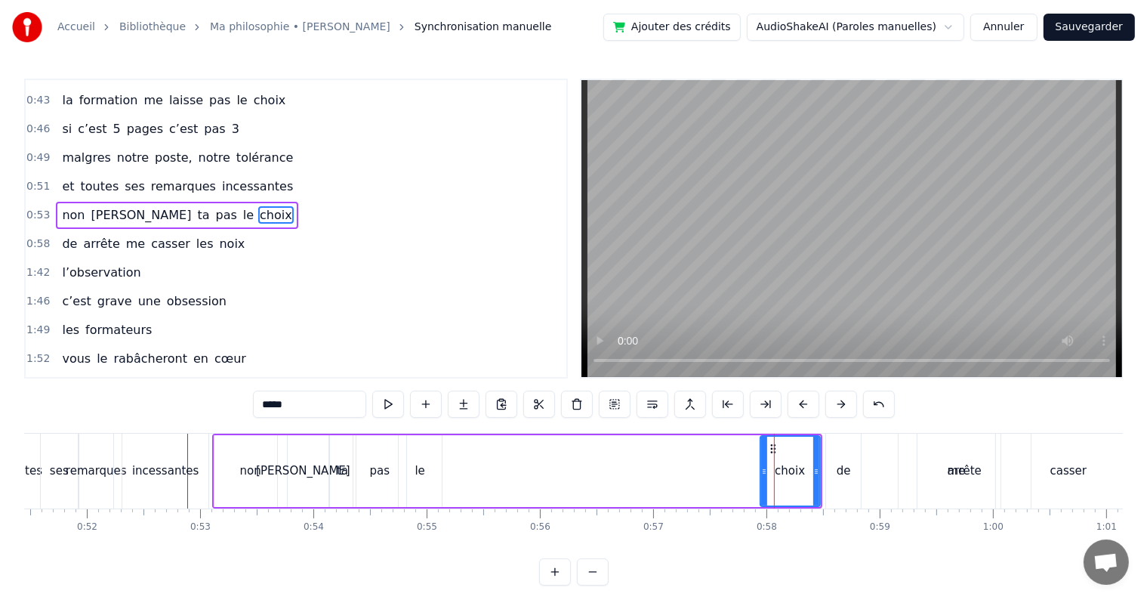
scroll to position [282, 0]
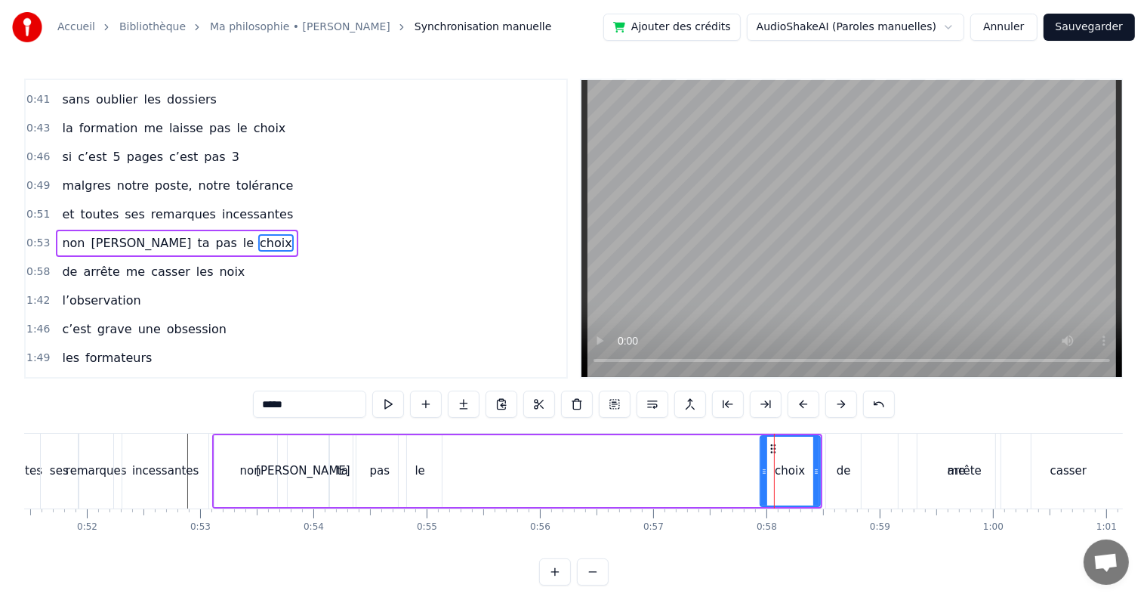
drag, startPoint x: 773, startPoint y: 444, endPoint x: 633, endPoint y: 455, distance: 140.9
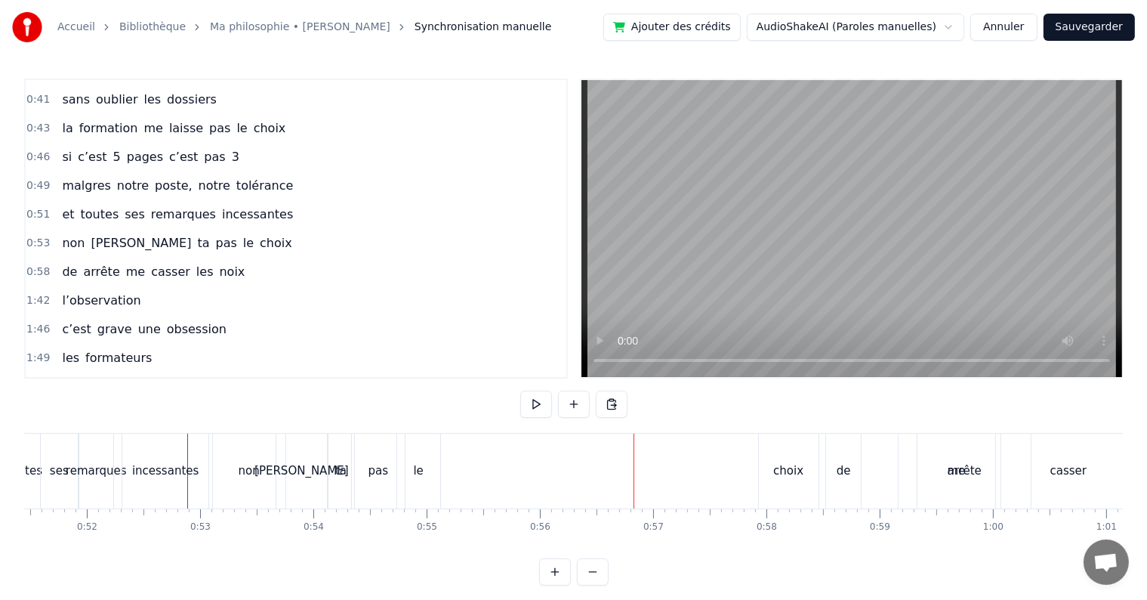
click at [749, 456] on div "non [PERSON_NAME] ta pas le choix" at bounding box center [517, 470] width 610 height 75
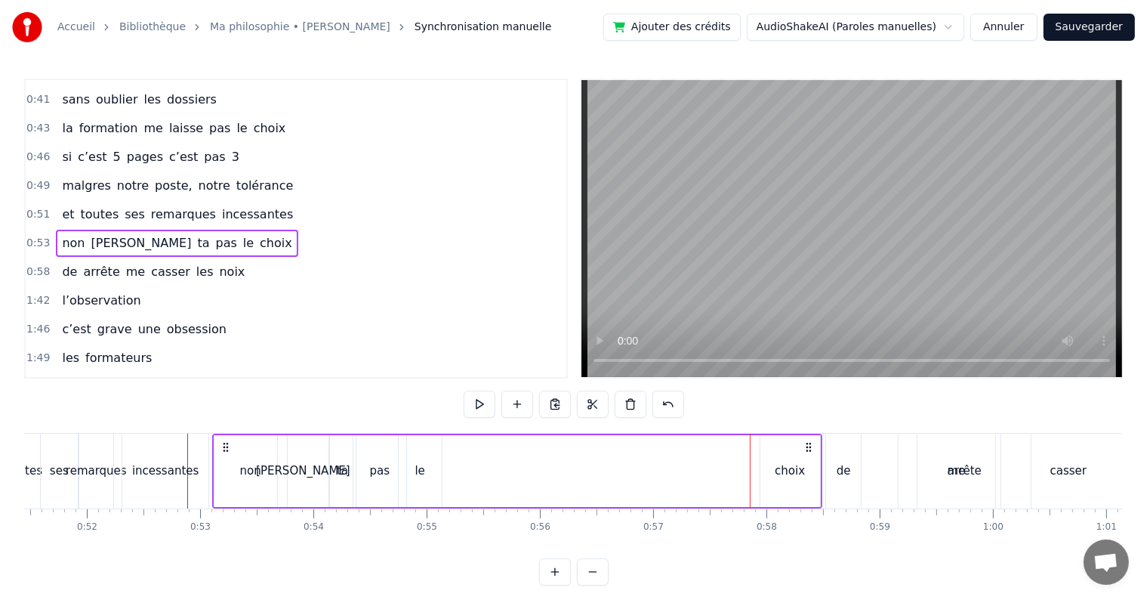
click at [776, 450] on div "choix" at bounding box center [791, 471] width 60 height 72
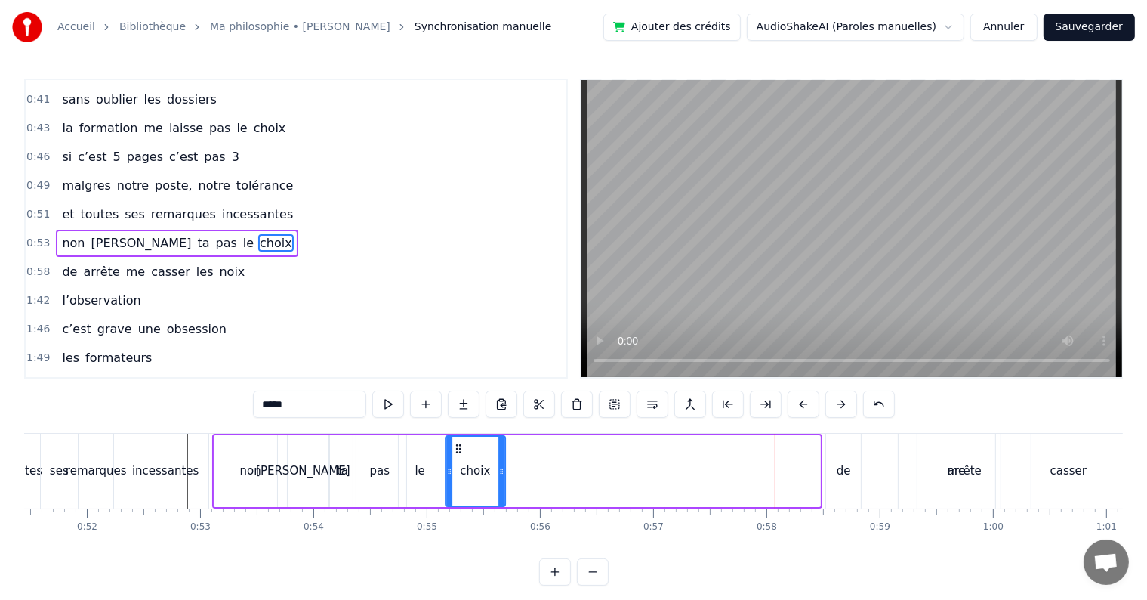
drag, startPoint x: 770, startPoint y: 444, endPoint x: 456, endPoint y: 440, distance: 314.2
click at [456, 440] on div "choix" at bounding box center [475, 471] width 58 height 69
click at [37, 236] on span "0:53" at bounding box center [37, 243] width 23 height 15
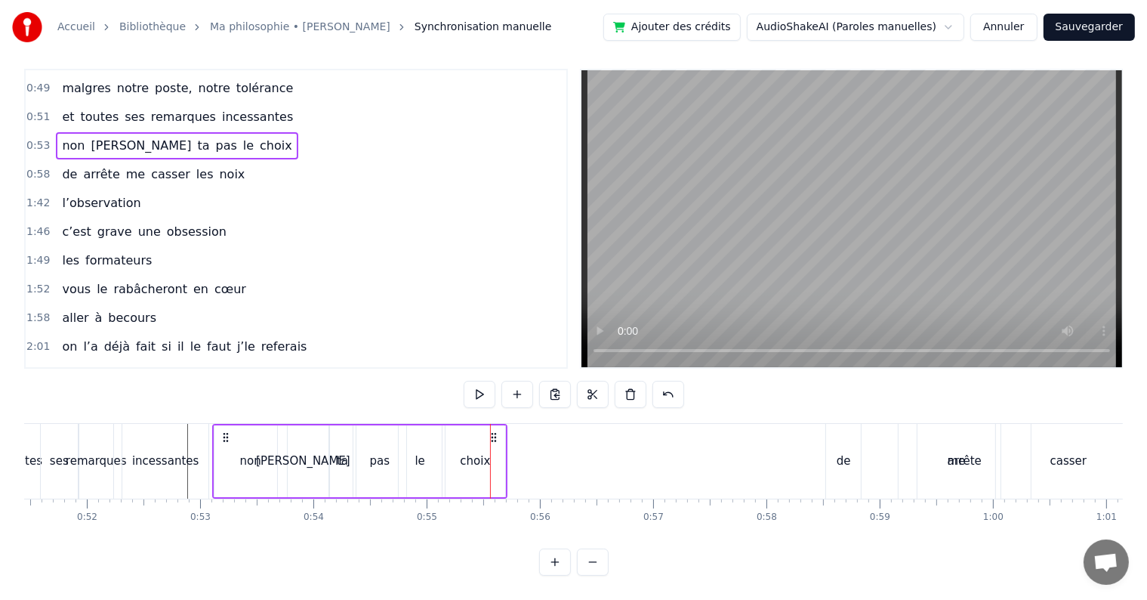
scroll to position [23, 0]
click at [239, 425] on div "non" at bounding box center [250, 461] width 73 height 72
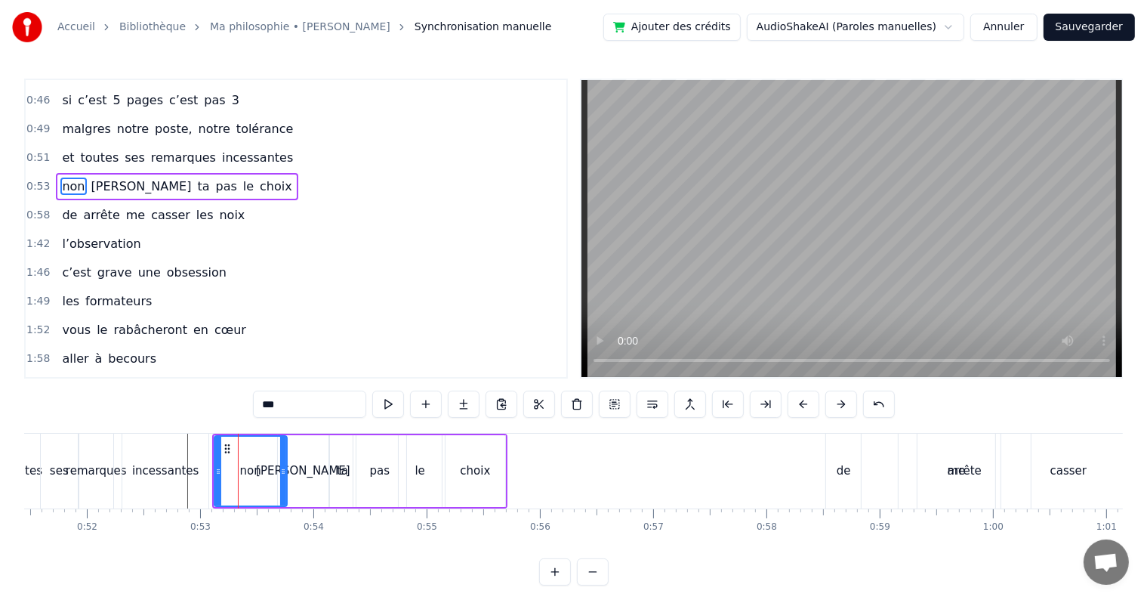
scroll to position [282, 0]
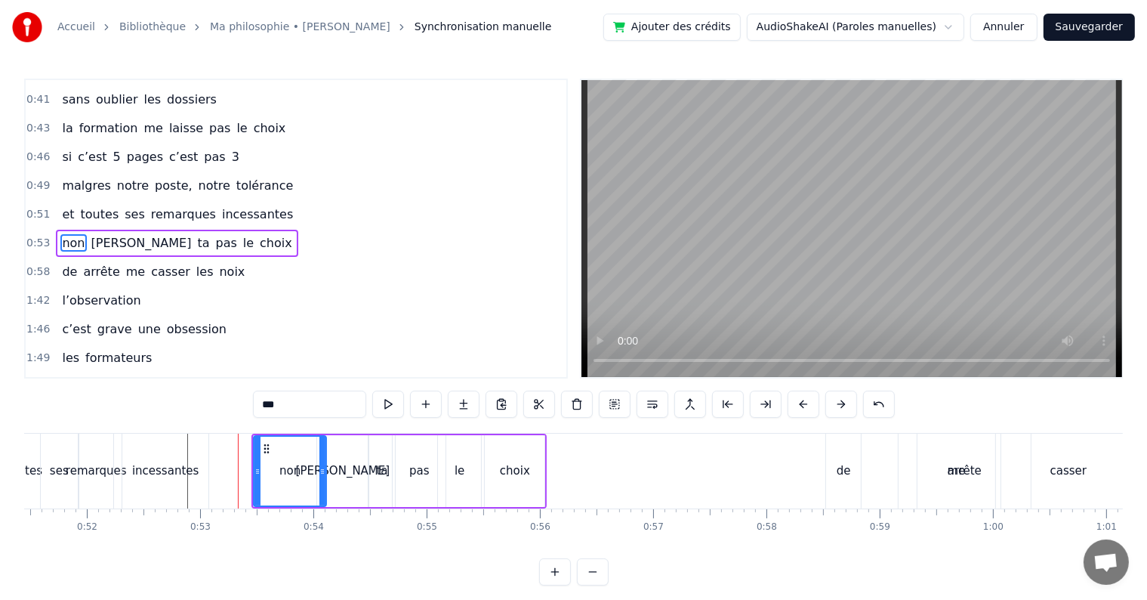
click at [39, 236] on span "0:53" at bounding box center [37, 243] width 23 height 15
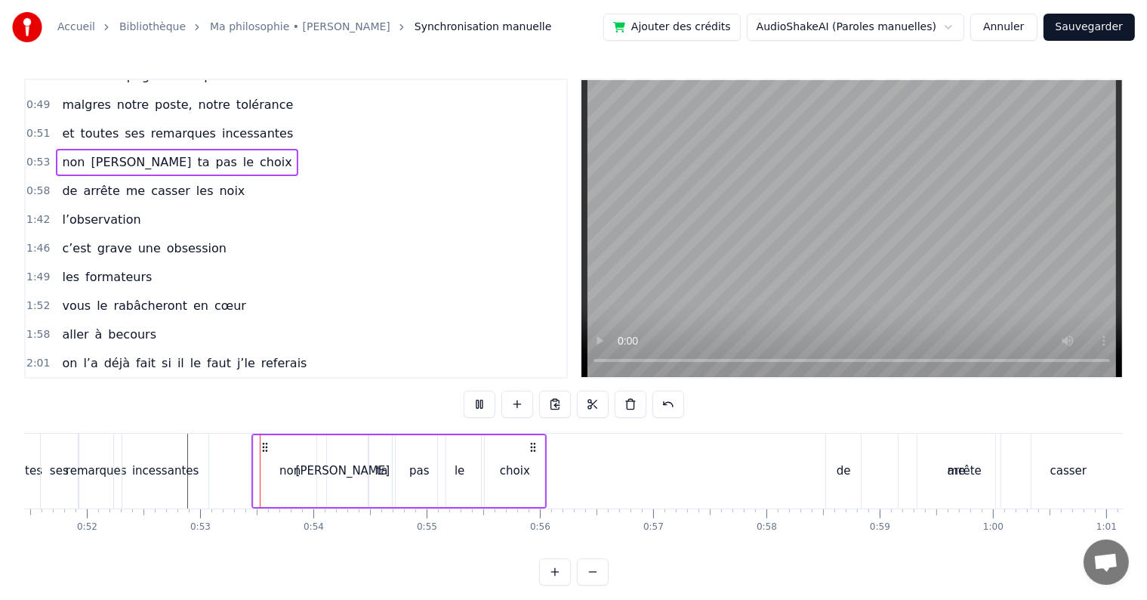
scroll to position [369, 0]
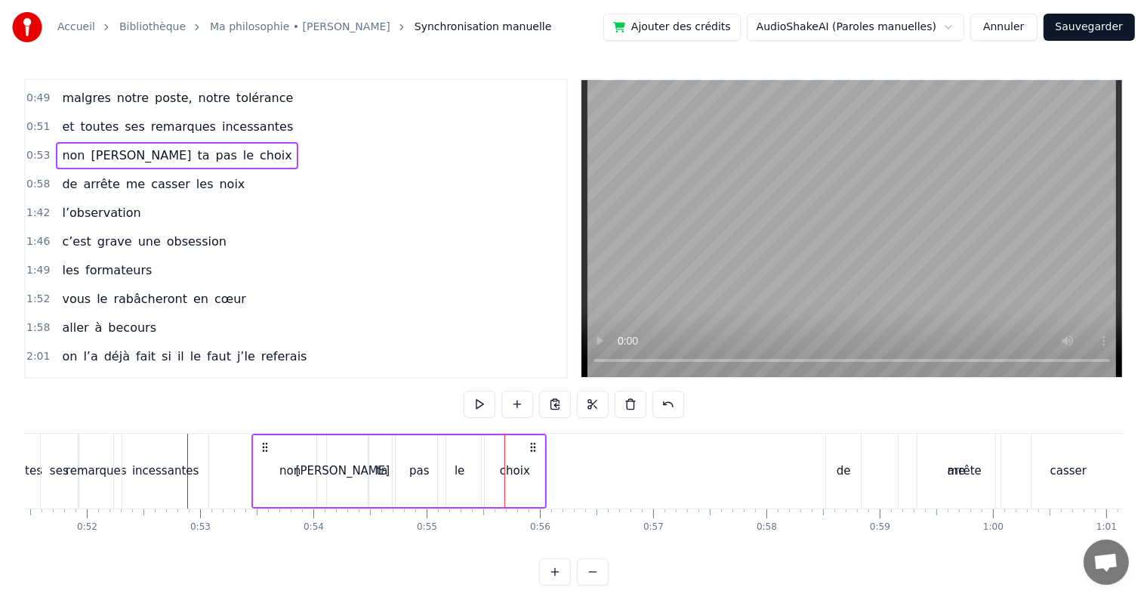
click at [527, 471] on div "choix" at bounding box center [515, 471] width 60 height 72
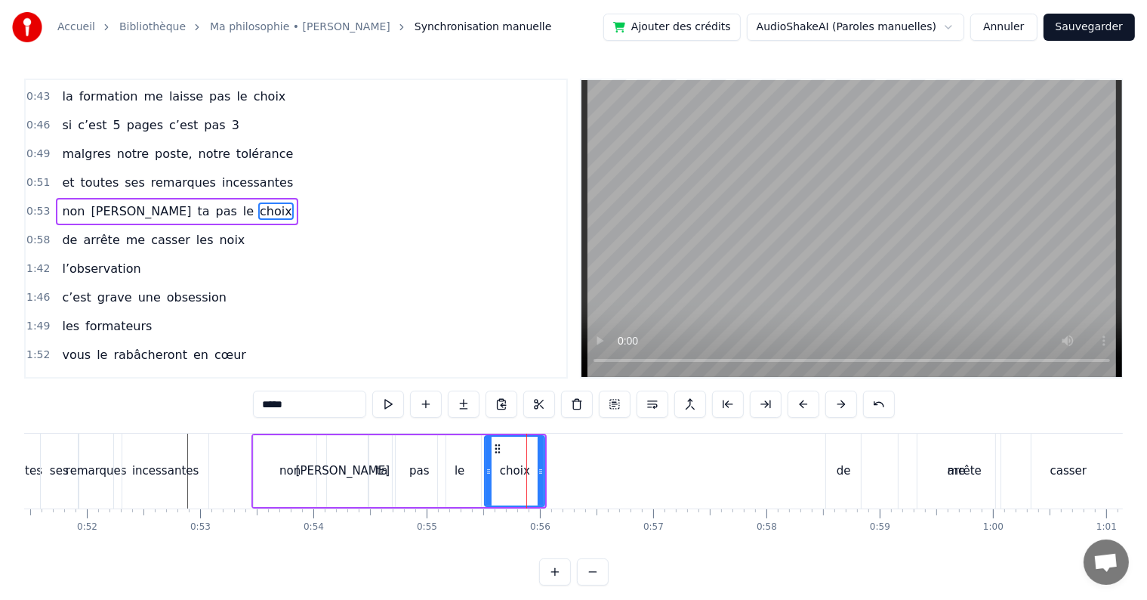
scroll to position [282, 0]
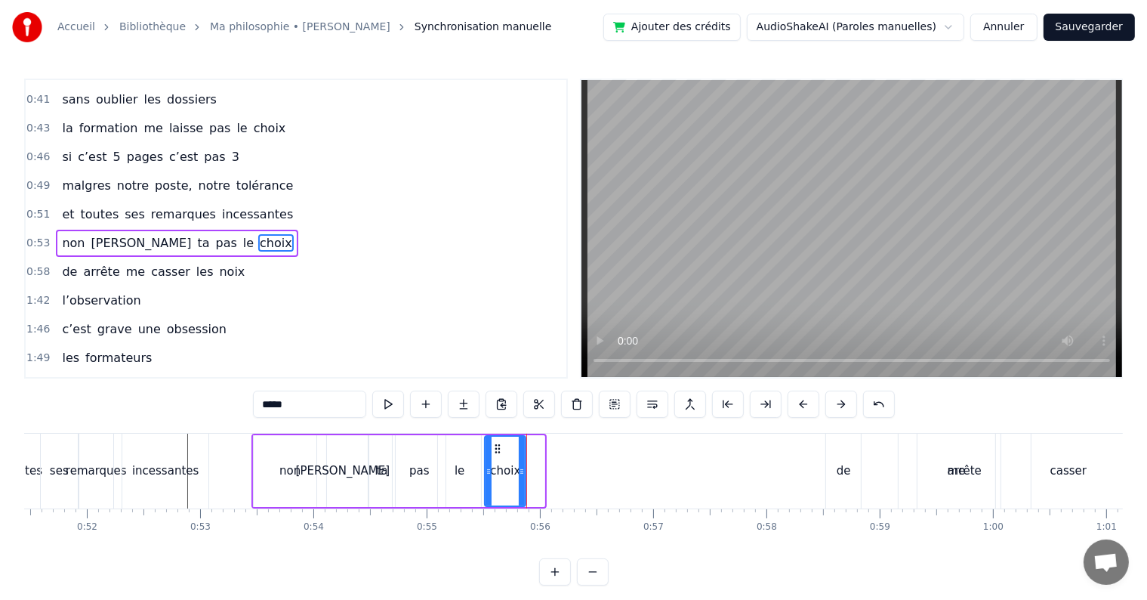
drag, startPoint x: 541, startPoint y: 471, endPoint x: 521, endPoint y: 468, distance: 19.9
click at [521, 468] on icon at bounding box center [522, 471] width 6 height 12
click at [34, 236] on span "0:53" at bounding box center [37, 243] width 23 height 15
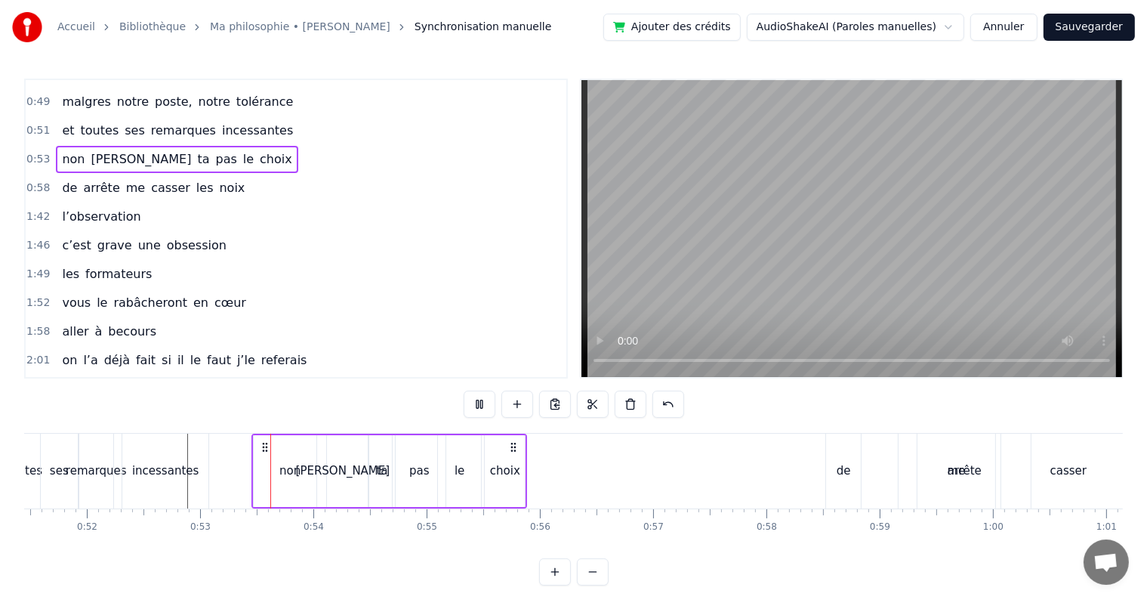
scroll to position [369, 0]
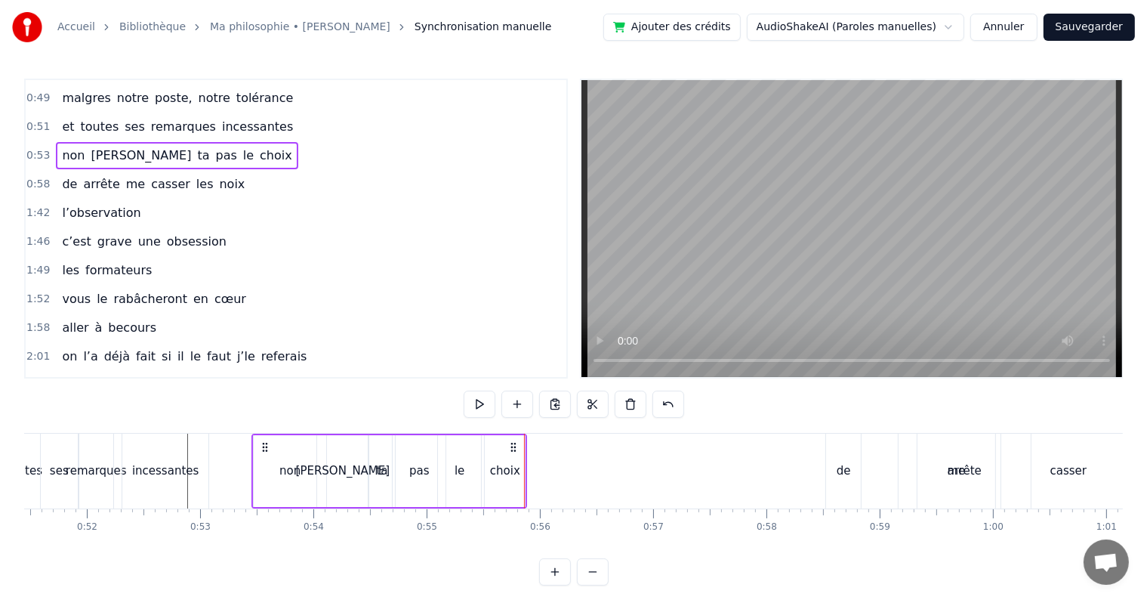
click at [455, 456] on div "le" at bounding box center [459, 471] width 43 height 72
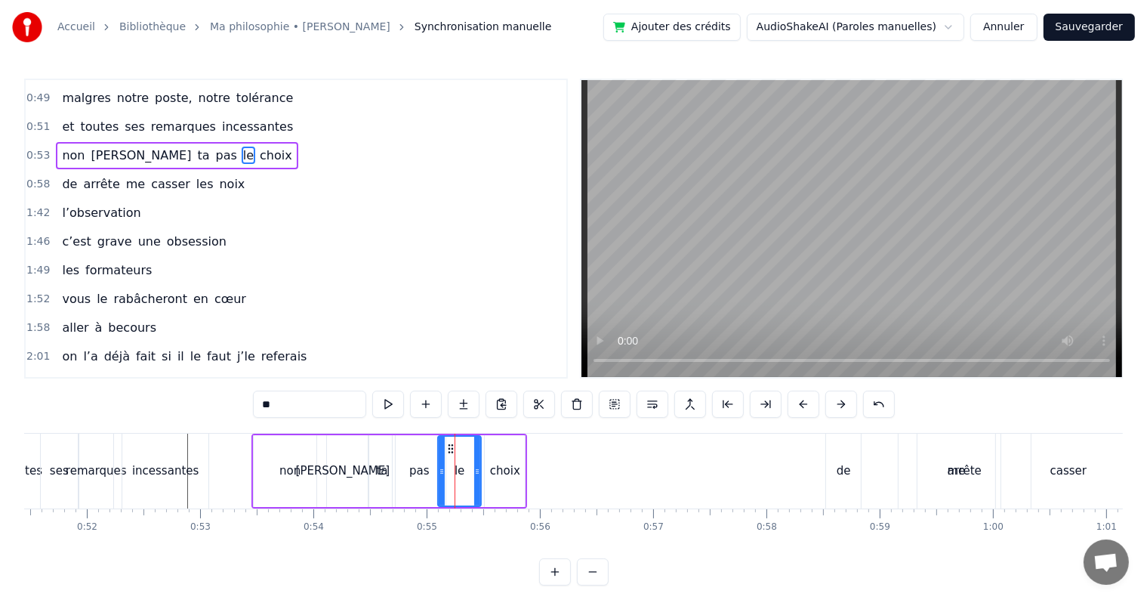
scroll to position [282, 0]
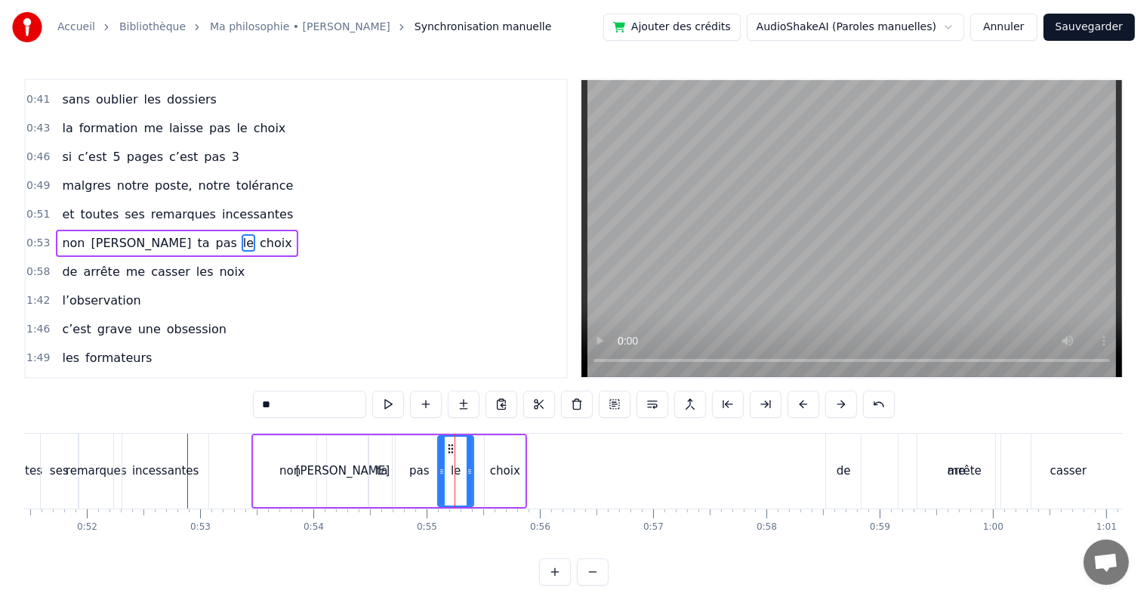
drag, startPoint x: 477, startPoint y: 469, endPoint x: 468, endPoint y: 467, distance: 9.2
click at [468, 467] on icon at bounding box center [470, 471] width 6 height 12
click at [505, 464] on div "choix" at bounding box center [505, 470] width 30 height 17
type input "*****"
drag, startPoint x: 492, startPoint y: 443, endPoint x: 481, endPoint y: 443, distance: 11.3
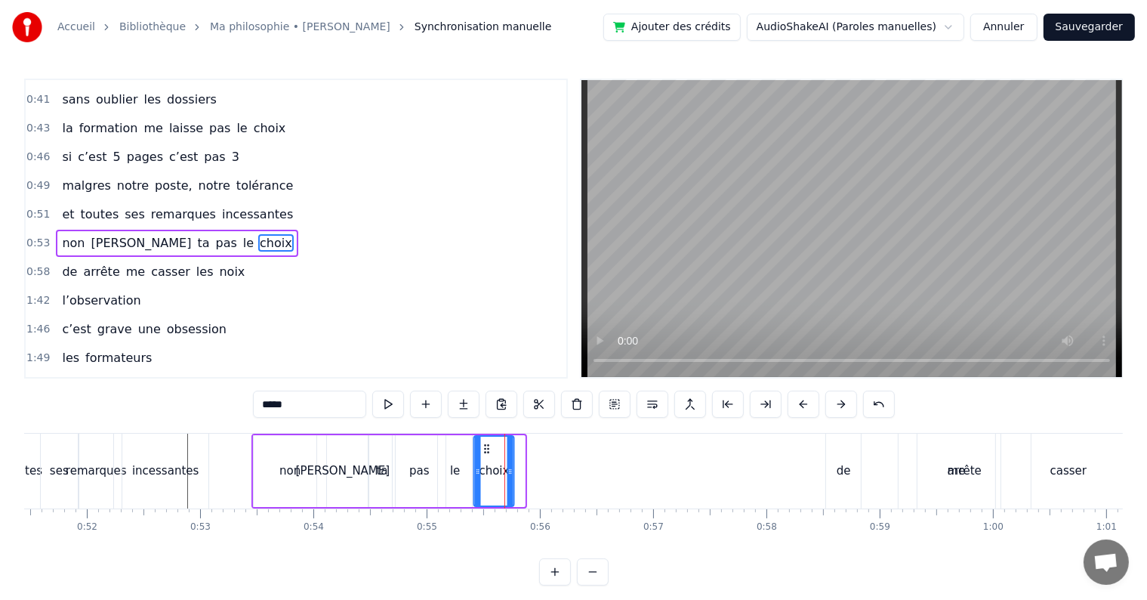
click at [481, 443] on icon at bounding box center [487, 449] width 12 height 12
click at [28, 236] on span "0:53" at bounding box center [37, 243] width 23 height 15
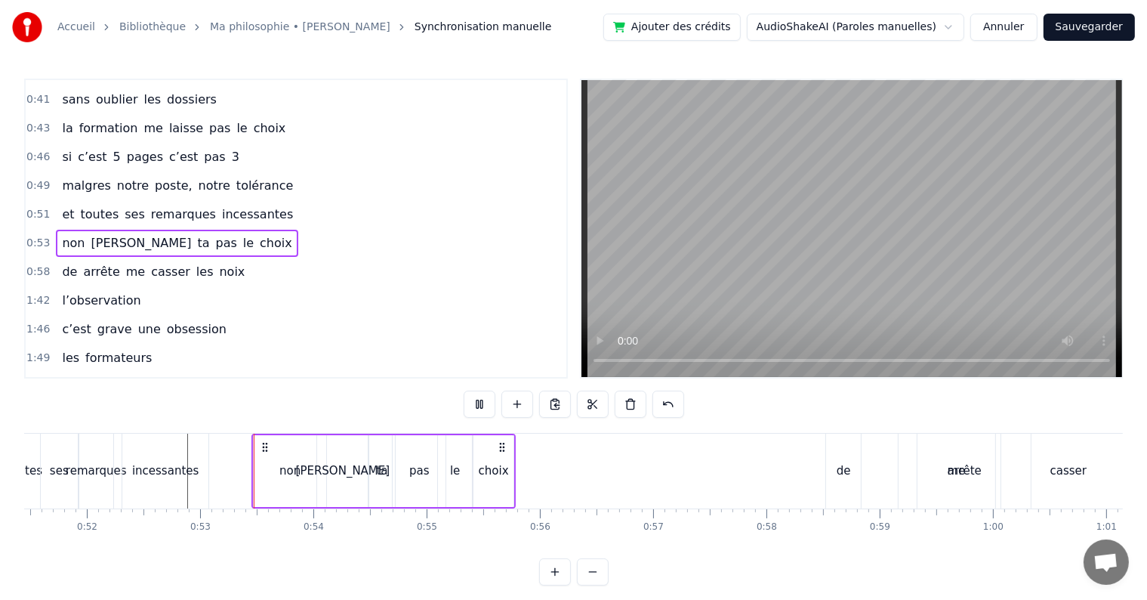
scroll to position [369, 0]
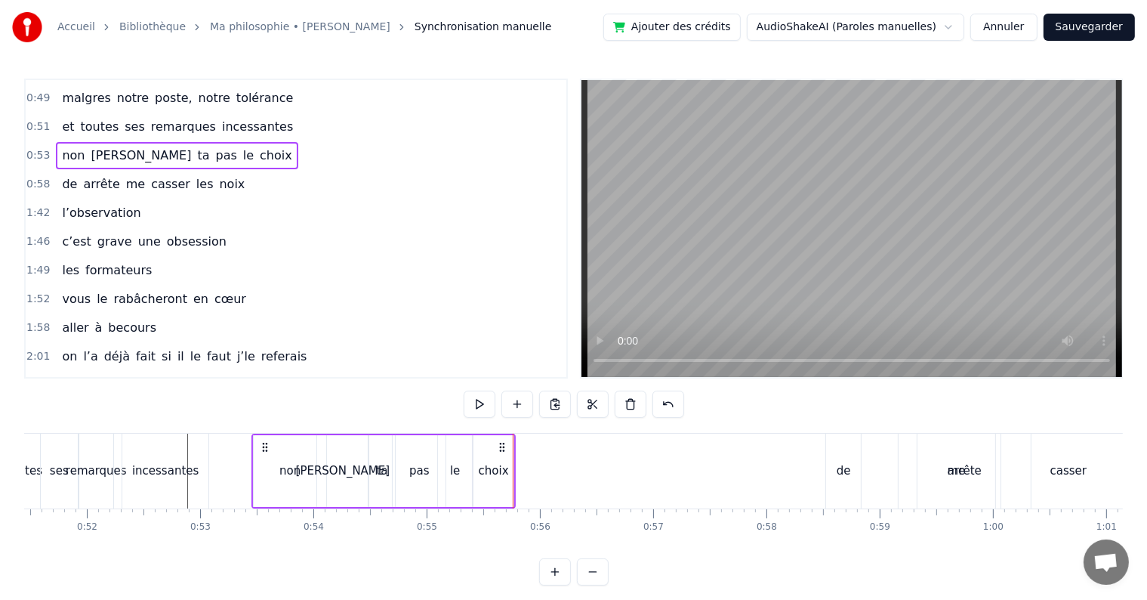
click at [912, 453] on div "arrête" at bounding box center [965, 470] width 132 height 75
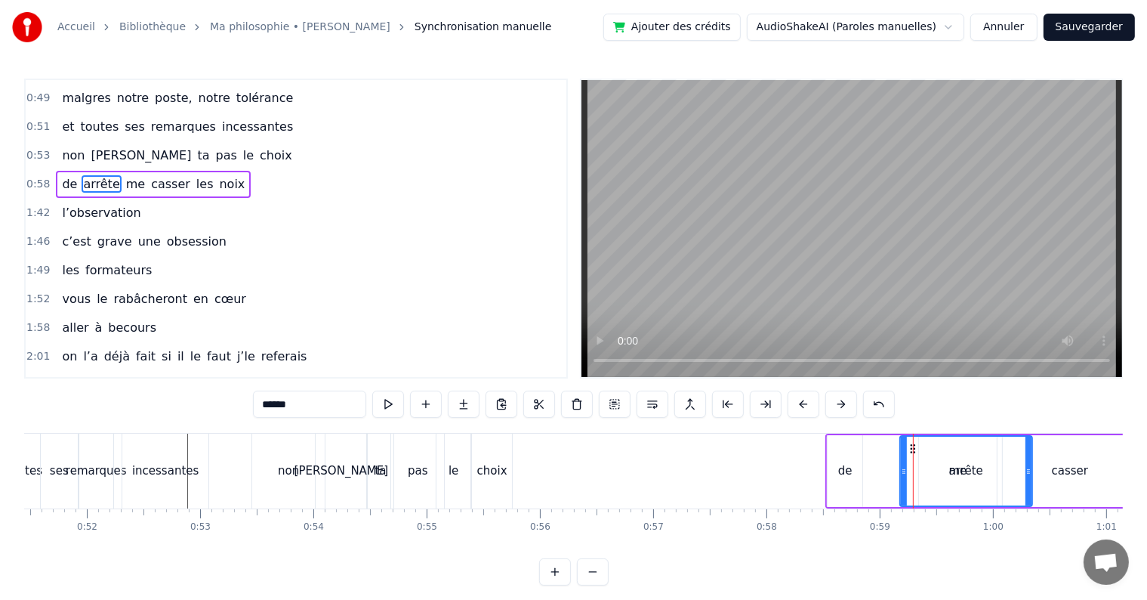
scroll to position [310, 0]
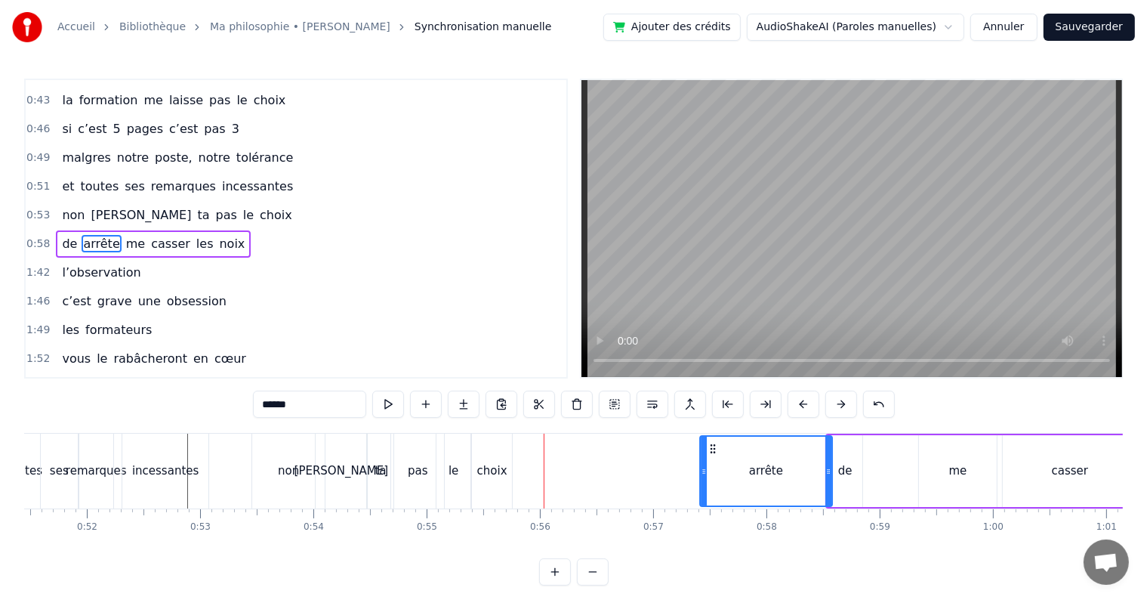
drag, startPoint x: 912, startPoint y: 447, endPoint x: 711, endPoint y: 459, distance: 202.0
click at [711, 459] on div "arrête" at bounding box center [766, 471] width 131 height 69
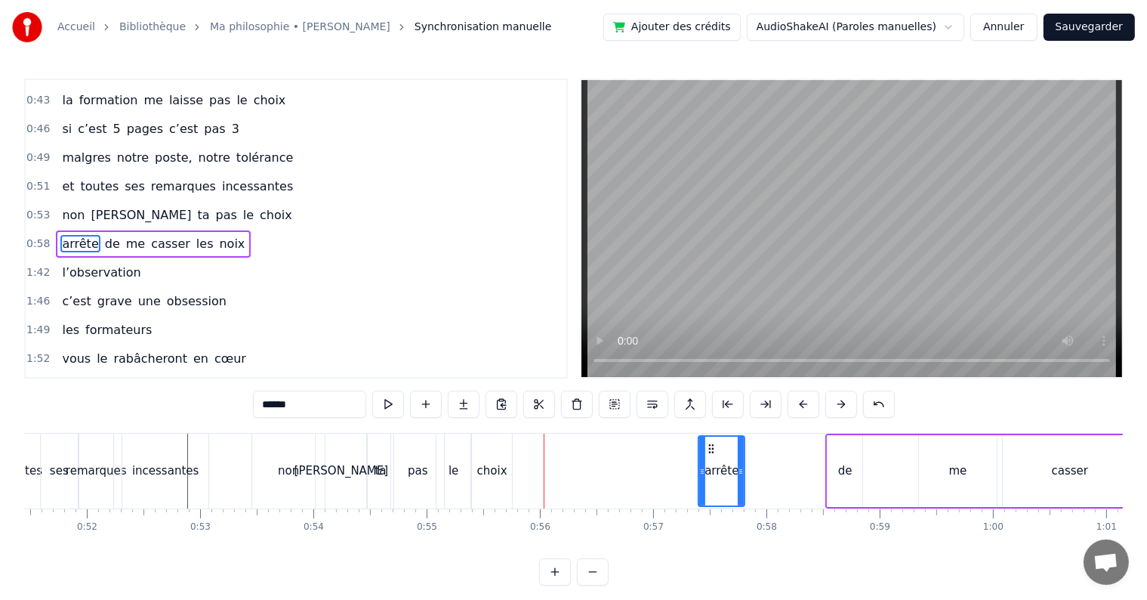
drag, startPoint x: 827, startPoint y: 469, endPoint x: 740, endPoint y: 471, distance: 86.9
click at [740, 471] on icon at bounding box center [741, 471] width 6 height 12
click at [848, 485] on div "de" at bounding box center [845, 471] width 35 height 72
type input "**"
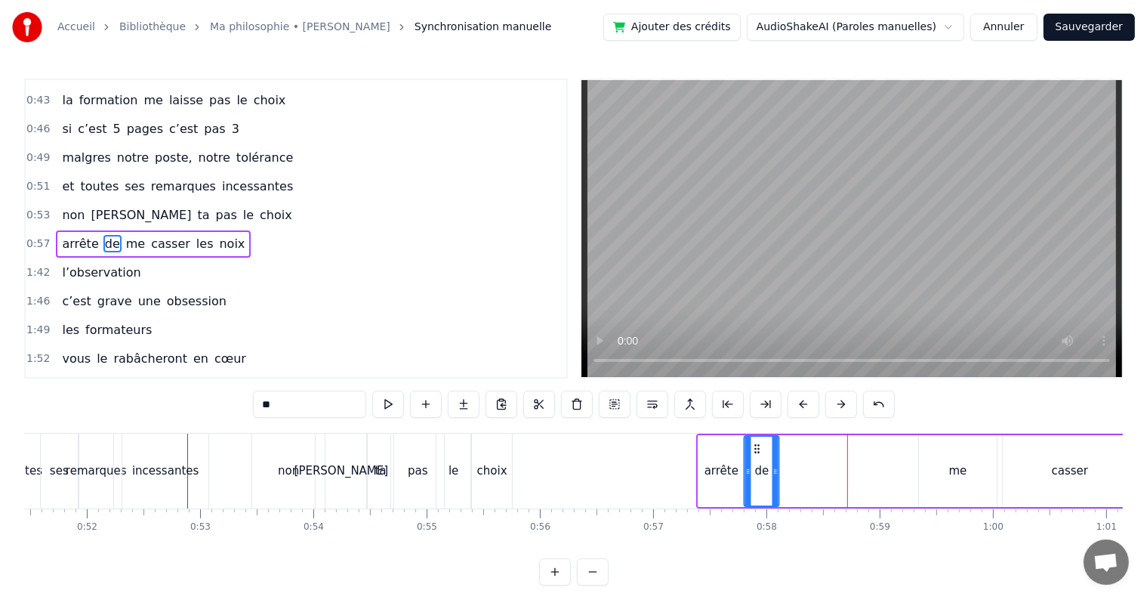
drag, startPoint x: 839, startPoint y: 444, endPoint x: 755, endPoint y: 452, distance: 84.2
click at [755, 452] on icon at bounding box center [757, 449] width 12 height 12
click at [916, 478] on div "arrête de me casser les noix" at bounding box center [1019, 470] width 647 height 75
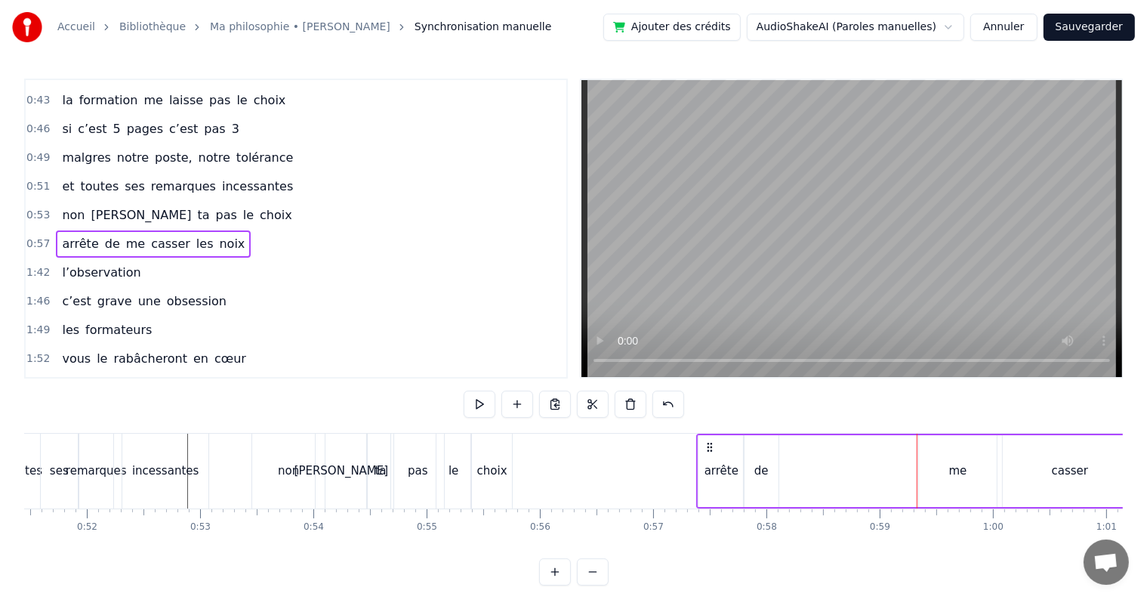
click at [964, 450] on div "me" at bounding box center [958, 471] width 78 height 72
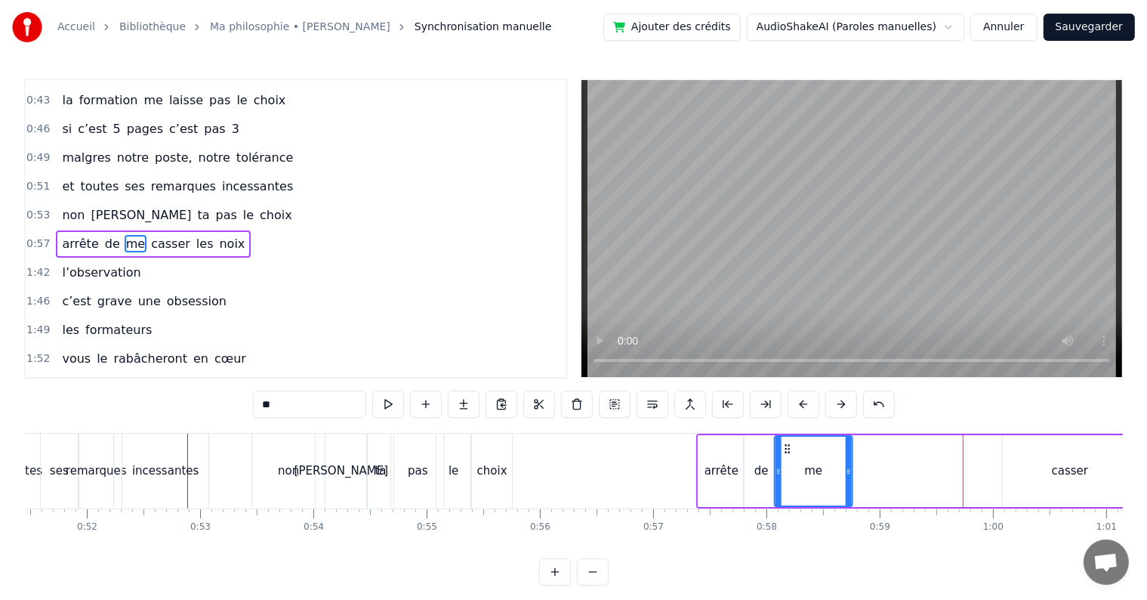
drag, startPoint x: 930, startPoint y: 445, endPoint x: 786, endPoint y: 465, distance: 145.7
click at [786, 465] on div "me" at bounding box center [814, 471] width 76 height 69
click at [992, 474] on div "arrête de me casser les noix" at bounding box center [1019, 470] width 647 height 75
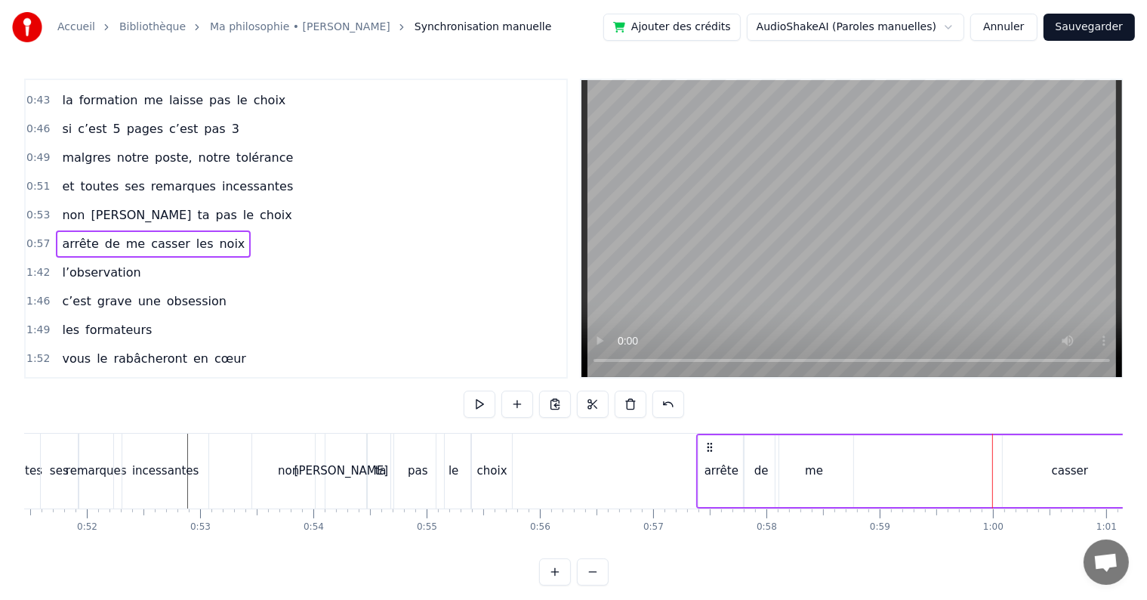
click at [1023, 456] on div "casser" at bounding box center [1070, 471] width 134 height 72
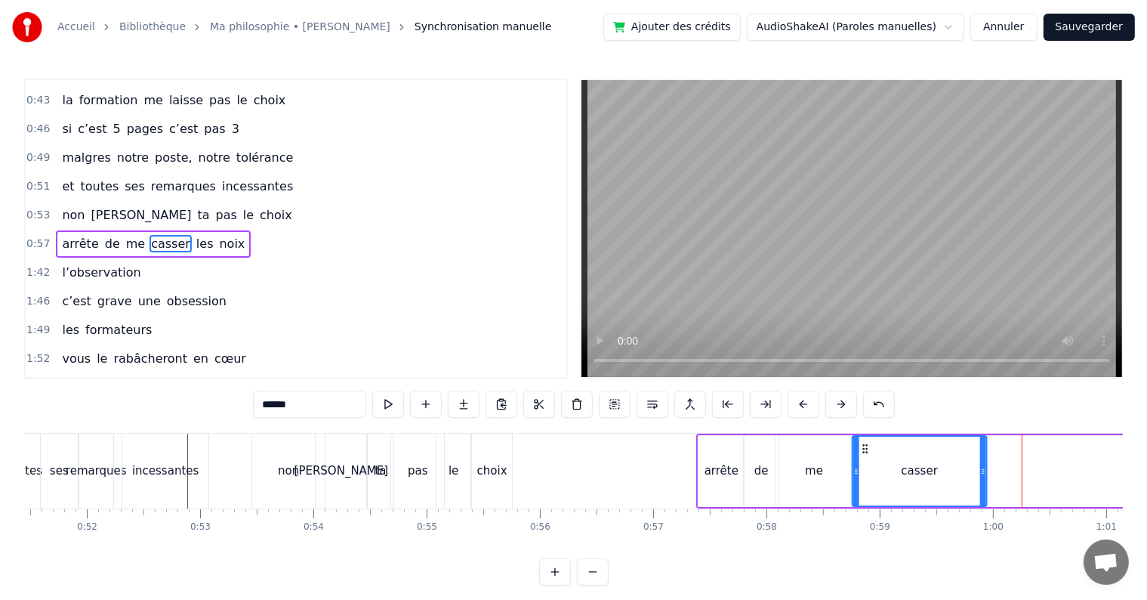
drag, startPoint x: 1014, startPoint y: 444, endPoint x: 862, endPoint y: 450, distance: 152.7
click at [862, 450] on icon at bounding box center [865, 449] width 12 height 12
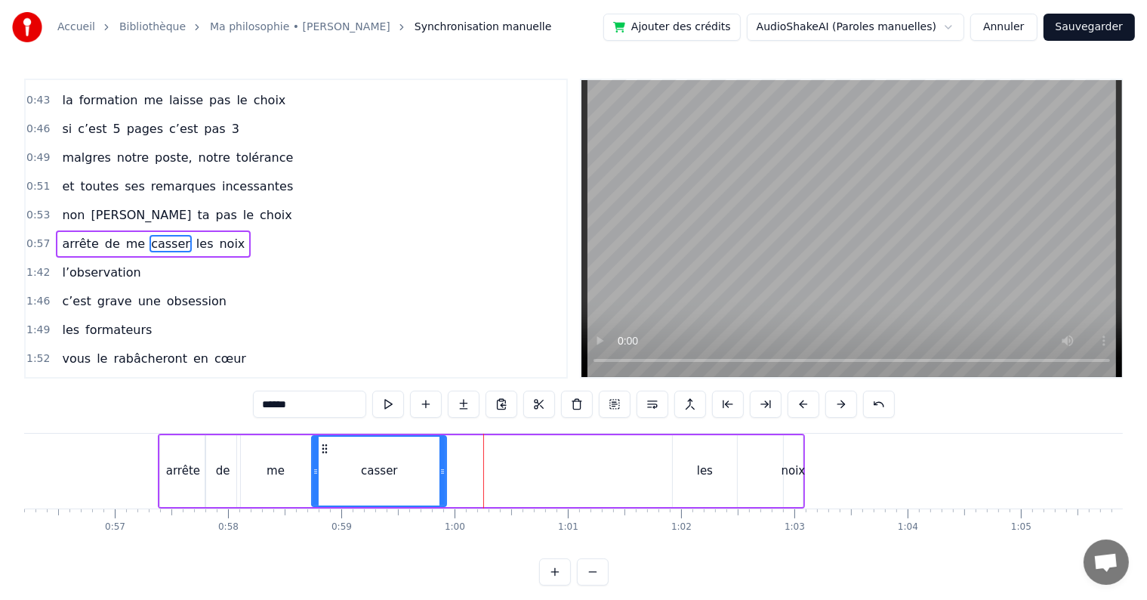
scroll to position [0, 6340]
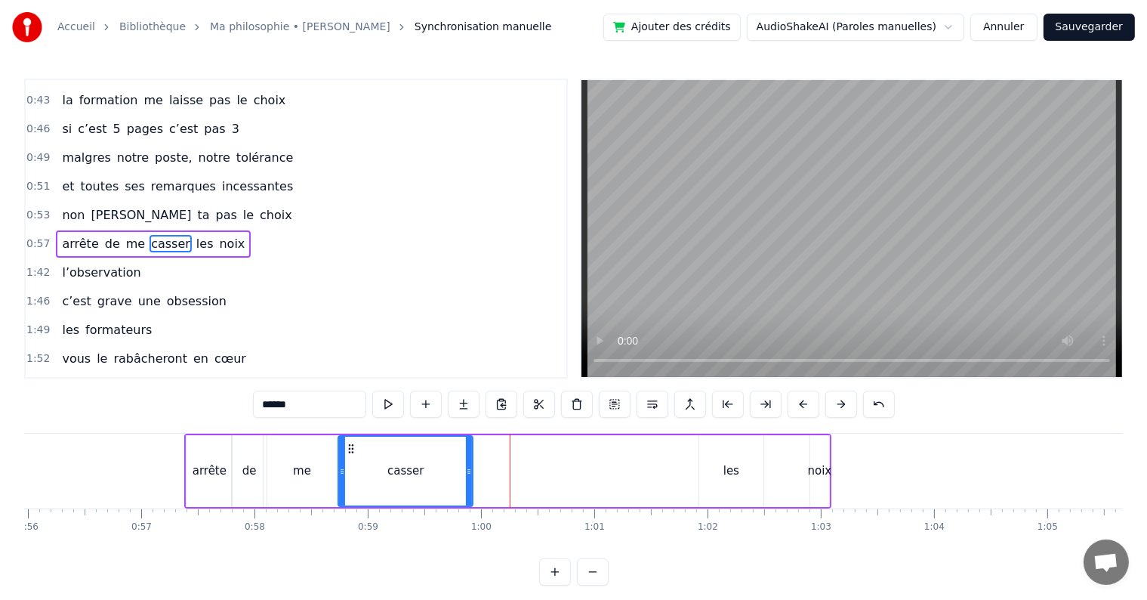
click at [717, 477] on div "les" at bounding box center [731, 471] width 64 height 72
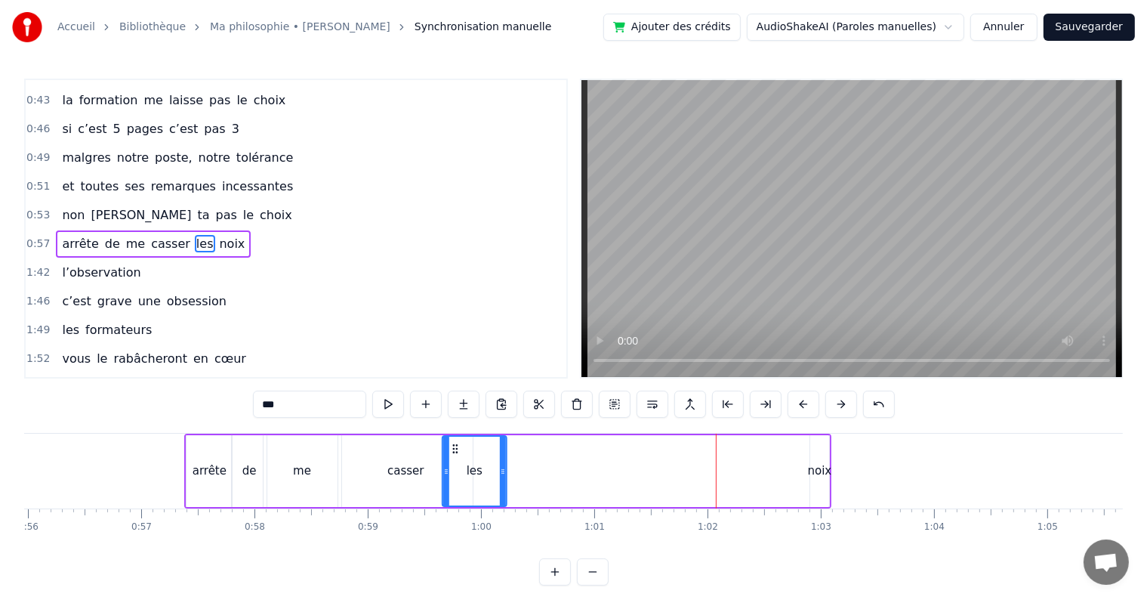
drag, startPoint x: 711, startPoint y: 446, endPoint x: 452, endPoint y: 449, distance: 258.3
click at [452, 449] on icon at bounding box center [455, 449] width 12 height 12
click at [809, 464] on div "noix" at bounding box center [820, 470] width 24 height 17
type input "****"
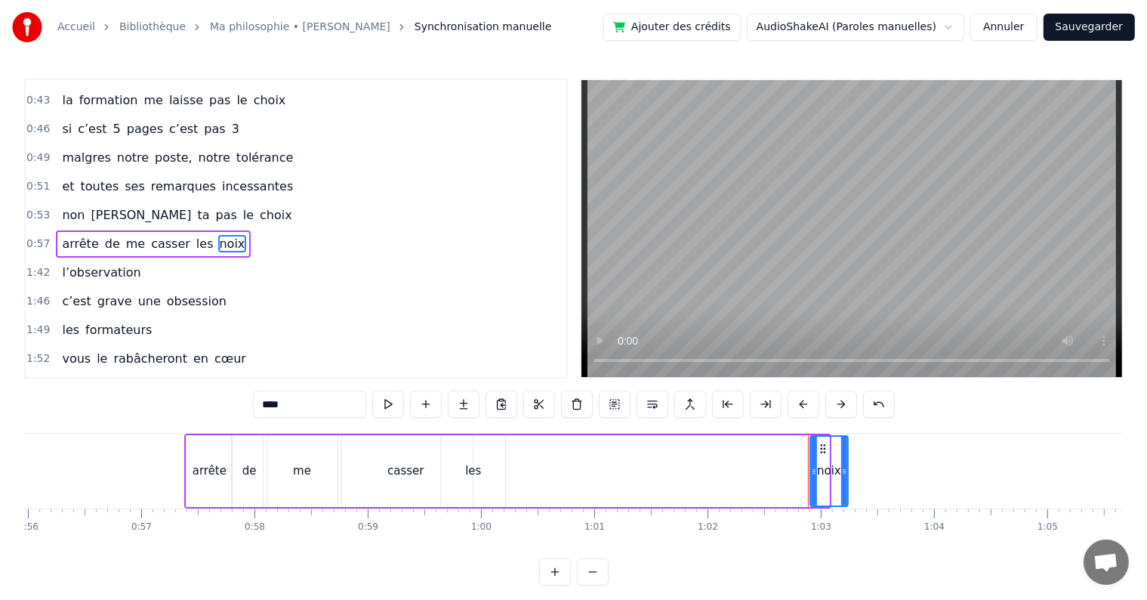
drag, startPoint x: 828, startPoint y: 466, endPoint x: 847, endPoint y: 461, distance: 19.6
click at [847, 461] on div at bounding box center [844, 471] width 6 height 69
drag, startPoint x: 822, startPoint y: 444, endPoint x: 512, endPoint y: 443, distance: 309.6
click at [512, 443] on icon at bounding box center [513, 449] width 12 height 12
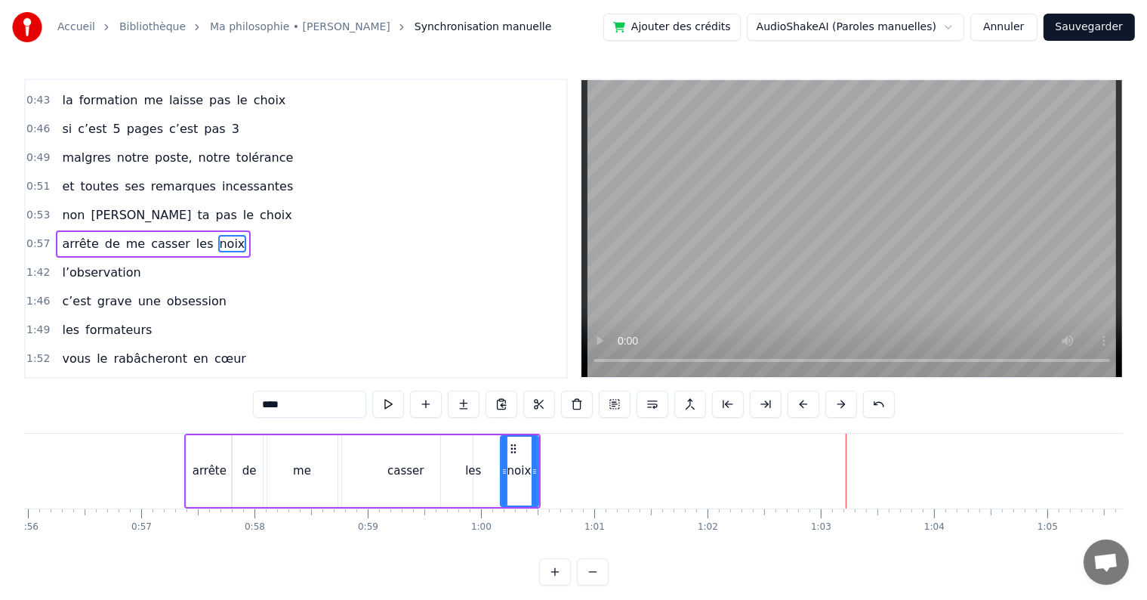
click at [30, 236] on span "0:57" at bounding box center [37, 243] width 23 height 15
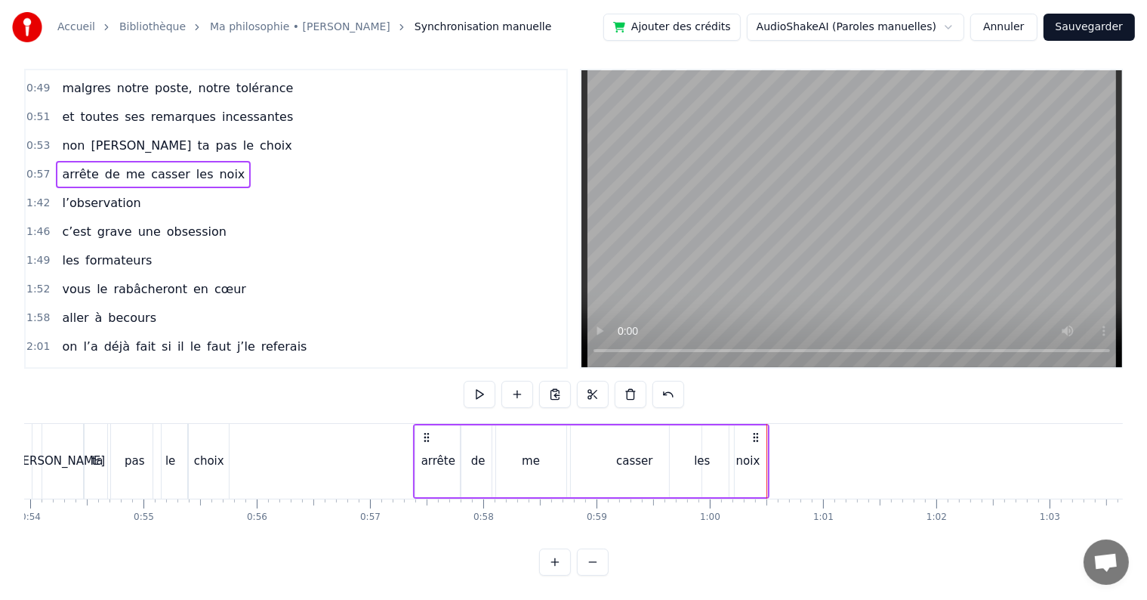
scroll to position [0, 6098]
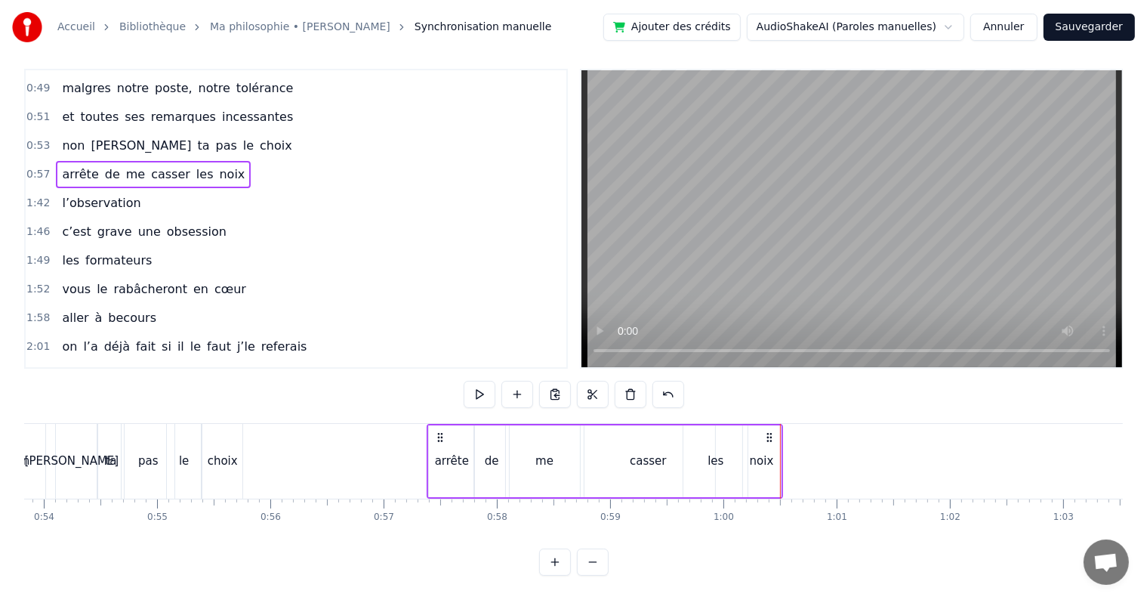
click at [431, 429] on div "arrête" at bounding box center [451, 461] width 45 height 72
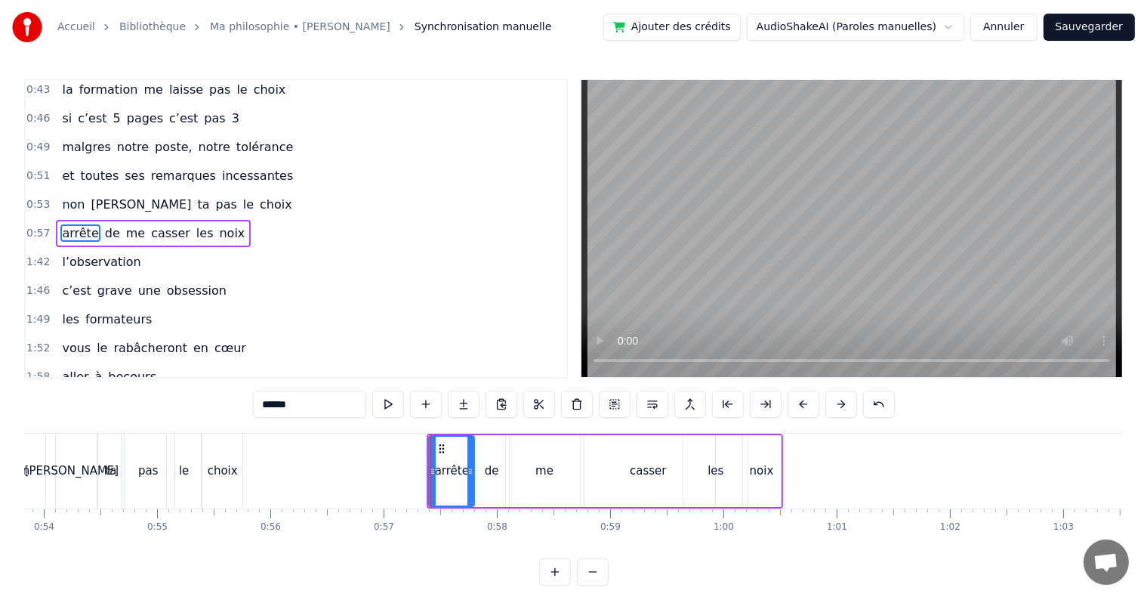
scroll to position [310, 0]
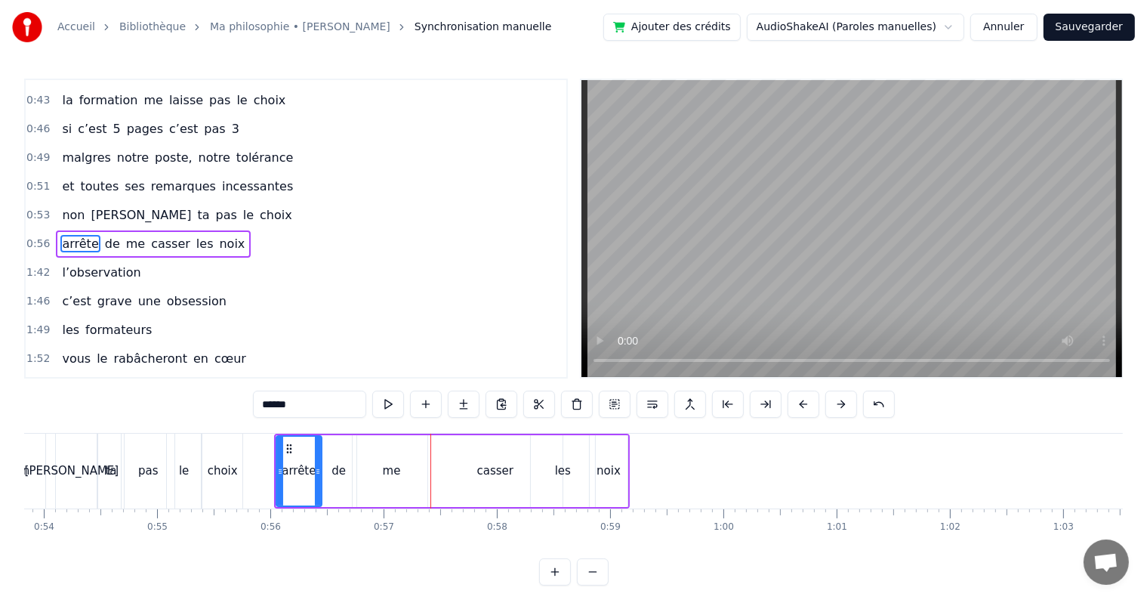
click at [40, 236] on span "0:56" at bounding box center [37, 243] width 23 height 15
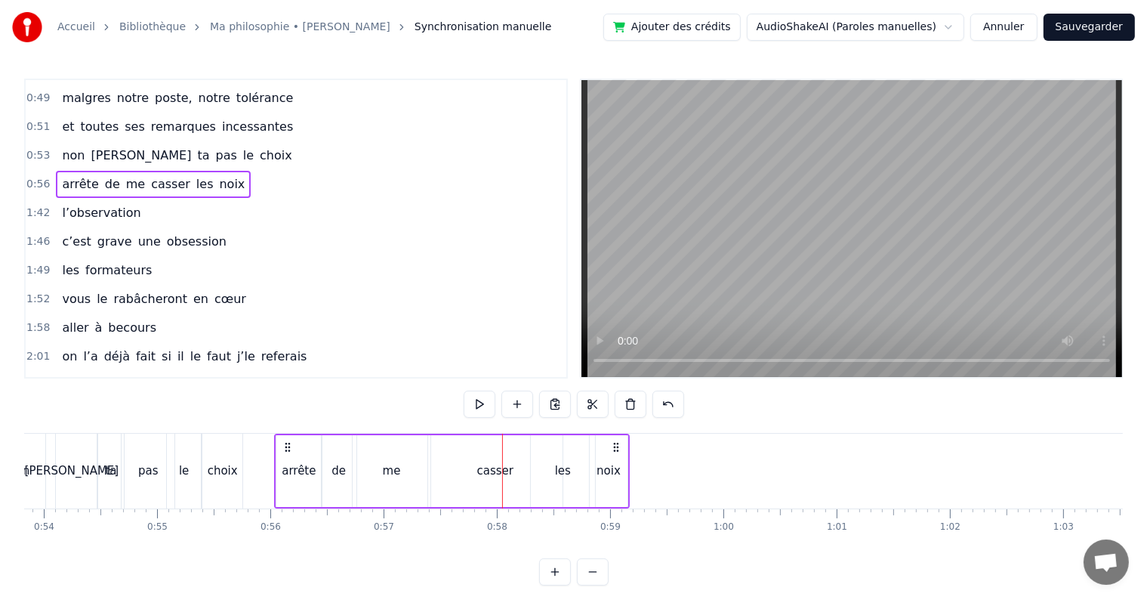
scroll to position [23, 0]
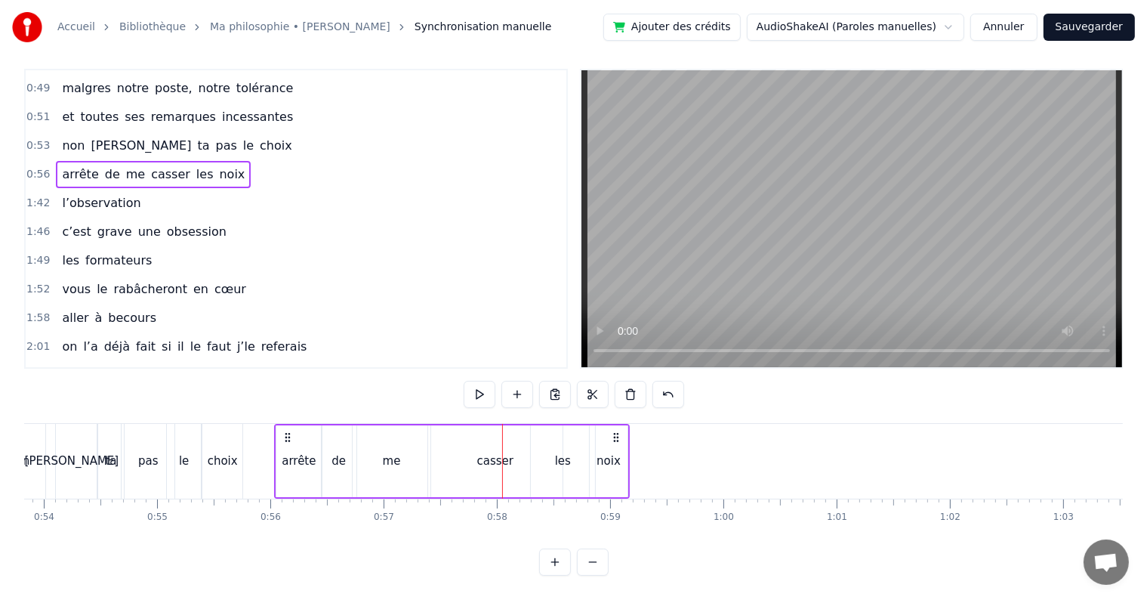
click at [390, 452] on div "me" at bounding box center [392, 460] width 18 height 17
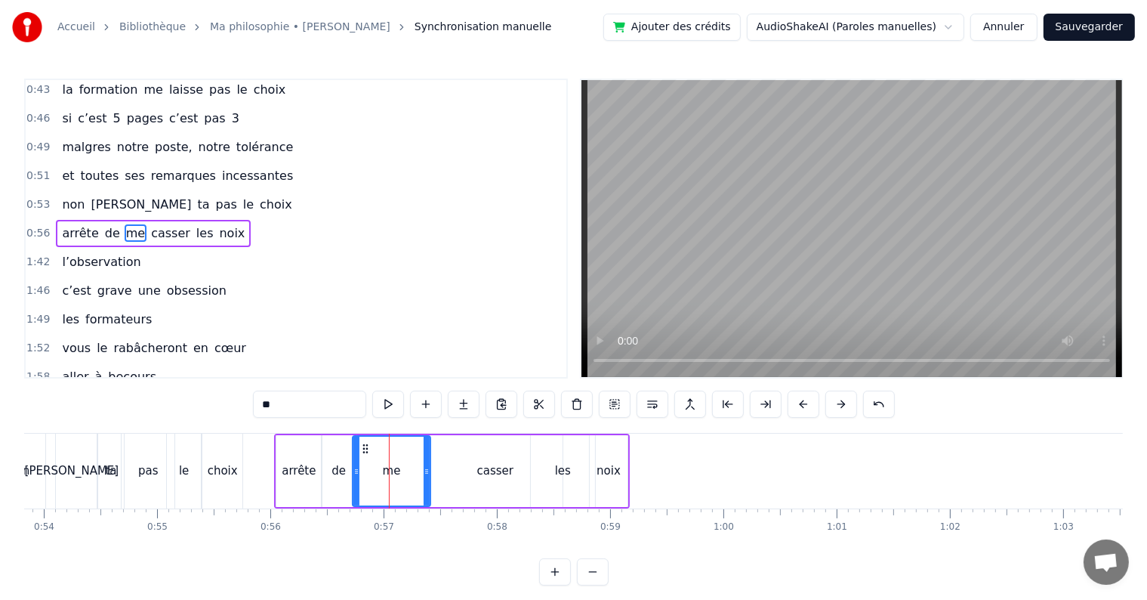
scroll to position [310, 0]
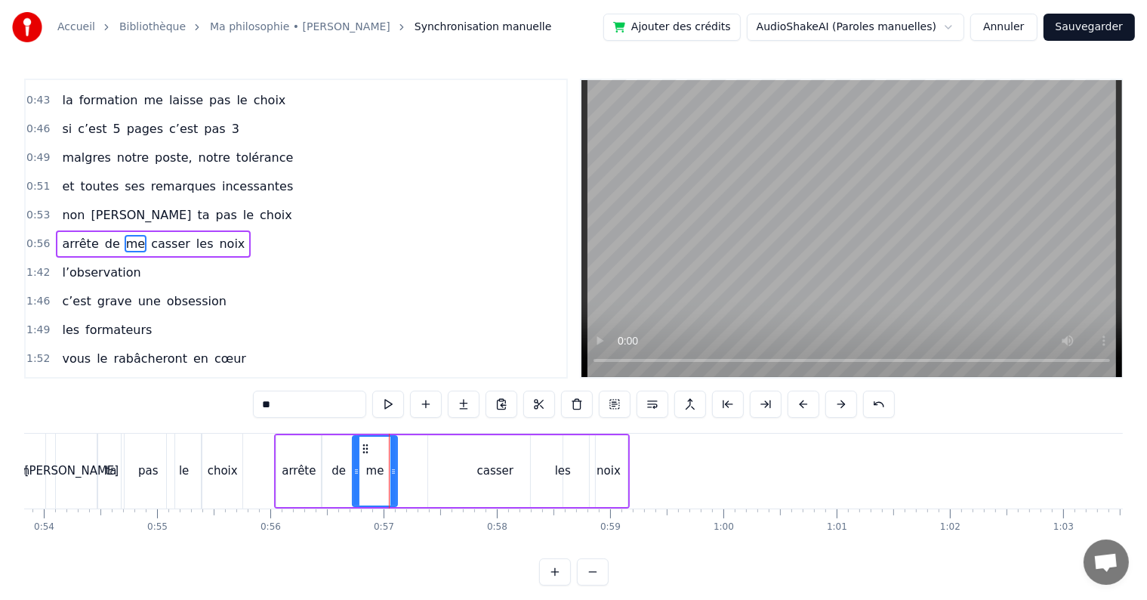
drag, startPoint x: 427, startPoint y: 471, endPoint x: 393, endPoint y: 468, distance: 34.1
click at [393, 468] on icon at bounding box center [393, 471] width 6 height 12
click at [453, 463] on div "casser" at bounding box center [495, 471] width 134 height 72
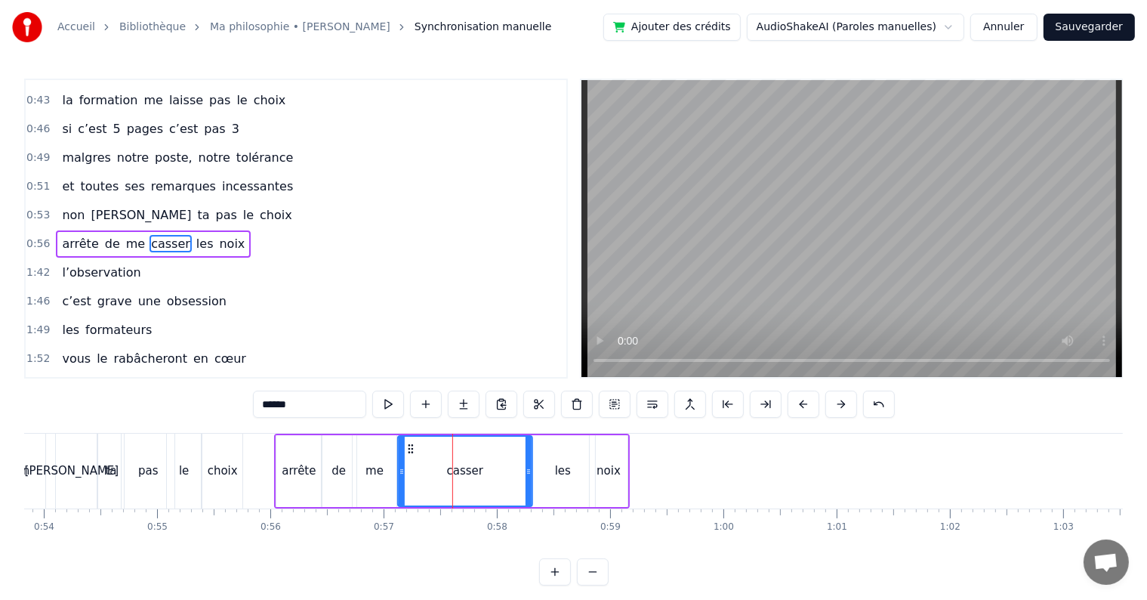
drag, startPoint x: 440, startPoint y: 447, endPoint x: 410, endPoint y: 447, distance: 30.2
click at [410, 447] on icon at bounding box center [411, 449] width 12 height 12
drag, startPoint x: 529, startPoint y: 471, endPoint x: 431, endPoint y: 467, distance: 97.5
click at [431, 467] on icon at bounding box center [432, 471] width 6 height 12
click at [563, 474] on div "les" at bounding box center [563, 470] width 16 height 17
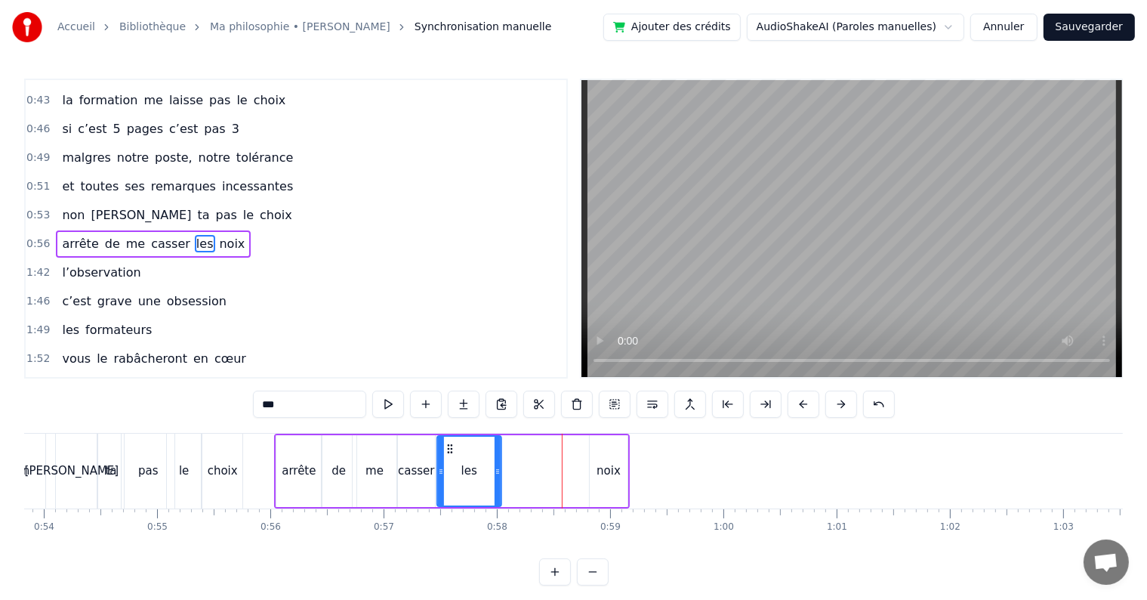
drag, startPoint x: 541, startPoint y: 448, endPoint x: 446, endPoint y: 459, distance: 95.1
click at [446, 459] on div "les" at bounding box center [469, 471] width 63 height 69
drag, startPoint x: 500, startPoint y: 471, endPoint x: 475, endPoint y: 465, distance: 25.5
click at [480, 465] on icon at bounding box center [483, 471] width 6 height 12
click at [607, 480] on div "noix" at bounding box center [609, 471] width 38 height 72
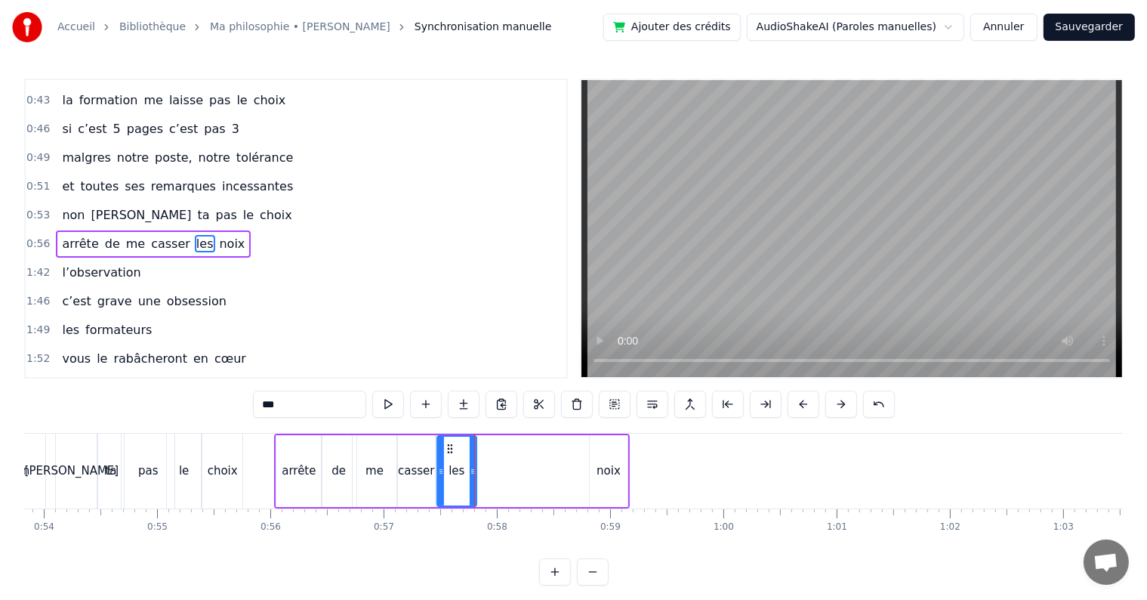
type input "****"
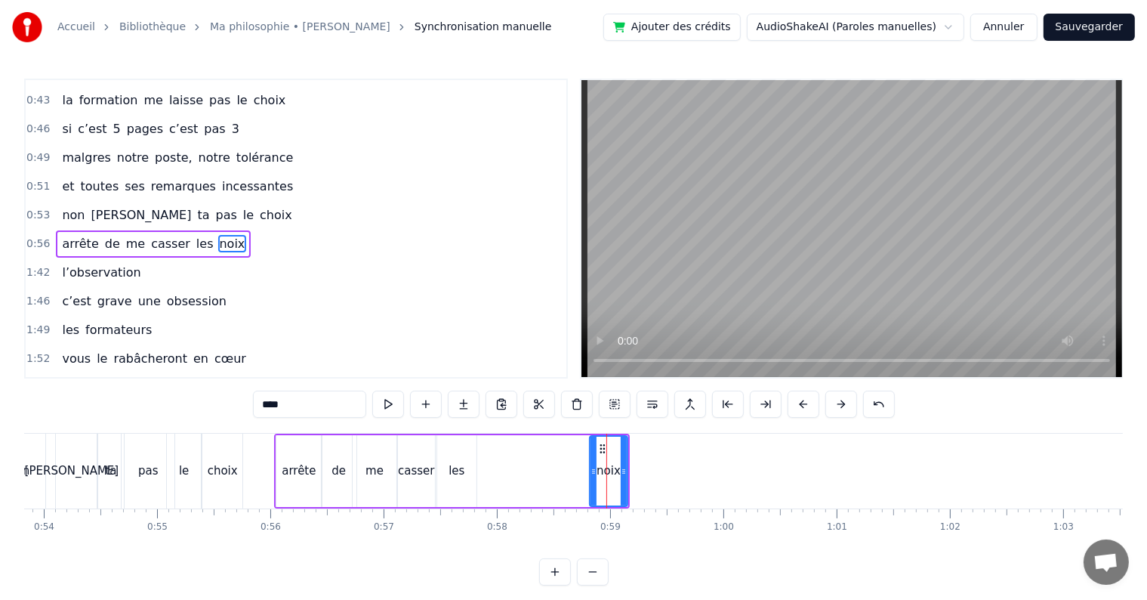
drag, startPoint x: 598, startPoint y: 440, endPoint x: 489, endPoint y: 444, distance: 108.8
click at [489, 444] on div "arrête de me casser les noix" at bounding box center [452, 470] width 356 height 75
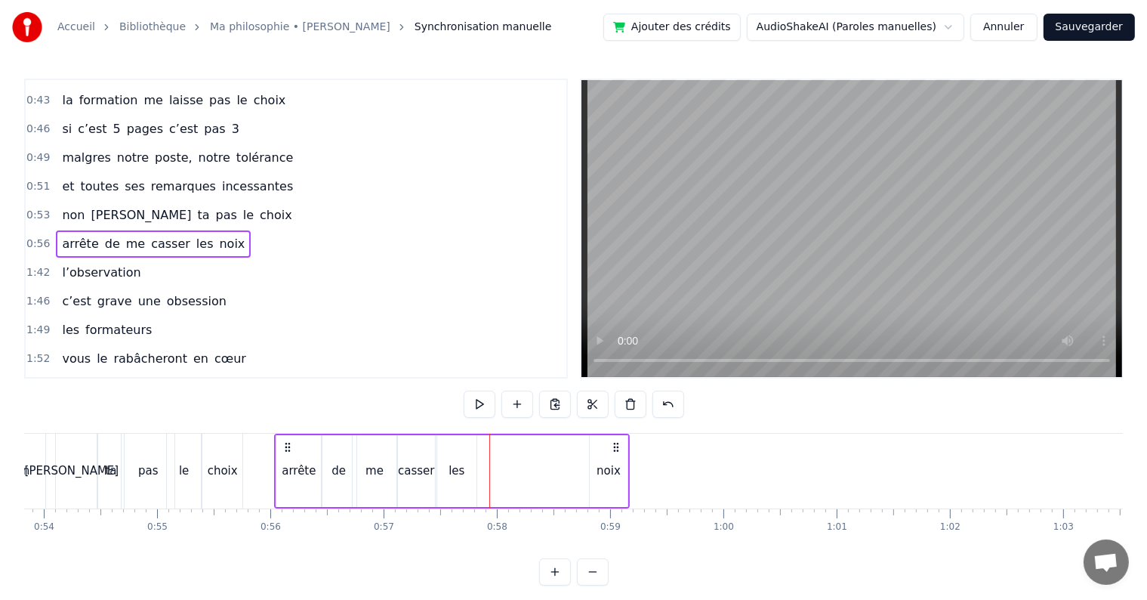
click at [622, 453] on div "noix" at bounding box center [609, 471] width 38 height 72
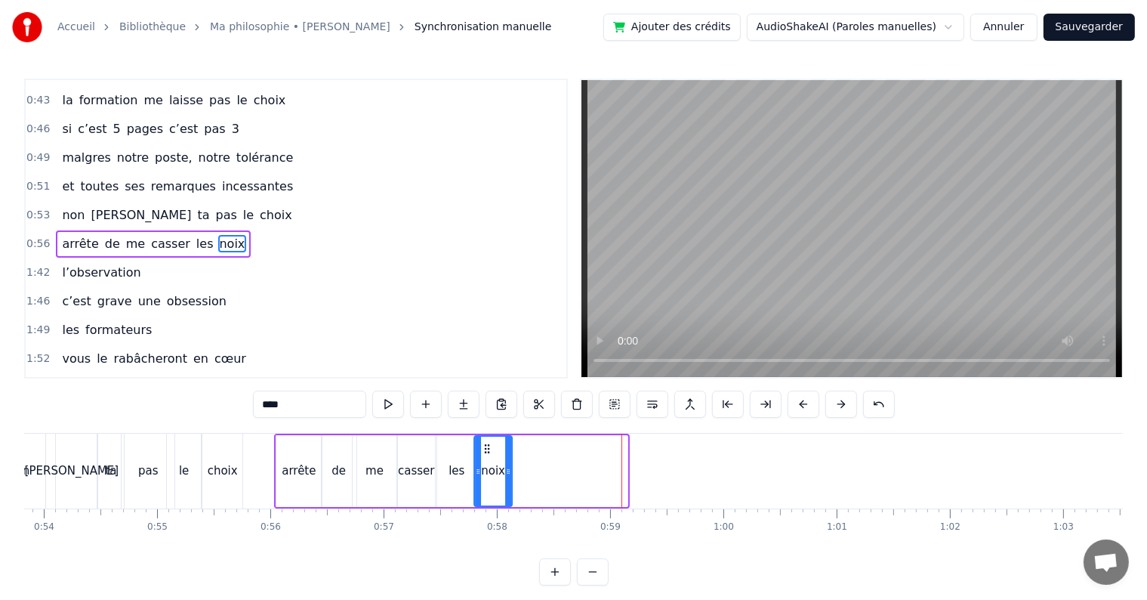
drag, startPoint x: 601, startPoint y: 443, endPoint x: 485, endPoint y: 458, distance: 117.3
click at [485, 458] on div "noix" at bounding box center [493, 471] width 36 height 69
click at [37, 236] on span "0:56" at bounding box center [37, 243] width 23 height 15
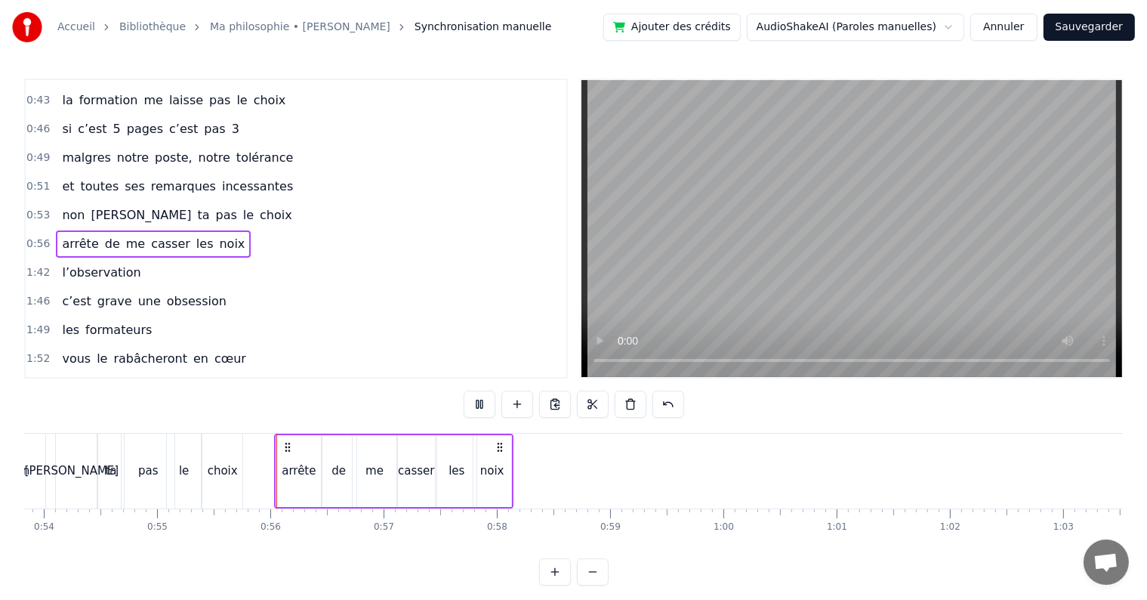
scroll to position [369, 0]
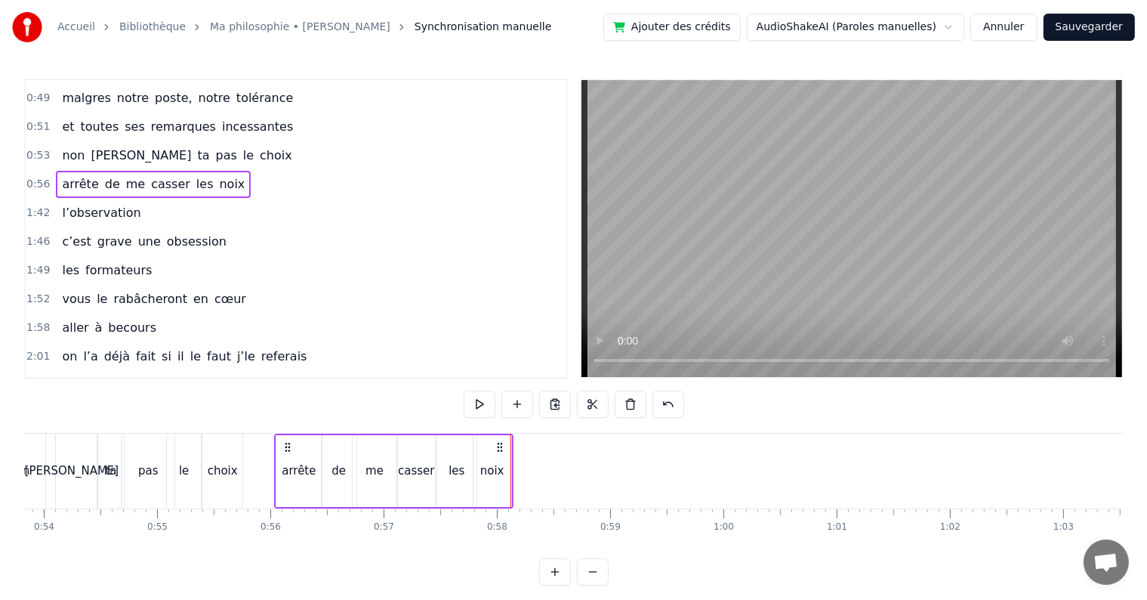
click at [414, 450] on div "casser" at bounding box center [416, 471] width 37 height 72
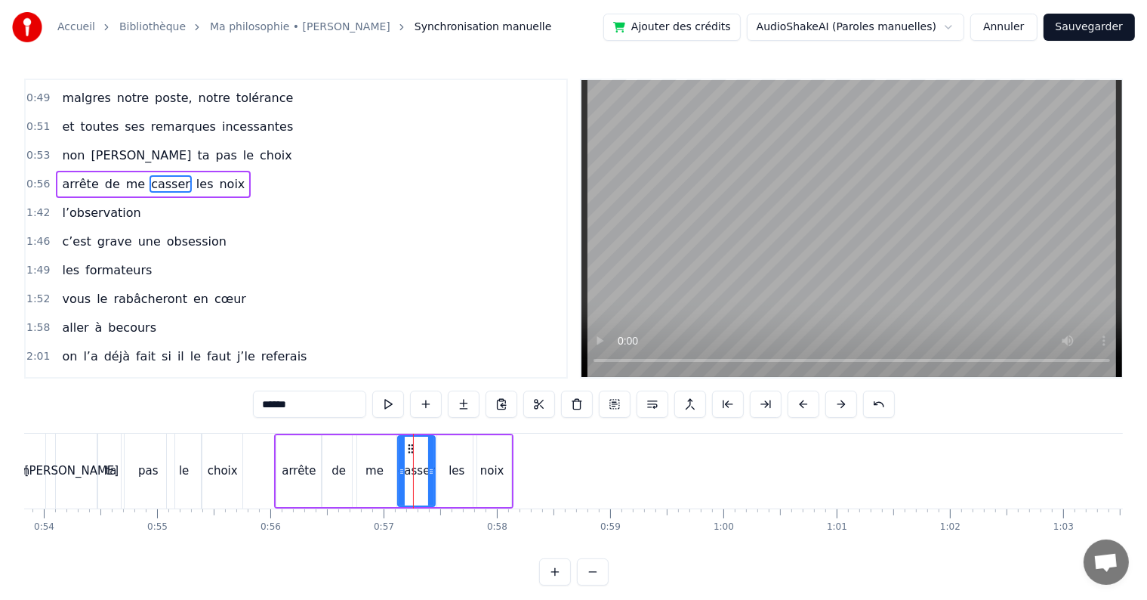
scroll to position [310, 0]
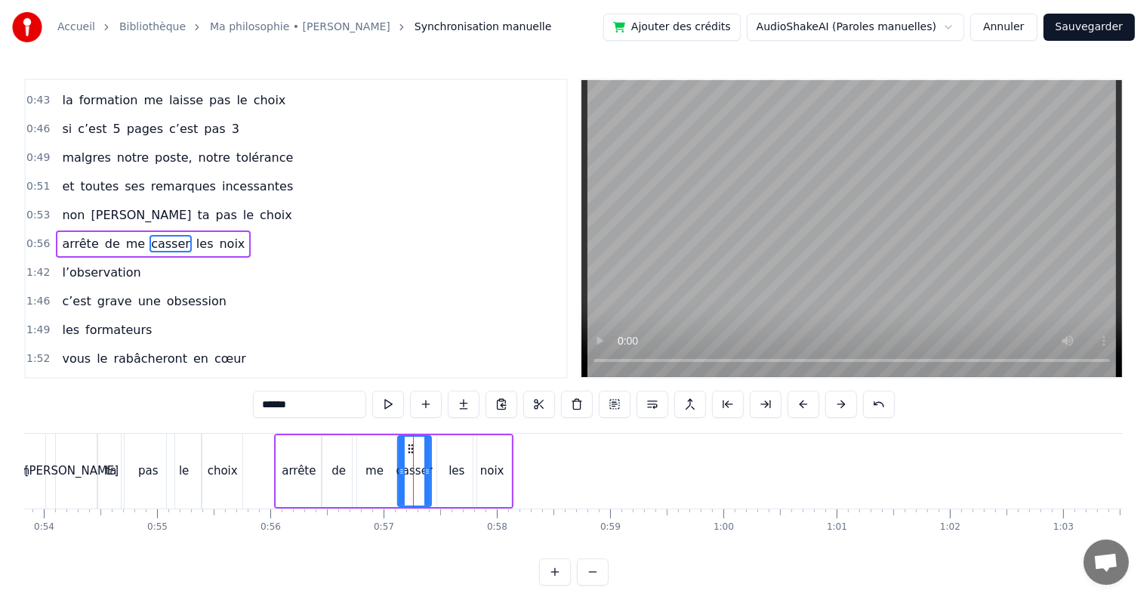
click at [425, 473] on icon at bounding box center [427, 471] width 6 height 12
click at [456, 486] on div "les" at bounding box center [456, 471] width 39 height 72
drag, startPoint x: 447, startPoint y: 445, endPoint x: 438, endPoint y: 445, distance: 9.1
click at [438, 445] on icon at bounding box center [443, 449] width 12 height 12
click at [504, 467] on div "noix" at bounding box center [493, 471] width 38 height 72
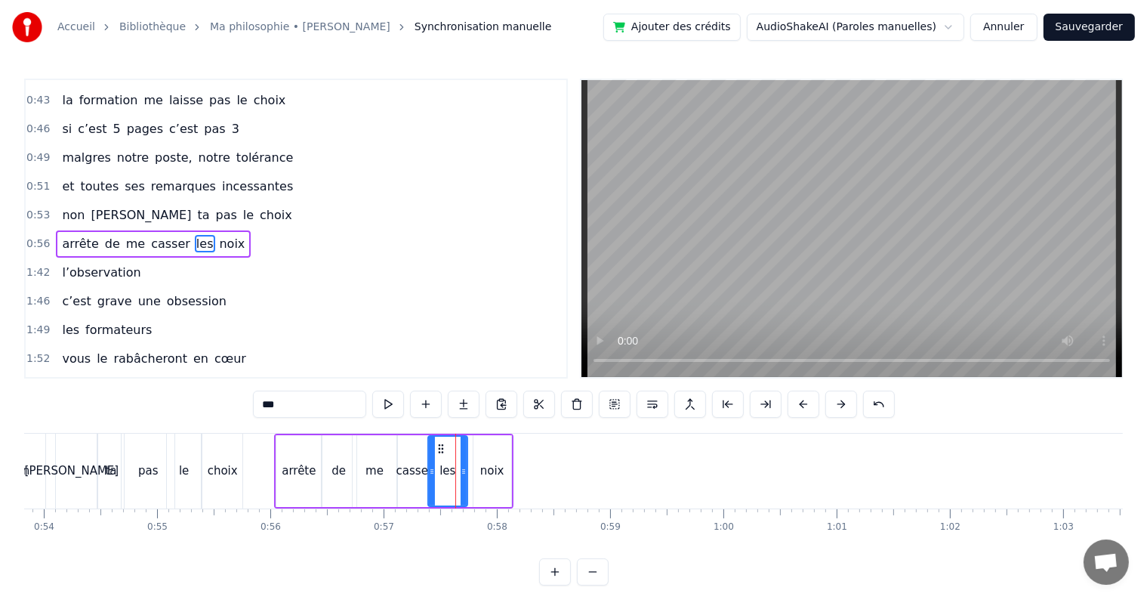
type input "****"
drag, startPoint x: 489, startPoint y: 446, endPoint x: 480, endPoint y: 447, distance: 9.1
click at [480, 447] on icon at bounding box center [477, 449] width 12 height 12
click at [30, 236] on span "0:56" at bounding box center [37, 243] width 23 height 15
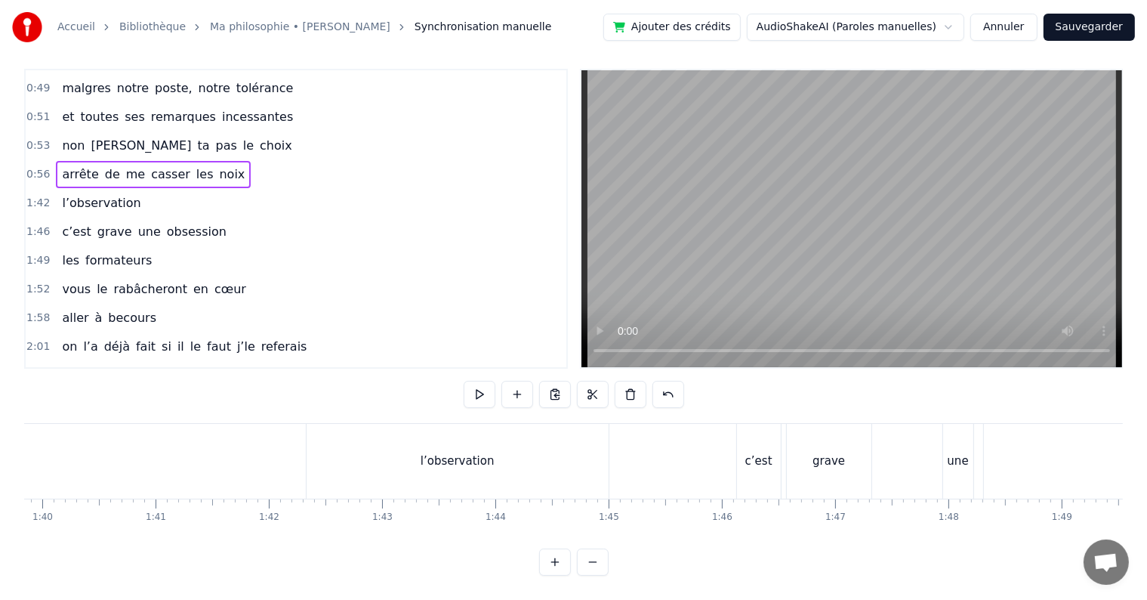
scroll to position [0, 11337]
click at [415, 464] on div "l’observation" at bounding box center [431, 461] width 302 height 75
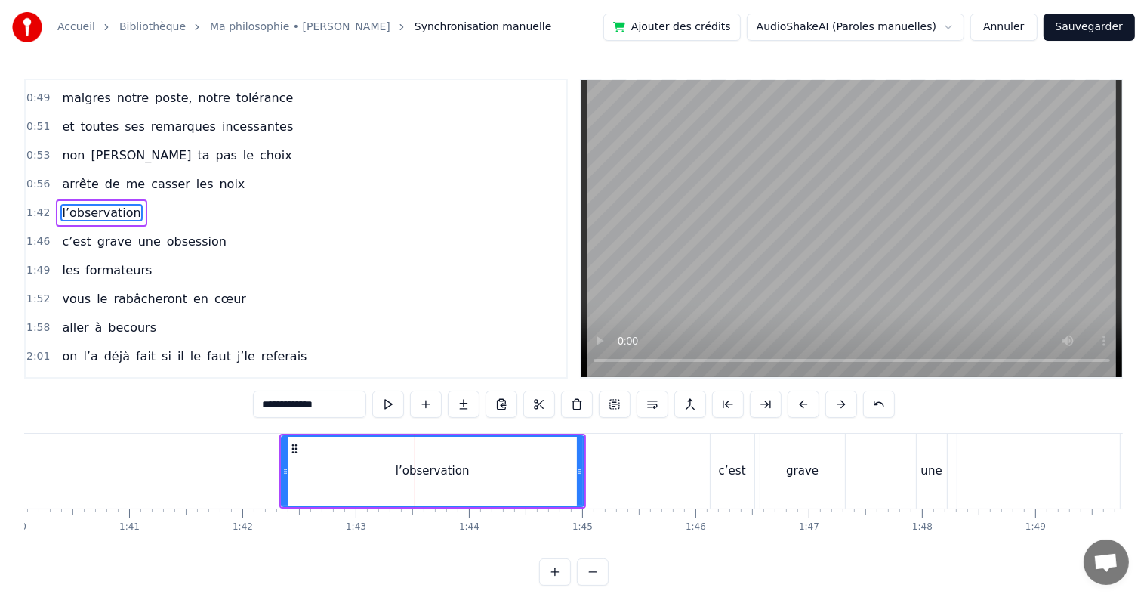
scroll to position [338, 0]
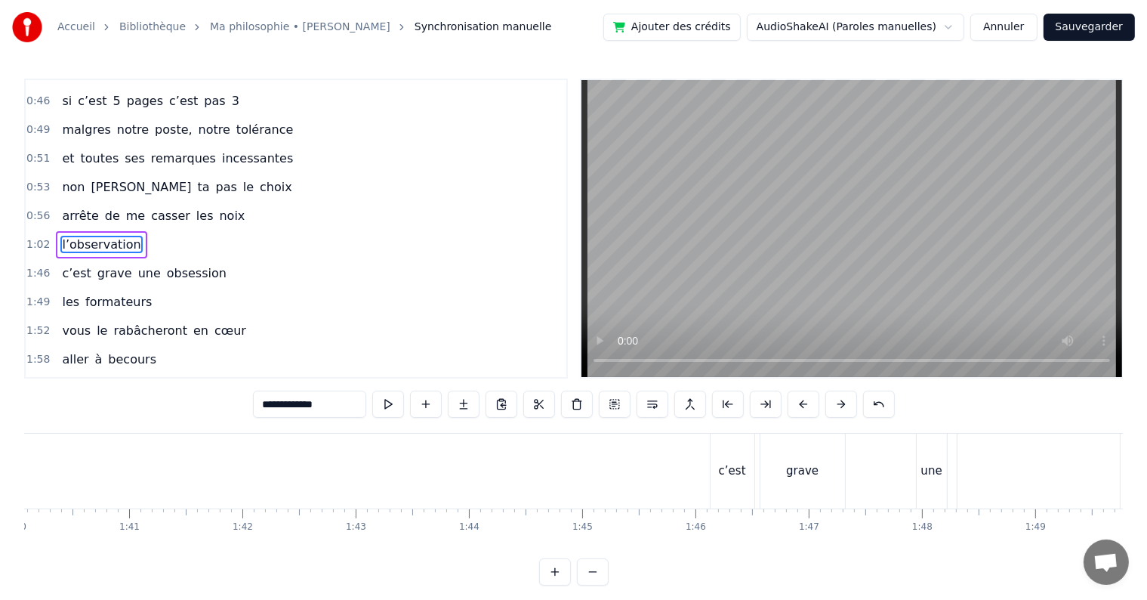
click at [730, 453] on div "c’est" at bounding box center [733, 470] width 44 height 75
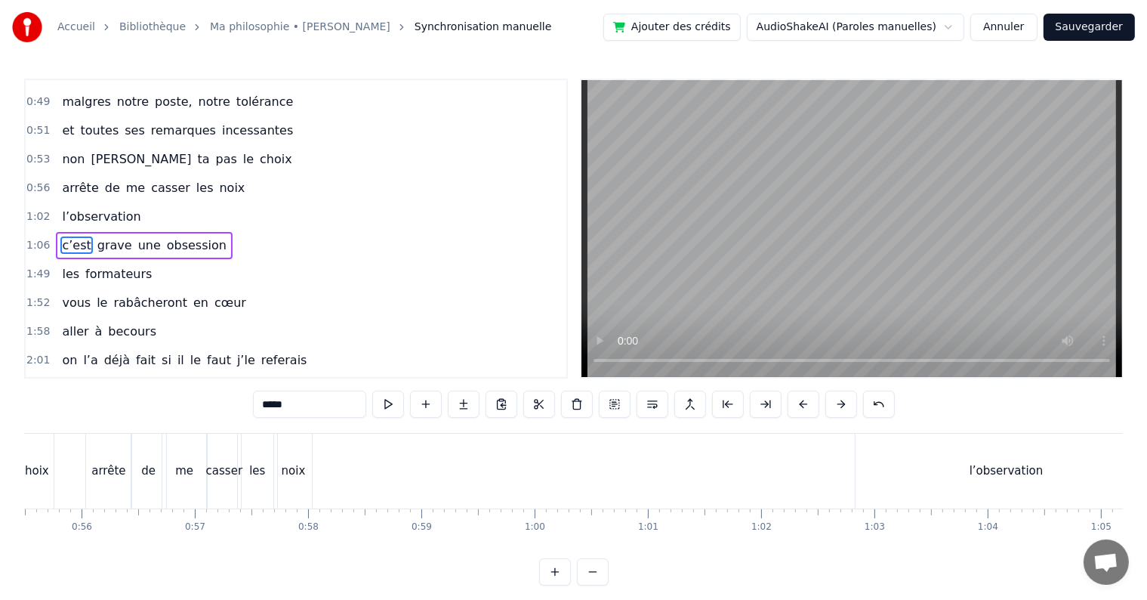
scroll to position [0, 6273]
click at [940, 465] on div "l’observation" at bounding box center [1020, 470] width 302 height 75
type input "**********"
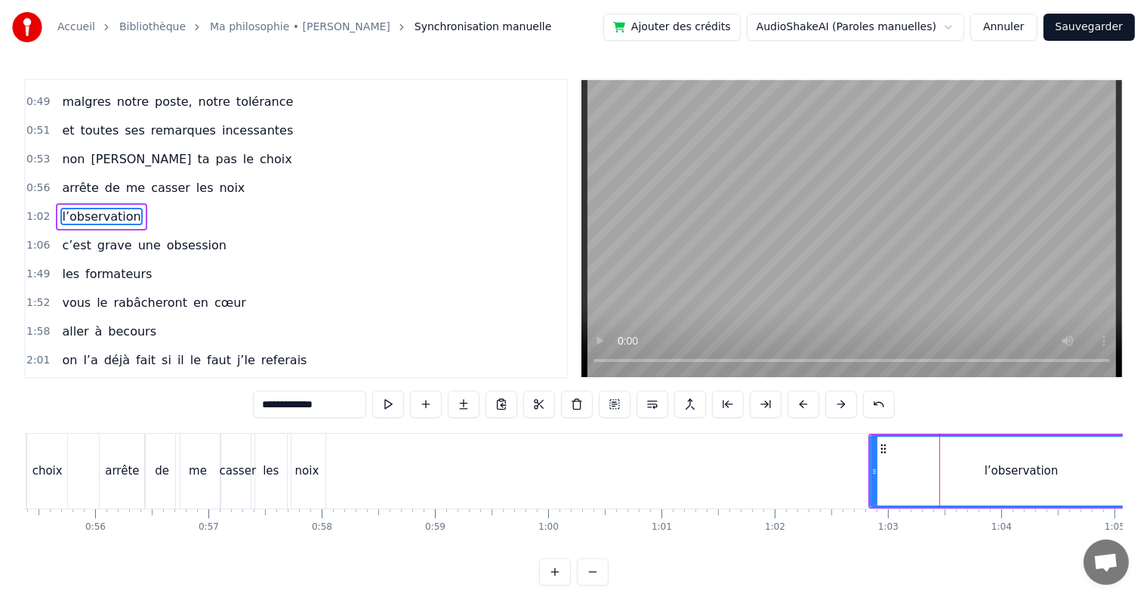
scroll to position [338, 0]
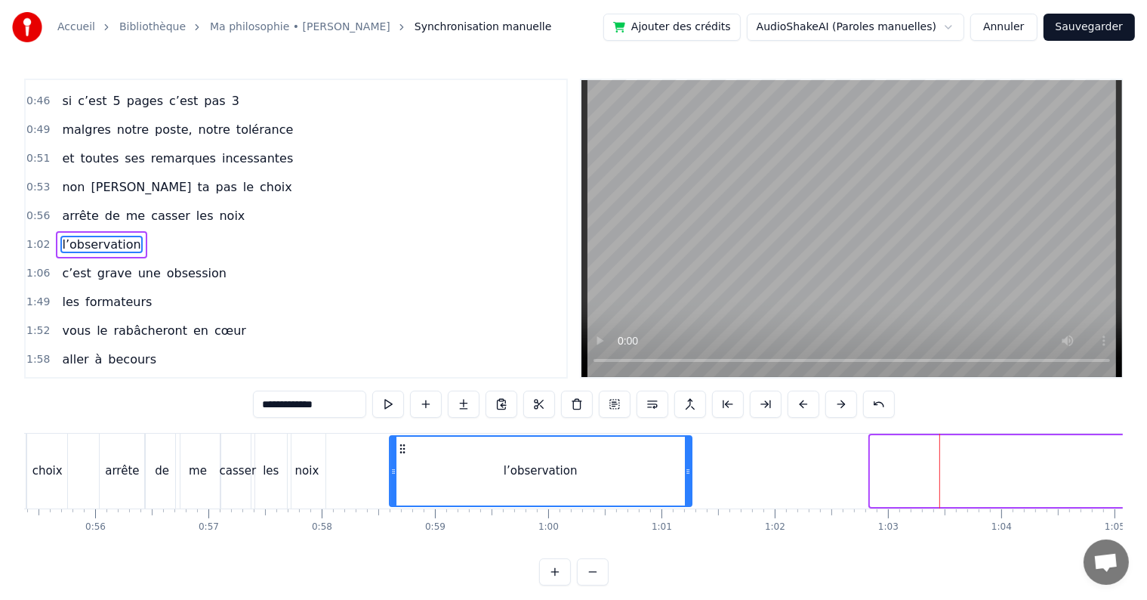
drag, startPoint x: 882, startPoint y: 448, endPoint x: 400, endPoint y: 459, distance: 482.0
click at [400, 459] on div "l’observation" at bounding box center [540, 471] width 301 height 69
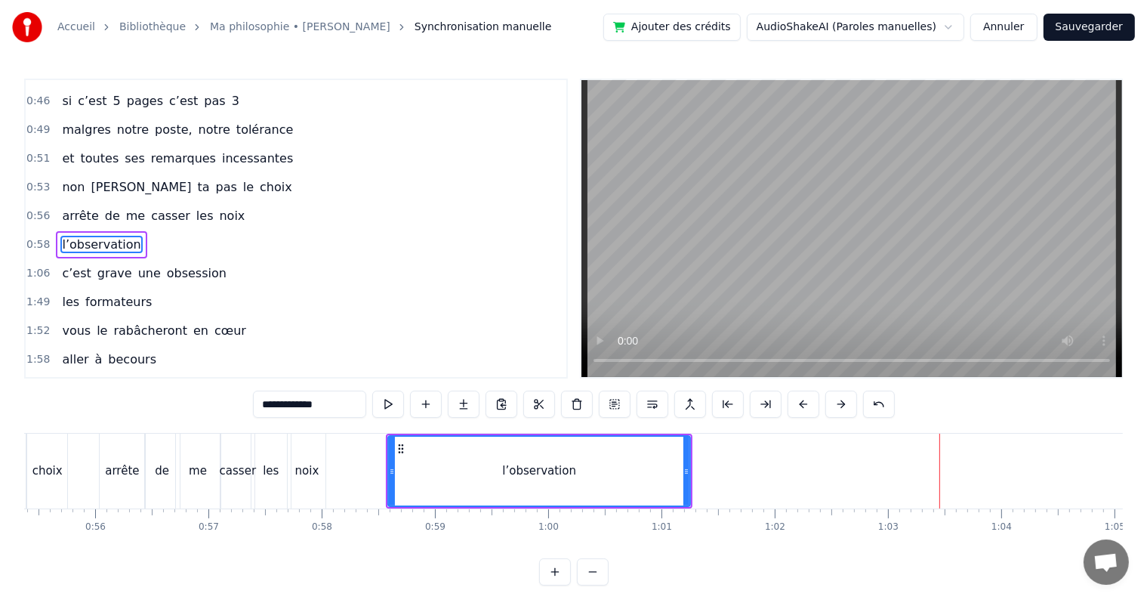
click at [26, 237] on span "0:58" at bounding box center [37, 244] width 23 height 15
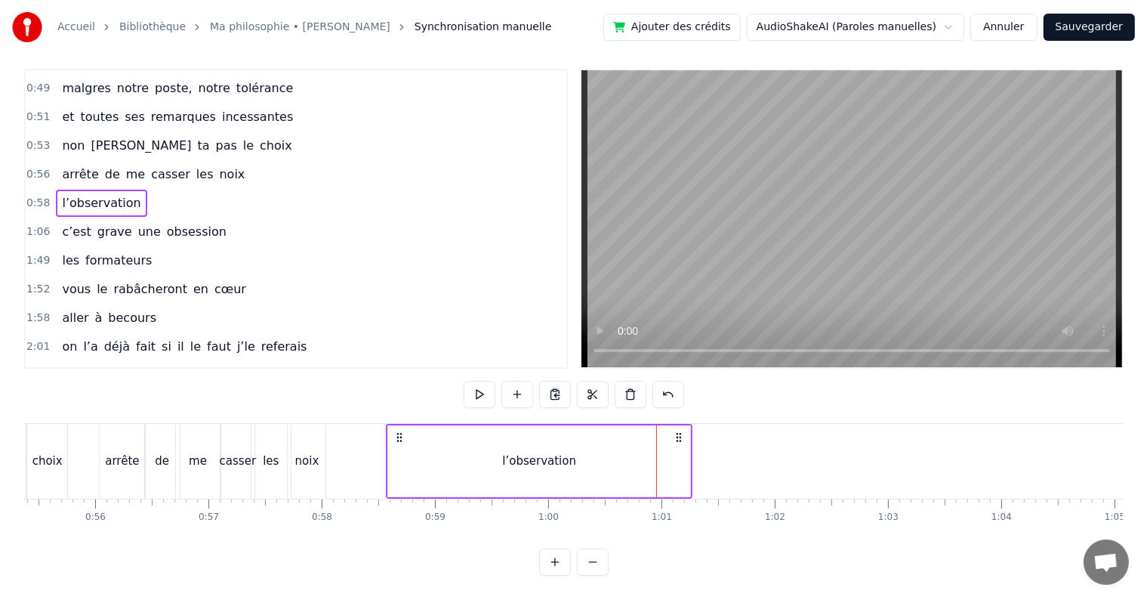
scroll to position [23, 0]
drag, startPoint x: 396, startPoint y: 421, endPoint x: 413, endPoint y: 421, distance: 16.6
click at [413, 431] on icon at bounding box center [415, 437] width 12 height 12
click at [40, 196] on span "0:58" at bounding box center [37, 203] width 23 height 15
drag, startPoint x: 420, startPoint y: 420, endPoint x: 400, endPoint y: 420, distance: 20.4
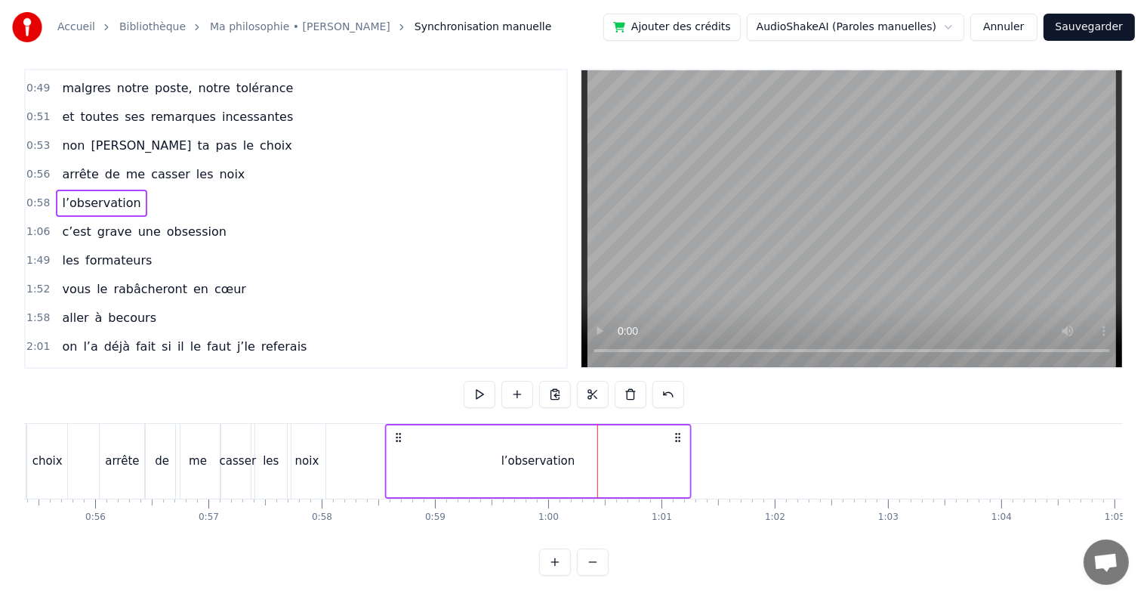
click at [400, 431] on icon at bounding box center [399, 437] width 12 height 12
click at [39, 196] on span "0:58" at bounding box center [37, 203] width 23 height 15
click at [392, 433] on circle at bounding box center [392, 433] width 1 height 1
click at [647, 449] on div "l’observation" at bounding box center [530, 461] width 302 height 72
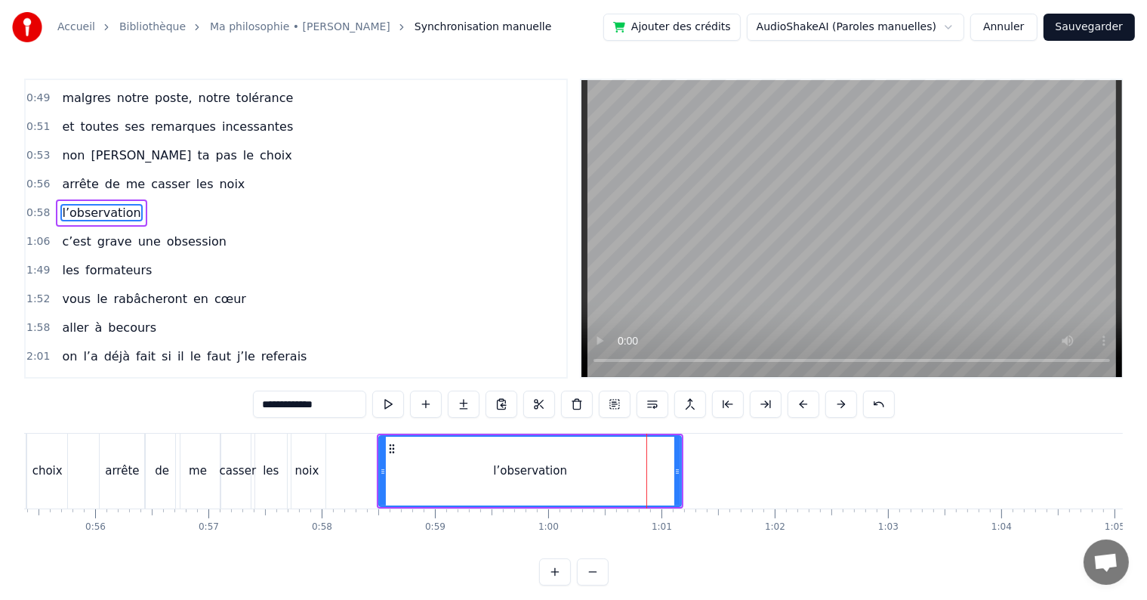
scroll to position [338, 0]
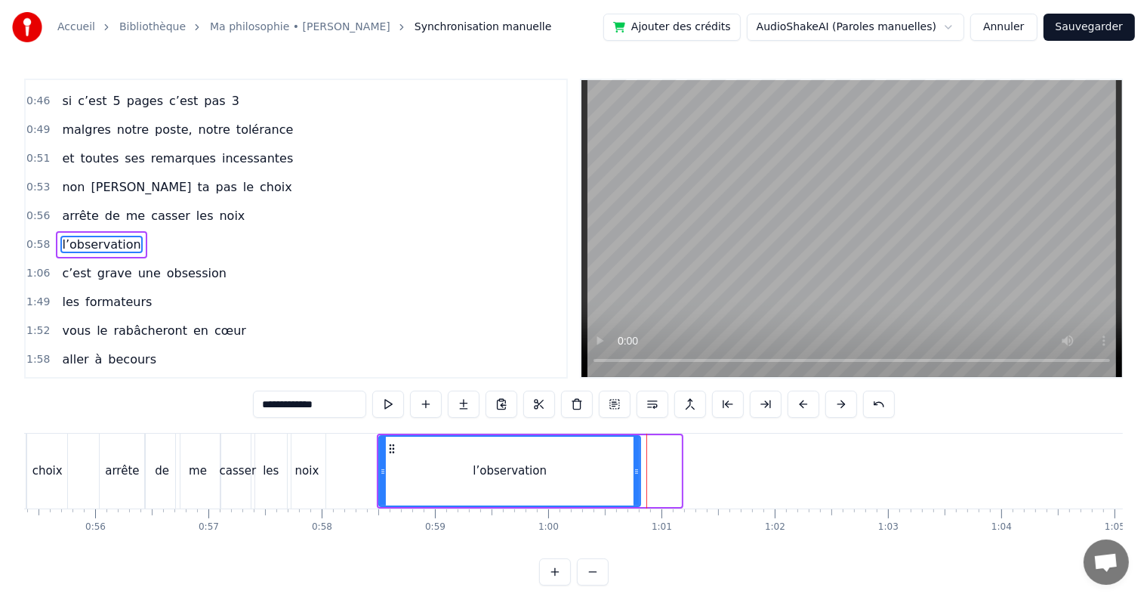
drag, startPoint x: 677, startPoint y: 463, endPoint x: 633, endPoint y: 460, distance: 43.9
click at [634, 460] on div at bounding box center [637, 471] width 6 height 69
click at [28, 237] on span "0:58" at bounding box center [37, 244] width 23 height 15
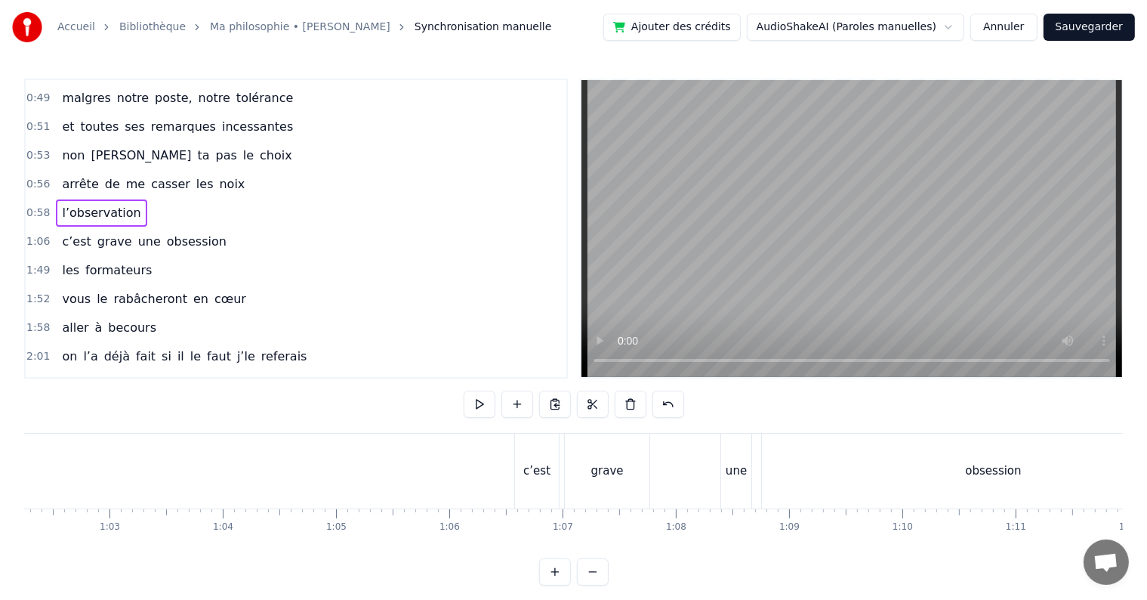
scroll to position [0, 7065]
click at [538, 453] on div "c’est" at bounding box center [523, 470] width 44 height 75
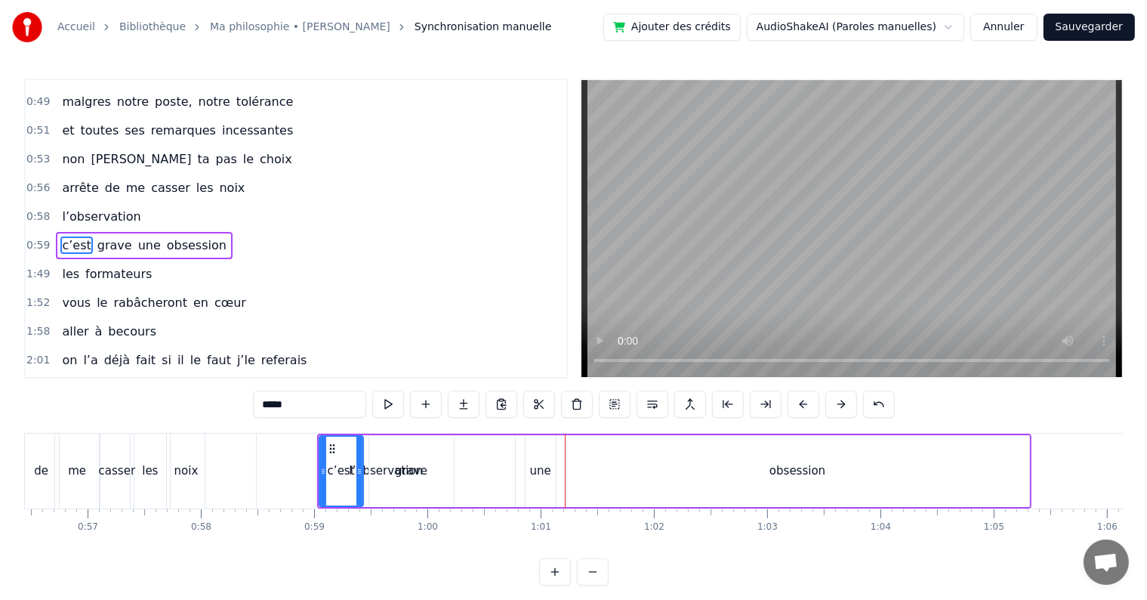
scroll to position [0, 6380]
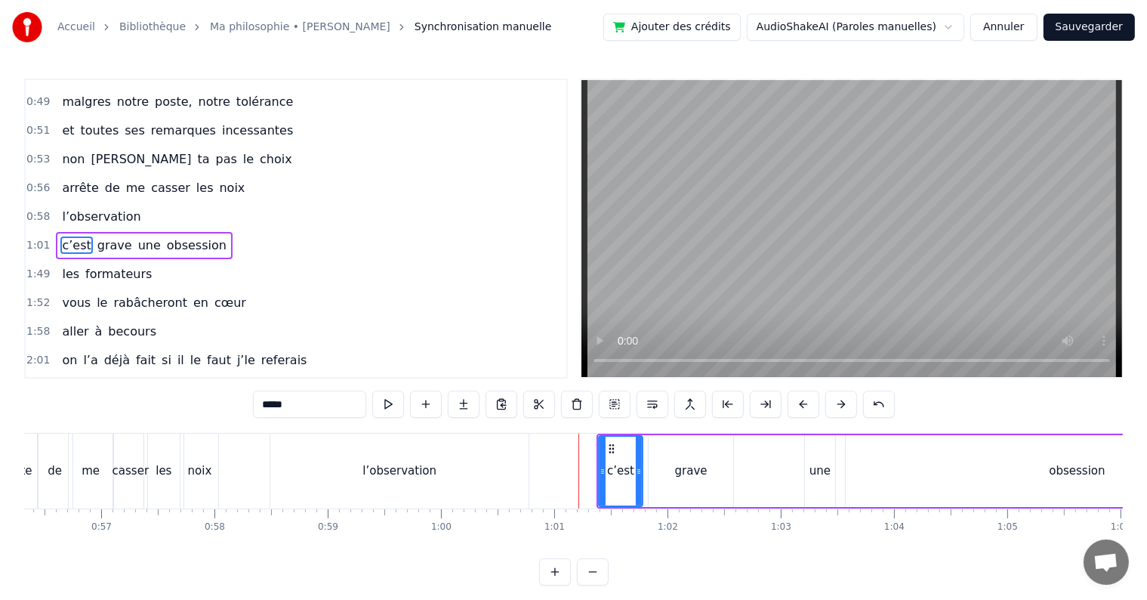
click at [38, 238] on span "1:01" at bounding box center [37, 245] width 23 height 15
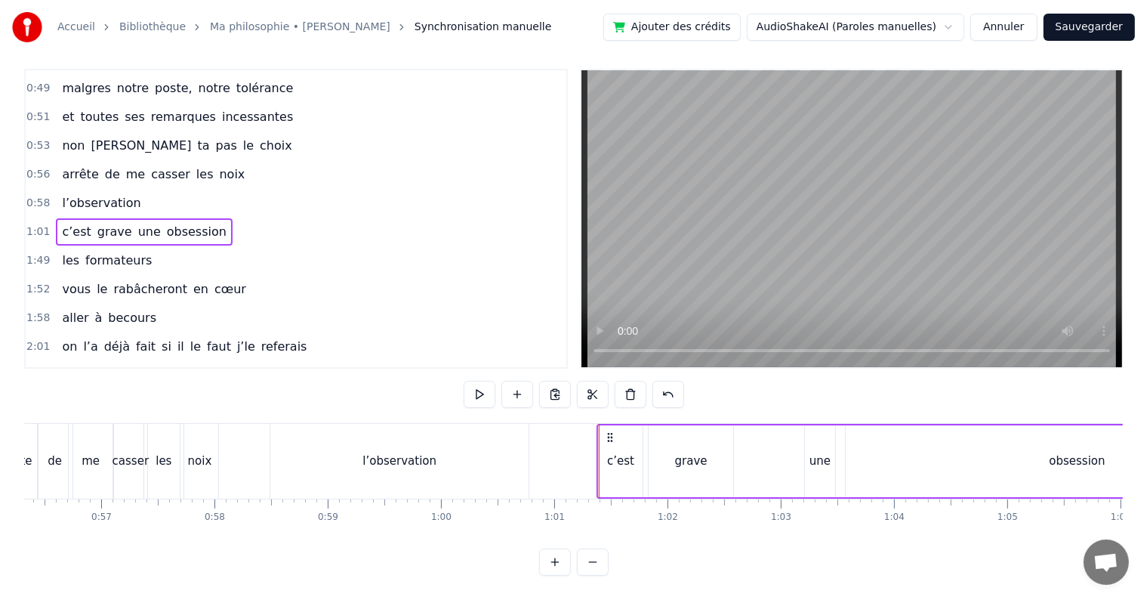
scroll to position [23, 0]
click at [628, 452] on div "c’est" at bounding box center [620, 460] width 27 height 17
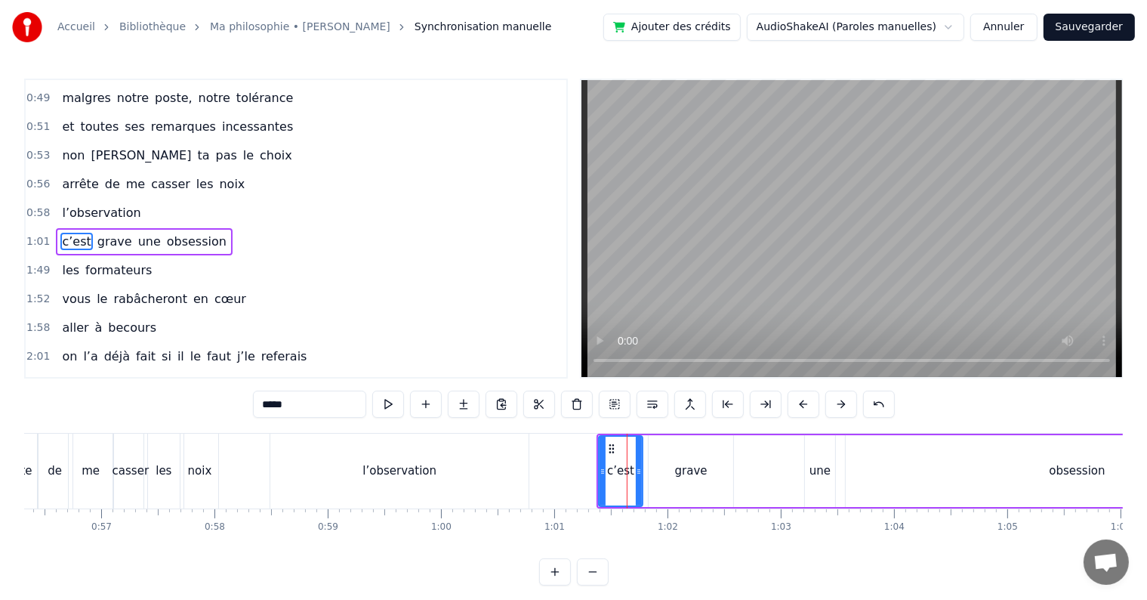
scroll to position [366, 0]
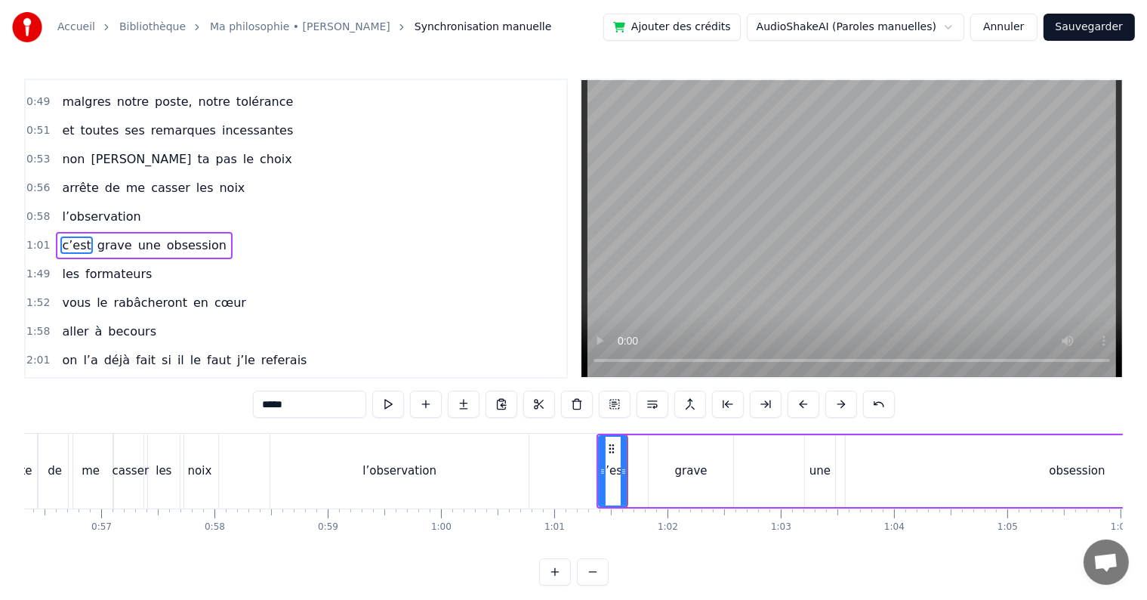
drag, startPoint x: 637, startPoint y: 468, endPoint x: 622, endPoint y: 468, distance: 15.1
click at [622, 468] on icon at bounding box center [624, 471] width 6 height 12
click at [657, 467] on div "grave" at bounding box center [691, 471] width 85 height 72
type input "*****"
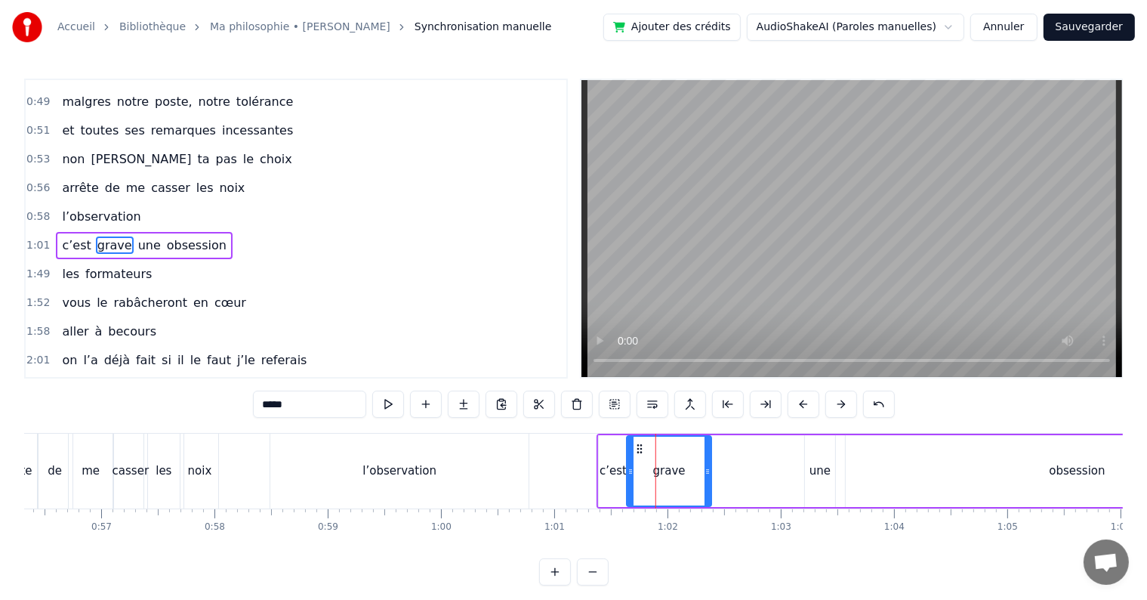
drag, startPoint x: 659, startPoint y: 444, endPoint x: 637, endPoint y: 444, distance: 21.1
click at [638, 445] on circle at bounding box center [638, 445] width 1 height 1
drag, startPoint x: 705, startPoint y: 471, endPoint x: 656, endPoint y: 471, distance: 49.8
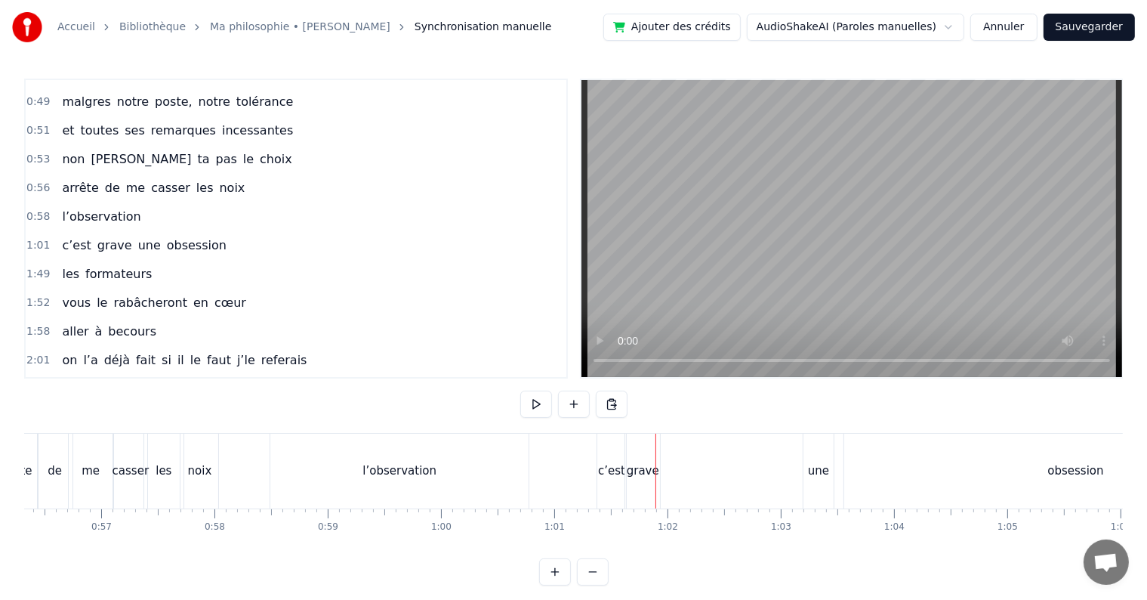
click at [806, 483] on div "une" at bounding box center [819, 470] width 30 height 75
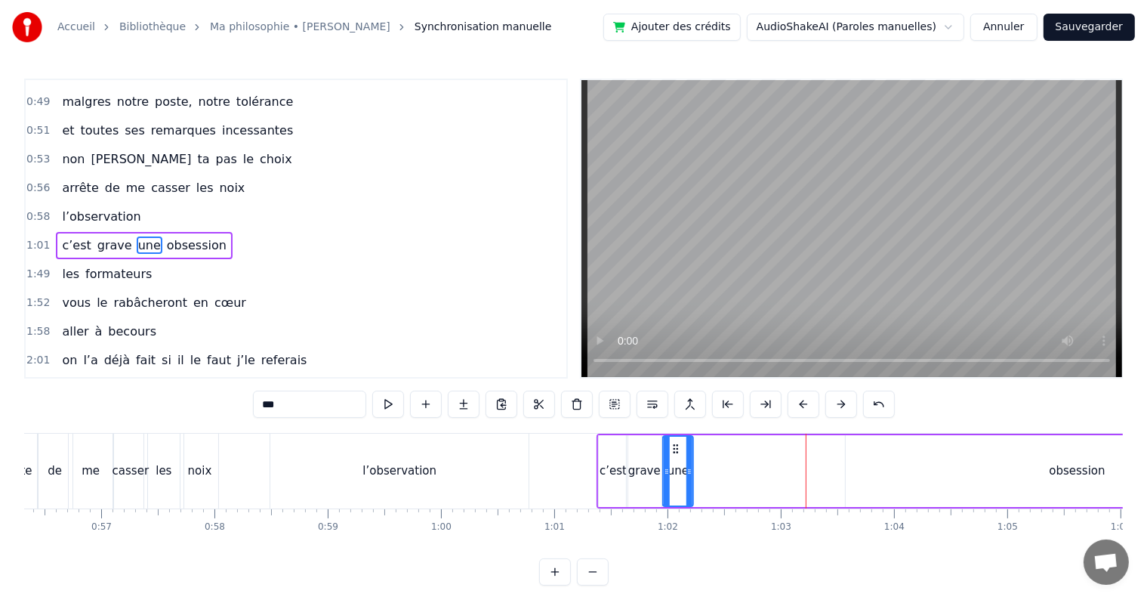
drag, startPoint x: 819, startPoint y: 442, endPoint x: 676, endPoint y: 452, distance: 143.1
click at [676, 452] on icon at bounding box center [676, 449] width 12 height 12
click at [946, 482] on div "obsession" at bounding box center [1077, 471] width 463 height 72
type input "*********"
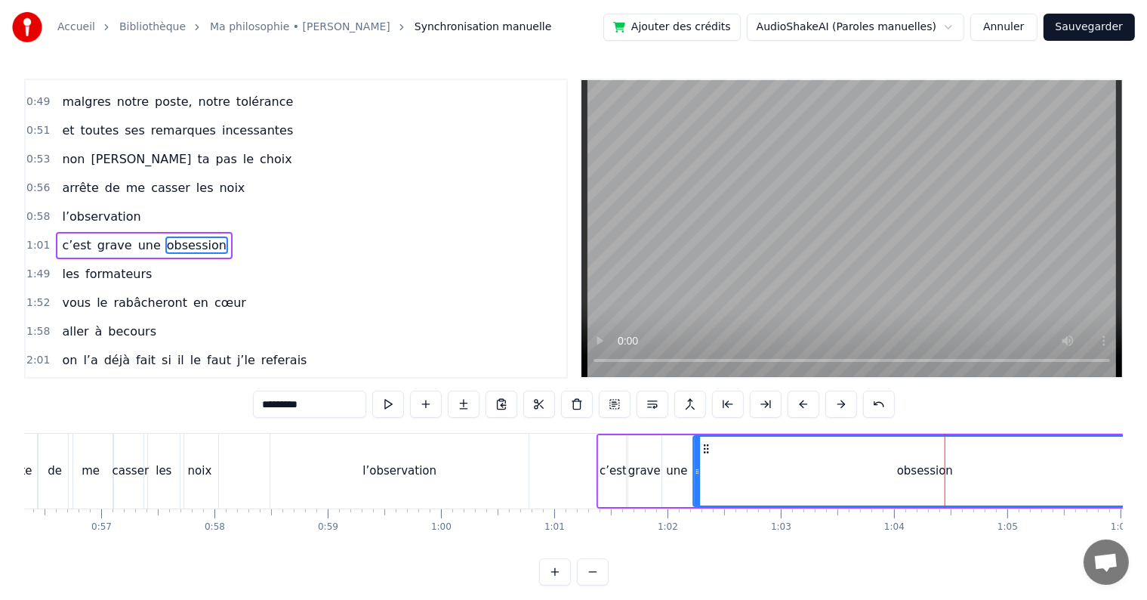
drag, startPoint x: 855, startPoint y: 443, endPoint x: 702, endPoint y: 462, distance: 153.7
click at [702, 462] on div "obsession" at bounding box center [925, 471] width 461 height 69
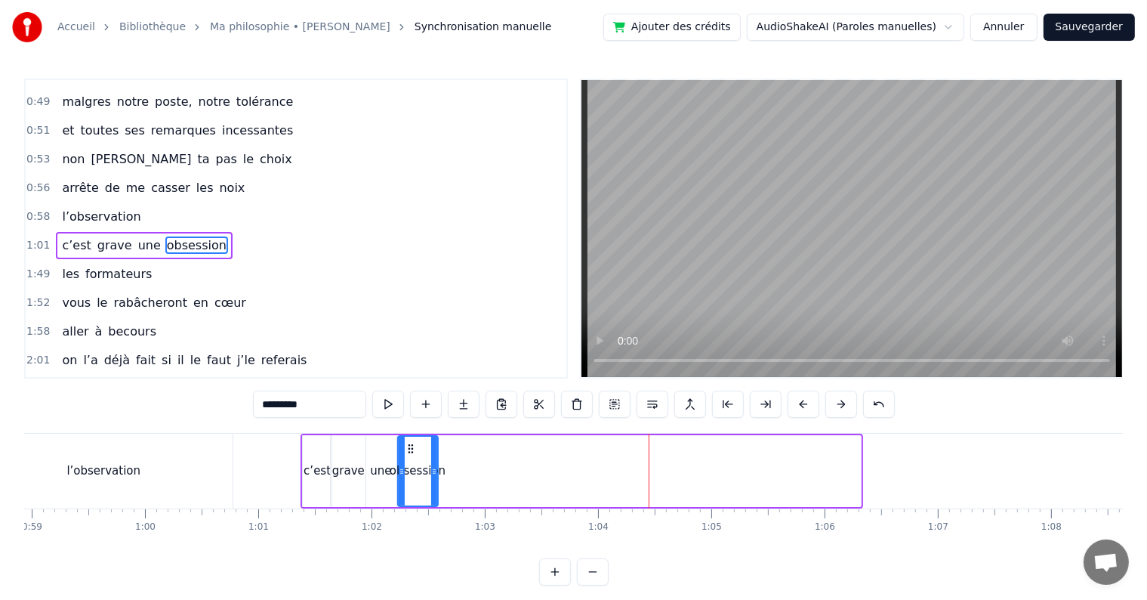
drag, startPoint x: 855, startPoint y: 471, endPoint x: 432, endPoint y: 468, distance: 422.9
click at [432, 468] on icon at bounding box center [434, 471] width 6 height 12
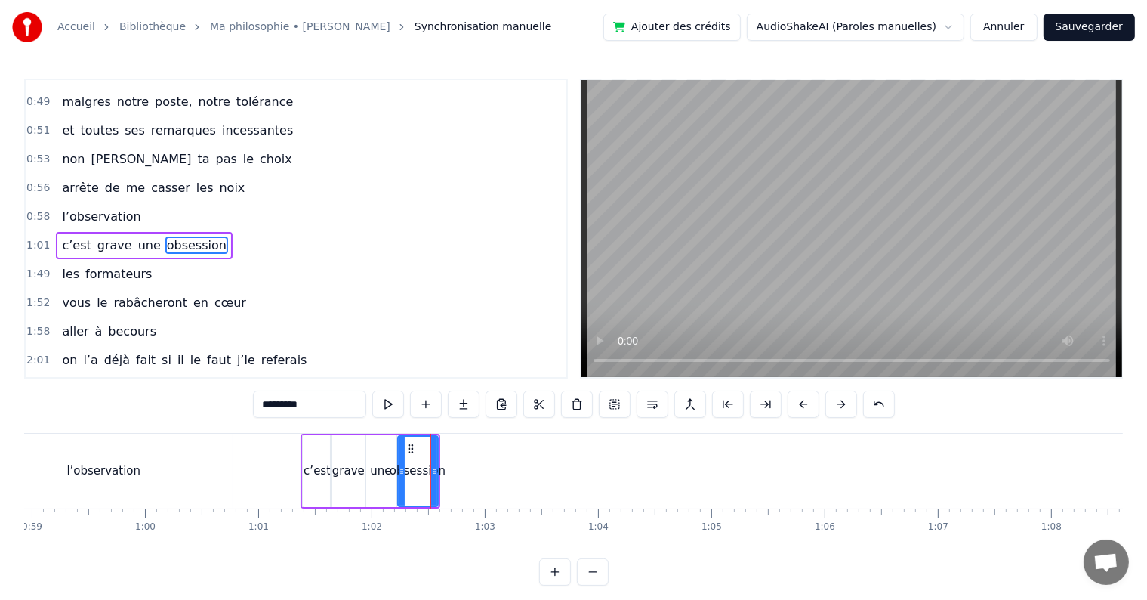
click at [31, 238] on span "1:01" at bounding box center [37, 245] width 23 height 15
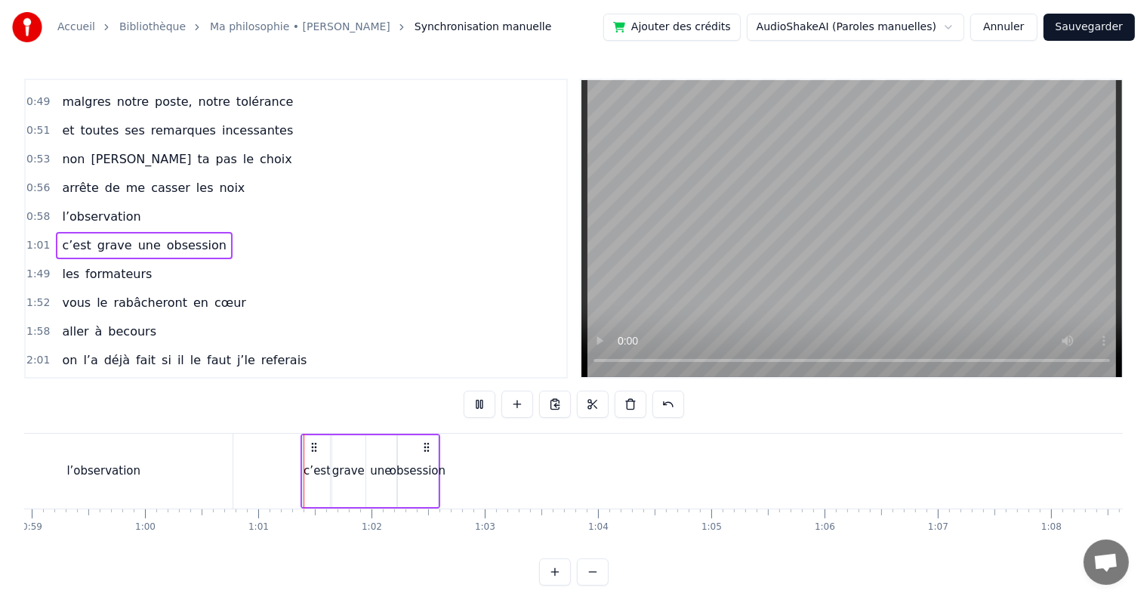
scroll to position [369, 0]
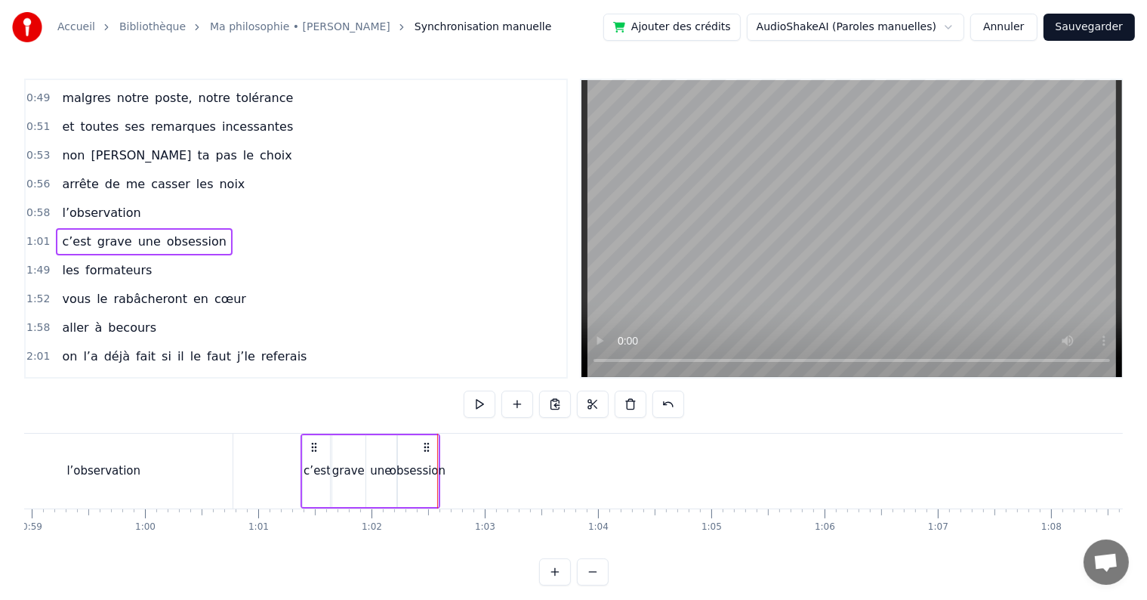
click at [31, 234] on span "1:01" at bounding box center [37, 241] width 23 height 15
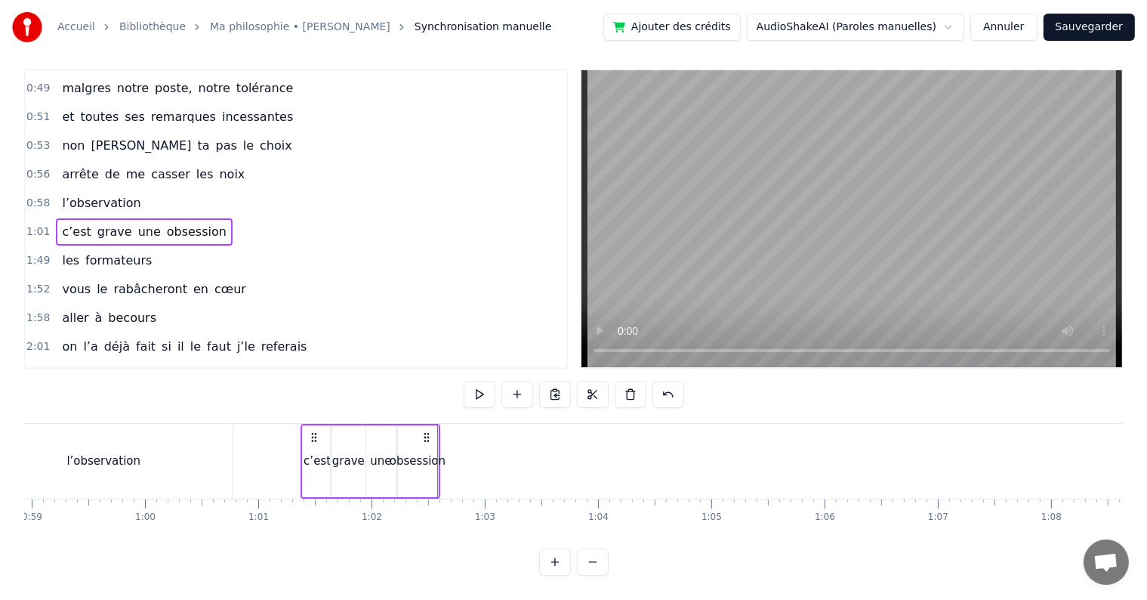
click at [435, 452] on div "obsession" at bounding box center [418, 460] width 56 height 17
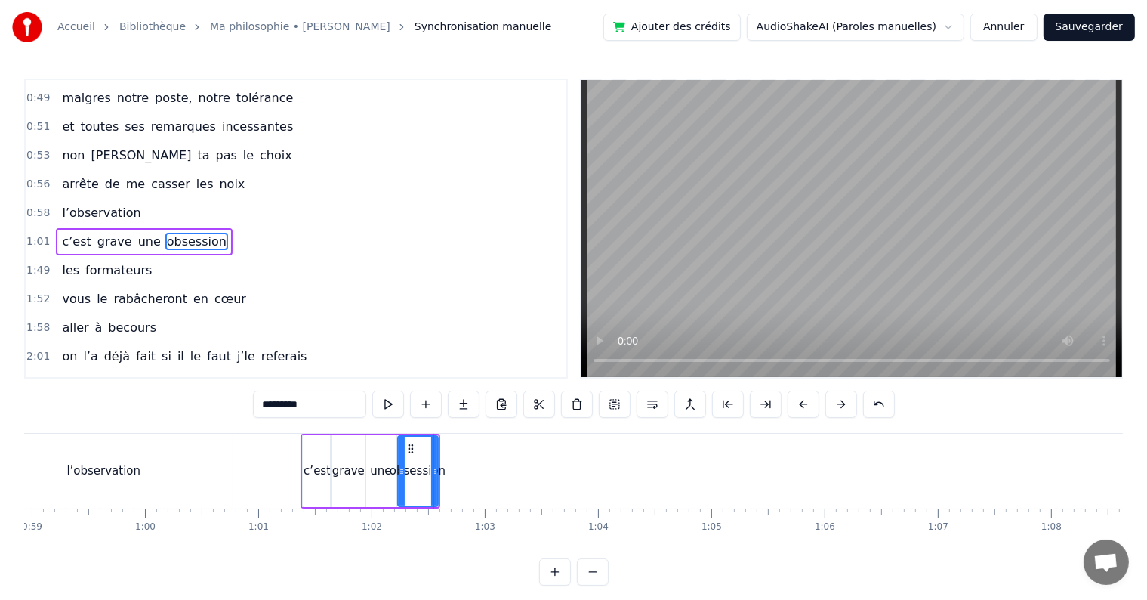
scroll to position [366, 0]
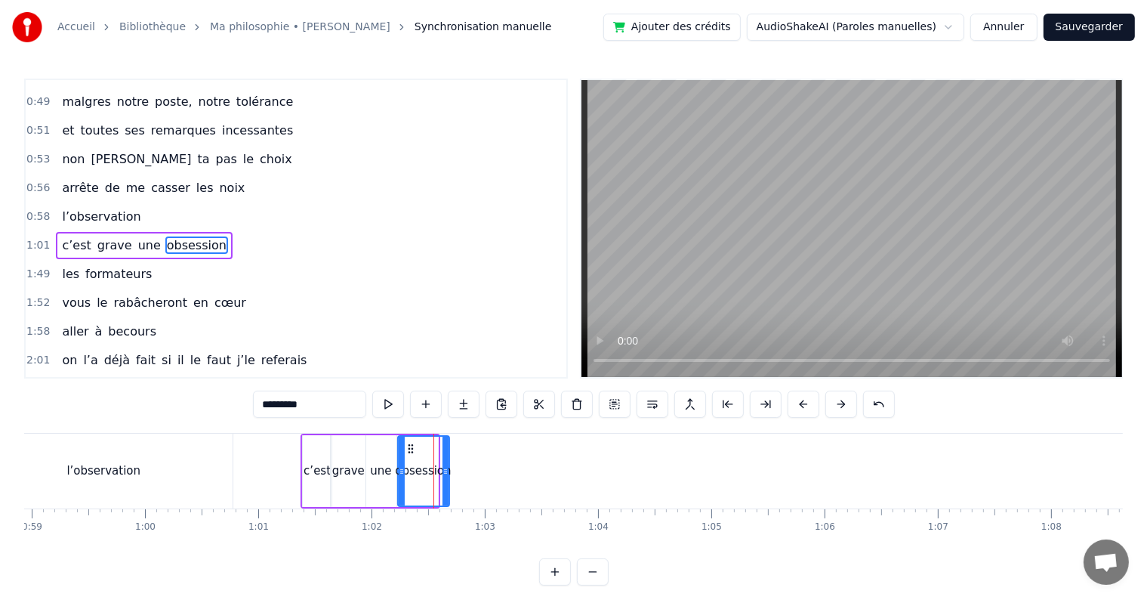
drag, startPoint x: 433, startPoint y: 465, endPoint x: 444, endPoint y: 465, distance: 11.3
click at [444, 465] on icon at bounding box center [446, 471] width 6 height 12
click at [32, 238] on span "1:01" at bounding box center [37, 245] width 23 height 15
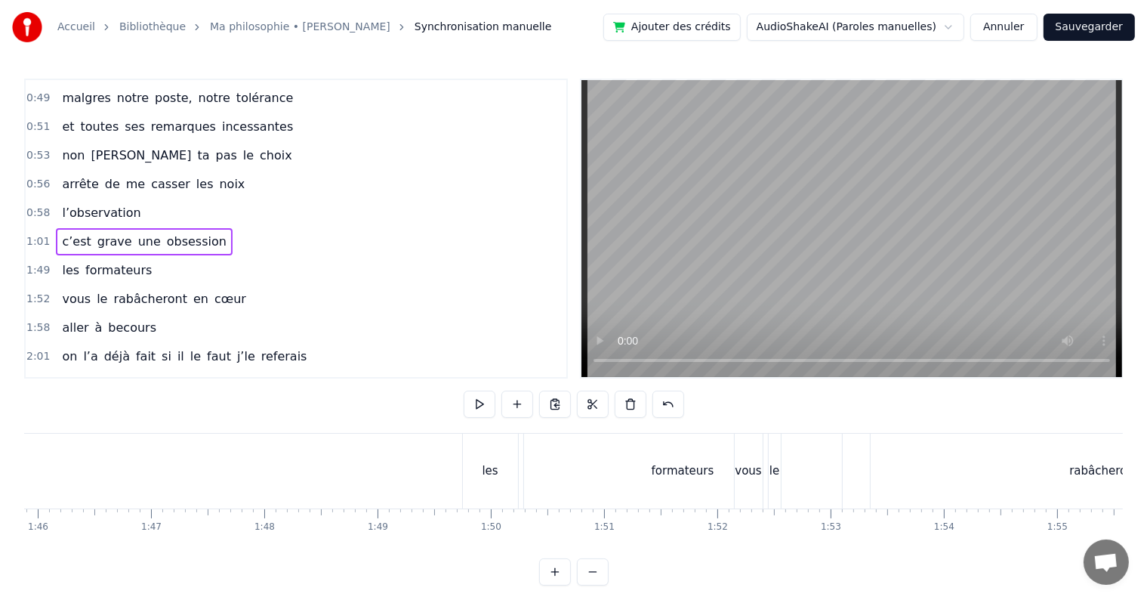
scroll to position [0, 12008]
click at [460, 443] on div "les" at bounding box center [476, 470] width 55 height 75
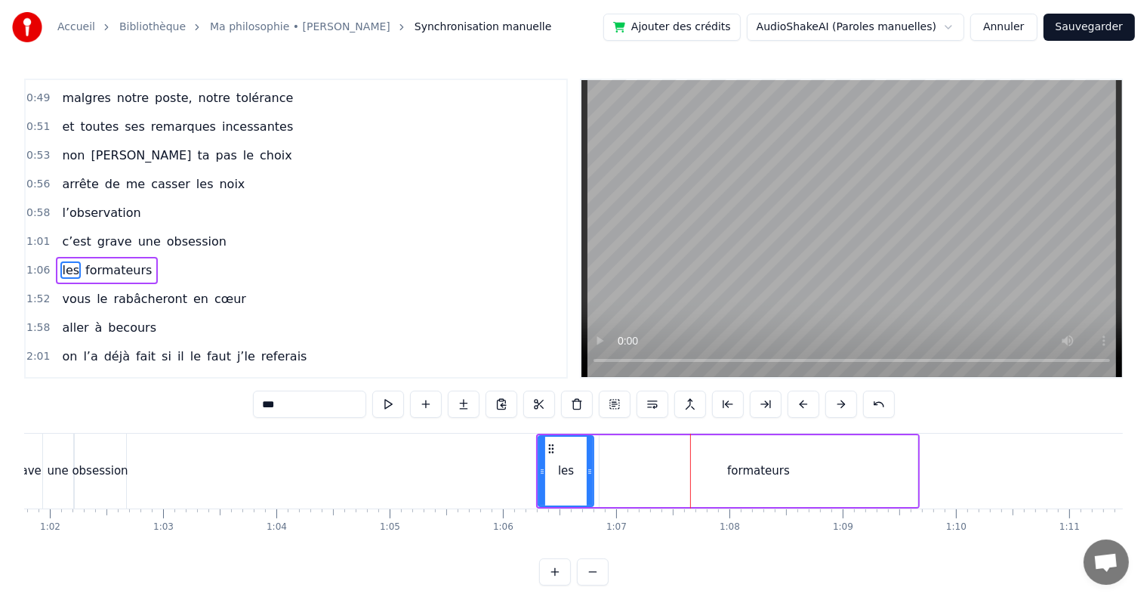
scroll to position [0, 6971]
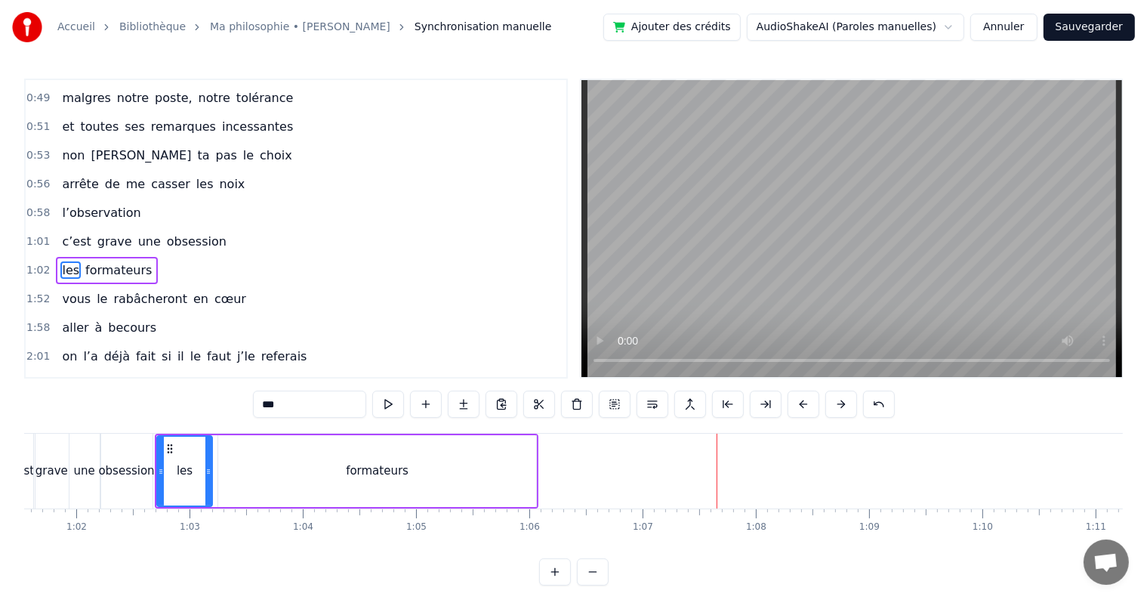
click at [293, 480] on div "formateurs" at bounding box center [377, 471] width 318 height 72
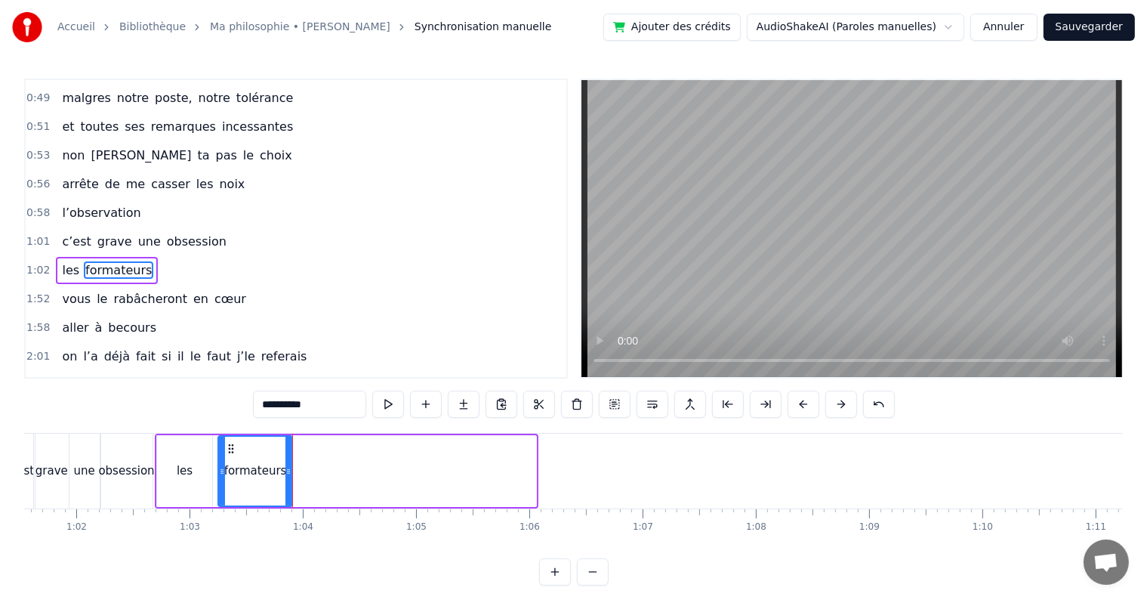
drag, startPoint x: 534, startPoint y: 470, endPoint x: 287, endPoint y: 476, distance: 247.0
click at [287, 476] on icon at bounding box center [288, 471] width 6 height 12
click at [196, 474] on div "les" at bounding box center [184, 471] width 55 height 72
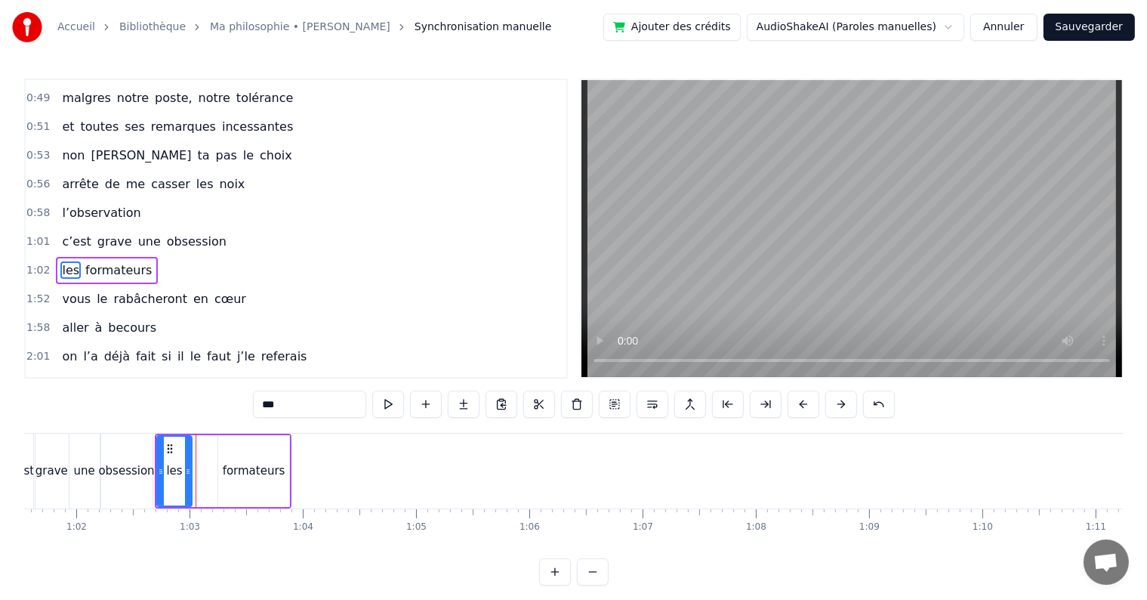
drag, startPoint x: 208, startPoint y: 471, endPoint x: 187, endPoint y: 468, distance: 21.3
click at [187, 468] on icon at bounding box center [188, 471] width 6 height 12
click at [236, 462] on div "formateurs" at bounding box center [254, 470] width 63 height 17
type input "**********"
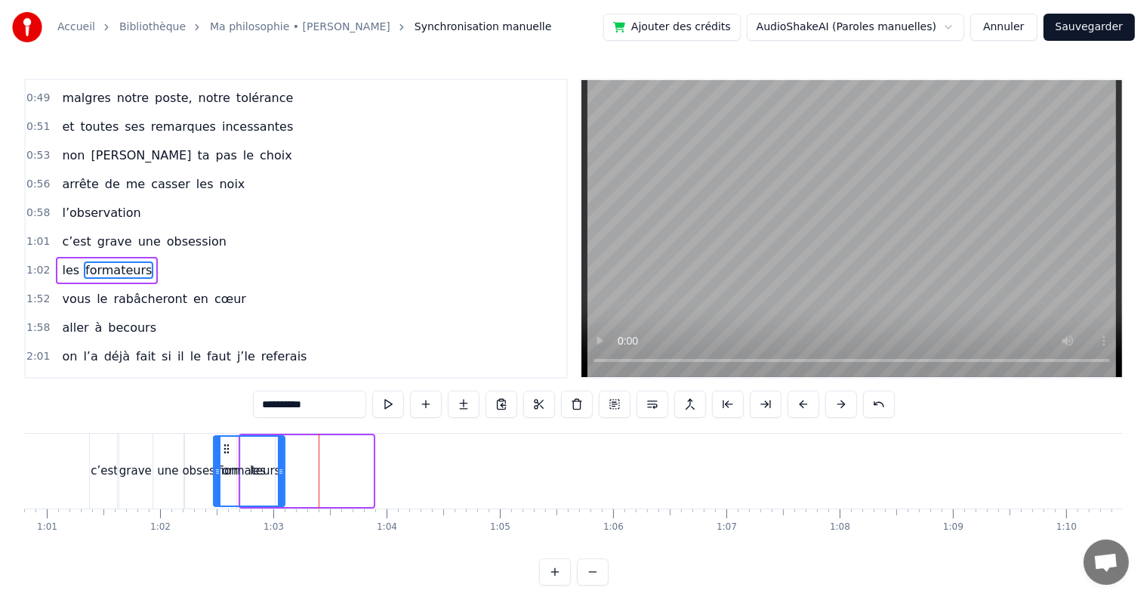
scroll to position [0, 6874]
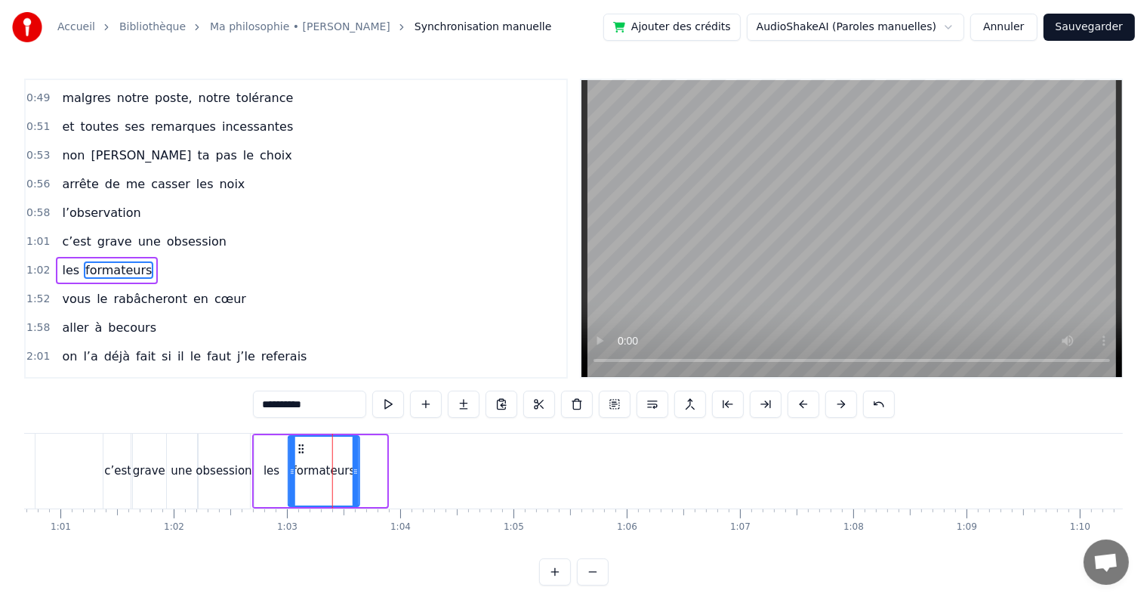
drag, startPoint x: 230, startPoint y: 446, endPoint x: 298, endPoint y: 465, distance: 71.3
click at [298, 465] on div "formateurs" at bounding box center [323, 471] width 69 height 69
drag, startPoint x: 356, startPoint y: 469, endPoint x: 329, endPoint y: 468, distance: 26.4
click at [329, 468] on icon at bounding box center [328, 471] width 6 height 12
click at [32, 263] on span "1:02" at bounding box center [37, 270] width 23 height 15
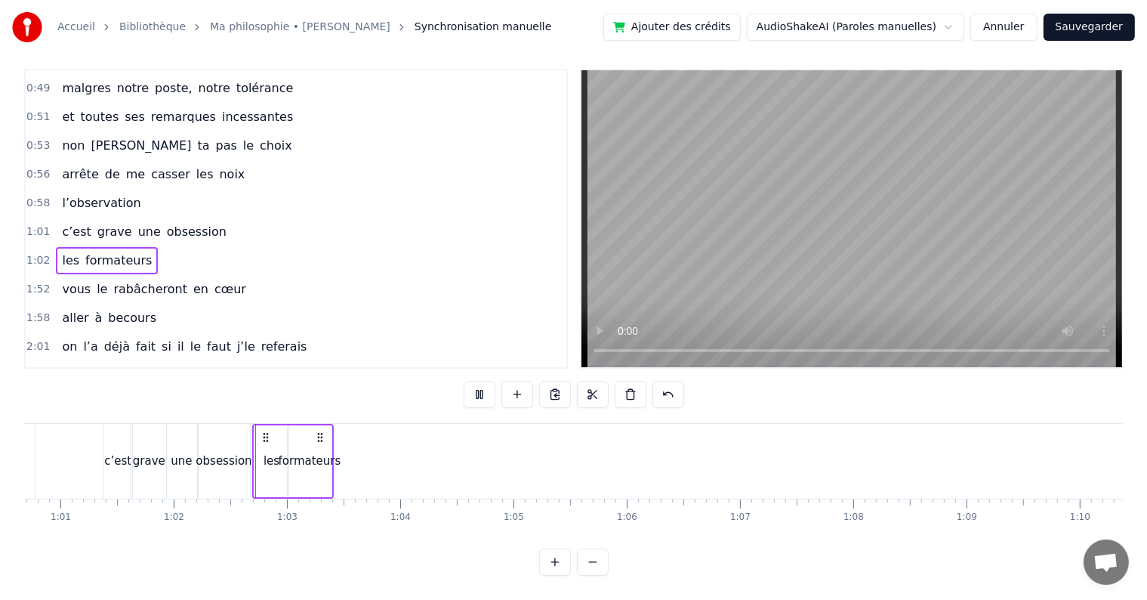
scroll to position [23, 0]
click at [265, 431] on icon at bounding box center [266, 437] width 12 height 12
click at [263, 431] on icon at bounding box center [266, 437] width 12 height 12
click at [272, 452] on div "les" at bounding box center [272, 460] width 16 height 17
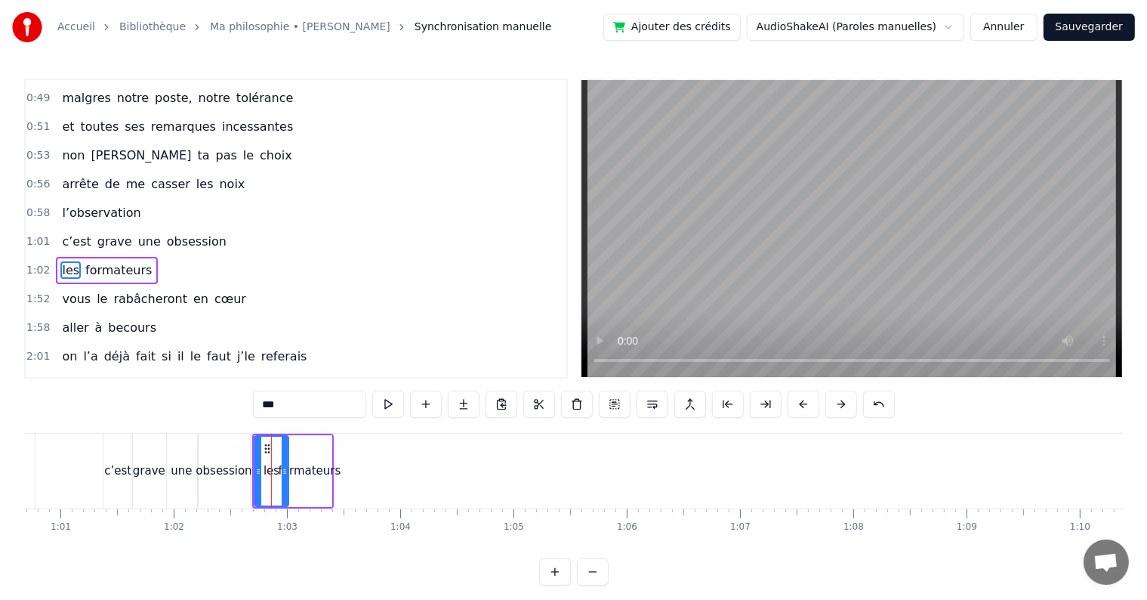
click at [313, 468] on div "formateurs" at bounding box center [310, 470] width 63 height 17
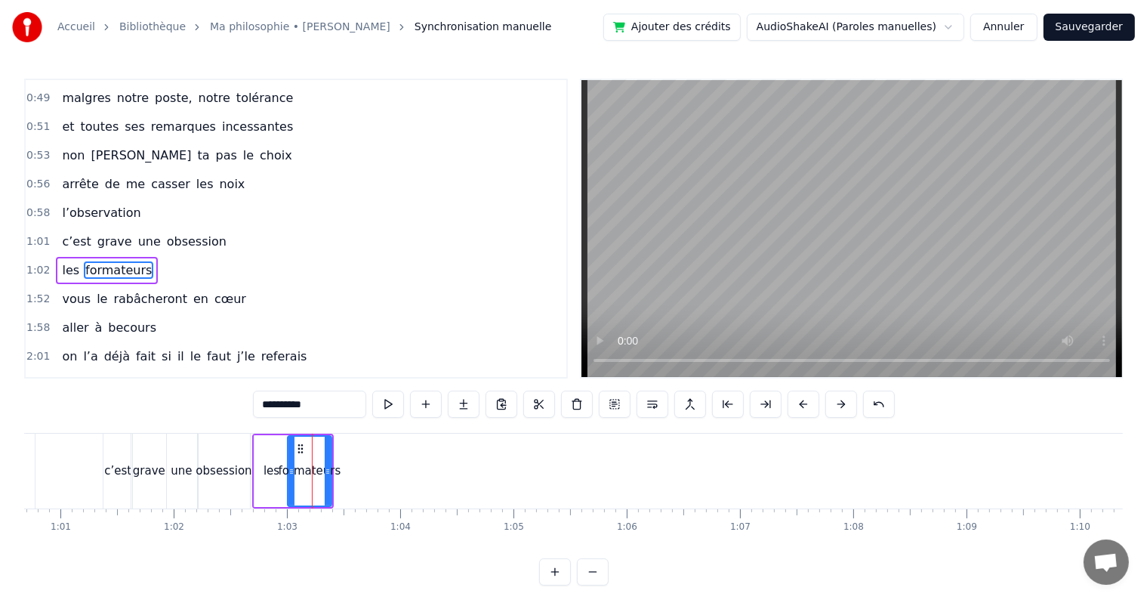
click at [264, 464] on div "les" at bounding box center [272, 470] width 16 height 17
type input "***"
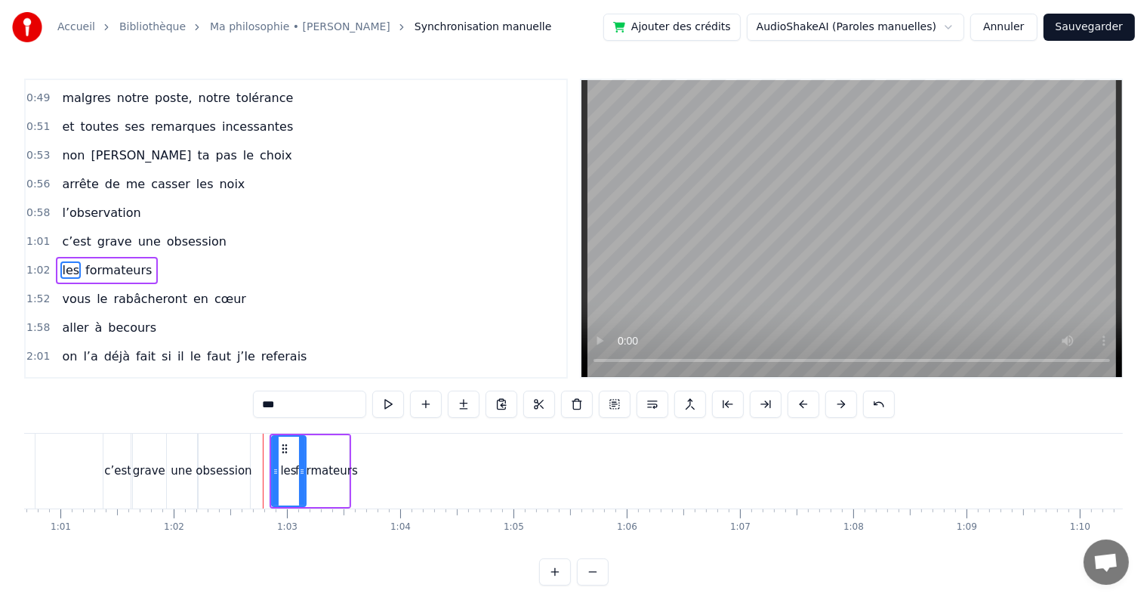
click at [42, 234] on span "1:01" at bounding box center [37, 241] width 23 height 15
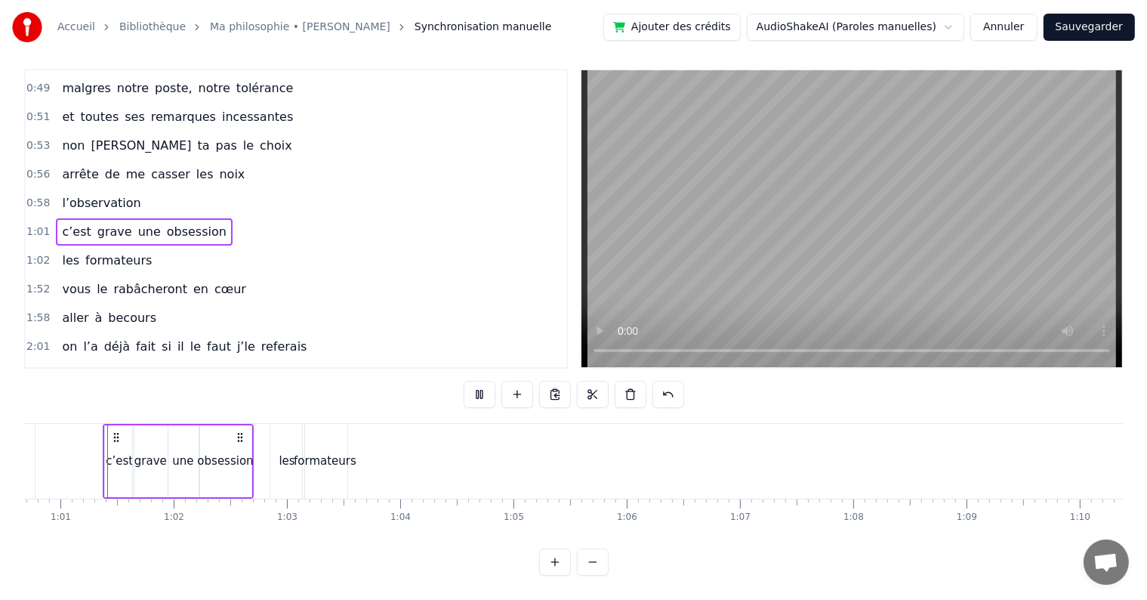
scroll to position [23, 0]
click at [38, 253] on span "1:02" at bounding box center [37, 260] width 23 height 15
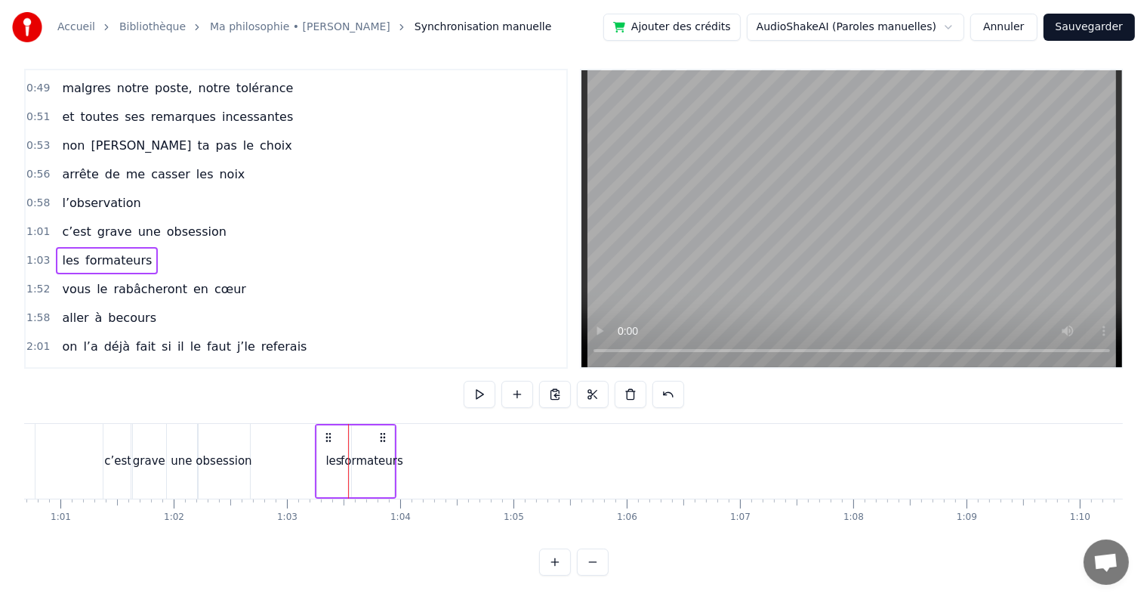
click at [30, 253] on span "1:03" at bounding box center [37, 260] width 23 height 15
click at [370, 459] on div "formateurs" at bounding box center [372, 461] width 45 height 72
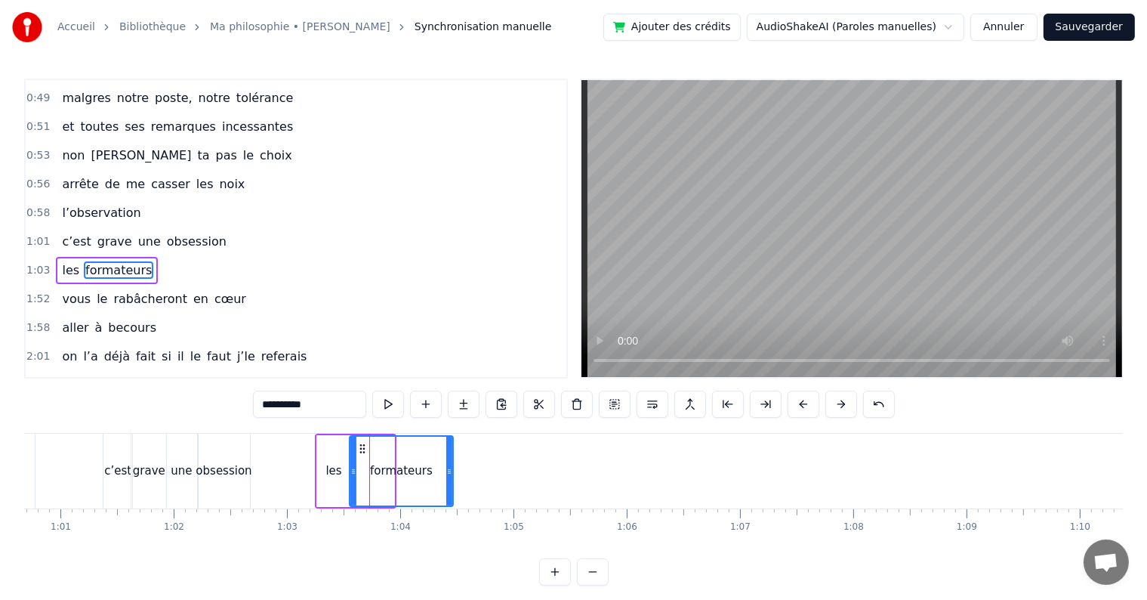
drag, startPoint x: 390, startPoint y: 466, endPoint x: 449, endPoint y: 469, distance: 59.0
click at [449, 469] on icon at bounding box center [449, 471] width 6 height 12
click at [35, 263] on span "1:03" at bounding box center [37, 270] width 23 height 15
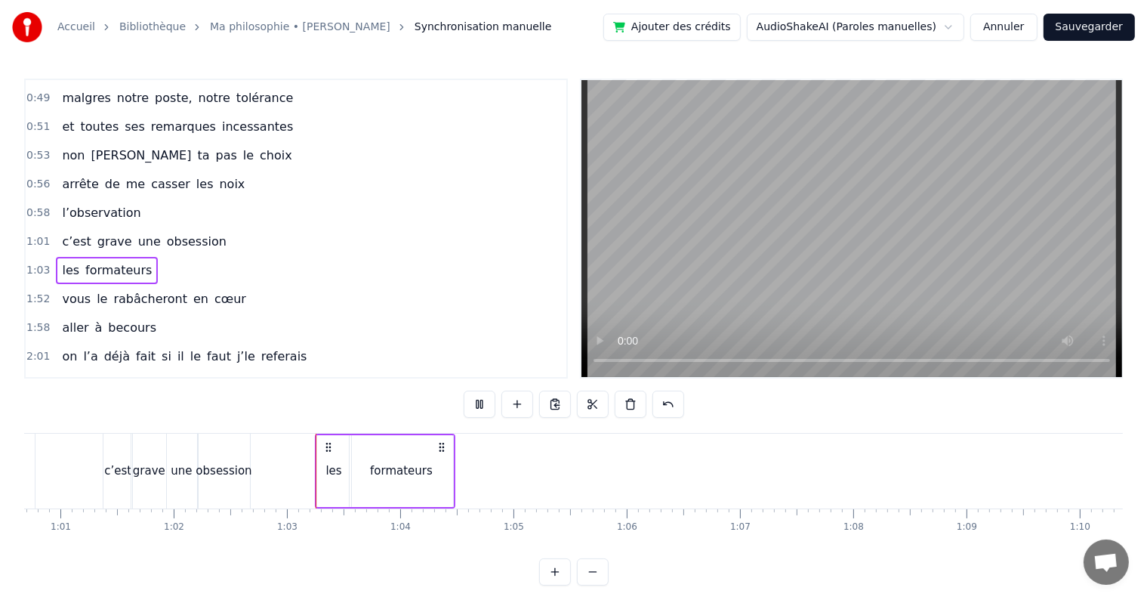
scroll to position [23, 0]
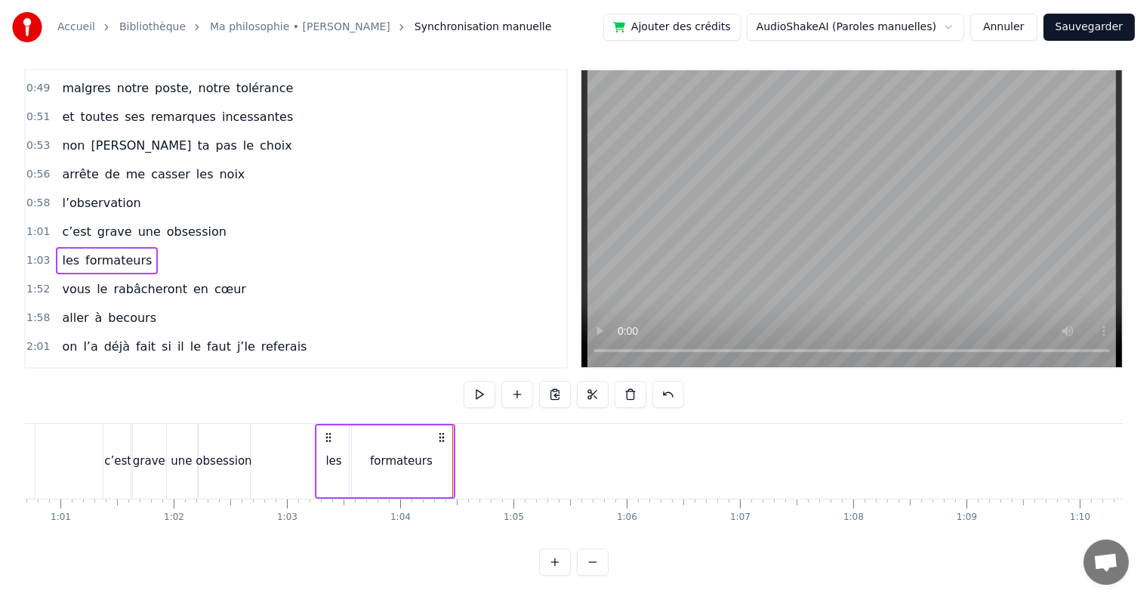
click at [450, 449] on div "formateurs" at bounding box center [401, 461] width 103 height 72
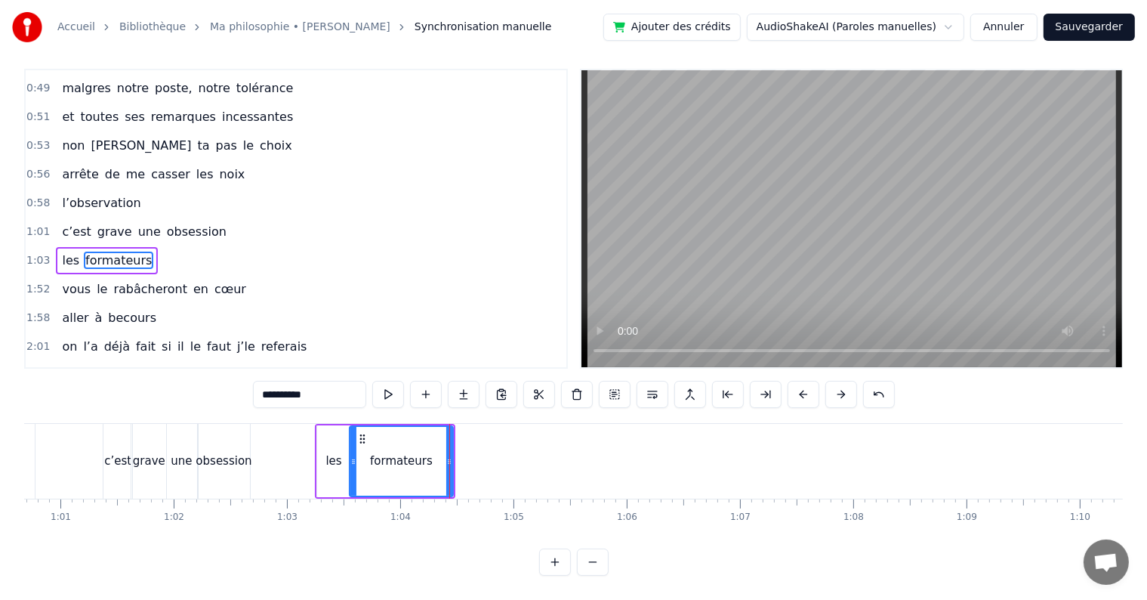
scroll to position [0, 0]
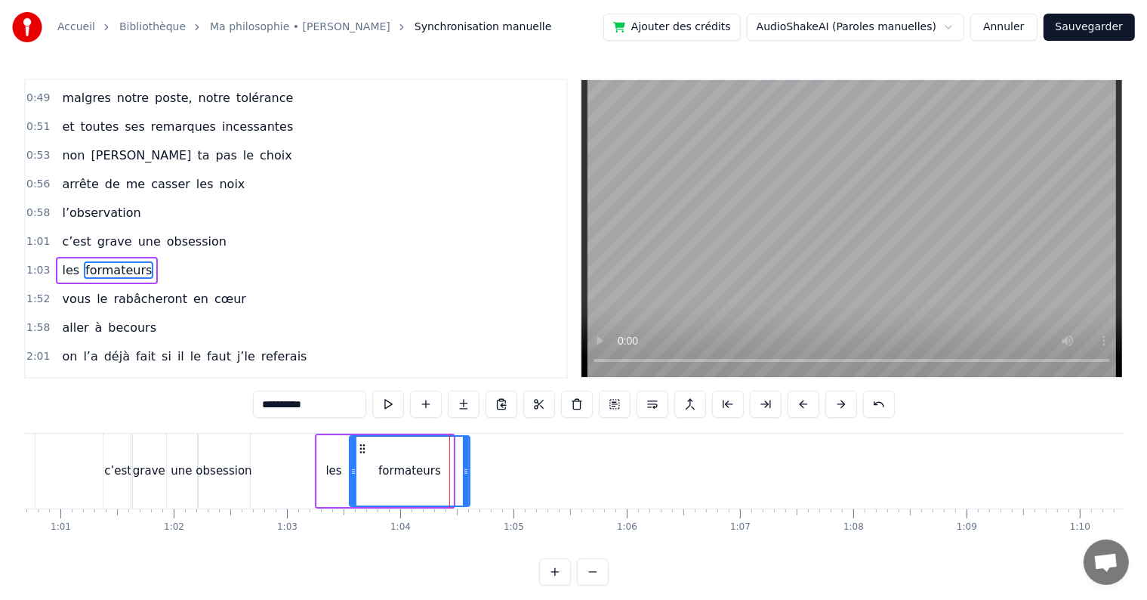
drag, startPoint x: 446, startPoint y: 467, endPoint x: 463, endPoint y: 467, distance: 17.4
click at [463, 467] on icon at bounding box center [466, 471] width 6 height 12
click at [36, 263] on span "1:03" at bounding box center [37, 270] width 23 height 15
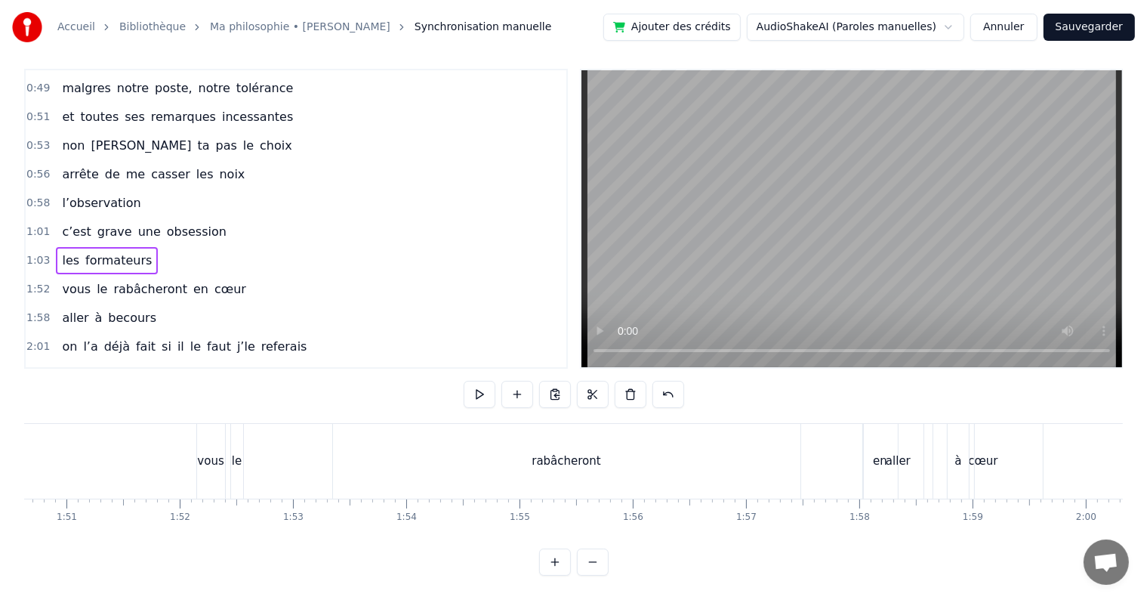
scroll to position [0, 12505]
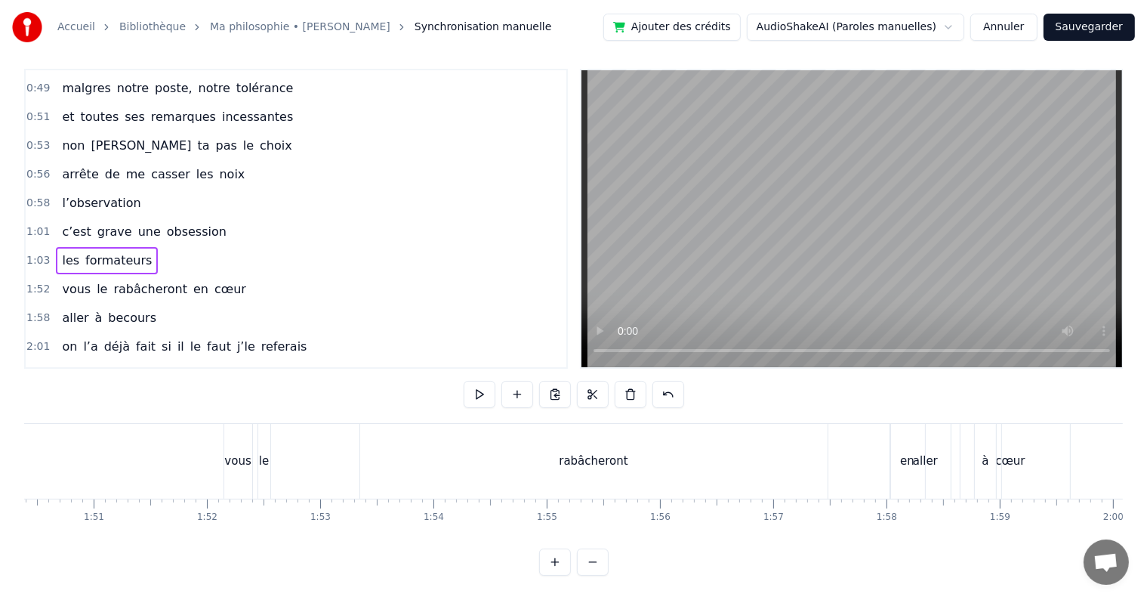
click at [243, 438] on div "vous" at bounding box center [238, 461] width 28 height 75
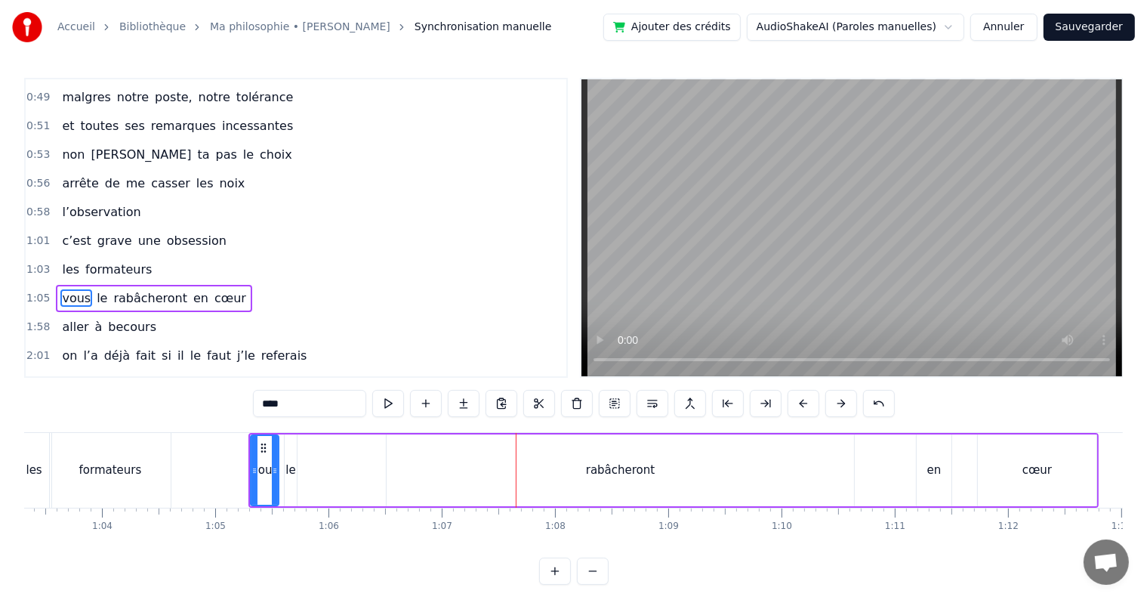
scroll to position [0, 7132]
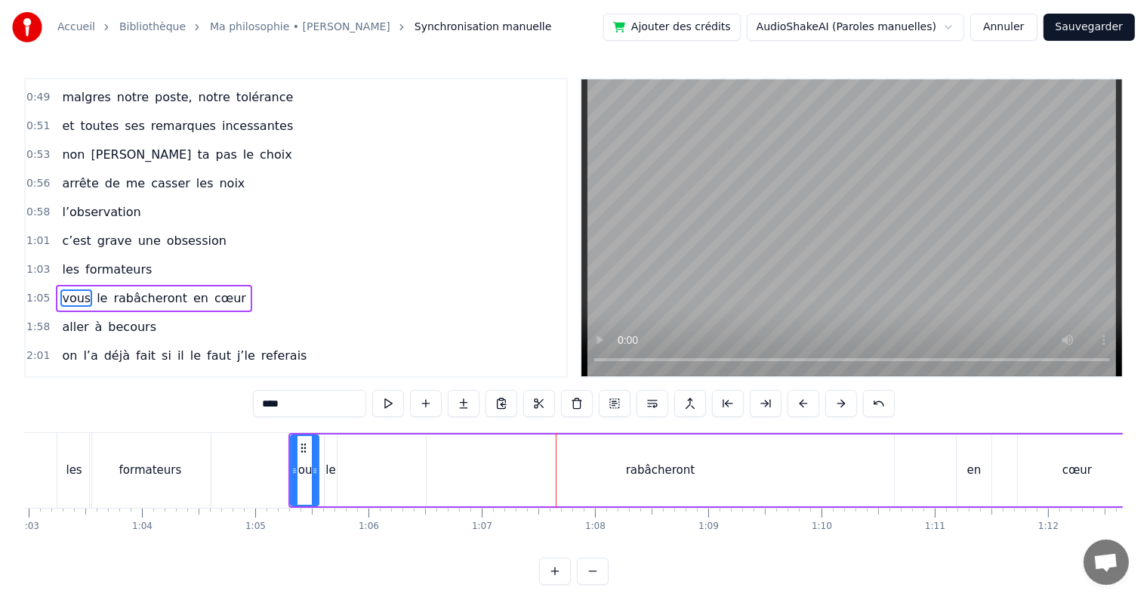
click at [384, 474] on div "vous le rabâcheront en cœur" at bounding box center [713, 470] width 850 height 75
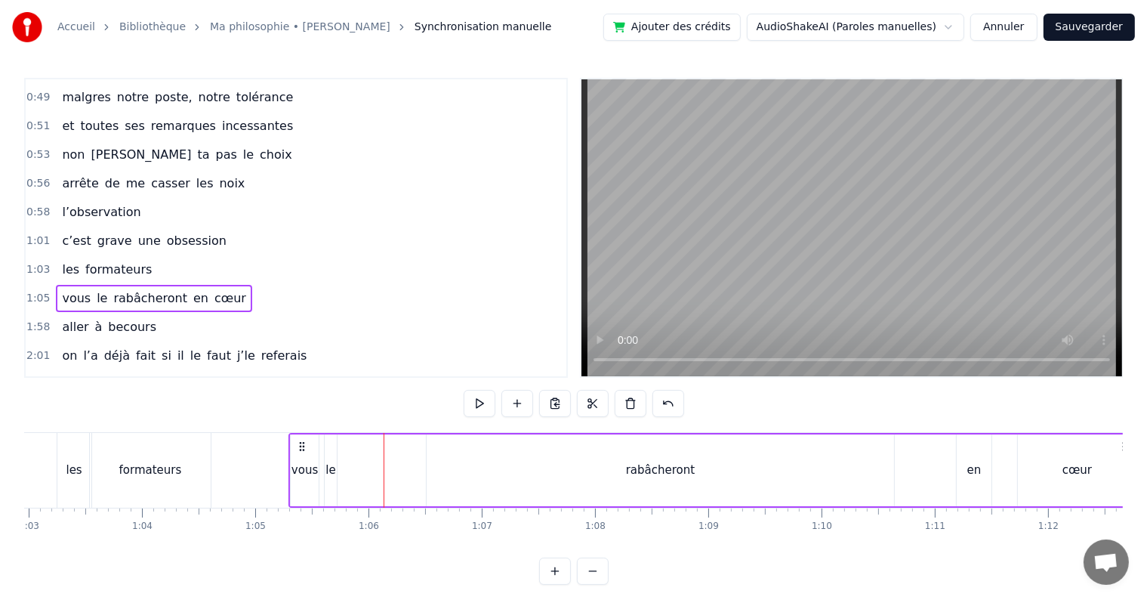
click at [464, 482] on div "rabâcheront" at bounding box center [660, 470] width 467 height 72
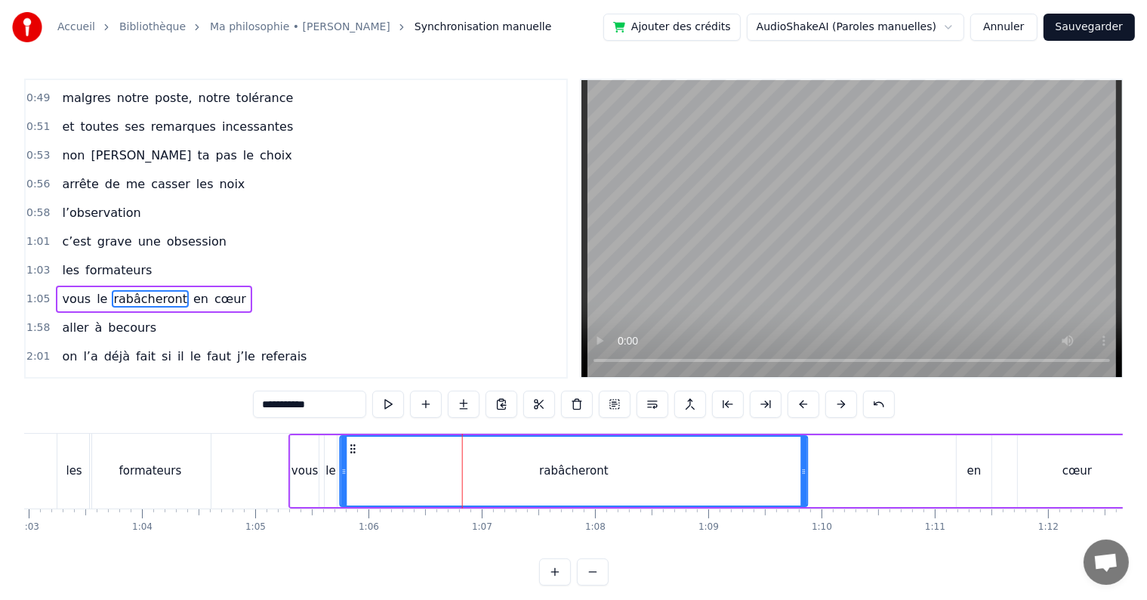
drag, startPoint x: 437, startPoint y: 444, endPoint x: 350, endPoint y: 449, distance: 86.3
click at [350, 449] on icon at bounding box center [353, 449] width 12 height 12
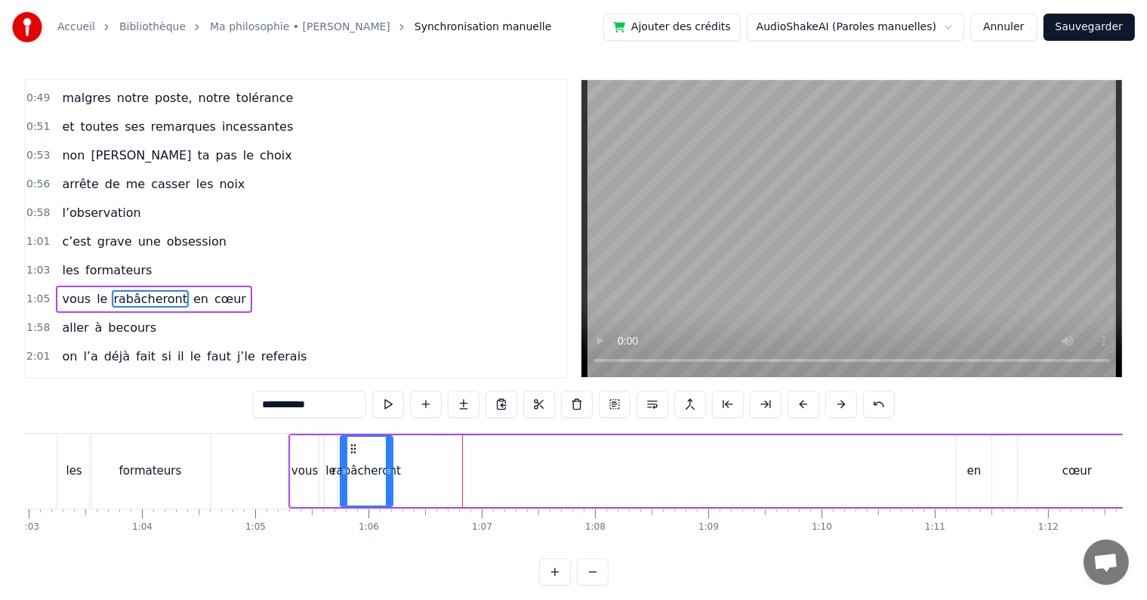
drag, startPoint x: 804, startPoint y: 470, endPoint x: 385, endPoint y: 473, distance: 418.4
click at [386, 473] on icon at bounding box center [389, 471] width 6 height 12
click at [954, 467] on div "vous le rabâcheront en cœur" at bounding box center [713, 470] width 850 height 75
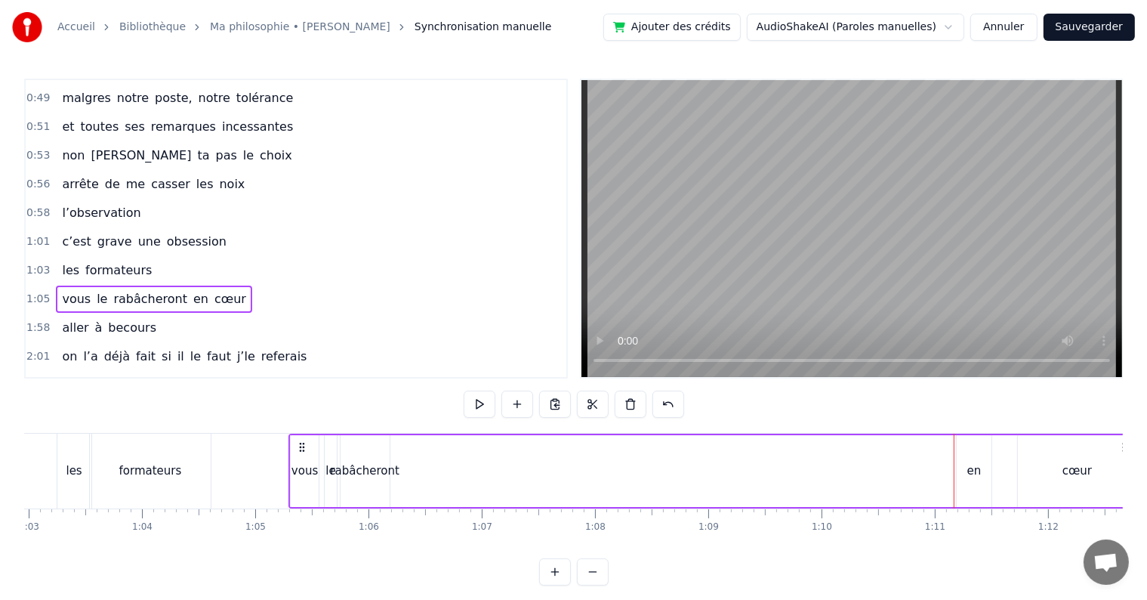
click at [965, 461] on div "en" at bounding box center [974, 471] width 35 height 72
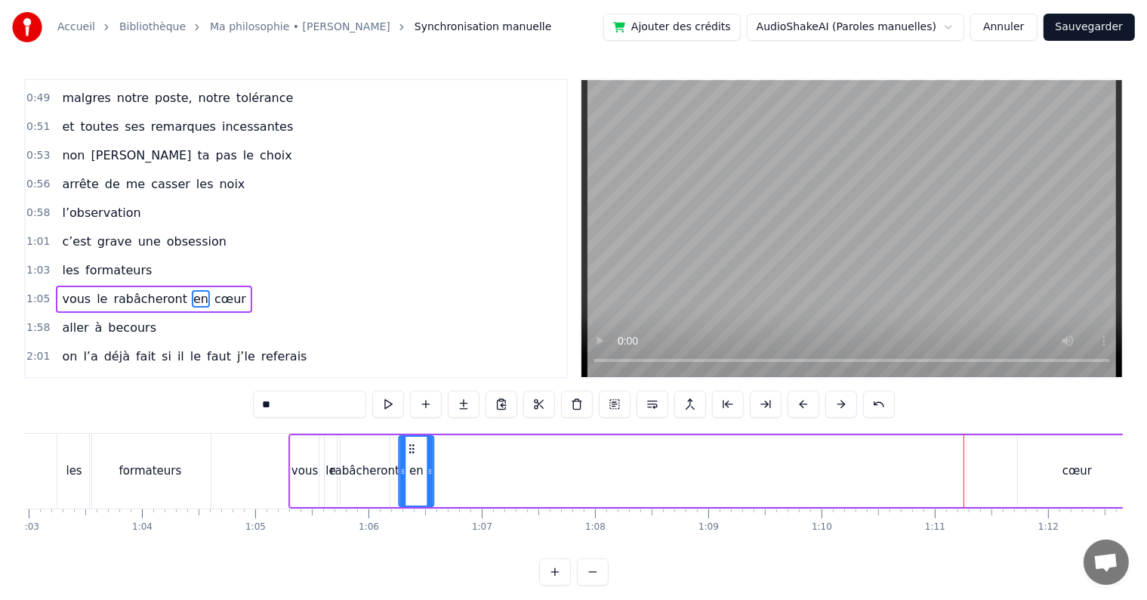
drag, startPoint x: 965, startPoint y: 447, endPoint x: 406, endPoint y: 459, distance: 559.8
click at [406, 459] on div "en" at bounding box center [416, 471] width 33 height 69
click at [1041, 470] on div "cœur" at bounding box center [1077, 471] width 119 height 72
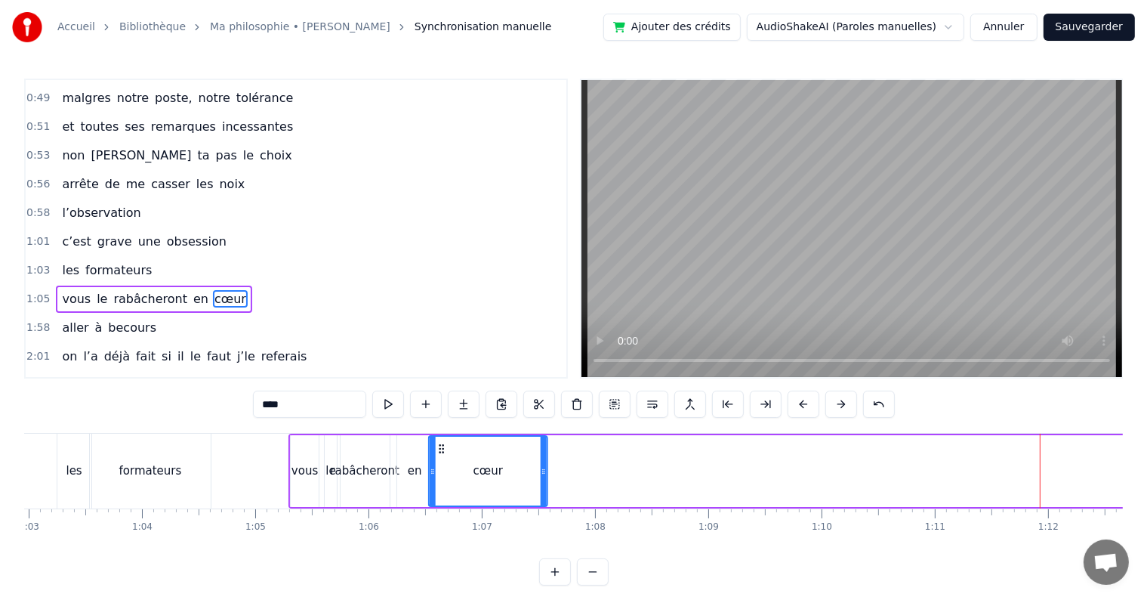
drag, startPoint x: 1032, startPoint y: 445, endPoint x: 444, endPoint y: 442, distance: 587.6
click at [444, 443] on icon at bounding box center [442, 449] width 12 height 12
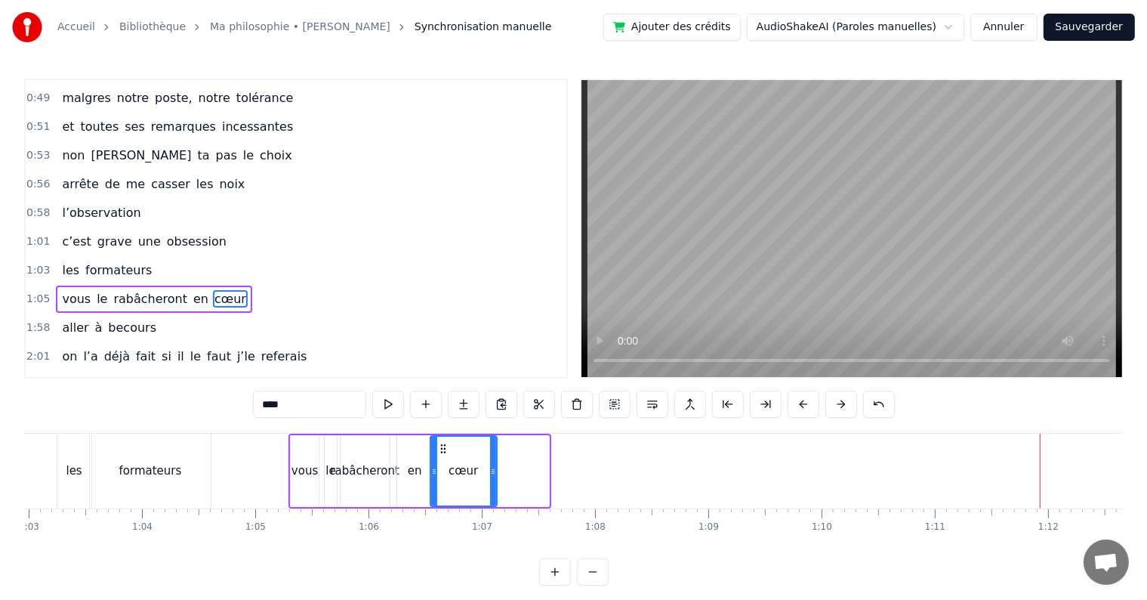
drag, startPoint x: 545, startPoint y: 471, endPoint x: 492, endPoint y: 466, distance: 53.1
click at [492, 466] on icon at bounding box center [493, 471] width 6 height 12
click at [302, 471] on div "vous" at bounding box center [305, 470] width 26 height 17
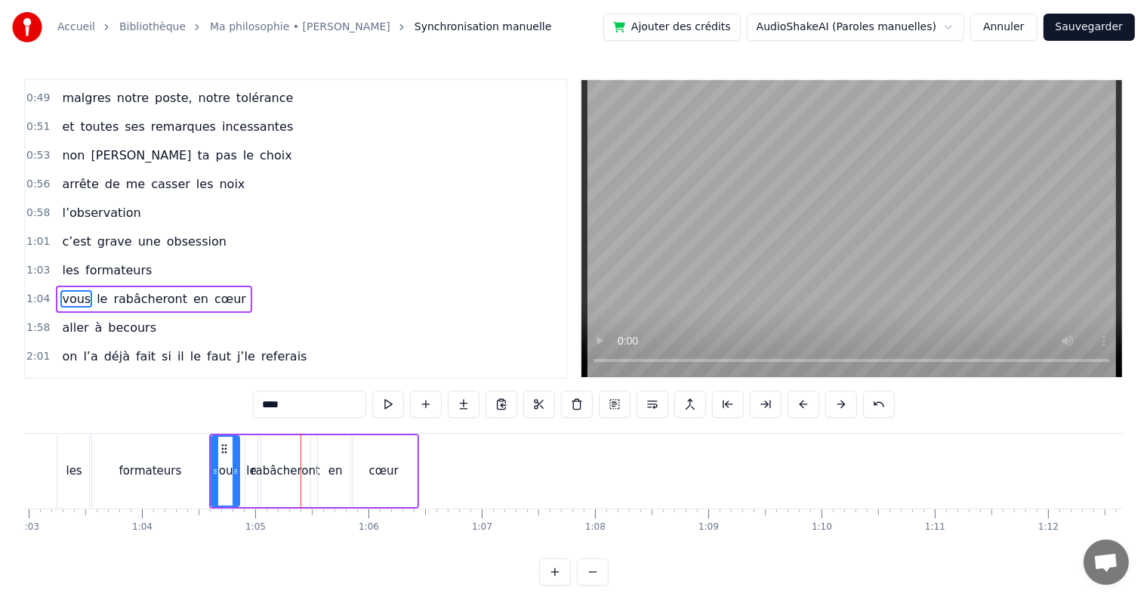
click at [281, 468] on div "rabâcheront" at bounding box center [285, 470] width 69 height 17
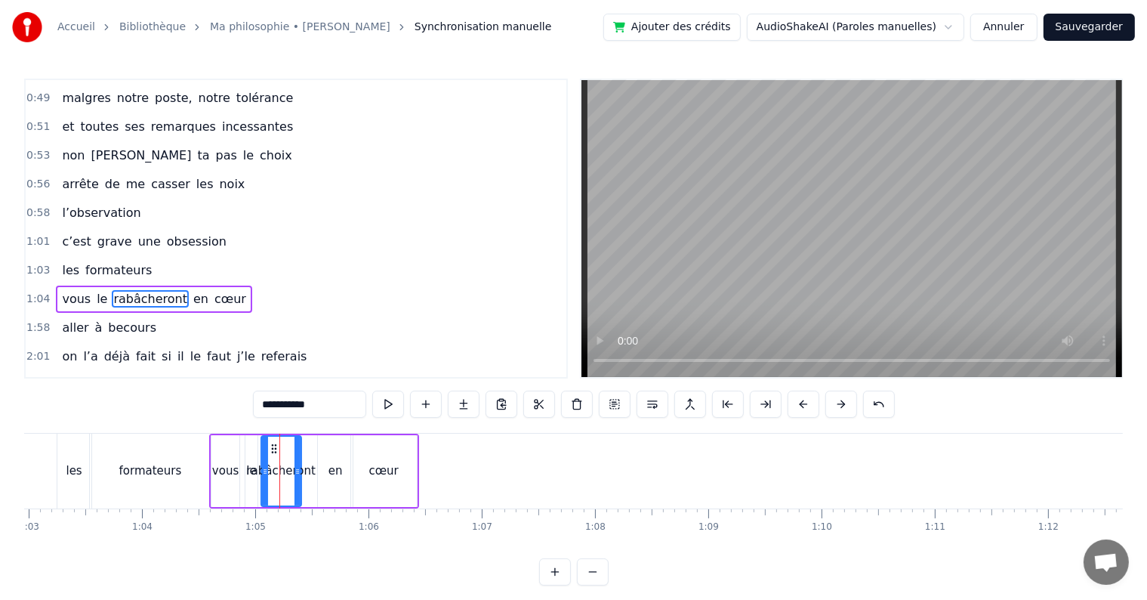
drag, startPoint x: 307, startPoint y: 467, endPoint x: 292, endPoint y: 467, distance: 15.1
click at [295, 467] on icon at bounding box center [298, 471] width 6 height 12
click at [326, 471] on div "en" at bounding box center [335, 471] width 35 height 72
type input "**"
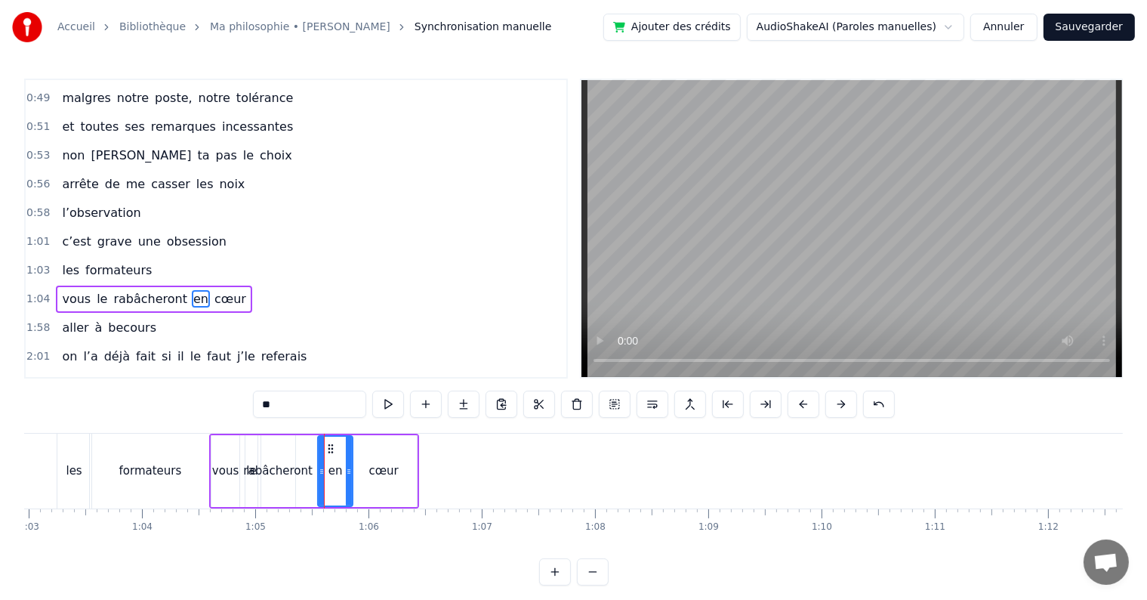
drag, startPoint x: 329, startPoint y: 440, endPoint x: 314, endPoint y: 440, distance: 15.1
click at [314, 440] on div "vous le rabâcheront en cœur" at bounding box center [314, 470] width 210 height 75
click at [328, 444] on div "en" at bounding box center [335, 471] width 35 height 72
drag, startPoint x: 332, startPoint y: 445, endPoint x: 312, endPoint y: 442, distance: 20.6
click at [312, 443] on icon at bounding box center [312, 449] width 12 height 12
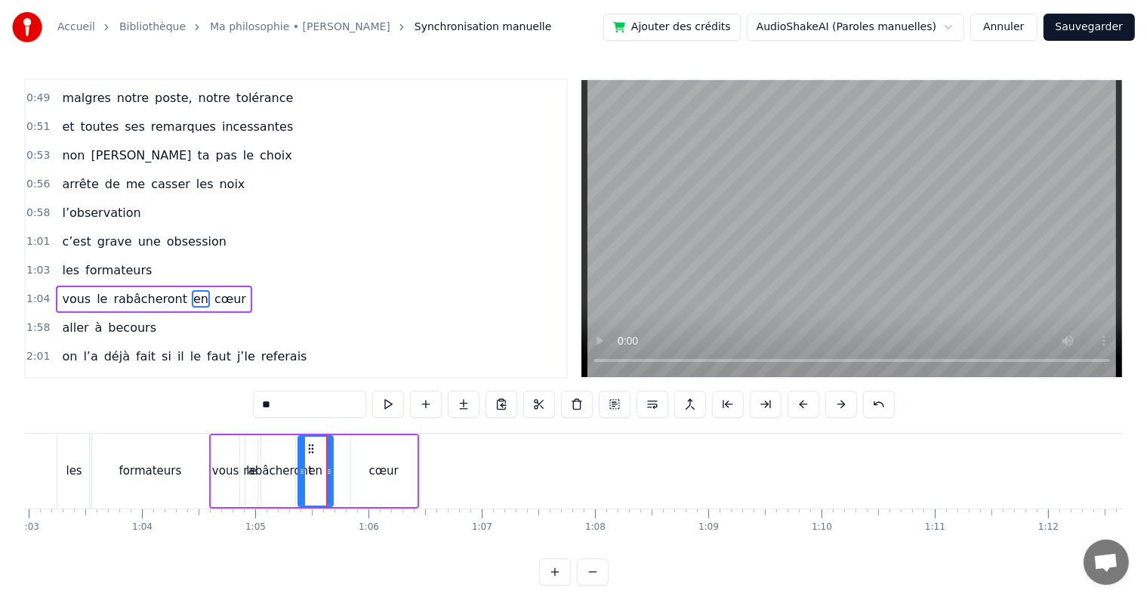
click at [358, 462] on div "cœur" at bounding box center [384, 471] width 66 height 72
type input "****"
drag, startPoint x: 362, startPoint y: 446, endPoint x: 338, endPoint y: 444, distance: 24.2
click at [338, 444] on icon at bounding box center [340, 449] width 12 height 12
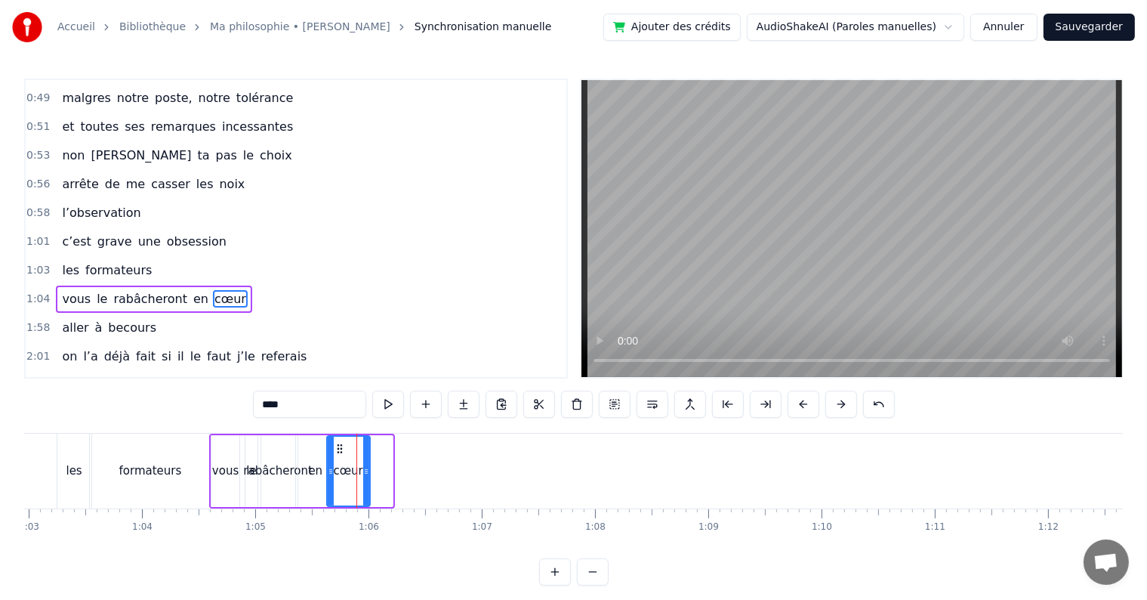
drag, startPoint x: 390, startPoint y: 469, endPoint x: 367, endPoint y: 467, distance: 22.7
click at [367, 467] on icon at bounding box center [366, 471] width 6 height 12
click at [32, 292] on span "1:04" at bounding box center [37, 299] width 23 height 15
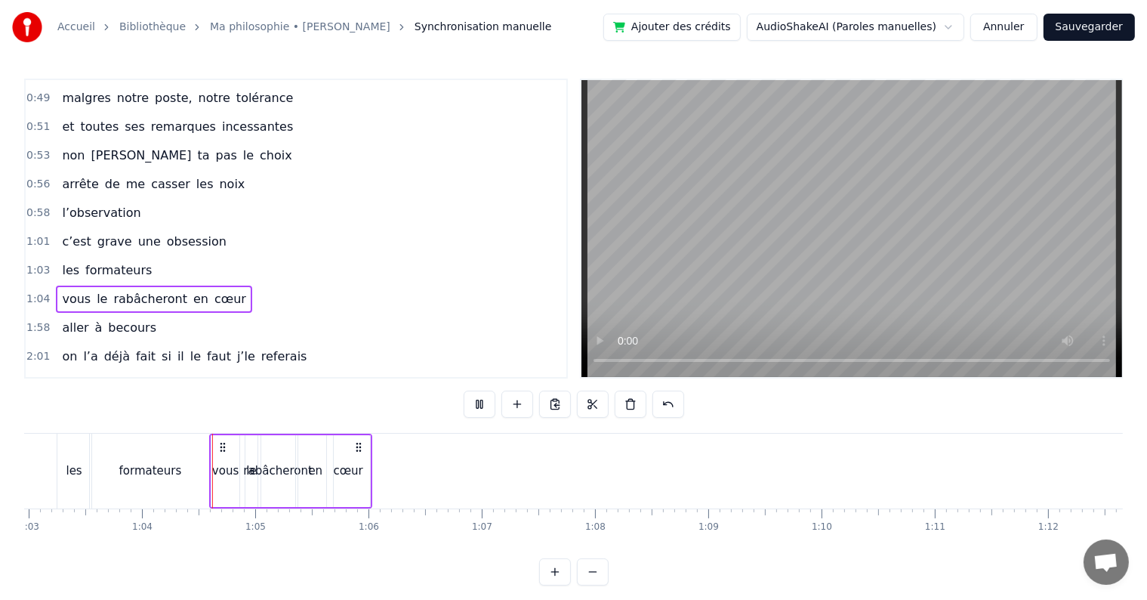
scroll to position [23, 0]
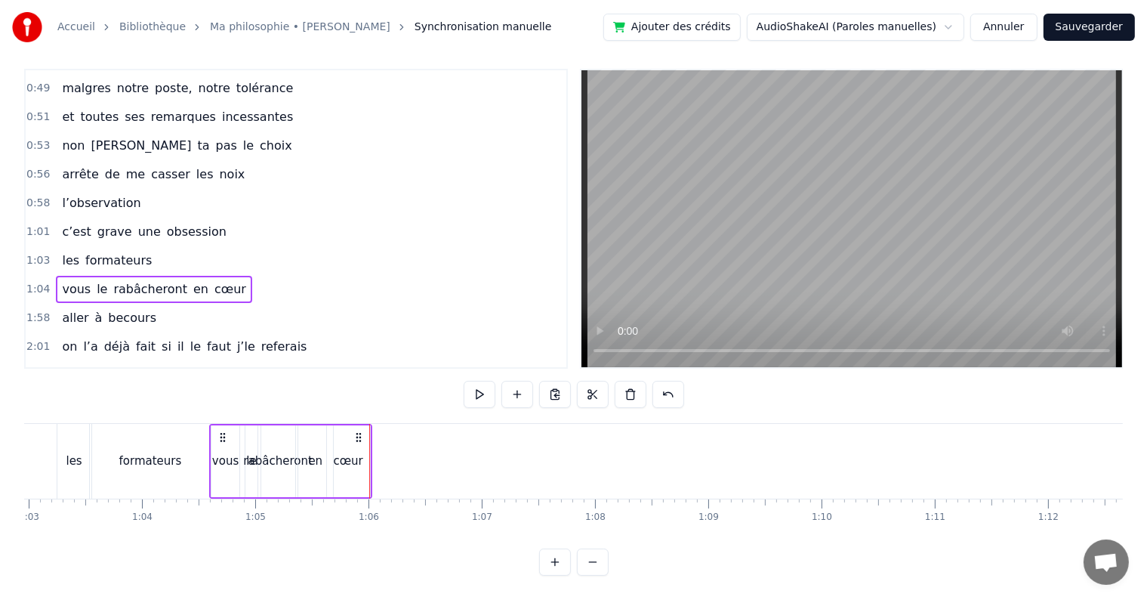
click at [33, 253] on span "1:03" at bounding box center [37, 260] width 23 height 15
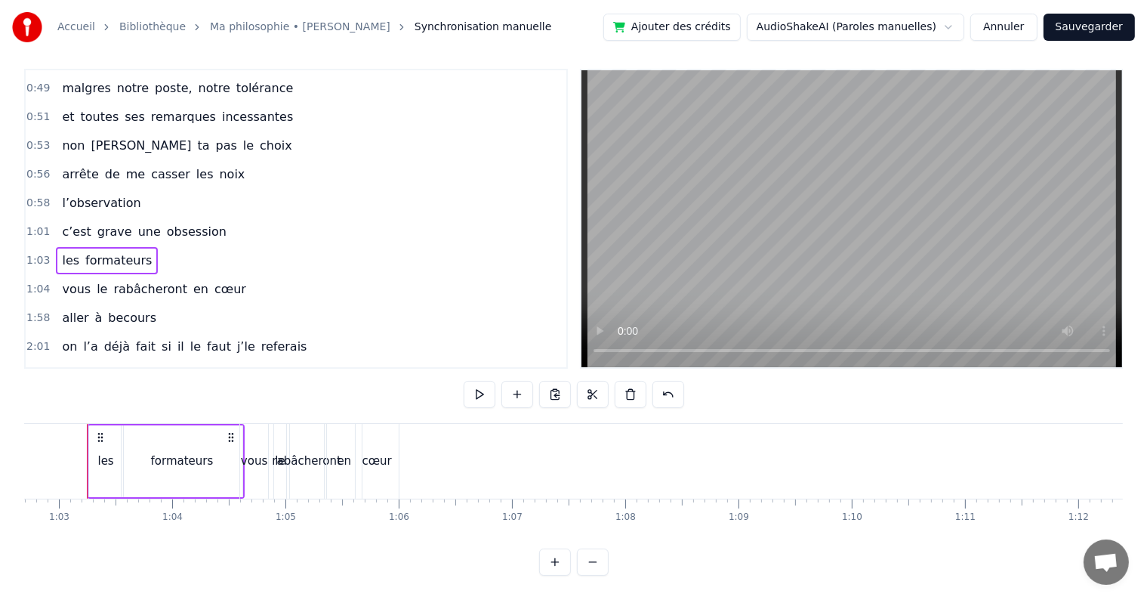
scroll to position [0, 7089]
click at [272, 452] on div "vous" at bounding box center [268, 460] width 26 height 17
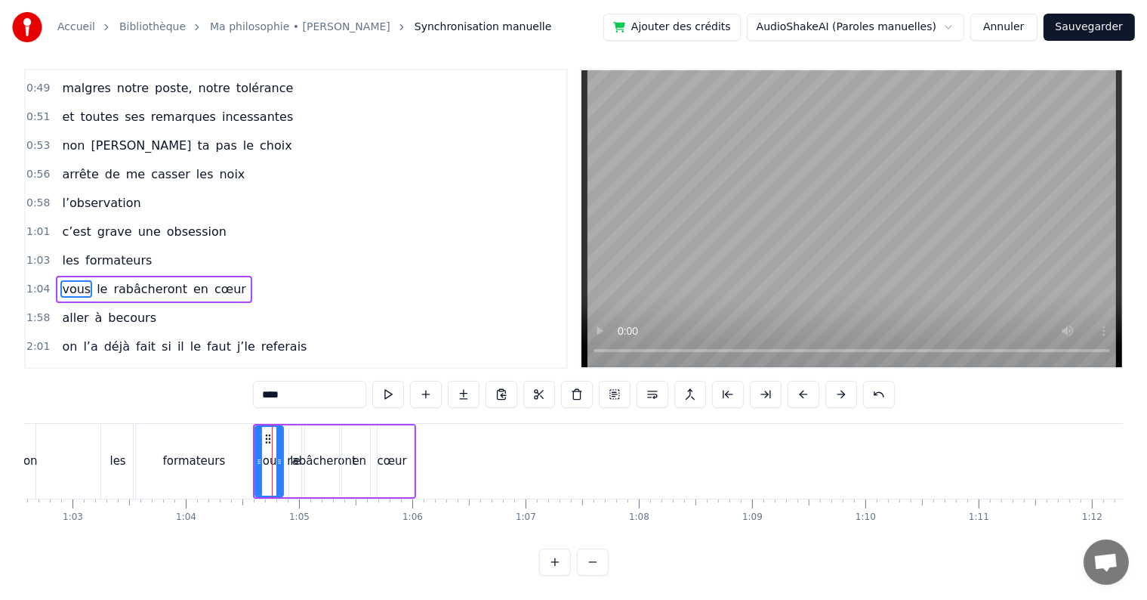
scroll to position [0, 0]
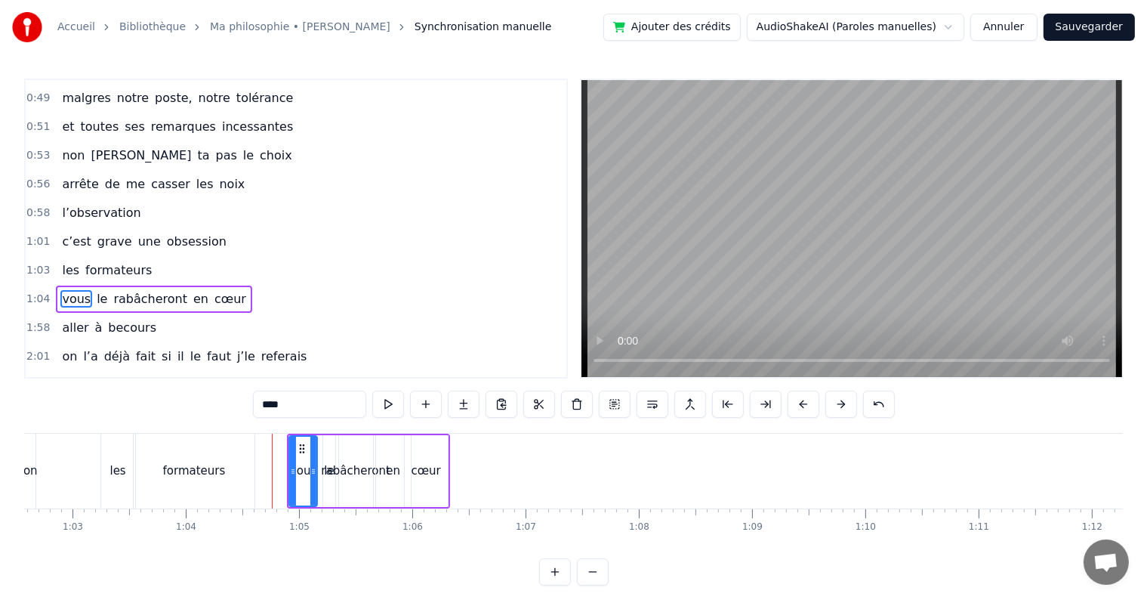
click at [40, 292] on span "1:04" at bounding box center [37, 299] width 23 height 15
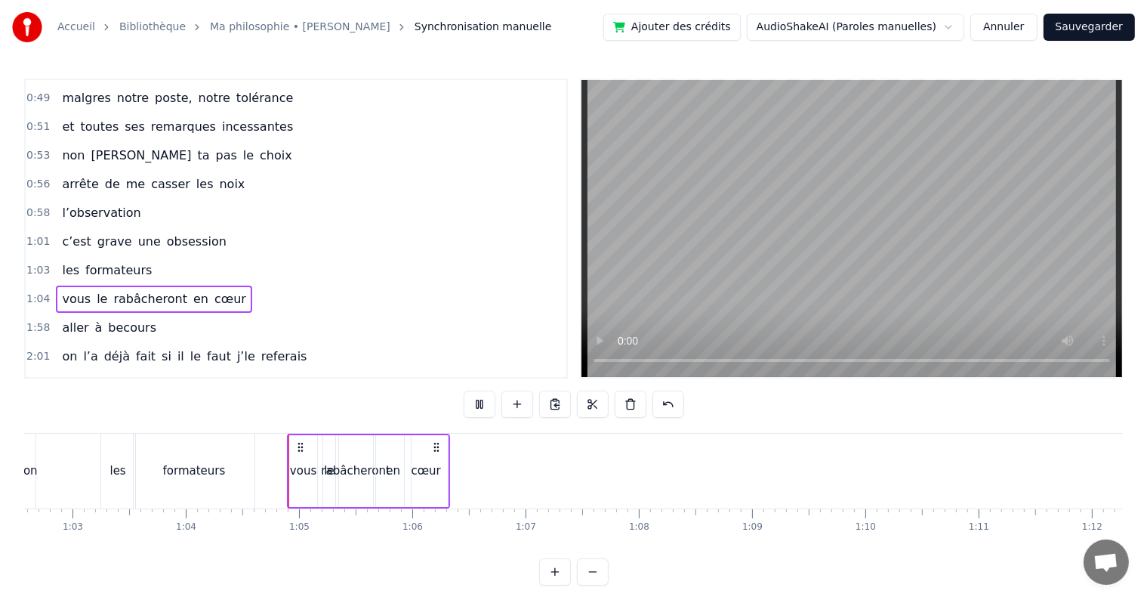
scroll to position [23, 0]
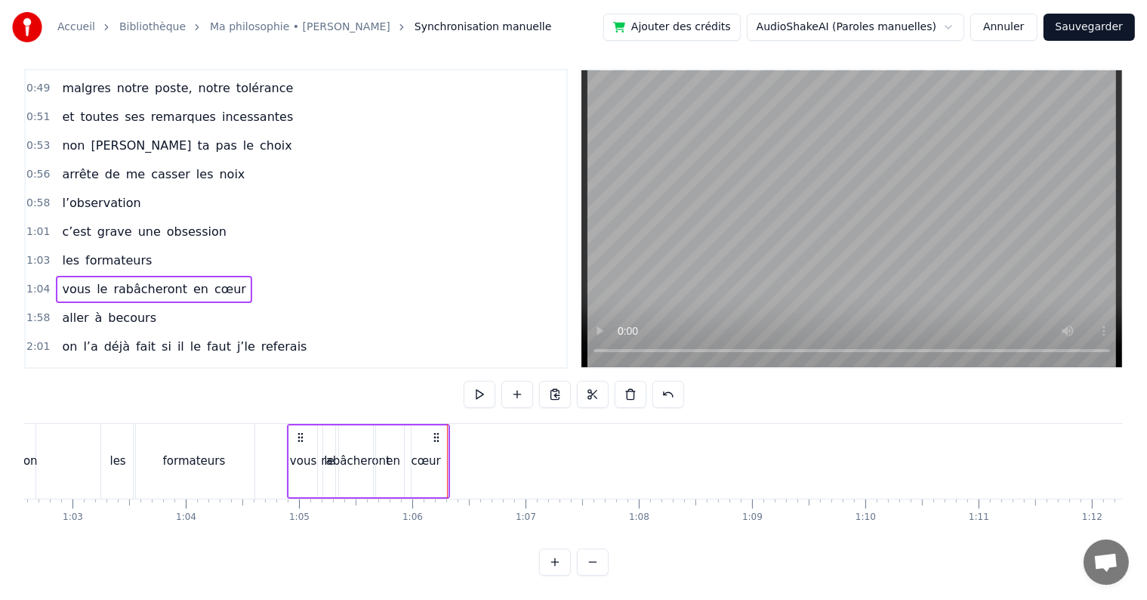
click at [39, 253] on span "1:03" at bounding box center [37, 260] width 23 height 15
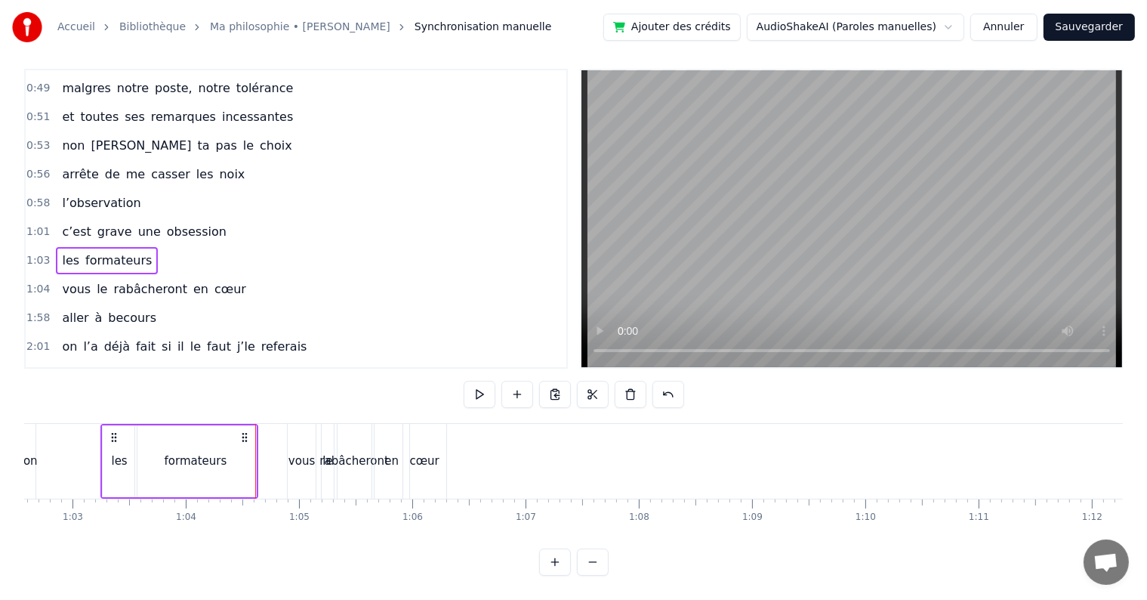
click at [288, 426] on div "vous" at bounding box center [302, 461] width 28 height 75
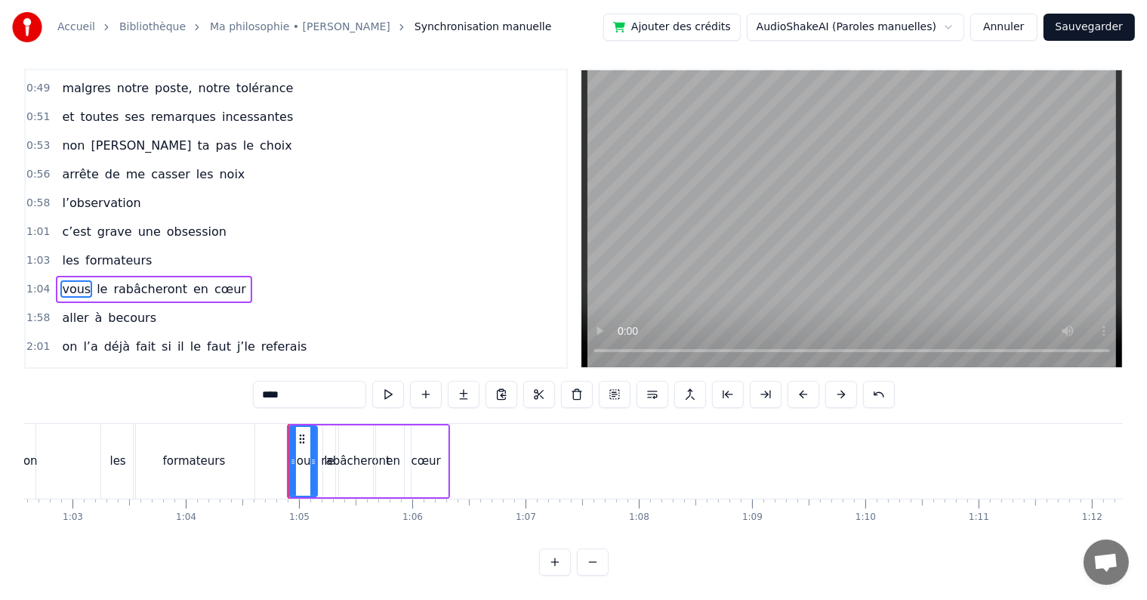
scroll to position [0, 0]
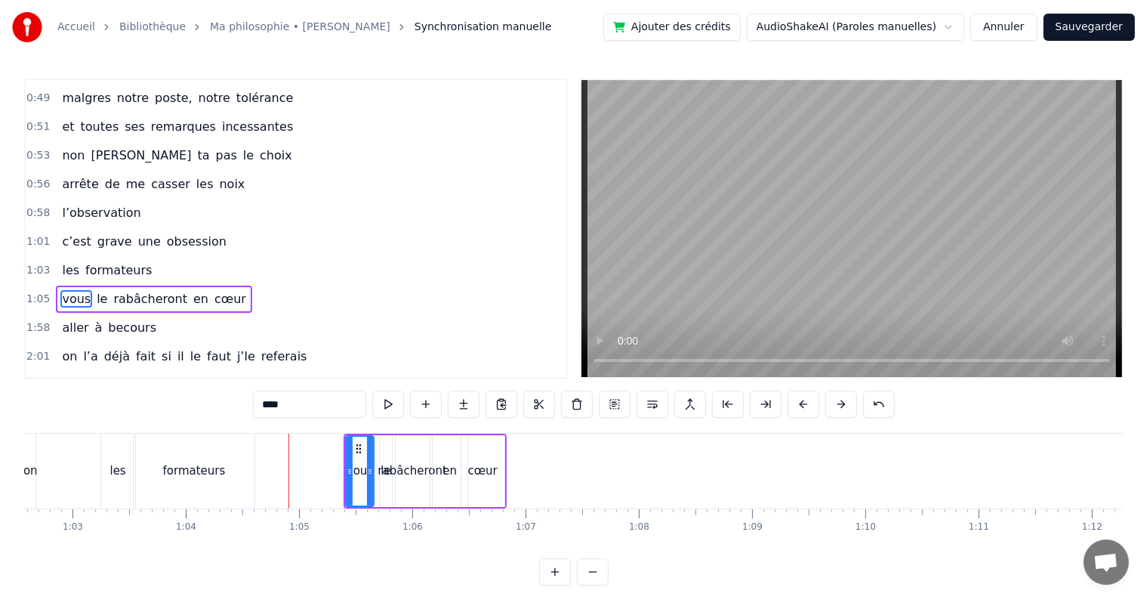
click at [211, 461] on div "formateurs" at bounding box center [194, 470] width 121 height 75
type input "**********"
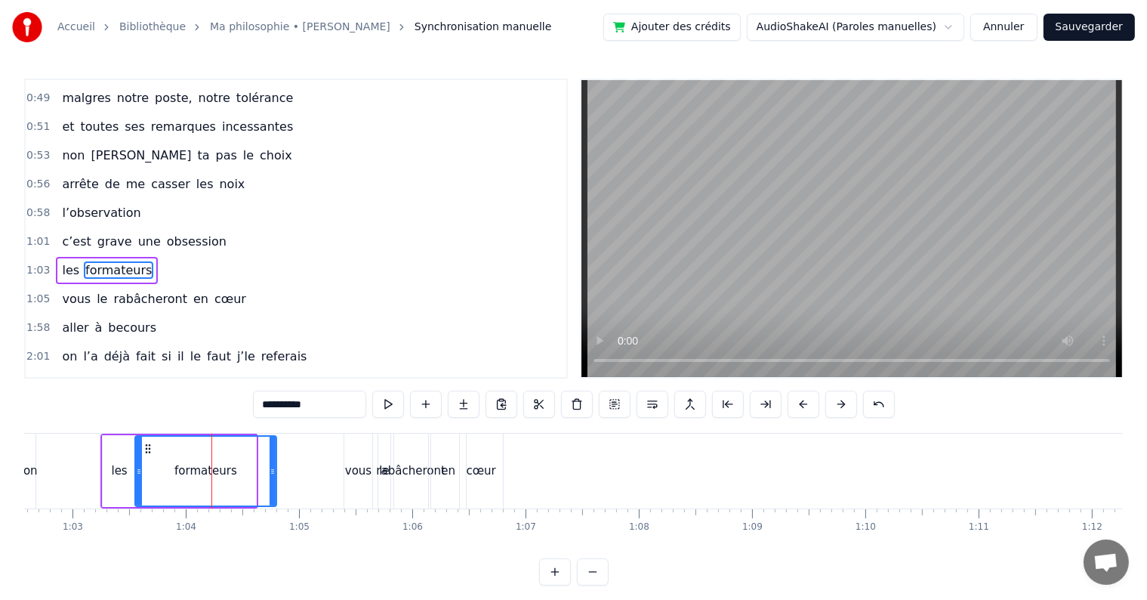
drag, startPoint x: 251, startPoint y: 471, endPoint x: 272, endPoint y: 472, distance: 20.4
click at [272, 472] on icon at bounding box center [273, 471] width 6 height 12
click at [33, 263] on span "1:03" at bounding box center [37, 270] width 23 height 15
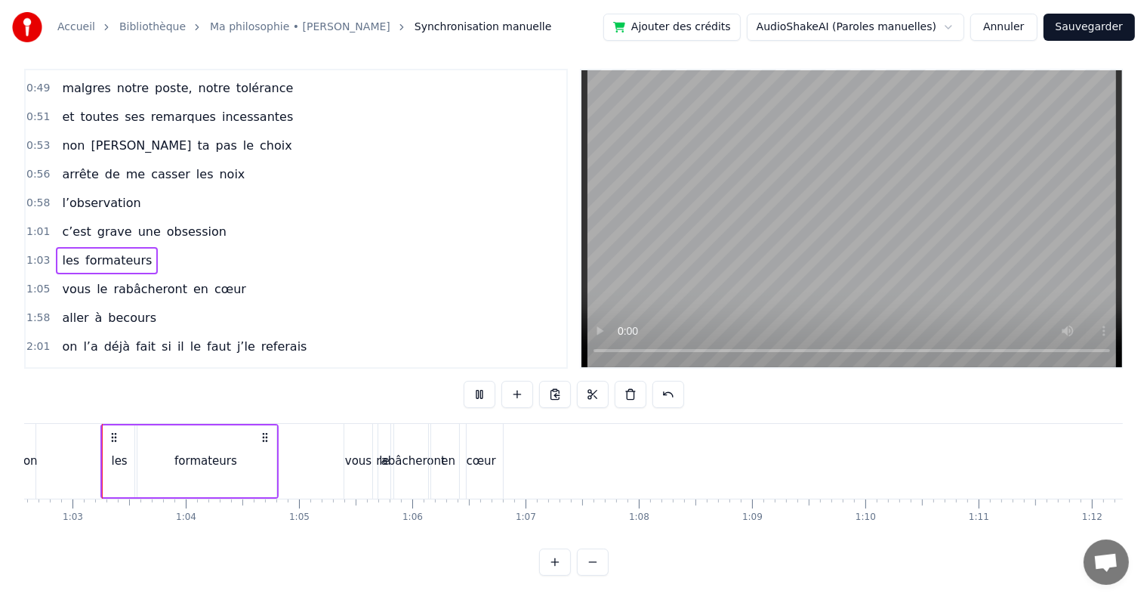
scroll to position [23, 0]
click at [265, 445] on div "formateurs" at bounding box center [205, 461] width 141 height 72
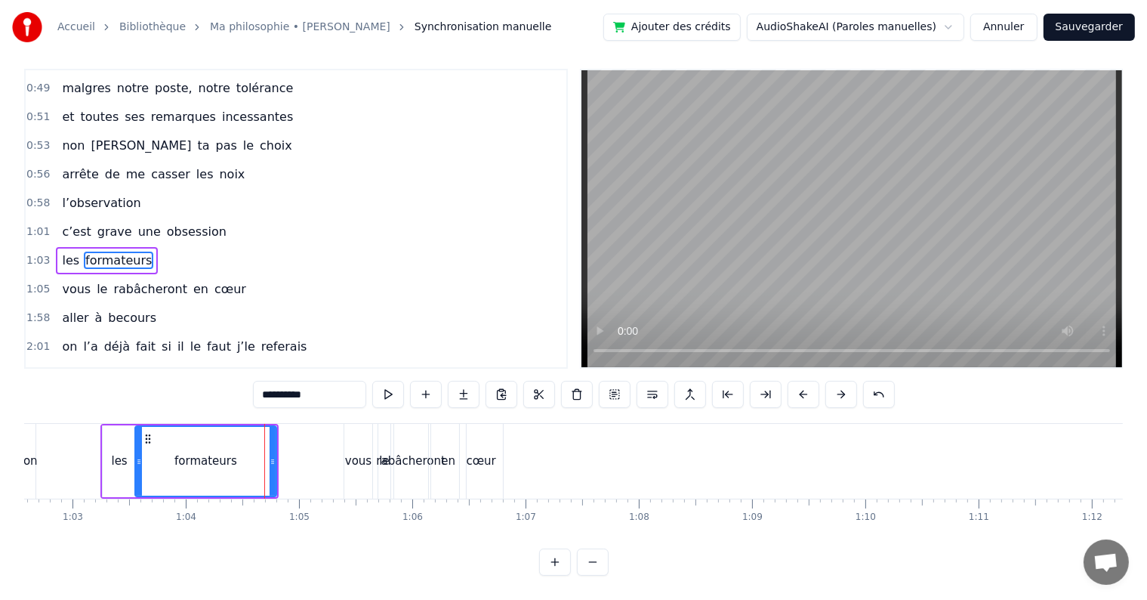
scroll to position [0, 0]
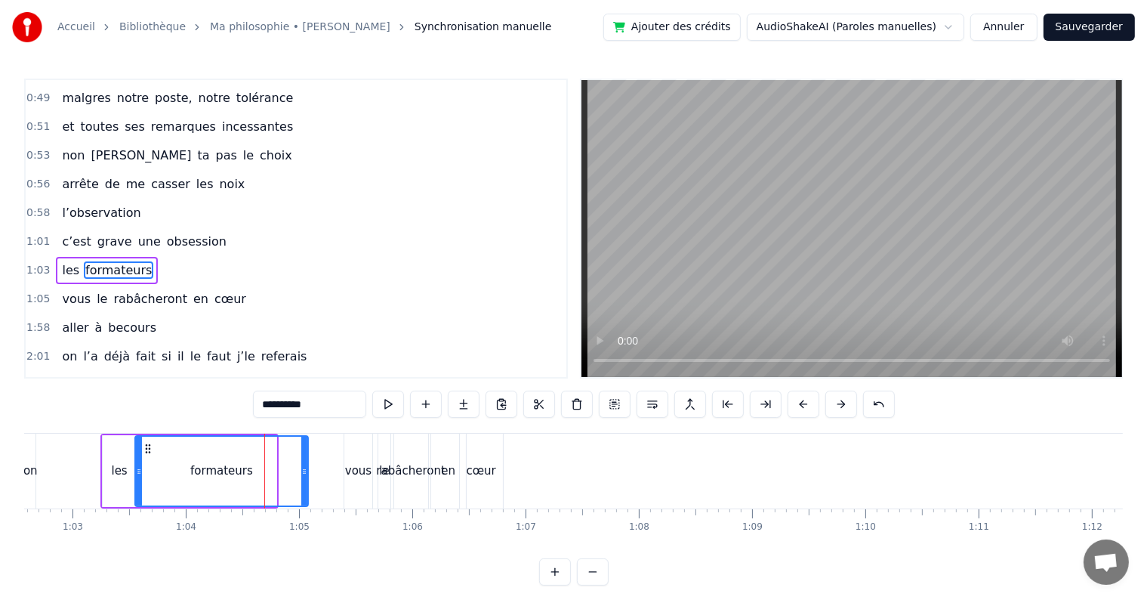
drag, startPoint x: 272, startPoint y: 472, endPoint x: 304, endPoint y: 473, distance: 32.5
click at [304, 473] on icon at bounding box center [304, 471] width 6 height 12
click at [36, 263] on span "1:03" at bounding box center [37, 270] width 23 height 15
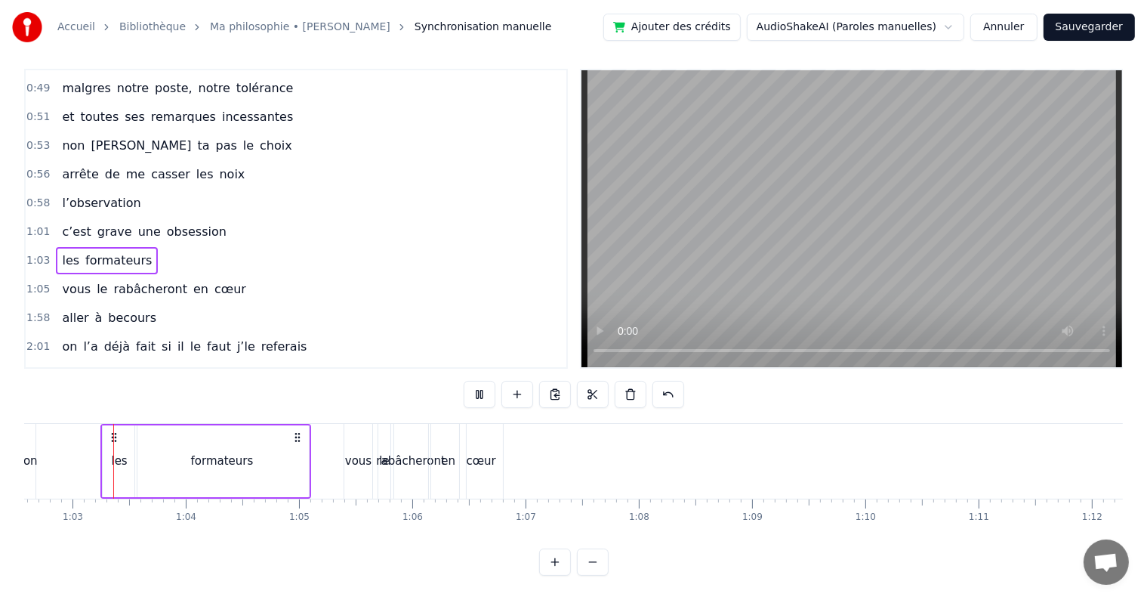
scroll to position [23, 0]
click at [347, 452] on div "vous" at bounding box center [358, 460] width 26 height 17
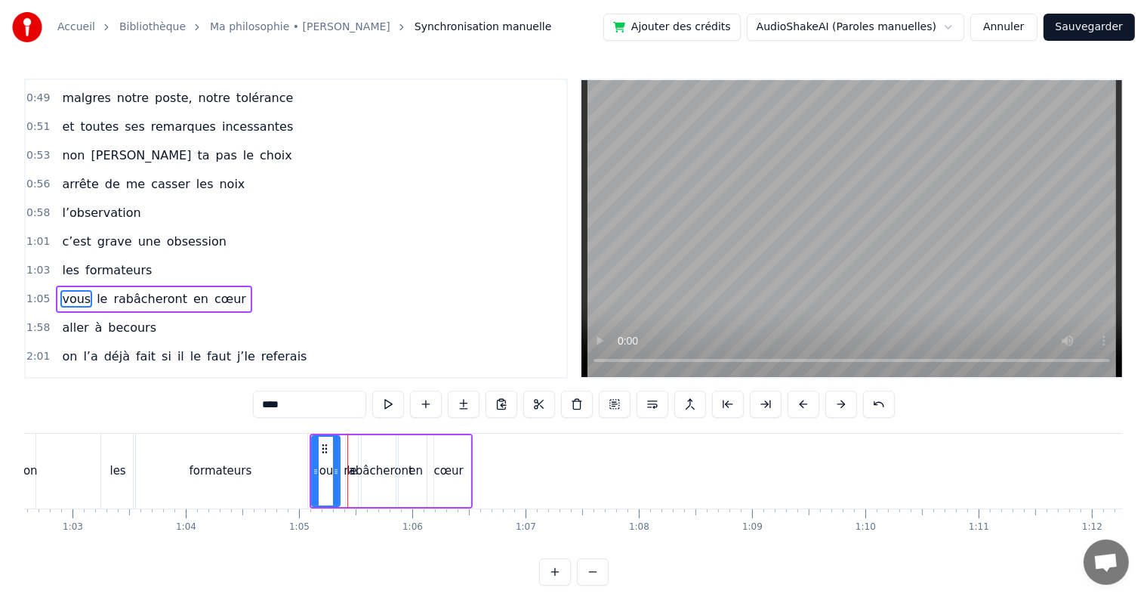
click at [36, 292] on span "1:05" at bounding box center [37, 299] width 23 height 15
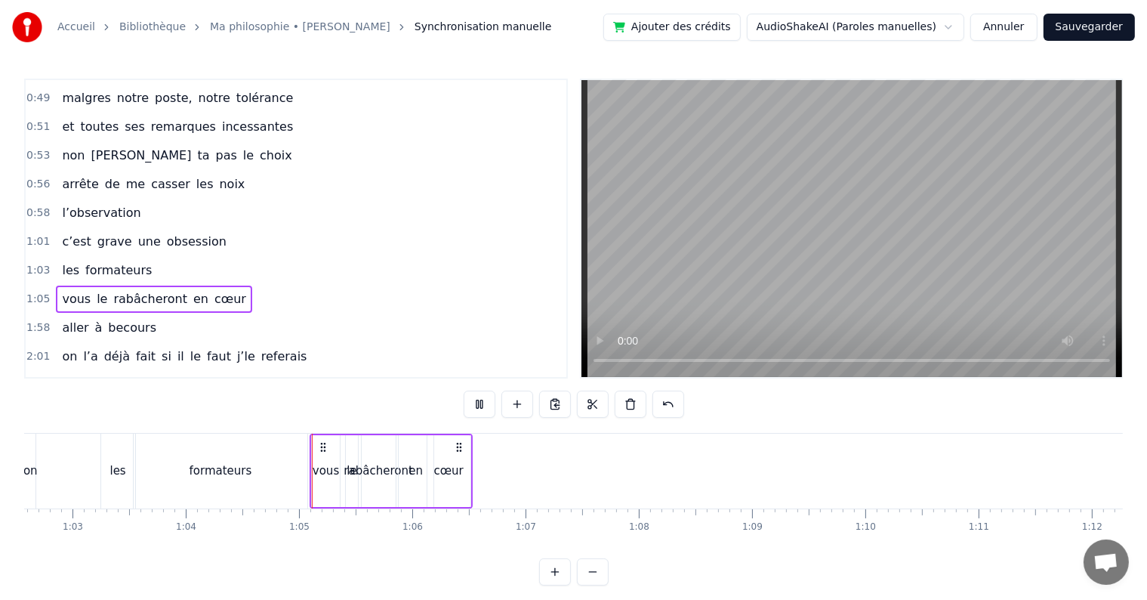
scroll to position [23, 0]
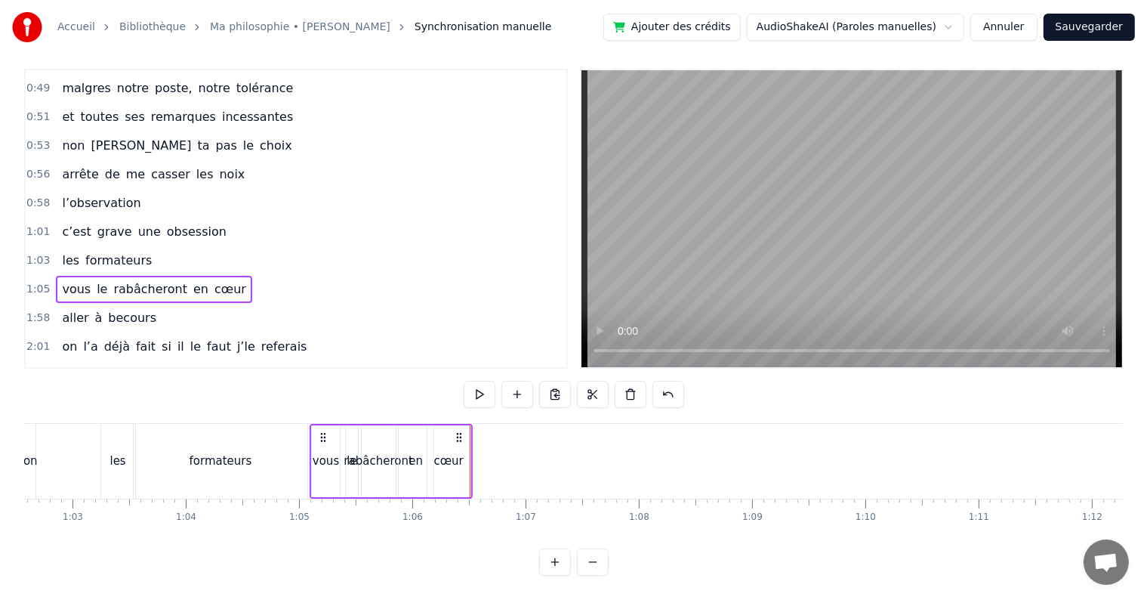
click at [36, 282] on span "1:05" at bounding box center [37, 289] width 23 height 15
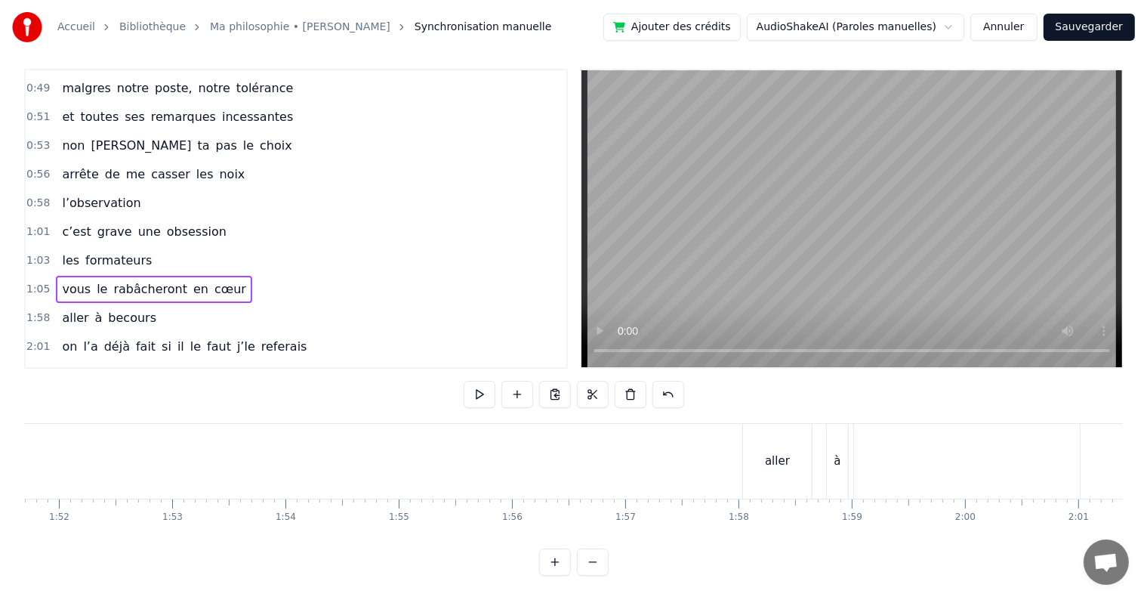
scroll to position [0, 12895]
click at [519, 450] on div "aller" at bounding box center [535, 461] width 69 height 75
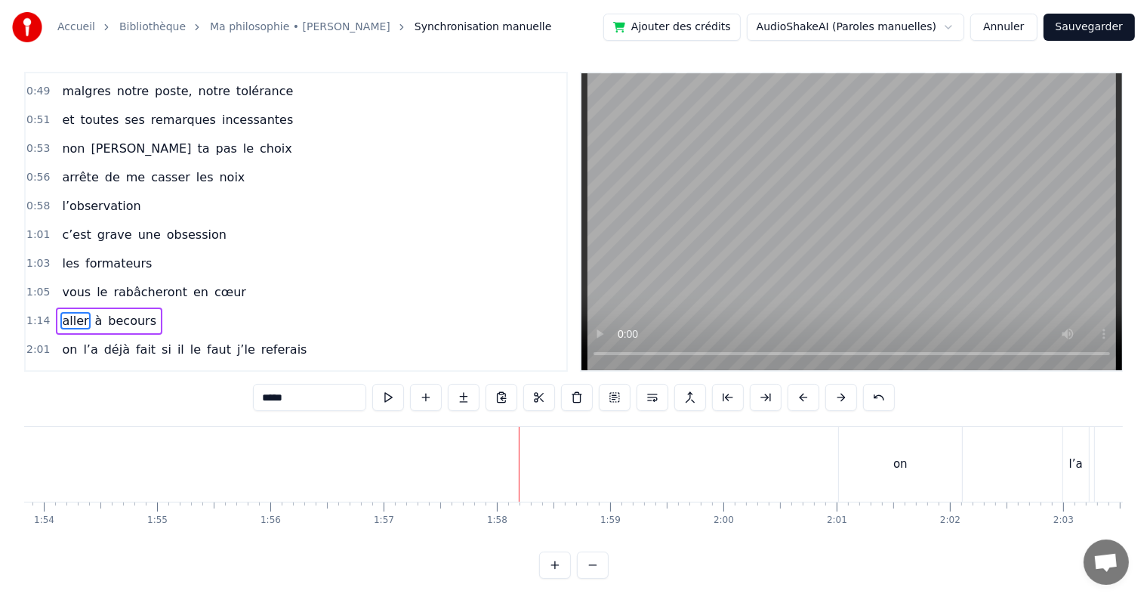
scroll to position [0, 12865]
click at [869, 459] on div "on" at bounding box center [930, 464] width 123 height 75
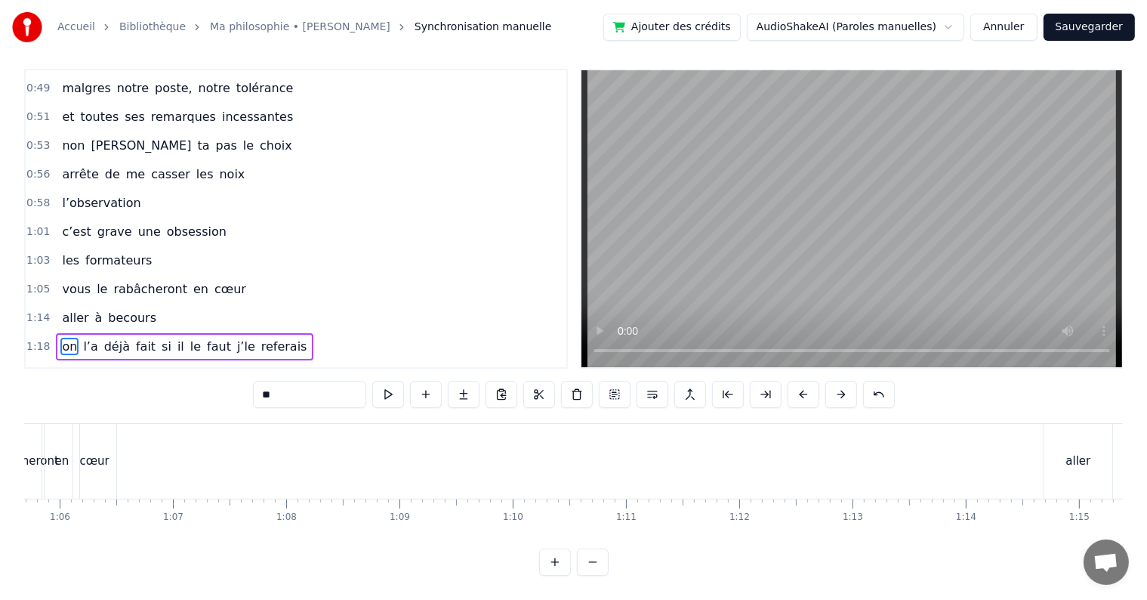
scroll to position [0, 7455]
click at [1048, 480] on div "aller" at bounding box center [1065, 461] width 69 height 75
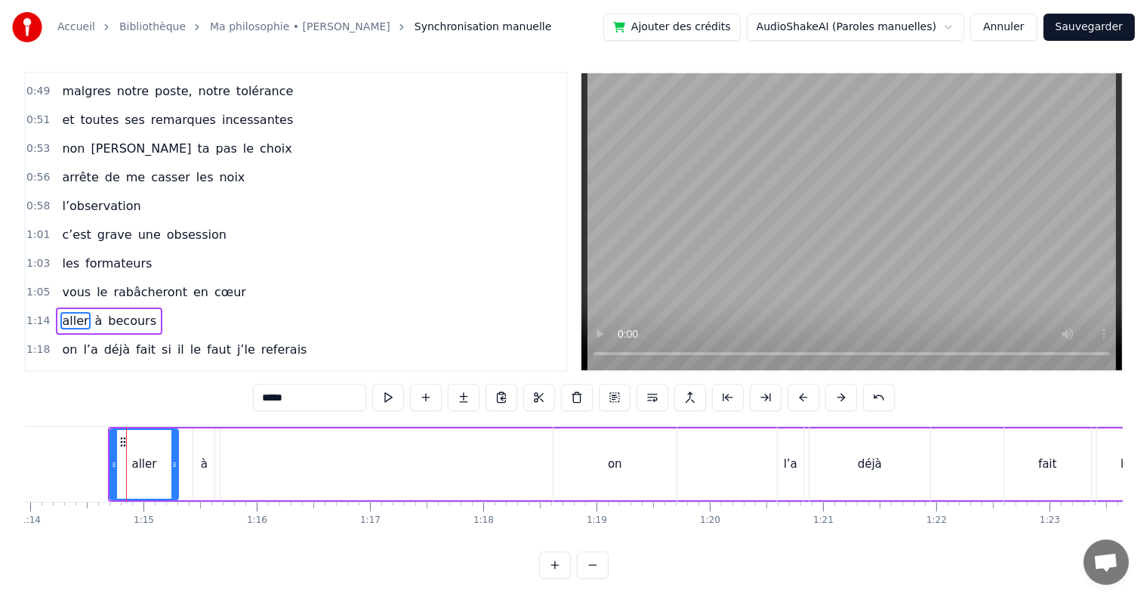
scroll to position [0, 8403]
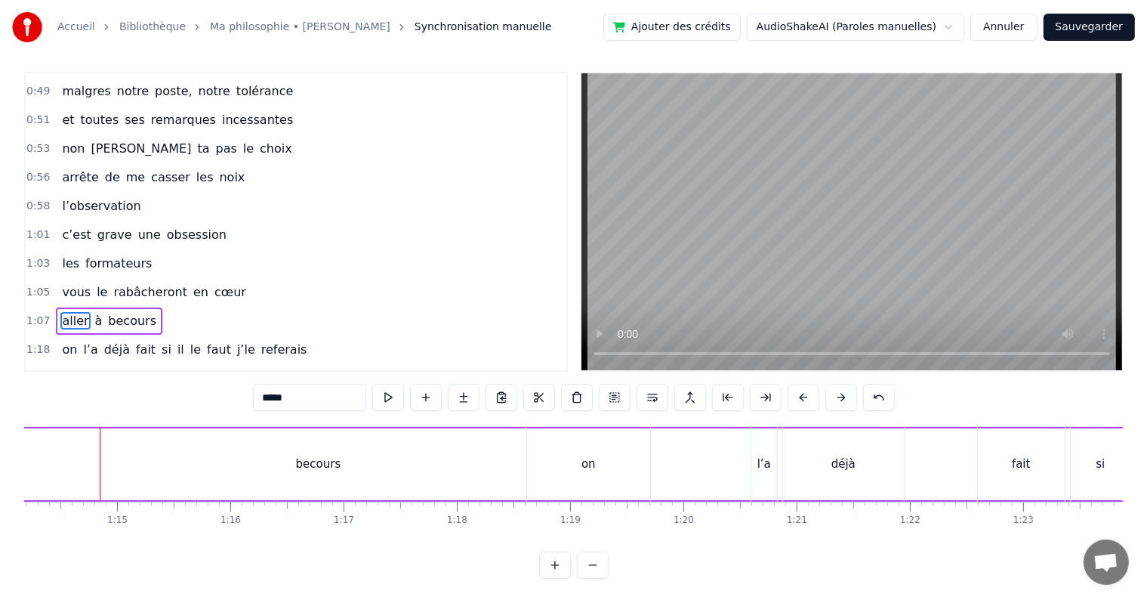
click at [457, 474] on div "becours" at bounding box center [318, 464] width 1845 height 72
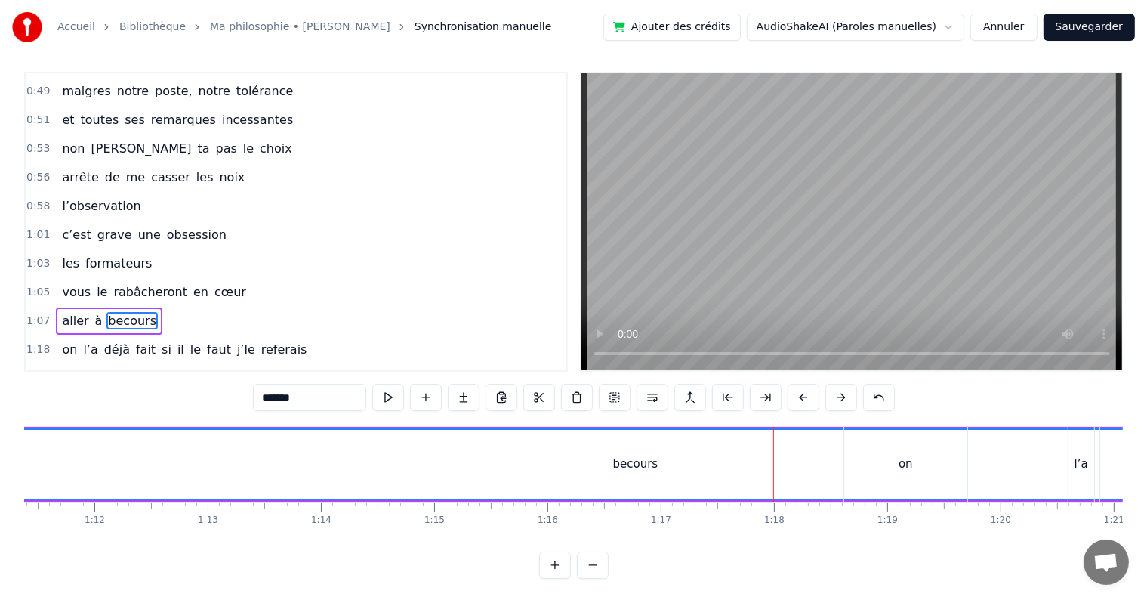
scroll to position [0, 8099]
click at [634, 471] on div "becours" at bounding box center [622, 463] width 45 height 17
drag, startPoint x: 586, startPoint y: 466, endPoint x: 547, endPoint y: 469, distance: 39.4
click at [547, 469] on div "becours" at bounding box center [623, 464] width 1844 height 69
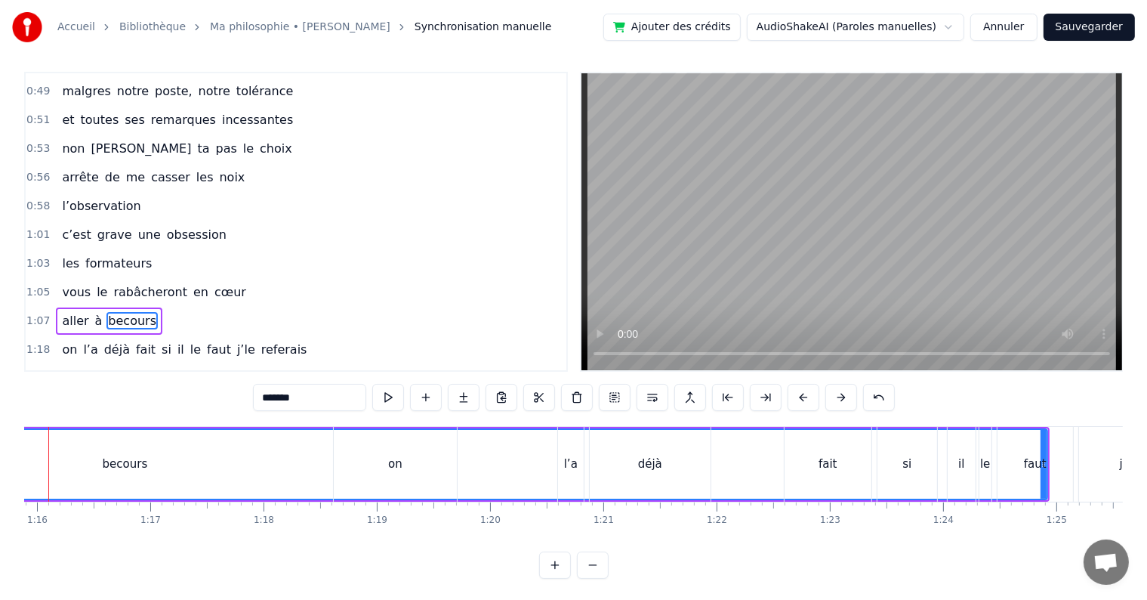
scroll to position [0, 8610]
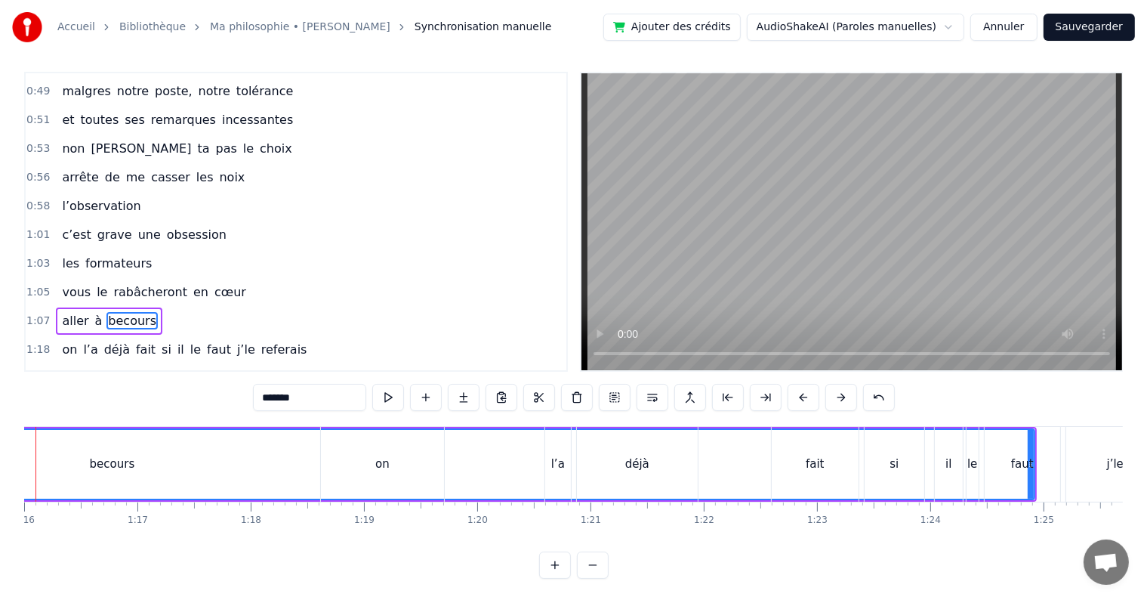
click at [1031, 462] on div "faut" at bounding box center [1022, 463] width 23 height 17
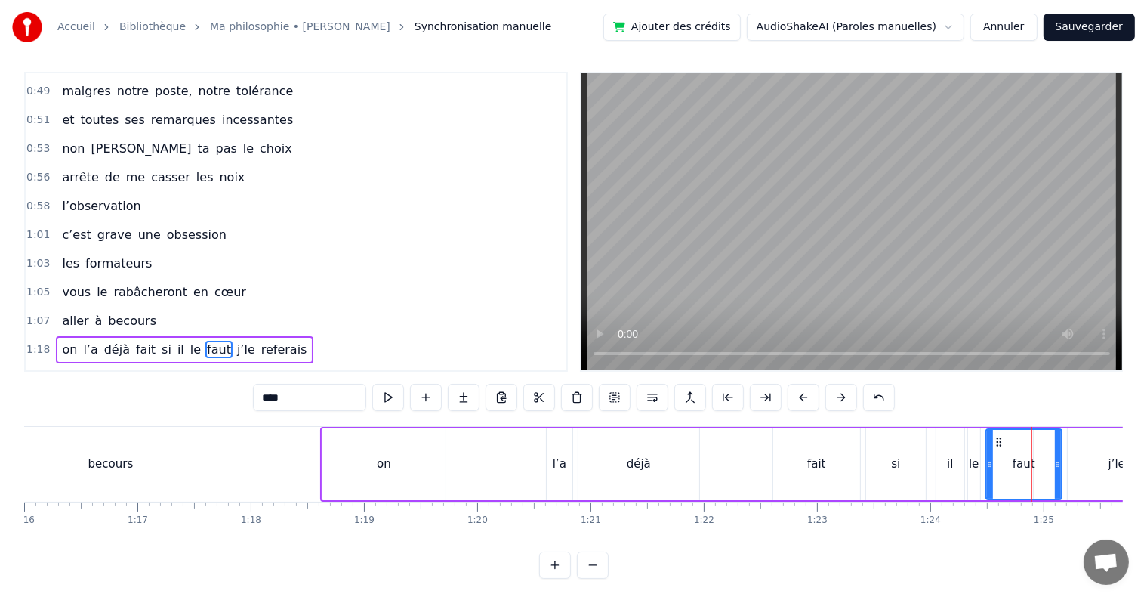
scroll to position [23, 0]
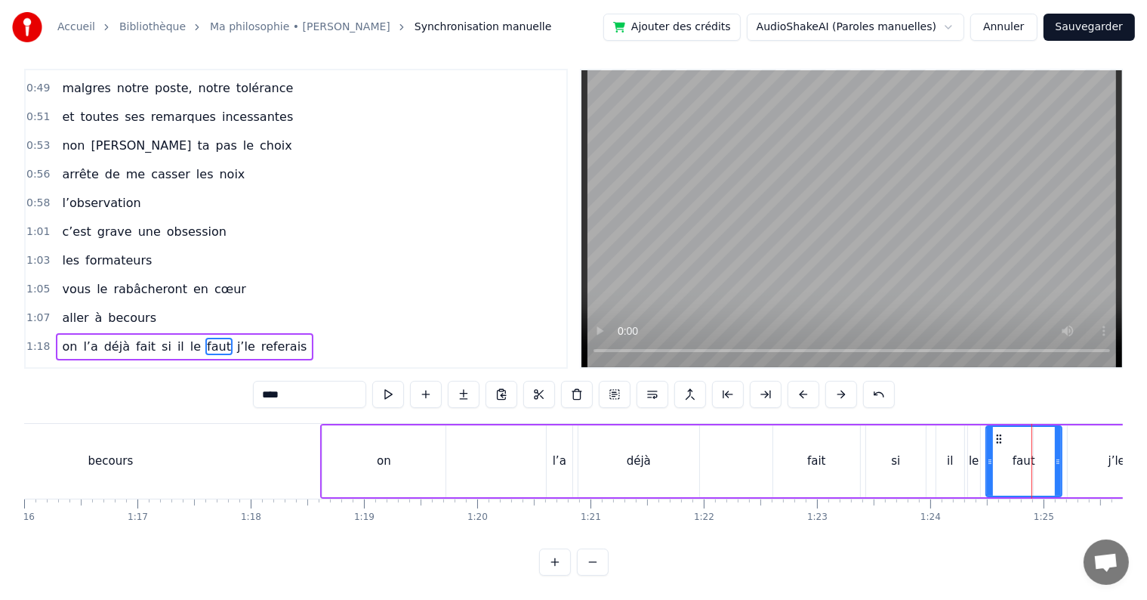
click at [182, 464] on div "becours" at bounding box center [110, 461] width 1845 height 75
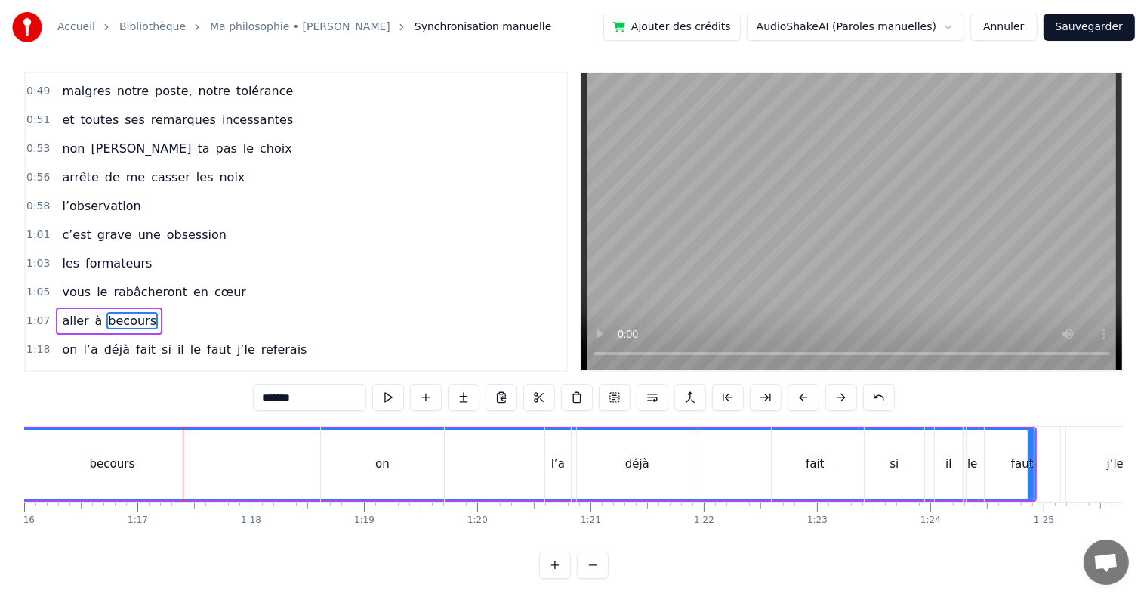
drag, startPoint x: 1027, startPoint y: 452, endPoint x: 985, endPoint y: 456, distance: 42.5
click at [985, 456] on div "faut" at bounding box center [1023, 464] width 76 height 75
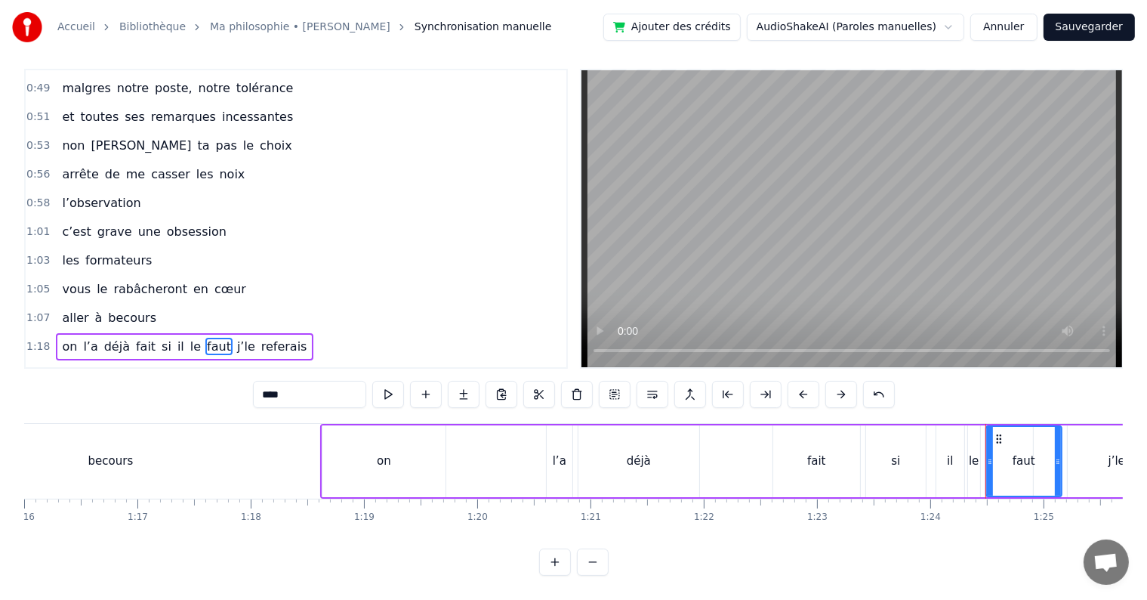
click at [272, 455] on div "becours" at bounding box center [110, 461] width 1845 height 75
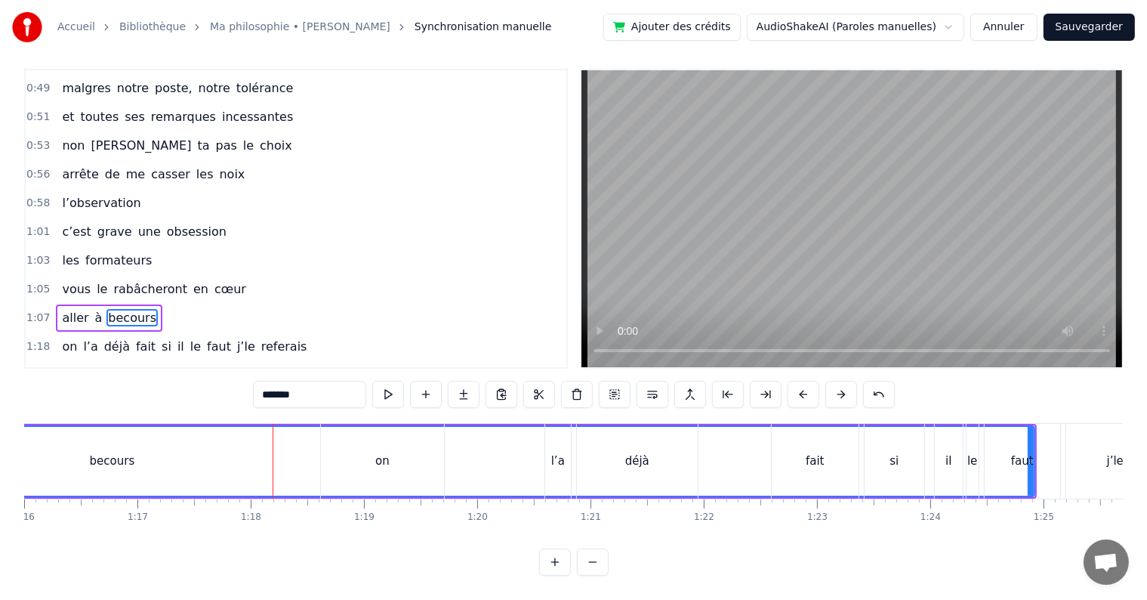
scroll to position [7, 0]
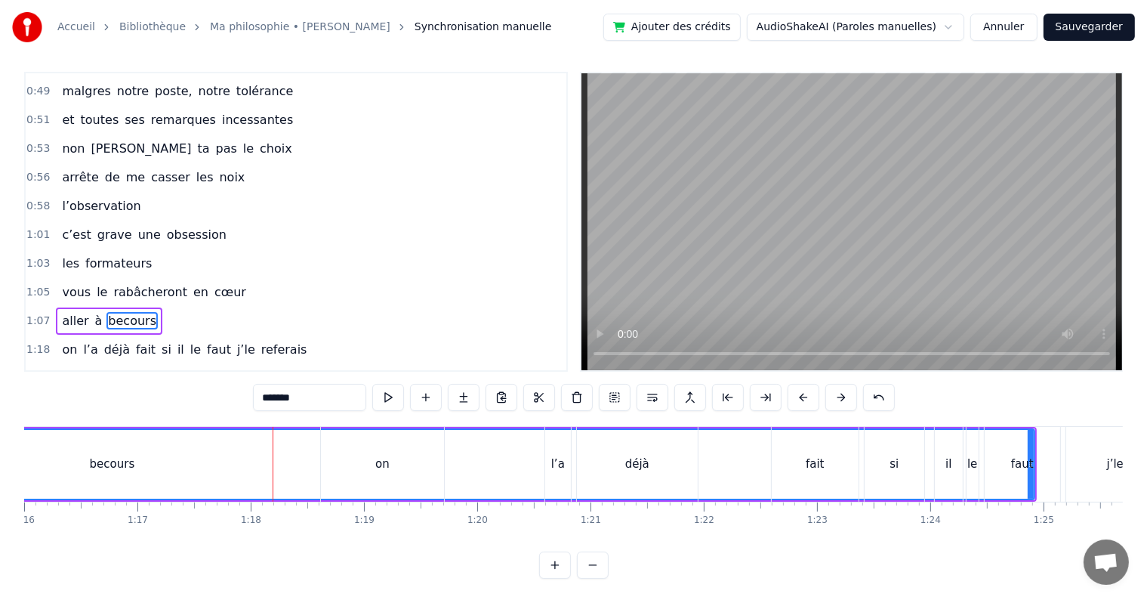
click at [1026, 462] on div "faut" at bounding box center [1022, 463] width 23 height 17
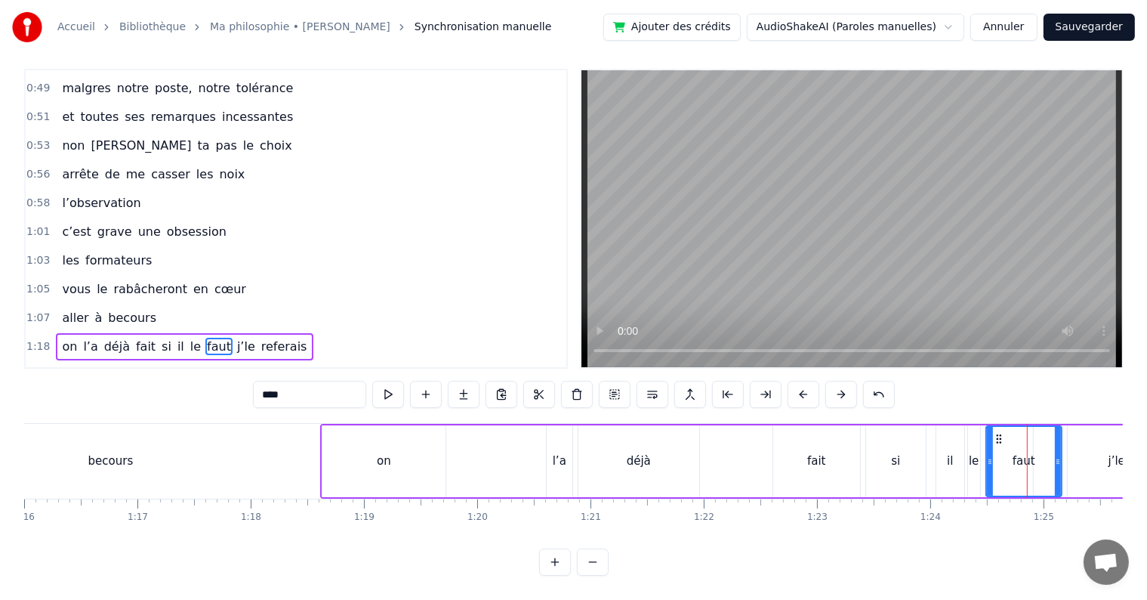
click at [350, 471] on div "on" at bounding box center [383, 461] width 123 height 72
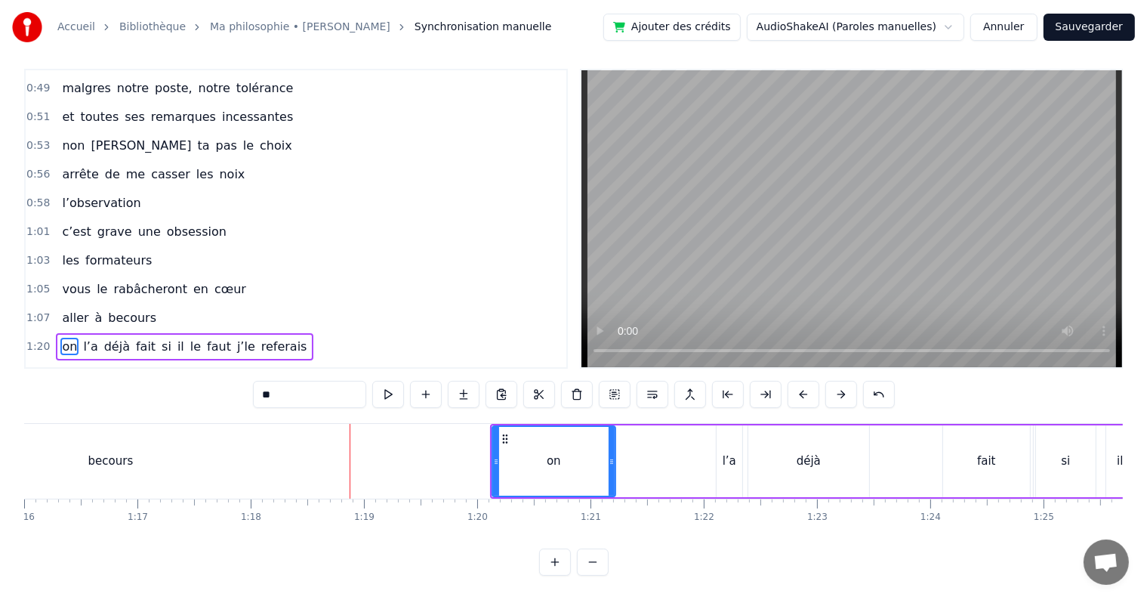
click at [202, 458] on div "becours" at bounding box center [110, 461] width 1845 height 75
type input "*******"
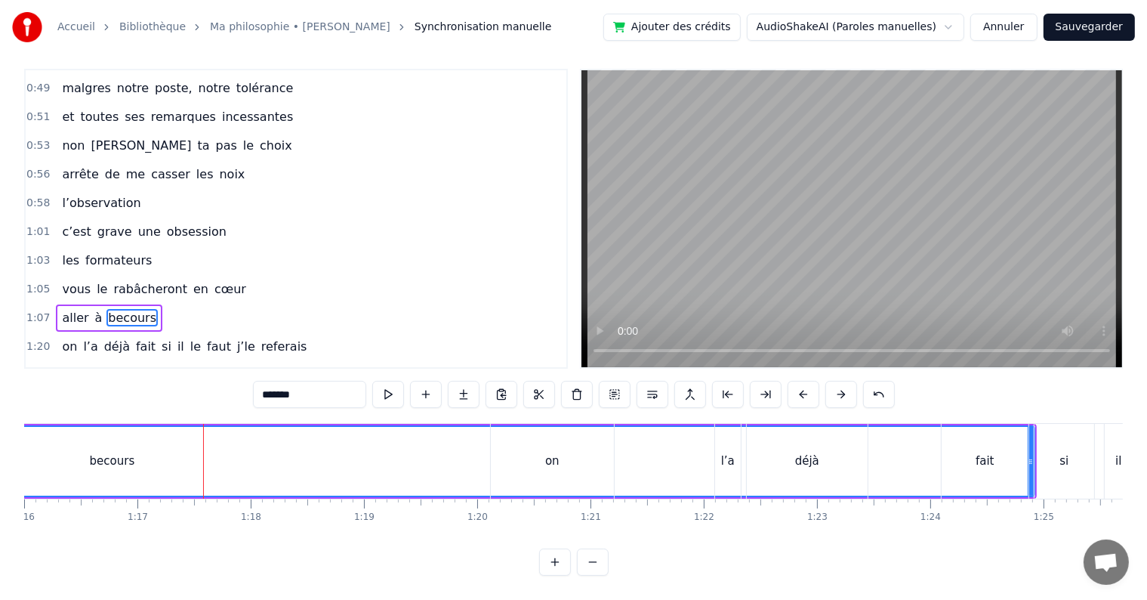
scroll to position [7, 0]
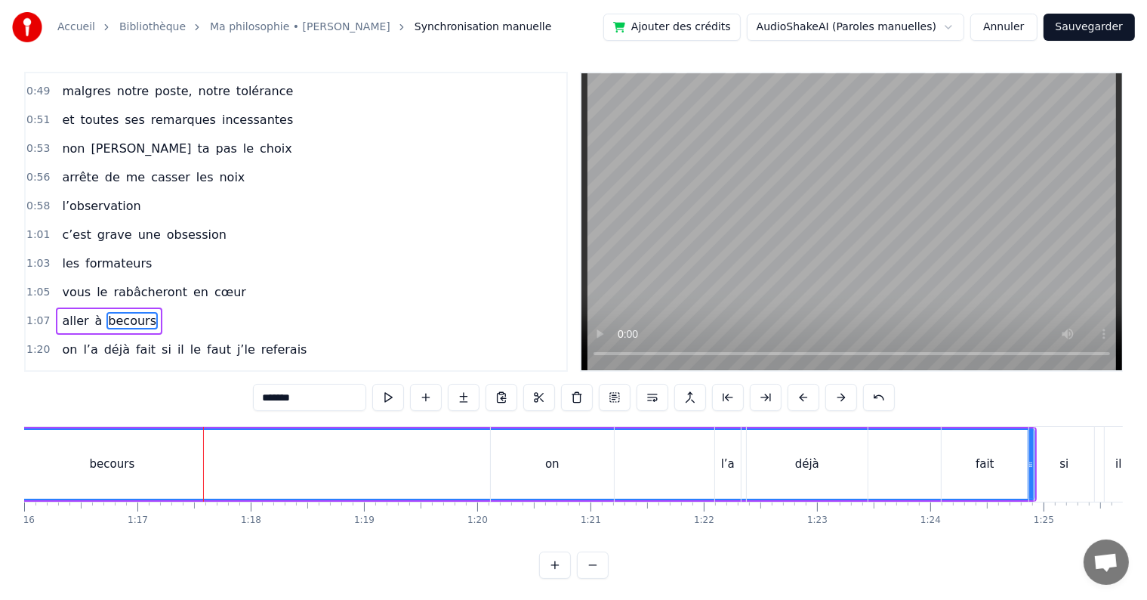
drag, startPoint x: 1030, startPoint y: 462, endPoint x: 906, endPoint y: 468, distance: 124.0
click at [906, 468] on div "on l’a déjà fait si il le faut j’le referais" at bounding box center [1030, 464] width 1081 height 75
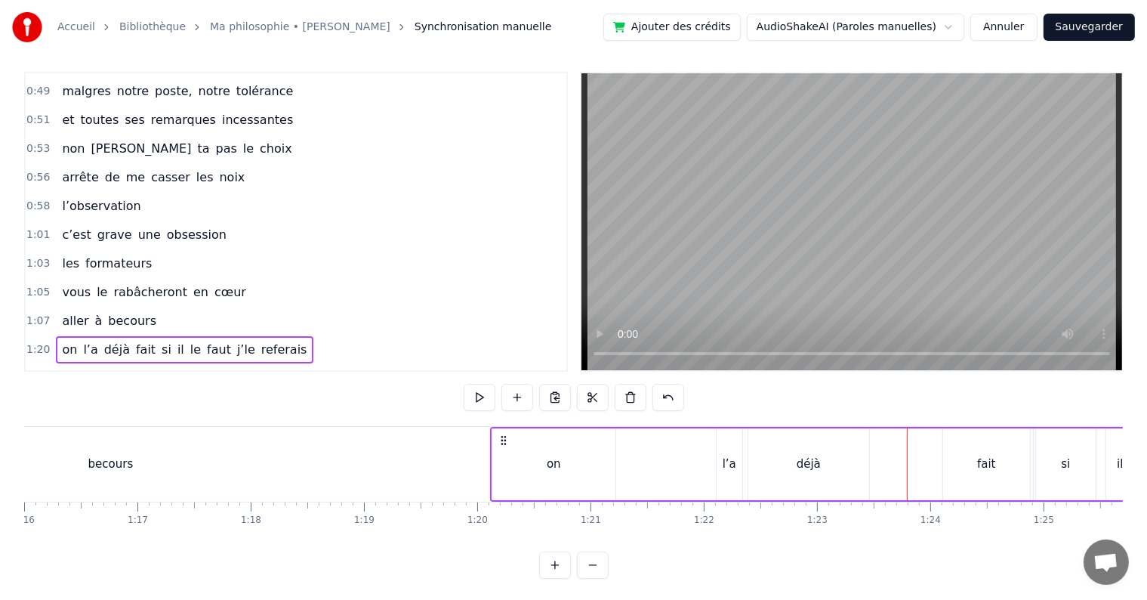
click at [332, 454] on div "becours" at bounding box center [110, 464] width 1845 height 75
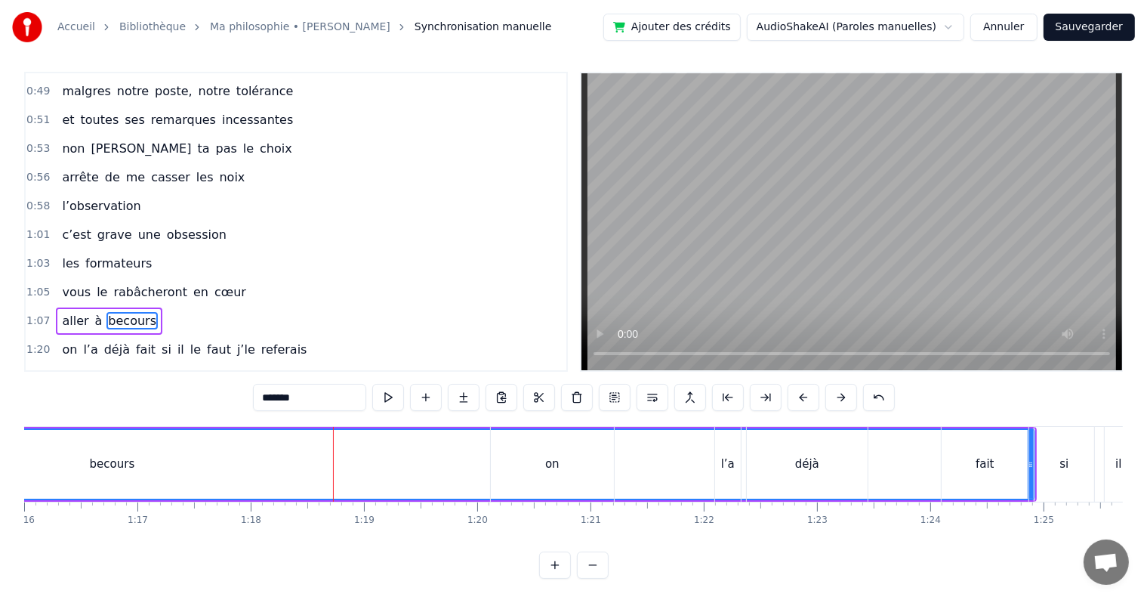
scroll to position [0, 8731]
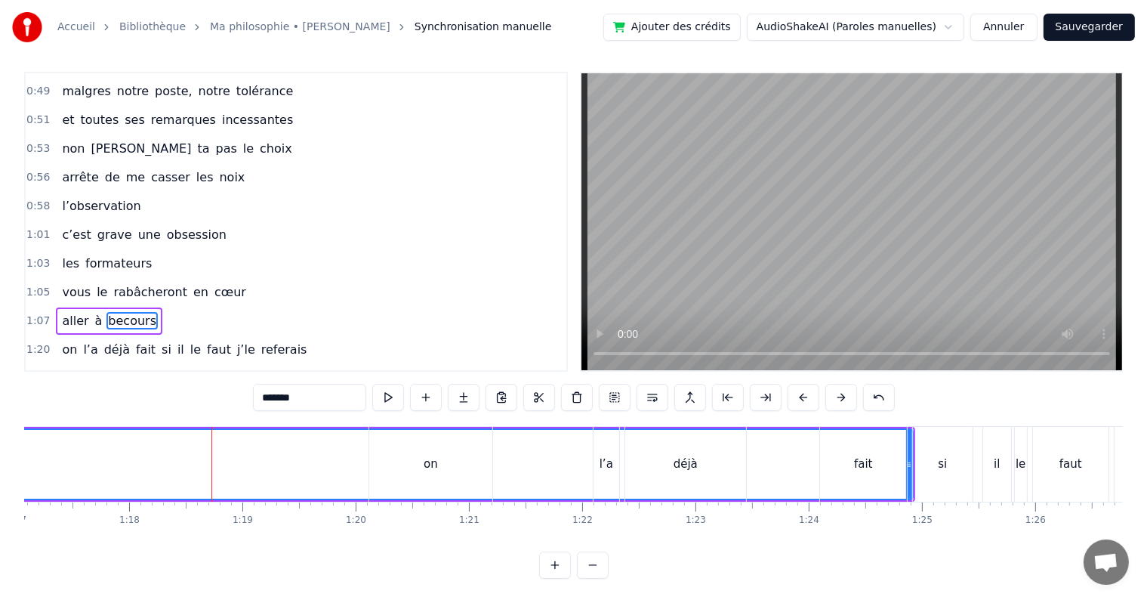
click at [440, 478] on div "on" at bounding box center [430, 464] width 123 height 75
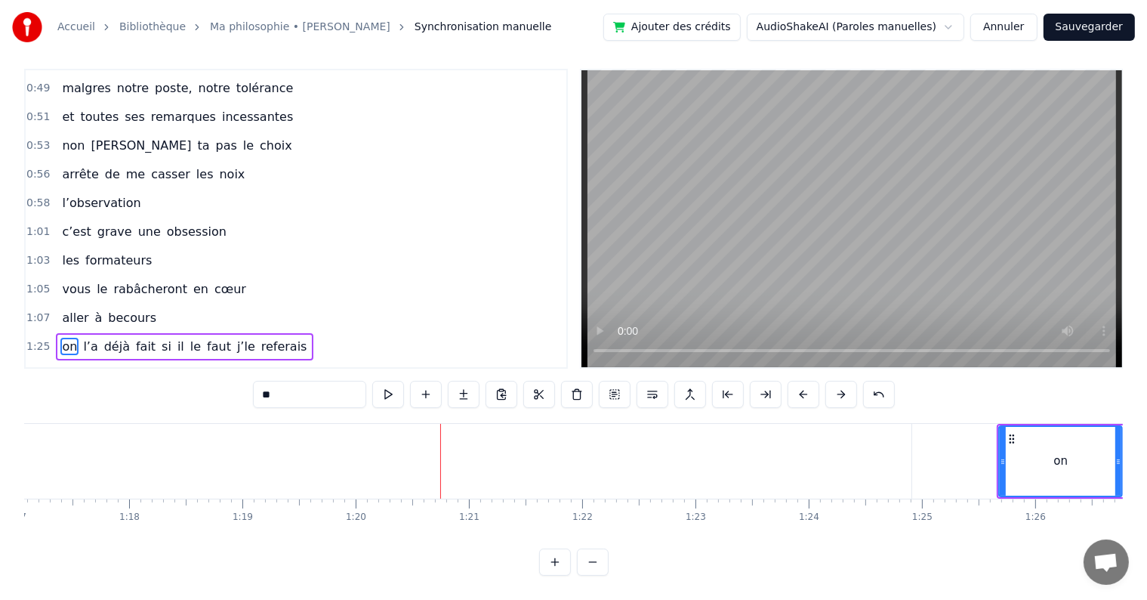
type input "*******"
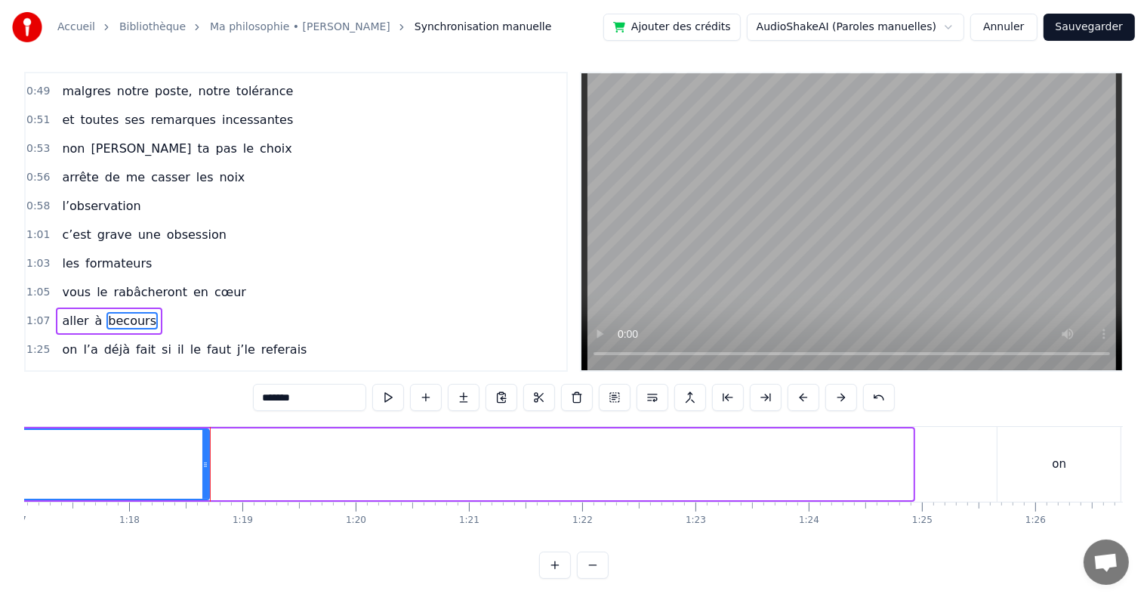
drag, startPoint x: 909, startPoint y: 464, endPoint x: 128, endPoint y: 456, distance: 780.9
click at [202, 456] on div at bounding box center [205, 464] width 6 height 69
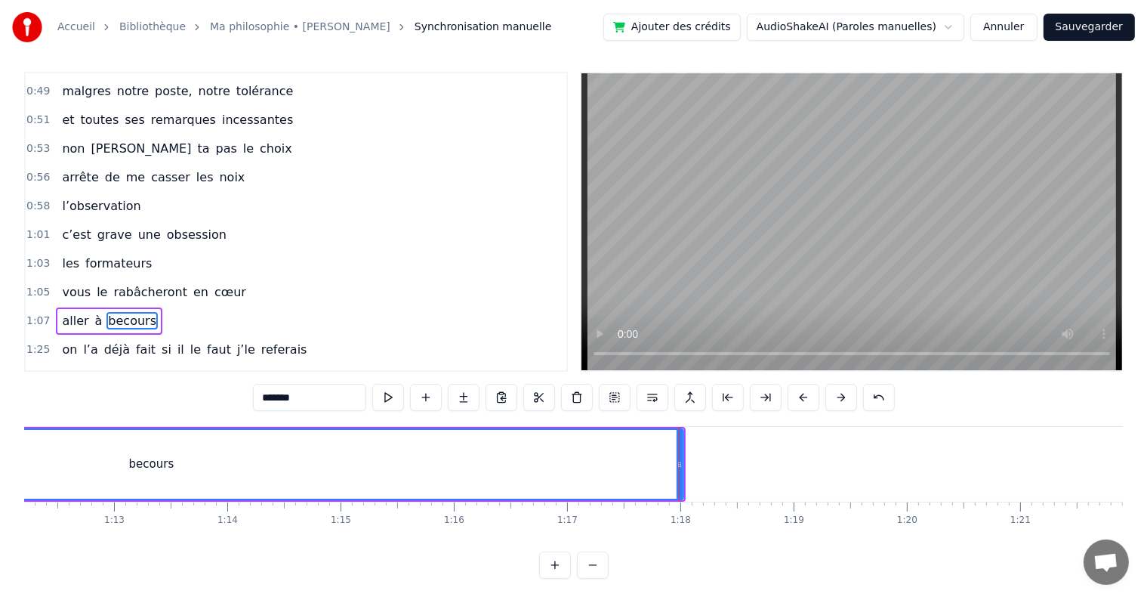
scroll to position [0, 8153]
click at [705, 459] on div at bounding box center [705, 464] width 1 height 75
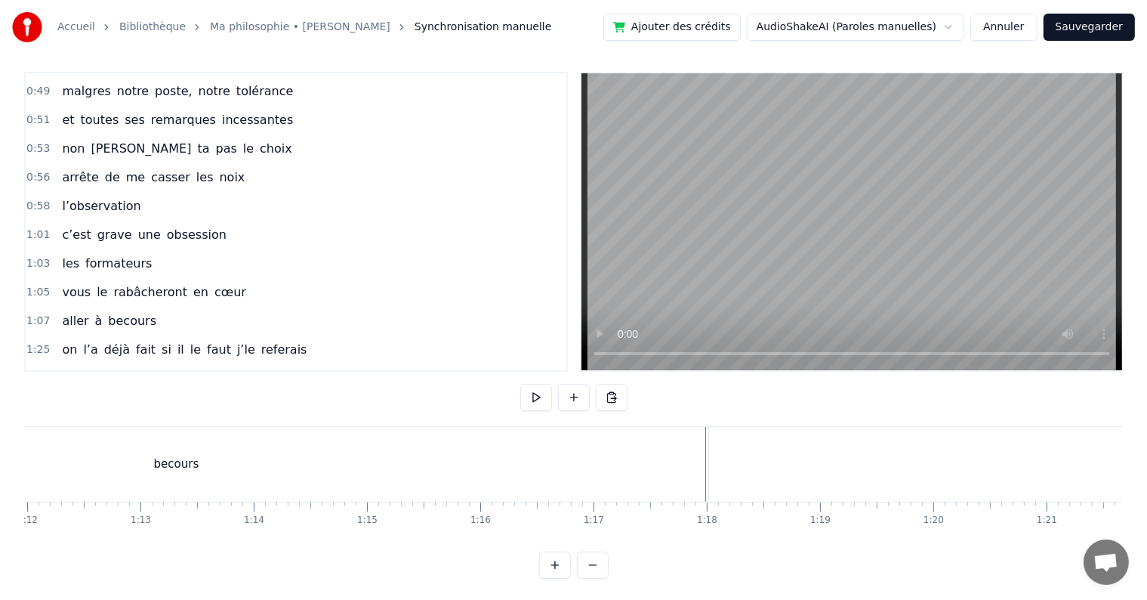
click at [655, 462] on div "becours" at bounding box center [176, 464] width 1064 height 75
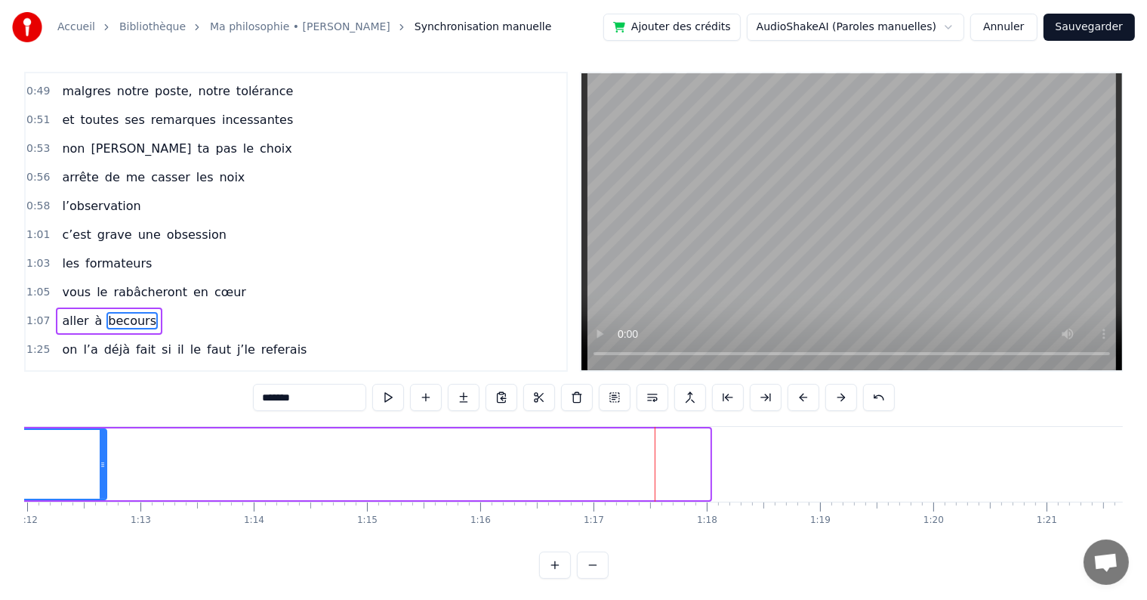
drag, startPoint x: 706, startPoint y: 458, endPoint x: 97, endPoint y: 456, distance: 609.5
click at [100, 456] on div at bounding box center [103, 464] width 6 height 69
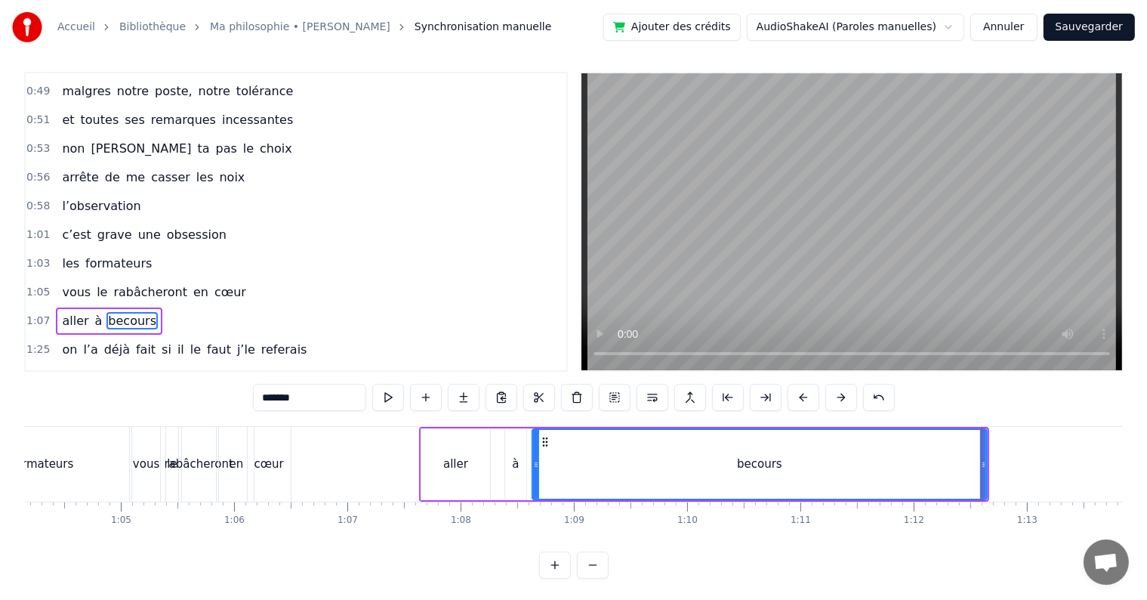
scroll to position [0, 7320]
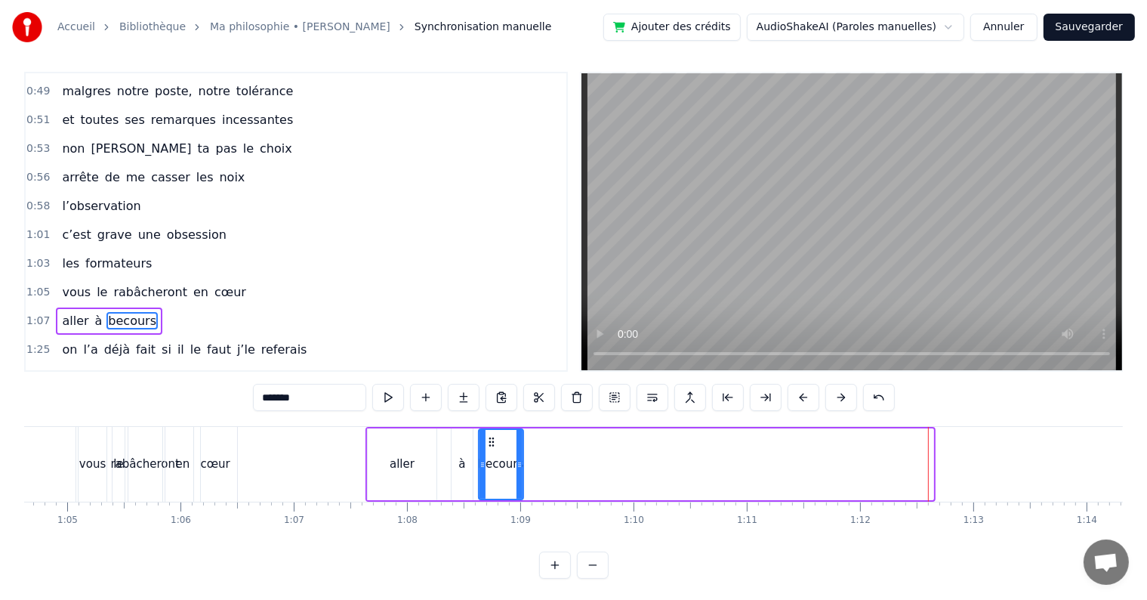
drag, startPoint x: 929, startPoint y: 461, endPoint x: 517, endPoint y: 464, distance: 412.4
click at [517, 464] on icon at bounding box center [520, 464] width 6 height 12
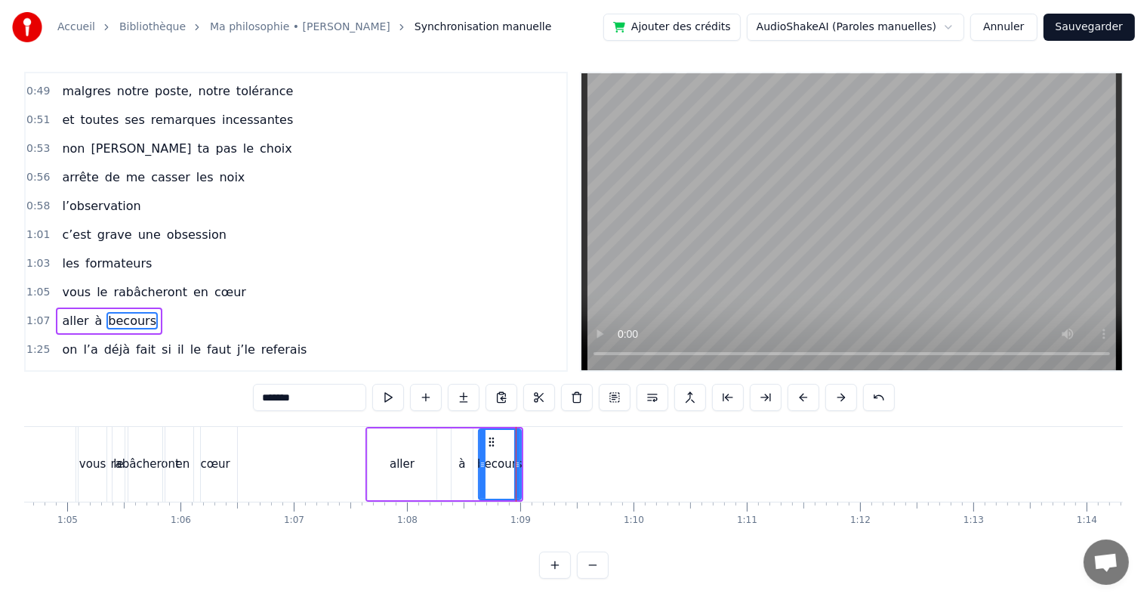
click at [451, 453] on div "à" at bounding box center [462, 464] width 23 height 72
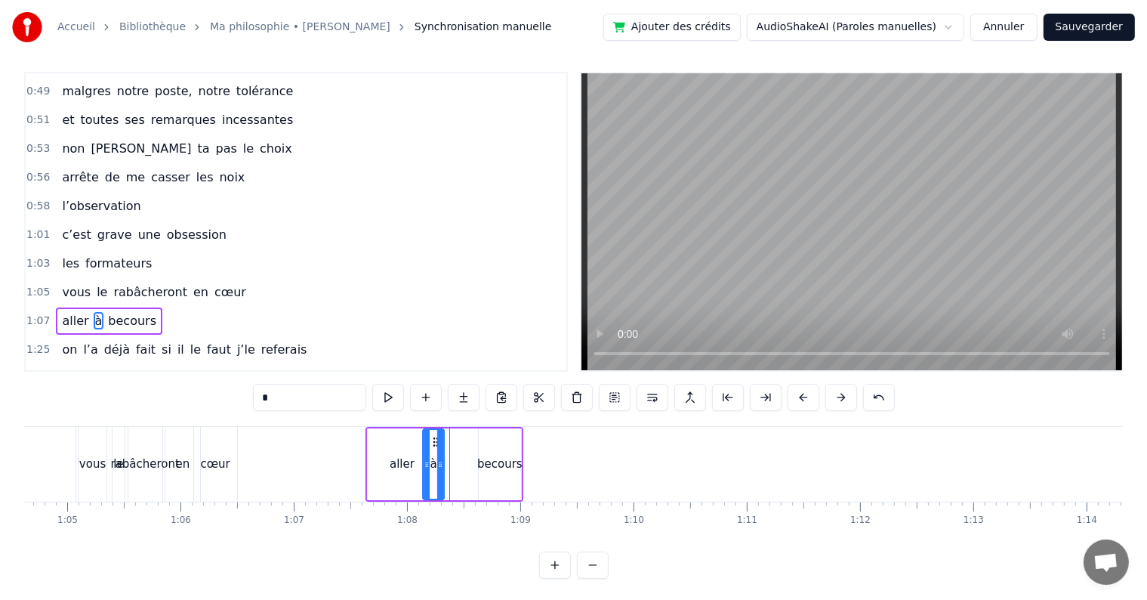
drag, startPoint x: 460, startPoint y: 440, endPoint x: 429, endPoint y: 438, distance: 31.0
click at [430, 438] on icon at bounding box center [436, 442] width 12 height 12
click at [498, 443] on div "becours" at bounding box center [500, 464] width 42 height 72
drag, startPoint x: 489, startPoint y: 437, endPoint x: 447, endPoint y: 441, distance: 42.5
click at [447, 441] on icon at bounding box center [449, 442] width 12 height 12
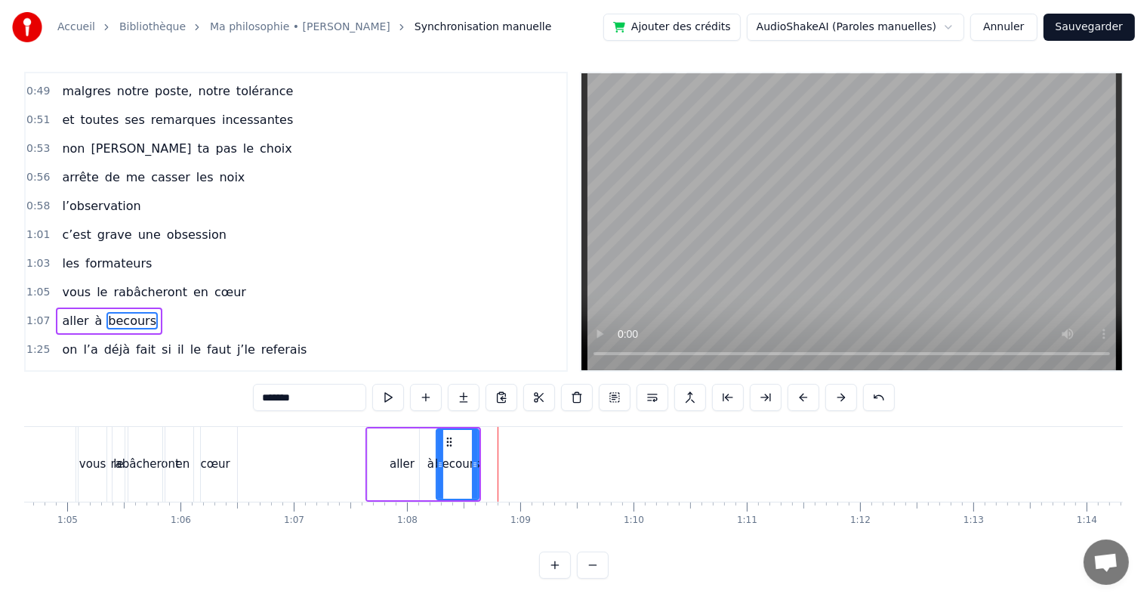
click at [372, 443] on div "aller" at bounding box center [402, 464] width 69 height 72
type input "*****"
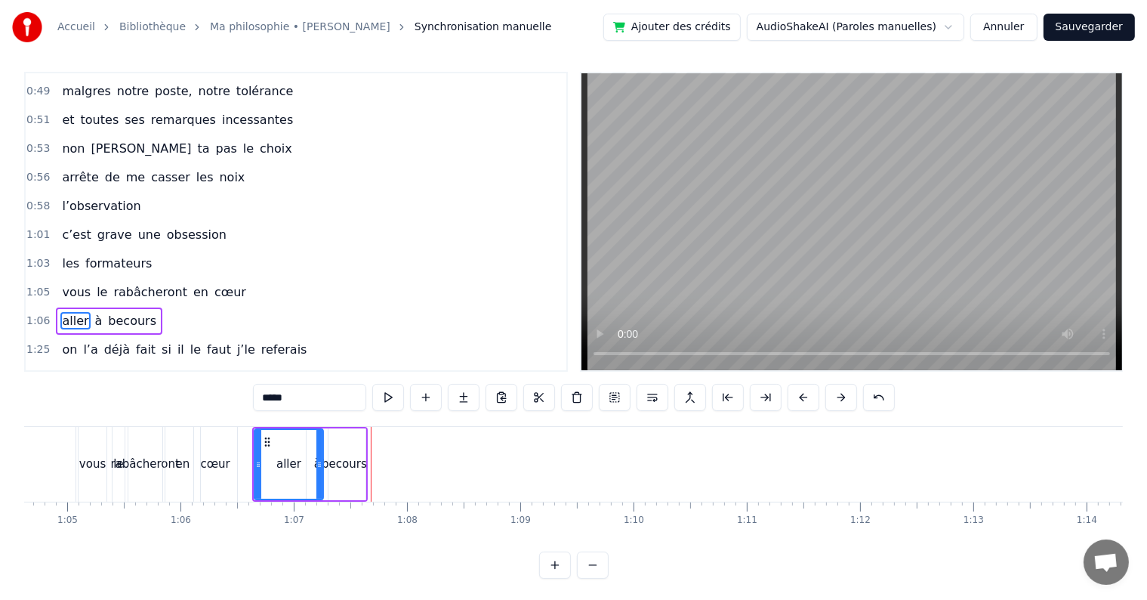
click at [32, 313] on span "1:06" at bounding box center [37, 320] width 23 height 15
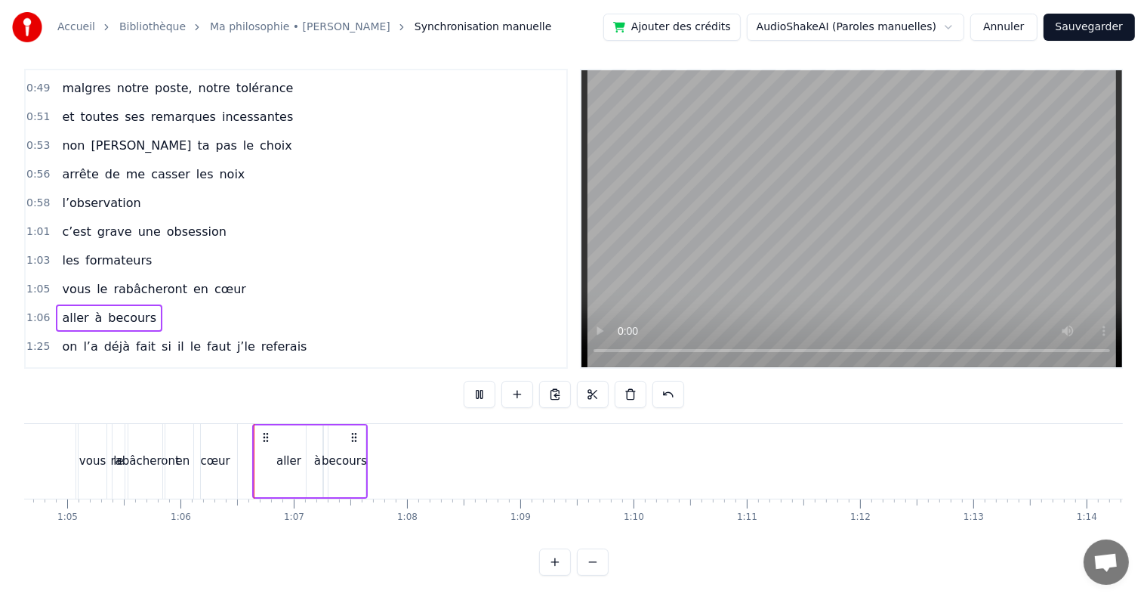
scroll to position [23, 0]
click at [270, 431] on icon at bounding box center [266, 437] width 12 height 12
click at [265, 431] on icon at bounding box center [266, 437] width 12 height 12
click at [265, 430] on div "aller" at bounding box center [289, 461] width 69 height 72
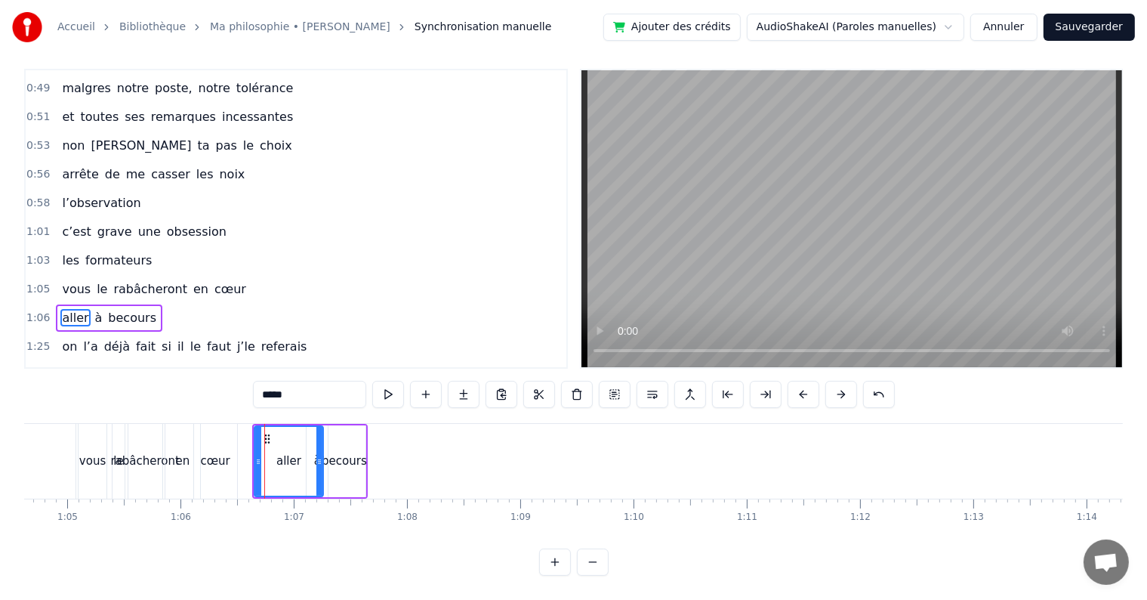
scroll to position [7, 0]
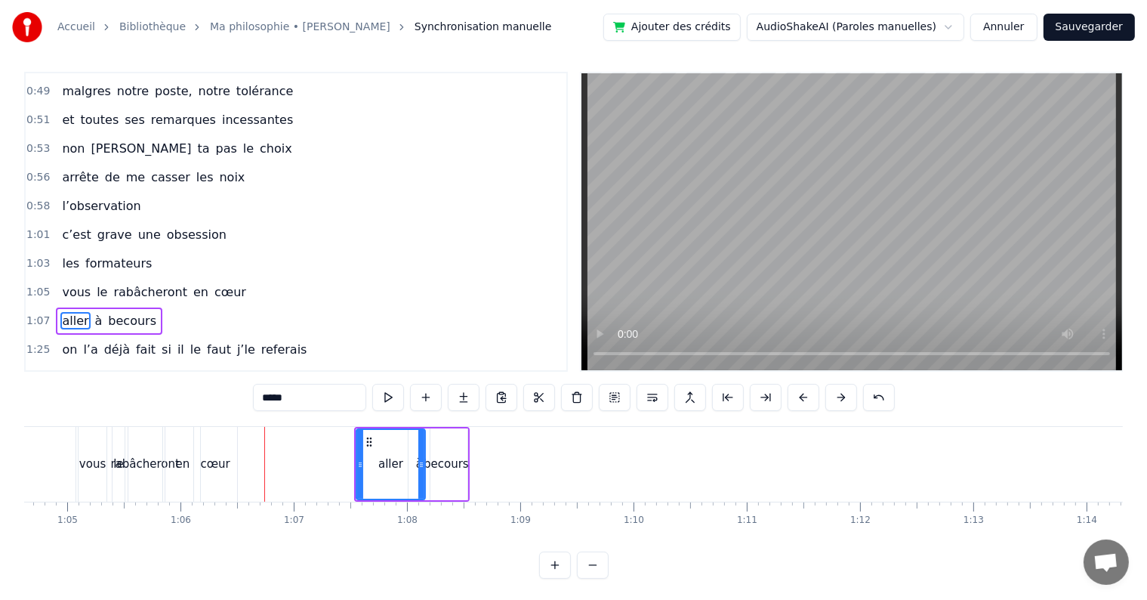
click at [33, 285] on span "1:05" at bounding box center [37, 292] width 23 height 15
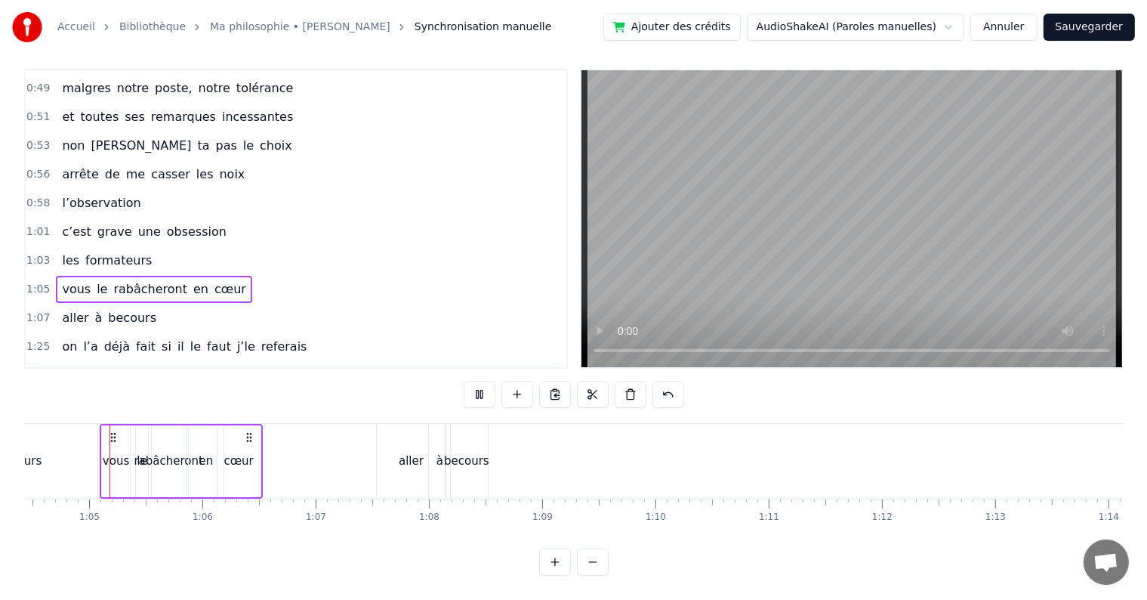
scroll to position [23, 0]
click at [242, 452] on div "cœur" at bounding box center [238, 460] width 29 height 17
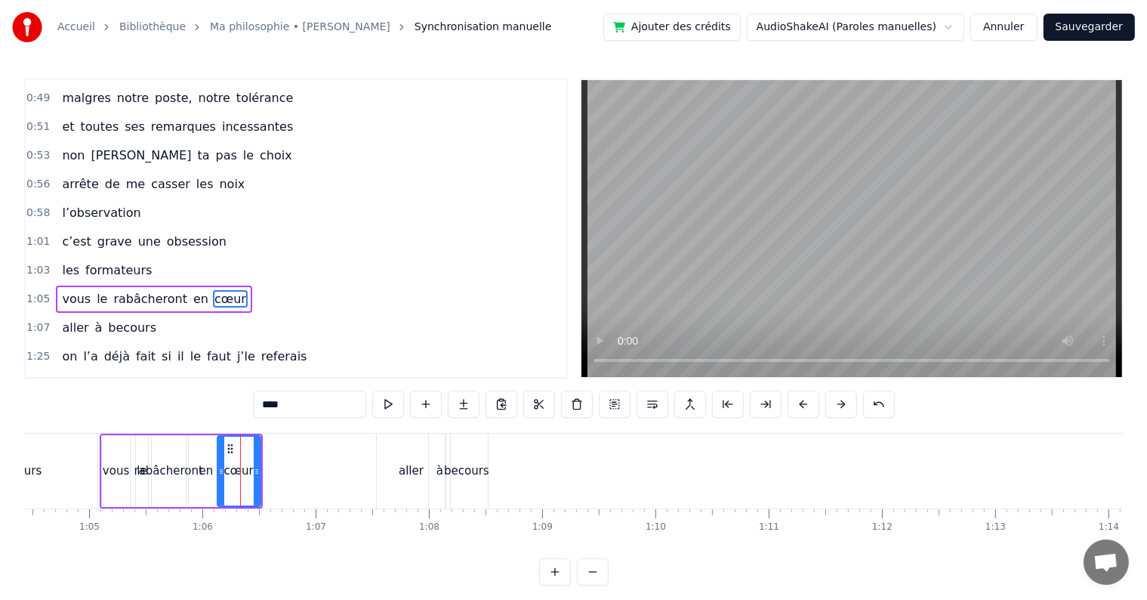
click at [391, 483] on div "aller" at bounding box center [411, 470] width 69 height 75
type input "*****"
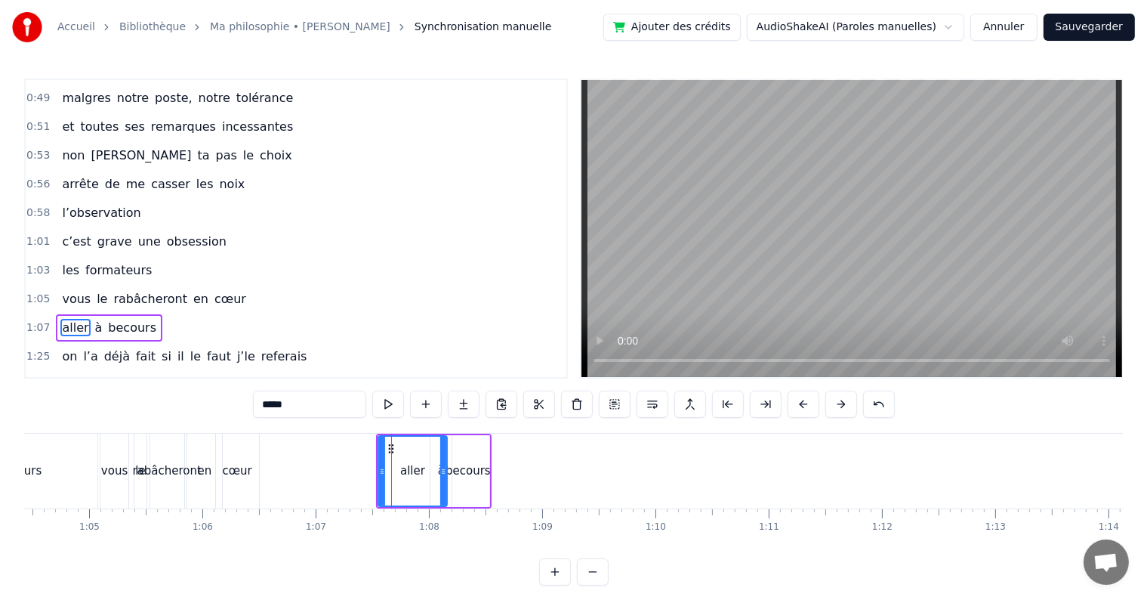
scroll to position [7, 0]
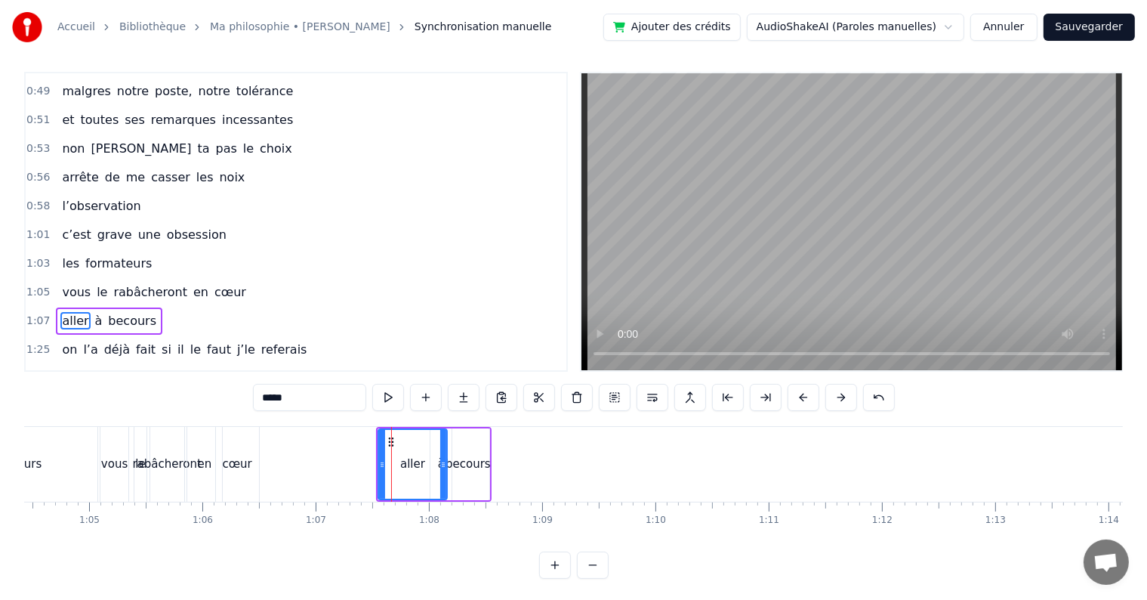
click at [35, 256] on span "1:03" at bounding box center [37, 263] width 23 height 15
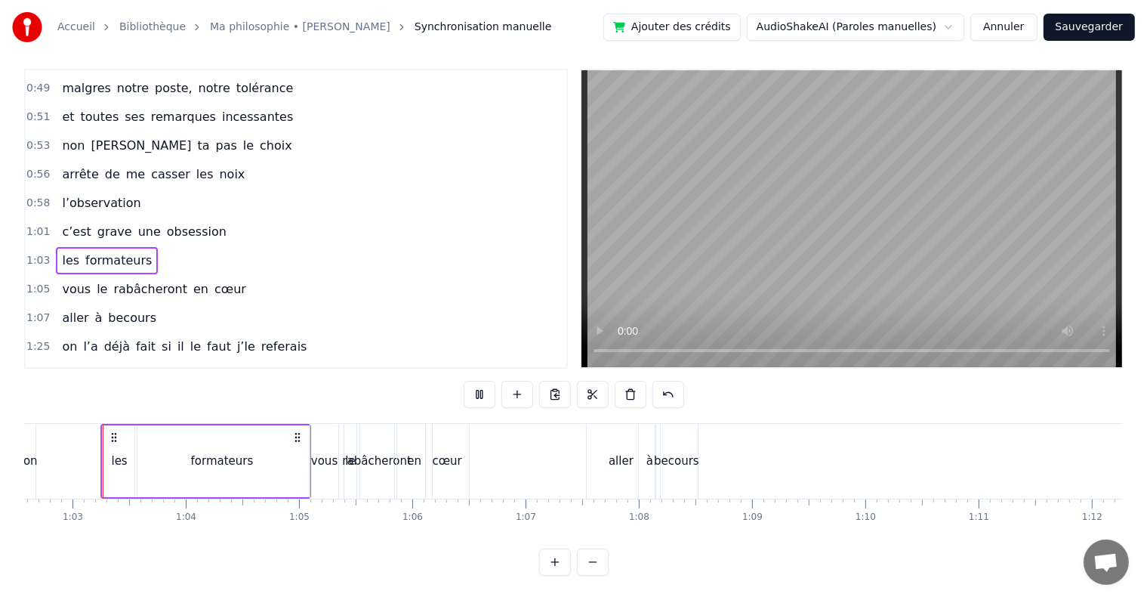
scroll to position [23, 0]
click at [35, 282] on span "1:05" at bounding box center [37, 289] width 23 height 15
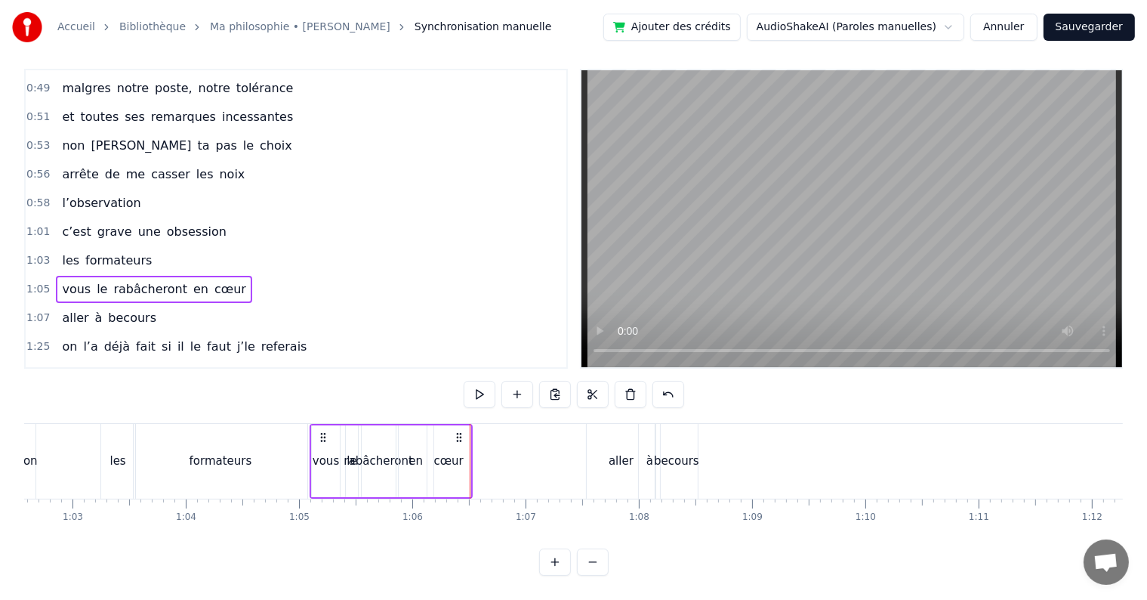
click at [606, 453] on div "aller" at bounding box center [621, 461] width 69 height 75
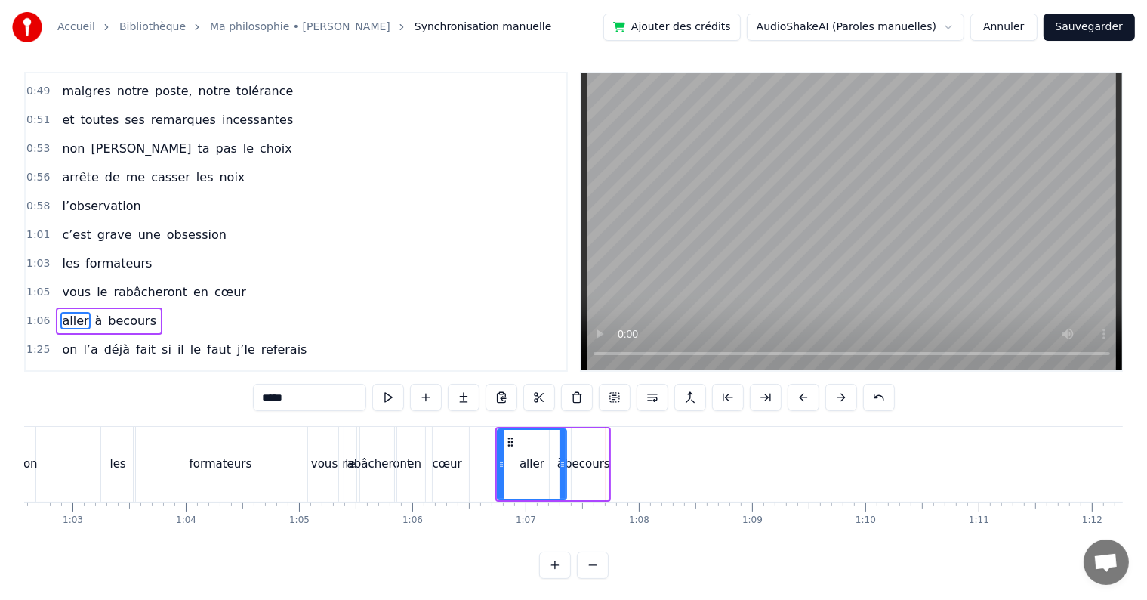
click at [39, 313] on span "1:06" at bounding box center [37, 320] width 23 height 15
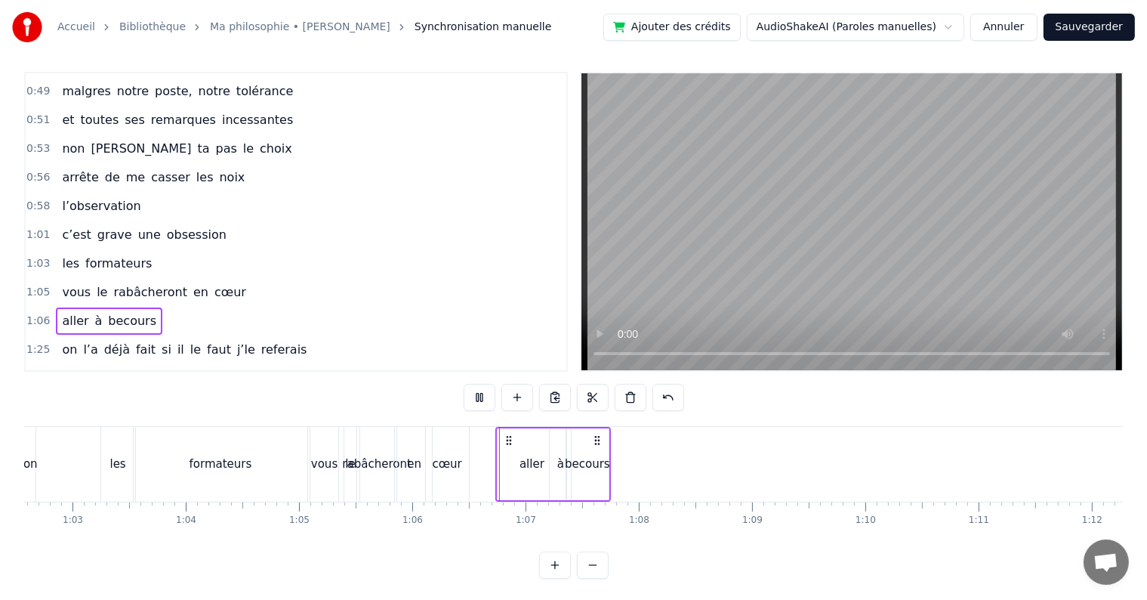
scroll to position [23, 0]
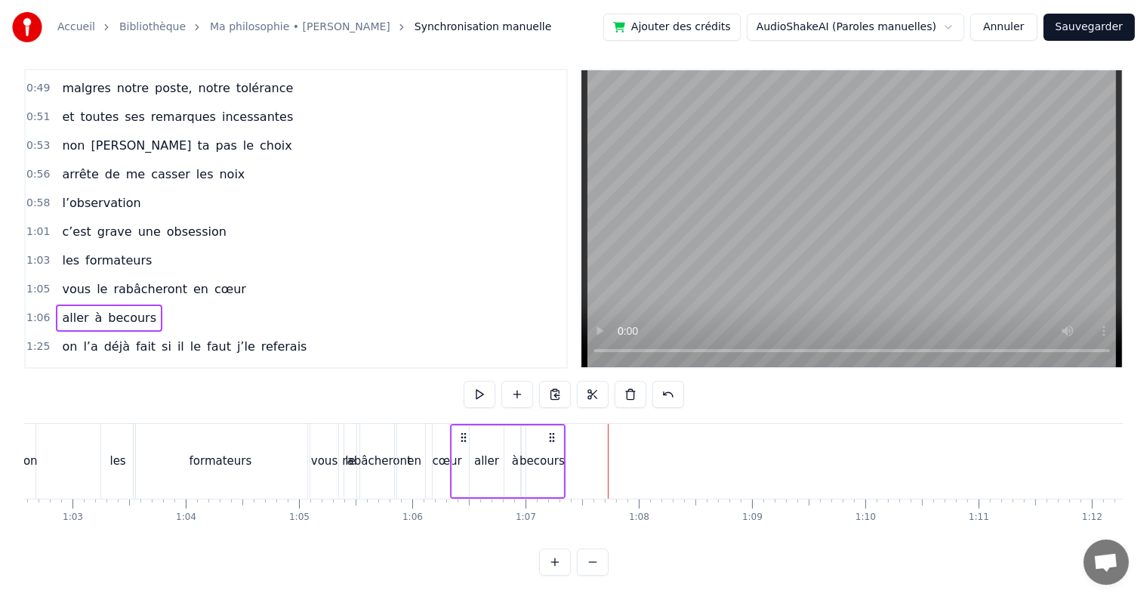
click at [29, 310] on span "1:06" at bounding box center [37, 317] width 23 height 15
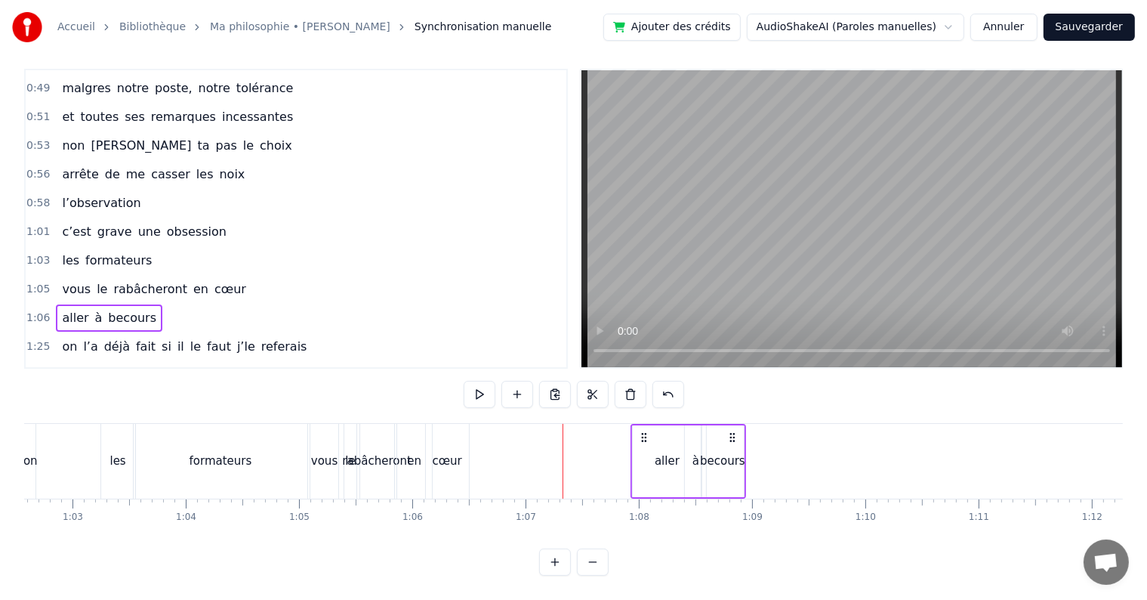
drag, startPoint x: 464, startPoint y: 424, endPoint x: 644, endPoint y: 444, distance: 181.6
click at [644, 444] on div "aller à becours" at bounding box center [689, 461] width 116 height 75
click at [640, 451] on div "aller" at bounding box center [667, 461] width 69 height 72
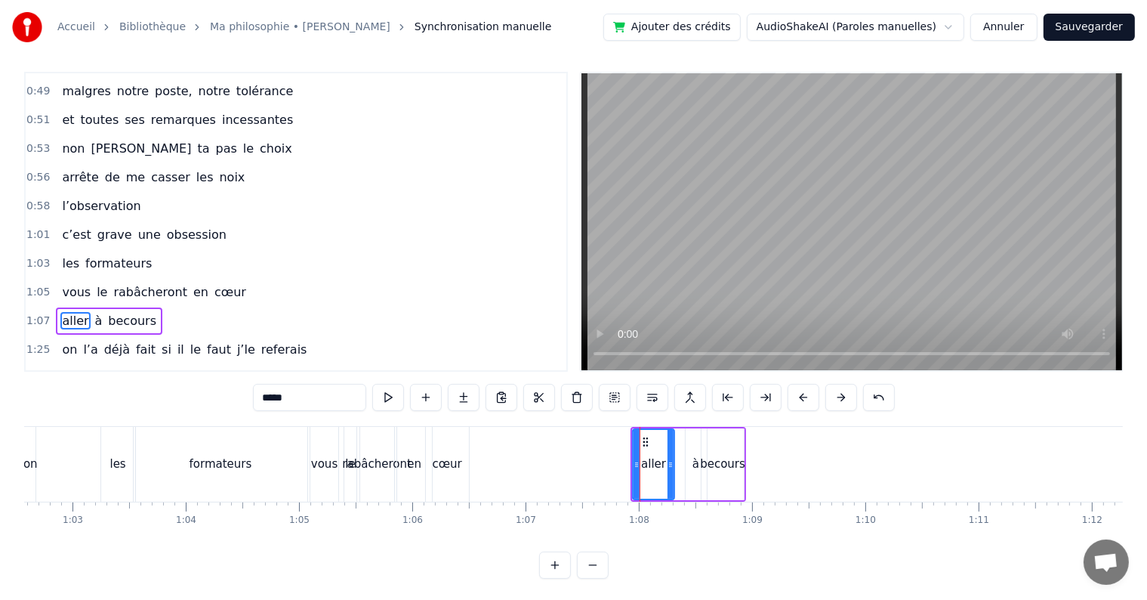
drag, startPoint x: 695, startPoint y: 459, endPoint x: 668, endPoint y: 459, distance: 27.2
click at [668, 459] on icon at bounding box center [671, 464] width 6 height 12
click at [713, 455] on div "becours" at bounding box center [722, 463] width 45 height 17
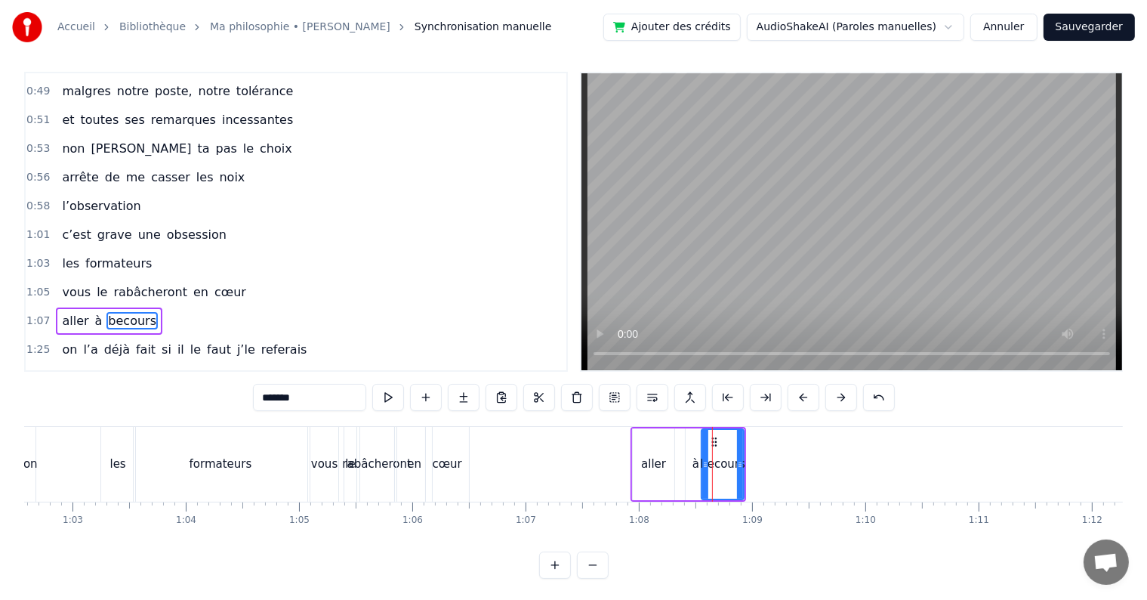
click at [698, 450] on div "à" at bounding box center [696, 464] width 21 height 72
drag, startPoint x: 696, startPoint y: 440, endPoint x: 683, endPoint y: 435, distance: 13.6
click at [683, 436] on icon at bounding box center [685, 442] width 12 height 12
click at [733, 443] on div "becours" at bounding box center [723, 464] width 42 height 72
type input "*******"
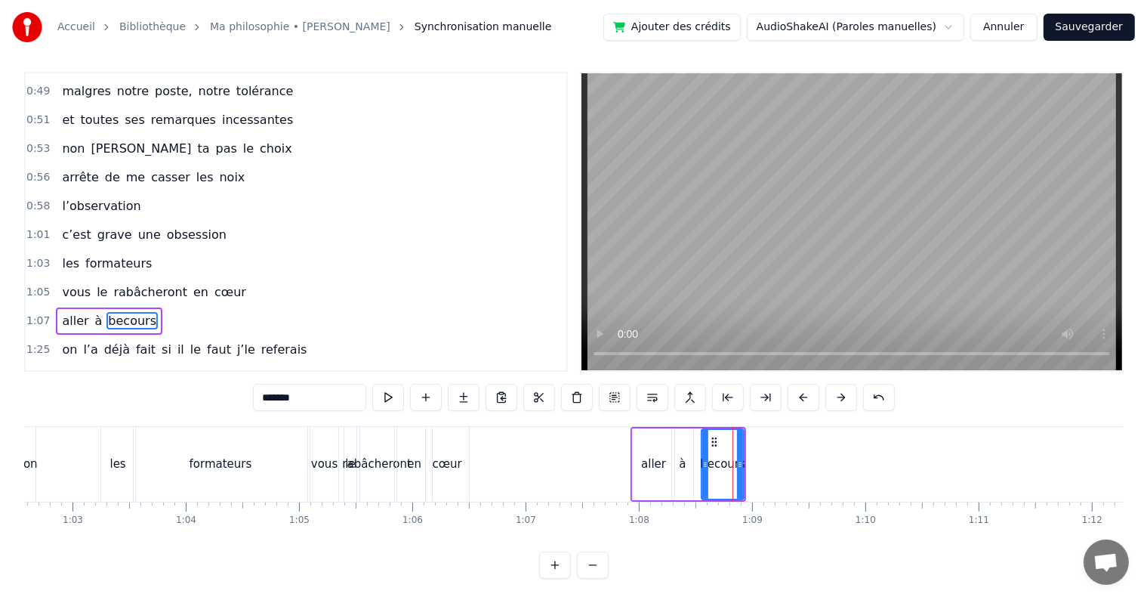
drag, startPoint x: 713, startPoint y: 433, endPoint x: 695, endPoint y: 442, distance: 20.3
click at [695, 442] on div "aller à becours" at bounding box center [689, 464] width 116 height 75
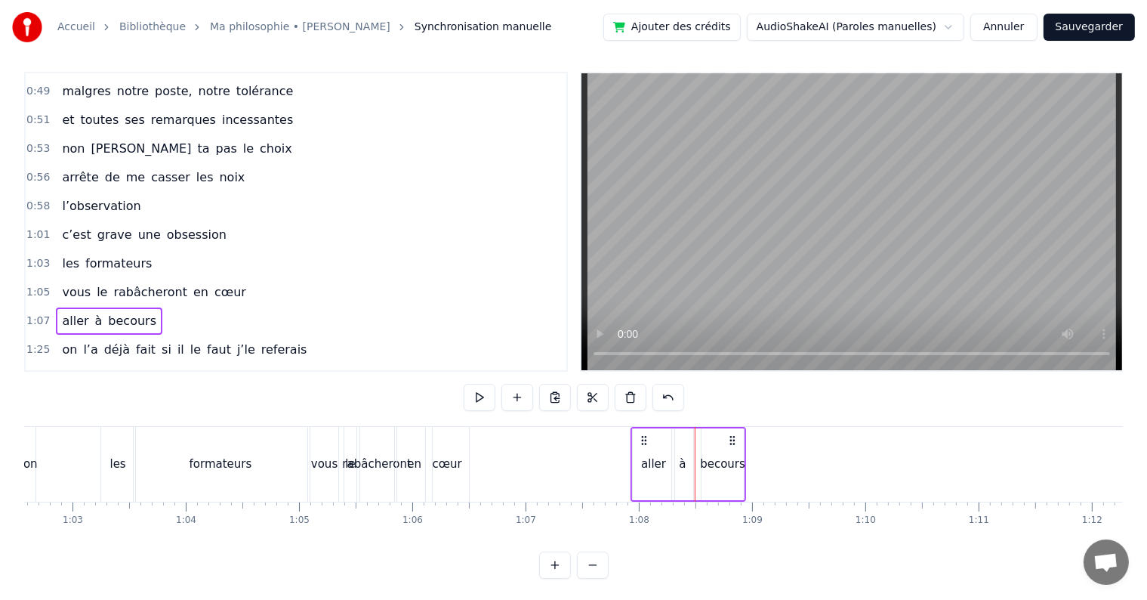
click at [719, 441] on div "becours" at bounding box center [723, 464] width 42 height 72
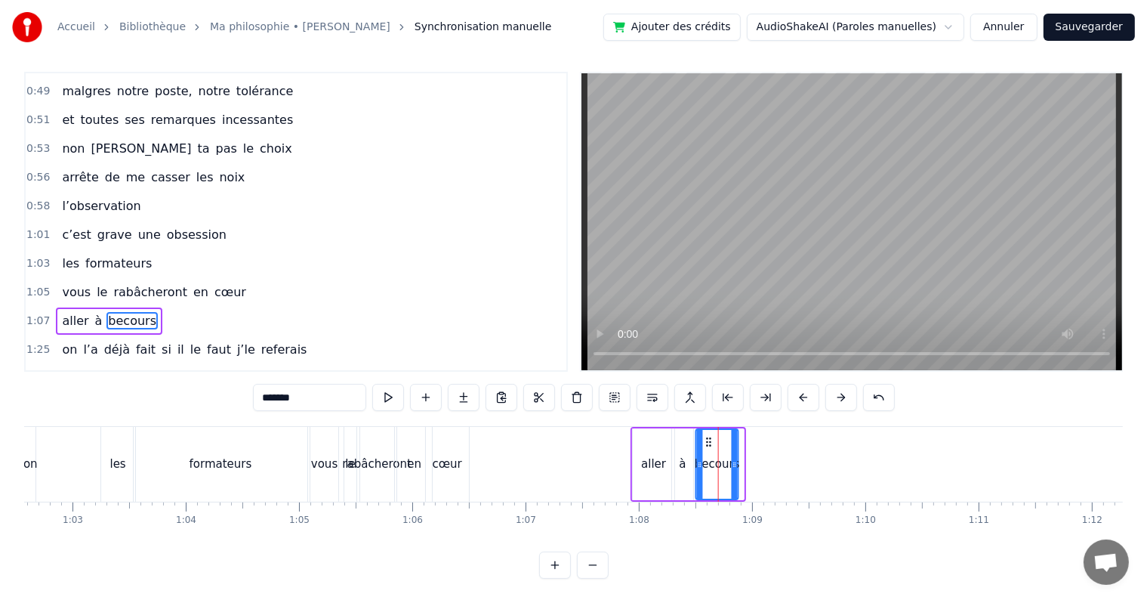
click at [705, 438] on icon at bounding box center [709, 442] width 12 height 12
click at [34, 285] on span "1:05" at bounding box center [37, 292] width 23 height 15
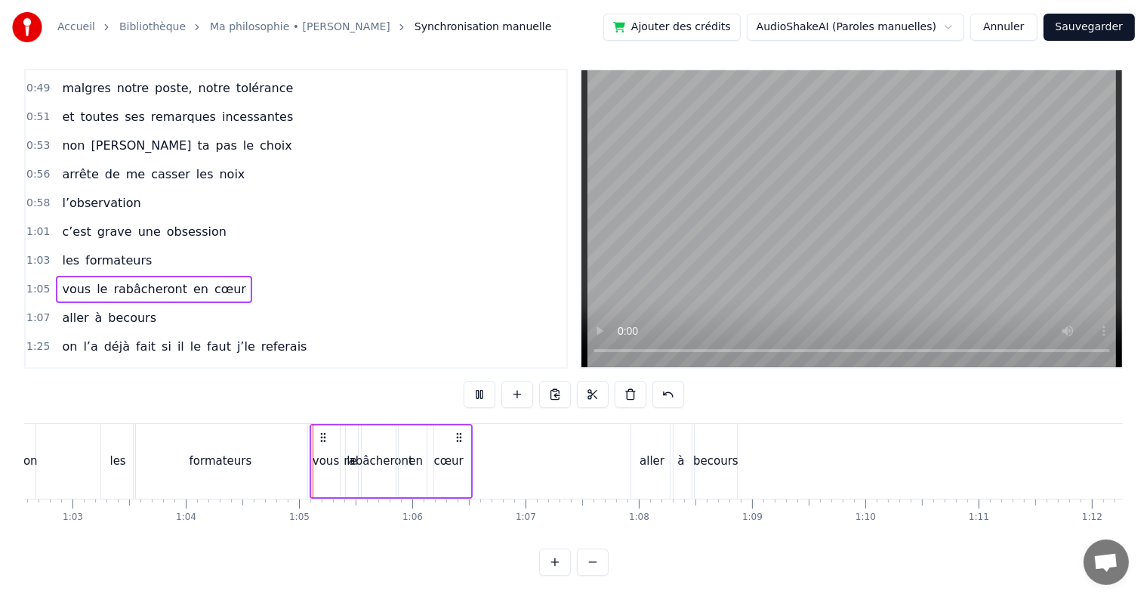
scroll to position [23, 0]
click at [647, 426] on div "aller" at bounding box center [652, 461] width 42 height 75
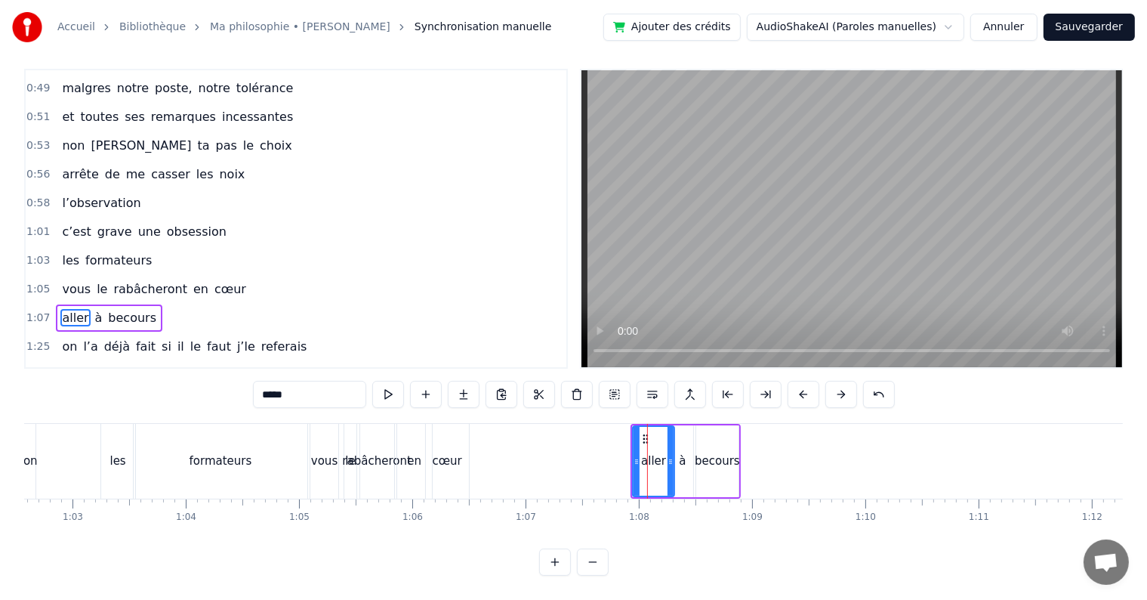
scroll to position [7, 0]
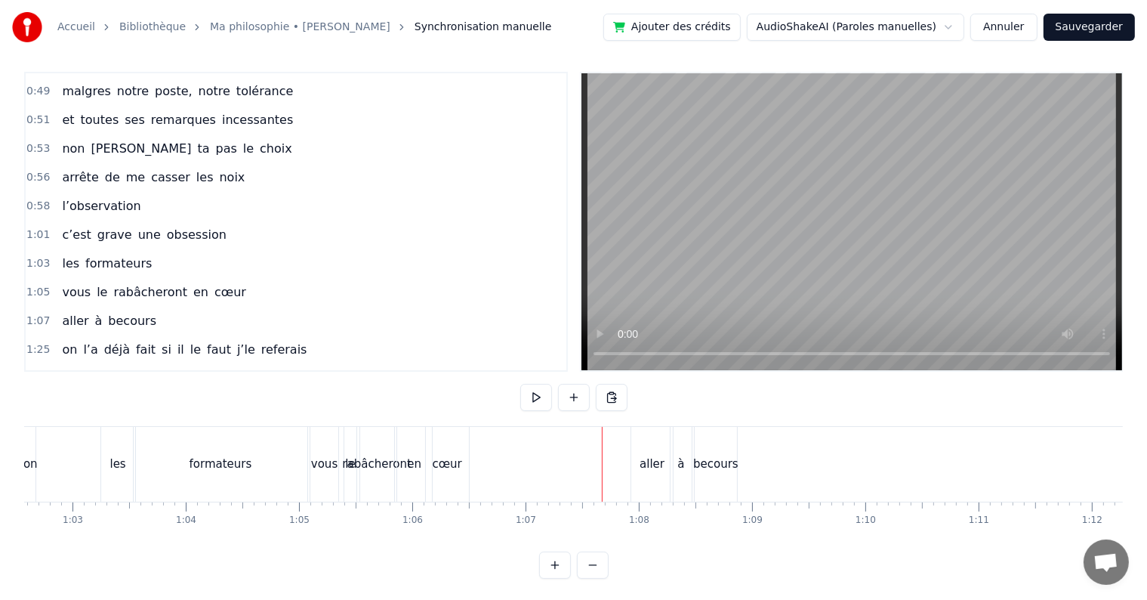
click at [670, 457] on div "à" at bounding box center [681, 464] width 23 height 75
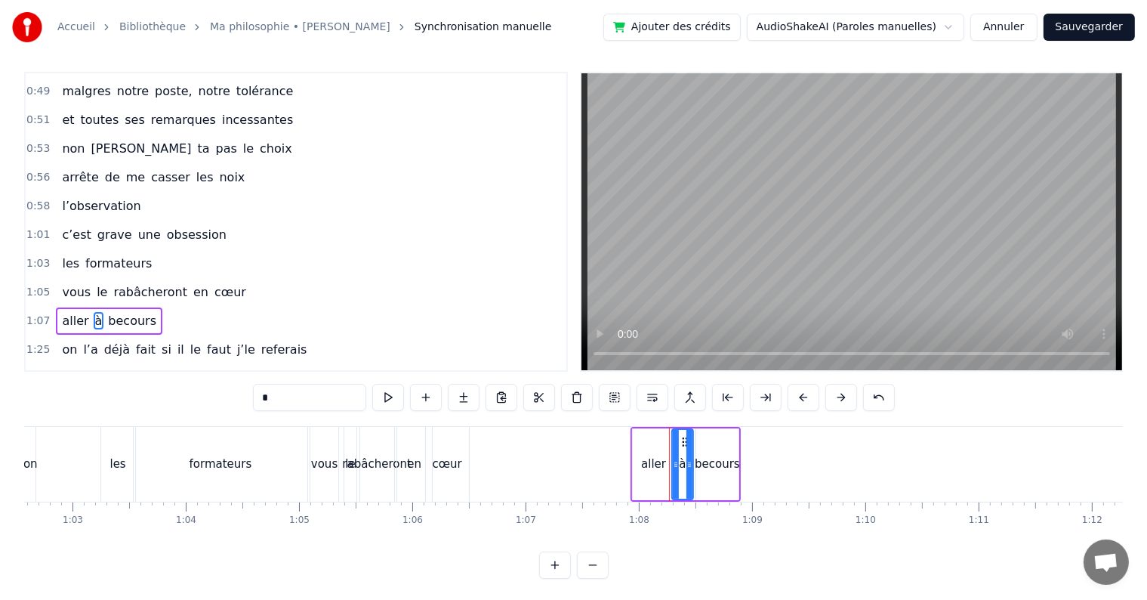
click at [656, 452] on div "aller" at bounding box center [654, 464] width 42 height 72
type input "*****"
click at [642, 440] on icon at bounding box center [646, 442] width 12 height 12
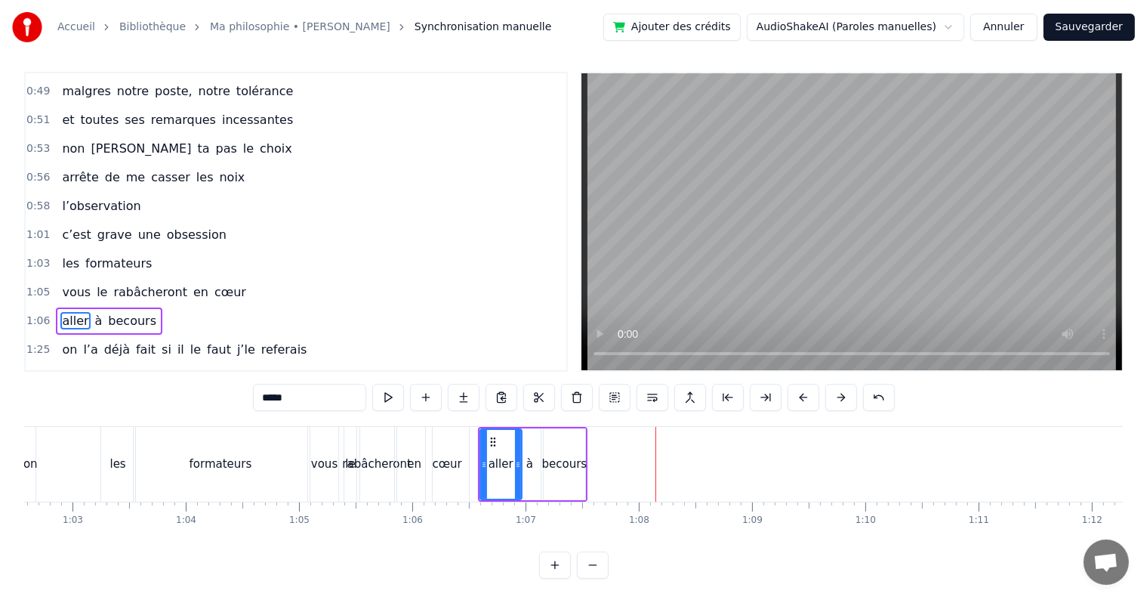
click at [30, 313] on span "1:06" at bounding box center [37, 320] width 23 height 15
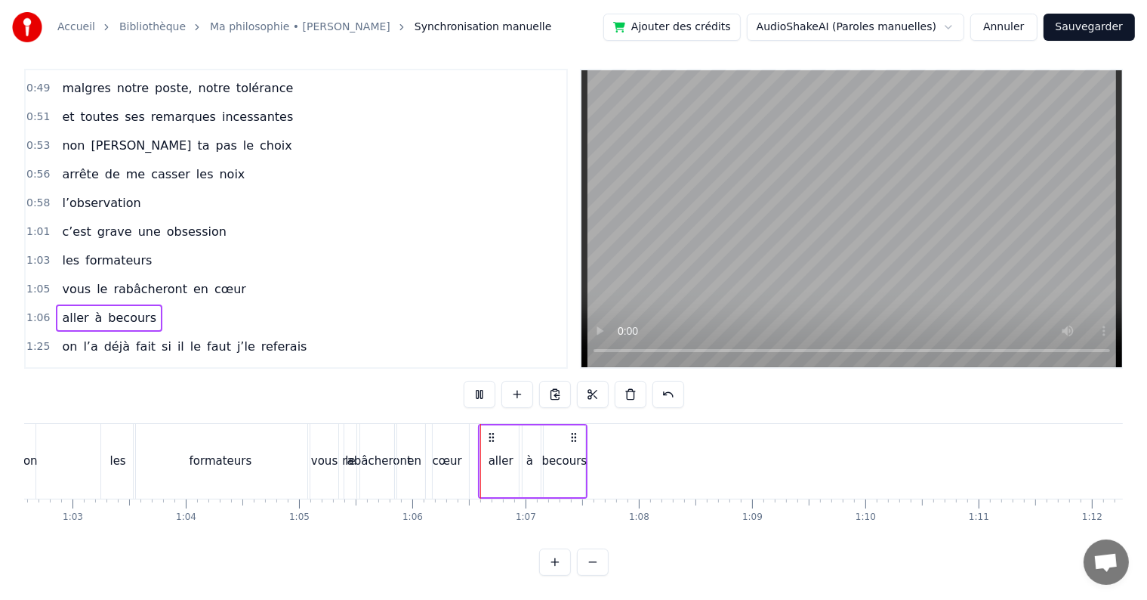
scroll to position [23, 0]
click at [35, 282] on span "1:05" at bounding box center [37, 289] width 23 height 15
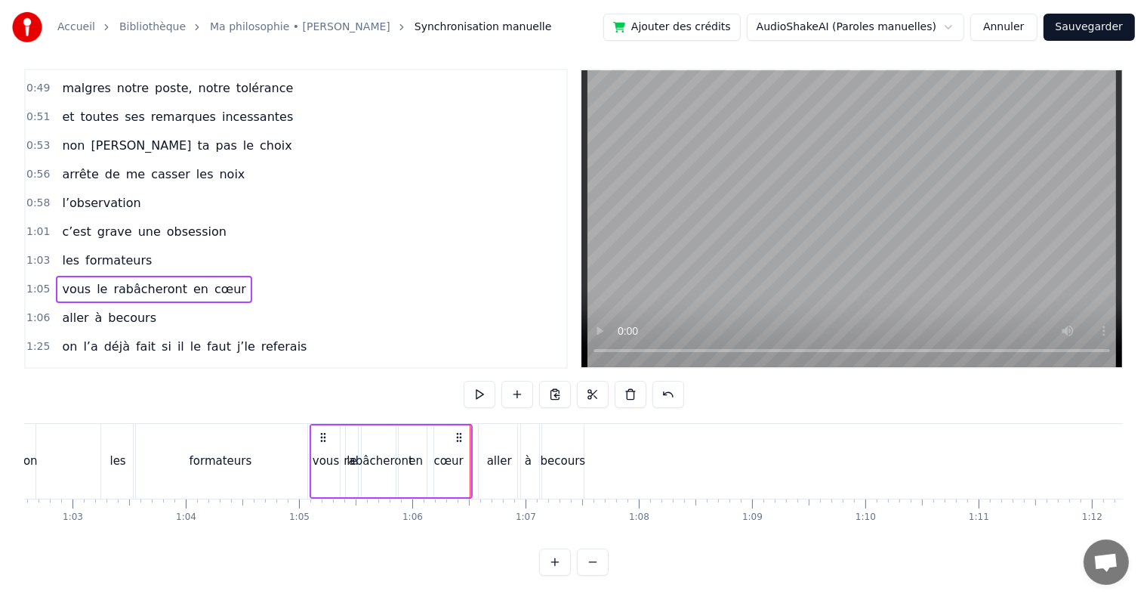
click at [33, 253] on span "1:03" at bounding box center [37, 260] width 23 height 15
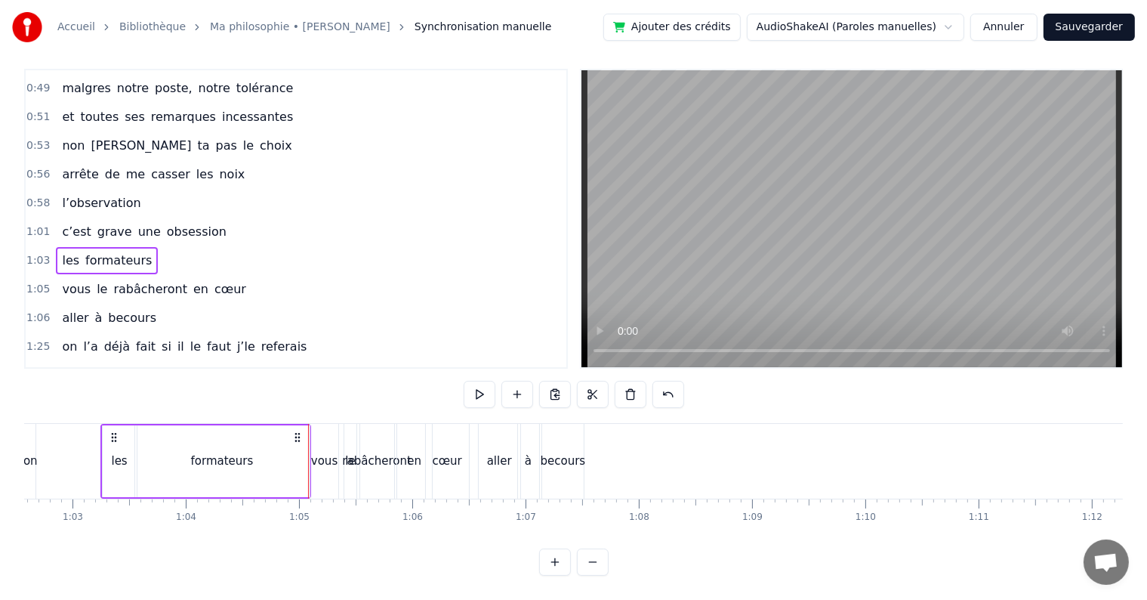
click at [32, 282] on span "1:05" at bounding box center [37, 289] width 23 height 15
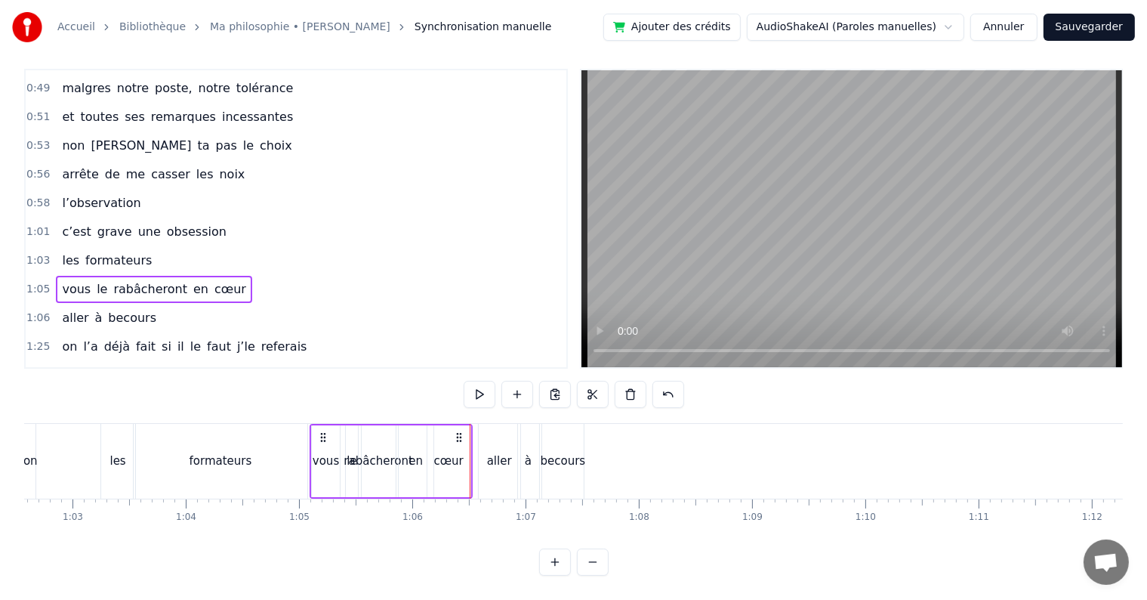
click at [486, 440] on div "aller" at bounding box center [500, 461] width 42 height 75
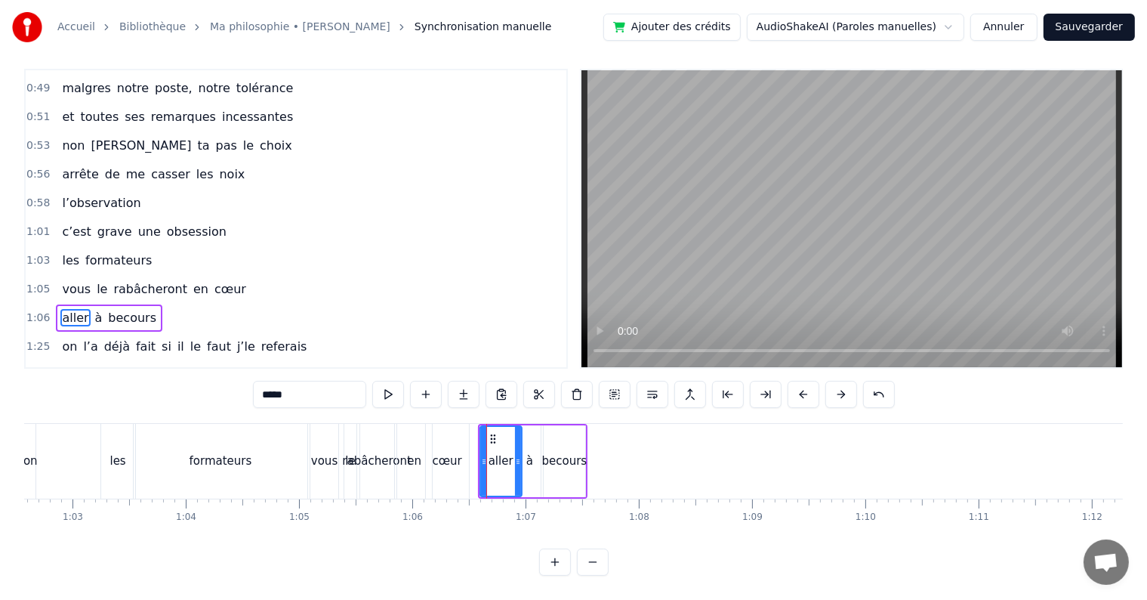
scroll to position [7, 0]
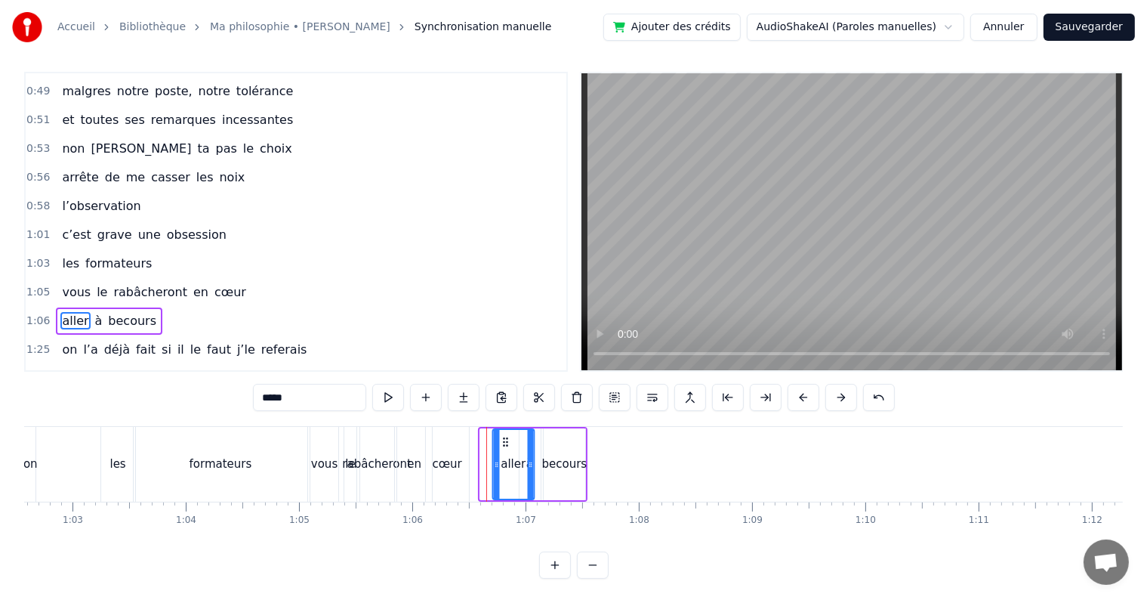
drag, startPoint x: 492, startPoint y: 437, endPoint x: 504, endPoint y: 444, distance: 14.2
click at [504, 444] on icon at bounding box center [506, 442] width 12 height 12
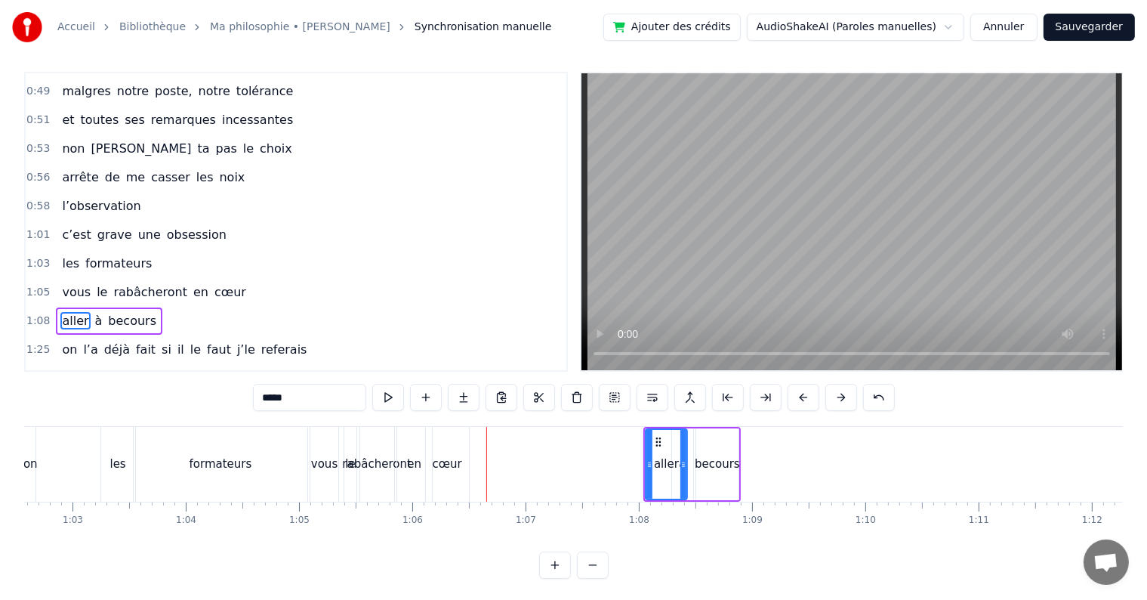
click at [391, 462] on div "rabâcheront" at bounding box center [376, 463] width 69 height 17
type input "**********"
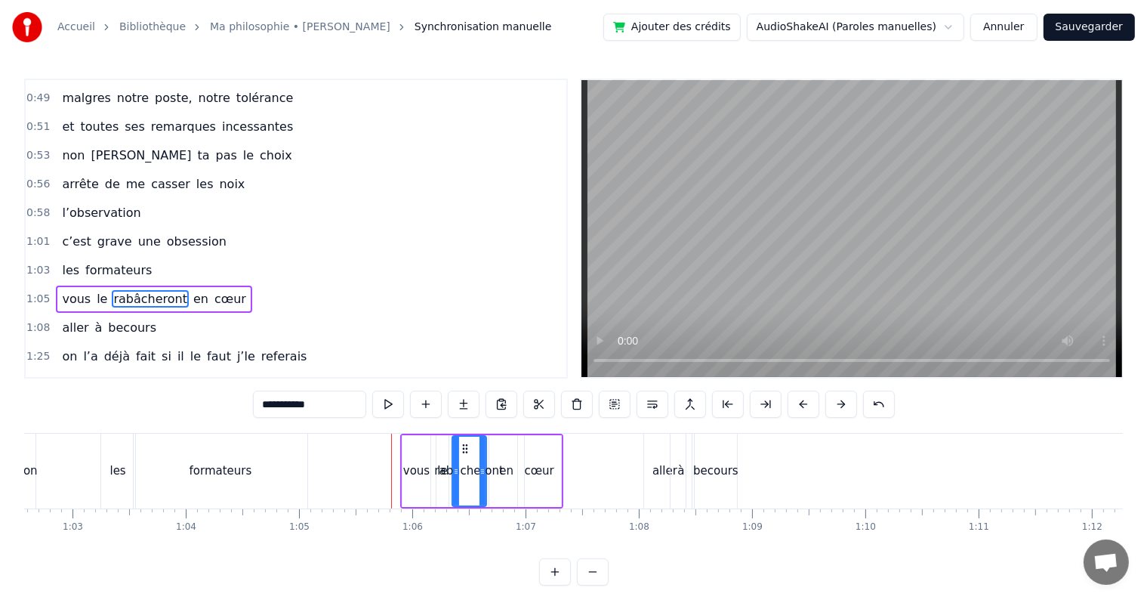
click at [33, 263] on span "1:03" at bounding box center [37, 270] width 23 height 15
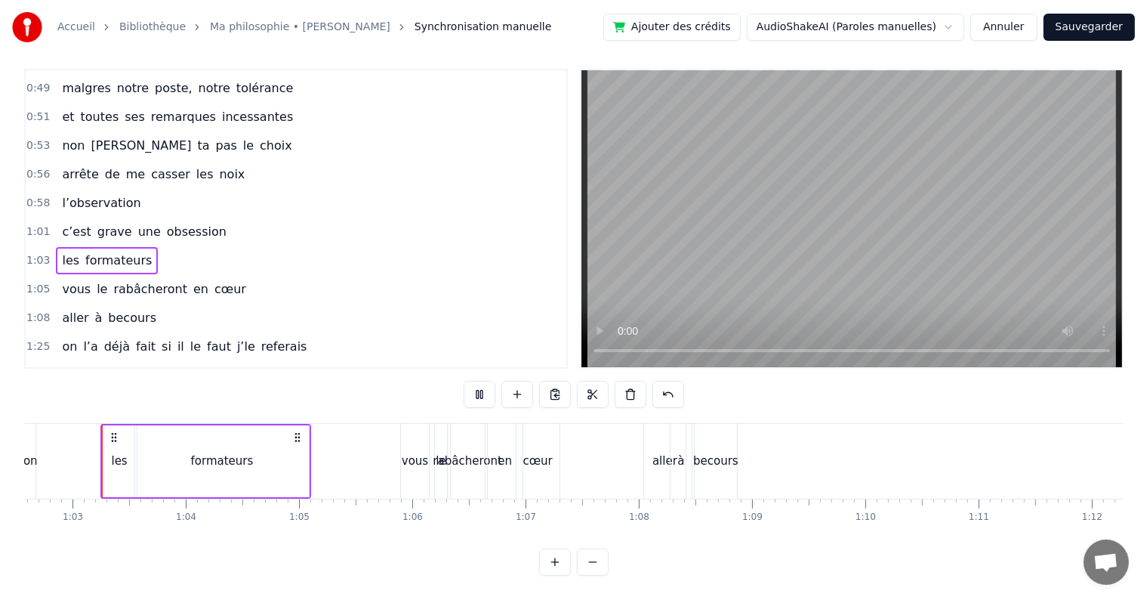
scroll to position [23, 0]
click at [33, 282] on span "1:05" at bounding box center [37, 289] width 23 height 15
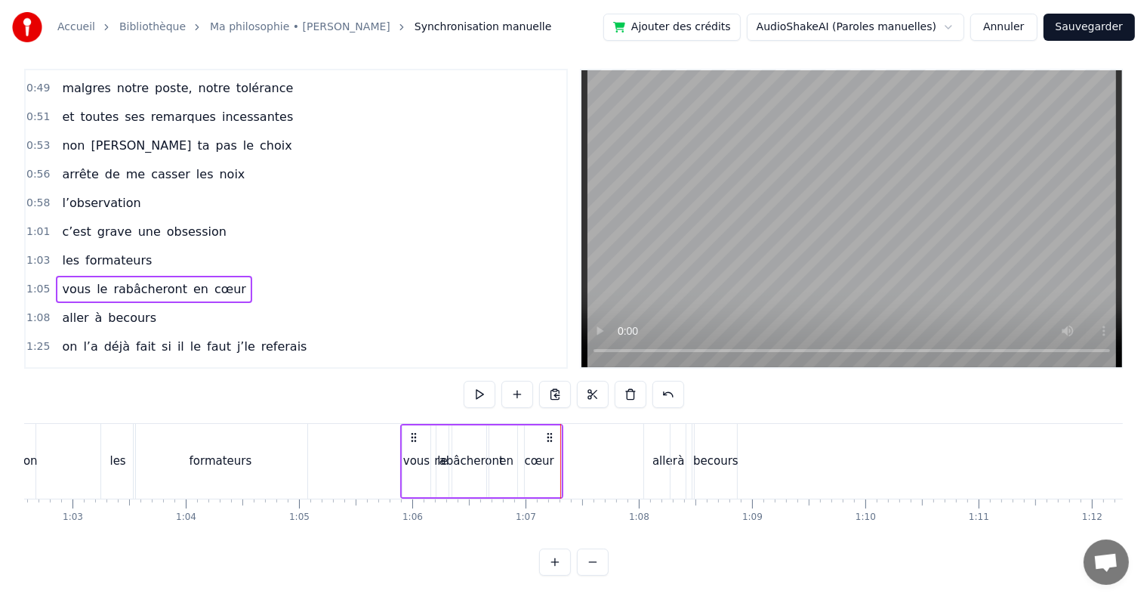
click at [541, 461] on div "cœur" at bounding box center [539, 461] width 43 height 72
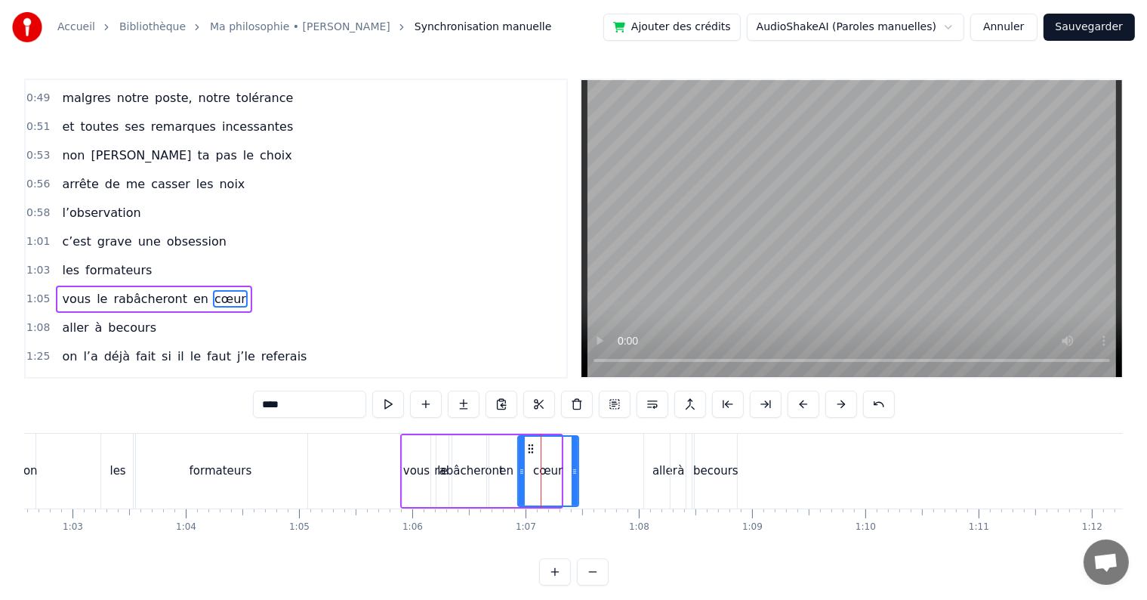
drag, startPoint x: 559, startPoint y: 474, endPoint x: 577, endPoint y: 474, distance: 18.1
click at [577, 474] on icon at bounding box center [575, 471] width 6 height 12
click at [663, 484] on div "aller" at bounding box center [665, 470] width 42 height 75
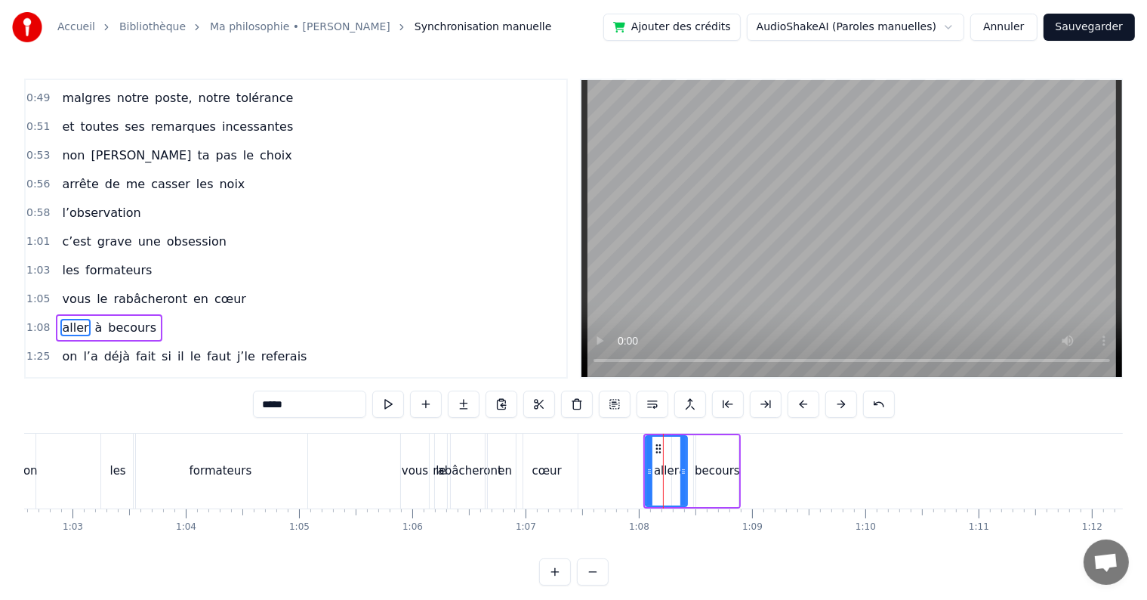
scroll to position [7, 0]
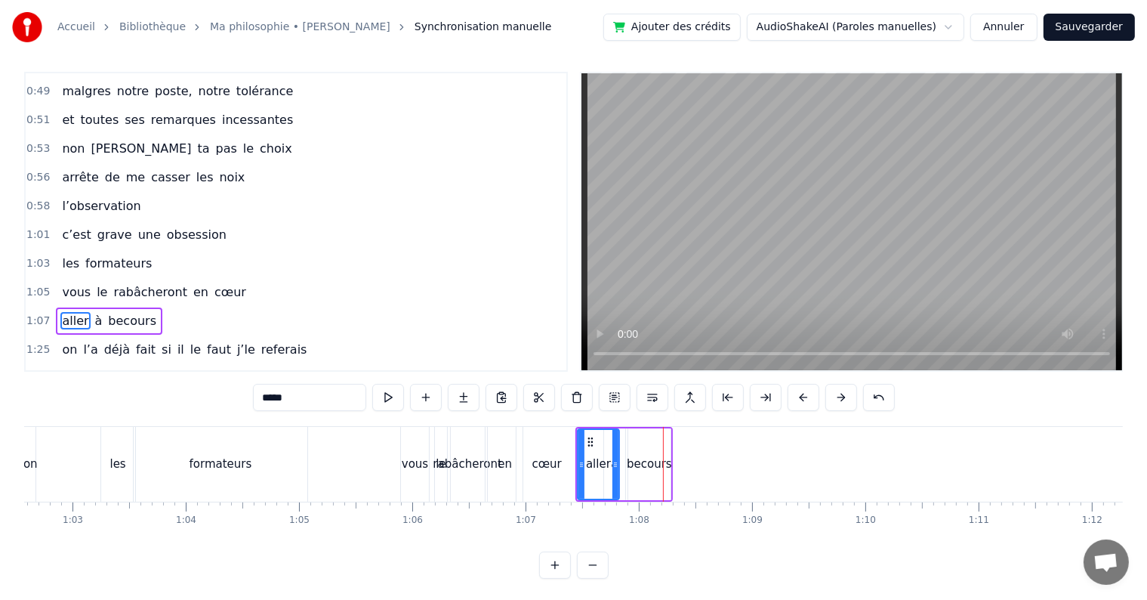
click at [427, 462] on div "vous" at bounding box center [415, 464] width 28 height 75
type input "****"
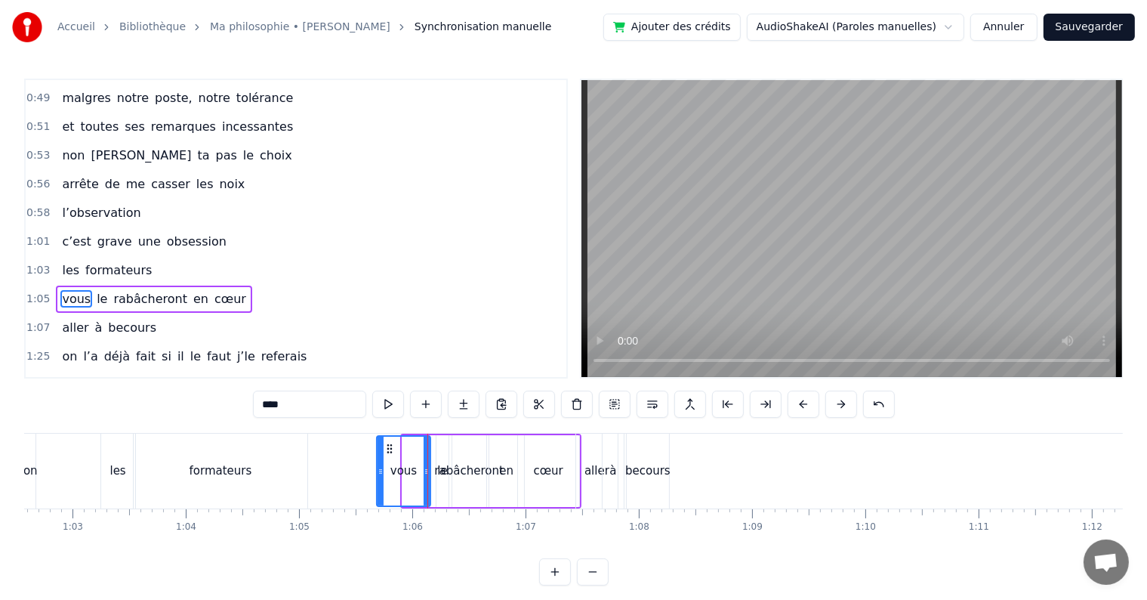
drag, startPoint x: 403, startPoint y: 473, endPoint x: 377, endPoint y: 471, distance: 26.5
click at [378, 471] on icon at bounding box center [381, 471] width 6 height 12
click at [32, 292] on span "1:05" at bounding box center [37, 299] width 23 height 15
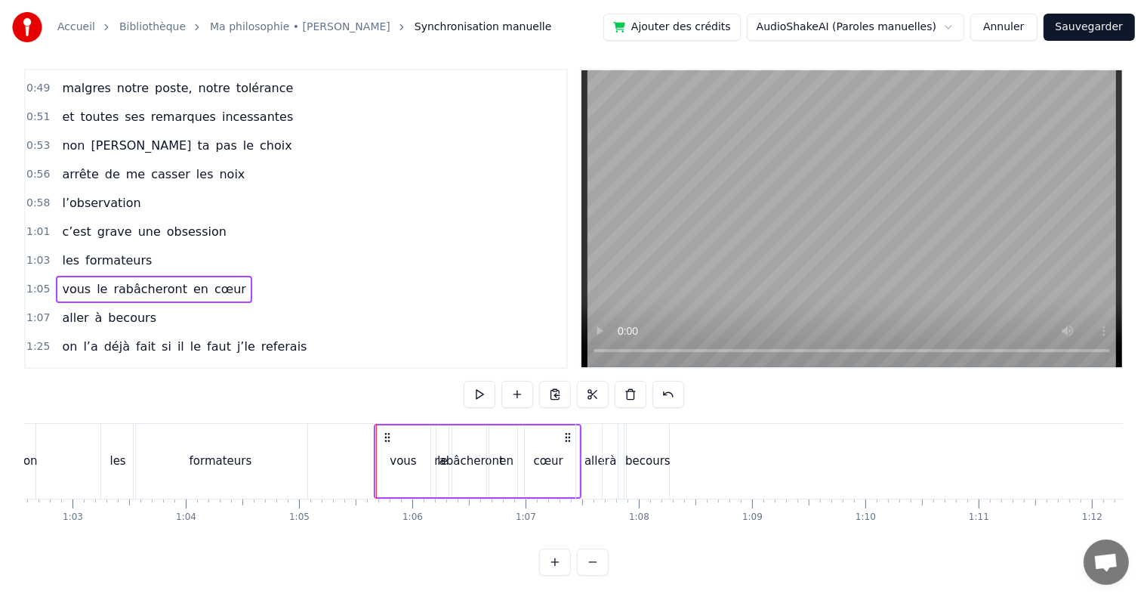
scroll to position [23, 0]
click at [42, 310] on span "1:07" at bounding box center [37, 317] width 23 height 15
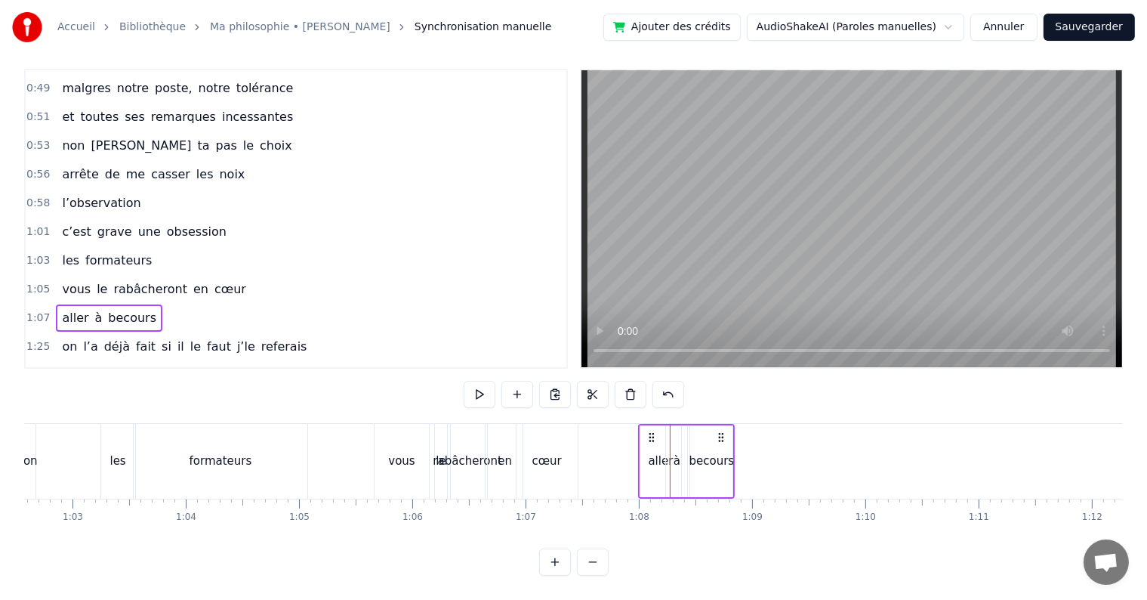
click at [35, 310] on span "1:07" at bounding box center [37, 317] width 23 height 15
click at [714, 452] on div "becours" at bounding box center [712, 460] width 45 height 17
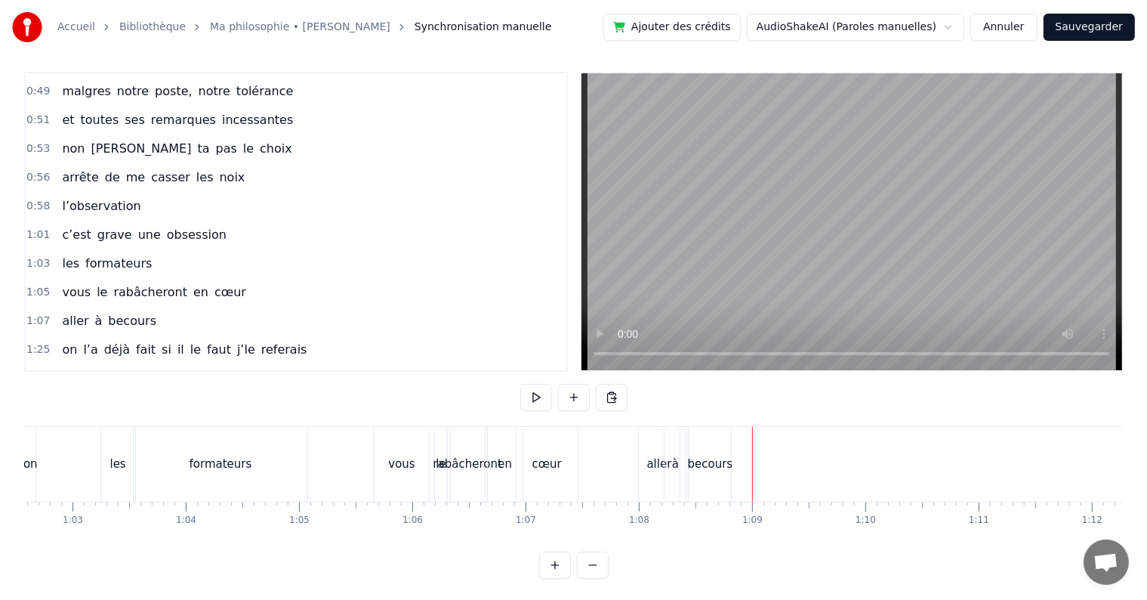
click at [714, 458] on div "becours" at bounding box center [710, 463] width 45 height 17
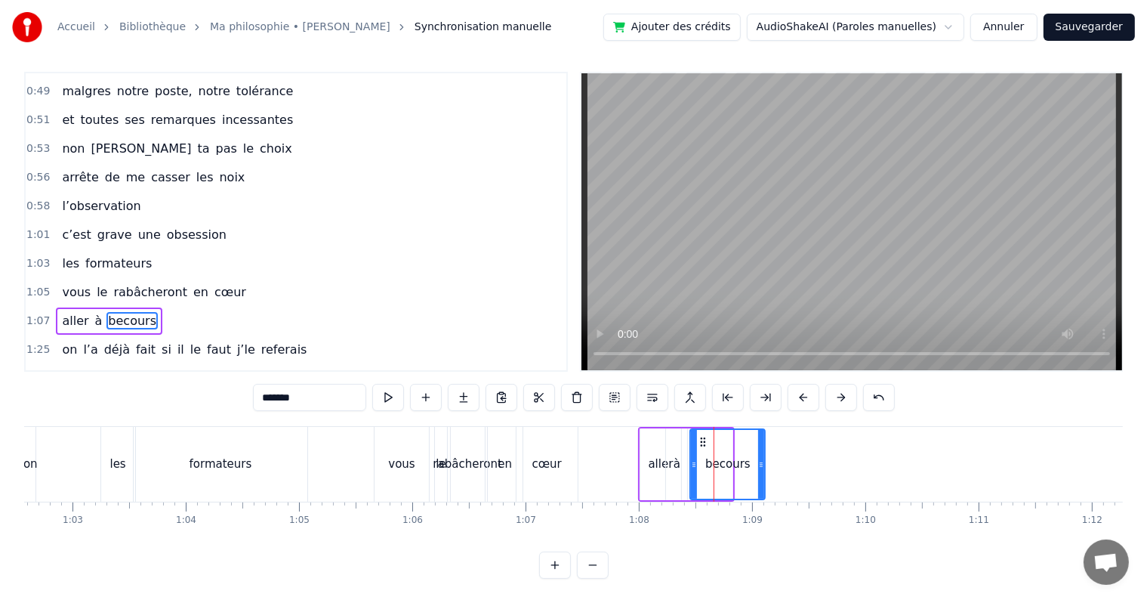
drag, startPoint x: 729, startPoint y: 462, endPoint x: 761, endPoint y: 462, distance: 32.5
click at [761, 462] on icon at bounding box center [761, 464] width 6 height 12
click at [40, 313] on span "1:07" at bounding box center [37, 320] width 23 height 15
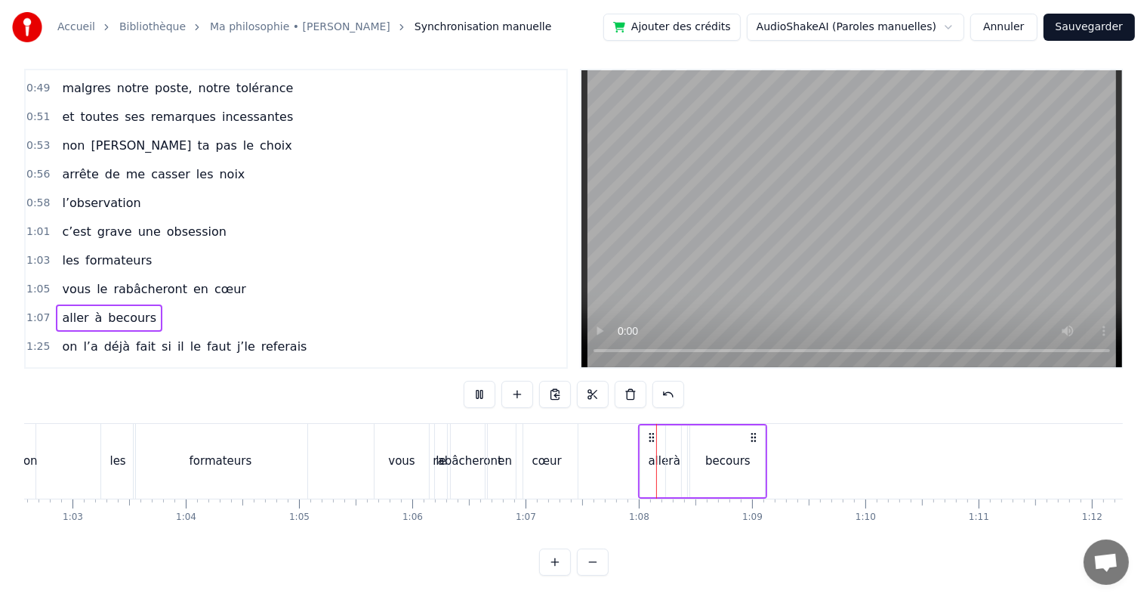
scroll to position [23, 0]
click at [752, 440] on div "becours" at bounding box center [727, 461] width 75 height 72
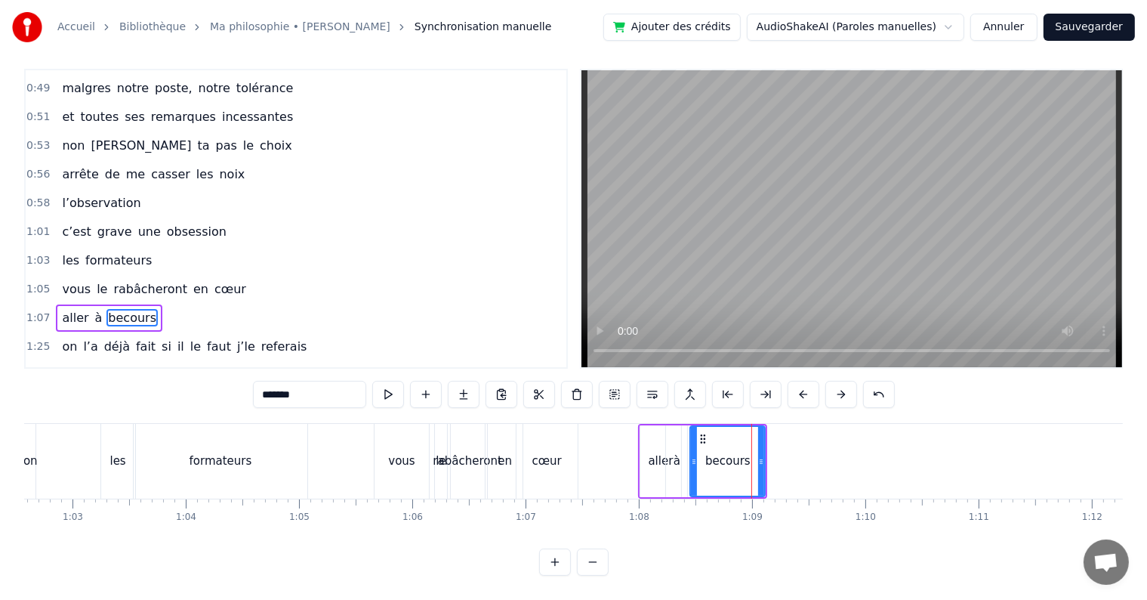
scroll to position [7, 0]
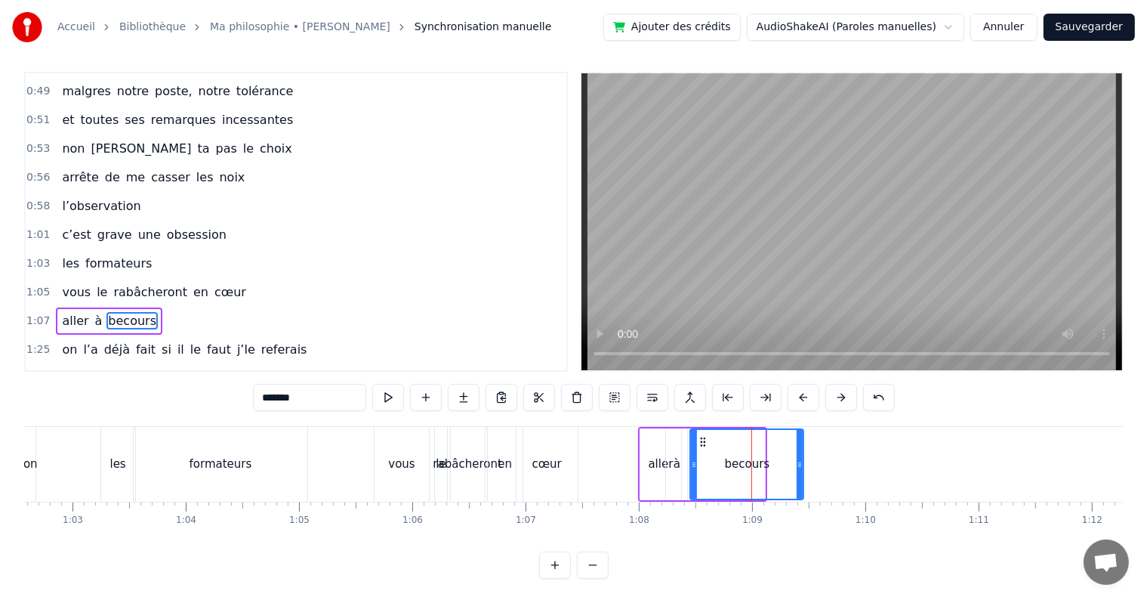
drag, startPoint x: 762, startPoint y: 463, endPoint x: 802, endPoint y: 463, distance: 40.0
click at [801, 464] on circle at bounding box center [801, 464] width 1 height 1
click at [32, 313] on span "1:07" at bounding box center [37, 320] width 23 height 15
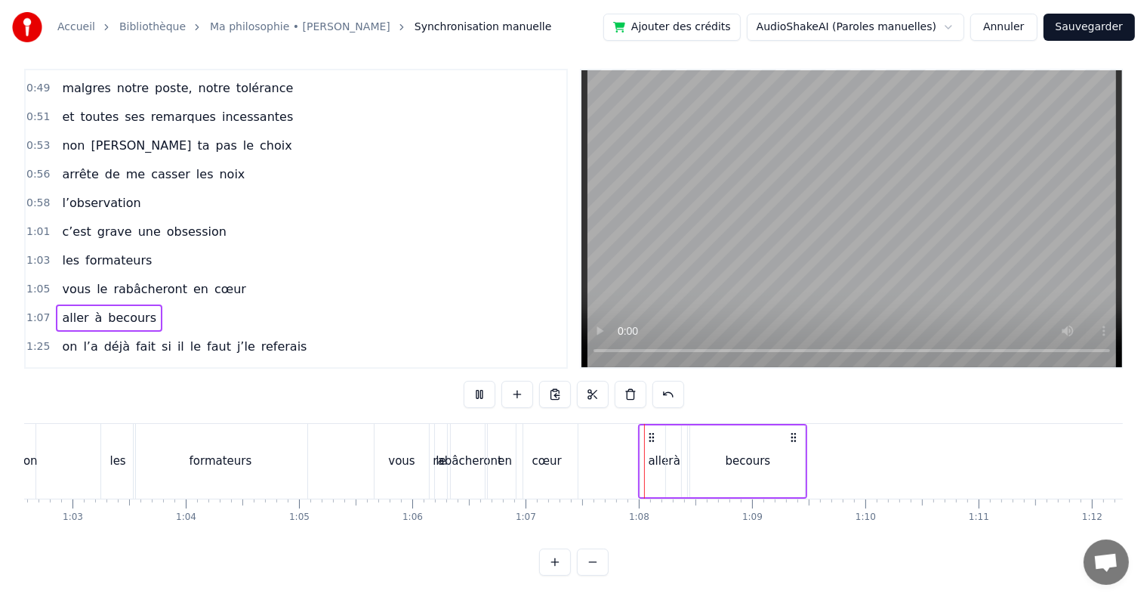
scroll to position [23, 0]
click at [801, 442] on div "becours" at bounding box center [747, 461] width 115 height 72
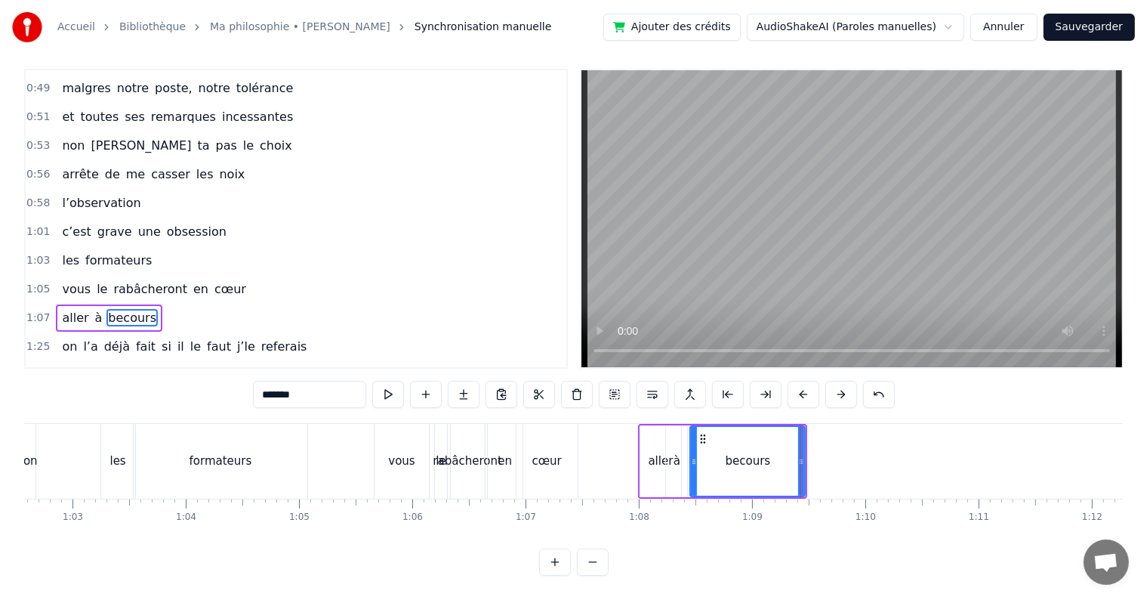
scroll to position [7, 0]
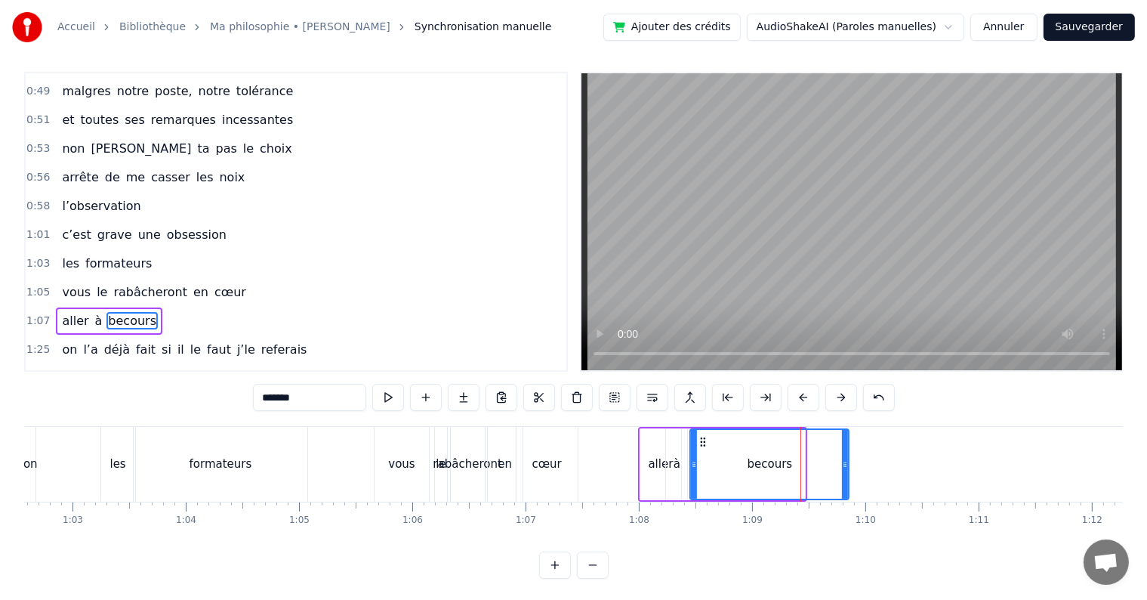
drag, startPoint x: 803, startPoint y: 461, endPoint x: 850, endPoint y: 463, distance: 47.6
click at [848, 463] on icon at bounding box center [845, 464] width 6 height 12
click at [30, 313] on span "1:07" at bounding box center [37, 320] width 23 height 15
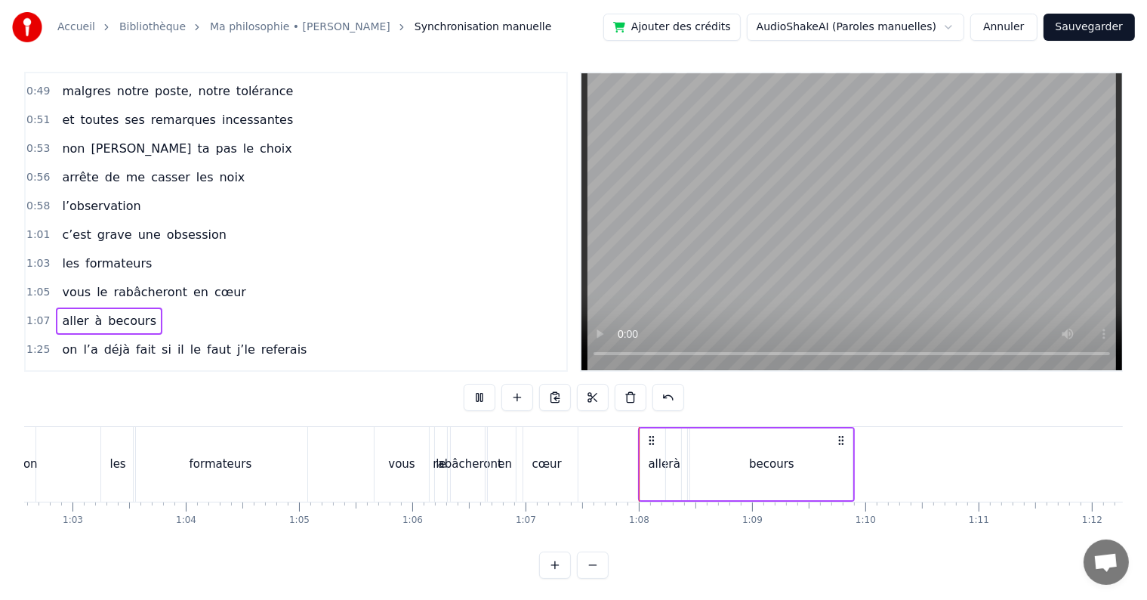
scroll to position [23, 0]
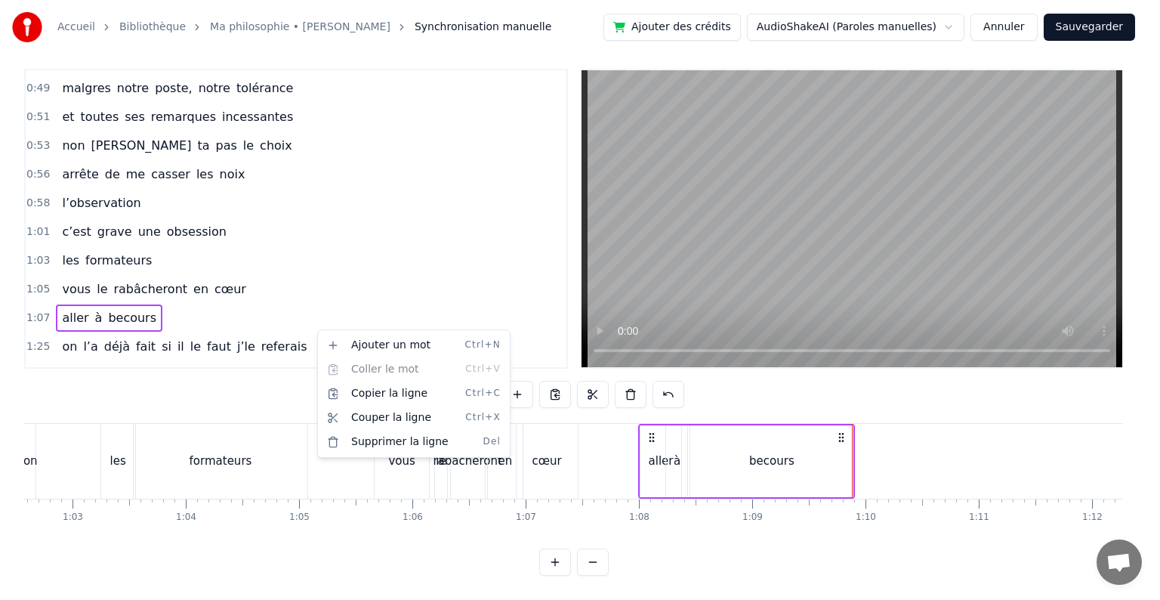
click at [803, 457] on html "Accueil Bibliothèque Ma philosophie • Amel Bent Synchronisation manuelle Ajoute…" at bounding box center [580, 294] width 1160 height 609
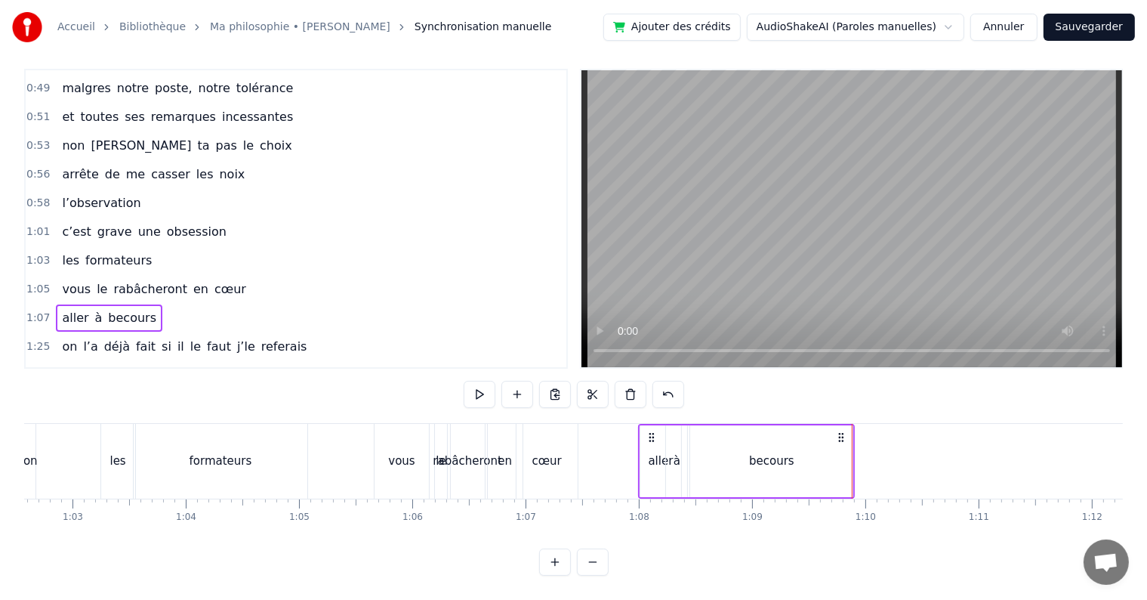
click at [846, 444] on div "becours" at bounding box center [771, 461] width 162 height 72
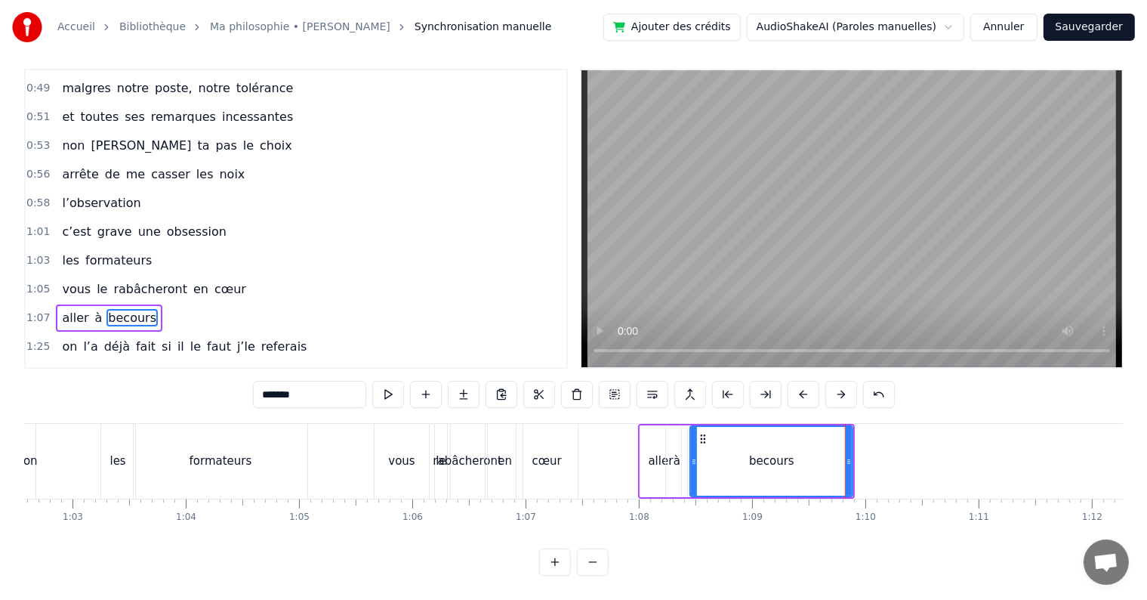
scroll to position [7, 0]
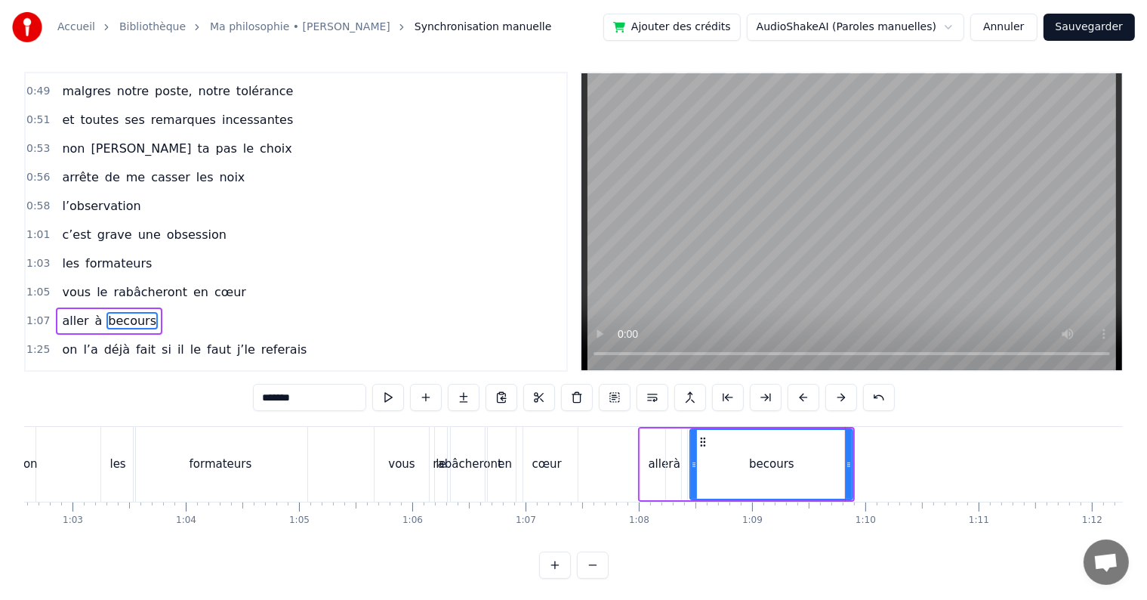
click at [852, 463] on div "becours" at bounding box center [772, 464] width 164 height 72
drag, startPoint x: 847, startPoint y: 459, endPoint x: 859, endPoint y: 459, distance: 12.8
click at [859, 459] on icon at bounding box center [860, 464] width 6 height 12
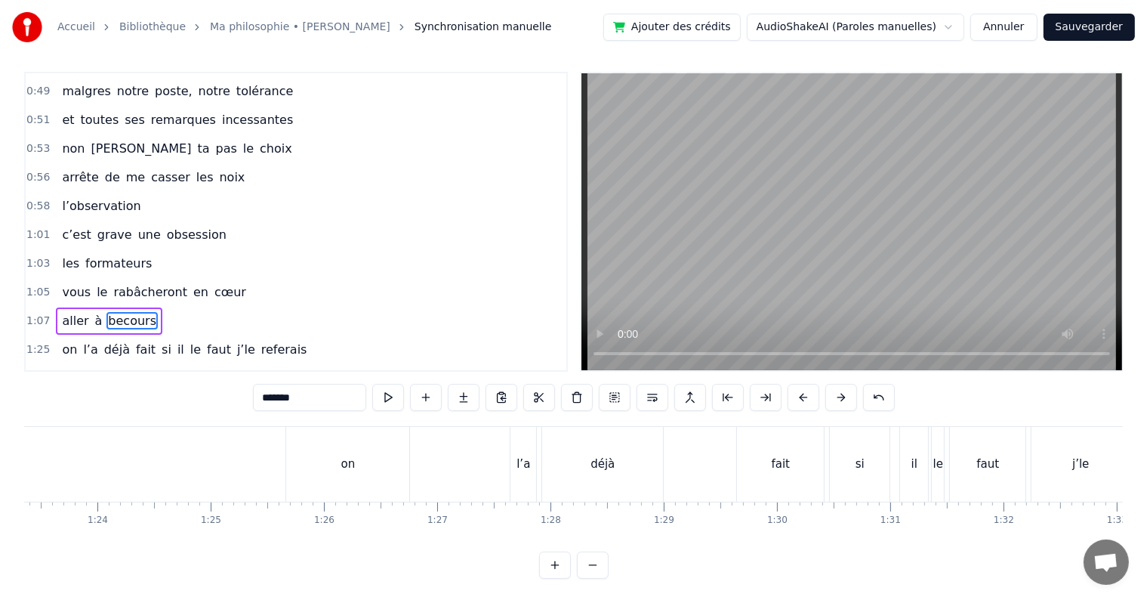
scroll to position [0, 9403]
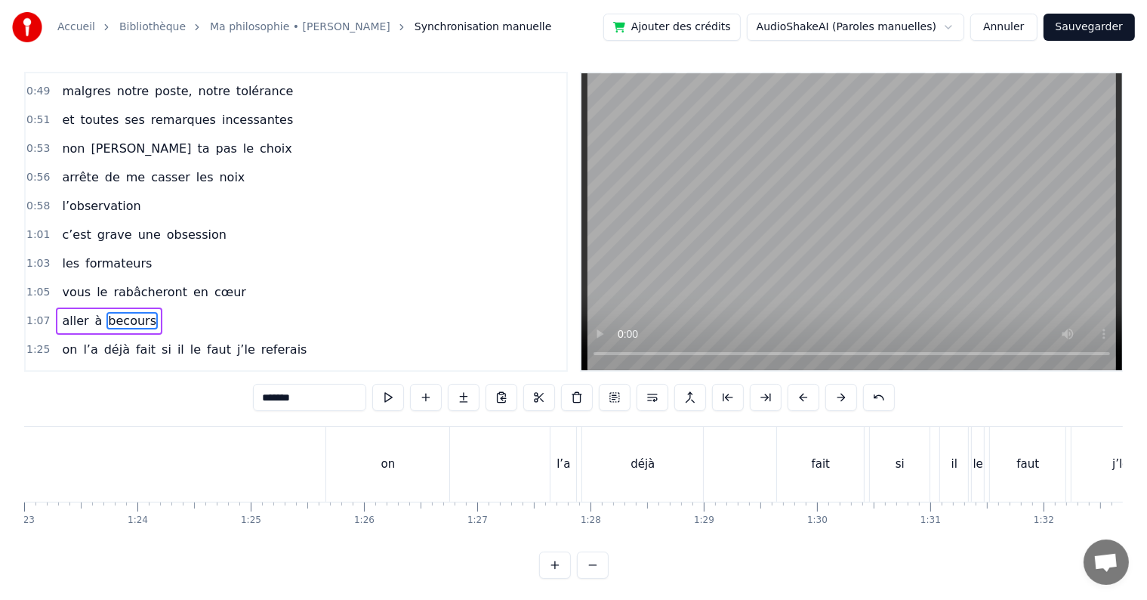
click at [332, 448] on div "on" at bounding box center [387, 464] width 123 height 75
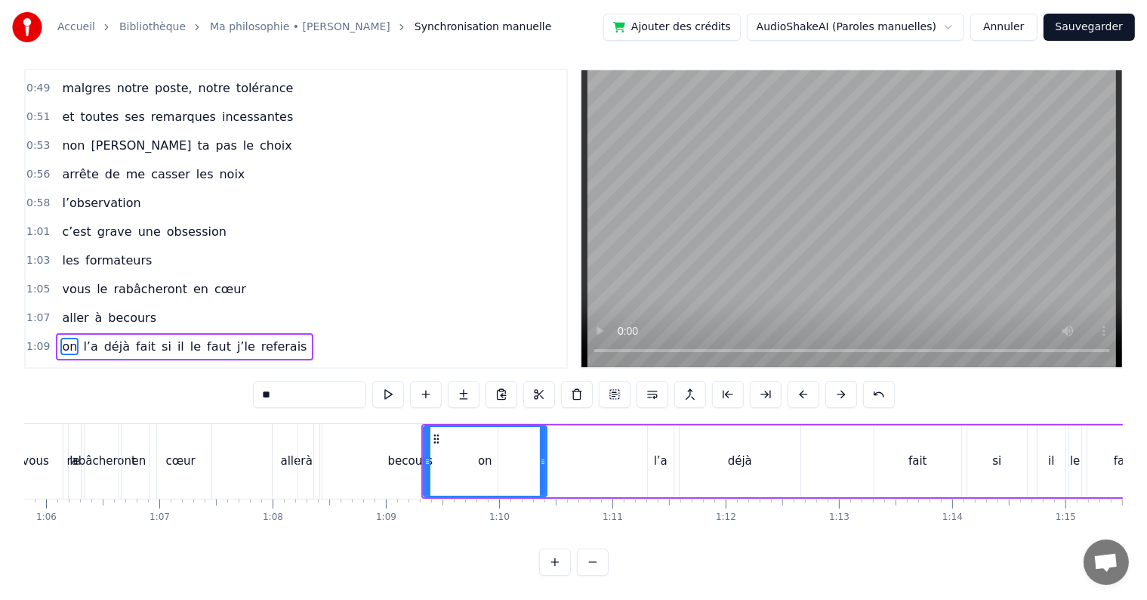
scroll to position [0, 7428]
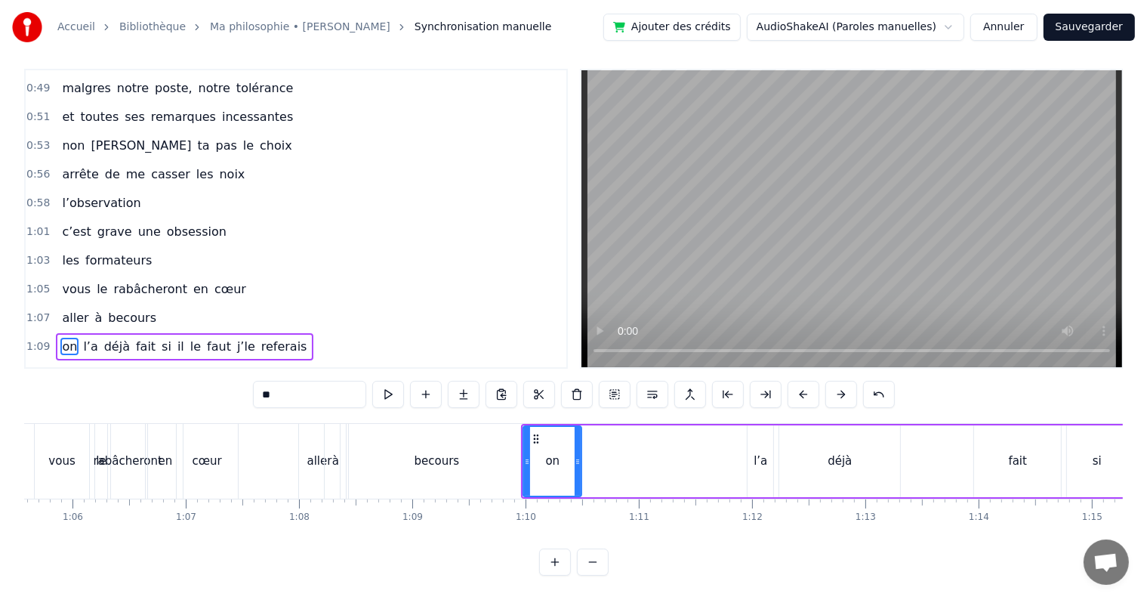
drag, startPoint x: 640, startPoint y: 450, endPoint x: 574, endPoint y: 448, distance: 66.5
click at [575, 455] on icon at bounding box center [578, 461] width 6 height 12
click at [754, 452] on div "l’a" at bounding box center [761, 460] width 14 height 17
drag, startPoint x: 761, startPoint y: 425, endPoint x: 592, endPoint y: 435, distance: 168.7
click at [592, 435] on div "l’a" at bounding box center [593, 461] width 24 height 69
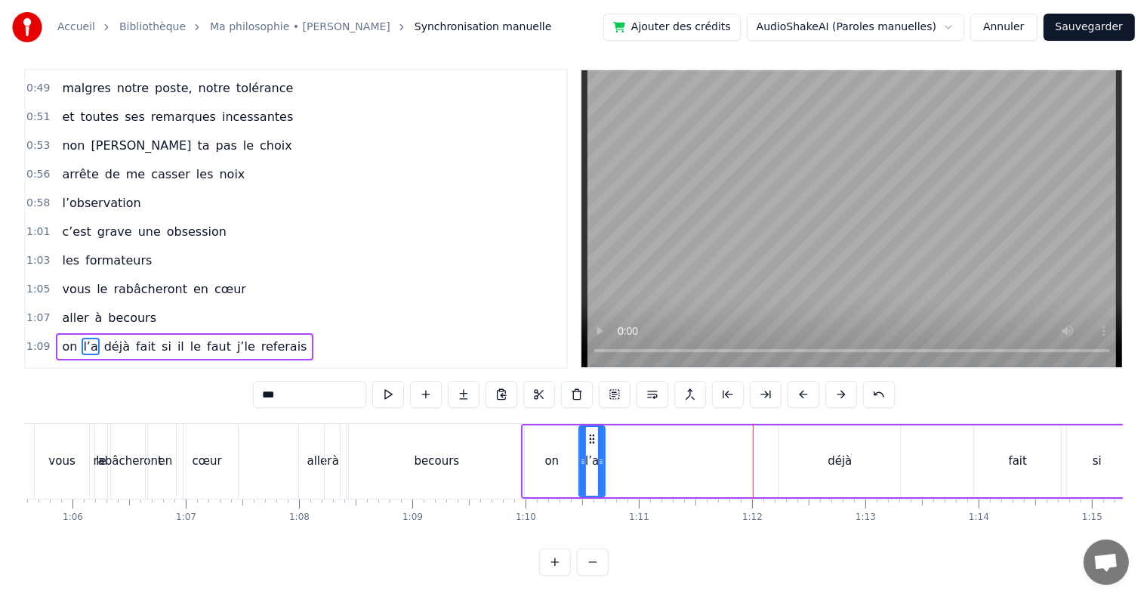
click at [820, 453] on div "déjà" at bounding box center [839, 461] width 121 height 72
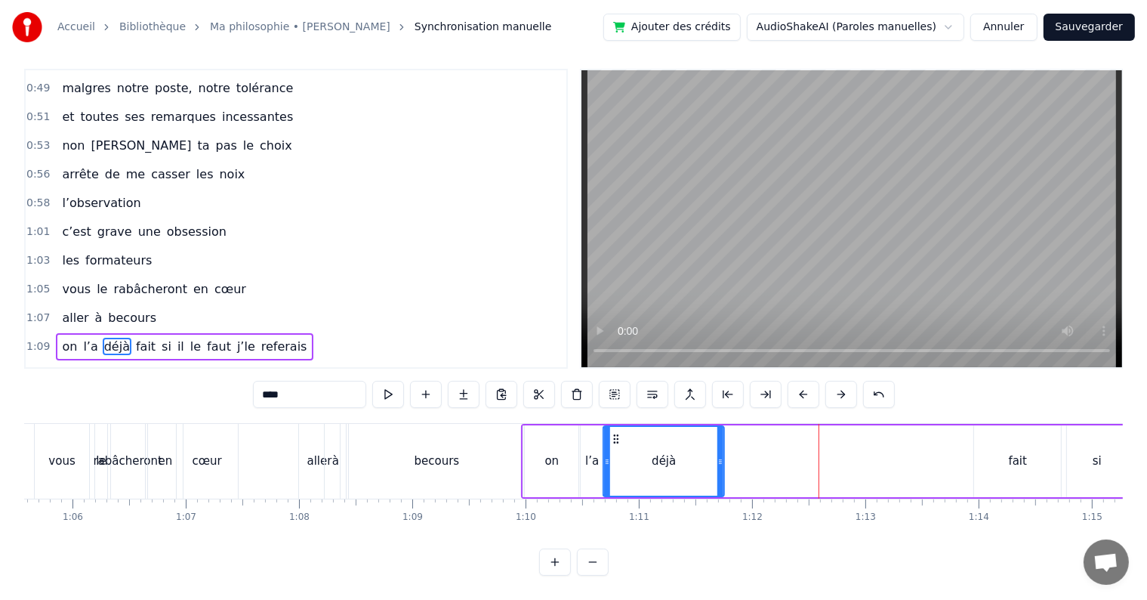
drag, startPoint x: 790, startPoint y: 421, endPoint x: 613, endPoint y: 430, distance: 176.9
click at [613, 433] on icon at bounding box center [617, 439] width 12 height 12
drag, startPoint x: 720, startPoint y: 446, endPoint x: 631, endPoint y: 449, distance: 88.4
click at [631, 455] on icon at bounding box center [633, 461] width 6 height 12
click at [997, 438] on div "fait" at bounding box center [1017, 461] width 87 height 72
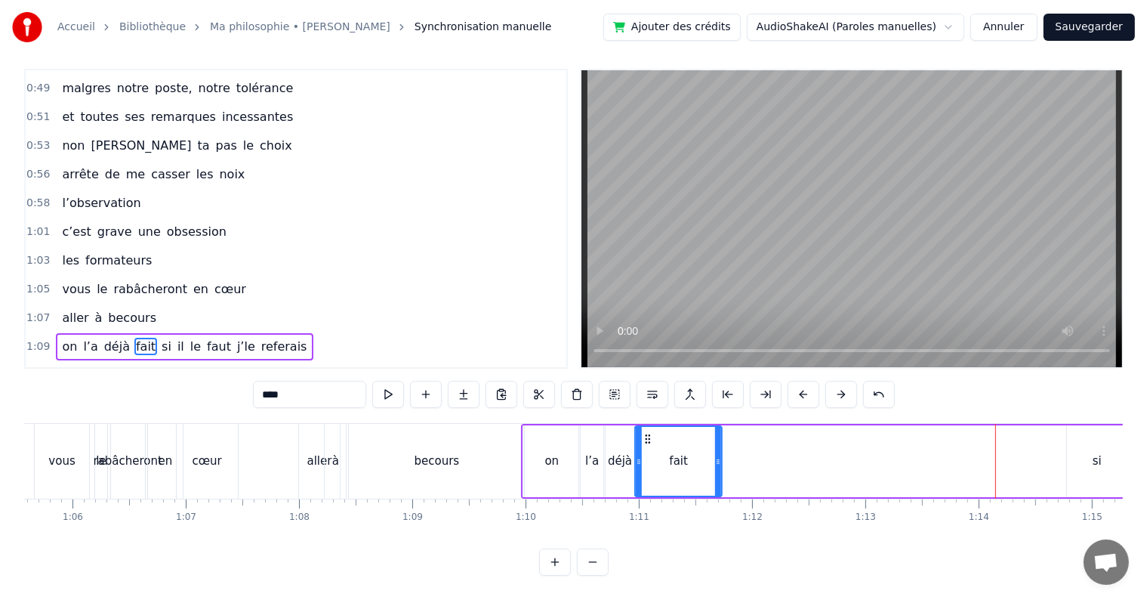
drag, startPoint x: 987, startPoint y: 422, endPoint x: 648, endPoint y: 433, distance: 339.3
click at [648, 433] on div "fait" at bounding box center [679, 461] width 85 height 69
drag, startPoint x: 718, startPoint y: 446, endPoint x: 676, endPoint y: 449, distance: 42.4
click at [680, 455] on icon at bounding box center [683, 461] width 6 height 12
click at [1081, 447] on div "si" at bounding box center [1097, 461] width 60 height 72
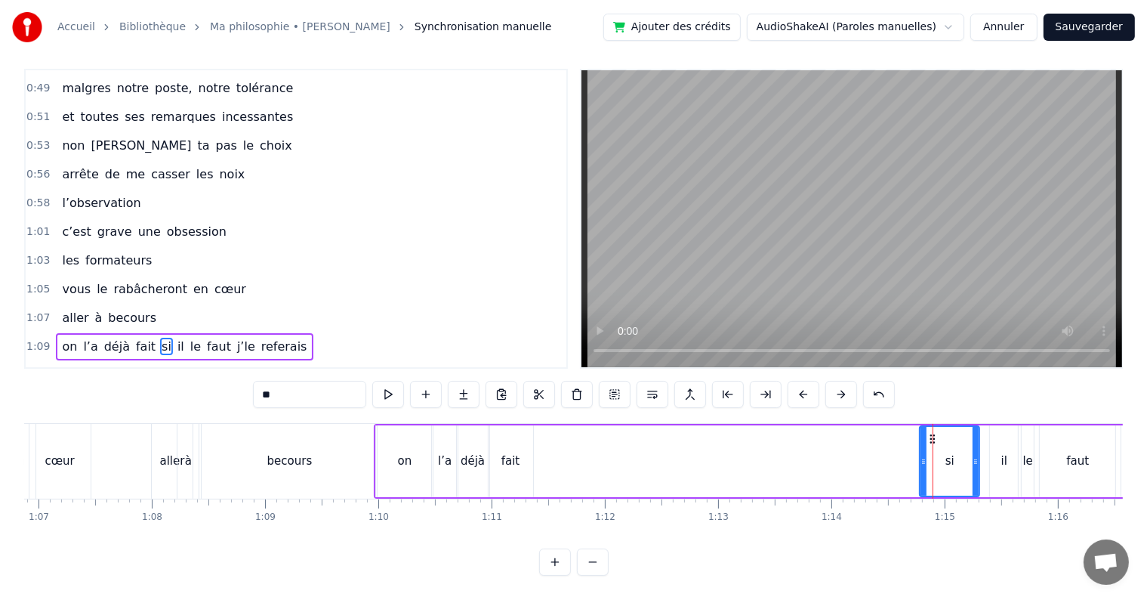
scroll to position [0, 7602]
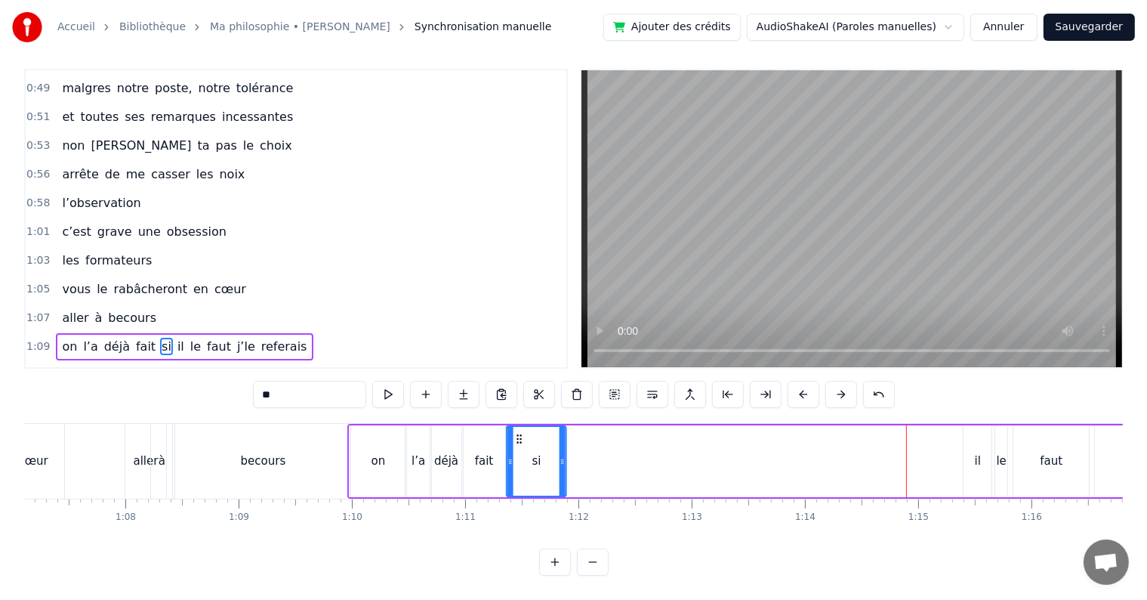
drag, startPoint x: 906, startPoint y: 424, endPoint x: 519, endPoint y: 427, distance: 386.7
click at [519, 433] on icon at bounding box center [520, 439] width 12 height 12
click at [977, 452] on div "il" at bounding box center [978, 460] width 6 height 17
drag, startPoint x: 978, startPoint y: 424, endPoint x: 572, endPoint y: 423, distance: 406.3
click at [572, 433] on icon at bounding box center [571, 439] width 12 height 12
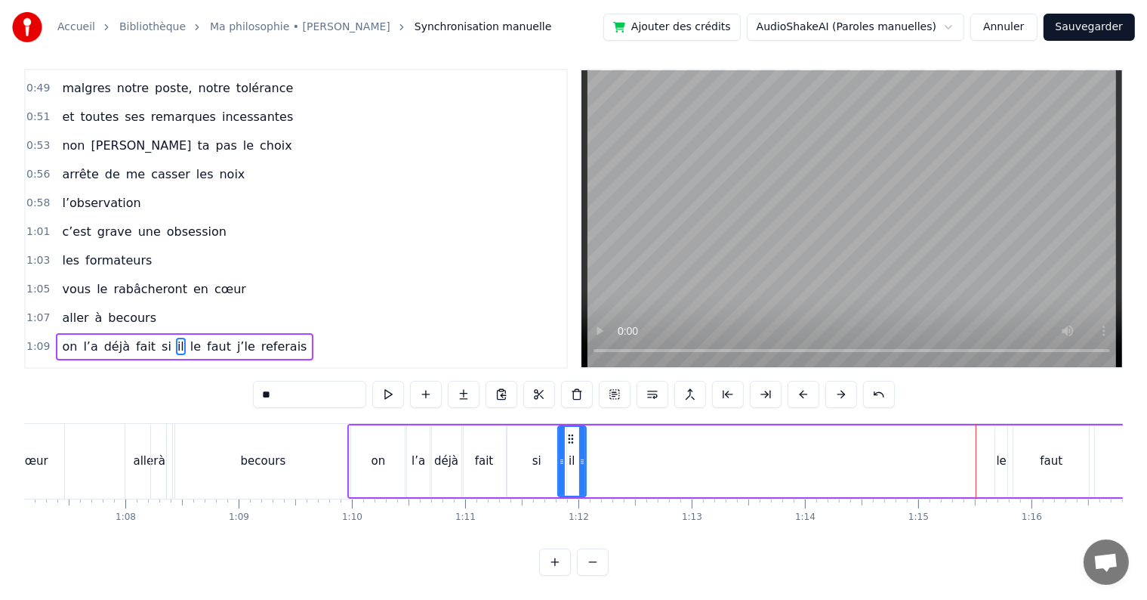
click at [1007, 450] on div "le" at bounding box center [1002, 461] width 14 height 72
drag, startPoint x: 1007, startPoint y: 424, endPoint x: 603, endPoint y: 443, distance: 404.5
click at [603, 443] on div "le" at bounding box center [598, 461] width 14 height 72
click at [1024, 460] on div "faut" at bounding box center [1052, 461] width 76 height 72
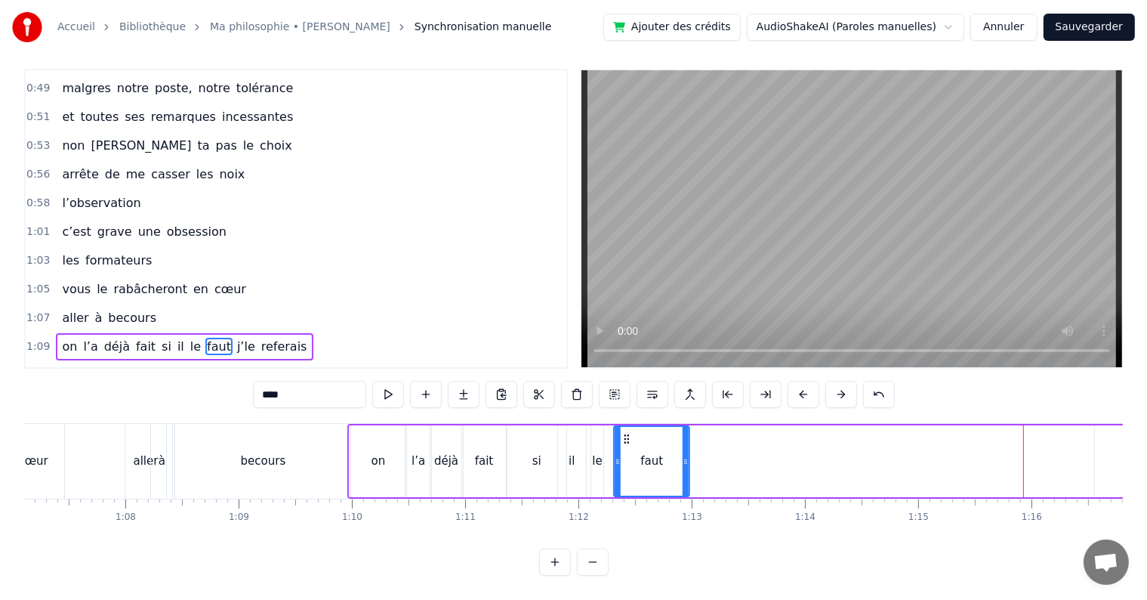
drag, startPoint x: 1025, startPoint y: 424, endPoint x: 625, endPoint y: 433, distance: 399.6
click at [625, 433] on div "faut" at bounding box center [653, 461] width 74 height 69
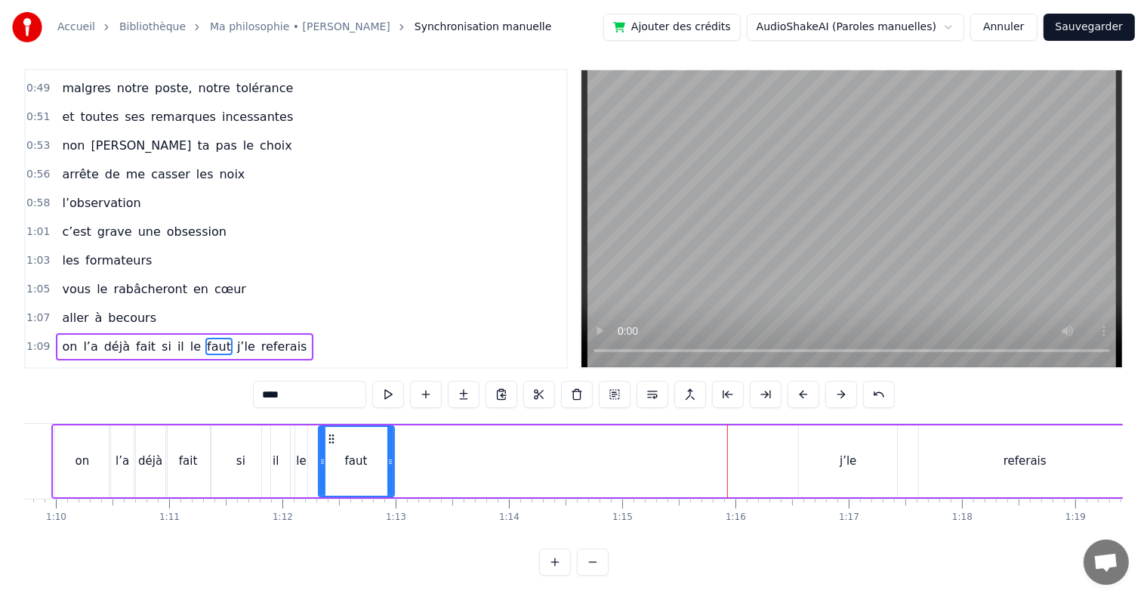
scroll to position [0, 7912]
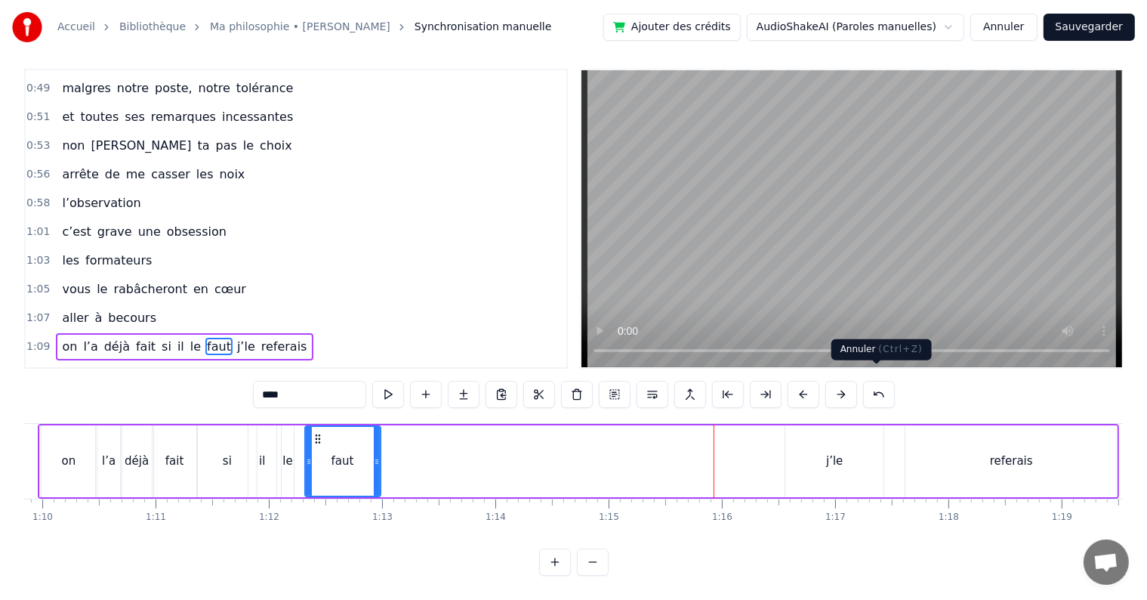
click at [828, 425] on div "j’le" at bounding box center [834, 461] width 98 height 72
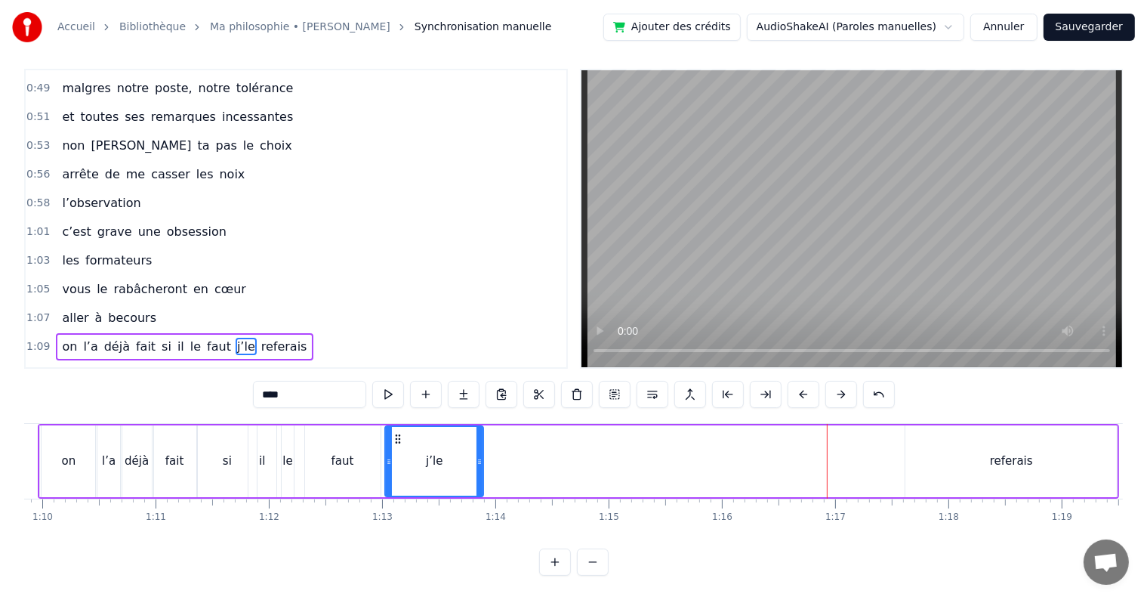
drag, startPoint x: 801, startPoint y: 422, endPoint x: 400, endPoint y: 439, distance: 400.6
click at [400, 439] on div "j’le" at bounding box center [435, 461] width 97 height 69
click at [954, 426] on div "referais" at bounding box center [1011, 461] width 211 height 72
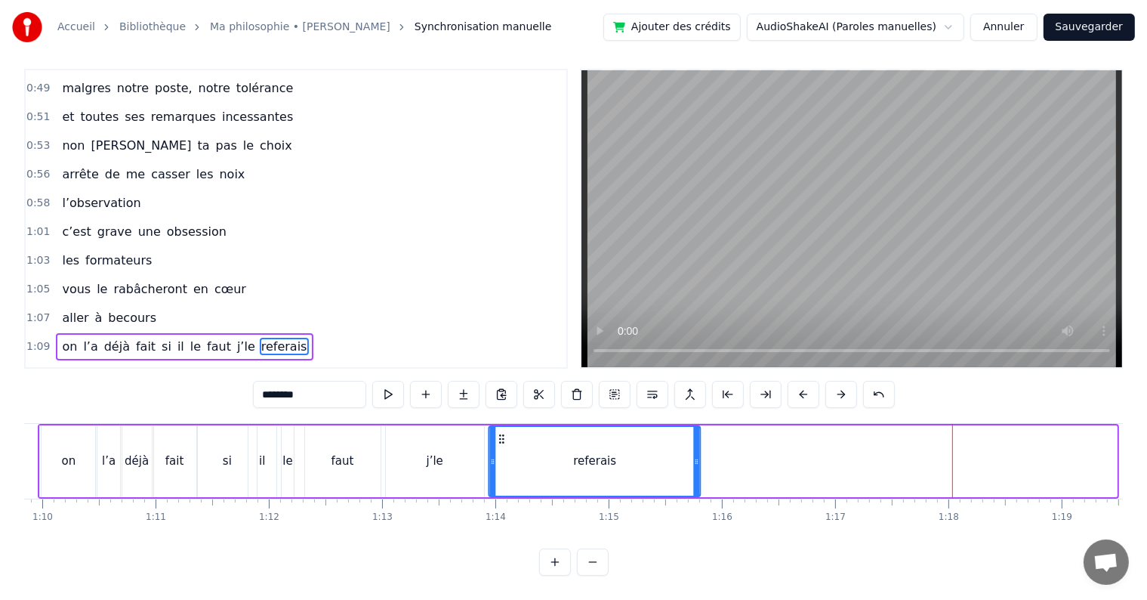
drag, startPoint x: 918, startPoint y: 421, endPoint x: 502, endPoint y: 434, distance: 416.3
click at [502, 434] on div "referais" at bounding box center [595, 461] width 210 height 69
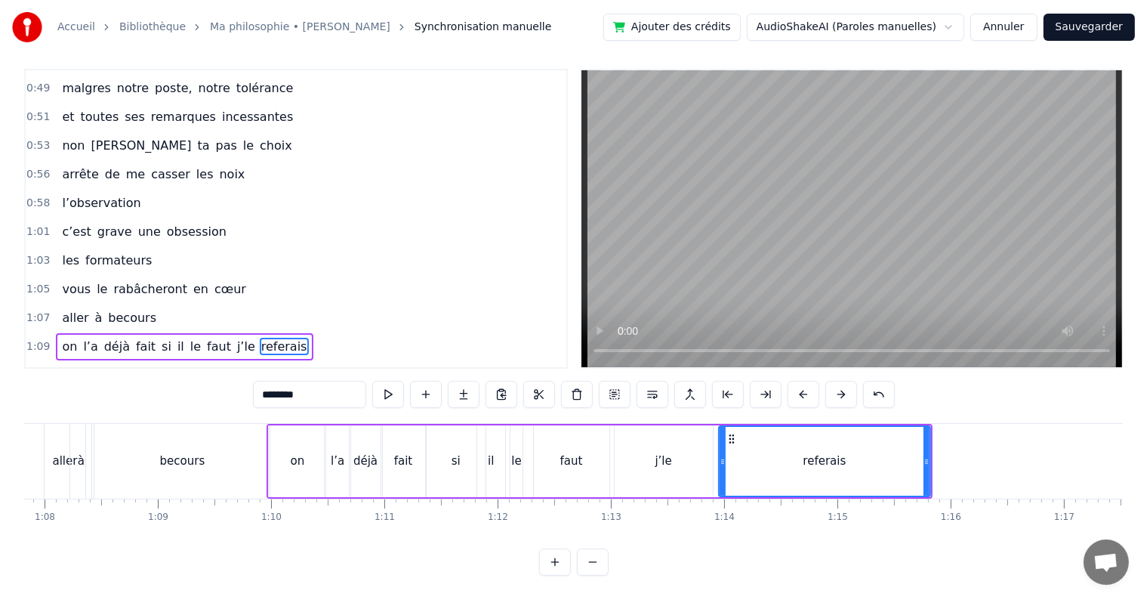
scroll to position [0, 7669]
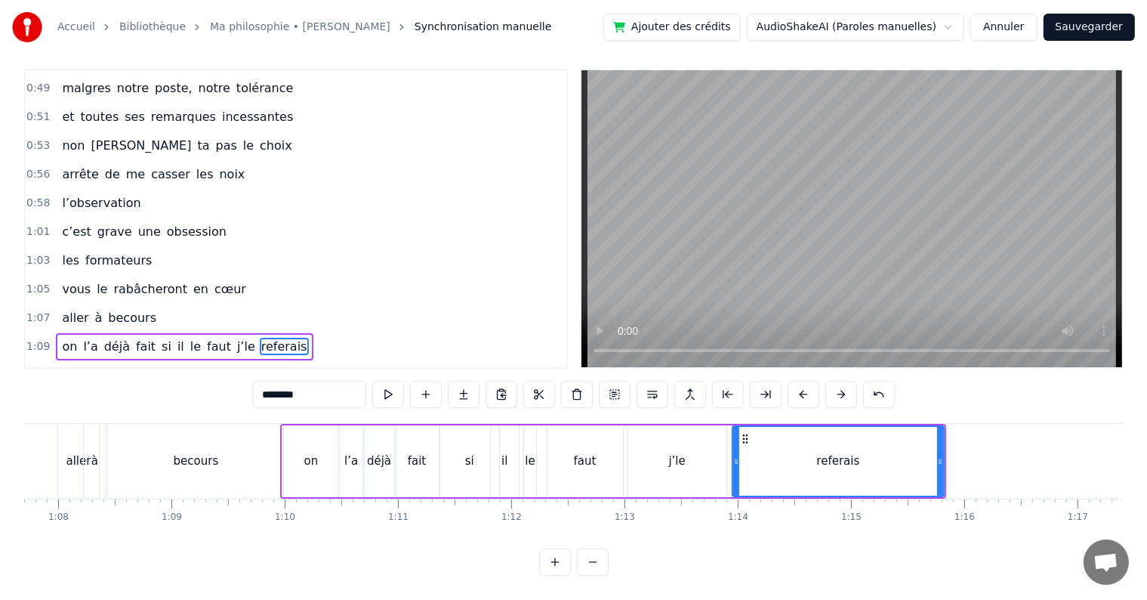
click at [160, 338] on span "si" at bounding box center [166, 346] width 13 height 17
type input "**"
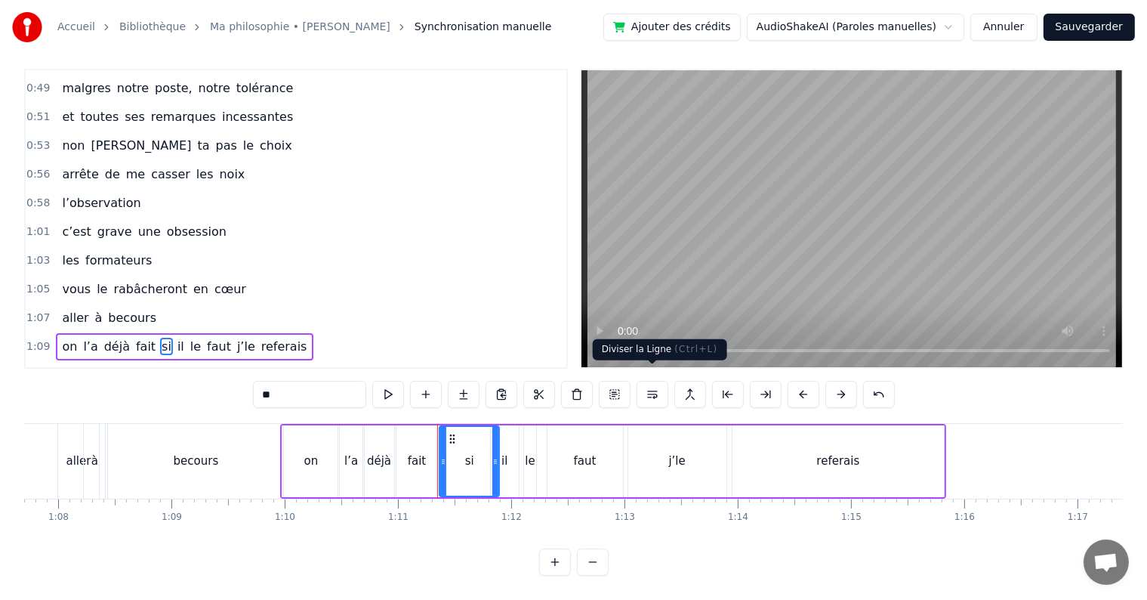
click at [653, 384] on button at bounding box center [653, 394] width 32 height 27
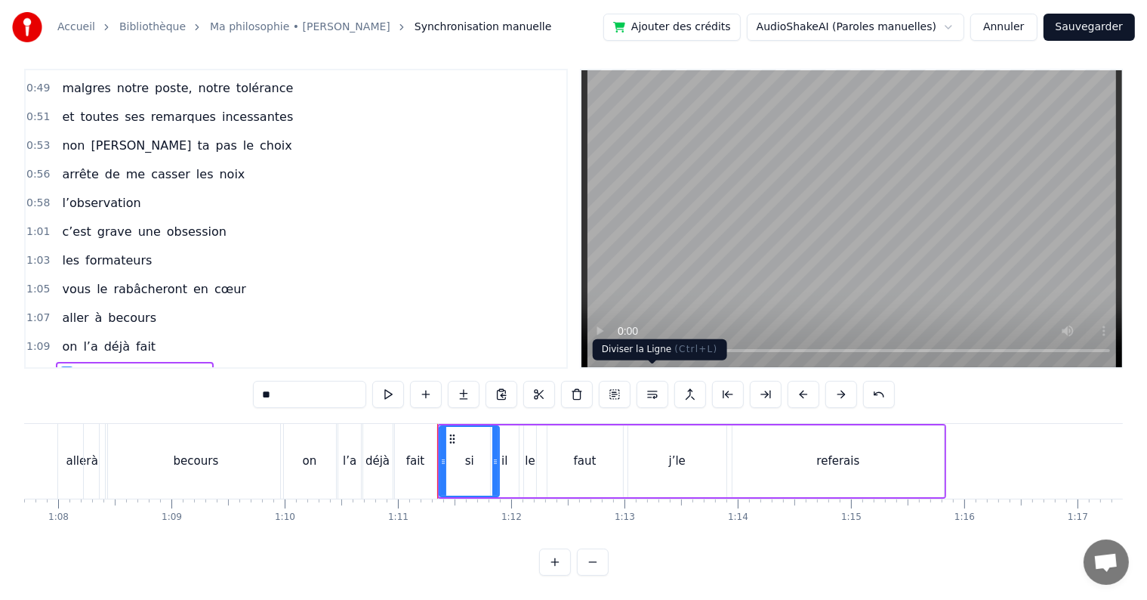
scroll to position [397, 0]
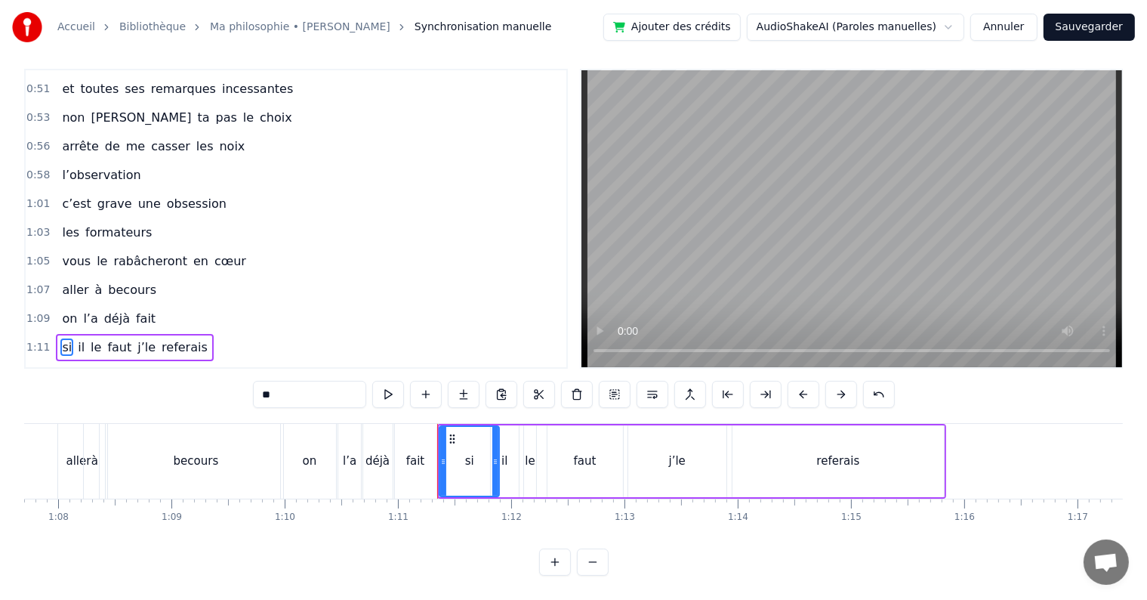
click at [37, 304] on div "1:09 on l’a déjà fait" at bounding box center [296, 318] width 541 height 29
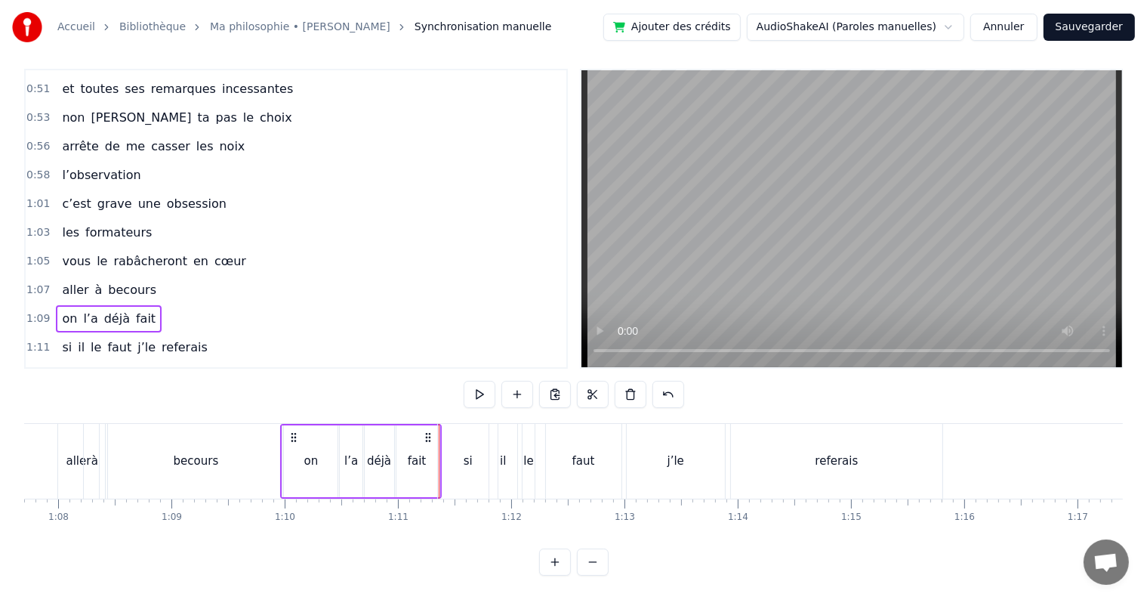
click at [298, 431] on icon at bounding box center [294, 437] width 12 height 12
click at [36, 311] on span "1:10" at bounding box center [37, 318] width 23 height 15
click at [486, 433] on div "si" at bounding box center [468, 461] width 60 height 75
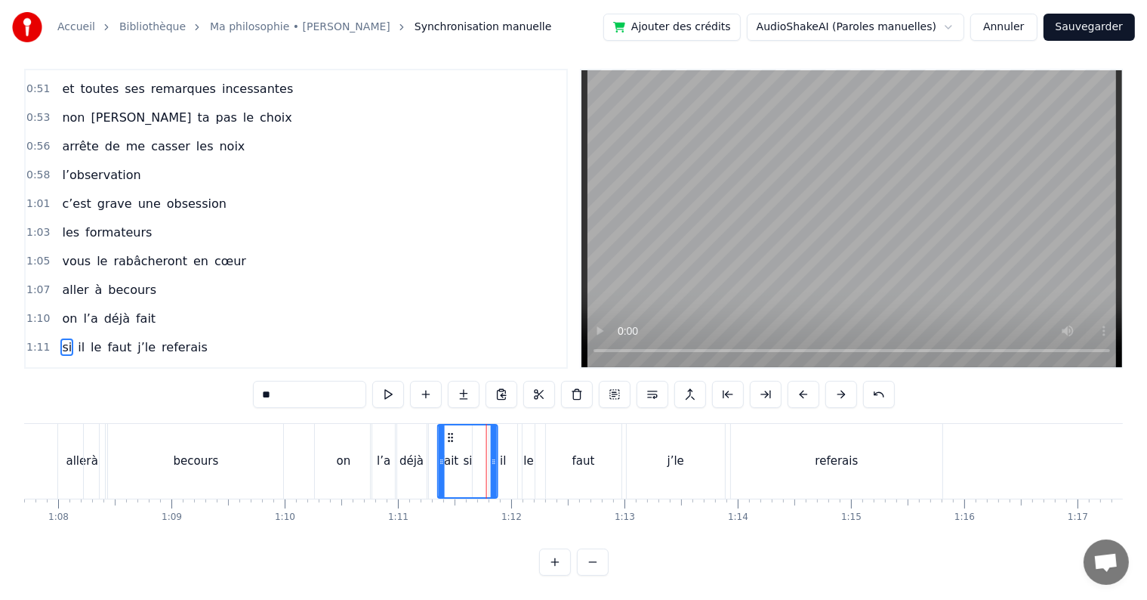
click at [448, 431] on icon at bounding box center [451, 437] width 12 height 12
click at [386, 452] on div "l’a" at bounding box center [384, 460] width 14 height 17
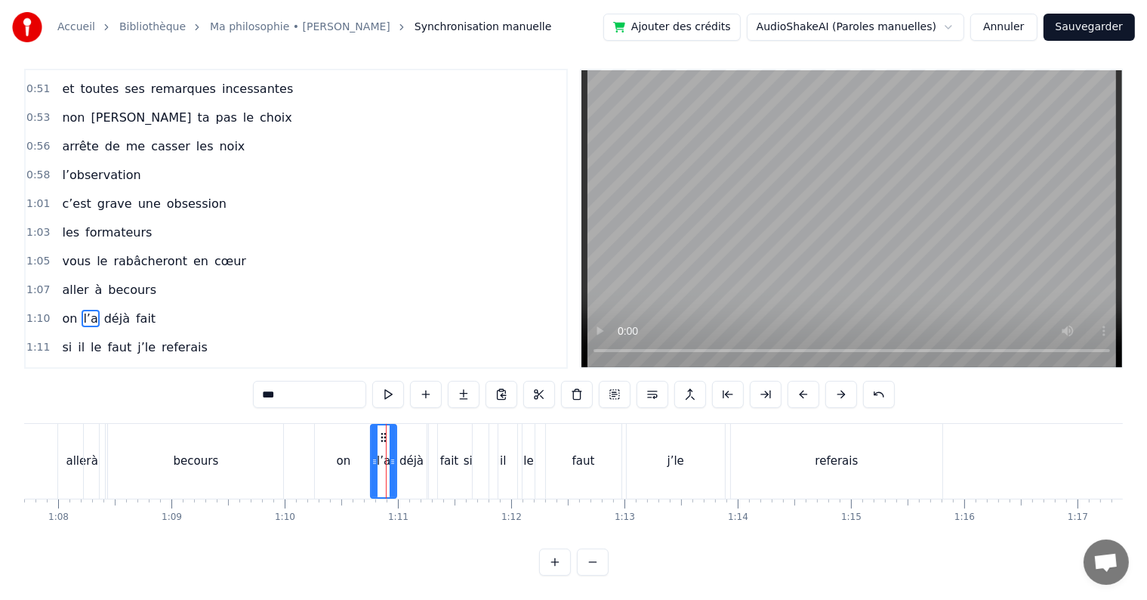
scroll to position [7, 0]
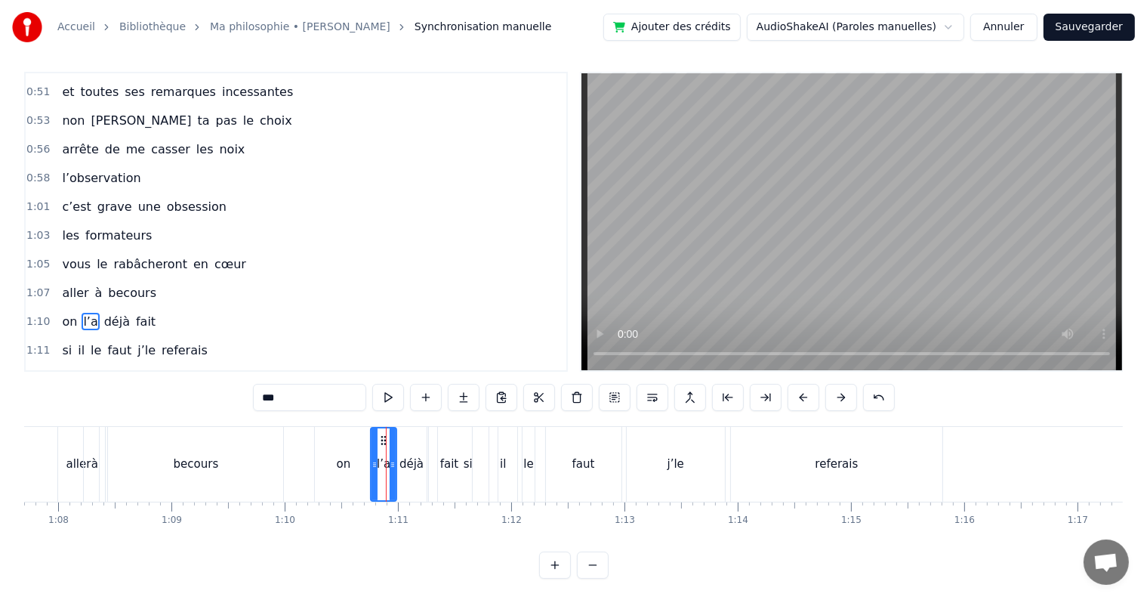
click at [752, 488] on div "referais" at bounding box center [836, 464] width 211 height 75
type input "********"
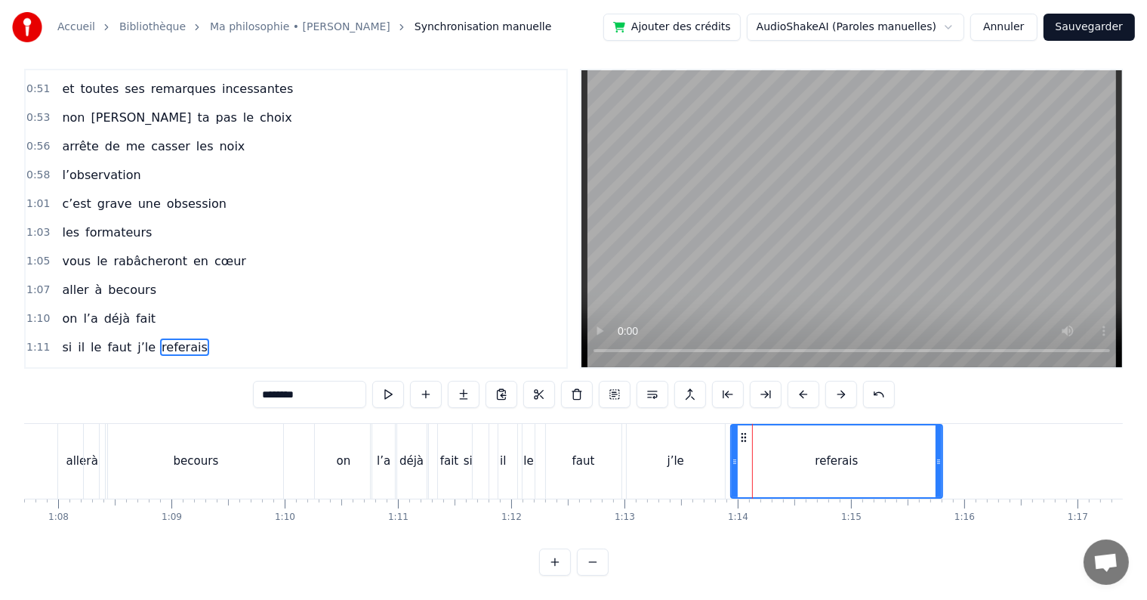
click at [752, 424] on div at bounding box center [752, 461] width 1 height 75
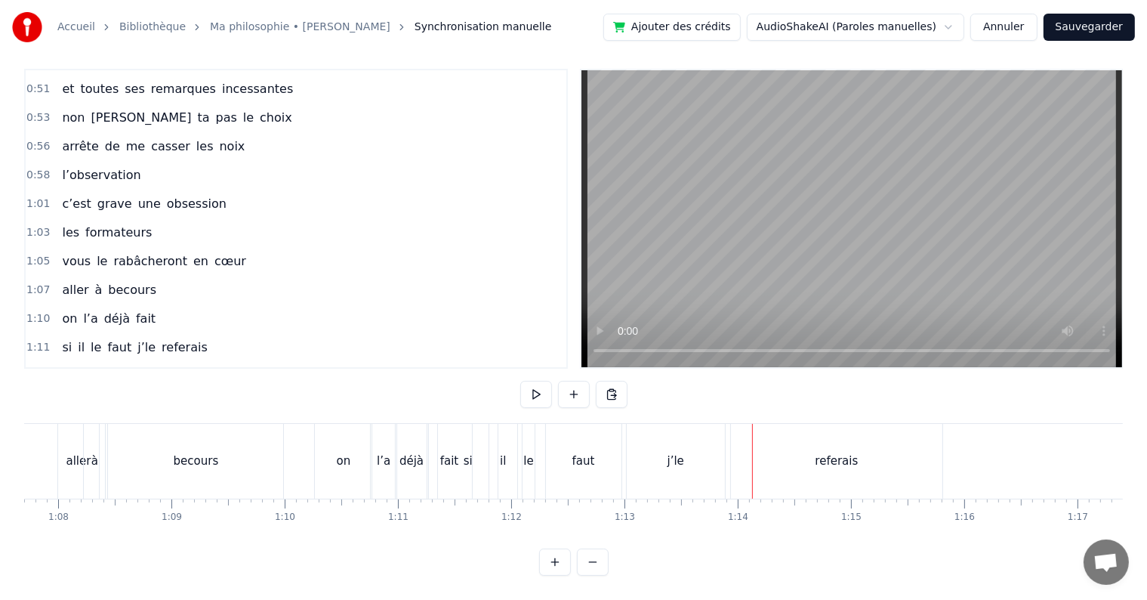
click at [334, 424] on div "on" at bounding box center [343, 461] width 57 height 75
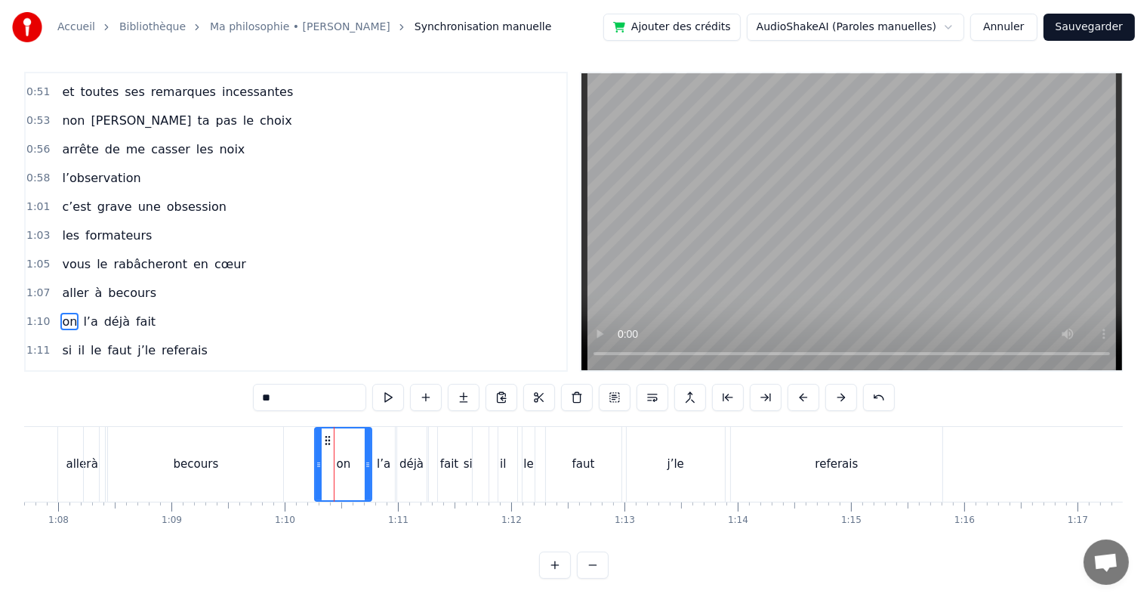
click at [328, 438] on icon at bounding box center [328, 440] width 12 height 12
click at [322, 437] on icon at bounding box center [328, 440] width 12 height 12
click at [316, 433] on div at bounding box center [319, 464] width 6 height 72
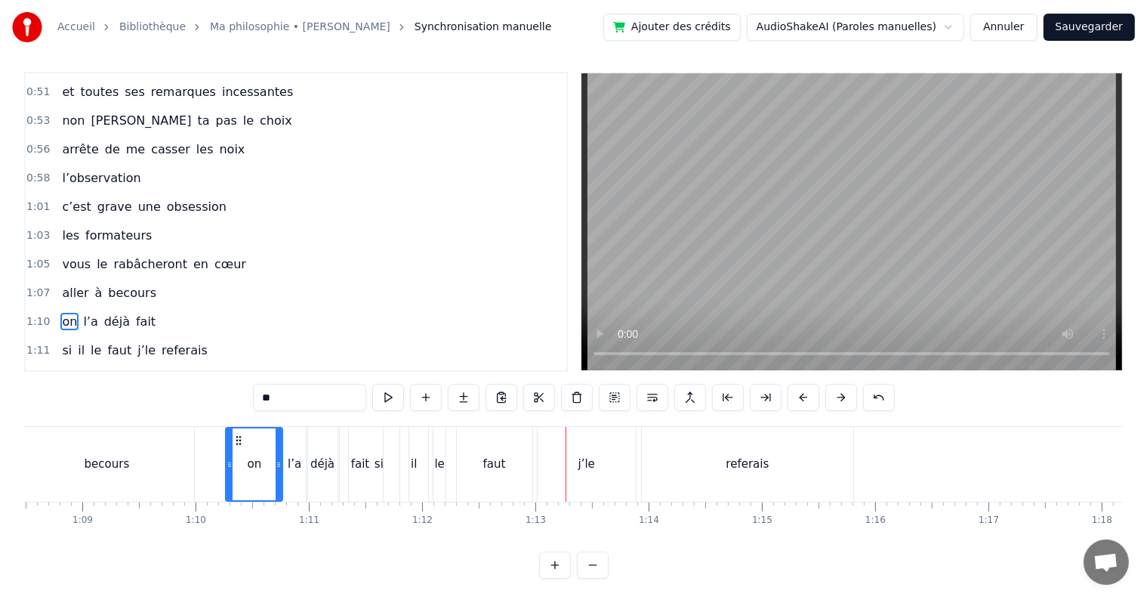
scroll to position [0, 7760]
click at [263, 433] on div "on" at bounding box center [252, 464] width 55 height 72
click at [227, 436] on div at bounding box center [228, 464] width 6 height 72
click at [236, 440] on circle at bounding box center [236, 440] width 1 height 1
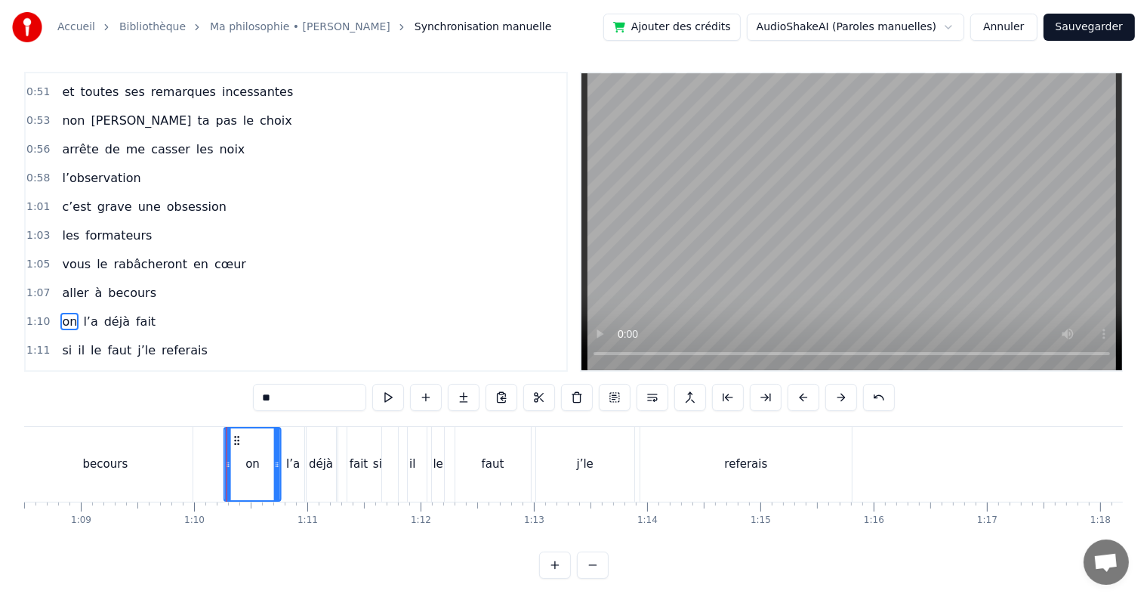
click at [236, 440] on circle at bounding box center [236, 440] width 1 height 1
click at [390, 465] on div "si" at bounding box center [377, 464] width 60 height 75
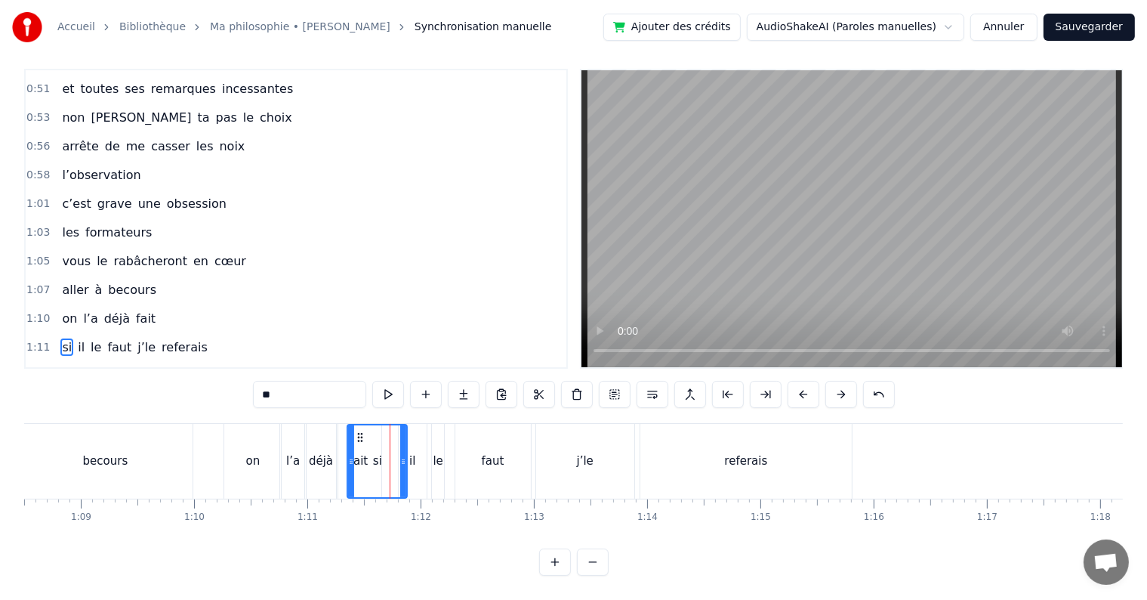
click at [415, 461] on div "il" at bounding box center [413, 461] width 28 height 75
click at [680, 474] on div "referais" at bounding box center [745, 461] width 211 height 75
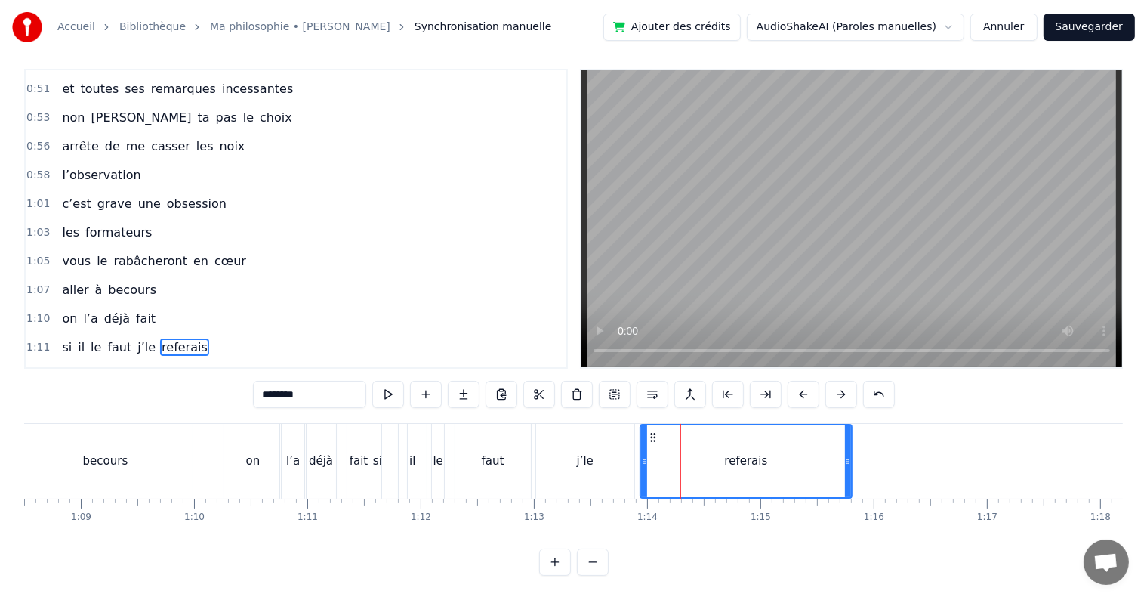
click at [653, 433] on div "referais" at bounding box center [746, 461] width 210 height 72
click at [236, 450] on div "on" at bounding box center [252, 461] width 57 height 75
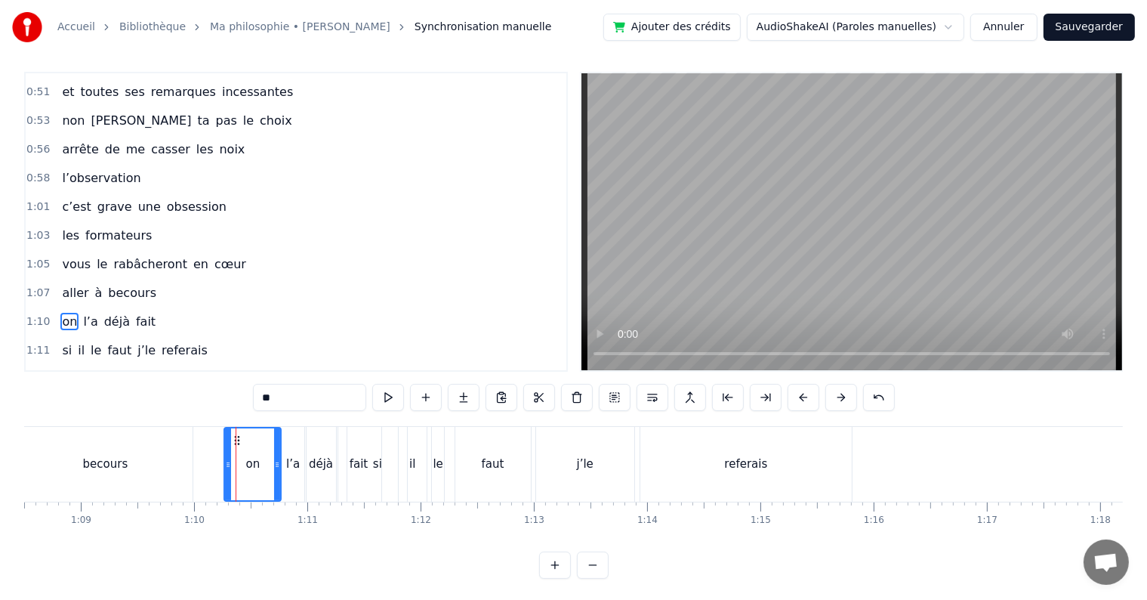
click at [399, 465] on div "il" at bounding box center [413, 464] width 28 height 75
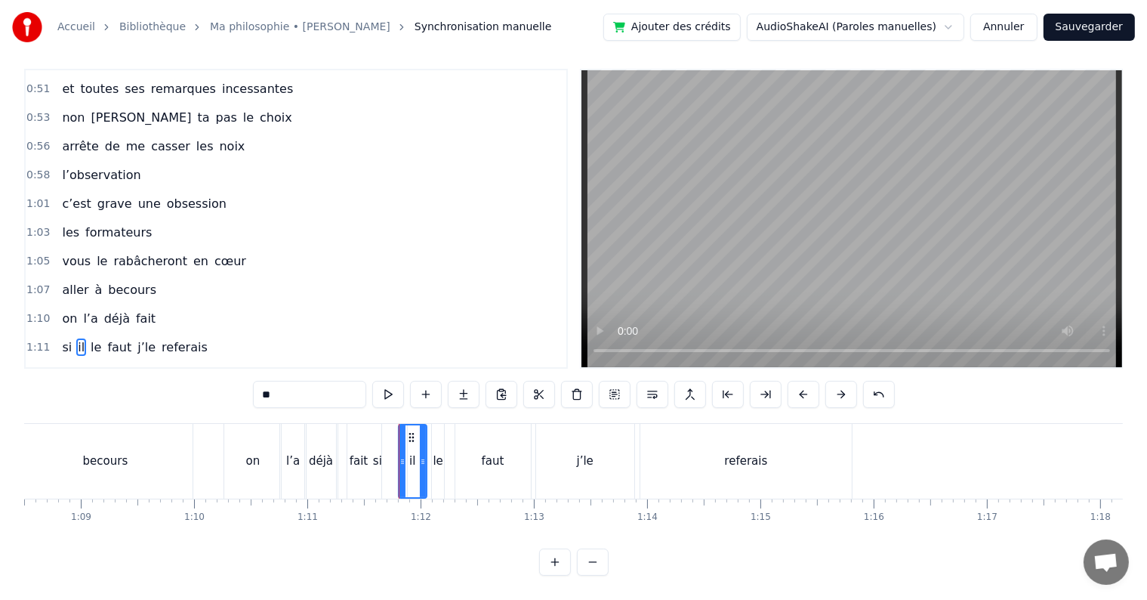
click at [381, 457] on div "si" at bounding box center [377, 461] width 60 height 75
click at [341, 450] on div "fait" at bounding box center [359, 461] width 45 height 75
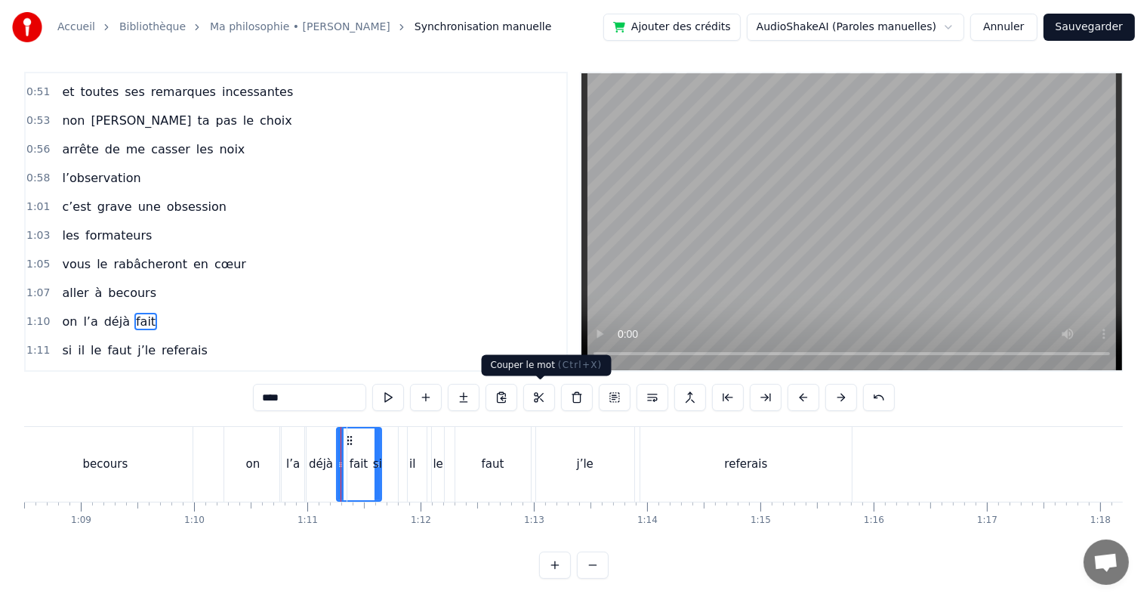
click at [497, 460] on div "faut" at bounding box center [493, 463] width 23 height 17
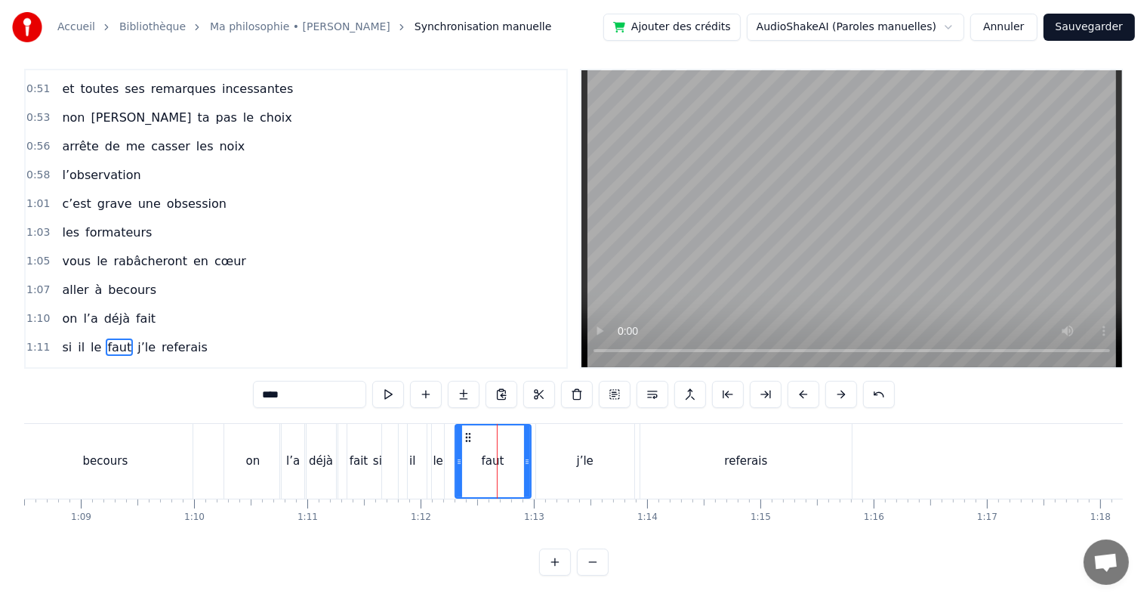
scroll to position [23, 0]
click at [383, 452] on div "si" at bounding box center [377, 461] width 60 height 75
type input "**"
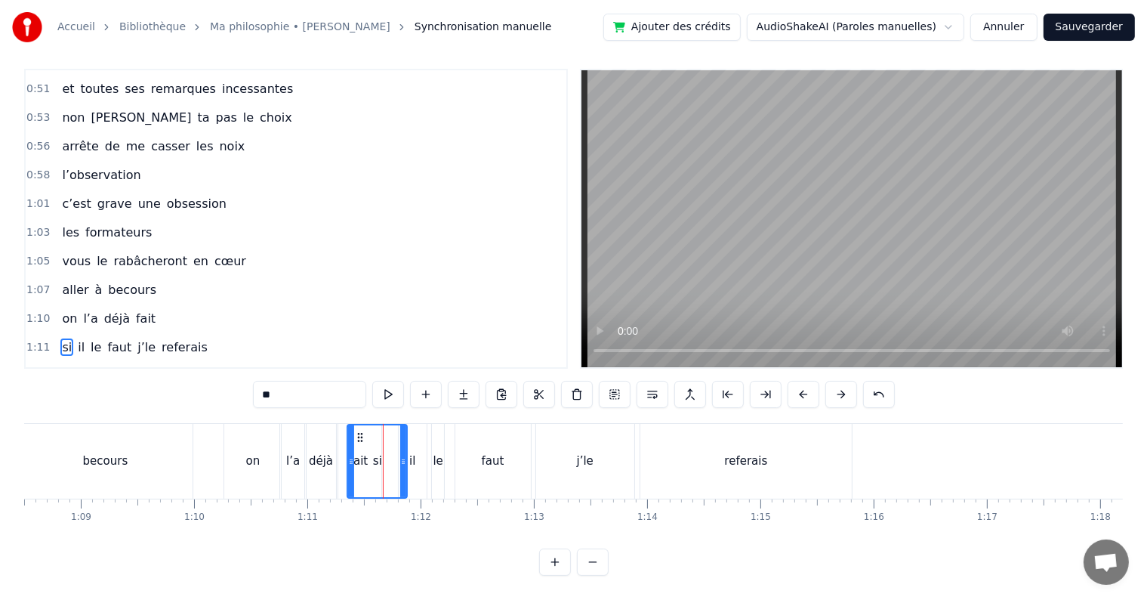
click at [32, 340] on span "1:11" at bounding box center [37, 347] width 23 height 15
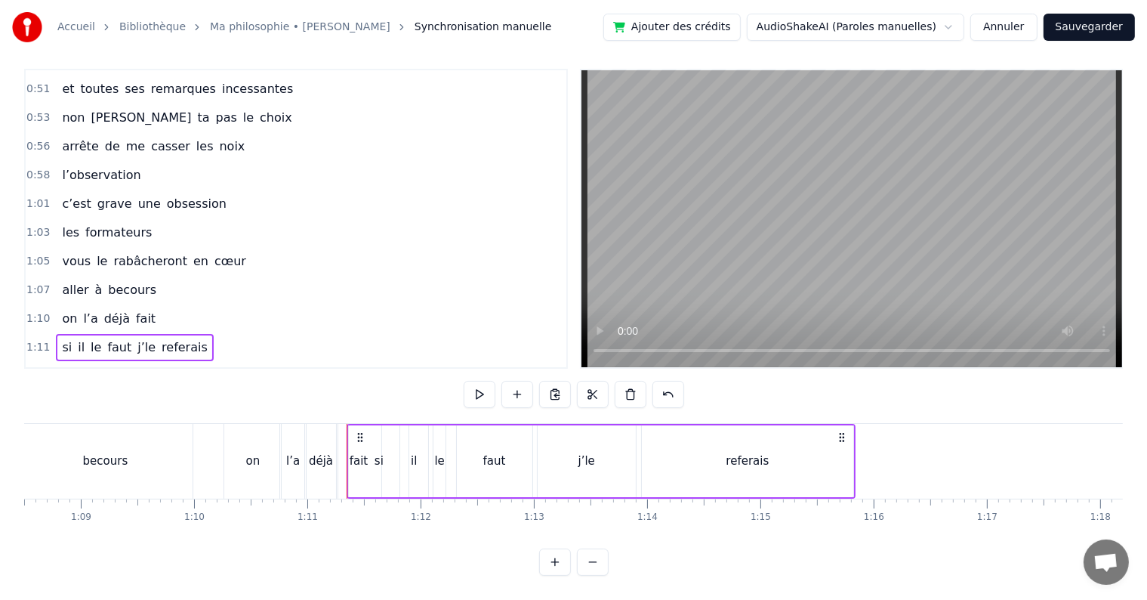
click at [89, 338] on span "le" at bounding box center [96, 346] width 14 height 17
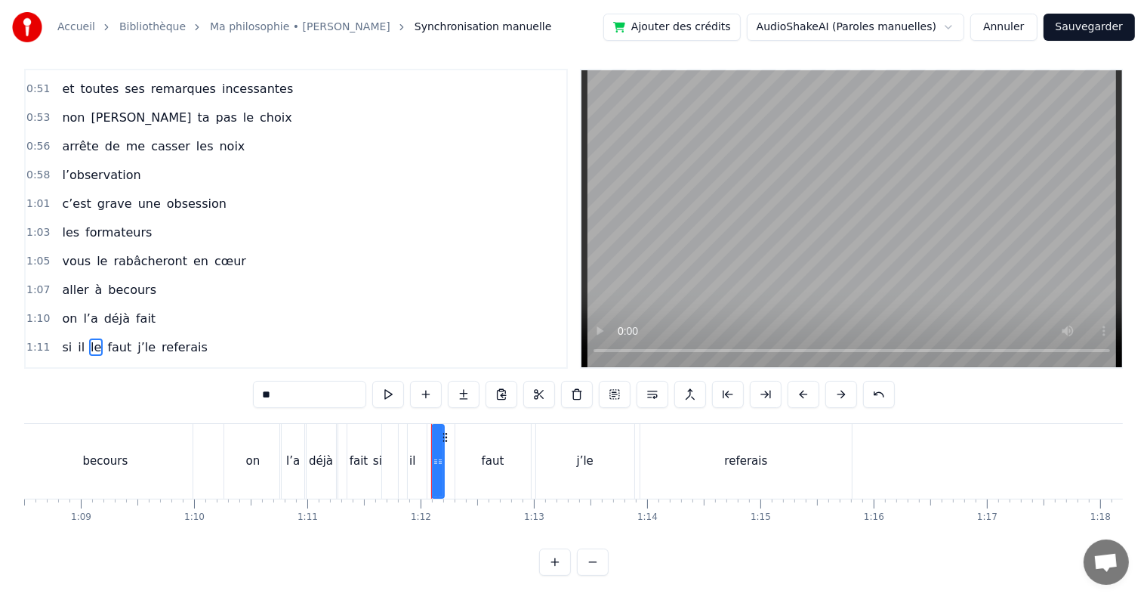
click at [42, 340] on span "1:11" at bounding box center [37, 347] width 23 height 15
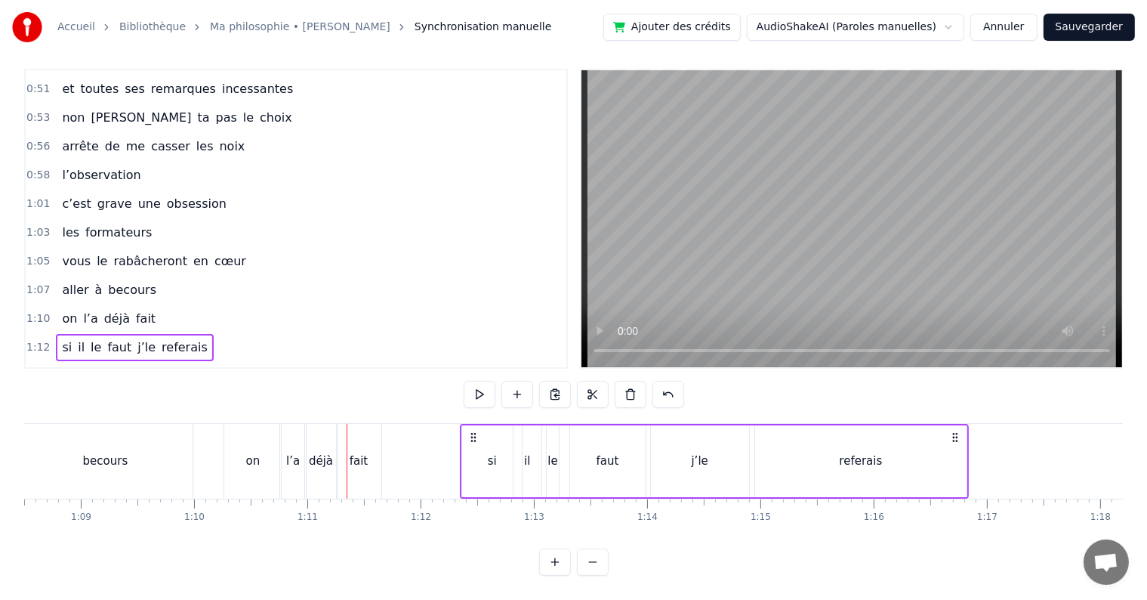
click at [38, 311] on span "1:10" at bounding box center [37, 318] width 23 height 15
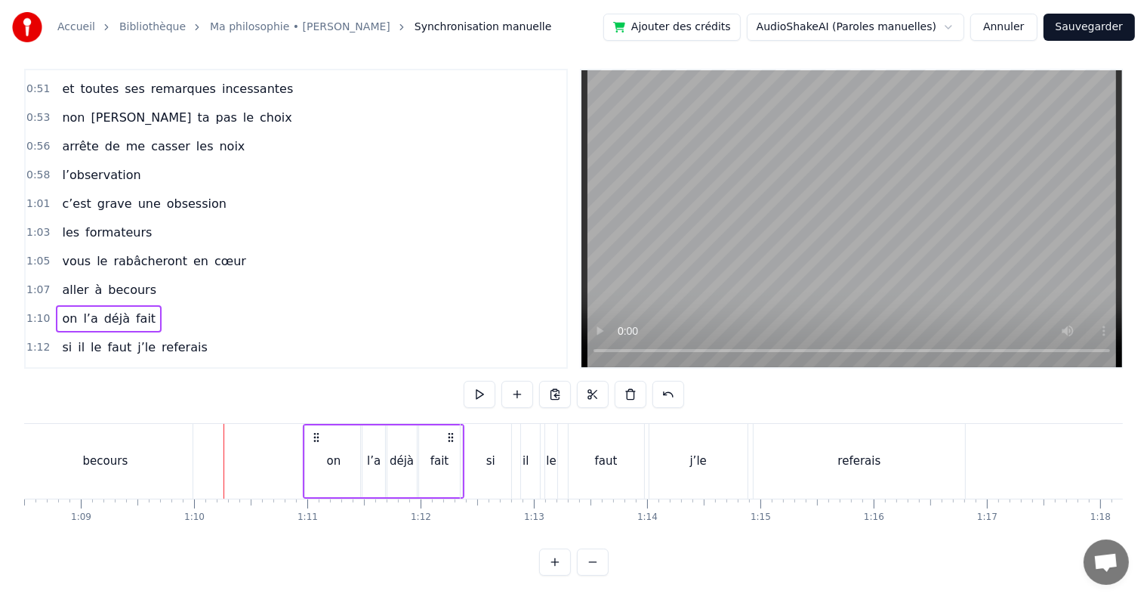
click at [35, 311] on span "1:10" at bounding box center [37, 318] width 23 height 15
click at [39, 282] on span "1:07" at bounding box center [37, 289] width 23 height 15
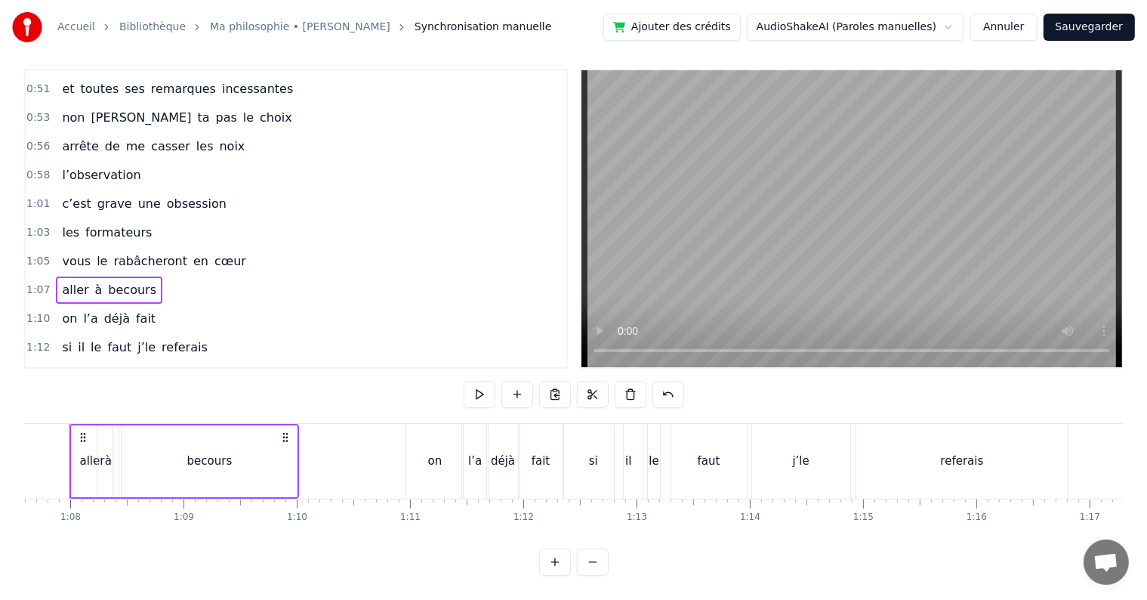
scroll to position [0, 7626]
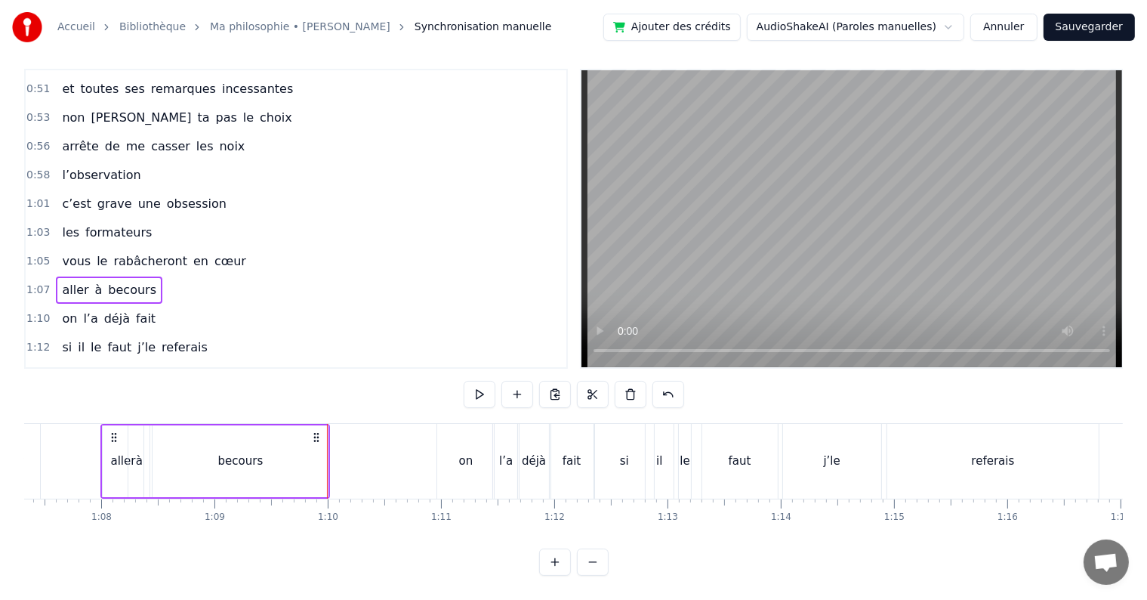
click at [41, 311] on span "1:10" at bounding box center [37, 318] width 23 height 15
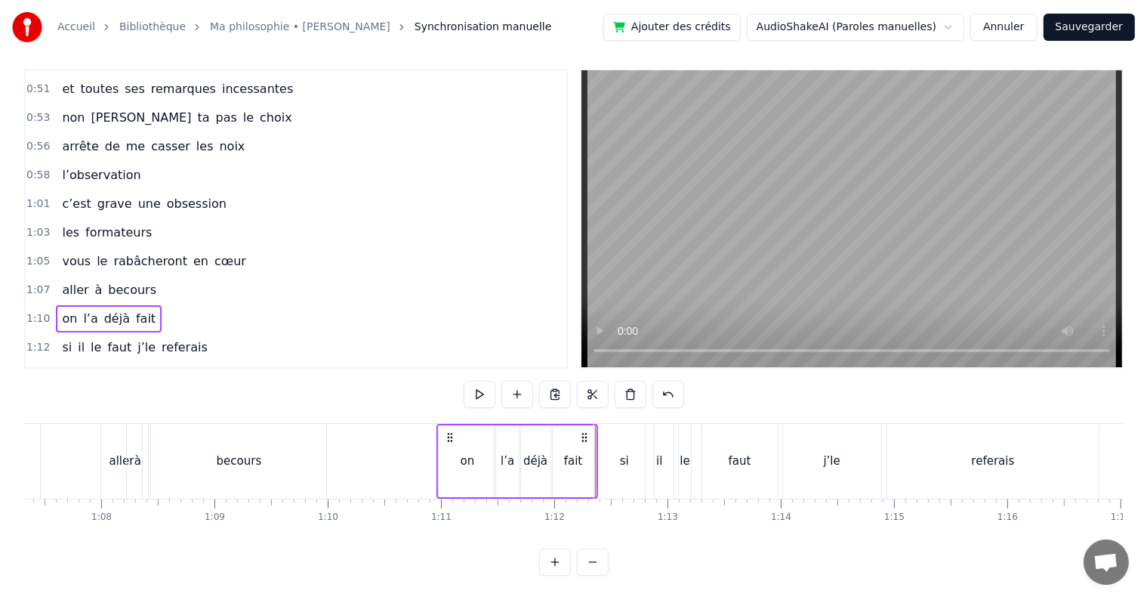
click at [33, 340] on span "1:12" at bounding box center [37, 347] width 23 height 15
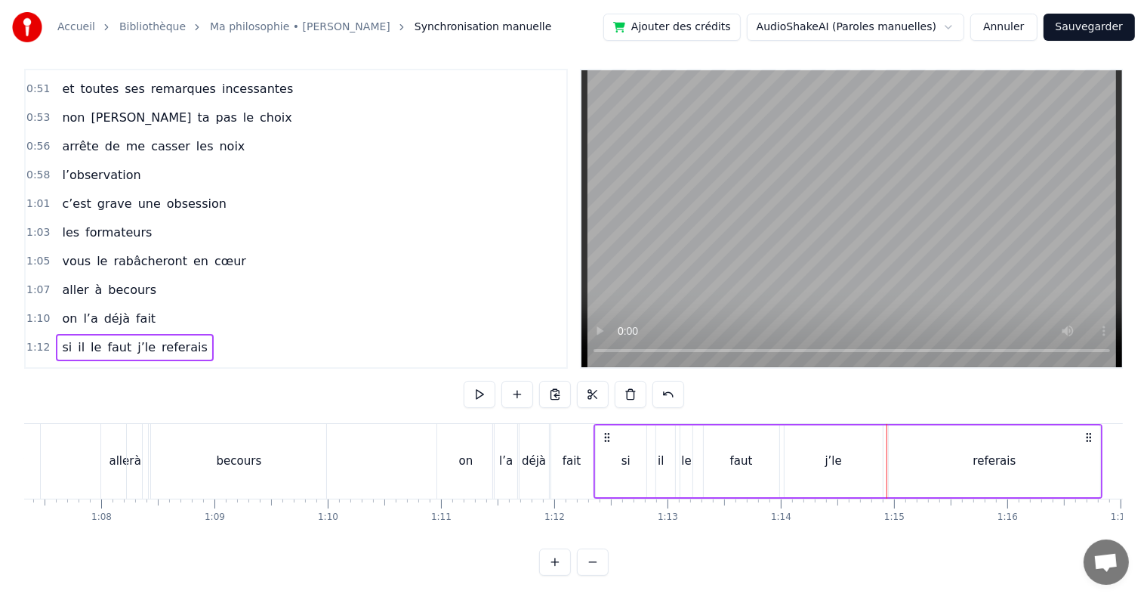
click at [622, 452] on div "si" at bounding box center [626, 460] width 9 height 17
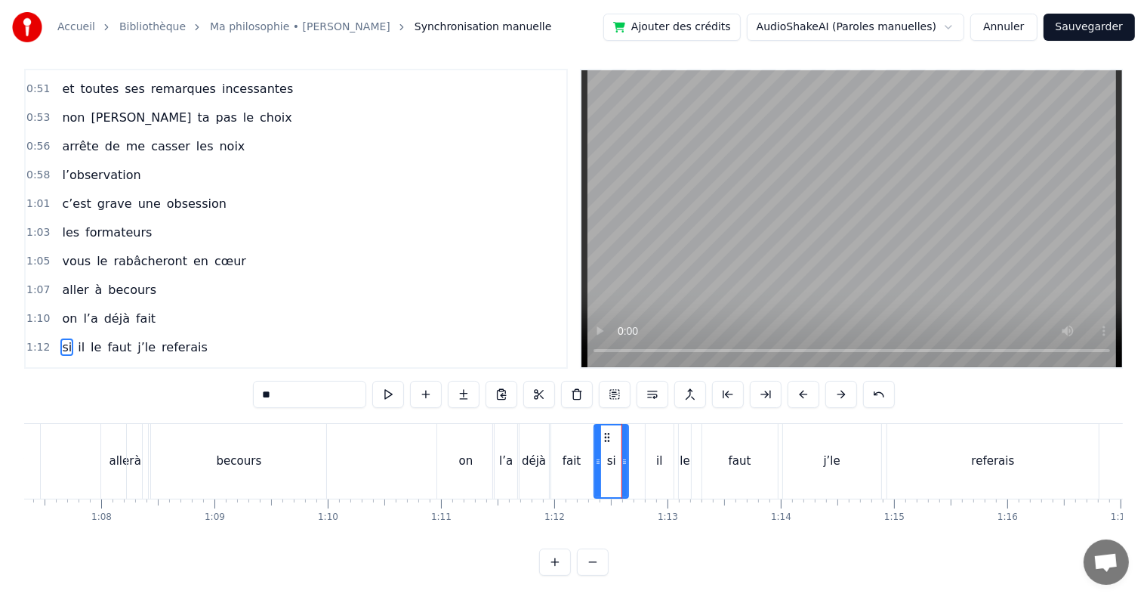
drag, startPoint x: 651, startPoint y: 444, endPoint x: 625, endPoint y: 444, distance: 25.7
click at [625, 455] on icon at bounding box center [625, 461] width 6 height 12
click at [655, 444] on div "il" at bounding box center [660, 461] width 28 height 75
type input "**"
drag, startPoint x: 659, startPoint y: 423, endPoint x: 643, endPoint y: 423, distance: 15.1
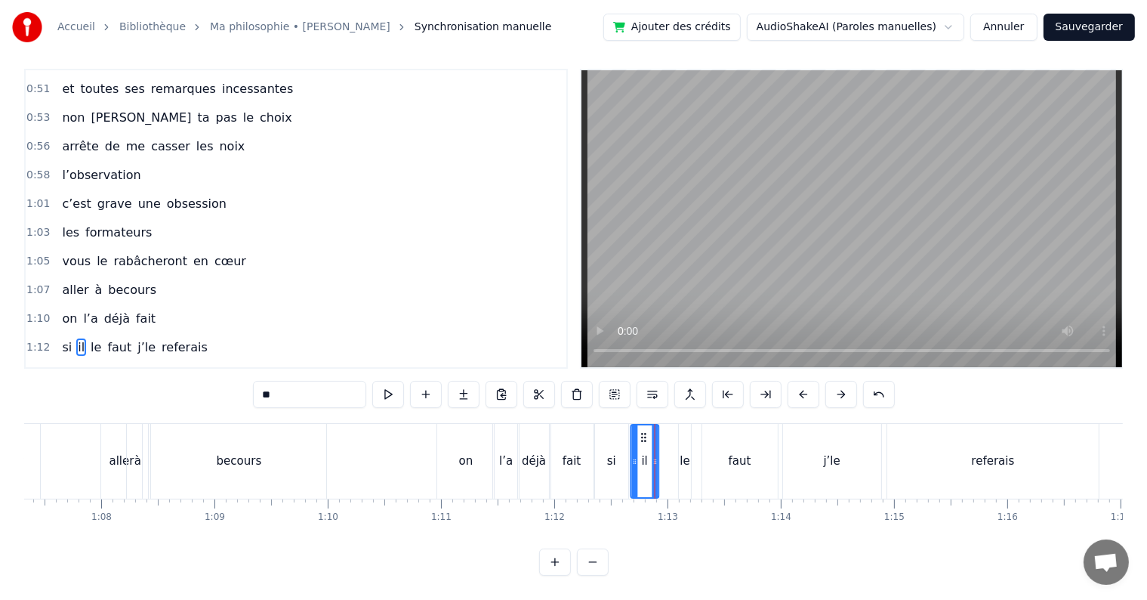
click at [645, 437] on circle at bounding box center [645, 437] width 1 height 1
click at [692, 427] on div "si il le faut j’le referais" at bounding box center [848, 461] width 509 height 75
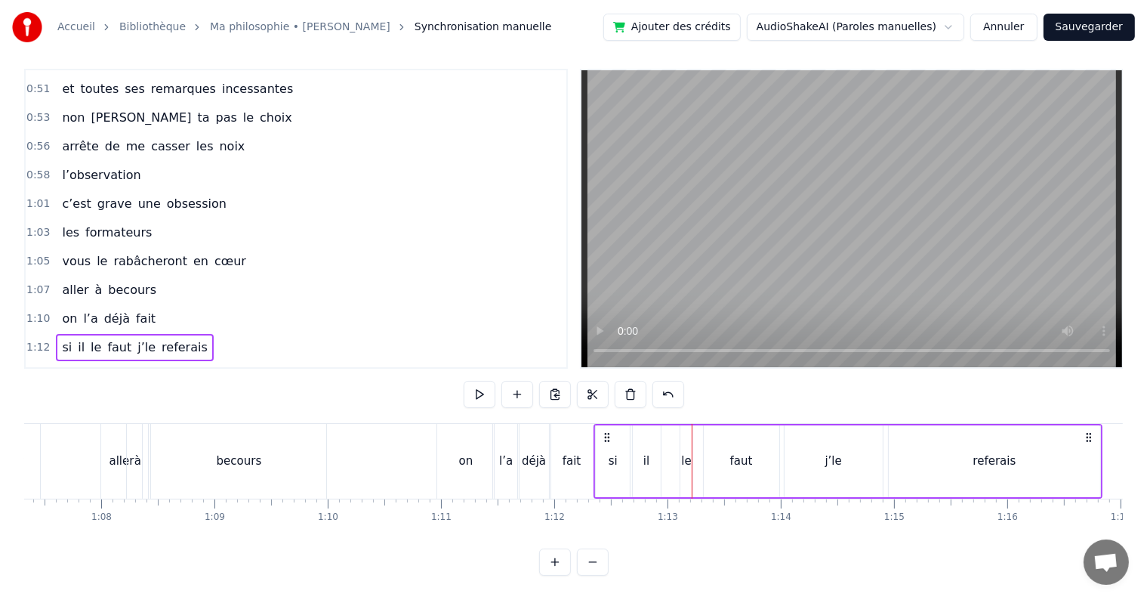
click at [687, 425] on div "le" at bounding box center [686, 461] width 12 height 72
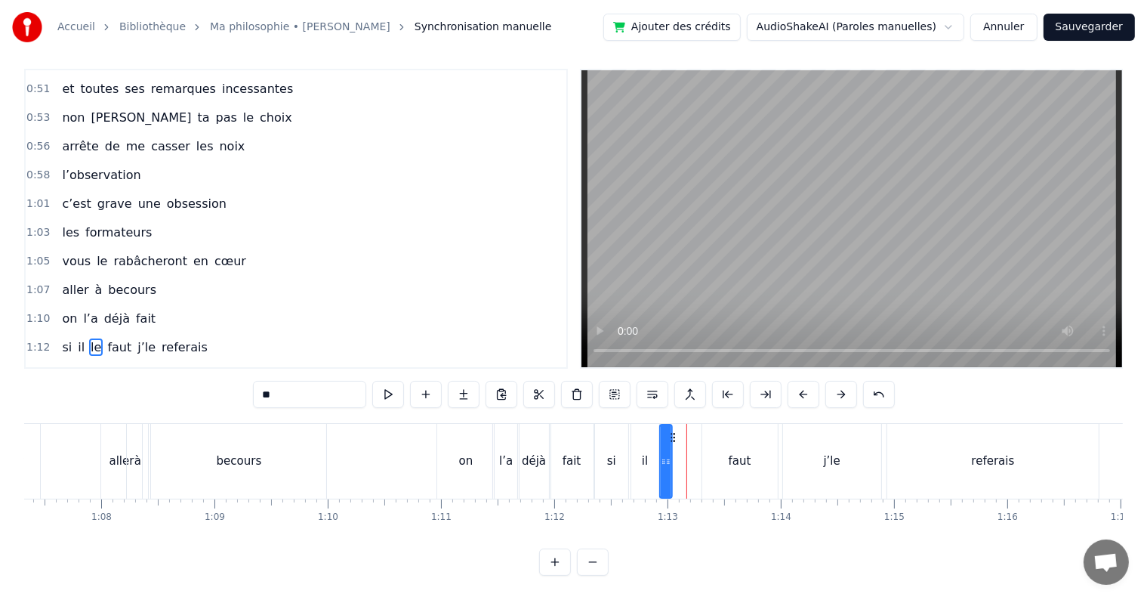
drag, startPoint x: 693, startPoint y: 422, endPoint x: 673, endPoint y: 420, distance: 19.8
click at [673, 431] on icon at bounding box center [673, 437] width 12 height 12
click at [717, 429] on div "faut" at bounding box center [740, 461] width 76 height 75
drag, startPoint x: 712, startPoint y: 420, endPoint x: 680, endPoint y: 425, distance: 32.2
click at [680, 431] on icon at bounding box center [683, 437] width 12 height 12
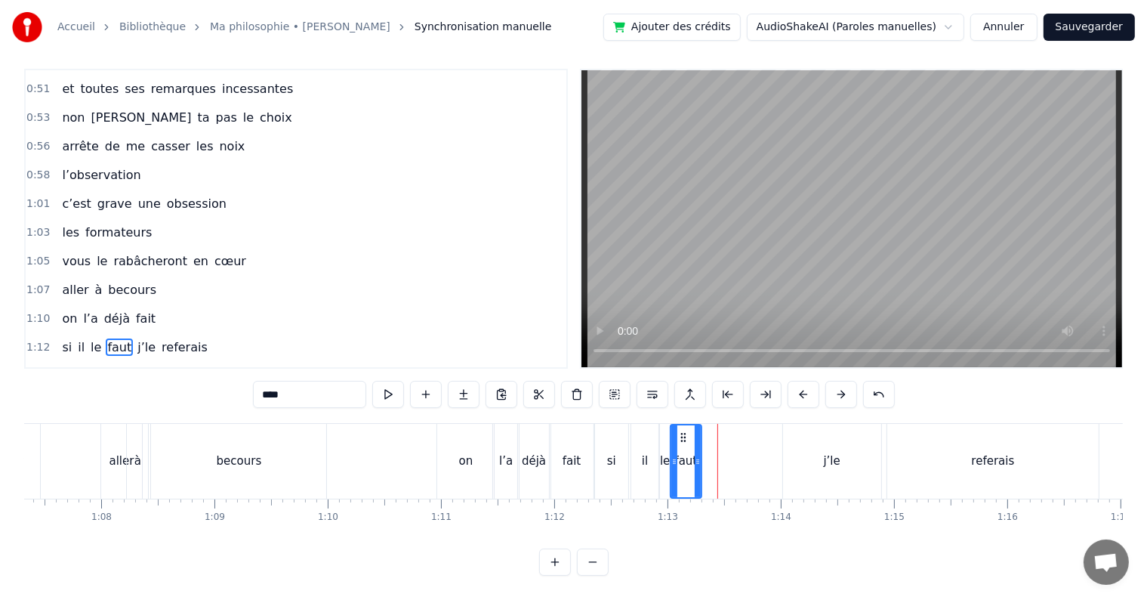
drag, startPoint x: 742, startPoint y: 445, endPoint x: 696, endPoint y: 447, distance: 45.4
click at [696, 455] on icon at bounding box center [698, 461] width 6 height 12
click at [808, 444] on div "j’le" at bounding box center [832, 461] width 98 height 75
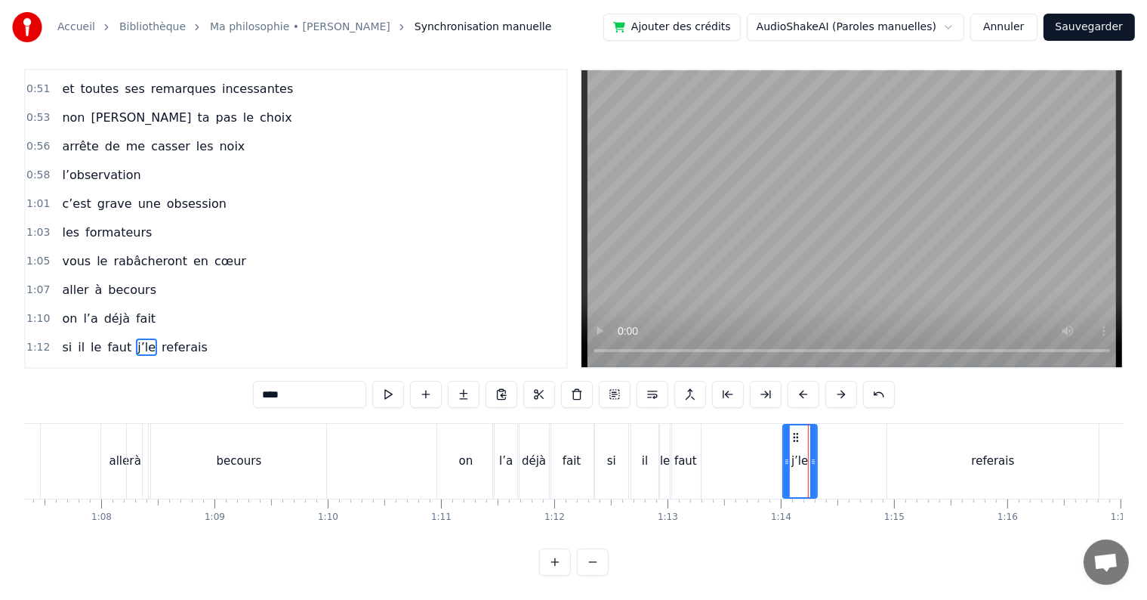
drag, startPoint x: 880, startPoint y: 449, endPoint x: 813, endPoint y: 448, distance: 67.2
click at [813, 455] on icon at bounding box center [813, 461] width 6 height 12
drag, startPoint x: 794, startPoint y: 422, endPoint x: 714, endPoint y: 426, distance: 80.1
click at [714, 431] on icon at bounding box center [717, 437] width 12 height 12
click at [926, 438] on div "referais" at bounding box center [992, 461] width 211 height 75
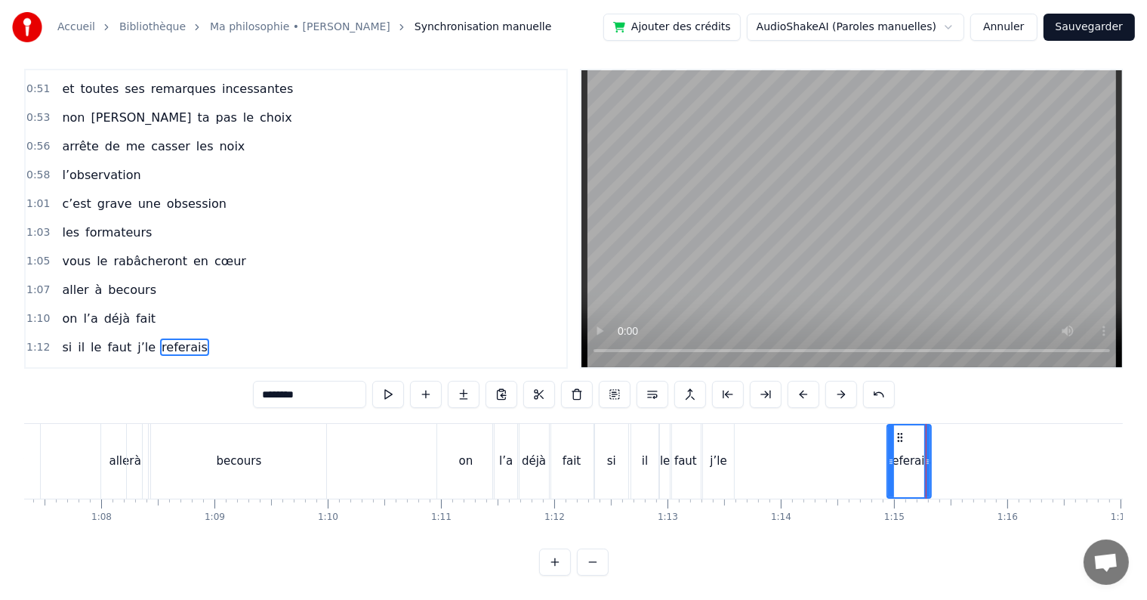
drag, startPoint x: 1095, startPoint y: 448, endPoint x: 921, endPoint y: 449, distance: 173.7
click at [924, 455] on icon at bounding box center [927, 461] width 6 height 12
drag, startPoint x: 898, startPoint y: 420, endPoint x: 745, endPoint y: 429, distance: 153.6
click at [745, 429] on div "referais" at bounding box center [754, 461] width 36 height 72
click at [60, 338] on span "si" at bounding box center [66, 346] width 13 height 17
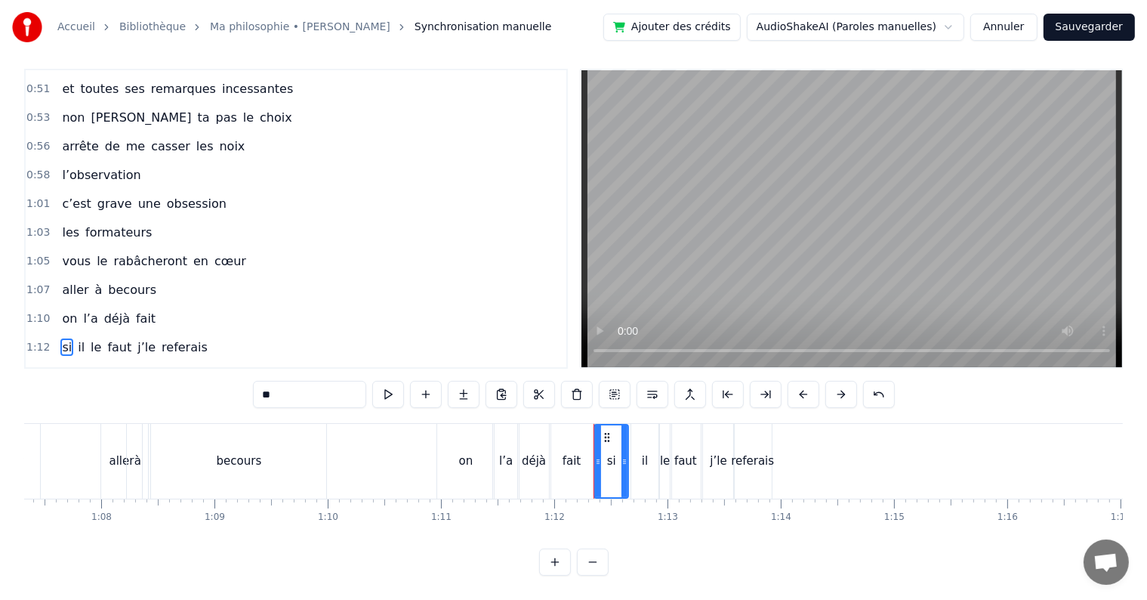
click at [290, 388] on input "**" at bounding box center [309, 394] width 113 height 27
click at [83, 338] on span "il" at bounding box center [88, 346] width 10 height 17
click at [290, 387] on input "**" at bounding box center [309, 394] width 113 height 27
type input "*"
click at [295, 362] on div "2:05 car ça nous a toutes rapproché" at bounding box center [296, 376] width 541 height 29
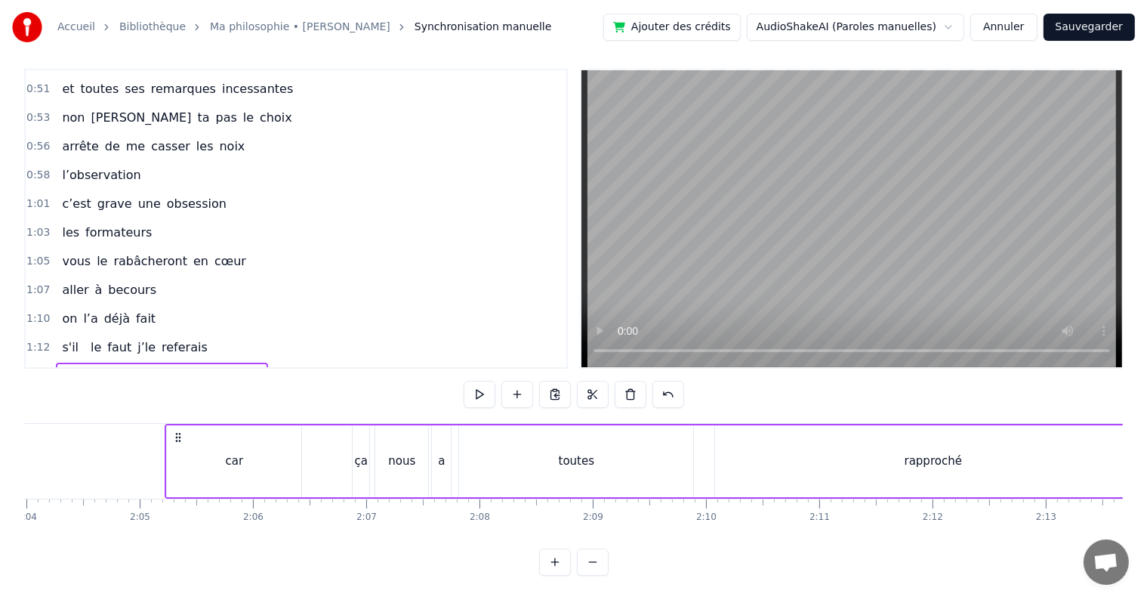
scroll to position [0, 14110]
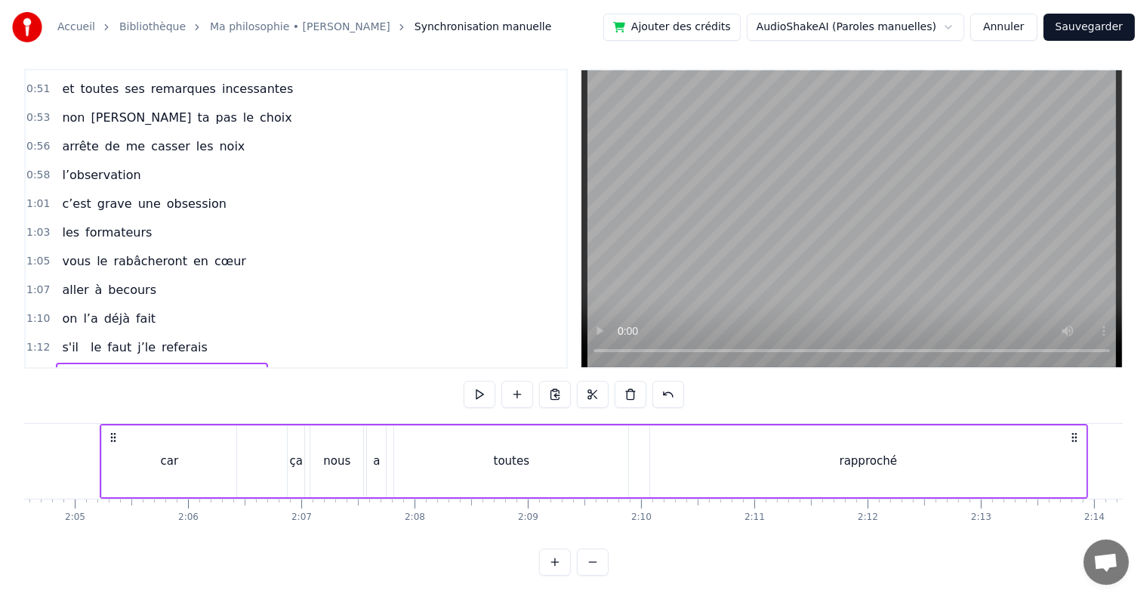
click at [35, 311] on span "1:10" at bounding box center [37, 318] width 23 height 15
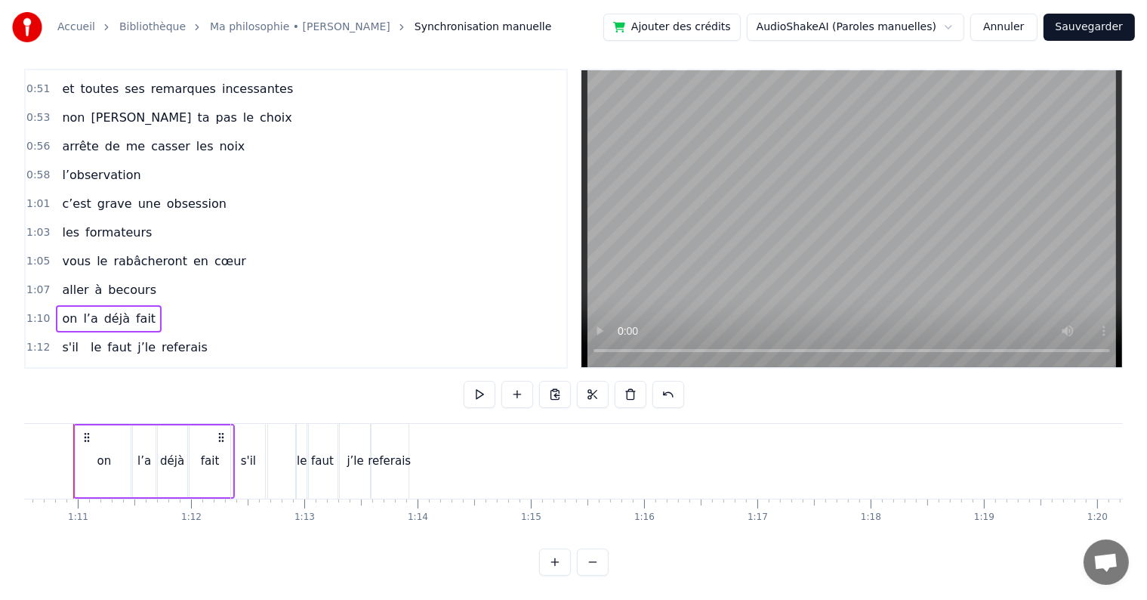
scroll to position [0, 7963]
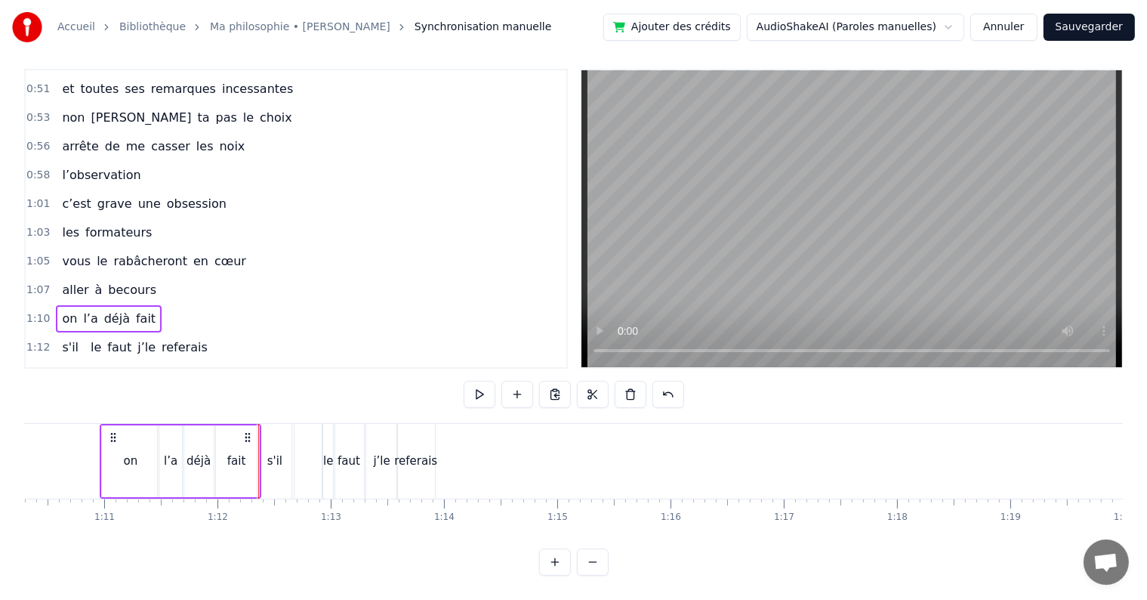
click at [35, 340] on span "1:12" at bounding box center [37, 347] width 23 height 15
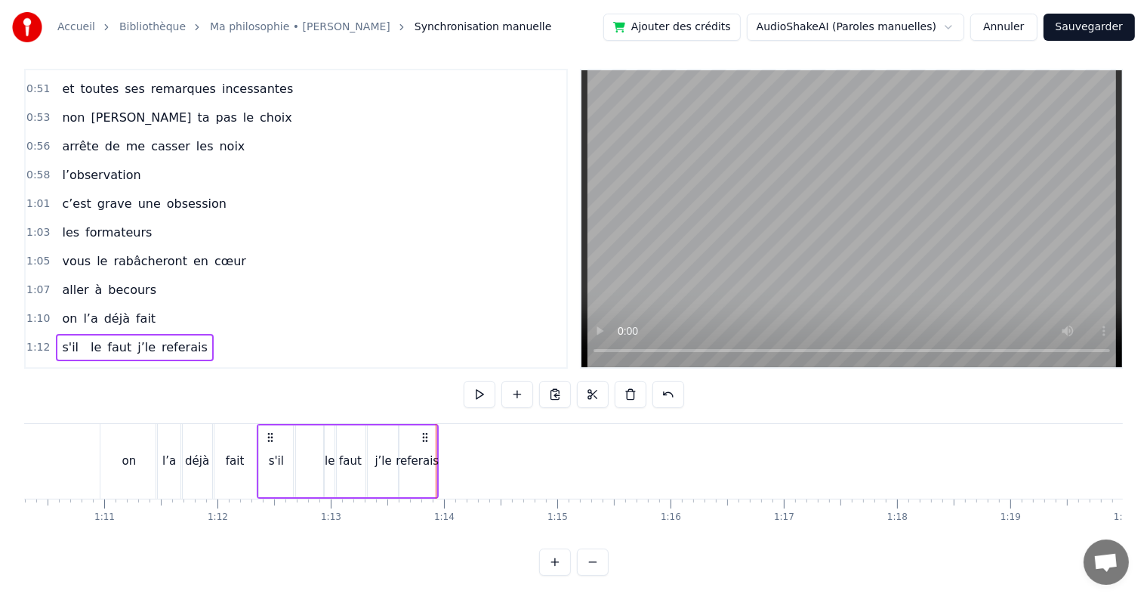
click at [264, 431] on icon at bounding box center [270, 437] width 12 height 12
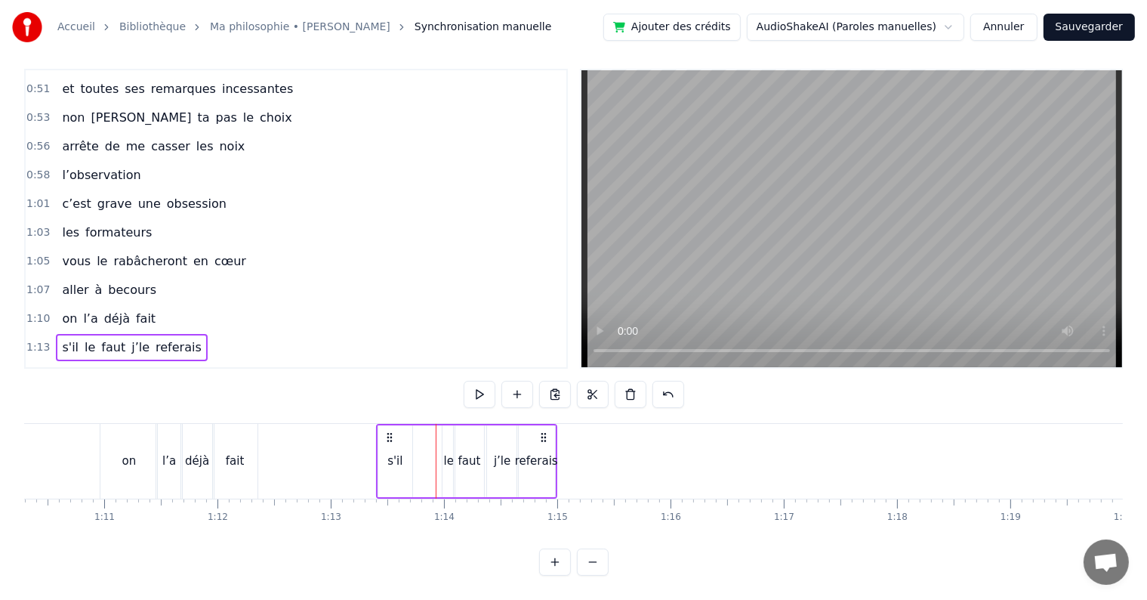
click at [35, 311] on span "1:10" at bounding box center [37, 318] width 23 height 15
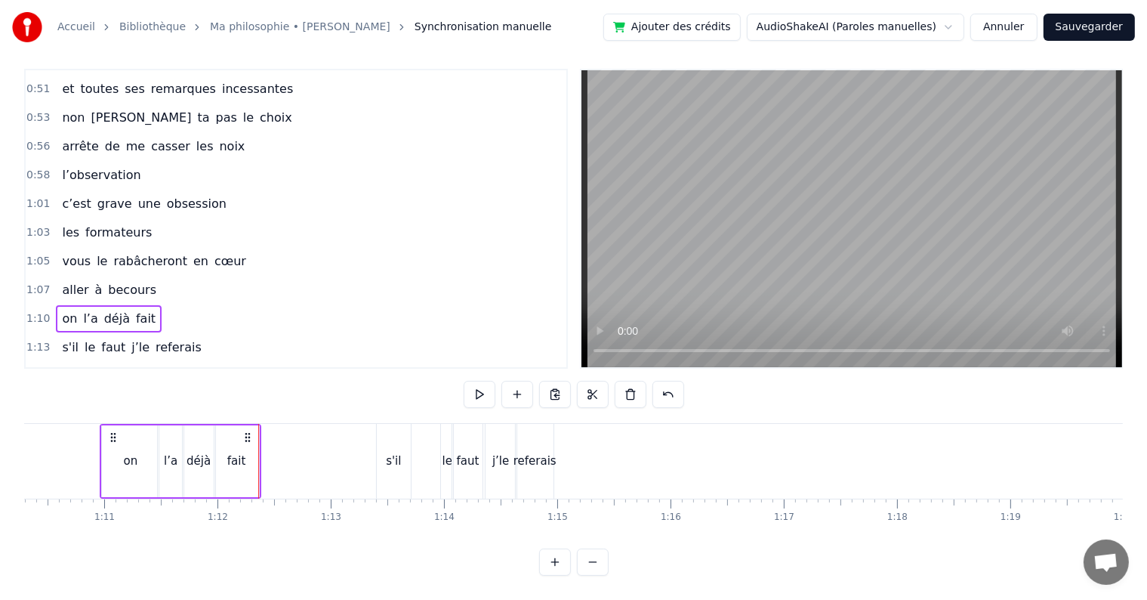
click at [33, 340] on span "1:13" at bounding box center [37, 347] width 23 height 15
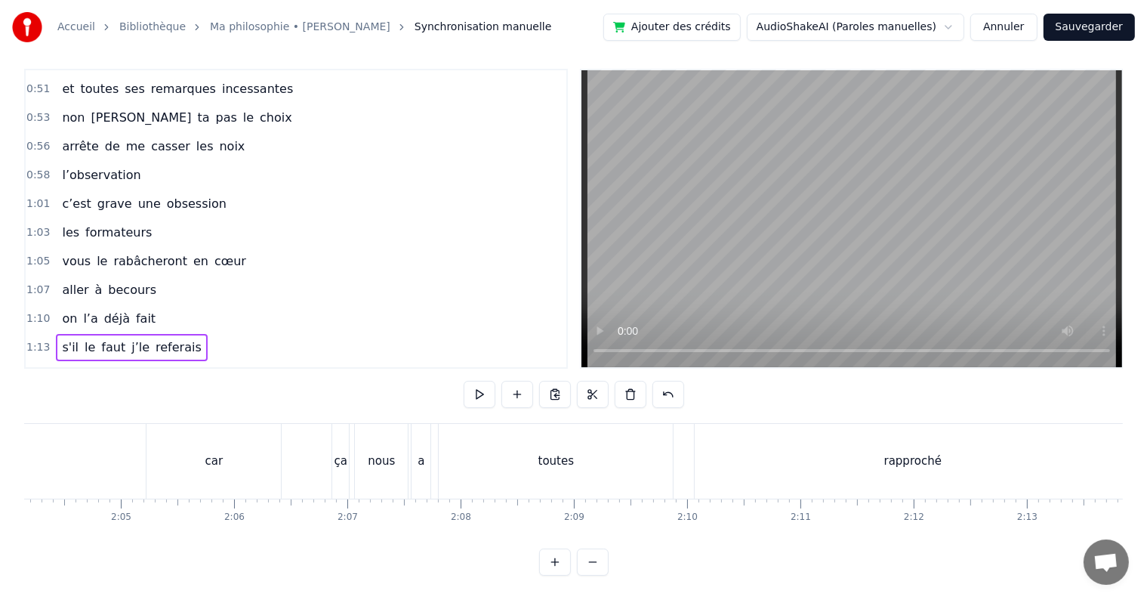
scroll to position [0, 14009]
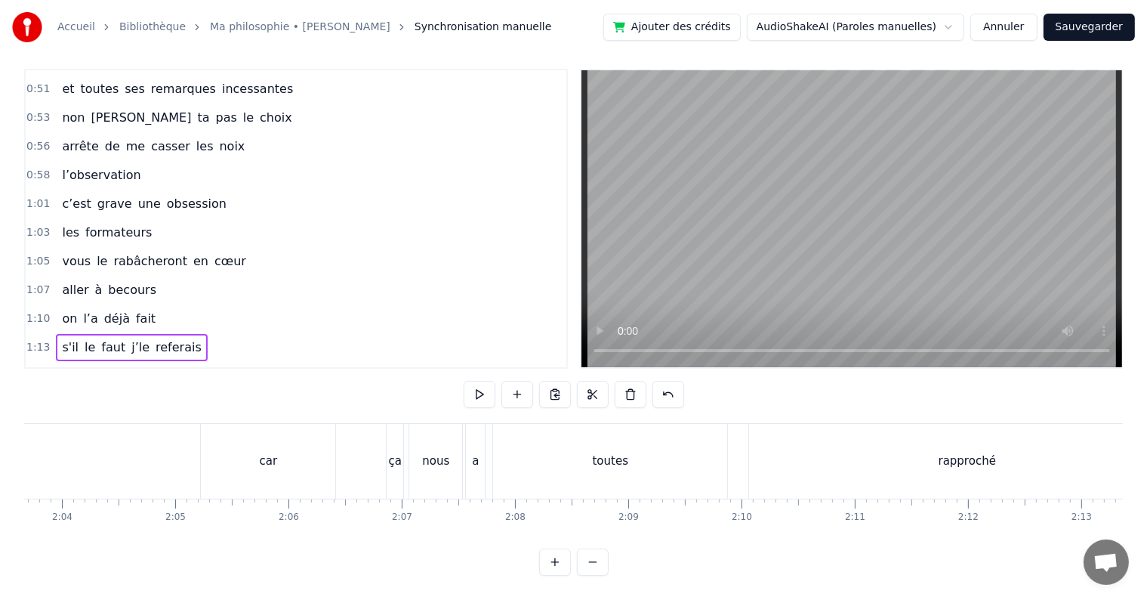
click at [236, 430] on div "car" at bounding box center [268, 461] width 134 height 75
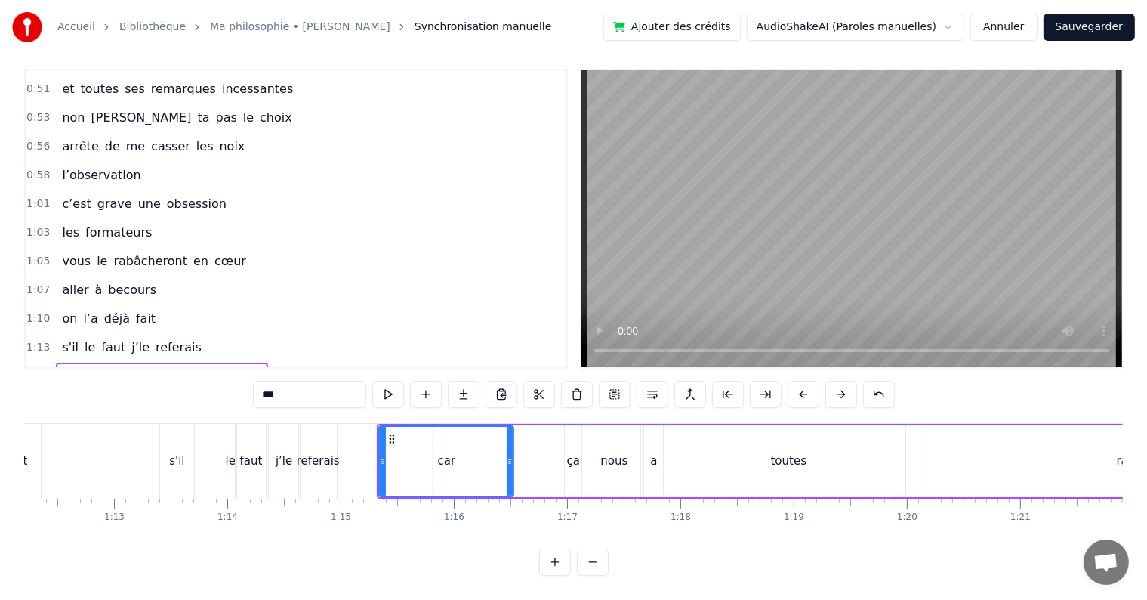
scroll to position [0, 8153]
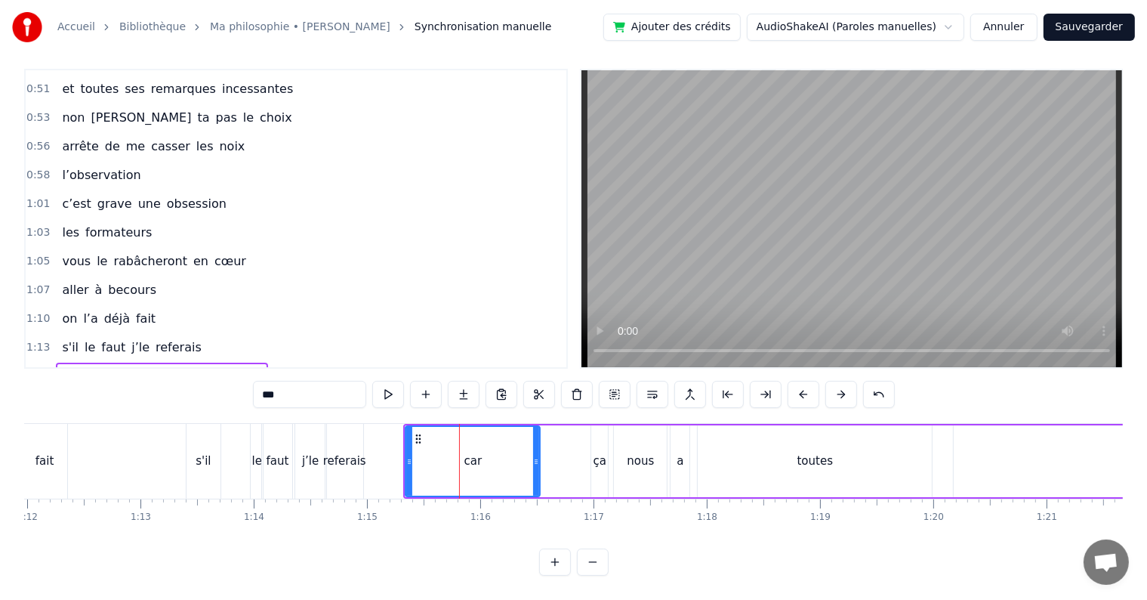
click at [514, 453] on div "car" at bounding box center [472, 461] width 133 height 69
drag, startPoint x: 535, startPoint y: 448, endPoint x: 461, endPoint y: 452, distance: 74.9
click at [461, 455] on icon at bounding box center [463, 461] width 6 height 12
drag, startPoint x: 427, startPoint y: 416, endPoint x: 483, endPoint y: 429, distance: 58.1
click at [483, 429] on div "car ça nous a toutes rapproché" at bounding box center [897, 461] width 989 height 75
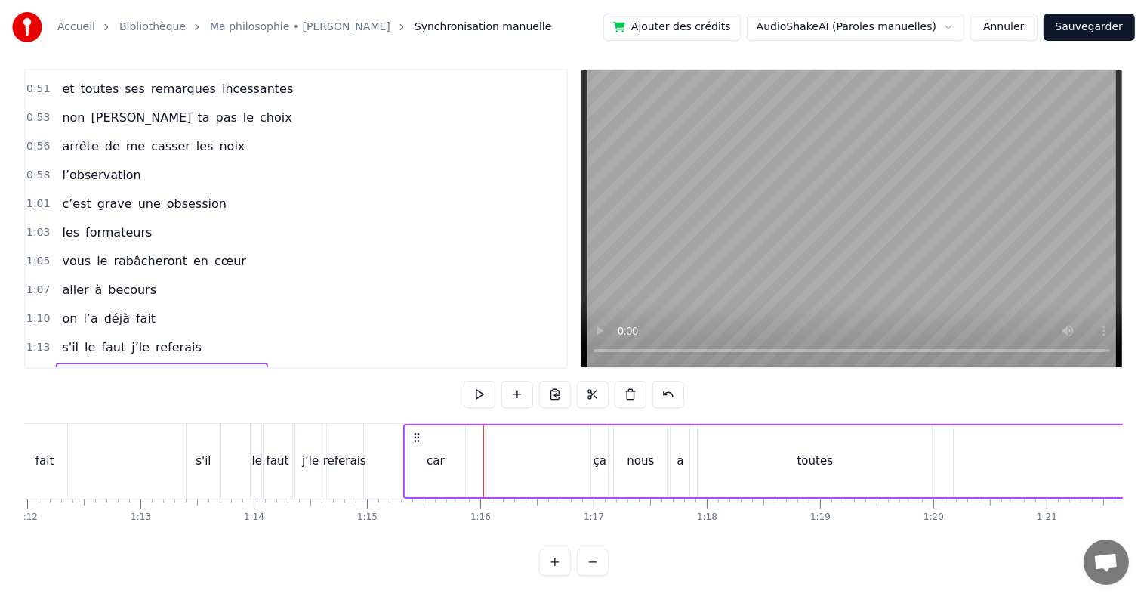
click at [767, 443] on div "toutes" at bounding box center [815, 461] width 234 height 72
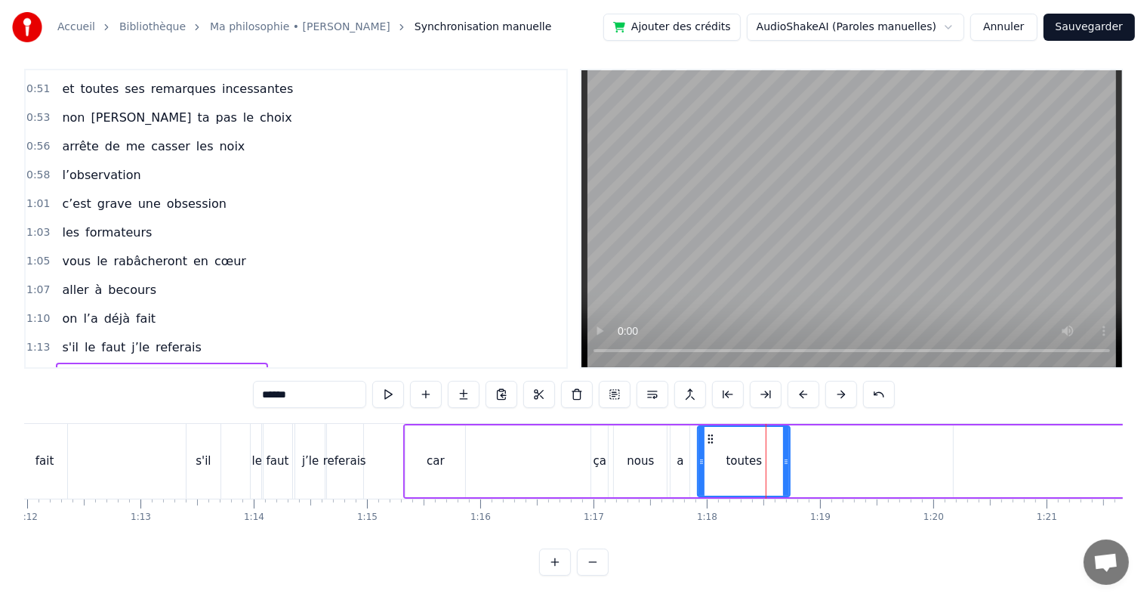
drag, startPoint x: 927, startPoint y: 447, endPoint x: 775, endPoint y: 448, distance: 151.8
click at [783, 455] on icon at bounding box center [786, 461] width 6 height 12
type input "*********"
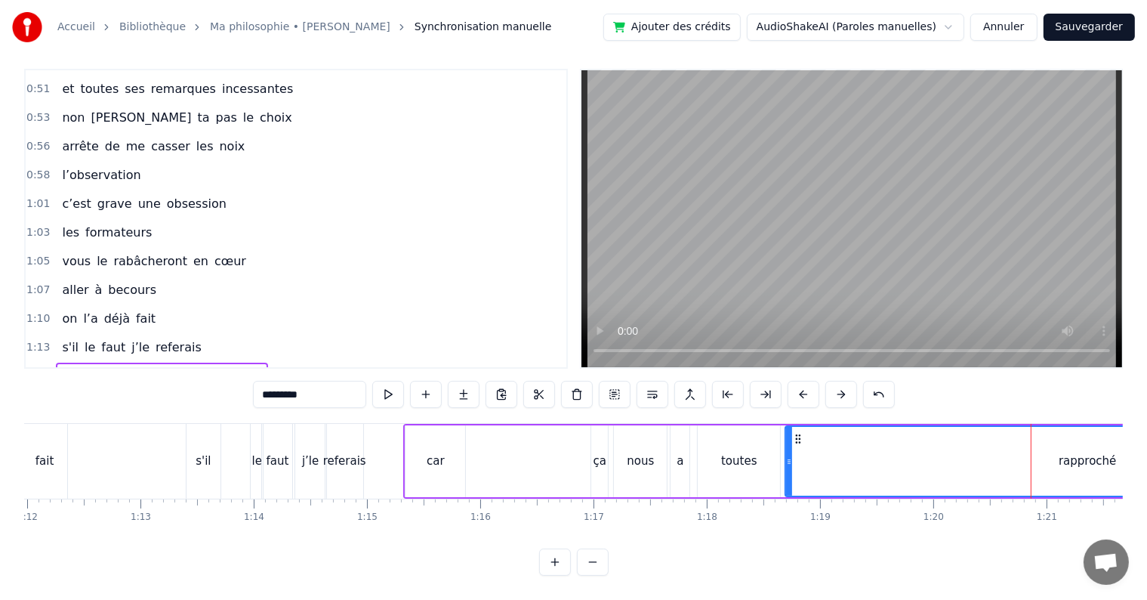
drag, startPoint x: 958, startPoint y: 447, endPoint x: 787, endPoint y: 455, distance: 170.8
click at [787, 455] on div at bounding box center [789, 461] width 6 height 69
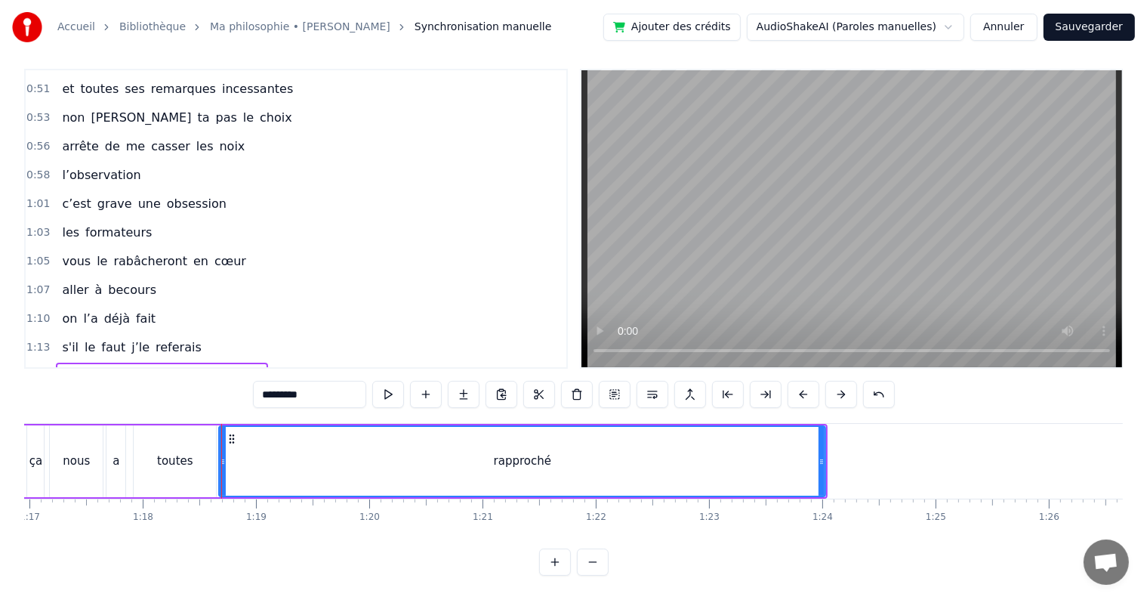
scroll to position [0, 8745]
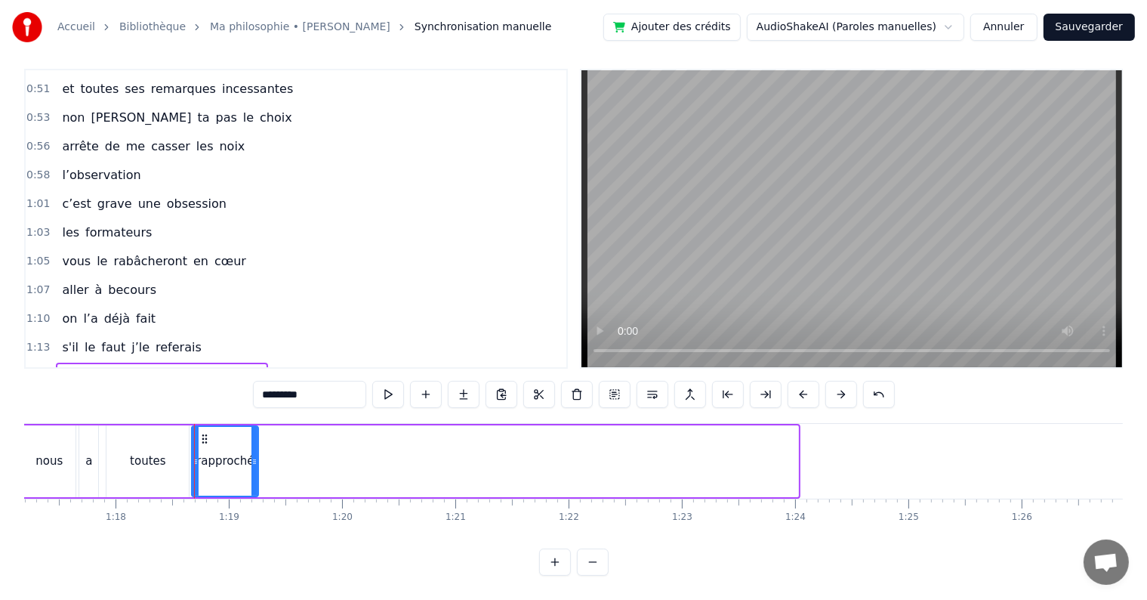
drag, startPoint x: 791, startPoint y: 444, endPoint x: 251, endPoint y: 456, distance: 540.1
click at [251, 456] on div at bounding box center [254, 461] width 6 height 69
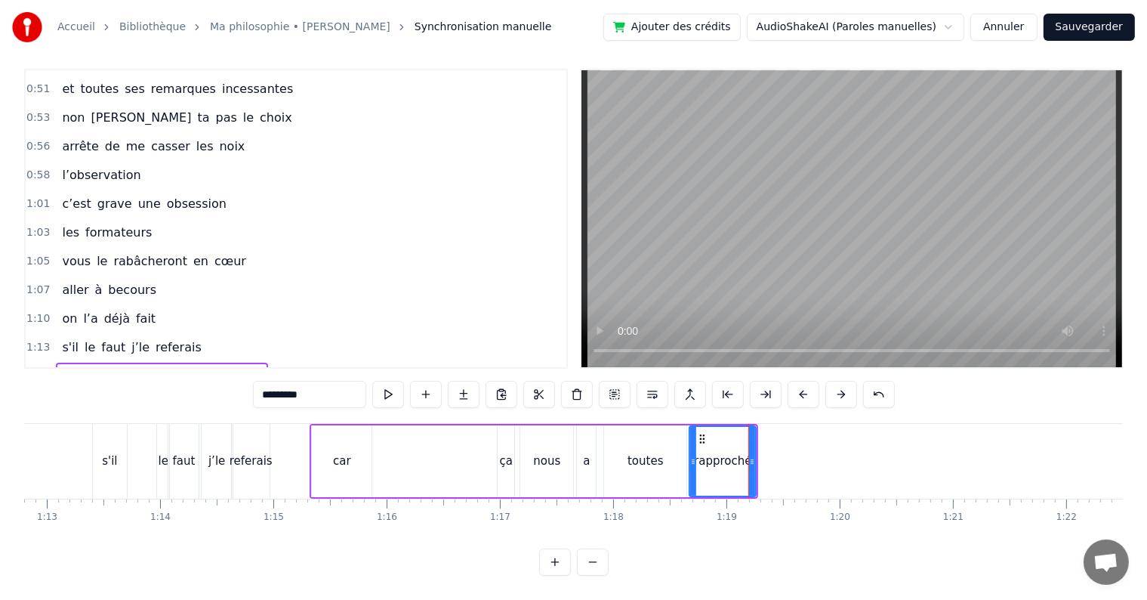
scroll to position [0, 8234]
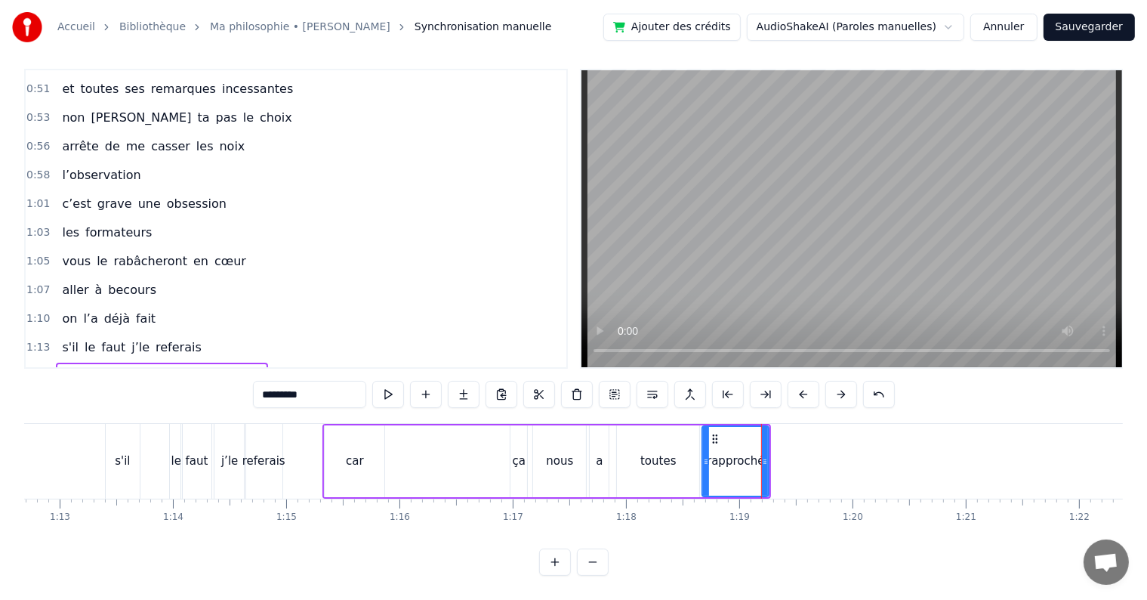
click at [416, 483] on div "car ça nous a toutes rapproché" at bounding box center [546, 461] width 449 height 75
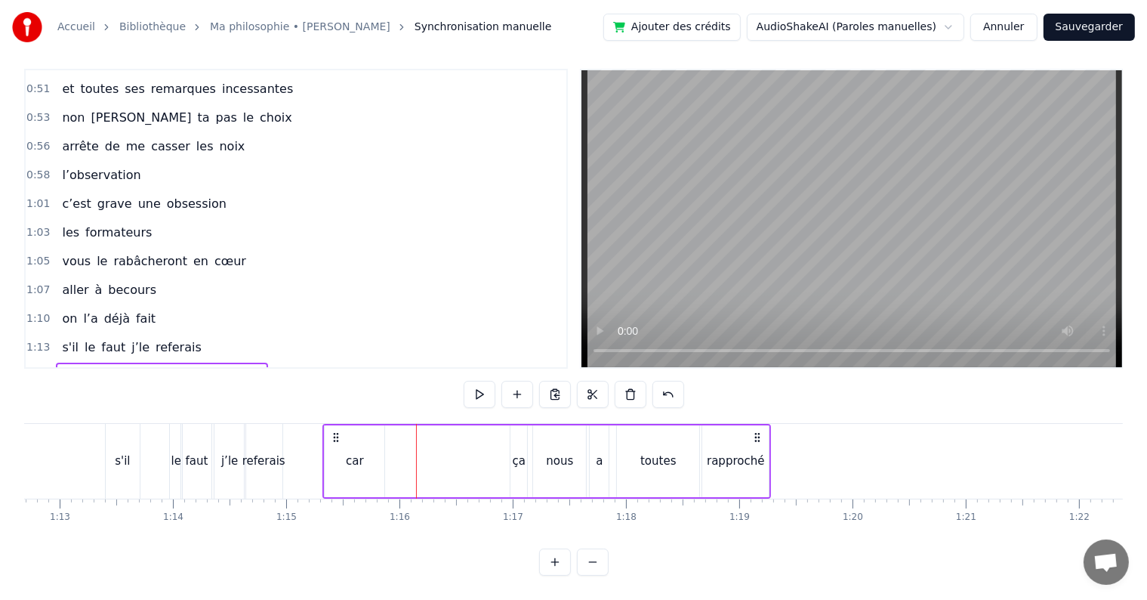
click at [521, 452] on div "ça" at bounding box center [519, 460] width 13 height 17
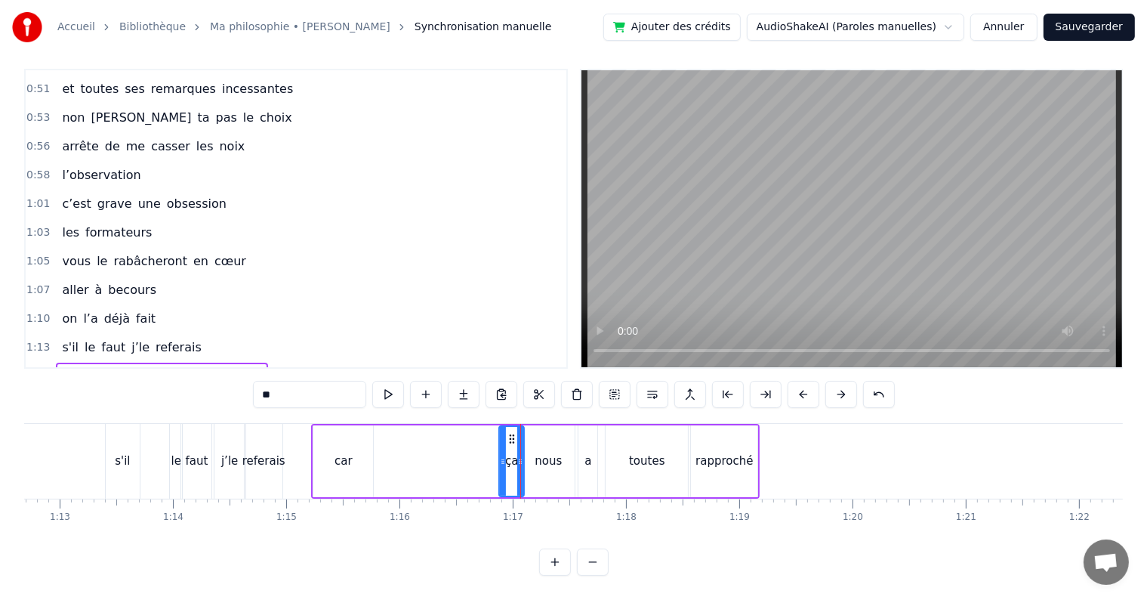
drag, startPoint x: 514, startPoint y: 443, endPoint x: 523, endPoint y: 444, distance: 9.1
click at [523, 455] on icon at bounding box center [520, 461] width 6 height 12
drag, startPoint x: 511, startPoint y: 421, endPoint x: 369, endPoint y: 417, distance: 141.3
click at [369, 427] on div "ça" at bounding box center [371, 461] width 24 height 69
click at [531, 447] on div "nous" at bounding box center [548, 461] width 53 height 72
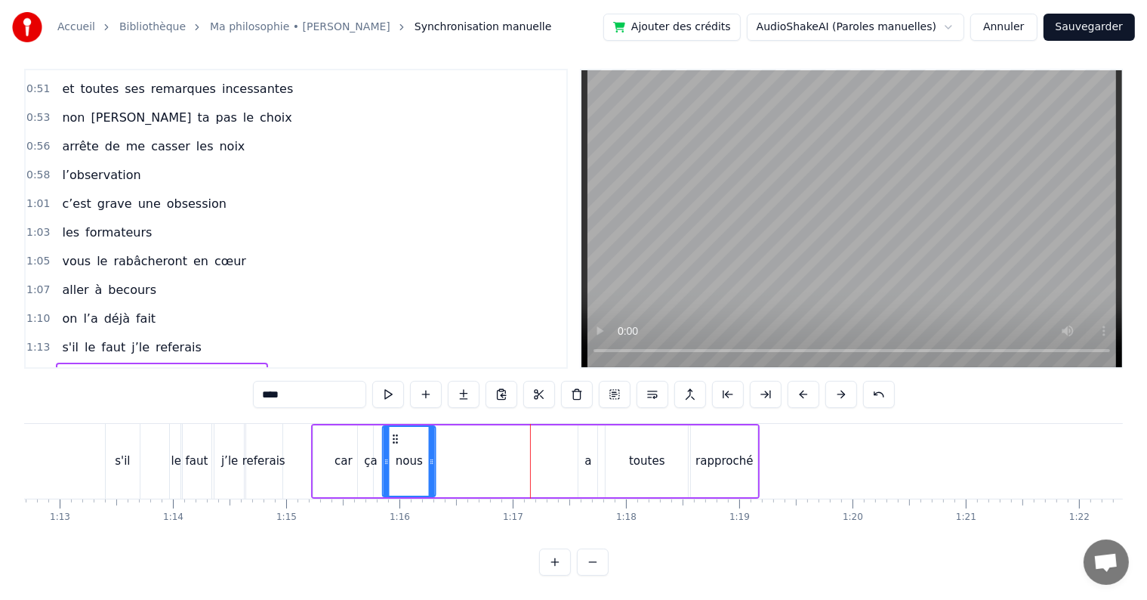
drag, startPoint x: 535, startPoint y: 425, endPoint x: 394, endPoint y: 422, distance: 140.5
click at [394, 433] on icon at bounding box center [396, 439] width 12 height 12
click at [579, 448] on div "a" at bounding box center [588, 461] width 19 height 72
type input "*"
drag, startPoint x: 587, startPoint y: 424, endPoint x: 432, endPoint y: 428, distance: 154.9
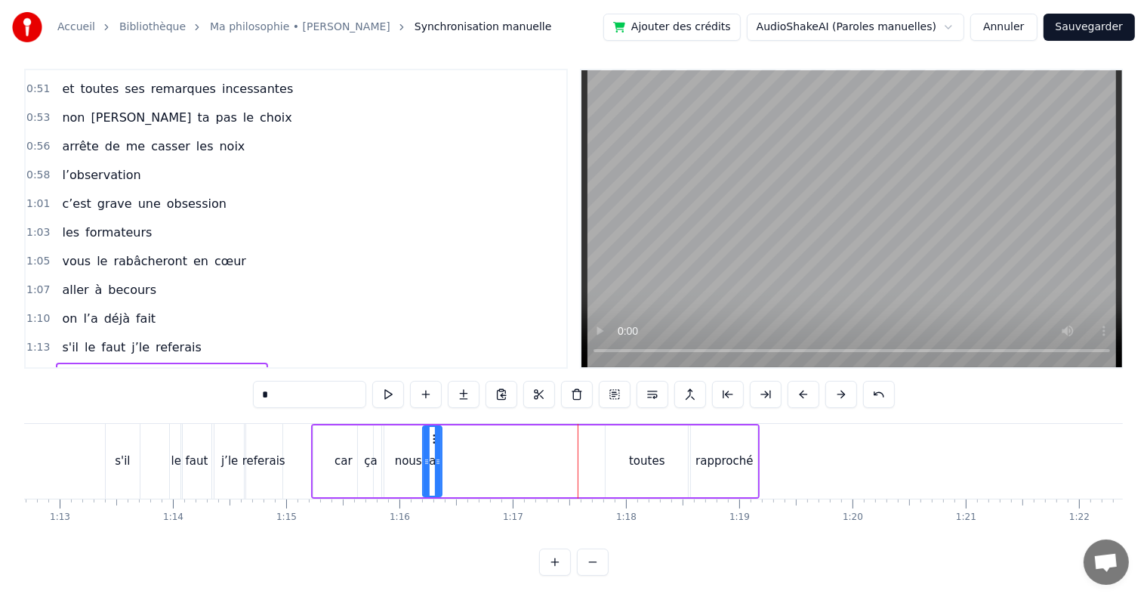
click at [432, 433] on icon at bounding box center [436, 439] width 12 height 12
click at [601, 443] on div "car ça nous a toutes rapproché" at bounding box center [535, 461] width 449 height 75
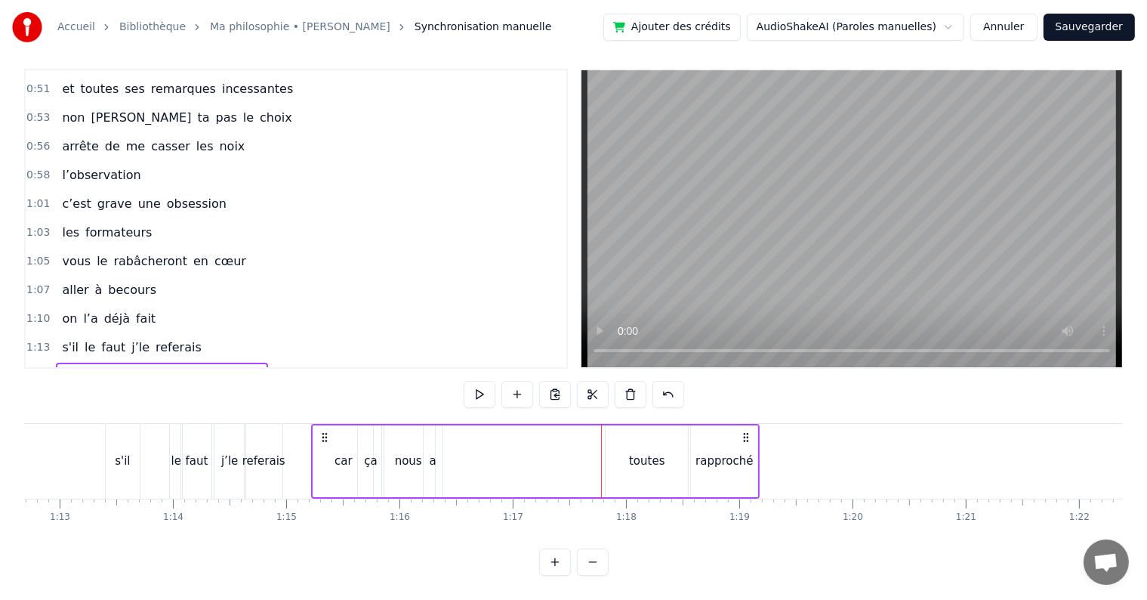
click at [620, 430] on div "toutes" at bounding box center [647, 461] width 82 height 72
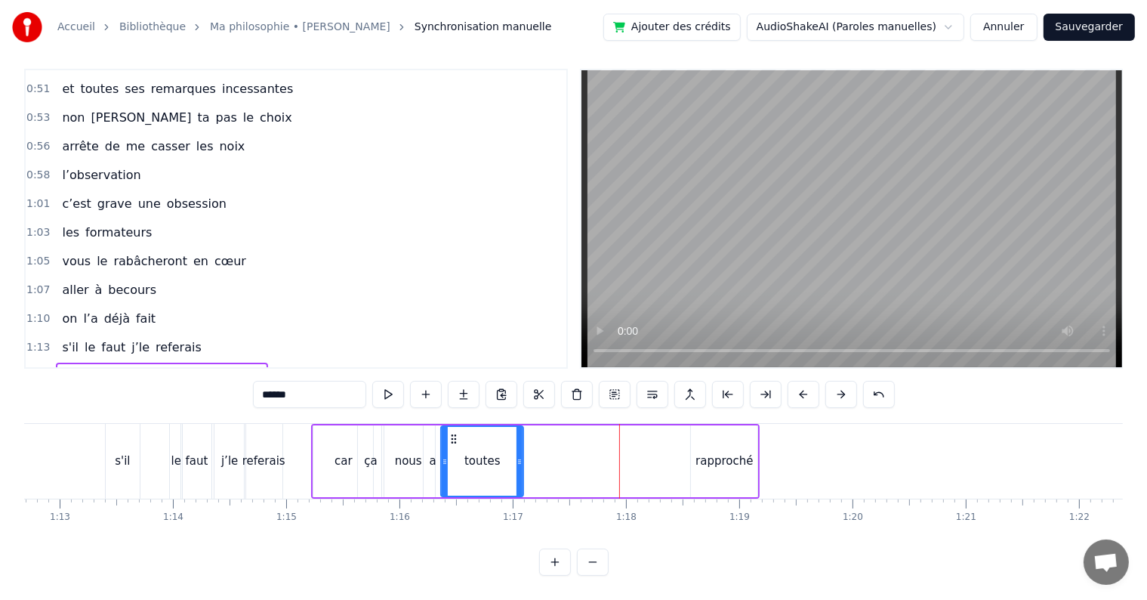
drag, startPoint x: 616, startPoint y: 426, endPoint x: 451, endPoint y: 406, distance: 166.6
click at [451, 406] on div "0:20 je n’ai qu’un rêve dans ma vie 0:22 suivre la péda montessori 0:24 malgré …" at bounding box center [573, 322] width 1099 height 507
click at [693, 450] on div "rapproché" at bounding box center [724, 461] width 66 height 72
type input "*********"
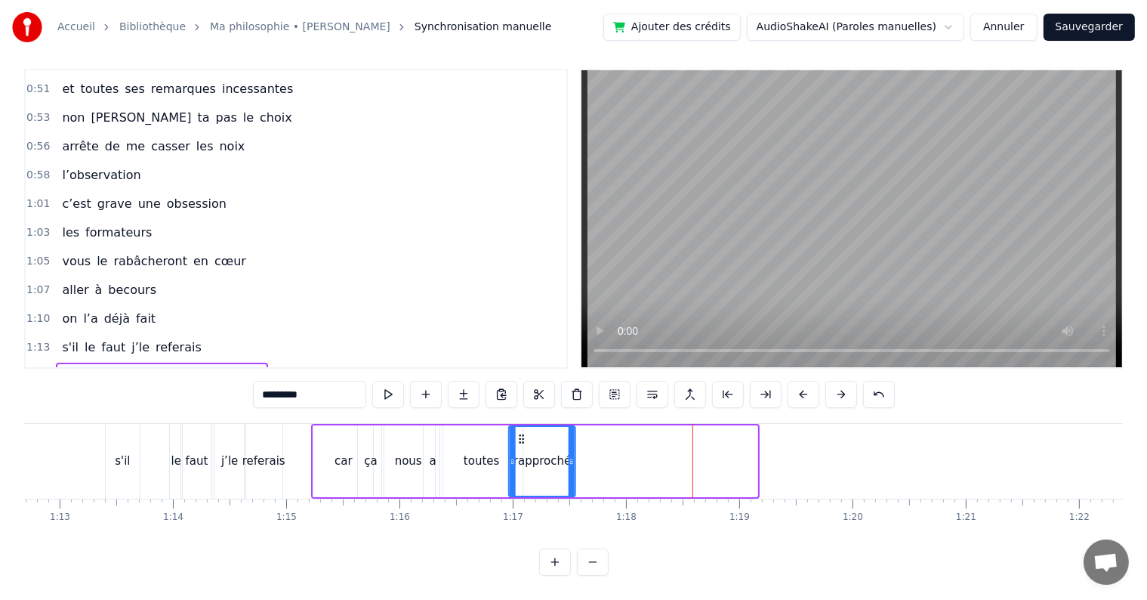
drag, startPoint x: 698, startPoint y: 421, endPoint x: 514, endPoint y: 417, distance: 183.6
click at [514, 427] on div "rapproché" at bounding box center [543, 461] width 65 height 69
click at [311, 424] on div "car ça nous a toutes rapproché" at bounding box center [443, 461] width 265 height 75
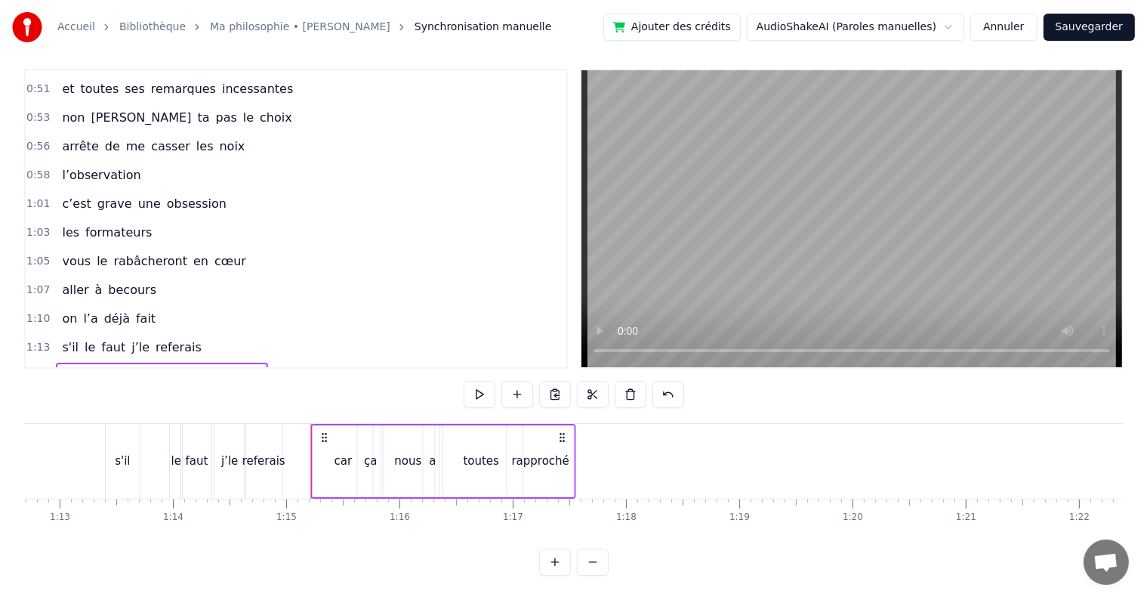
click at [320, 431] on icon at bounding box center [325, 437] width 12 height 12
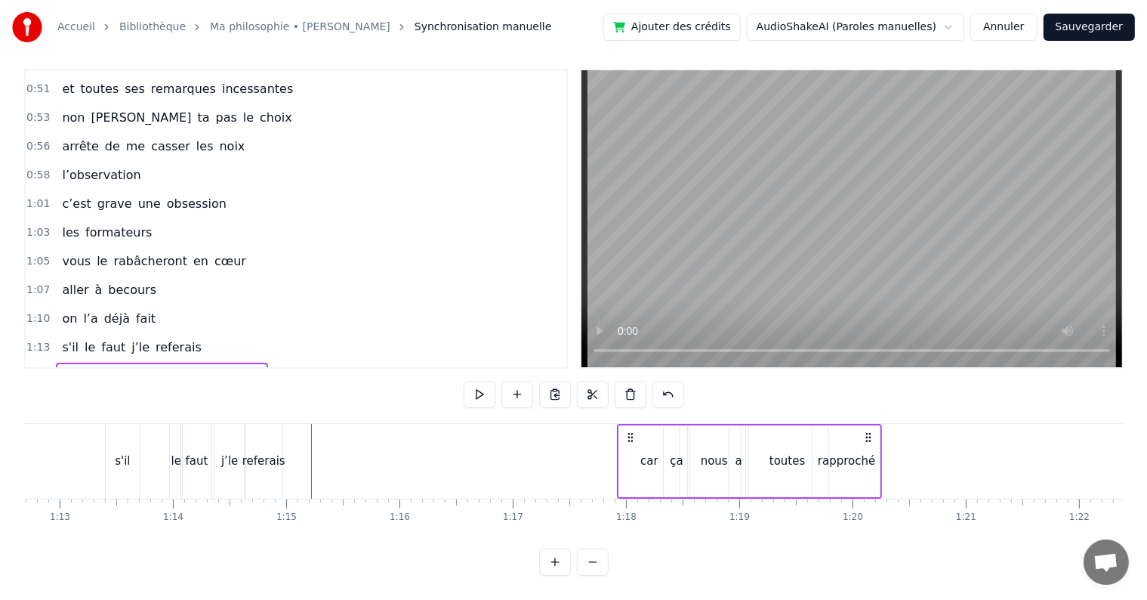
click at [26, 369] on span "1:17" at bounding box center [37, 376] width 23 height 15
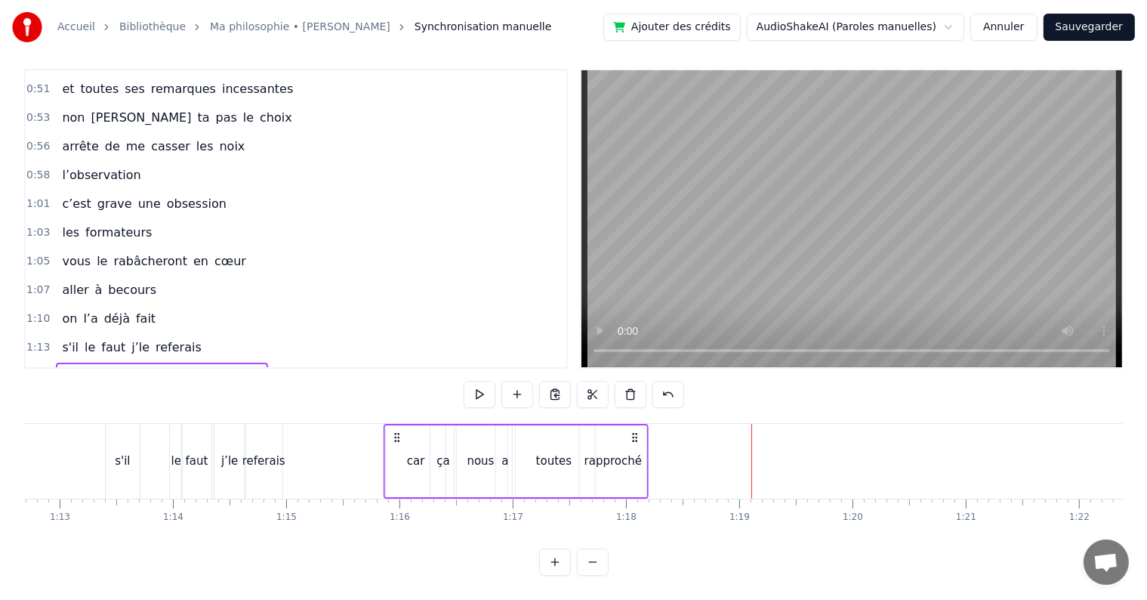
drag, startPoint x: 632, startPoint y: 423, endPoint x: 399, endPoint y: 423, distance: 233.4
click at [399, 437] on circle at bounding box center [399, 437] width 1 height 1
click at [42, 369] on span "1:15" at bounding box center [37, 376] width 23 height 15
drag, startPoint x: 396, startPoint y: 423, endPoint x: 336, endPoint y: 426, distance: 59.7
click at [336, 431] on icon at bounding box center [339, 437] width 12 height 12
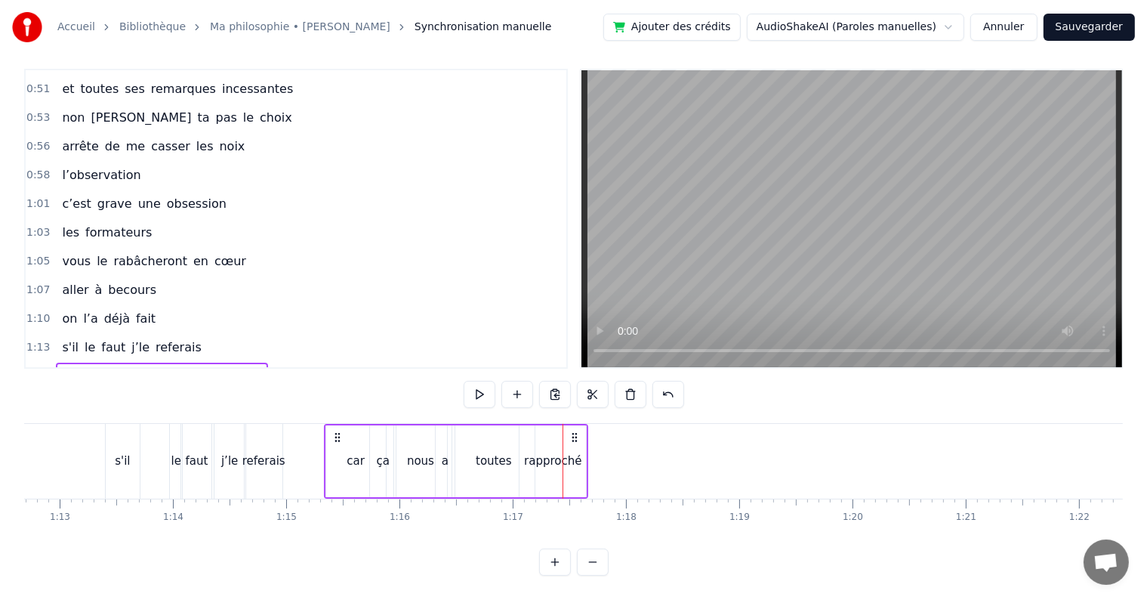
click at [496, 432] on div "toutes" at bounding box center [493, 461] width 82 height 72
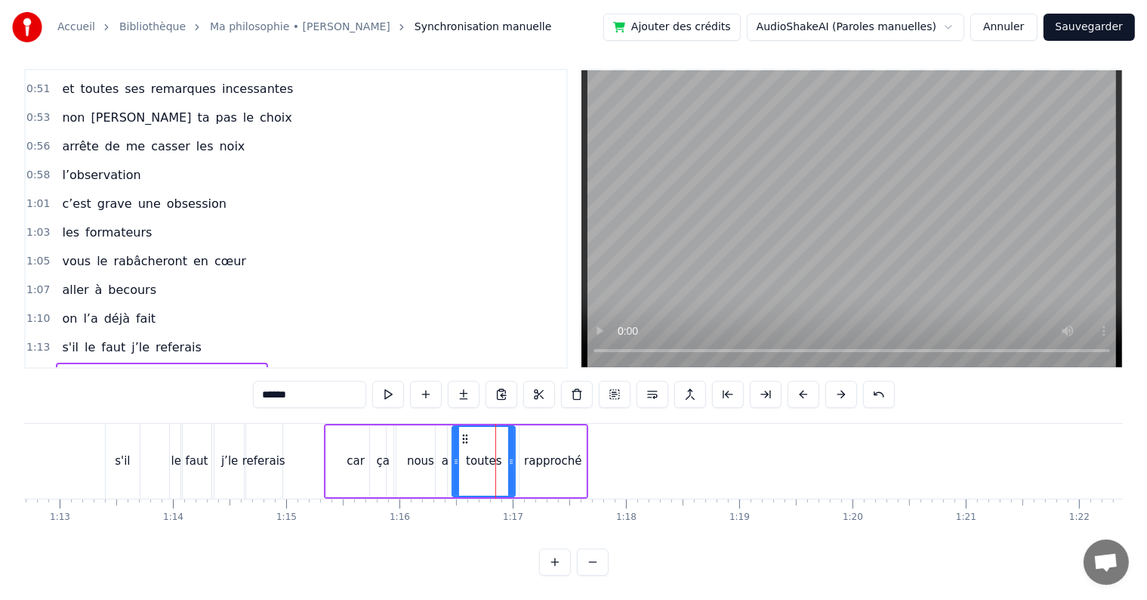
drag, startPoint x: 530, startPoint y: 445, endPoint x: 508, endPoint y: 445, distance: 22.7
click at [508, 455] on icon at bounding box center [511, 461] width 6 height 12
click at [547, 452] on div "rapproché" at bounding box center [552, 460] width 57 height 17
type input "*********"
drag, startPoint x: 531, startPoint y: 421, endPoint x: 514, endPoint y: 421, distance: 17.4
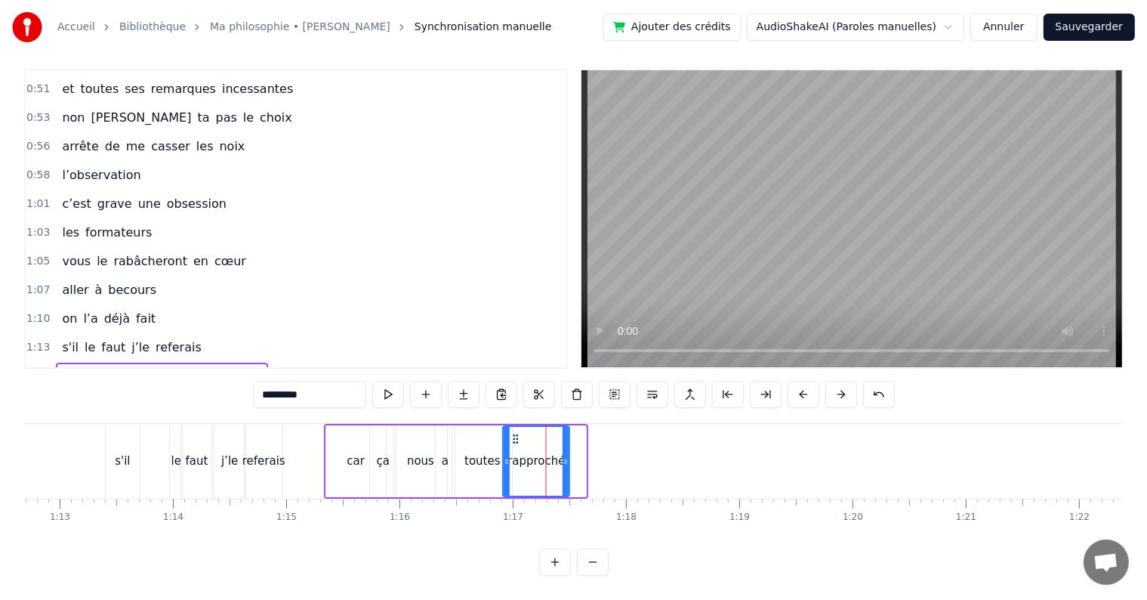
click at [514, 435] on circle at bounding box center [514, 435] width 1 height 1
click at [35, 369] on span "1:15" at bounding box center [37, 376] width 23 height 15
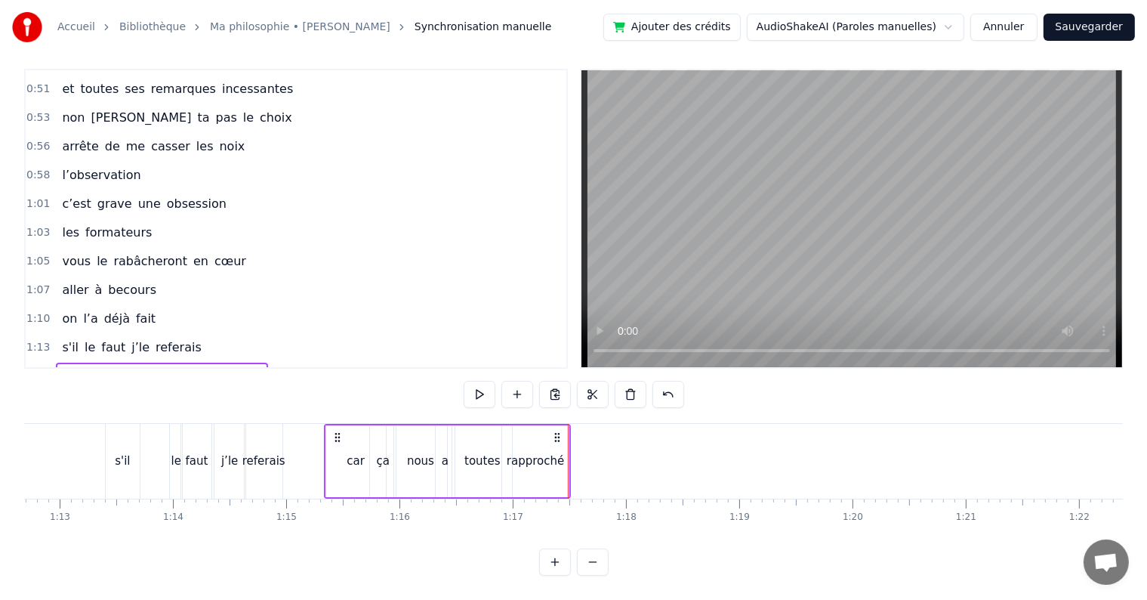
click at [326, 444] on div "car" at bounding box center [356, 461] width 60 height 72
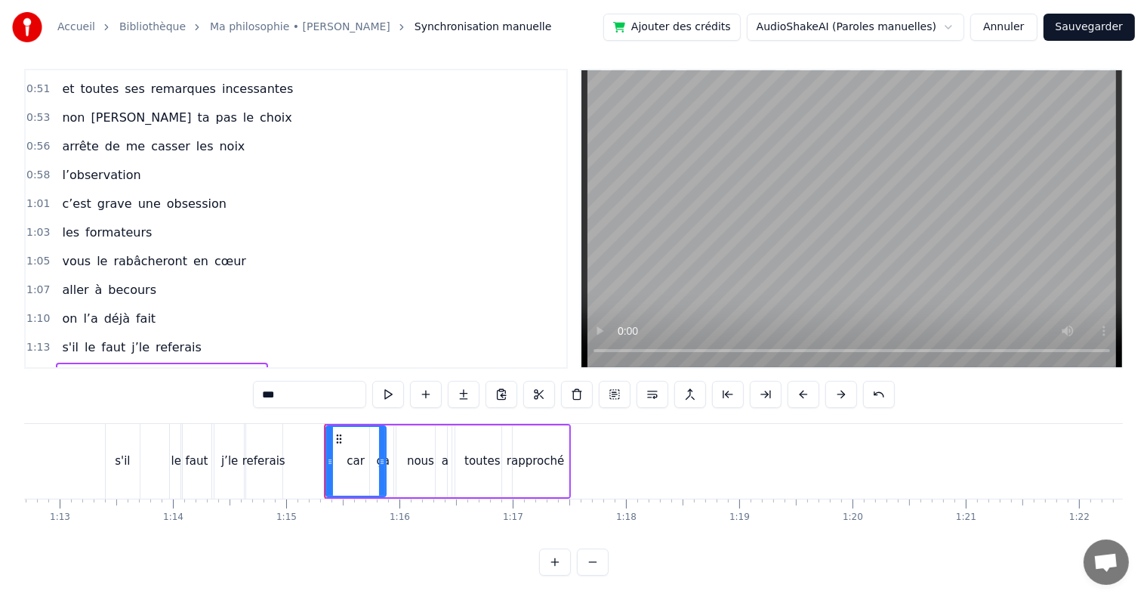
click at [338, 433] on icon at bounding box center [339, 439] width 12 height 12
click at [36, 369] on span "1:15" at bounding box center [37, 376] width 23 height 15
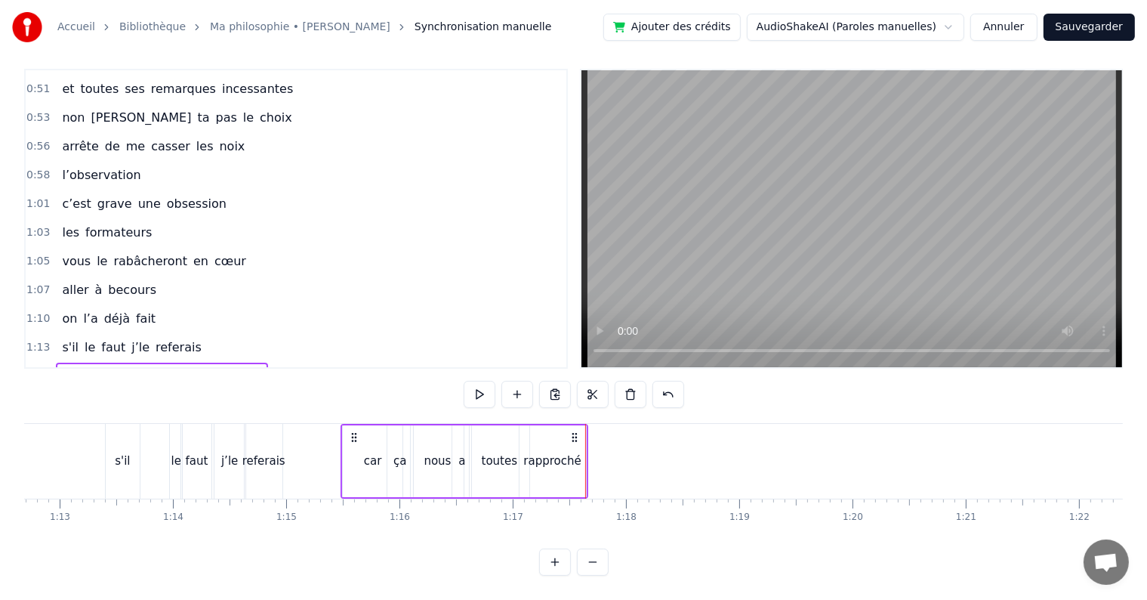
click at [560, 452] on div "rapproché" at bounding box center [551, 460] width 57 height 17
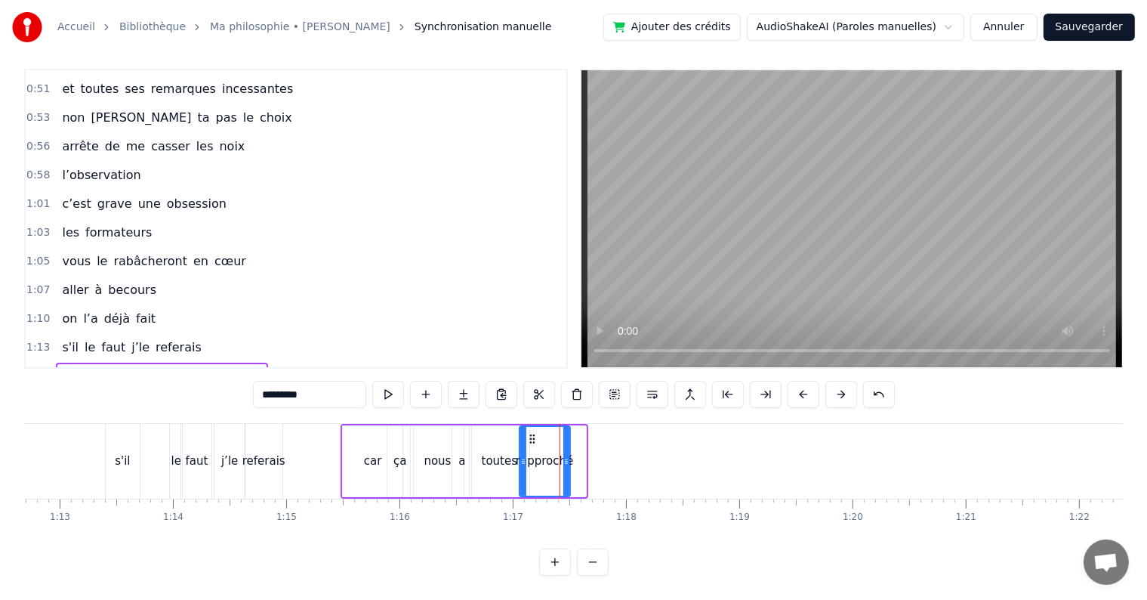
drag, startPoint x: 584, startPoint y: 450, endPoint x: 566, endPoint y: 447, distance: 18.4
click at [566, 455] on icon at bounding box center [566, 461] width 6 height 12
click at [27, 369] on span "1:15" at bounding box center [37, 376] width 23 height 15
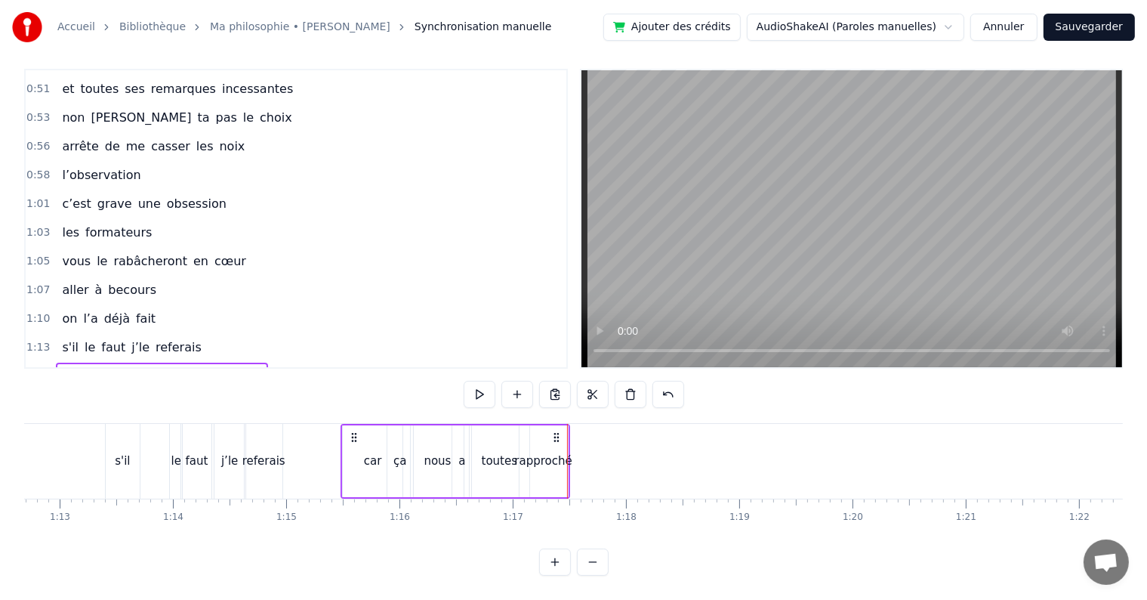
click at [554, 461] on div "rapproché" at bounding box center [544, 461] width 48 height 72
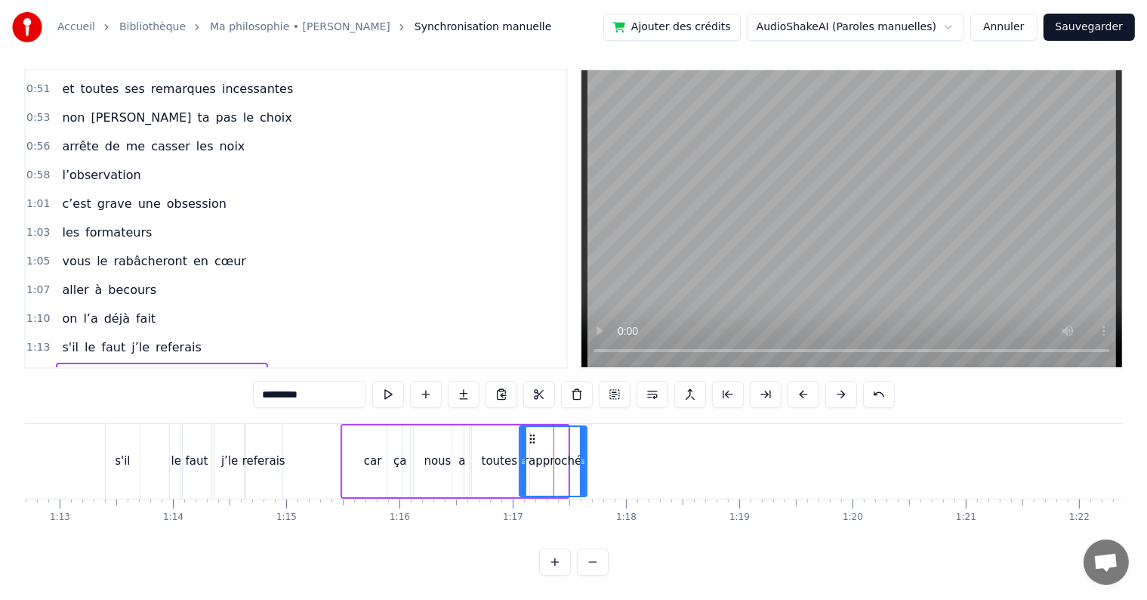
drag, startPoint x: 565, startPoint y: 453, endPoint x: 588, endPoint y: 452, distance: 22.7
click at [586, 455] on icon at bounding box center [583, 461] width 6 height 12
click at [495, 456] on div "toutes" at bounding box center [500, 461] width 60 height 72
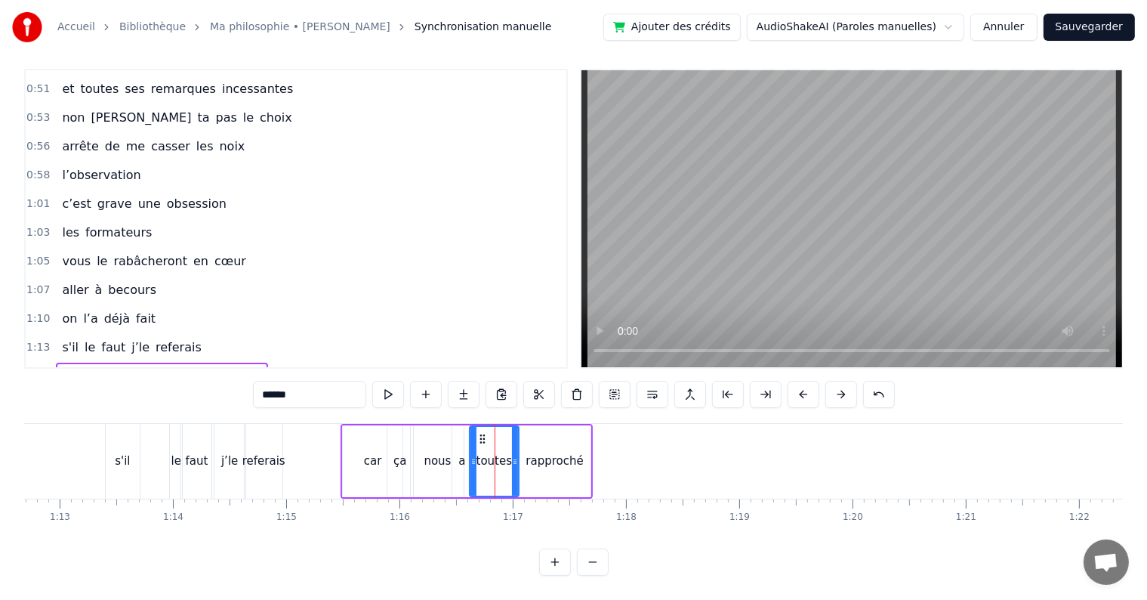
drag, startPoint x: 525, startPoint y: 447, endPoint x: 514, endPoint y: 447, distance: 11.3
click at [514, 455] on icon at bounding box center [515, 461] width 6 height 12
click at [456, 453] on div "a" at bounding box center [461, 461] width 19 height 72
click at [428, 452] on div "nous" at bounding box center [437, 460] width 27 height 17
drag, startPoint x: 459, startPoint y: 444, endPoint x: 444, endPoint y: 444, distance: 15.1
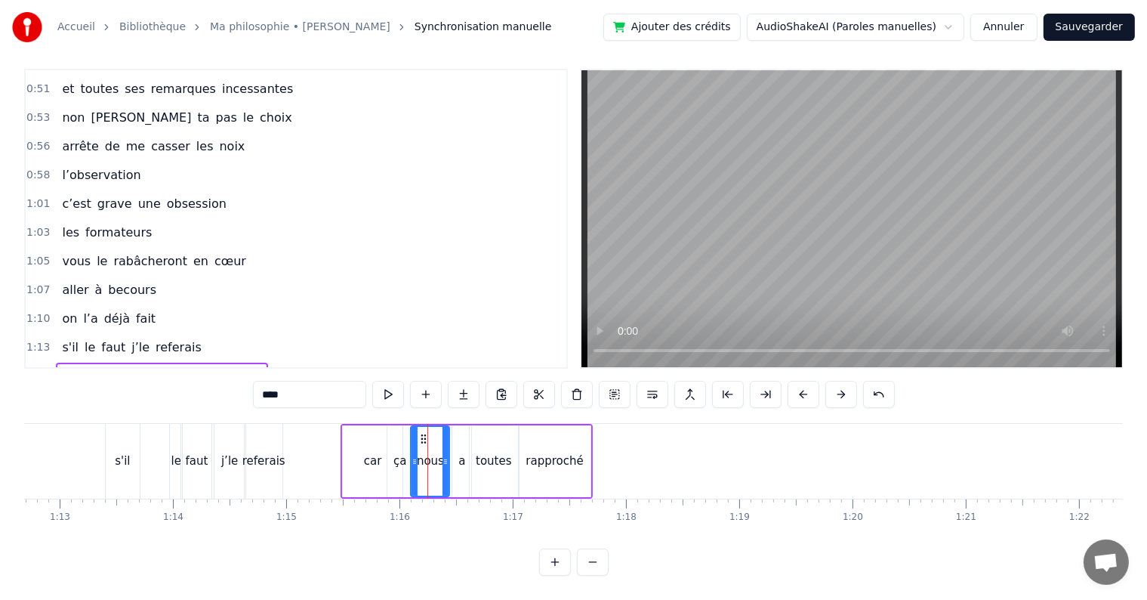
click at [444, 455] on icon at bounding box center [446, 461] width 6 height 12
click at [457, 444] on div "a" at bounding box center [461, 461] width 19 height 72
click at [456, 433] on icon at bounding box center [459, 439] width 12 height 12
click at [483, 431] on div "toutes" at bounding box center [494, 461] width 48 height 72
click at [474, 433] on icon at bounding box center [477, 439] width 12 height 12
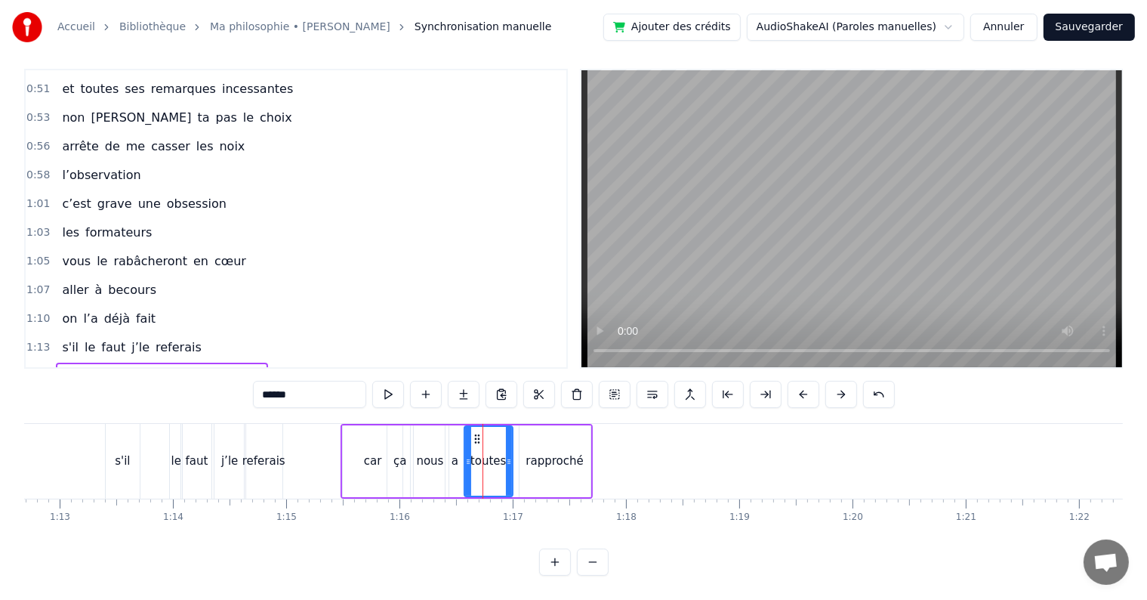
click at [373, 452] on div "car" at bounding box center [373, 460] width 18 height 17
type input "***"
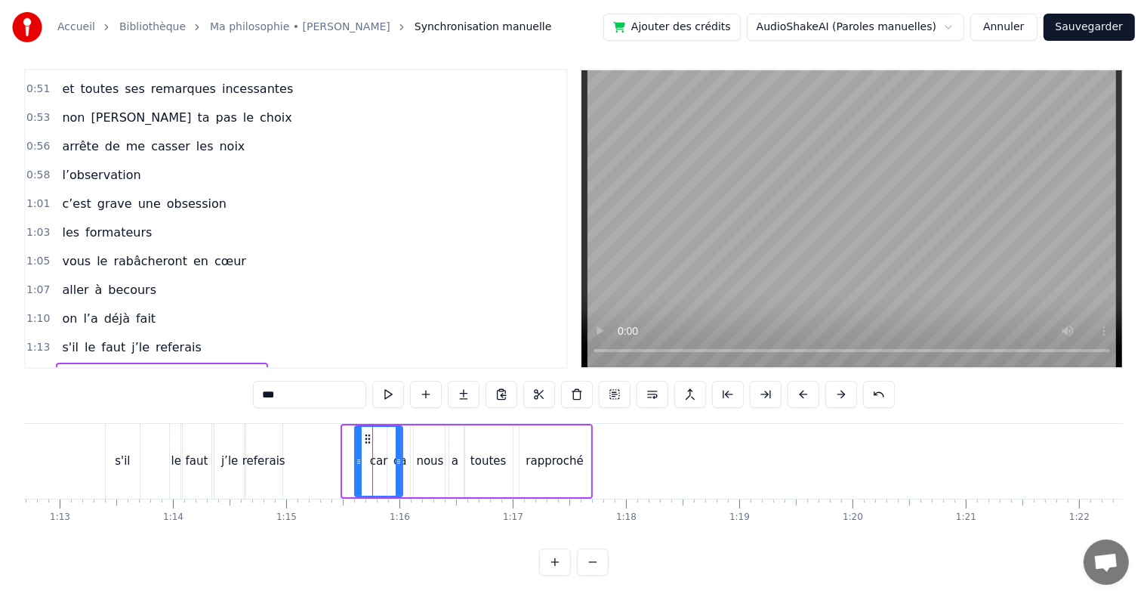
drag, startPoint x: 344, startPoint y: 447, endPoint x: 357, endPoint y: 447, distance: 12.8
click at [357, 455] on icon at bounding box center [359, 461] width 6 height 12
click at [39, 369] on span "1:15" at bounding box center [37, 376] width 23 height 15
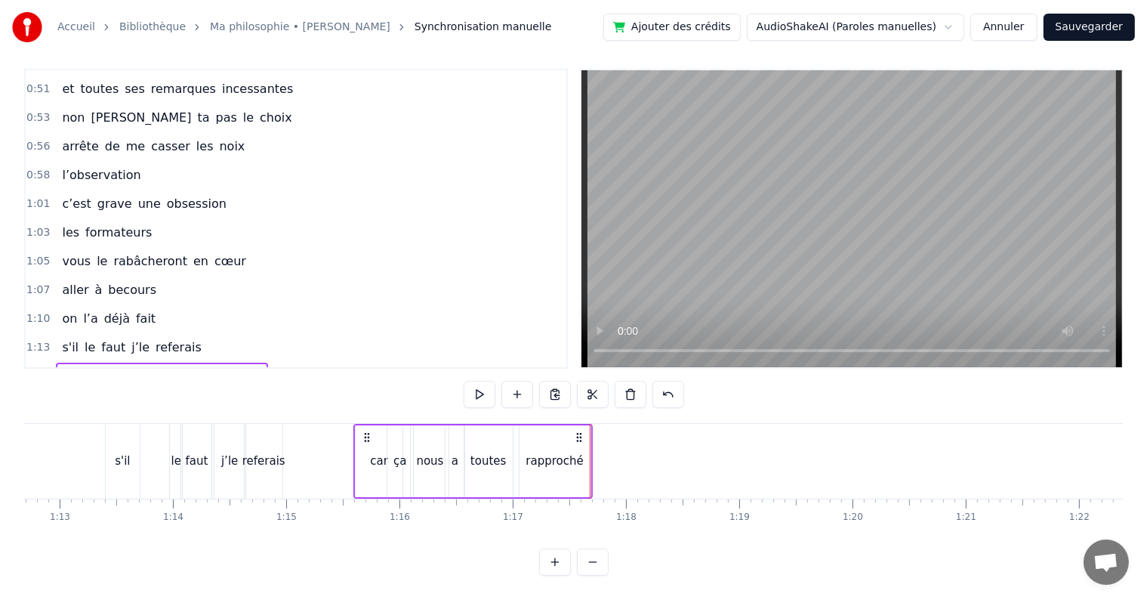
click at [359, 425] on div "car" at bounding box center [379, 461] width 47 height 72
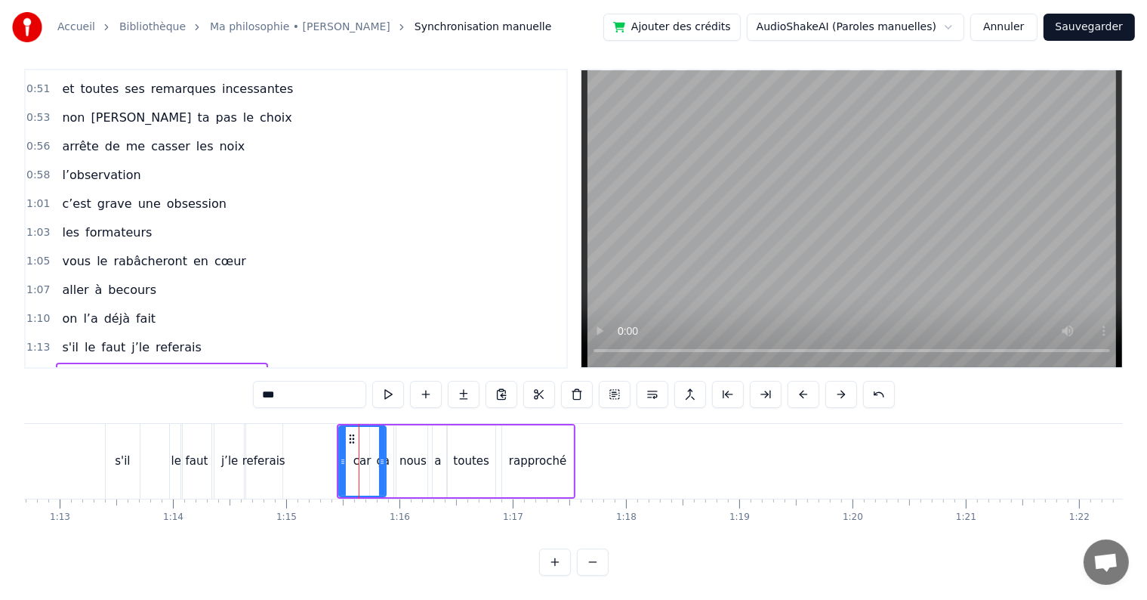
click at [545, 456] on div "rapproché" at bounding box center [537, 461] width 71 height 72
type input "*********"
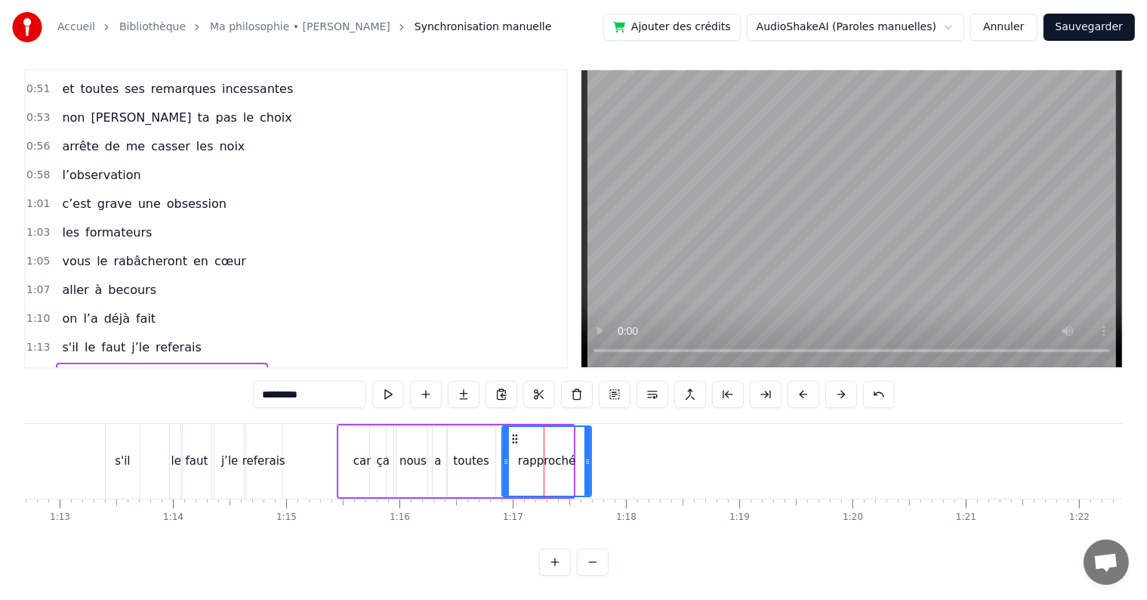
drag, startPoint x: 568, startPoint y: 446, endPoint x: 586, endPoint y: 446, distance: 18.1
click at [586, 455] on icon at bounding box center [588, 461] width 6 height 12
click at [30, 340] on span "1:13" at bounding box center [37, 347] width 23 height 15
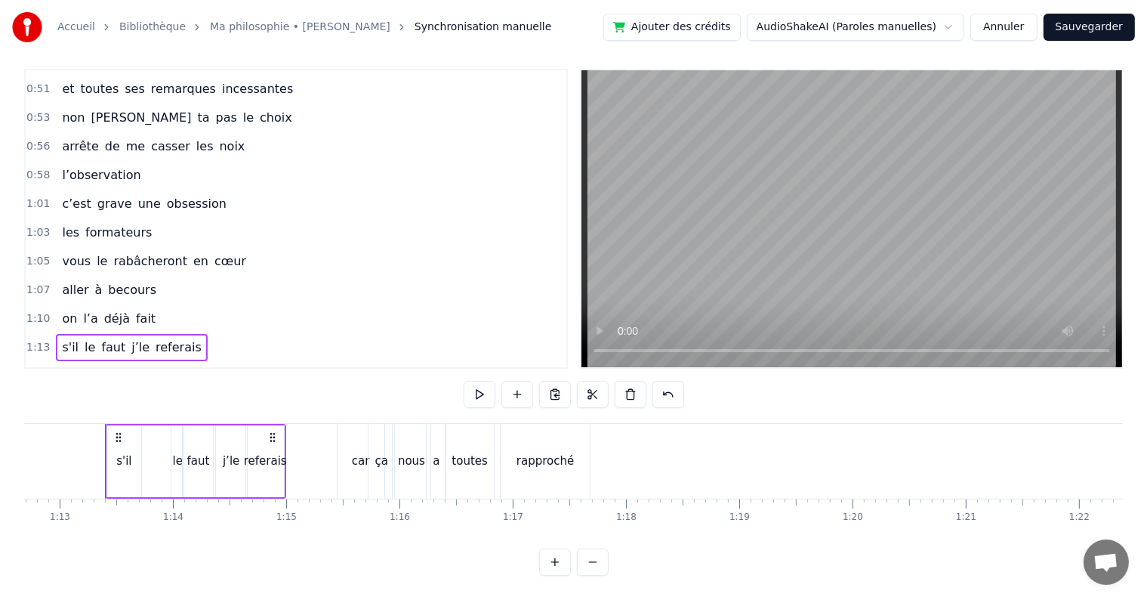
click at [31, 362] on div "1:15 car ça nous a toutes rapproché" at bounding box center [296, 376] width 541 height 29
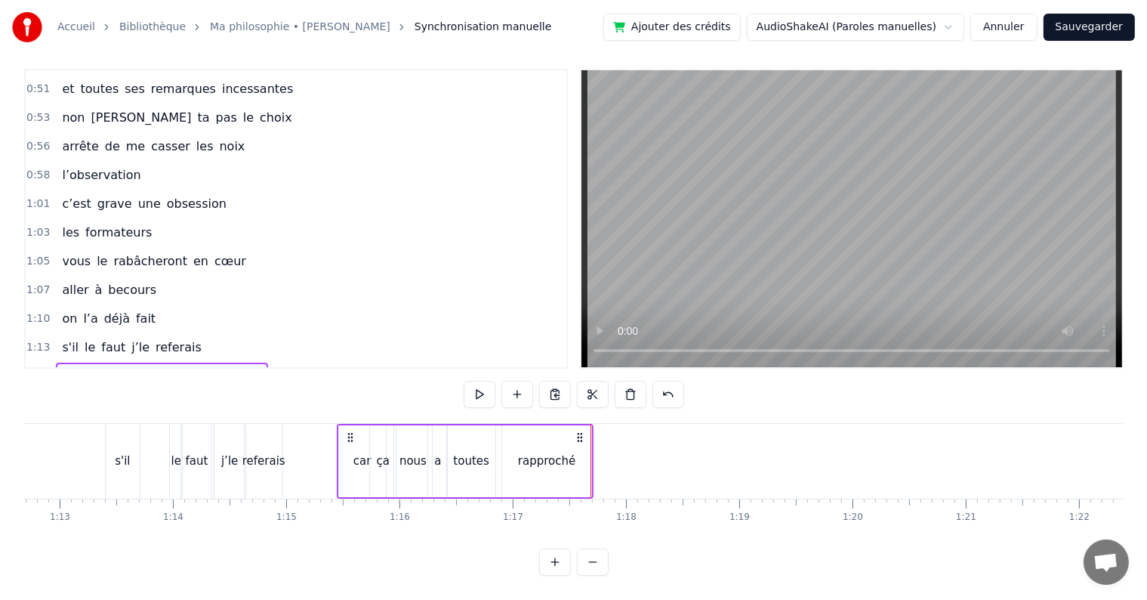
click at [535, 452] on div "rapproché" at bounding box center [546, 460] width 57 height 17
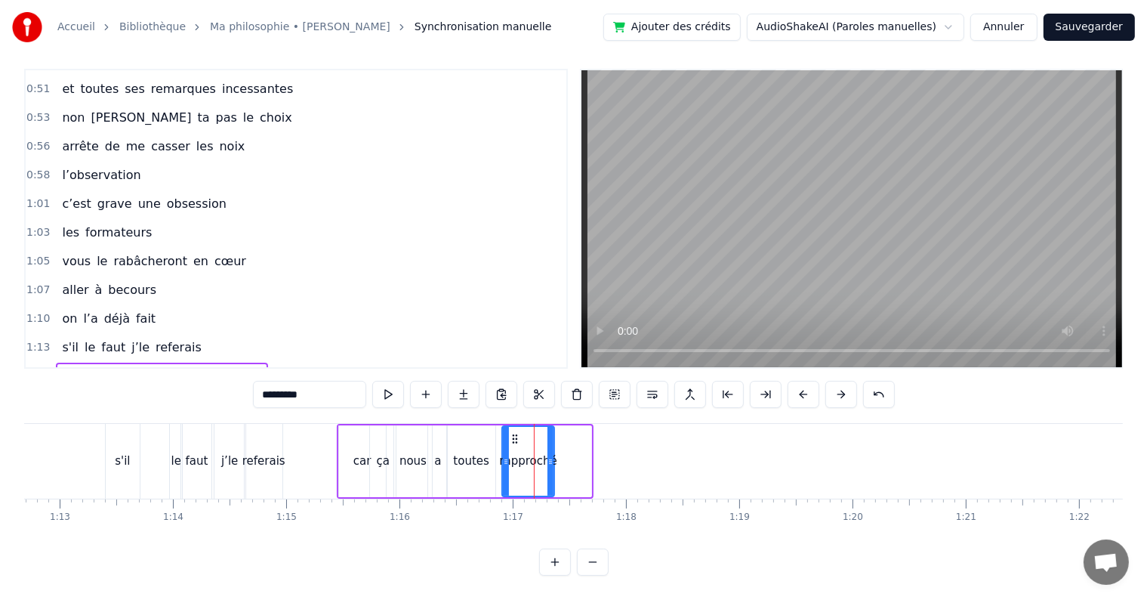
drag, startPoint x: 588, startPoint y: 446, endPoint x: 551, endPoint y: 444, distance: 37.1
click at [551, 455] on icon at bounding box center [551, 461] width 6 height 12
click at [33, 369] on span "1:15" at bounding box center [37, 376] width 23 height 15
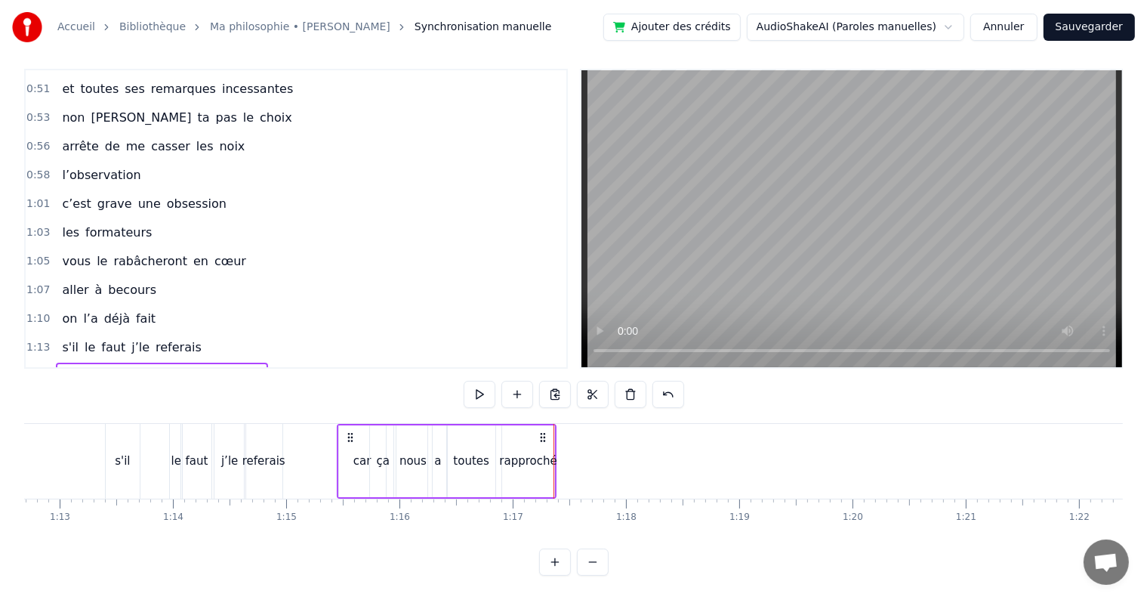
click at [351, 450] on div "car" at bounding box center [362, 461] width 47 height 72
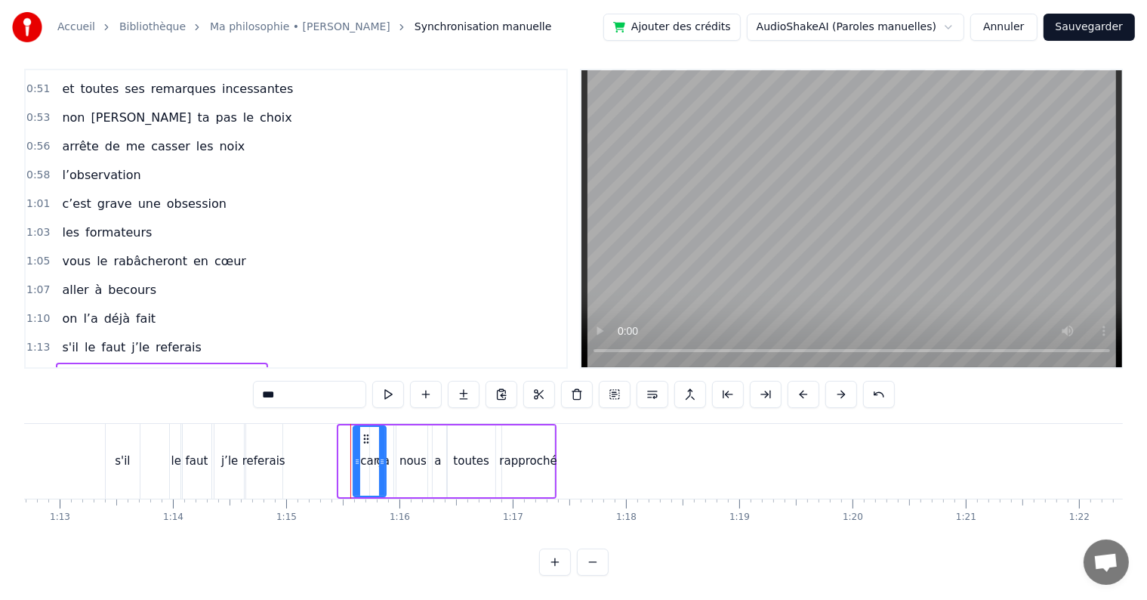
drag, startPoint x: 341, startPoint y: 448, endPoint x: 356, endPoint y: 448, distance: 15.9
click at [356, 455] on icon at bounding box center [357, 461] width 6 height 12
click at [479, 454] on div "toutes" at bounding box center [471, 460] width 36 height 17
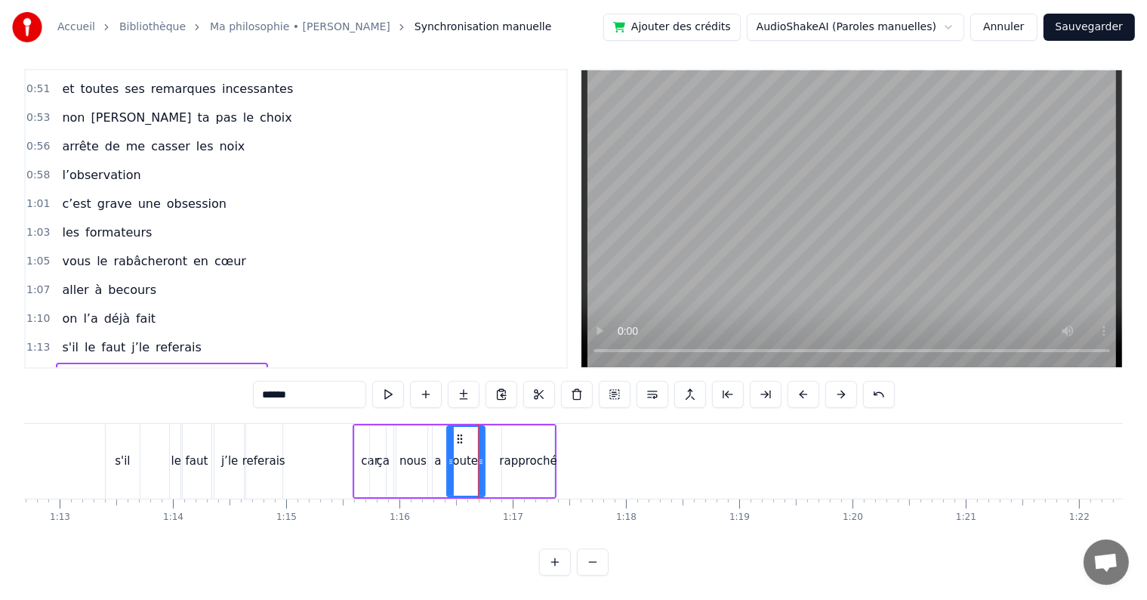
drag, startPoint x: 491, startPoint y: 446, endPoint x: 480, endPoint y: 446, distance: 11.3
click at [480, 459] on circle at bounding box center [480, 459] width 1 height 1
click at [538, 452] on div "rapproché" at bounding box center [527, 460] width 57 height 17
type input "*********"
drag, startPoint x: 514, startPoint y: 424, endPoint x: 496, endPoint y: 419, distance: 18.0
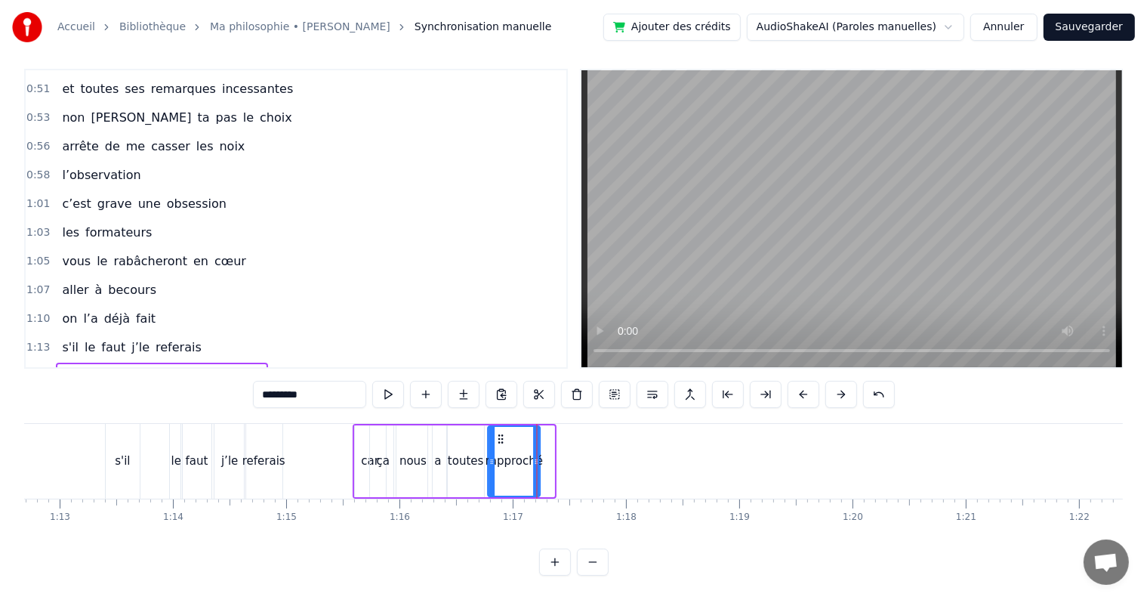
click at [496, 433] on icon at bounding box center [501, 439] width 12 height 12
click at [34, 369] on span "1:15" at bounding box center [37, 376] width 23 height 15
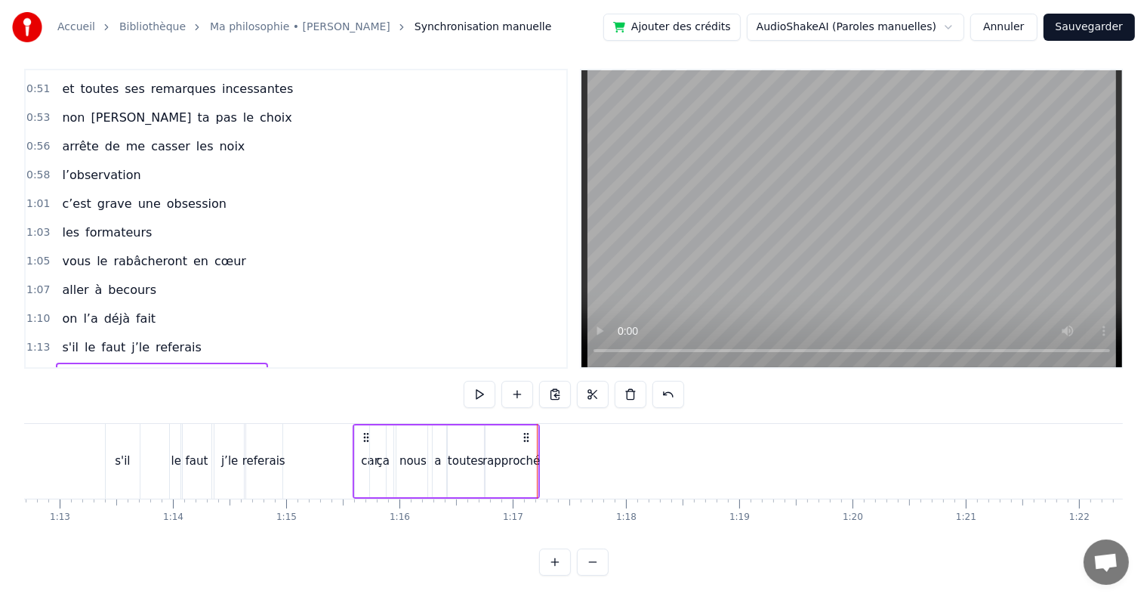
click at [529, 452] on div "rapproché" at bounding box center [511, 460] width 57 height 17
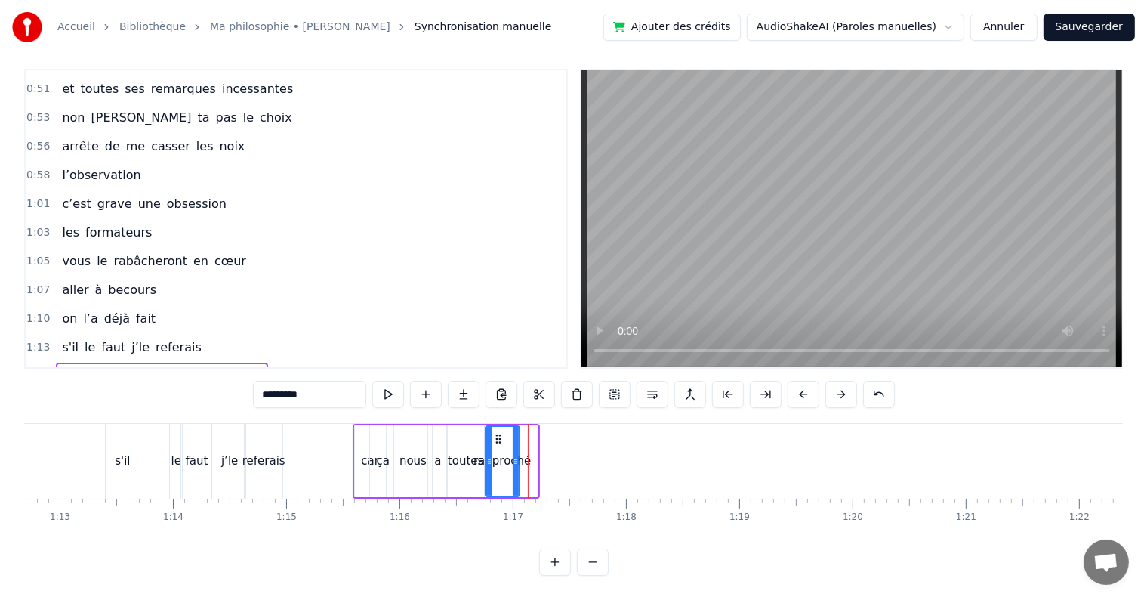
drag, startPoint x: 536, startPoint y: 450, endPoint x: 518, endPoint y: 446, distance: 18.5
click at [518, 455] on icon at bounding box center [516, 461] width 6 height 12
click at [27, 340] on span "1:13" at bounding box center [37, 347] width 23 height 15
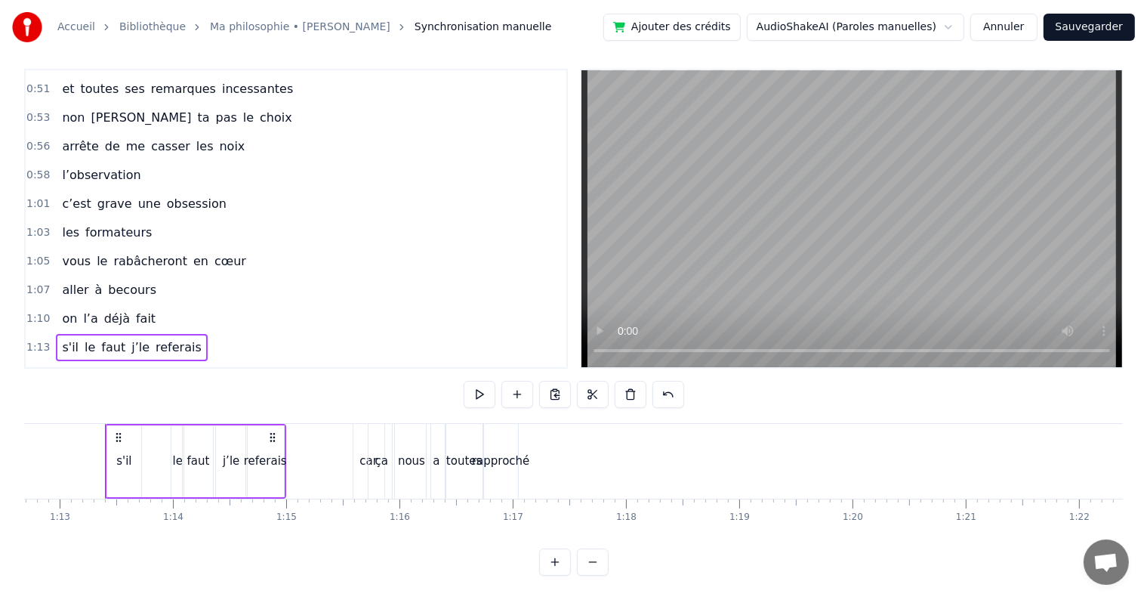
click at [38, 369] on span "1:15" at bounding box center [37, 376] width 23 height 15
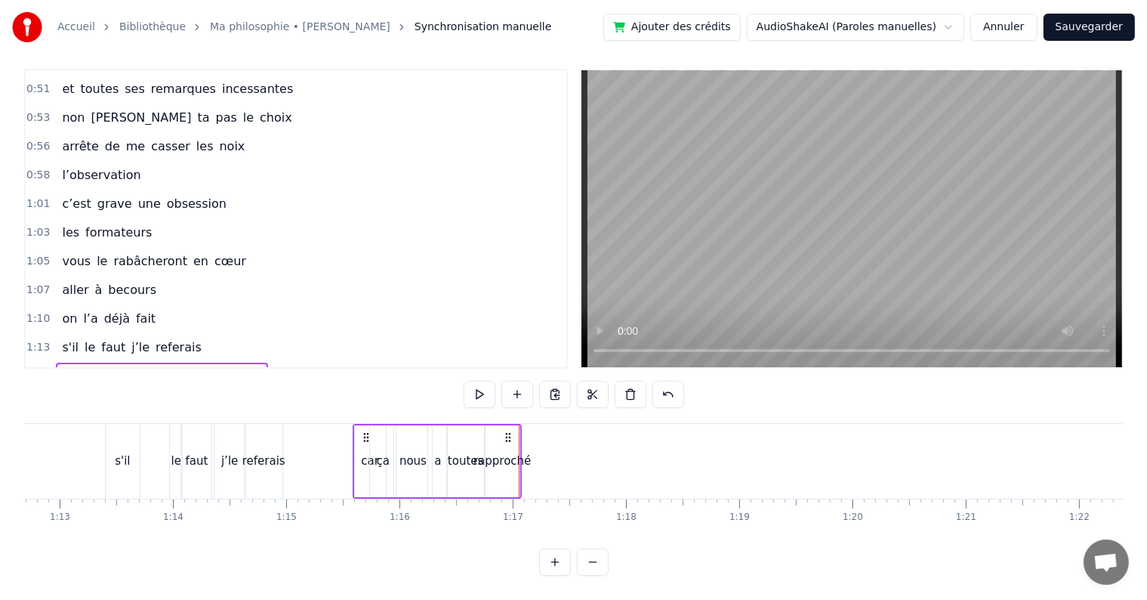
click at [514, 430] on div "rapproché" at bounding box center [503, 461] width 34 height 72
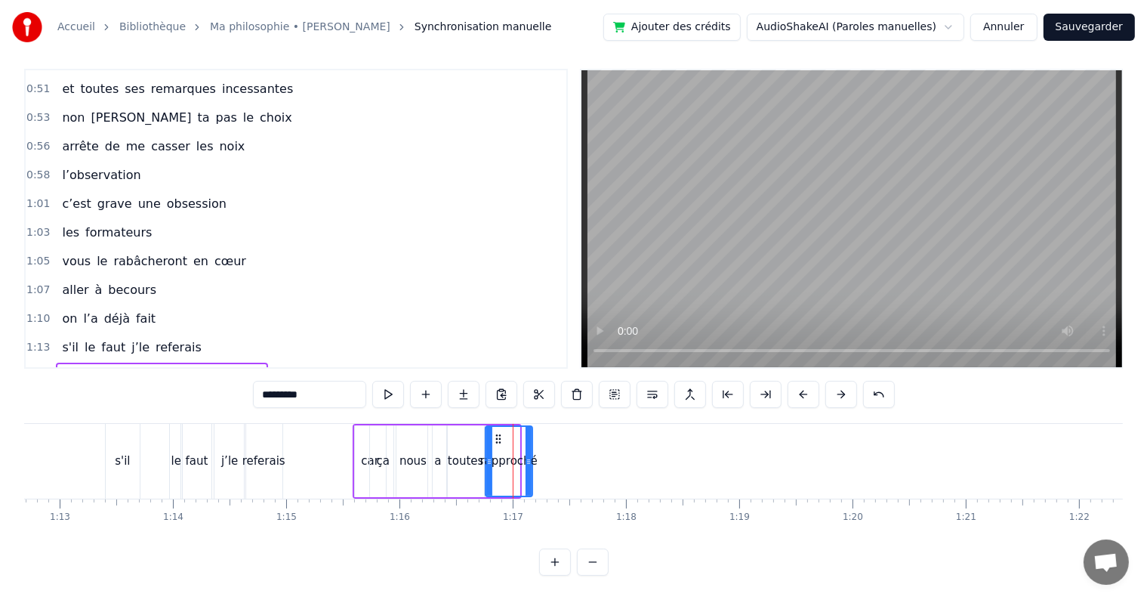
drag, startPoint x: 517, startPoint y: 428, endPoint x: 529, endPoint y: 428, distance: 12.8
click at [529, 428] on div at bounding box center [529, 461] width 6 height 69
click at [33, 340] on span "1:13" at bounding box center [37, 347] width 23 height 15
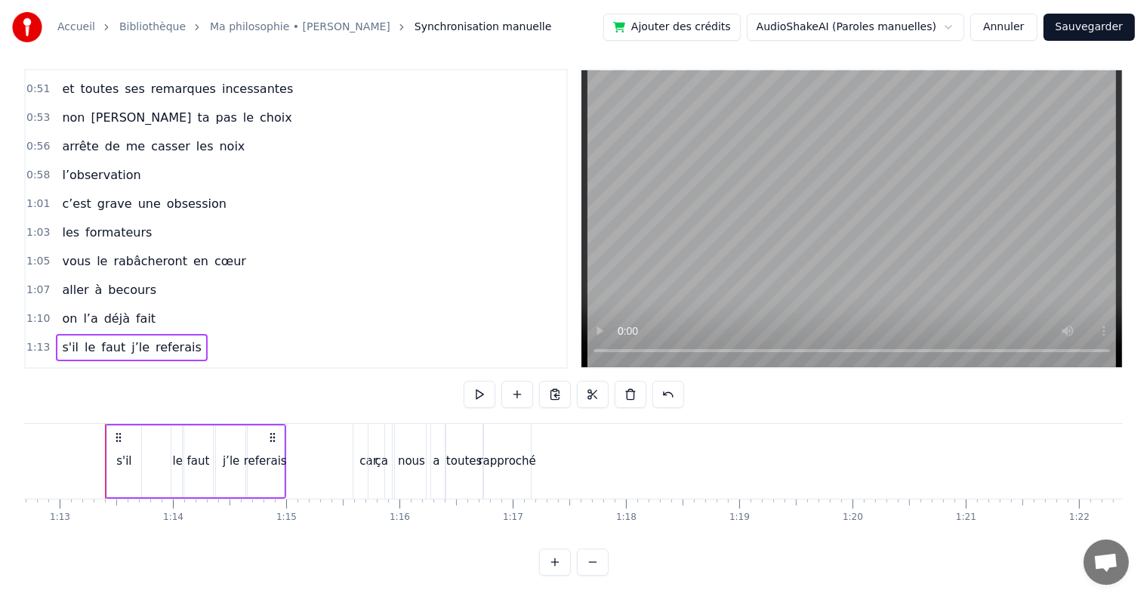
click at [32, 369] on span "1:15" at bounding box center [37, 376] width 23 height 15
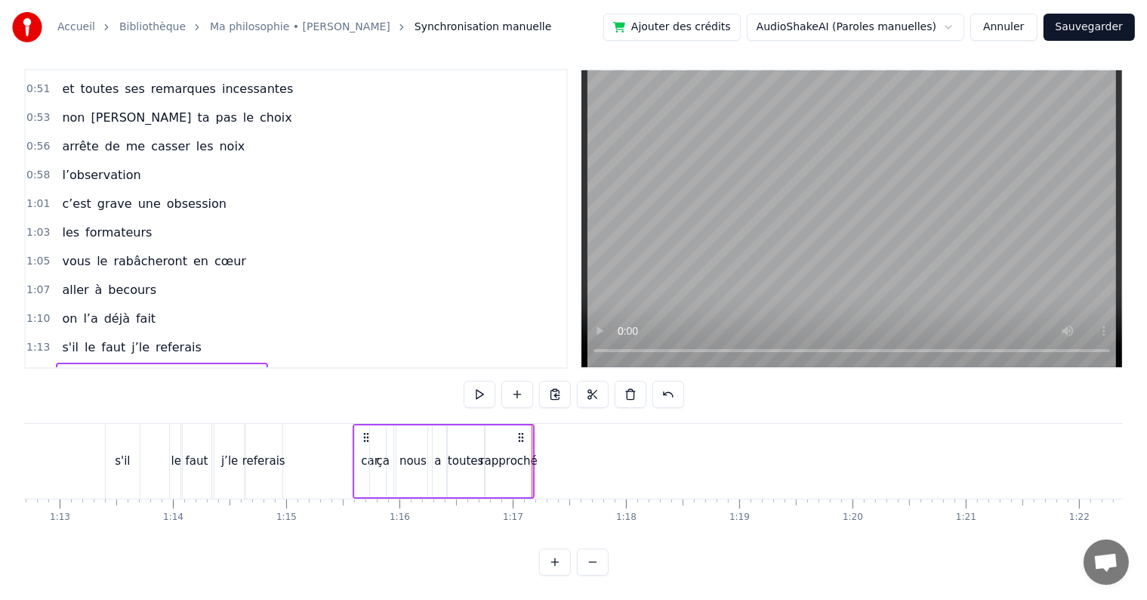
click at [406, 436] on div "nous" at bounding box center [413, 461] width 38 height 72
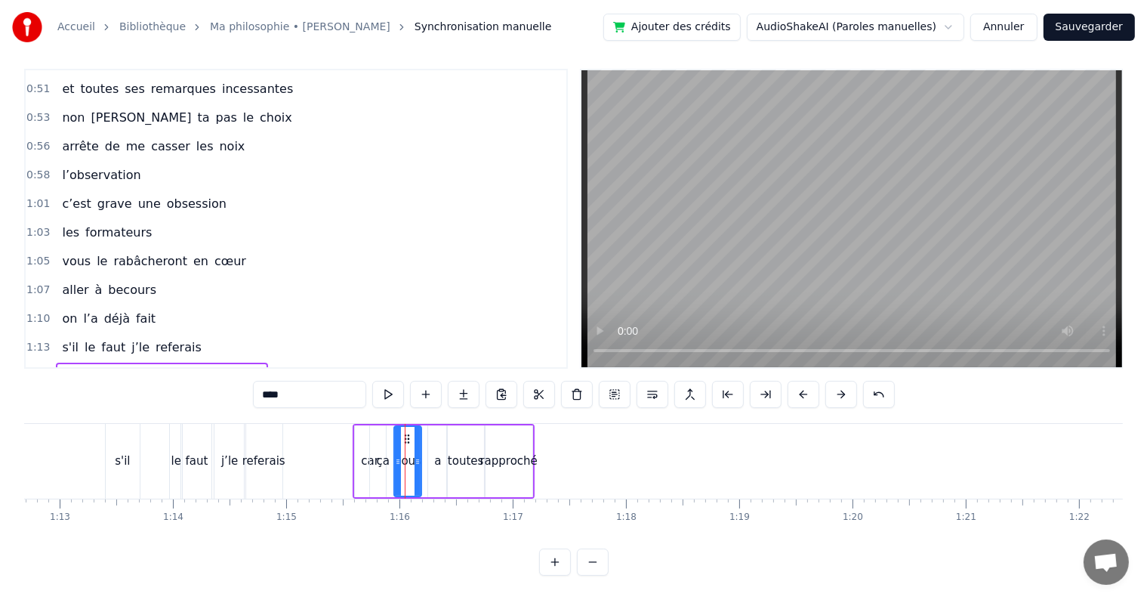
drag, startPoint x: 427, startPoint y: 444, endPoint x: 416, endPoint y: 442, distance: 11.6
click at [416, 455] on icon at bounding box center [418, 461] width 6 height 12
click at [457, 452] on div "toutes" at bounding box center [466, 460] width 36 height 17
click at [474, 459] on circle at bounding box center [474, 459] width 1 height 1
click at [444, 442] on div "a" at bounding box center [437, 461] width 19 height 72
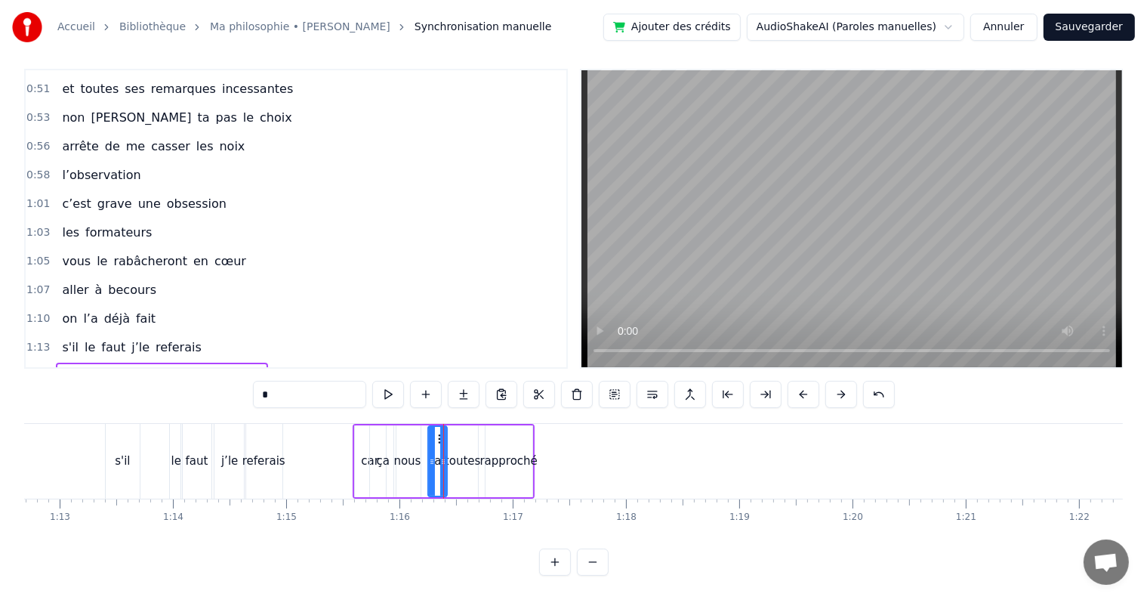
drag, startPoint x: 436, startPoint y: 418, endPoint x: 427, endPoint y: 418, distance: 8.3
click at [427, 425] on div "a" at bounding box center [437, 461] width 20 height 72
click at [431, 433] on icon at bounding box center [435, 439] width 12 height 12
click at [458, 429] on div "toutes" at bounding box center [462, 461] width 31 height 72
click at [451, 433] on icon at bounding box center [453, 439] width 12 height 12
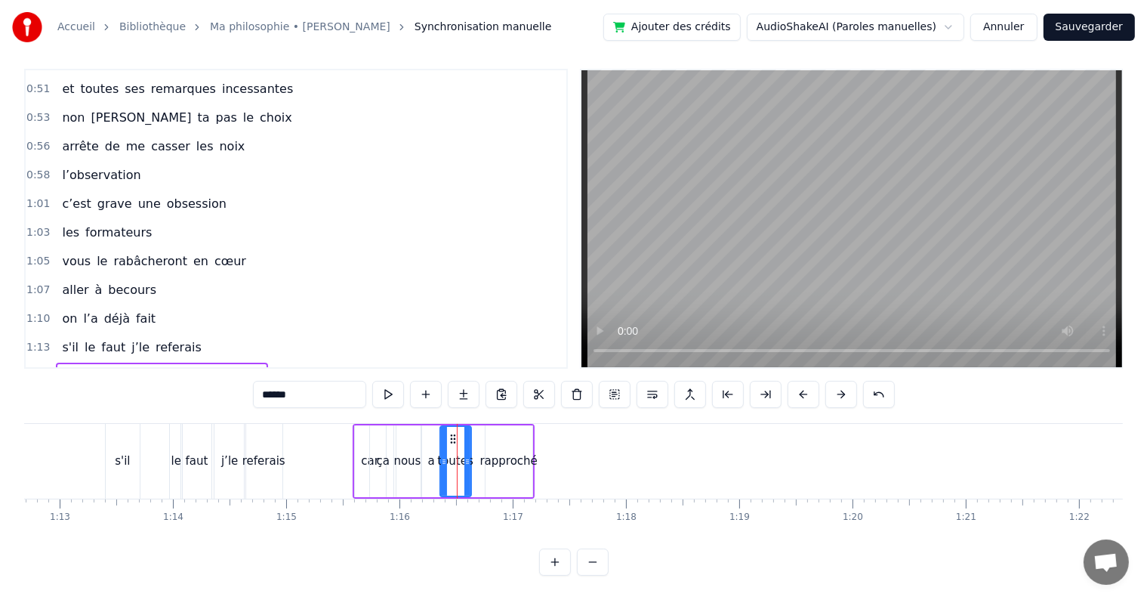
click at [517, 429] on div "rapproché" at bounding box center [509, 461] width 47 height 72
type input "*********"
drag, startPoint x: 497, startPoint y: 420, endPoint x: 484, endPoint y: 420, distance: 12.8
click at [484, 433] on icon at bounding box center [487, 439] width 12 height 12
click at [35, 369] on span "1:15" at bounding box center [37, 376] width 23 height 15
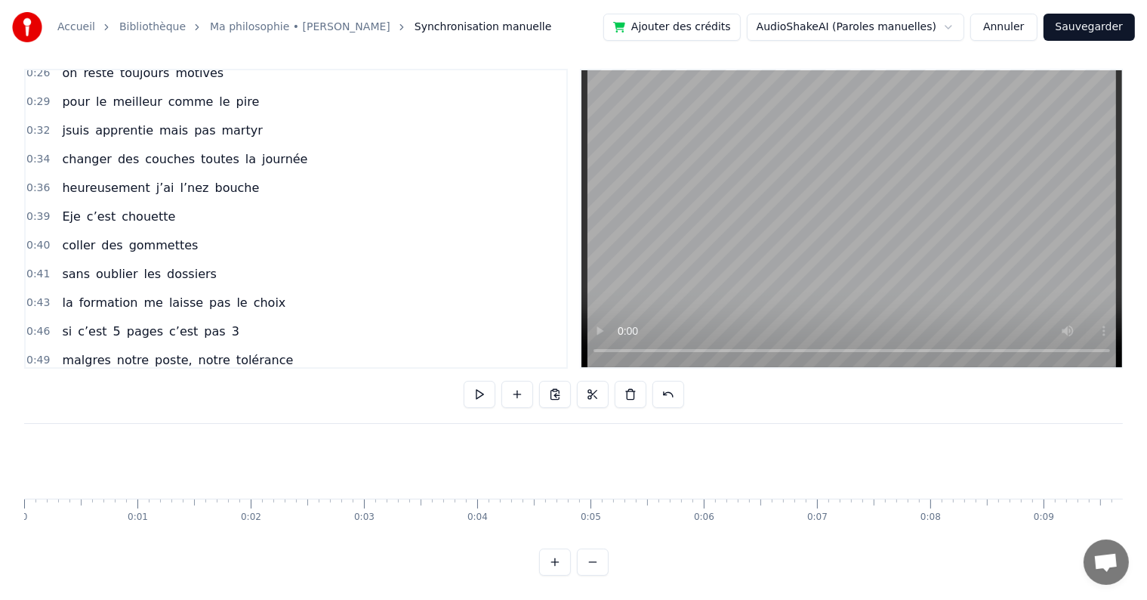
scroll to position [0, 0]
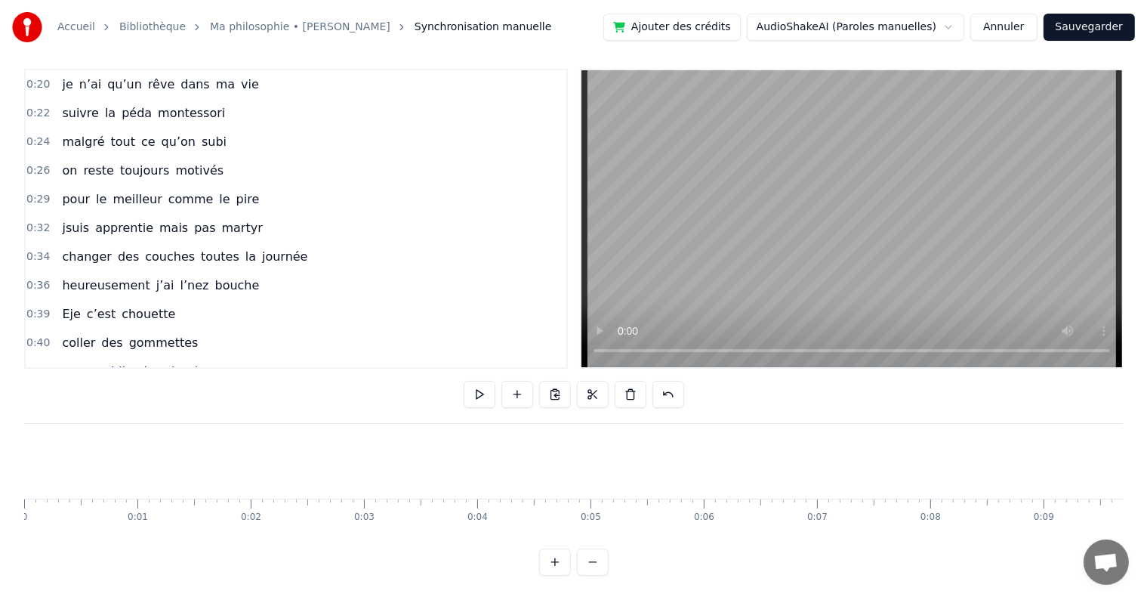
click at [40, 77] on span "0:20" at bounding box center [37, 84] width 23 height 15
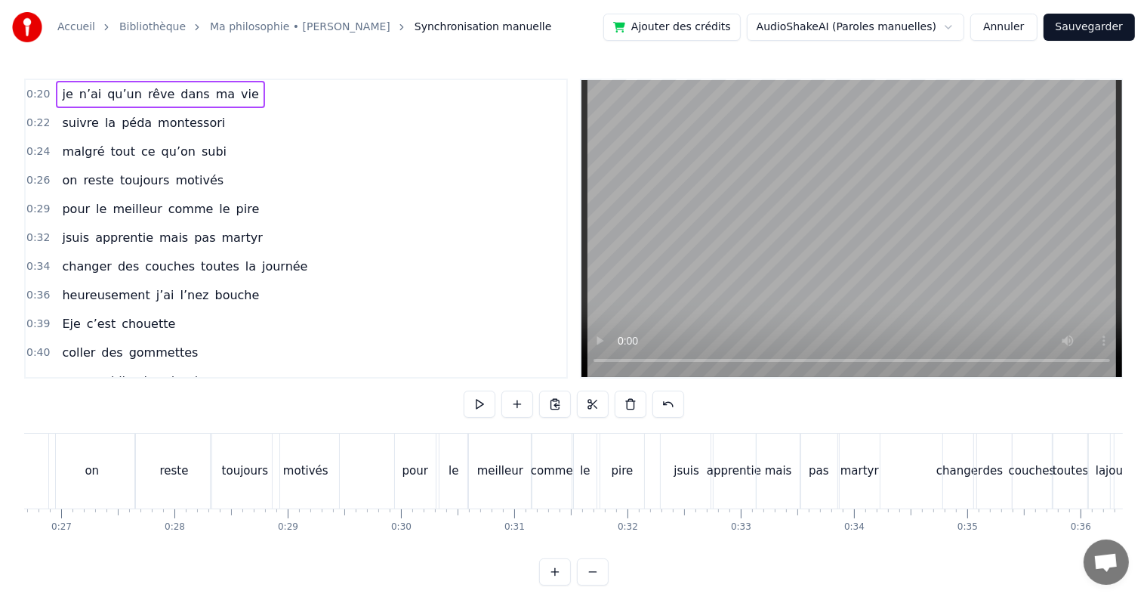
click at [27, 178] on span "0:26" at bounding box center [37, 180] width 23 height 15
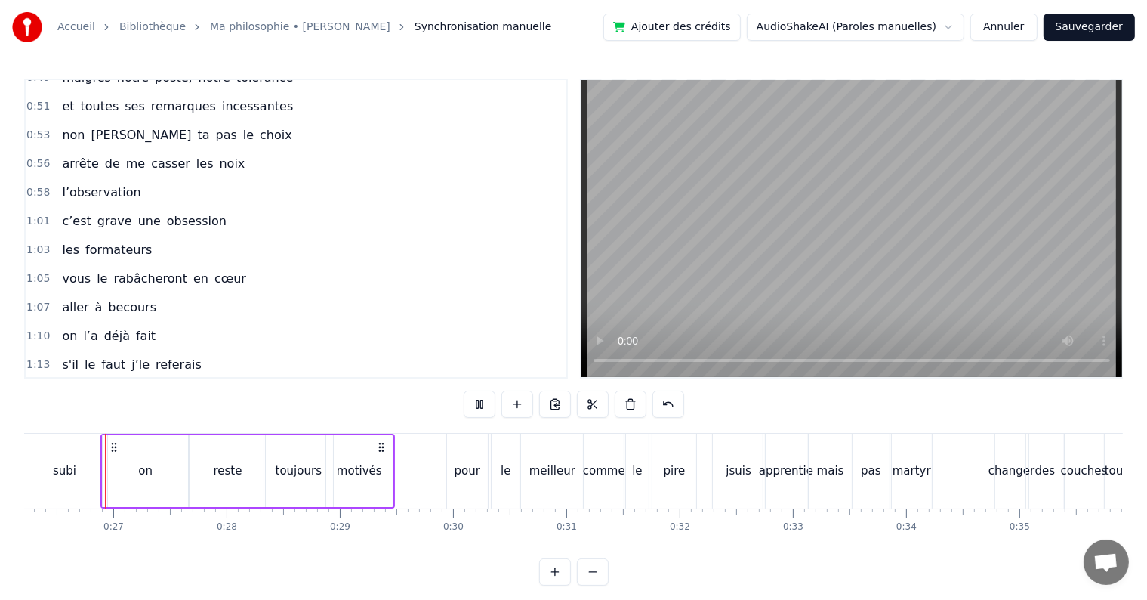
scroll to position [397, 0]
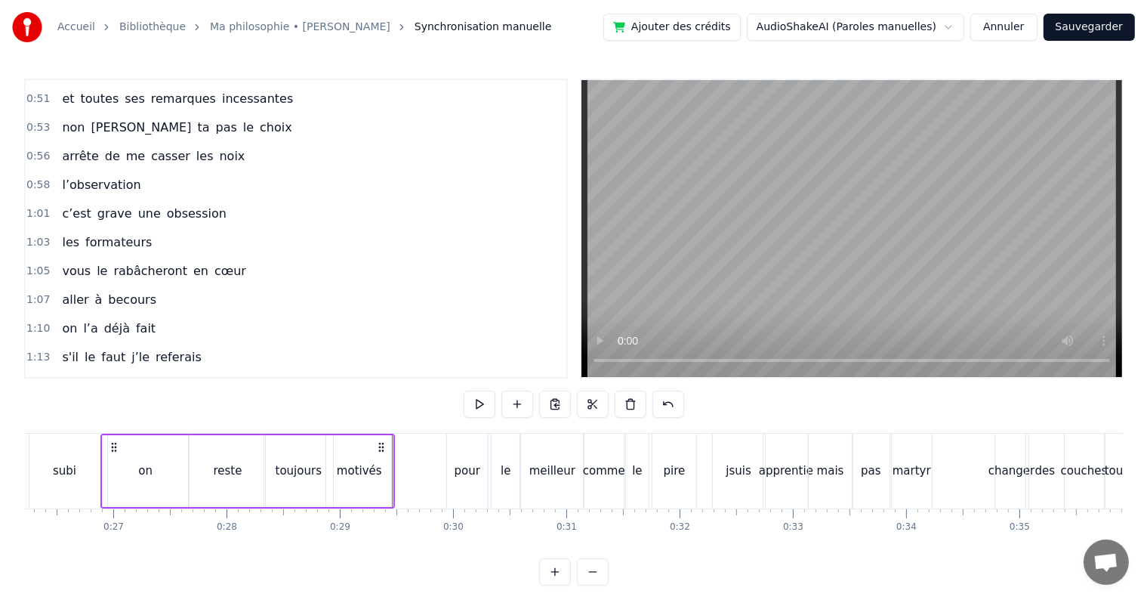
click at [379, 469] on div "motivés" at bounding box center [359, 471] width 66 height 72
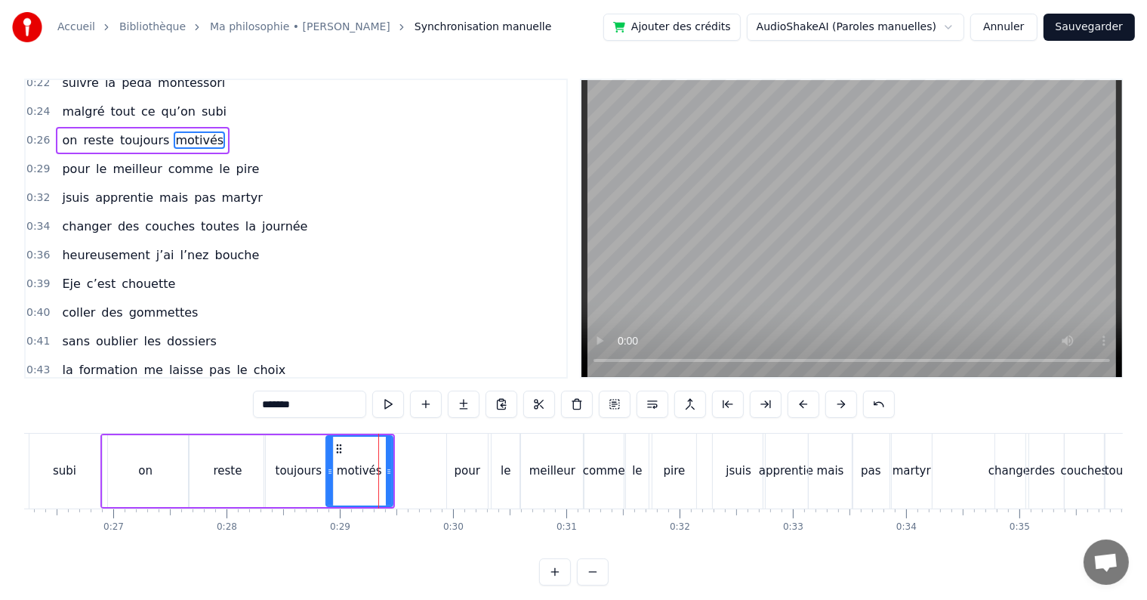
scroll to position [0, 0]
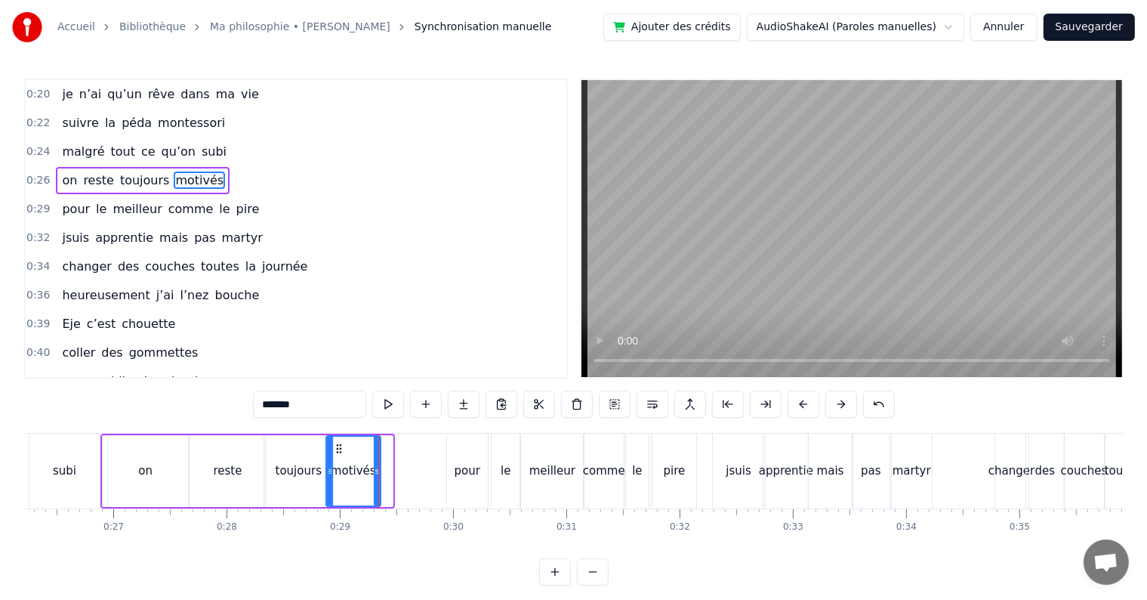
drag, startPoint x: 390, startPoint y: 467, endPoint x: 377, endPoint y: 467, distance: 12.8
click at [377, 467] on icon at bounding box center [377, 471] width 6 height 12
click at [41, 178] on span "0:26" at bounding box center [37, 180] width 23 height 15
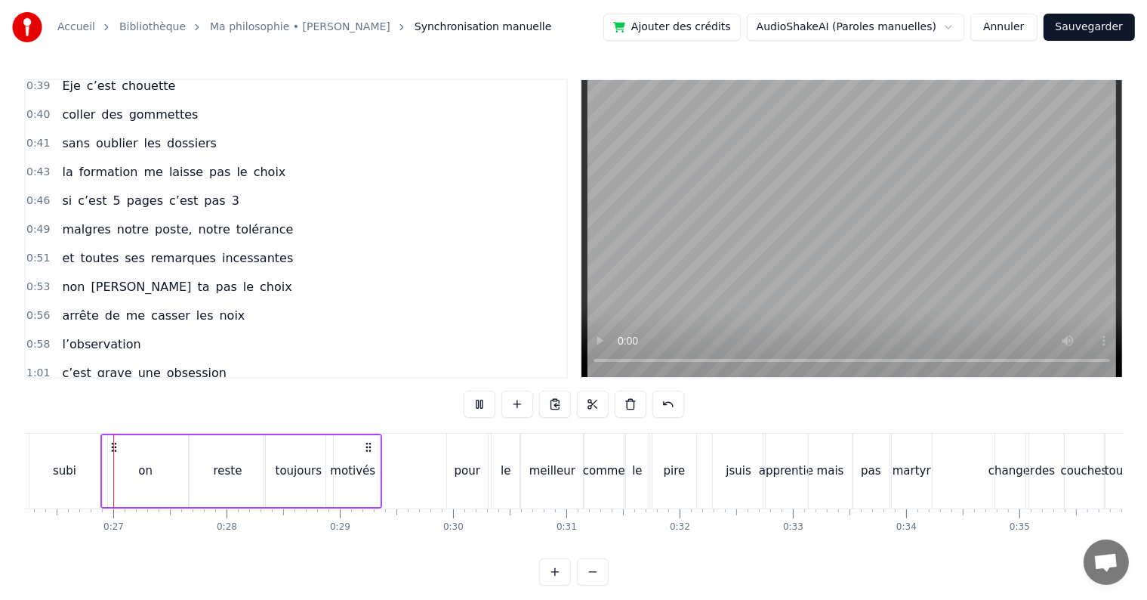
scroll to position [260, 0]
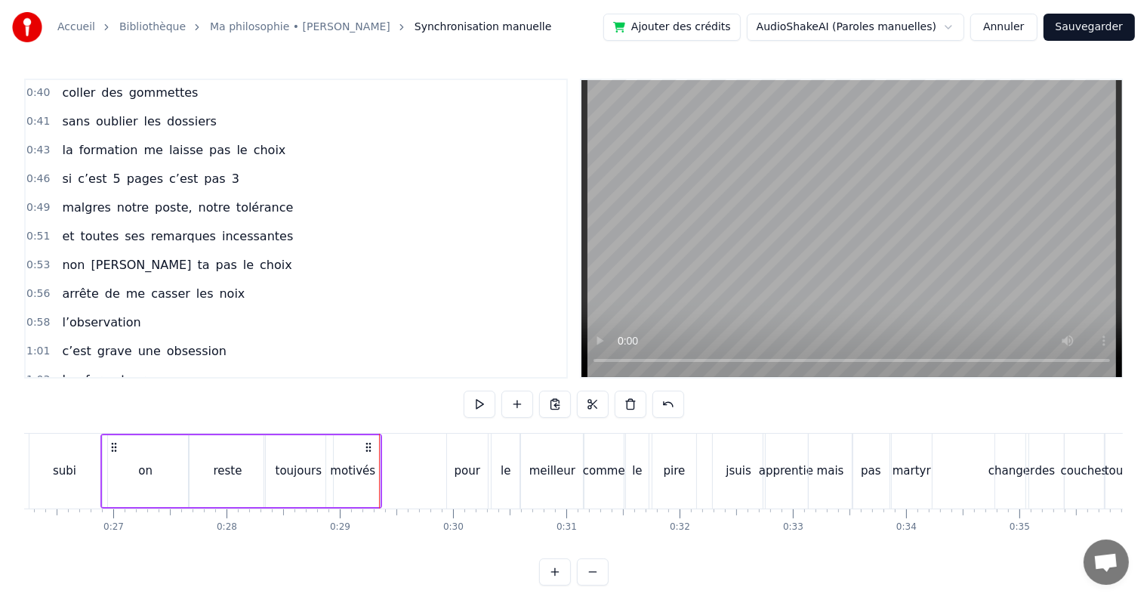
click at [204, 453] on div "reste" at bounding box center [228, 471] width 76 height 72
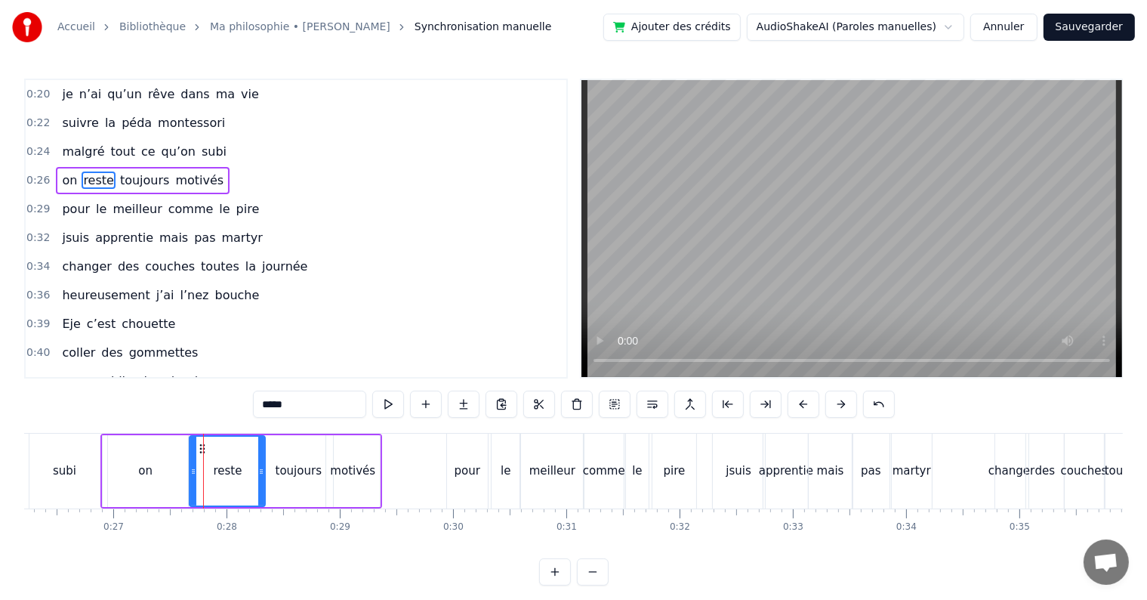
scroll to position [0, 0]
drag, startPoint x: 260, startPoint y: 471, endPoint x: 245, endPoint y: 469, distance: 14.5
click at [245, 469] on icon at bounding box center [248, 471] width 6 height 12
click at [286, 456] on div "toujours" at bounding box center [298, 471] width 69 height 72
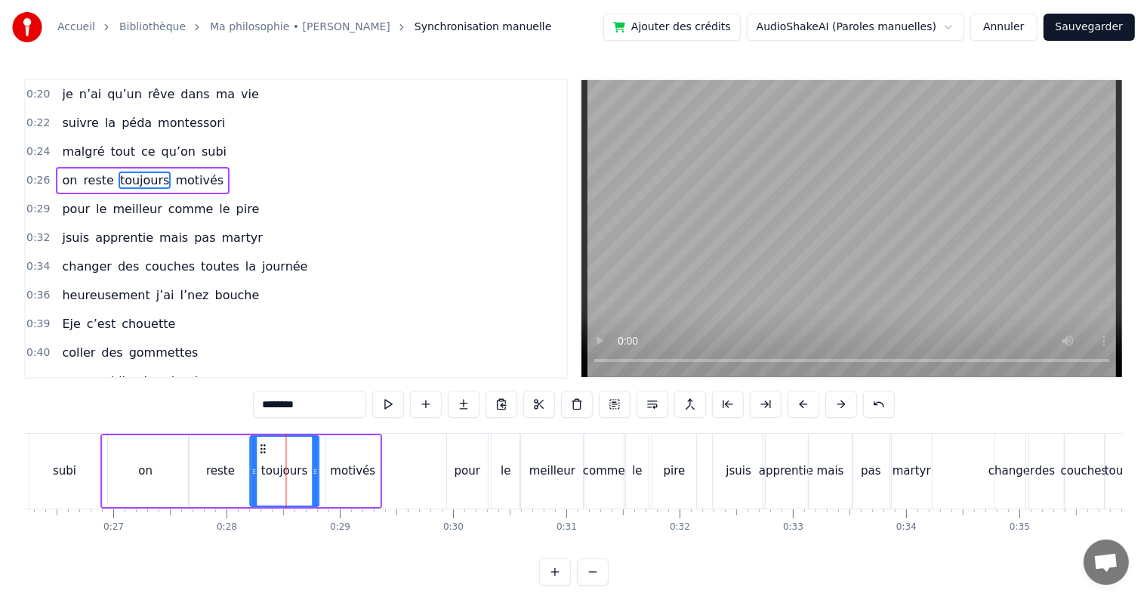
drag, startPoint x: 275, startPoint y: 447, endPoint x: 260, endPoint y: 446, distance: 15.1
click at [260, 446] on icon at bounding box center [263, 449] width 12 height 12
click at [333, 456] on div "motivés" at bounding box center [353, 471] width 54 height 72
type input "*******"
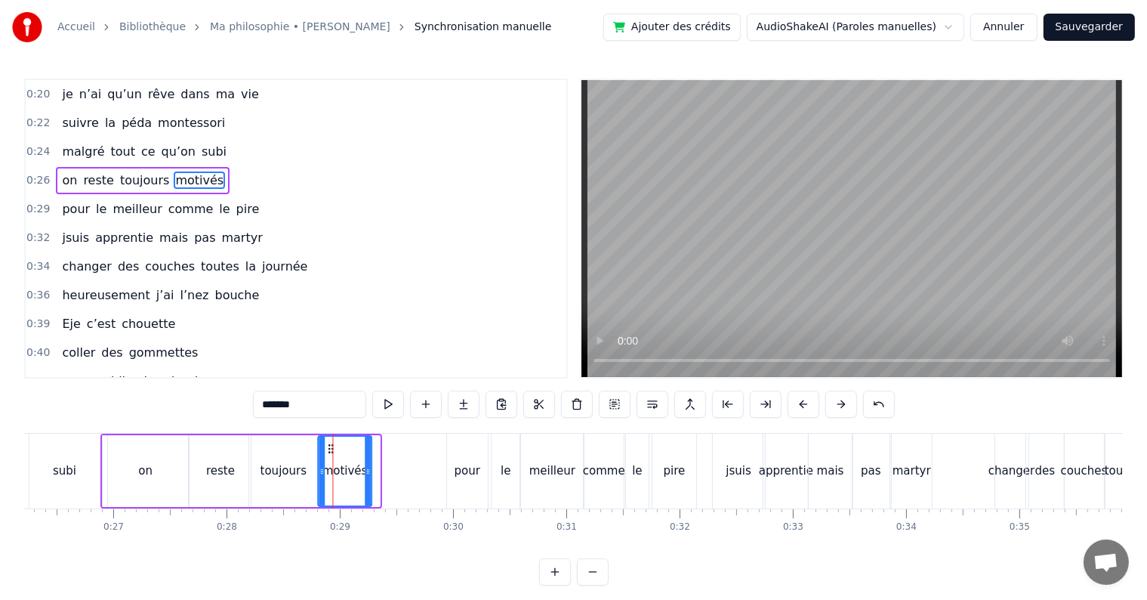
drag, startPoint x: 335, startPoint y: 444, endPoint x: 326, endPoint y: 444, distance: 9.1
click at [329, 445] on circle at bounding box center [329, 445] width 1 height 1
click at [36, 177] on span "0:26" at bounding box center [37, 180] width 23 height 15
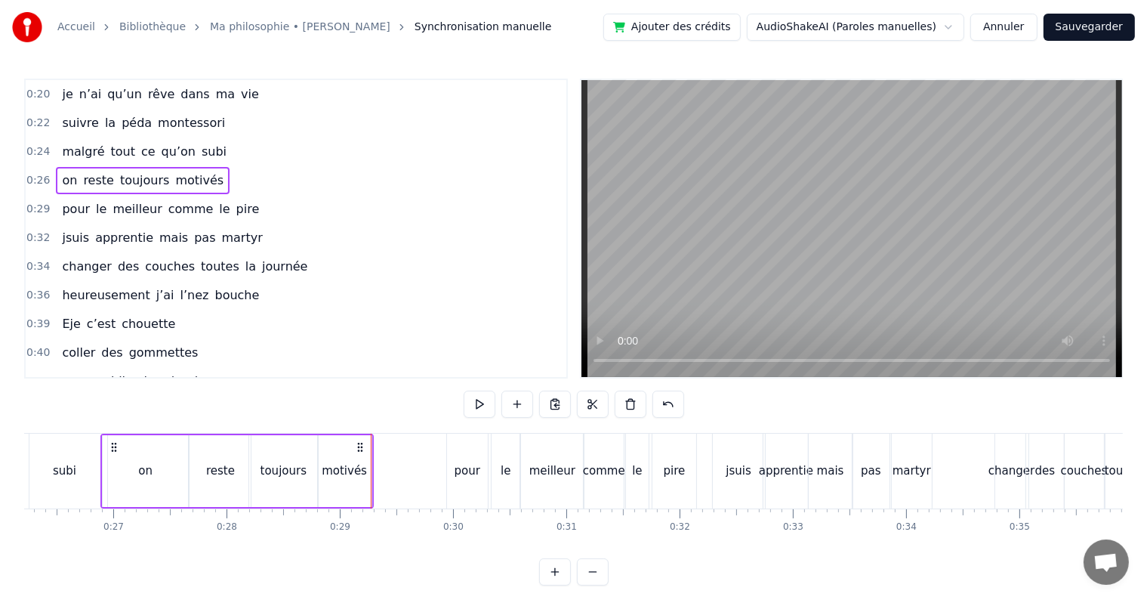
click at [66, 91] on span "je" at bounding box center [67, 93] width 14 height 17
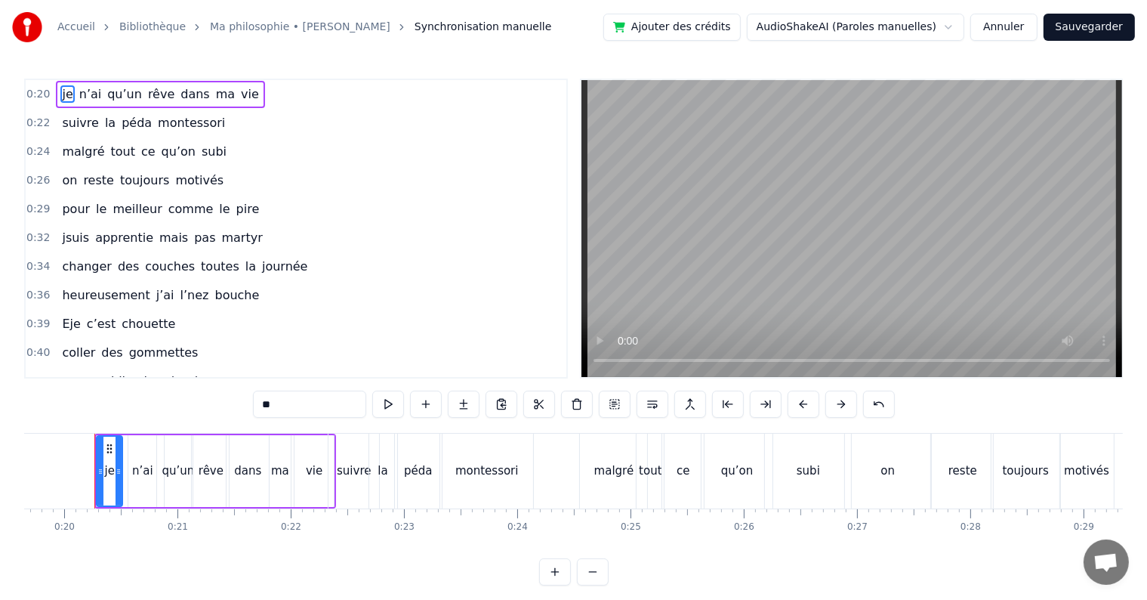
scroll to position [0, 2220]
click at [267, 400] on input "**" at bounding box center [309, 403] width 113 height 27
type input "*"
click at [74, 129] on span "suivre" at bounding box center [79, 122] width 39 height 17
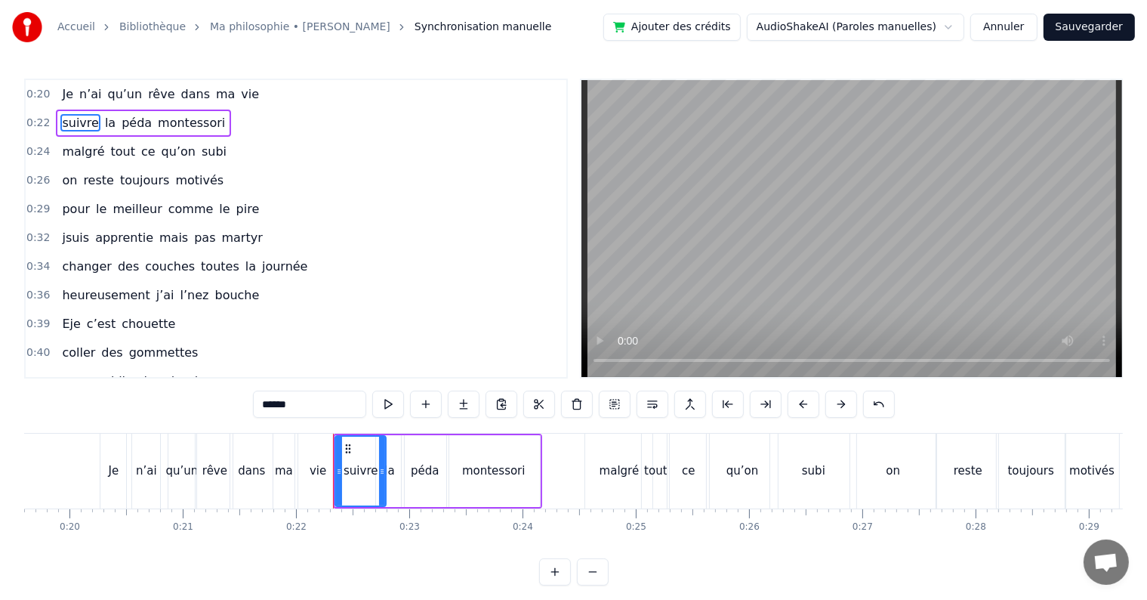
click at [284, 406] on input "******" at bounding box center [309, 403] width 113 height 27
click at [274, 405] on input "******" at bounding box center [309, 403] width 113 height 27
type input "*"
click at [158, 119] on span "montessori" at bounding box center [193, 122] width 70 height 17
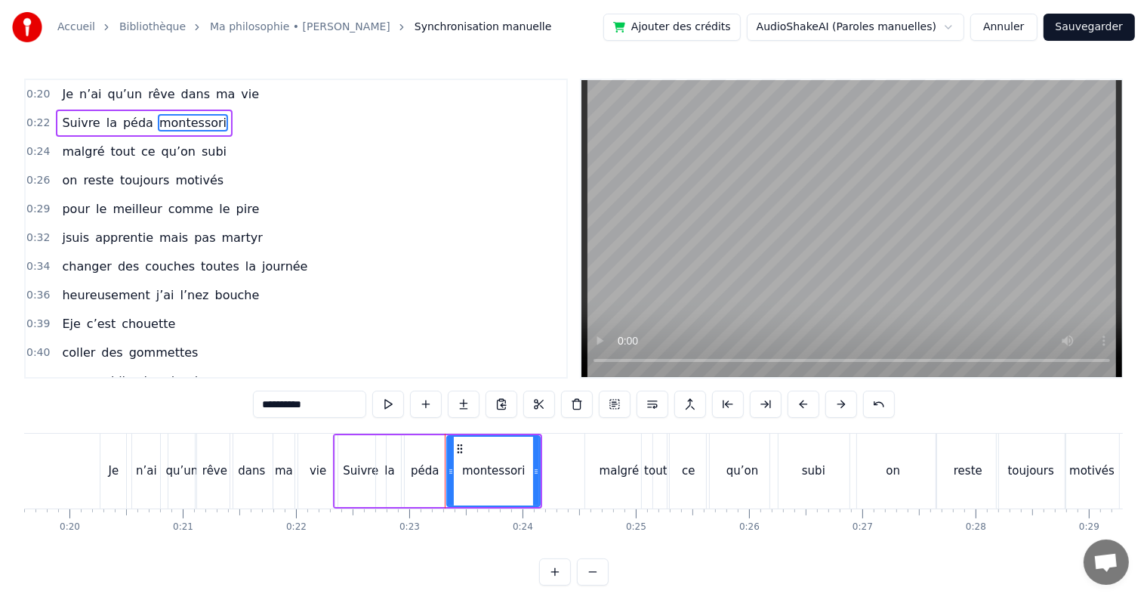
click at [316, 400] on input "**********" at bounding box center [309, 403] width 113 height 27
click at [82, 151] on span "malgré" at bounding box center [82, 151] width 45 height 17
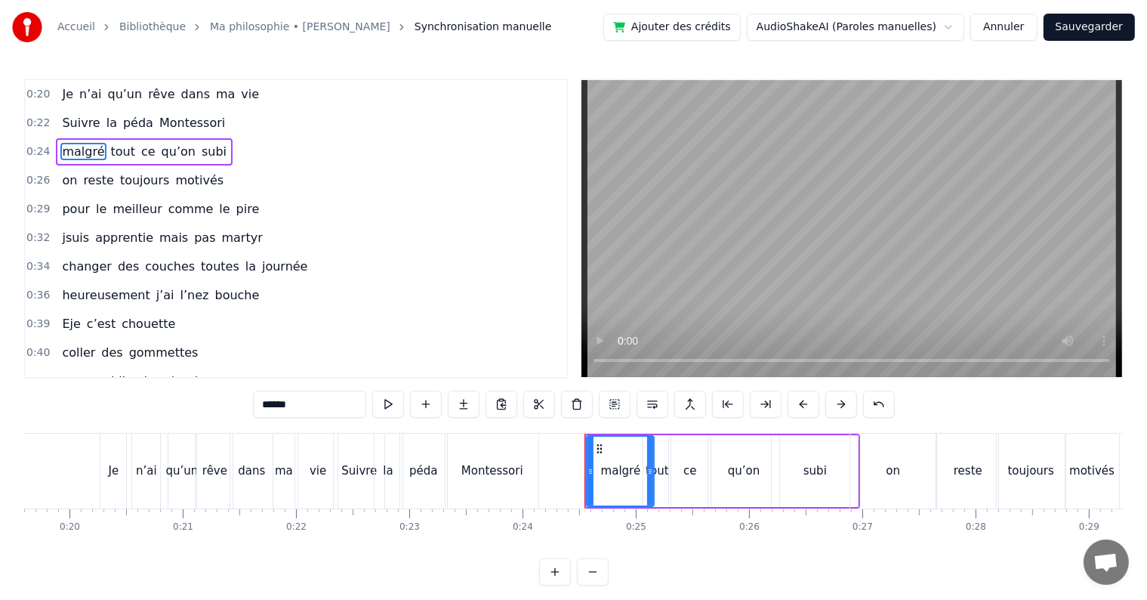
click at [272, 404] on input "******" at bounding box center [309, 403] width 113 height 27
type input "*"
click at [64, 175] on span "on" at bounding box center [69, 179] width 18 height 17
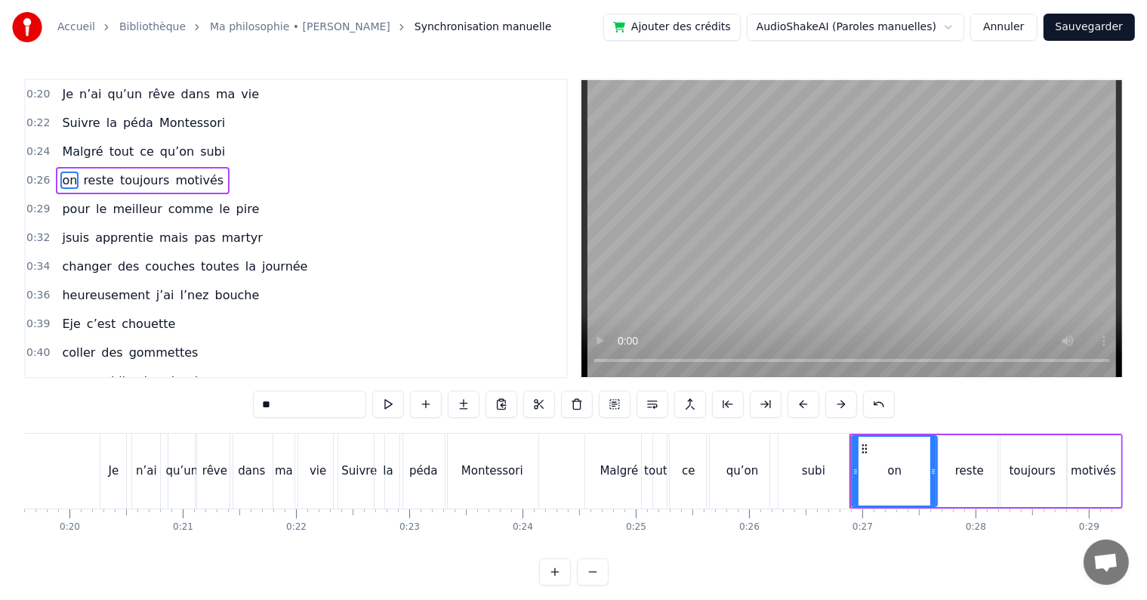
click at [286, 396] on input "**" at bounding box center [309, 403] width 113 height 27
click at [176, 175] on span "motivés" at bounding box center [201, 179] width 51 height 17
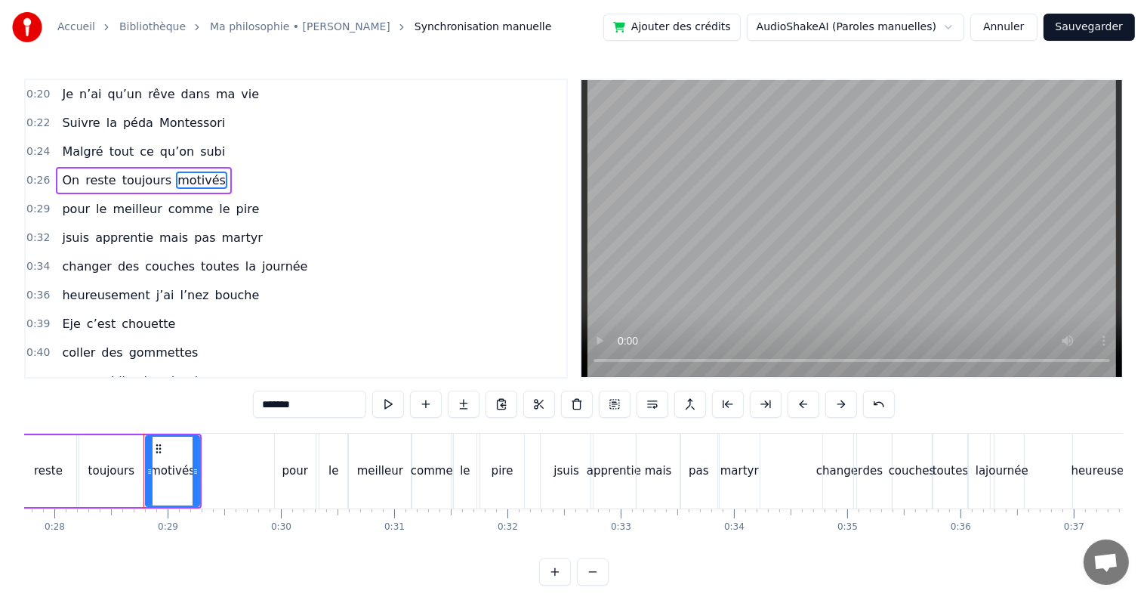
scroll to position [0, 3185]
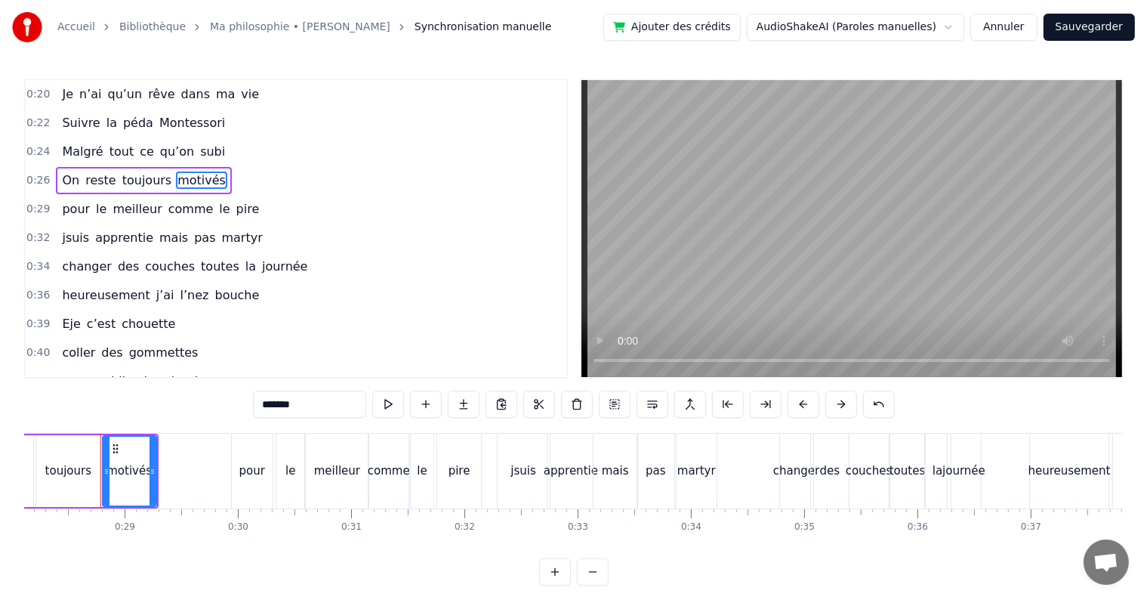
click at [309, 409] on input "*******" at bounding box center [309, 403] width 113 height 27
click at [309, 400] on input "*******" at bounding box center [309, 403] width 113 height 27
click at [68, 204] on span "pour" at bounding box center [75, 208] width 31 height 17
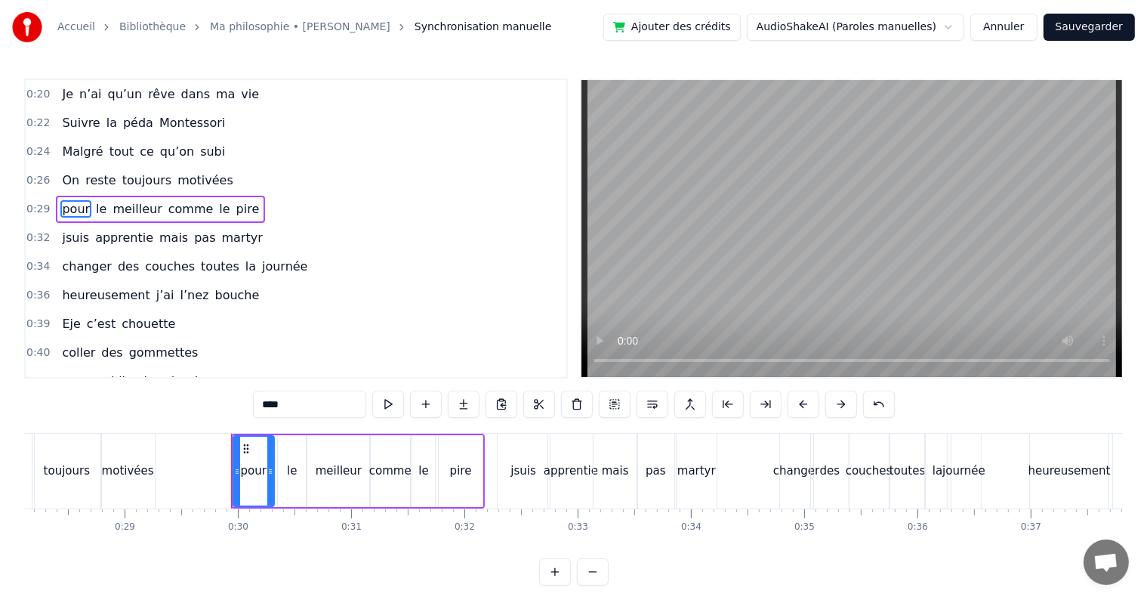
click at [308, 407] on input "****" at bounding box center [309, 403] width 113 height 27
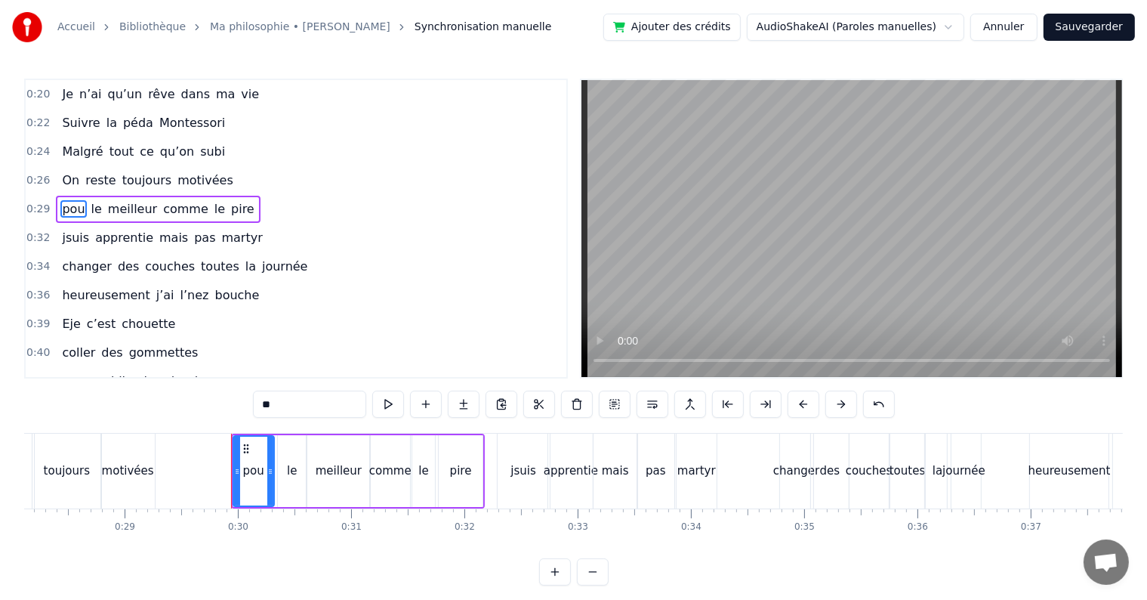
type input "*"
click at [73, 229] on span "jsuis" at bounding box center [75, 237] width 30 height 17
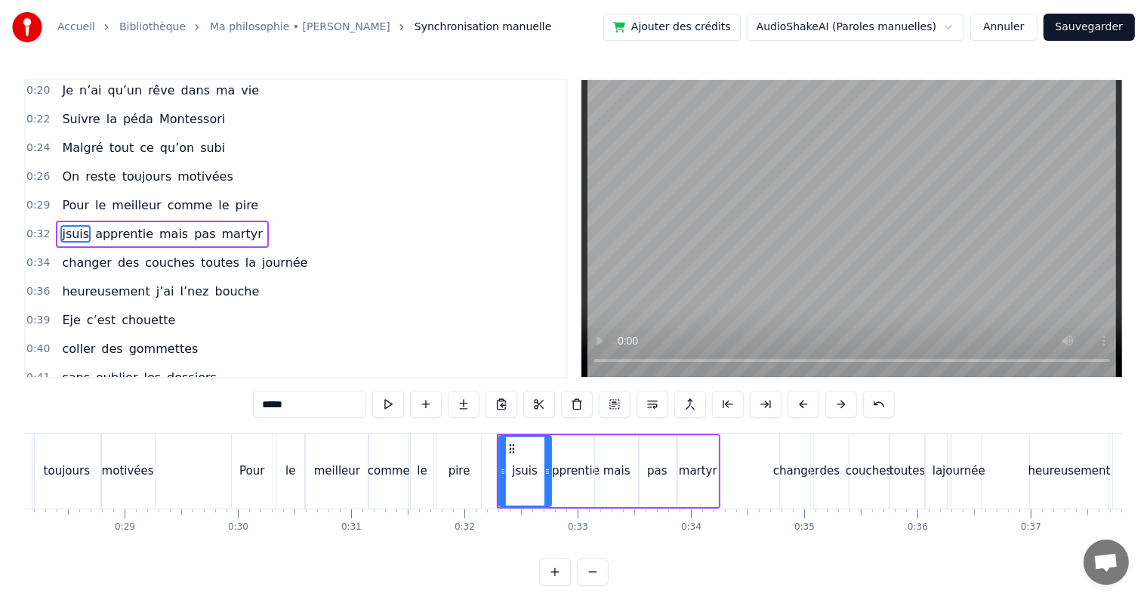
click at [289, 412] on input "*****" at bounding box center [309, 403] width 113 height 27
type input "******"
click at [63, 265] on div "changer des couches toutes la journée" at bounding box center [185, 262] width 258 height 27
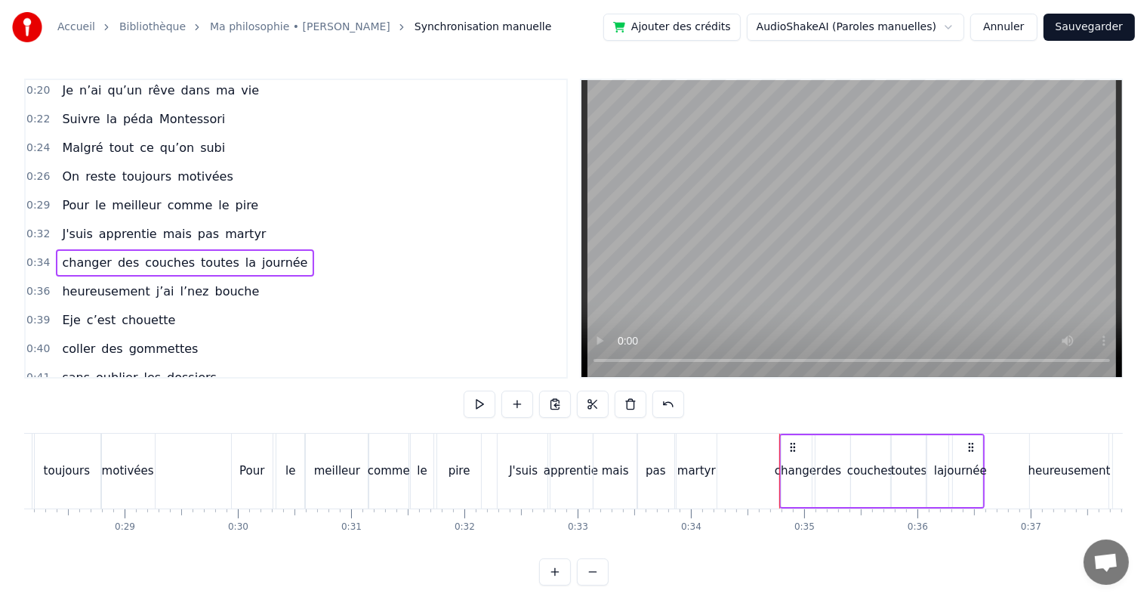
click at [78, 256] on span "changer" at bounding box center [86, 262] width 52 height 17
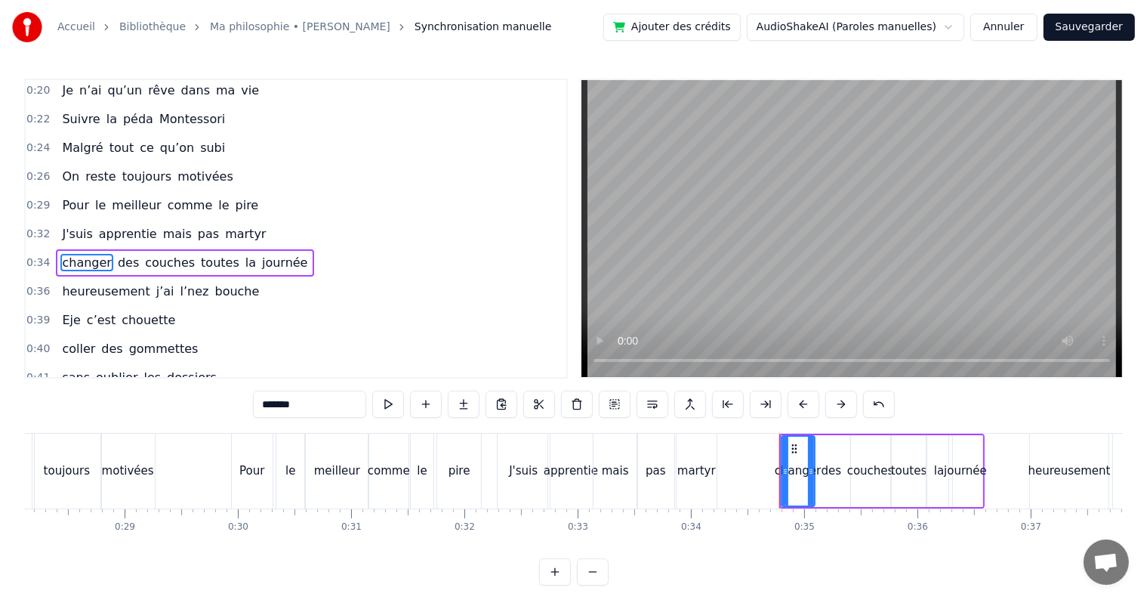
scroll to position [32, 0]
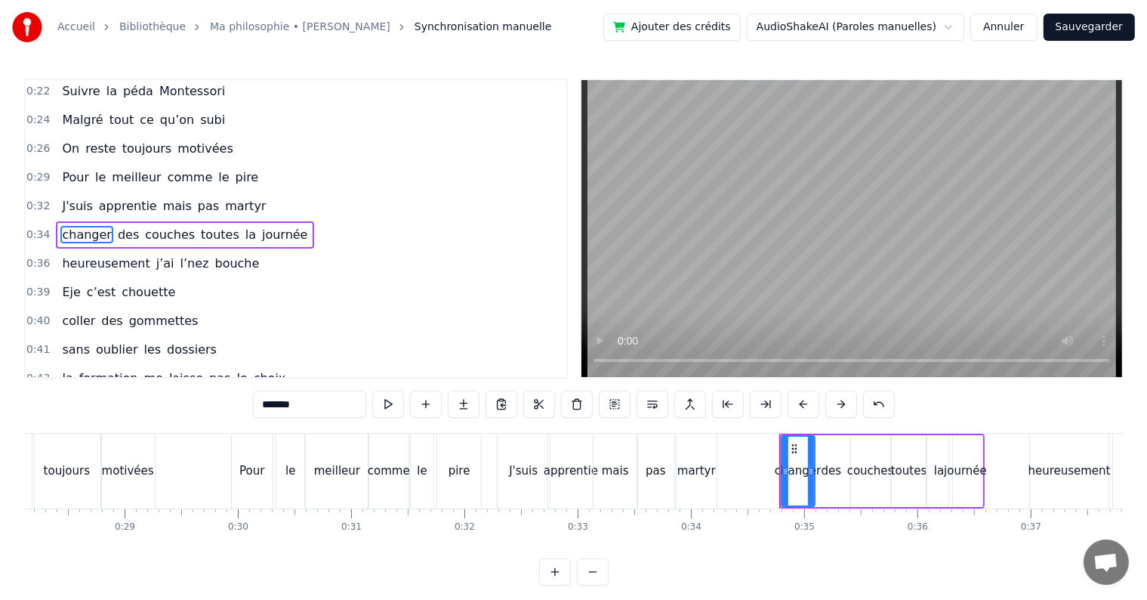
click at [280, 404] on input "*******" at bounding box center [309, 403] width 113 height 27
click at [274, 403] on input "*******" at bounding box center [309, 403] width 113 height 27
type input "*"
click at [214, 230] on span "toutes" at bounding box center [222, 234] width 42 height 17
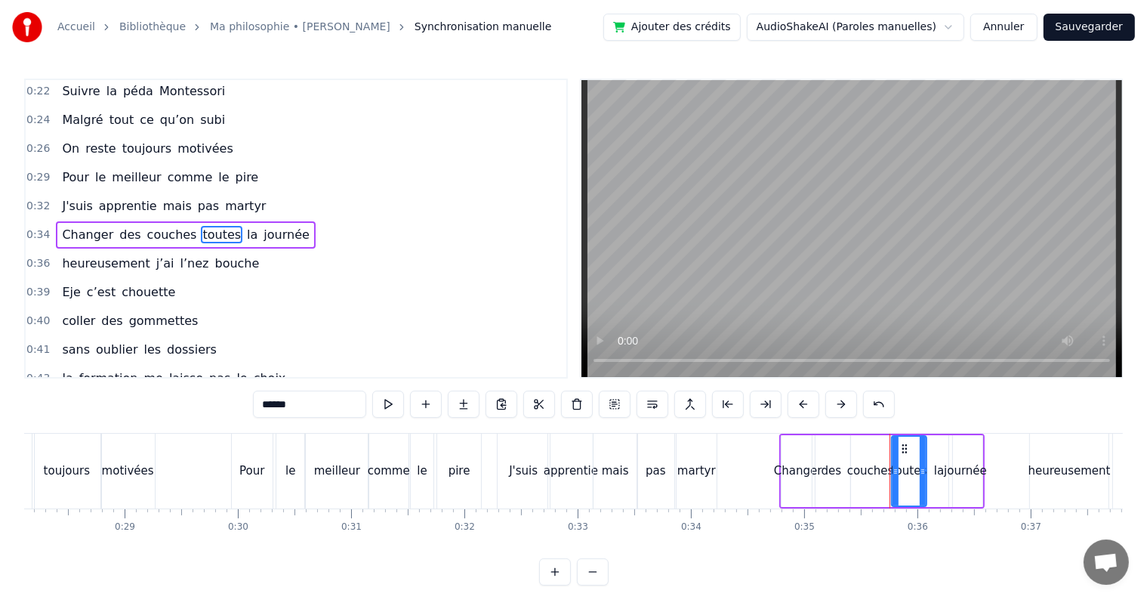
click at [319, 397] on input "******" at bounding box center [309, 403] width 113 height 27
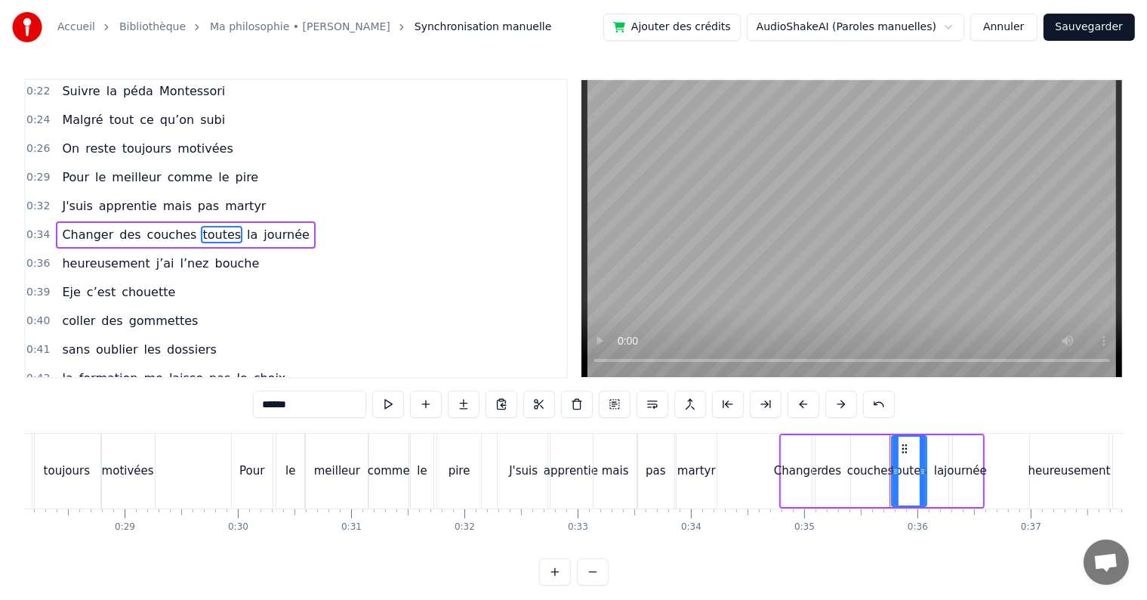
click at [319, 397] on input "******" at bounding box center [309, 403] width 113 height 27
click at [88, 256] on span "heureusement" at bounding box center [105, 263] width 91 height 17
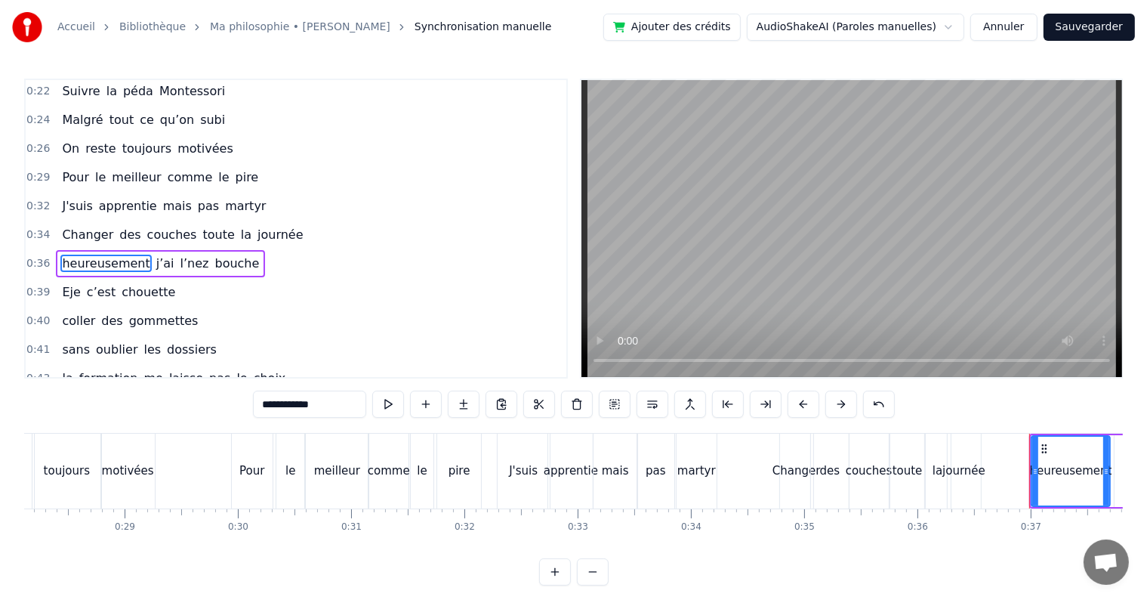
scroll to position [60, 0]
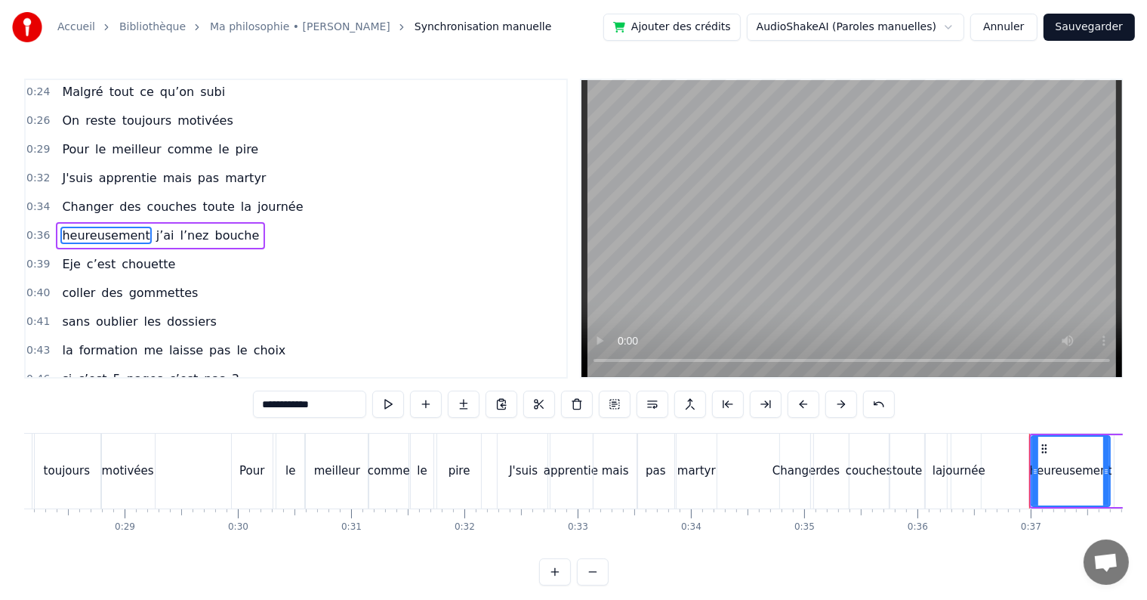
click at [298, 403] on input "**********" at bounding box center [309, 403] width 113 height 27
click at [275, 396] on input "**********" at bounding box center [309, 403] width 113 height 27
type input "*"
click at [217, 229] on span "bouche" at bounding box center [238, 235] width 48 height 17
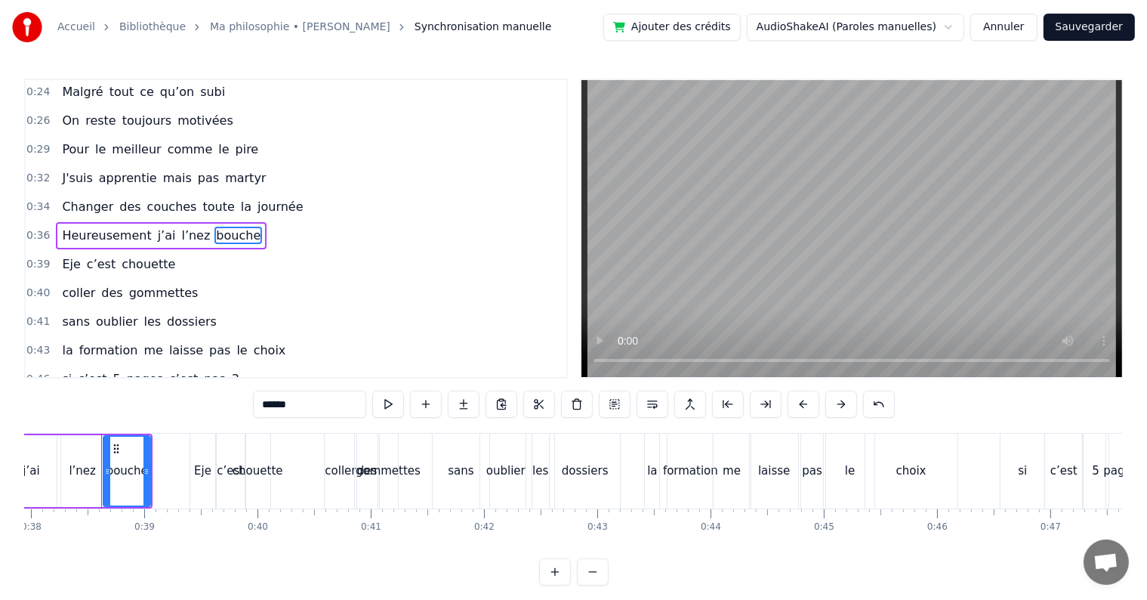
scroll to position [0, 4299]
click at [311, 397] on input "******" at bounding box center [309, 403] width 113 height 27
click at [310, 397] on input "******" at bounding box center [309, 403] width 113 height 27
click at [308, 409] on input "******" at bounding box center [309, 403] width 113 height 27
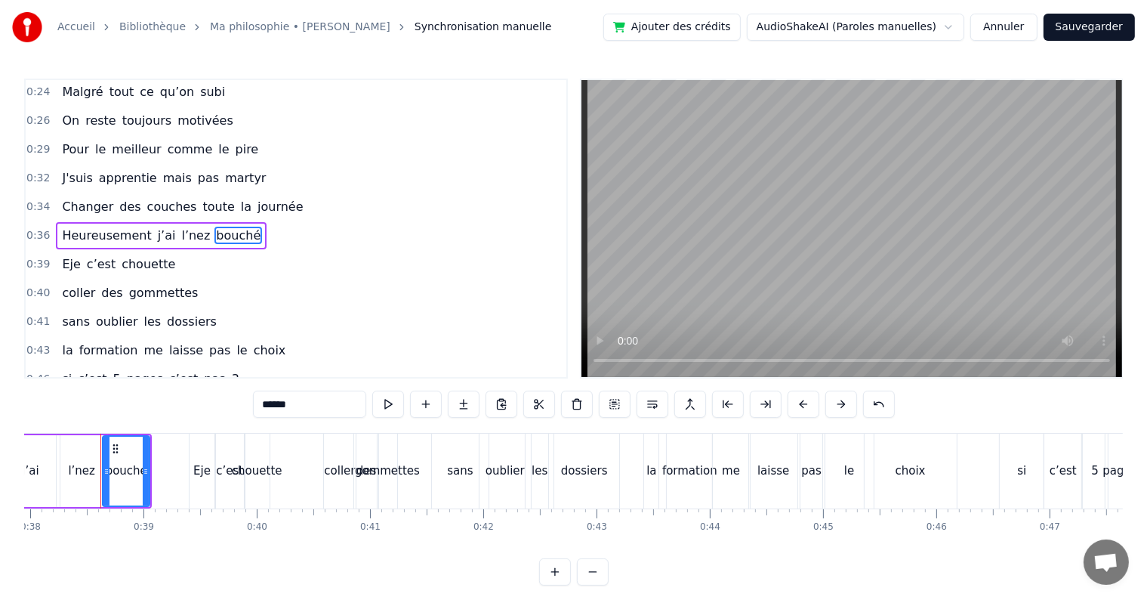
click at [60, 255] on span "Eje" at bounding box center [70, 263] width 21 height 17
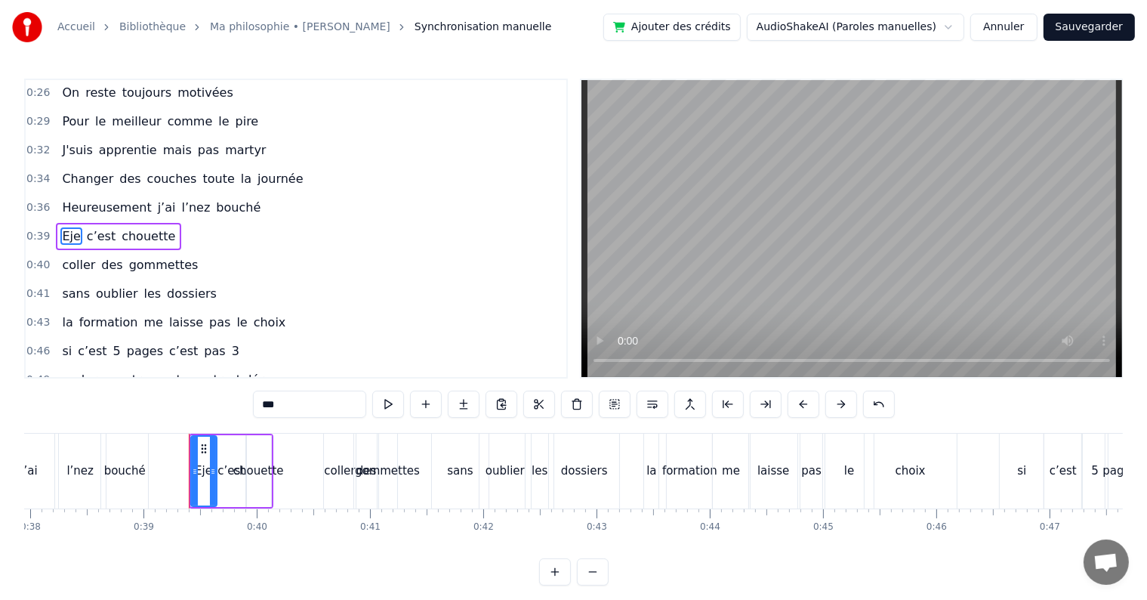
click at [298, 411] on input "***" at bounding box center [309, 403] width 113 height 27
click at [73, 260] on span "coller" at bounding box center [78, 264] width 36 height 17
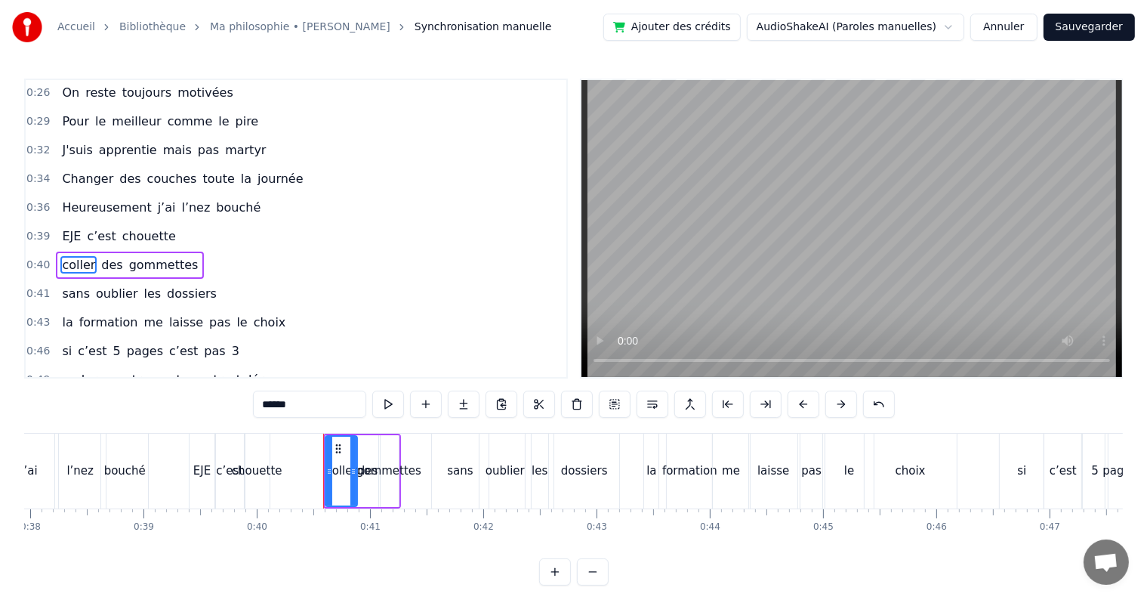
scroll to position [115, 0]
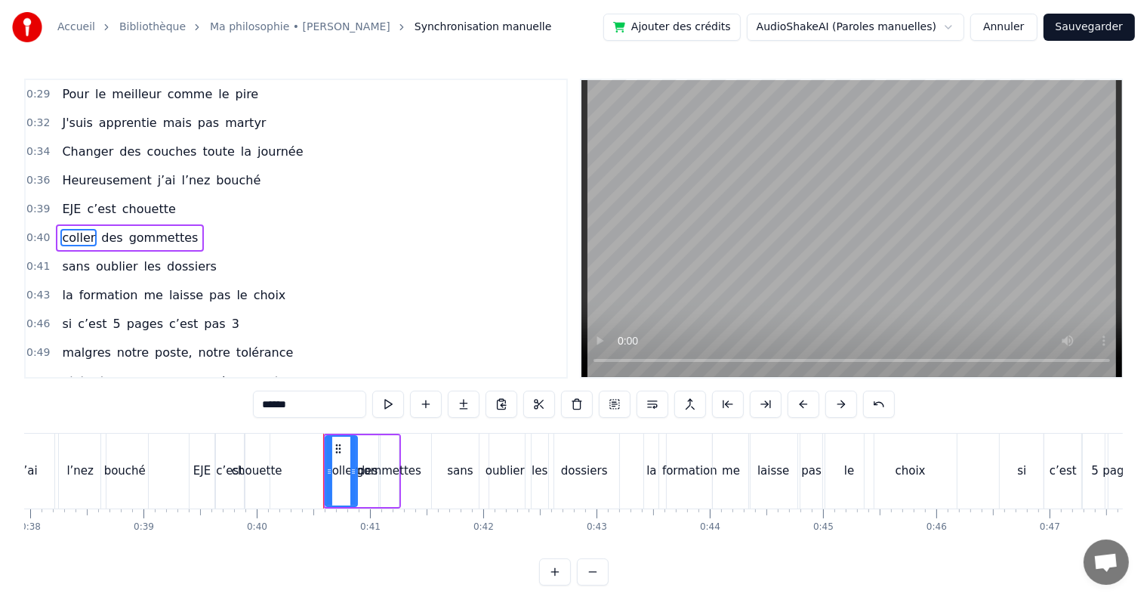
click at [305, 400] on input "******" at bounding box center [309, 403] width 113 height 27
click at [70, 258] on span "sans" at bounding box center [75, 266] width 31 height 17
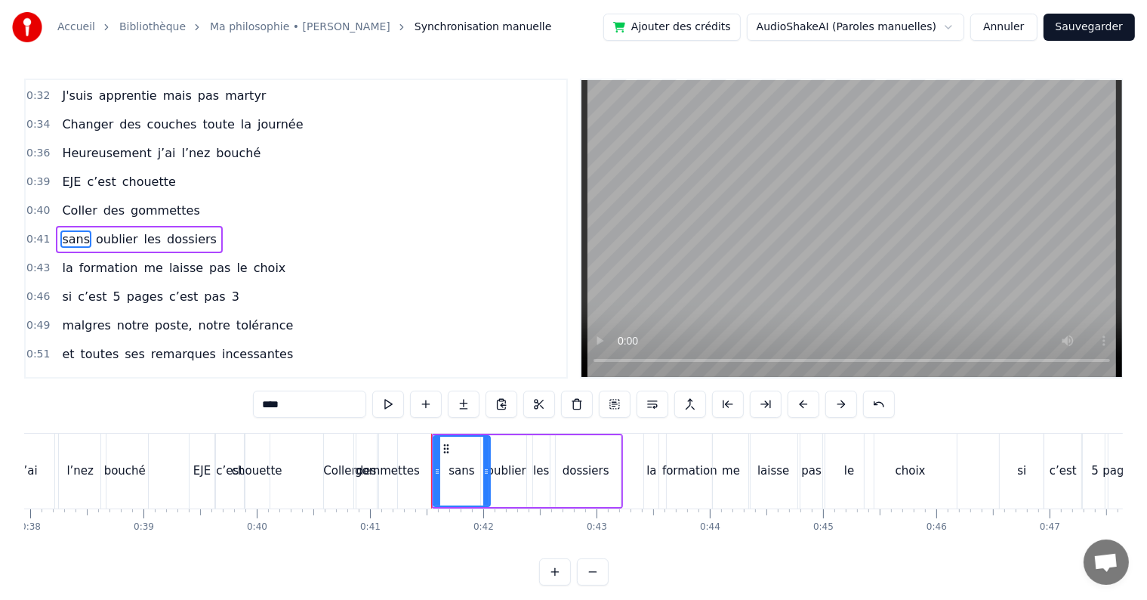
scroll to position [143, 0]
click at [270, 399] on input "****" at bounding box center [309, 403] width 113 height 27
click at [61, 258] on span "la" at bounding box center [67, 266] width 14 height 17
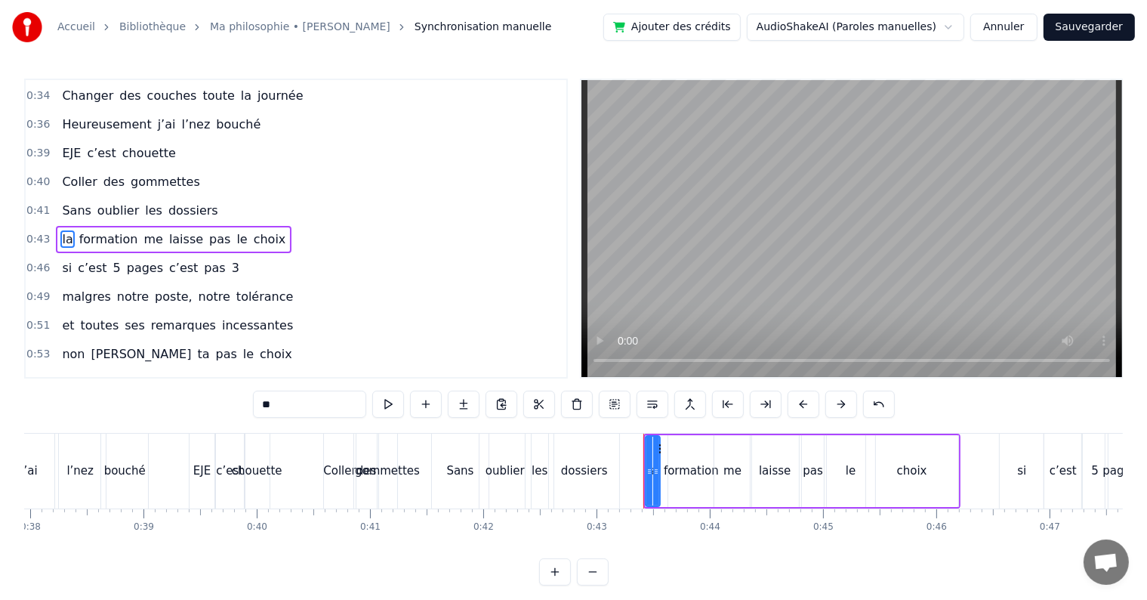
click at [303, 417] on input "**" at bounding box center [309, 403] width 113 height 27
click at [60, 259] on span "si" at bounding box center [66, 267] width 13 height 17
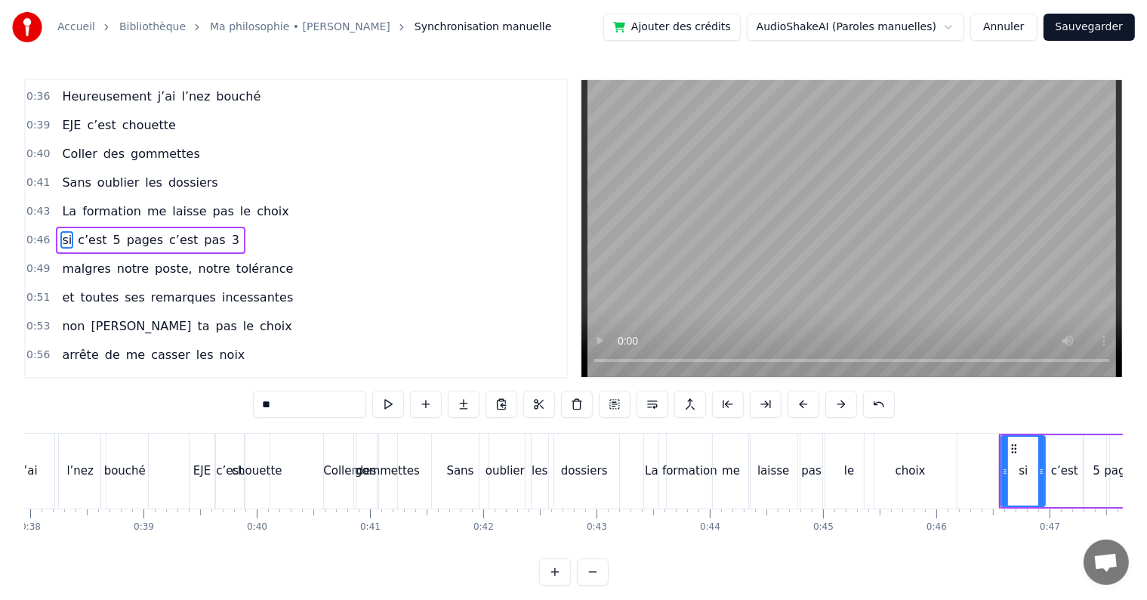
click at [281, 396] on input "**" at bounding box center [309, 403] width 113 height 27
click at [76, 260] on span "malgres" at bounding box center [85, 268] width 51 height 17
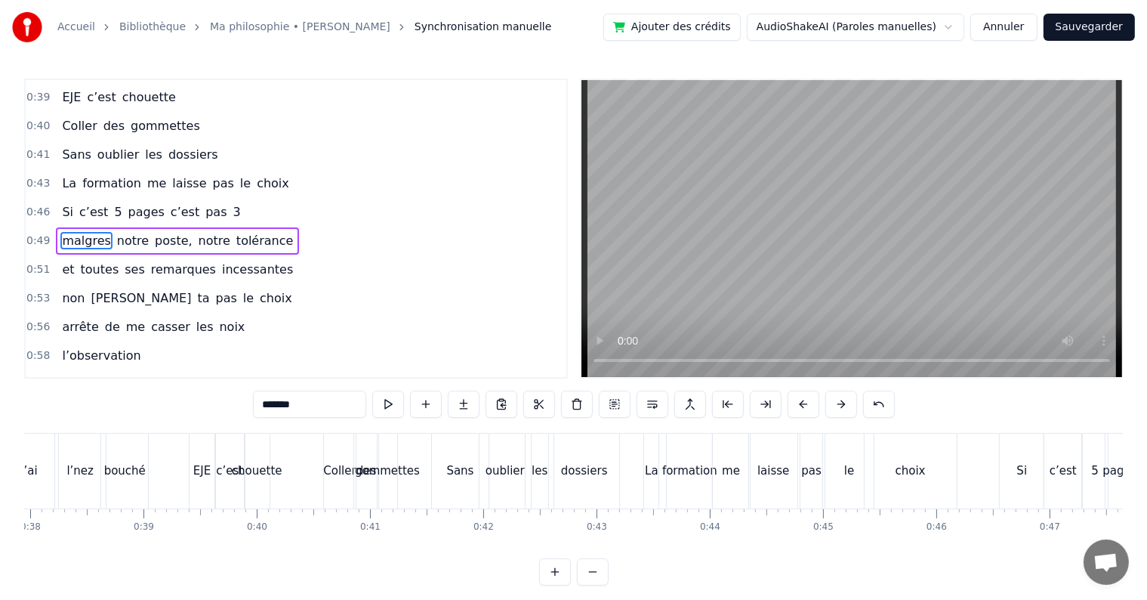
click at [79, 261] on span "toutes" at bounding box center [100, 269] width 42 height 17
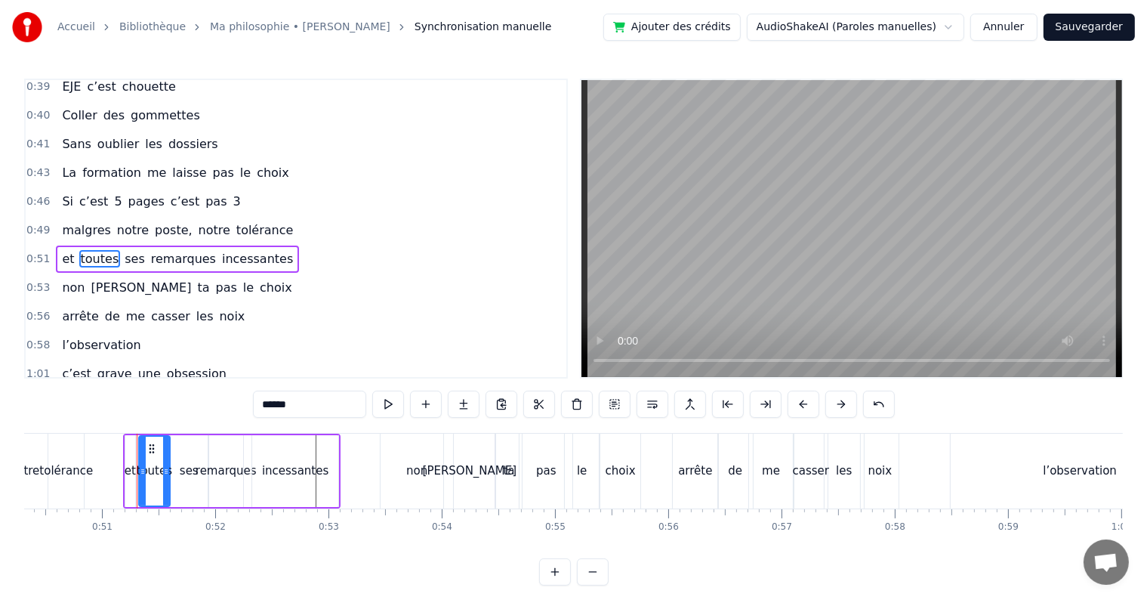
scroll to position [0, 5736]
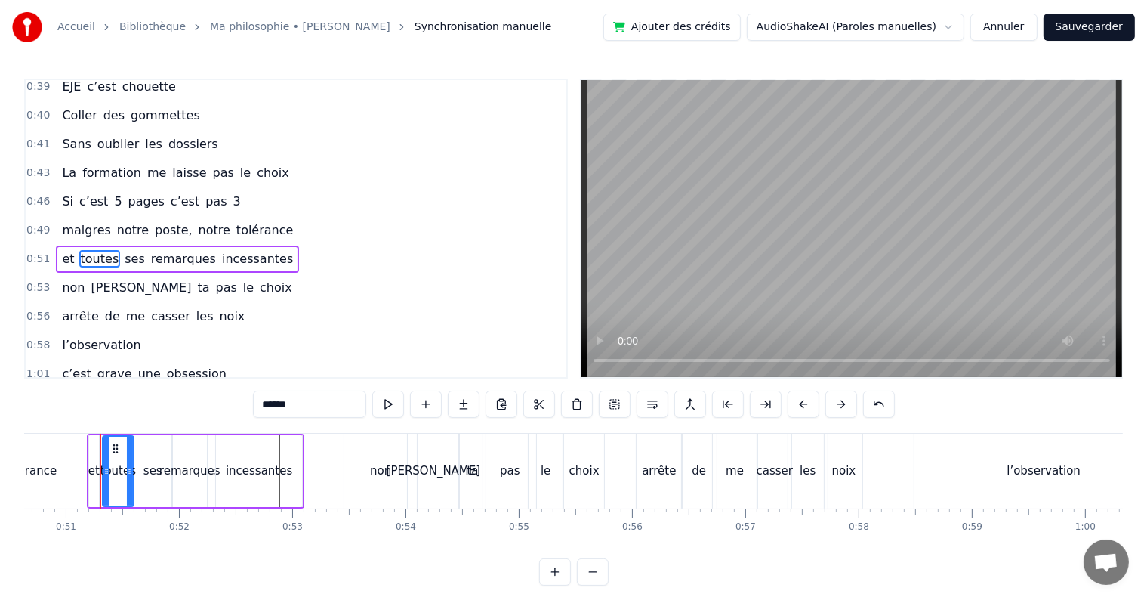
click at [69, 223] on span "malgres" at bounding box center [85, 229] width 51 height 17
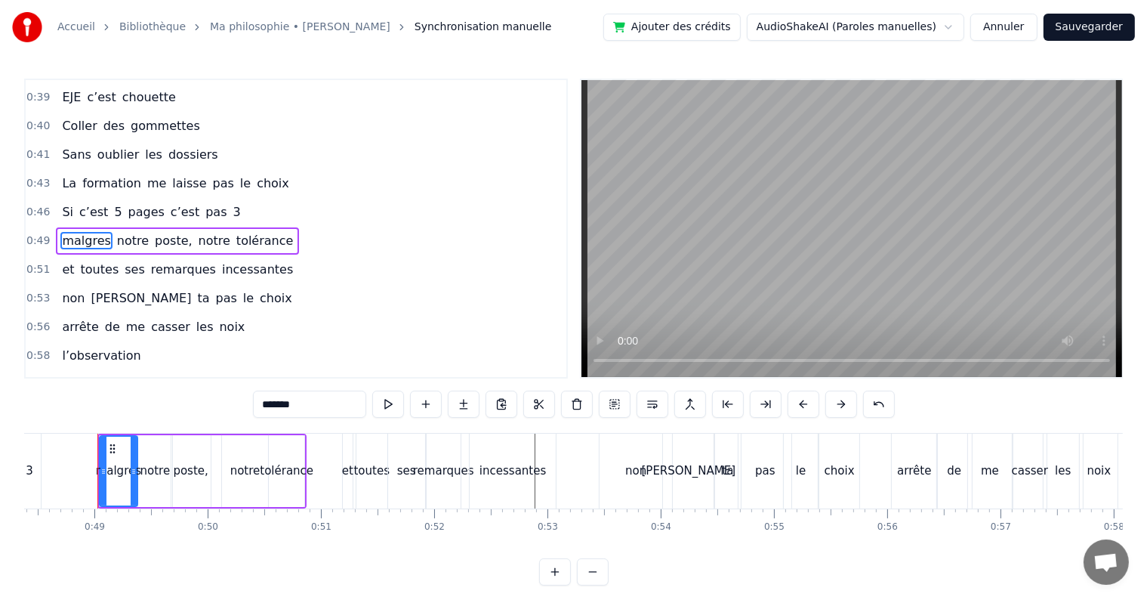
scroll to position [0, 5478]
click at [296, 396] on input "*******" at bounding box center [309, 403] width 113 height 27
click at [60, 261] on span "et" at bounding box center [67, 269] width 15 height 17
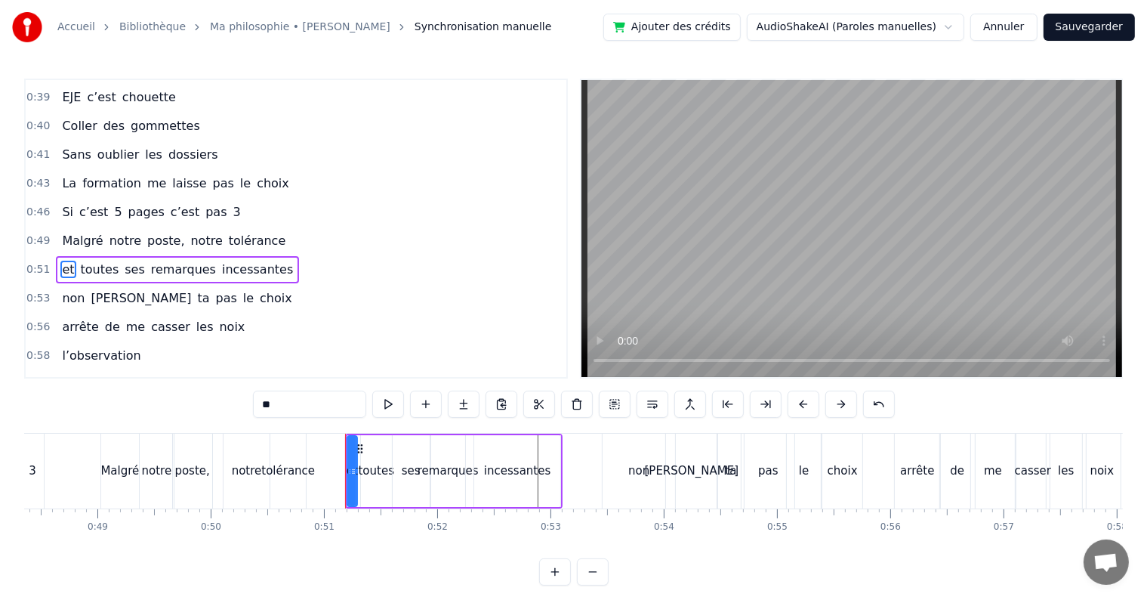
scroll to position [254, 0]
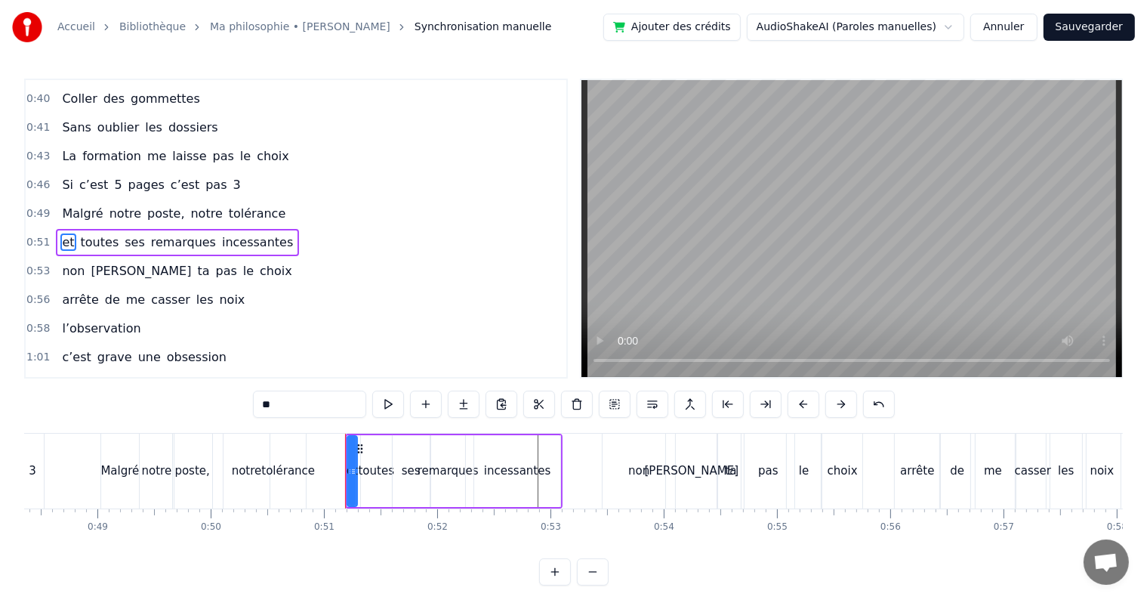
click at [308, 406] on input "**" at bounding box center [309, 403] width 113 height 27
click at [66, 262] on span "non" at bounding box center [73, 270] width 26 height 17
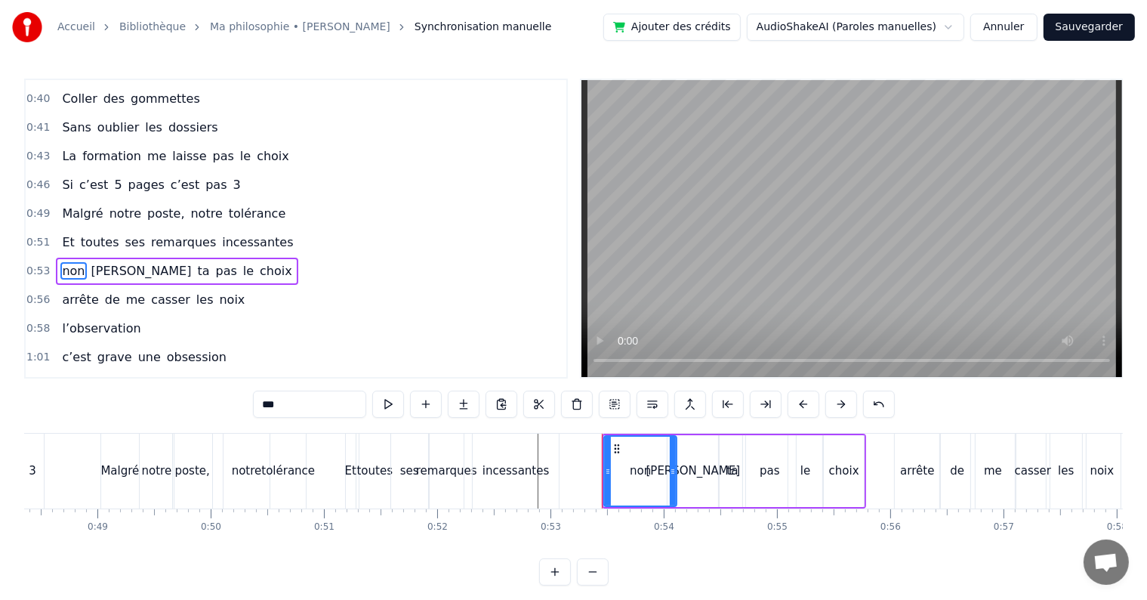
scroll to position [282, 0]
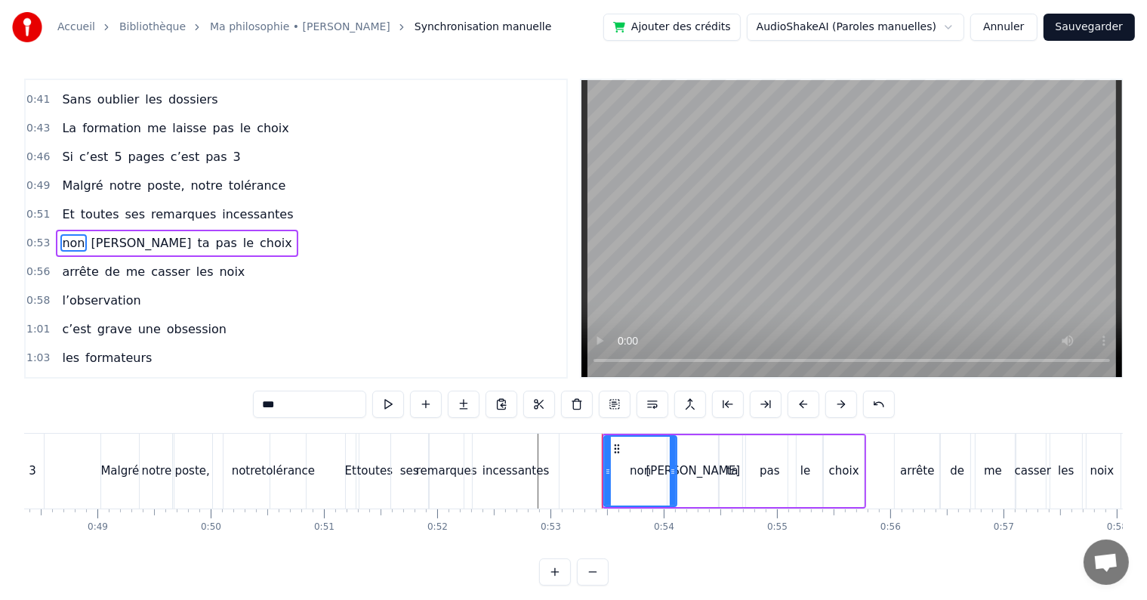
click at [295, 403] on input "***" at bounding box center [309, 403] width 113 height 27
click at [197, 235] on span "ta" at bounding box center [204, 242] width 15 height 17
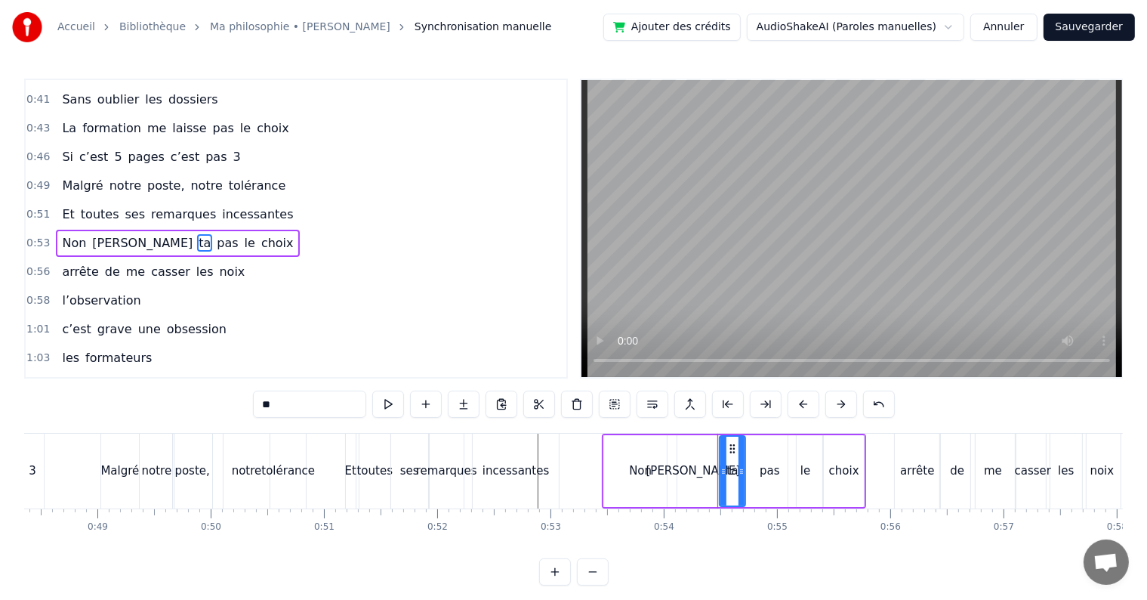
click at [298, 405] on input "**" at bounding box center [309, 403] width 113 height 27
click at [78, 263] on span "arrête" at bounding box center [79, 271] width 39 height 17
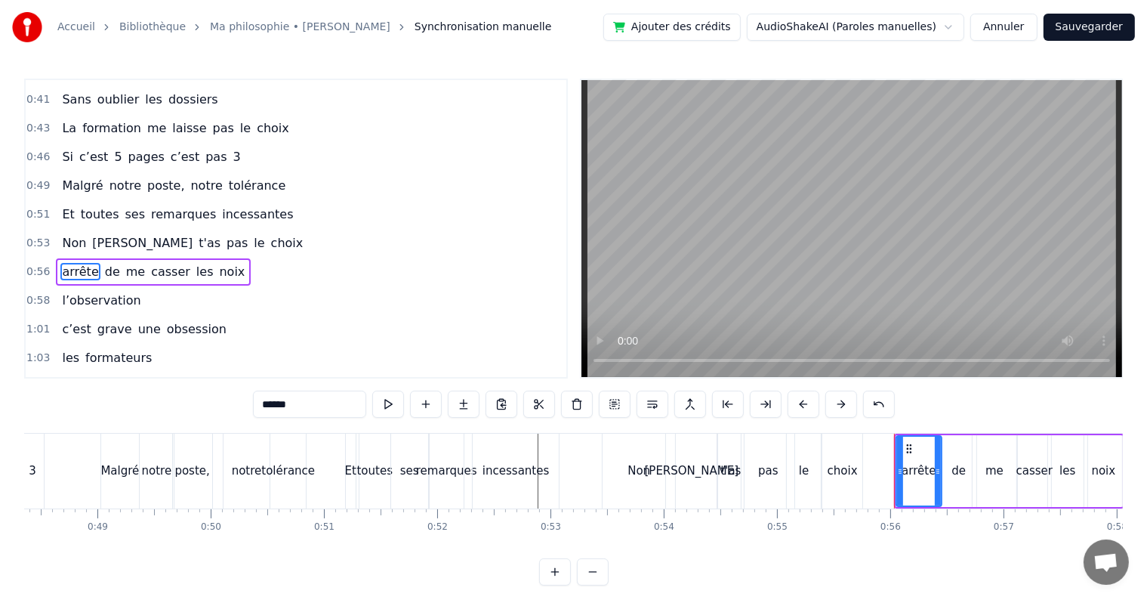
scroll to position [310, 0]
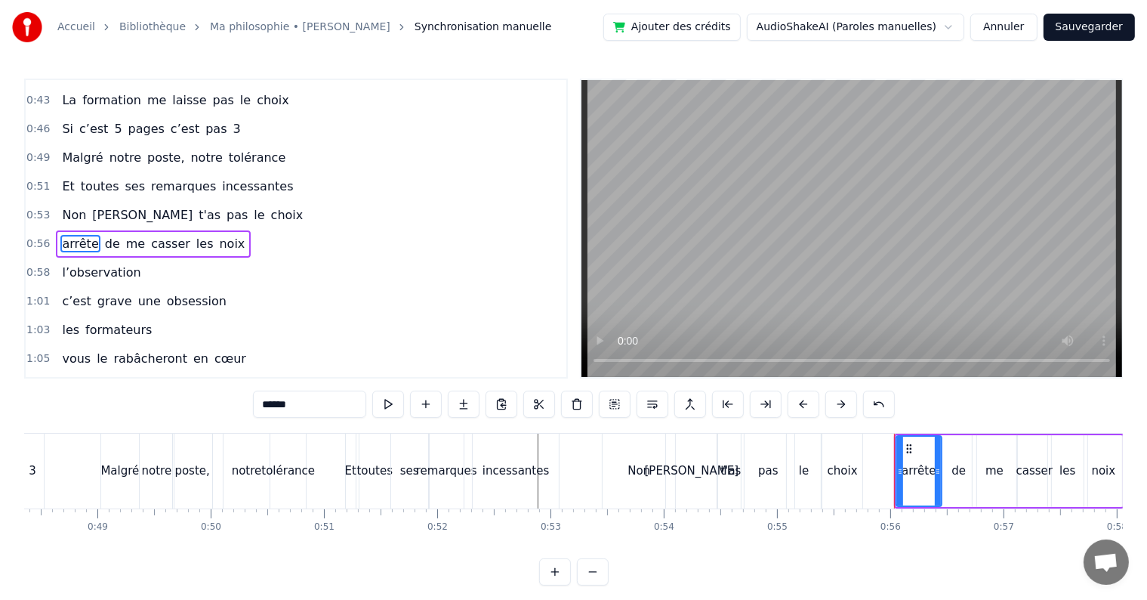
click at [281, 400] on input "******" at bounding box center [309, 403] width 113 height 27
click at [68, 264] on span "l’observation" at bounding box center [101, 272] width 82 height 17
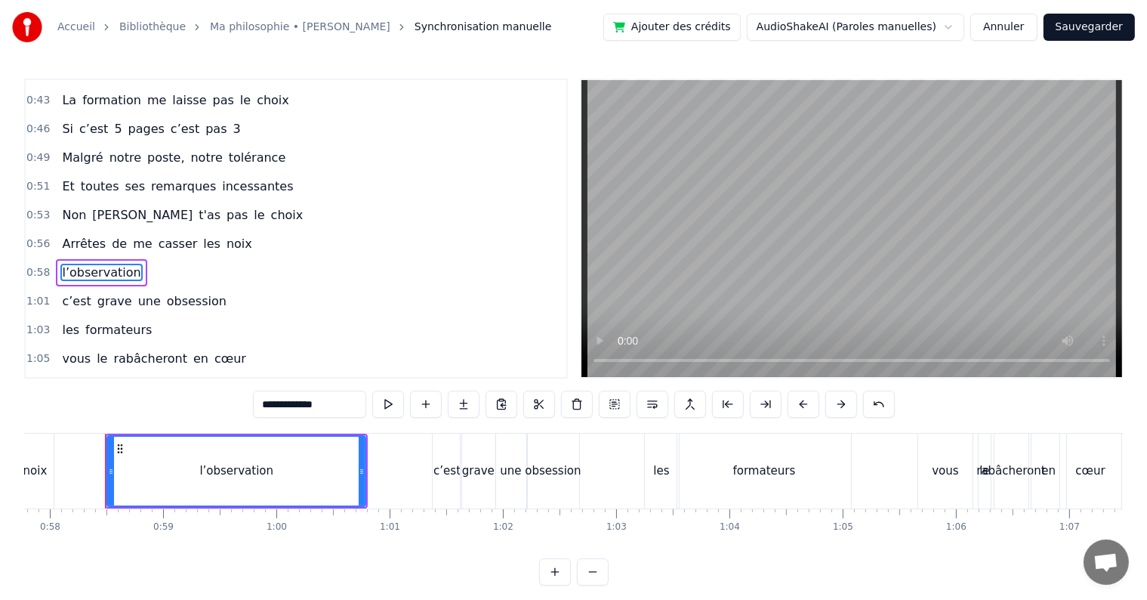
scroll to position [0, 6549]
click at [273, 417] on input "**********" at bounding box center [309, 403] width 113 height 27
click at [269, 399] on input "**********" at bounding box center [309, 403] width 113 height 27
type input "*"
click at [288, 403] on input "**********" at bounding box center [309, 403] width 113 height 27
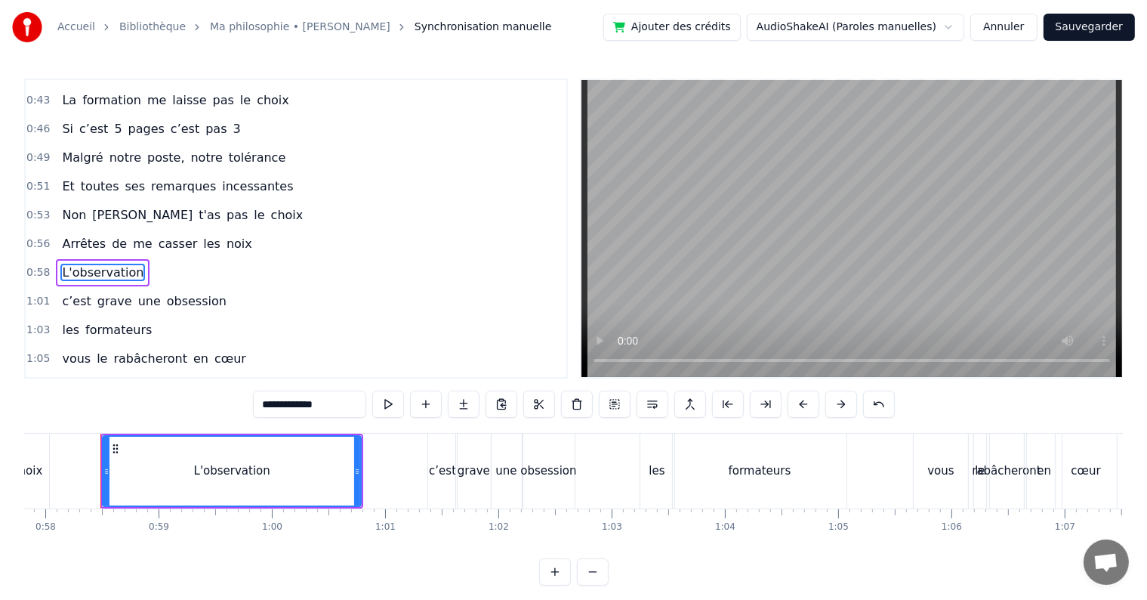
click at [75, 292] on span "c’est" at bounding box center [76, 300] width 32 height 17
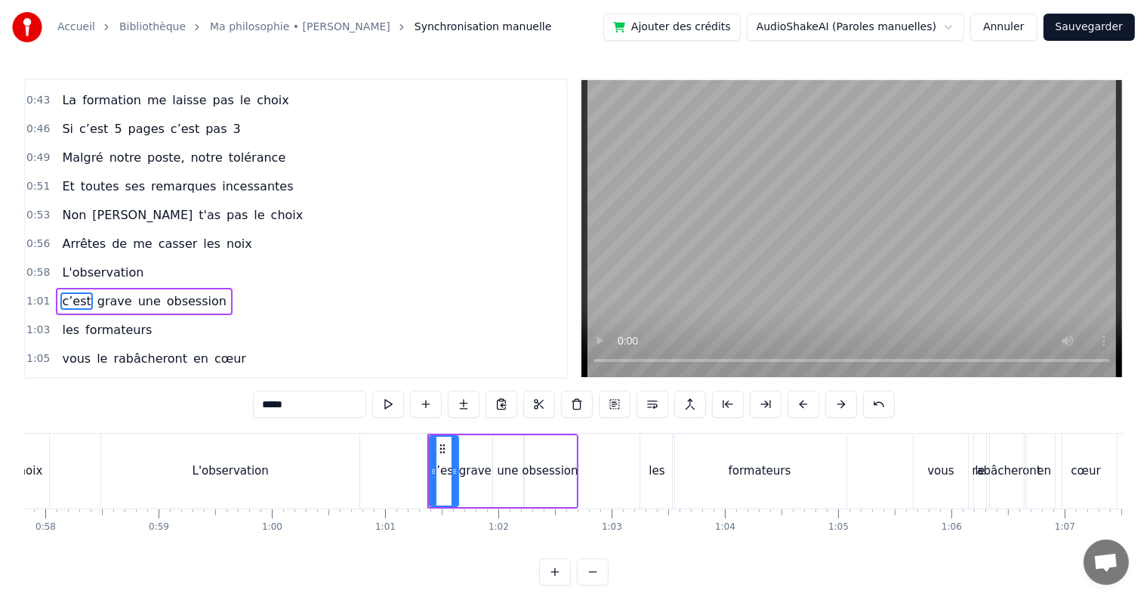
scroll to position [366, 0]
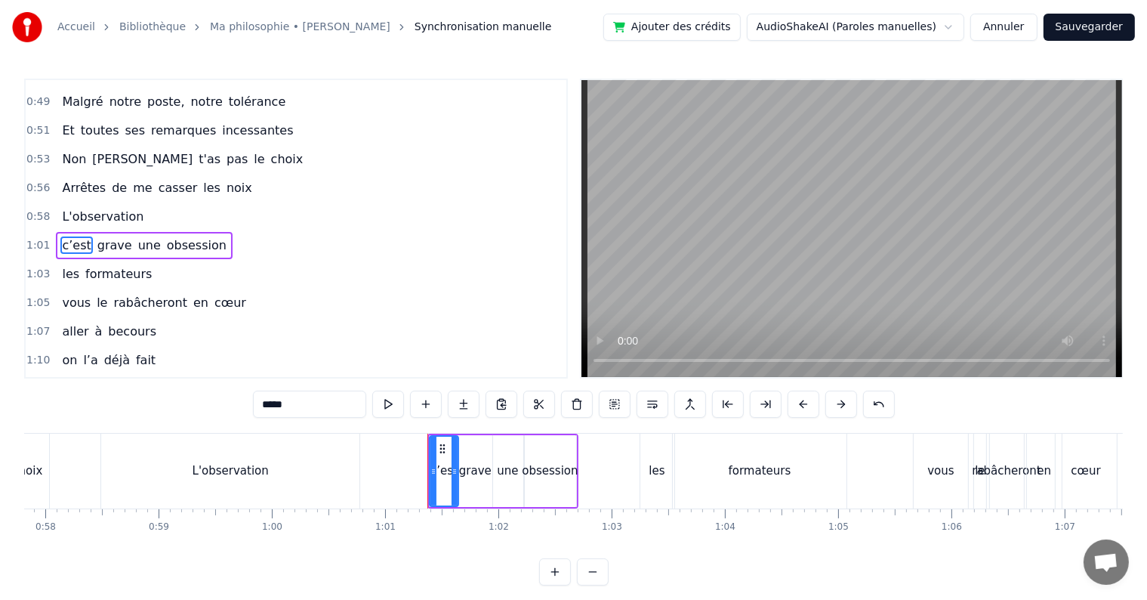
click at [290, 415] on input "*****" at bounding box center [309, 403] width 113 height 27
click at [63, 265] on span "les" at bounding box center [70, 273] width 20 height 17
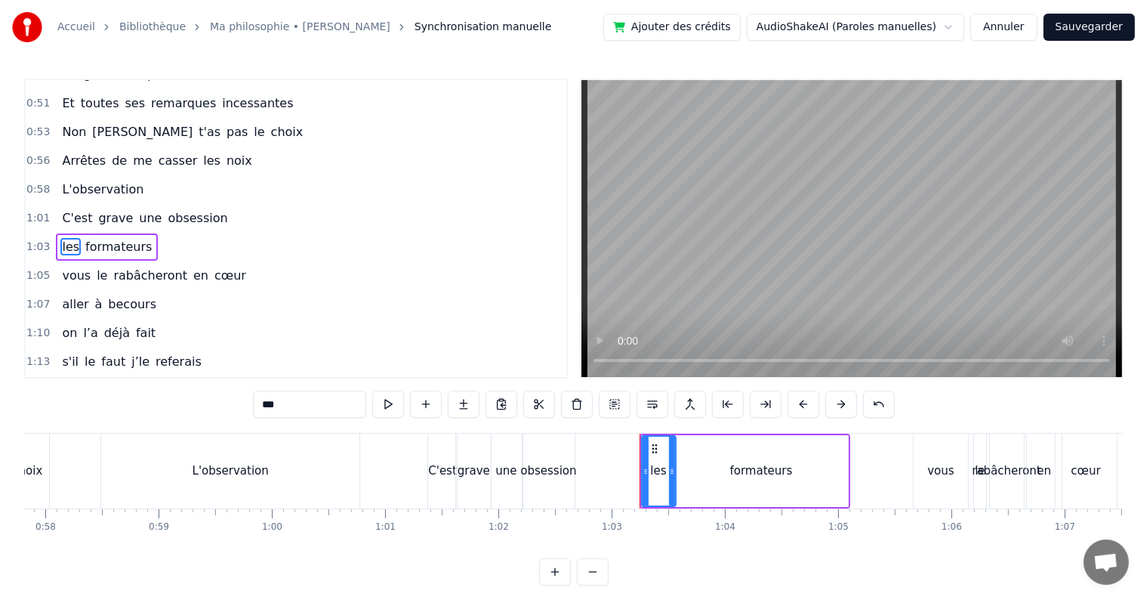
click at [297, 403] on input "***" at bounding box center [309, 403] width 113 height 27
click at [69, 267] on span "vous" at bounding box center [76, 275] width 32 height 17
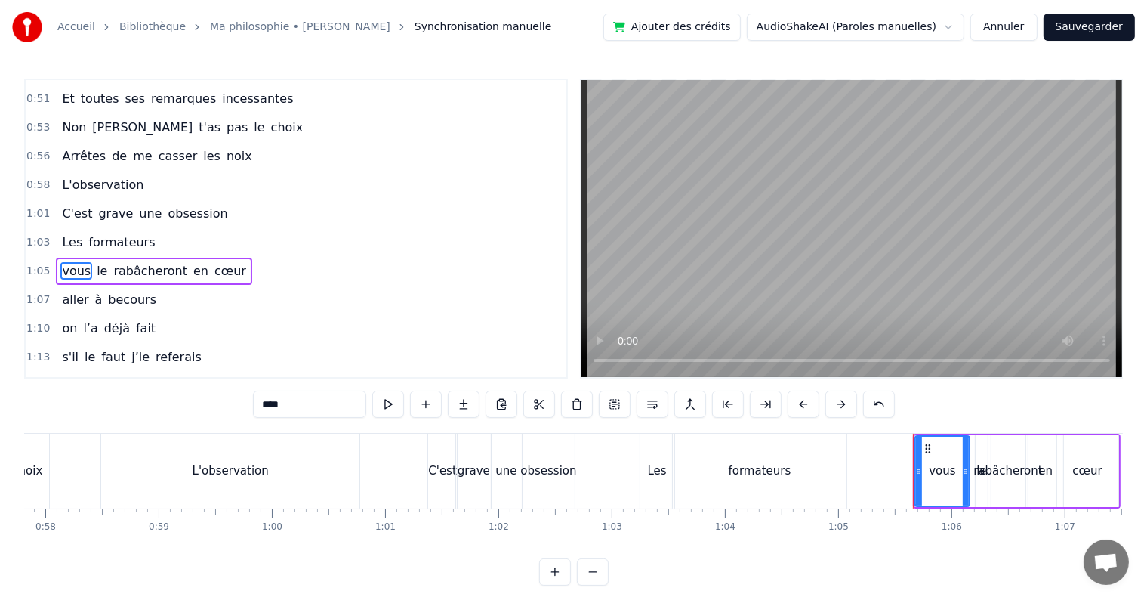
click at [280, 396] on input "****" at bounding box center [309, 403] width 113 height 27
click at [63, 291] on span "aller" at bounding box center [74, 299] width 29 height 17
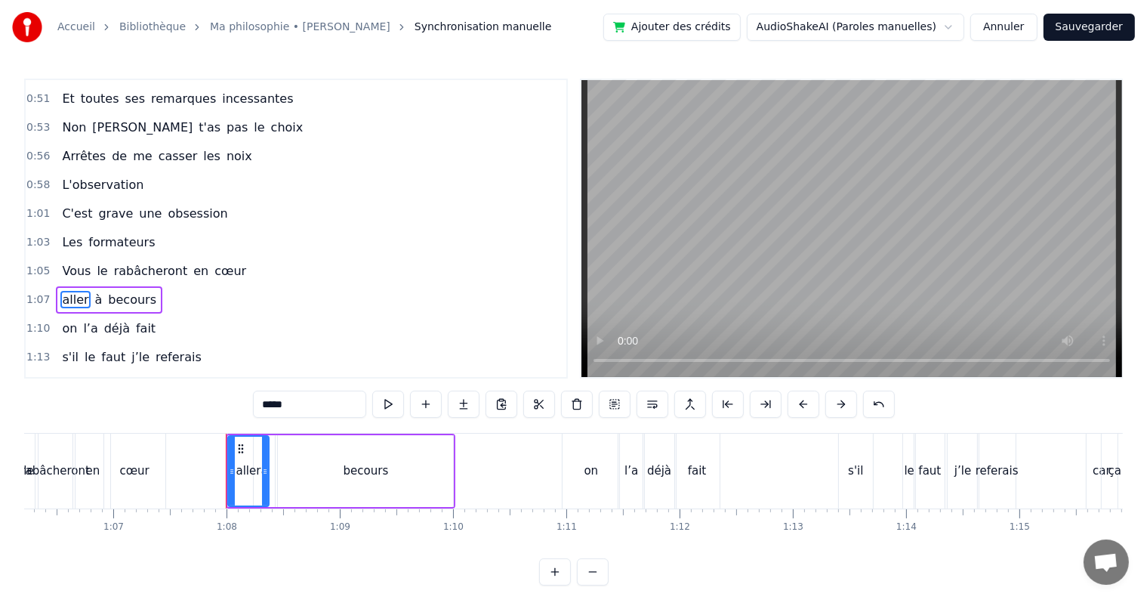
scroll to position [0, 7626]
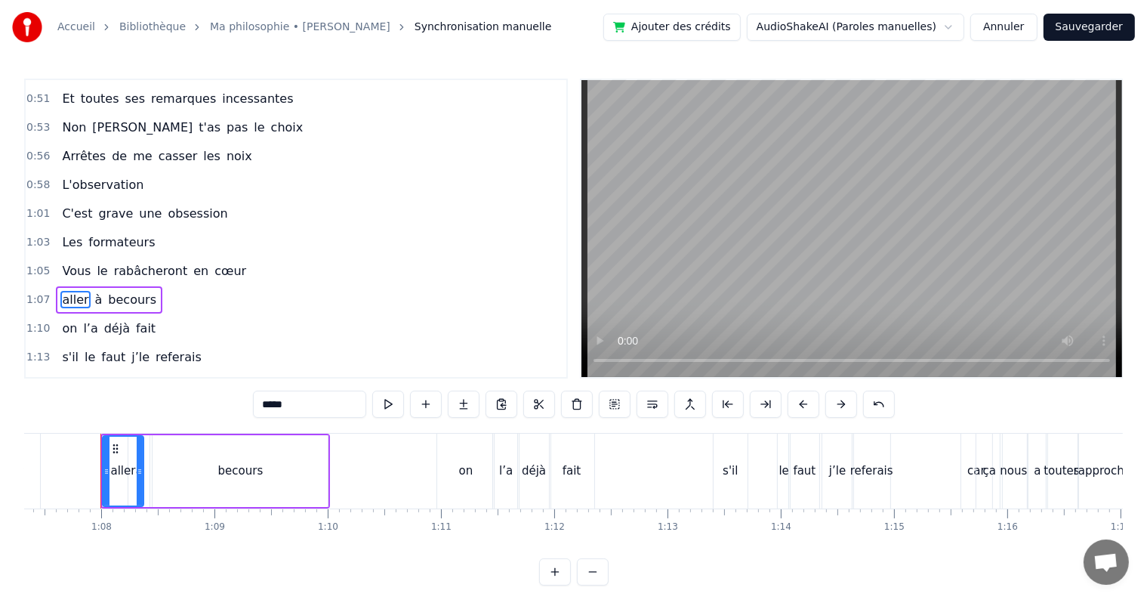
click at [269, 399] on input "*****" at bounding box center [309, 403] width 113 height 27
click at [114, 291] on span "becours" at bounding box center [133, 299] width 51 height 17
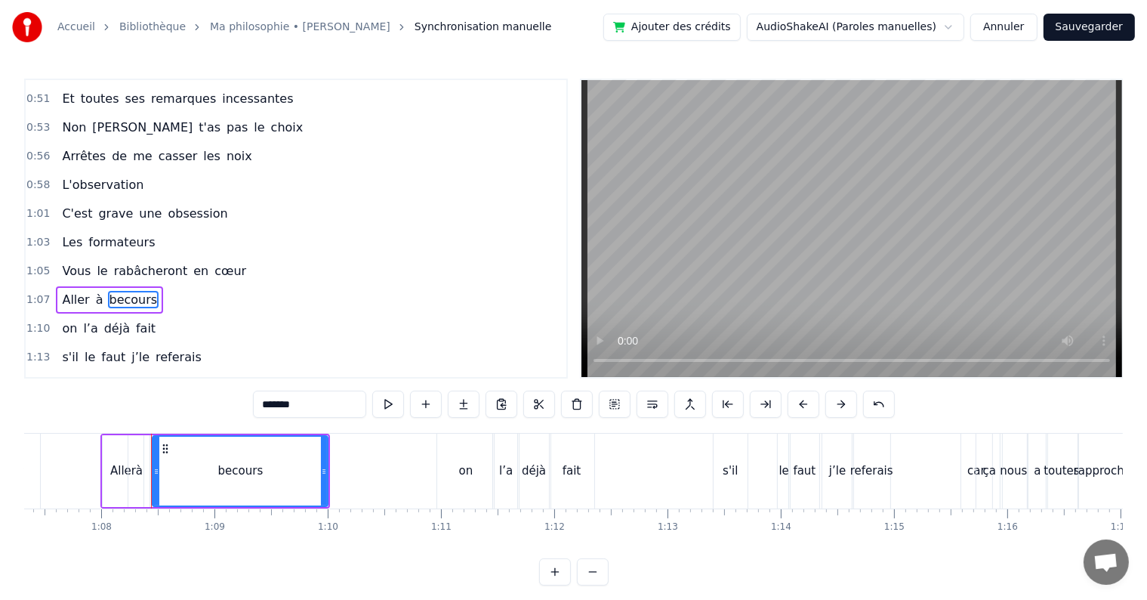
click at [279, 406] on input "*******" at bounding box center [309, 403] width 113 height 27
click at [269, 401] on input "*******" at bounding box center [309, 403] width 113 height 27
type input "*"
click at [67, 319] on span "on" at bounding box center [69, 327] width 18 height 17
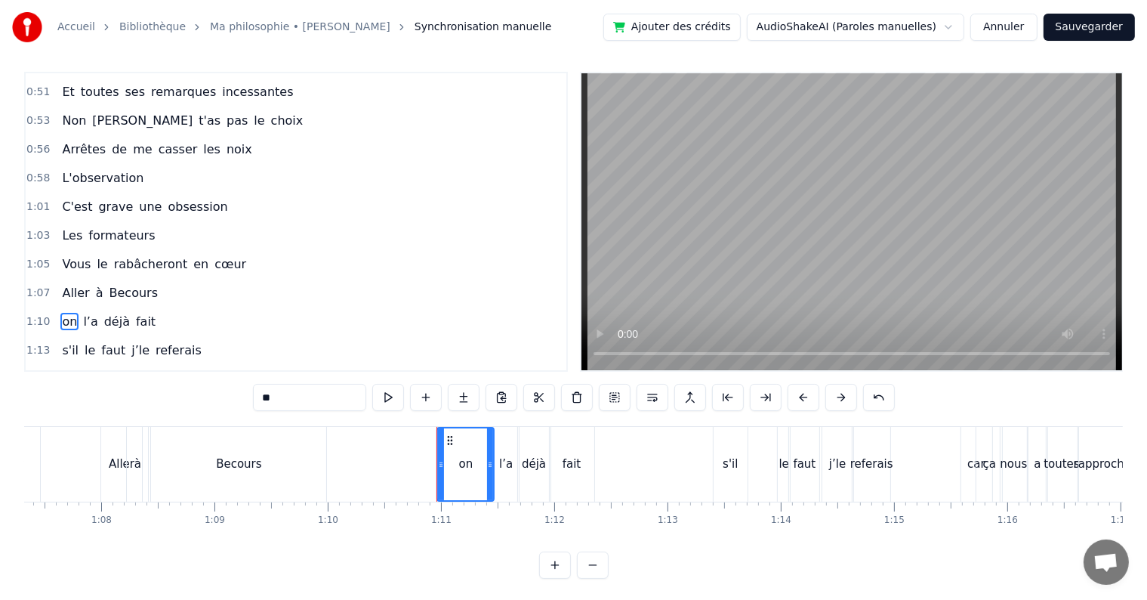
click at [286, 405] on input "**" at bounding box center [309, 397] width 113 height 27
click at [60, 341] on span "s'il" at bounding box center [70, 349] width 20 height 17
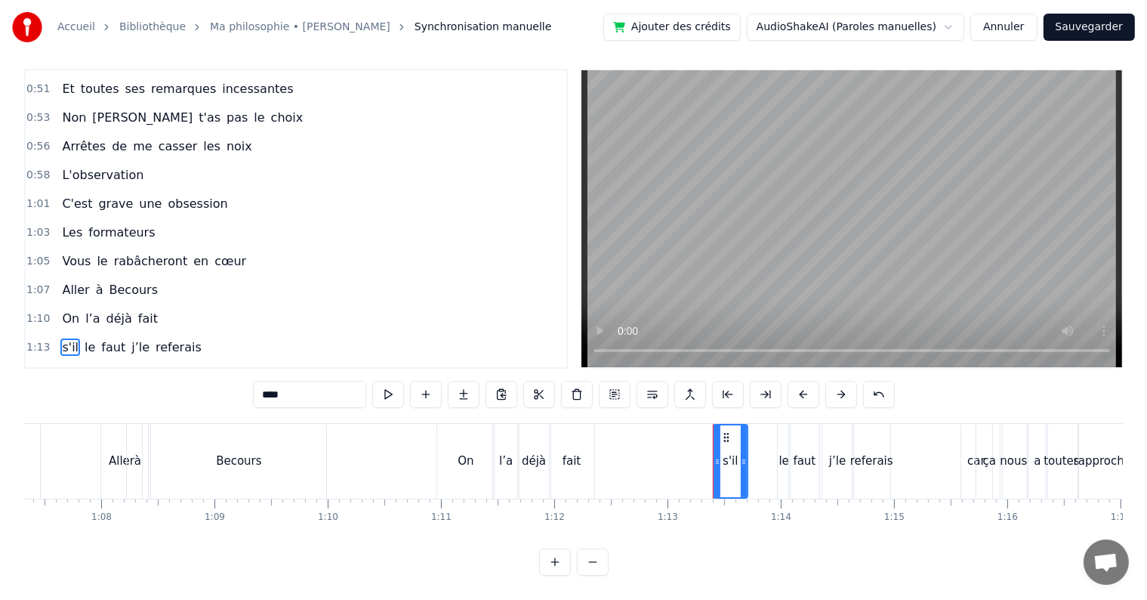
click at [269, 381] on input "****" at bounding box center [309, 394] width 113 height 27
click at [71, 367] on span "car" at bounding box center [71, 375] width 22 height 17
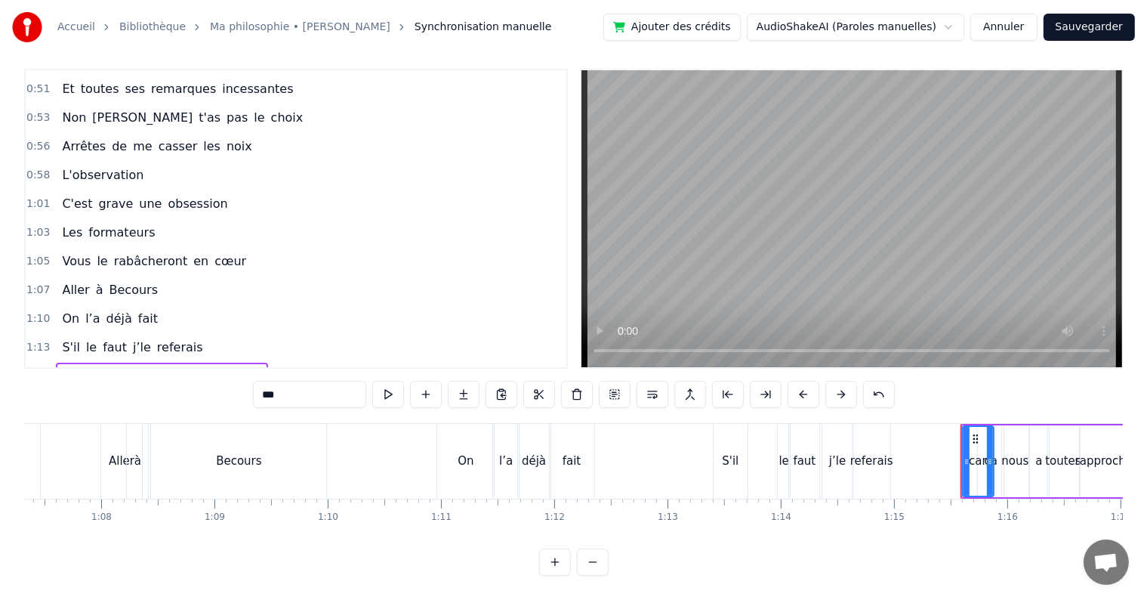
click at [291, 381] on input "***" at bounding box center [309, 394] width 113 height 27
click at [224, 367] on span "rapproché" at bounding box center [233, 375] width 65 height 17
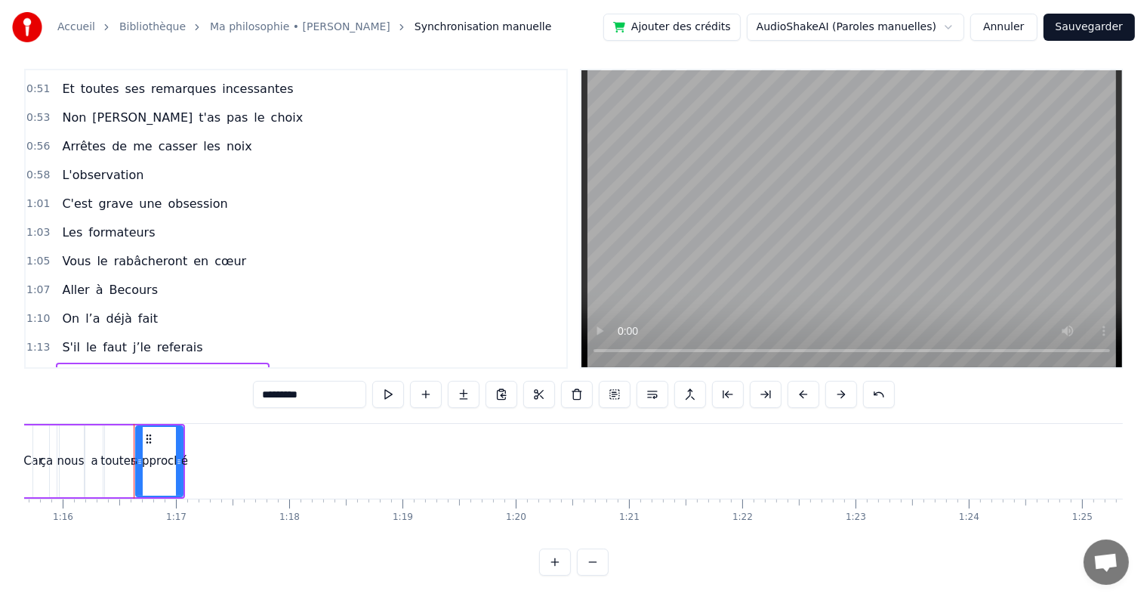
scroll to position [0, 8604]
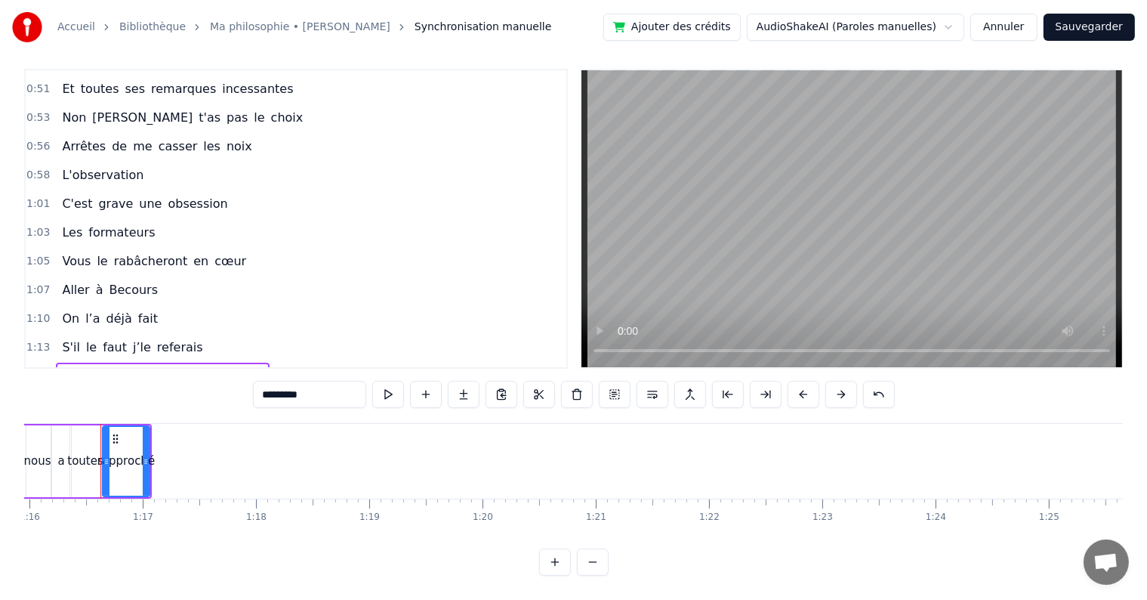
click at [335, 387] on input "*********" at bounding box center [309, 394] width 113 height 27
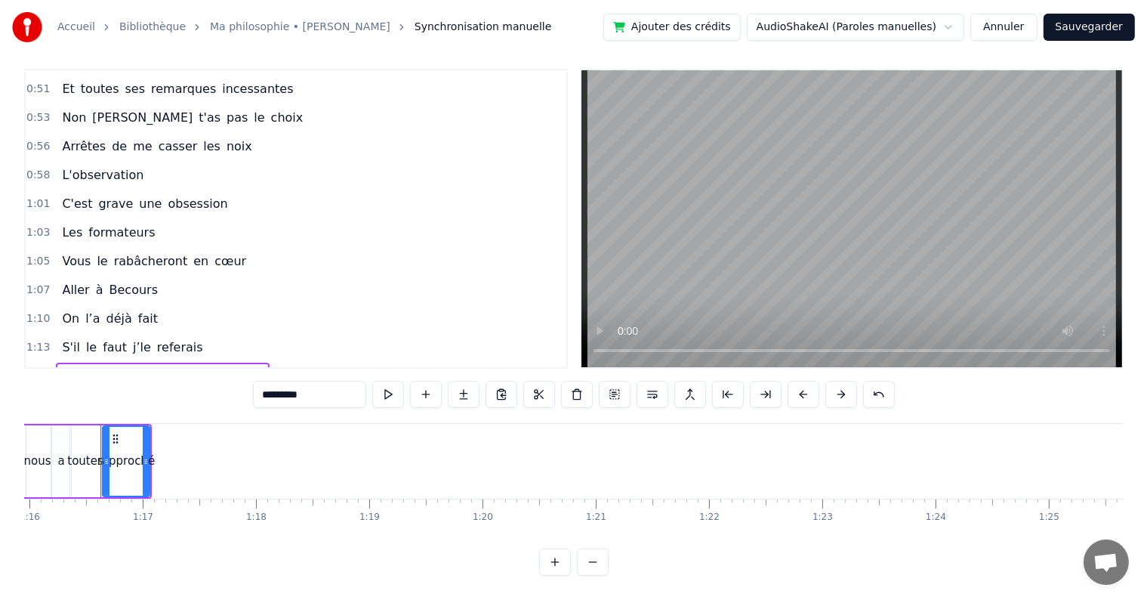
click at [309, 381] on input "*********" at bounding box center [309, 394] width 113 height 27
click at [320, 384] on input "*********" at bounding box center [309, 394] width 113 height 27
type input "**********"
click at [313, 362] on div "1:15 Car ça nous a toutes rapprochées" at bounding box center [296, 376] width 541 height 29
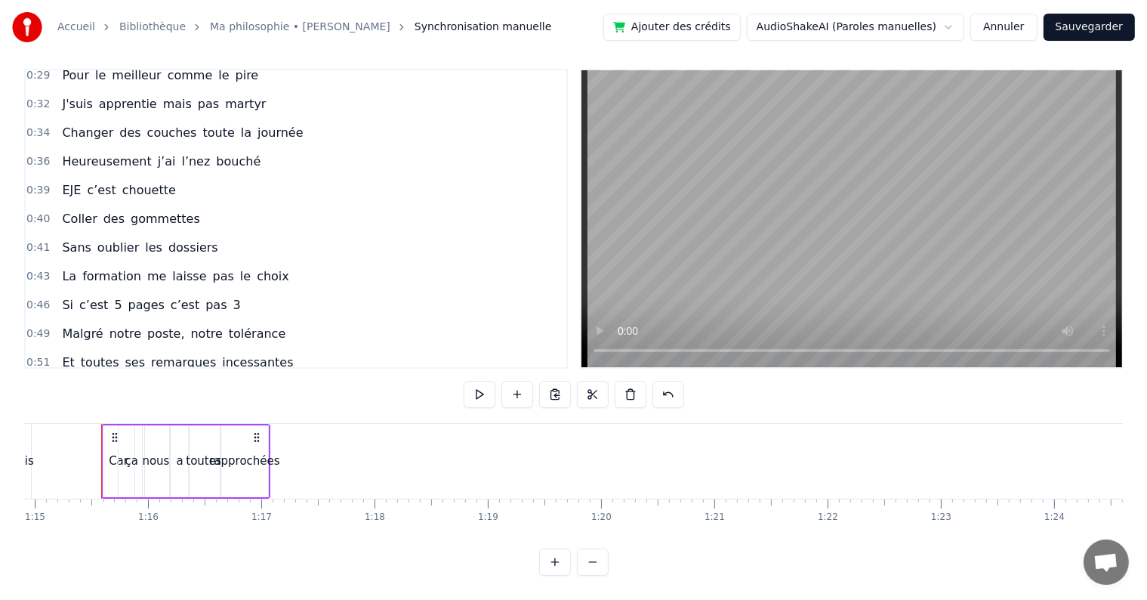
scroll to position [0, 0]
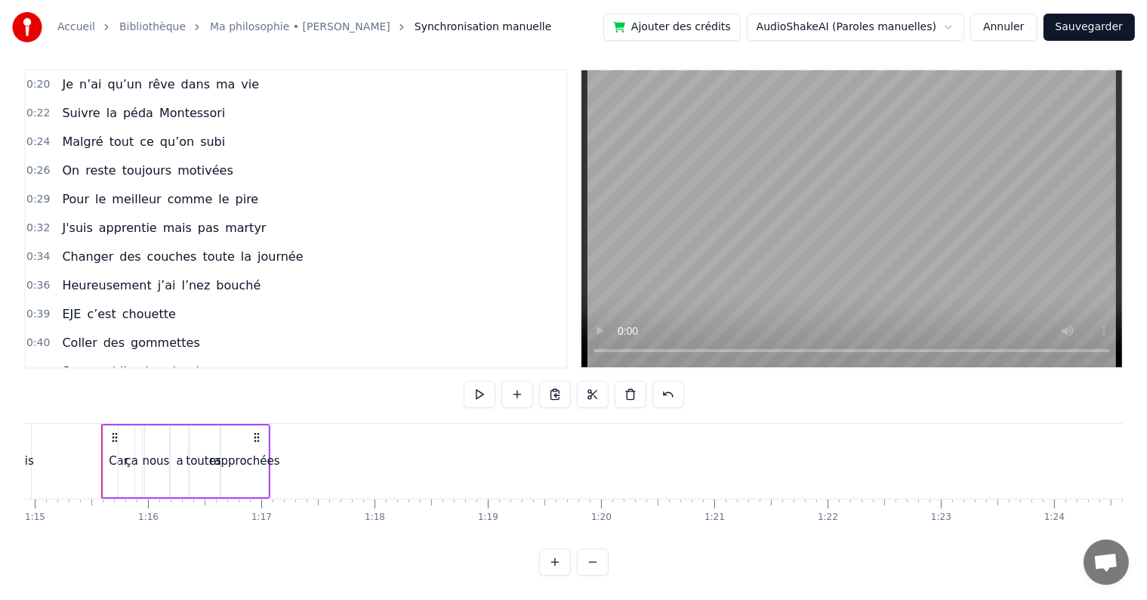
click at [1107, 33] on button "Sauvegarder" at bounding box center [1089, 27] width 91 height 27
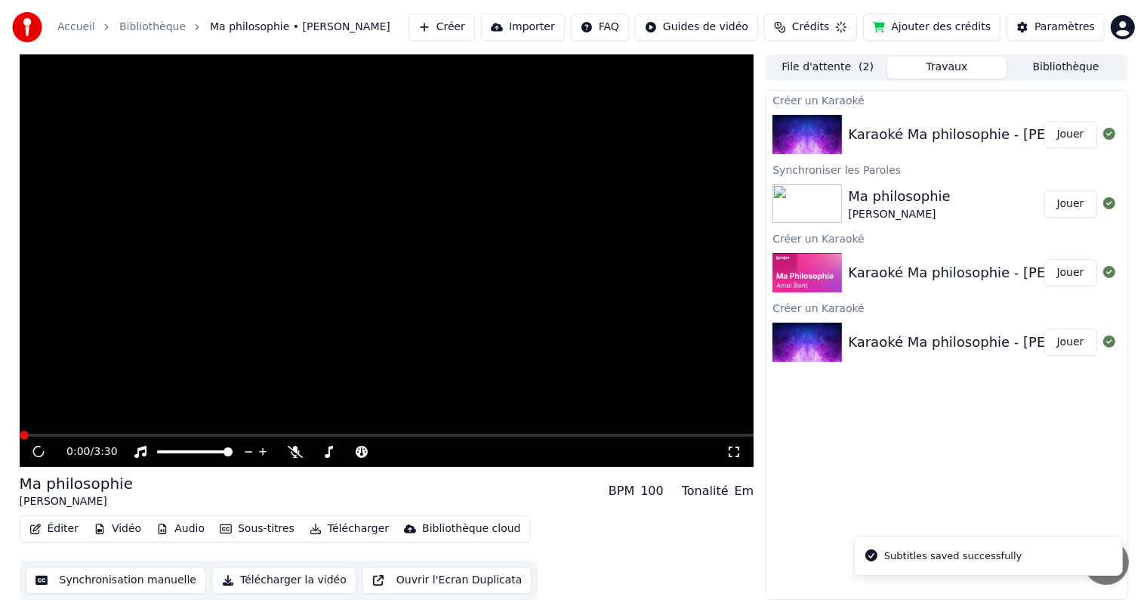
scroll to position [1, 0]
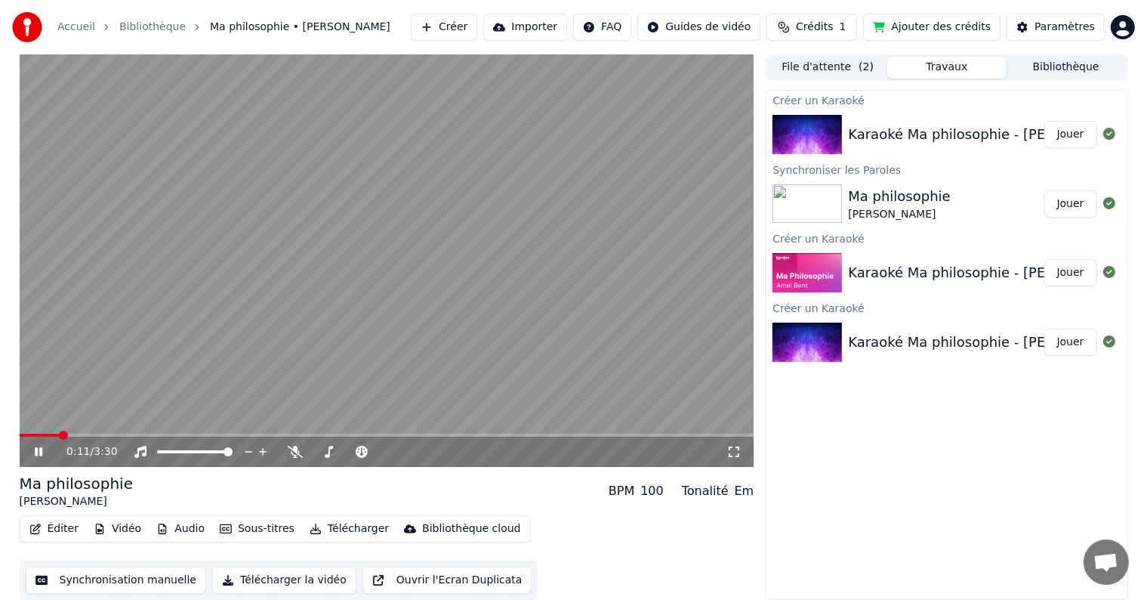
click at [110, 433] on span at bounding box center [387, 434] width 735 height 3
click at [60, 532] on button "Éditer" at bounding box center [53, 528] width 61 height 21
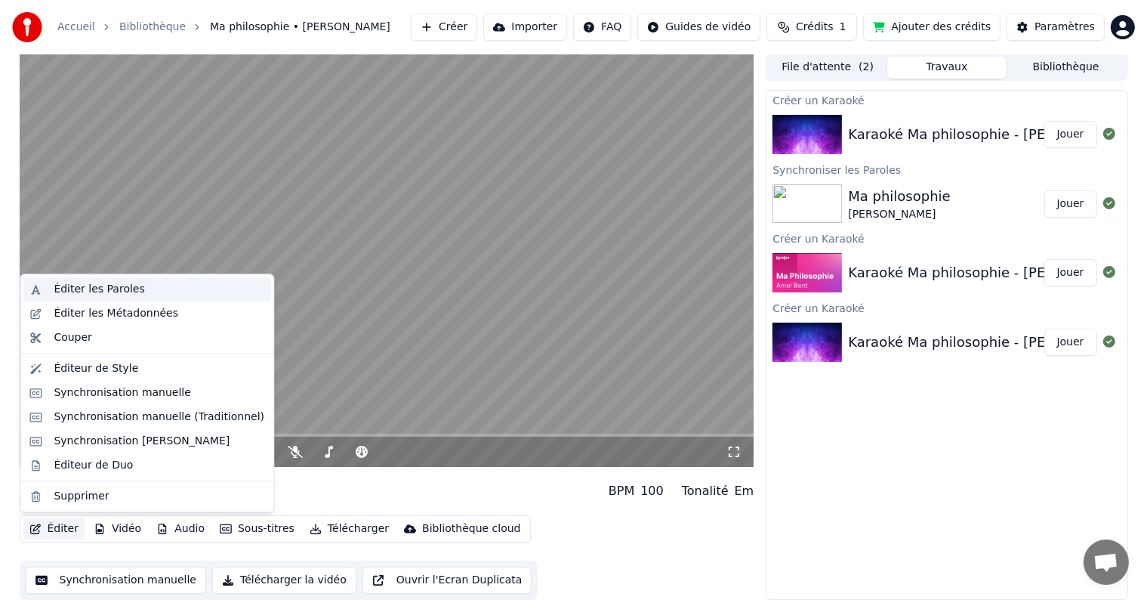
click at [125, 295] on div "Éditer les Paroles" at bounding box center [99, 289] width 91 height 15
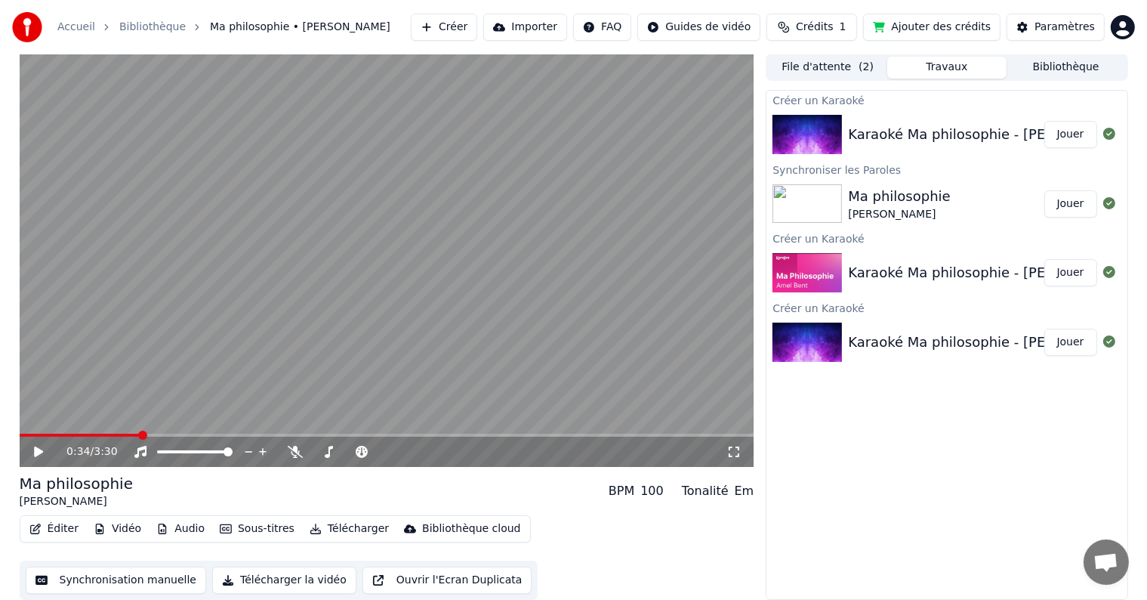
scroll to position [0, 0]
click at [20, 435] on span at bounding box center [24, 435] width 9 height 9
click at [33, 452] on icon at bounding box center [49, 452] width 35 height 12
click at [245, 523] on button "Sous-titres" at bounding box center [257, 529] width 87 height 21
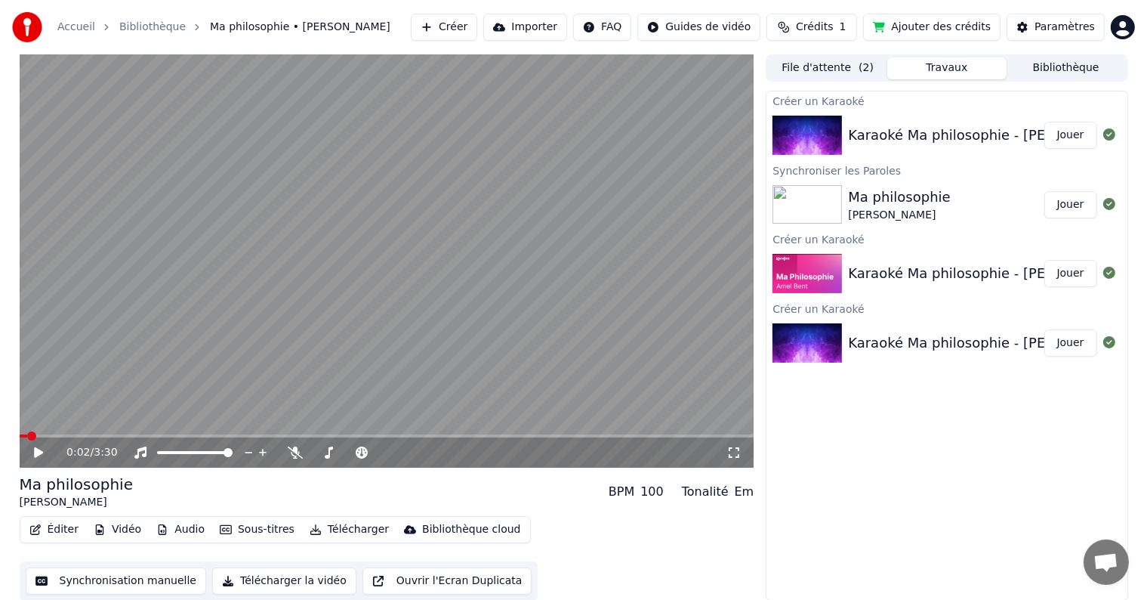
click at [597, 517] on div "Éditer Vidéo Audio Sous-titres Télécharger Bibliothèque cloud Synchronisation m…" at bounding box center [387, 558] width 735 height 85
click at [346, 529] on button "Télécharger" at bounding box center [349, 529] width 91 height 21
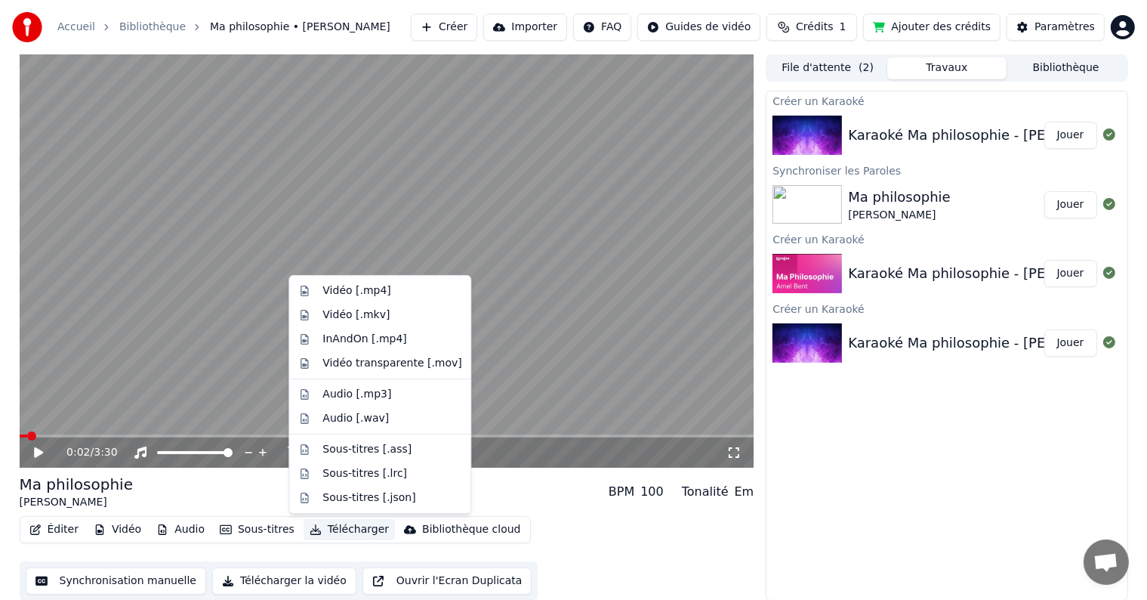
click at [279, 577] on button "Télécharger la vidéo" at bounding box center [284, 580] width 144 height 27
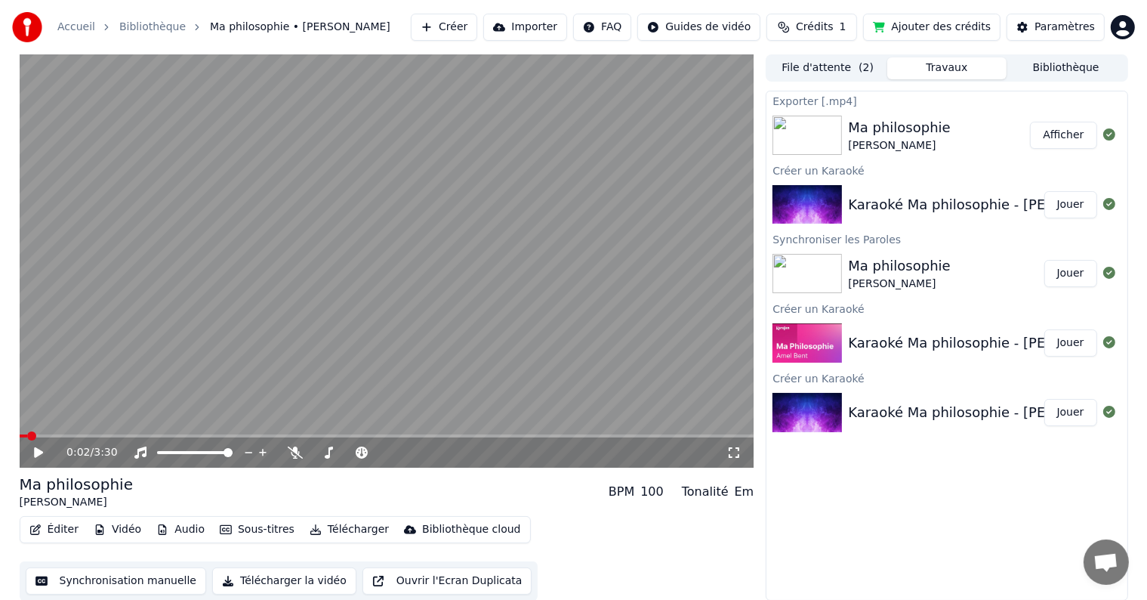
click at [1072, 133] on button "Afficher" at bounding box center [1063, 135] width 66 height 27
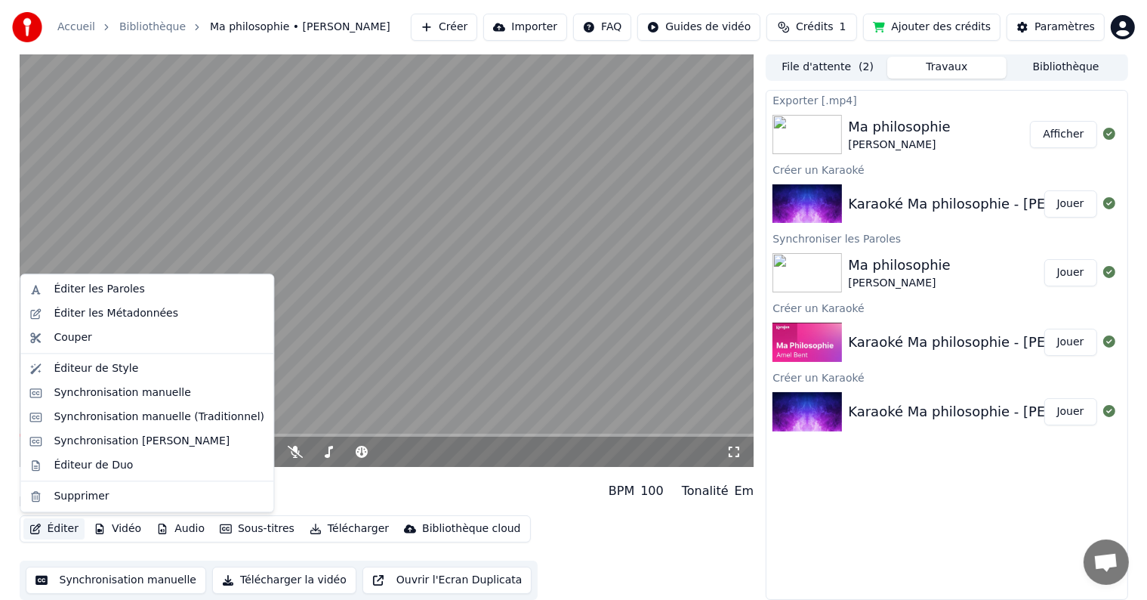
click at [67, 527] on button "Éditer" at bounding box center [53, 528] width 61 height 21
click at [148, 395] on div "Synchronisation manuelle" at bounding box center [122, 392] width 137 height 15
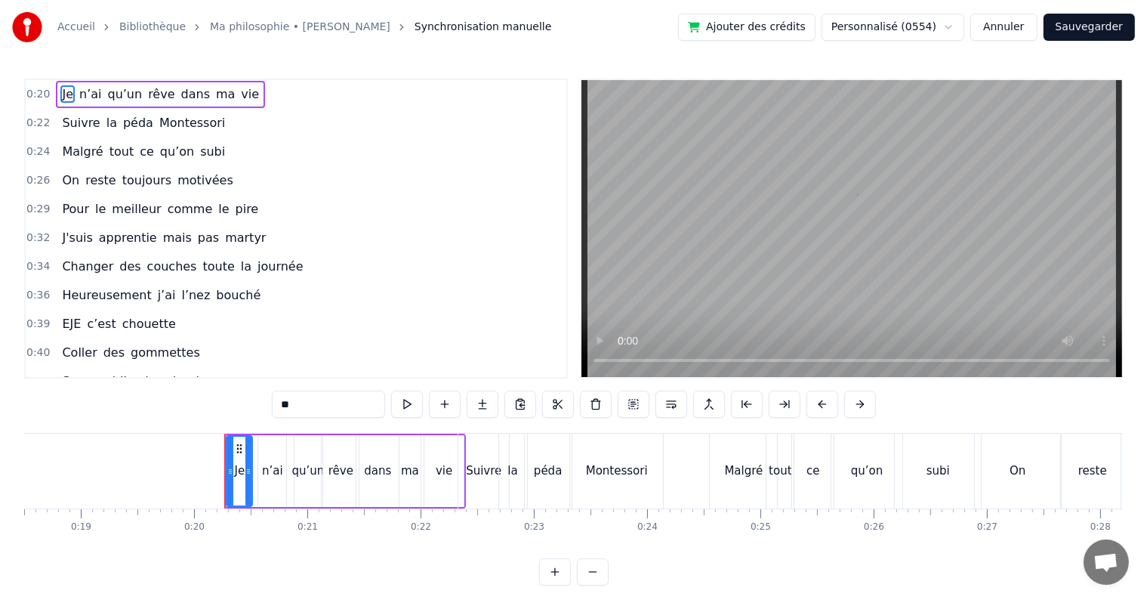
scroll to position [0, 2220]
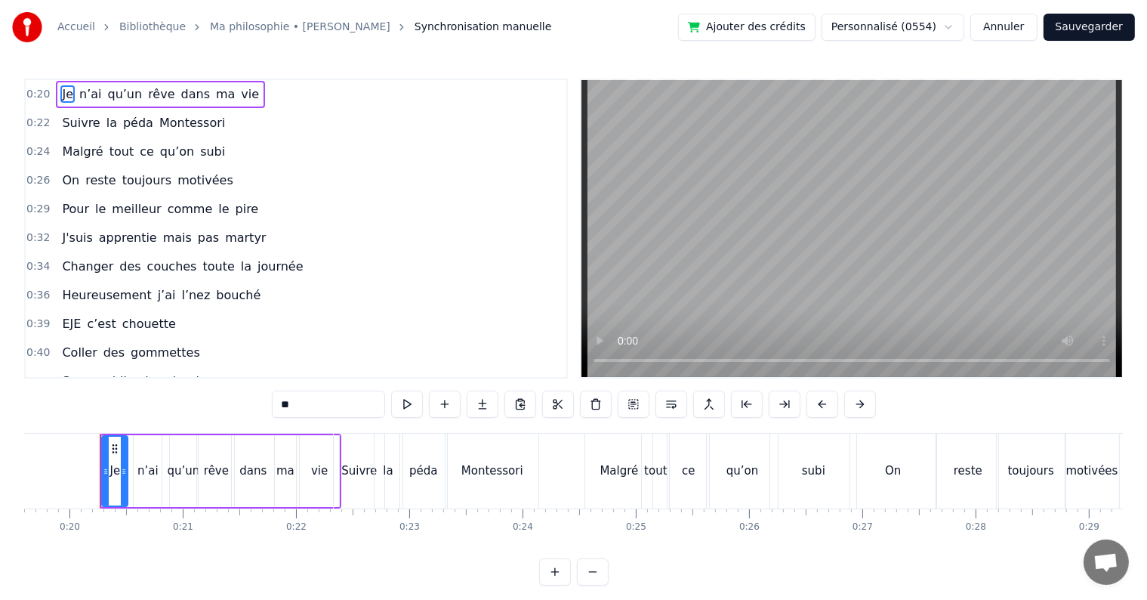
click at [305, 23] on link "Ma philosophie • [PERSON_NAME]" at bounding box center [300, 27] width 180 height 15
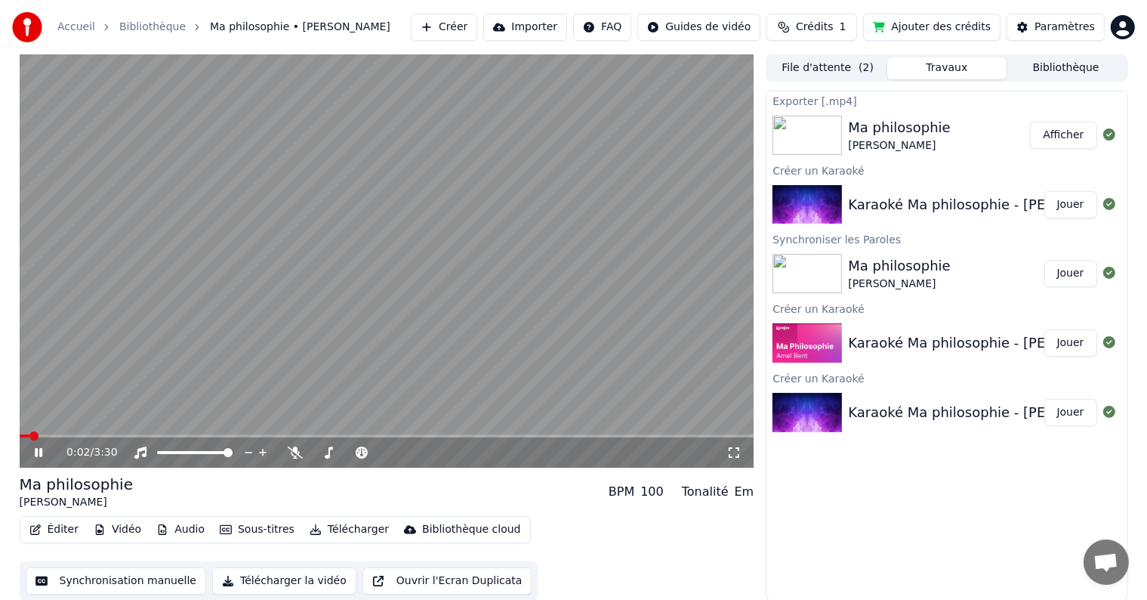
click at [40, 451] on icon at bounding box center [39, 452] width 8 height 9
click at [50, 529] on button "Éditer" at bounding box center [53, 529] width 61 height 21
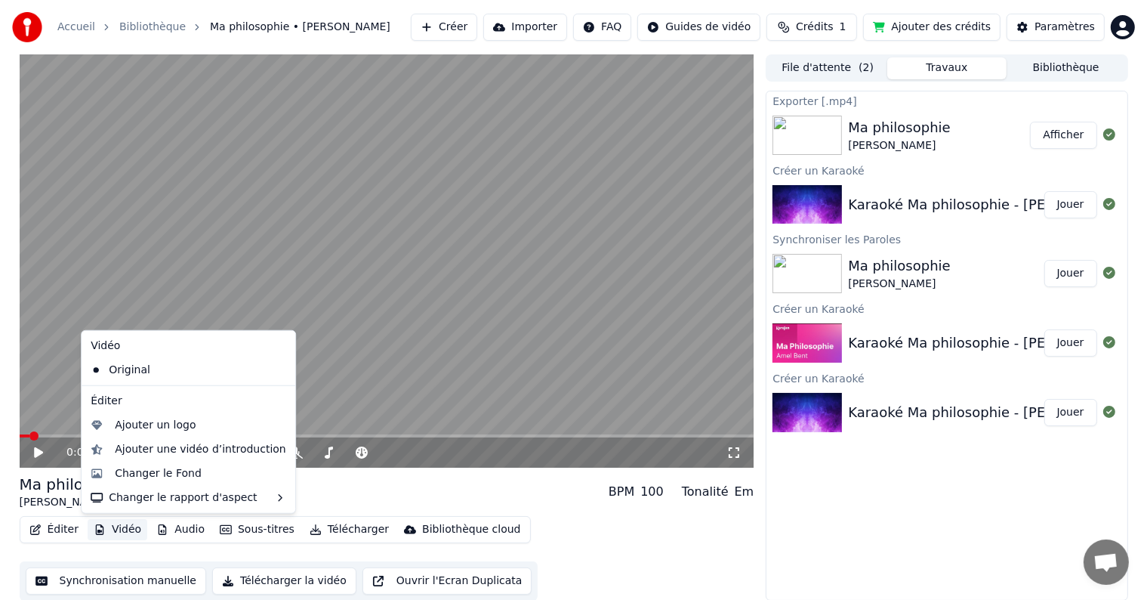
click at [109, 531] on button "Vidéo" at bounding box center [118, 529] width 60 height 21
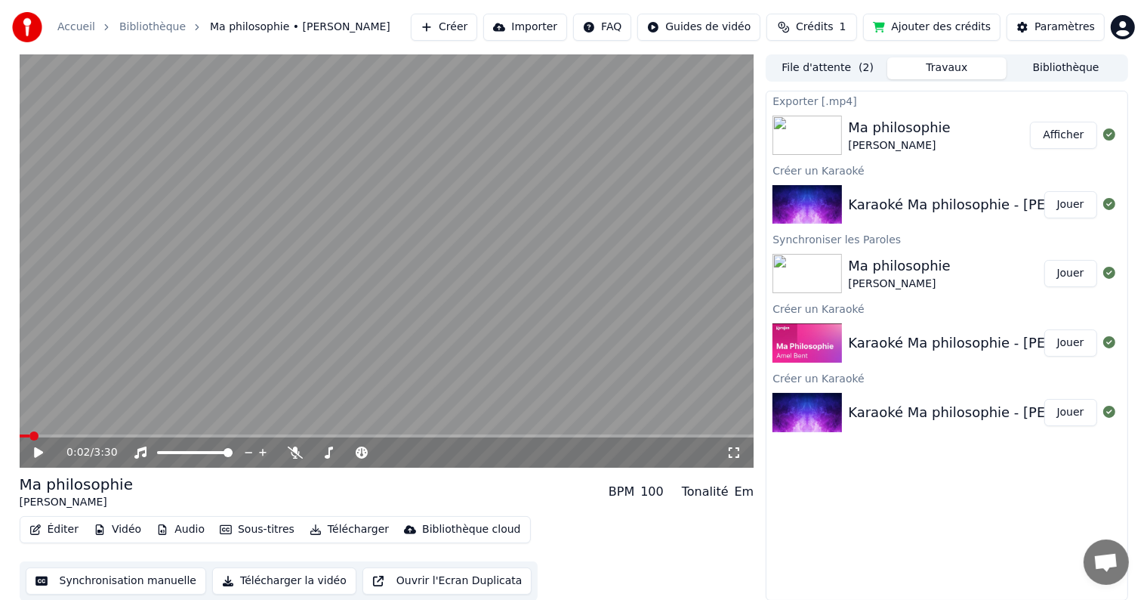
click at [109, 531] on button "Vidéo" at bounding box center [118, 529] width 60 height 21
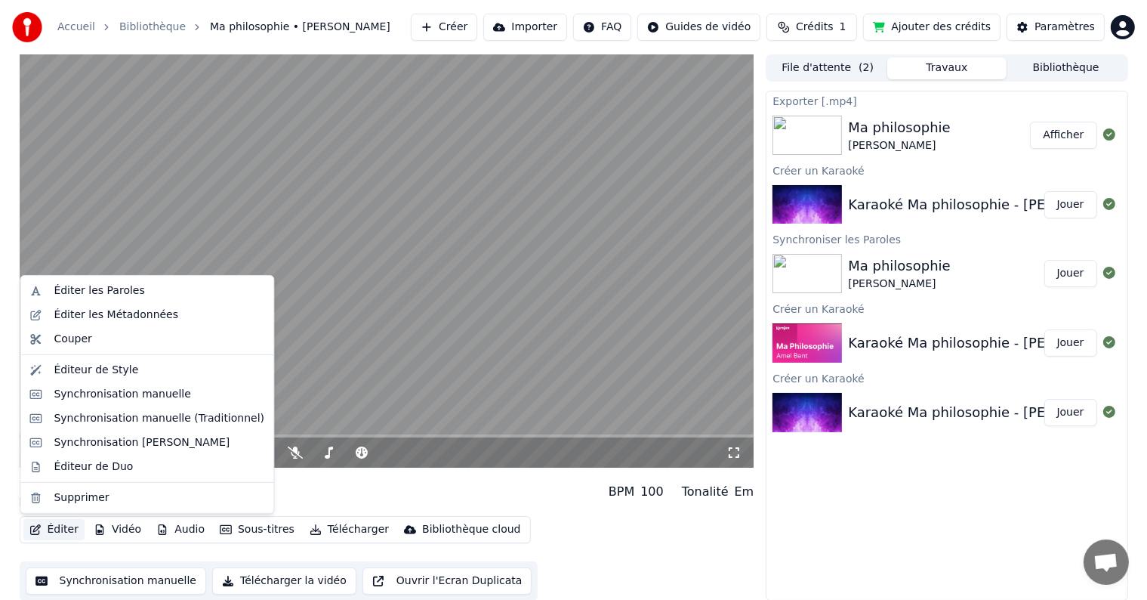
click at [73, 529] on button "Éditer" at bounding box center [53, 529] width 61 height 21
click at [137, 390] on div "Synchronisation manuelle" at bounding box center [122, 394] width 137 height 15
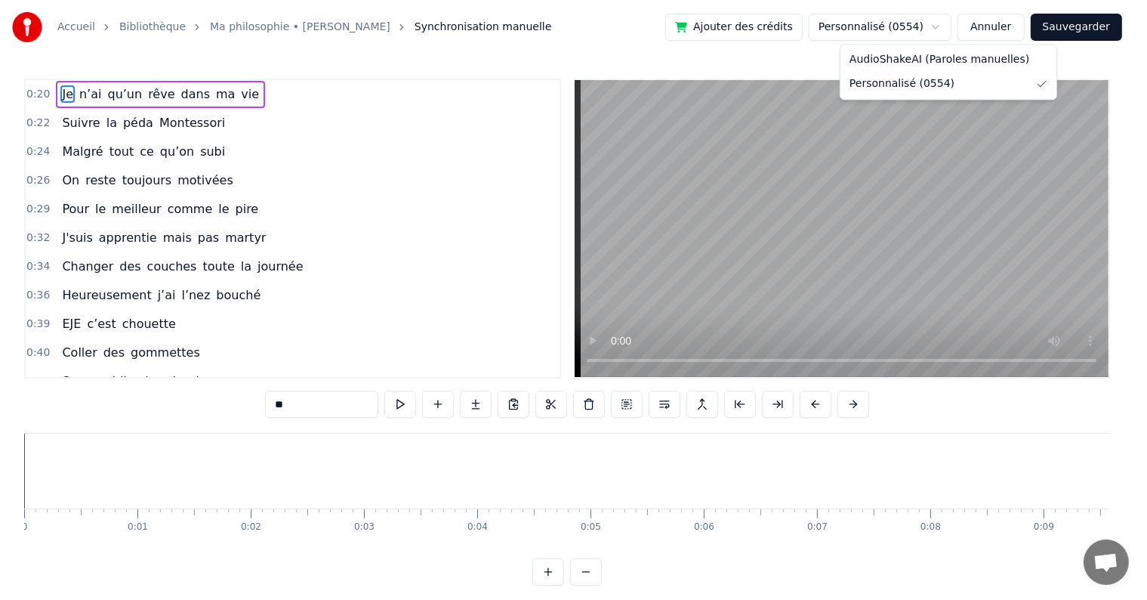
click at [909, 24] on html "Accueil Bibliothèque Ma philosophie • Amel Bent Synchronisation manuelle Ajoute…" at bounding box center [573, 304] width 1147 height 609
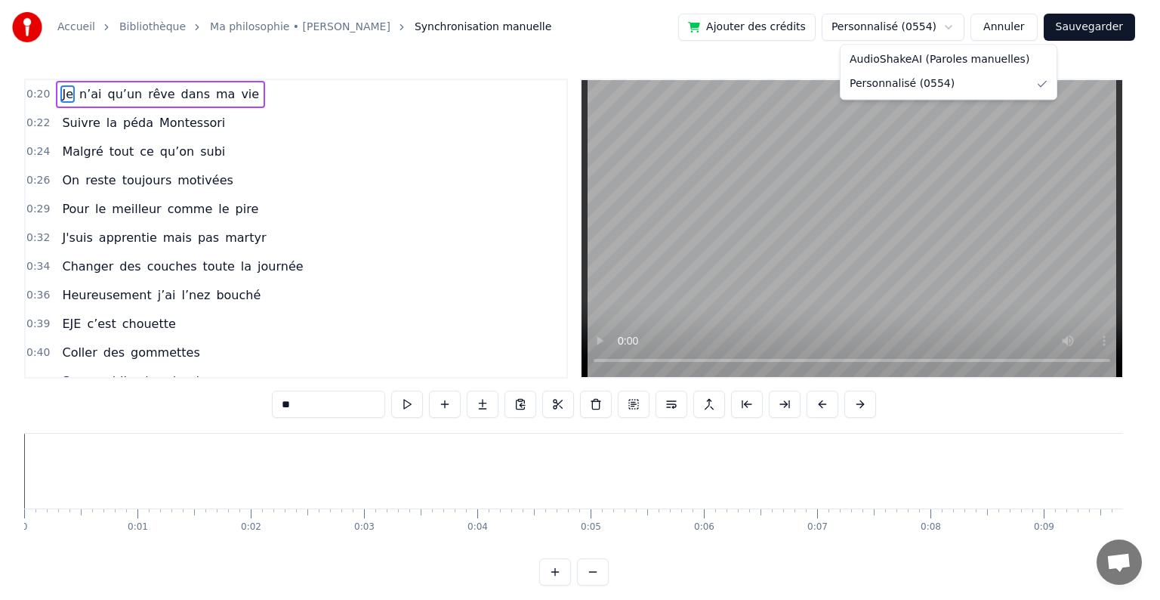
click at [909, 24] on html "Accueil Bibliothèque Ma philosophie • Amel Bent Synchronisation manuelle Ajoute…" at bounding box center [580, 304] width 1160 height 609
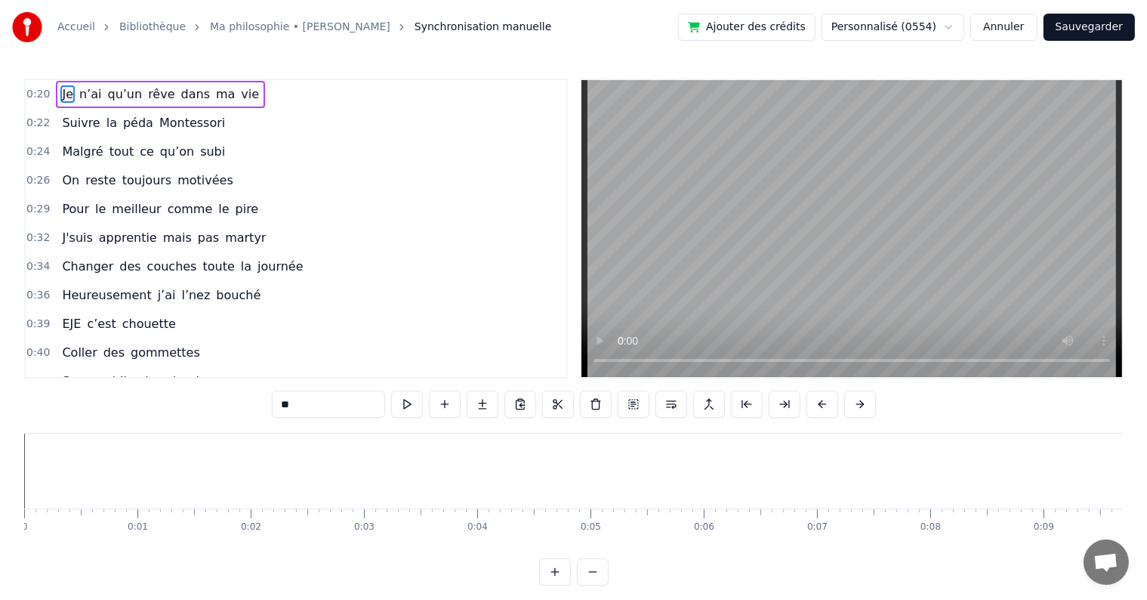
click at [293, 29] on link "Ma philosophie • [PERSON_NAME]" at bounding box center [300, 27] width 180 height 15
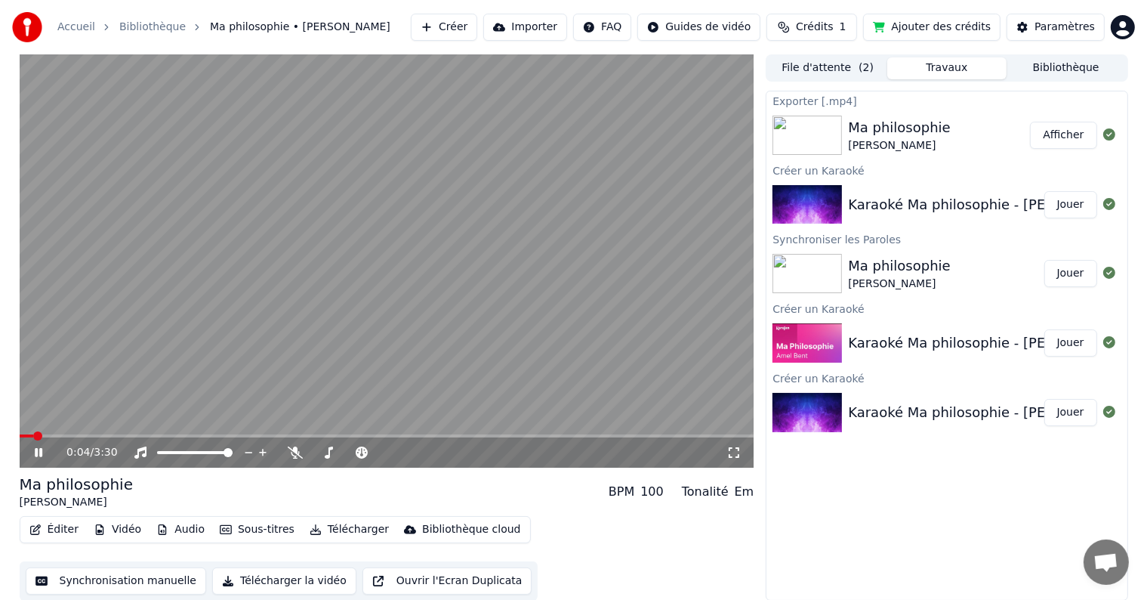
click at [44, 450] on icon at bounding box center [49, 452] width 35 height 12
